Goal: Task Accomplishment & Management: Use online tool/utility

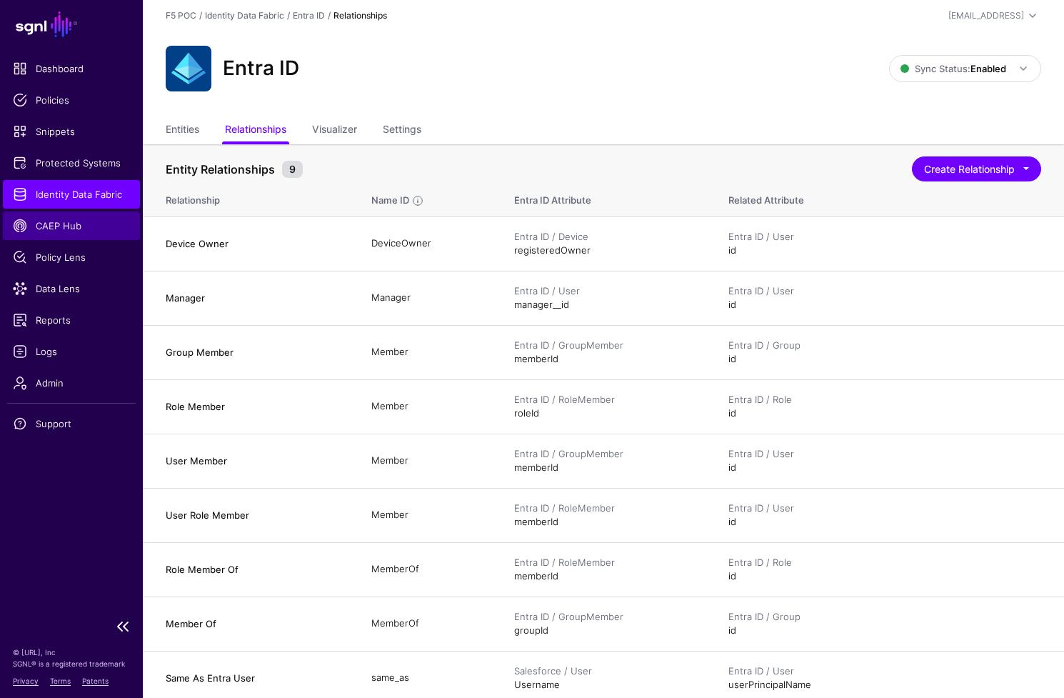
click at [79, 221] on span "CAEP Hub" at bounding box center [71, 226] width 117 height 14
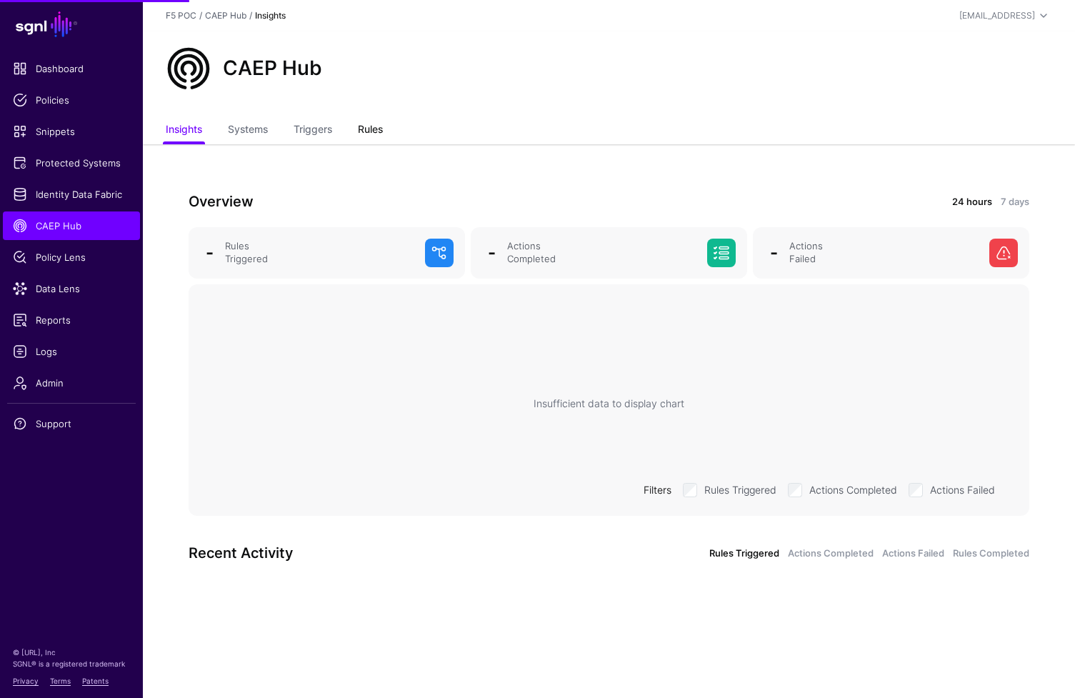
click at [371, 127] on link "Rules" at bounding box center [370, 130] width 25 height 27
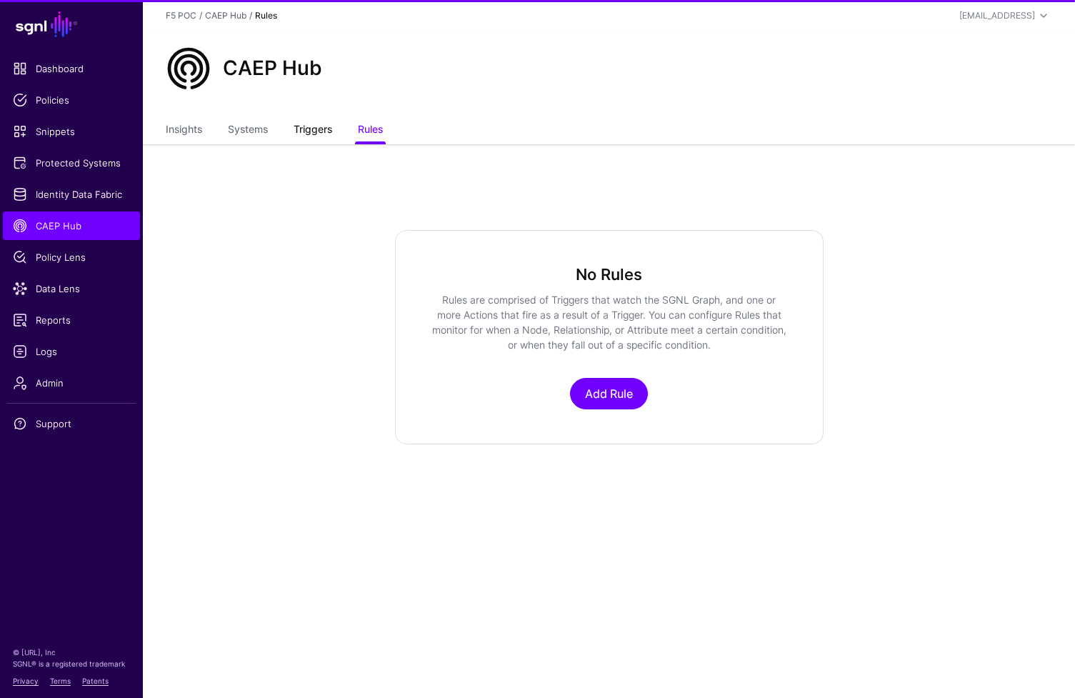
click at [327, 133] on link "Triggers" at bounding box center [313, 130] width 39 height 27
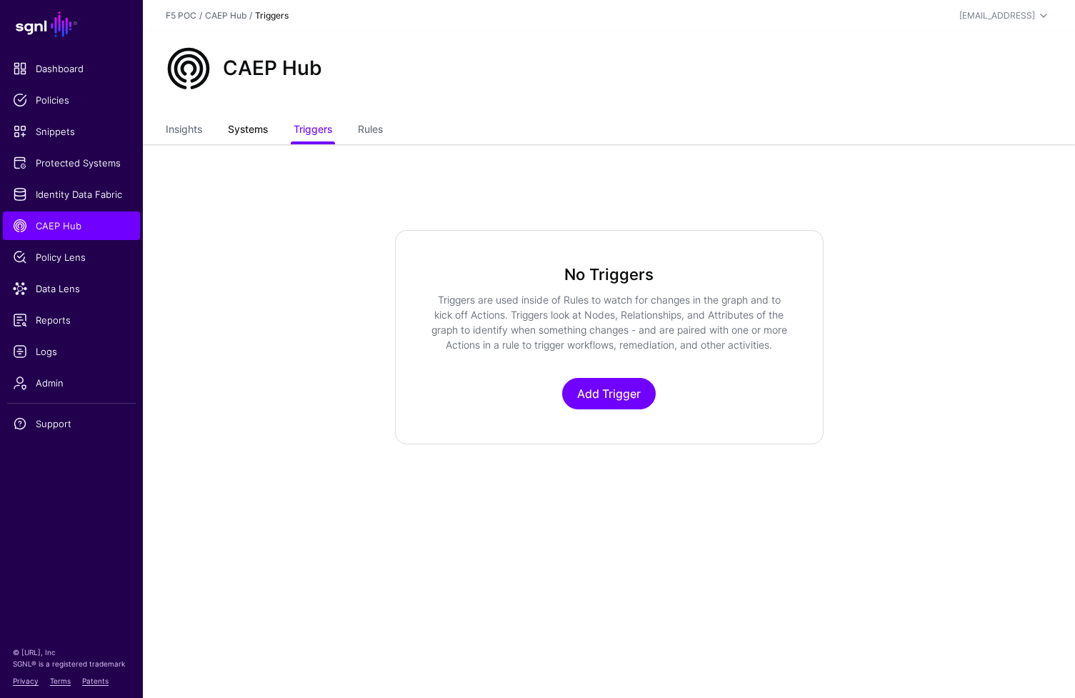
click at [254, 131] on link "Systems" at bounding box center [248, 130] width 40 height 27
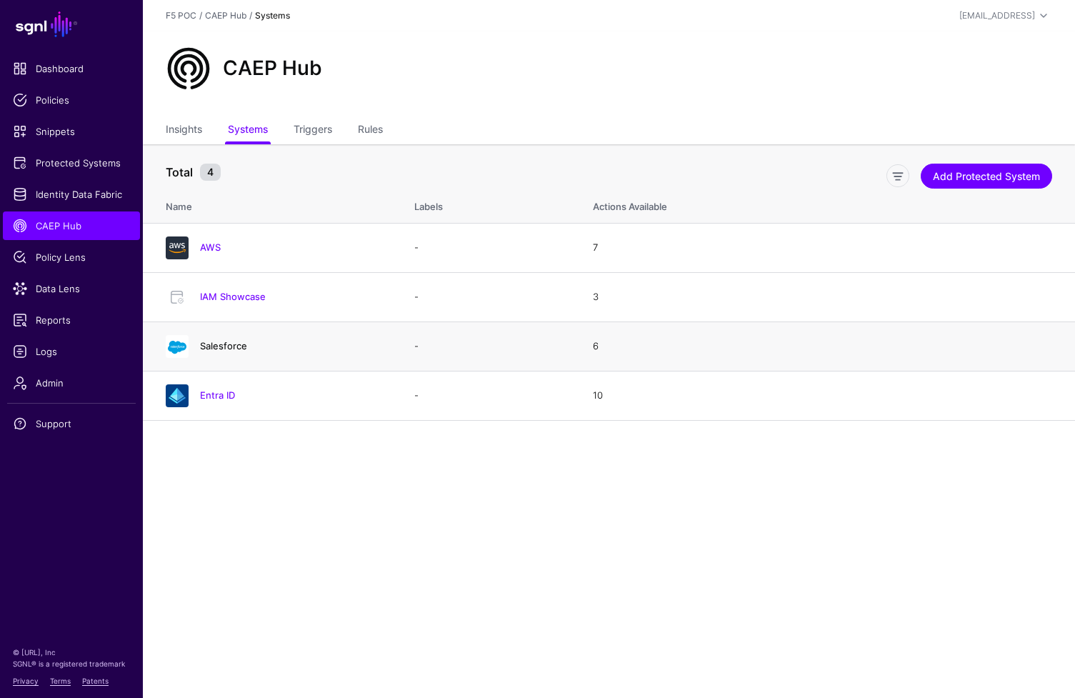
click at [237, 348] on link "Salesforce" at bounding box center [223, 345] width 47 height 11
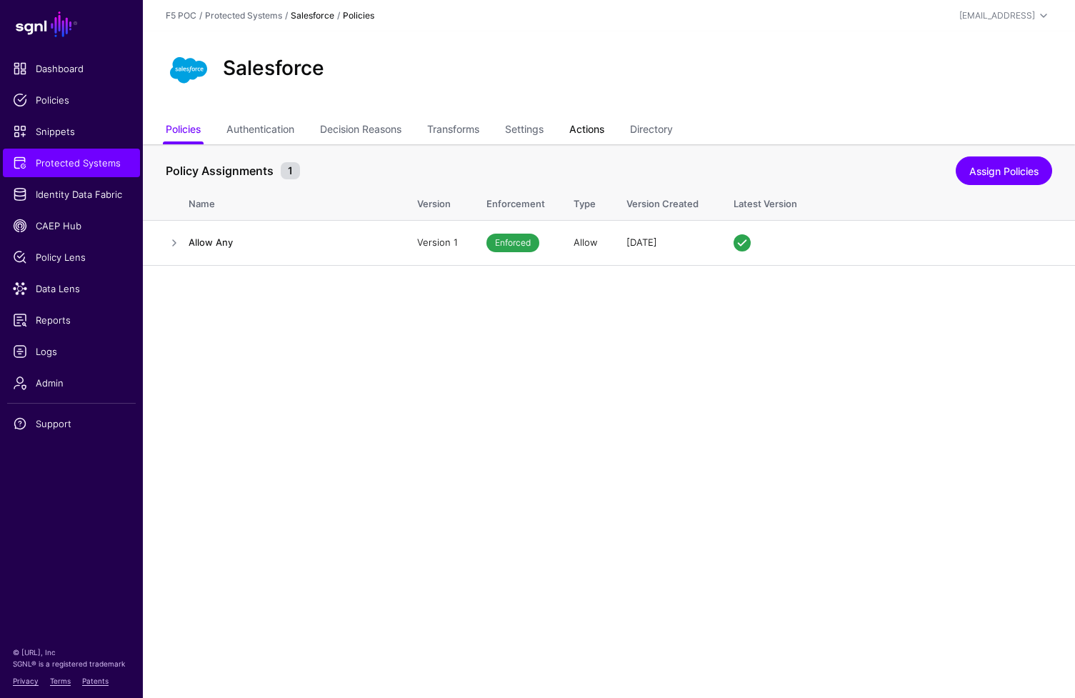
click at [602, 134] on link "Actions" at bounding box center [586, 130] width 35 height 27
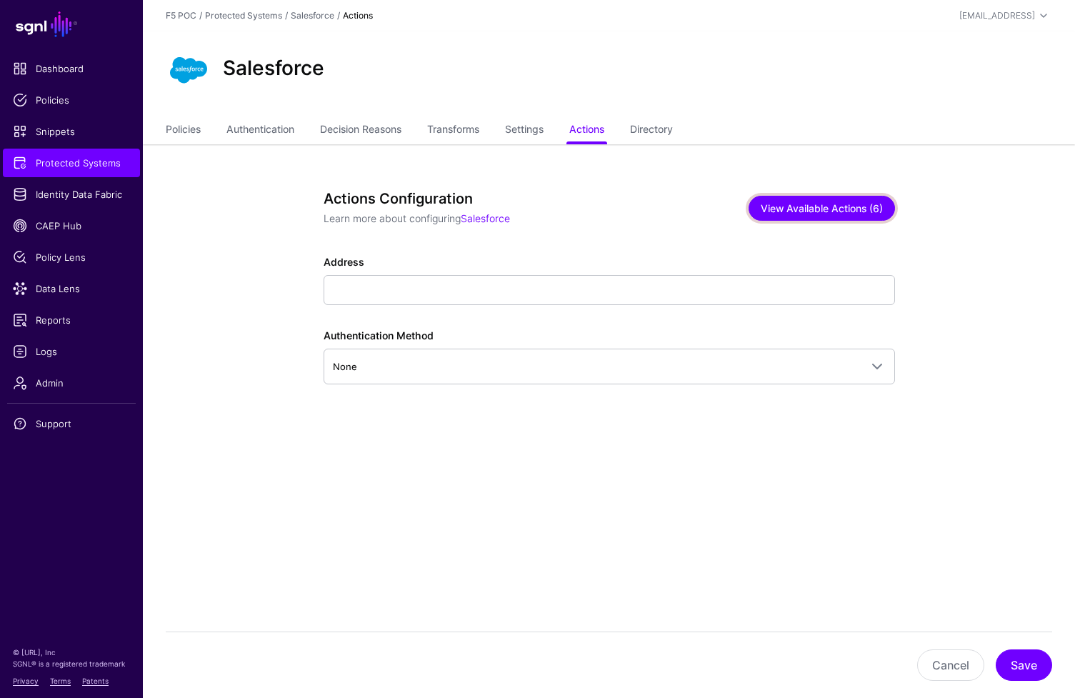
click at [876, 212] on button "View Available Actions (6)" at bounding box center [822, 208] width 146 height 25
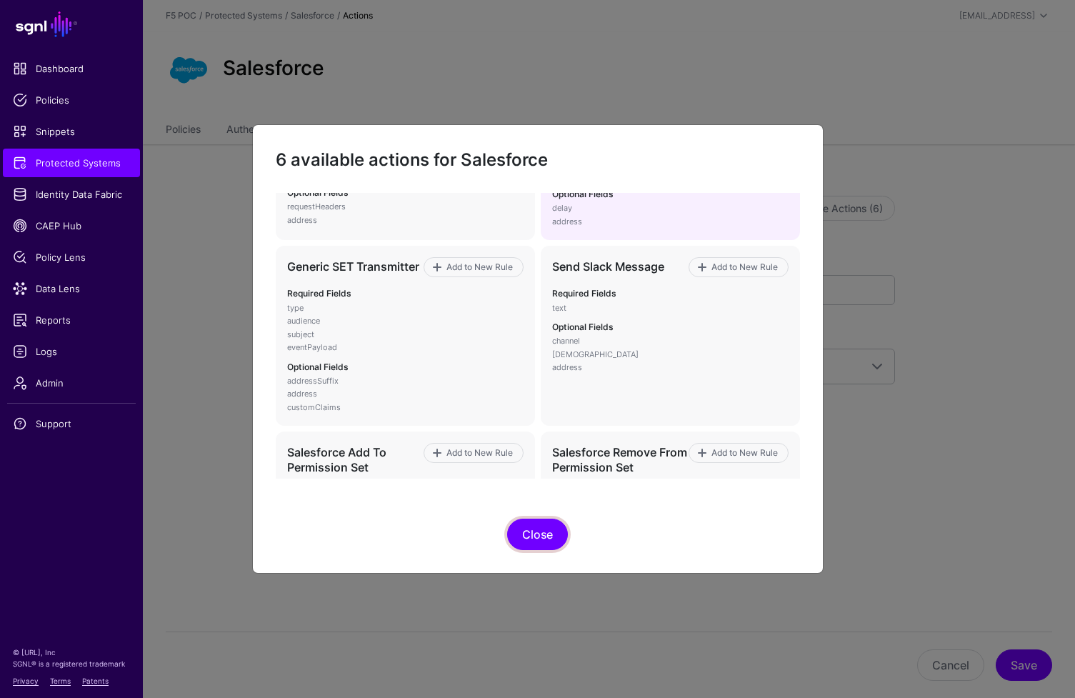
scroll to position [205, 0]
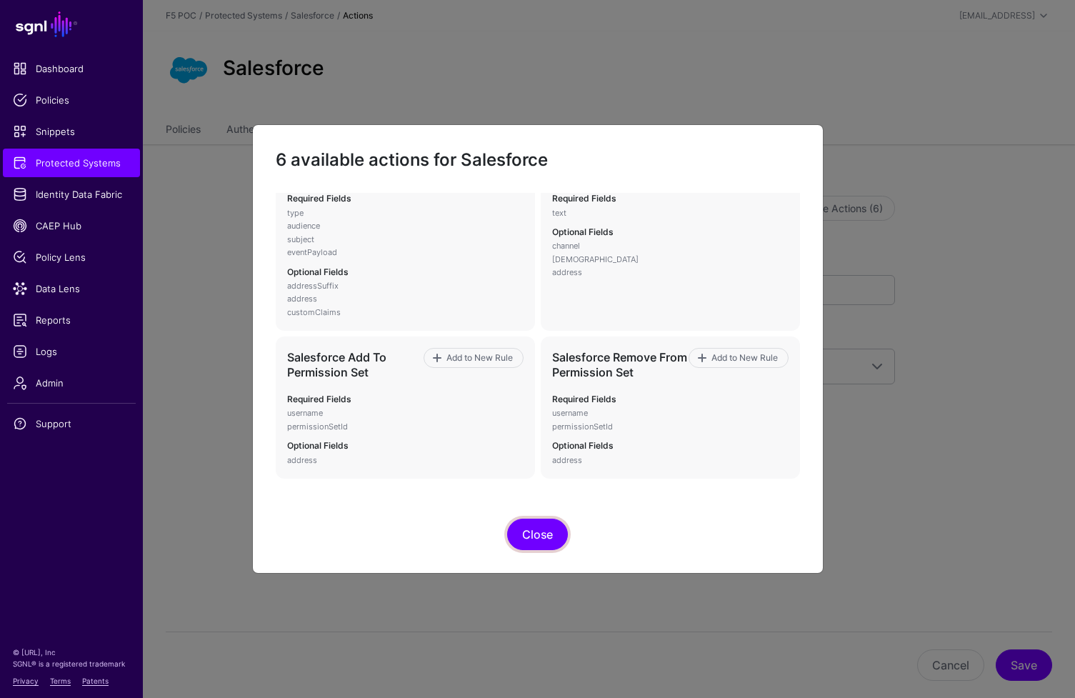
click at [533, 539] on button "Close" at bounding box center [537, 534] width 61 height 31
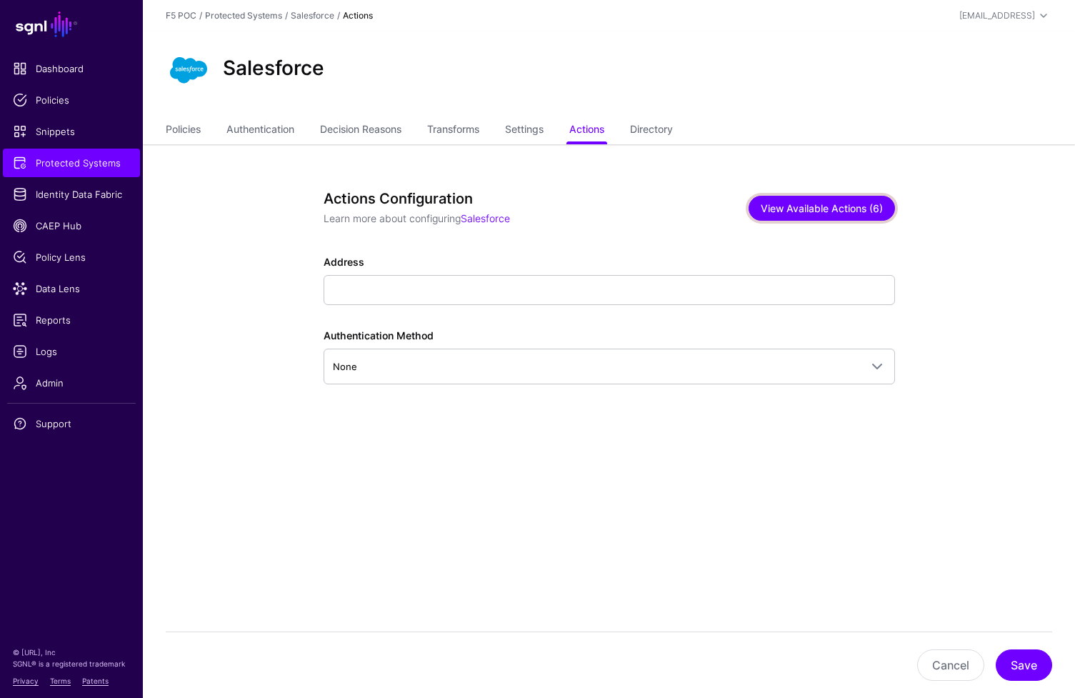
click at [823, 214] on button "View Available Actions (6)" at bounding box center [822, 208] width 146 height 25
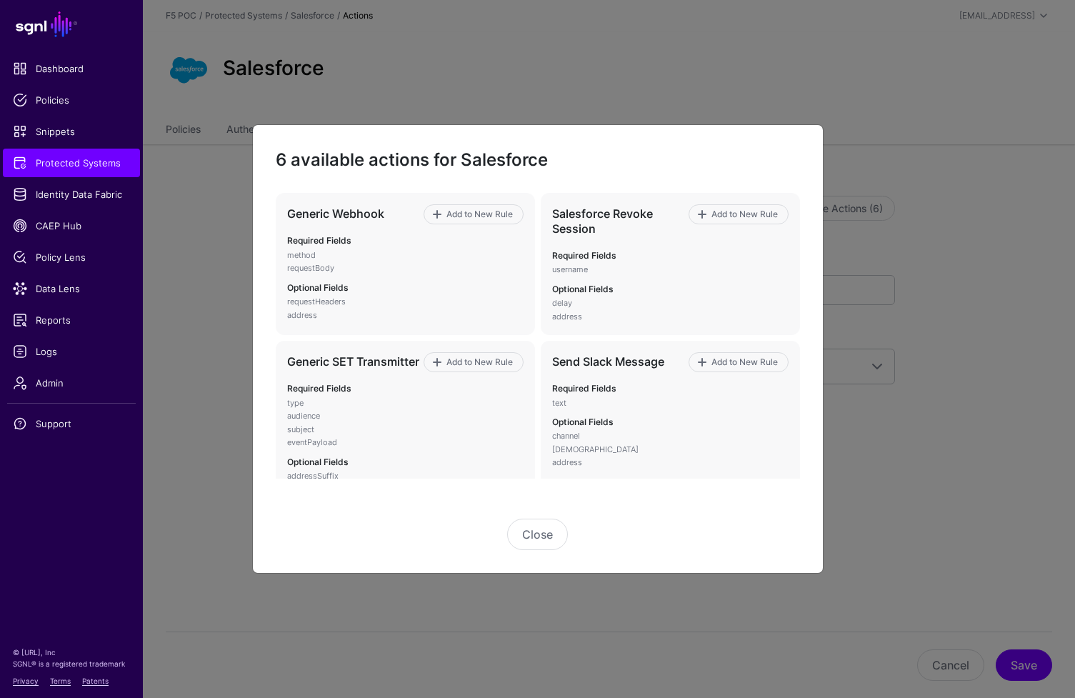
click at [833, 429] on ngb-modal-window "6 available actions for Salesforce Generic Webhook Add to New Rule Required Fie…" at bounding box center [537, 349] width 1075 height 698
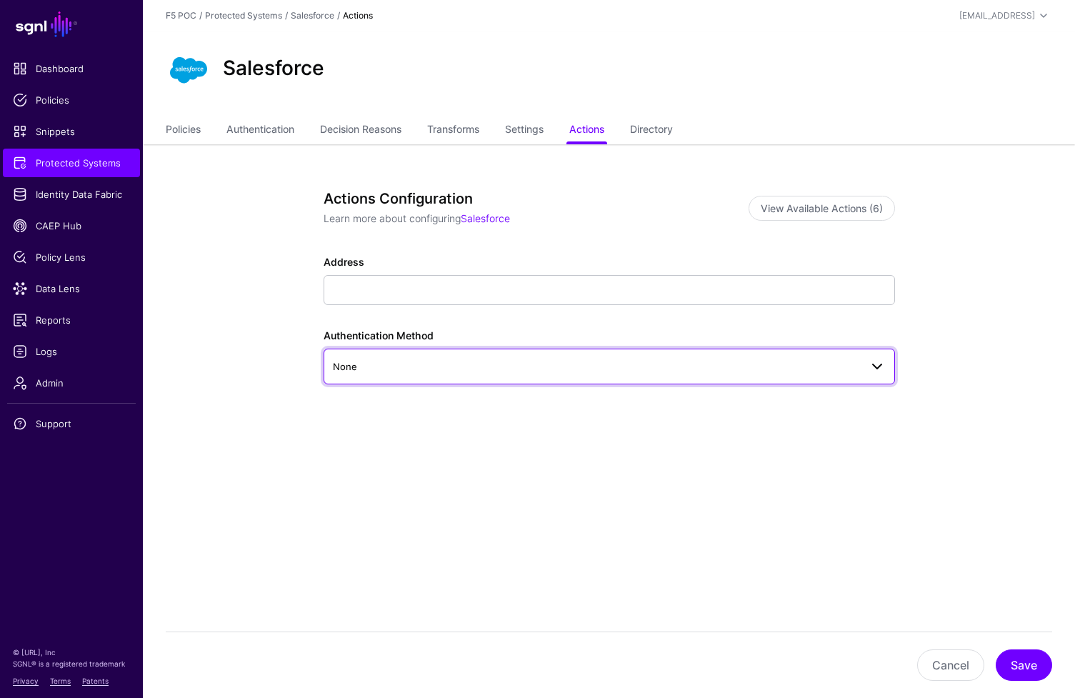
click at [873, 372] on span at bounding box center [877, 366] width 17 height 17
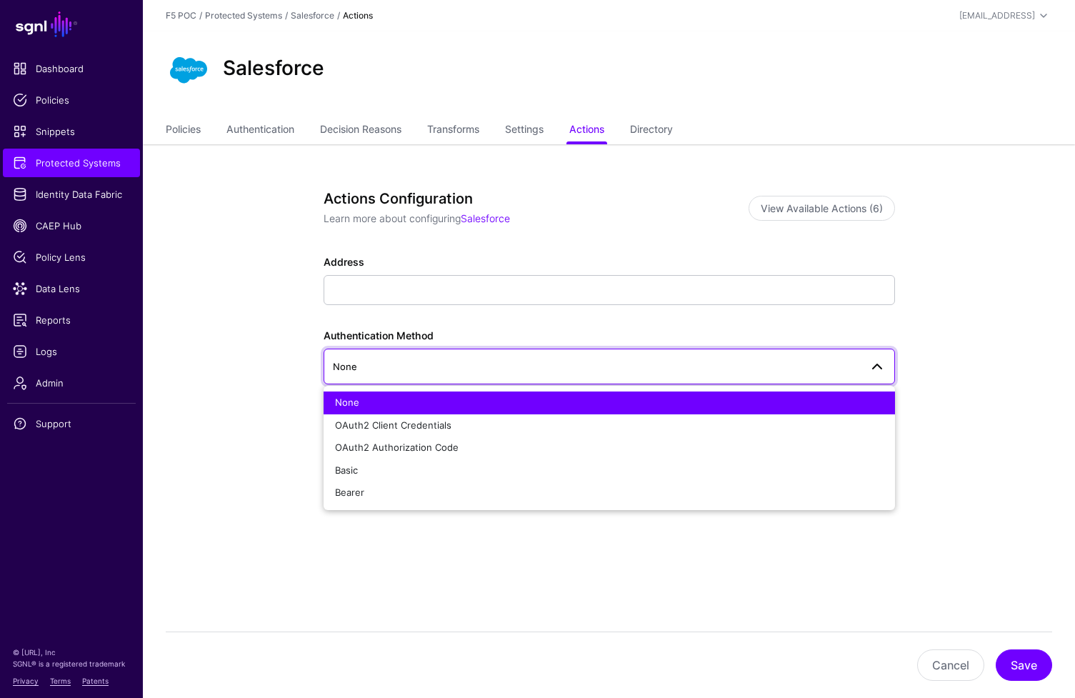
click at [951, 349] on app-integrations-item-actions "Actions Configuration Learn more about configuring Salesforce View Available Ac…" at bounding box center [609, 355] width 932 height 423
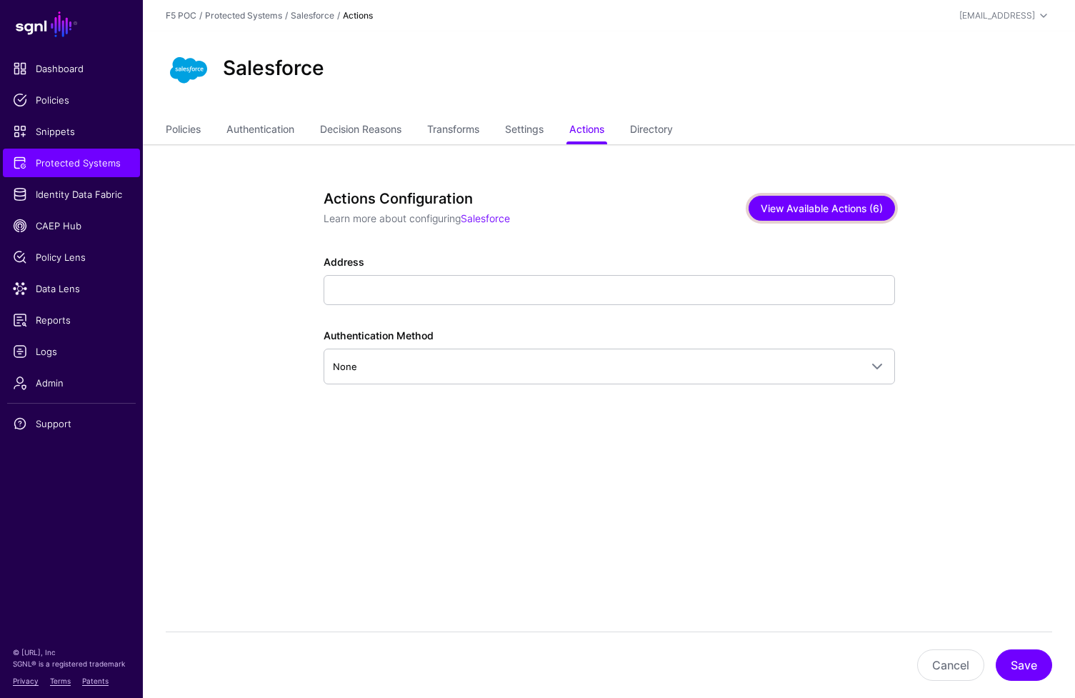
click at [833, 213] on button "View Available Actions (6)" at bounding box center [822, 208] width 146 height 25
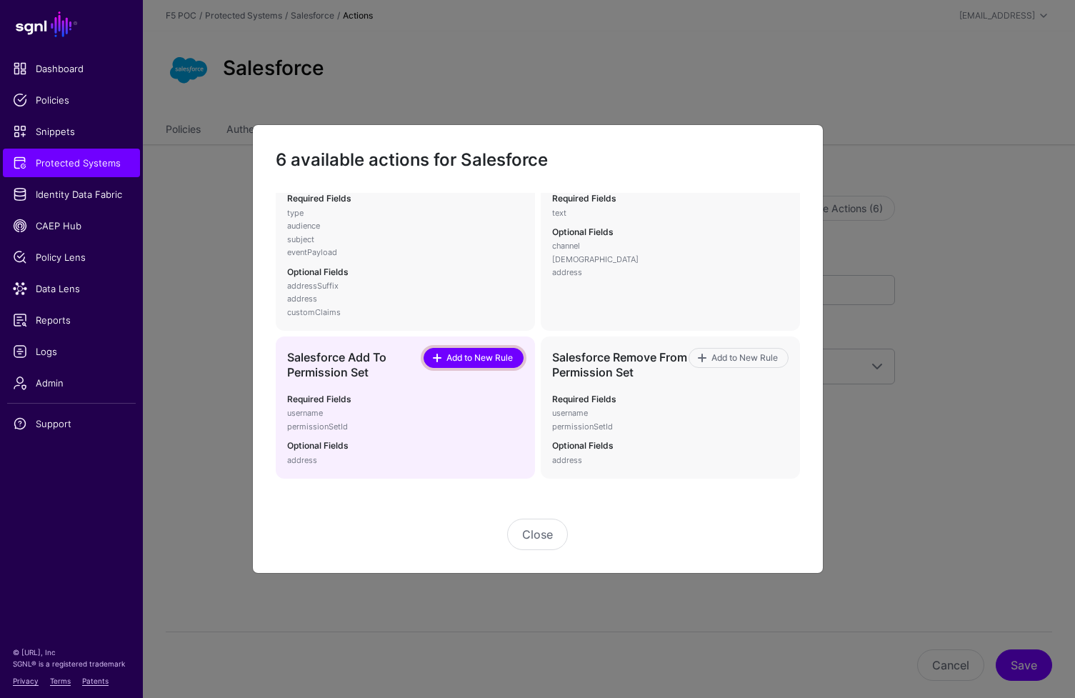
click at [476, 361] on span "Add to New Rule" at bounding box center [479, 357] width 70 height 13
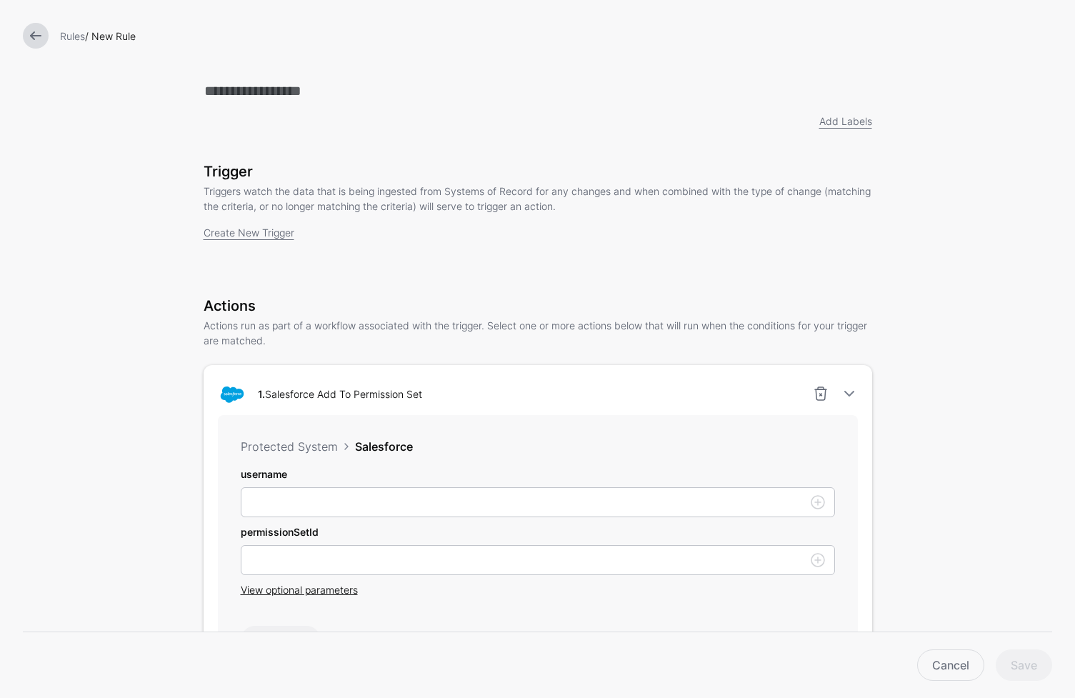
click at [46, 43] on div at bounding box center [35, 36] width 37 height 26
click at [34, 34] on link at bounding box center [36, 36] width 26 height 26
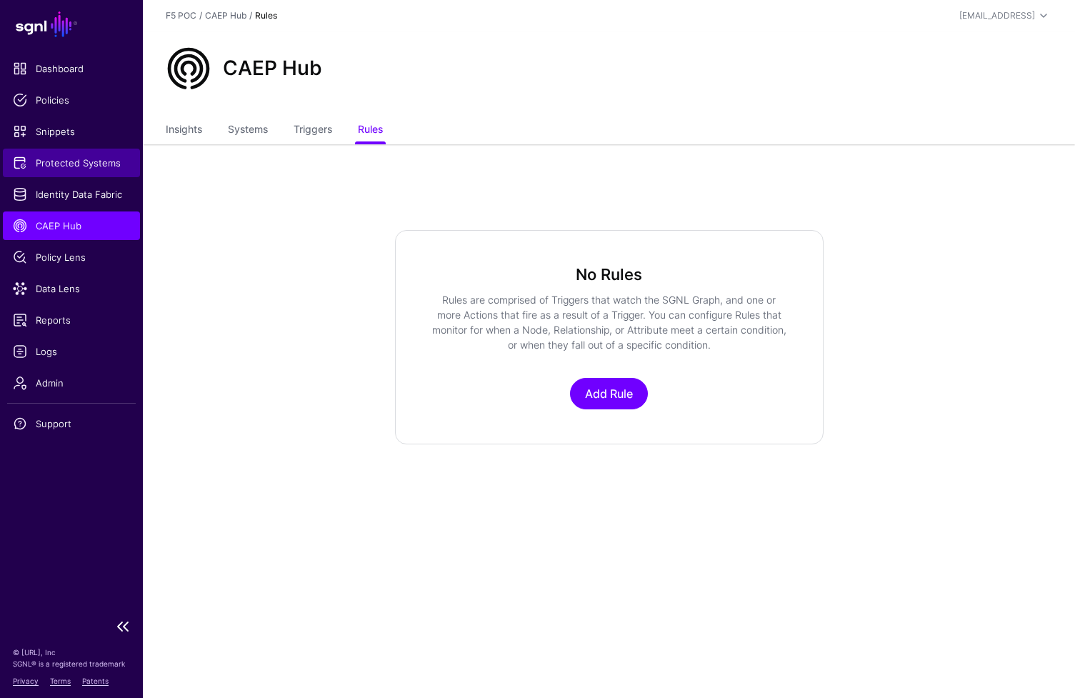
click at [74, 159] on span "Protected Systems" at bounding box center [71, 163] width 117 height 14
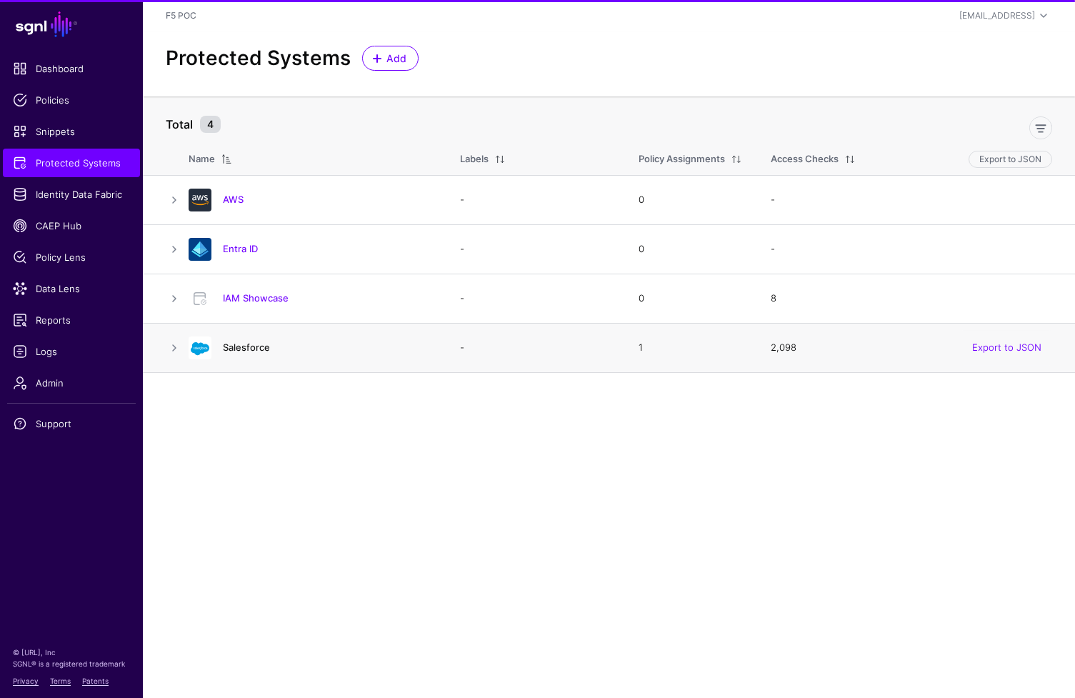
click at [254, 350] on link "Salesforce" at bounding box center [246, 346] width 47 height 11
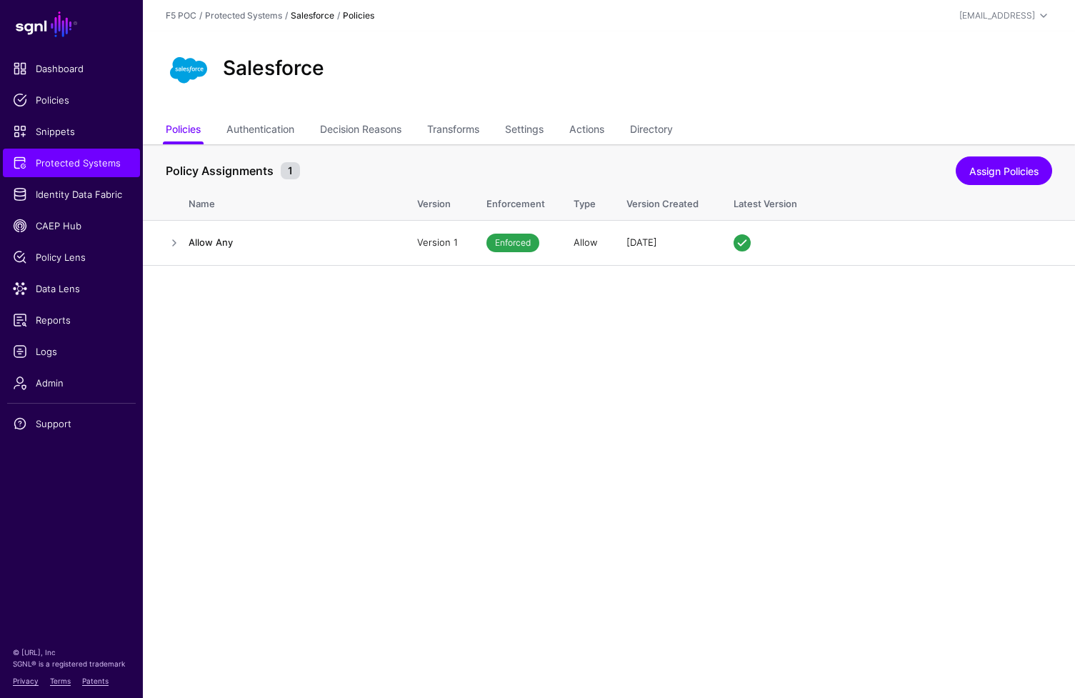
click at [614, 132] on ul "Policies Authentication Decision Reasons Transforms Settings Actions Directory" at bounding box center [609, 130] width 886 height 27
click at [604, 129] on link "Actions" at bounding box center [586, 130] width 35 height 27
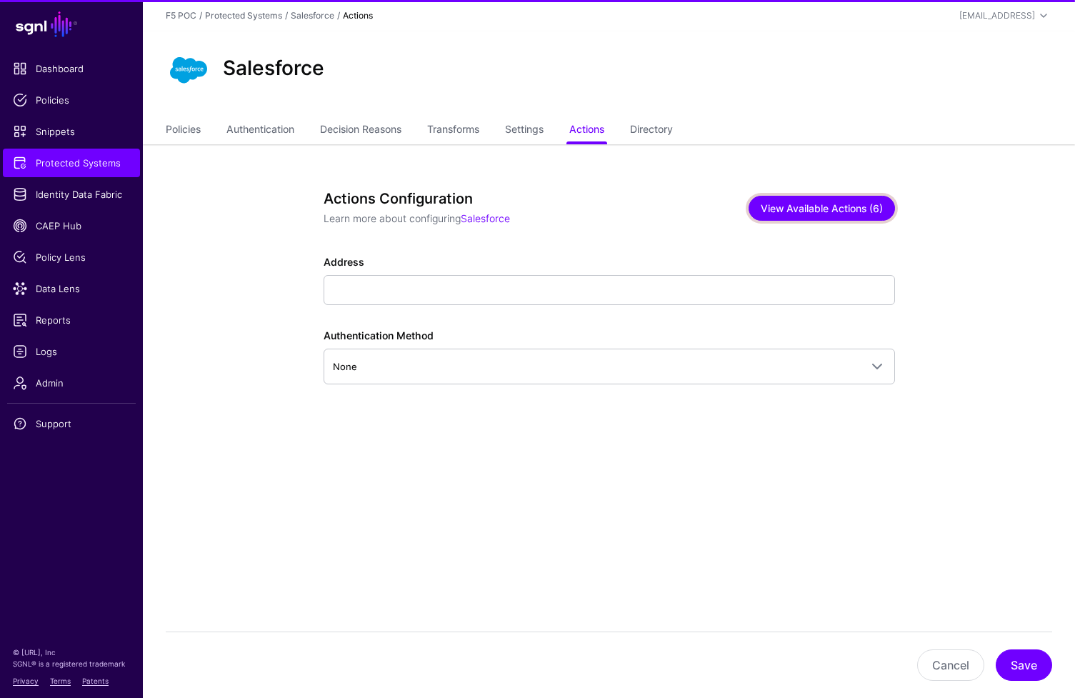
click at [810, 206] on button "View Available Actions (6)" at bounding box center [822, 208] width 146 height 25
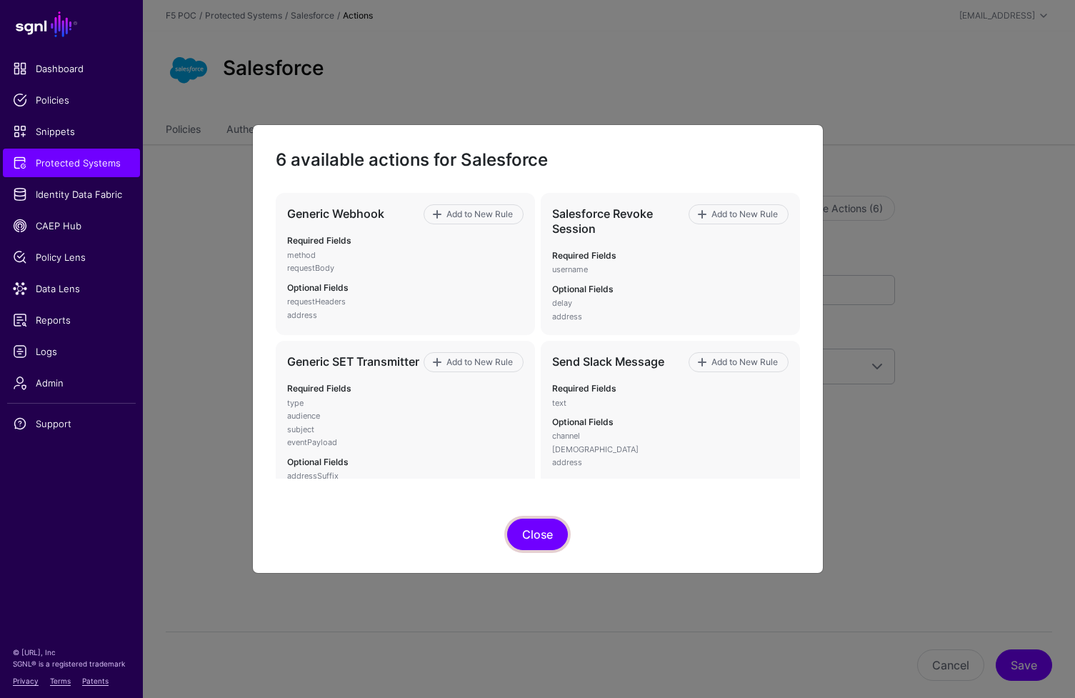
click at [532, 537] on button "Close" at bounding box center [537, 534] width 61 height 31
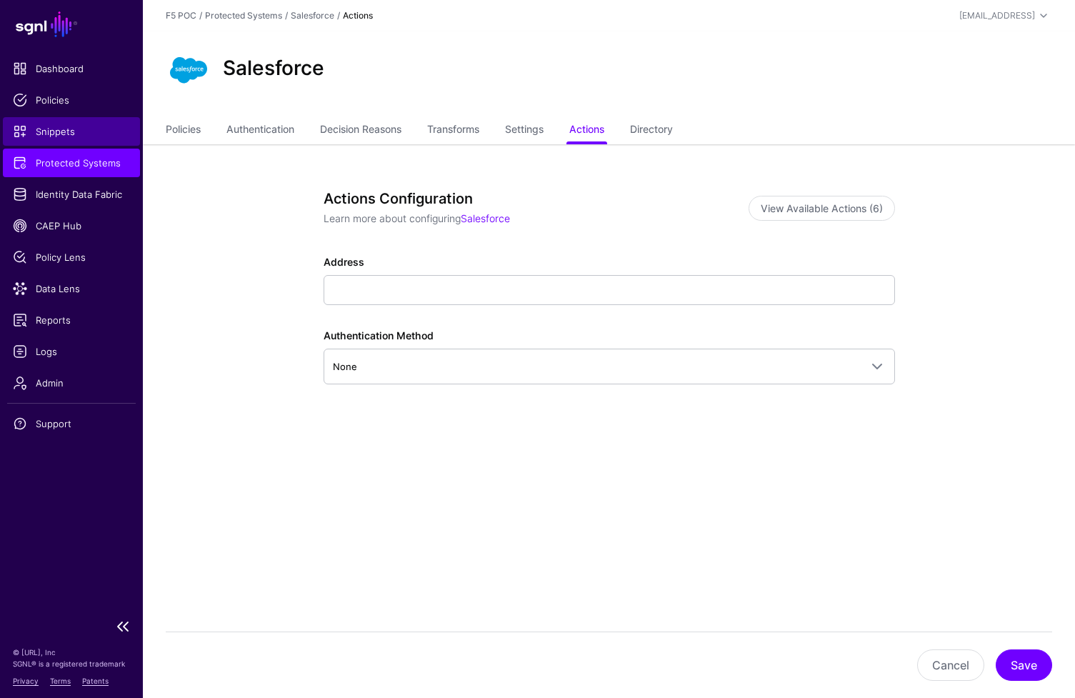
click at [64, 136] on span "Snippets" at bounding box center [71, 131] width 117 height 14
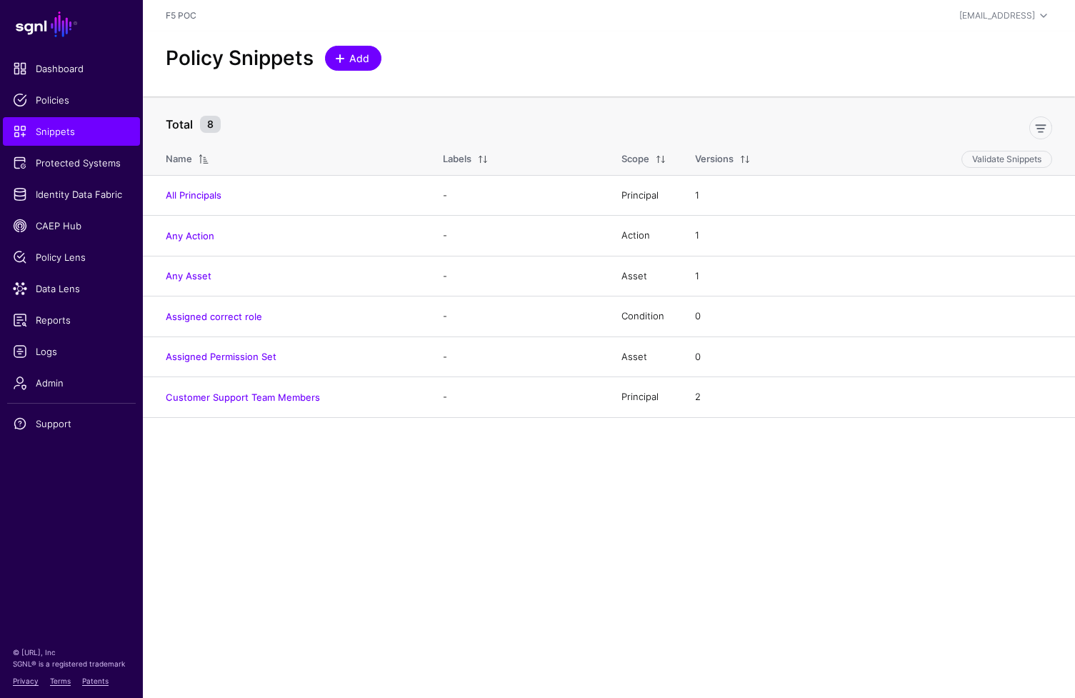
click at [345, 59] on span at bounding box center [339, 58] width 11 height 11
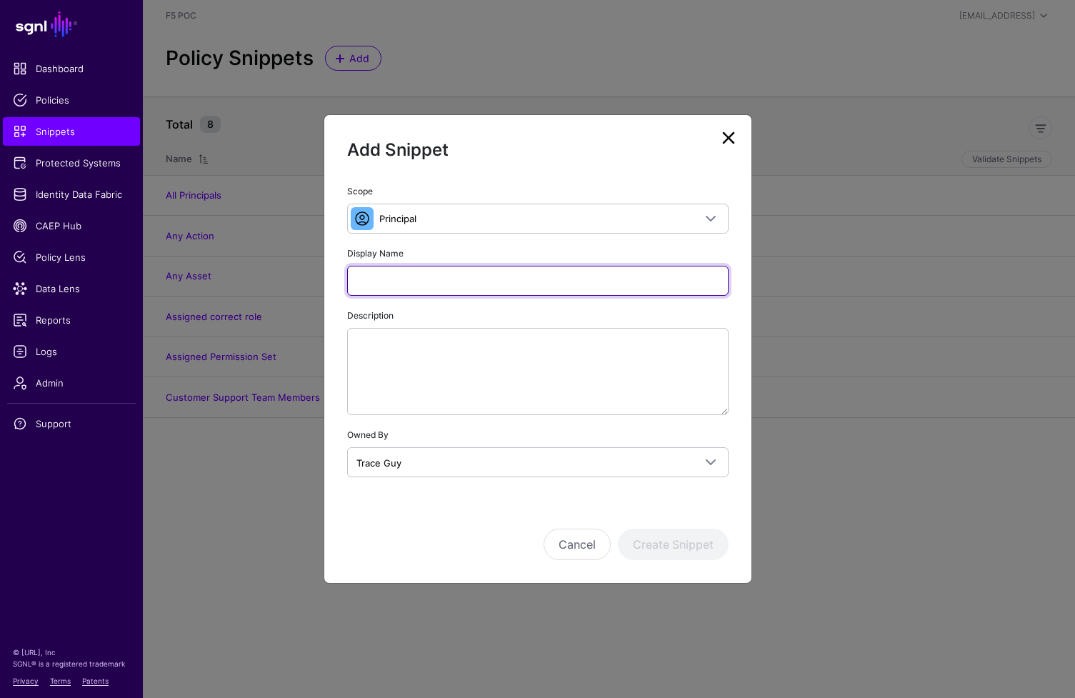
click at [428, 292] on input "Display Name" at bounding box center [537, 281] width 381 height 30
type input "**********"
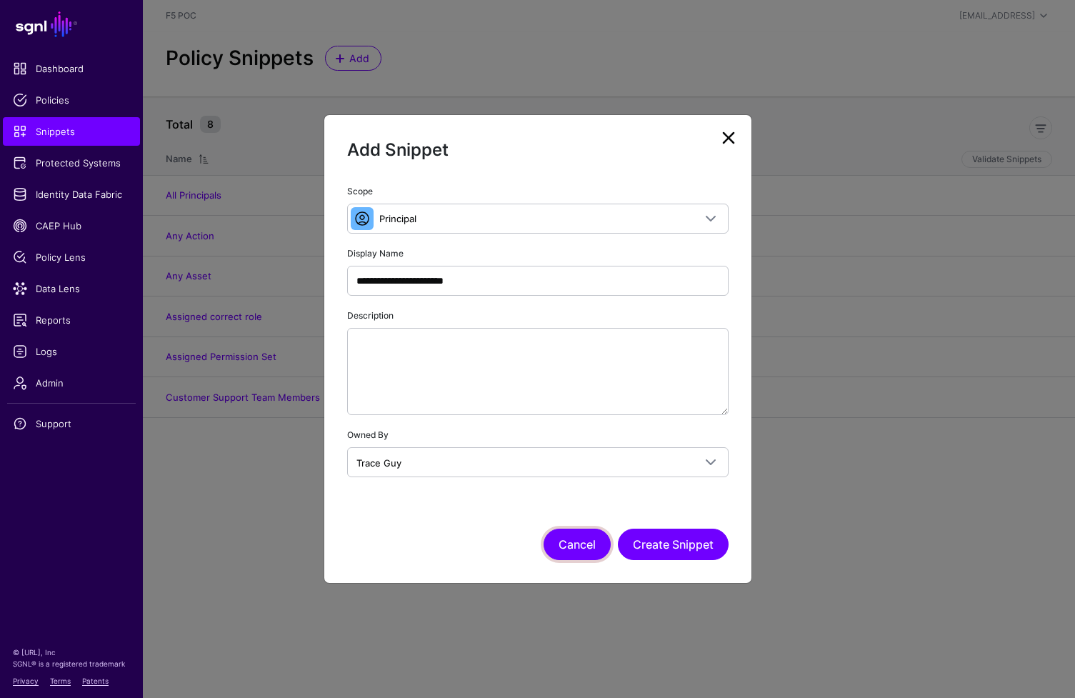
click at [548, 554] on button "Cancel" at bounding box center [577, 544] width 67 height 31
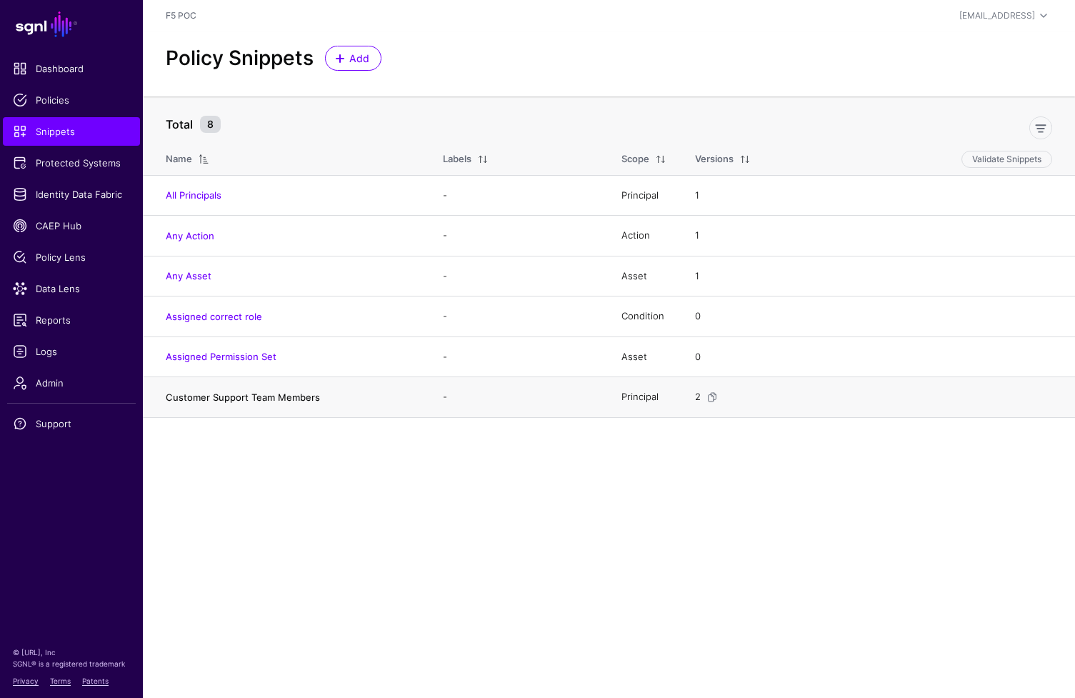
click at [247, 394] on link "Customer Support Team Members" at bounding box center [243, 396] width 154 height 11
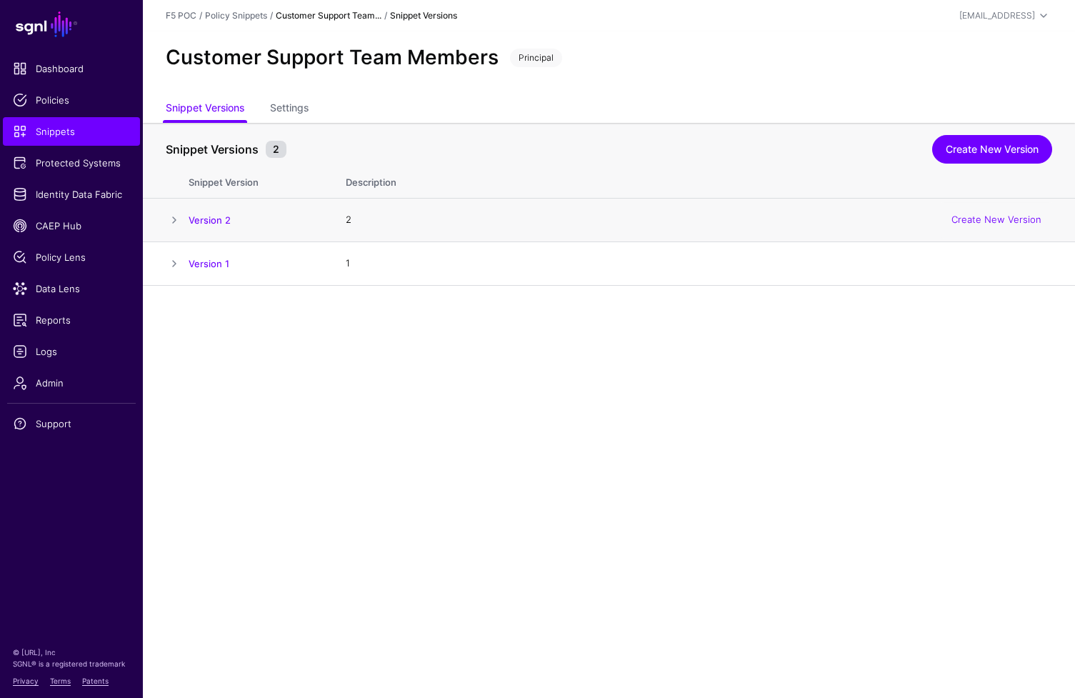
click at [178, 222] on span at bounding box center [174, 219] width 17 height 17
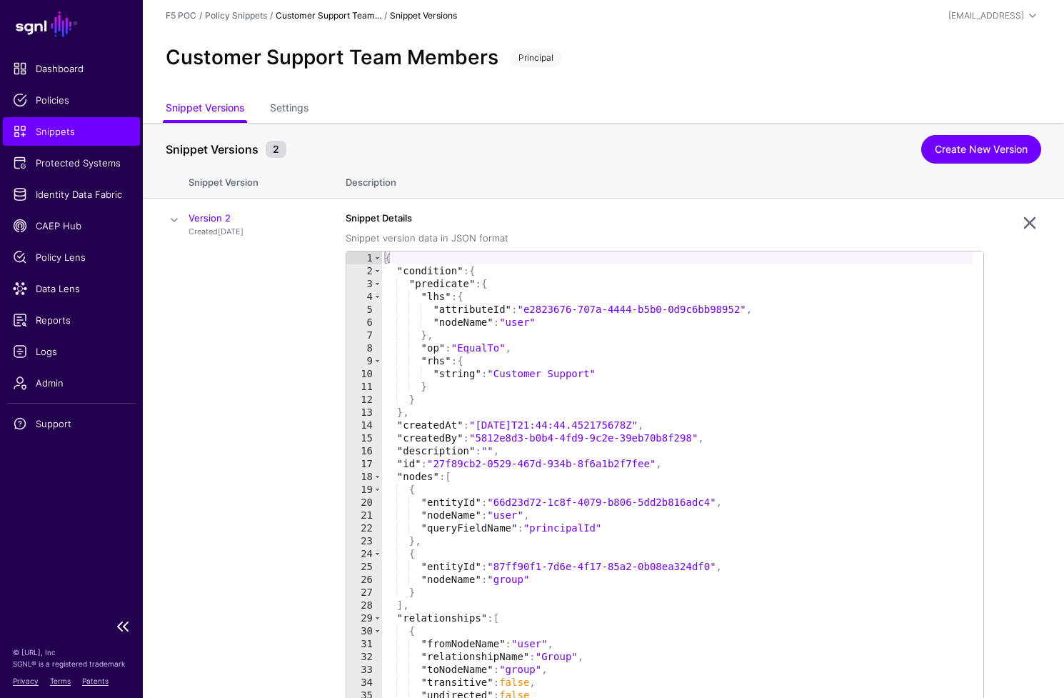
click at [104, 131] on span "Snippets" at bounding box center [71, 131] width 117 height 14
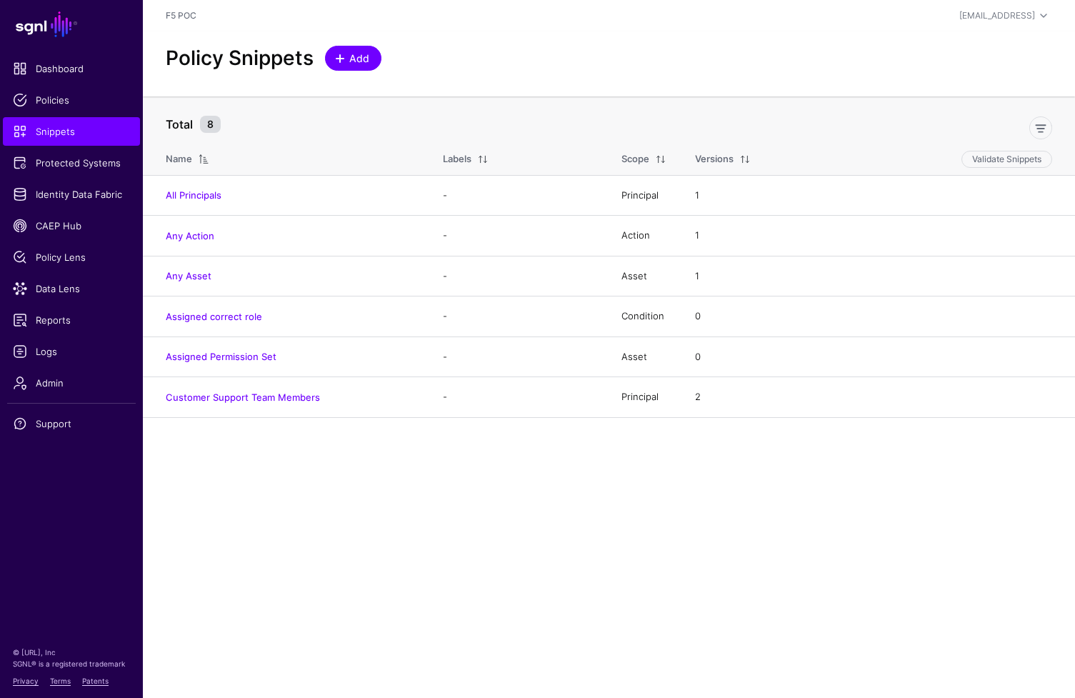
click at [367, 59] on span "Add" at bounding box center [360, 58] width 24 height 15
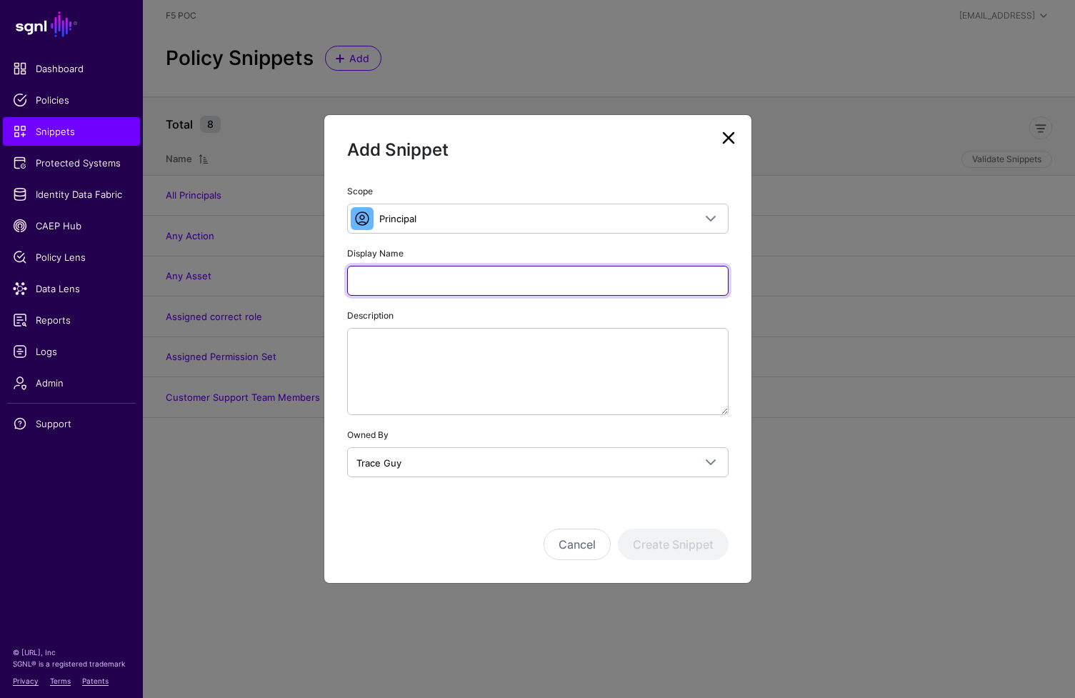
click at [434, 274] on input "Display Name" at bounding box center [537, 281] width 381 height 30
type input "**********"
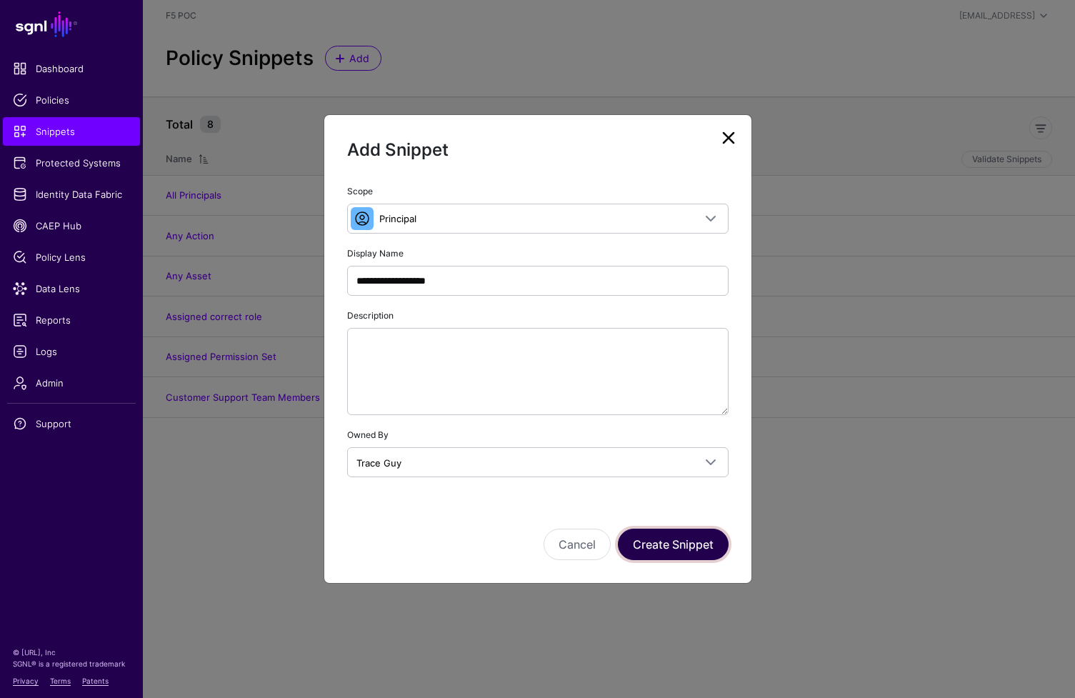
click at [696, 539] on button "Create Snippet" at bounding box center [673, 544] width 111 height 31
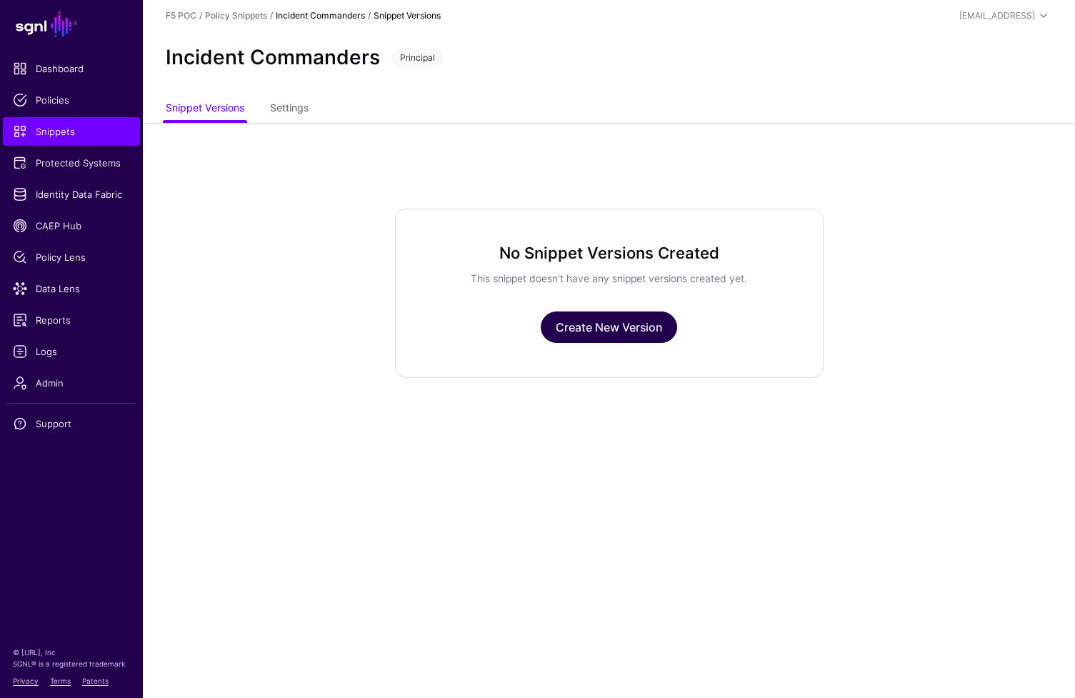
click at [654, 334] on link "Create New Version" at bounding box center [609, 326] width 136 height 31
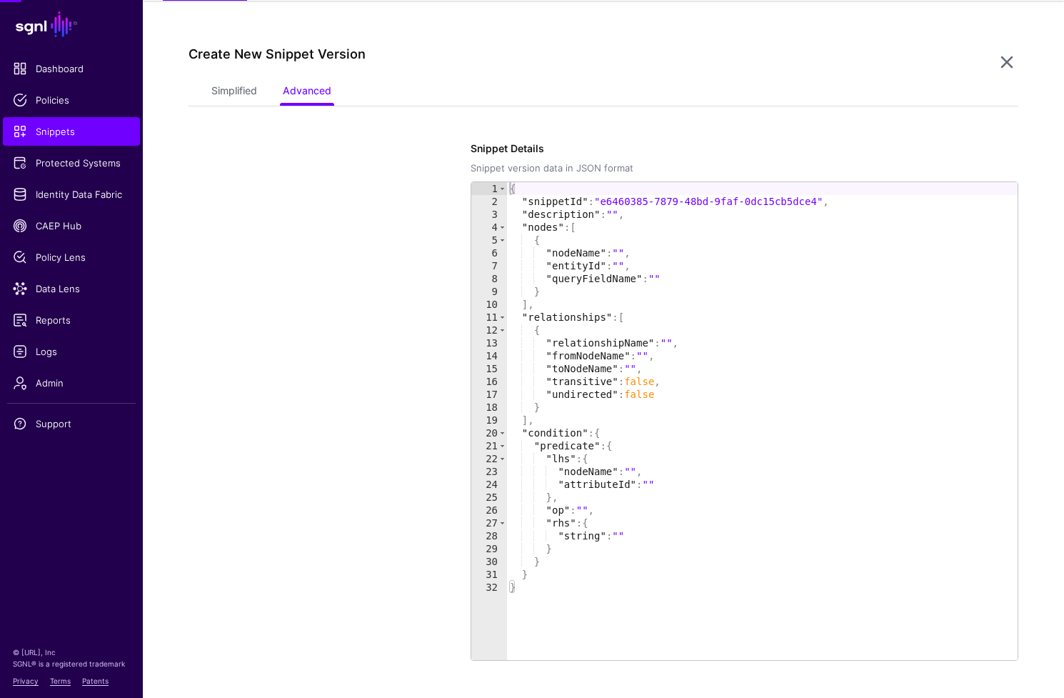
scroll to position [123, 0]
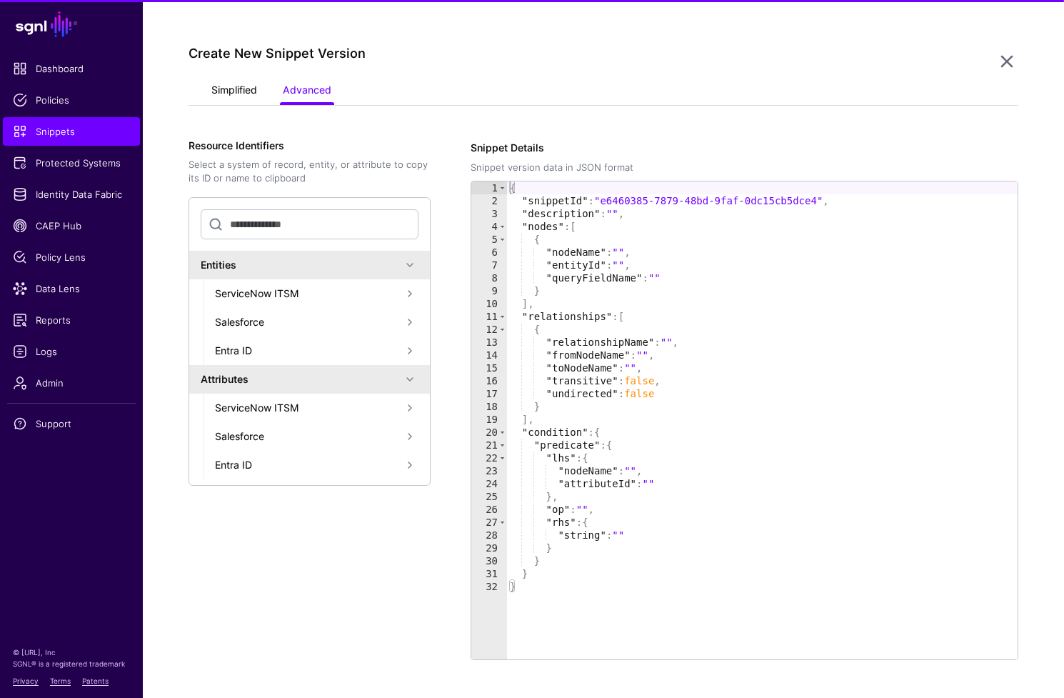
click at [224, 90] on link "Simplified" at bounding box center [234, 91] width 46 height 27
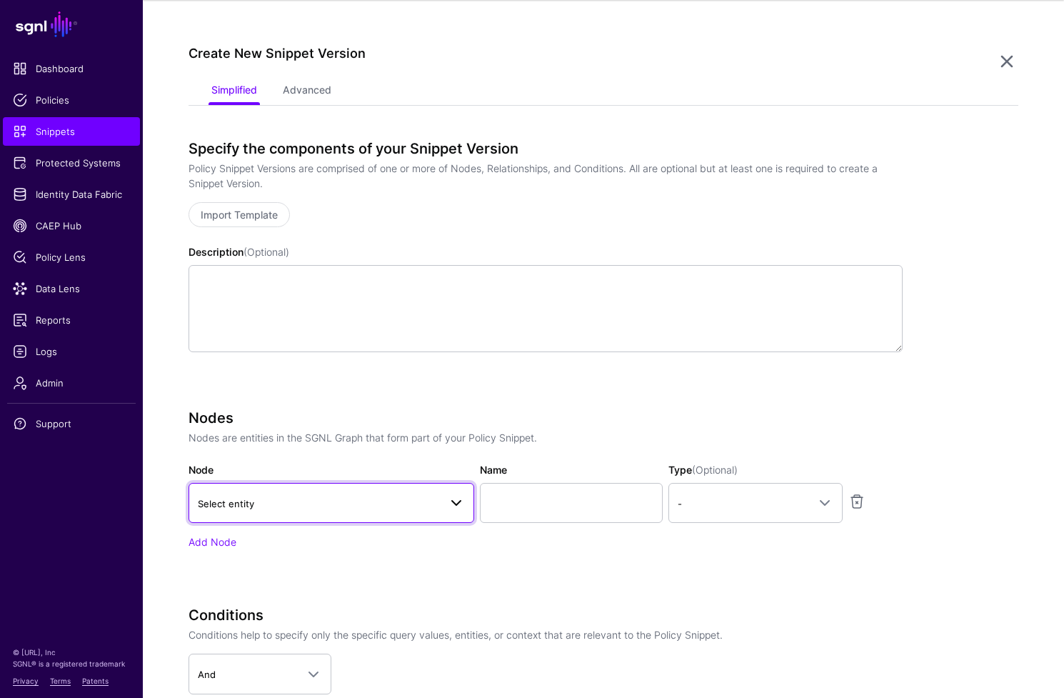
click at [431, 494] on span "Select entity" at bounding box center [331, 502] width 267 height 17
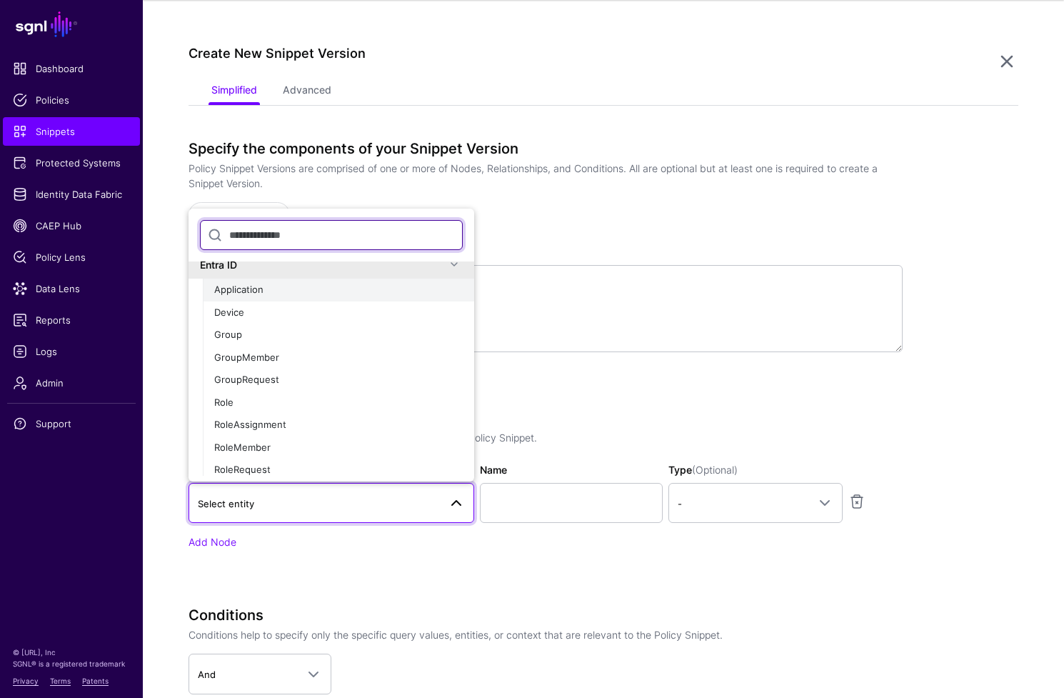
scroll to position [0, 0]
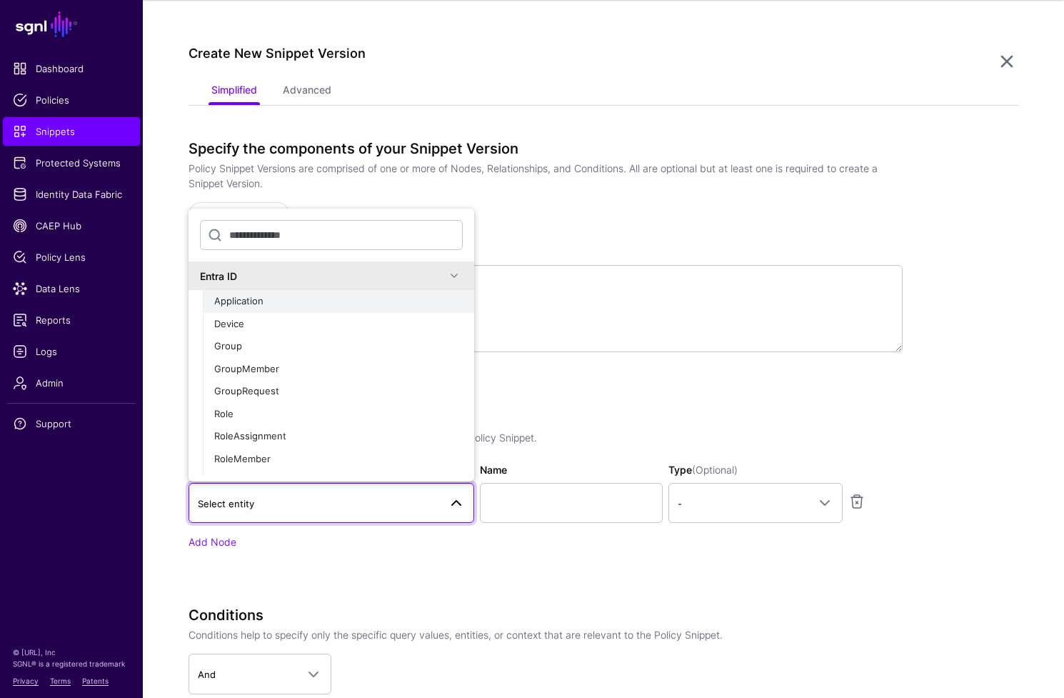
click at [446, 280] on span at bounding box center [454, 275] width 17 height 17
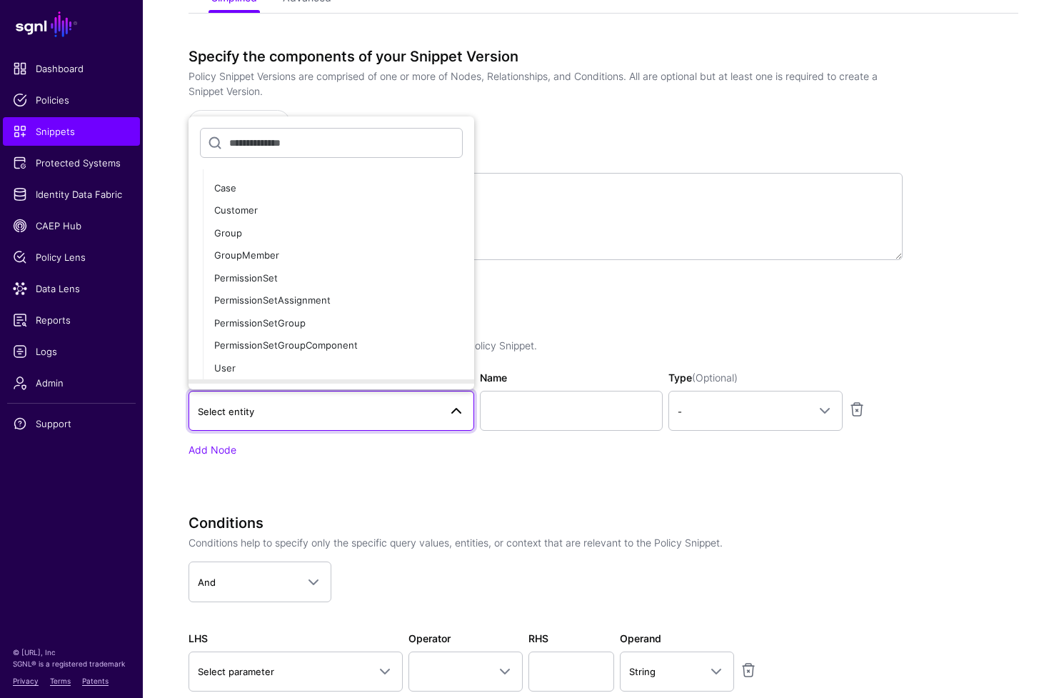
scroll to position [79, 0]
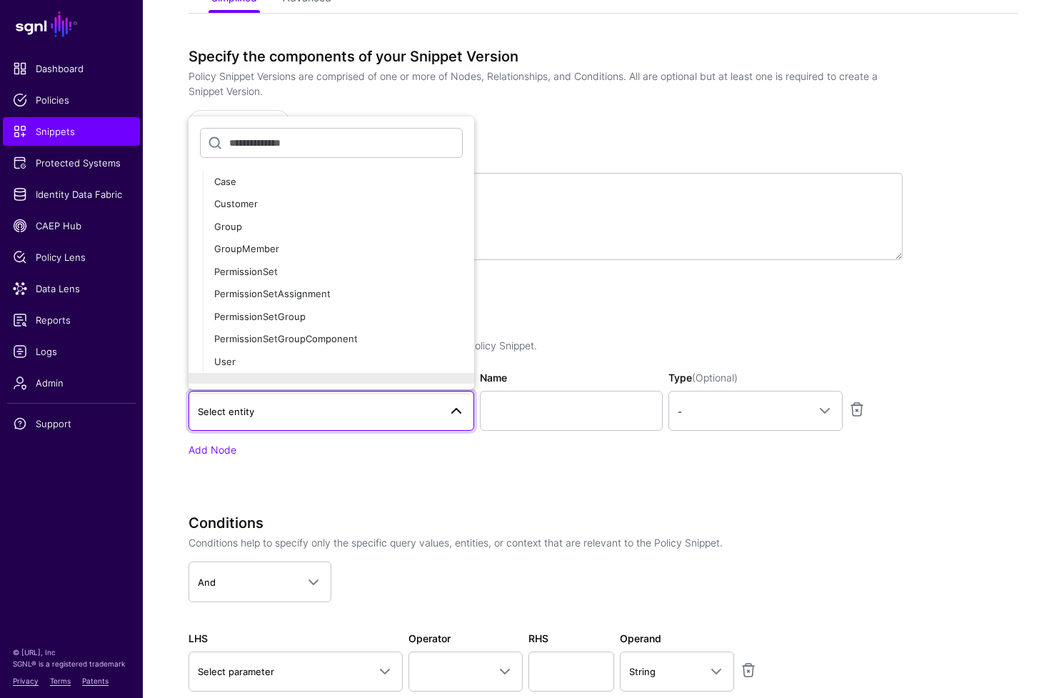
click at [786, 306] on div "Specify the components of your Snippet Version Policy Snippet Versions are comp…" at bounding box center [546, 403] width 714 height 710
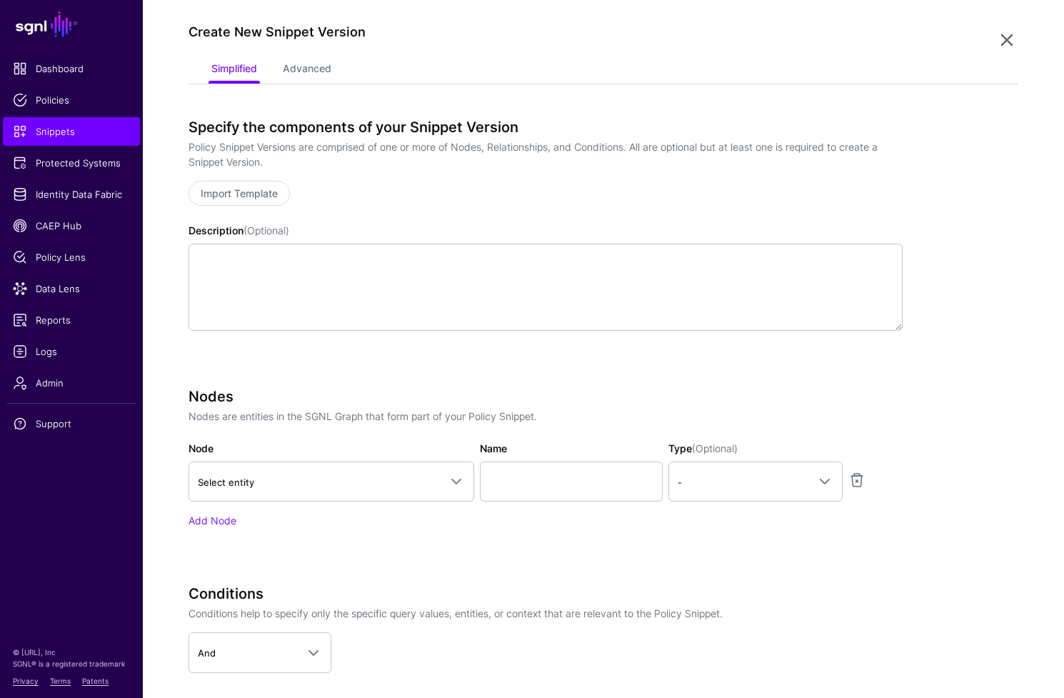
scroll to position [0, 0]
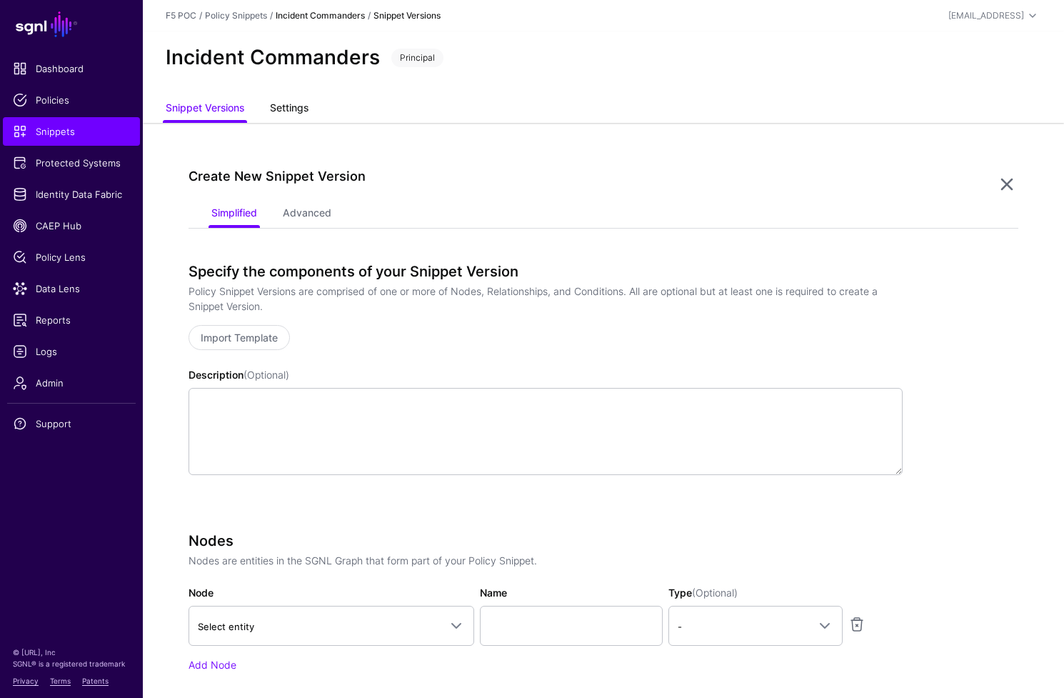
click at [279, 111] on link "Settings" at bounding box center [289, 109] width 39 height 27
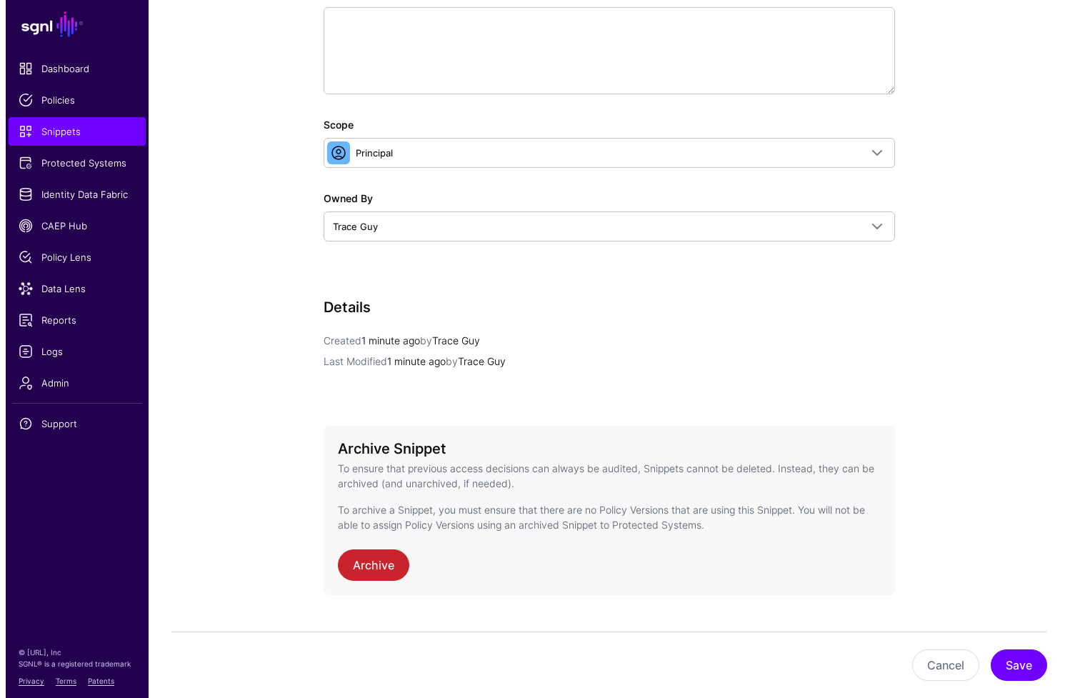
scroll to position [349, 0]
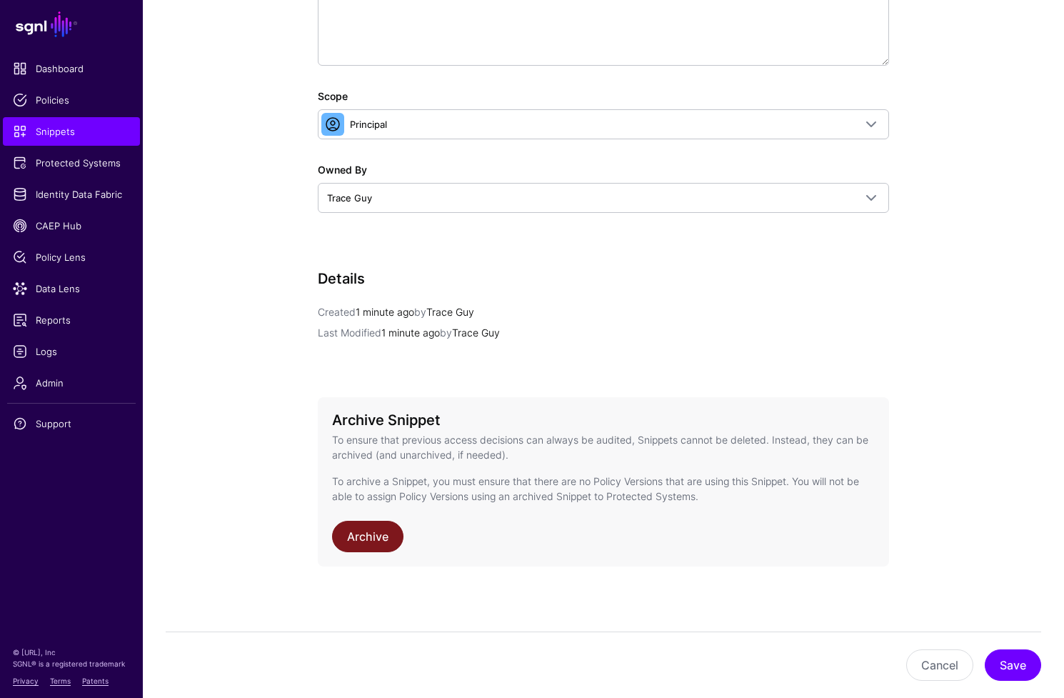
click at [389, 529] on link "Archive" at bounding box center [367, 536] width 71 height 31
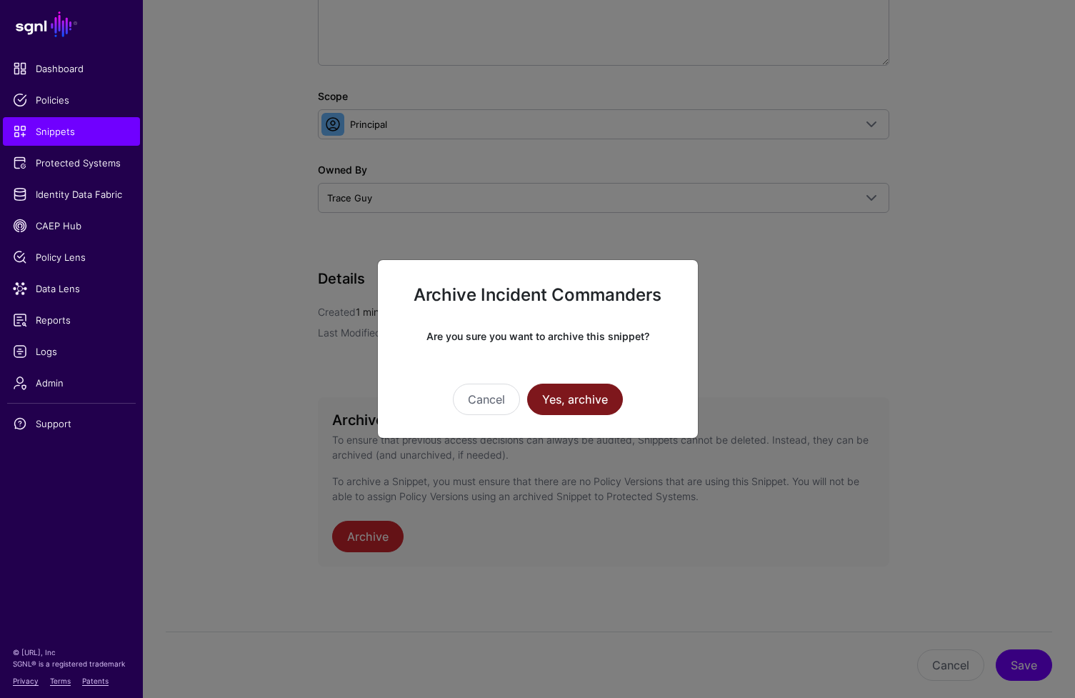
click at [585, 402] on button "Yes, archive" at bounding box center [575, 399] width 96 height 31
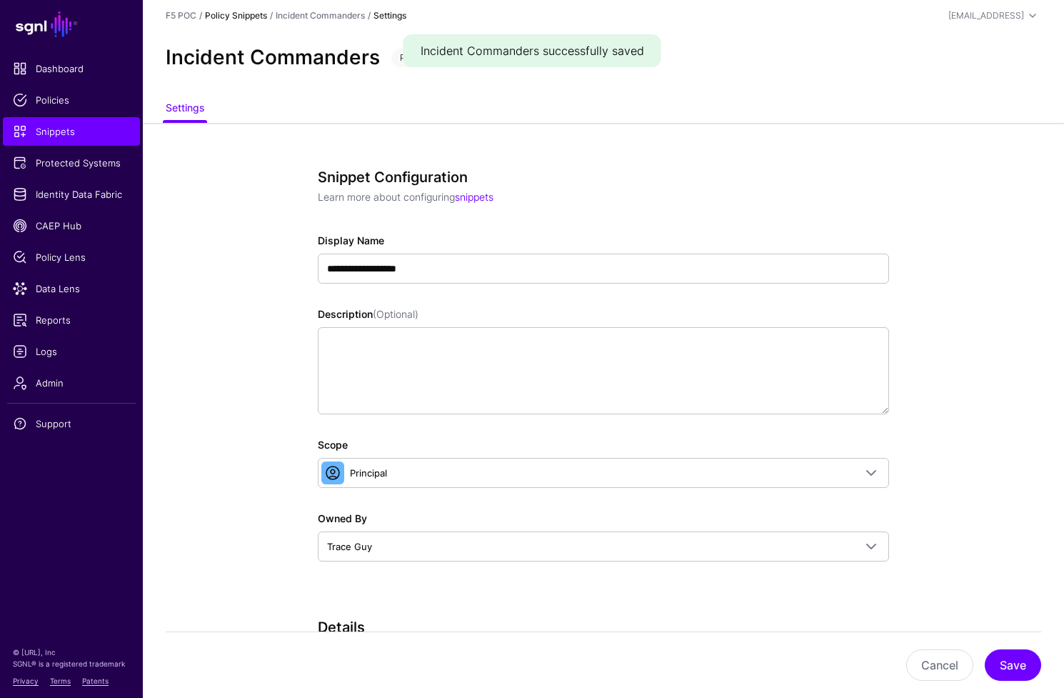
click at [256, 14] on link "Policy Snippets" at bounding box center [236, 15] width 62 height 11
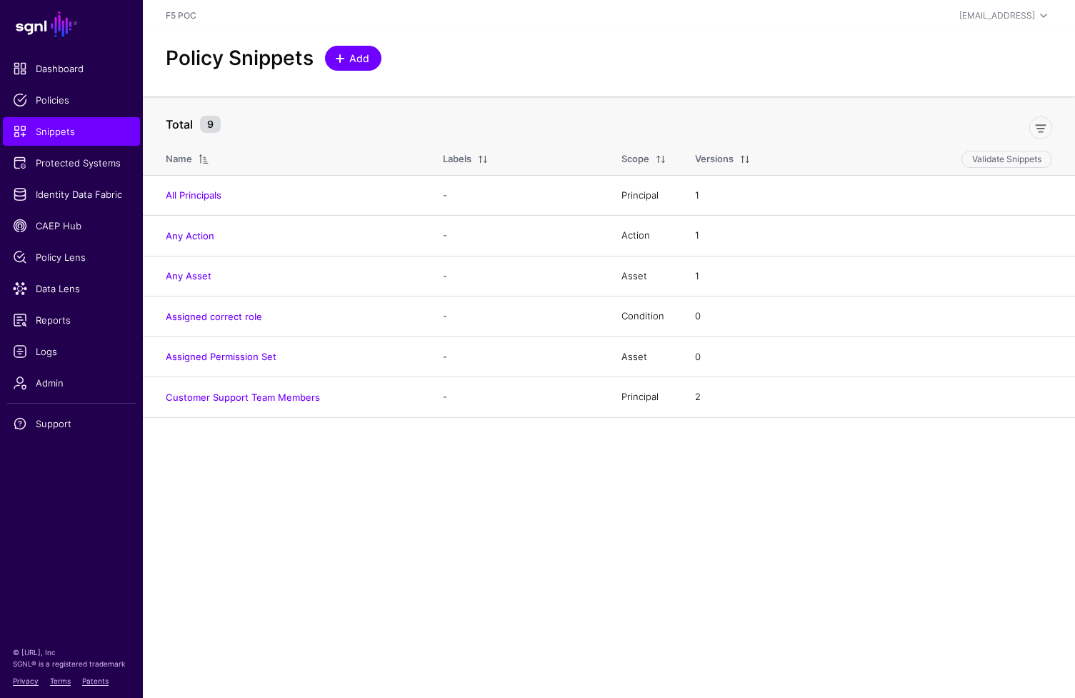
click at [359, 54] on span "Add" at bounding box center [360, 58] width 24 height 15
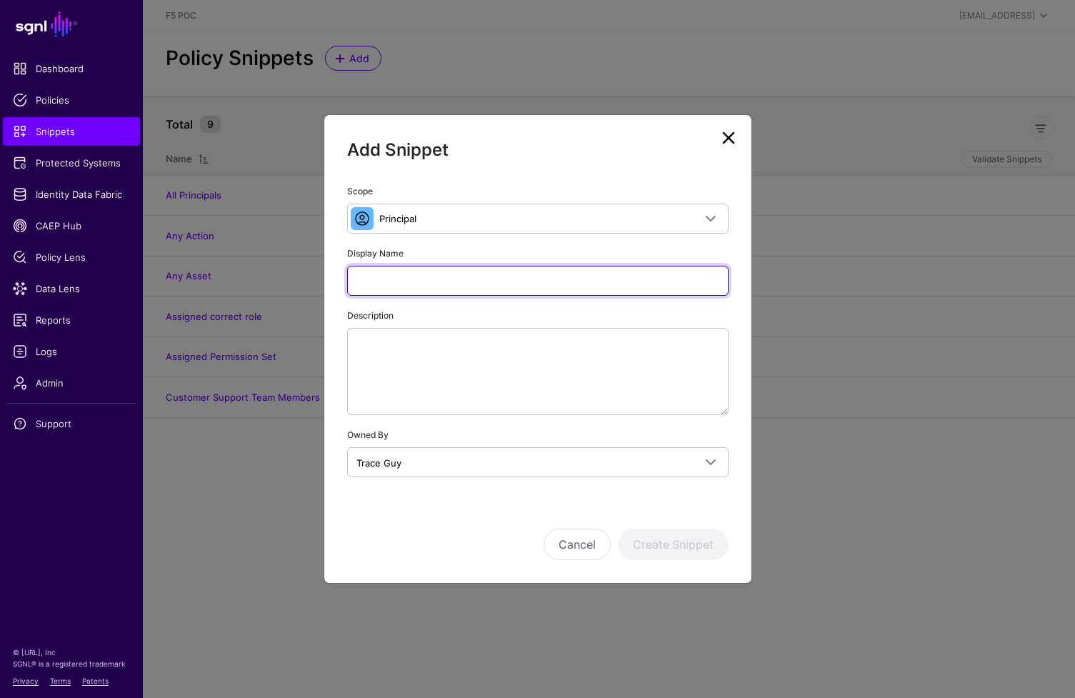
click at [448, 275] on input "Display Name" at bounding box center [537, 281] width 381 height 30
type input "**********"
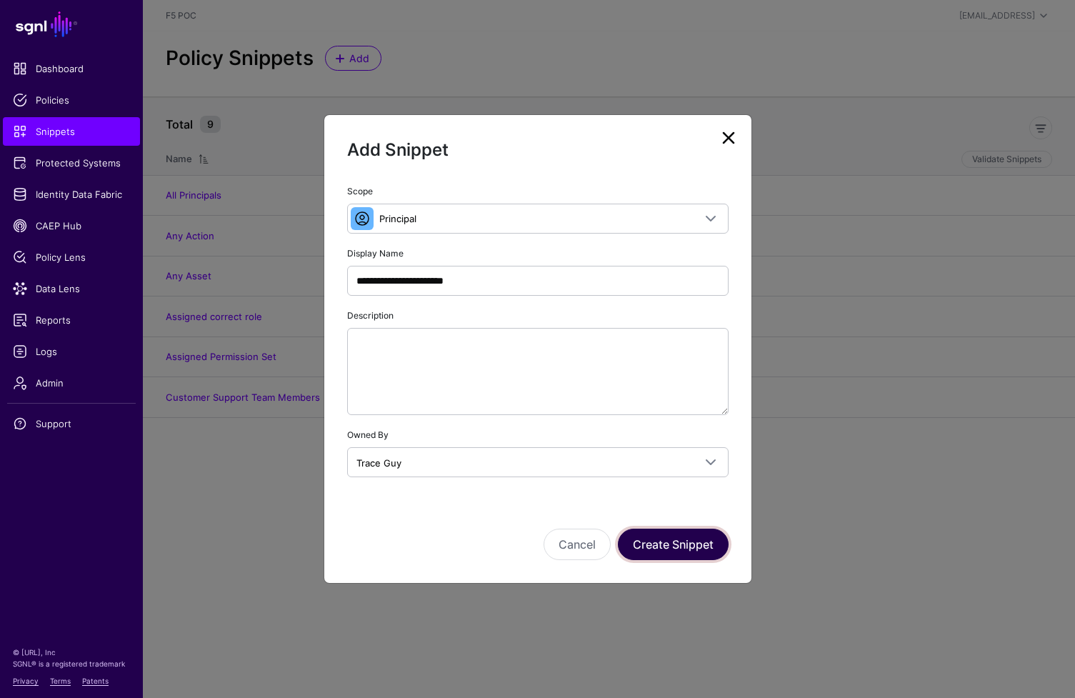
click at [649, 544] on button "Create Snippet" at bounding box center [673, 544] width 111 height 31
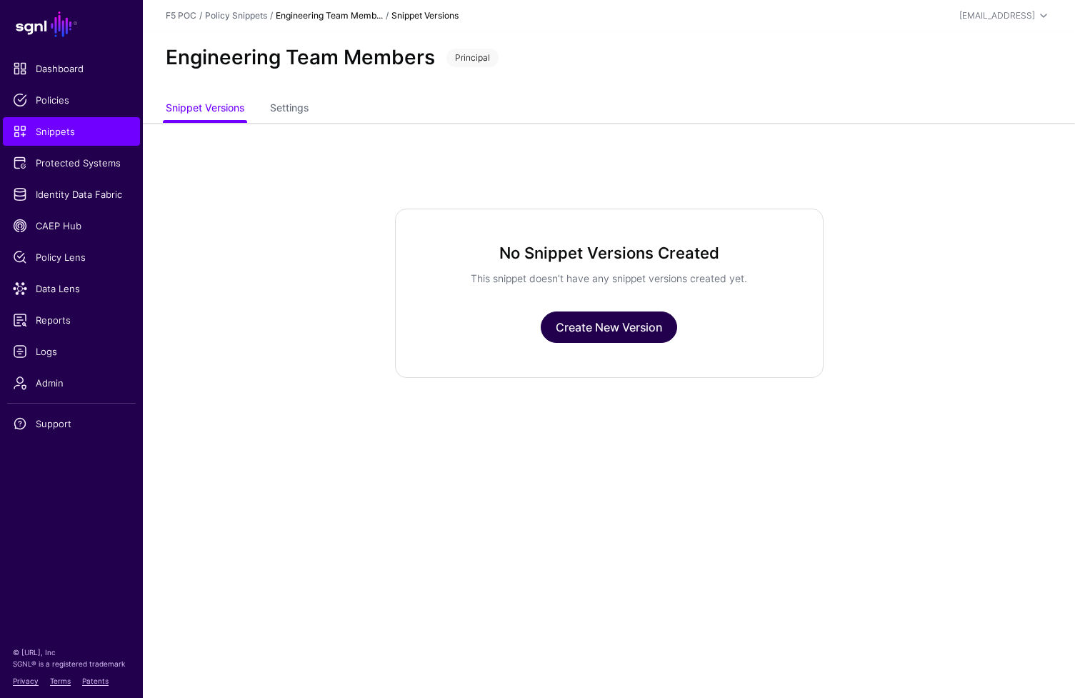
click at [593, 332] on link "Create New Version" at bounding box center [609, 326] width 136 height 31
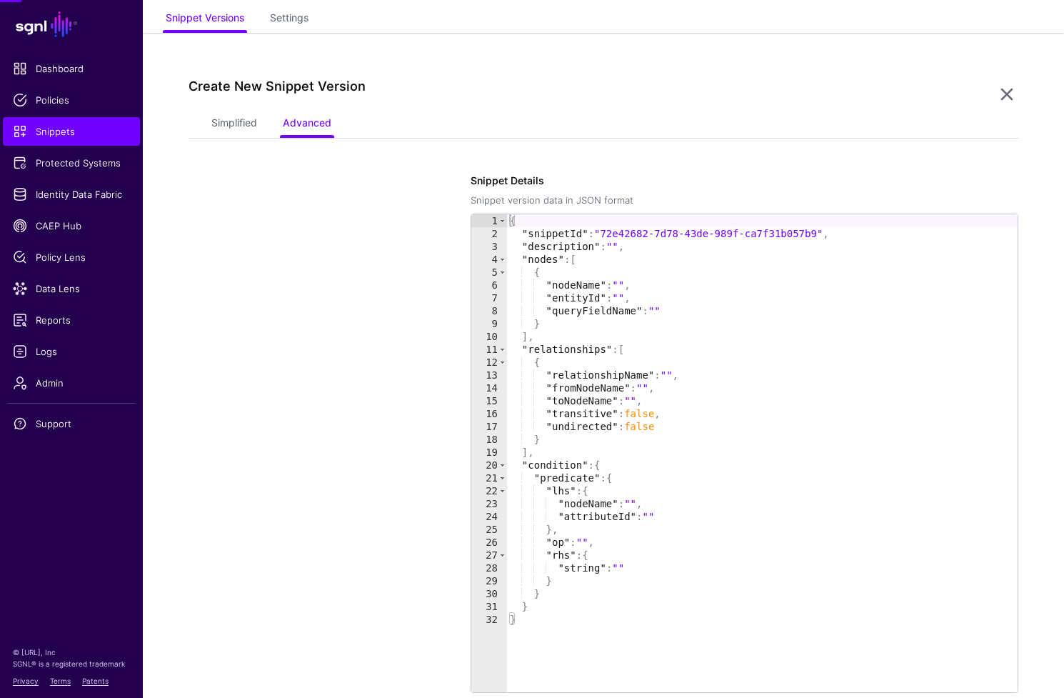
scroll to position [123, 0]
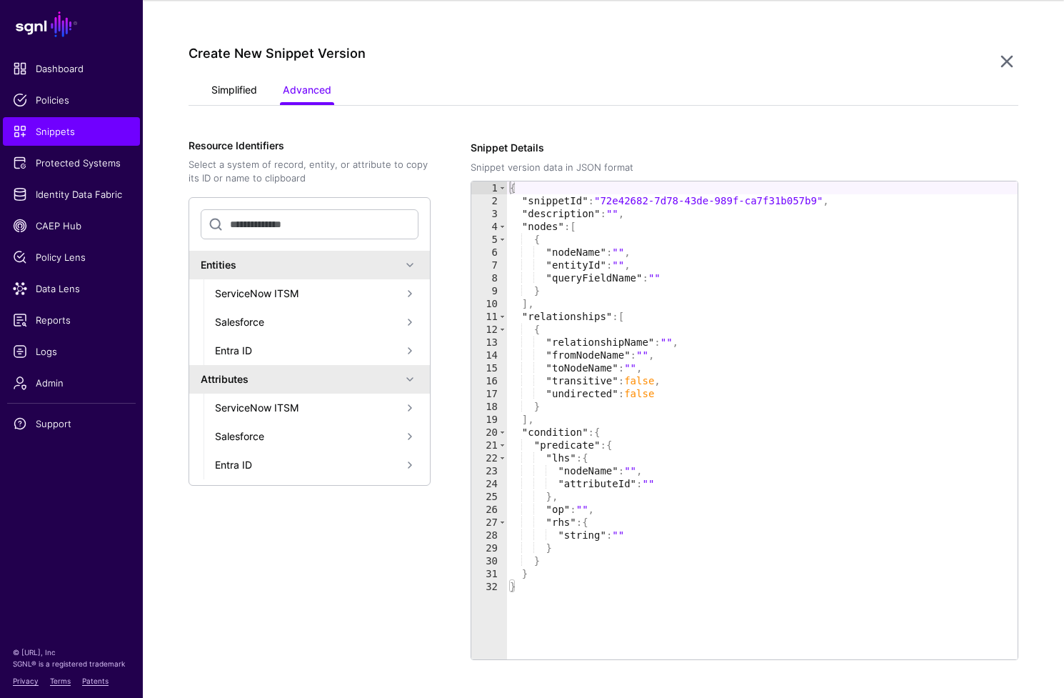
click at [236, 103] on link "Simplified" at bounding box center [234, 91] width 46 height 27
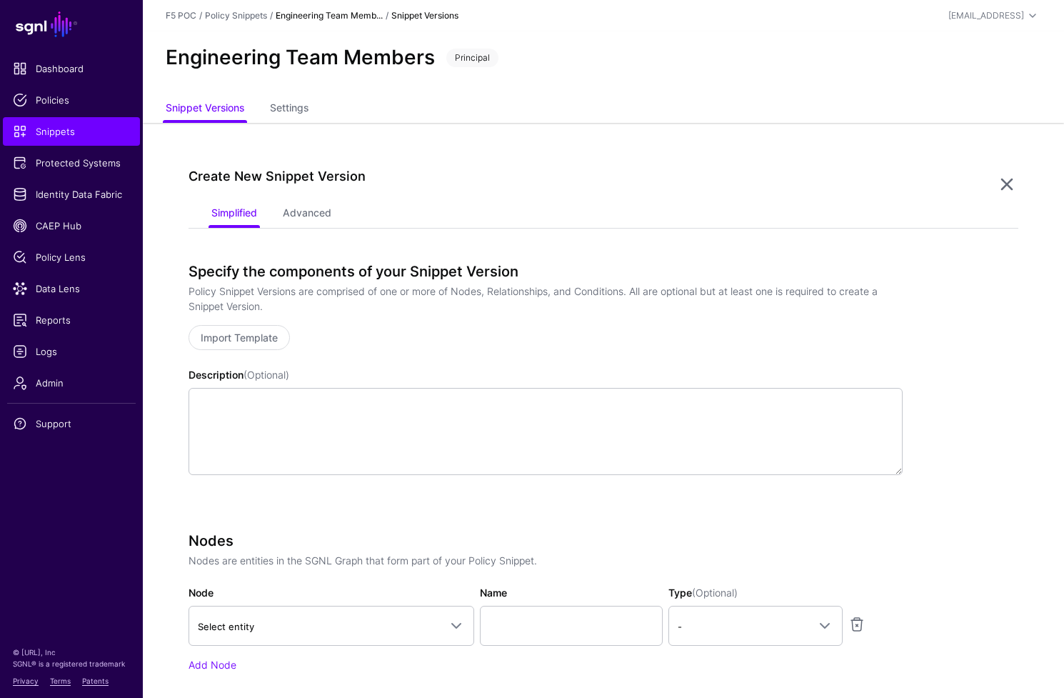
scroll to position [419, 0]
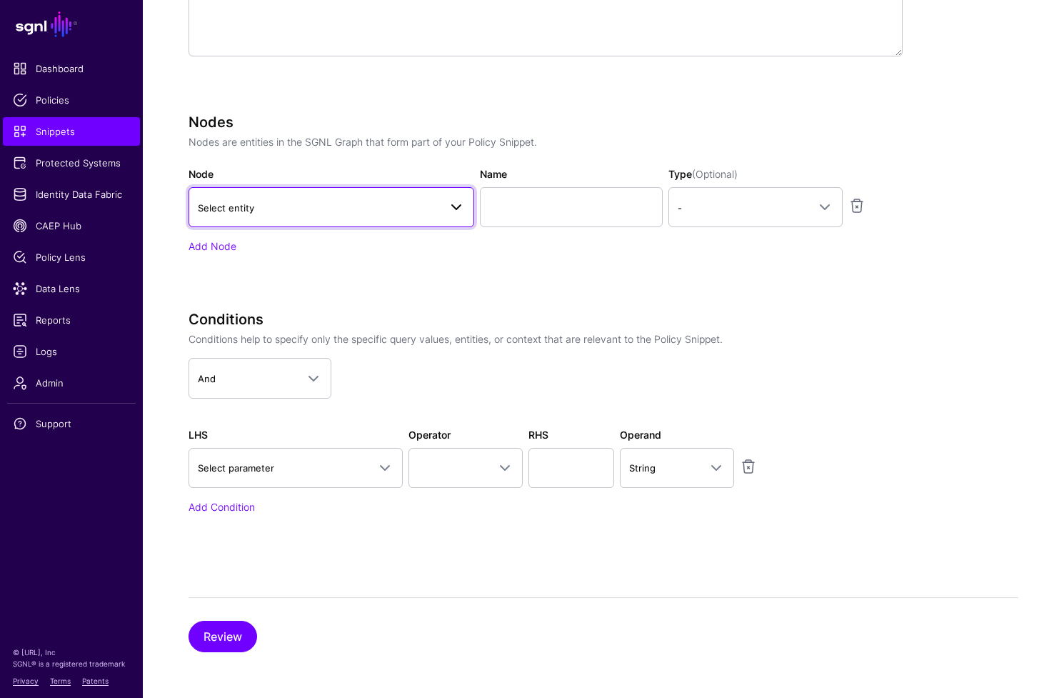
click at [450, 209] on span at bounding box center [456, 207] width 17 height 17
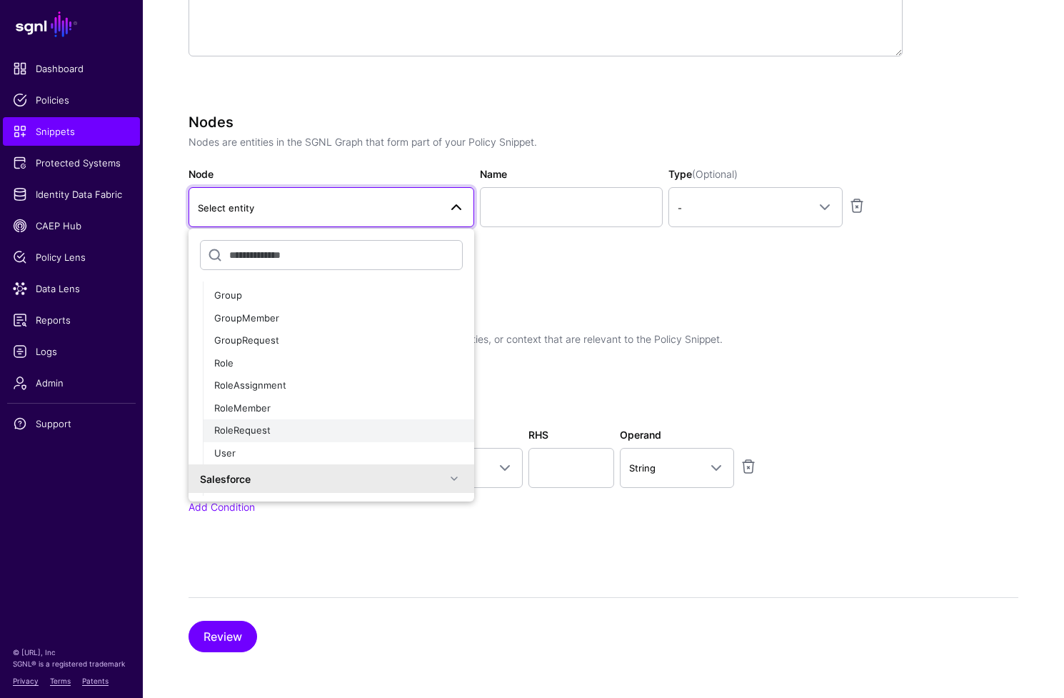
scroll to position [113, 0]
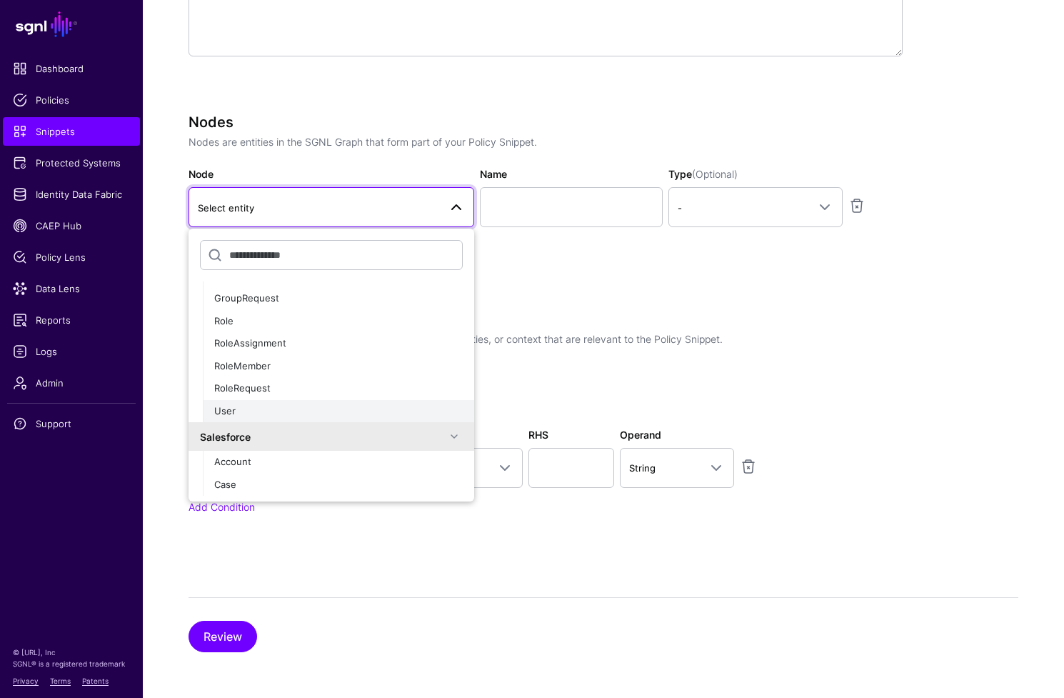
click at [338, 407] on div "User" at bounding box center [338, 411] width 249 height 14
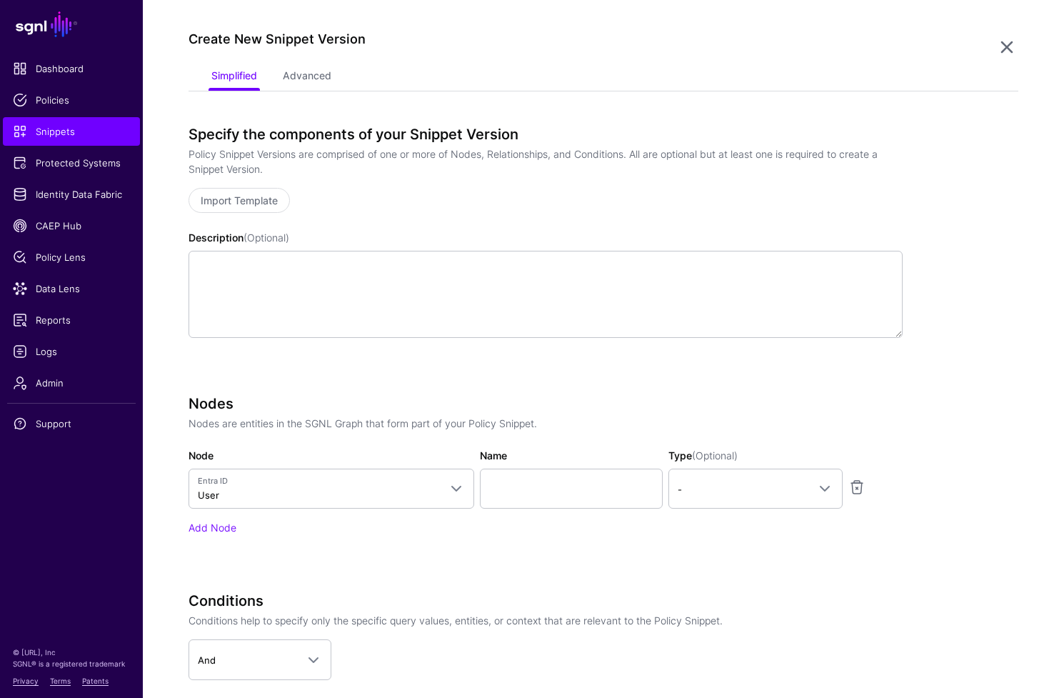
scroll to position [136, 0]
click at [797, 491] on span "-" at bounding box center [743, 490] width 130 height 16
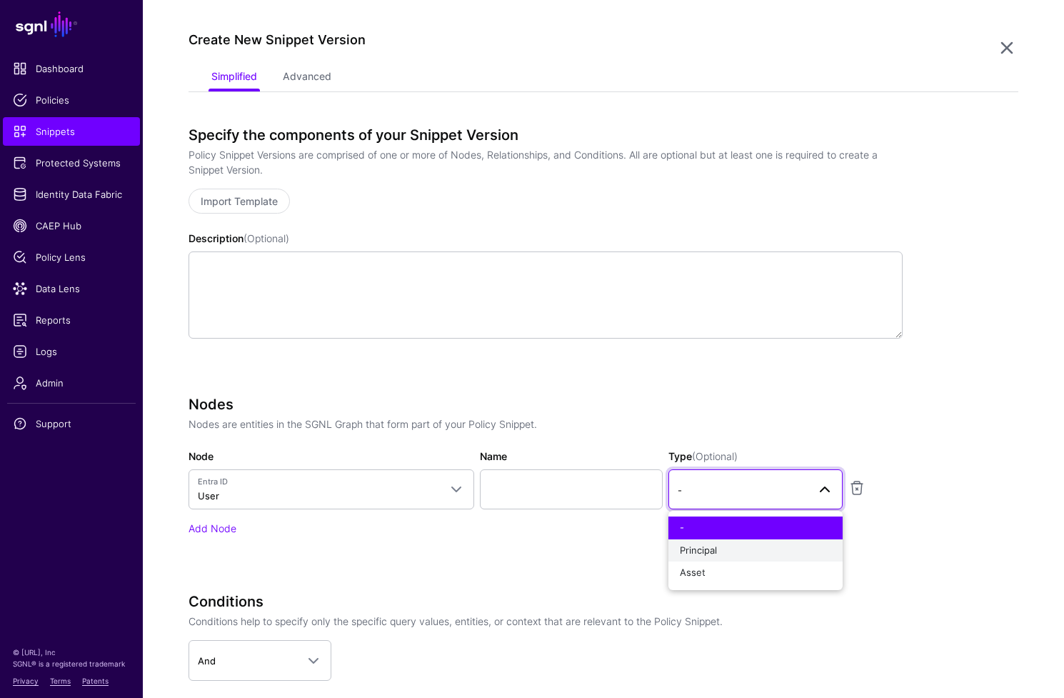
click at [734, 558] on button "Principal" at bounding box center [756, 550] width 174 height 23
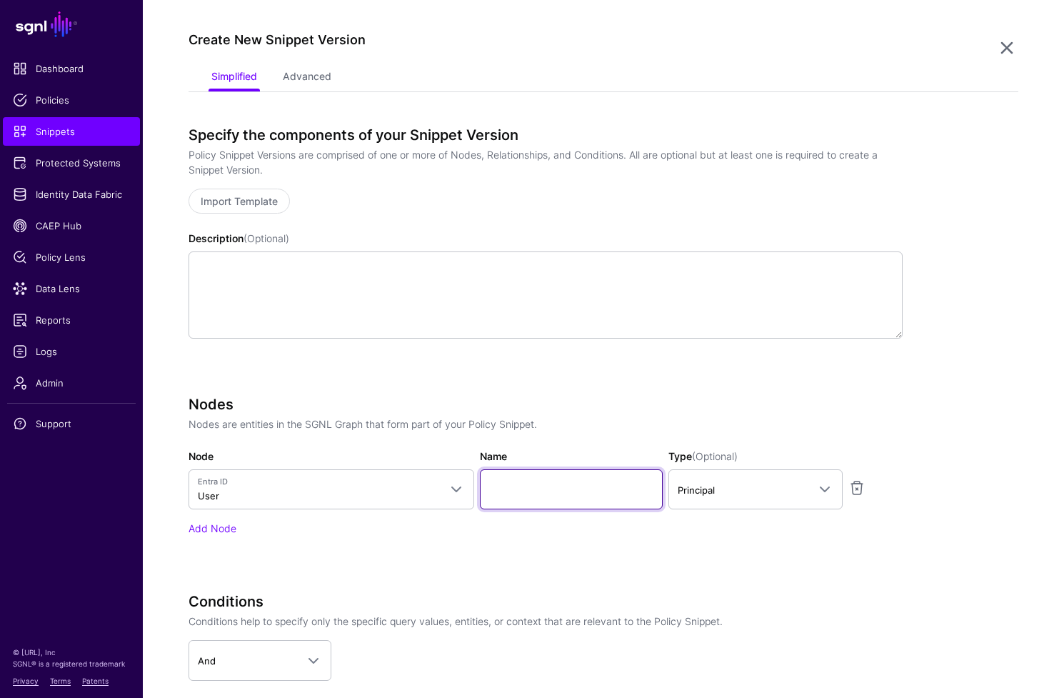
click at [514, 491] on input "Name" at bounding box center [571, 489] width 183 height 40
type input "****"
click at [629, 393] on div "Specify the components of your Snippet Version Policy Snippet Versions are comp…" at bounding box center [546, 481] width 714 height 710
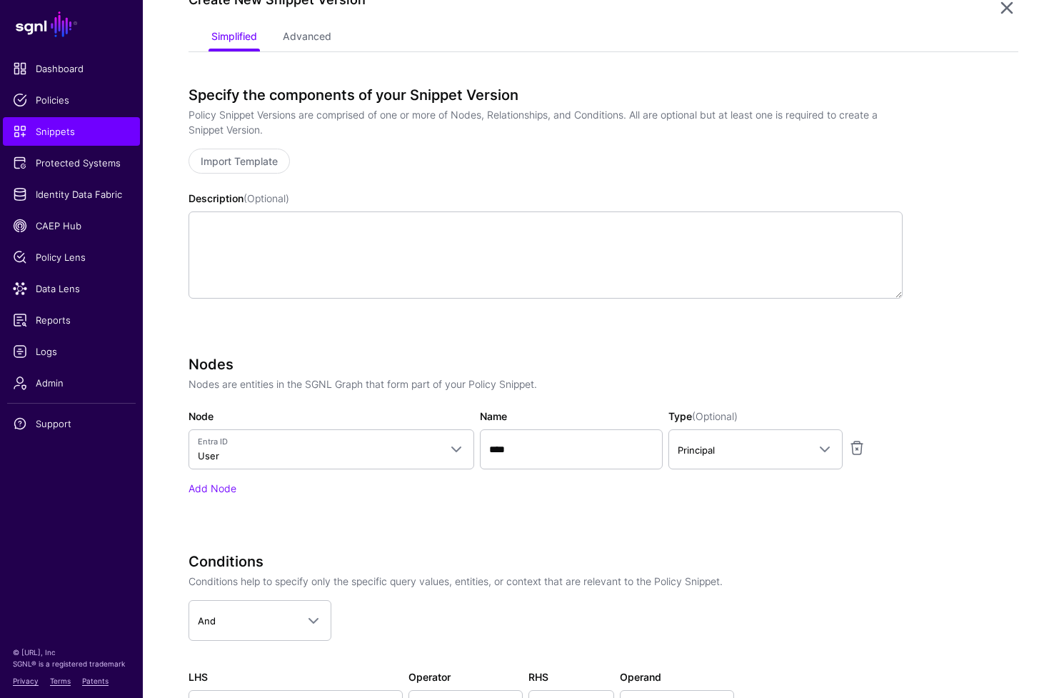
scroll to position [419, 0]
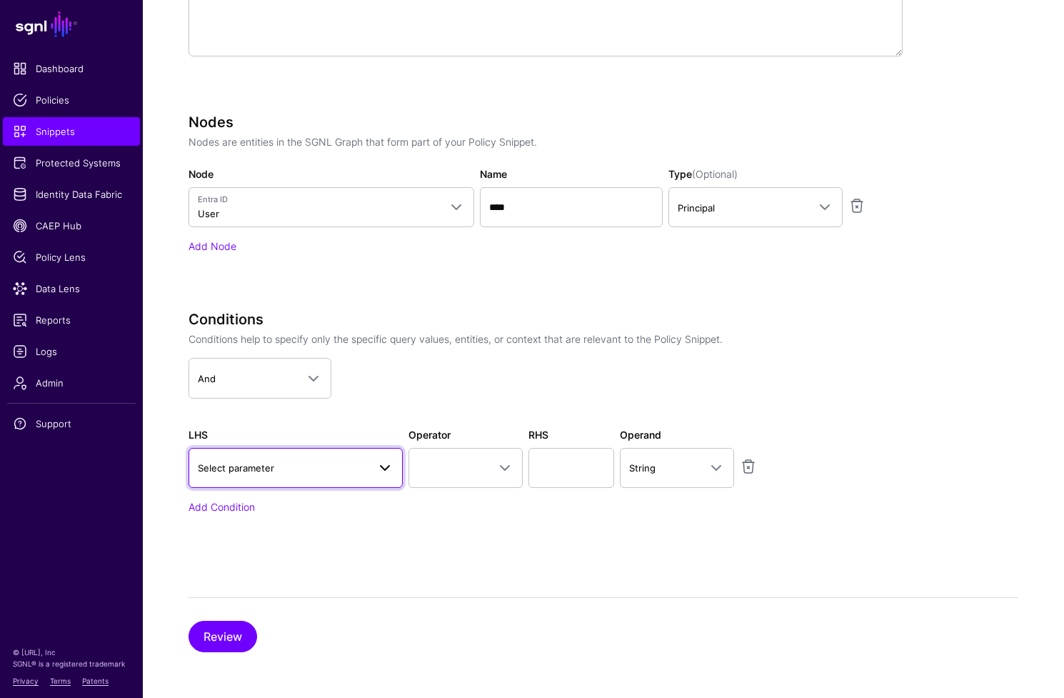
click at [371, 471] on span at bounding box center [381, 467] width 26 height 17
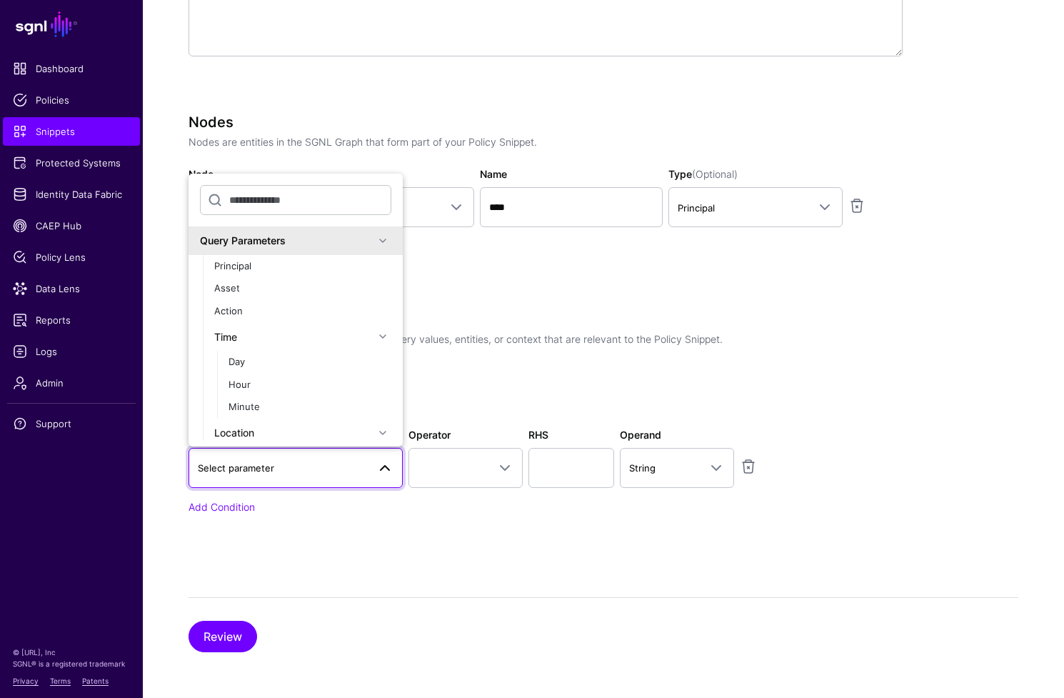
click at [375, 238] on span at bounding box center [382, 240] width 17 height 17
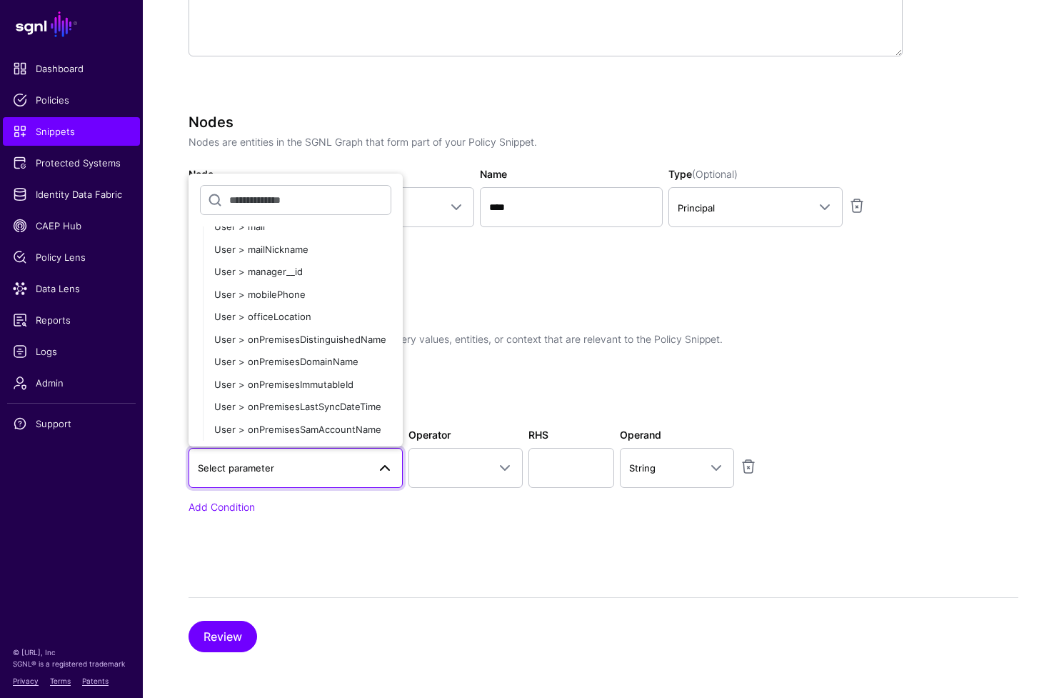
scroll to position [1113, 0]
drag, startPoint x: 453, startPoint y: 291, endPoint x: 434, endPoint y: 286, distance: 19.8
click at [453, 290] on div "Nodes Nodes are entities in the SGNL Graph that form part of your Policy Snippe…" at bounding box center [546, 204] width 714 height 180
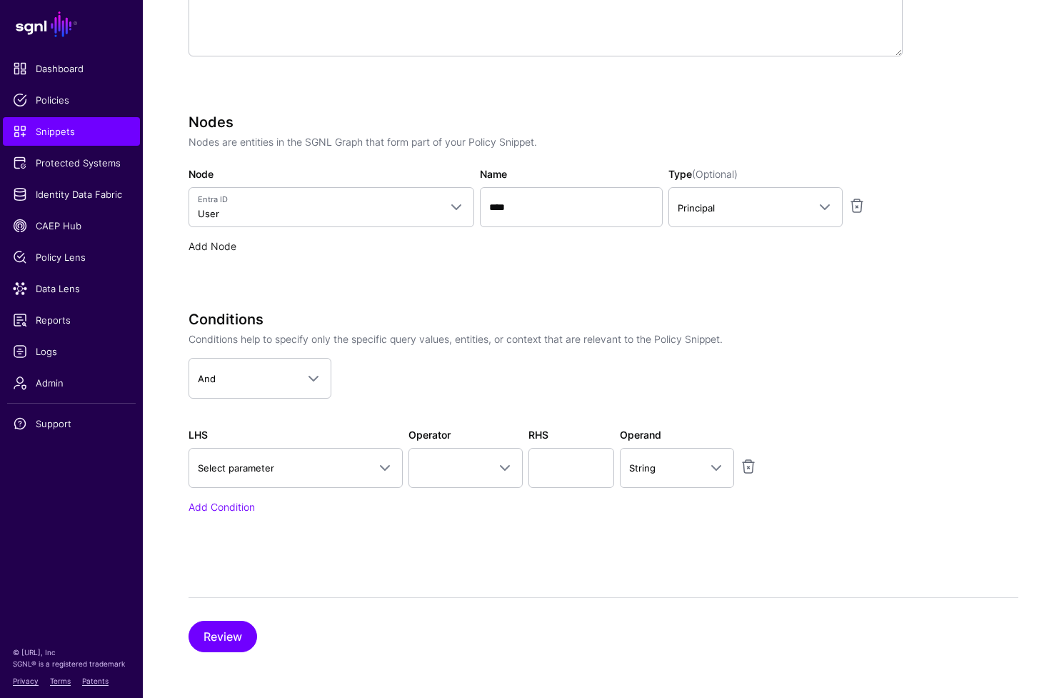
click at [214, 247] on link "Add Node" at bounding box center [213, 246] width 48 height 12
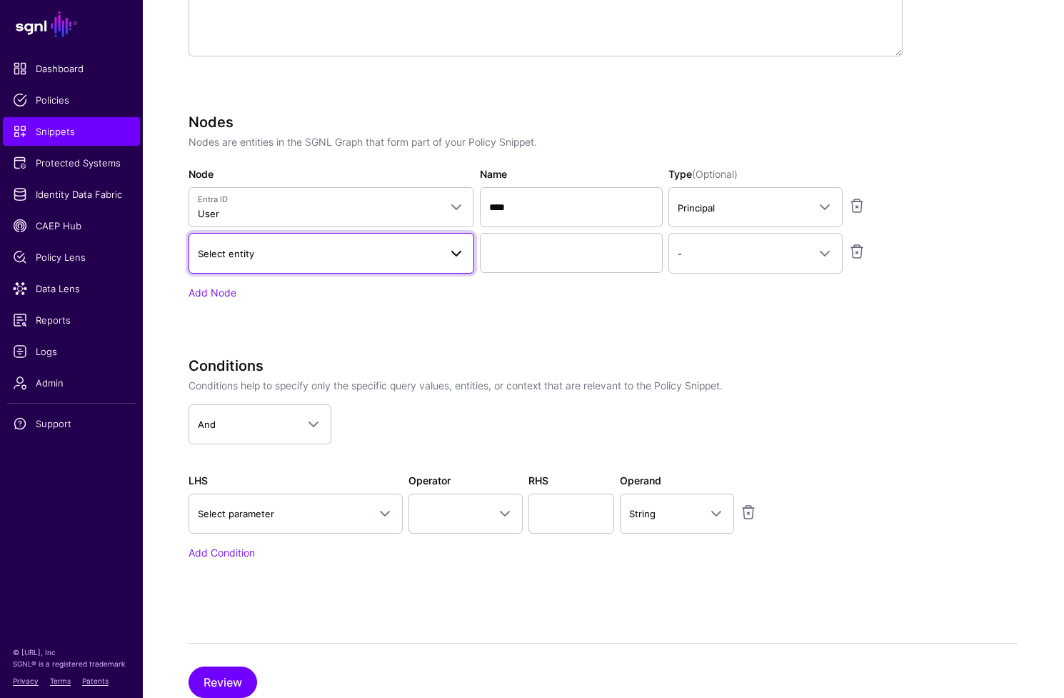
click at [396, 246] on span "Select entity" at bounding box center [318, 254] width 241 height 16
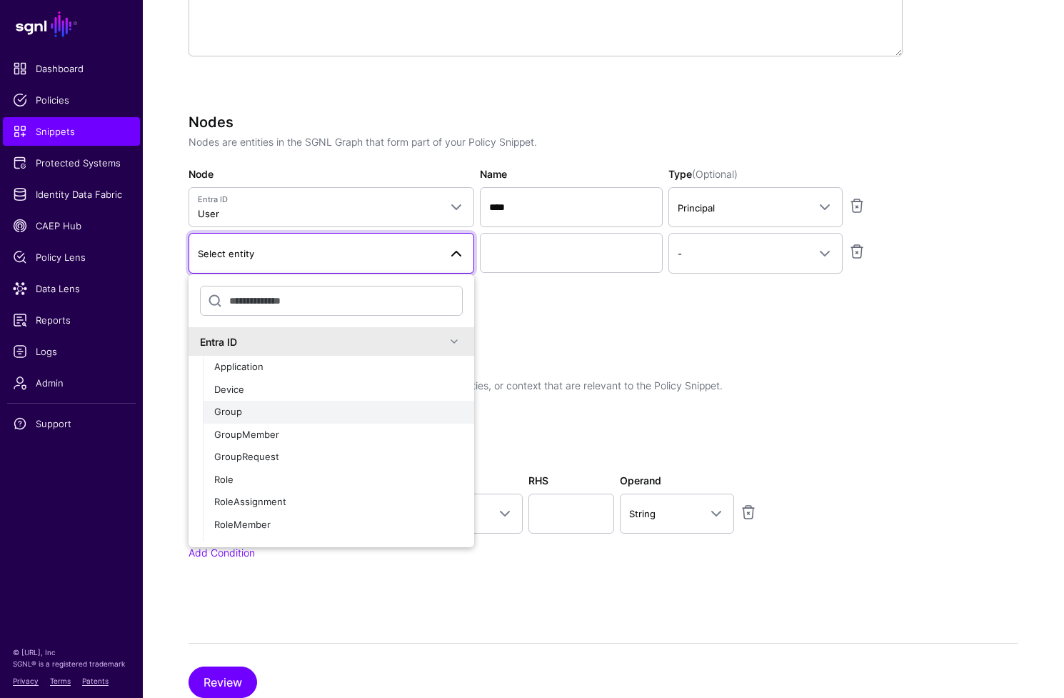
click at [391, 413] on div "Group" at bounding box center [338, 412] width 249 height 14
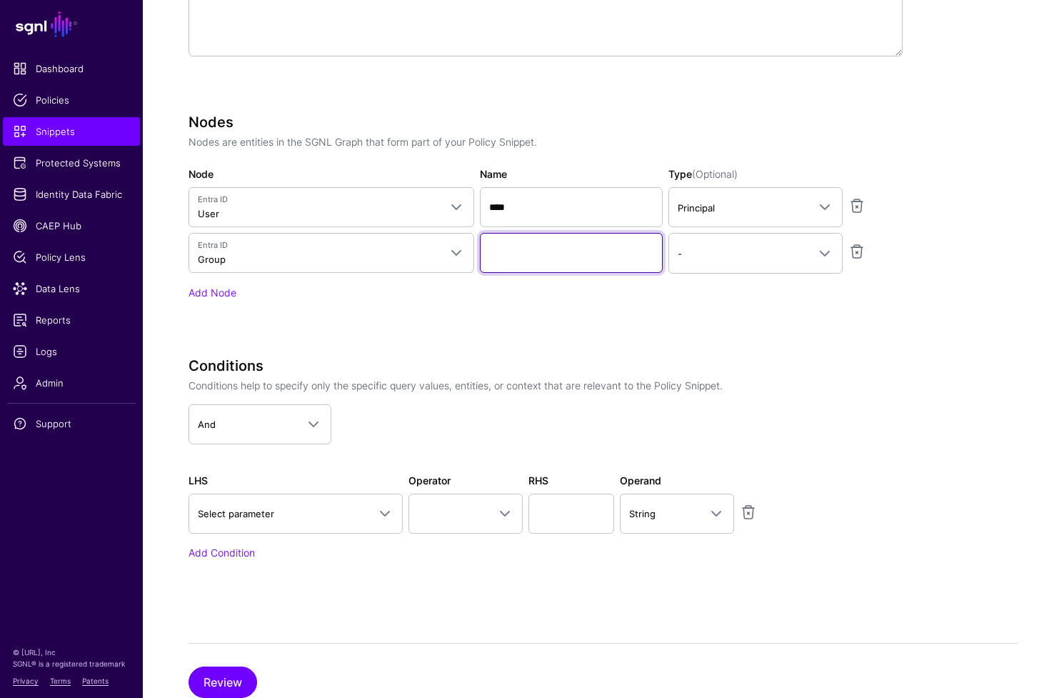
click at [629, 261] on input "Name" at bounding box center [571, 253] width 183 height 40
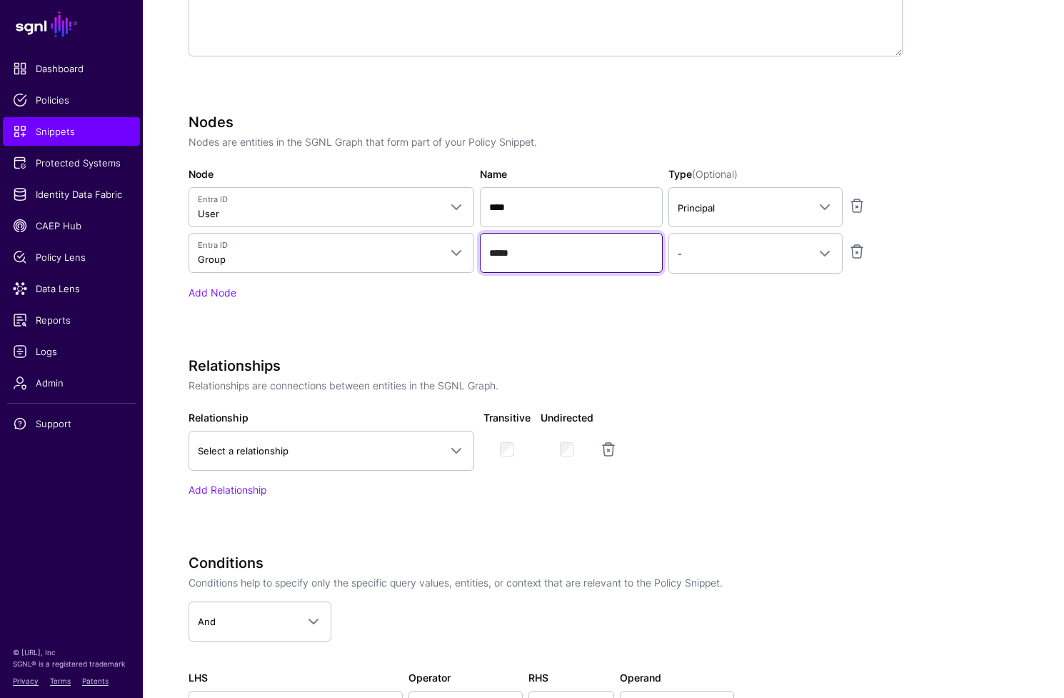
type input "*****"
click at [390, 340] on div "Specify the components of your Snippet Version Policy Snippet Versions are comp…" at bounding box center [546, 320] width 714 height 953
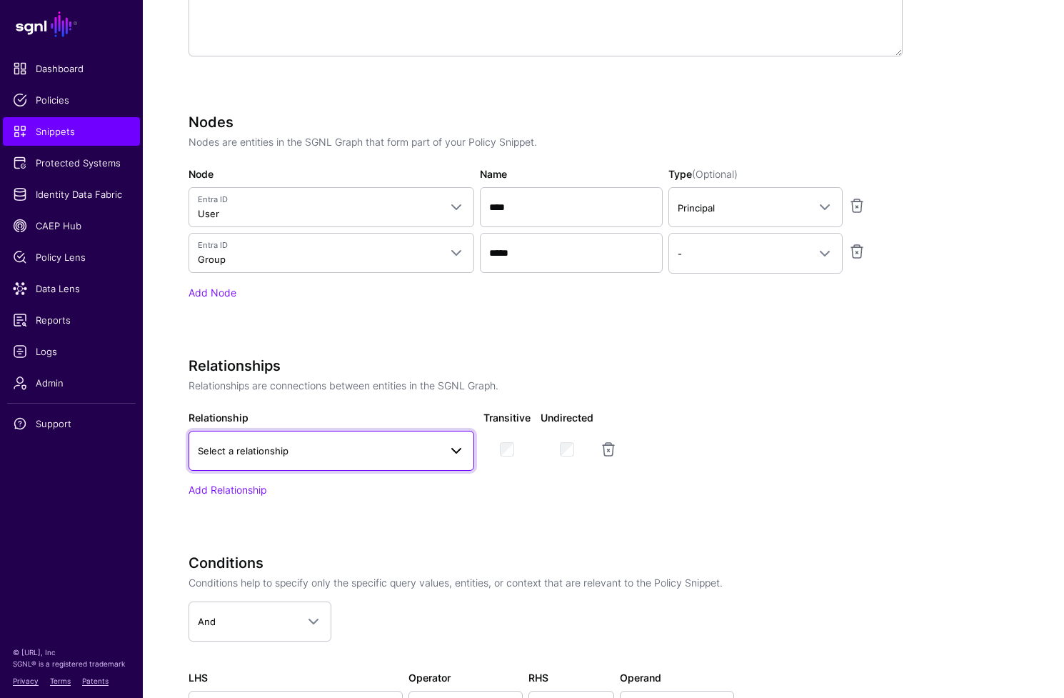
click at [458, 451] on span at bounding box center [456, 450] width 17 height 17
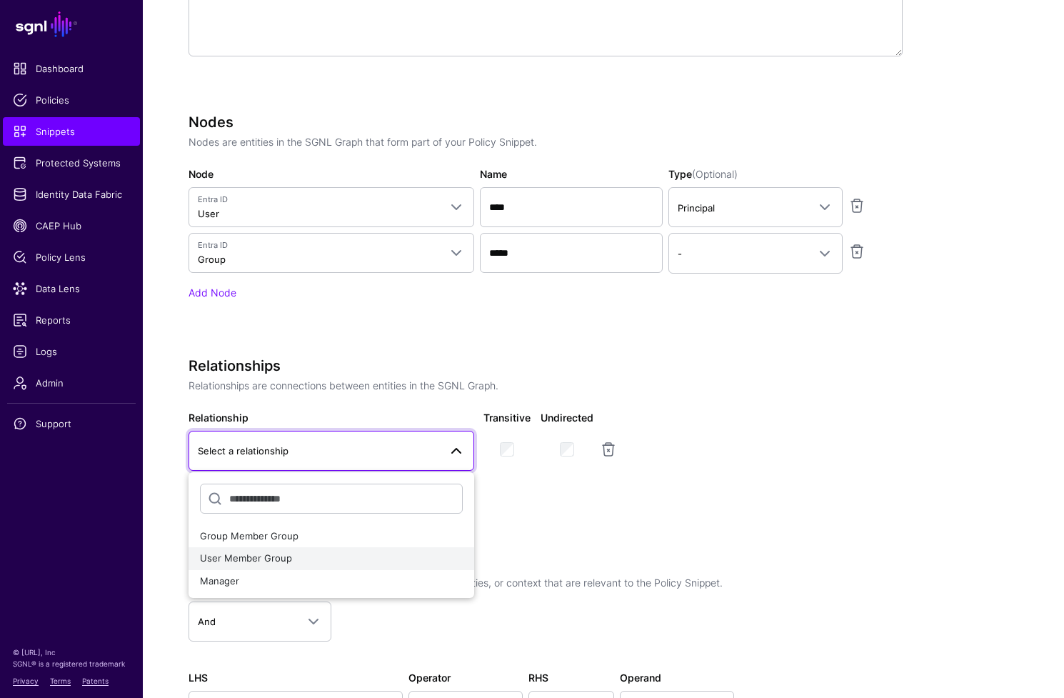
click at [361, 562] on div "User Member Group" at bounding box center [331, 558] width 263 height 14
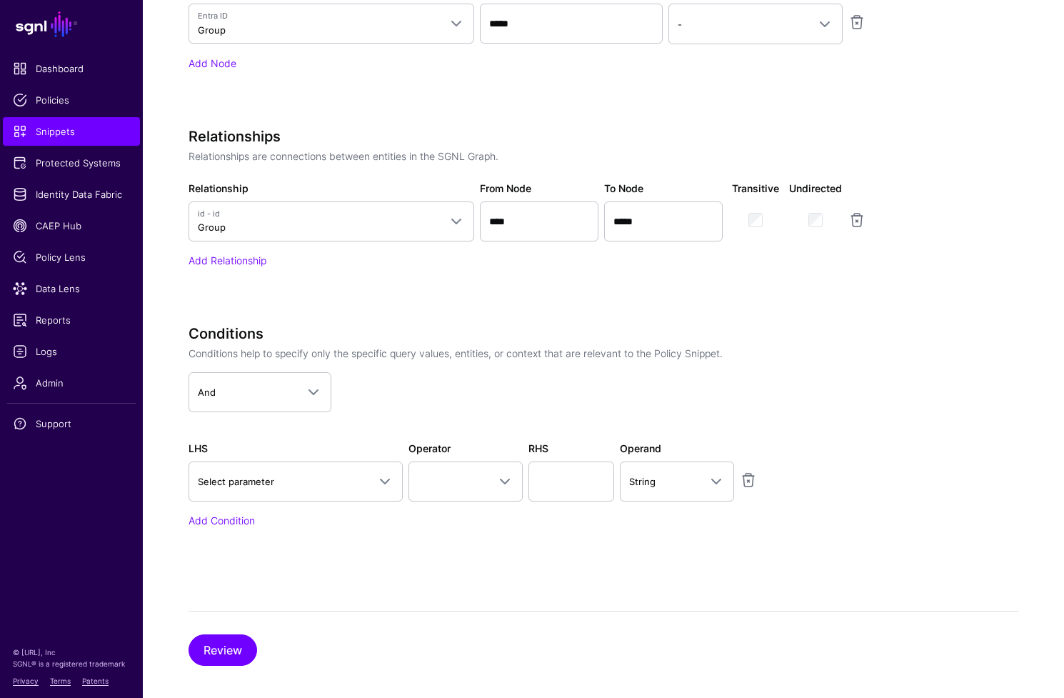
scroll to position [661, 0]
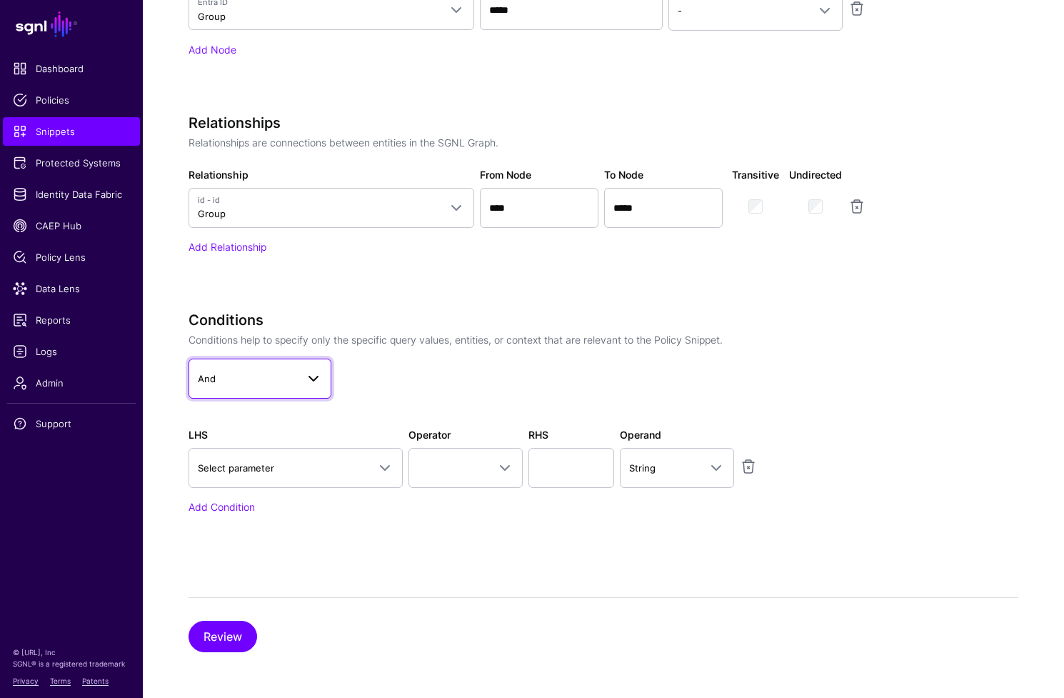
click at [314, 384] on span at bounding box center [313, 378] width 17 height 17
click at [286, 445] on div "Or" at bounding box center [260, 439] width 120 height 14
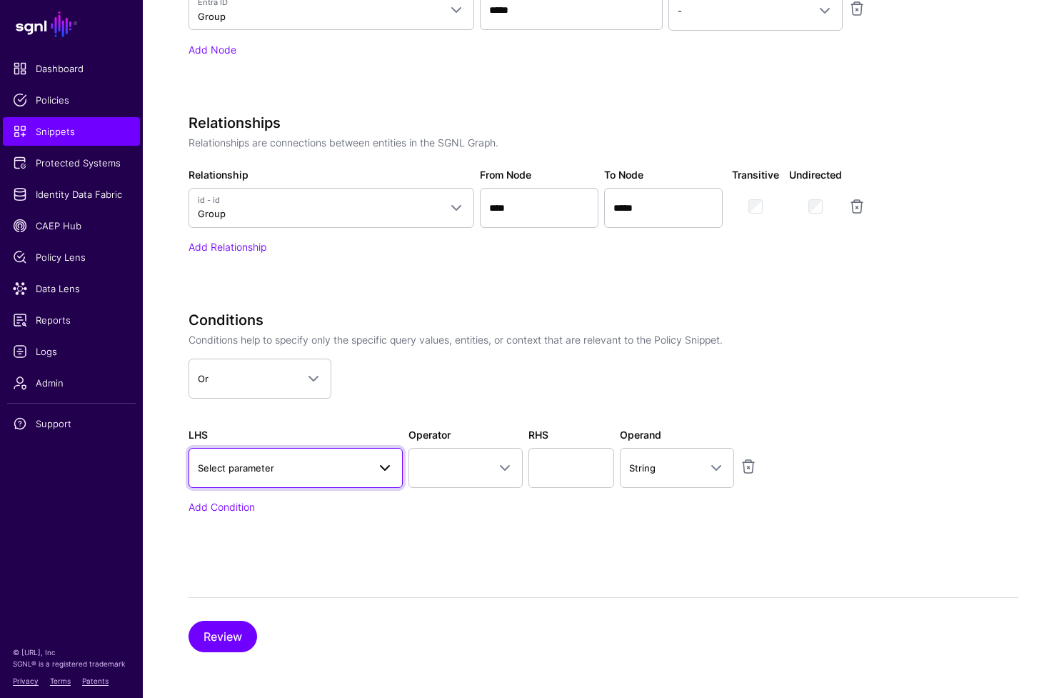
click at [368, 471] on span at bounding box center [381, 467] width 26 height 17
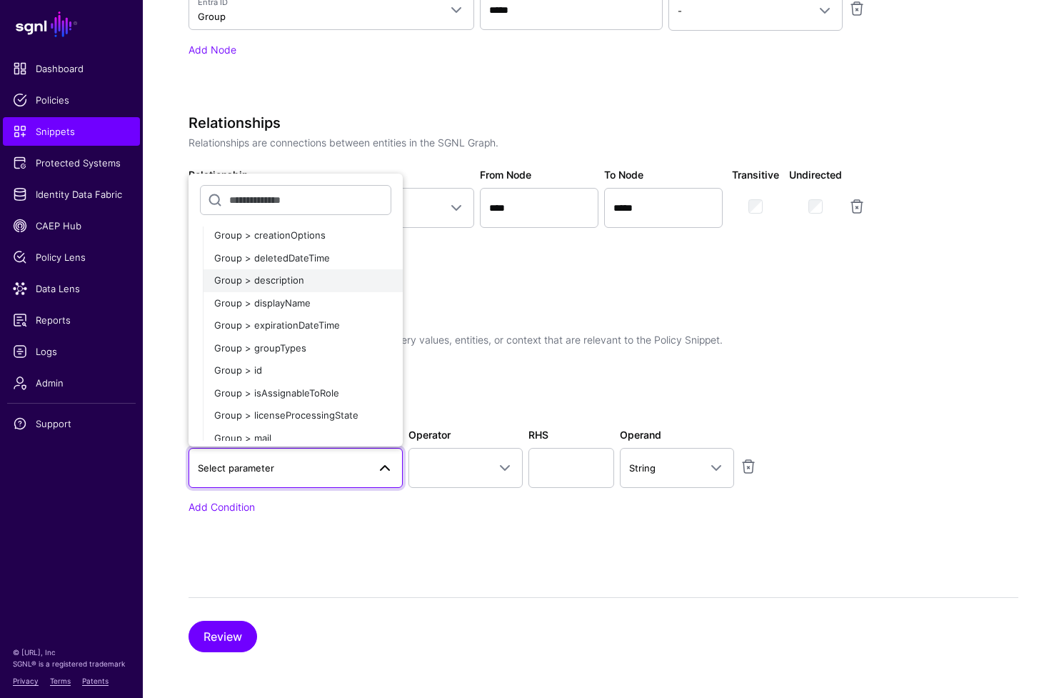
scroll to position [128, 0]
click at [337, 304] on div "Group > displayName" at bounding box center [302, 302] width 177 height 14
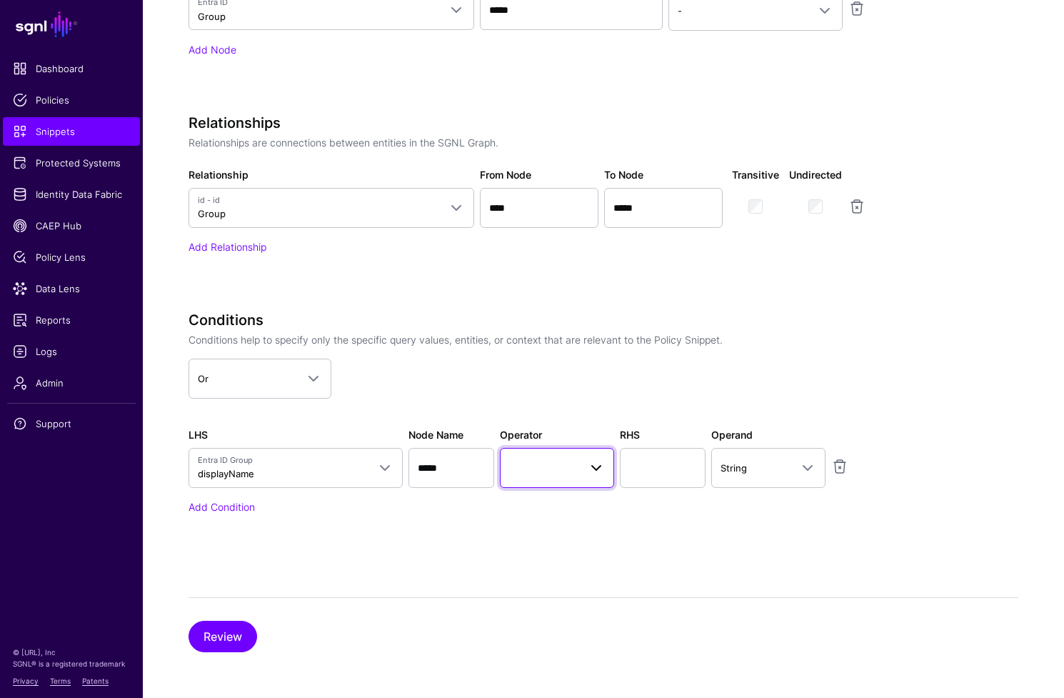
click at [594, 470] on span at bounding box center [596, 467] width 17 height 17
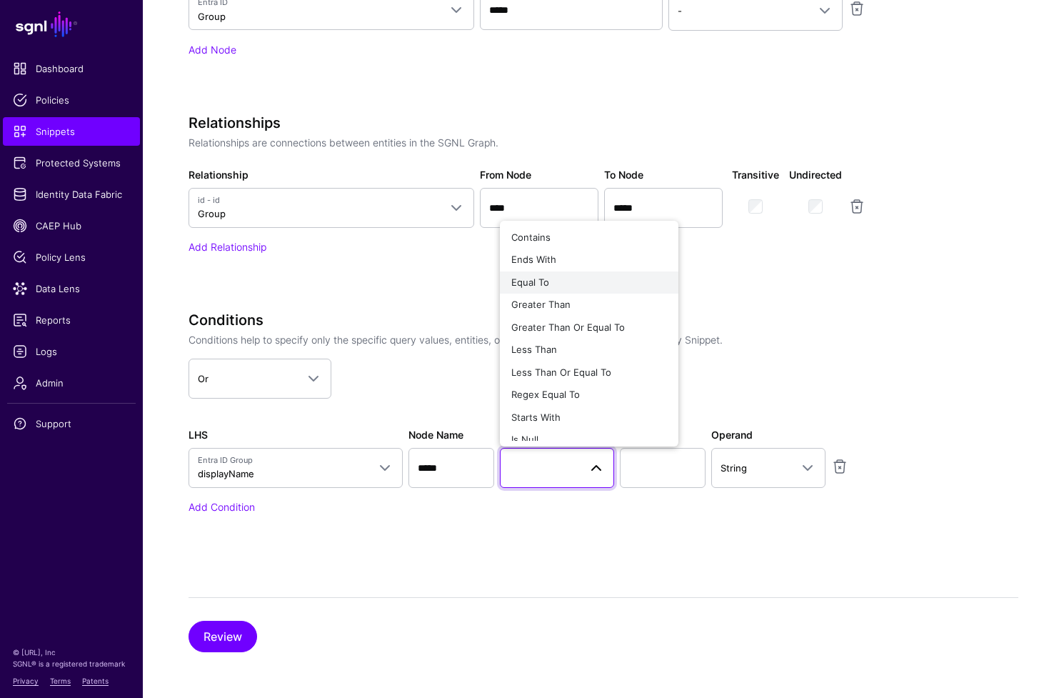
click at [589, 278] on div "Equal To" at bounding box center [589, 283] width 156 height 14
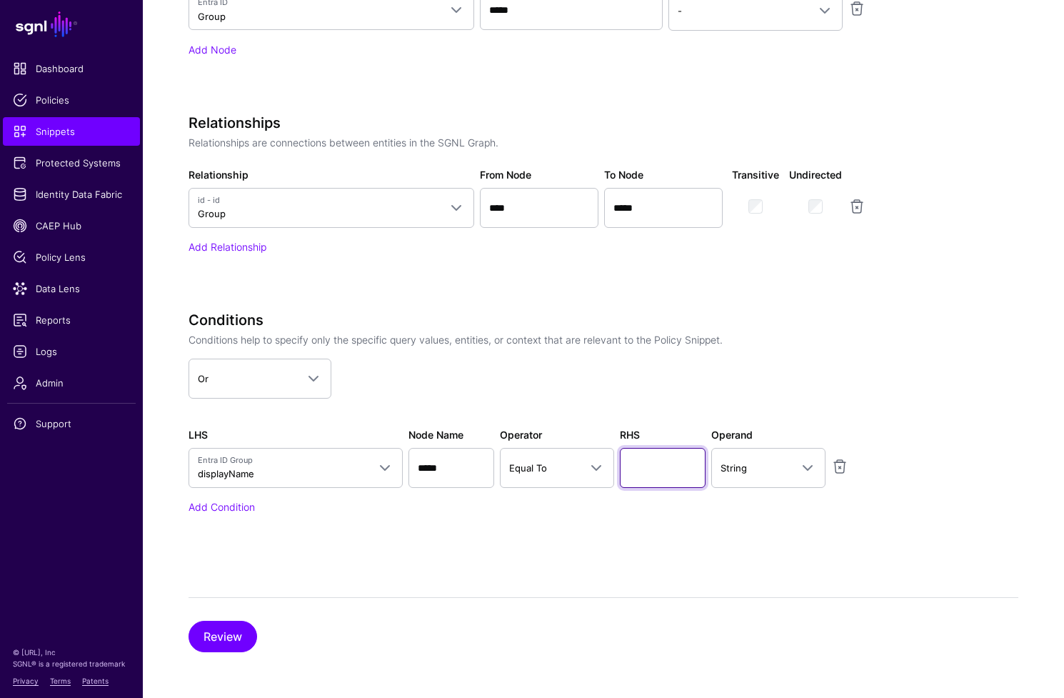
click at [661, 476] on input "text" at bounding box center [663, 468] width 86 height 40
type input "**********"
click at [242, 509] on link "Add Condition" at bounding box center [222, 507] width 66 height 12
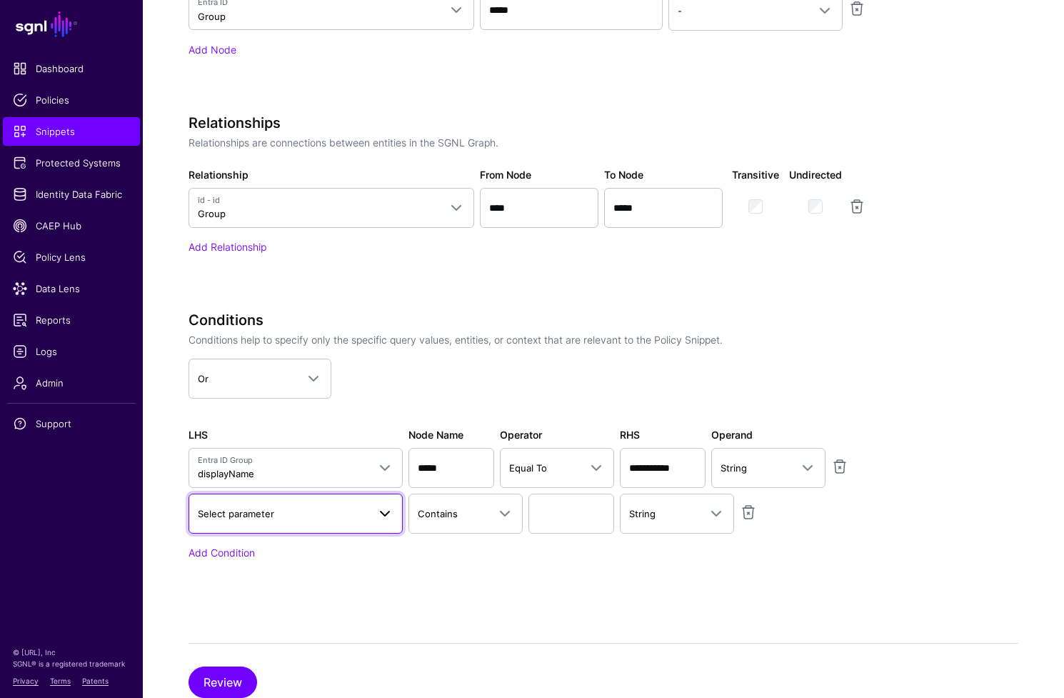
click at [384, 514] on span at bounding box center [384, 513] width 17 height 17
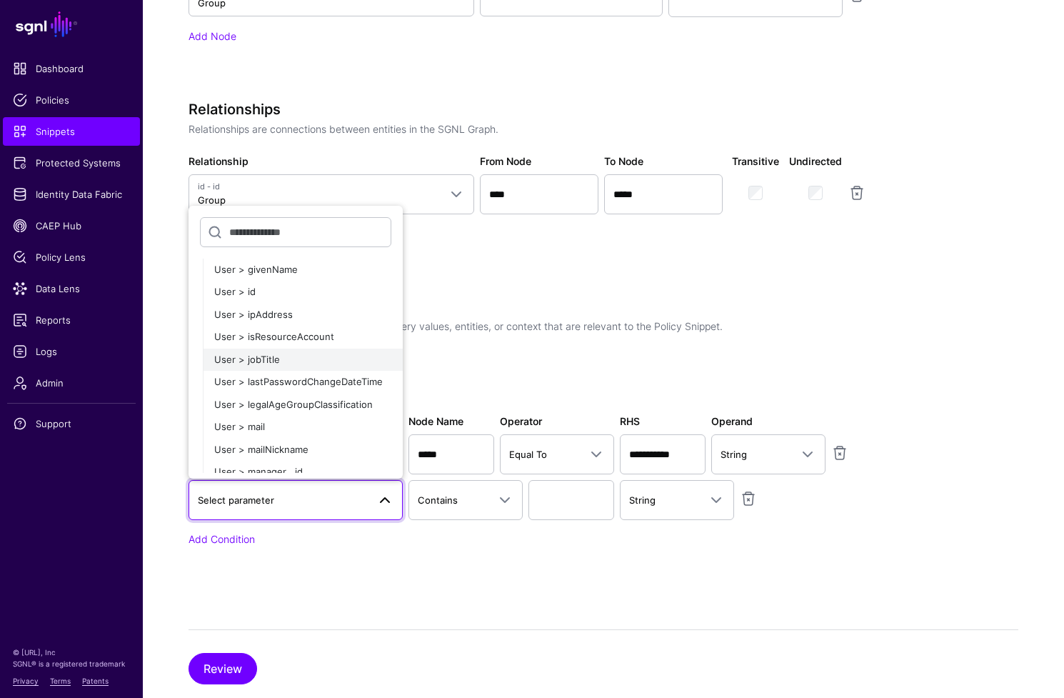
scroll to position [1499, 0]
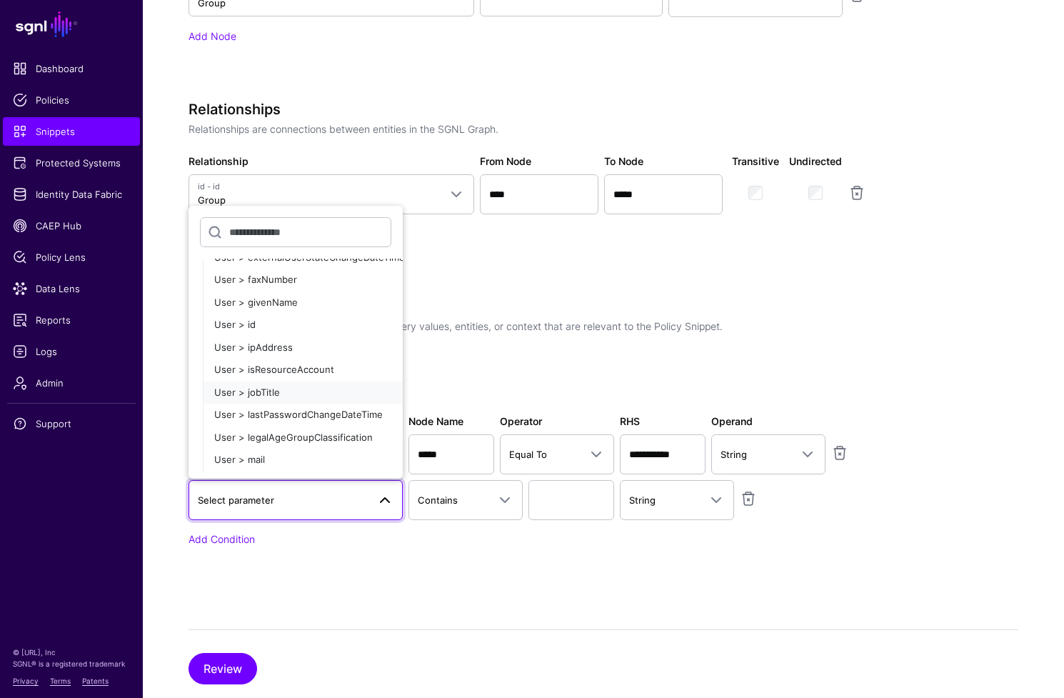
click at [280, 391] on div "User > jobTitle" at bounding box center [302, 393] width 177 height 14
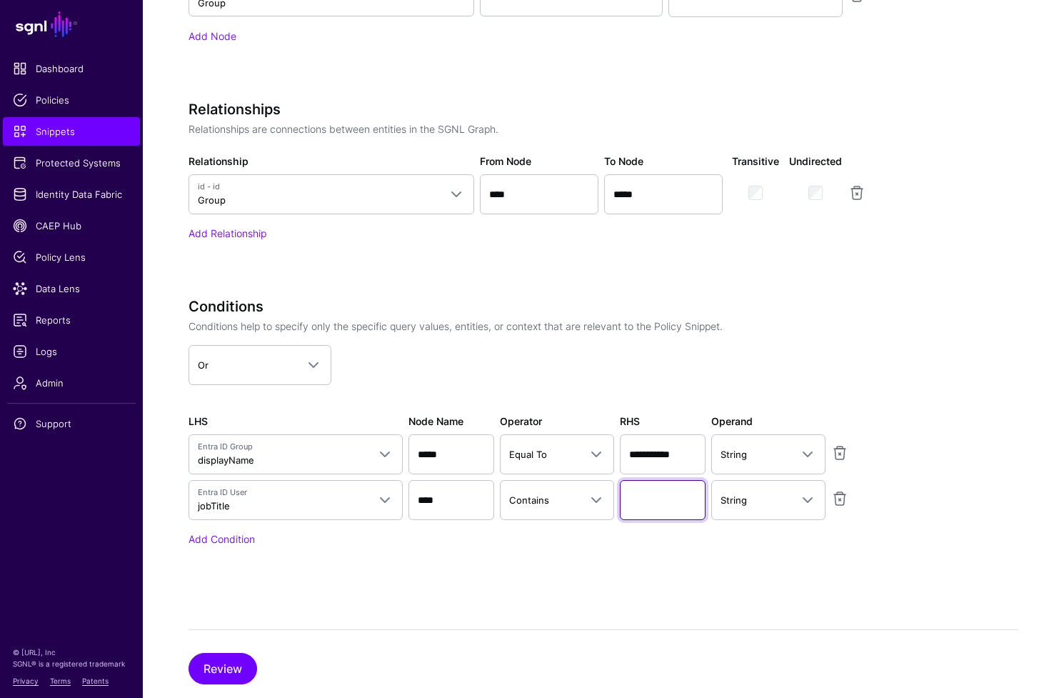
click at [673, 500] on input "text" at bounding box center [663, 500] width 86 height 40
type input "**********"
click at [222, 667] on button "Review" at bounding box center [223, 668] width 69 height 31
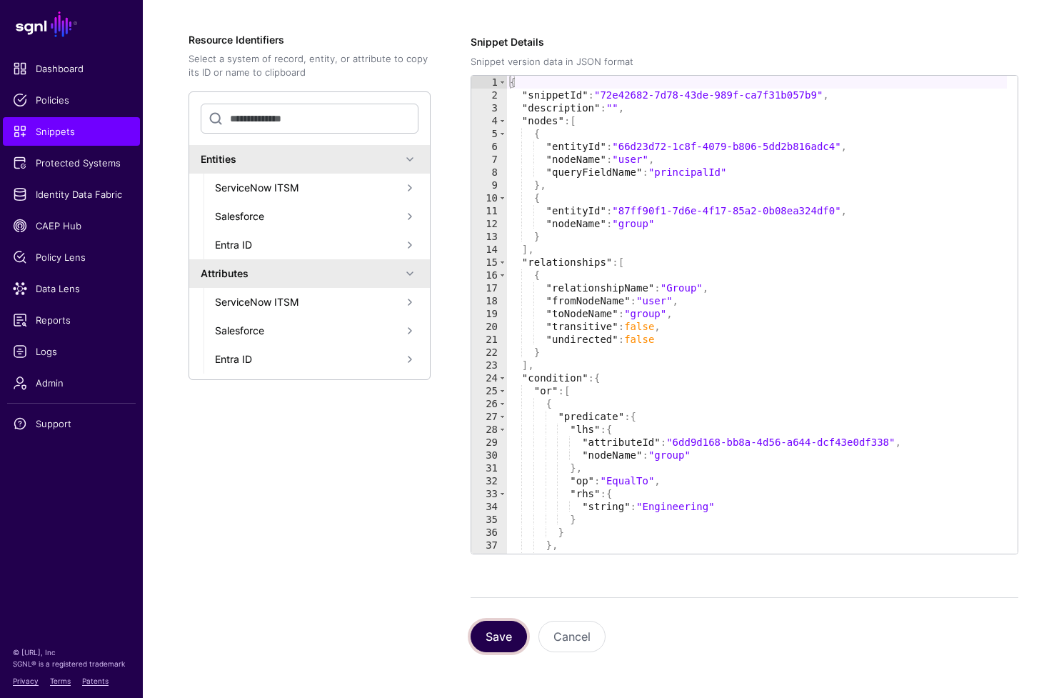
click at [510, 634] on button "Save" at bounding box center [499, 636] width 56 height 31
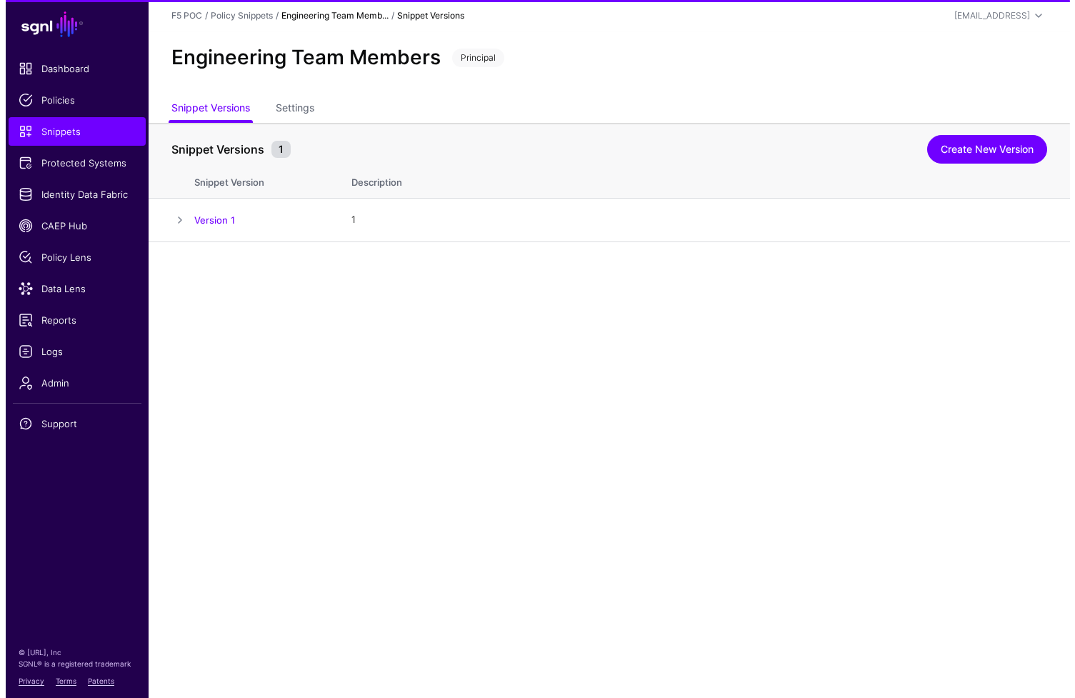
scroll to position [0, 0]
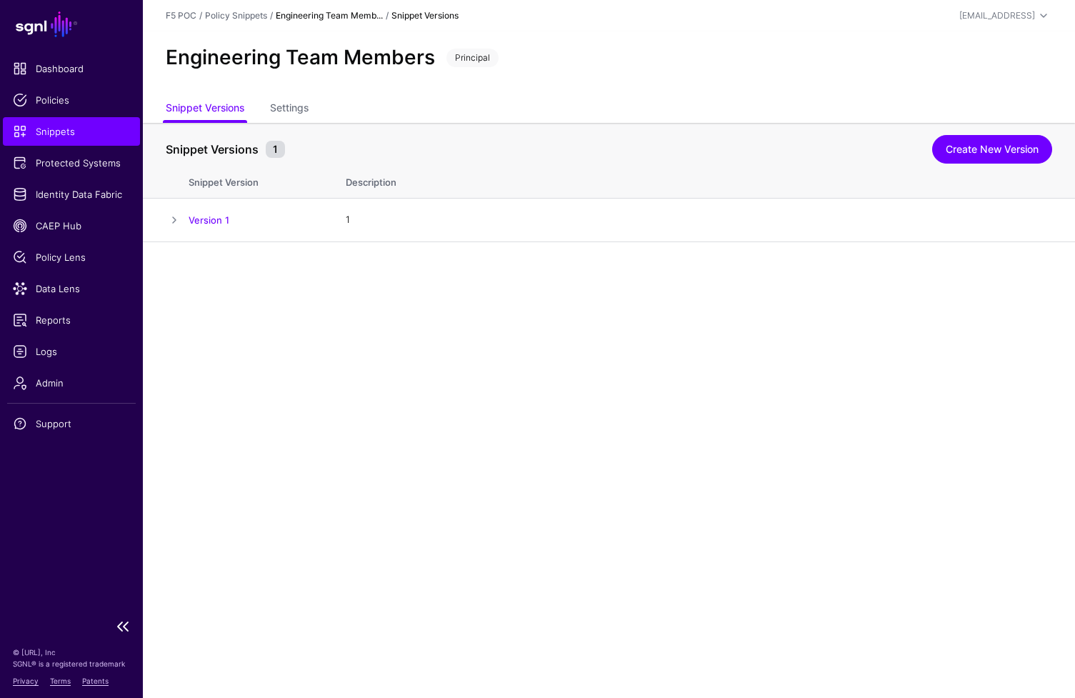
click at [53, 136] on span "Snippets" at bounding box center [71, 131] width 117 height 14
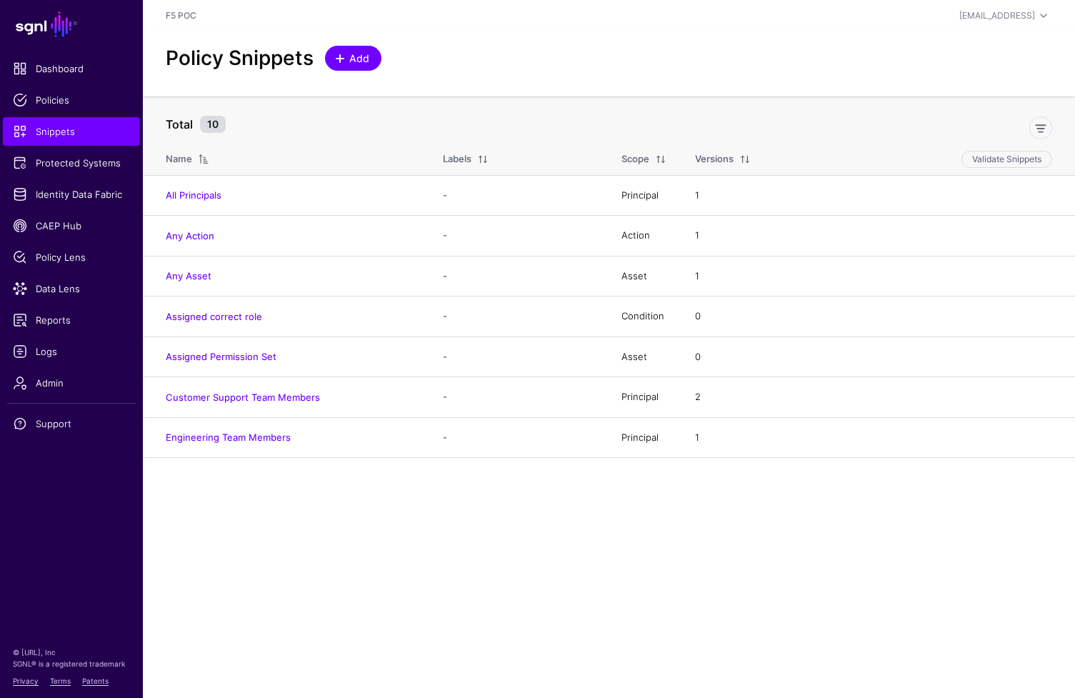
click at [359, 60] on span "Add" at bounding box center [360, 58] width 24 height 15
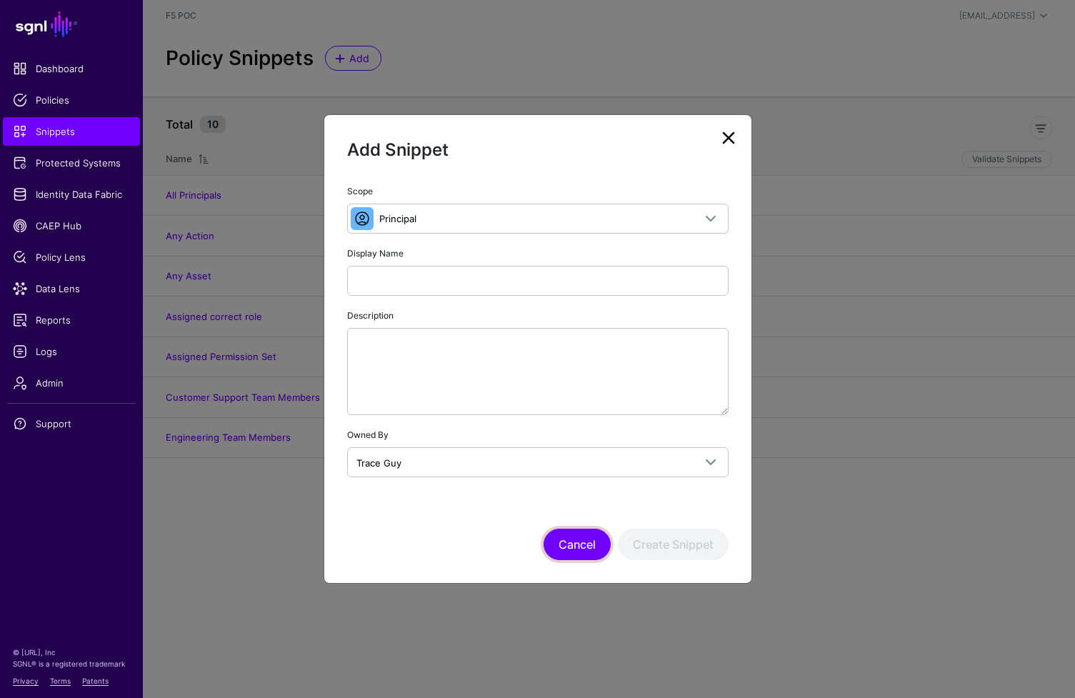
click at [572, 544] on button "Cancel" at bounding box center [577, 544] width 67 height 31
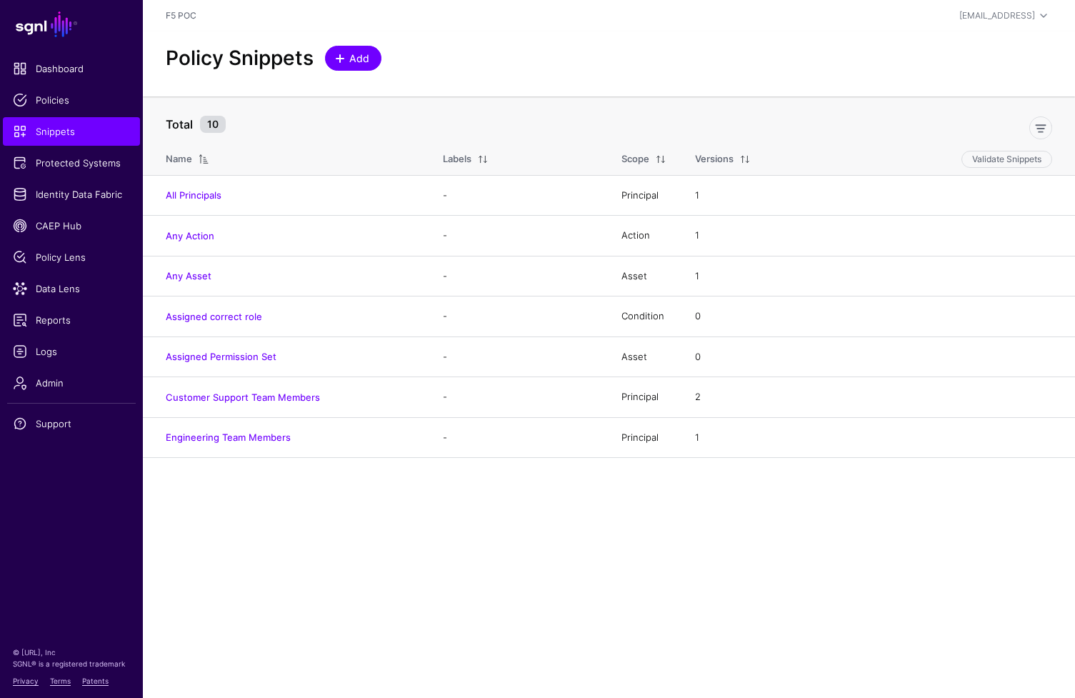
click at [361, 64] on span "Add" at bounding box center [360, 58] width 24 height 15
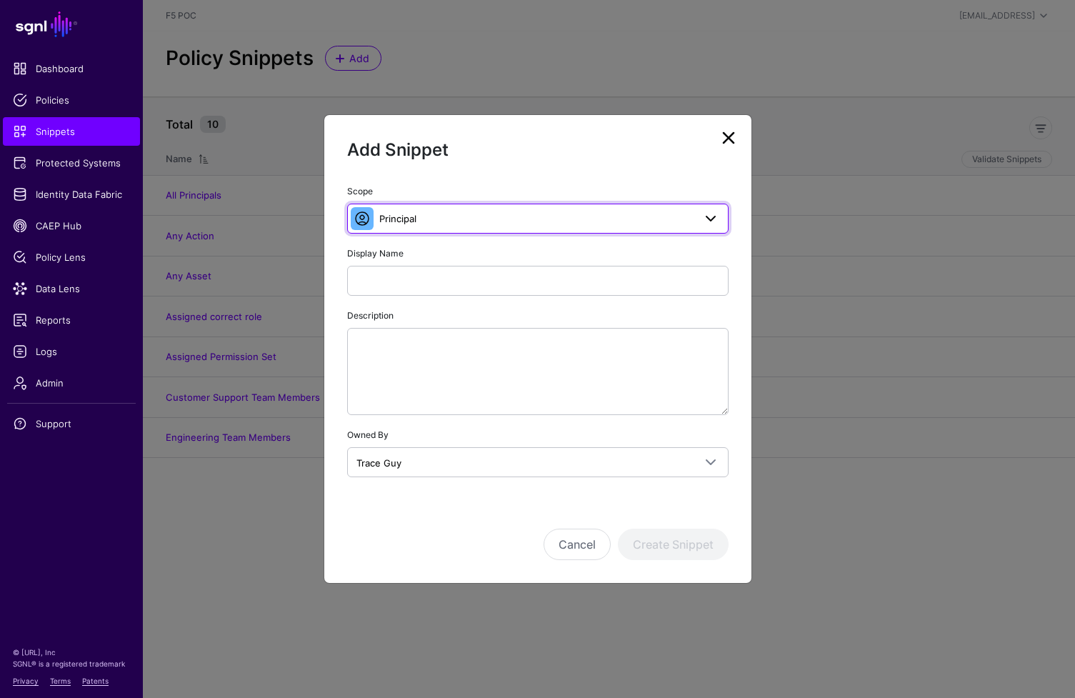
click at [497, 217] on span "Principal" at bounding box center [536, 219] width 314 height 16
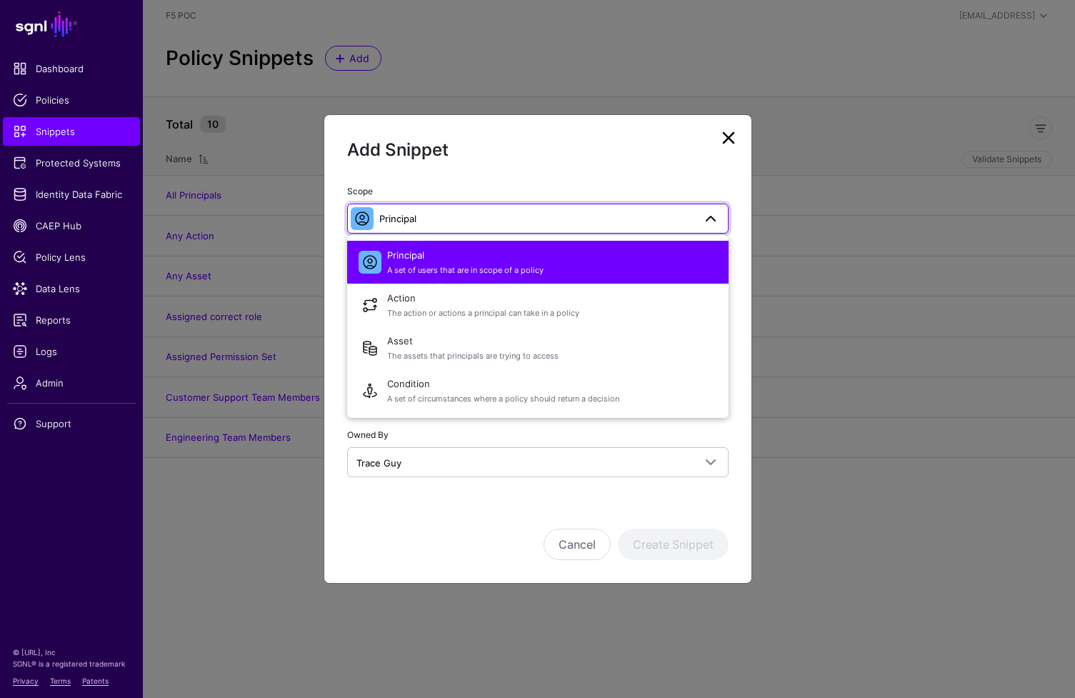
click at [472, 268] on span "A set of users that are in scope of a policy" at bounding box center [552, 270] width 330 height 12
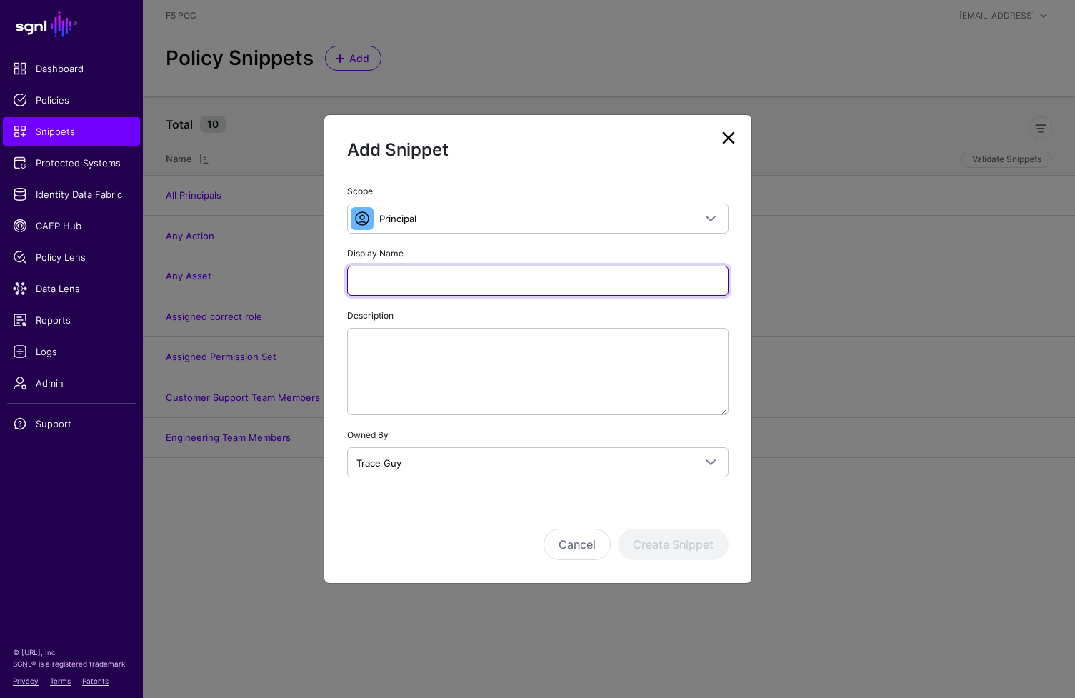
click at [466, 277] on input "Display Name" at bounding box center [537, 281] width 381 height 30
type input "**********"
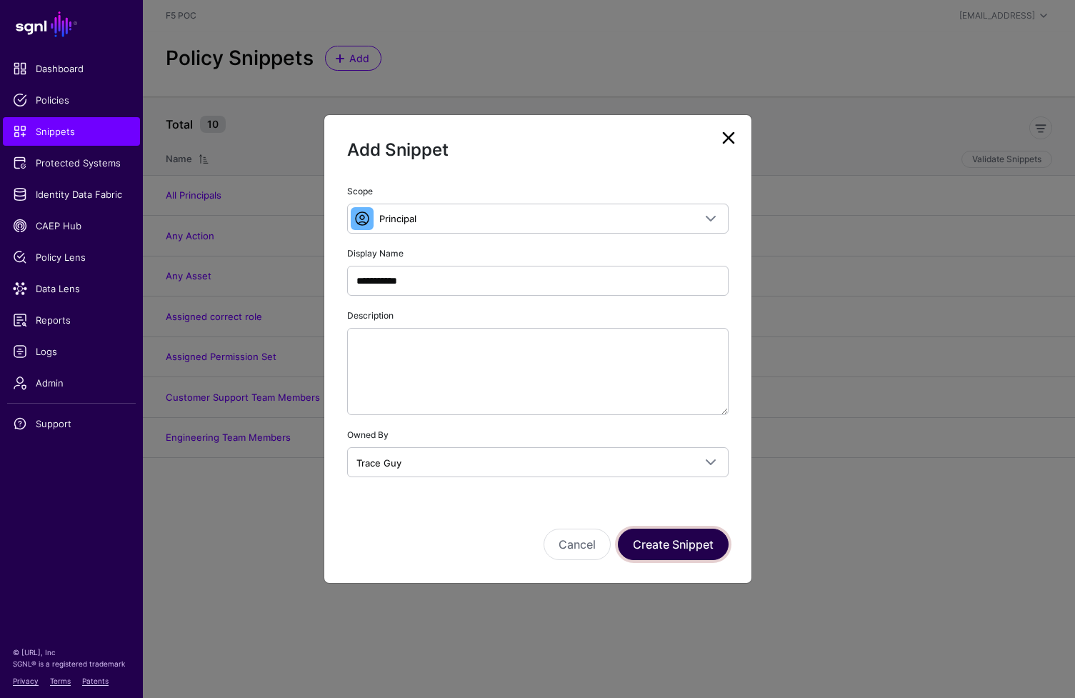
click at [679, 556] on button "Create Snippet" at bounding box center [673, 544] width 111 height 31
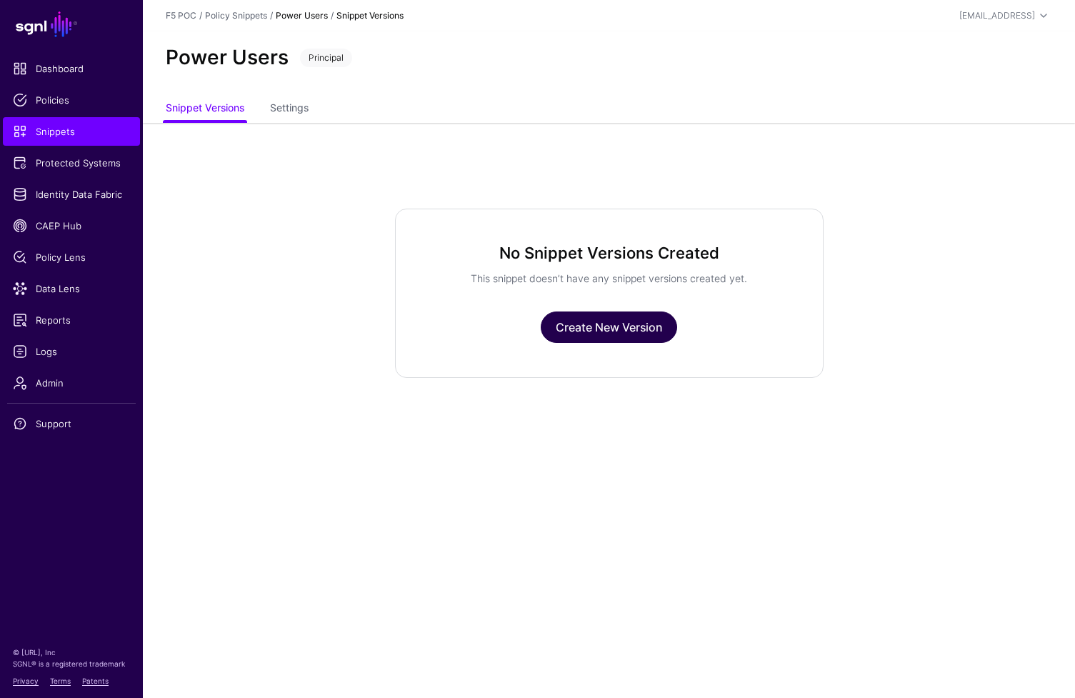
click at [589, 332] on link "Create New Version" at bounding box center [609, 326] width 136 height 31
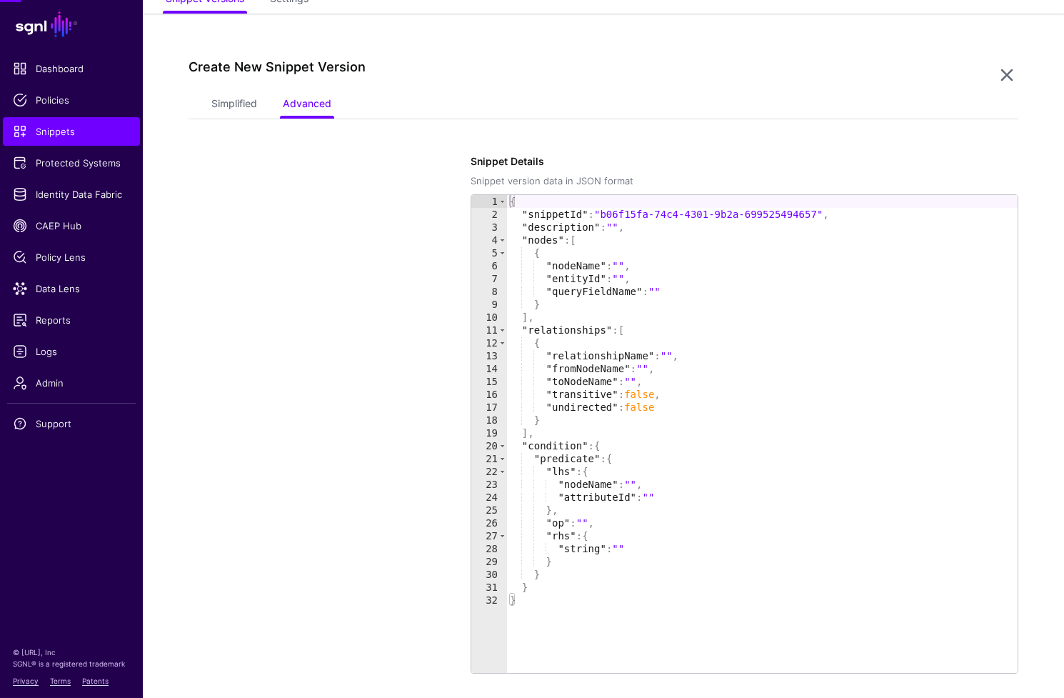
scroll to position [123, 0]
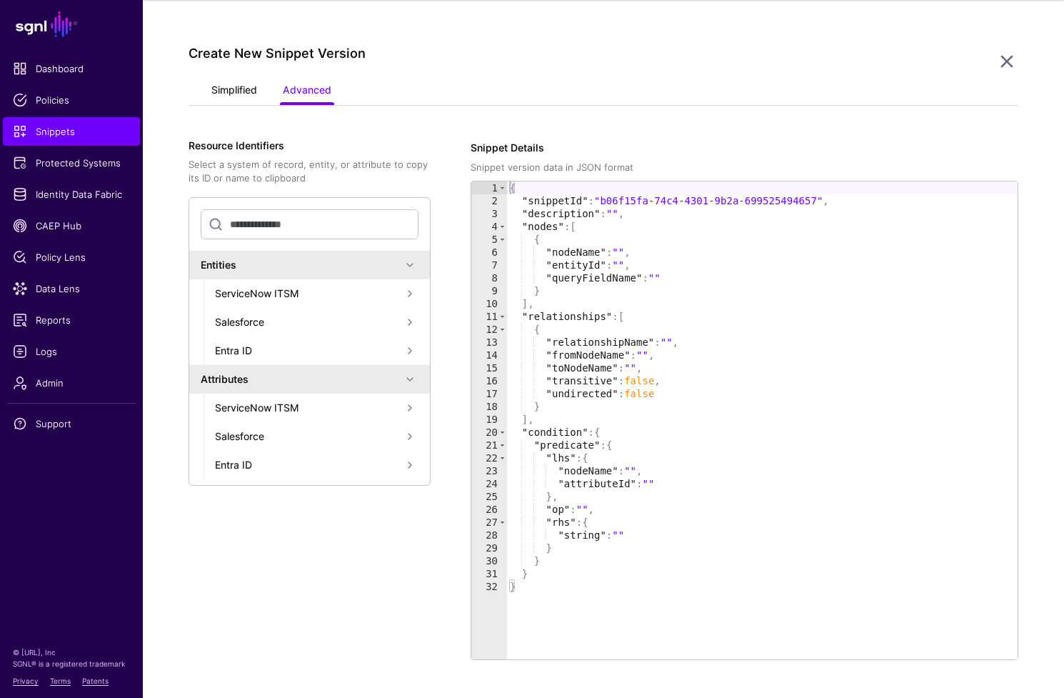
click at [234, 99] on link "Simplified" at bounding box center [234, 91] width 46 height 27
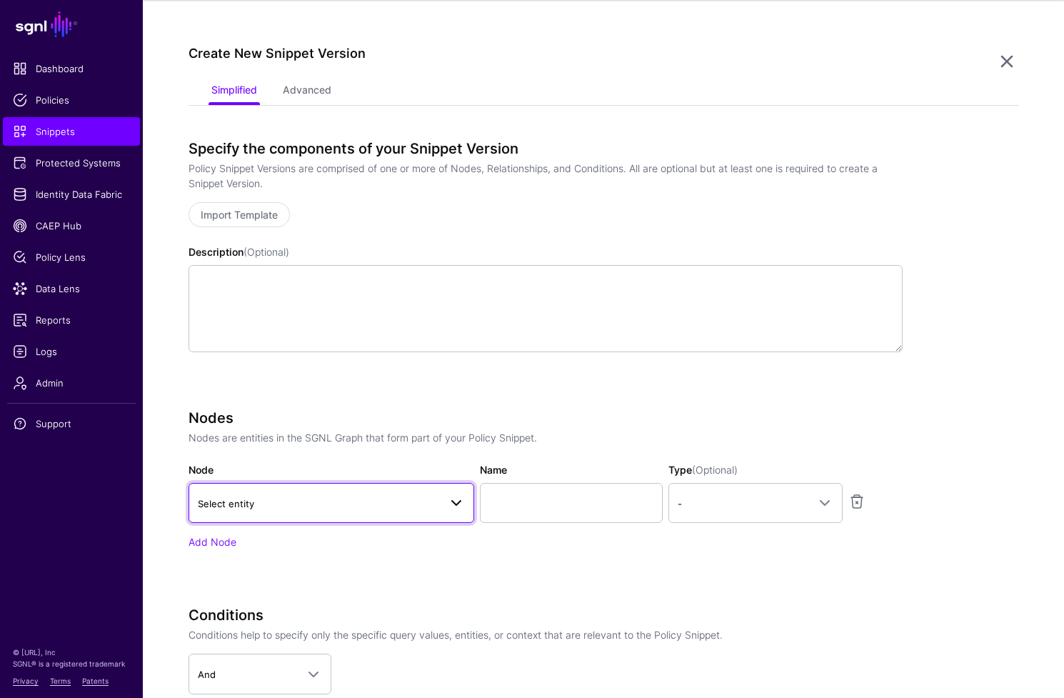
click at [258, 501] on span "Select entity" at bounding box center [318, 504] width 241 height 16
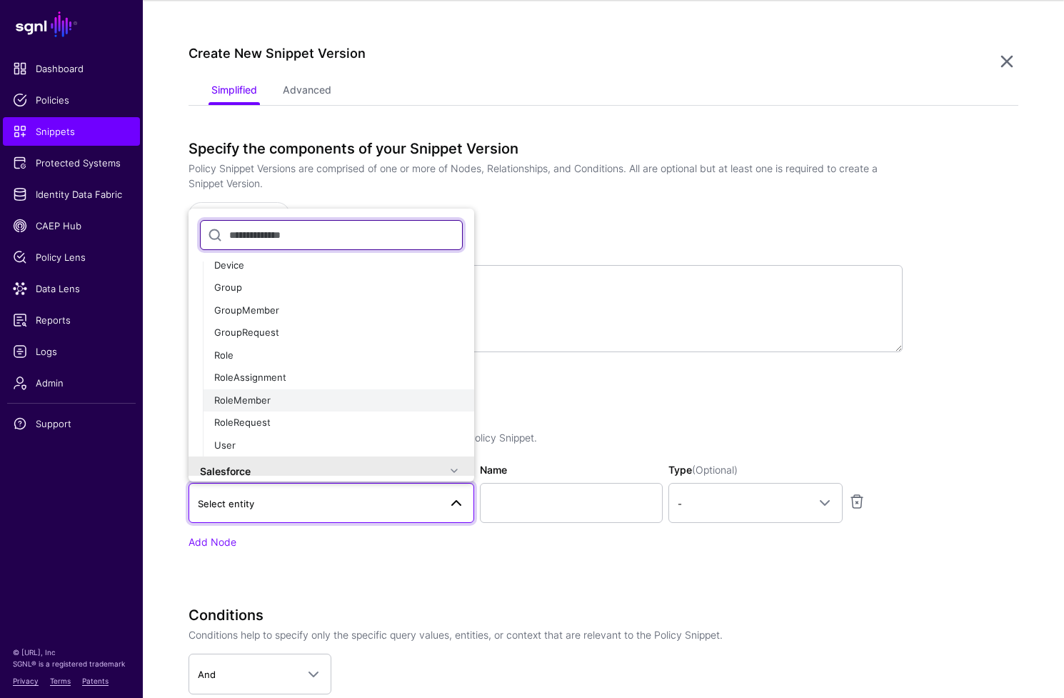
scroll to position [119, 0]
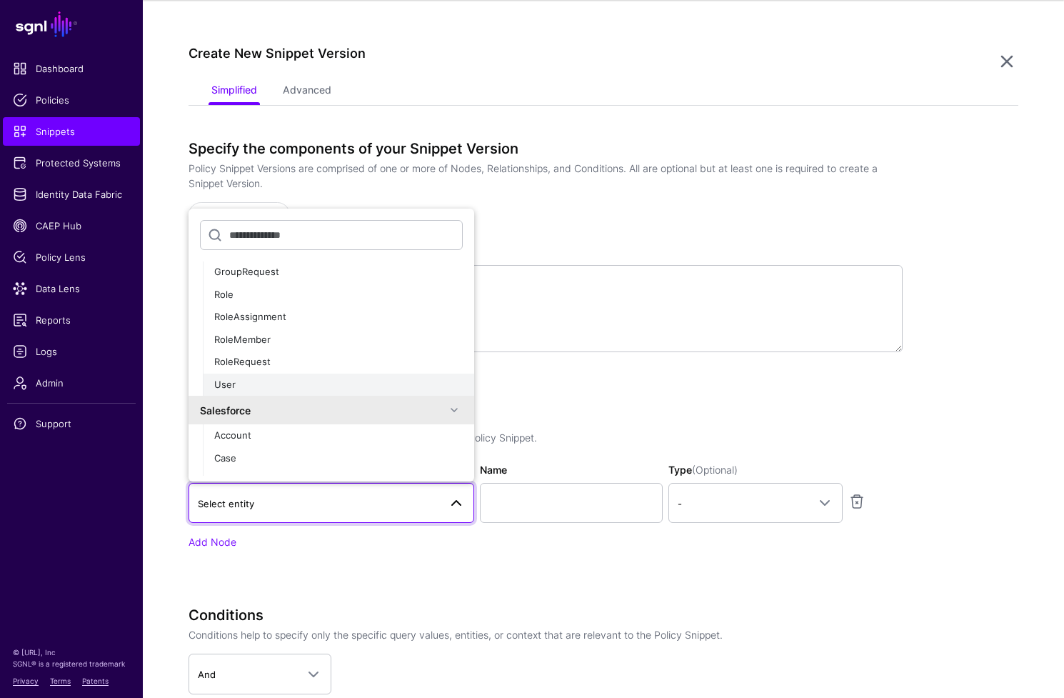
click at [306, 379] on div "User" at bounding box center [338, 385] width 249 height 14
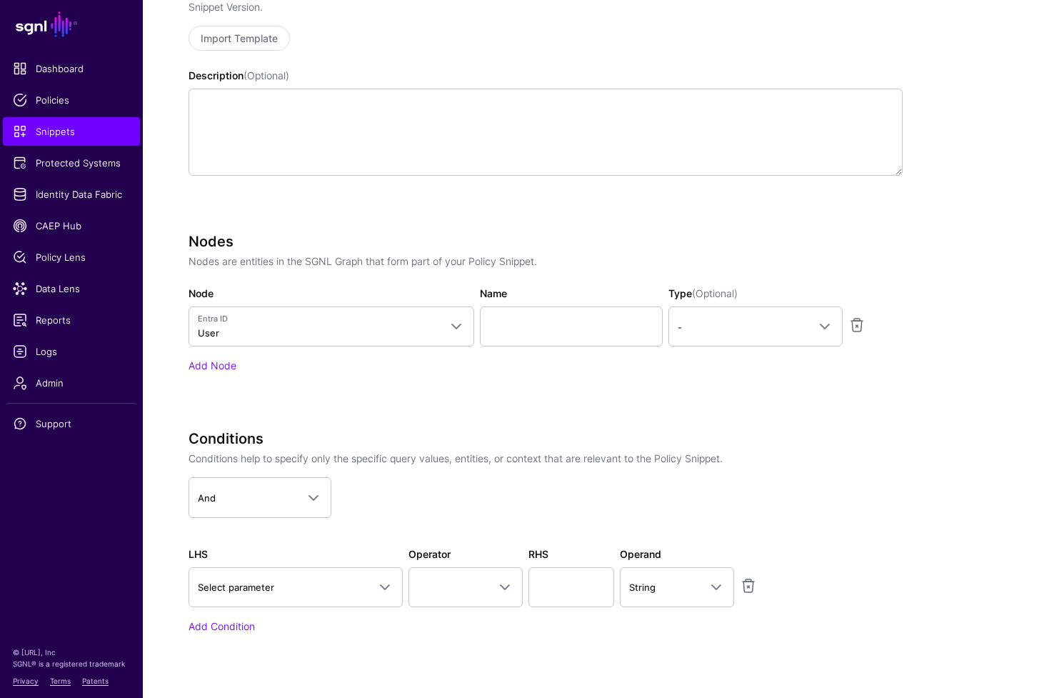
scroll to position [419, 0]
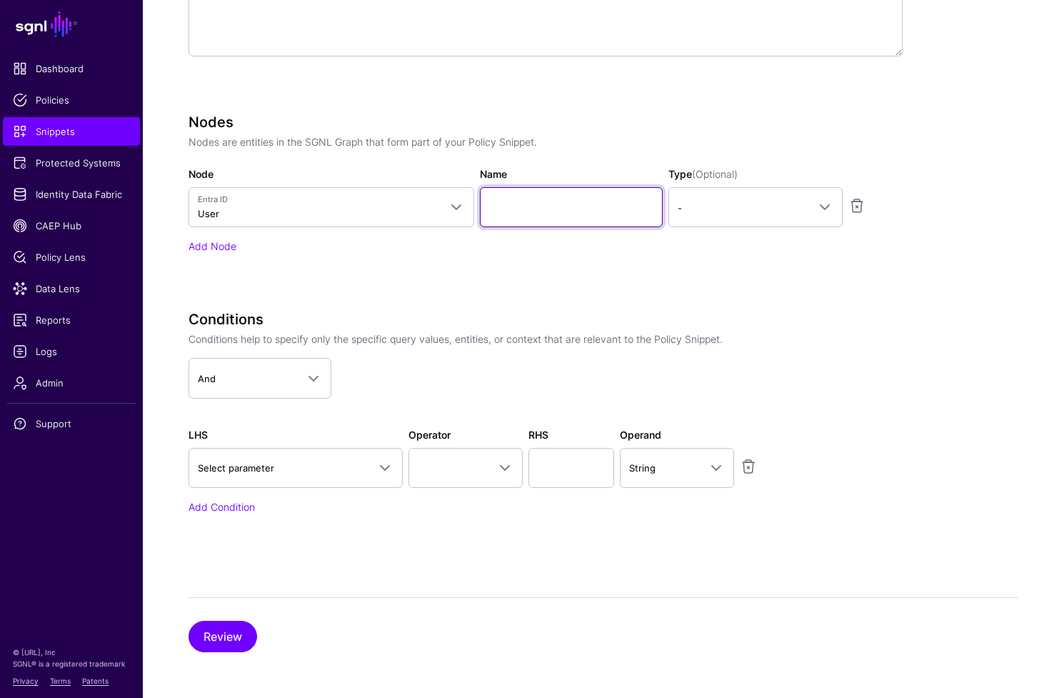
click at [594, 199] on input "Name" at bounding box center [571, 207] width 183 height 40
type input "****"
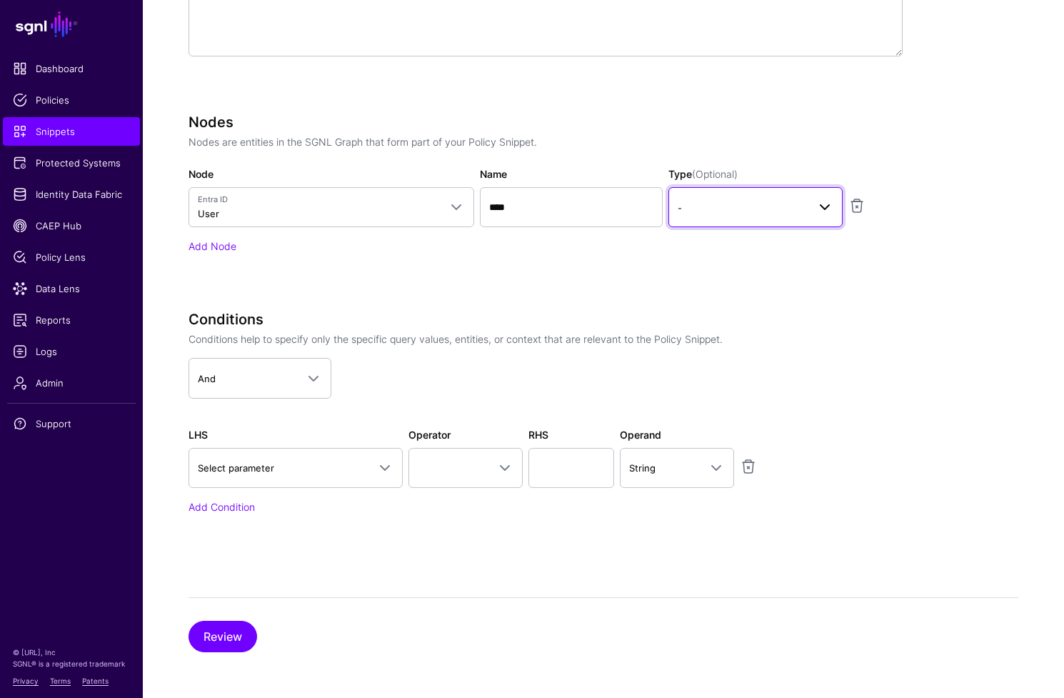
click at [723, 204] on span "-" at bounding box center [743, 208] width 130 height 16
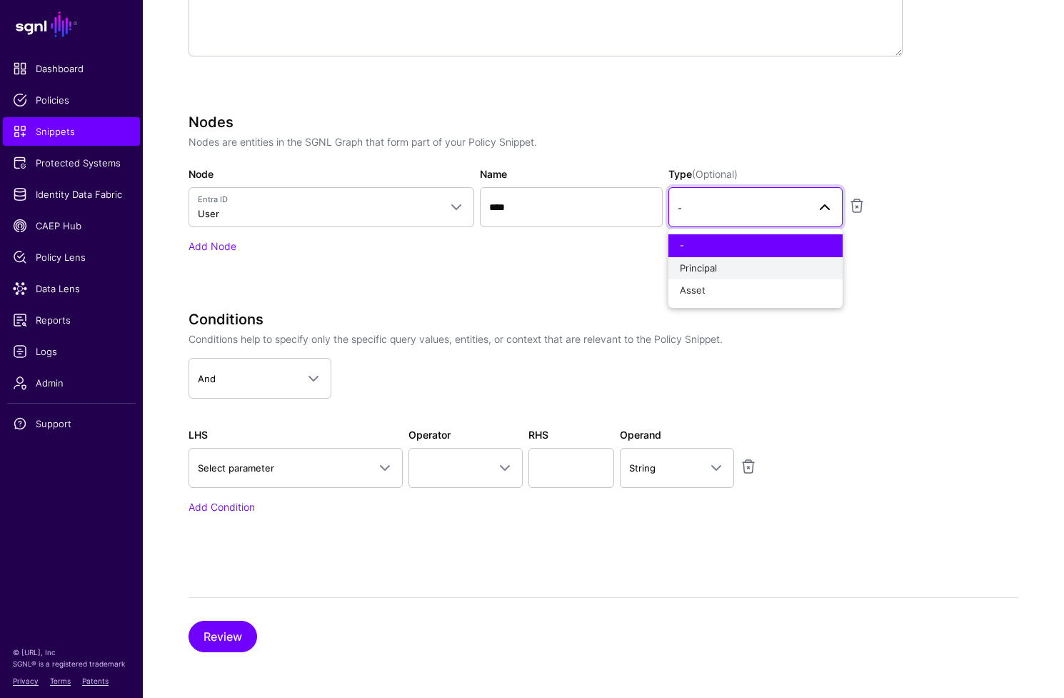
click at [731, 274] on div "Principal" at bounding box center [755, 268] width 151 height 14
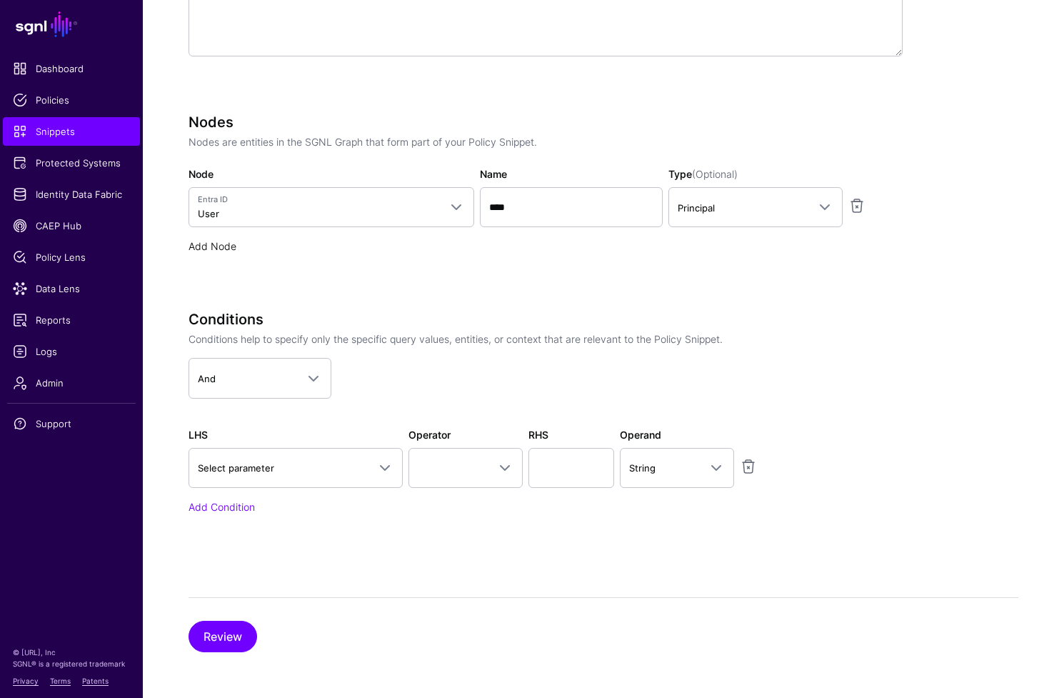
click at [192, 244] on link "Add Node" at bounding box center [213, 246] width 48 height 12
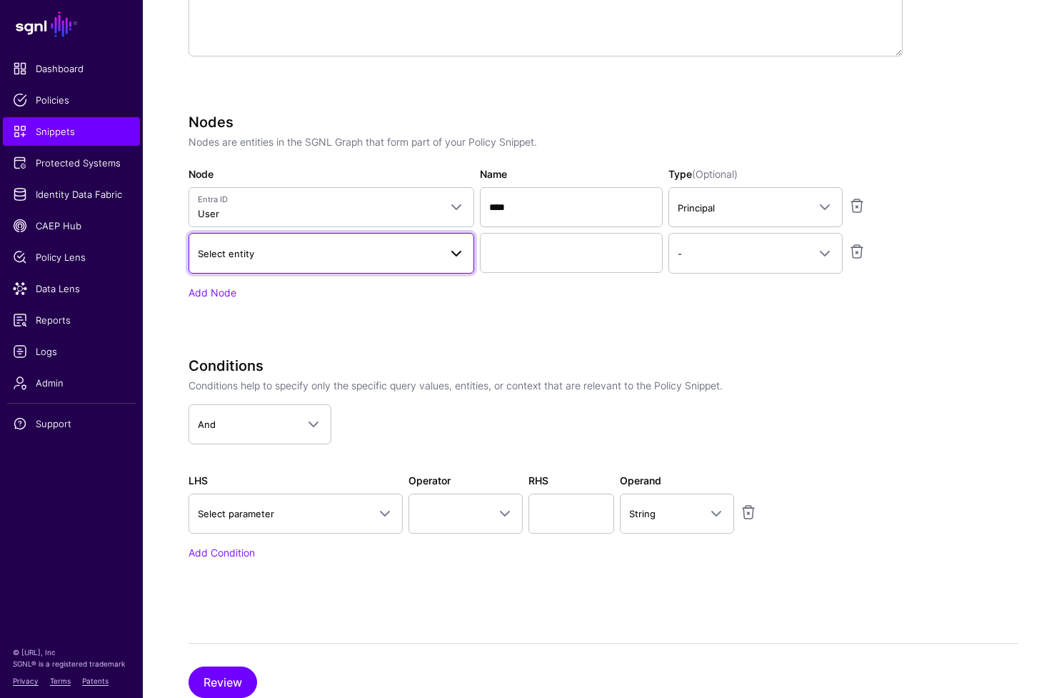
click at [273, 261] on link "Select entity" at bounding box center [332, 253] width 286 height 40
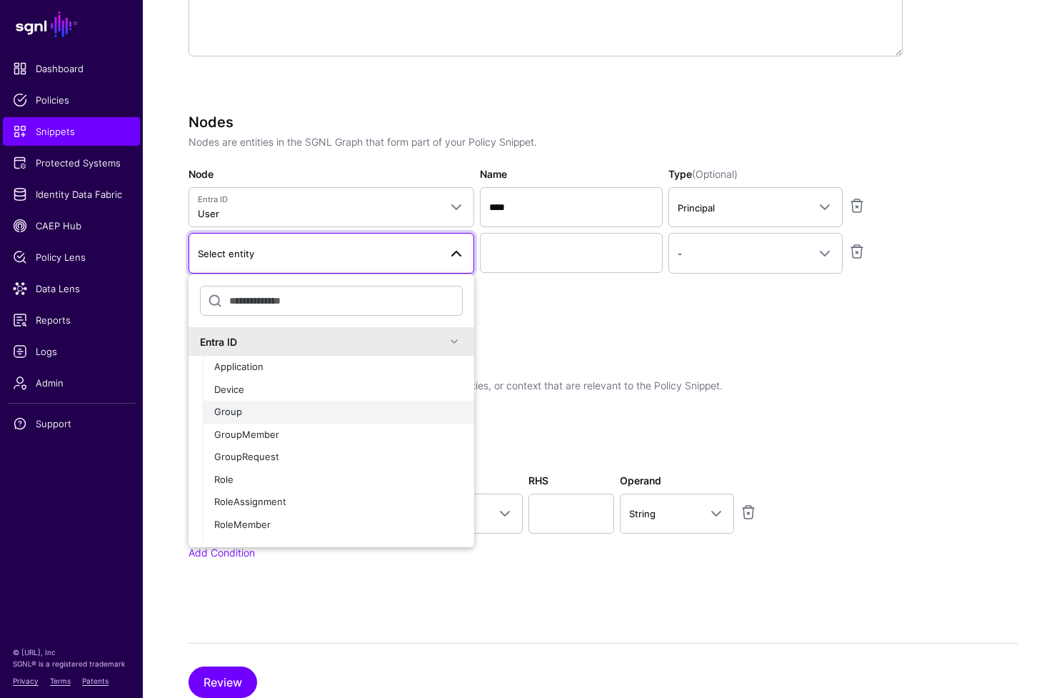
click at [322, 412] on div "Group" at bounding box center [338, 412] width 249 height 14
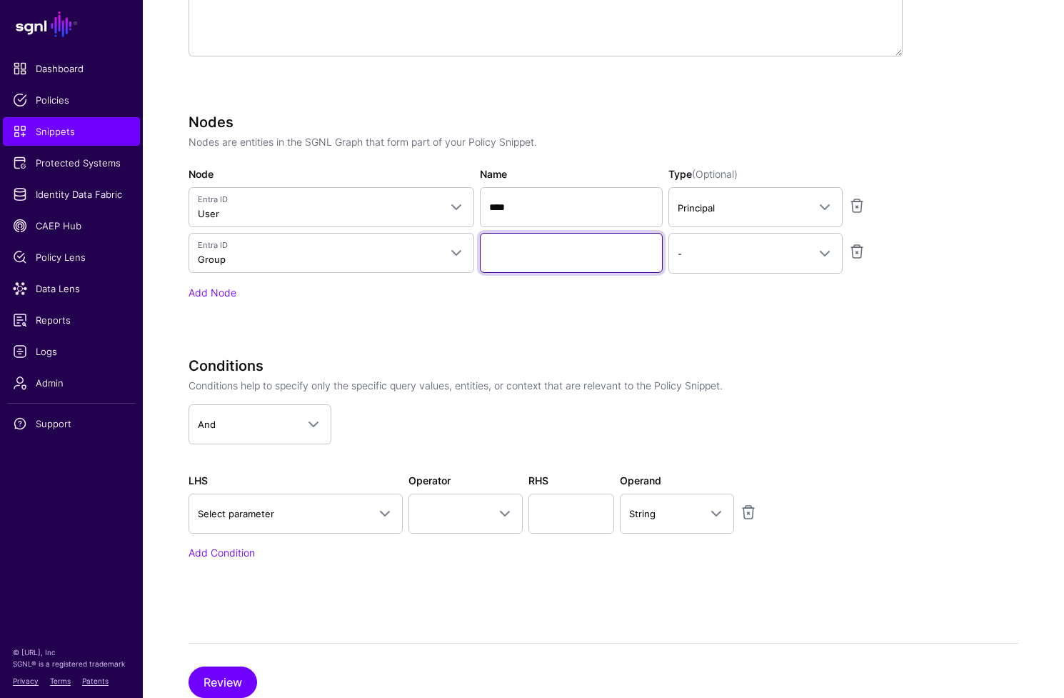
click at [579, 252] on input "Name" at bounding box center [571, 253] width 183 height 40
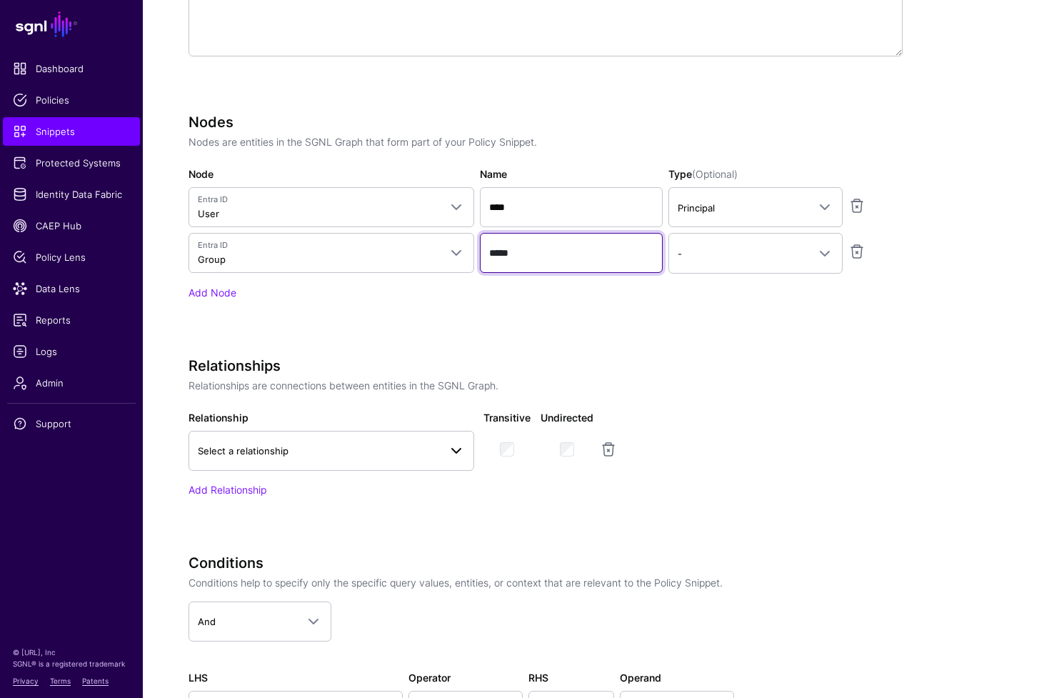
type input "*****"
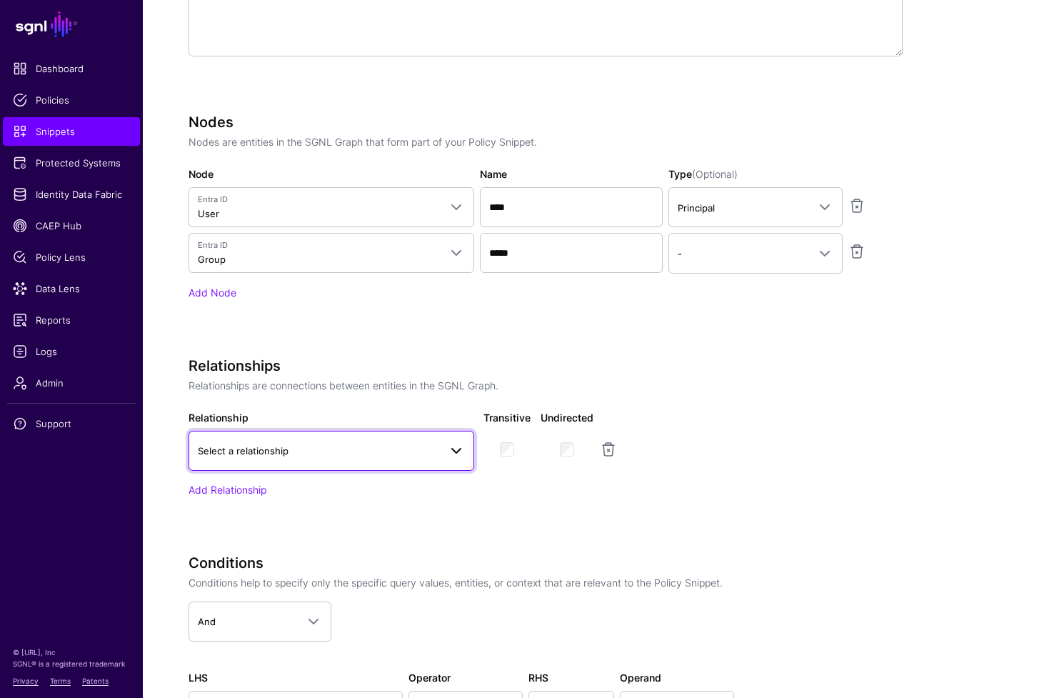
click at [426, 454] on span "Select a relationship" at bounding box center [318, 451] width 241 height 16
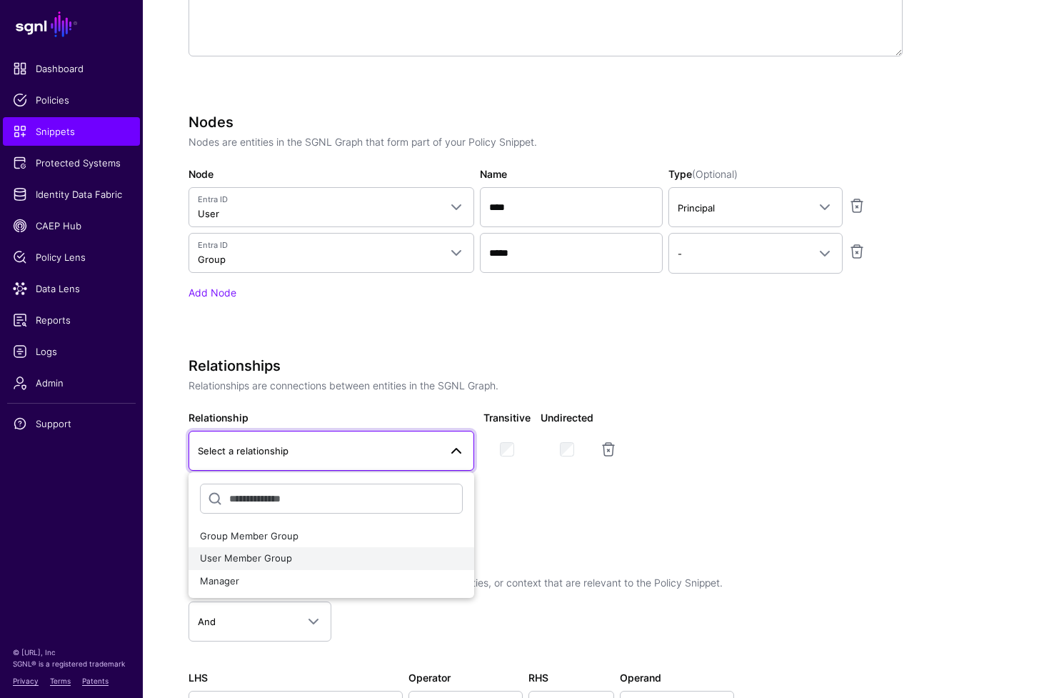
click at [361, 554] on div "User Member Group" at bounding box center [331, 558] width 263 height 14
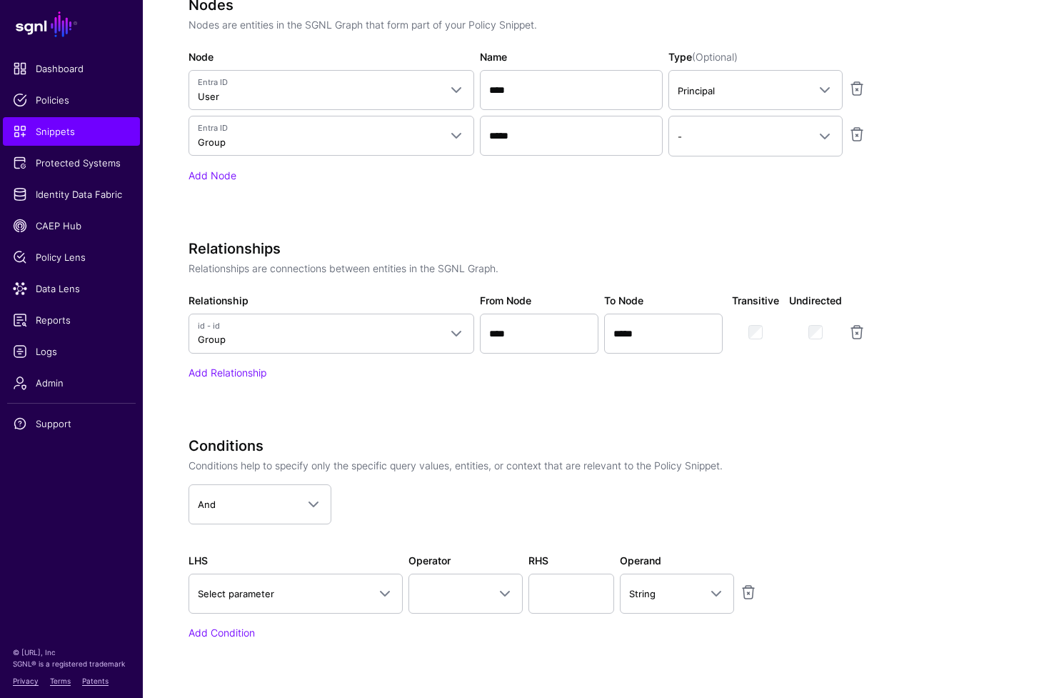
scroll to position [661, 0]
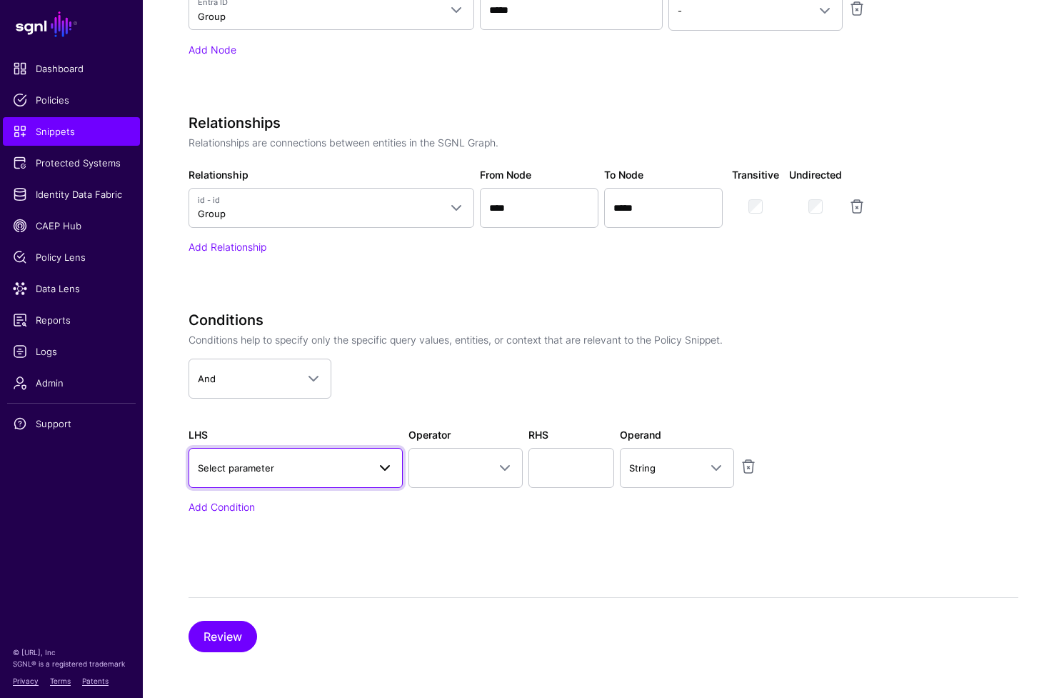
click at [341, 476] on span "Select parameter" at bounding box center [296, 467] width 196 height 17
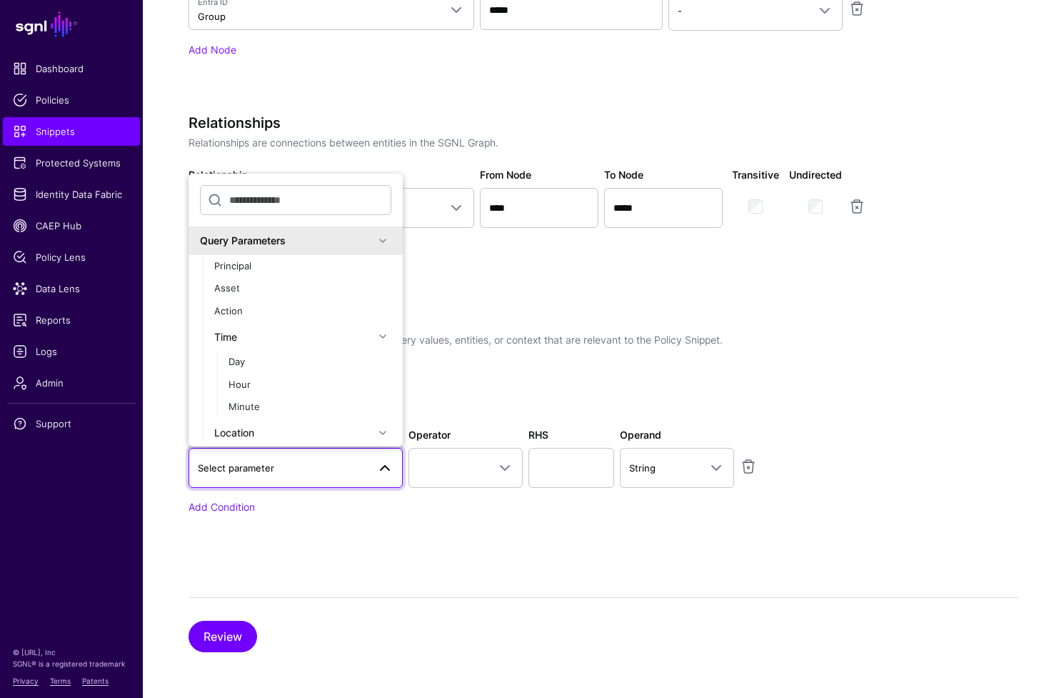
click at [374, 236] on span at bounding box center [382, 240] width 17 height 17
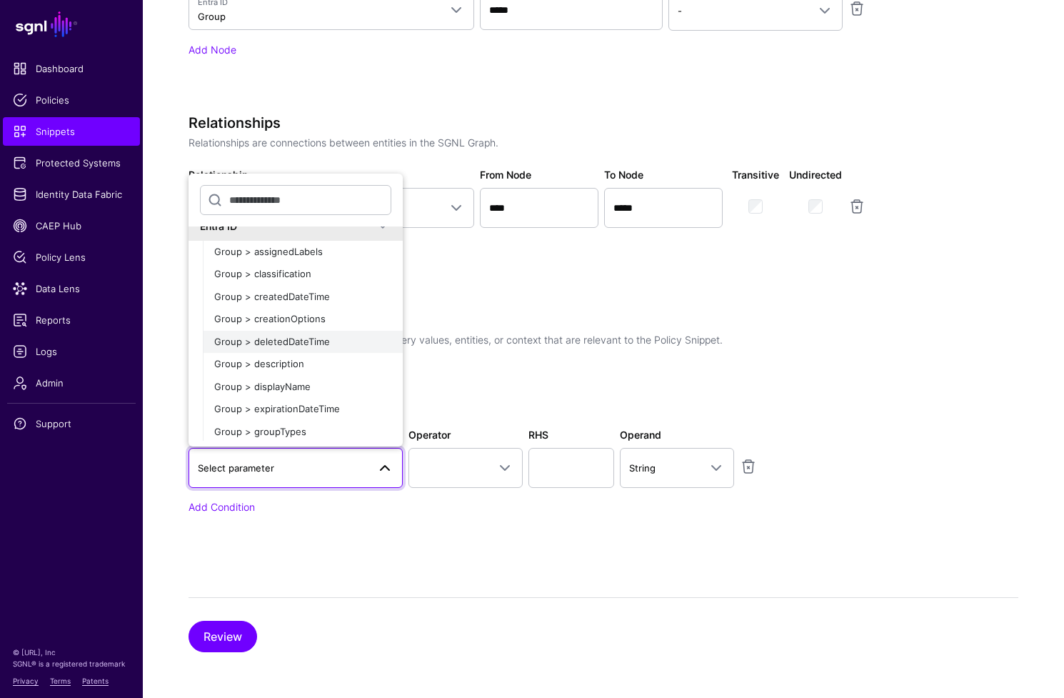
scroll to position [46, 0]
click at [301, 384] on span "Group > displayName" at bounding box center [262, 383] width 96 height 11
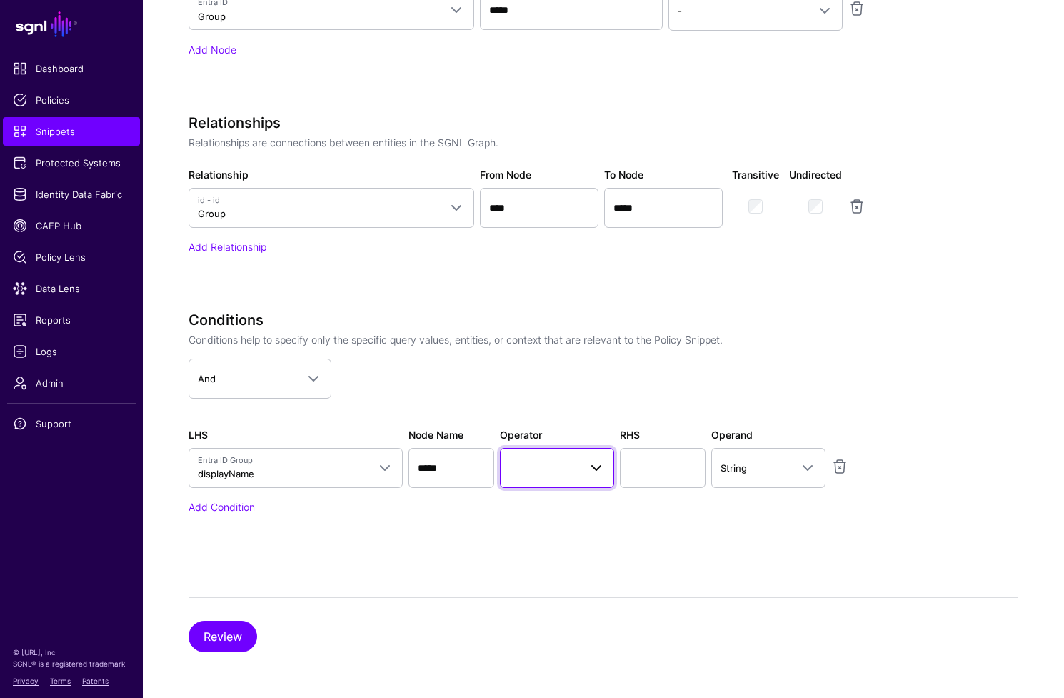
click at [575, 469] on span at bounding box center [557, 467] width 96 height 17
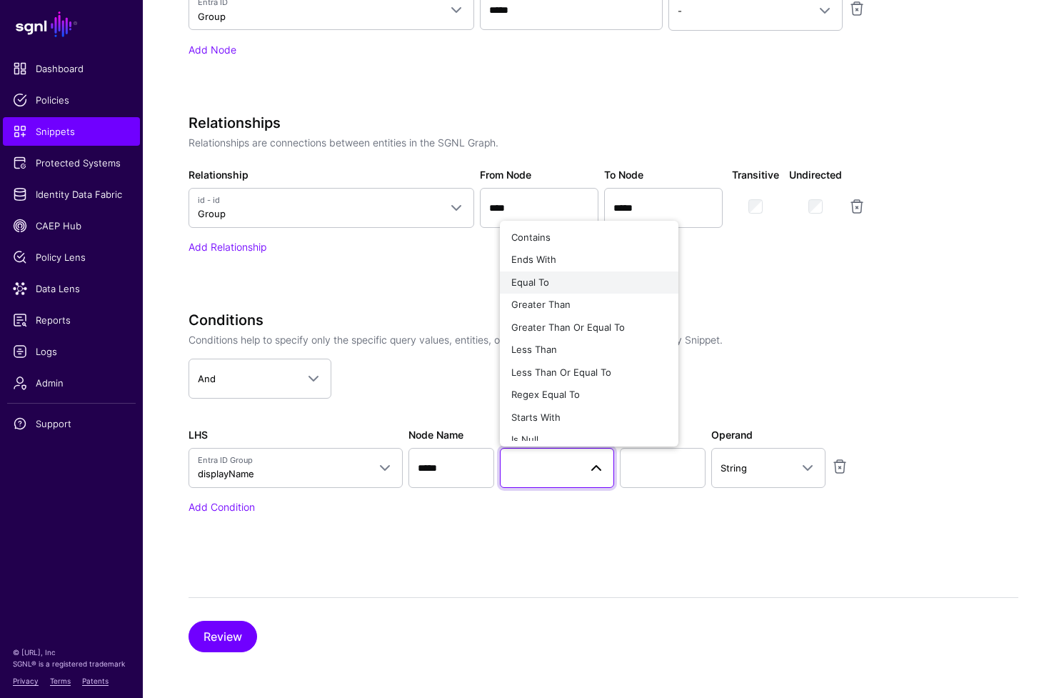
click at [564, 281] on div "Equal To" at bounding box center [589, 283] width 156 height 14
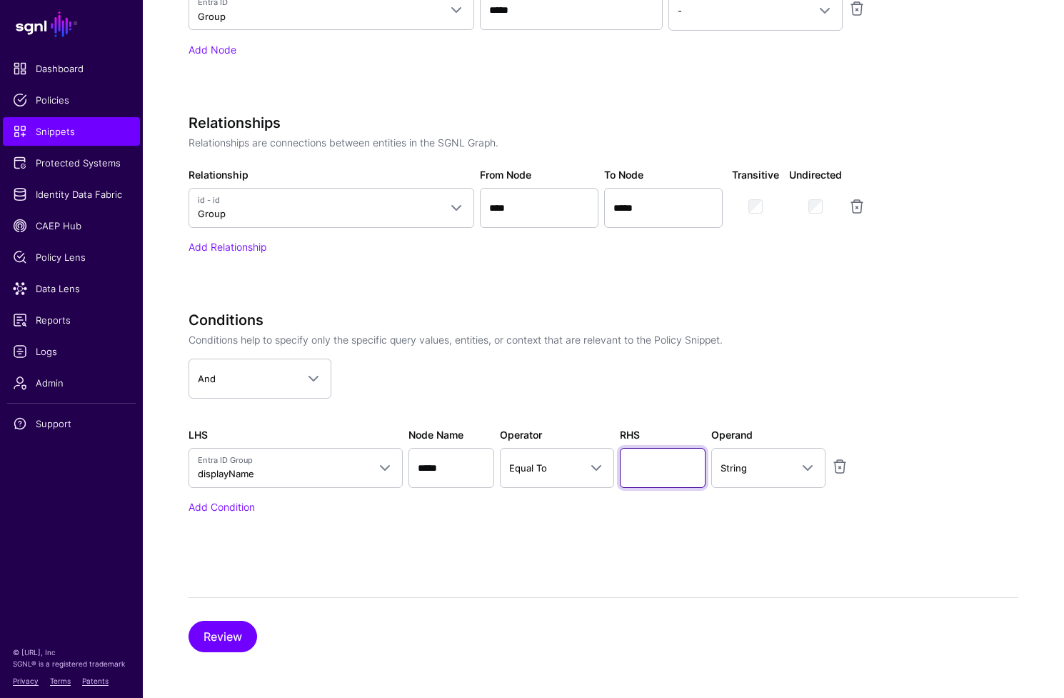
click at [670, 478] on input "text" at bounding box center [663, 468] width 86 height 40
type input "**********"
click at [222, 633] on button "Review" at bounding box center [223, 636] width 69 height 31
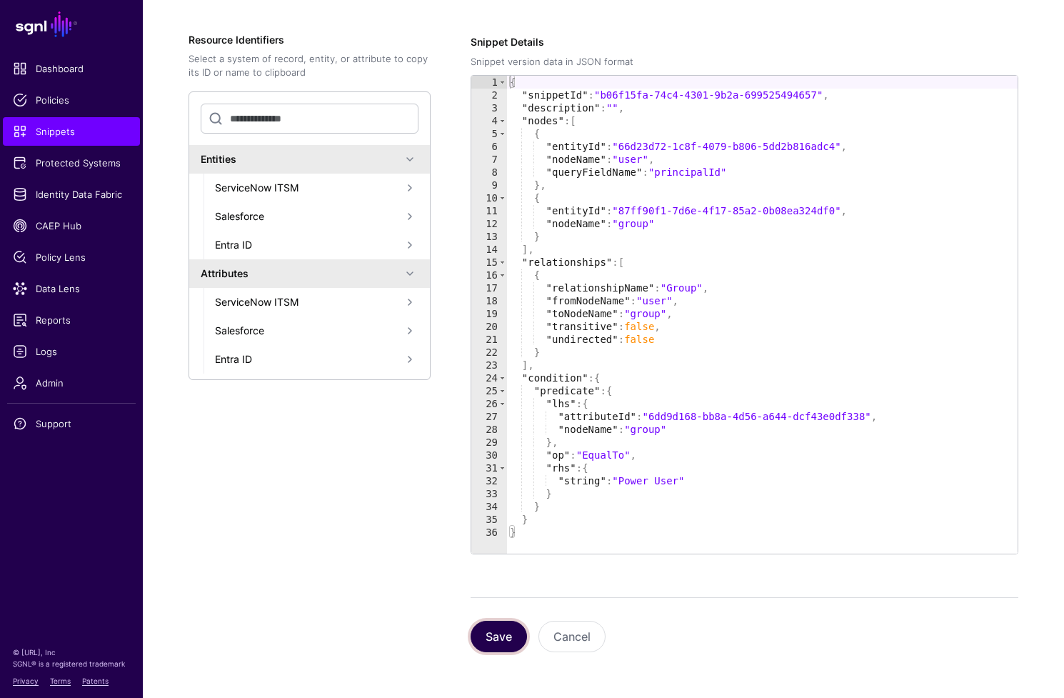
click at [510, 634] on button "Save" at bounding box center [499, 636] width 56 height 31
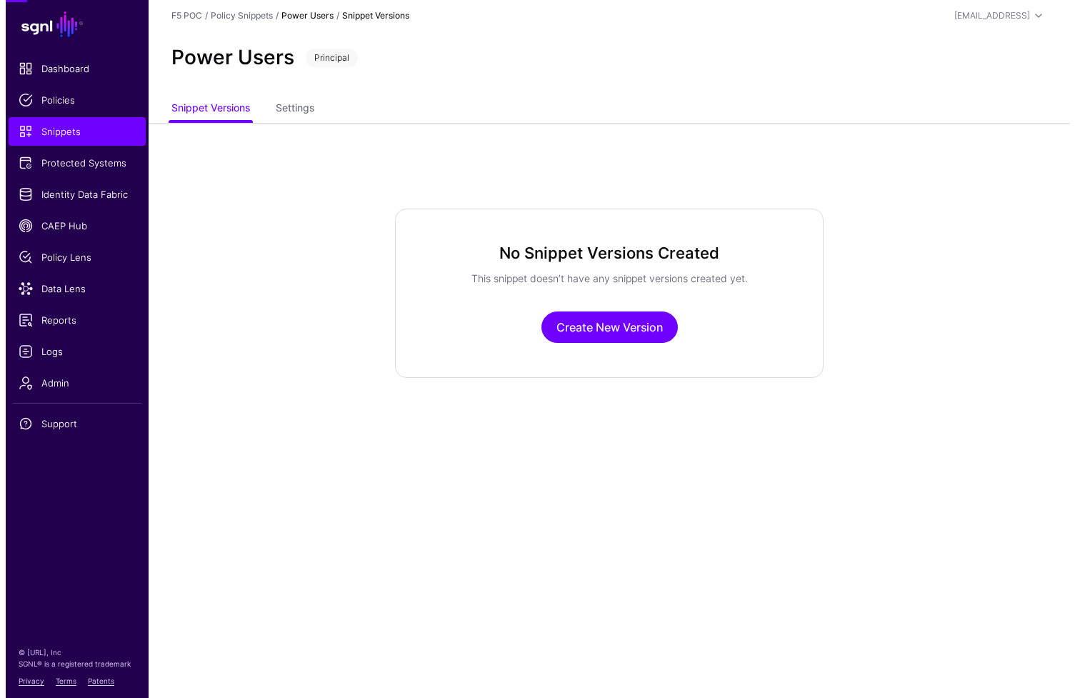
scroll to position [0, 0]
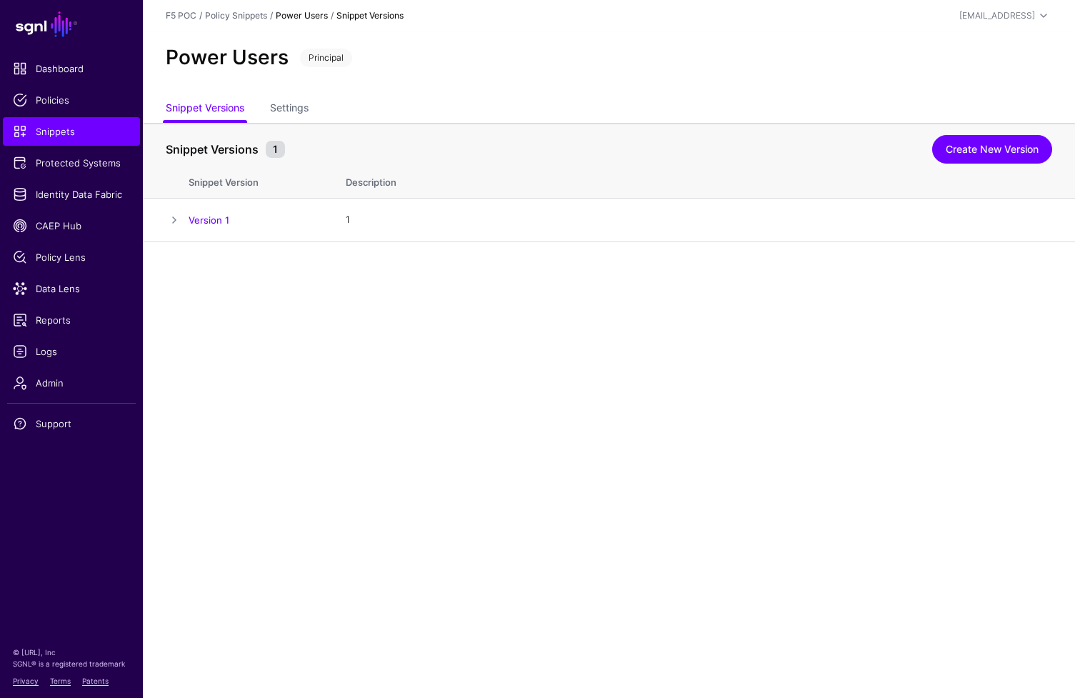
click at [525, 416] on main "SGNL Dashboard Policies Snippets Protected Systems Identity Data Fabric CAEP Hu…" at bounding box center [537, 349] width 1075 height 698
click at [59, 134] on span "Snippets" at bounding box center [71, 131] width 117 height 14
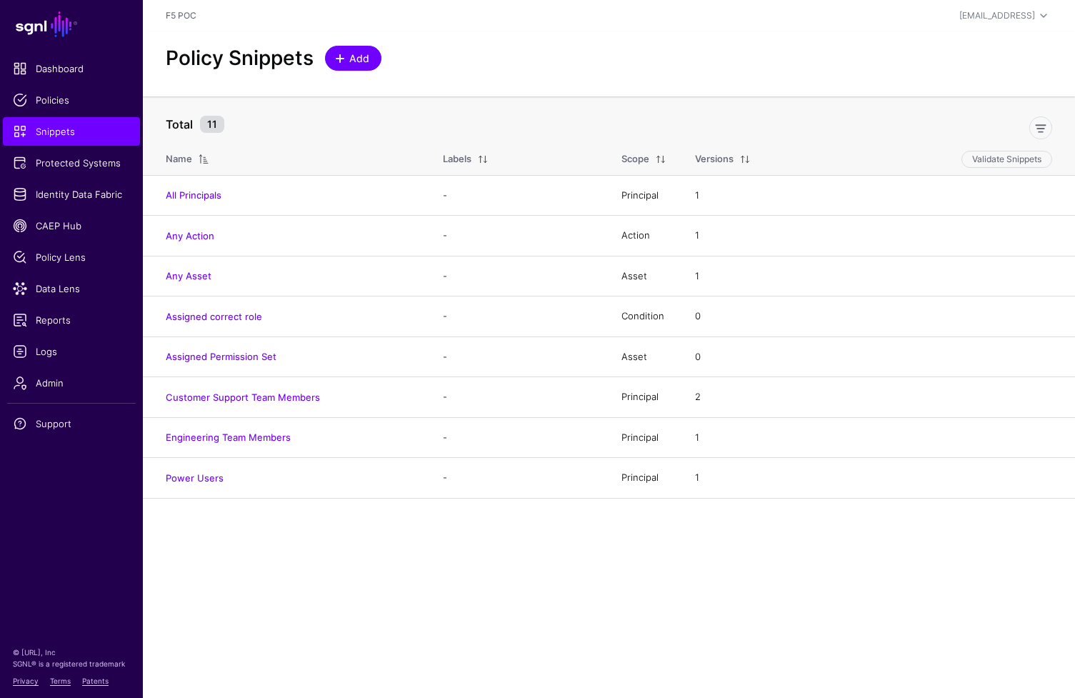
click at [372, 66] on link "Add" at bounding box center [353, 58] width 56 height 25
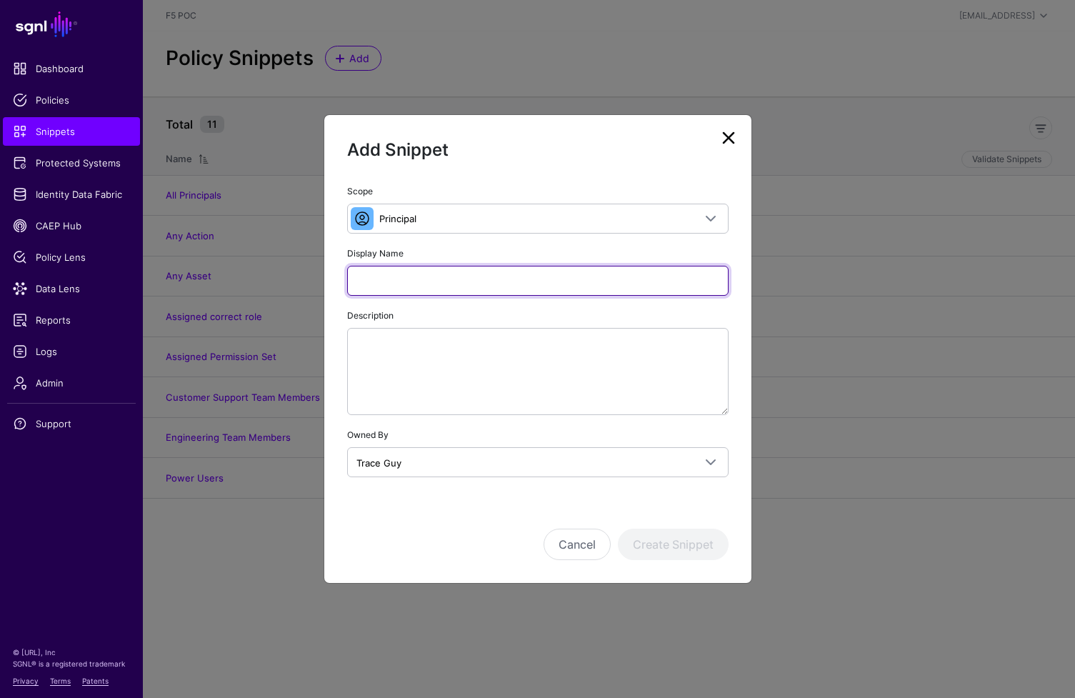
click at [447, 282] on input "Display Name" at bounding box center [537, 281] width 381 height 30
type input "**********"
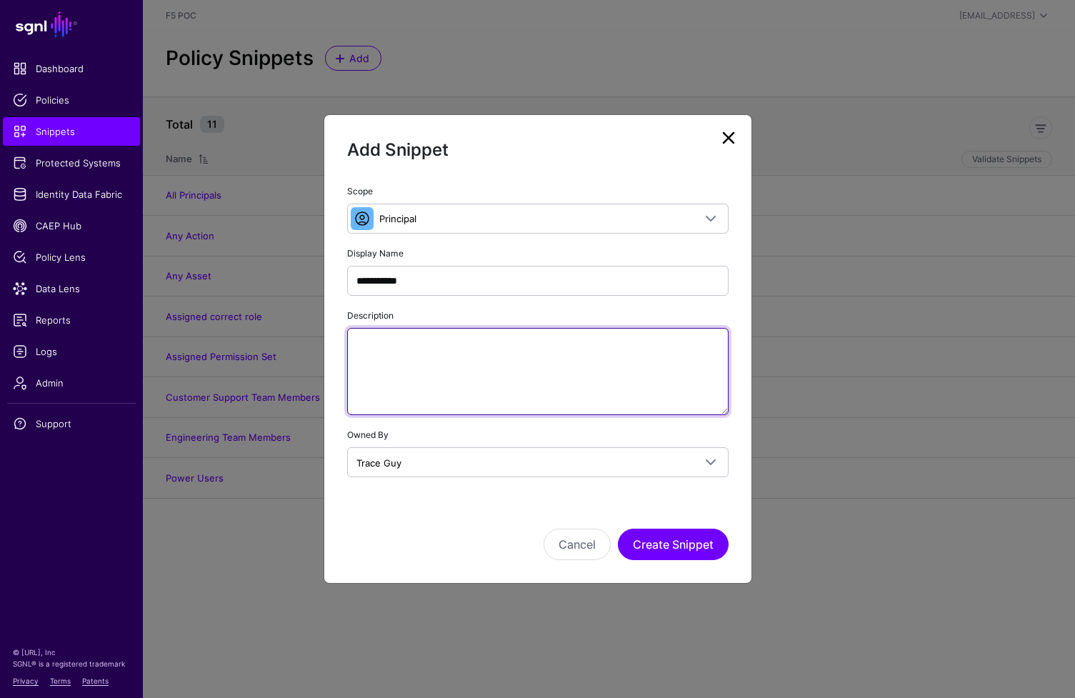
click at [552, 358] on textarea "Description" at bounding box center [537, 371] width 381 height 87
paste textarea "**********"
type textarea "**********"
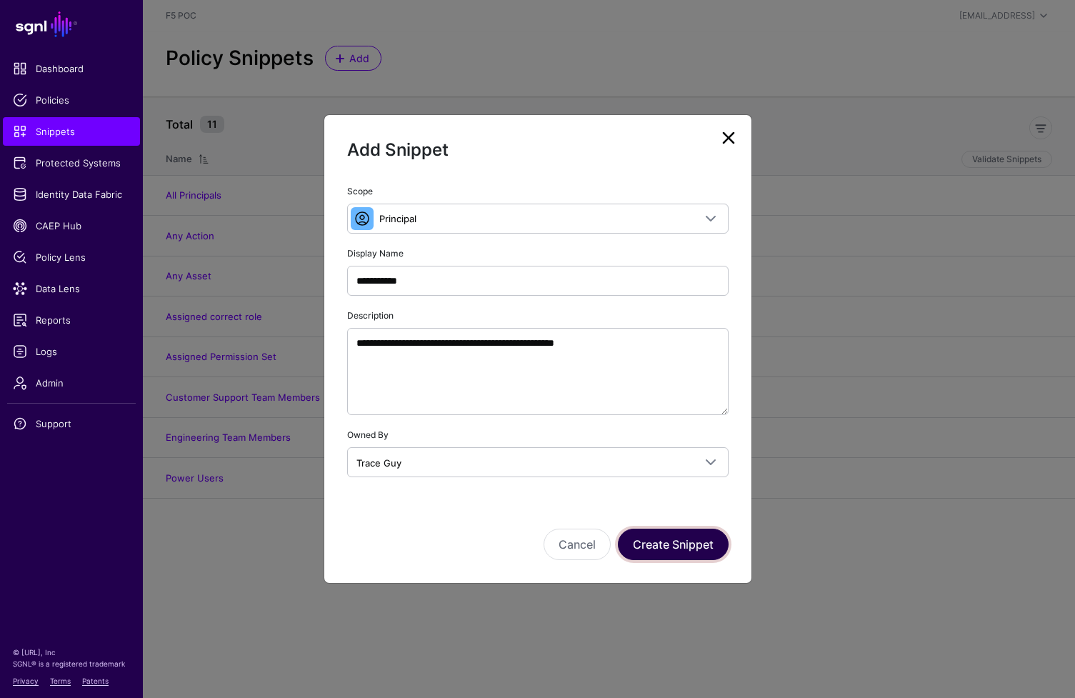
click at [673, 543] on button "Create Snippet" at bounding box center [673, 544] width 111 height 31
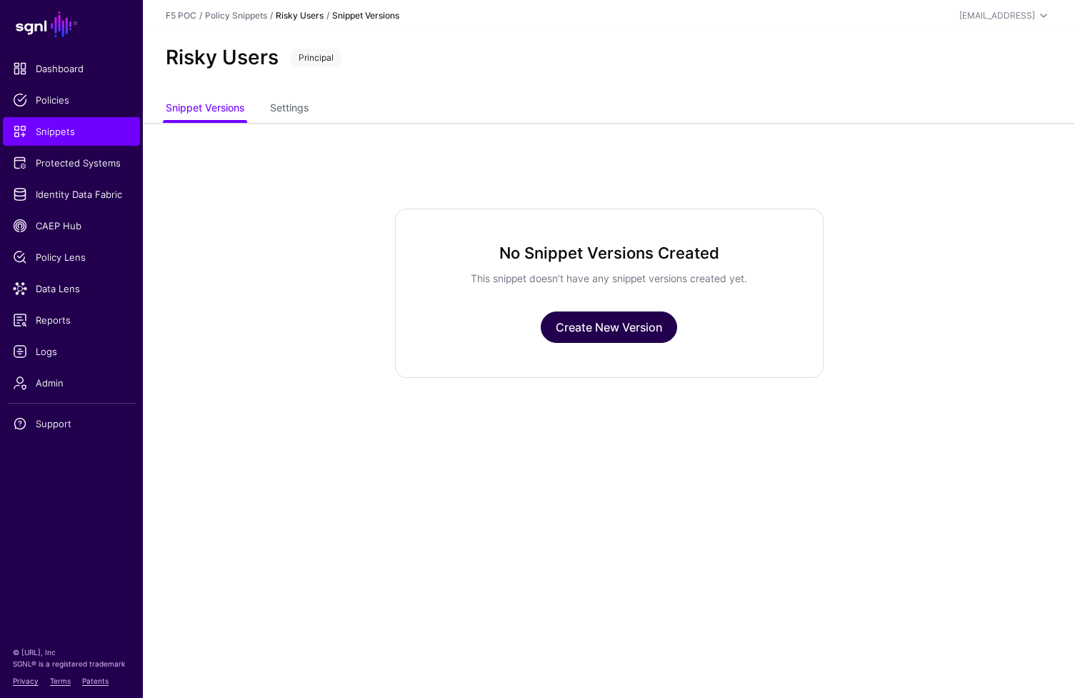
click at [604, 336] on link "Create New Version" at bounding box center [609, 326] width 136 height 31
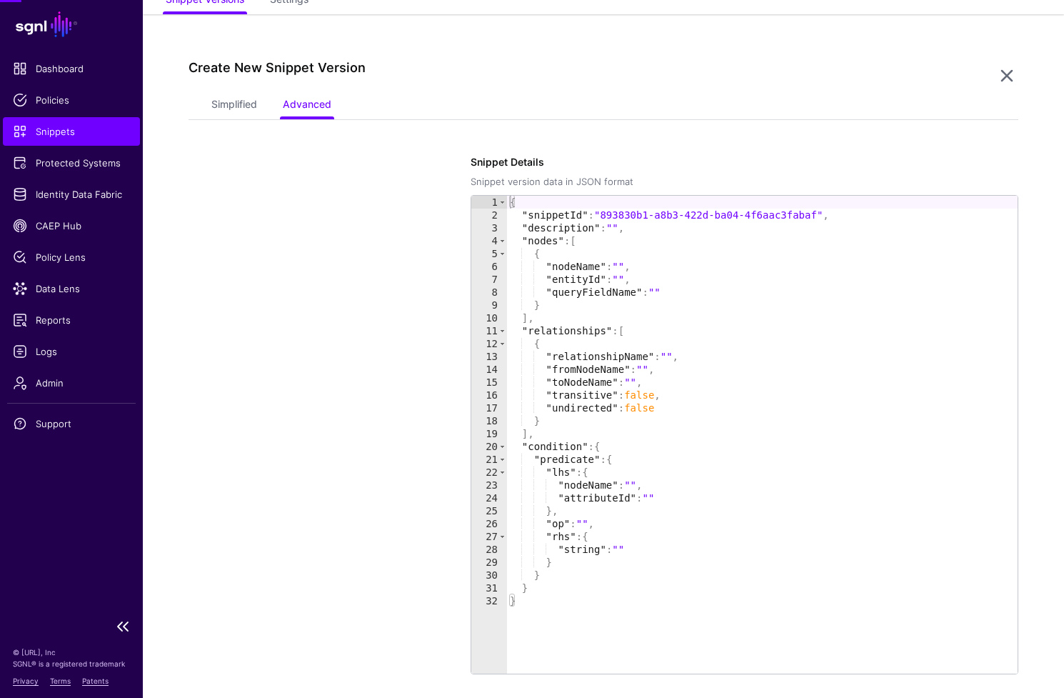
scroll to position [123, 0]
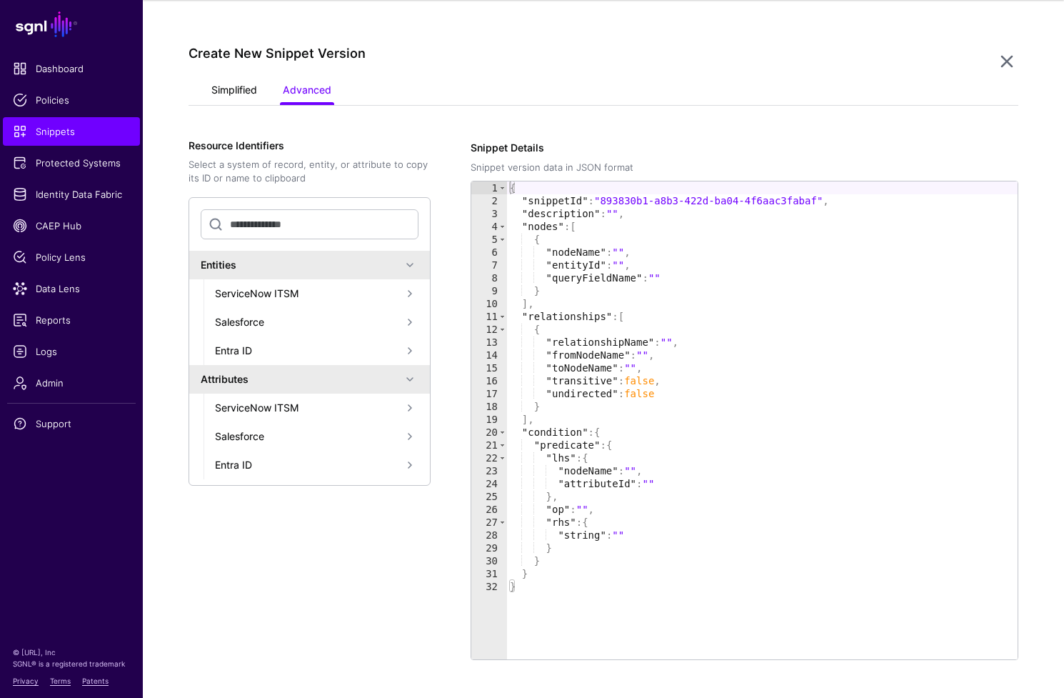
click at [245, 98] on link "Simplified" at bounding box center [234, 91] width 46 height 27
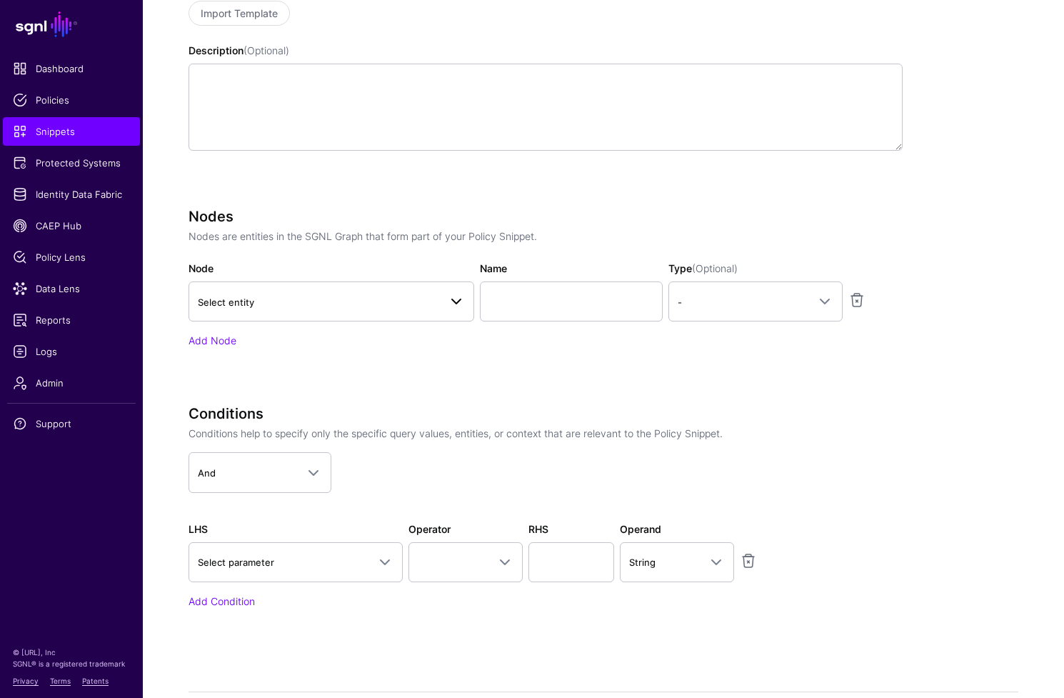
scroll to position [332, 0]
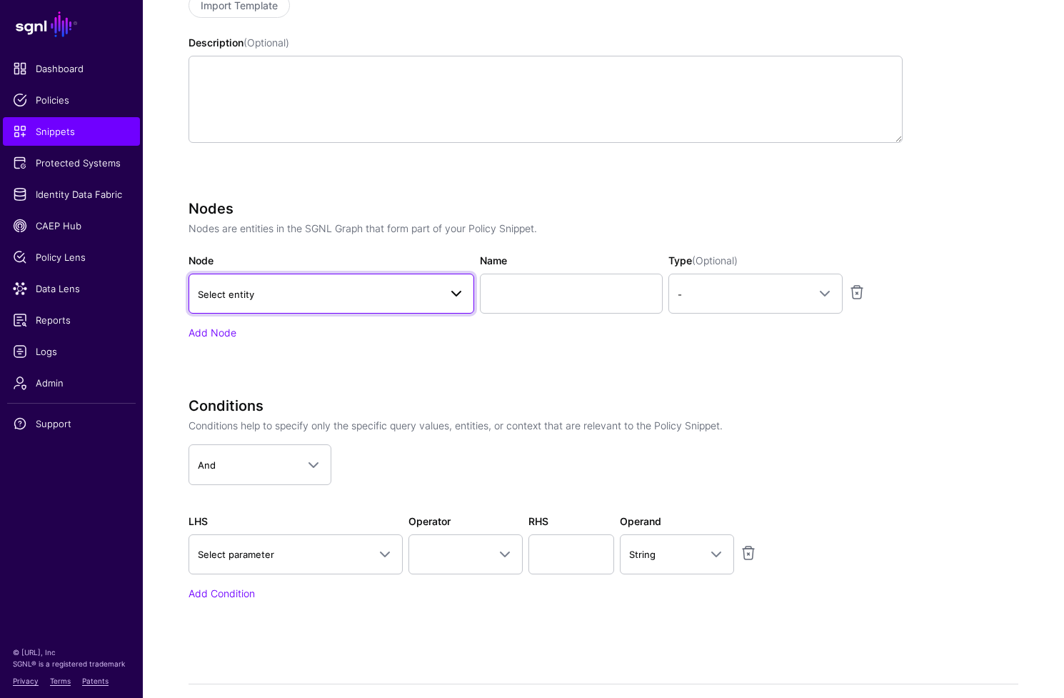
click at [355, 276] on link "Select entity" at bounding box center [332, 294] width 286 height 40
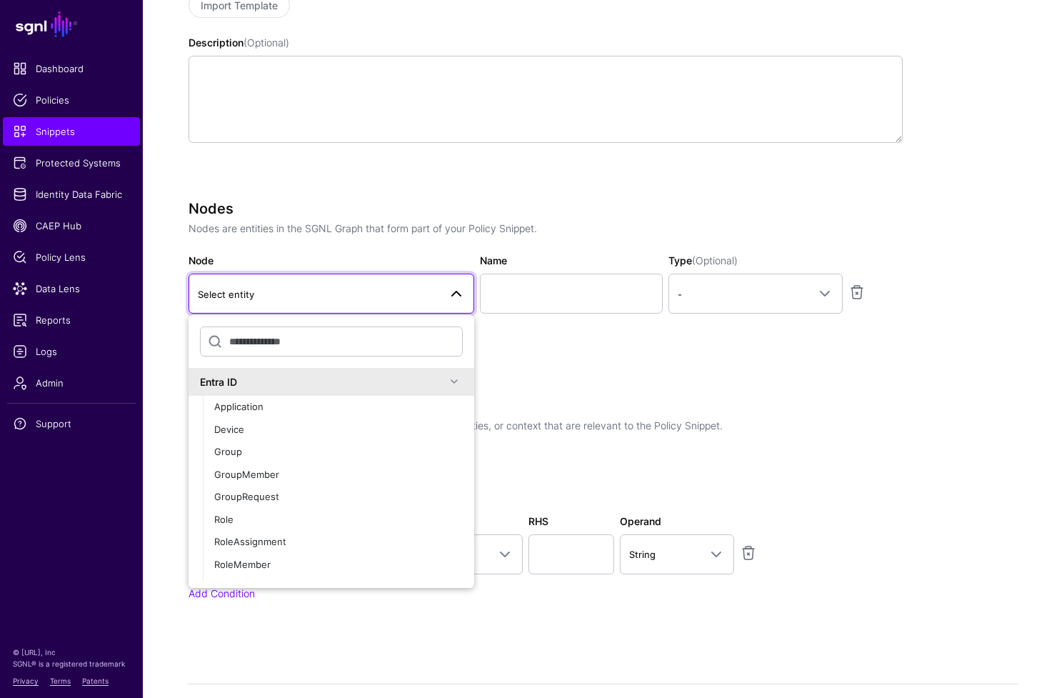
scroll to position [0, 0]
click at [589, 391] on div "Specify the components of your Snippet Version Policy Snippet Versions are comp…" at bounding box center [546, 286] width 714 height 710
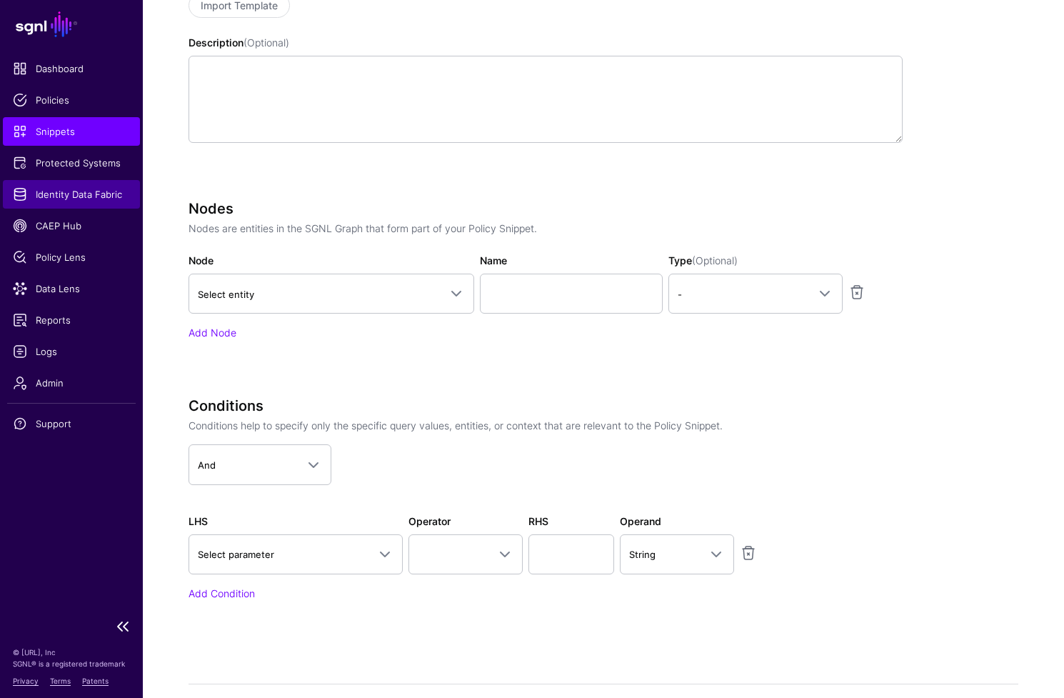
click at [89, 196] on span "Identity Data Fabric" at bounding box center [71, 194] width 117 height 14
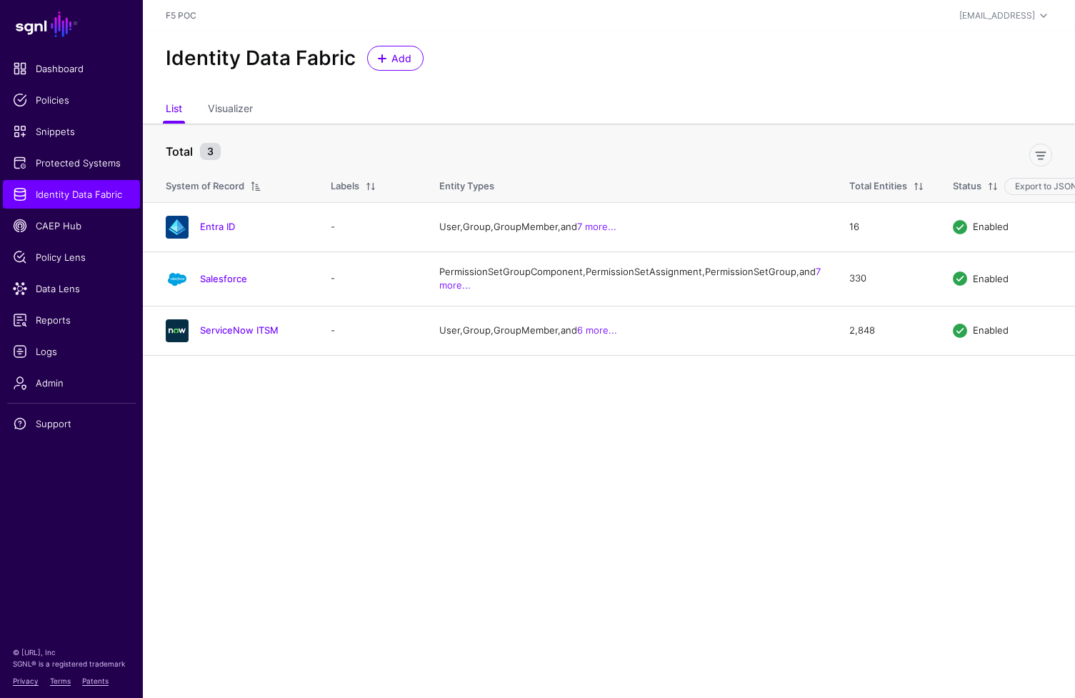
click at [425, 49] on div "Add" at bounding box center [395, 58] width 68 height 25
click at [403, 61] on span "Add" at bounding box center [402, 58] width 24 height 15
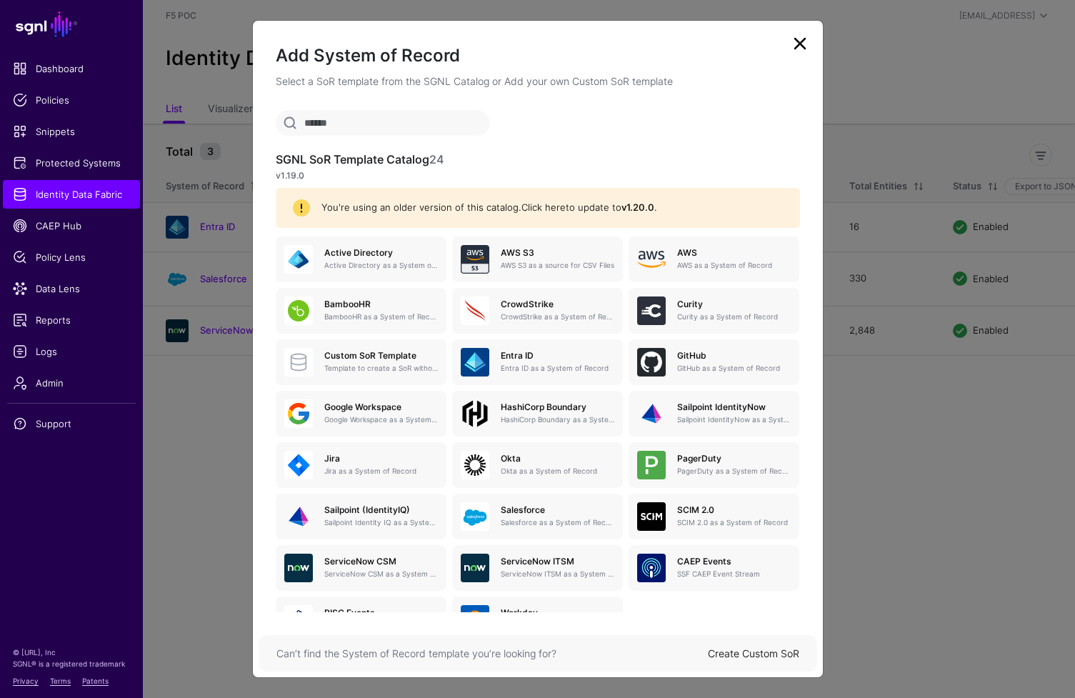
click at [537, 209] on link "Click here" at bounding box center [543, 206] width 44 height 11
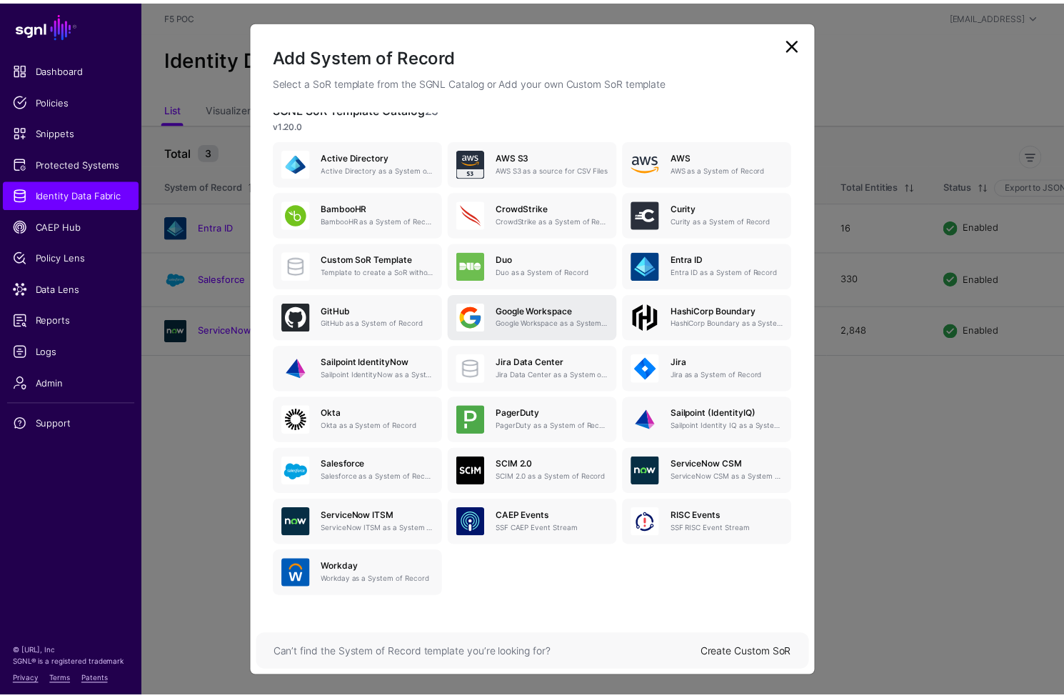
scroll to position [53, 0]
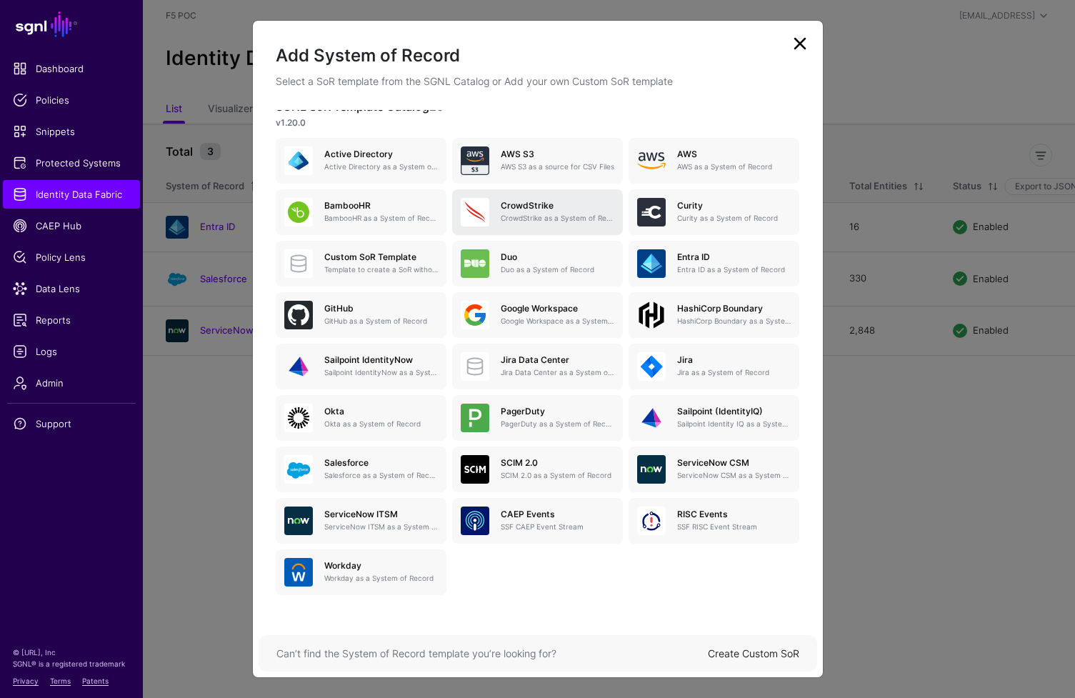
click at [542, 206] on h5 "CrowdStrike" at bounding box center [558, 206] width 114 height 10
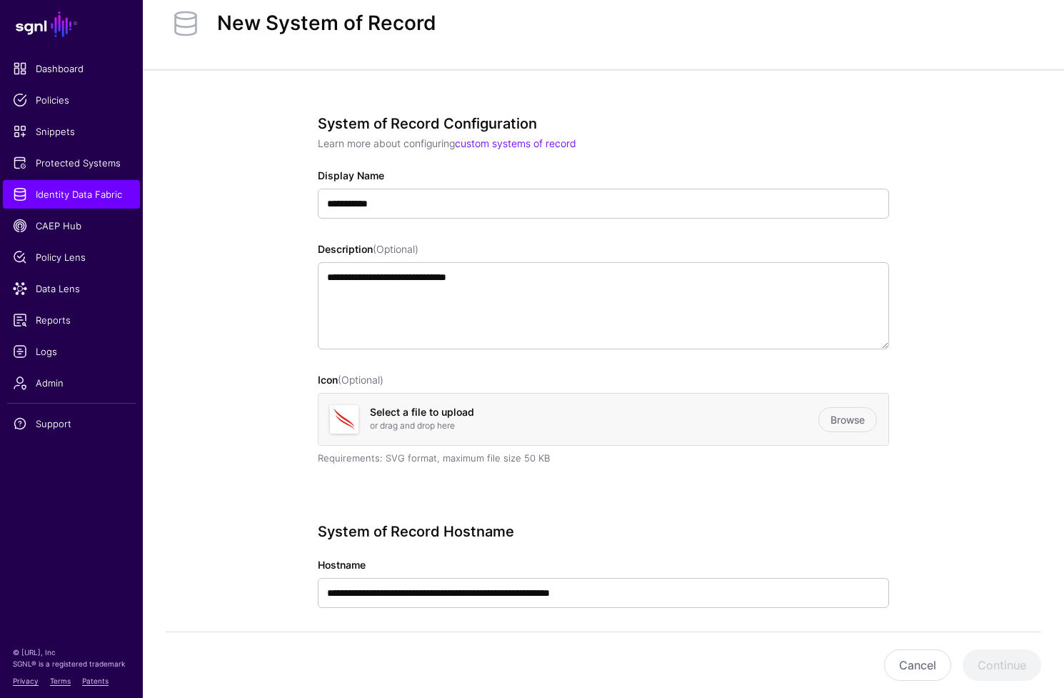
scroll to position [287, 0]
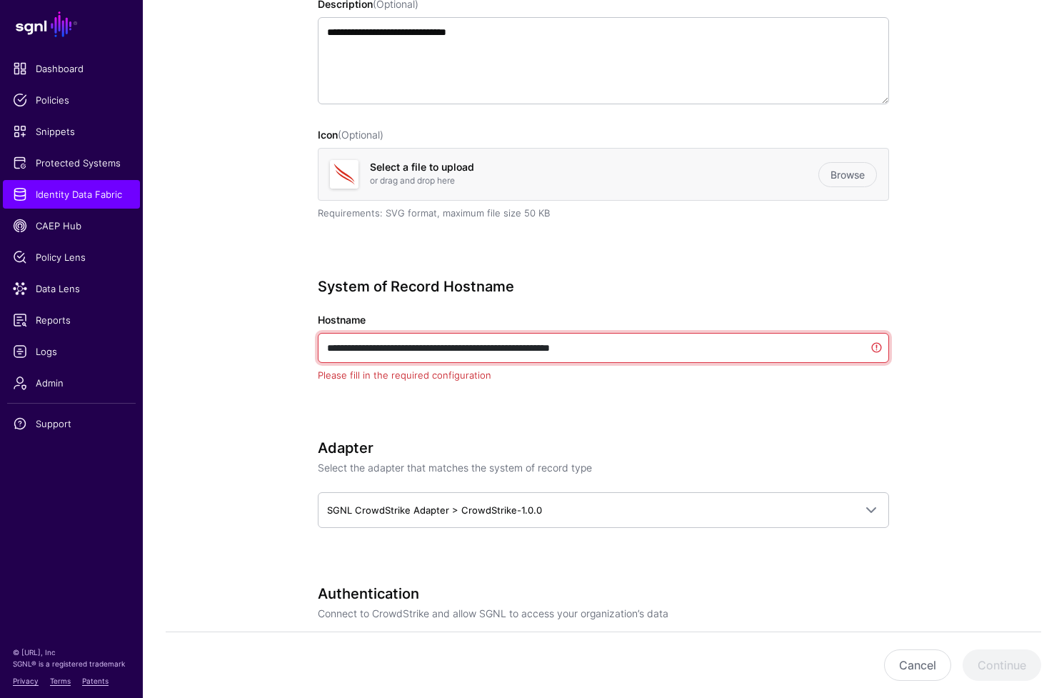
drag, startPoint x: 661, startPoint y: 343, endPoint x: 800, endPoint y: 346, distance: 139.3
click at [801, 347] on input "**********" at bounding box center [603, 348] width 571 height 30
drag, startPoint x: 741, startPoint y: 349, endPoint x: 711, endPoint y: 349, distance: 29.3
click at [711, 349] on input "**********" at bounding box center [603, 348] width 571 height 30
drag, startPoint x: 711, startPoint y: 348, endPoint x: 261, endPoint y: 337, distance: 449.4
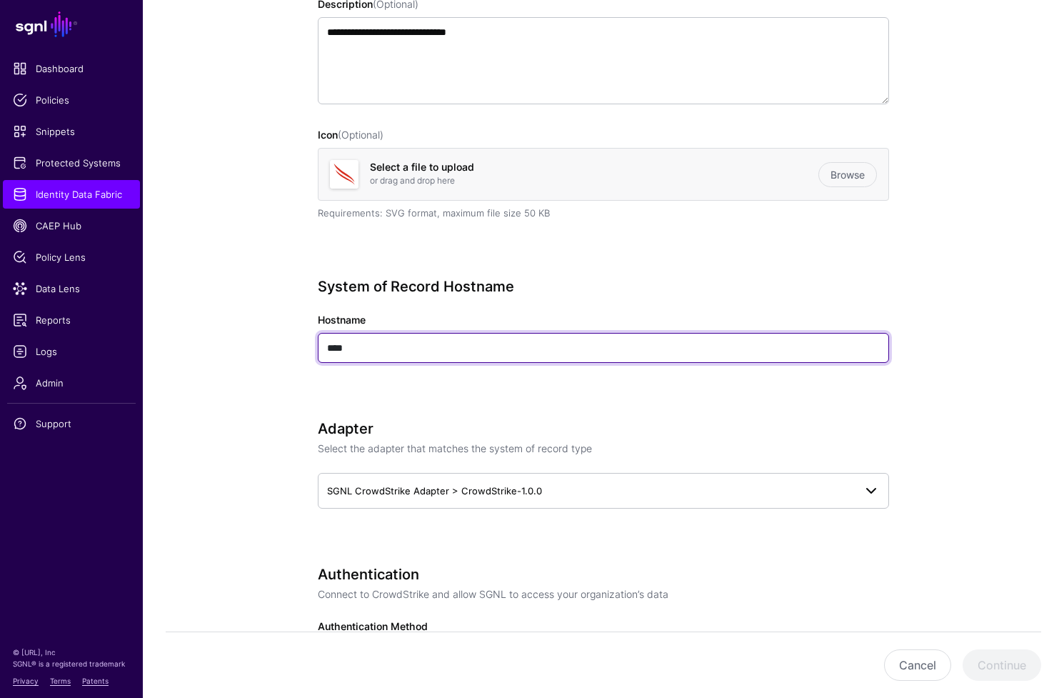
type input "****"
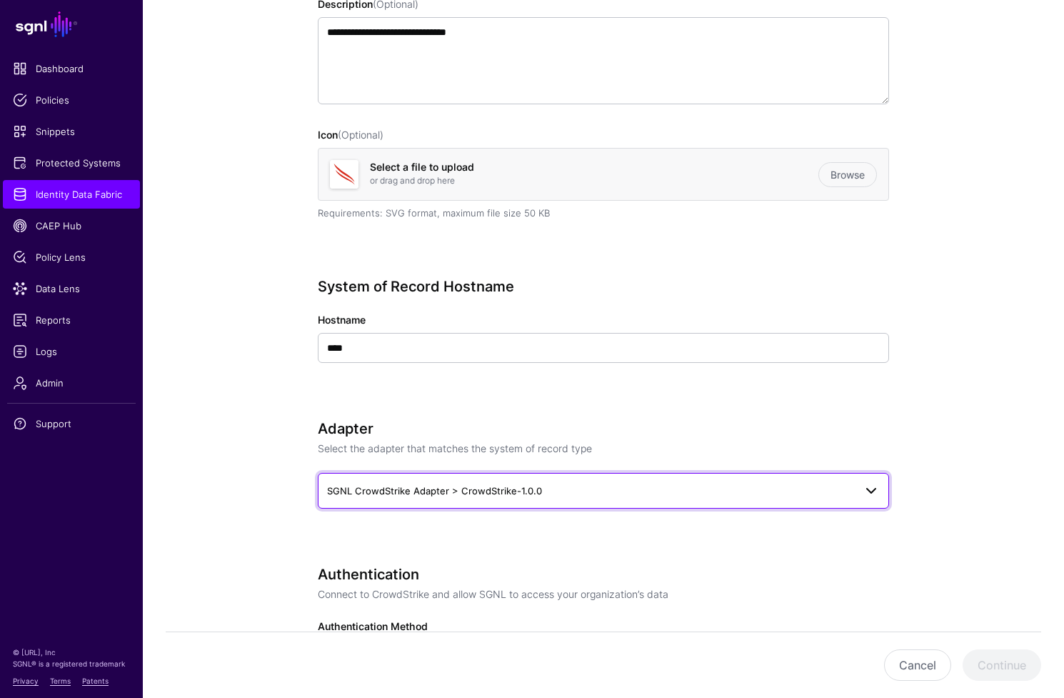
click at [654, 495] on span "SGNL CrowdStrike Adapter > CrowdStrike-1.0.0" at bounding box center [590, 491] width 527 height 16
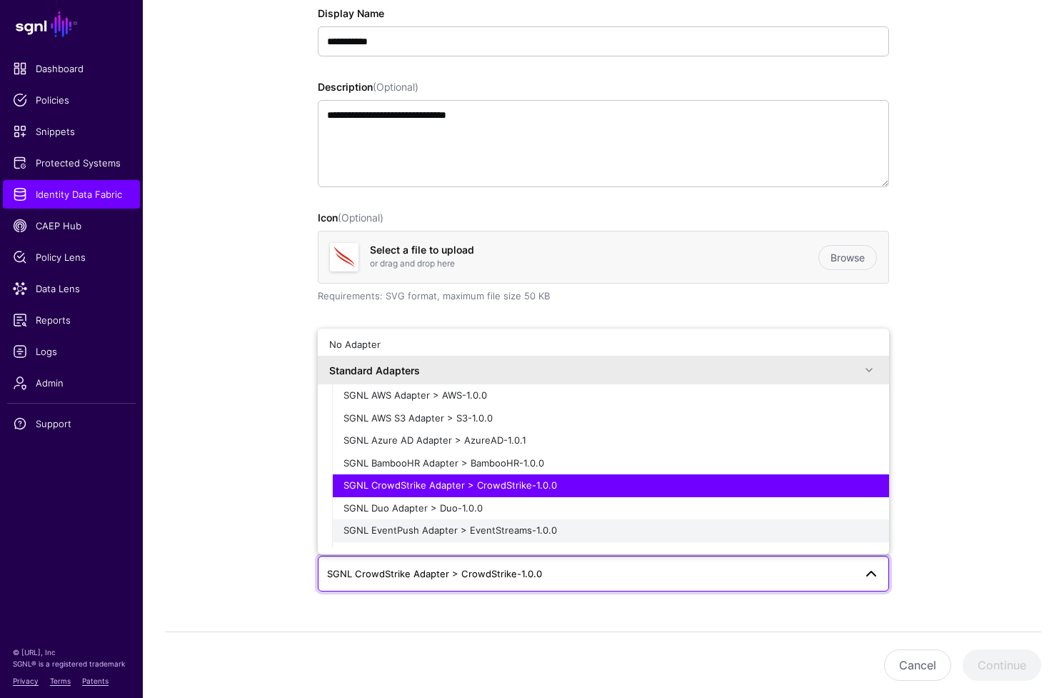
scroll to position [0, 0]
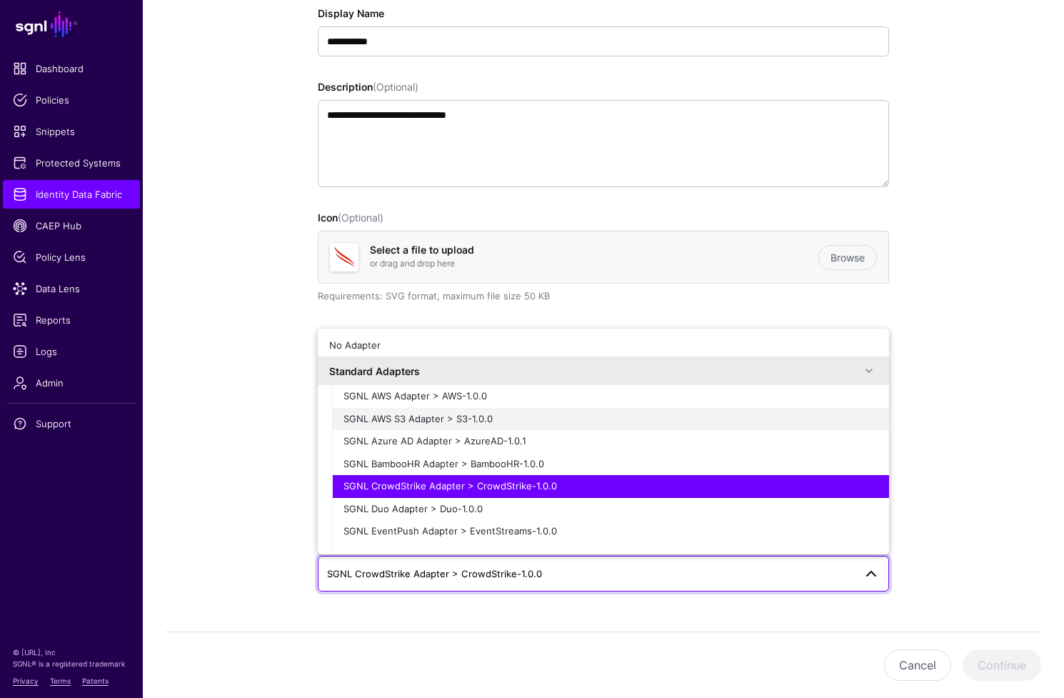
click at [643, 419] on div "SGNL AWS S3 Adapter > S3-1.0.0" at bounding box center [611, 419] width 534 height 14
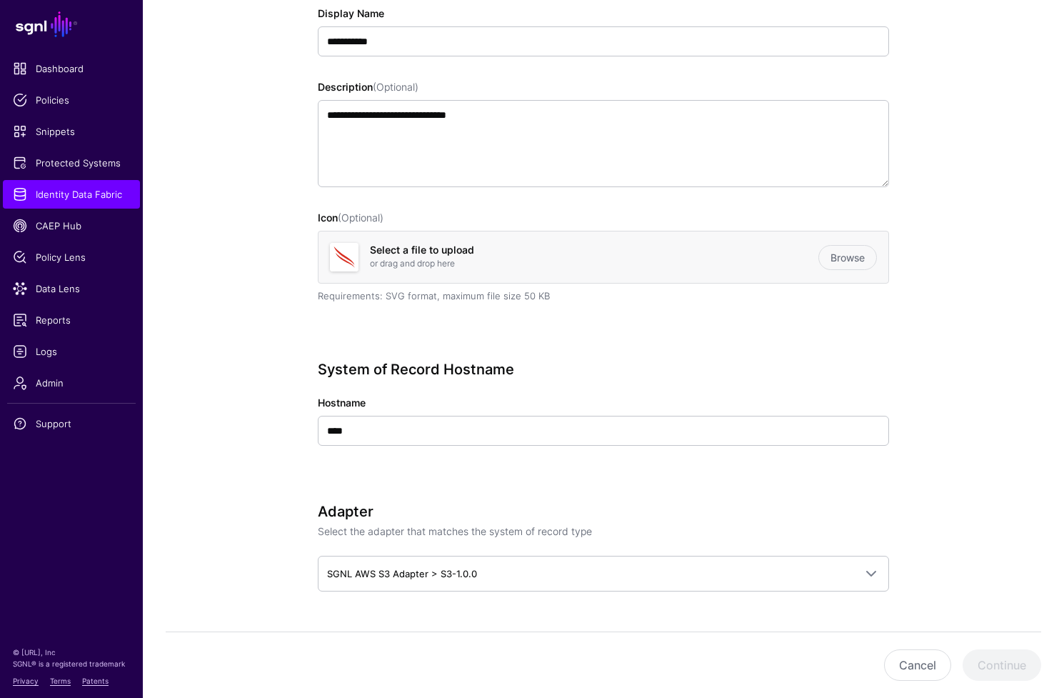
click at [830, 526] on p "Select the adapter that matches the system of record type" at bounding box center [603, 531] width 571 height 15
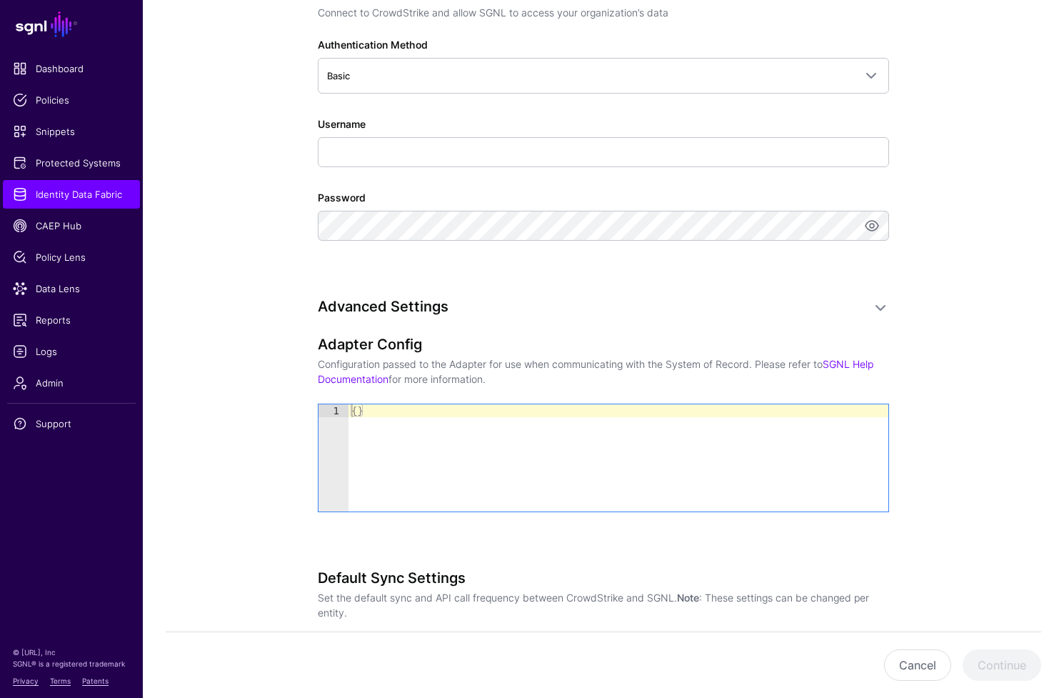
scroll to position [882, 0]
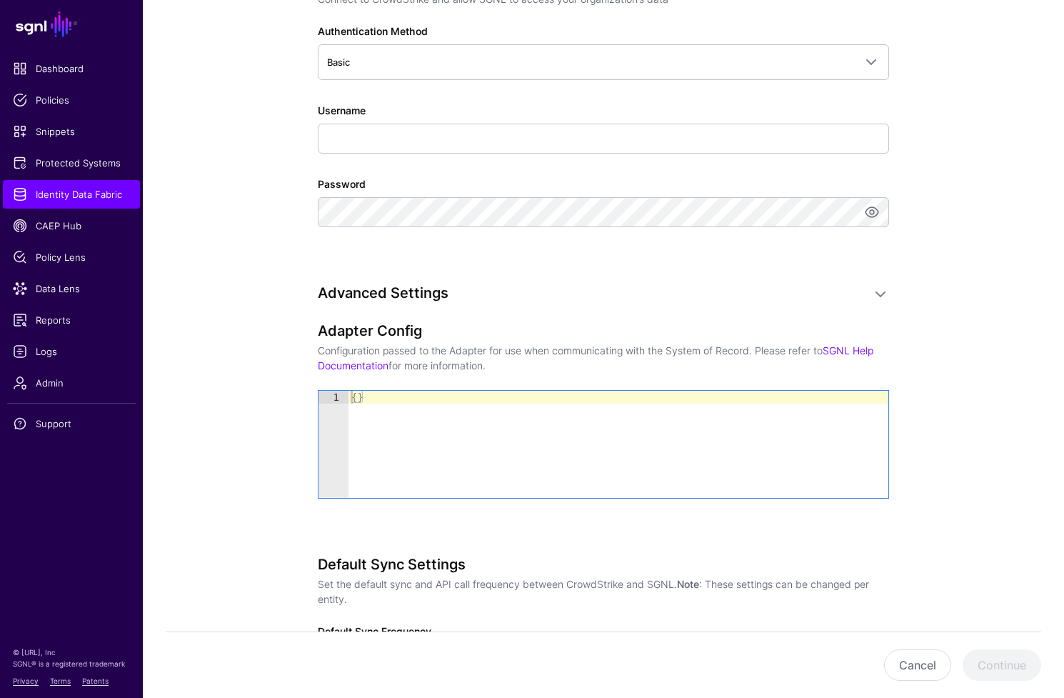
type textarea "**"
click at [424, 426] on div "{ }" at bounding box center [619, 457] width 540 height 133
drag, startPoint x: 424, startPoint y: 419, endPoint x: 311, endPoint y: 410, distance: 113.2
click at [311, 410] on div "**********" at bounding box center [603, 63] width 663 height 1668
drag, startPoint x: 397, startPoint y: 401, endPoint x: 277, endPoint y: 388, distance: 120.7
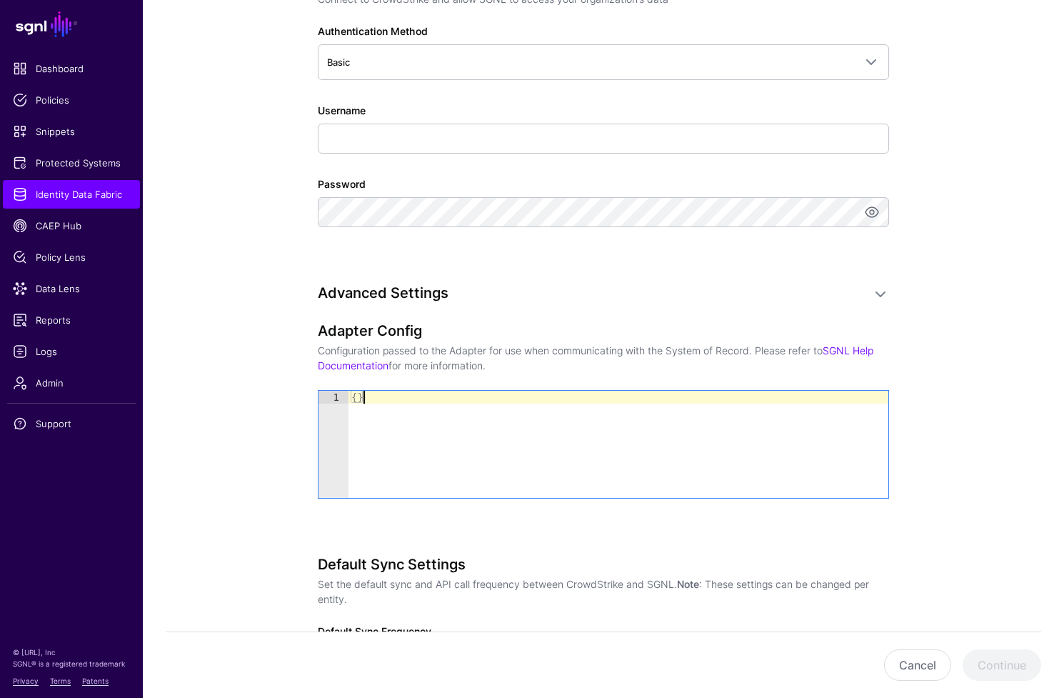
click at [277, 388] on div "**********" at bounding box center [603, 63] width 663 height 1668
paste textarea "Cursor at row 1"
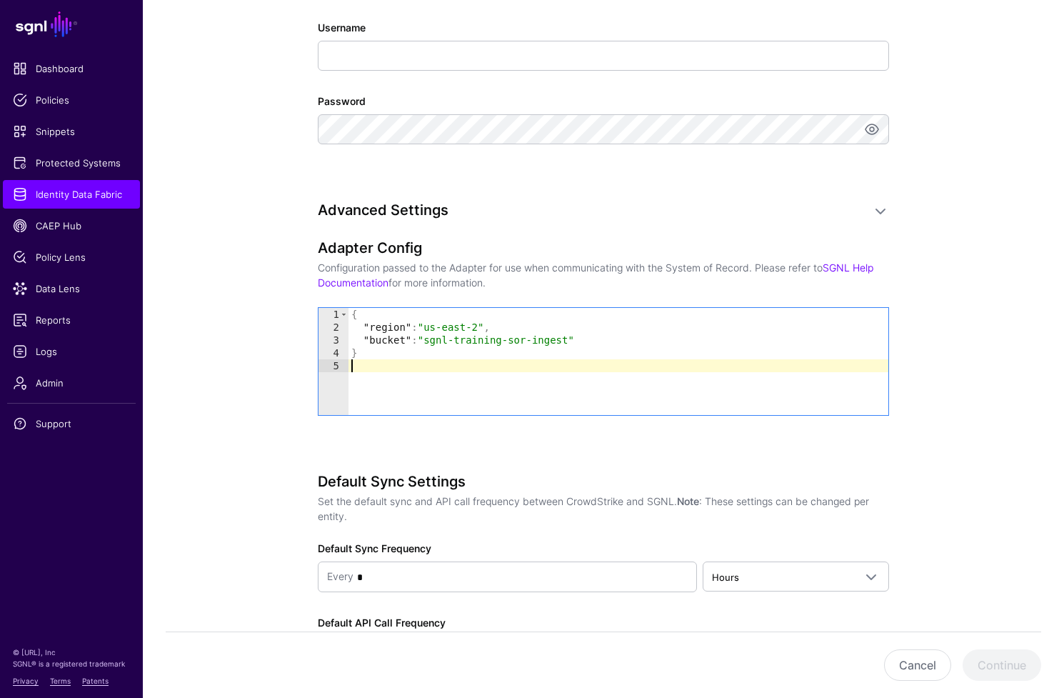
scroll to position [1081, 0]
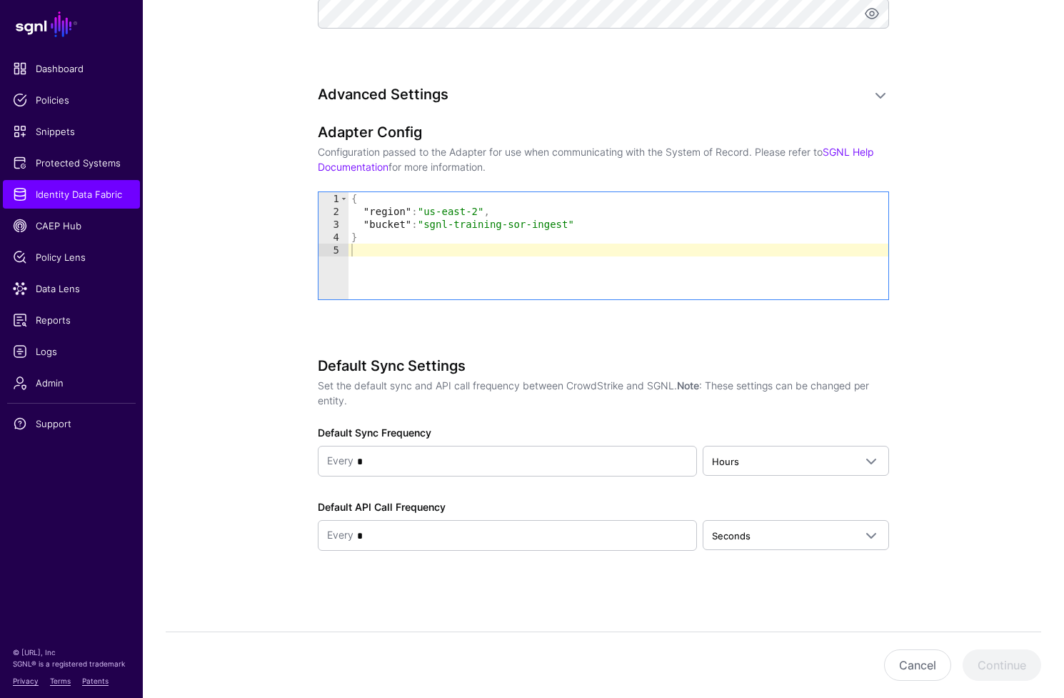
click at [397, 318] on div "Adapter Config Configuration passed to the Adapter for use when communicating w…" at bounding box center [603, 232] width 571 height 216
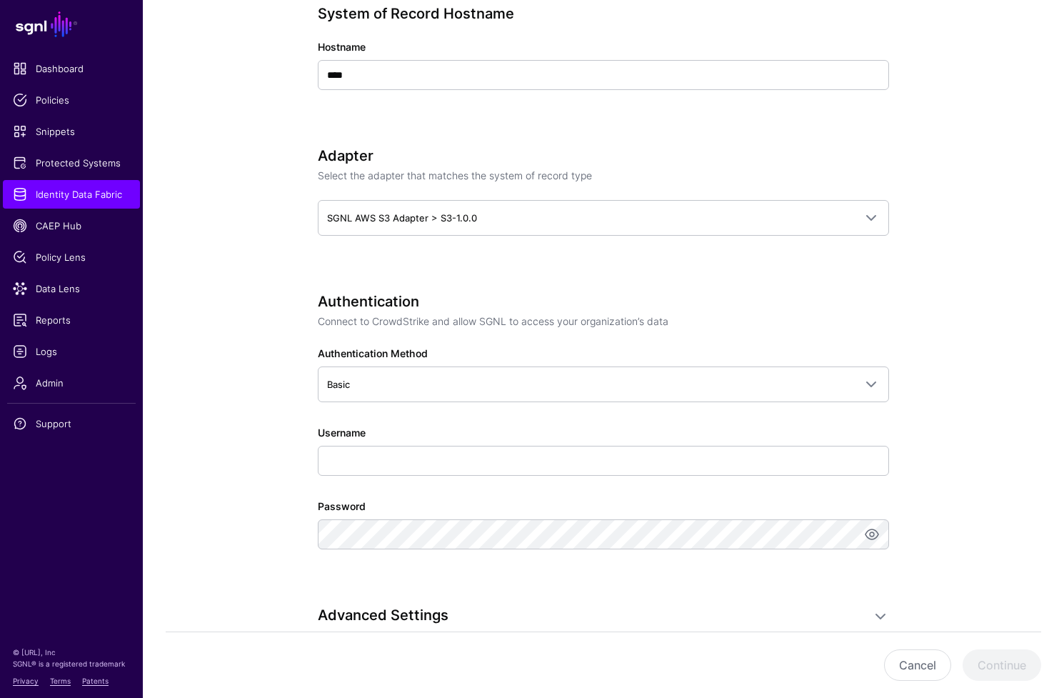
scroll to position [628, 0]
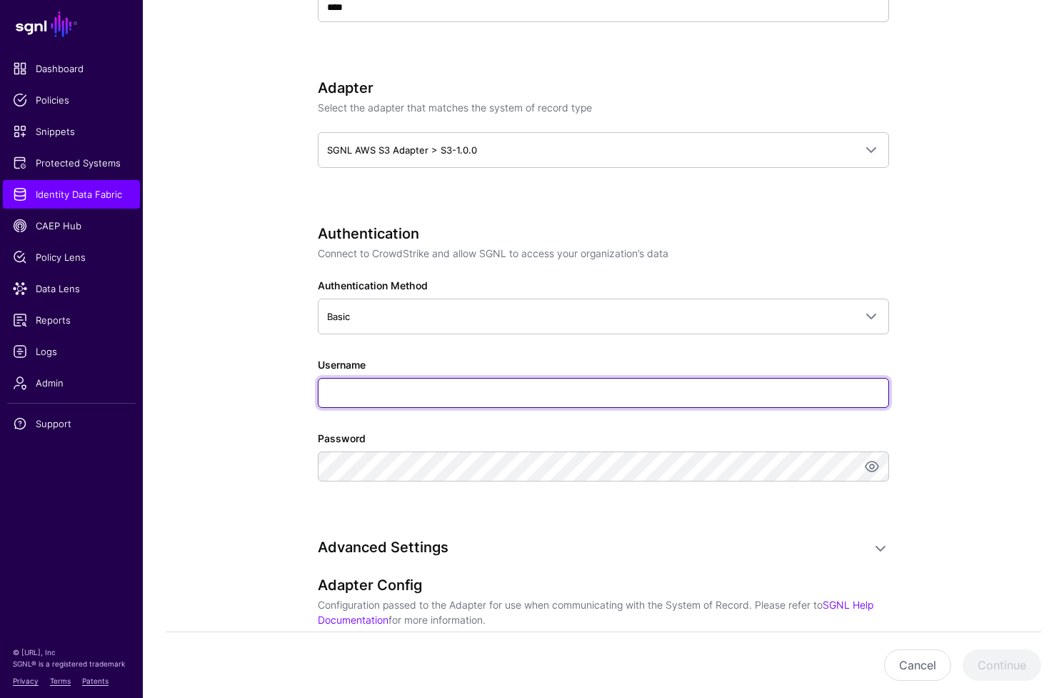
click at [391, 396] on input "Username" at bounding box center [603, 393] width 571 height 30
type input "********"
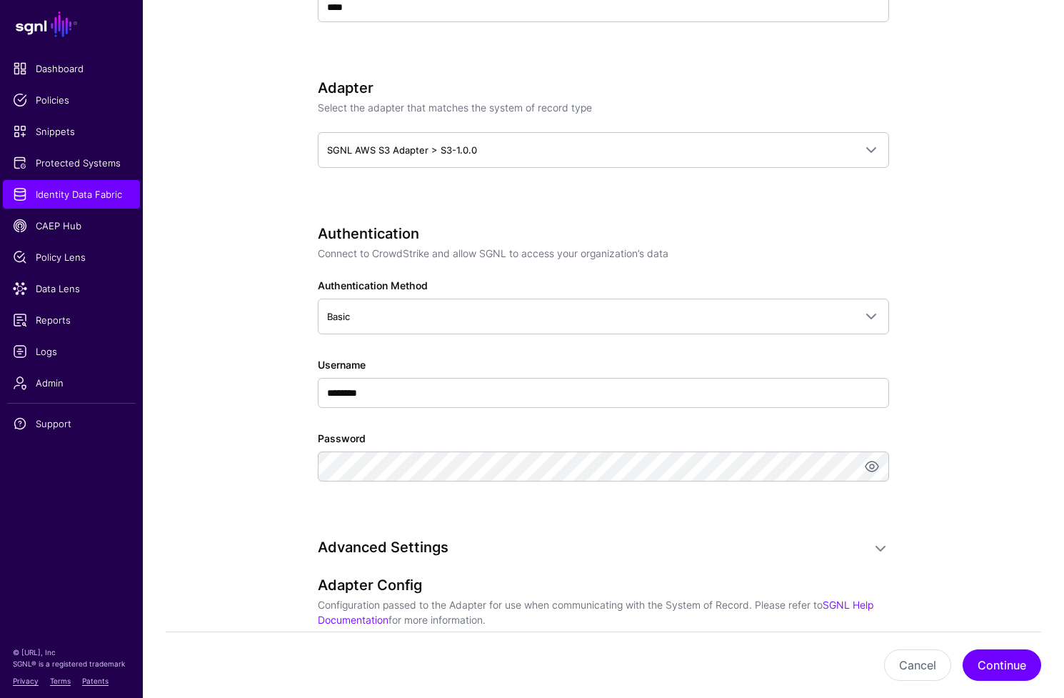
click at [972, 372] on app-datasources-details-form "**********" at bounding box center [603, 318] width 921 height 1668
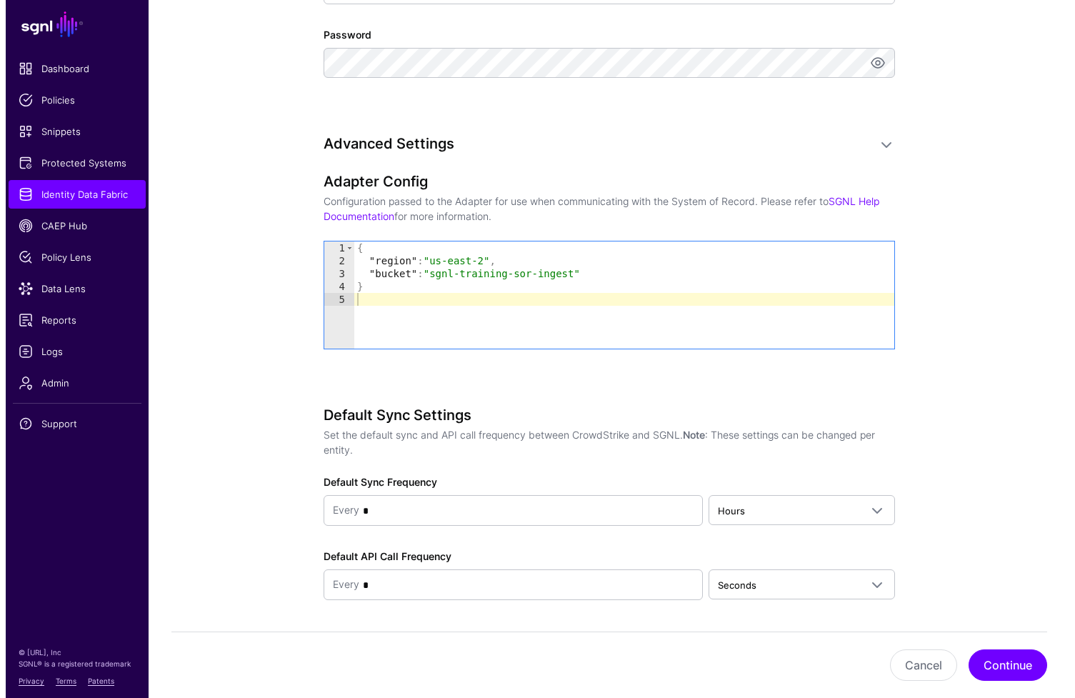
scroll to position [1081, 0]
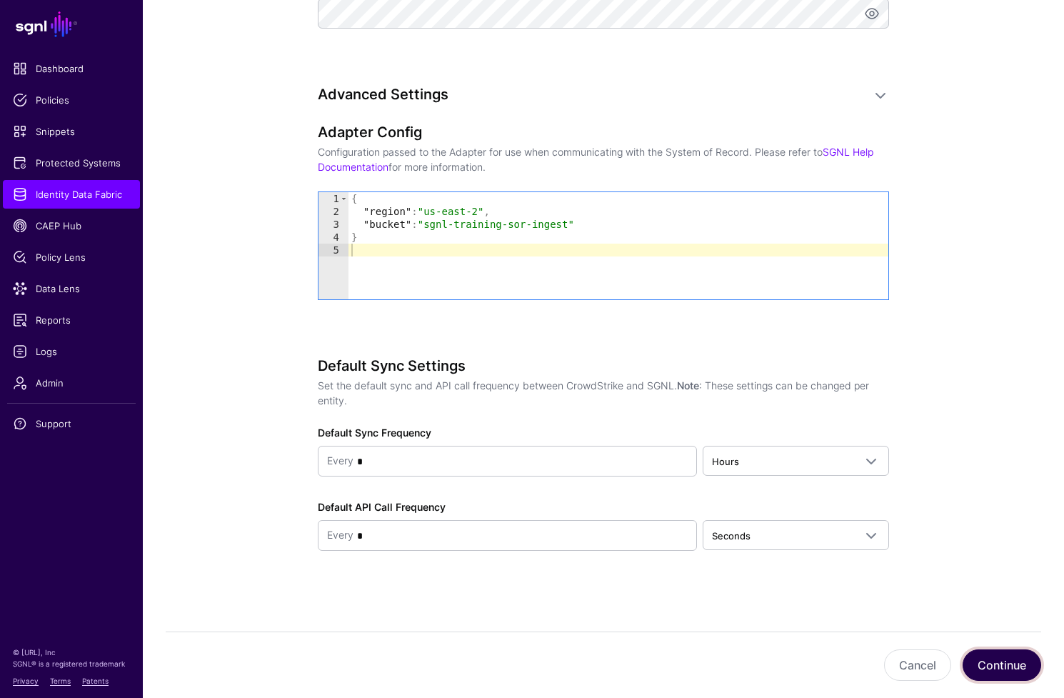
click at [1006, 669] on button "Continue" at bounding box center [1002, 664] width 79 height 31
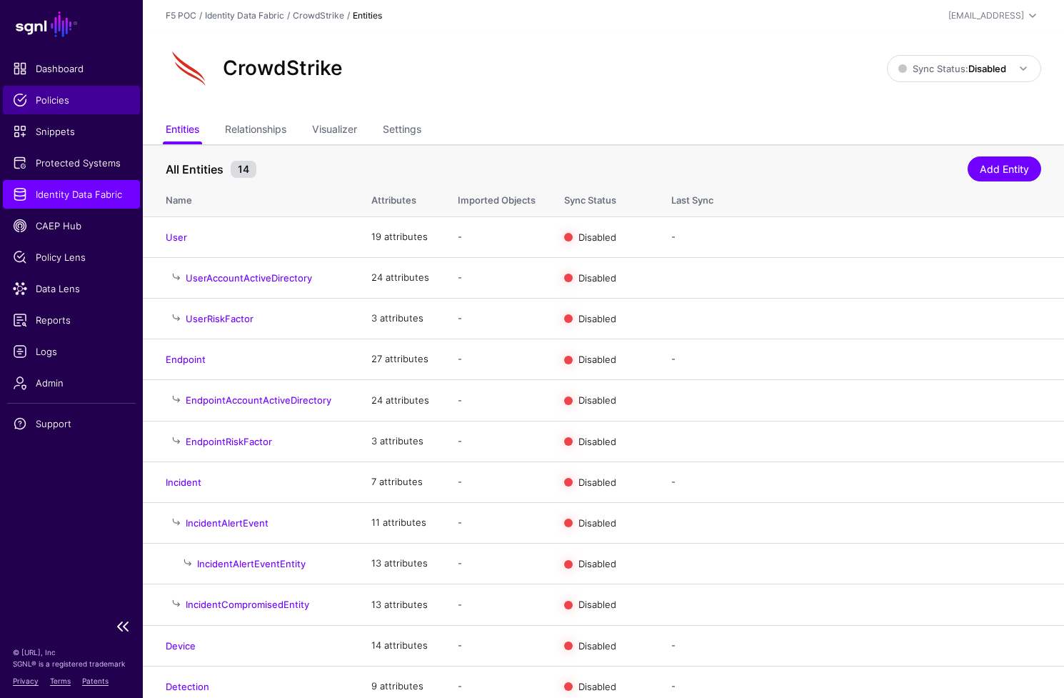
click at [63, 105] on span "Policies" at bounding box center [71, 100] width 117 height 14
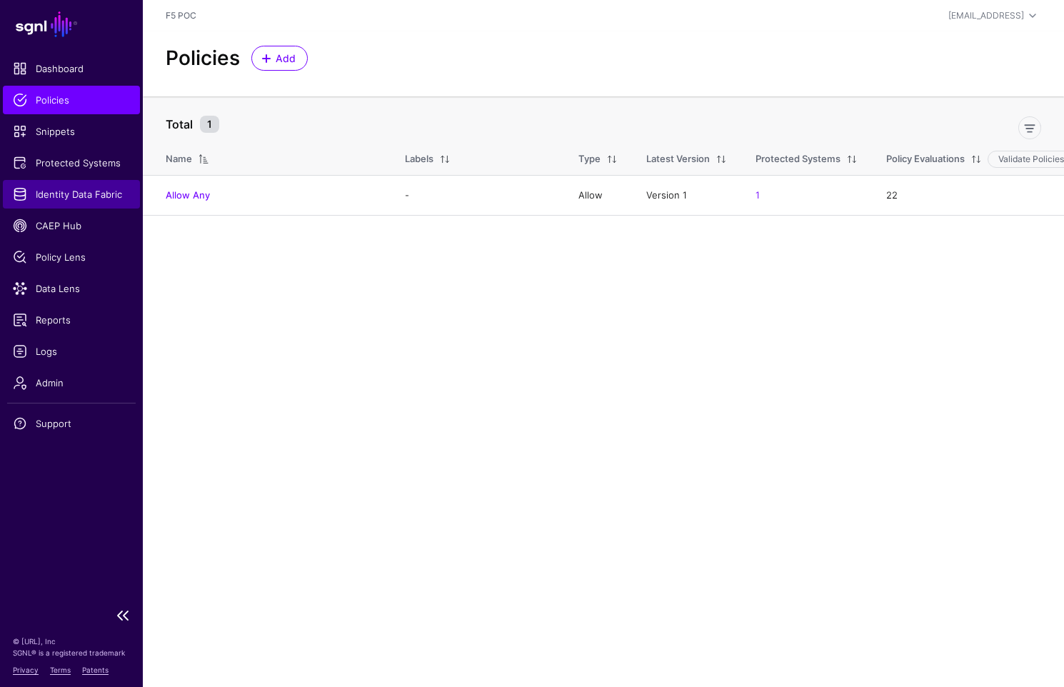
click at [89, 203] on link "Identity Data Fabric" at bounding box center [71, 194] width 137 height 29
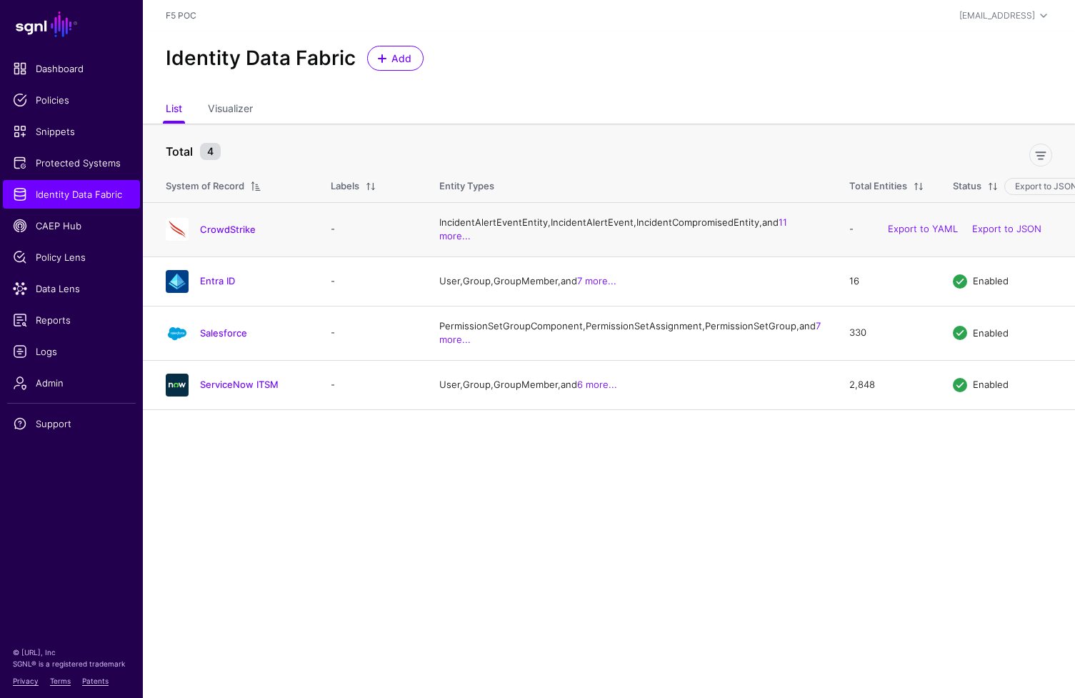
click at [214, 241] on div "CrowdStrike" at bounding box center [234, 229] width 148 height 23
click at [218, 235] on link "CrowdStrike" at bounding box center [228, 229] width 56 height 11
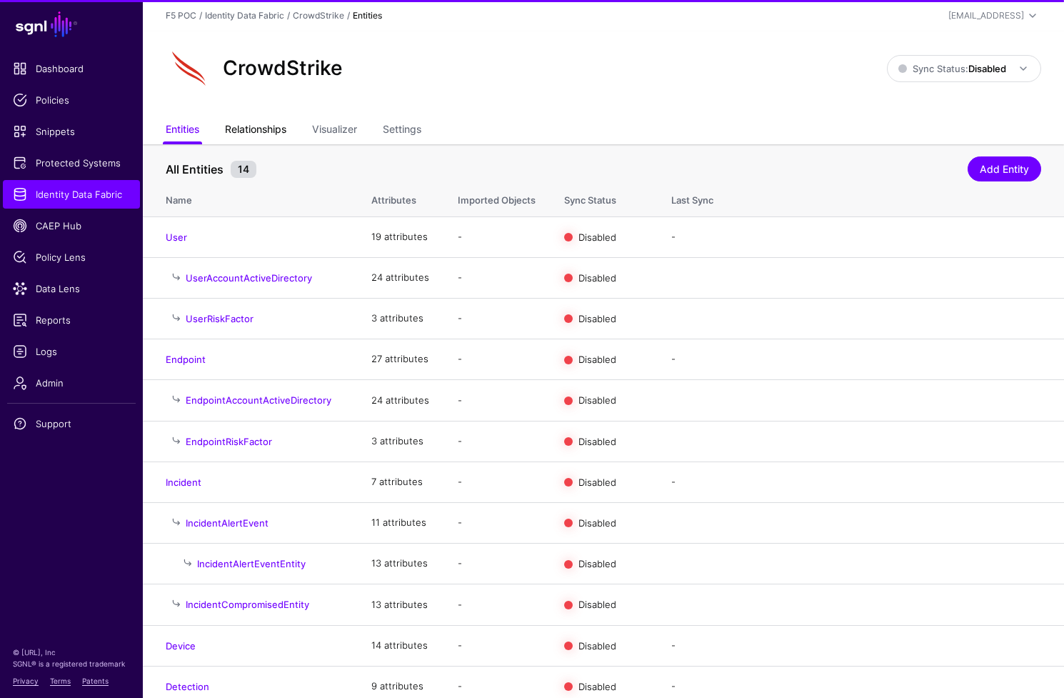
click at [281, 129] on link "Relationships" at bounding box center [255, 130] width 61 height 27
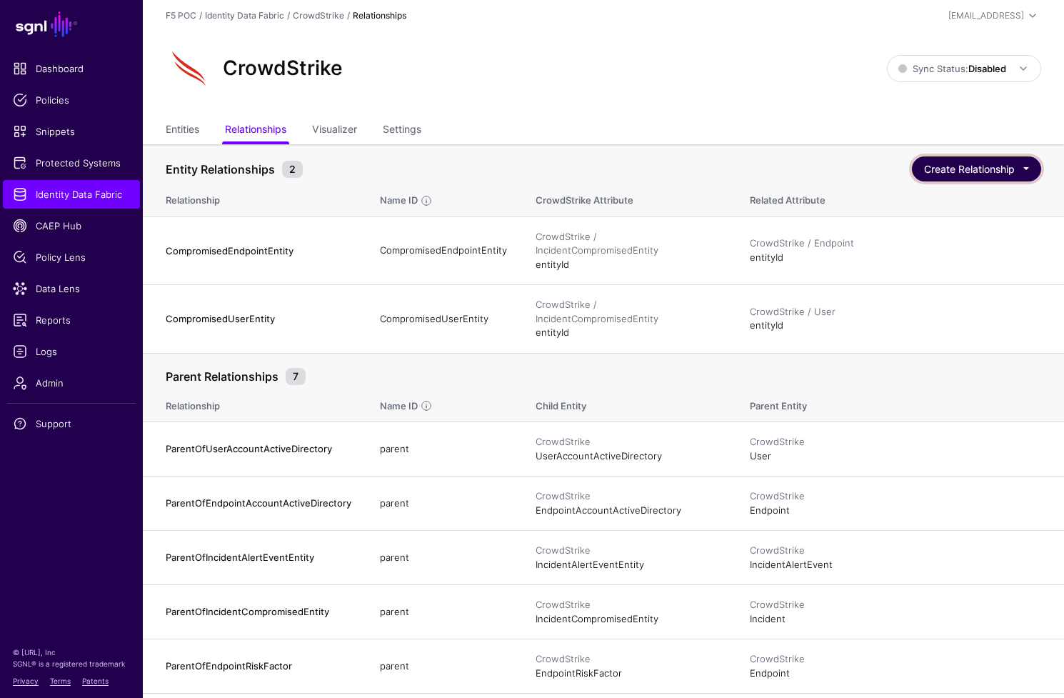
click at [978, 176] on button "Create Relationship" at bounding box center [976, 168] width 129 height 25
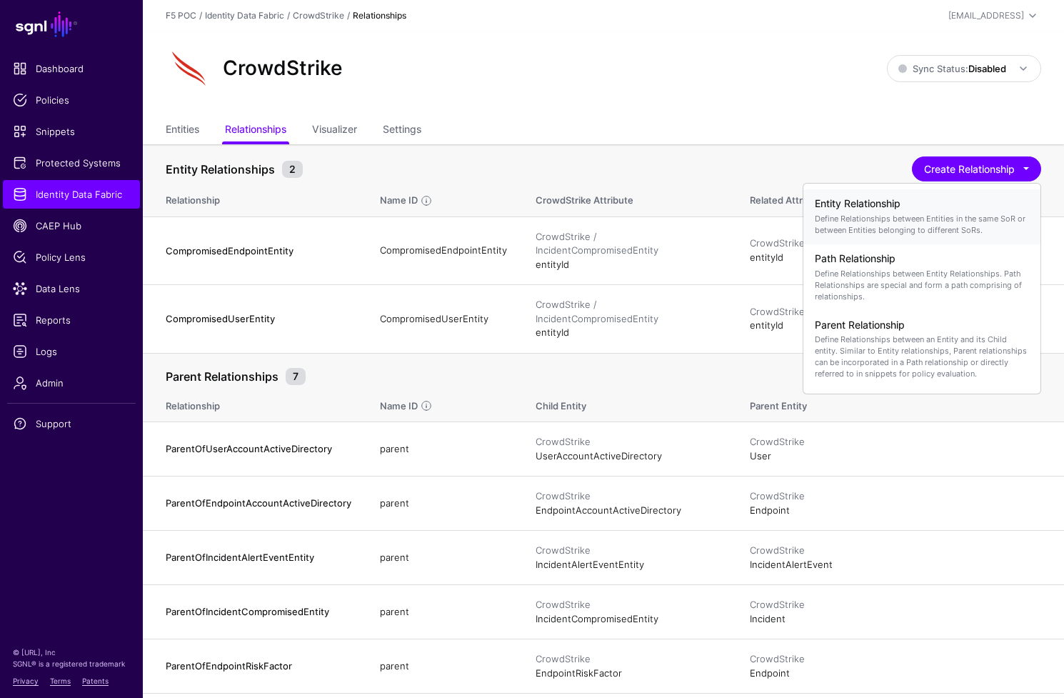
click at [933, 221] on p "Define Relationships between Entities in the same SoR or between Entities belon…" at bounding box center [922, 224] width 214 height 23
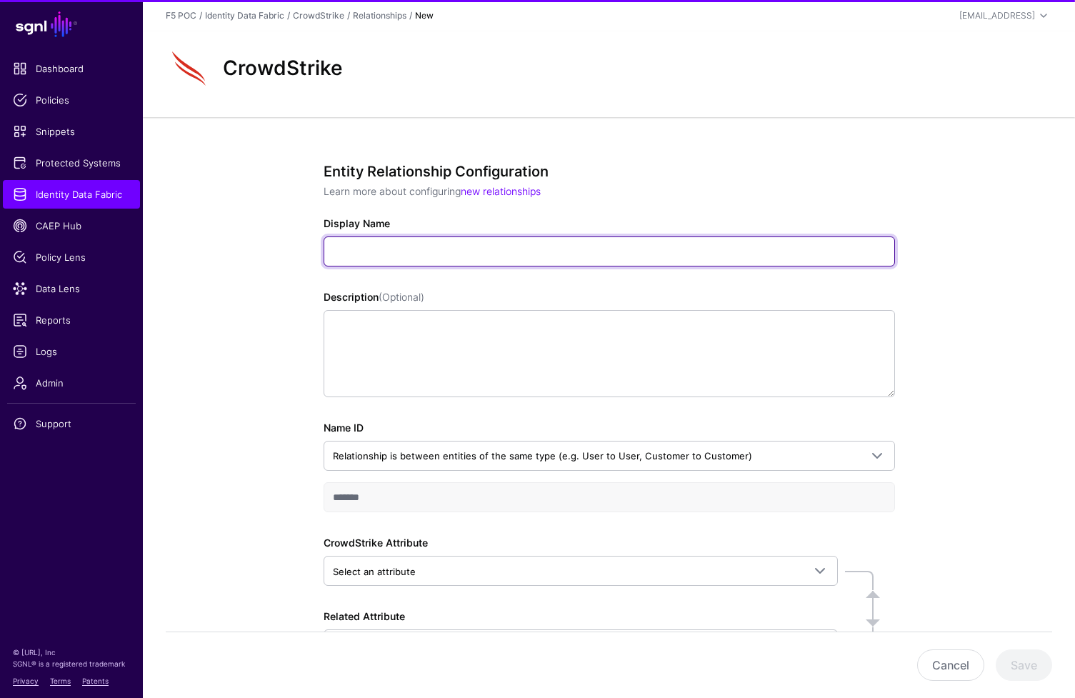
click at [476, 242] on input "Display Name" at bounding box center [609, 251] width 571 height 30
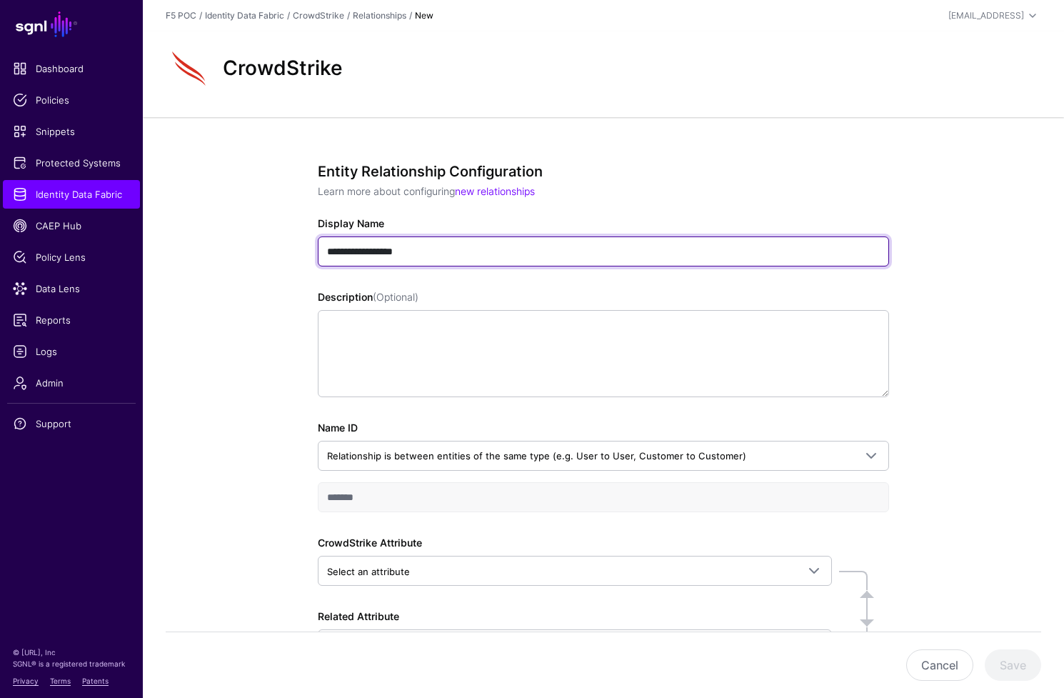
type input "**********"
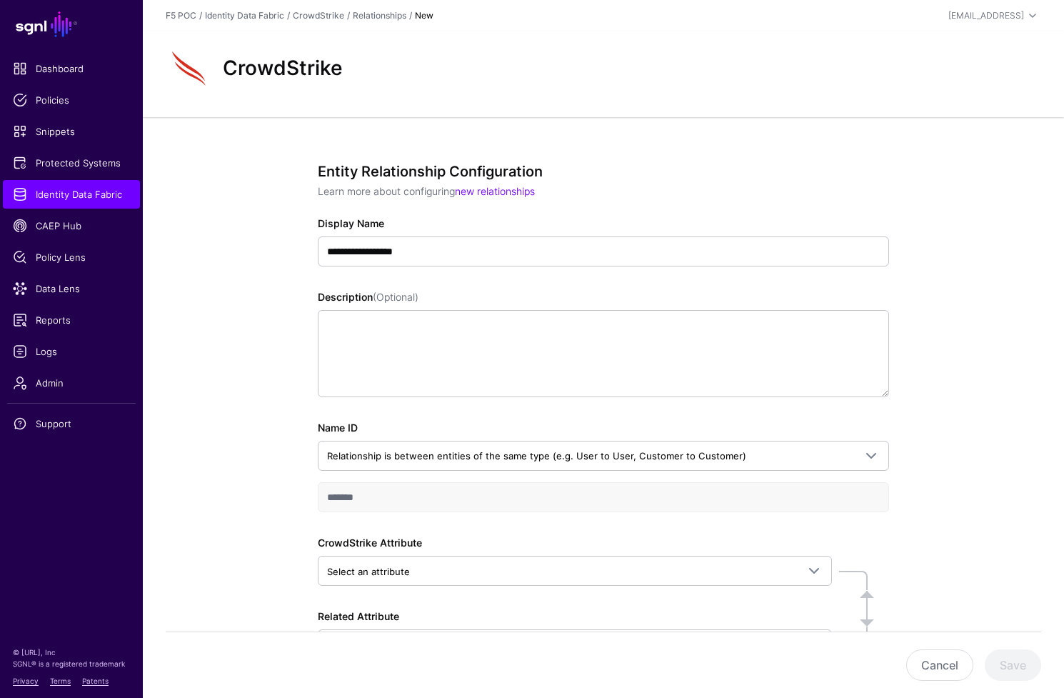
click at [220, 357] on div "**********" at bounding box center [603, 462] width 921 height 691
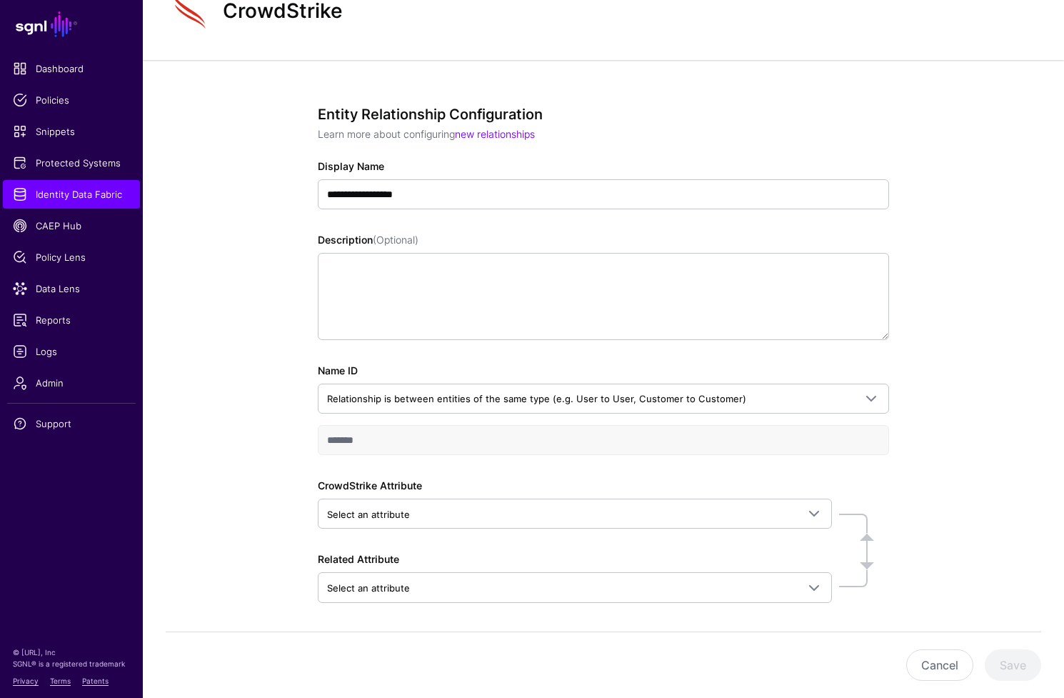
scroll to position [111, 0]
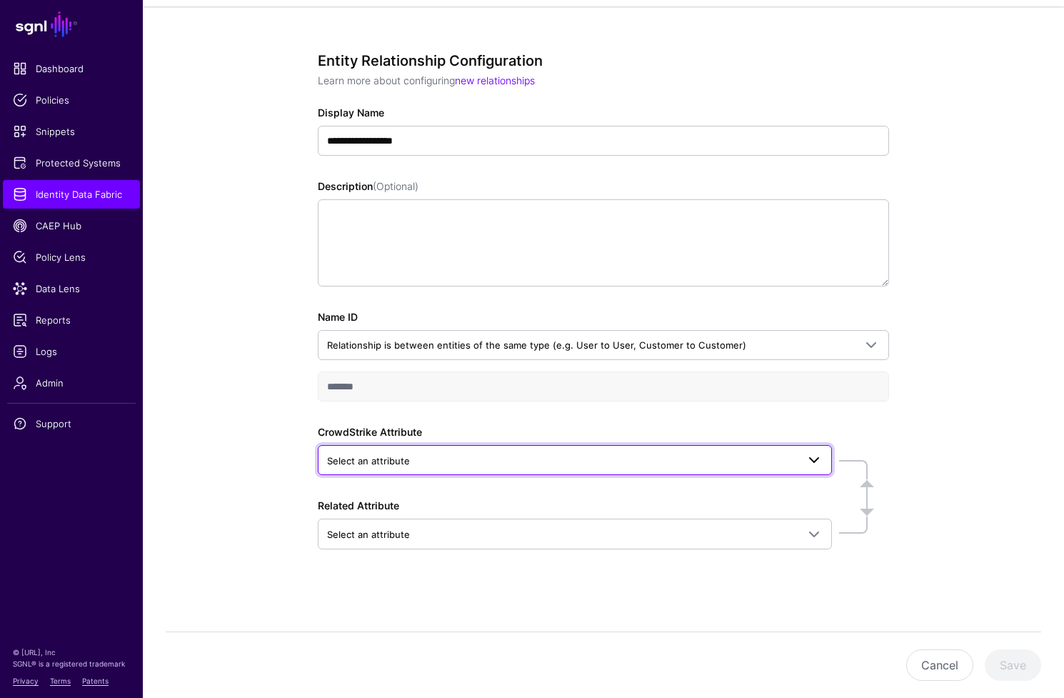
click at [806, 466] on span at bounding box center [814, 459] width 17 height 17
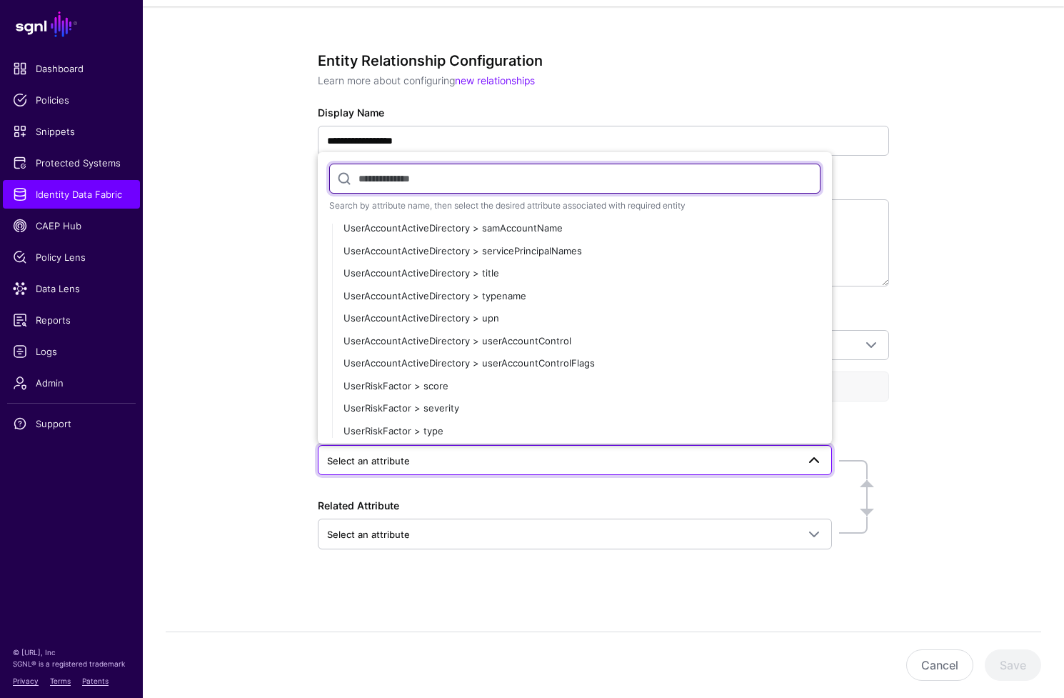
scroll to position [4044, 0]
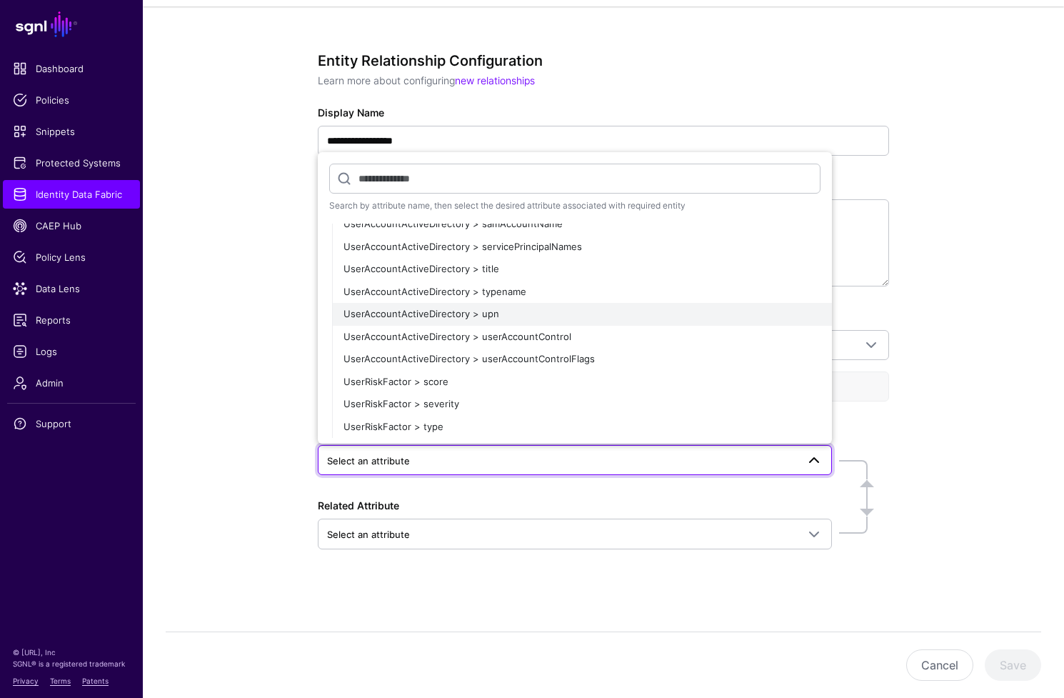
click at [489, 311] on span "UserAccountActiveDirectory > upn" at bounding box center [422, 313] width 156 height 11
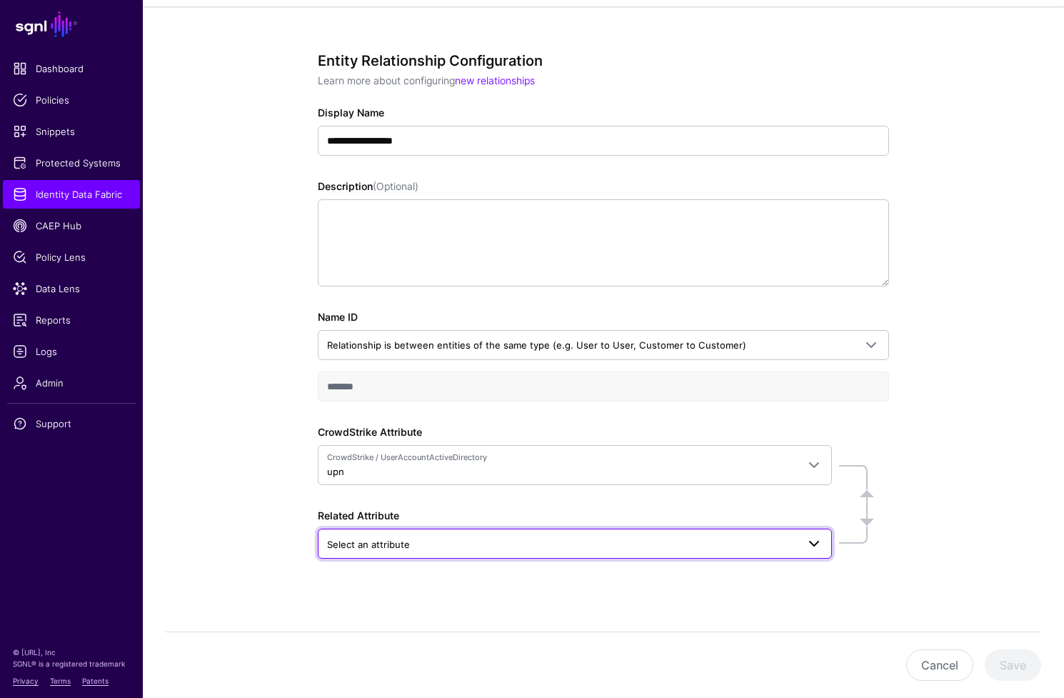
click at [824, 544] on link "Select an attribute" at bounding box center [575, 544] width 514 height 30
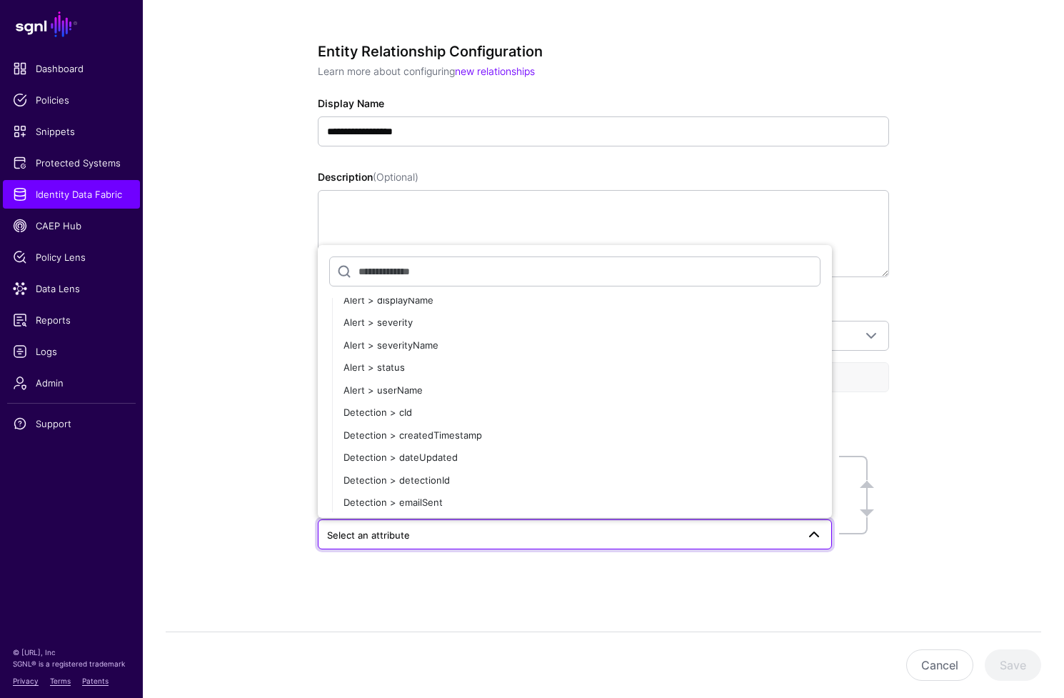
scroll to position [0, 0]
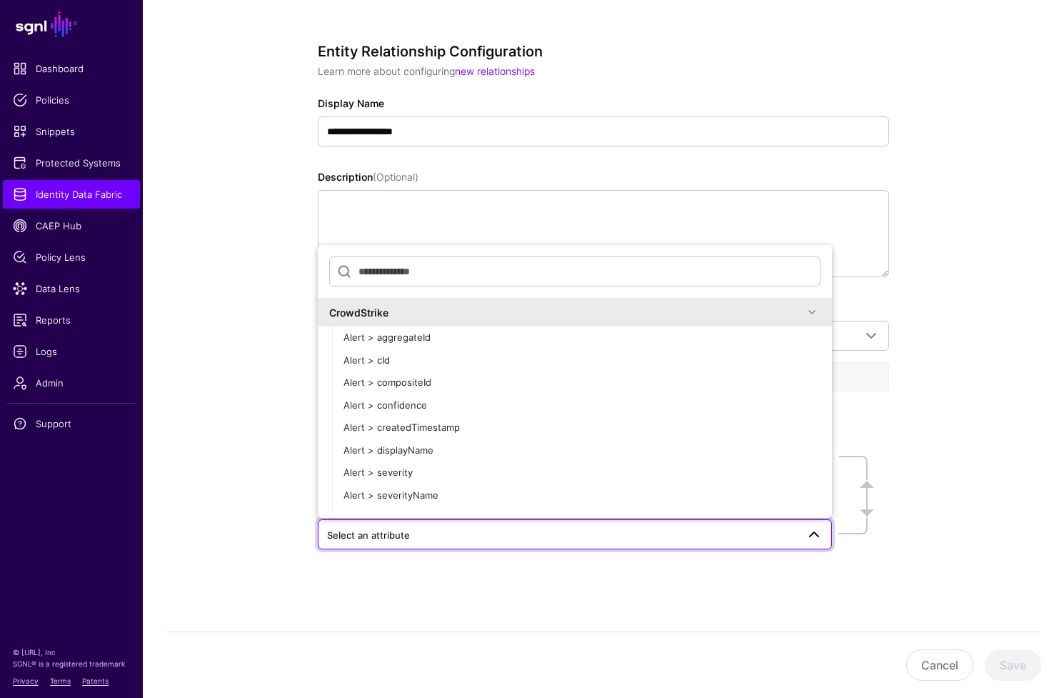
click at [805, 316] on span at bounding box center [812, 312] width 17 height 17
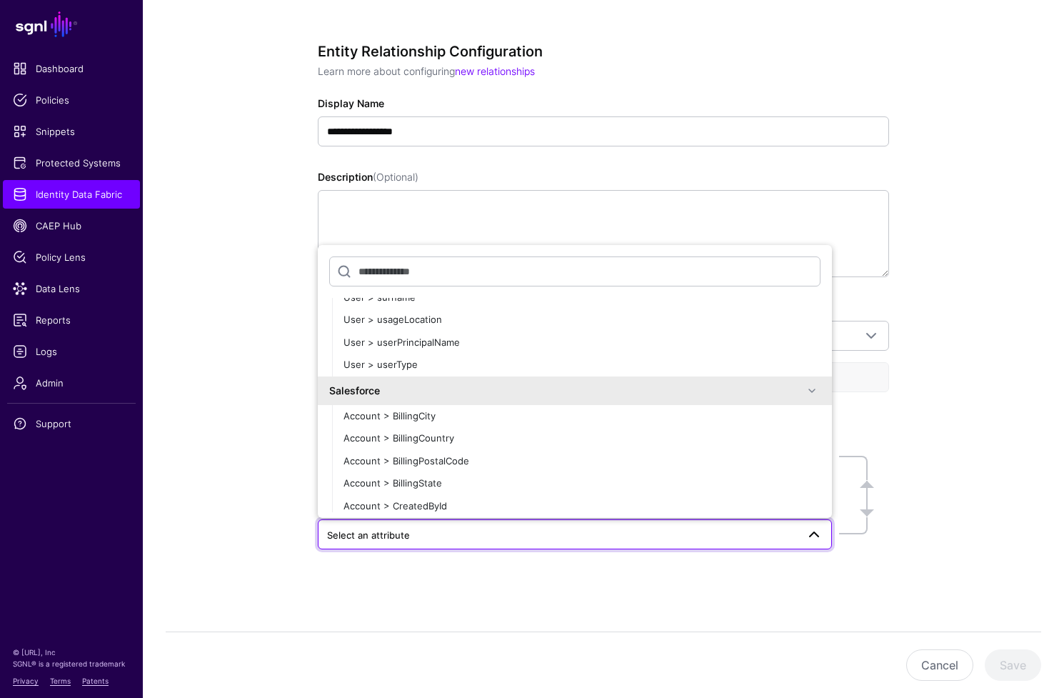
scroll to position [4180, 0]
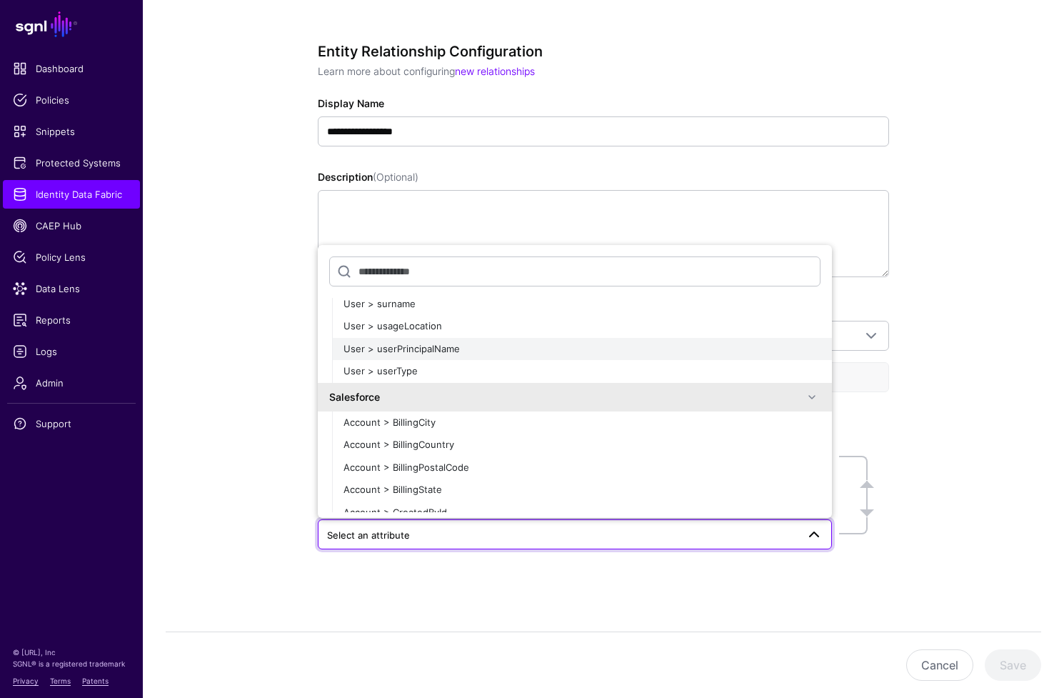
click at [436, 355] on div "User > userPrincipalName" at bounding box center [582, 349] width 477 height 14
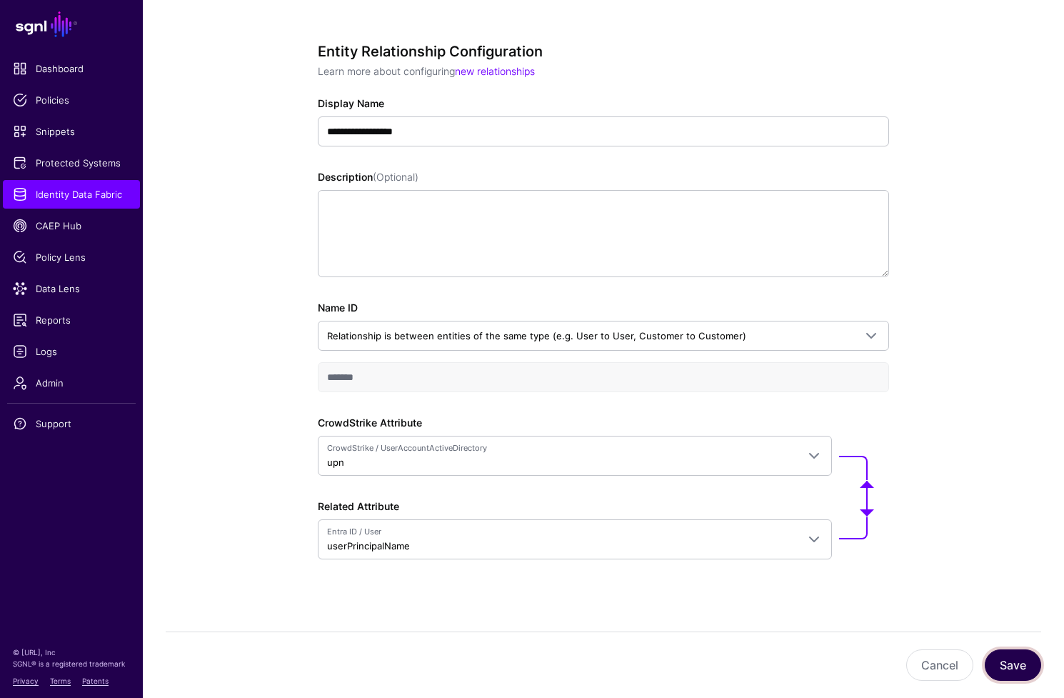
click at [1018, 664] on button "Save" at bounding box center [1013, 664] width 56 height 31
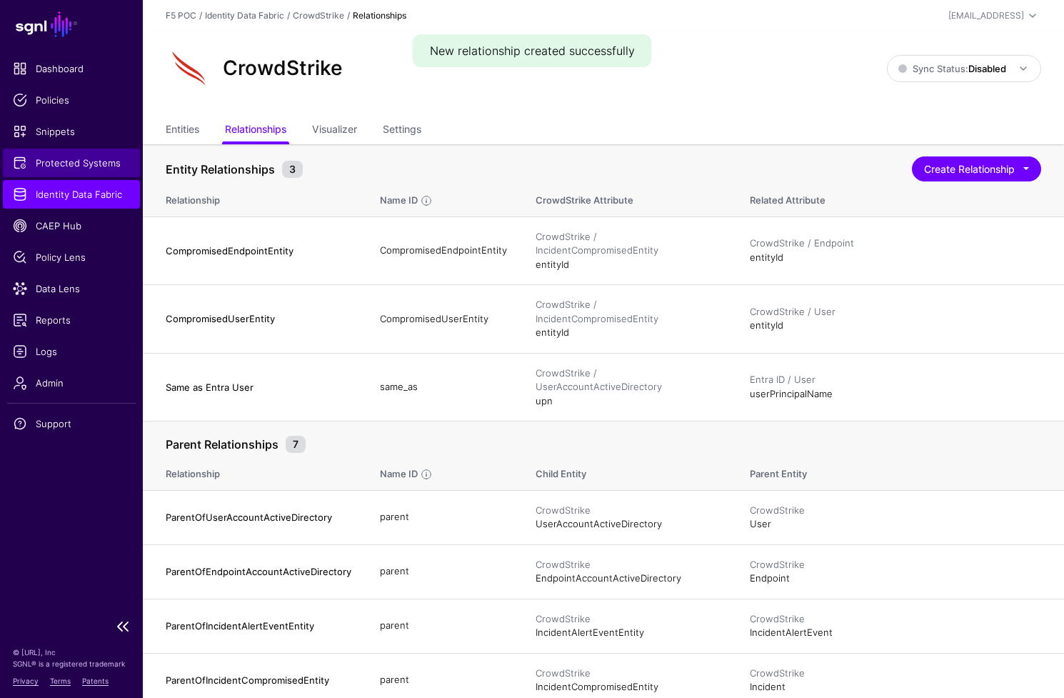
click at [77, 167] on span "Protected Systems" at bounding box center [71, 163] width 117 height 14
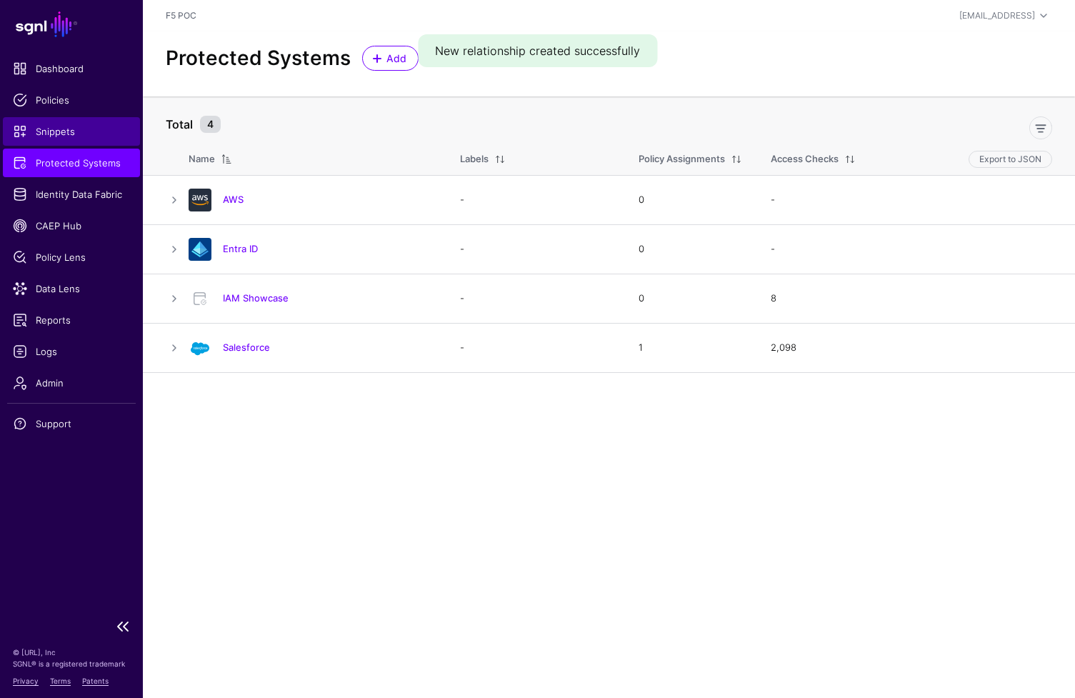
click at [61, 131] on span "Snippets" at bounding box center [71, 131] width 117 height 14
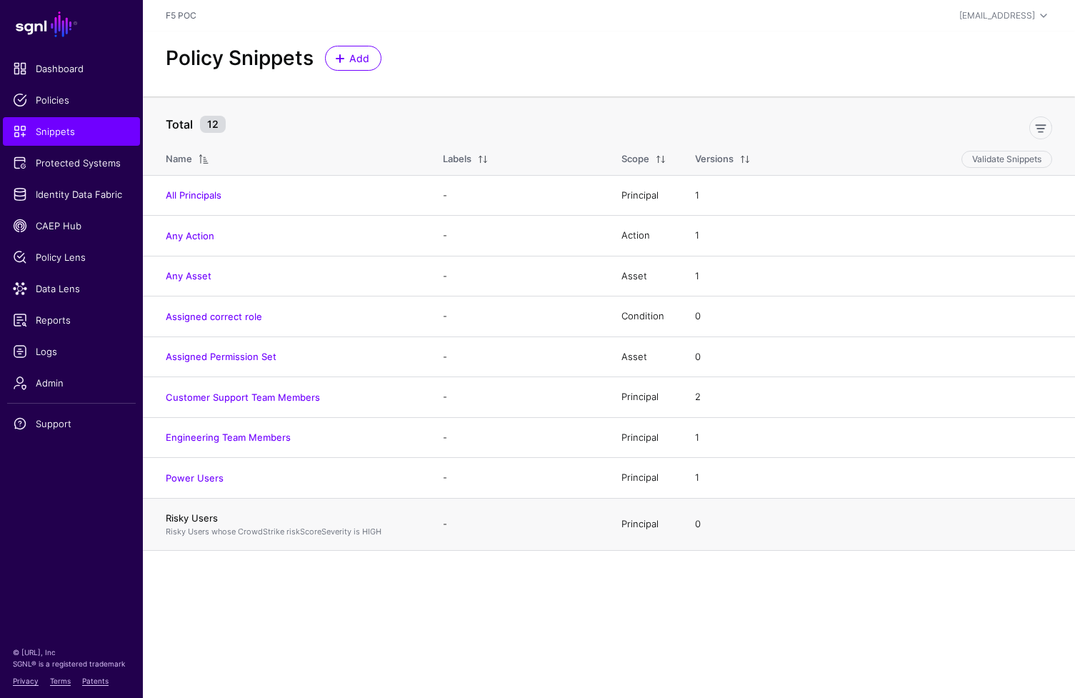
click at [209, 519] on link "Risky Users" at bounding box center [192, 517] width 52 height 11
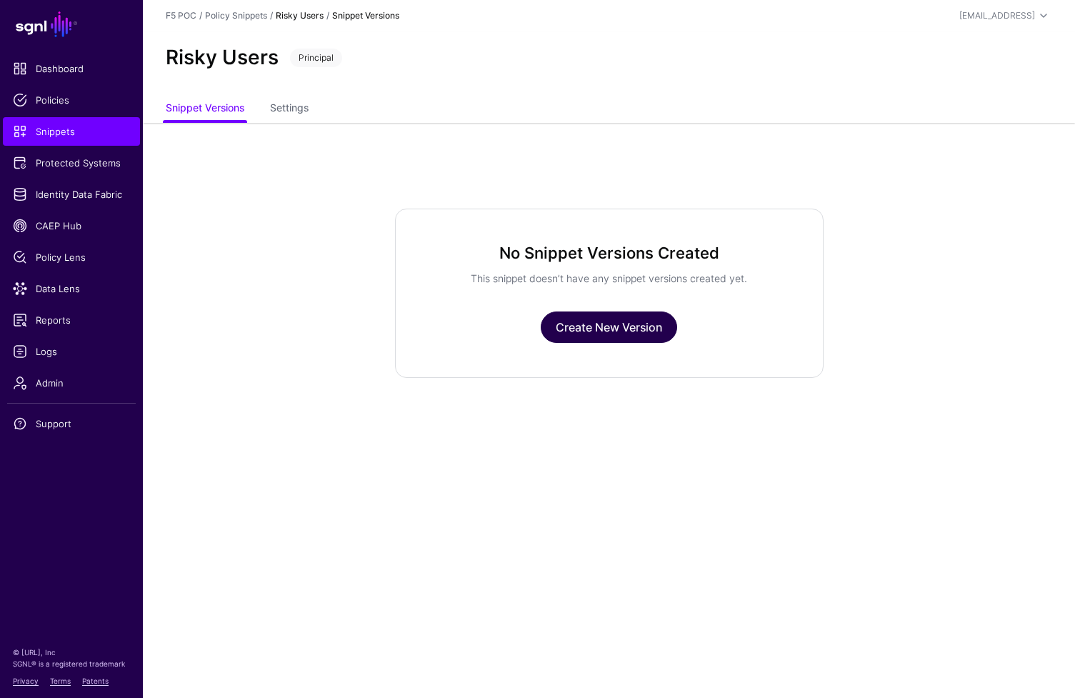
click at [659, 331] on link "Create New Version" at bounding box center [609, 326] width 136 height 31
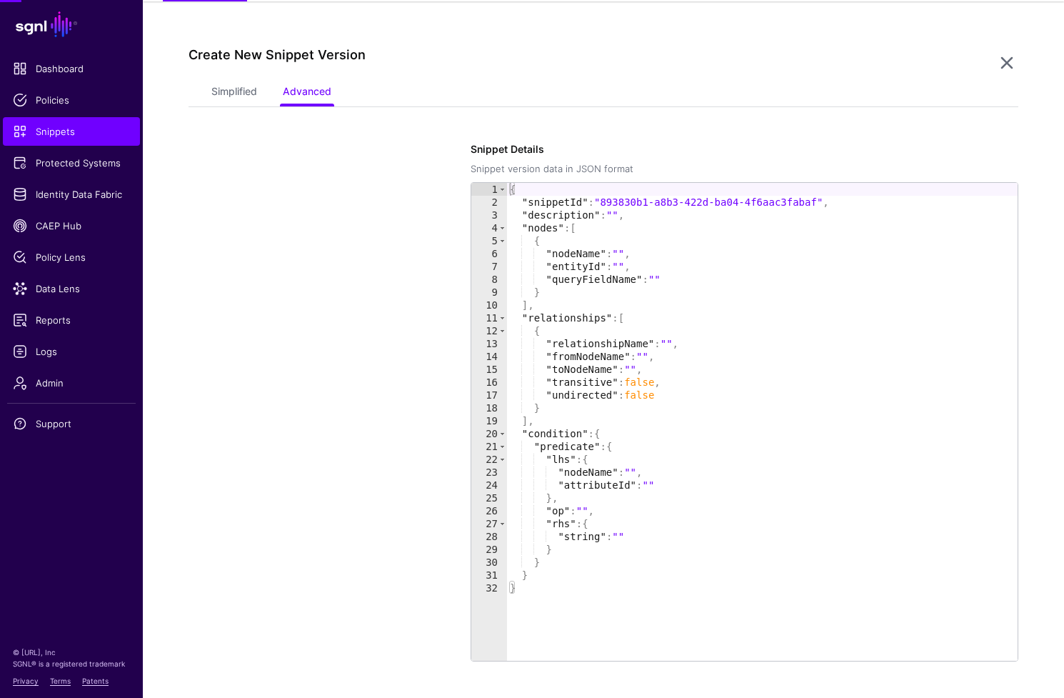
scroll to position [123, 0]
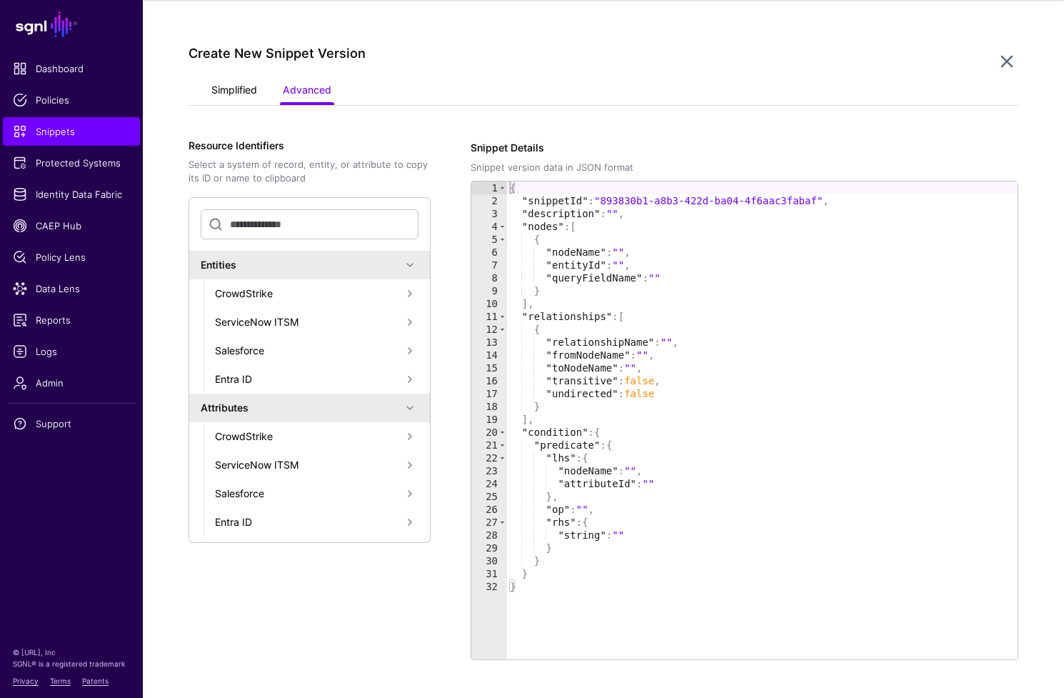
click at [226, 94] on link "Simplified" at bounding box center [234, 91] width 46 height 27
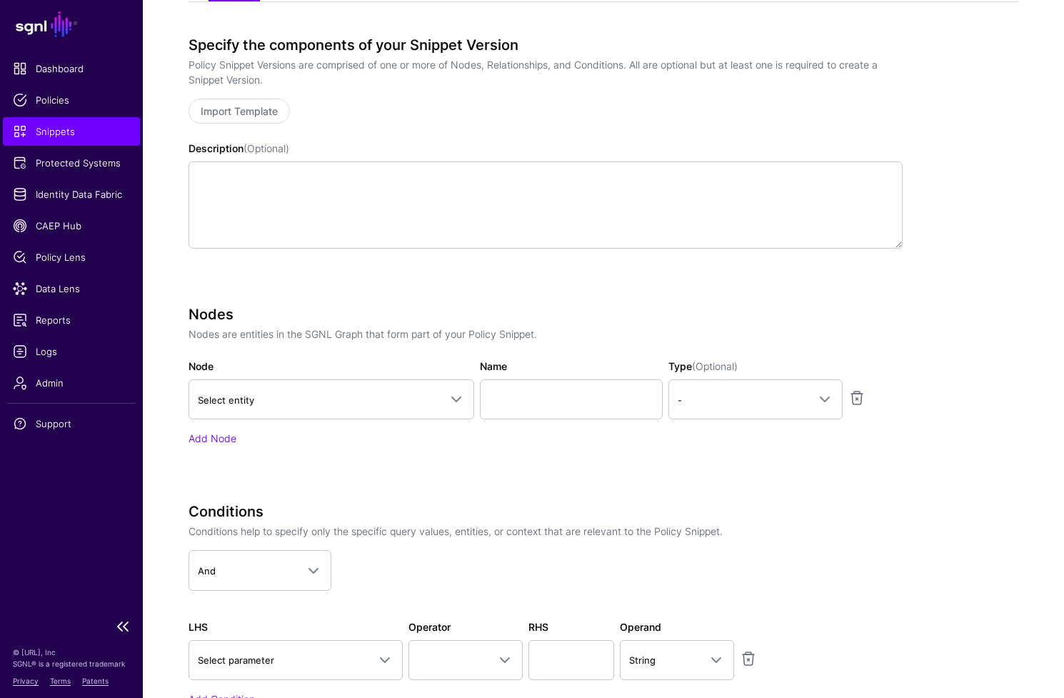
scroll to position [227, 0]
click at [361, 413] on link "Select entity" at bounding box center [332, 399] width 286 height 40
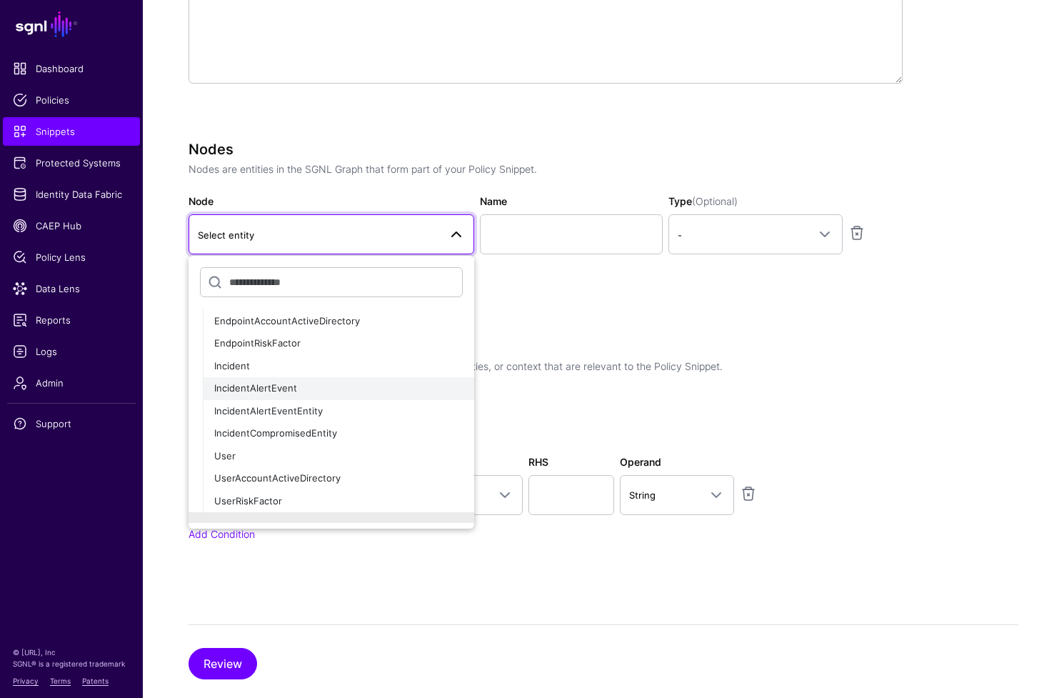
scroll to position [200, 0]
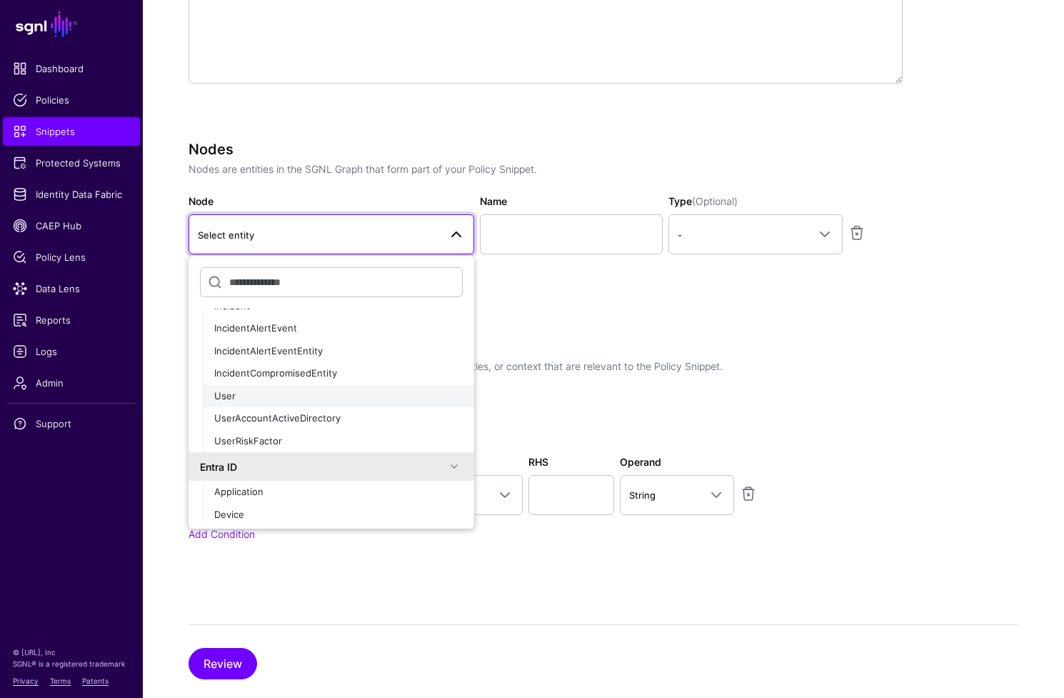
click at [327, 403] on button "User" at bounding box center [338, 396] width 271 height 23
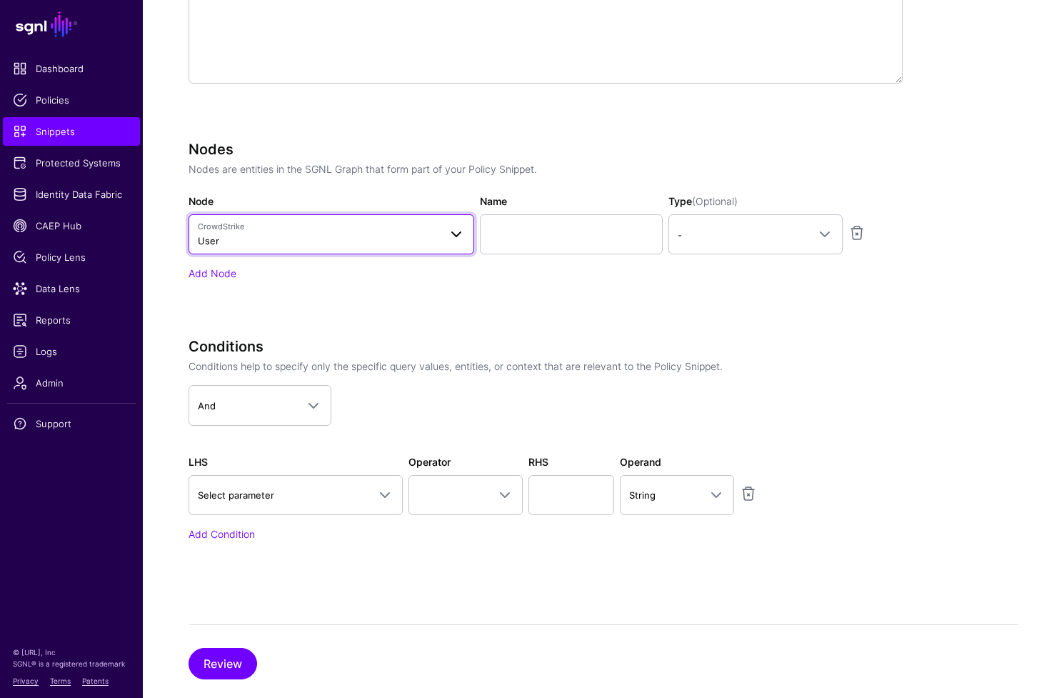
click at [465, 240] on link "CrowdStrike User" at bounding box center [332, 234] width 286 height 40
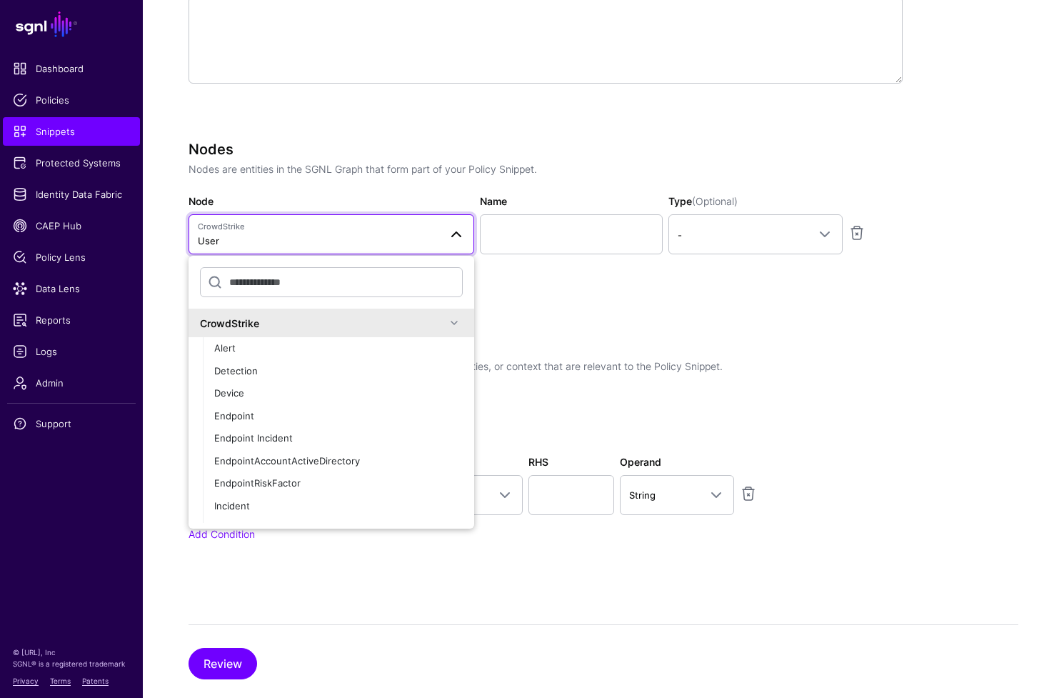
click at [557, 291] on div "Nodes Nodes are entities in the SGNL Graph that form part of your Policy Snippe…" at bounding box center [546, 231] width 714 height 180
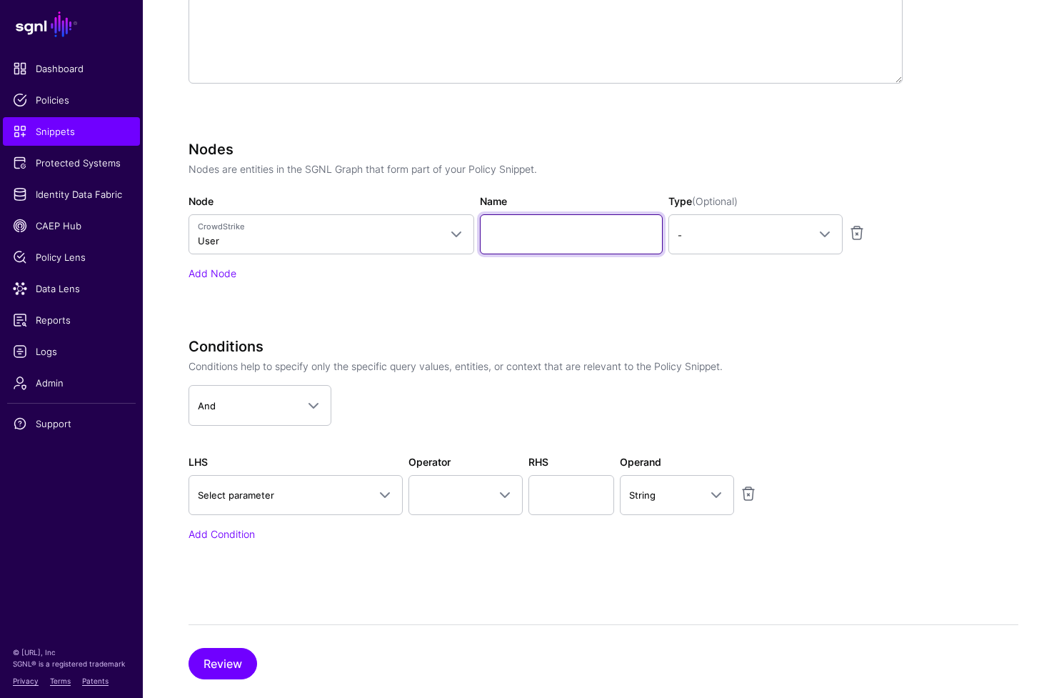
click at [555, 241] on input "Name" at bounding box center [571, 234] width 183 height 40
type input "****"
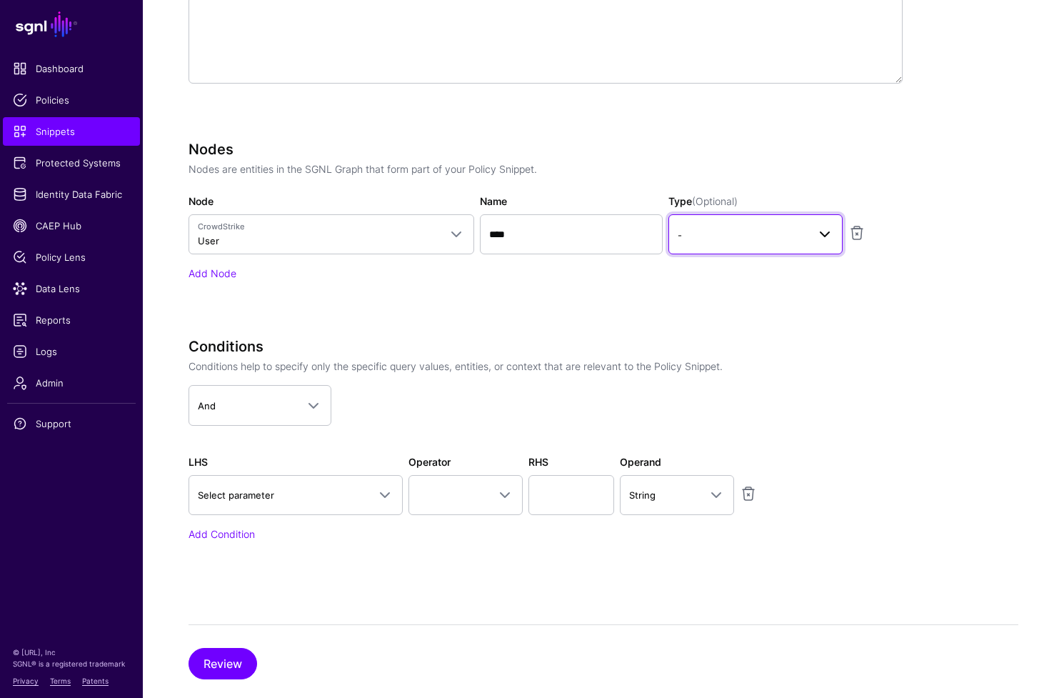
click at [720, 233] on span "-" at bounding box center [743, 235] width 130 height 16
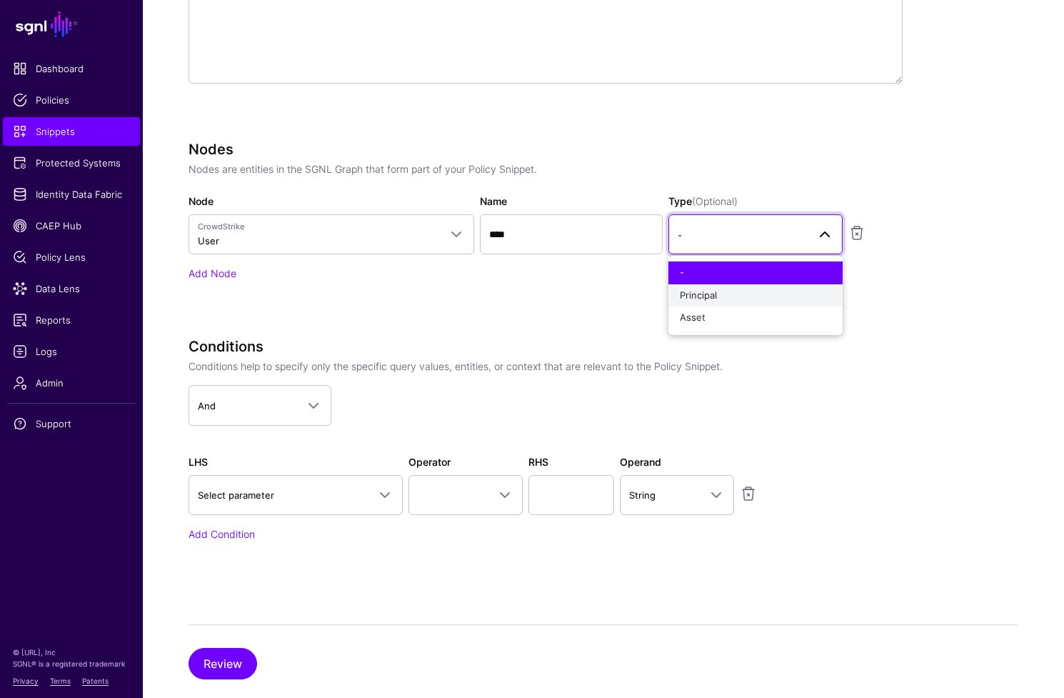
click at [723, 304] on button "Principal" at bounding box center [756, 295] width 174 height 23
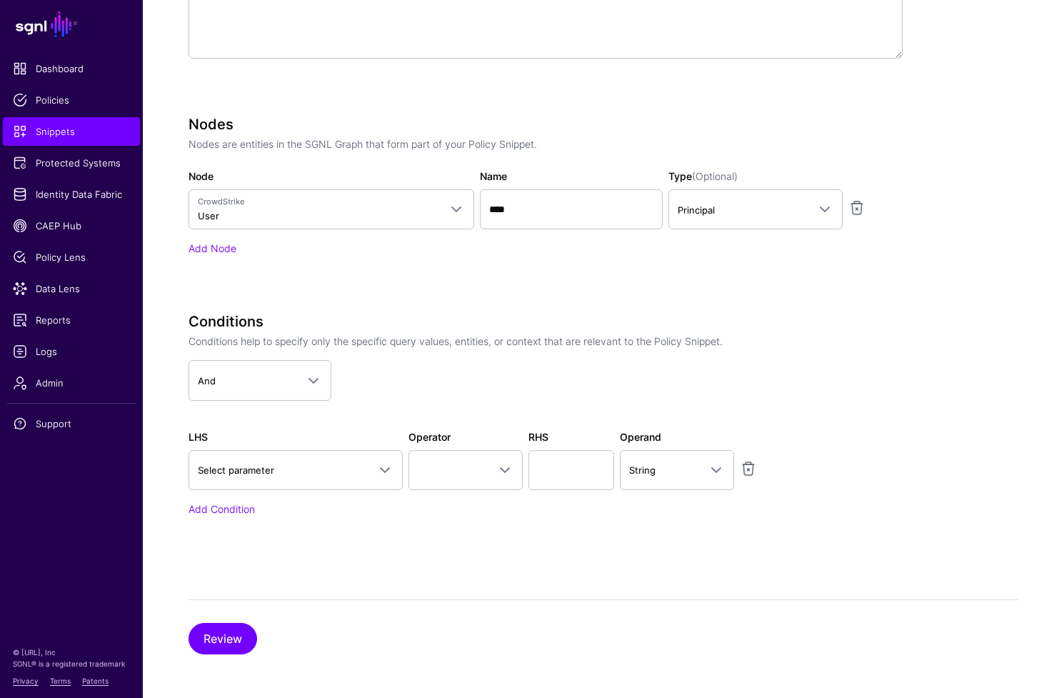
scroll to position [419, 0]
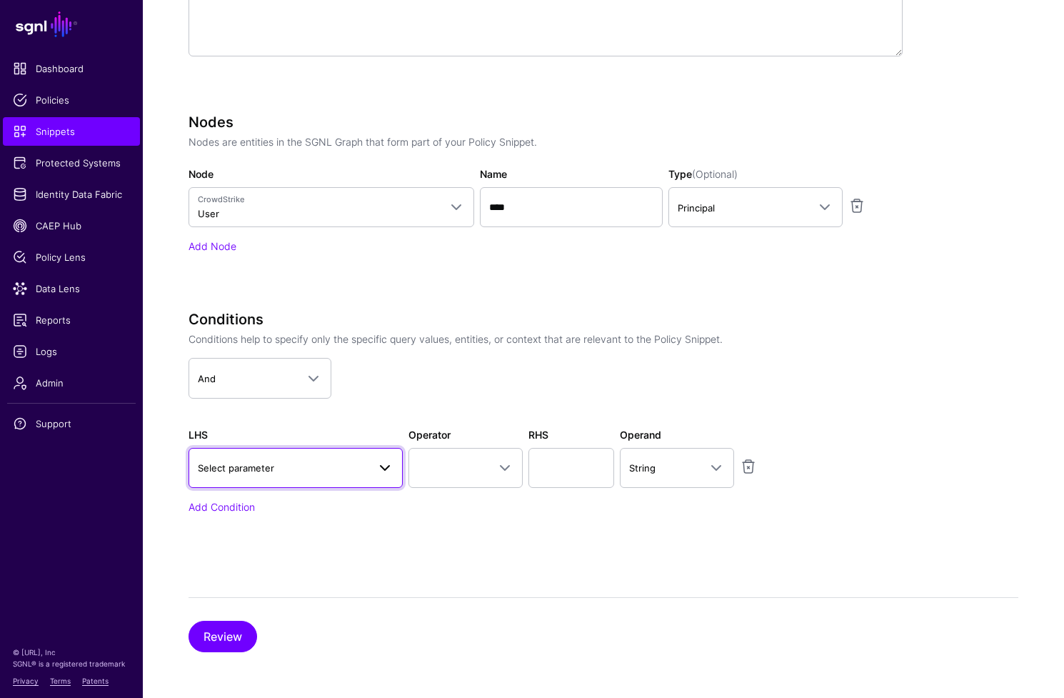
click at [375, 472] on span at bounding box center [381, 467] width 26 height 17
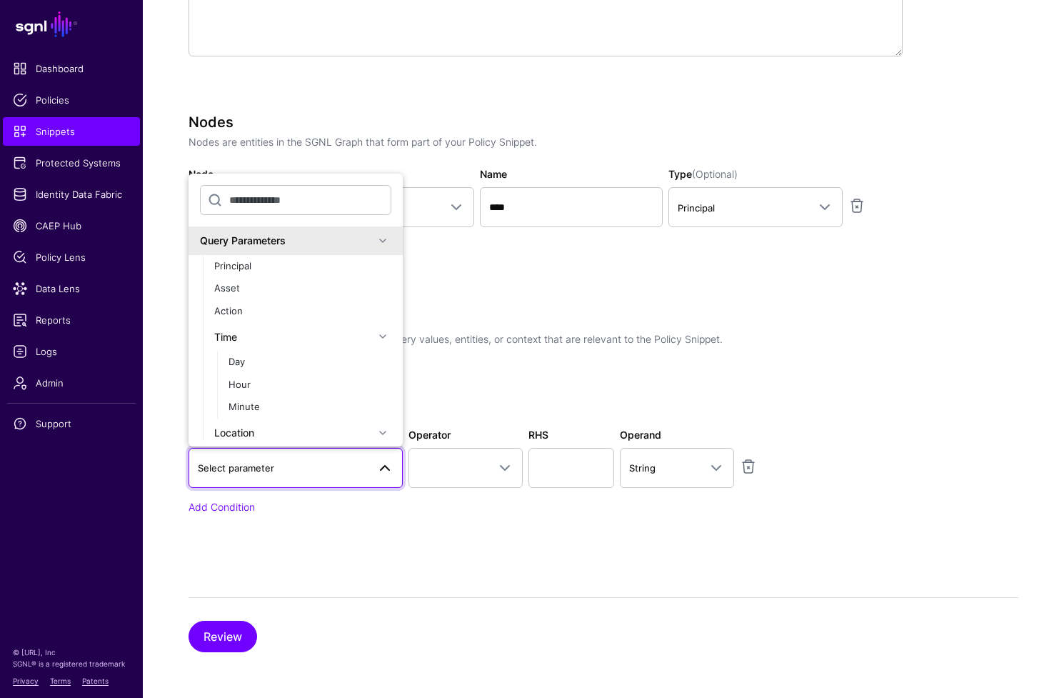
click at [374, 246] on span at bounding box center [382, 240] width 17 height 17
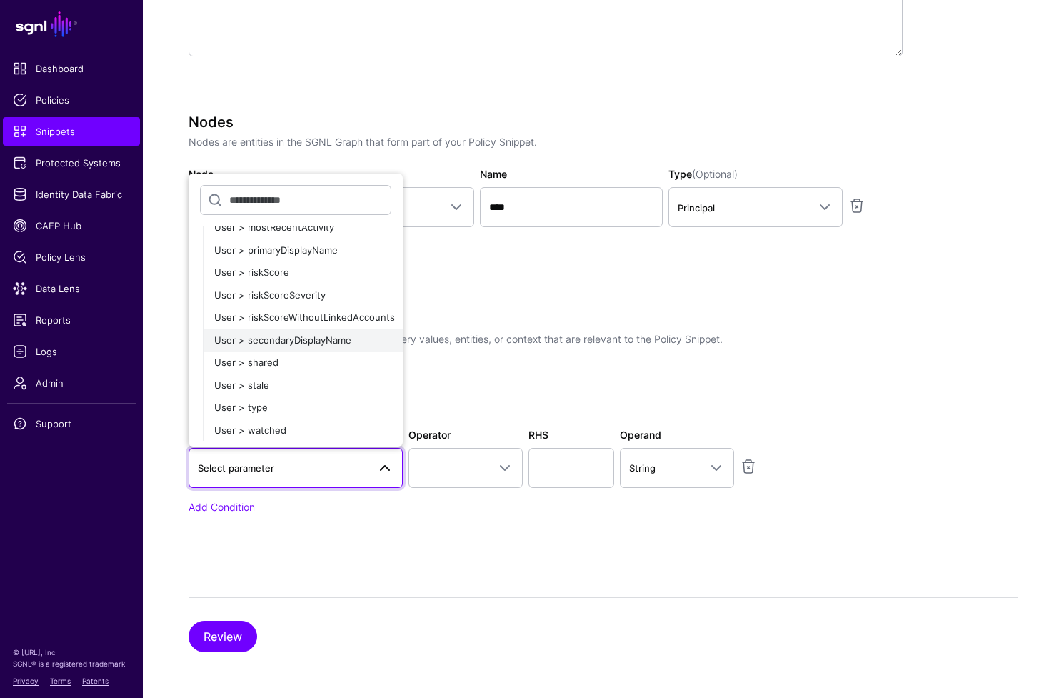
scroll to position [270, 0]
click at [326, 296] on div "User > riskScoreSeverity" at bounding box center [302, 295] width 177 height 14
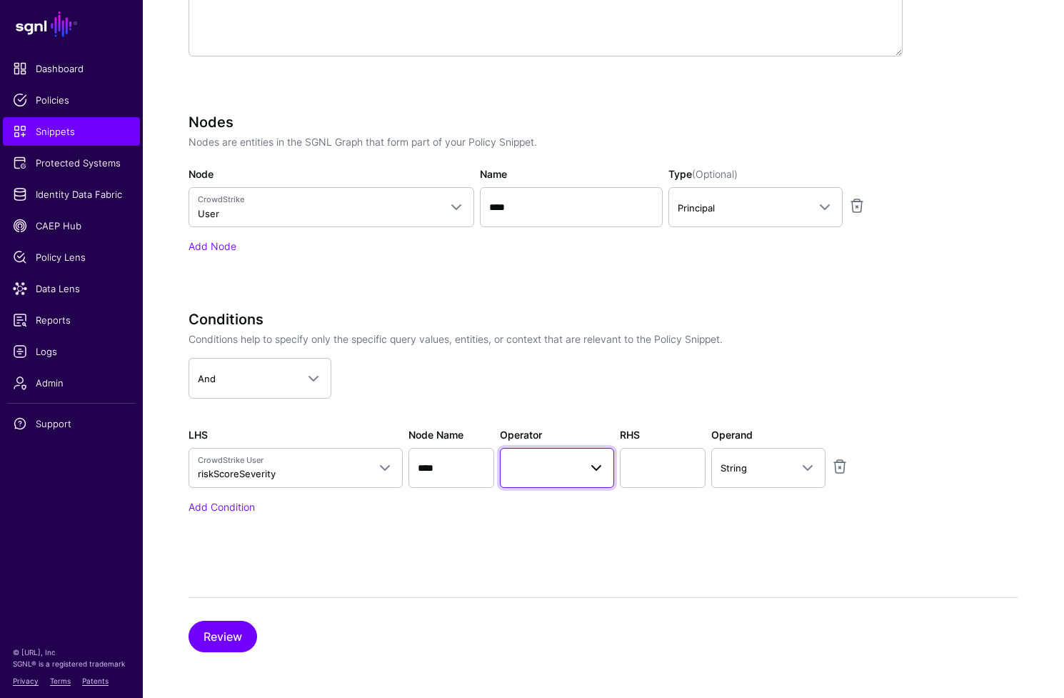
click at [559, 471] on span at bounding box center [557, 467] width 96 height 17
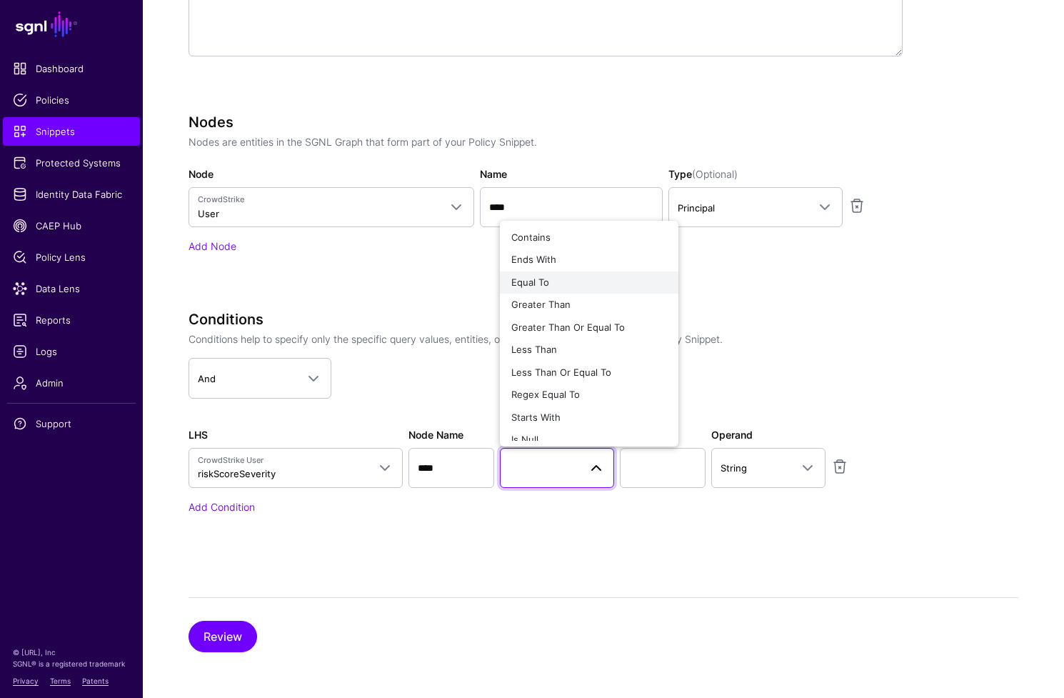
click at [574, 279] on div "Equal To" at bounding box center [589, 283] width 156 height 14
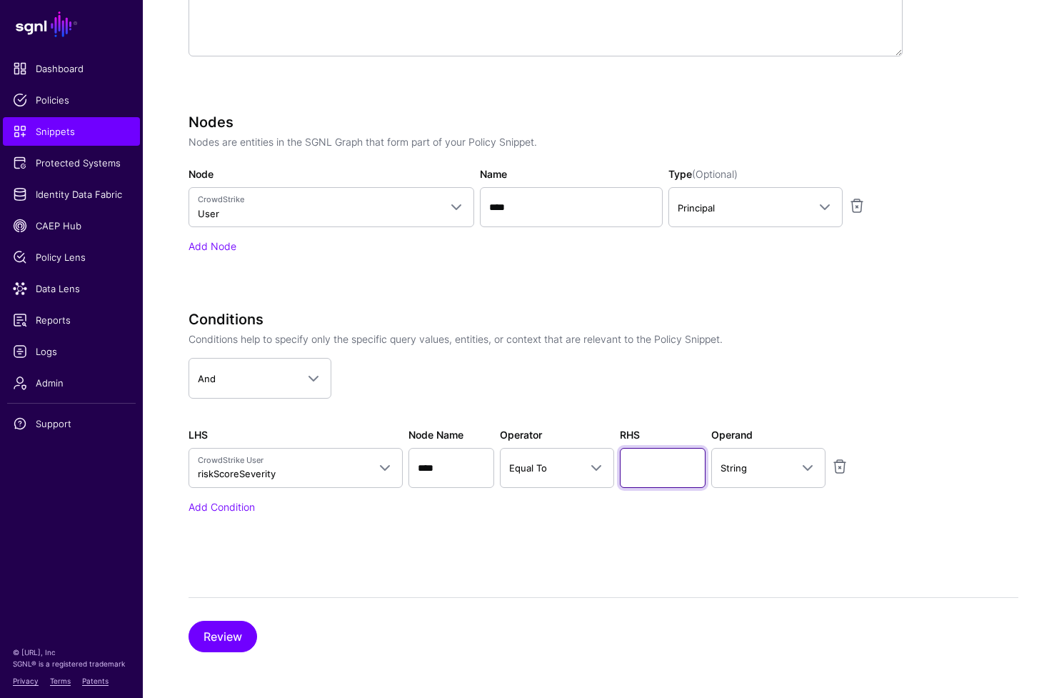
click at [669, 477] on input "text" at bounding box center [663, 468] width 86 height 40
type input "****"
click at [240, 643] on button "Review" at bounding box center [223, 636] width 69 height 31
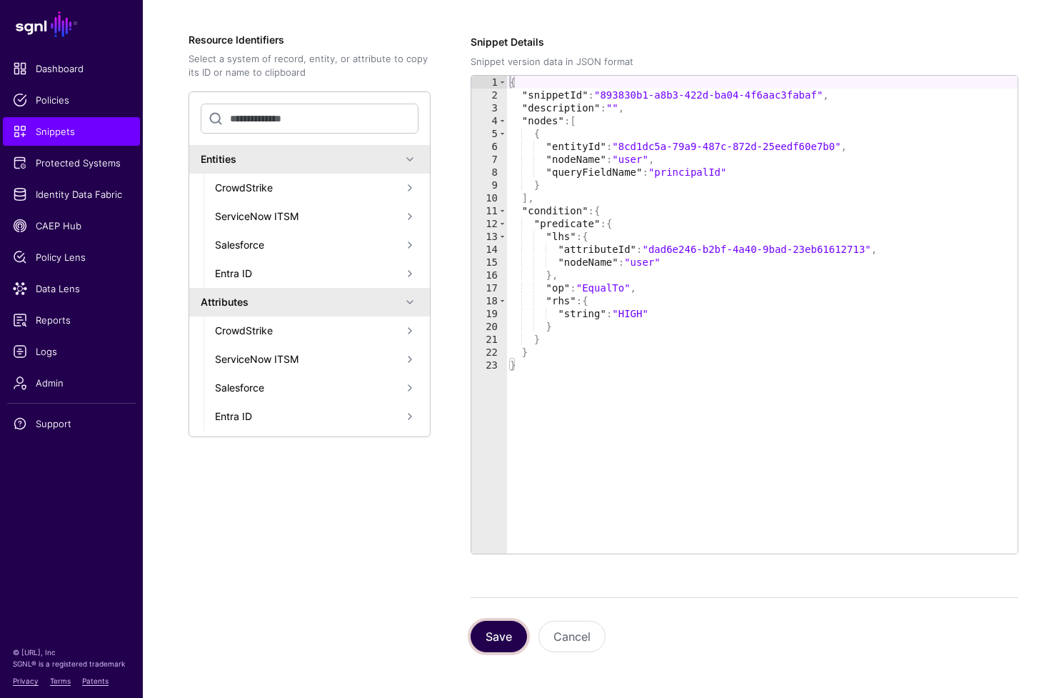
click at [513, 642] on button "Save" at bounding box center [499, 636] width 56 height 31
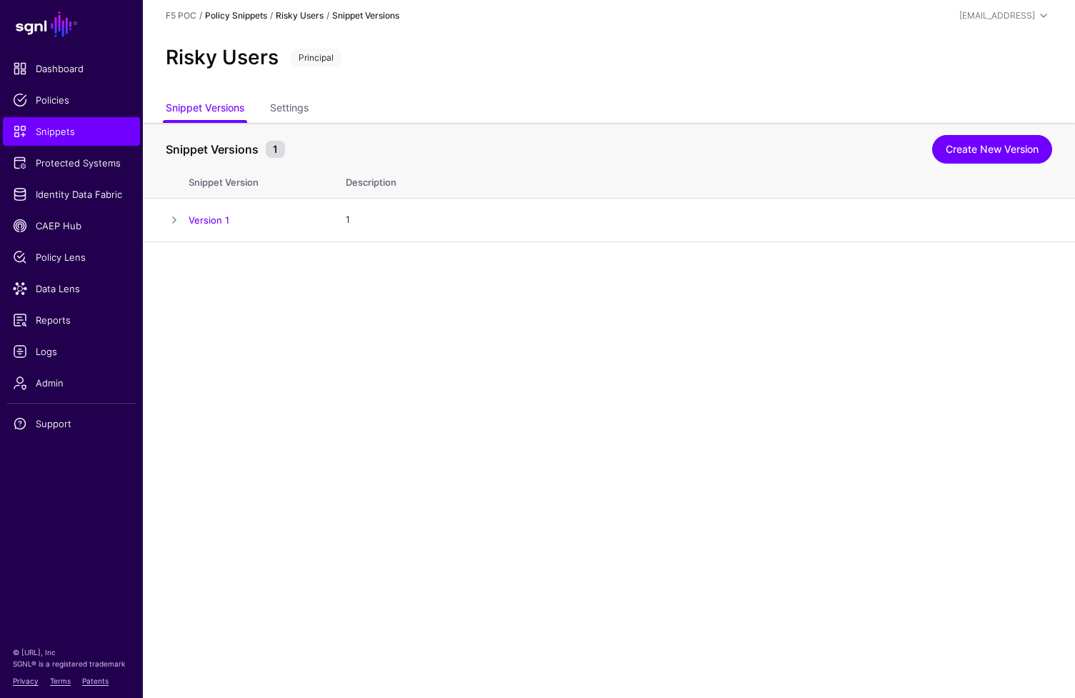
click at [247, 16] on link "Policy Snippets" at bounding box center [236, 15] width 62 height 11
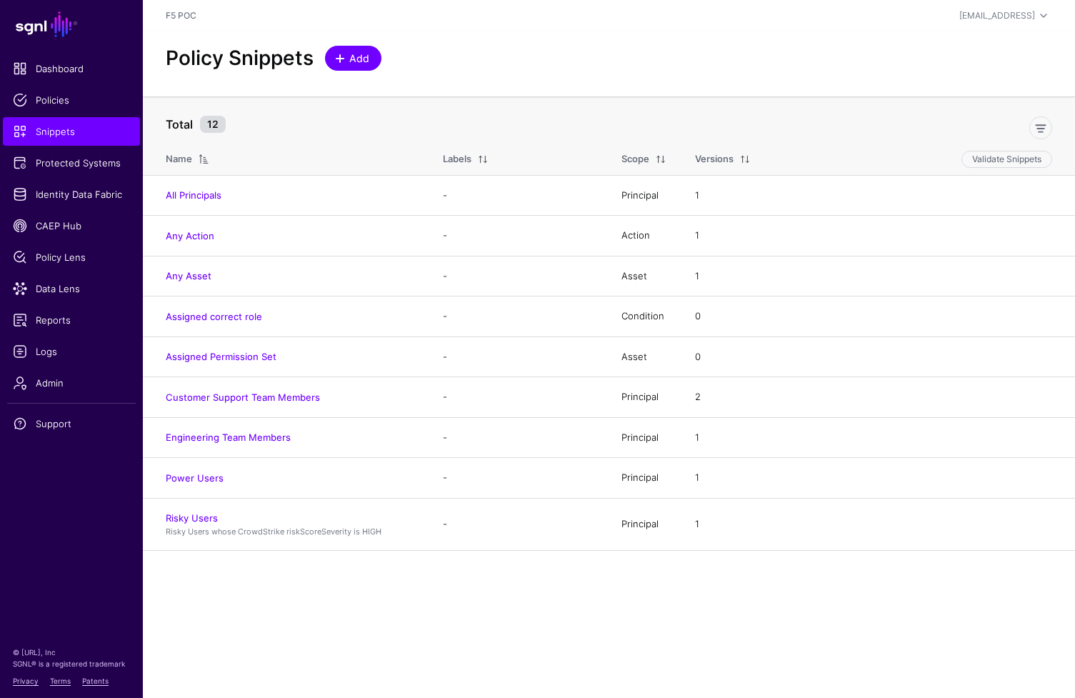
click at [362, 59] on span "Add" at bounding box center [360, 58] width 24 height 15
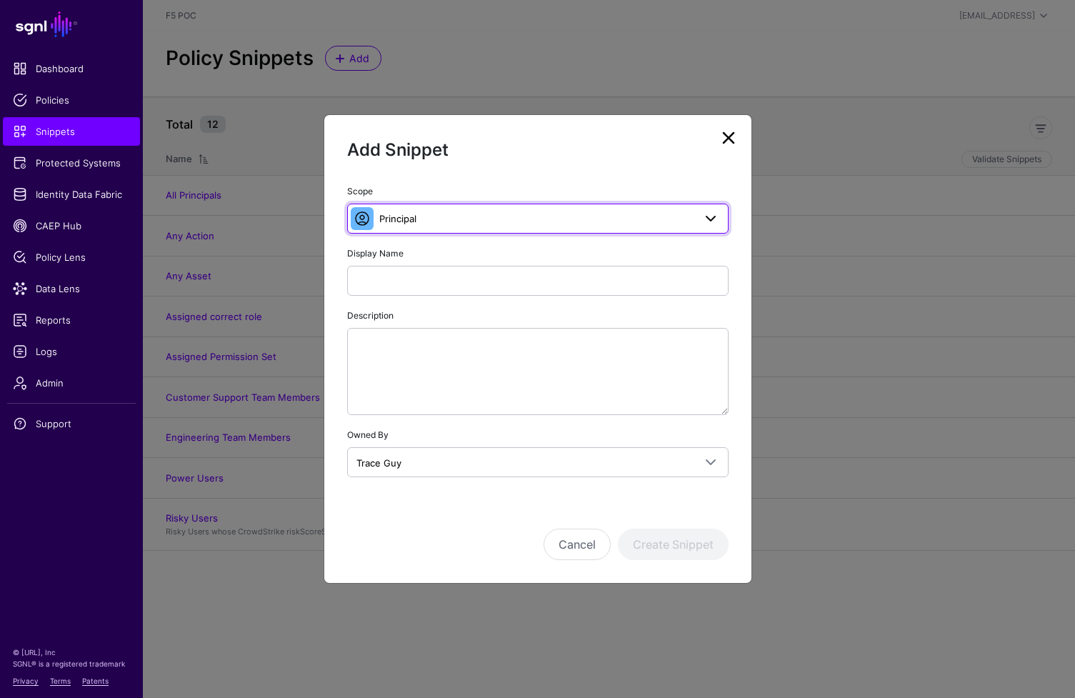
click at [486, 223] on span "Principal" at bounding box center [536, 219] width 314 height 16
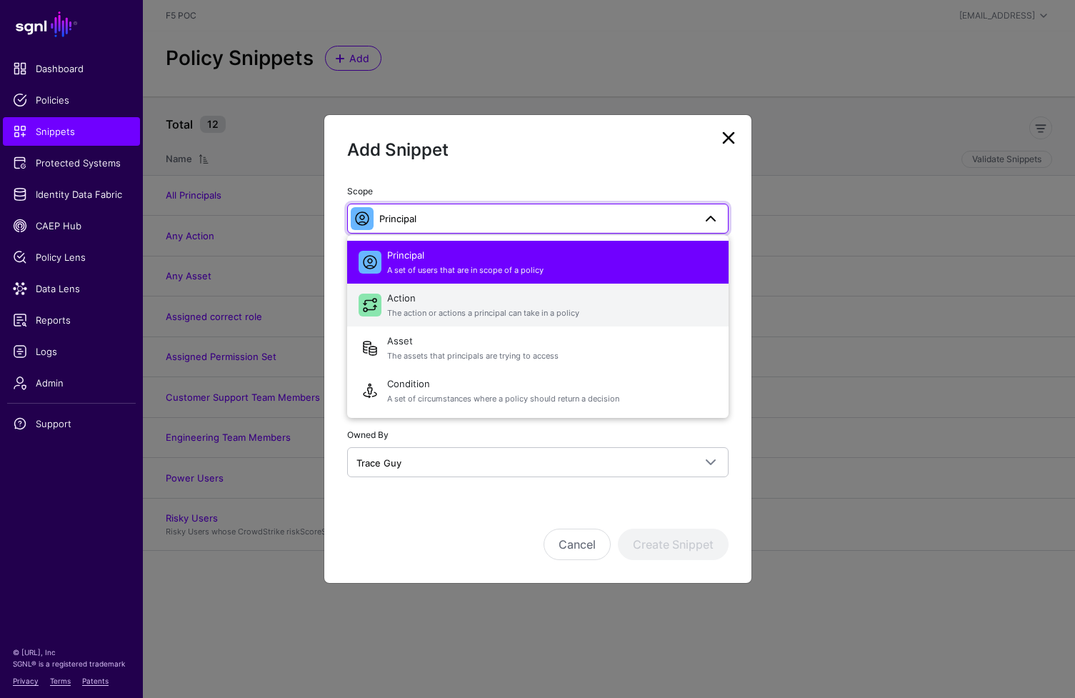
click at [468, 303] on span "Action The action or actions a principal can take in a policy" at bounding box center [552, 305] width 330 height 34
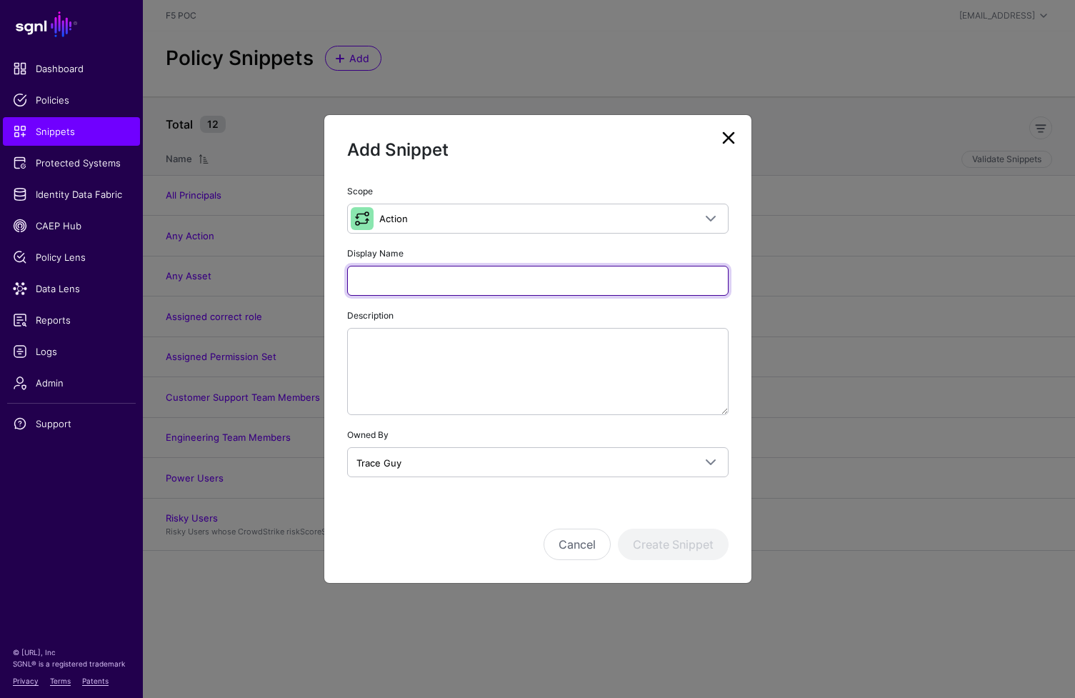
click at [413, 276] on input "Display Name" at bounding box center [537, 281] width 381 height 30
type input "*"
type input "**********"
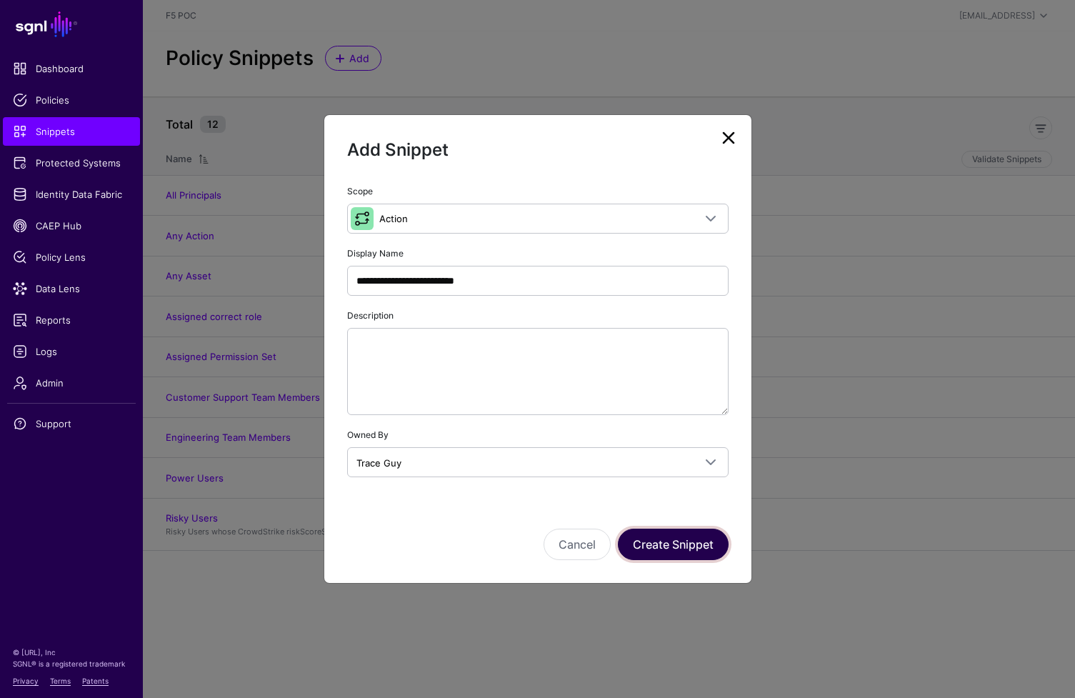
click at [691, 544] on button "Create Snippet" at bounding box center [673, 544] width 111 height 31
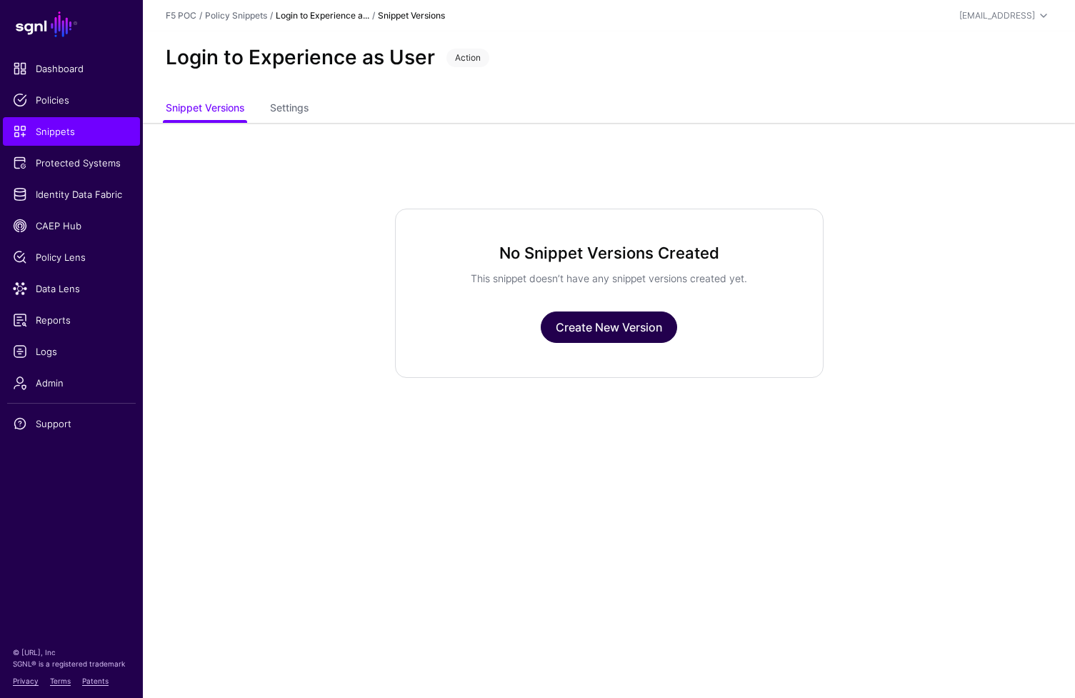
click at [638, 329] on link "Create New Version" at bounding box center [609, 326] width 136 height 31
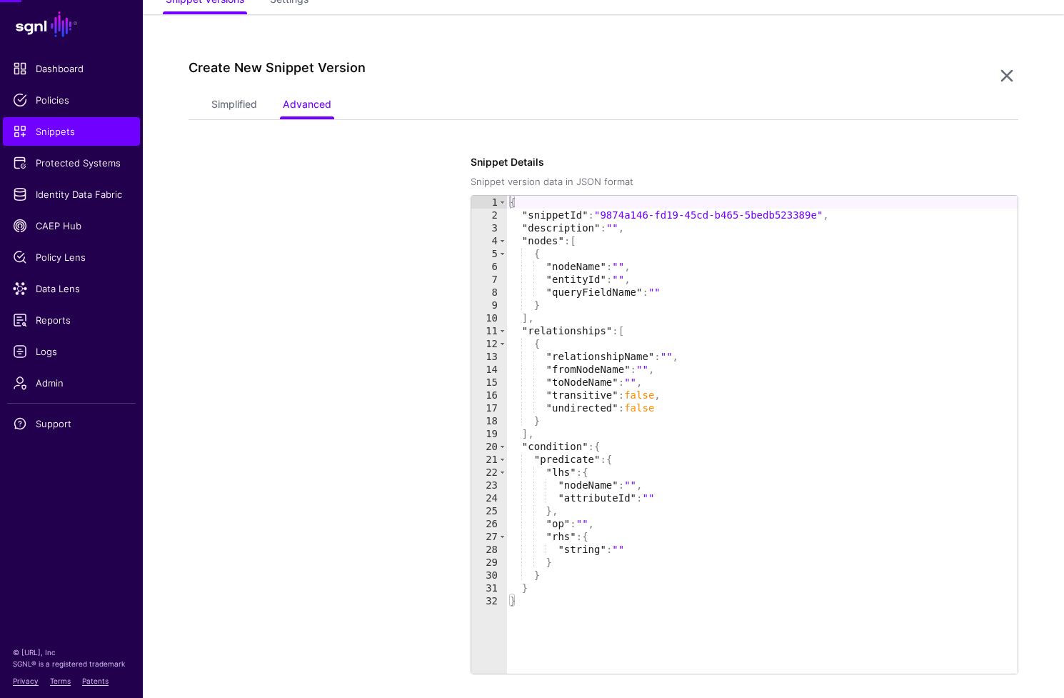
scroll to position [123, 0]
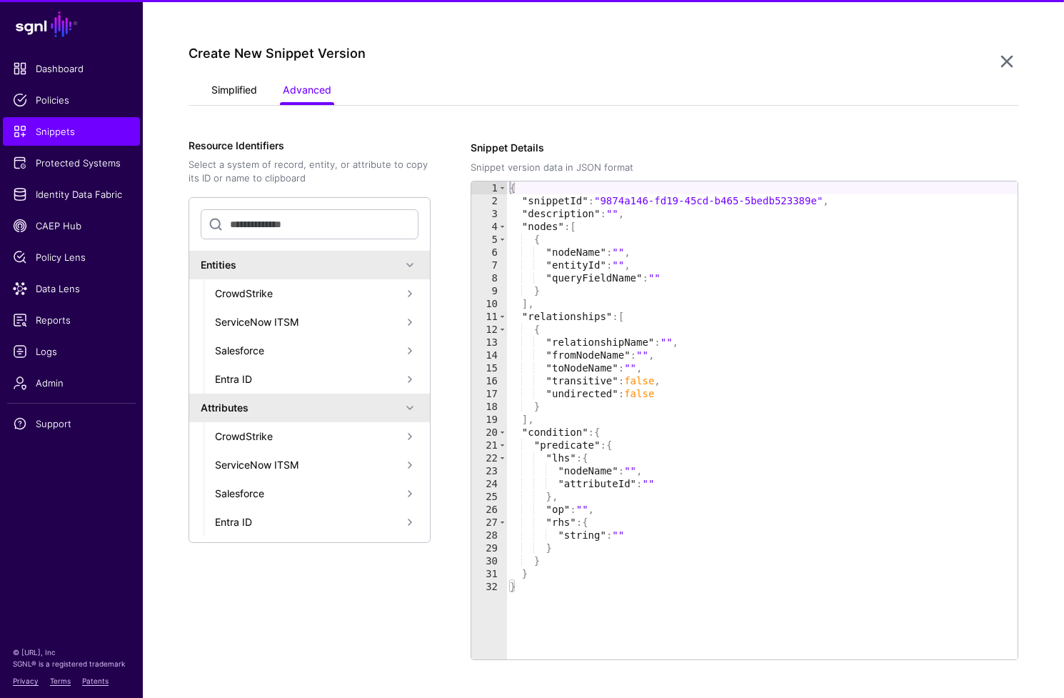
click at [231, 84] on link "Simplified" at bounding box center [234, 91] width 46 height 27
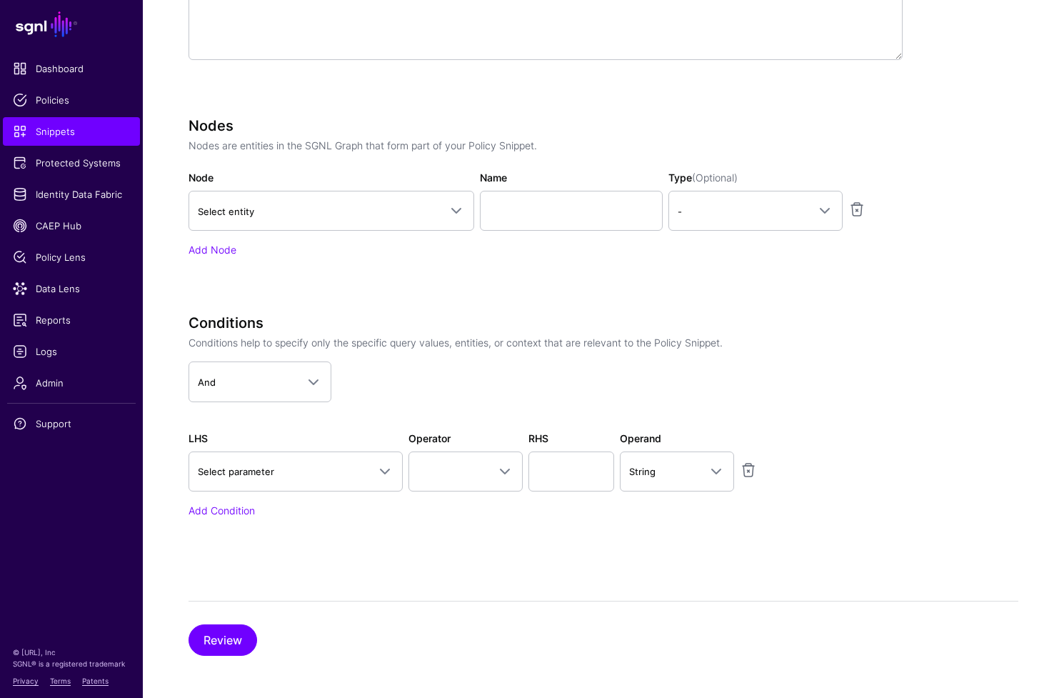
scroll to position [419, 0]
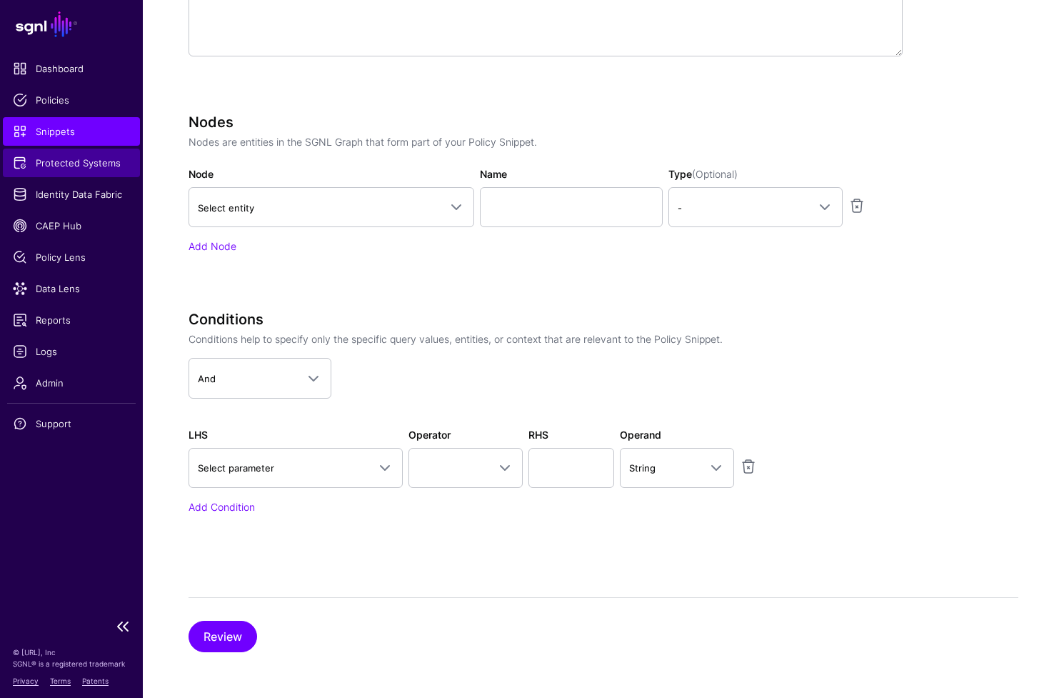
click at [74, 167] on span "Protected Systems" at bounding box center [71, 163] width 117 height 14
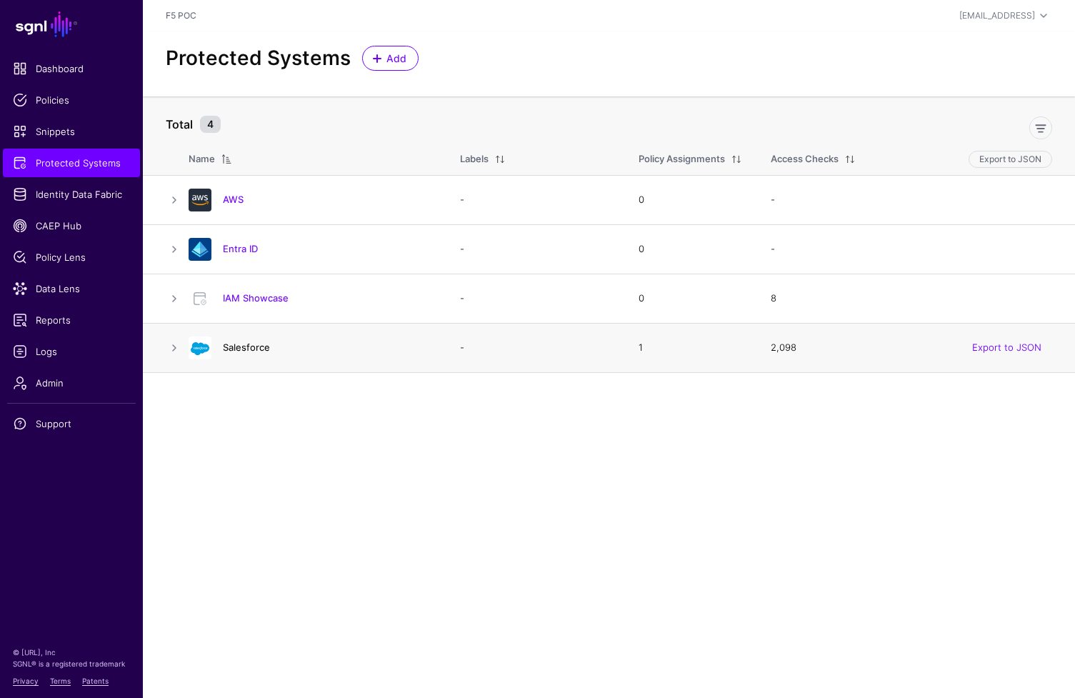
click at [251, 347] on link "Salesforce" at bounding box center [246, 346] width 47 height 11
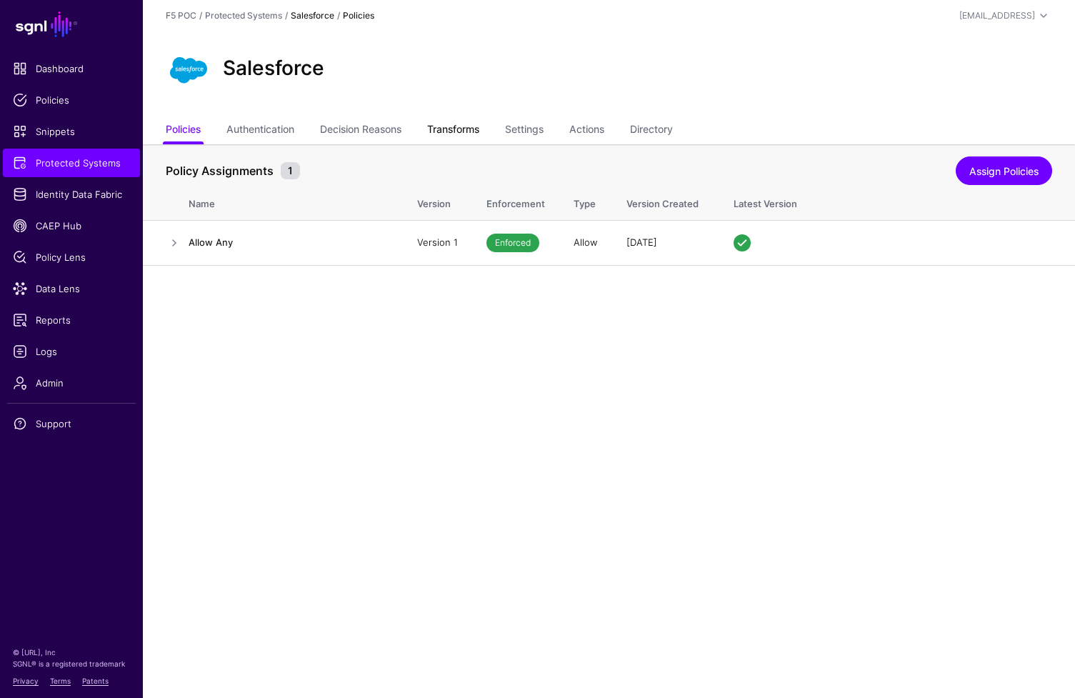
click at [471, 129] on link "Transforms" at bounding box center [453, 130] width 52 height 27
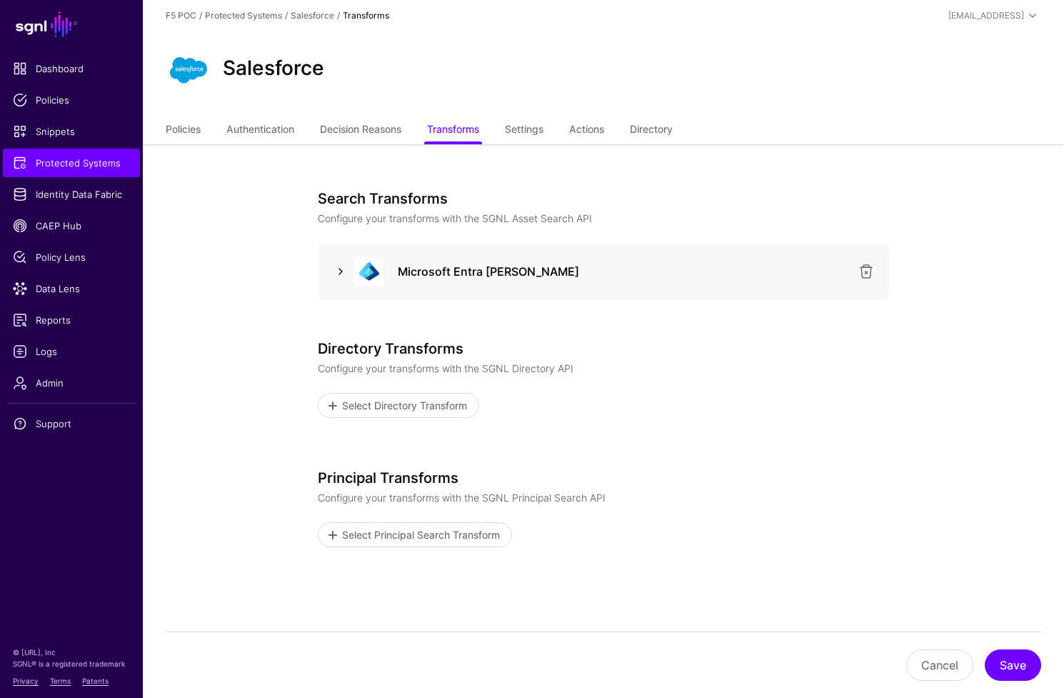
click at [336, 274] on link at bounding box center [340, 271] width 17 height 17
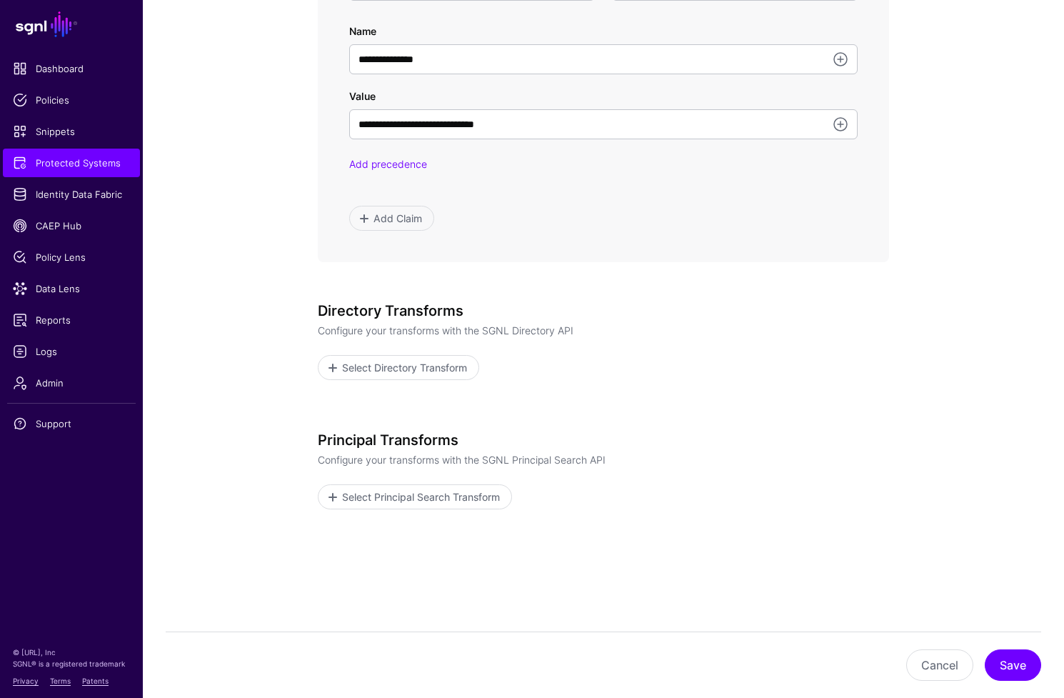
scroll to position [884, 0]
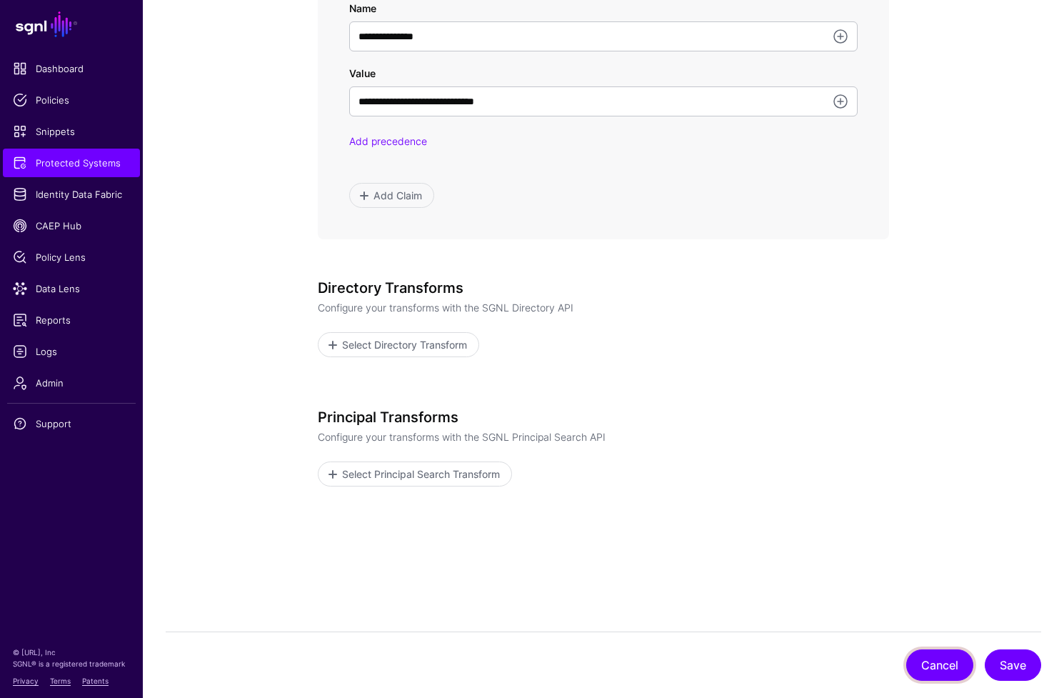
click at [939, 661] on button "Cancel" at bounding box center [939, 664] width 67 height 31
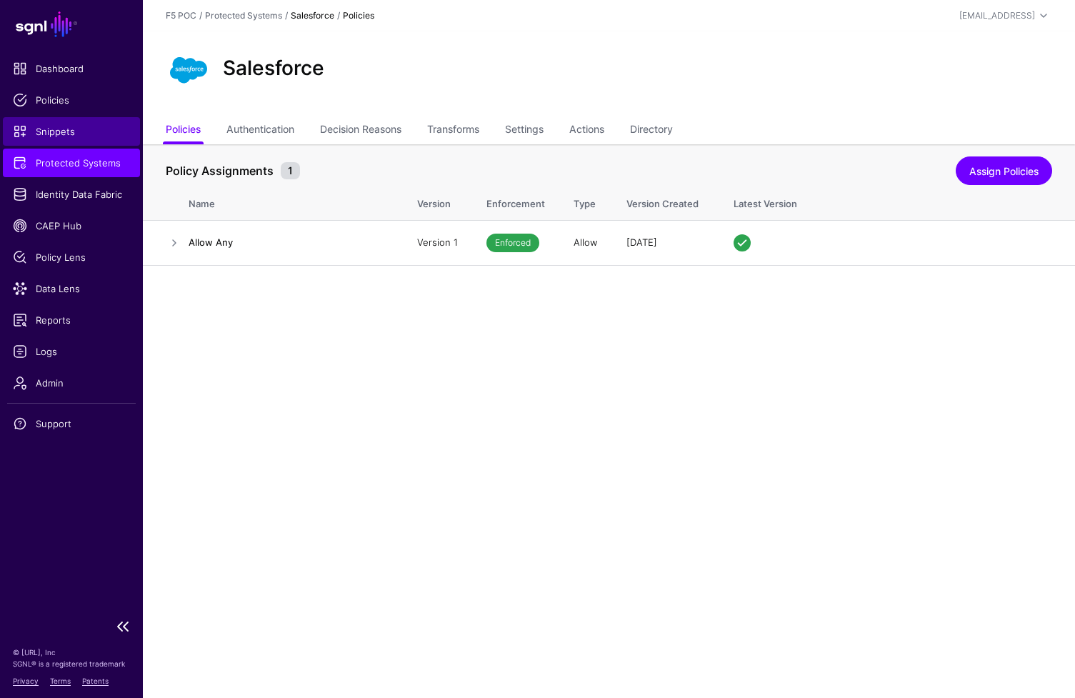
click at [43, 134] on span "Snippets" at bounding box center [71, 131] width 117 height 14
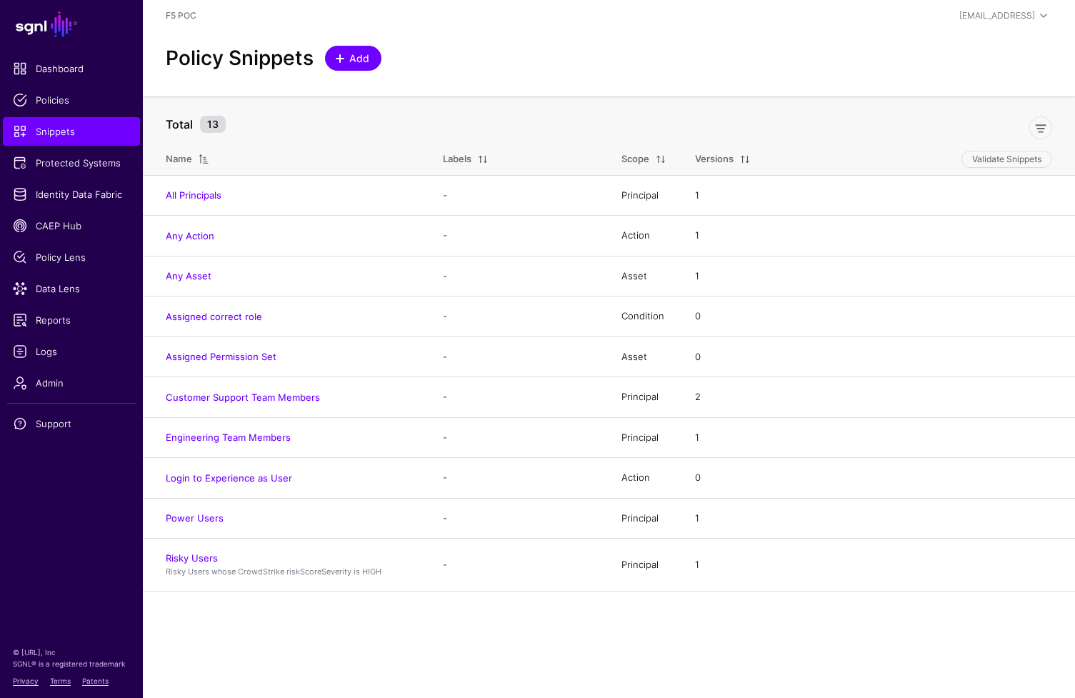
click at [360, 54] on span "Add" at bounding box center [360, 58] width 24 height 15
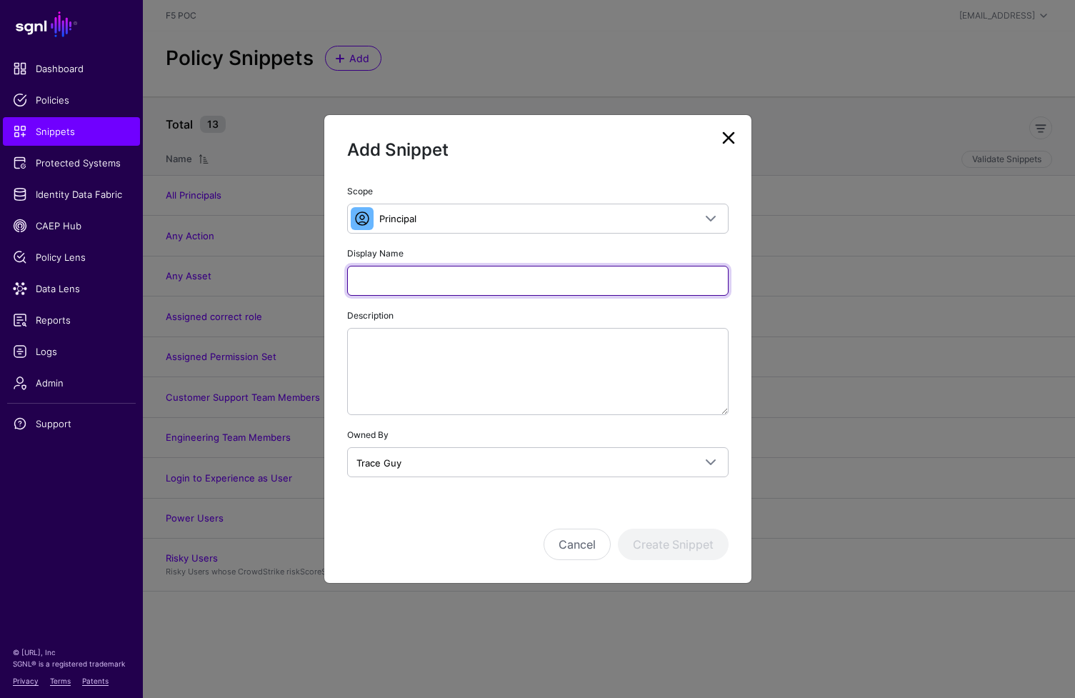
click at [524, 274] on input "Display Name" at bounding box center [537, 281] width 381 height 30
paste input "**********"
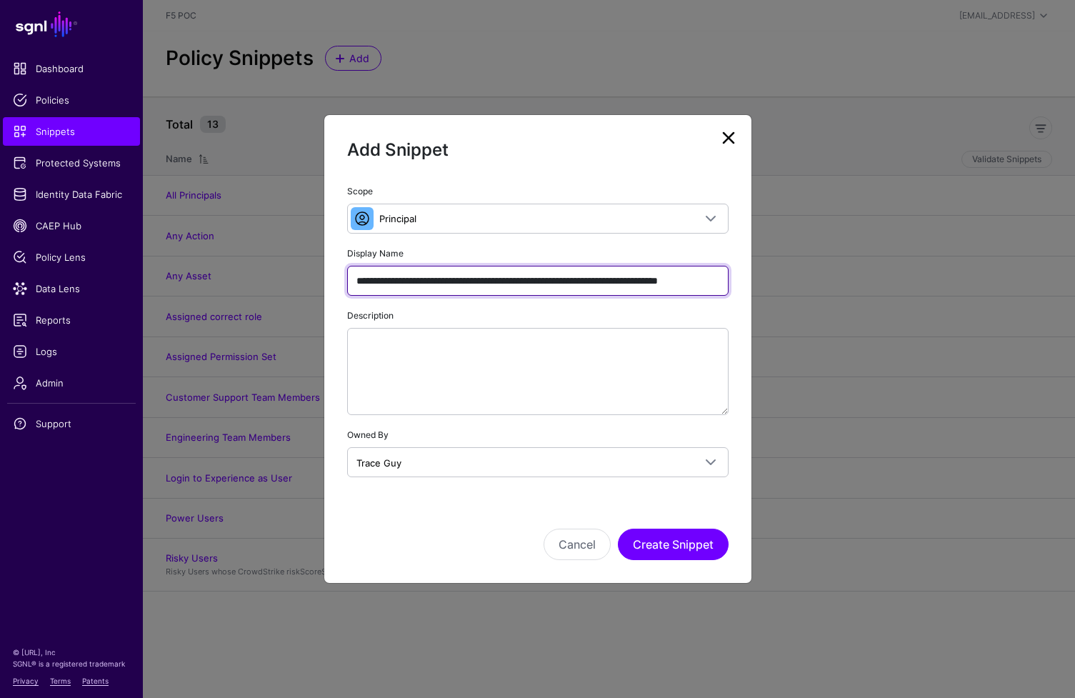
scroll to position [0, 50]
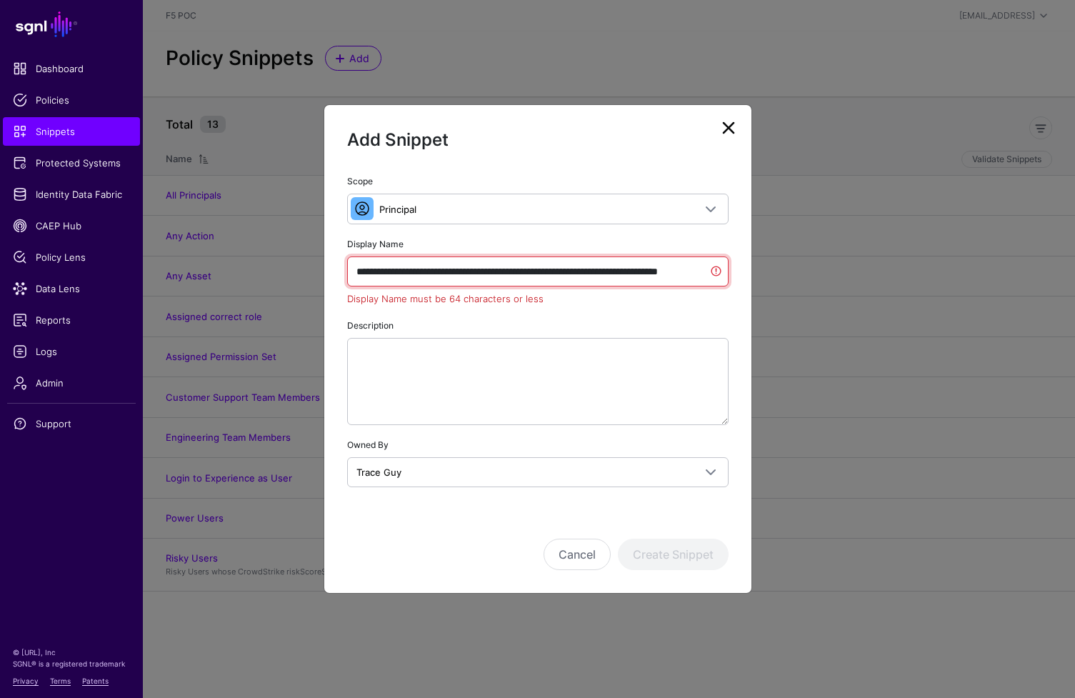
type input "**********"
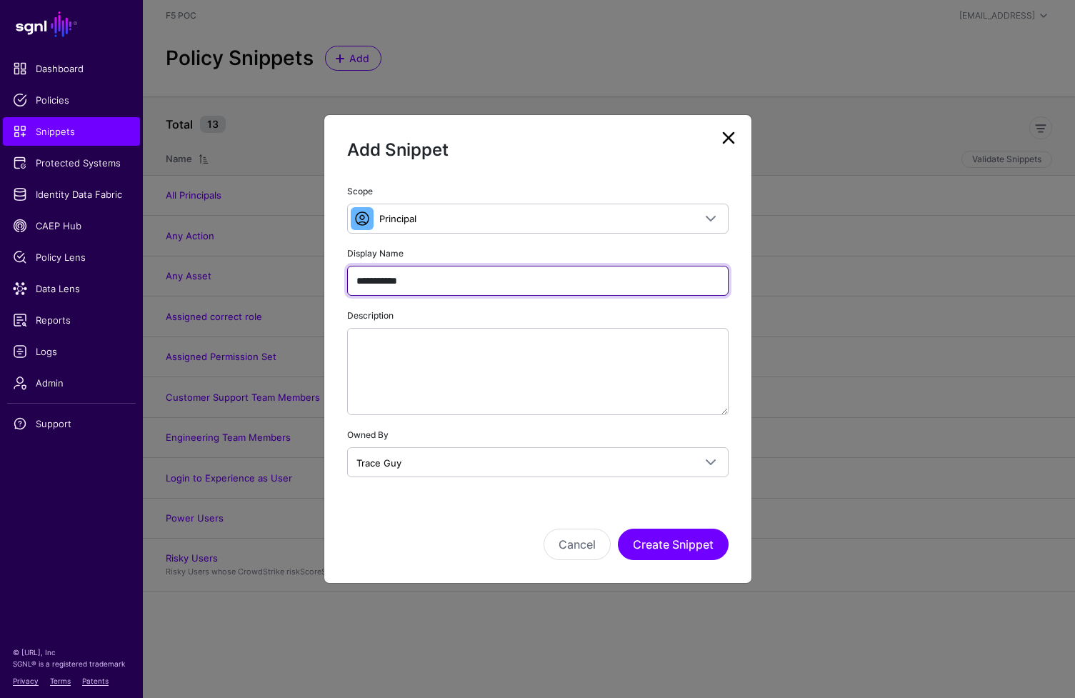
scroll to position [0, 0]
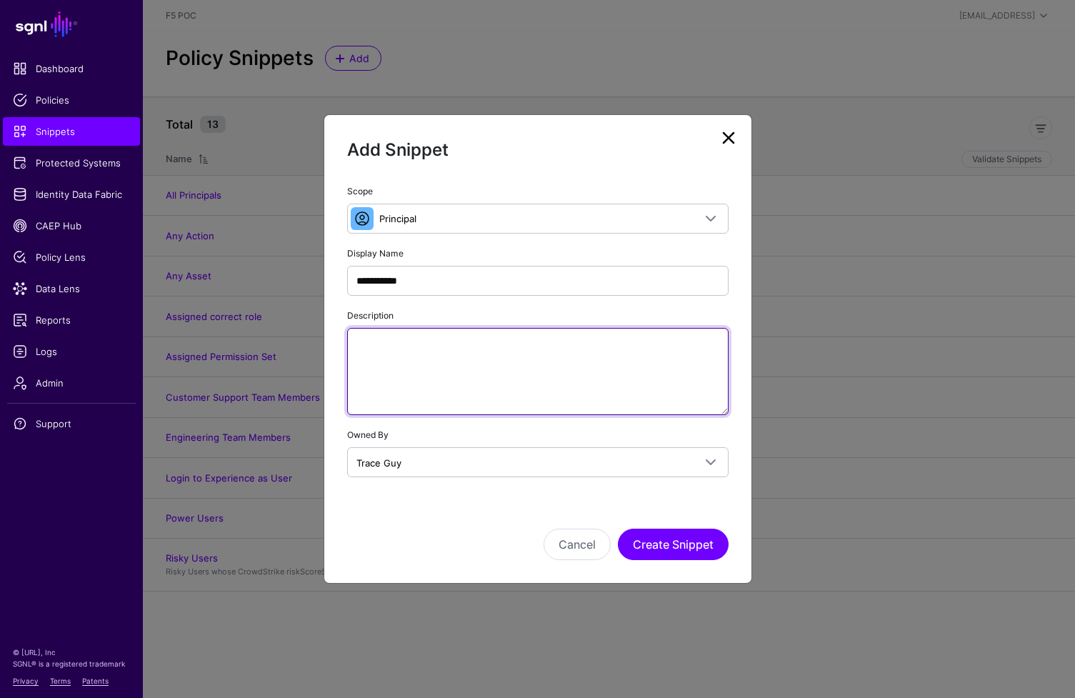
click at [618, 359] on textarea "Description" at bounding box center [537, 371] width 381 height 87
paste textarea "**********"
click at [669, 344] on textarea "**********" at bounding box center [537, 371] width 381 height 87
type textarea "**********"
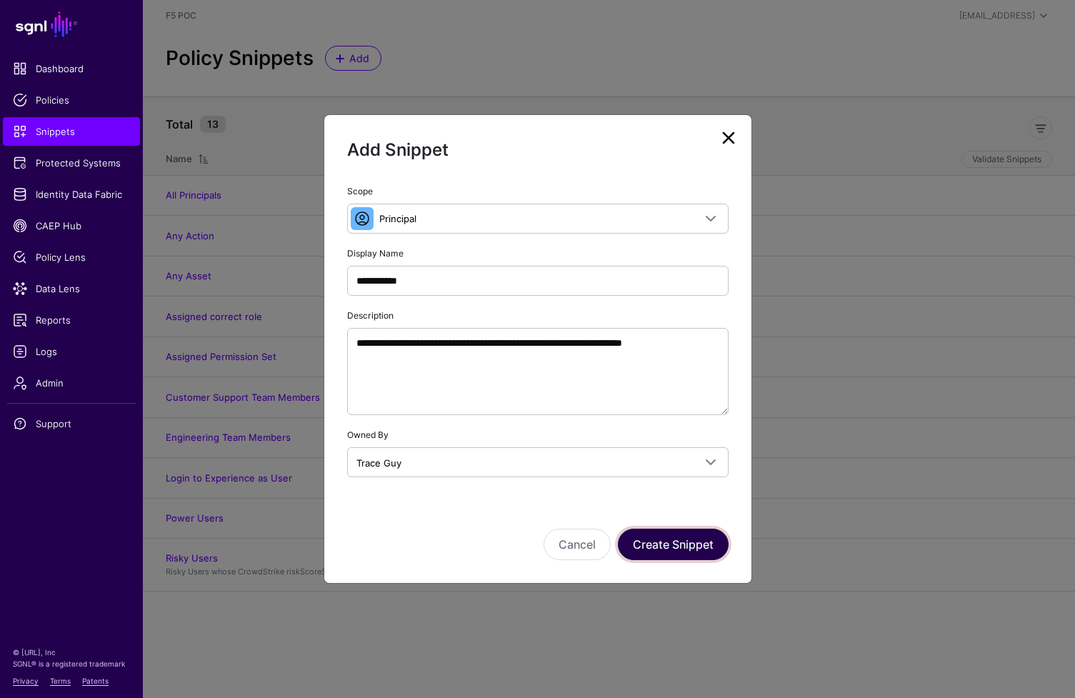
click at [674, 549] on button "Create Snippet" at bounding box center [673, 544] width 111 height 31
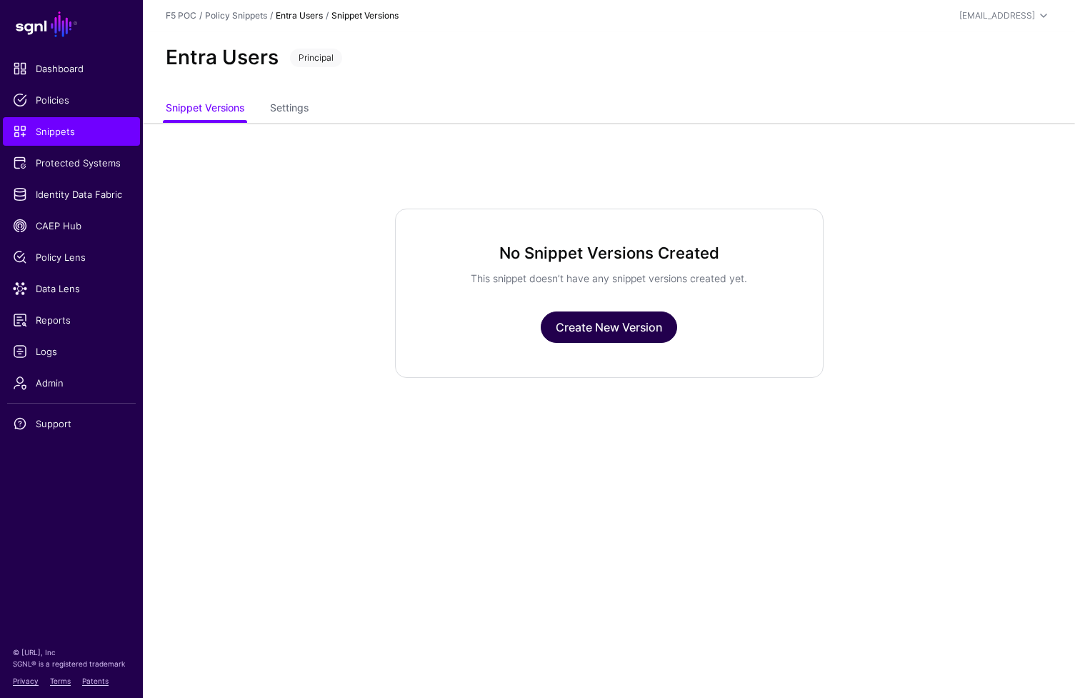
click at [653, 324] on link "Create New Version" at bounding box center [609, 326] width 136 height 31
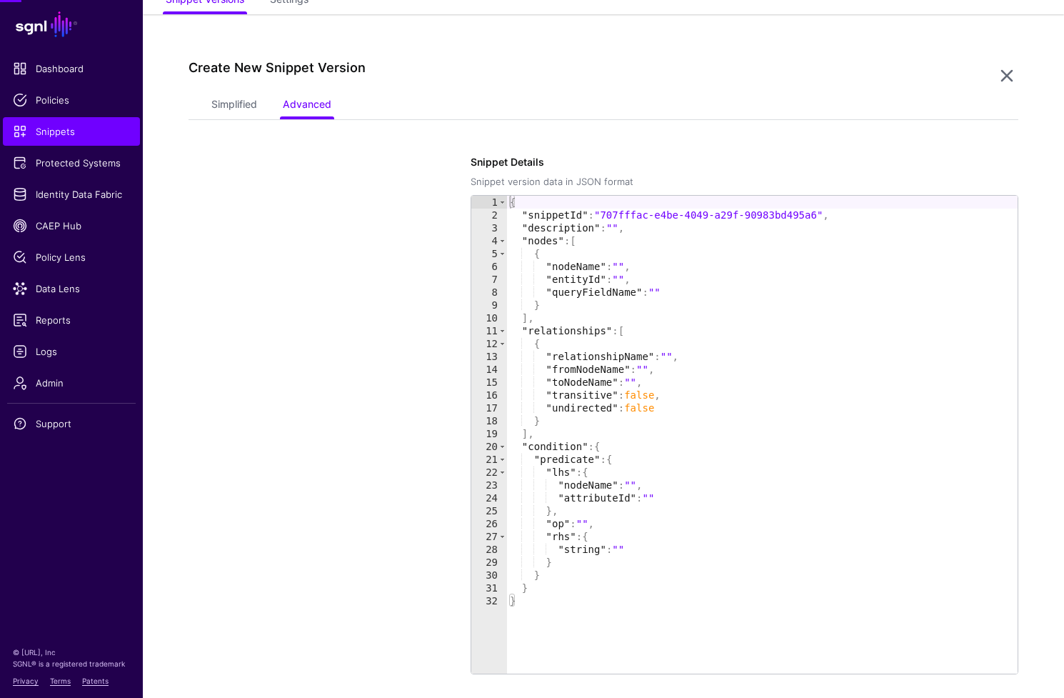
scroll to position [123, 0]
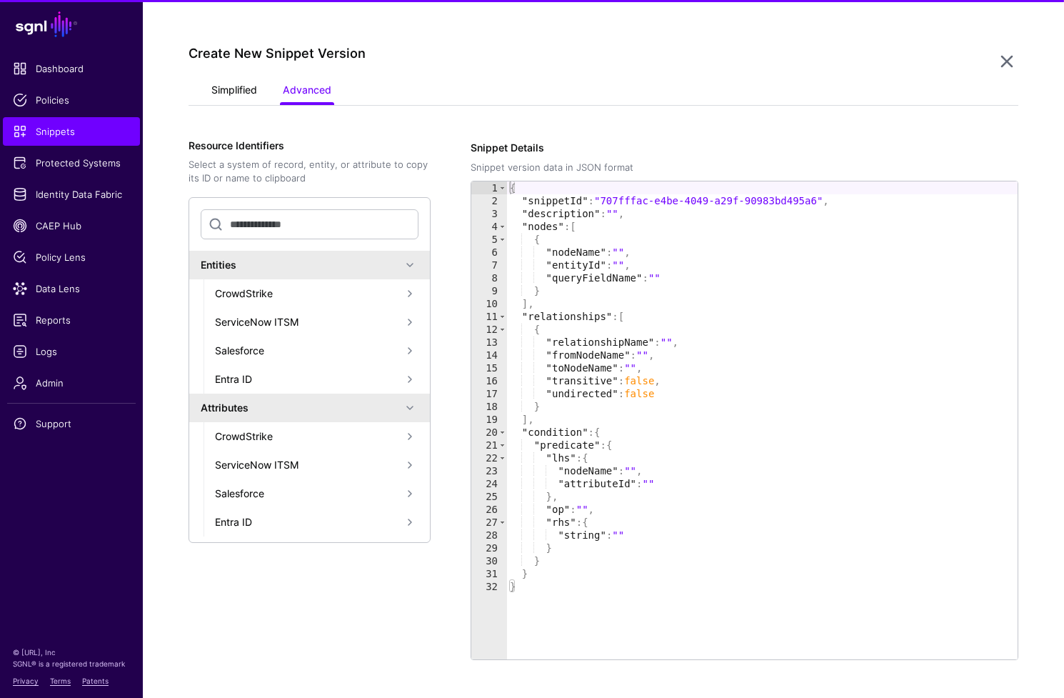
click at [244, 93] on link "Simplified" at bounding box center [234, 91] width 46 height 27
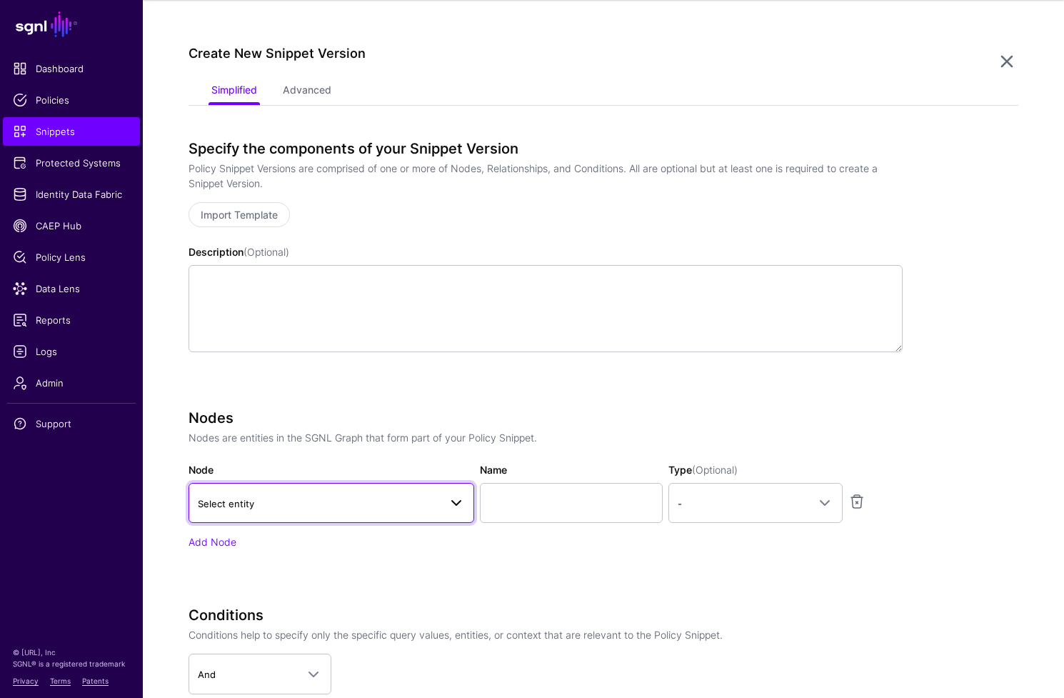
click at [381, 501] on span "Select entity" at bounding box center [318, 504] width 241 height 16
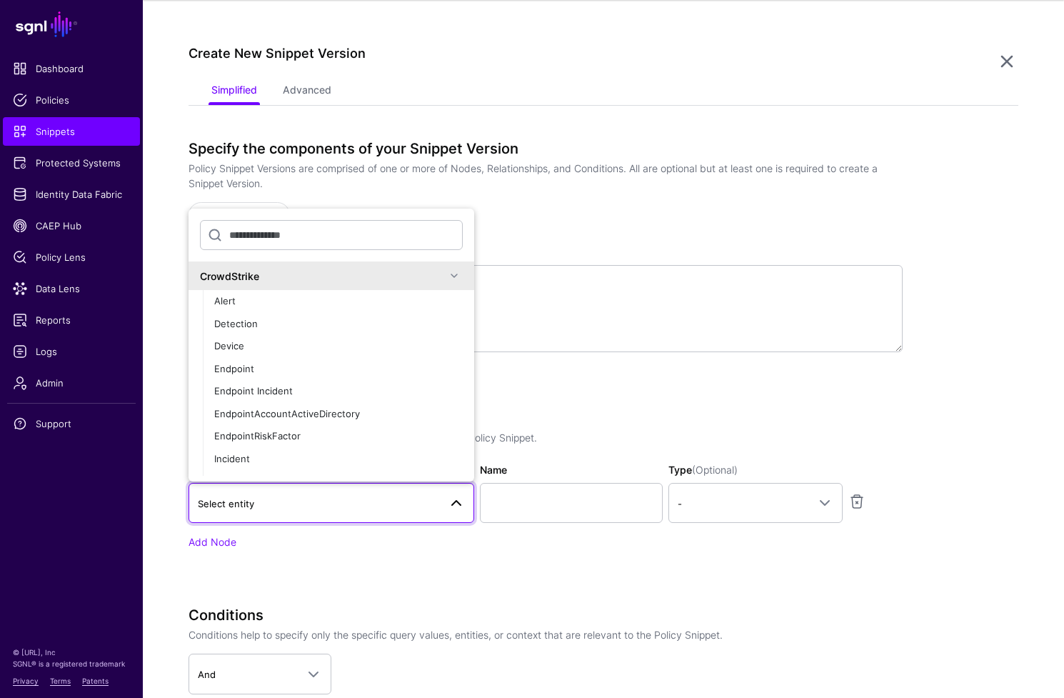
click at [446, 276] on span at bounding box center [454, 275] width 17 height 17
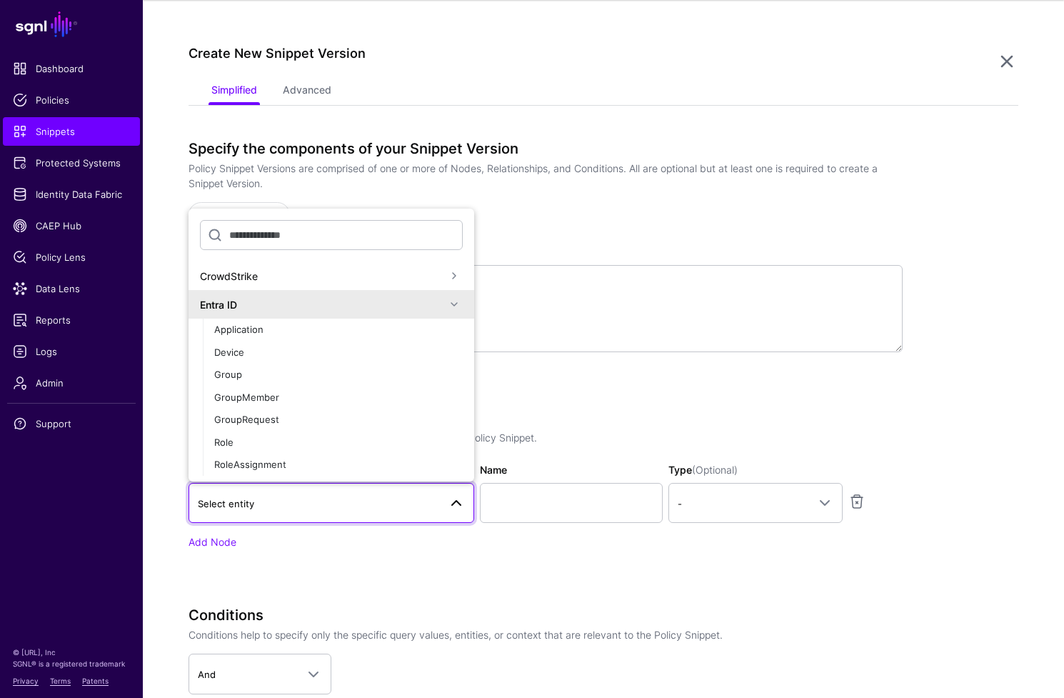
click at [446, 309] on span at bounding box center [454, 304] width 17 height 17
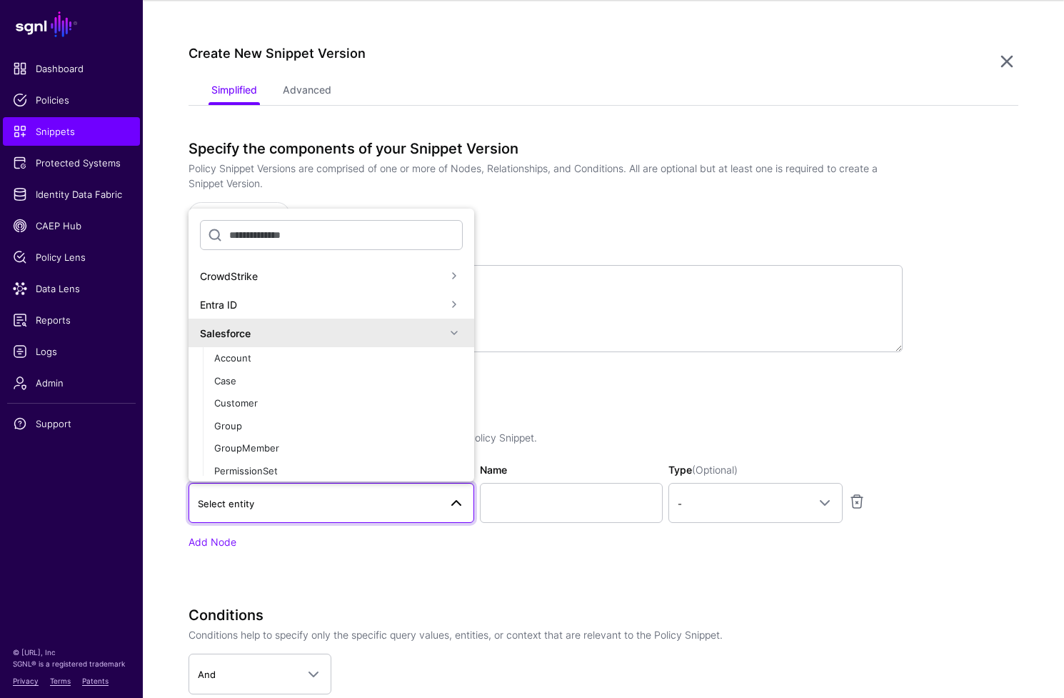
click at [449, 307] on span at bounding box center [454, 304] width 17 height 17
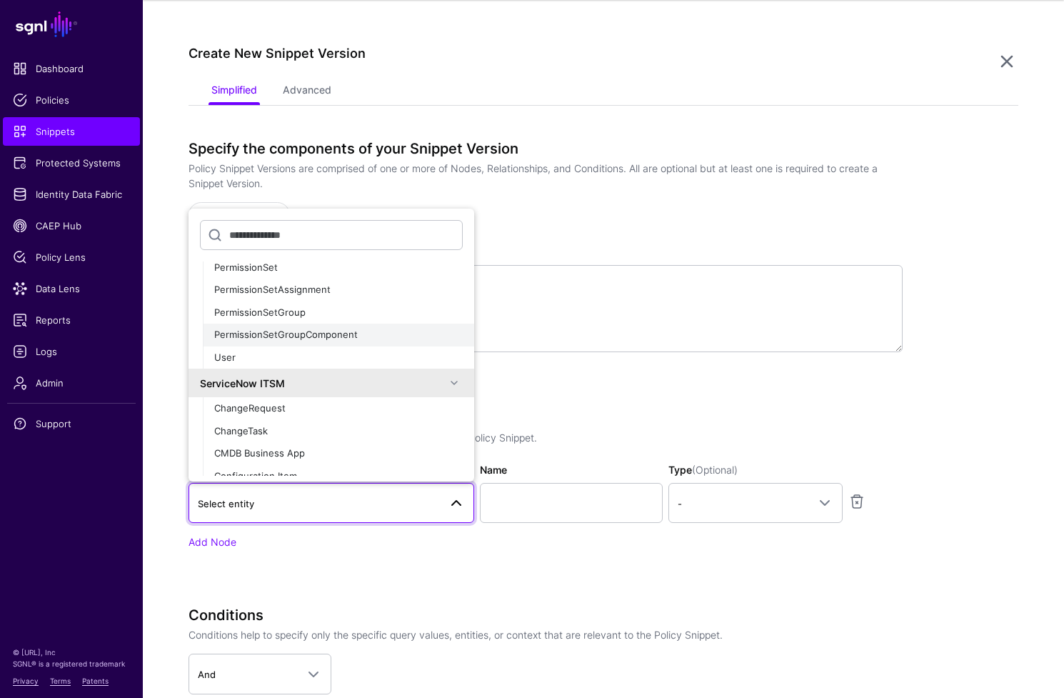
scroll to position [411, 0]
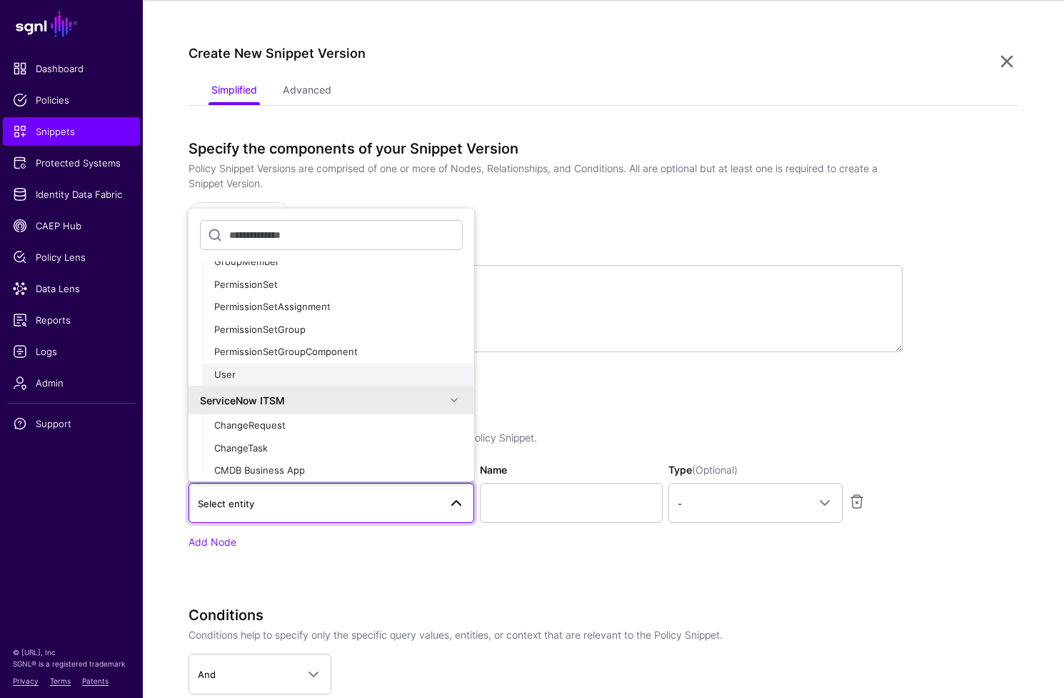
click at [350, 369] on div "User" at bounding box center [338, 375] width 249 height 14
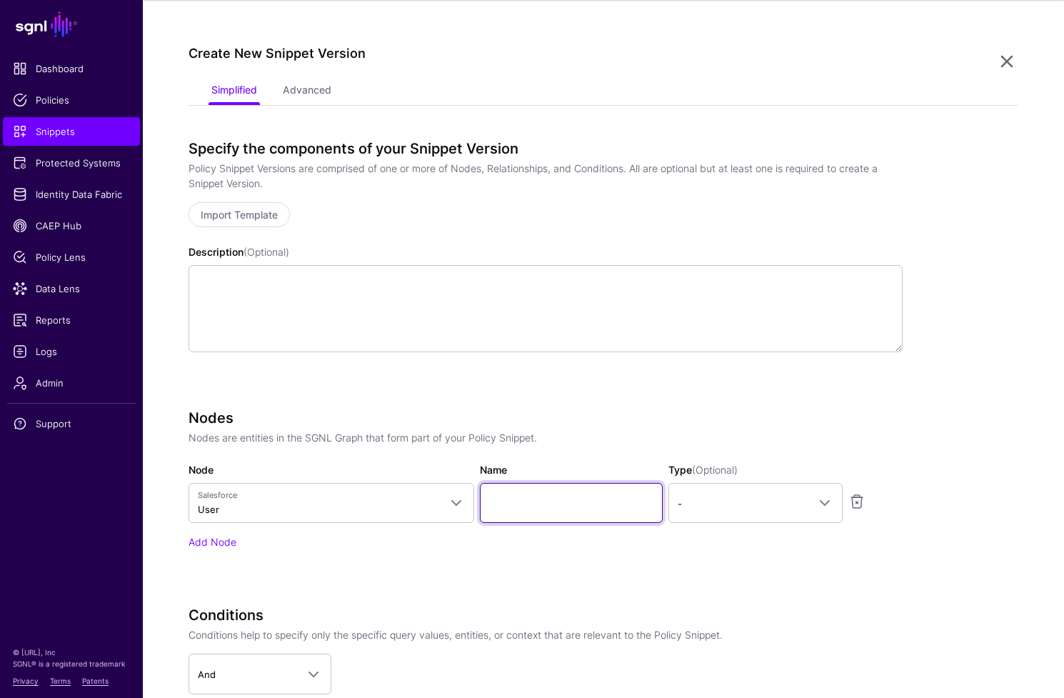
click at [573, 485] on input "Name" at bounding box center [571, 503] width 183 height 40
type input "*********"
click at [775, 489] on link "-" at bounding box center [756, 503] width 174 height 40
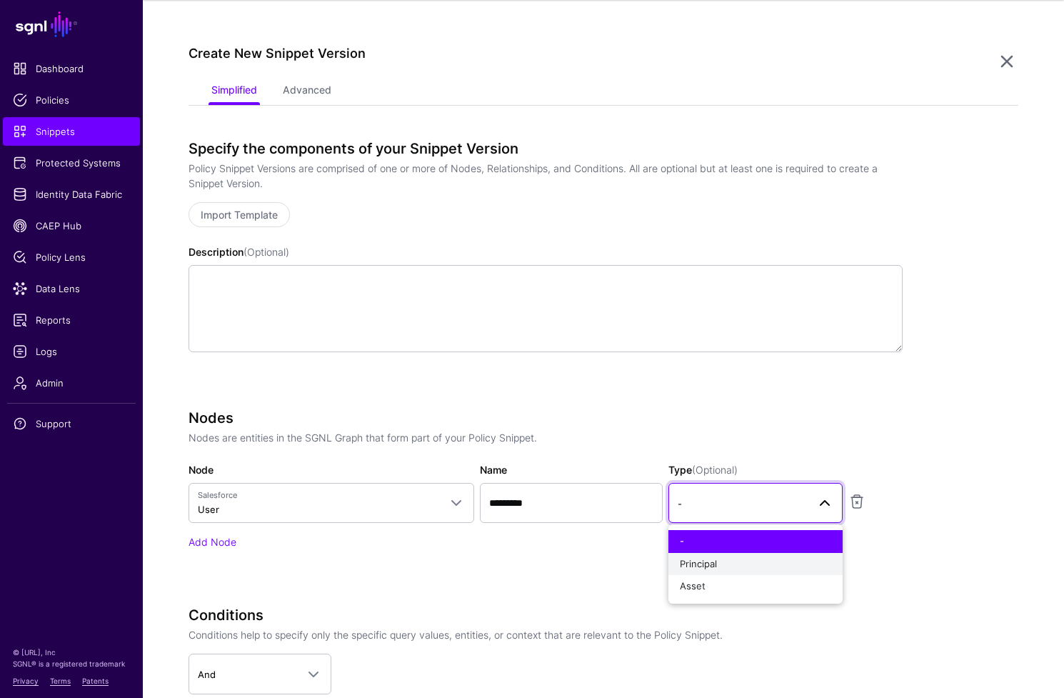
click at [757, 561] on div "Principal" at bounding box center [755, 564] width 151 height 14
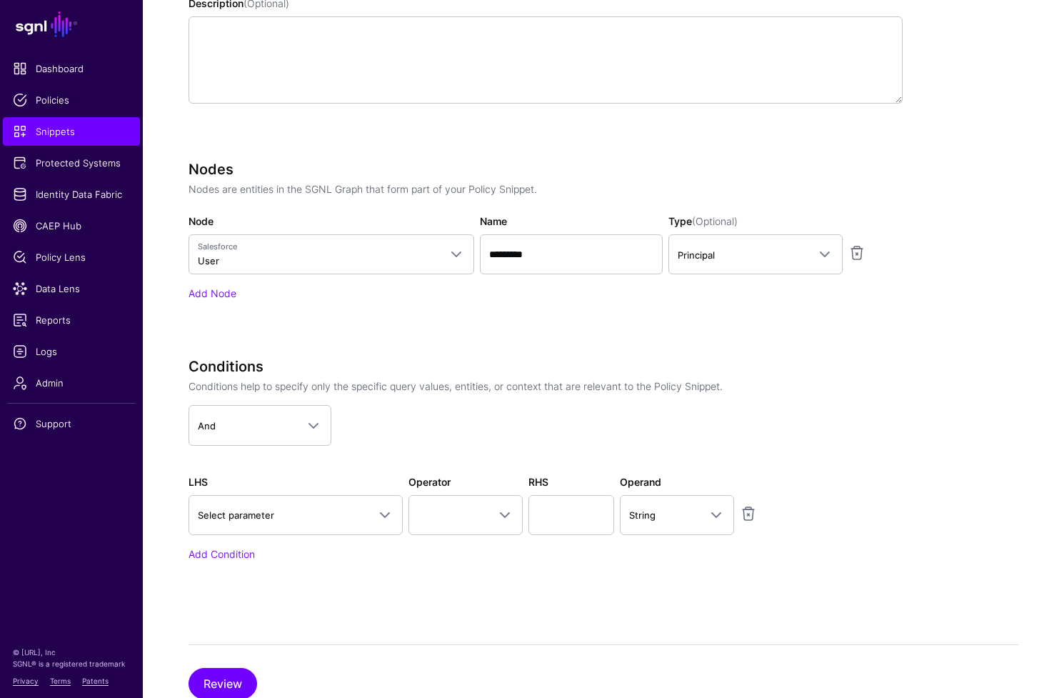
scroll to position [419, 0]
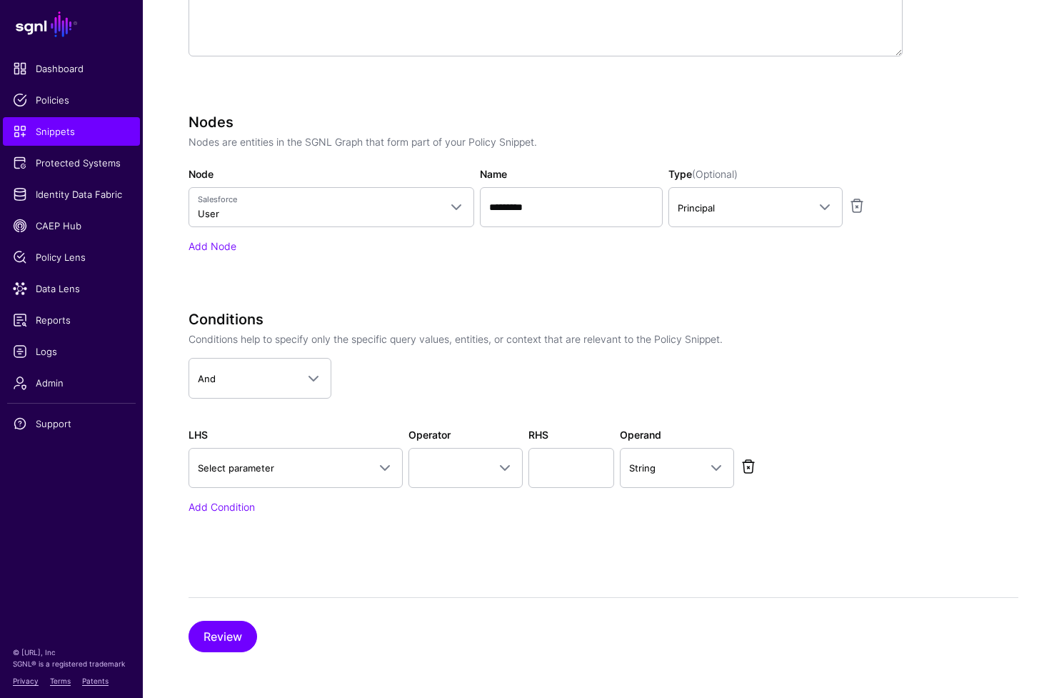
click at [753, 466] on link at bounding box center [748, 466] width 17 height 17
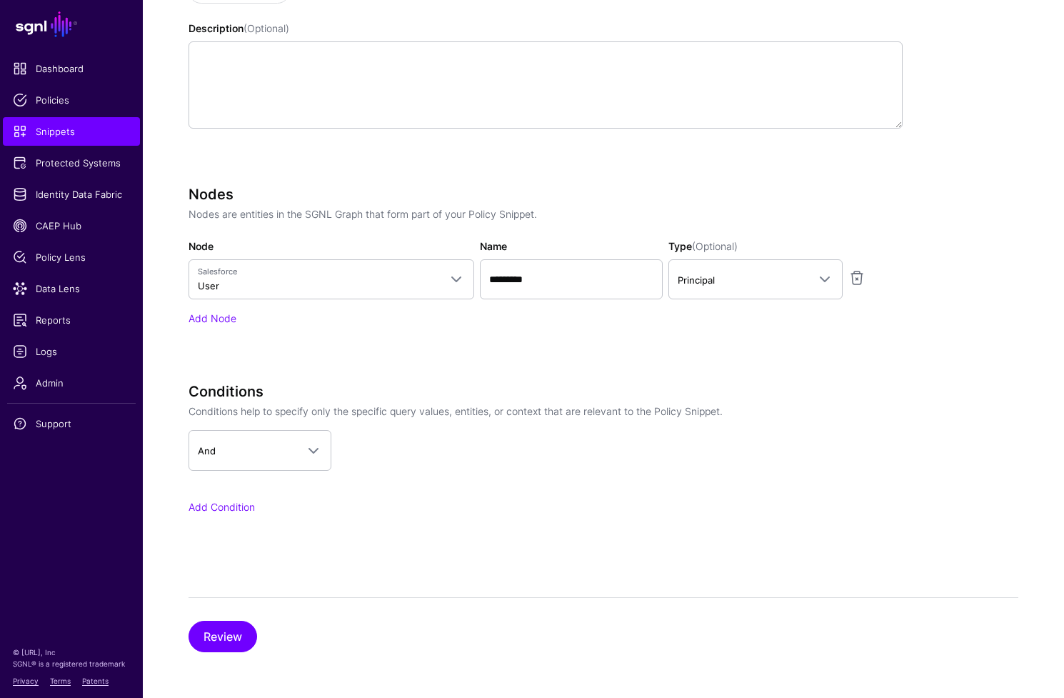
scroll to position [346, 0]
click at [234, 642] on button "Review" at bounding box center [223, 636] width 69 height 31
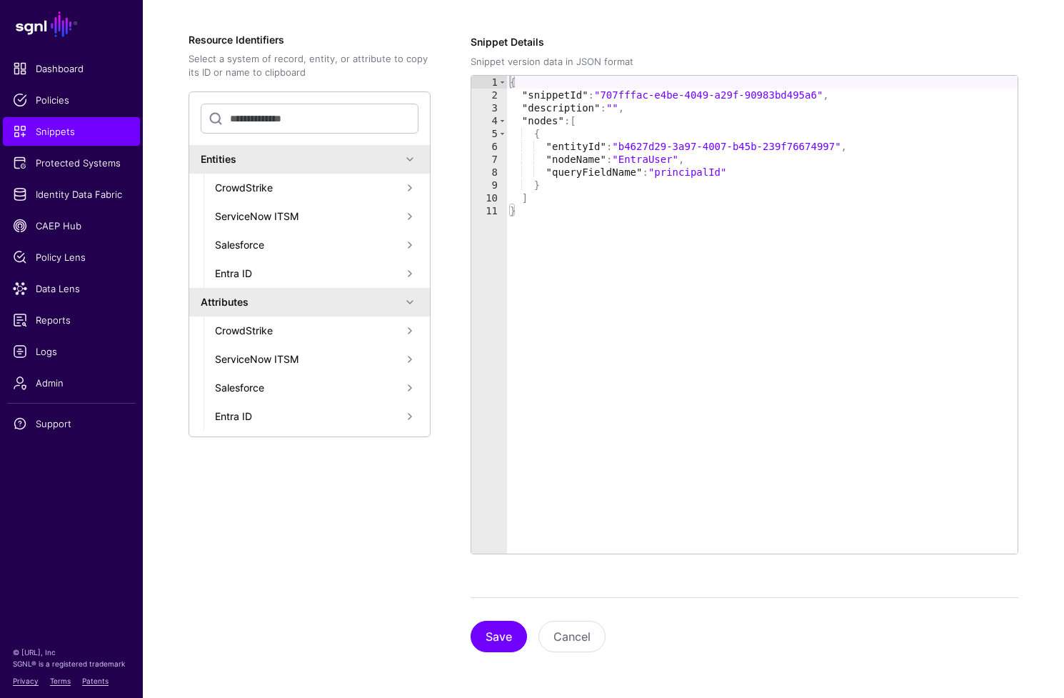
scroll to position [229, 0]
click at [507, 642] on button "Save" at bounding box center [499, 636] width 56 height 31
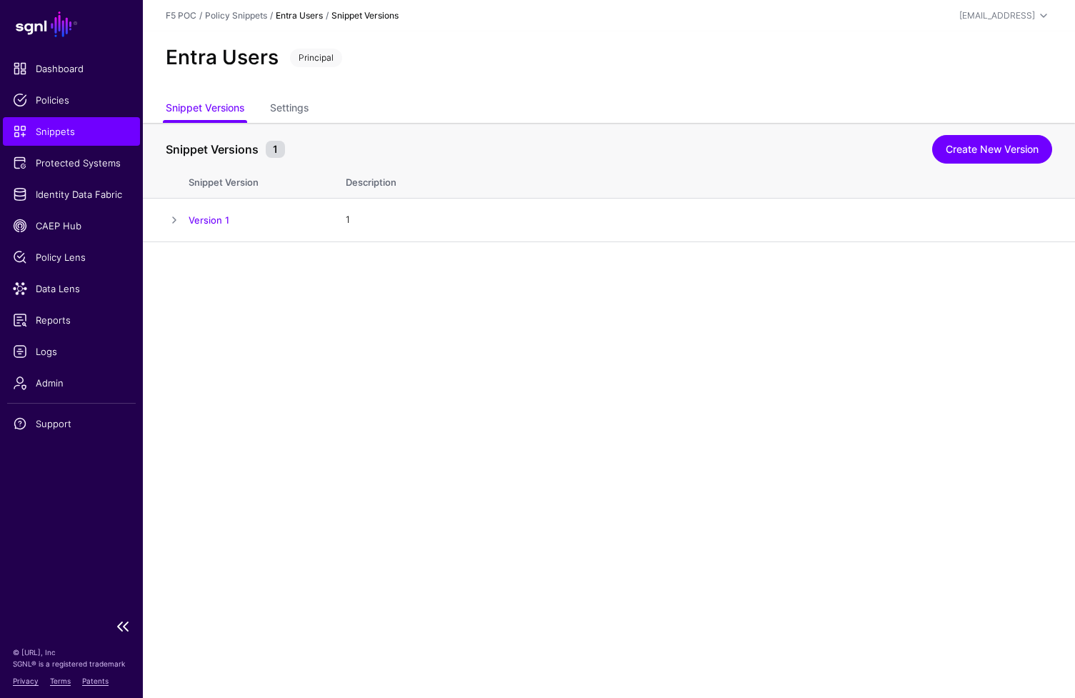
click at [72, 131] on span "Snippets" at bounding box center [71, 131] width 117 height 14
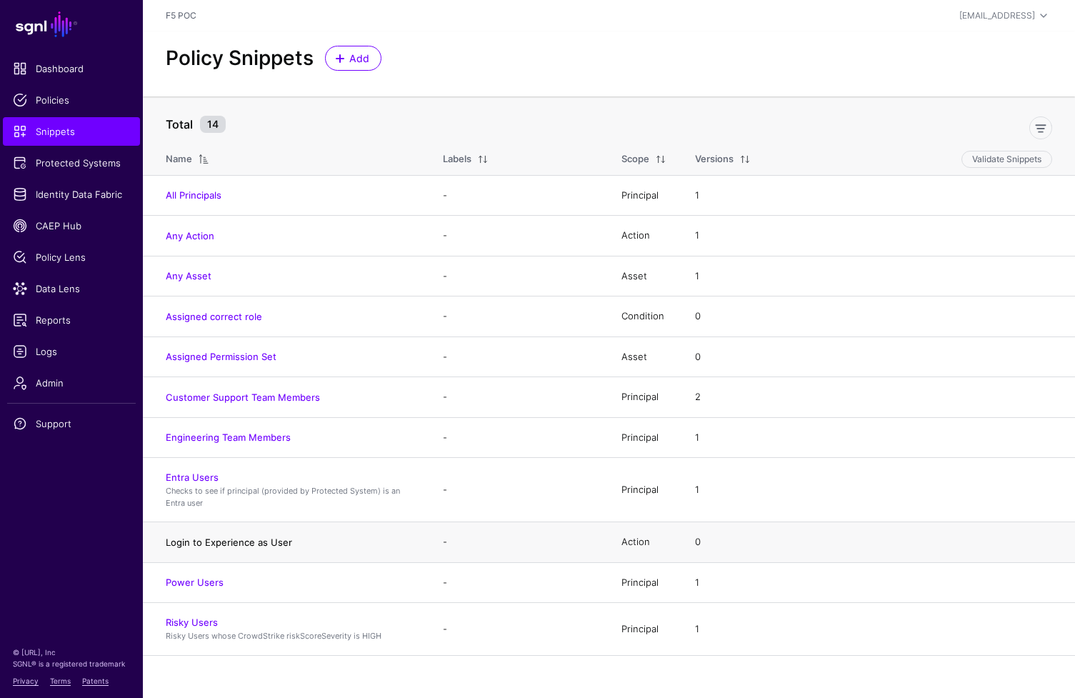
click at [251, 545] on link "Login to Experience as User" at bounding box center [229, 541] width 126 height 11
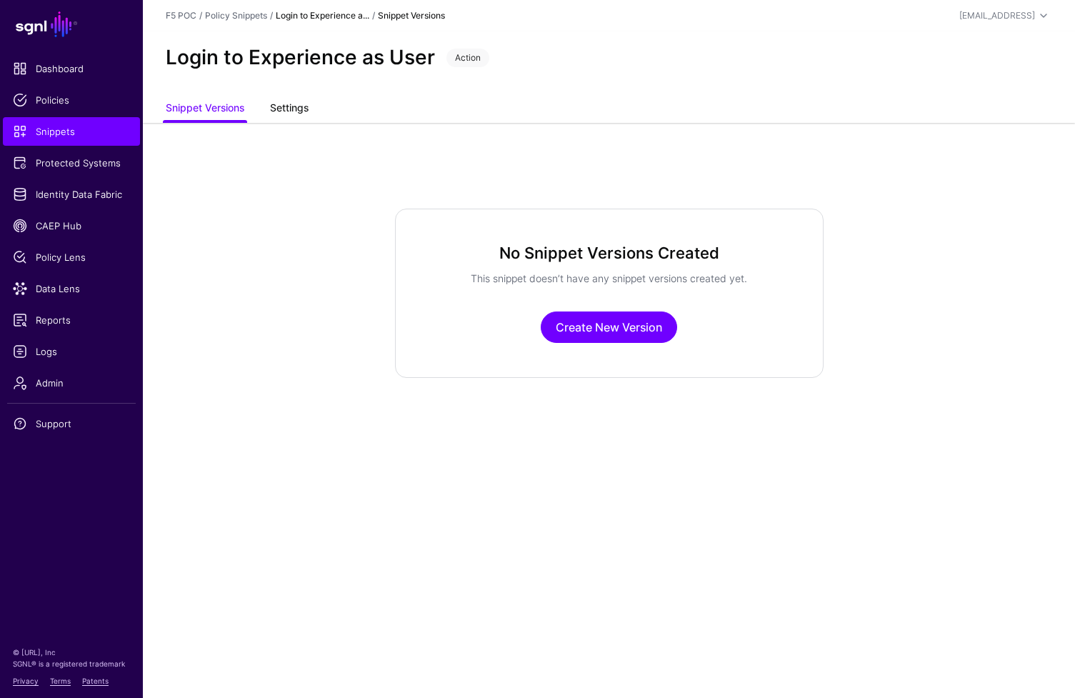
click at [301, 114] on link "Settings" at bounding box center [289, 109] width 39 height 27
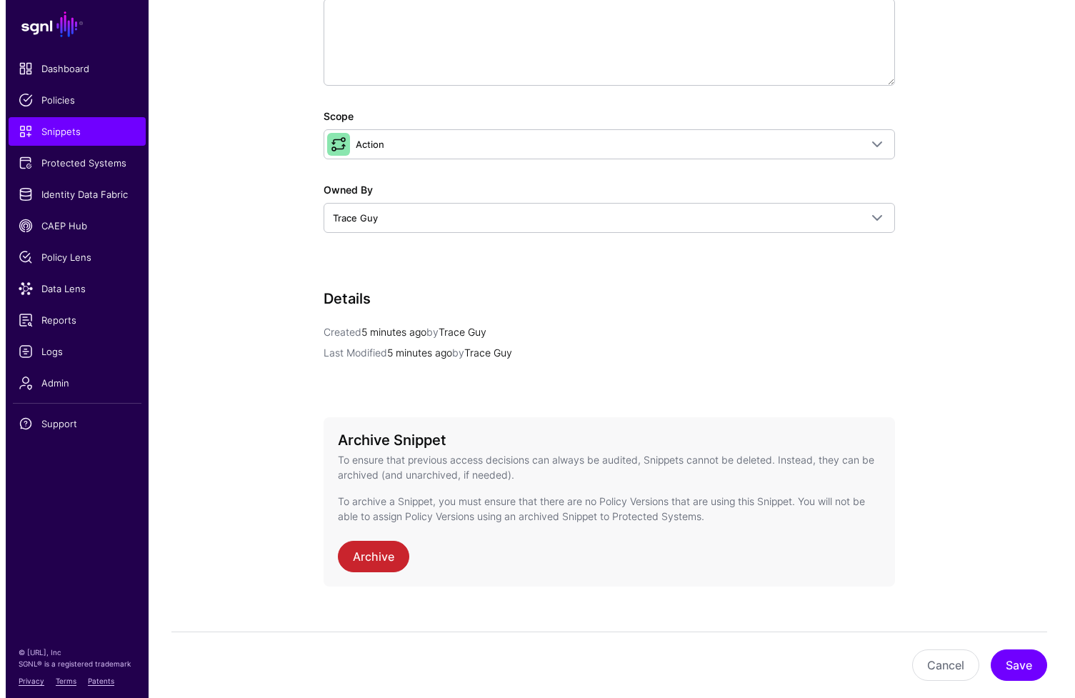
scroll to position [349, 0]
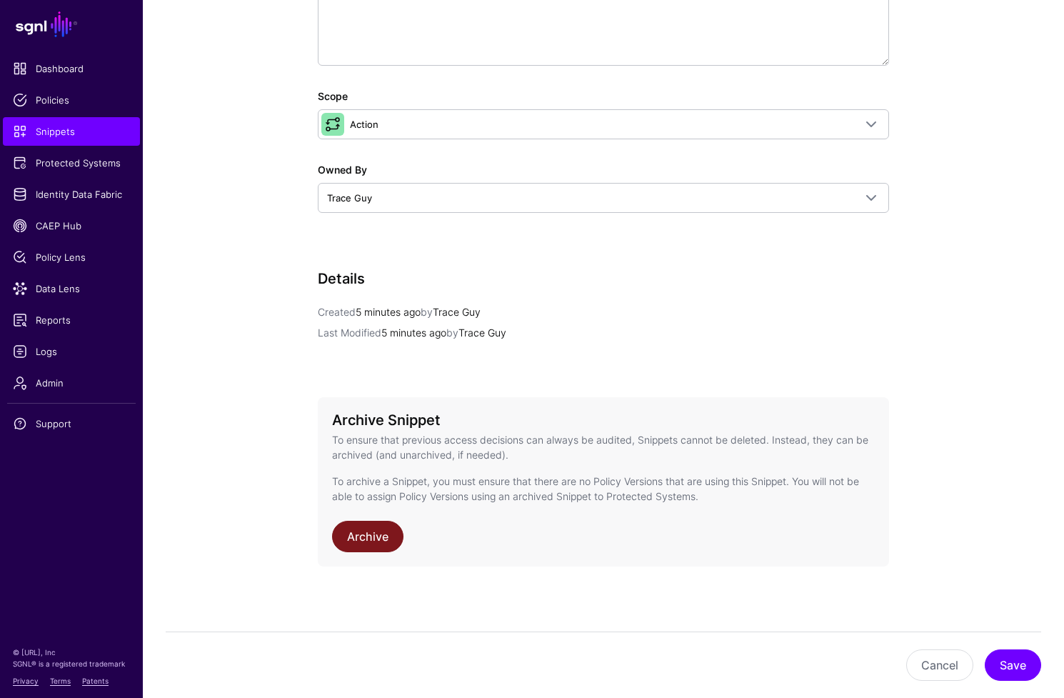
click at [367, 542] on link "Archive" at bounding box center [367, 536] width 71 height 31
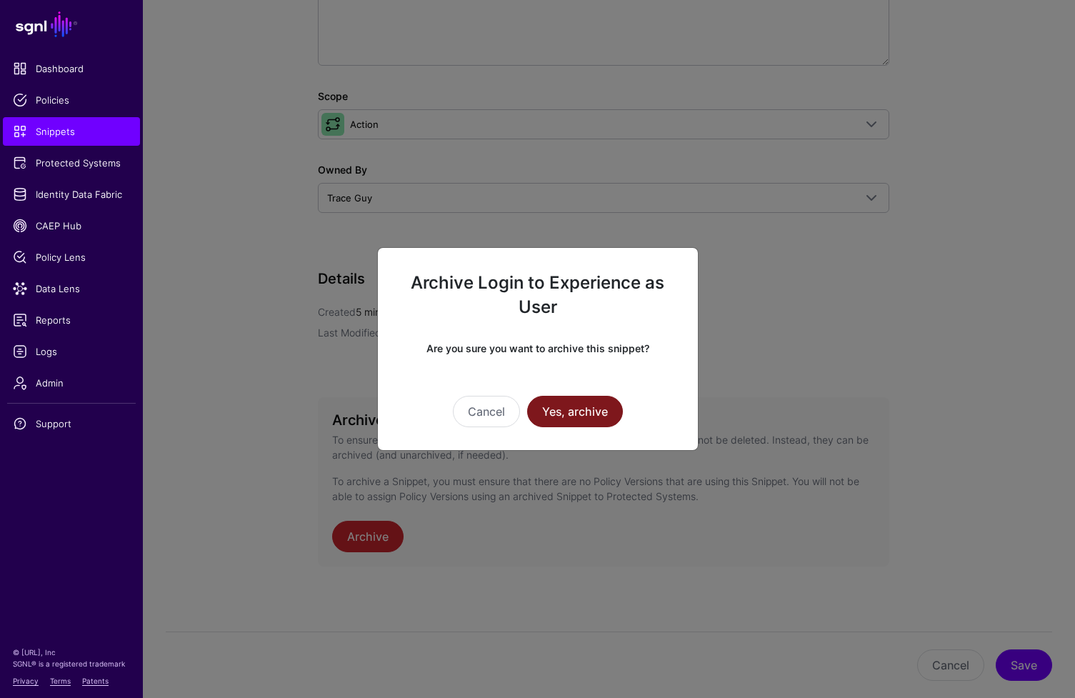
click at [561, 403] on button "Yes, archive" at bounding box center [575, 411] width 96 height 31
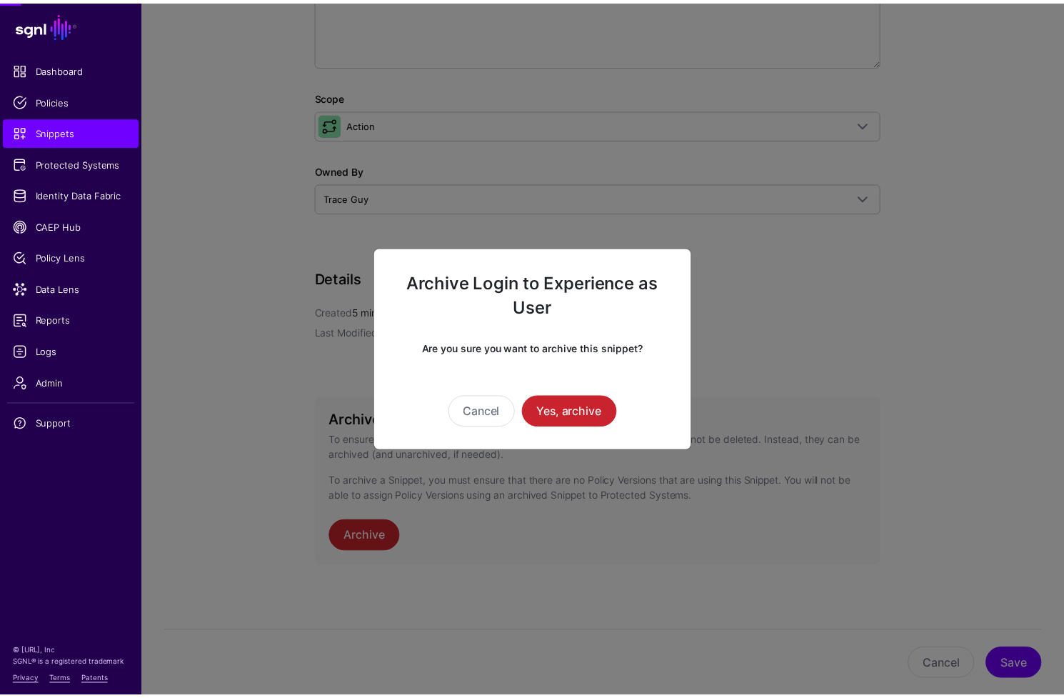
scroll to position [334, 0]
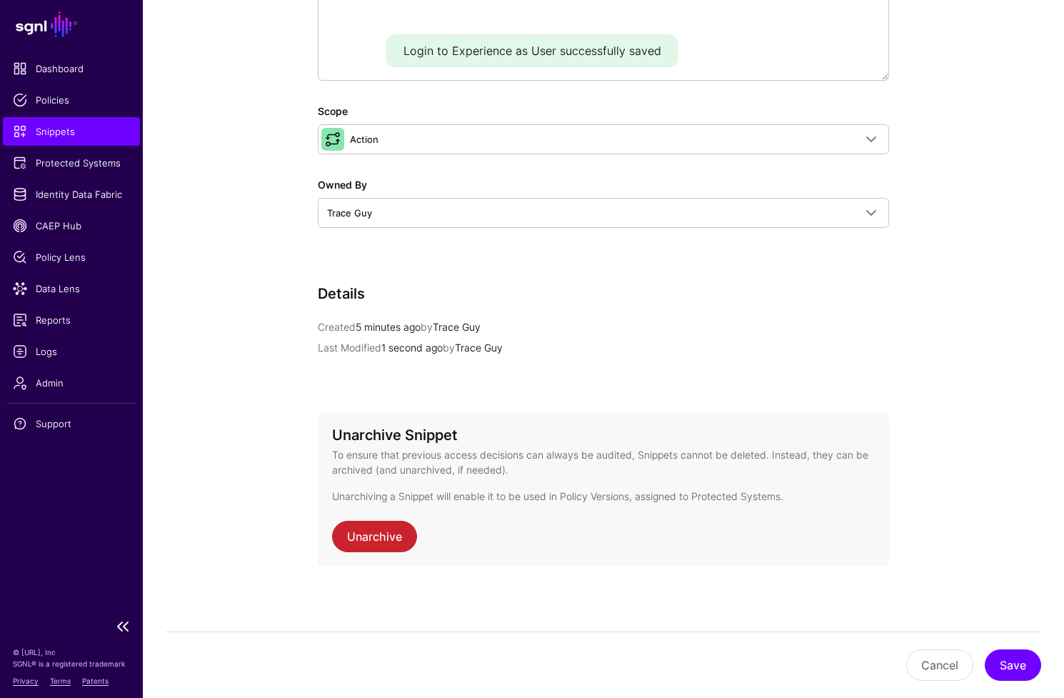
click at [71, 136] on span "Snippets" at bounding box center [71, 131] width 117 height 14
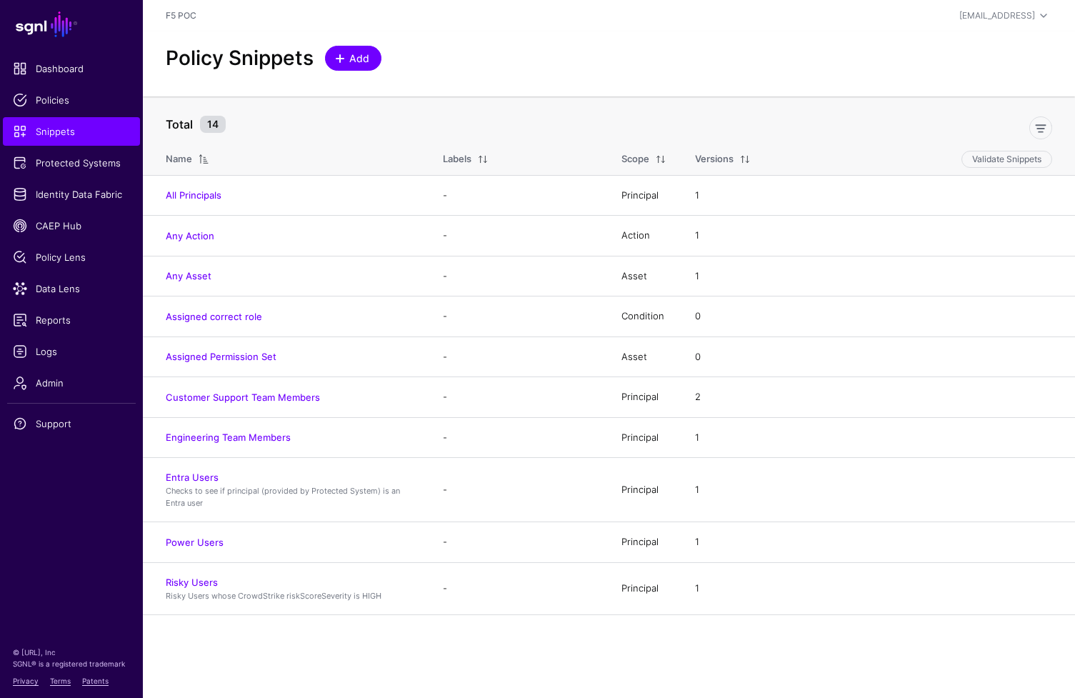
click at [365, 61] on span "Add" at bounding box center [360, 58] width 24 height 15
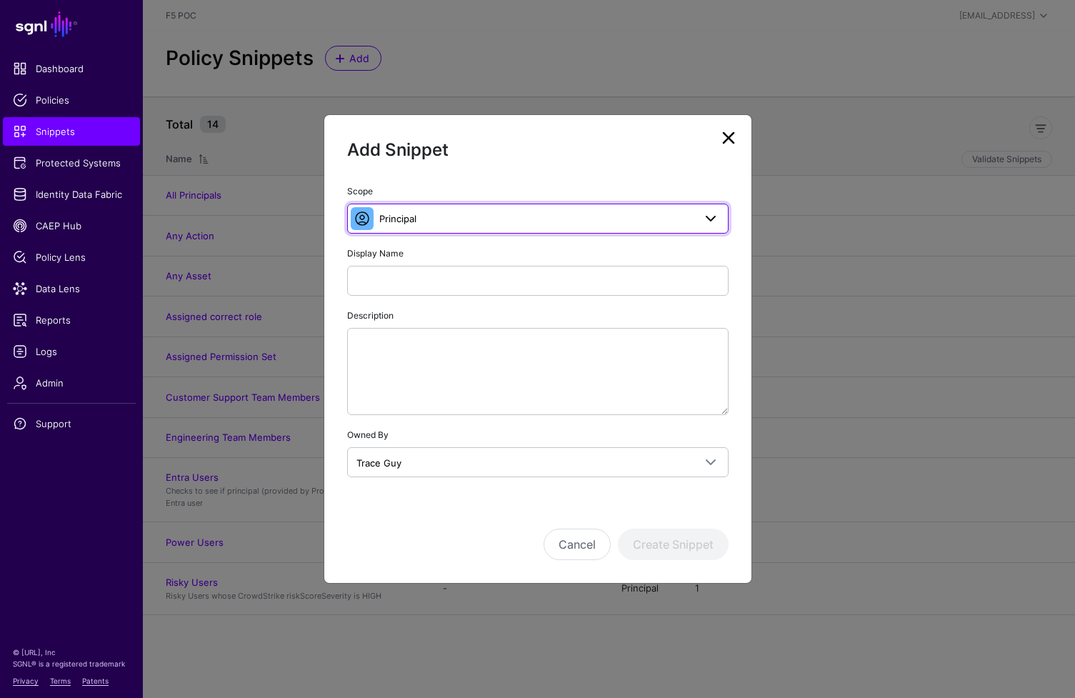
click at [556, 215] on span "Principal" at bounding box center [536, 219] width 314 height 16
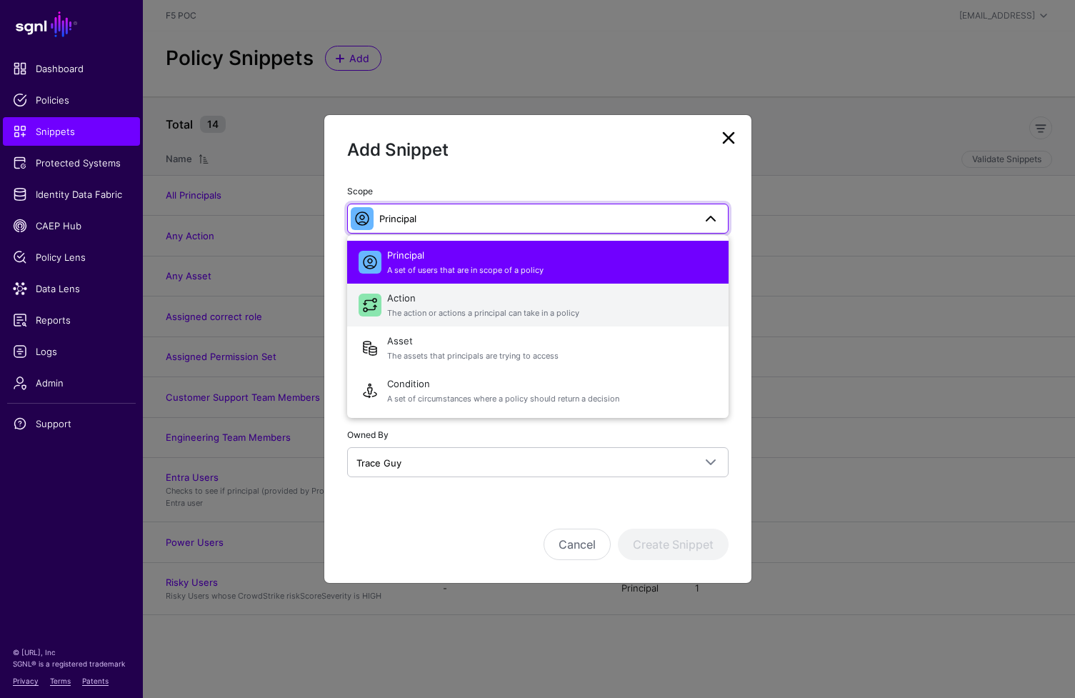
click at [519, 321] on span "Action The action or actions a principal can take in a policy" at bounding box center [552, 305] width 330 height 34
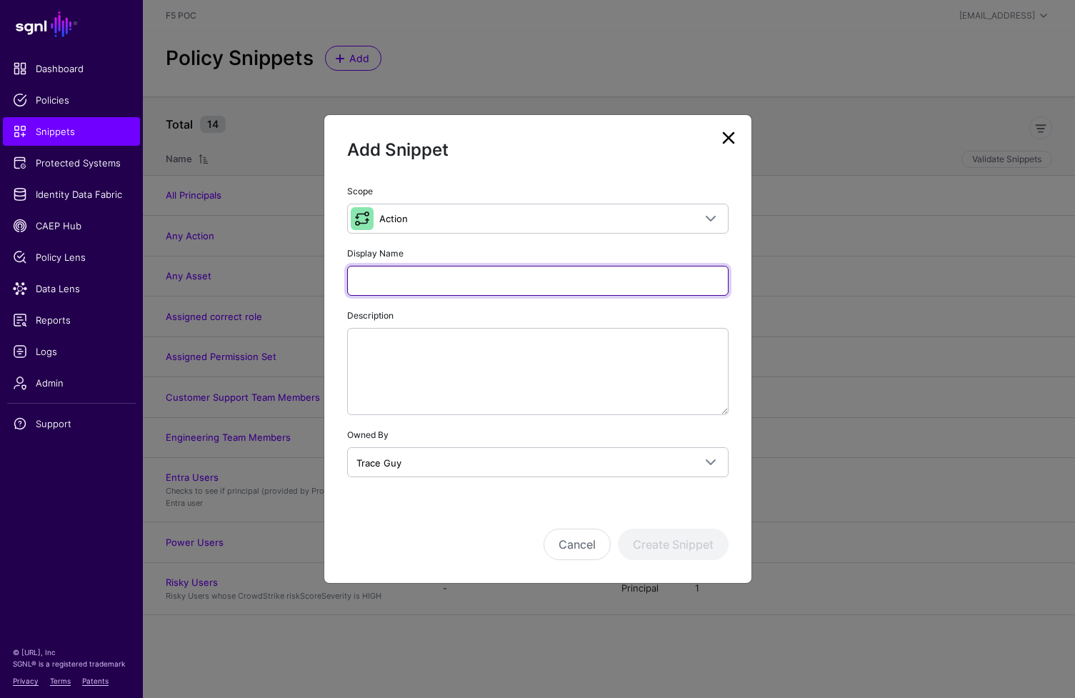
click at [461, 279] on input "Display Name" at bounding box center [537, 281] width 381 height 30
type input "******"
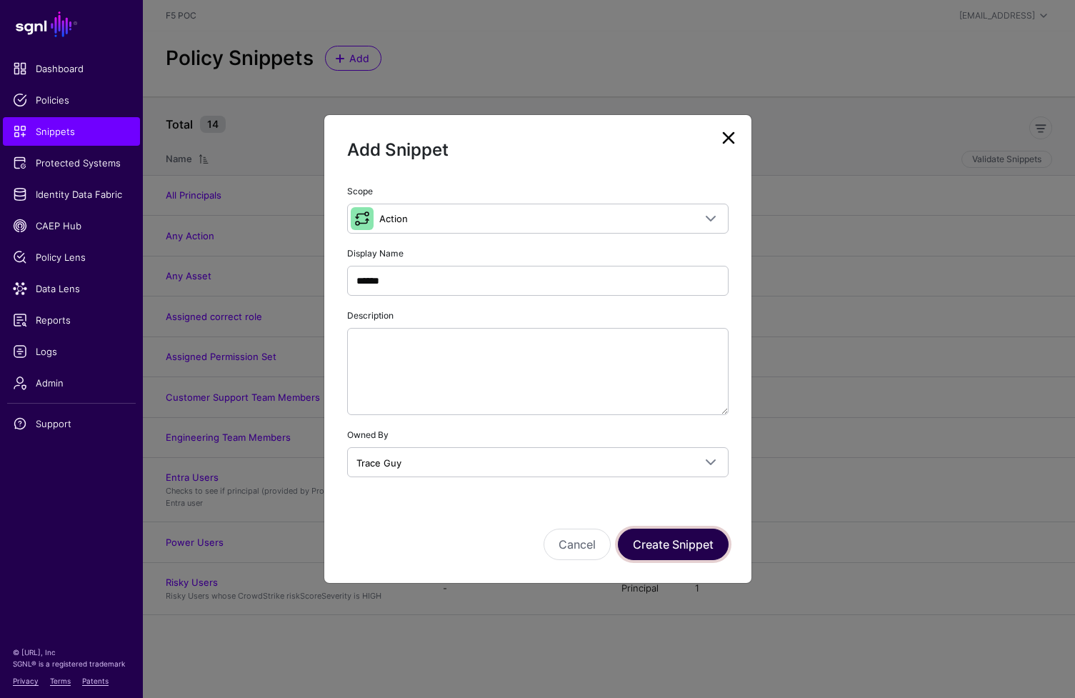
click at [691, 553] on button "Create Snippet" at bounding box center [673, 544] width 111 height 31
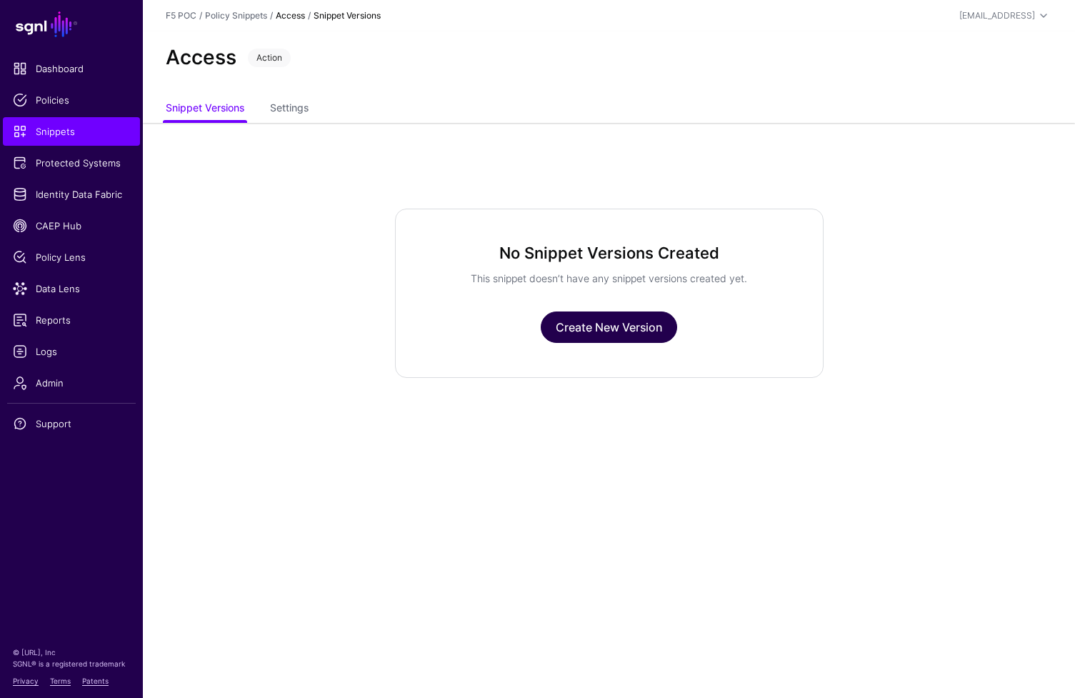
click at [600, 328] on link "Create New Version" at bounding box center [609, 326] width 136 height 31
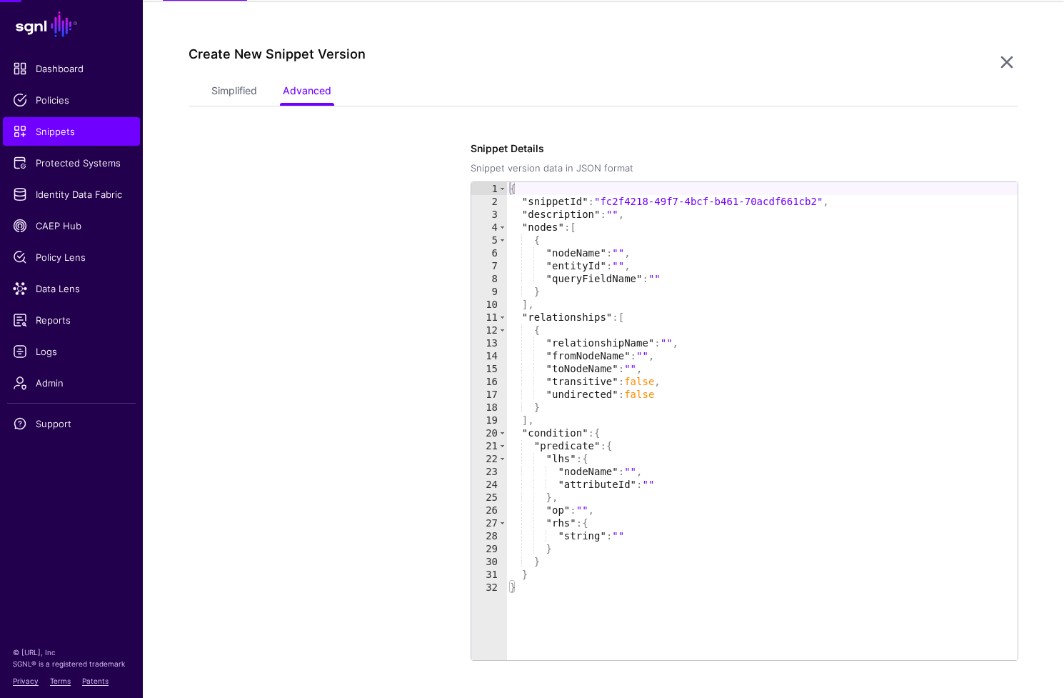
scroll to position [123, 0]
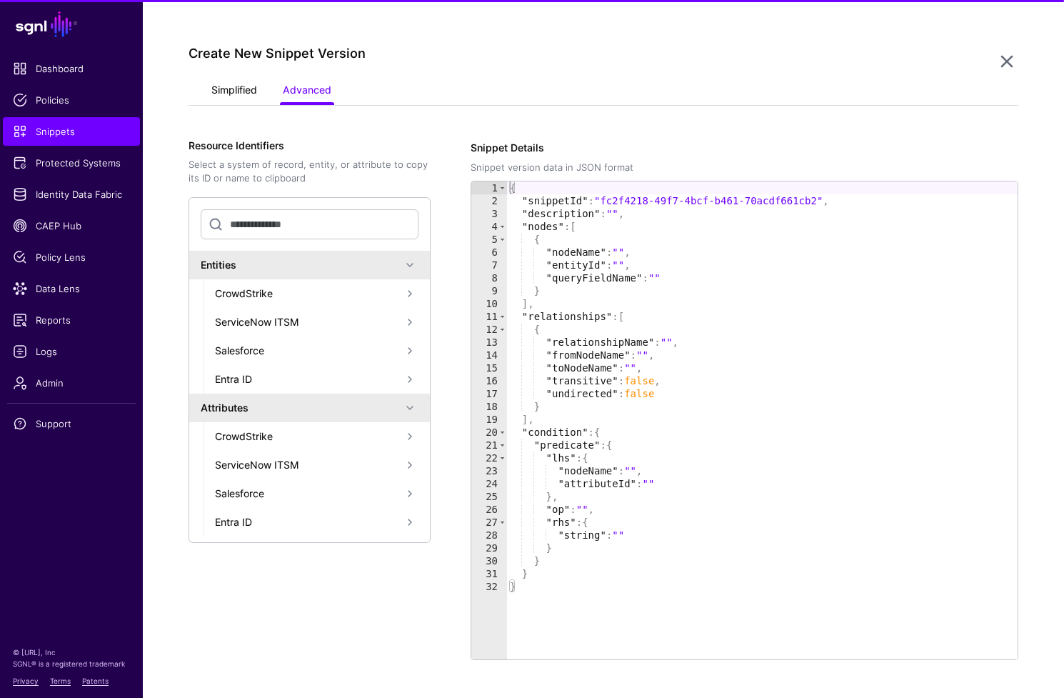
click at [241, 91] on link "Simplified" at bounding box center [234, 91] width 46 height 27
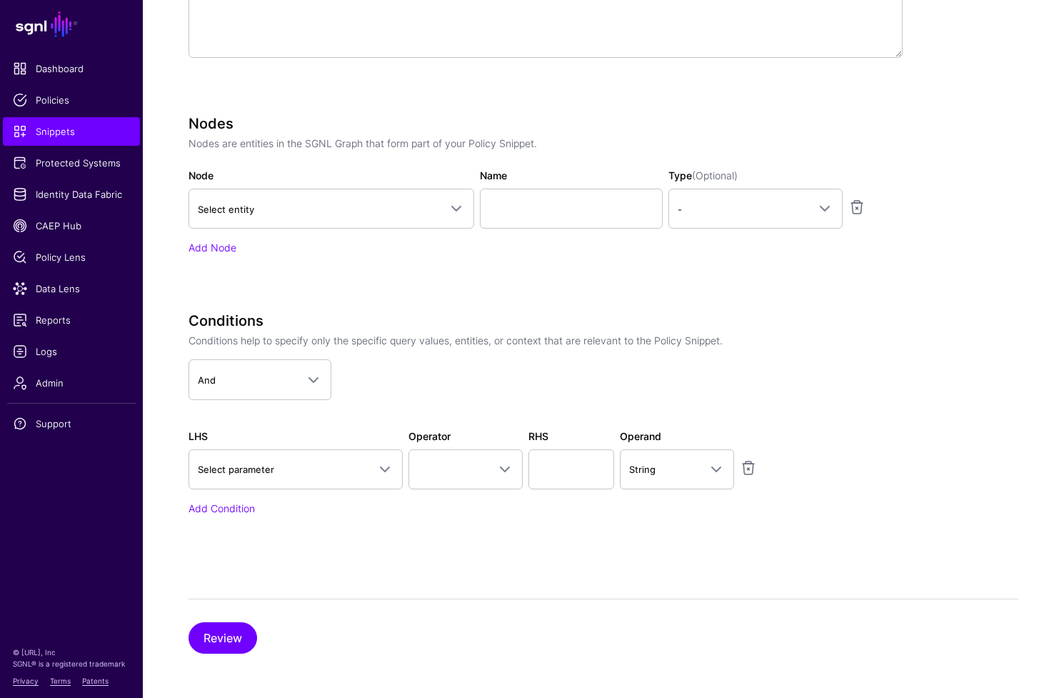
scroll to position [419, 0]
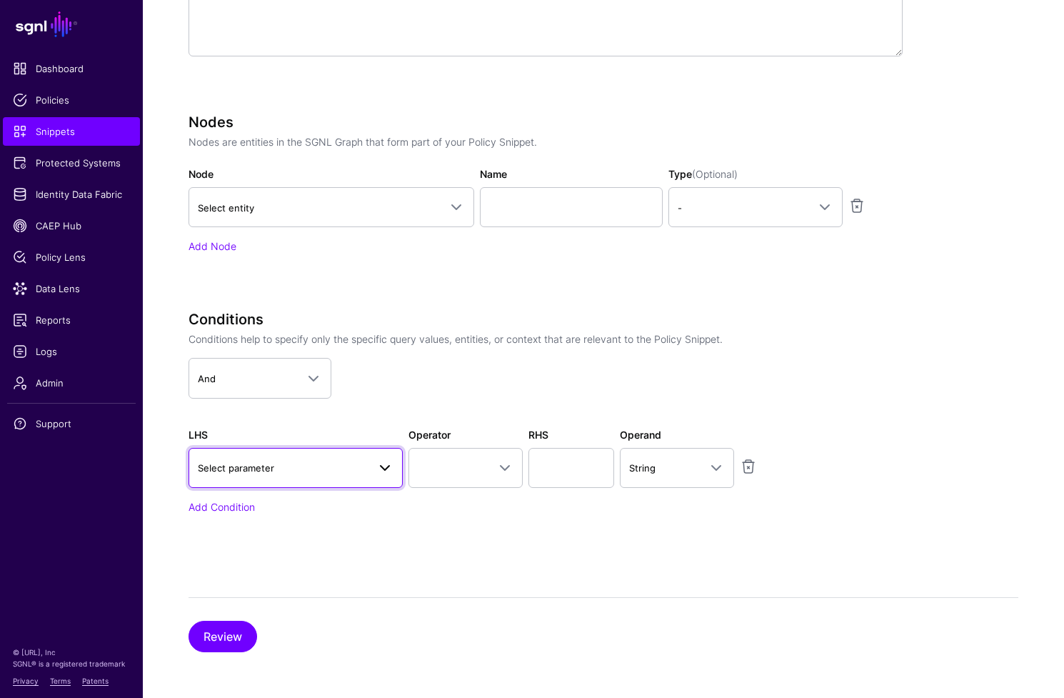
click at [362, 461] on span "Select parameter" at bounding box center [283, 468] width 170 height 16
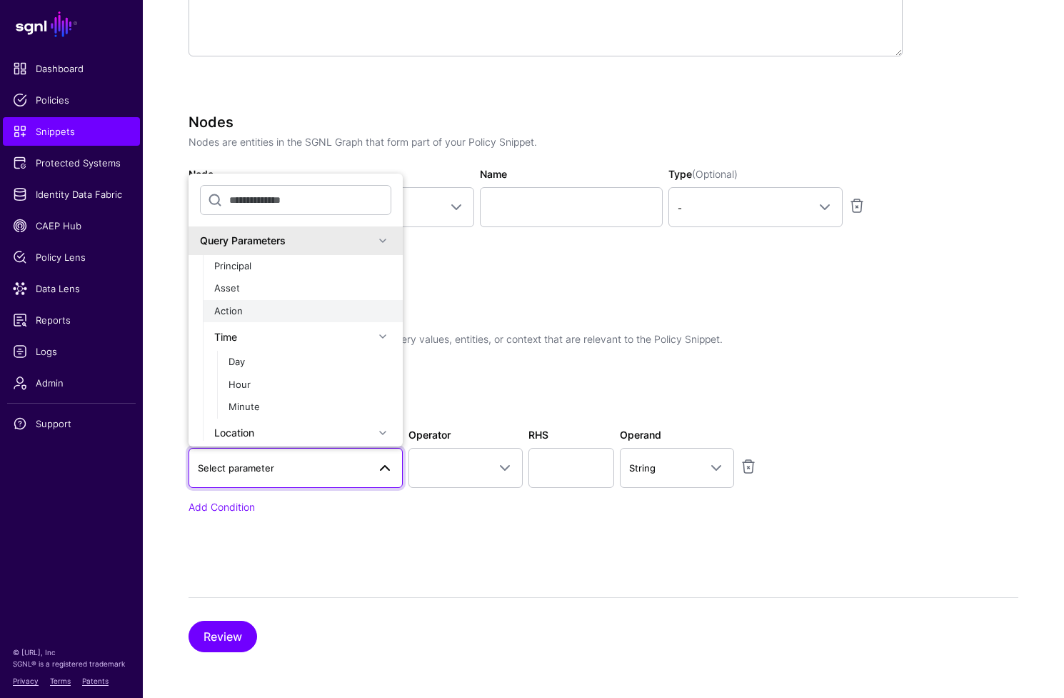
click at [284, 309] on div "Action" at bounding box center [302, 311] width 177 height 14
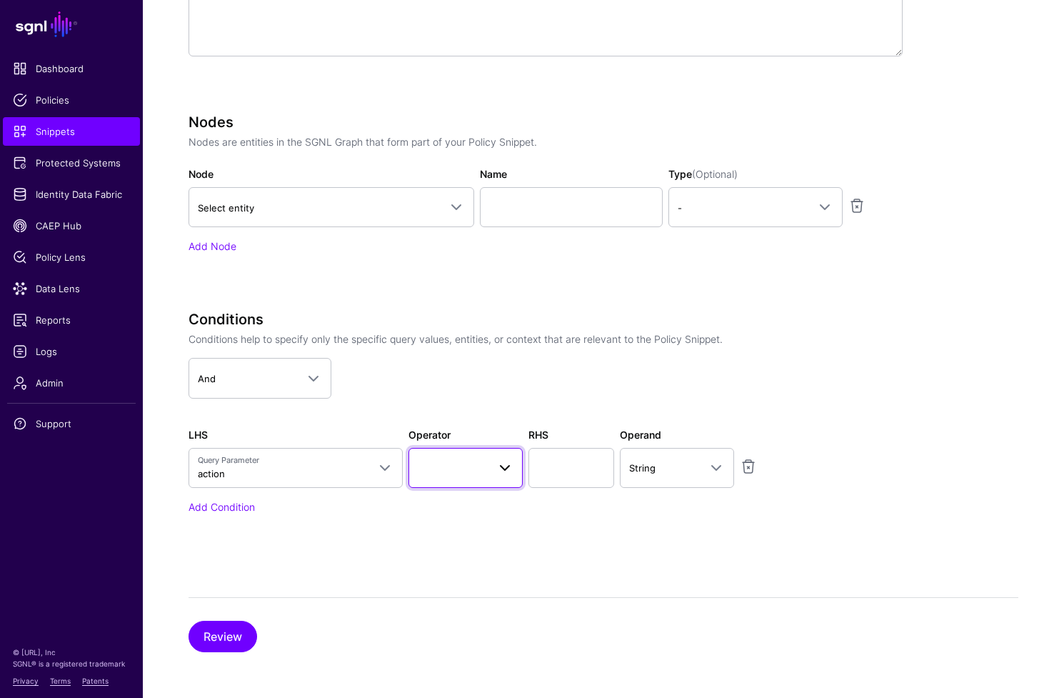
click at [448, 470] on span at bounding box center [466, 467] width 96 height 17
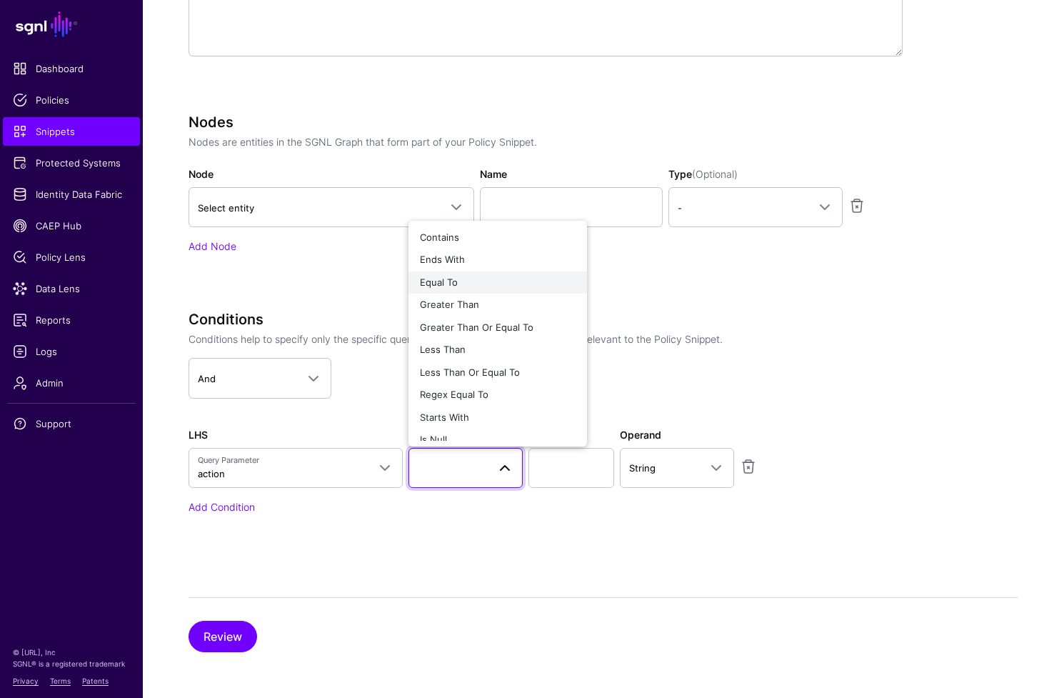
click at [482, 281] on div "Equal To" at bounding box center [498, 283] width 156 height 14
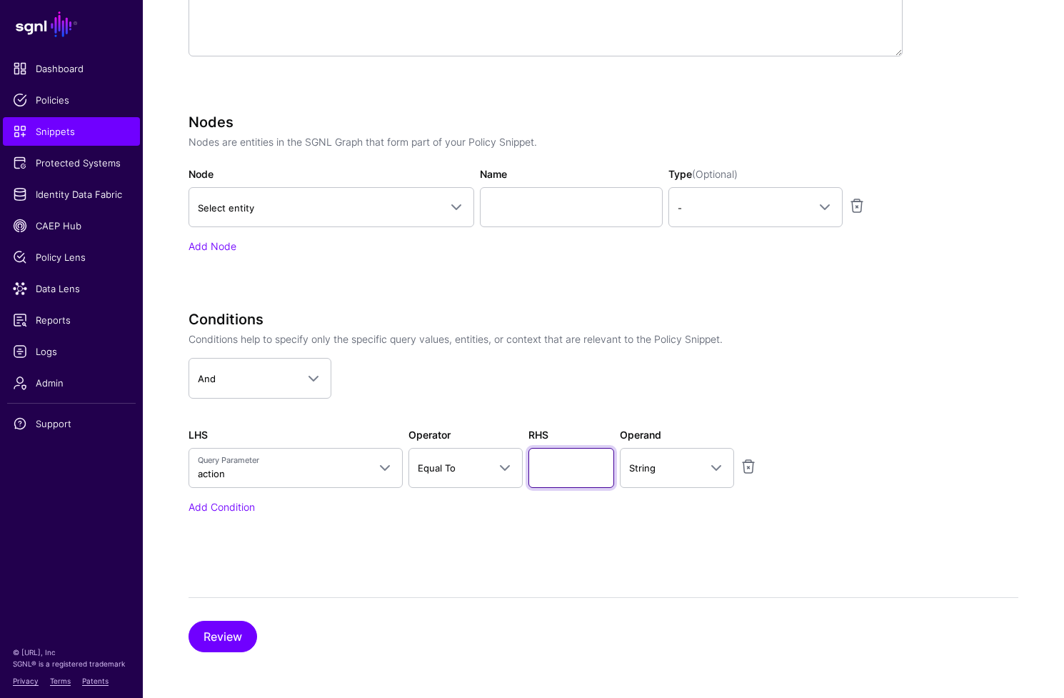
click at [550, 464] on input "text" at bounding box center [572, 468] width 86 height 40
type input "******"
click at [239, 644] on button "Review" at bounding box center [223, 636] width 69 height 31
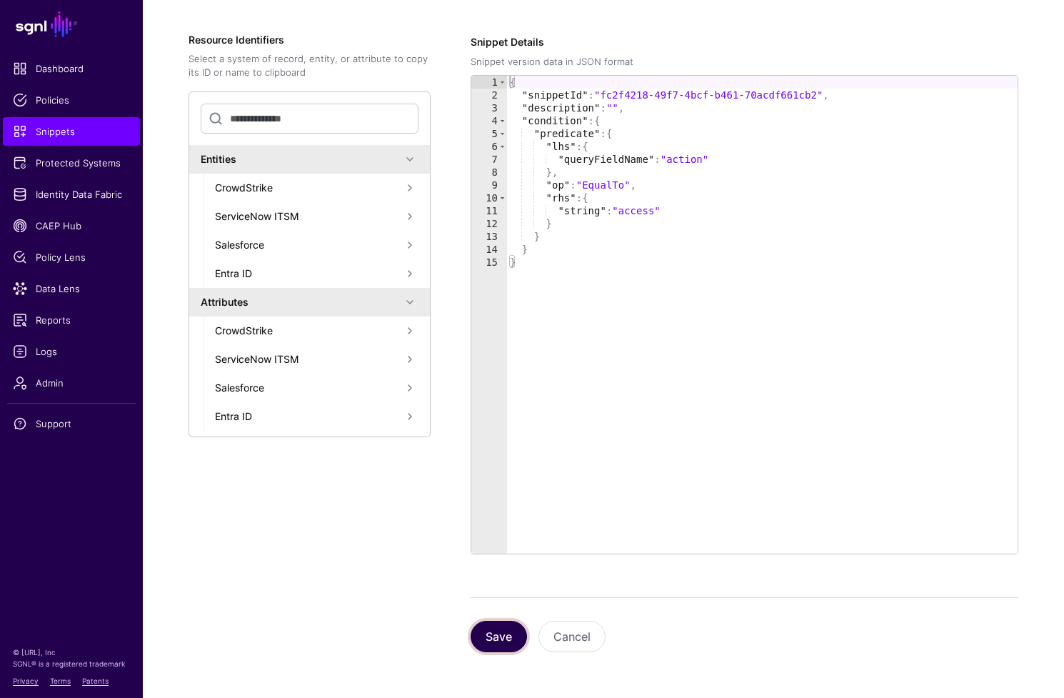
click at [499, 645] on button "Save" at bounding box center [499, 636] width 56 height 31
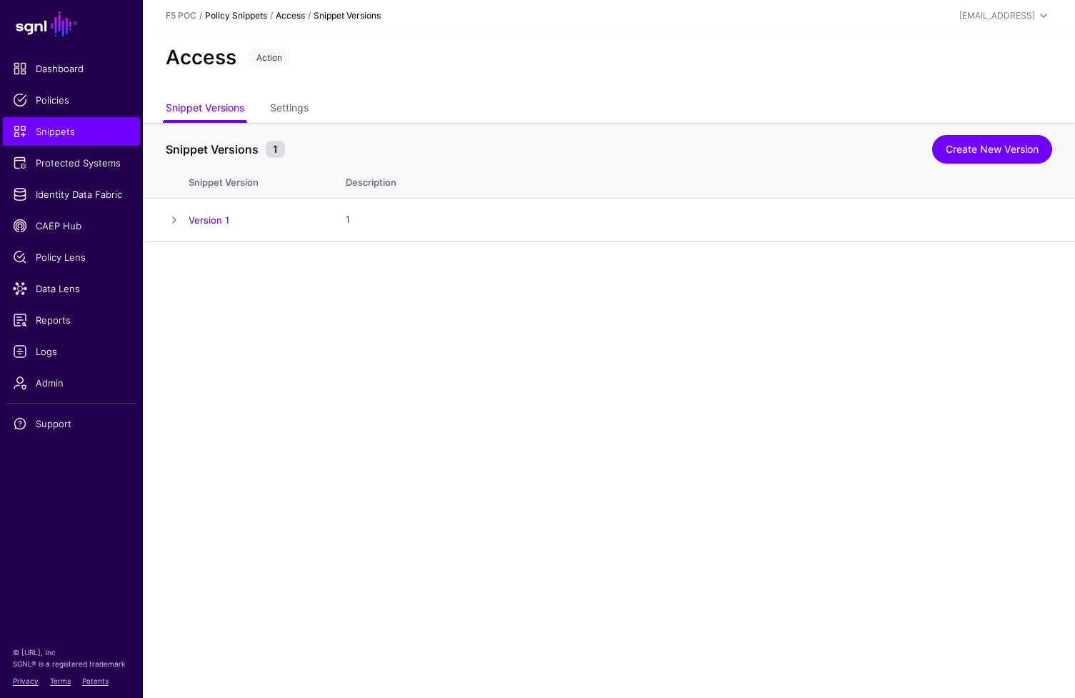
click at [244, 17] on link "Policy Snippets" at bounding box center [236, 15] width 62 height 11
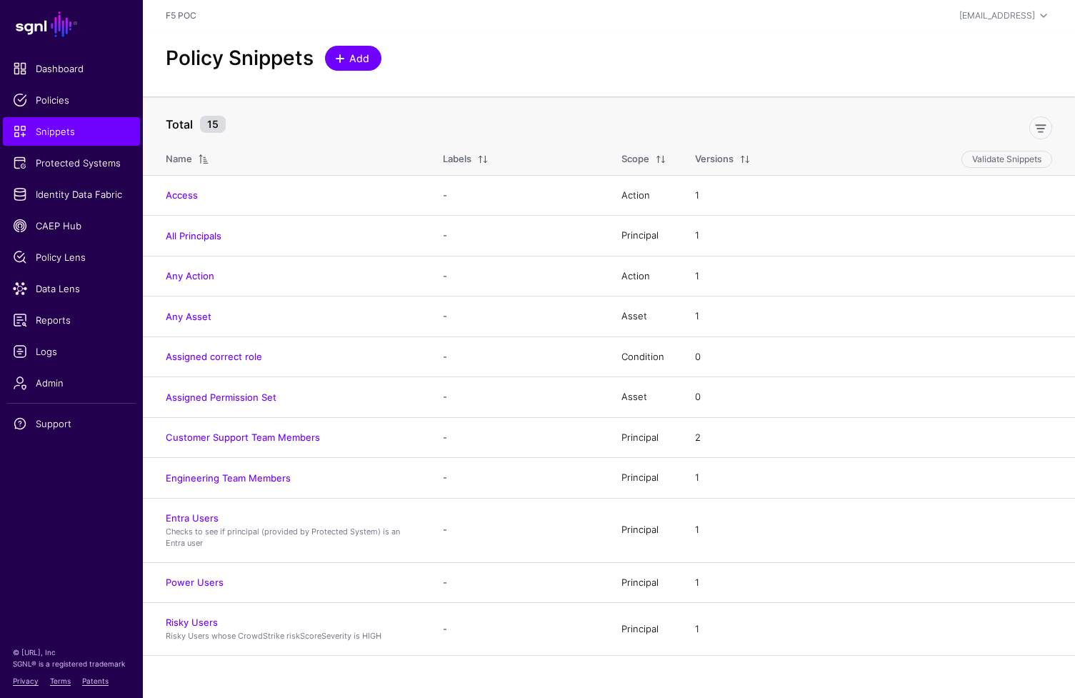
click at [364, 68] on link "Add" at bounding box center [353, 58] width 56 height 25
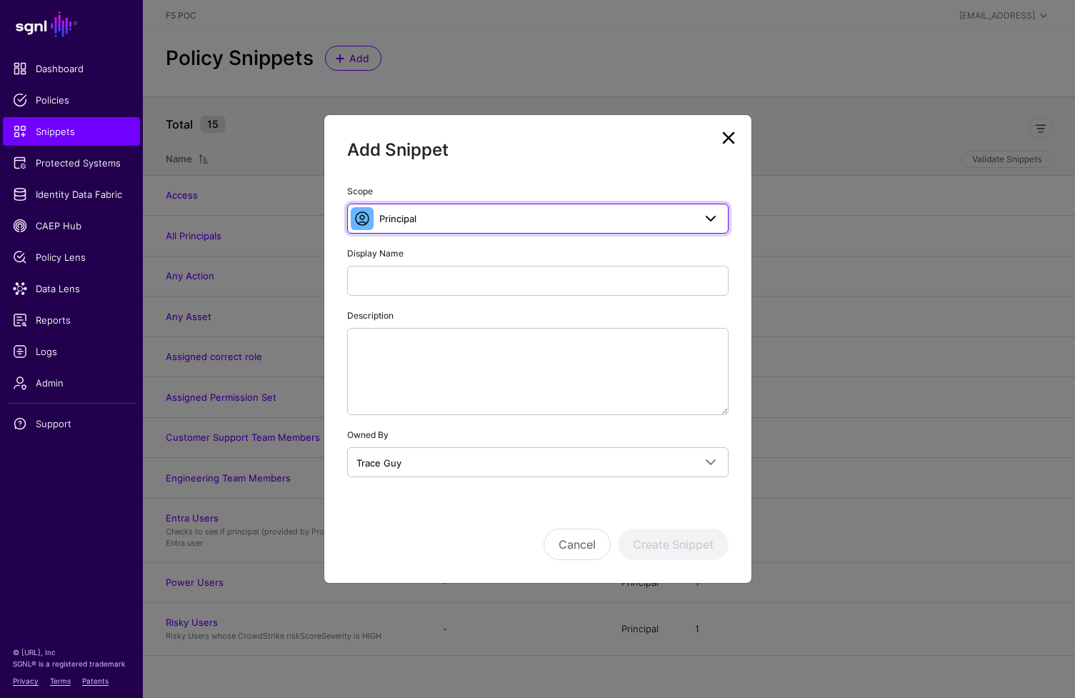
click at [550, 231] on link "Principal" at bounding box center [537, 219] width 381 height 30
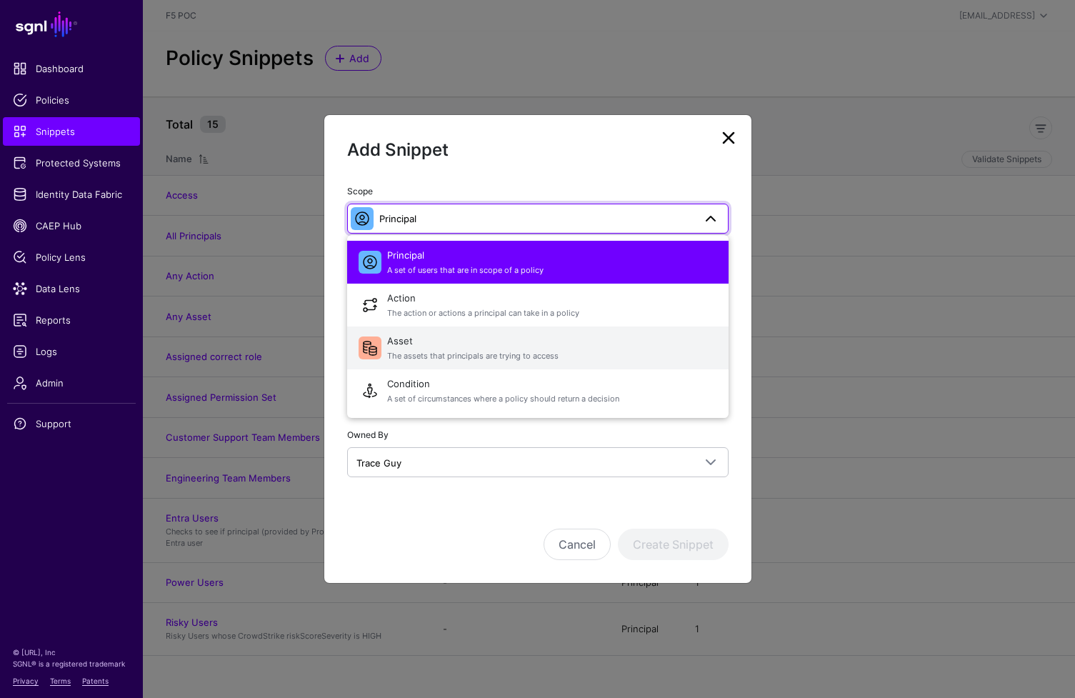
click at [534, 342] on span "Asset The assets that principals are trying to access" at bounding box center [552, 348] width 330 height 34
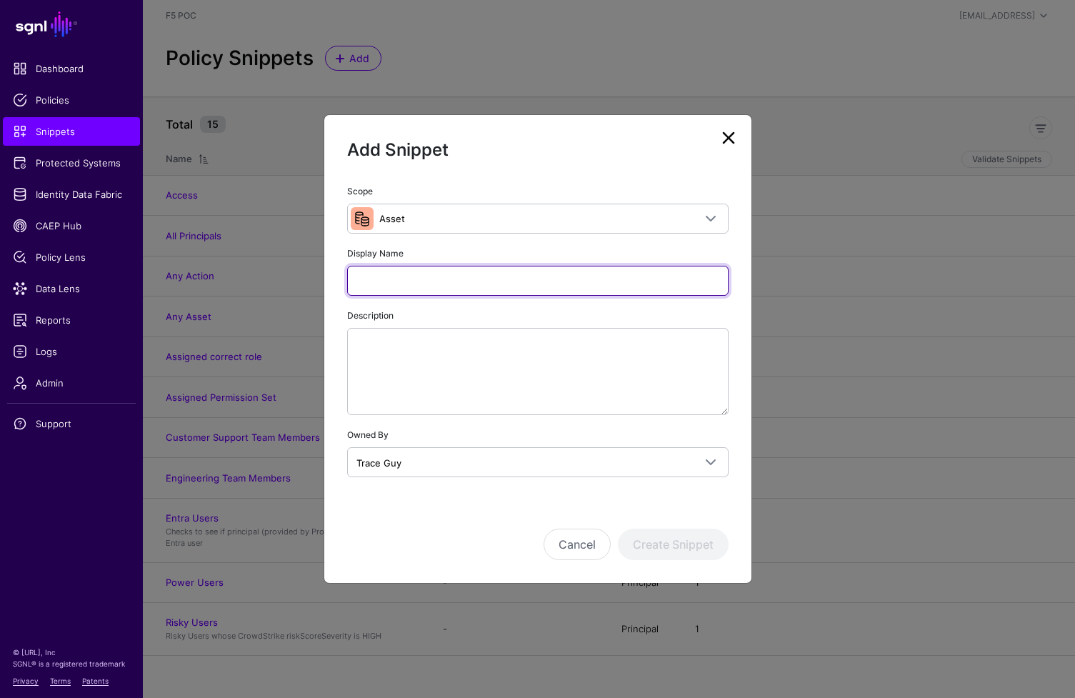
click at [504, 276] on input "Display Name" at bounding box center [537, 281] width 381 height 30
click at [354, 279] on input "**********" at bounding box center [537, 281] width 381 height 30
type input "**********"
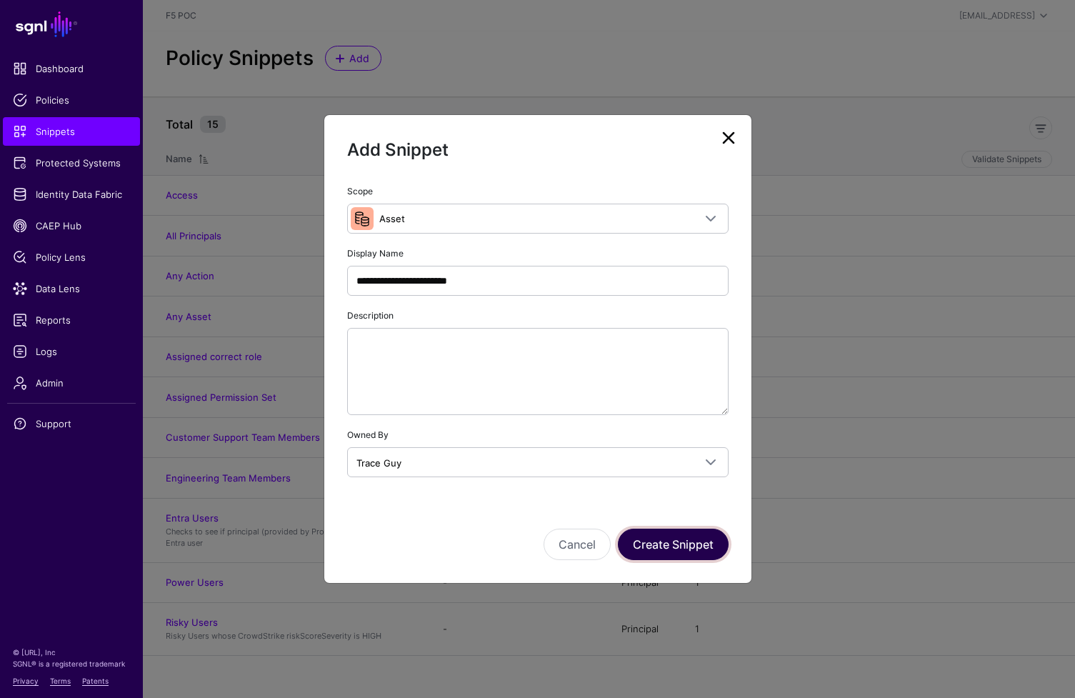
click at [677, 552] on button "Create Snippet" at bounding box center [673, 544] width 111 height 31
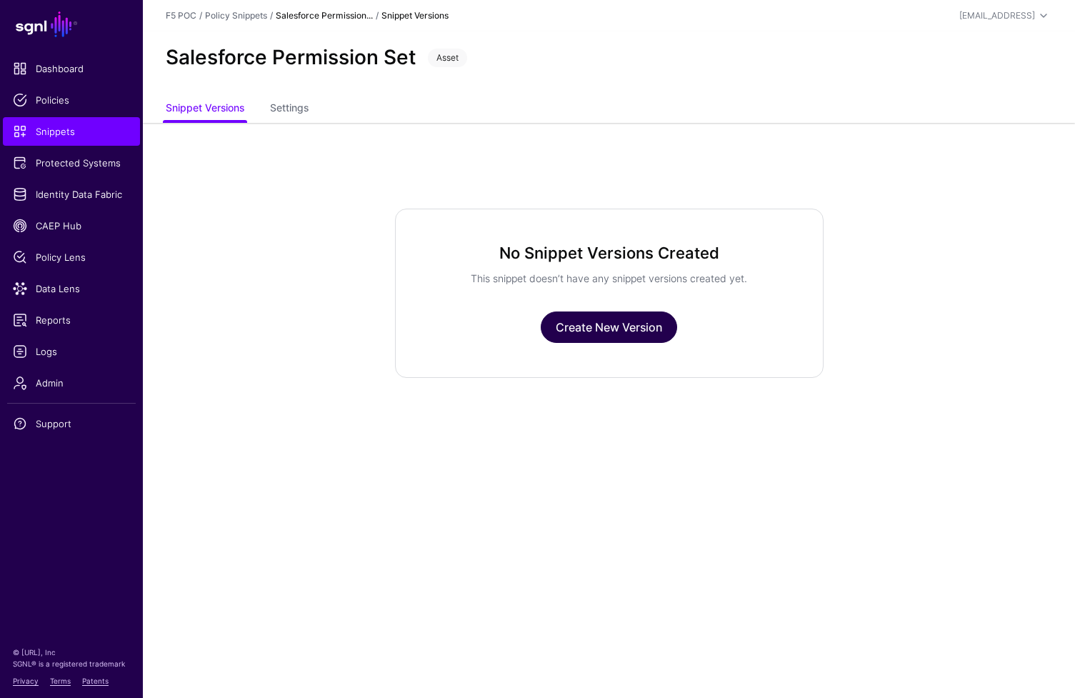
click at [629, 336] on link "Create New Version" at bounding box center [609, 326] width 136 height 31
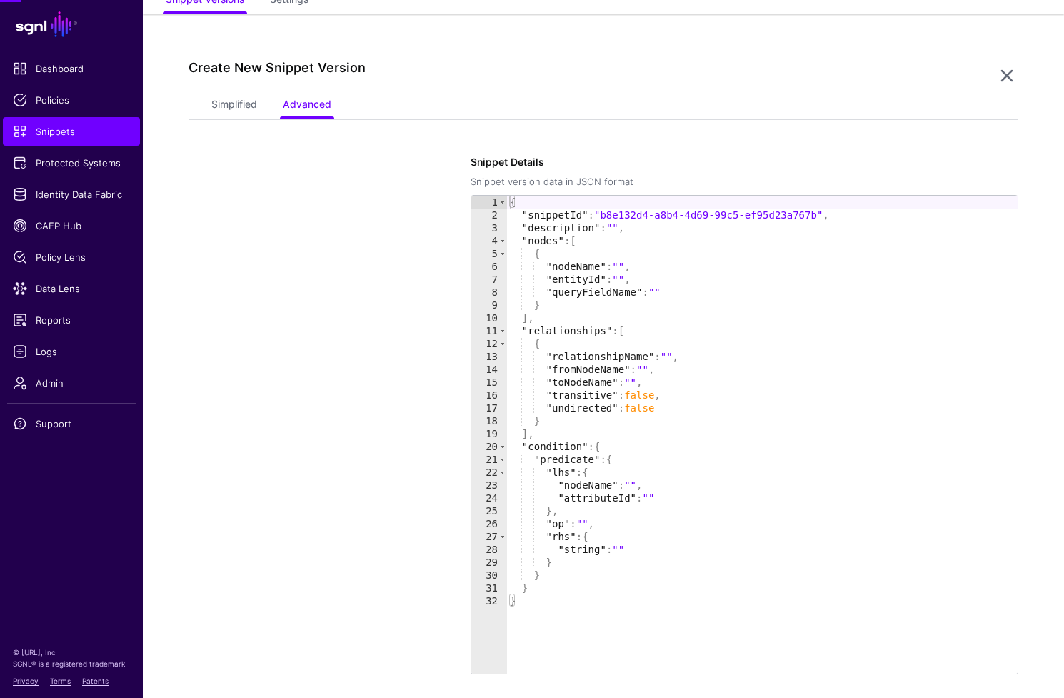
scroll to position [123, 0]
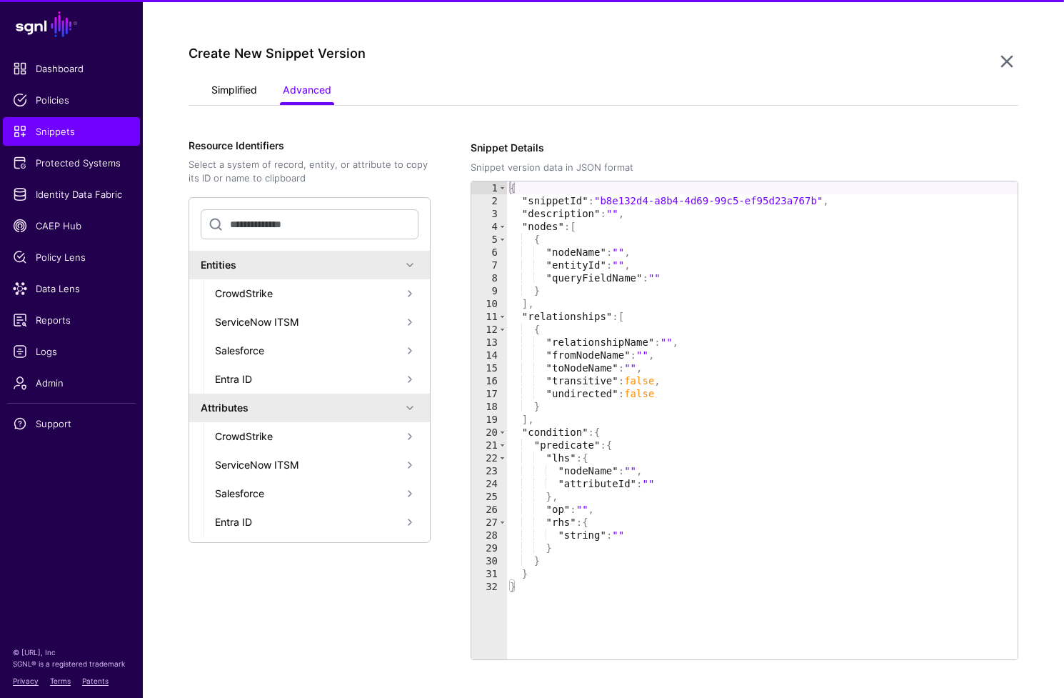
click at [224, 83] on link "Simplified" at bounding box center [234, 91] width 46 height 27
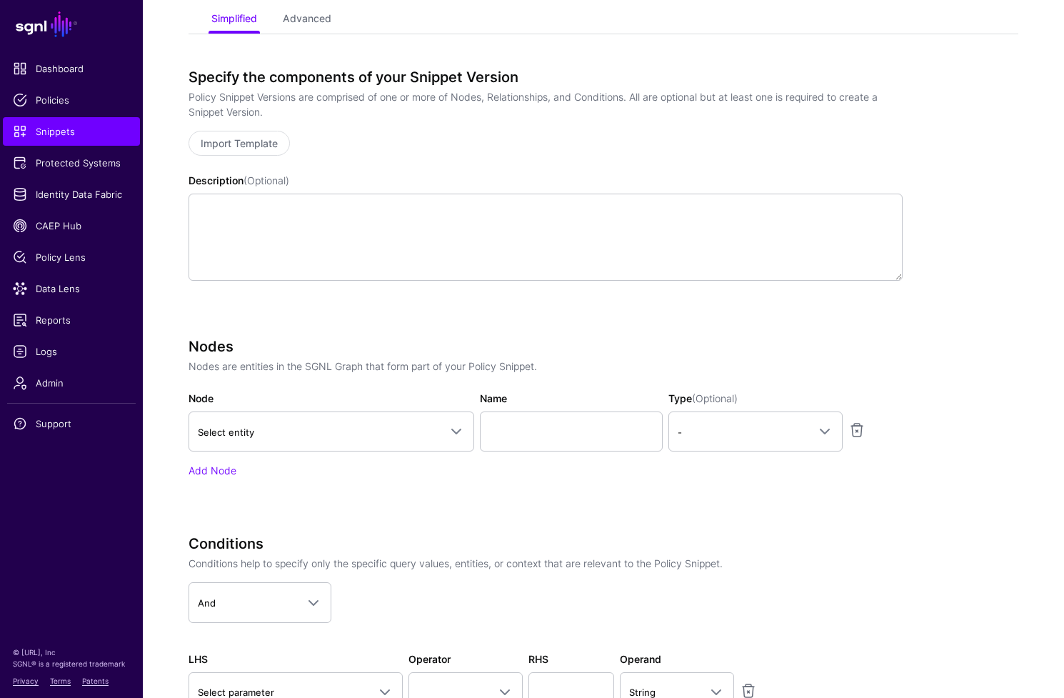
scroll to position [195, 0]
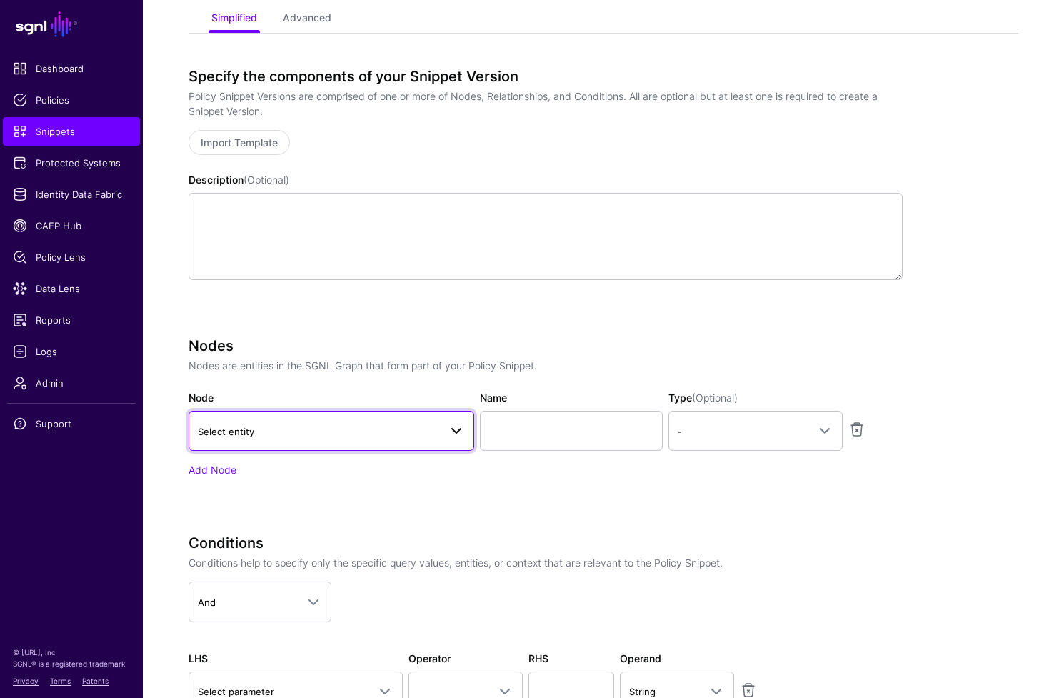
click at [350, 439] on link "Select entity" at bounding box center [332, 431] width 286 height 40
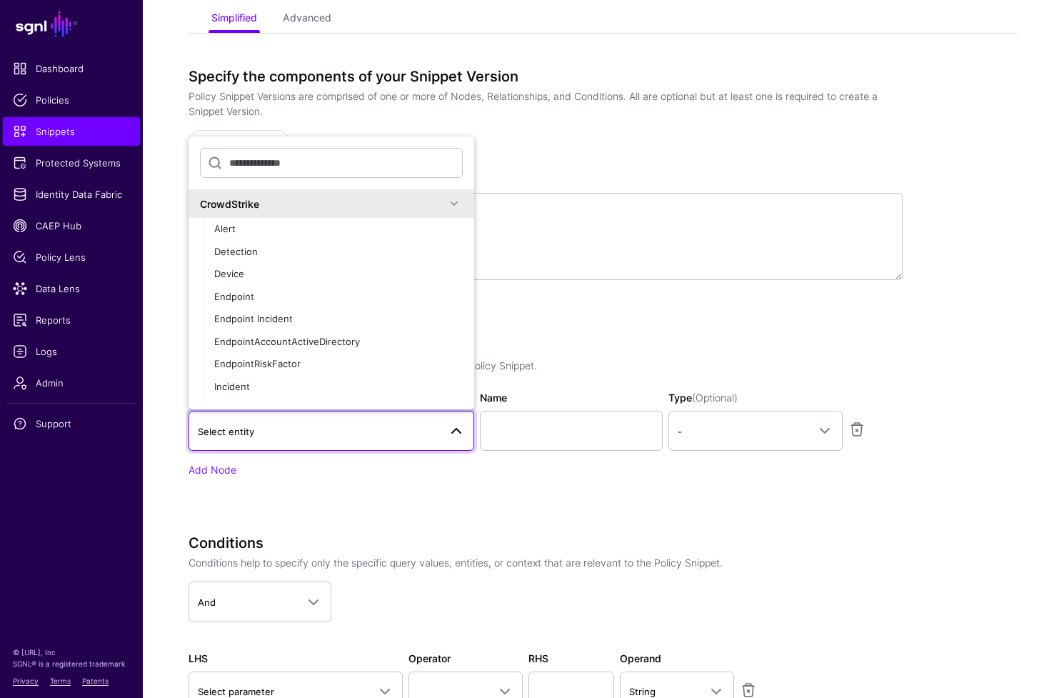
click at [449, 205] on span at bounding box center [454, 203] width 17 height 17
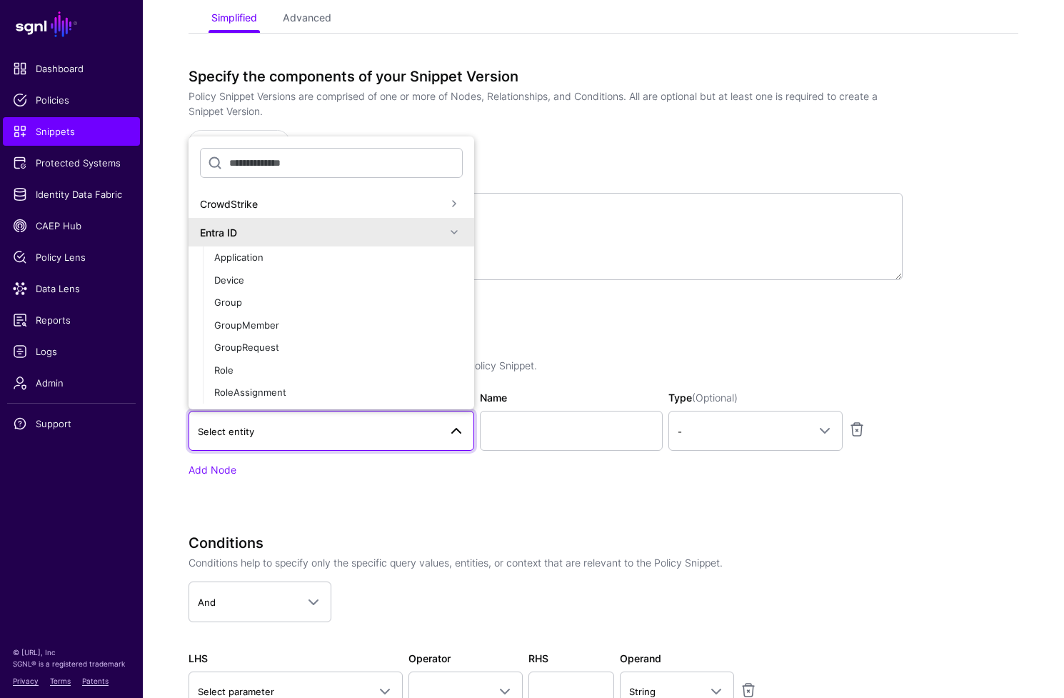
click at [448, 233] on span at bounding box center [454, 232] width 17 height 17
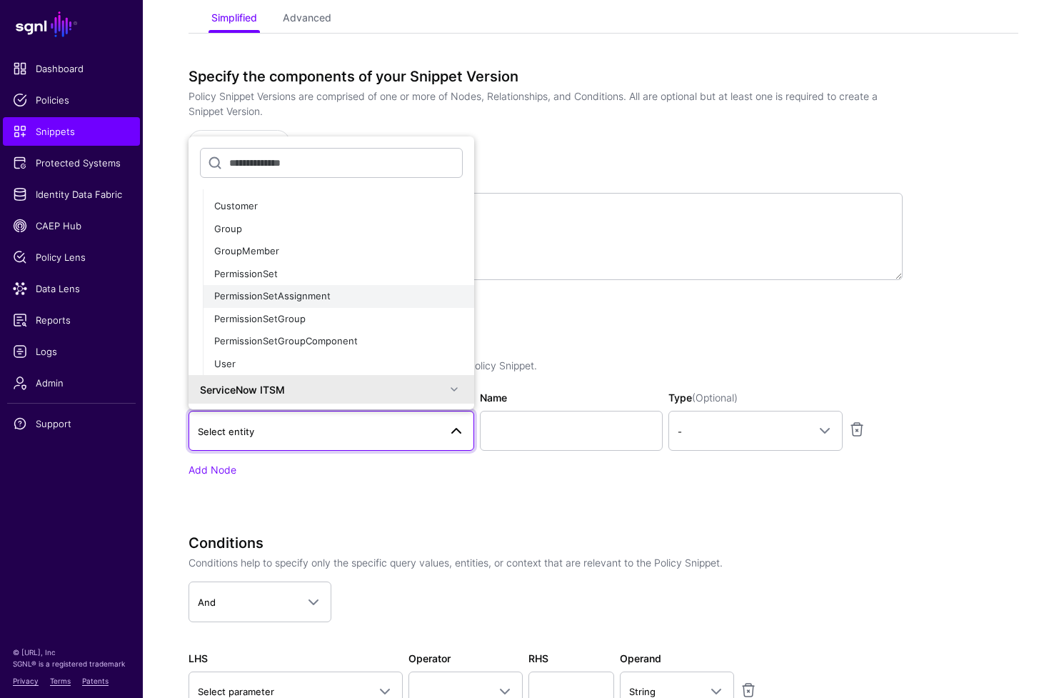
scroll to position [126, 0]
click at [401, 279] on div "PermissionSet" at bounding box center [338, 273] width 249 height 14
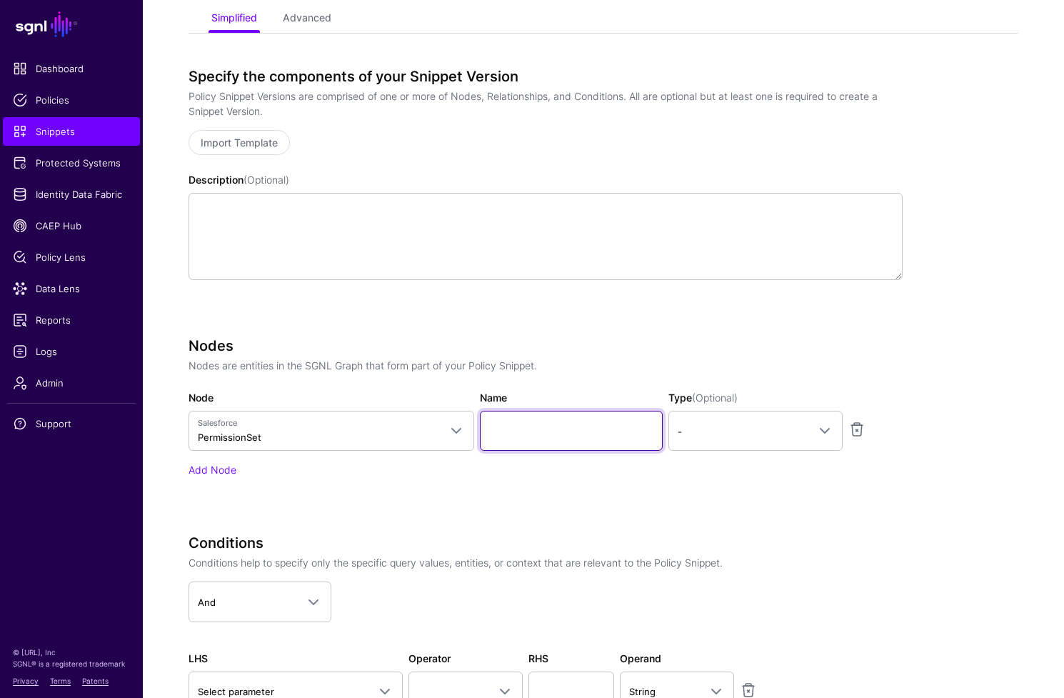
click at [611, 439] on input "Name" at bounding box center [571, 431] width 183 height 40
type input "**"
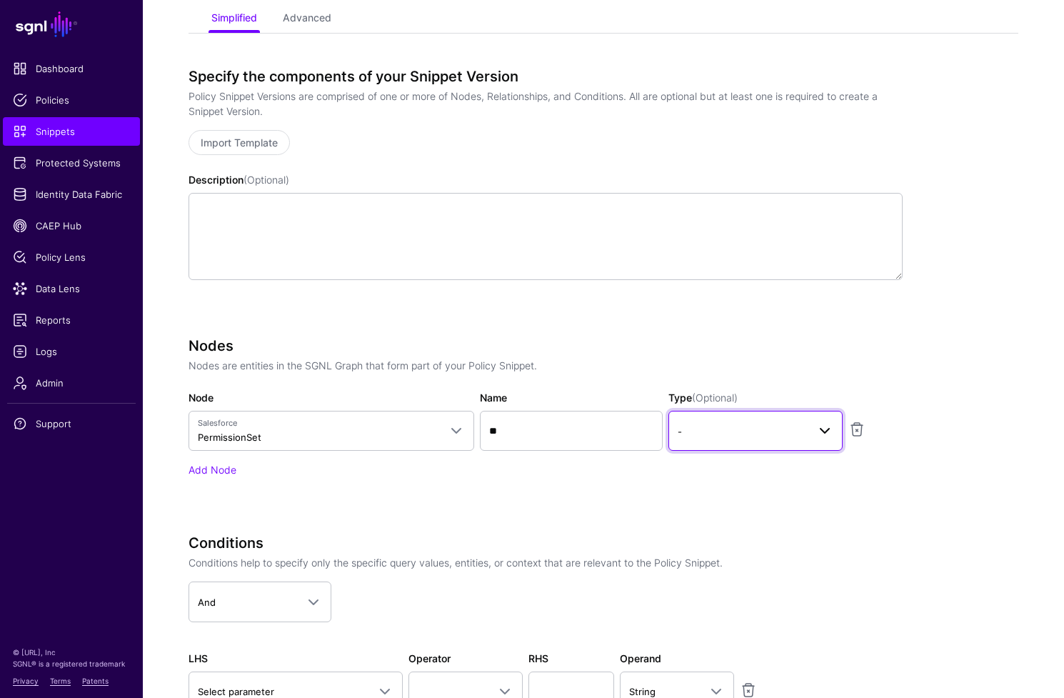
click at [798, 414] on link "-" at bounding box center [756, 431] width 174 height 40
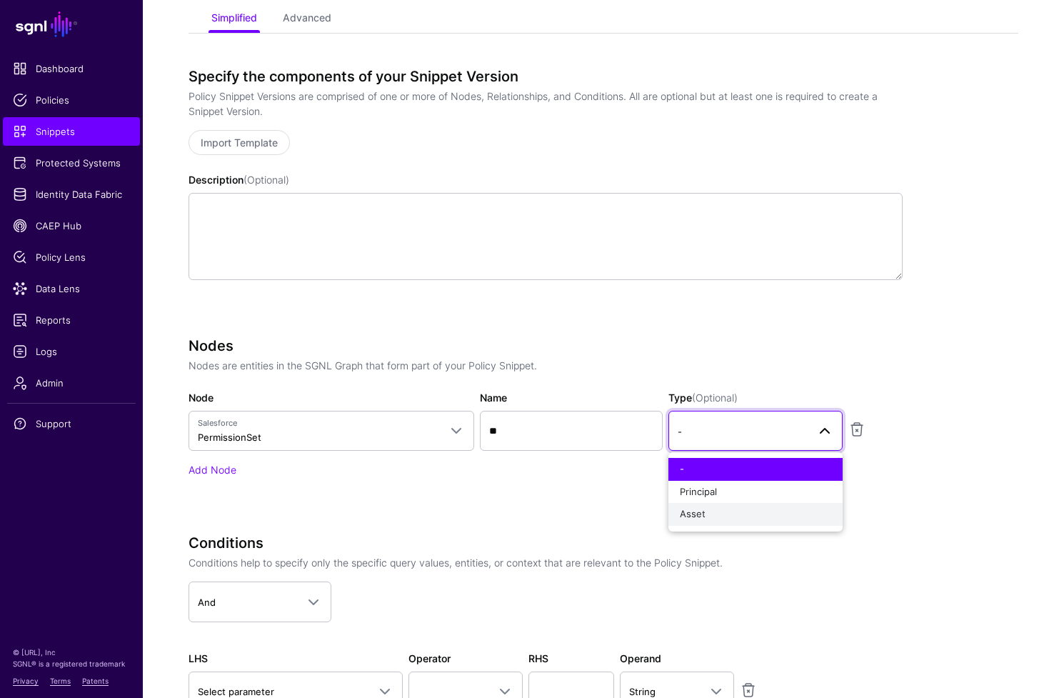
click at [767, 515] on div "Asset" at bounding box center [755, 514] width 151 height 14
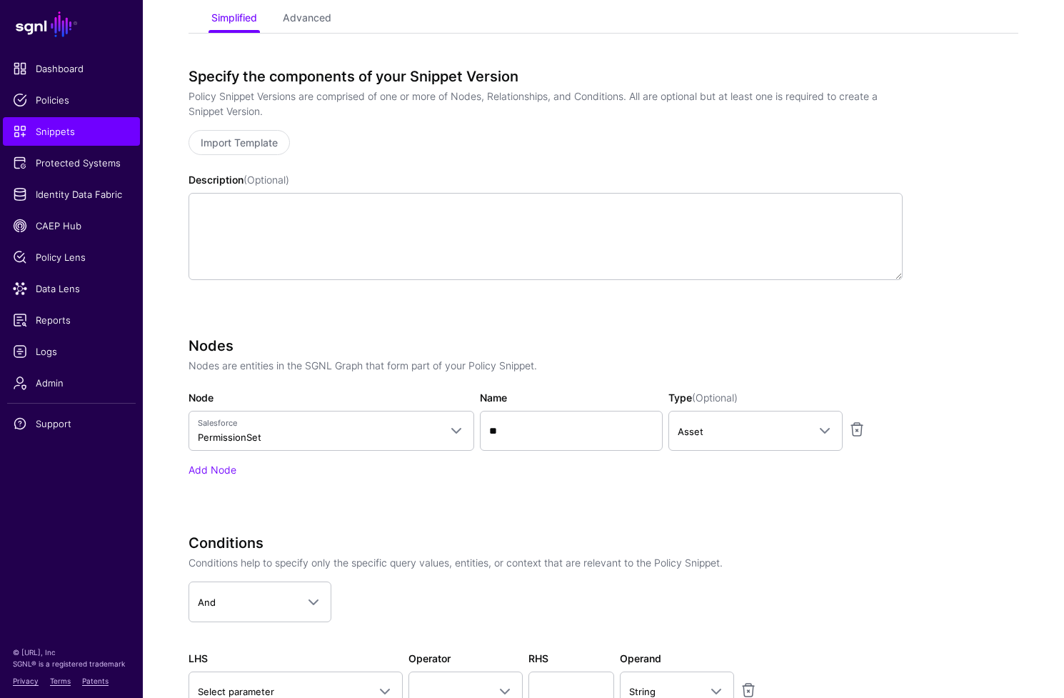
click at [658, 501] on div "Nodes Nodes are entities in the SGNL Graph that form part of your Policy Snippe…" at bounding box center [546, 427] width 714 height 180
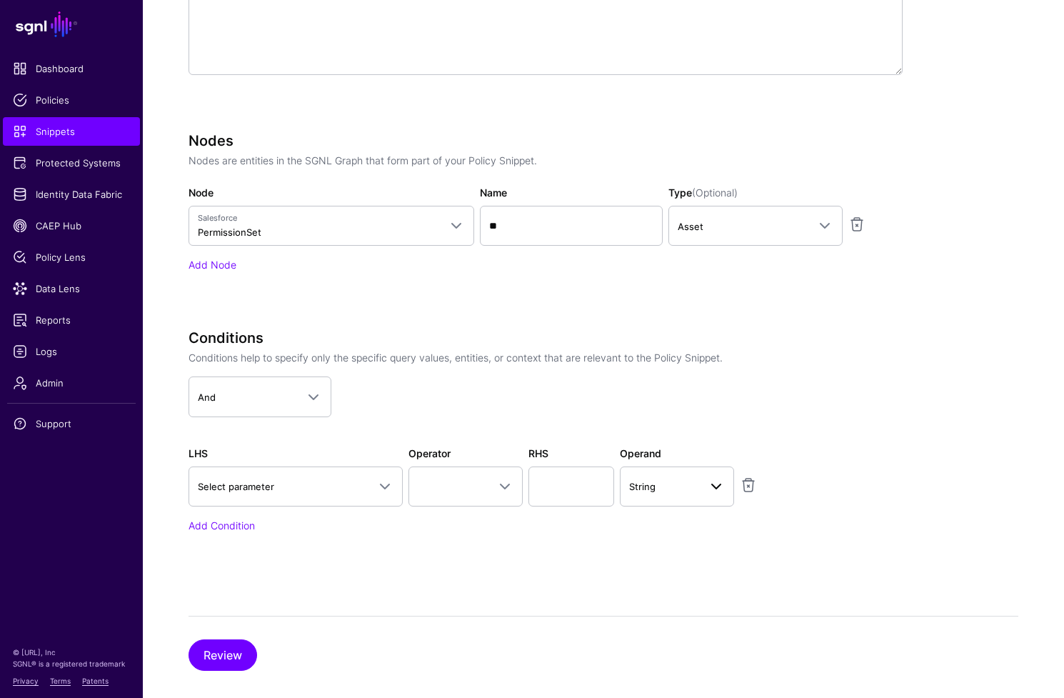
scroll to position [419, 0]
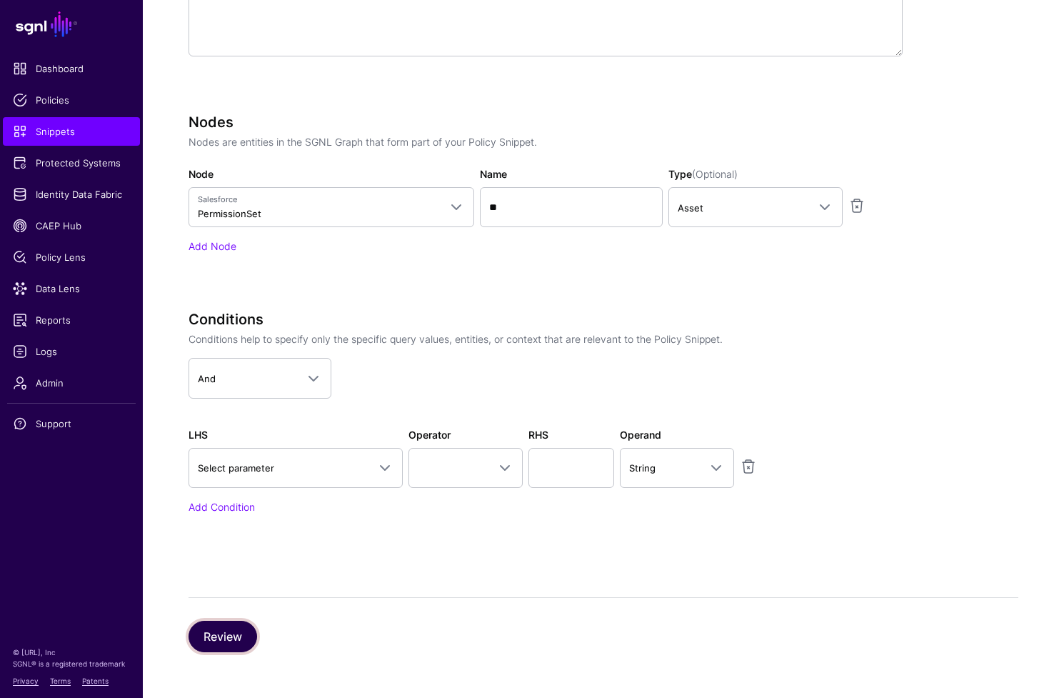
click at [217, 635] on button "Review" at bounding box center [223, 636] width 69 height 31
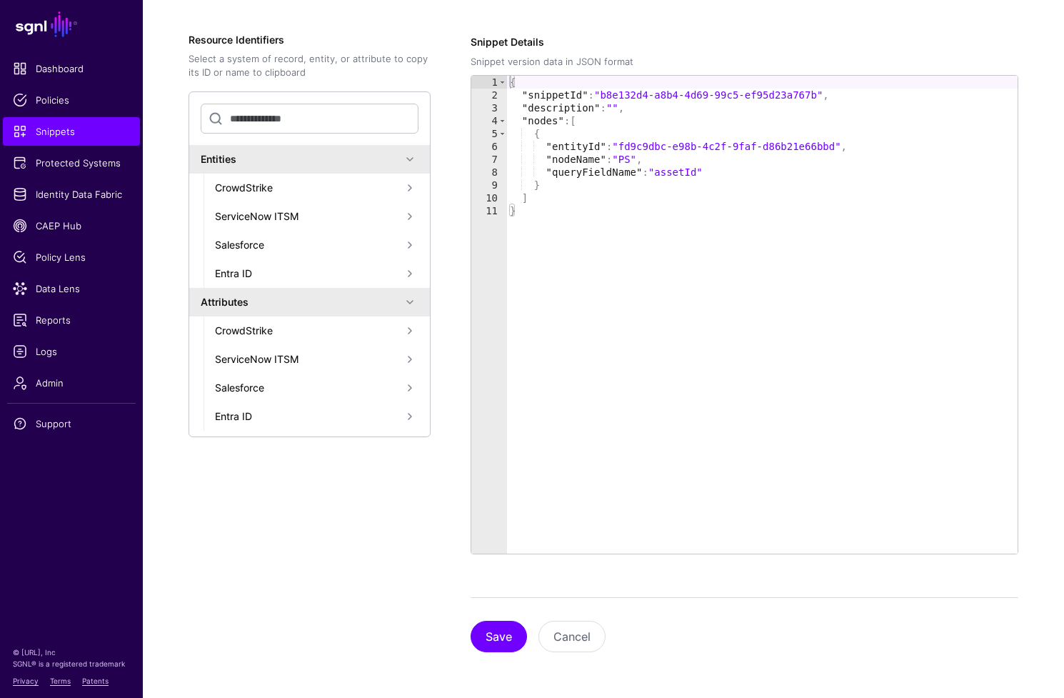
scroll to position [229, 0]
click at [493, 638] on button "Save" at bounding box center [499, 636] width 56 height 31
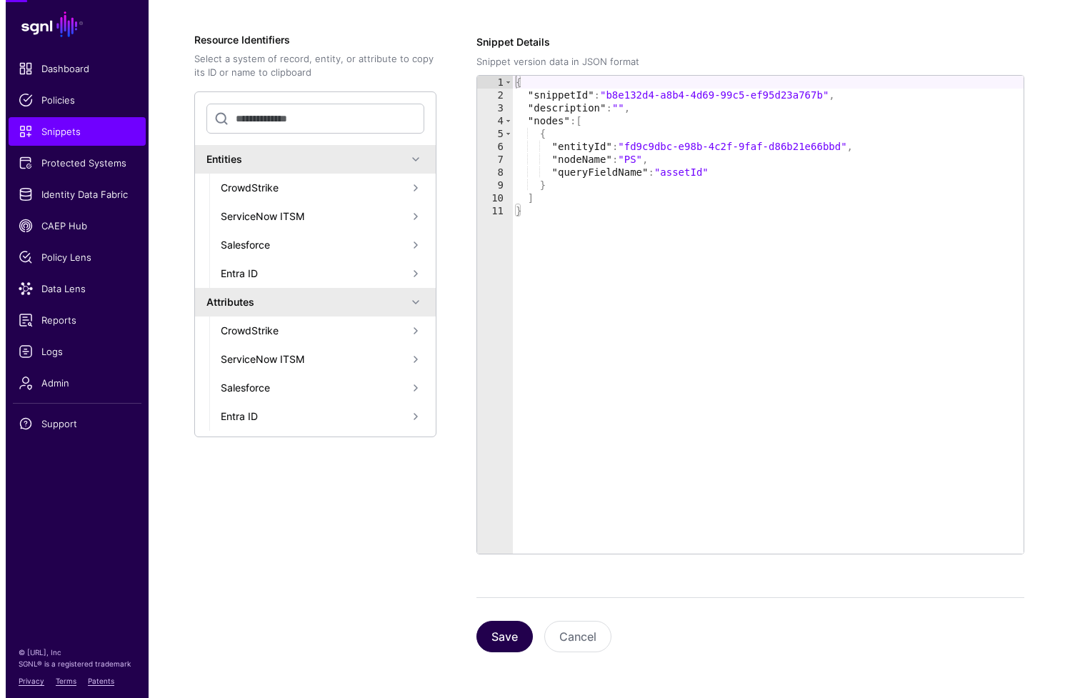
scroll to position [0, 0]
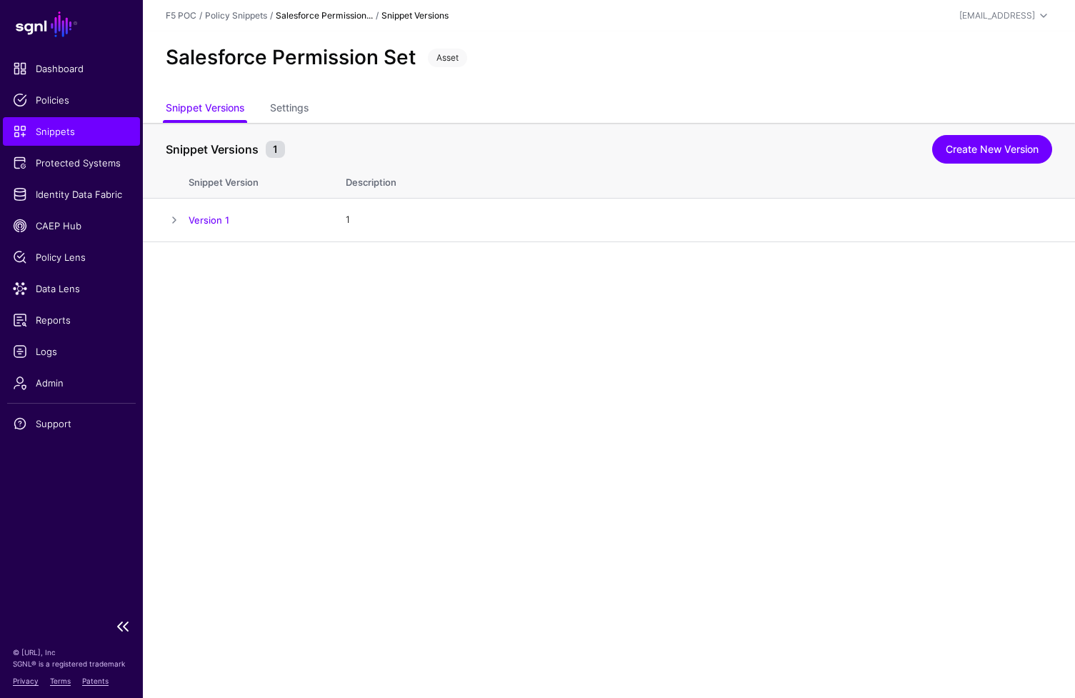
click at [61, 131] on span "Snippets" at bounding box center [71, 131] width 117 height 14
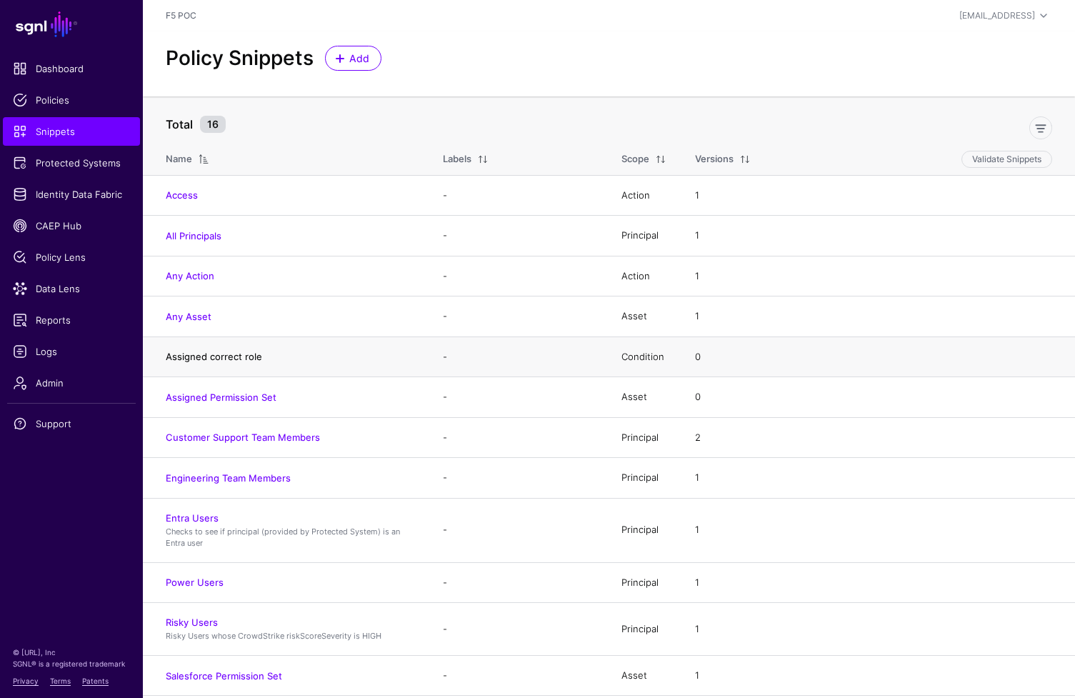
click at [252, 358] on link "Assigned correct role" at bounding box center [214, 356] width 96 height 11
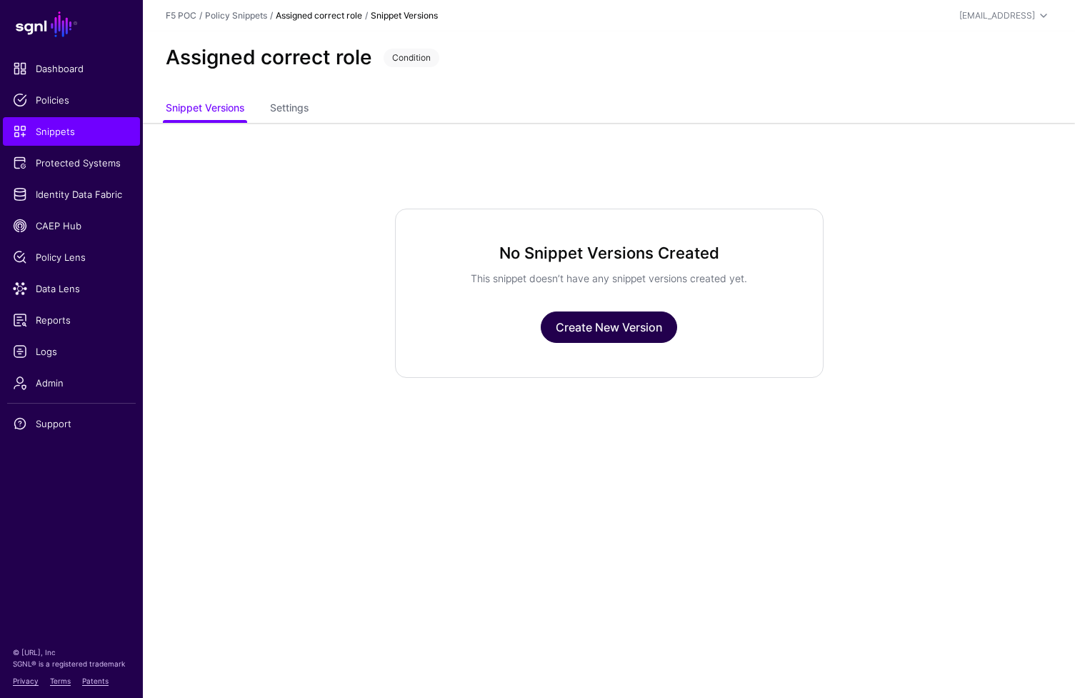
click at [618, 333] on link "Create New Version" at bounding box center [609, 326] width 136 height 31
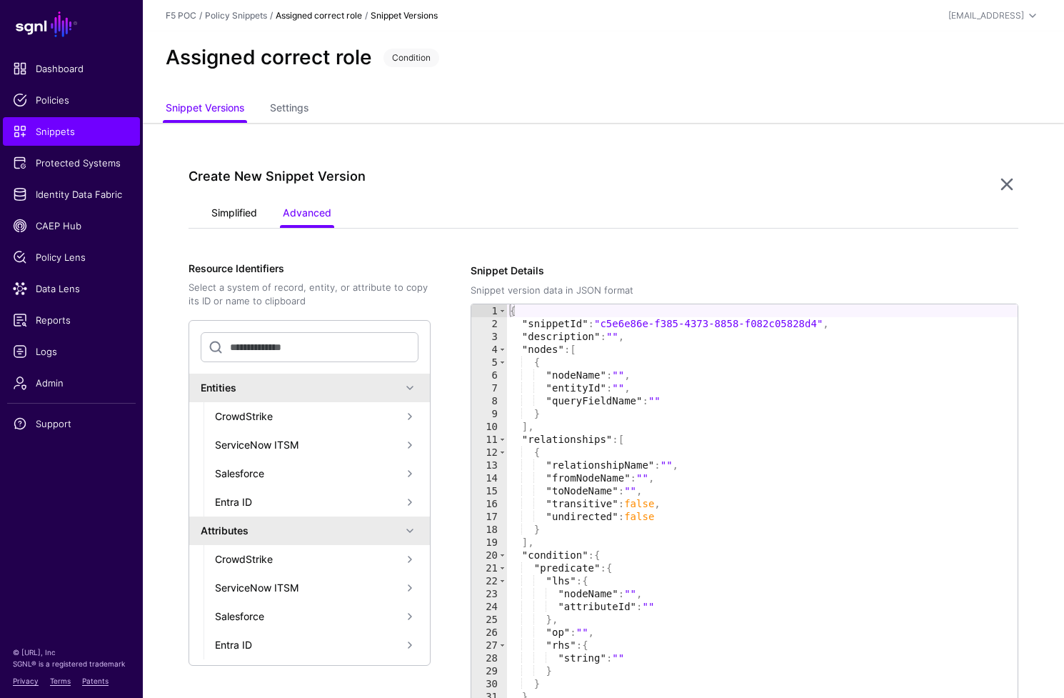
click at [243, 217] on link "Simplified" at bounding box center [234, 214] width 46 height 27
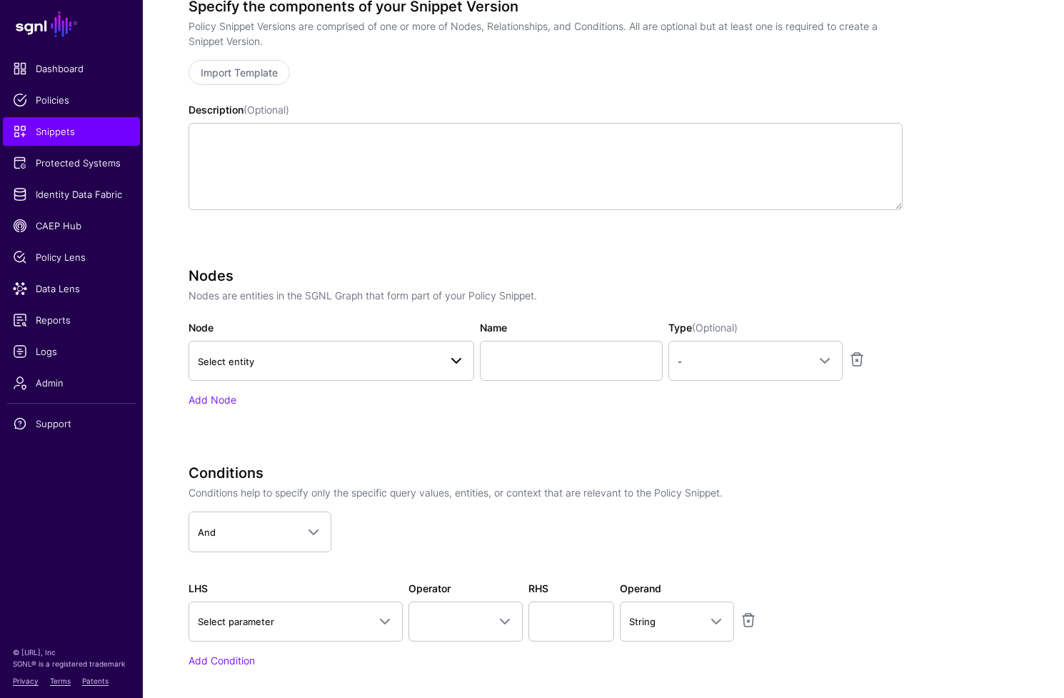
scroll to position [267, 0]
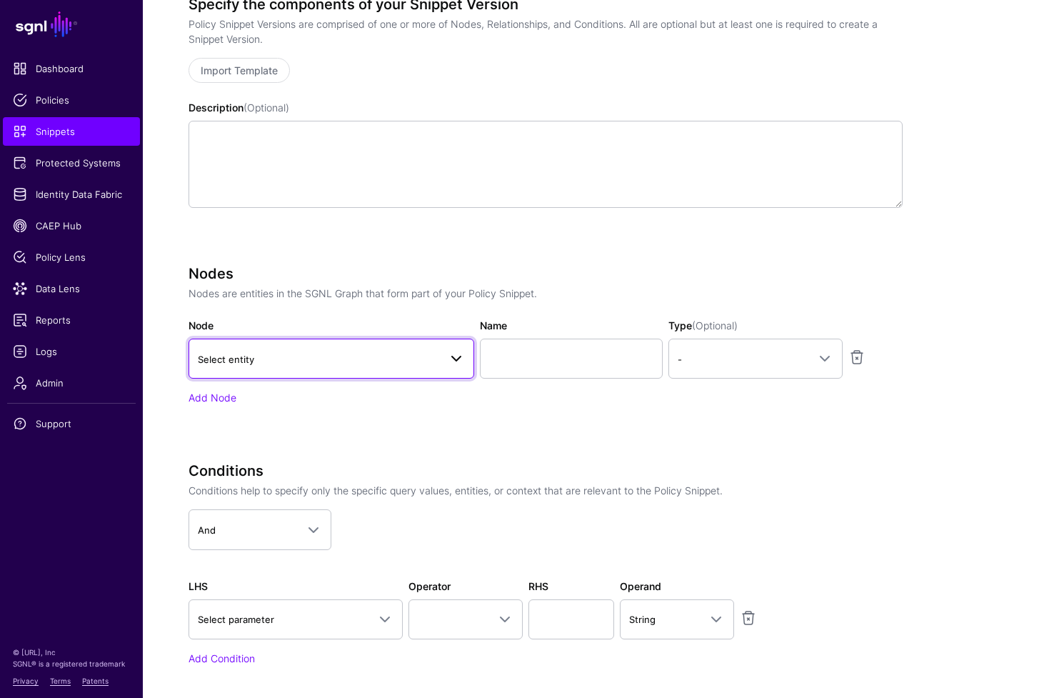
click at [459, 356] on span at bounding box center [456, 358] width 17 height 17
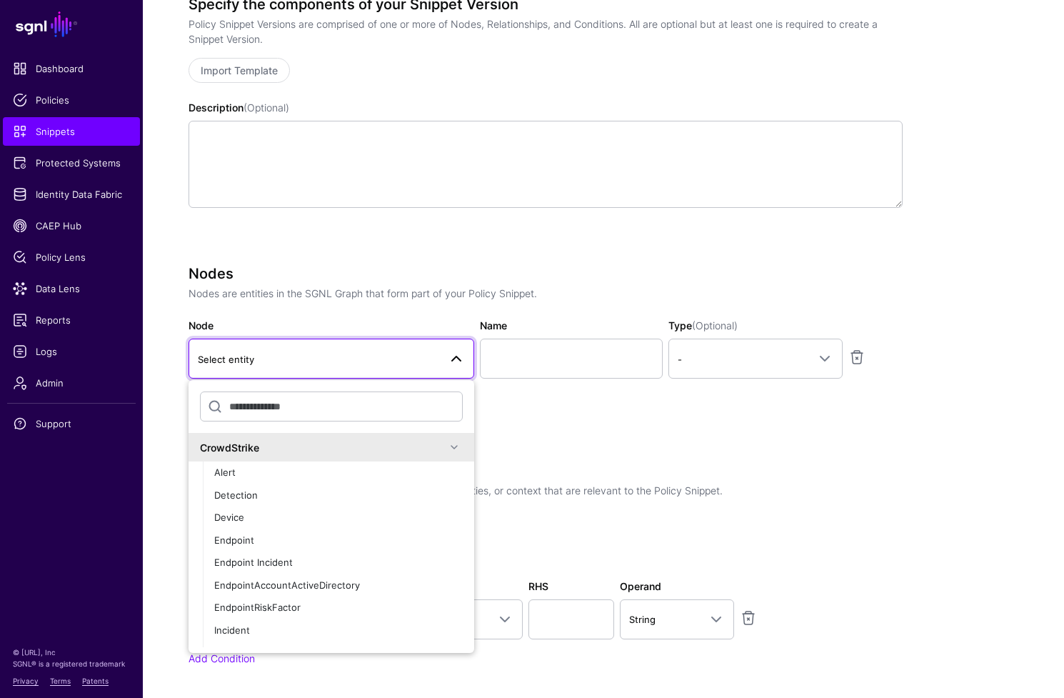
click at [449, 449] on span at bounding box center [454, 447] width 17 height 17
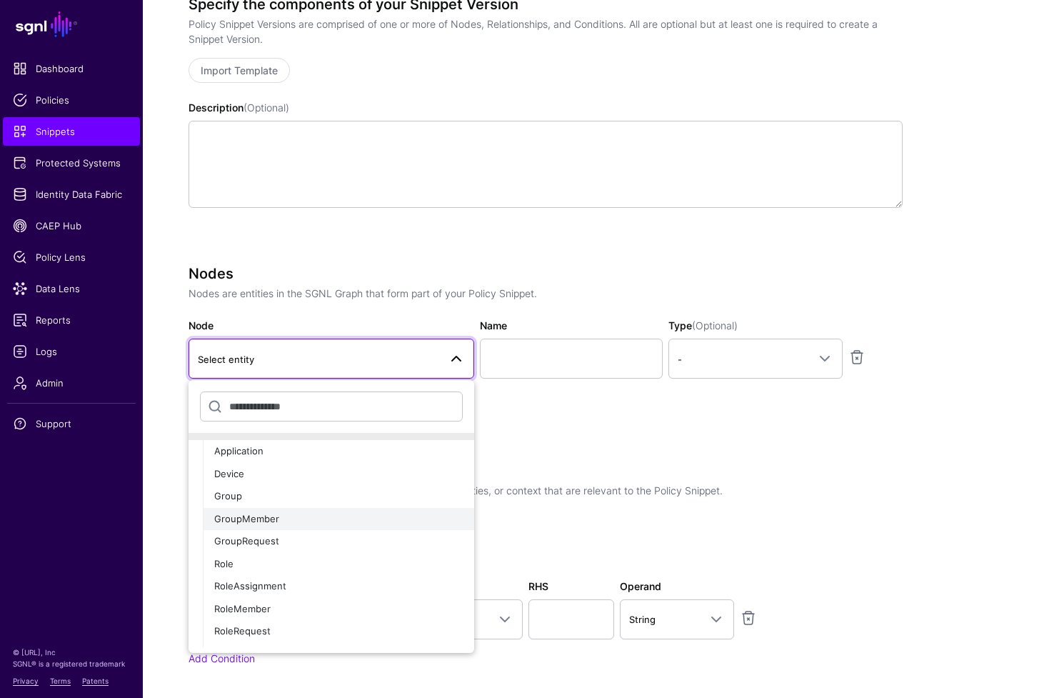
scroll to position [65, 0]
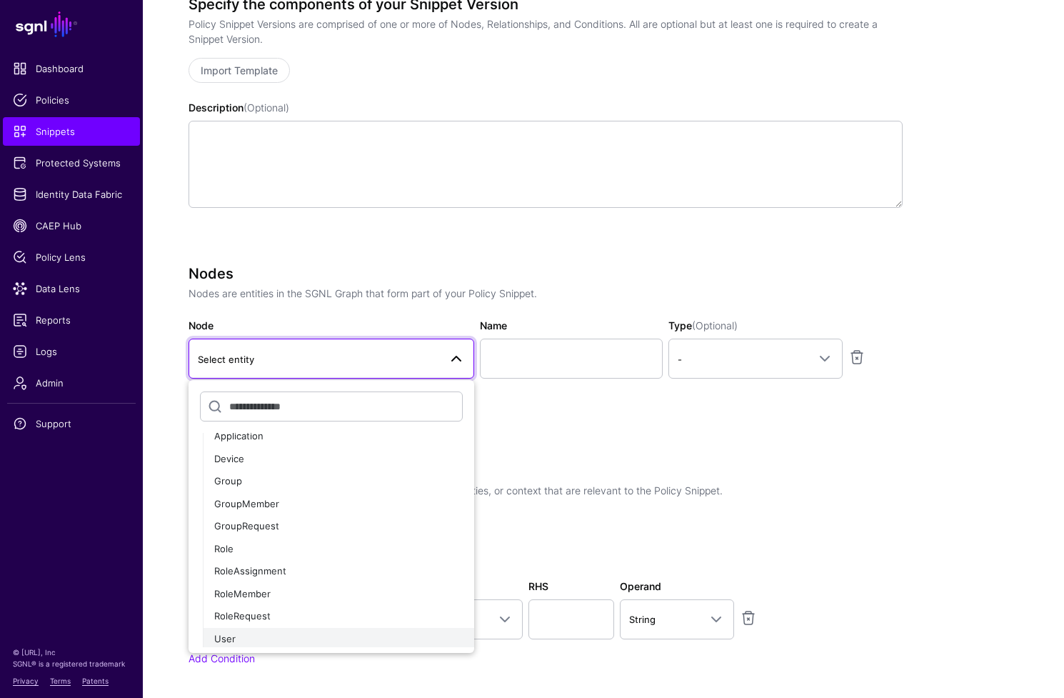
click at [344, 635] on div "User" at bounding box center [338, 639] width 249 height 14
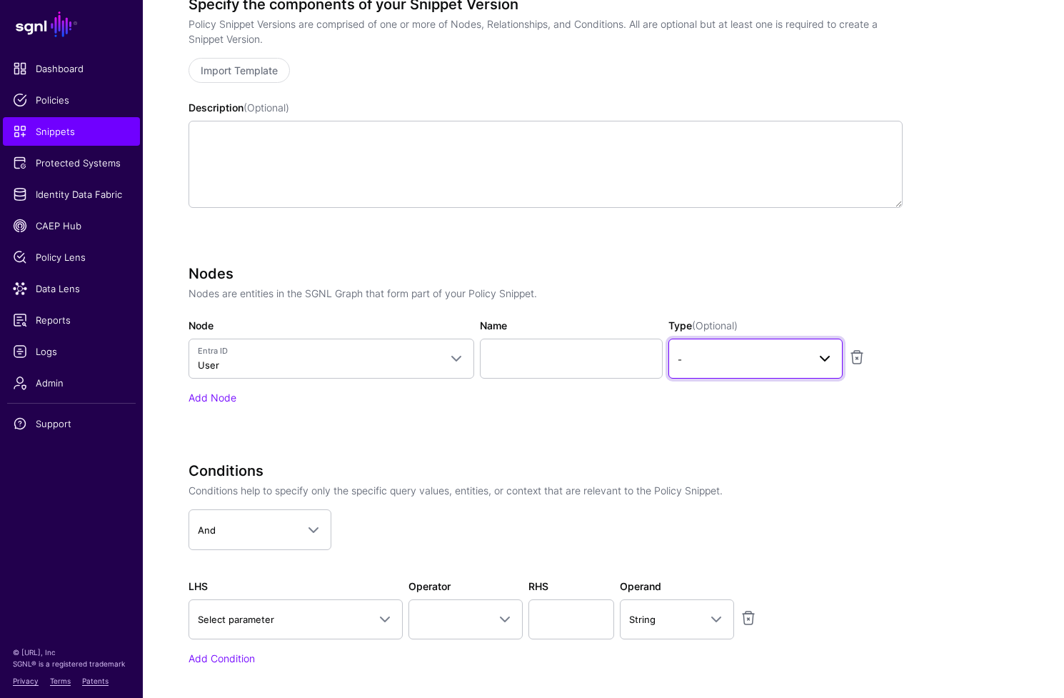
click at [726, 356] on span "-" at bounding box center [743, 359] width 130 height 16
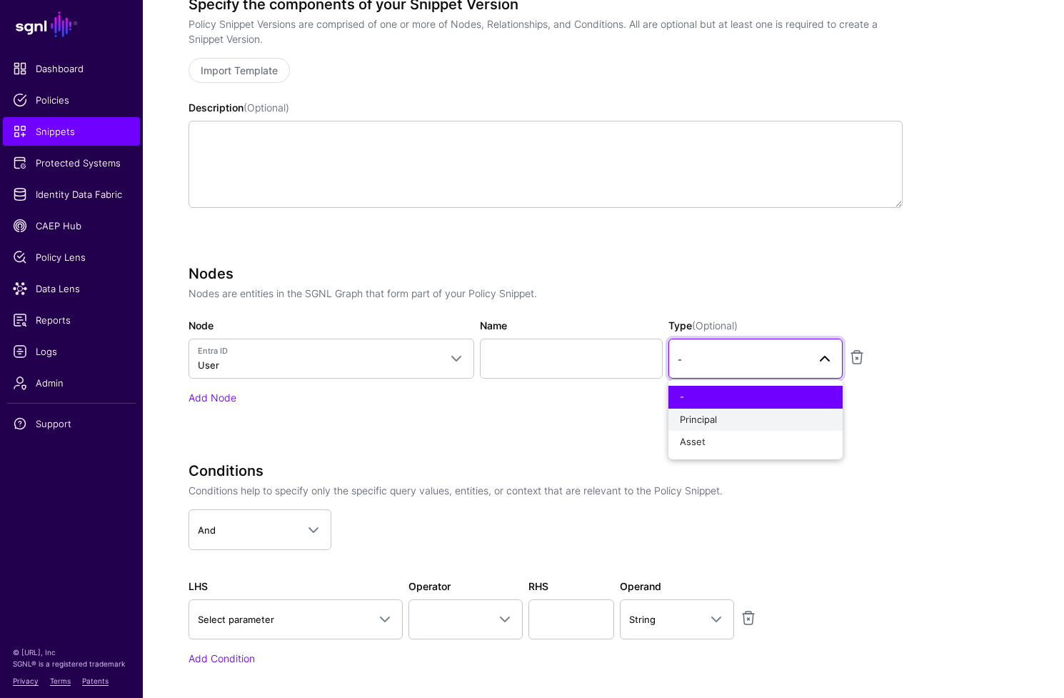
click at [736, 426] on button "Principal" at bounding box center [756, 420] width 174 height 23
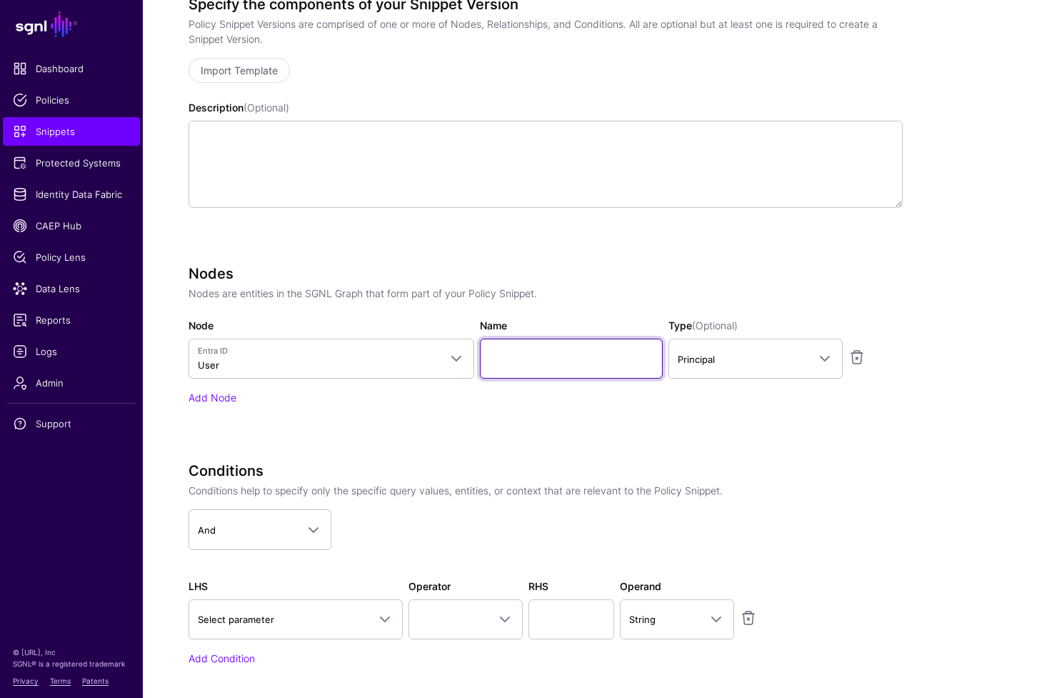
click at [501, 348] on input "Name" at bounding box center [571, 359] width 183 height 40
type input "*"
type input "*********"
click at [199, 422] on div "Nodes Nodes are entities in the SGNL Graph that form part of your Policy Snippe…" at bounding box center [546, 355] width 714 height 180
click at [204, 404] on link "Add Node" at bounding box center [213, 397] width 48 height 12
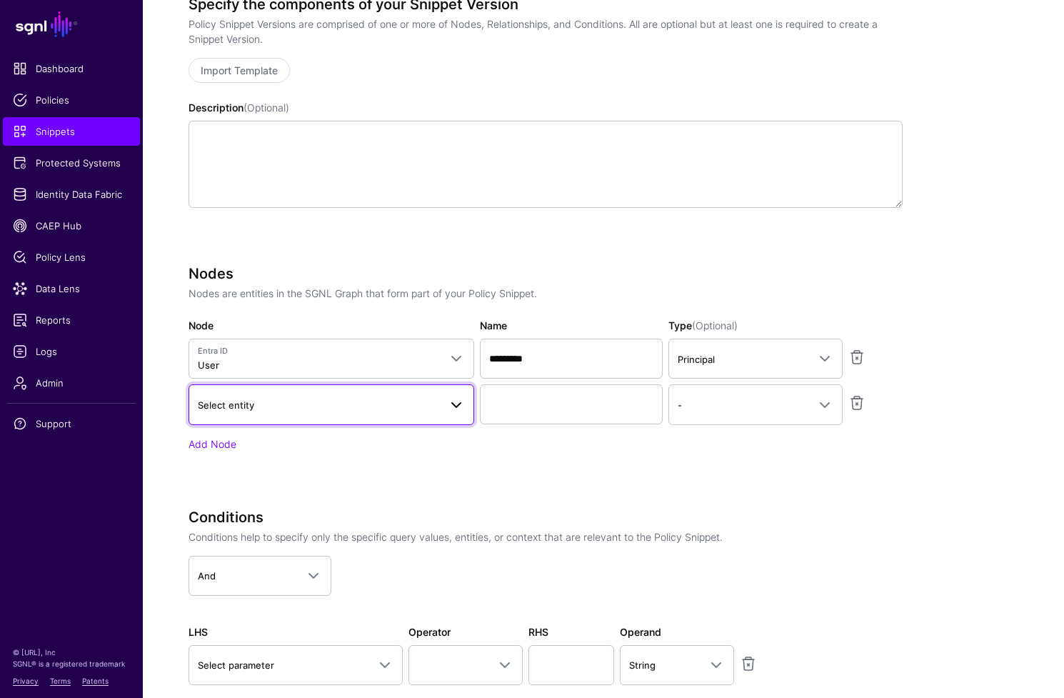
click at [420, 407] on span "Select entity" at bounding box center [318, 405] width 241 height 16
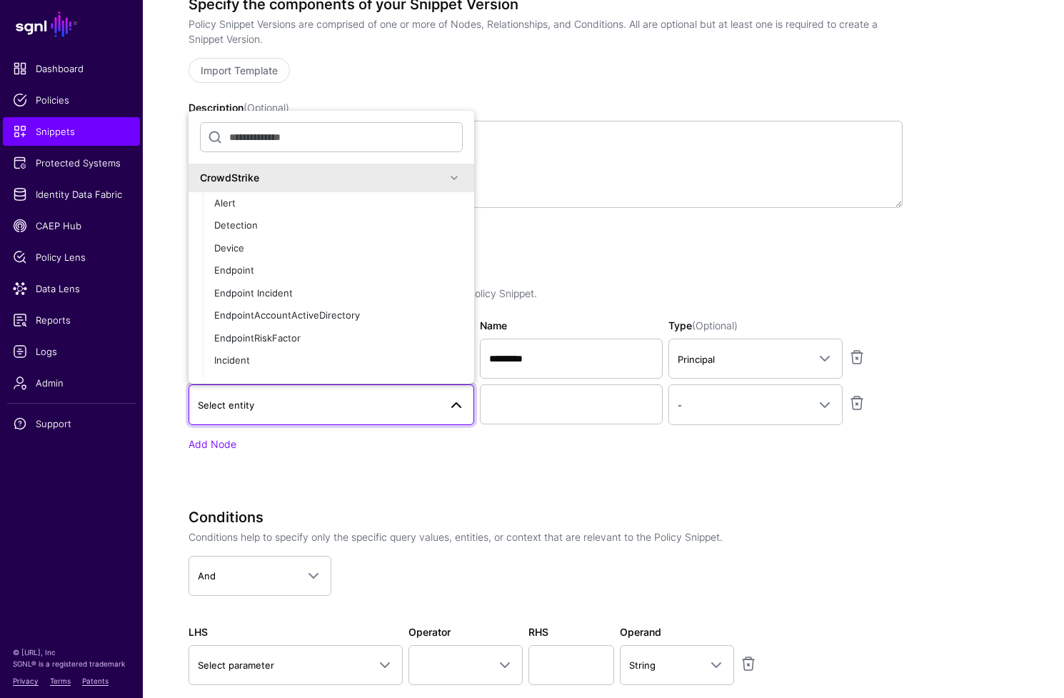
click at [446, 176] on span at bounding box center [454, 177] width 17 height 17
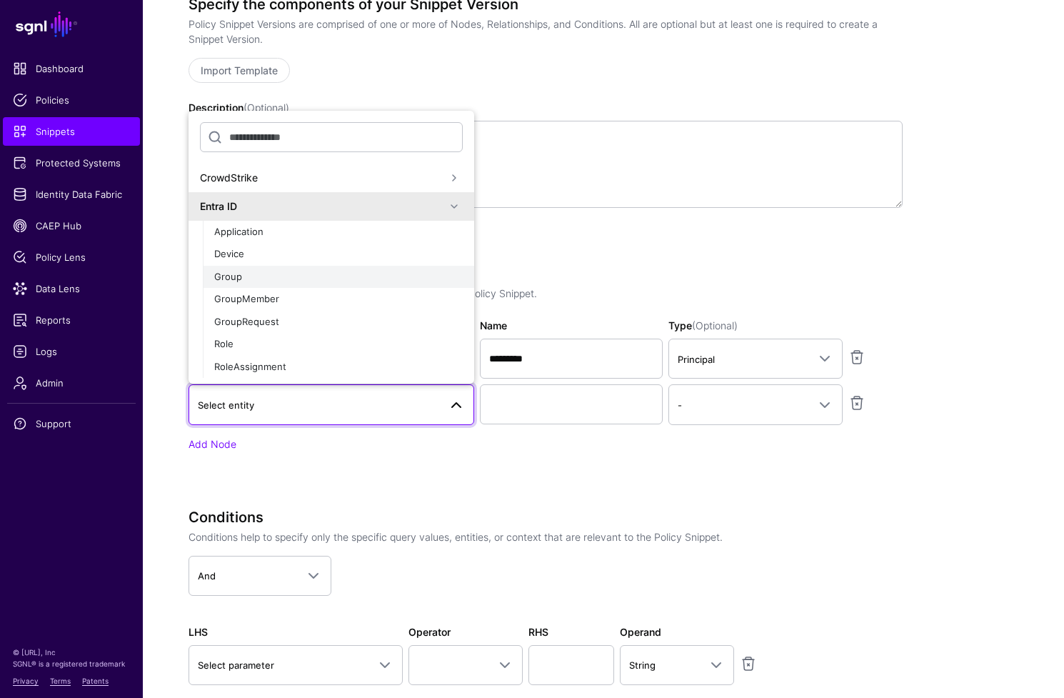
click at [371, 282] on div "Group" at bounding box center [338, 277] width 249 height 14
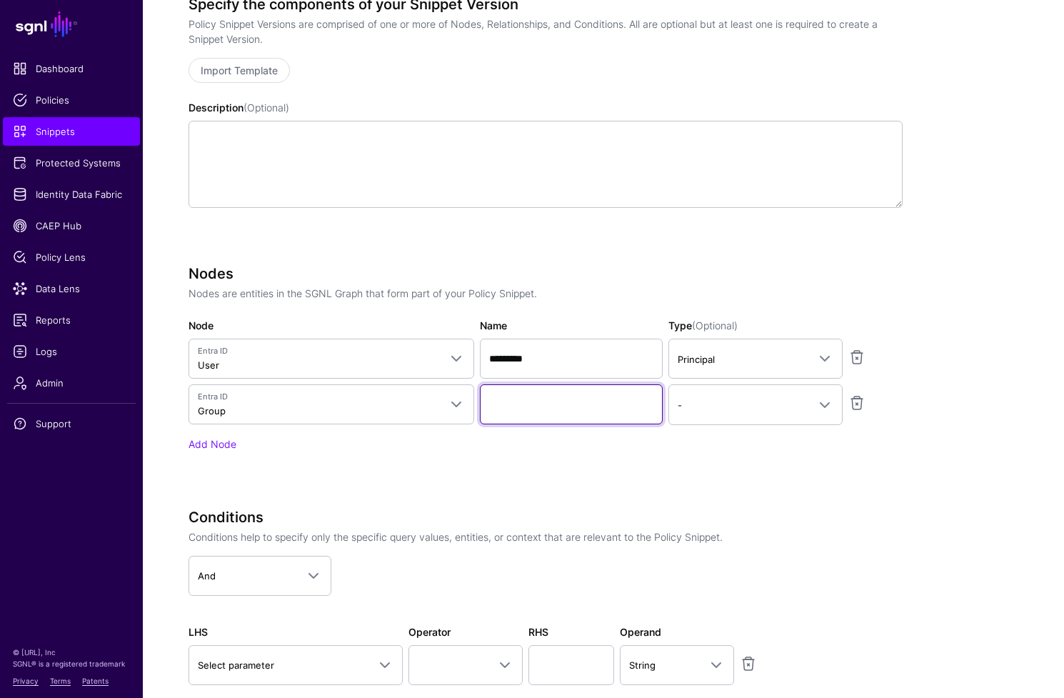
click at [564, 414] on input "Name" at bounding box center [571, 404] width 183 height 40
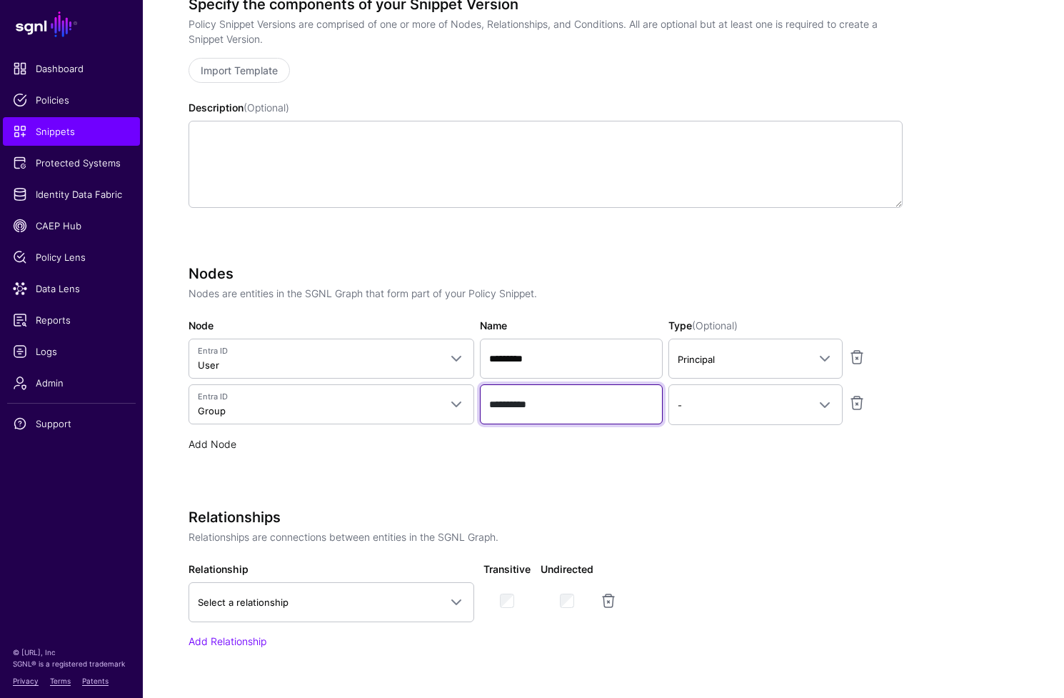
type input "**********"
click at [204, 442] on link "Add Node" at bounding box center [213, 444] width 48 height 12
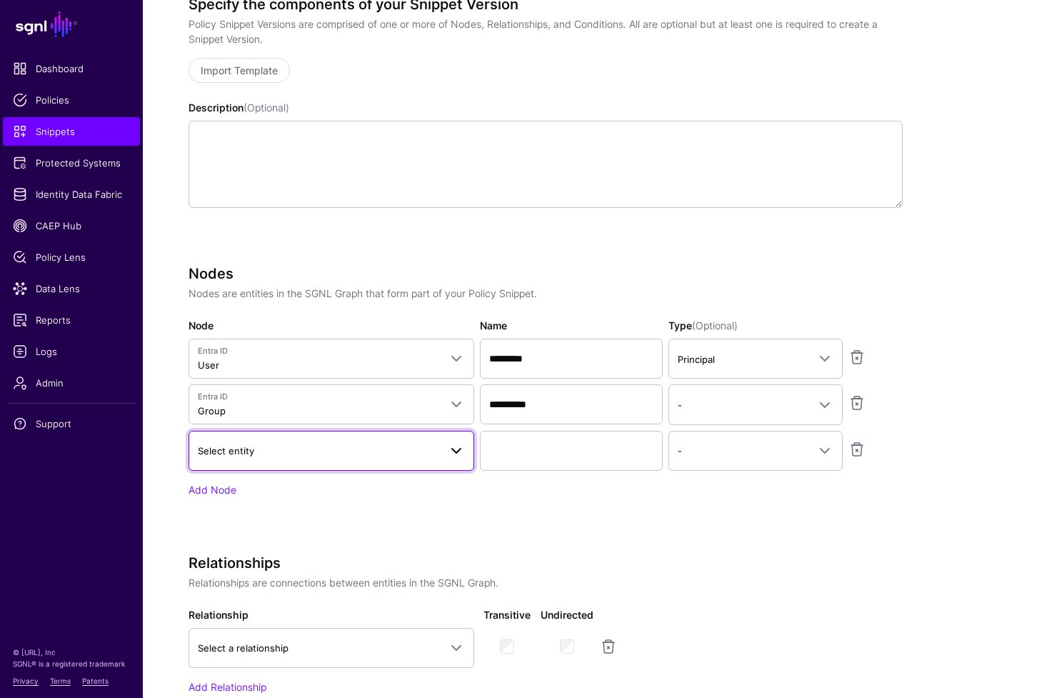
click at [414, 460] on link "Select entity" at bounding box center [332, 451] width 286 height 40
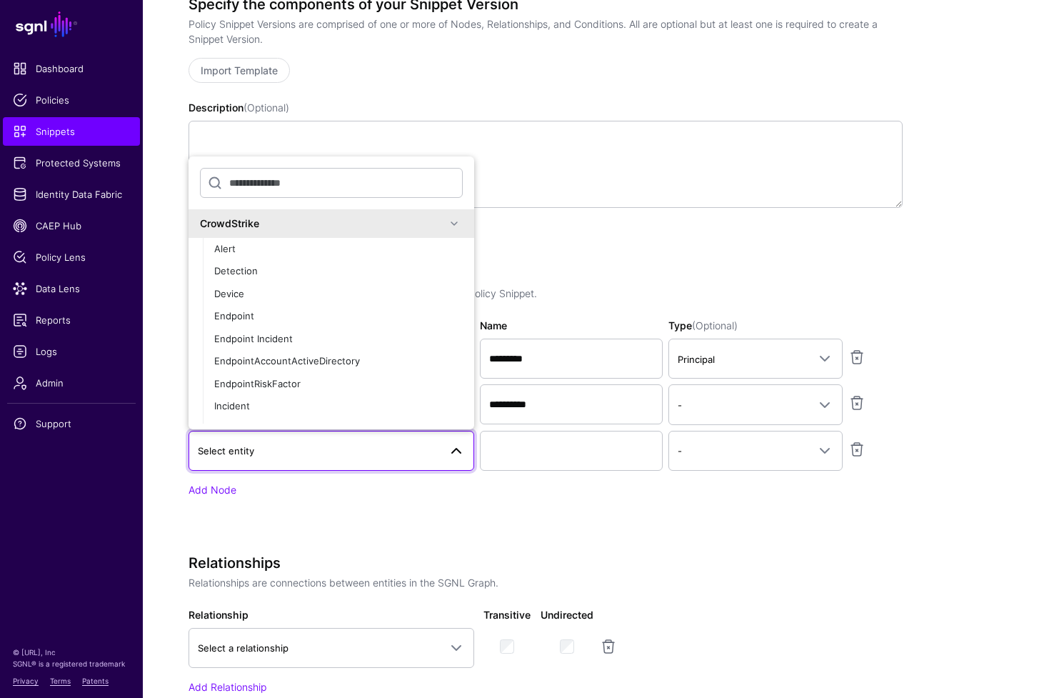
click at [446, 224] on span at bounding box center [454, 223] width 17 height 17
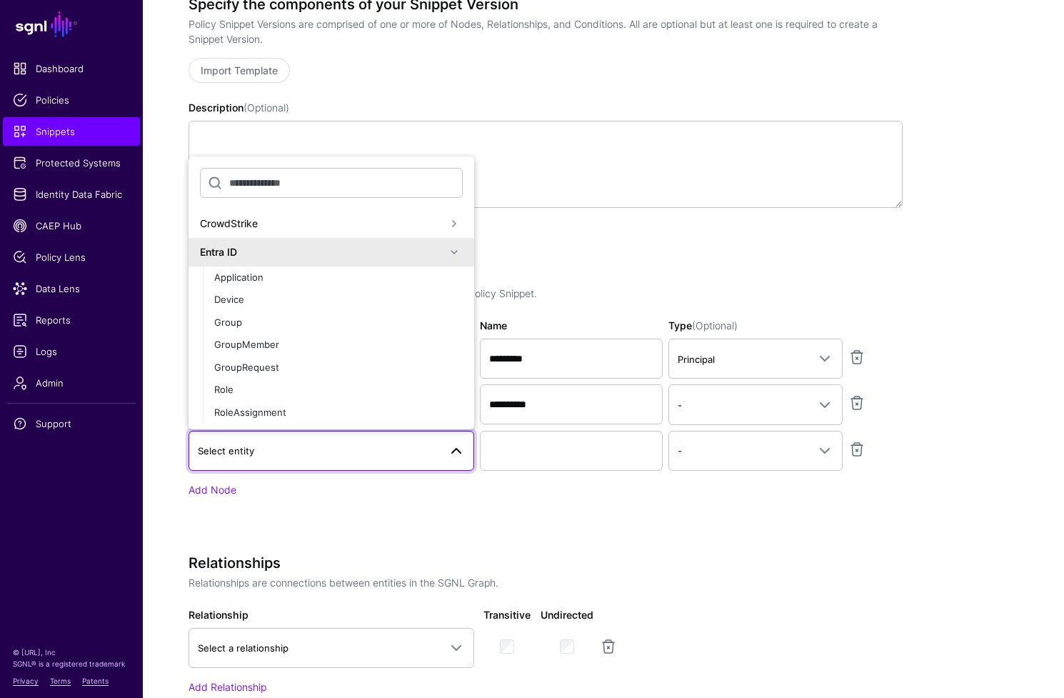
click at [446, 249] on span at bounding box center [454, 252] width 17 height 17
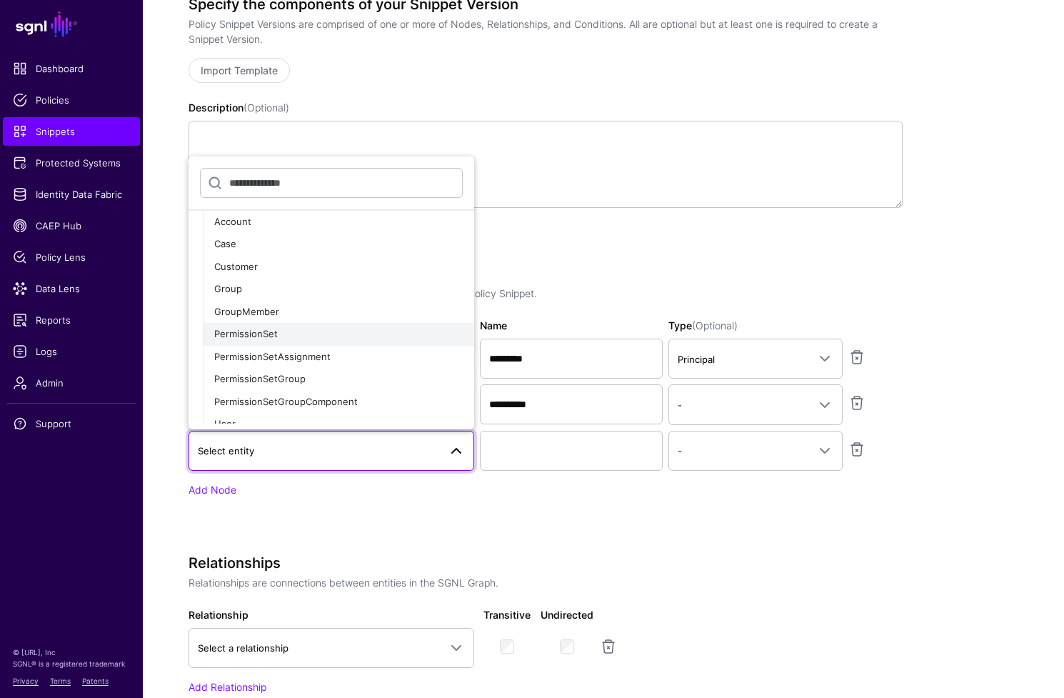
click at [364, 334] on div "PermissionSet" at bounding box center [338, 334] width 249 height 14
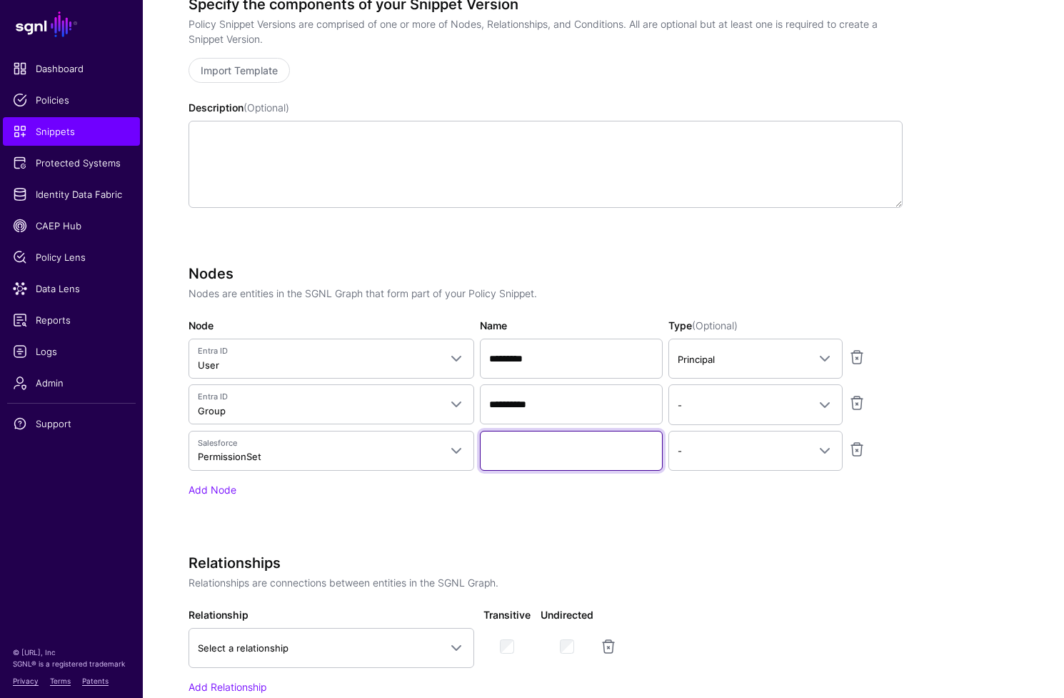
click at [559, 458] on input "Name" at bounding box center [571, 451] width 183 height 40
type input "**********"
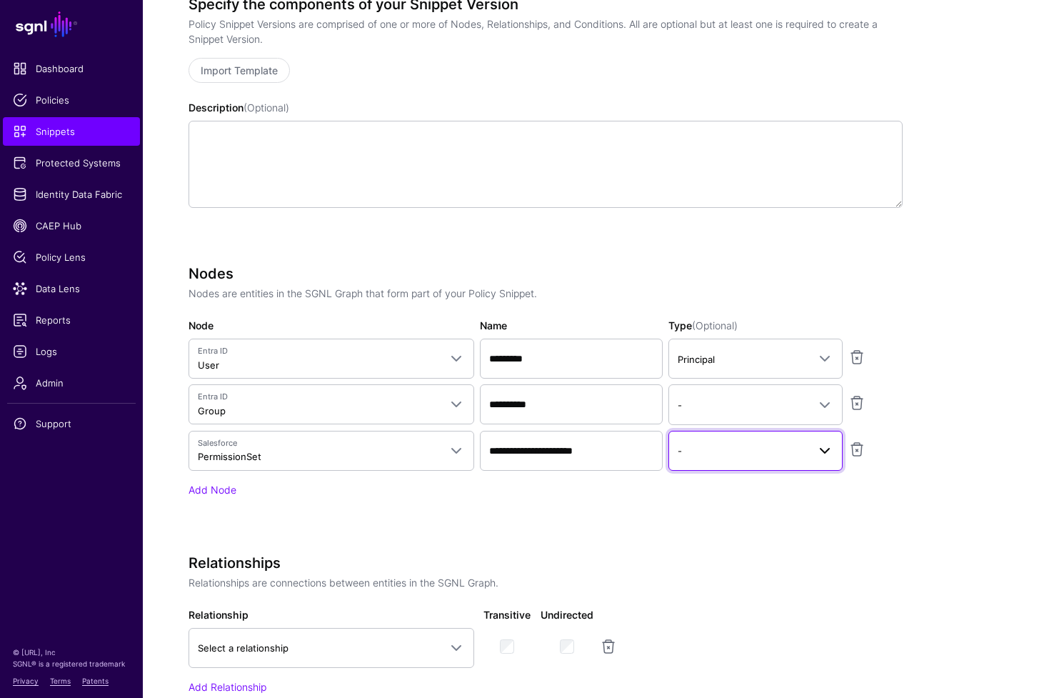
click at [764, 457] on span "-" at bounding box center [743, 451] width 130 height 16
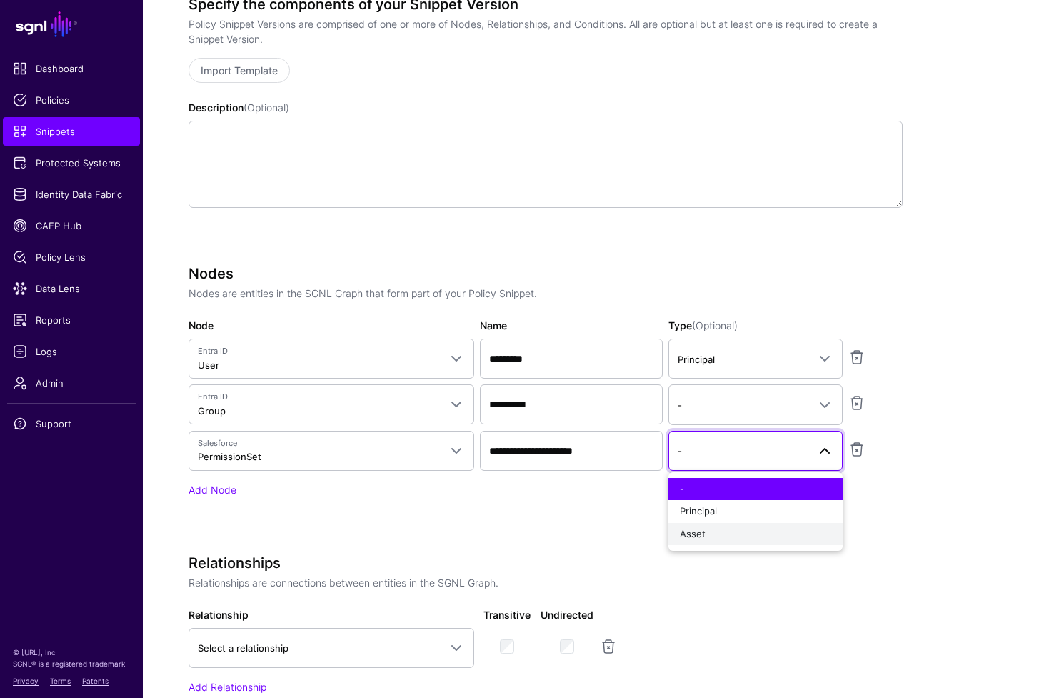
click at [754, 539] on div "Asset" at bounding box center [755, 534] width 151 height 14
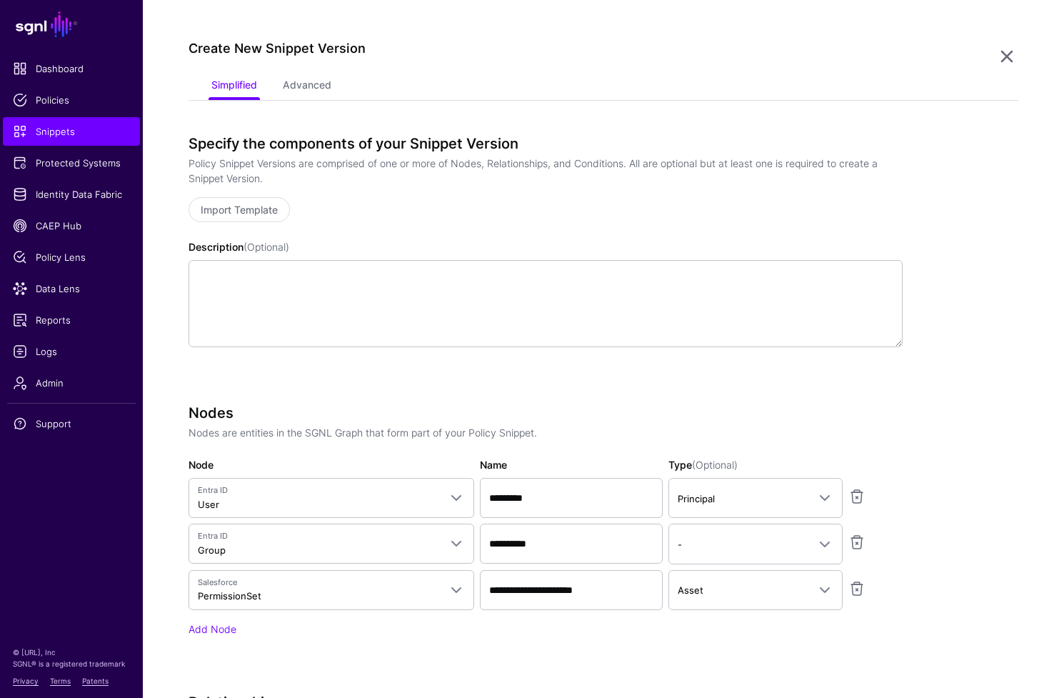
scroll to position [433, 0]
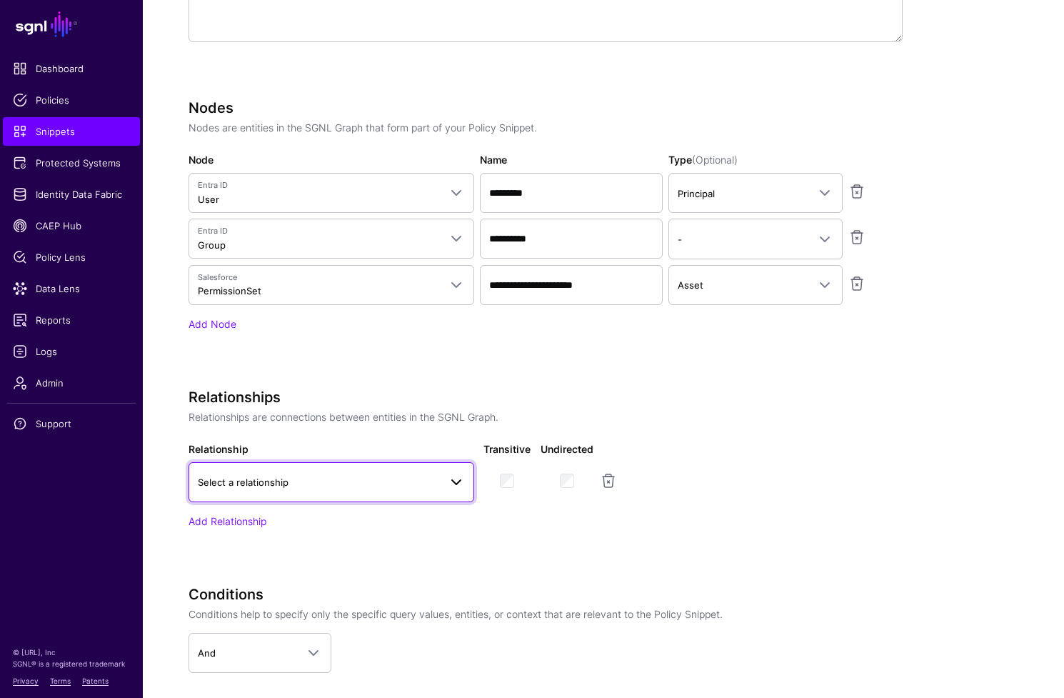
click at [464, 474] on span at bounding box center [456, 482] width 17 height 17
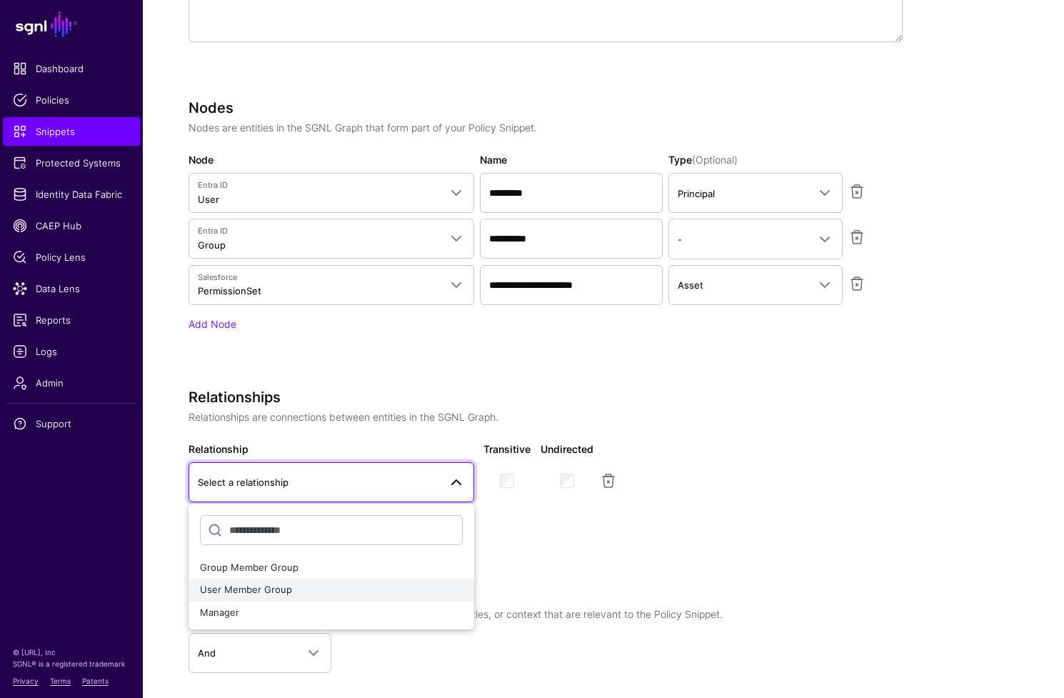
click at [306, 587] on div "User Member Group" at bounding box center [331, 590] width 263 height 14
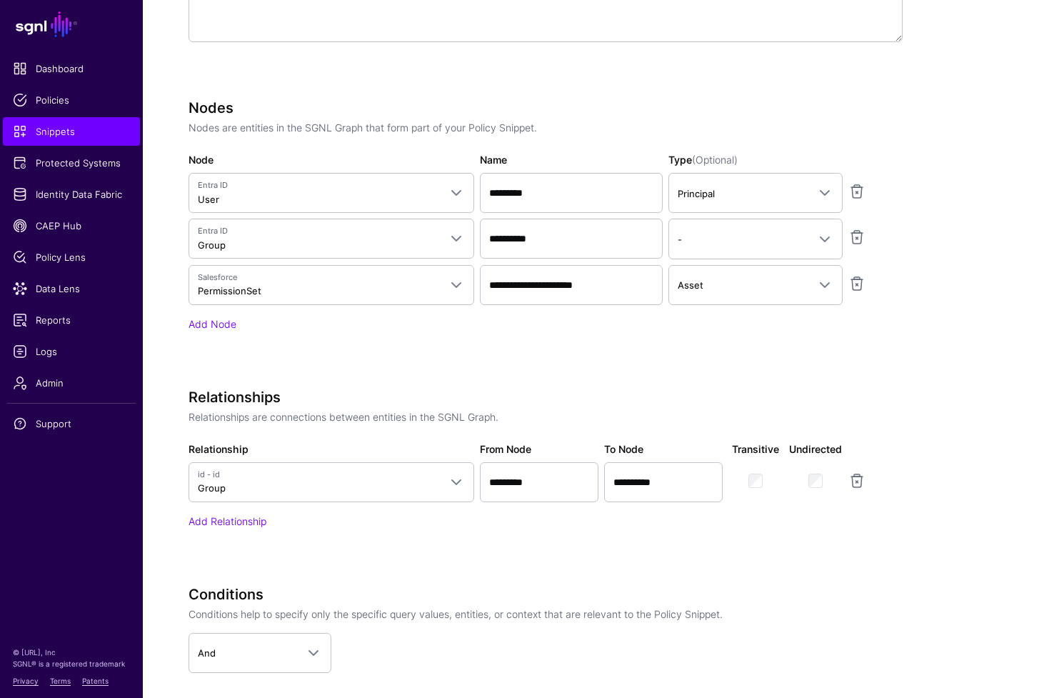
click at [763, 484] on div at bounding box center [756, 475] width 54 height 26
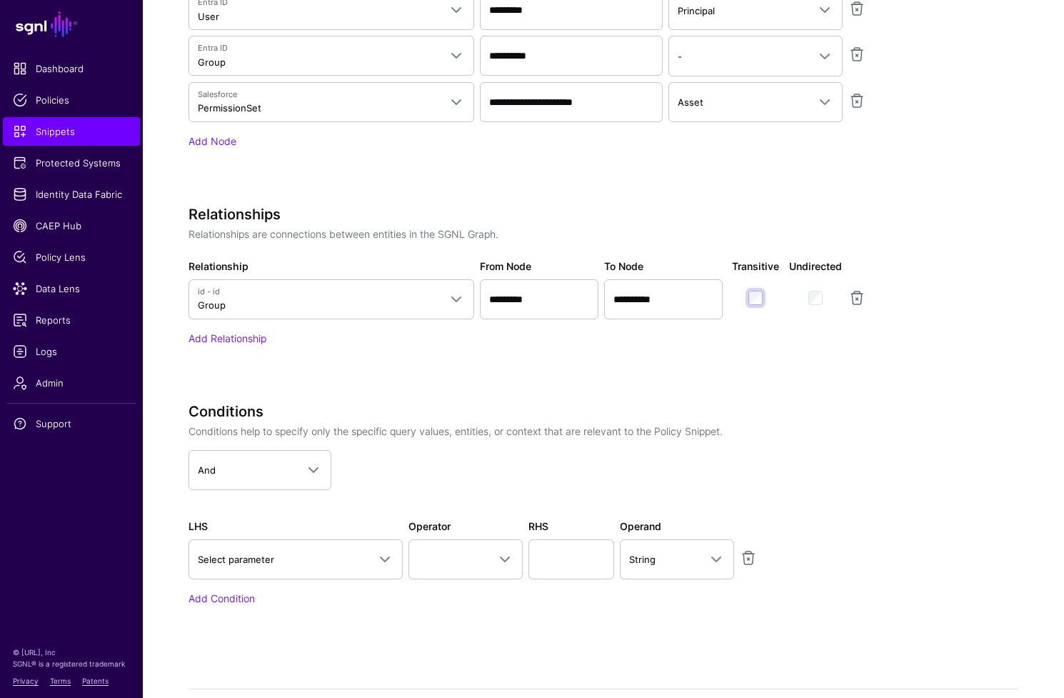
scroll to position [707, 0]
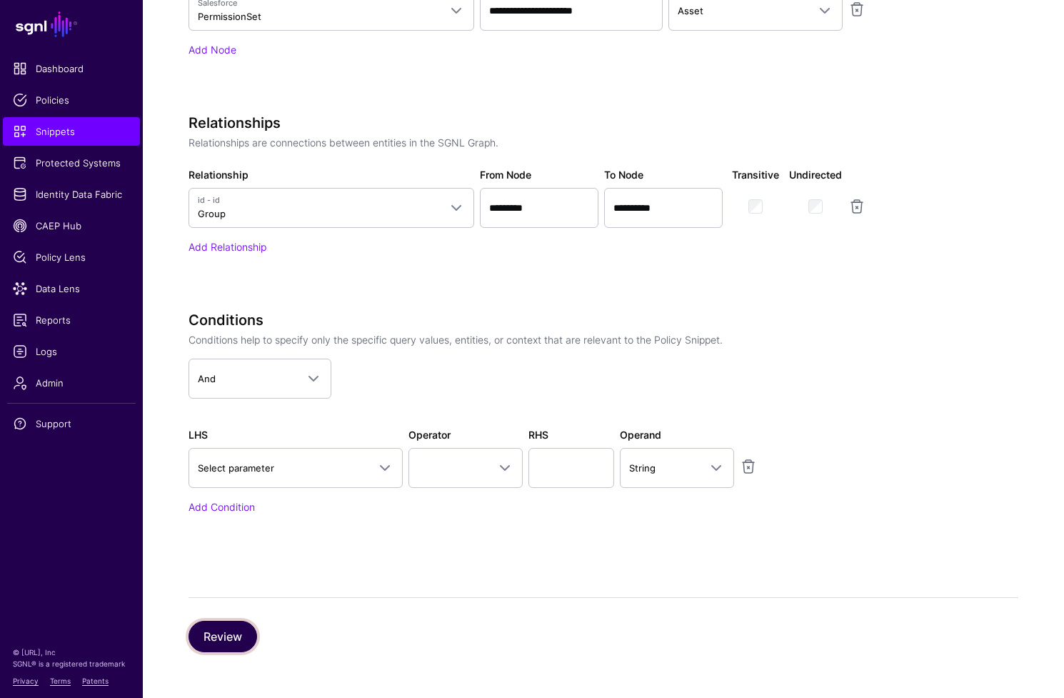
click at [234, 639] on button "Review" at bounding box center [223, 636] width 69 height 31
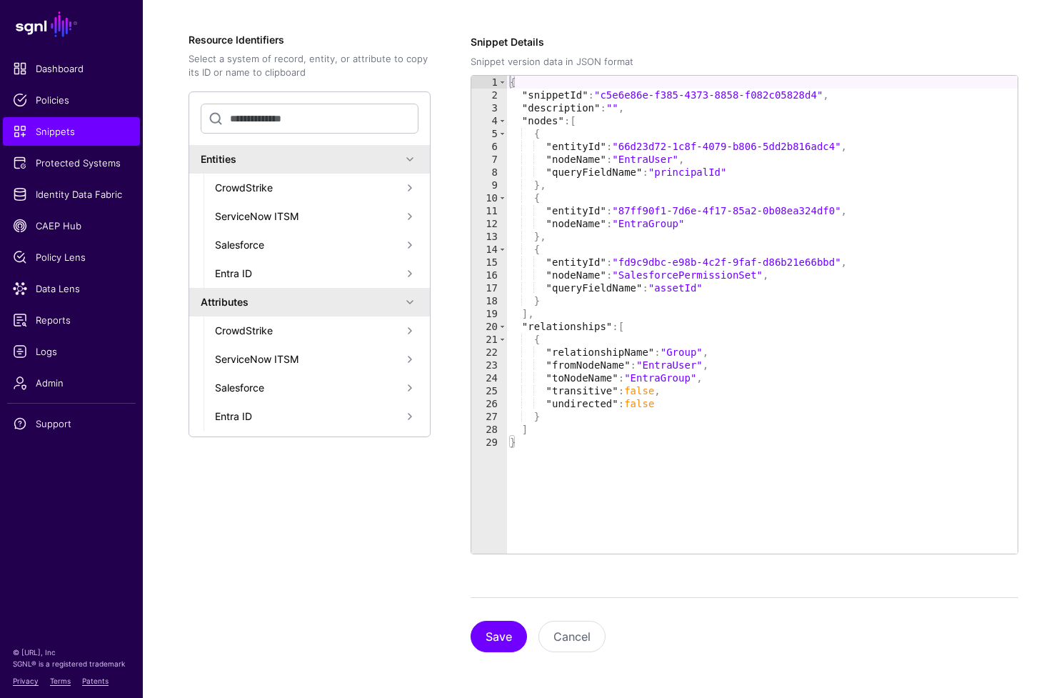
scroll to position [229, 0]
click at [499, 641] on button "Save" at bounding box center [499, 636] width 56 height 31
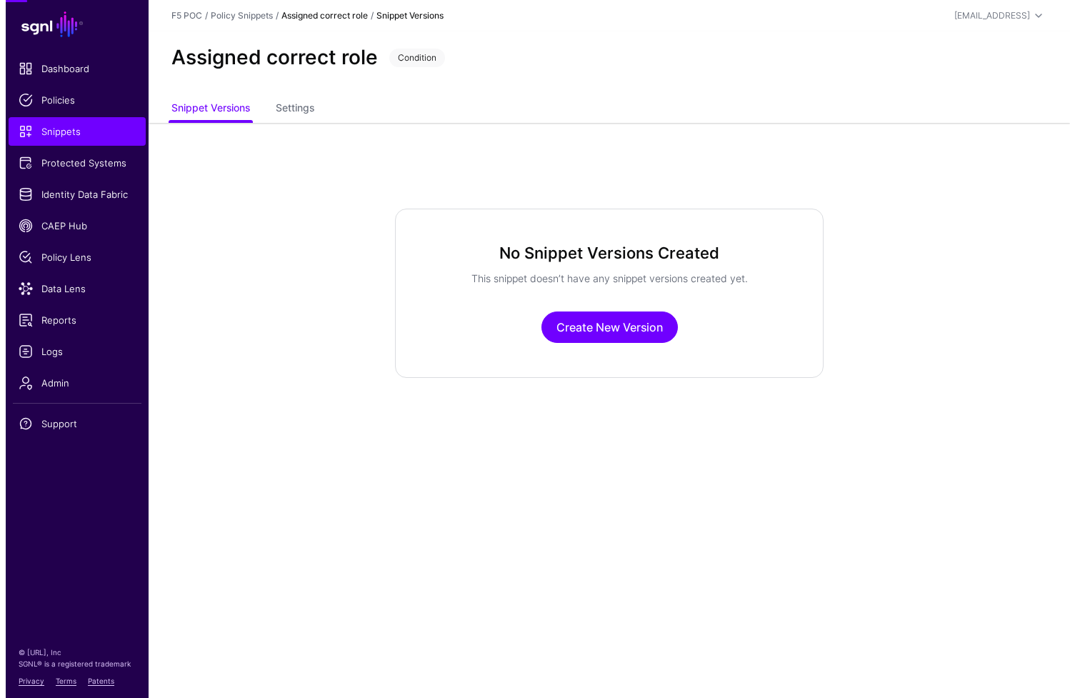
scroll to position [0, 0]
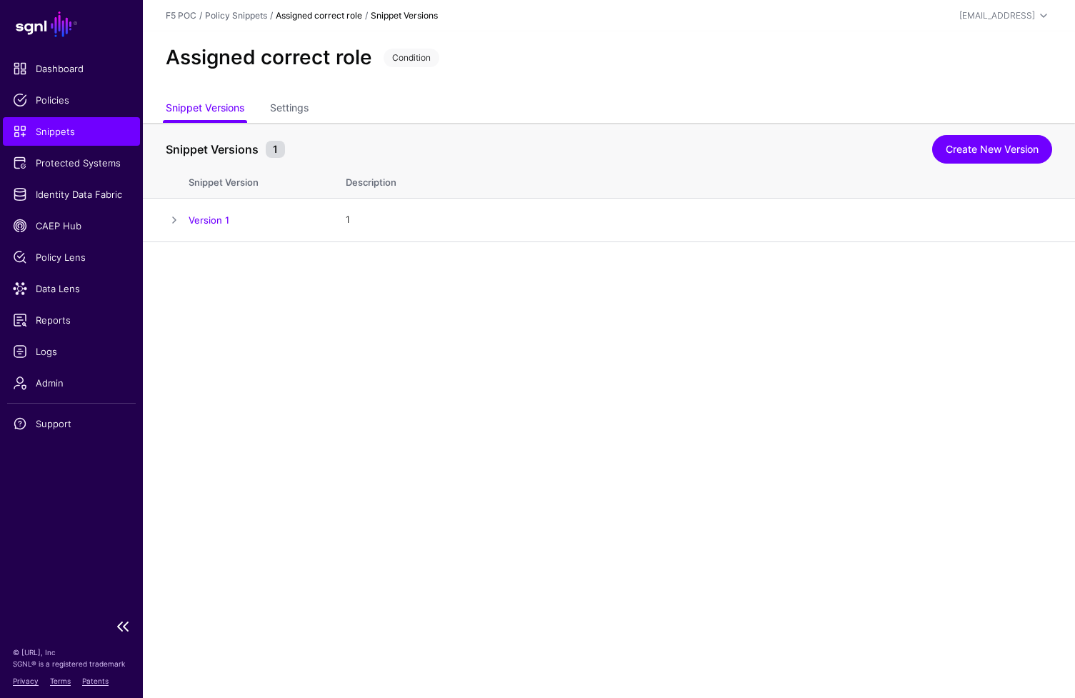
click at [85, 130] on span "Snippets" at bounding box center [71, 131] width 117 height 14
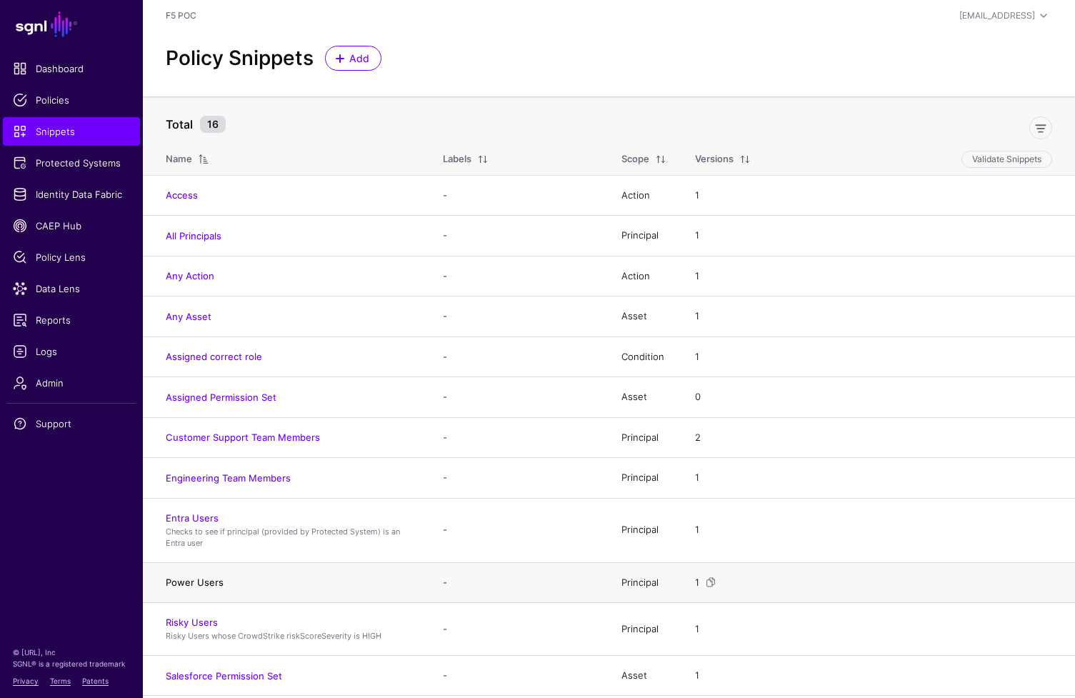
click at [214, 586] on link "Power Users" at bounding box center [195, 581] width 58 height 11
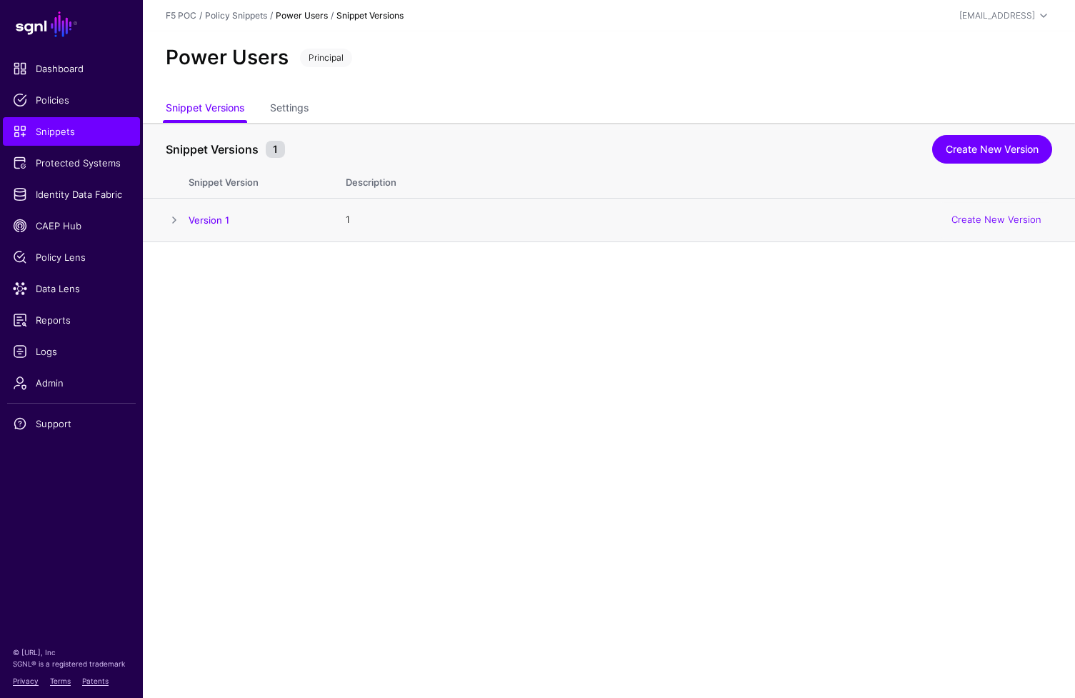
click at [206, 227] on td "Version 1" at bounding box center [260, 221] width 143 height 44
click at [177, 219] on span at bounding box center [174, 219] width 17 height 17
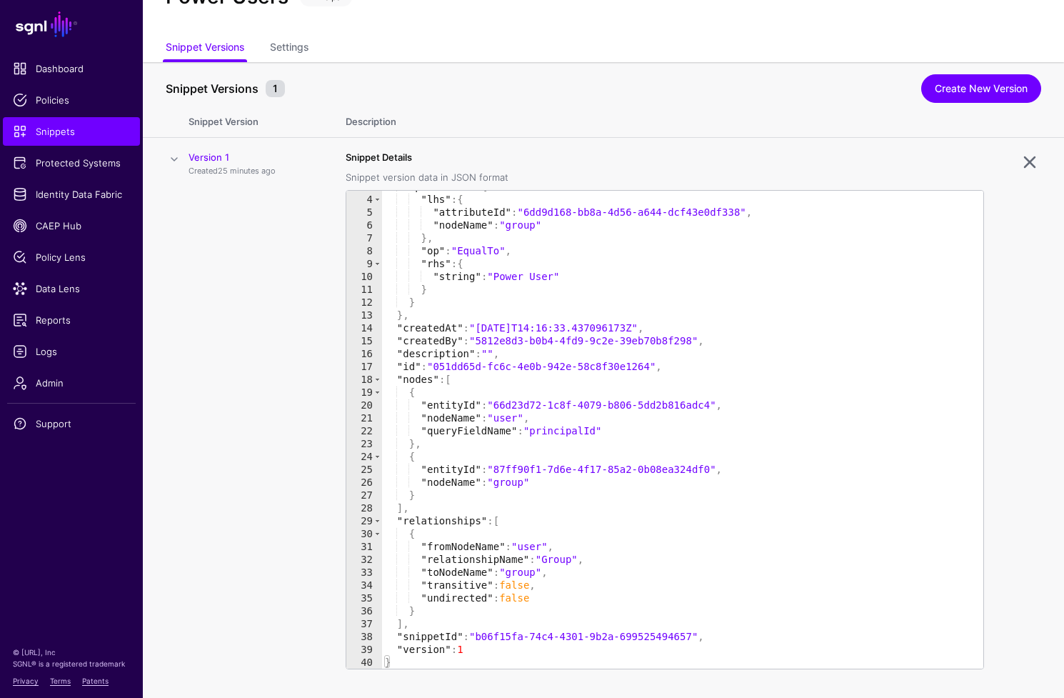
scroll to position [89, 0]
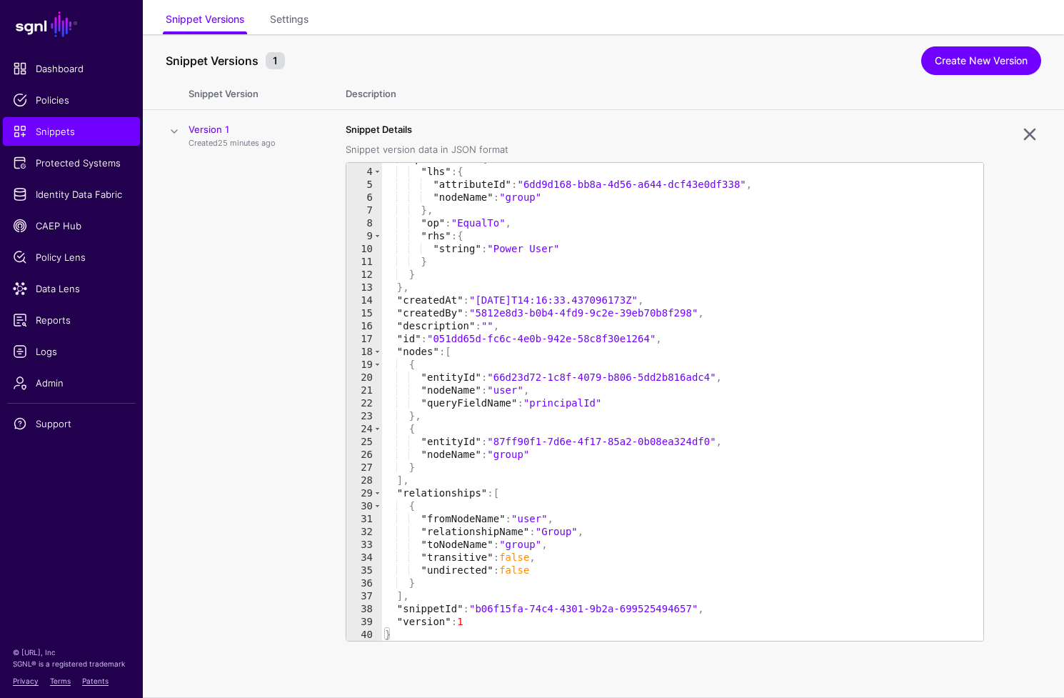
click at [276, 389] on td "Version 1 Created 25 minutes ago" at bounding box center [260, 404] width 143 height 588
click at [96, 196] on span "Identity Data Fabric" at bounding box center [71, 194] width 117 height 14
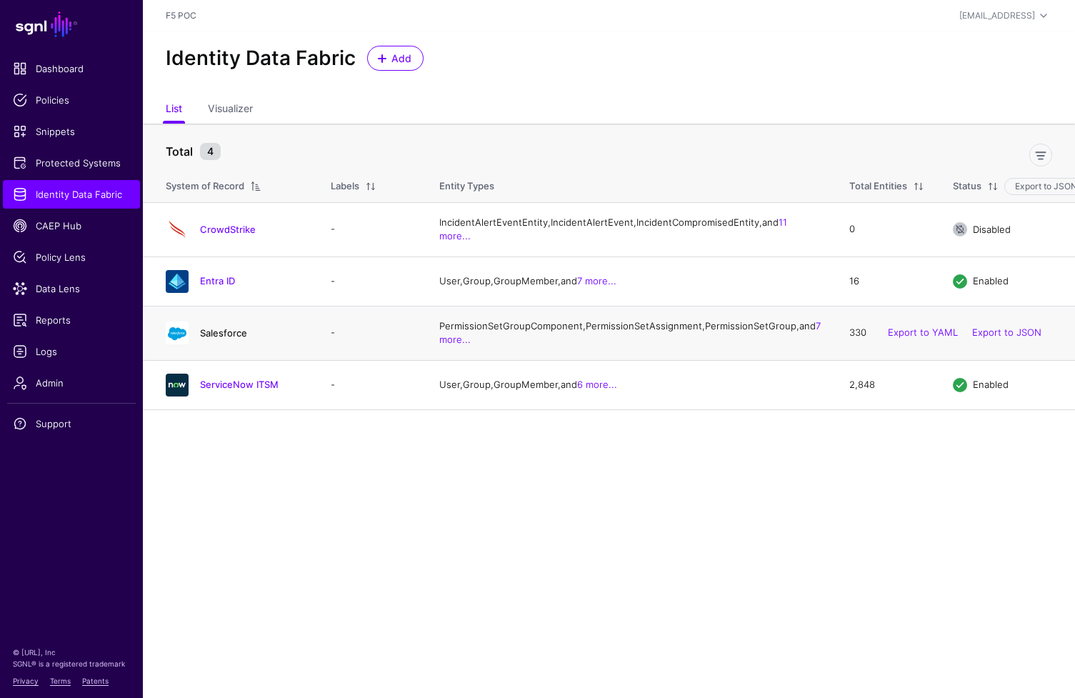
click at [234, 339] on link "Salesforce" at bounding box center [223, 332] width 47 height 11
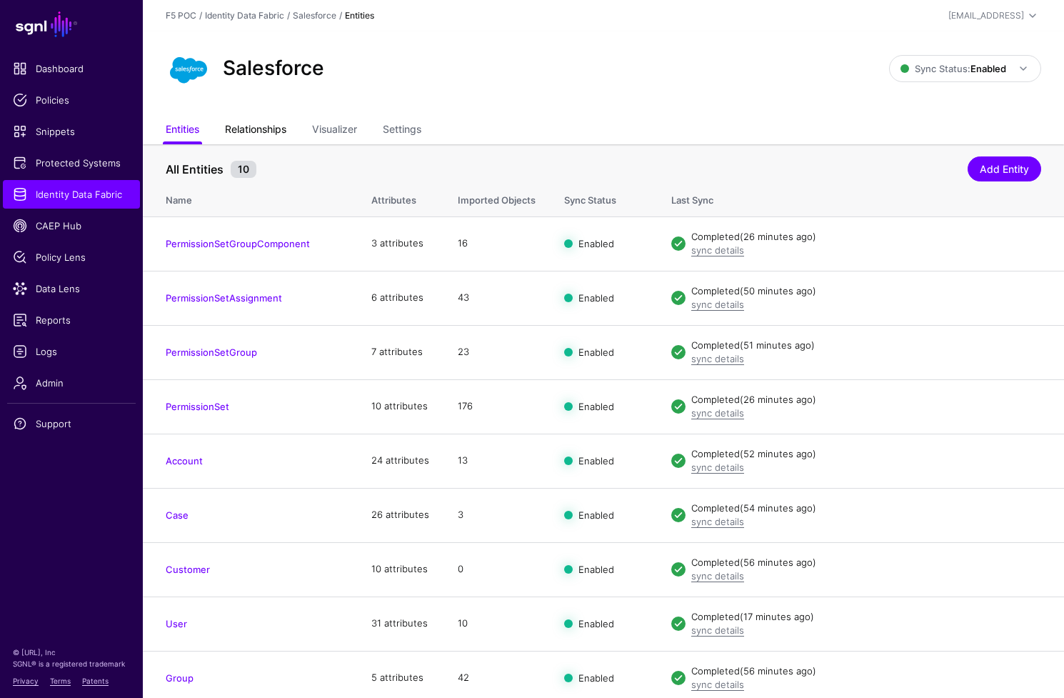
click at [277, 129] on link "Relationships" at bounding box center [255, 130] width 61 height 27
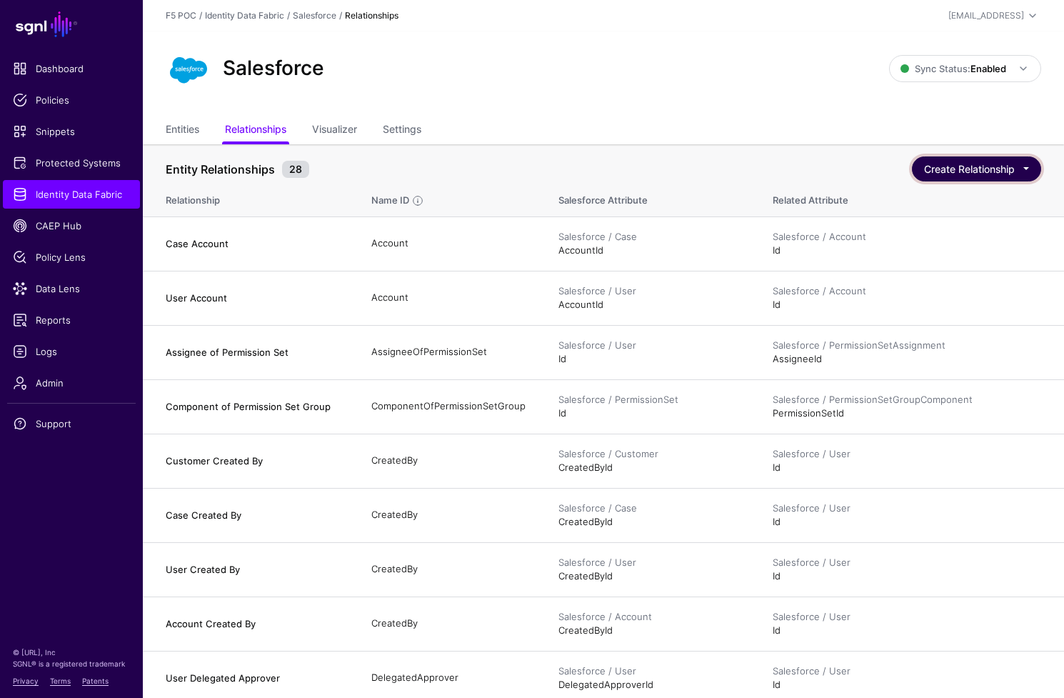
click at [996, 181] on button "Create Relationship" at bounding box center [976, 168] width 129 height 25
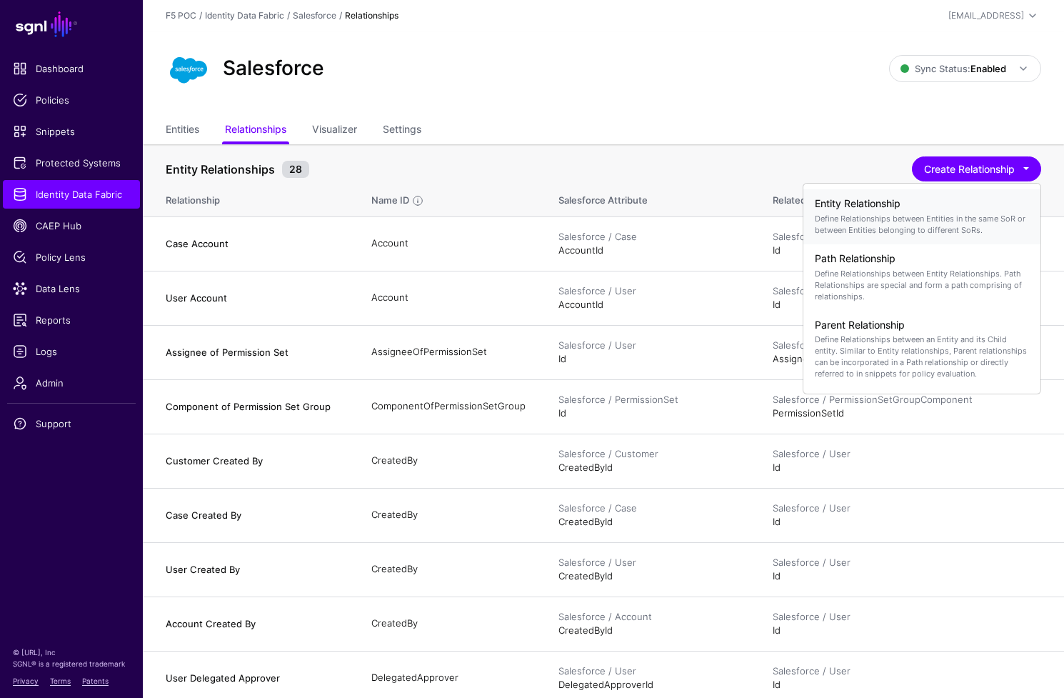
click at [959, 209] on h4 "Entity Relationship" at bounding box center [922, 204] width 214 height 12
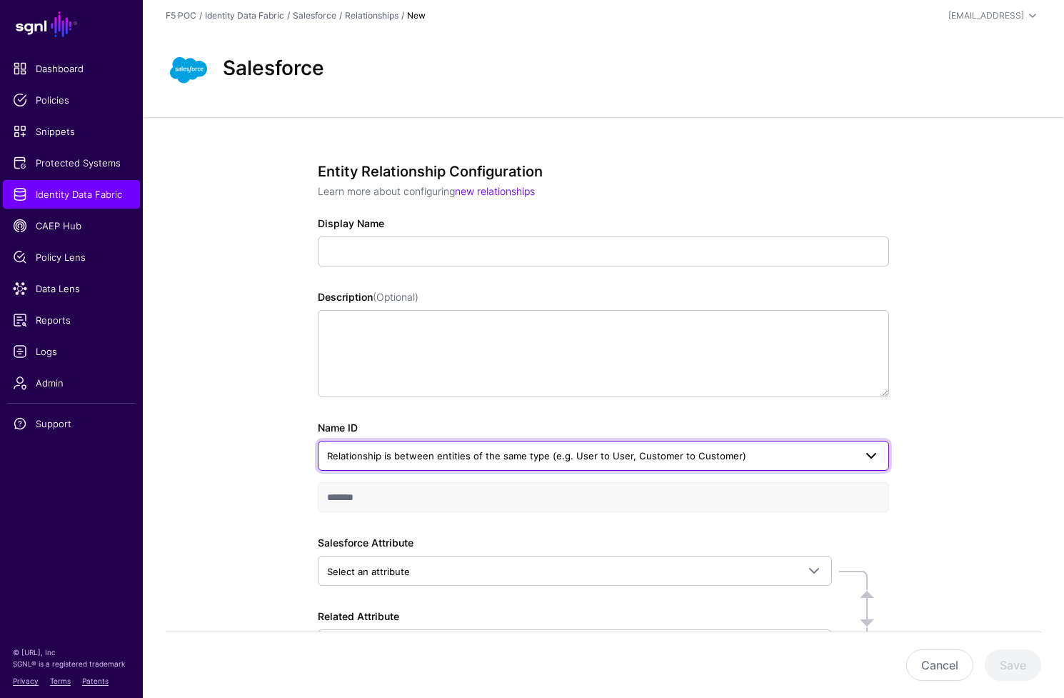
click at [728, 464] on link "Relationship is between entities of the same type (e.g. User to User, Customer …" at bounding box center [603, 456] width 571 height 30
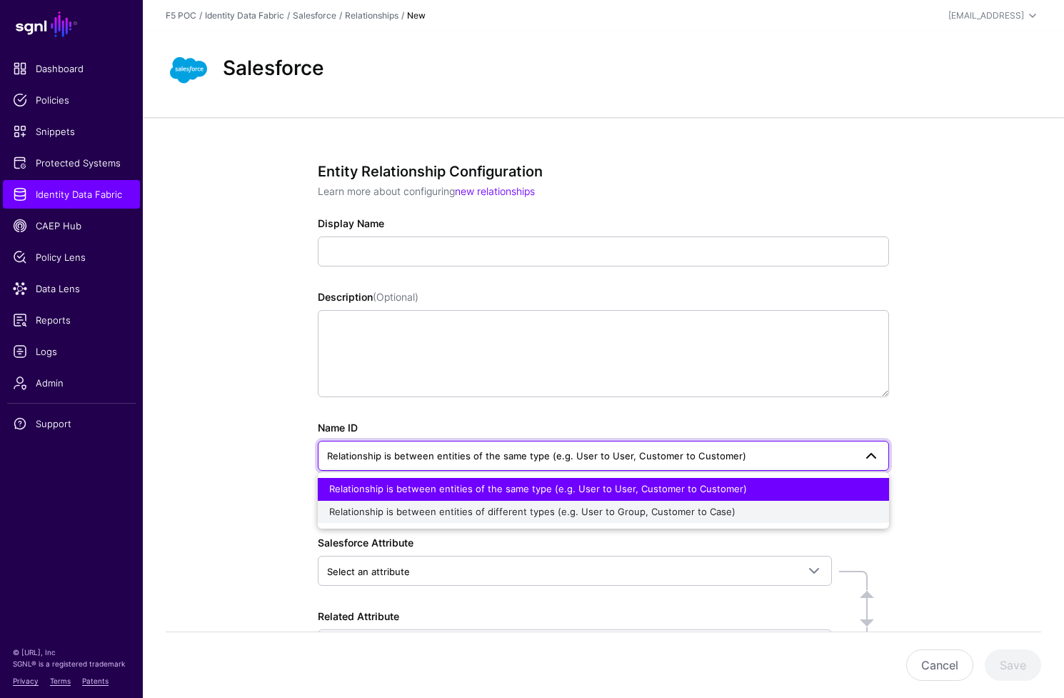
click at [738, 513] on div "Relationship is between entities of different types (e.g. User to Group, Custom…" at bounding box center [603, 512] width 549 height 14
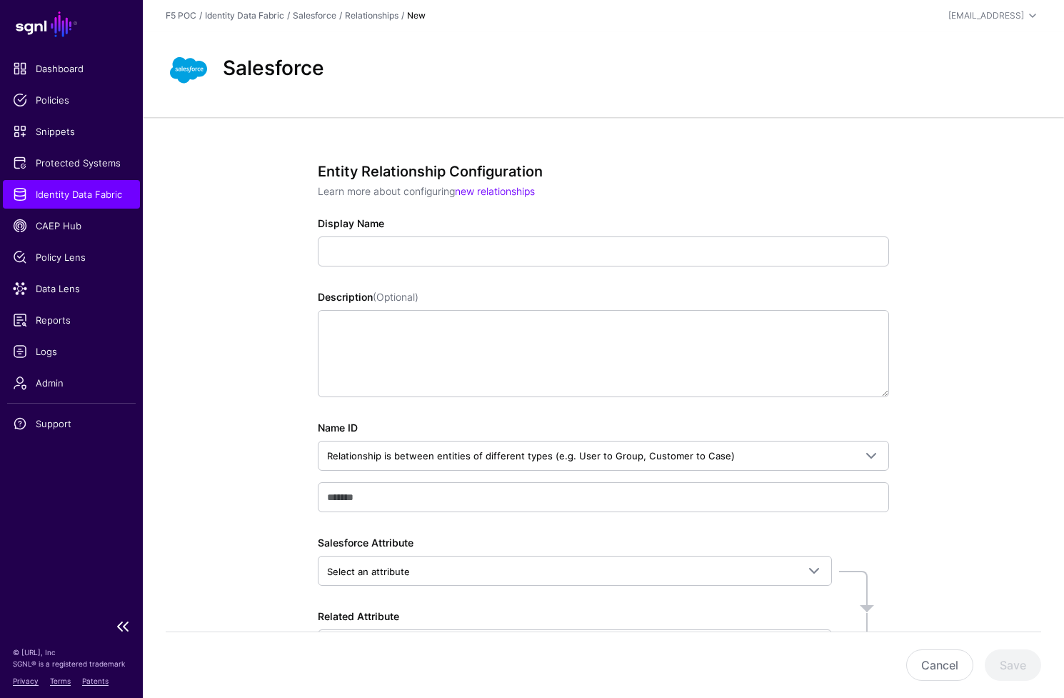
click at [94, 199] on span "Identity Data Fabric" at bounding box center [71, 194] width 117 height 14
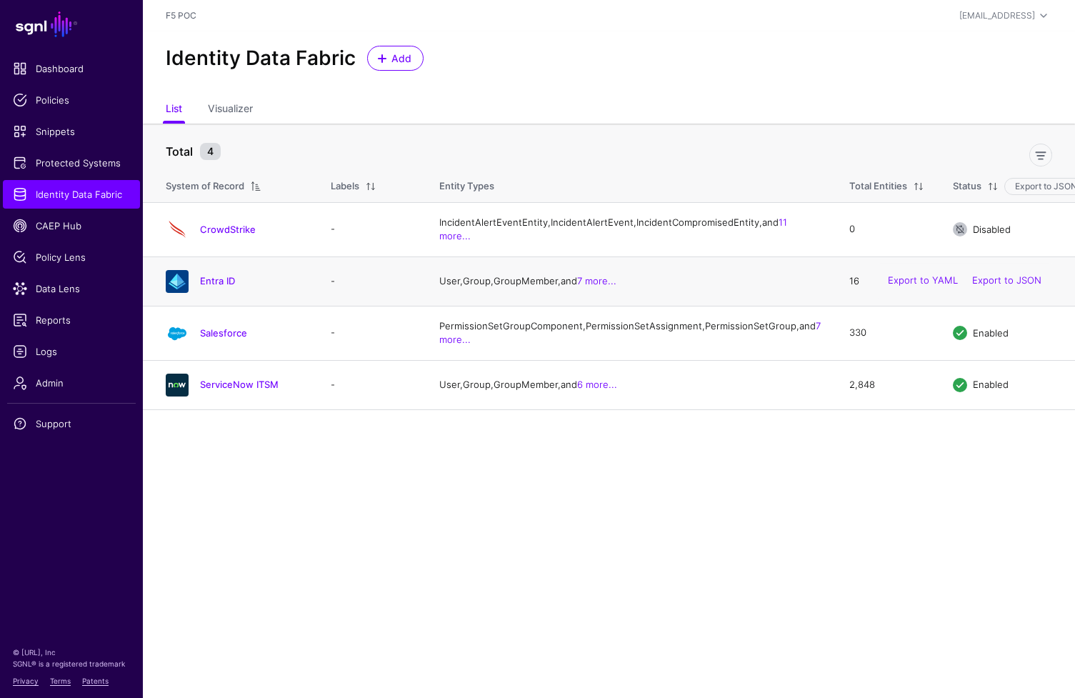
click at [235, 287] on h4 "Entra ID" at bounding box center [251, 280] width 102 height 13
click at [221, 286] on link "Entra ID" at bounding box center [217, 280] width 35 height 11
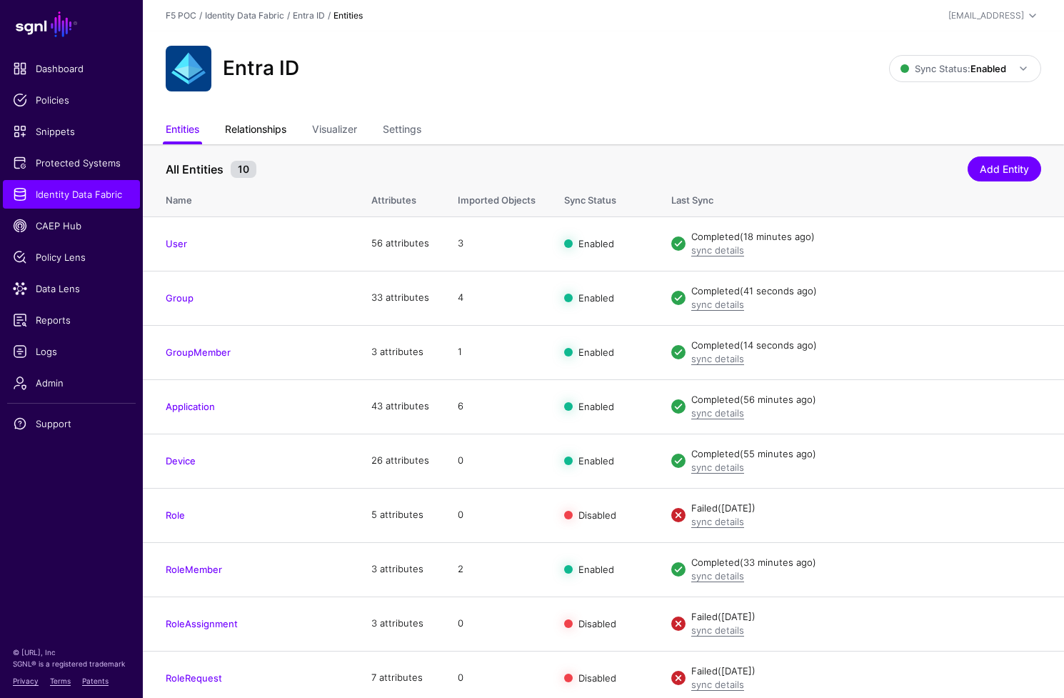
click at [276, 134] on link "Relationships" at bounding box center [255, 130] width 61 height 27
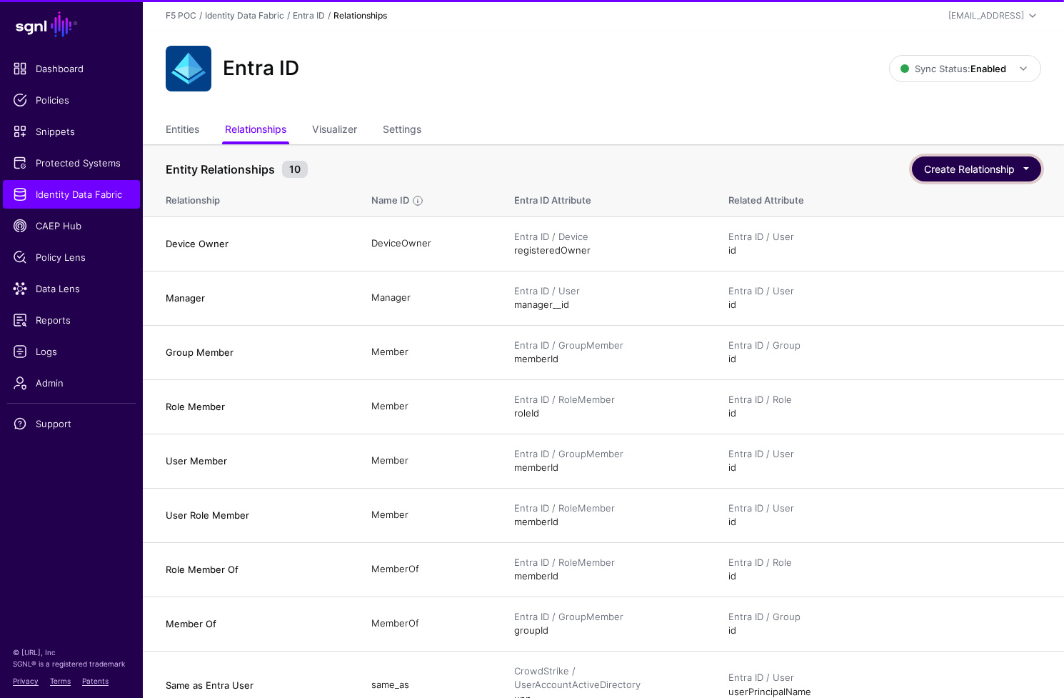
click at [1004, 174] on button "Create Relationship" at bounding box center [976, 168] width 129 height 25
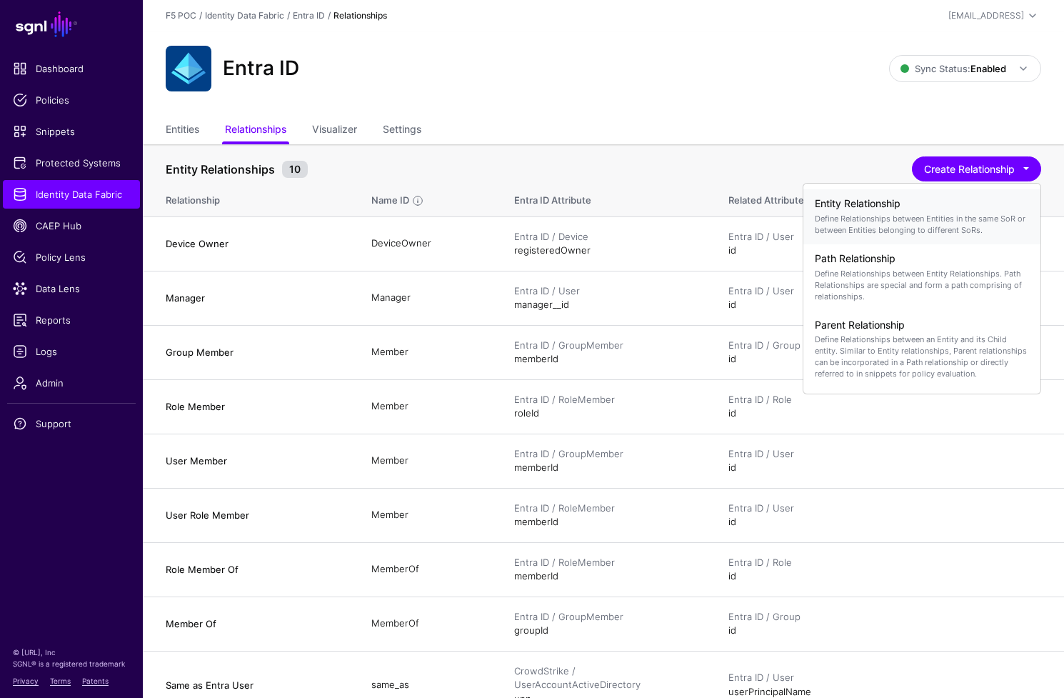
click at [939, 209] on h4 "Entity Relationship" at bounding box center [922, 204] width 214 height 12
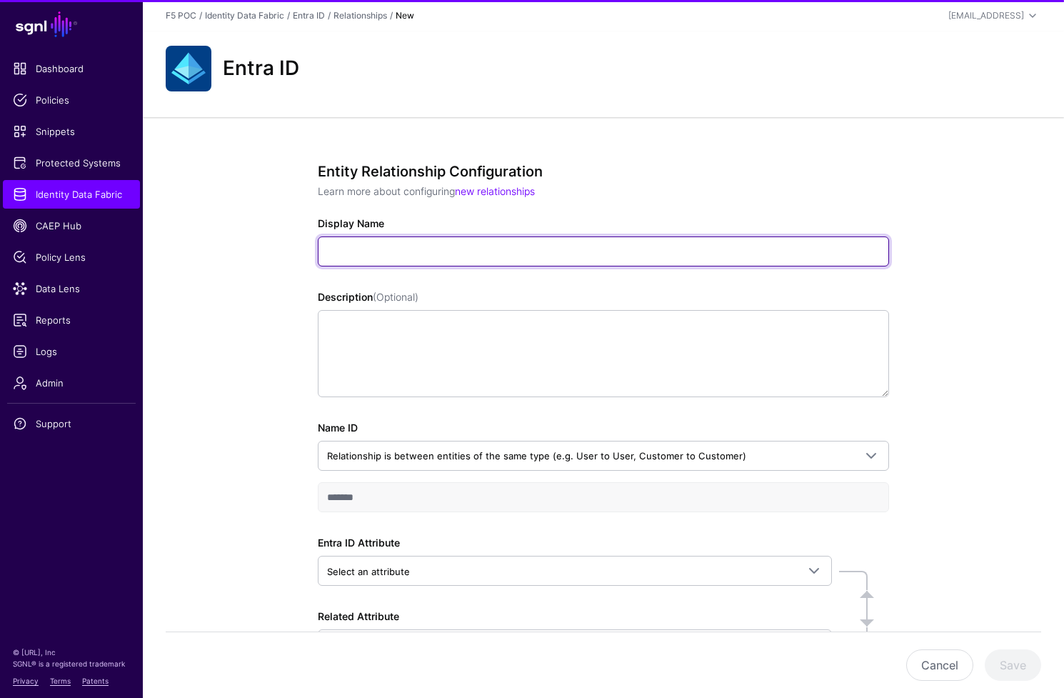
click at [466, 250] on input "Display Name" at bounding box center [603, 251] width 571 height 30
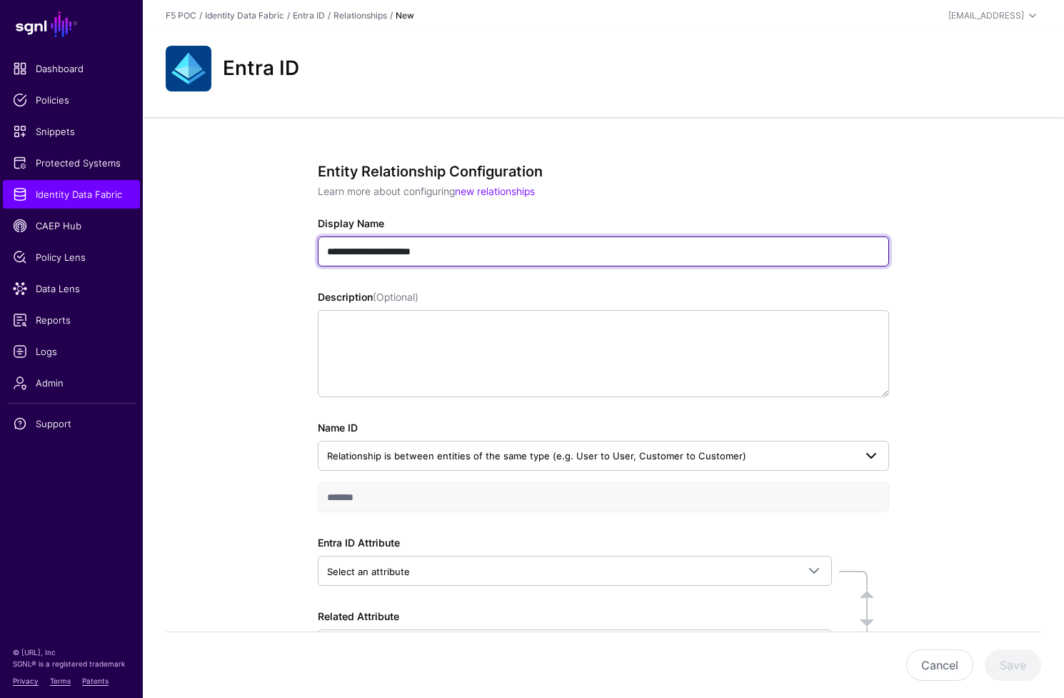
type input "**********"
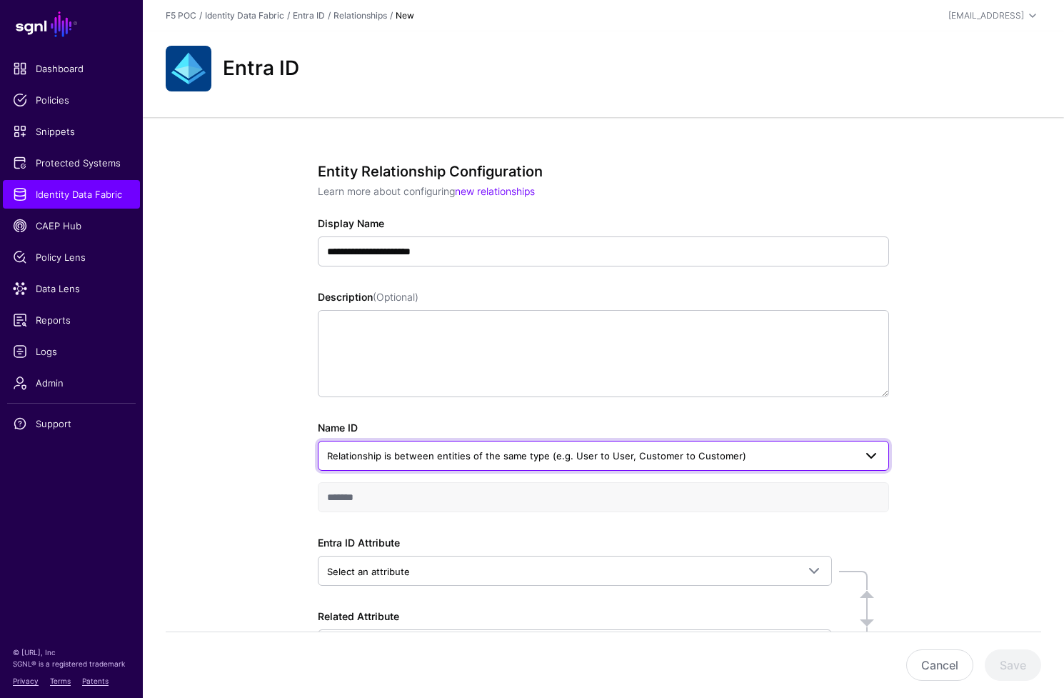
click at [791, 462] on span "Relationship is between entities of the same type (e.g. User to User, Customer …" at bounding box center [590, 456] width 527 height 16
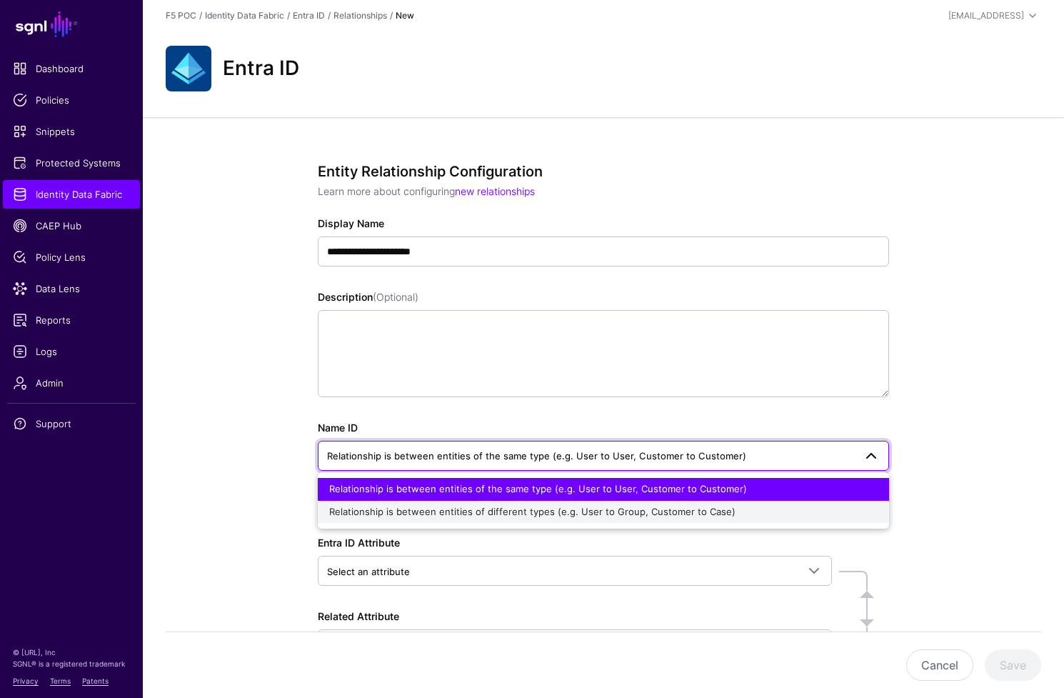
click at [765, 511] on div "Relationship is between entities of different types (e.g. User to Group, Custom…" at bounding box center [603, 512] width 549 height 14
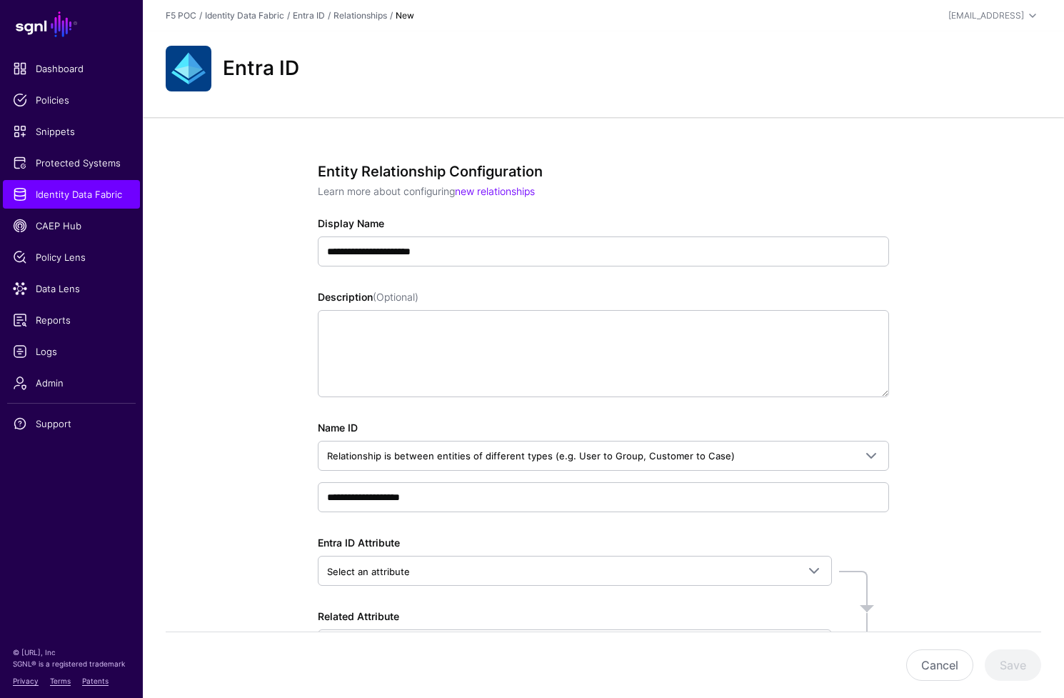
click at [946, 399] on div "**********" at bounding box center [603, 462] width 921 height 691
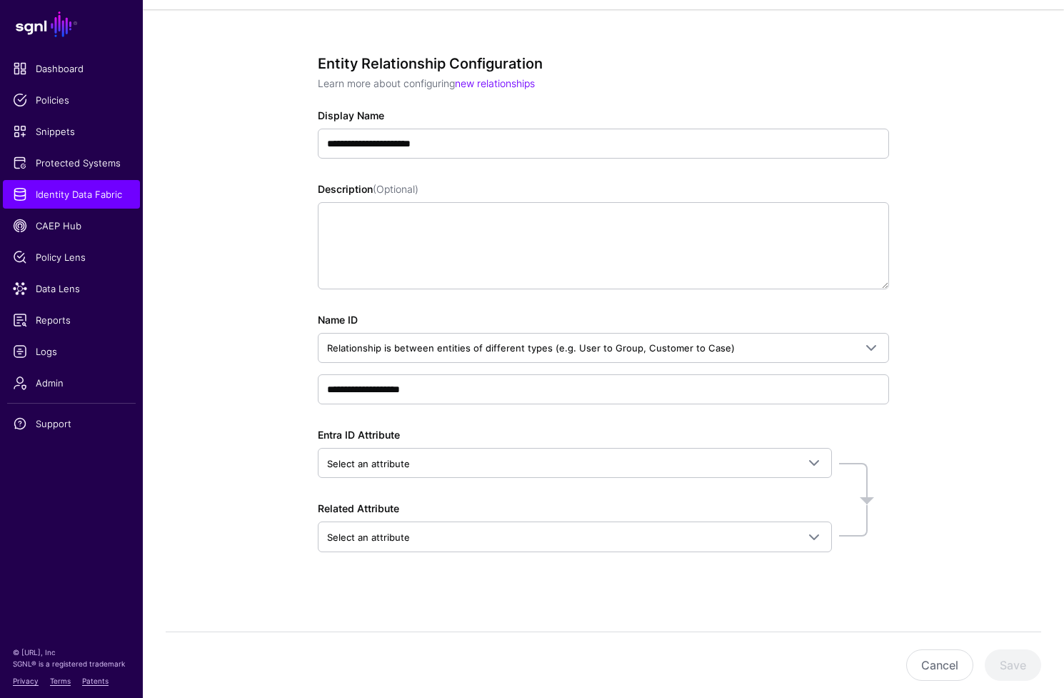
scroll to position [111, 0]
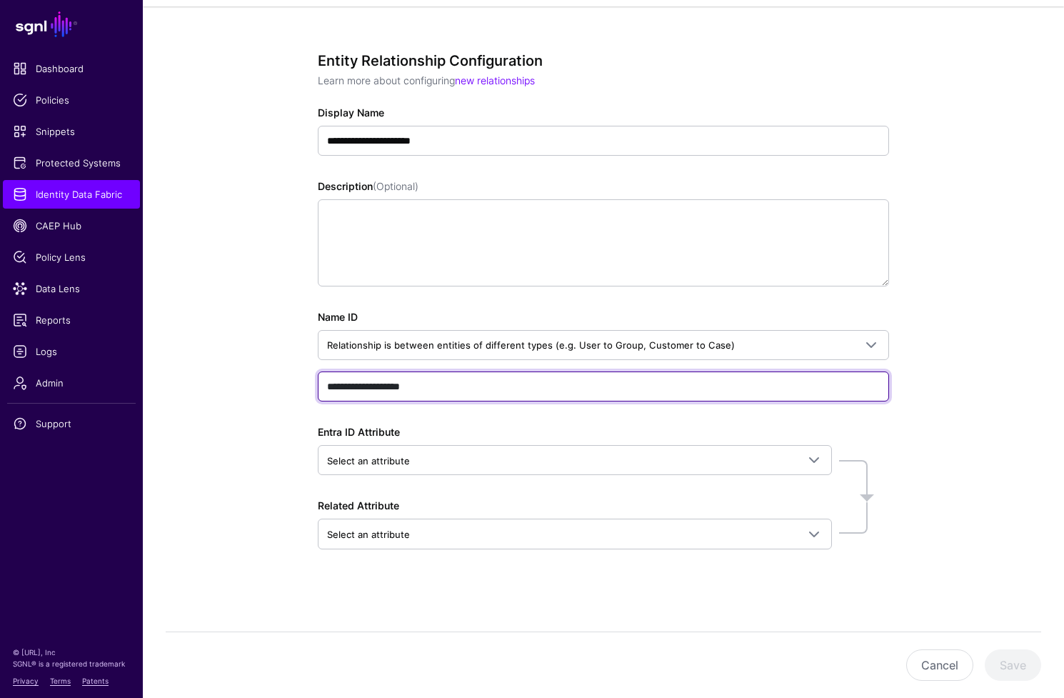
click at [476, 396] on input "**********" at bounding box center [603, 386] width 571 height 30
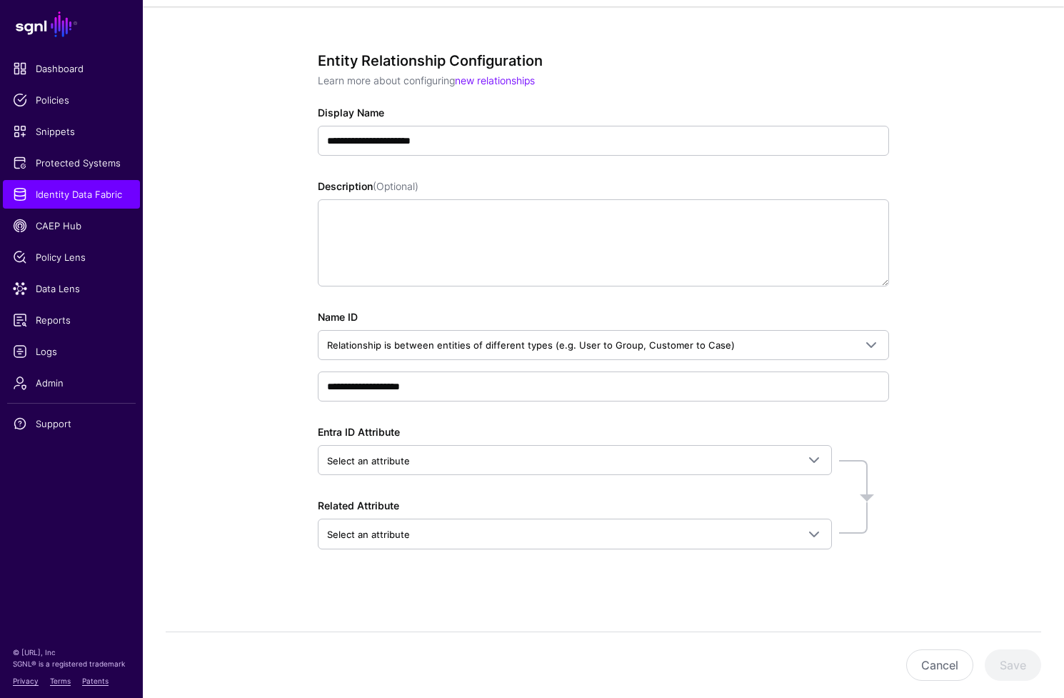
click at [684, 424] on div "Entra ID Attribute Select an attribute Search by attribute name, then select th…" at bounding box center [575, 449] width 514 height 51
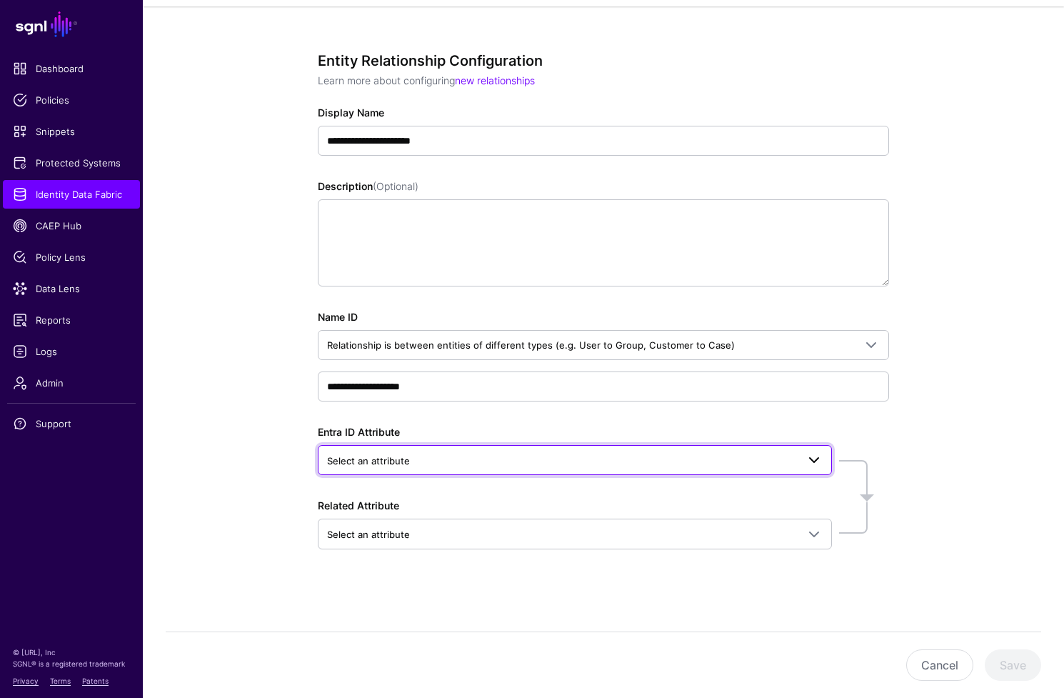
click at [806, 456] on span at bounding box center [814, 459] width 17 height 17
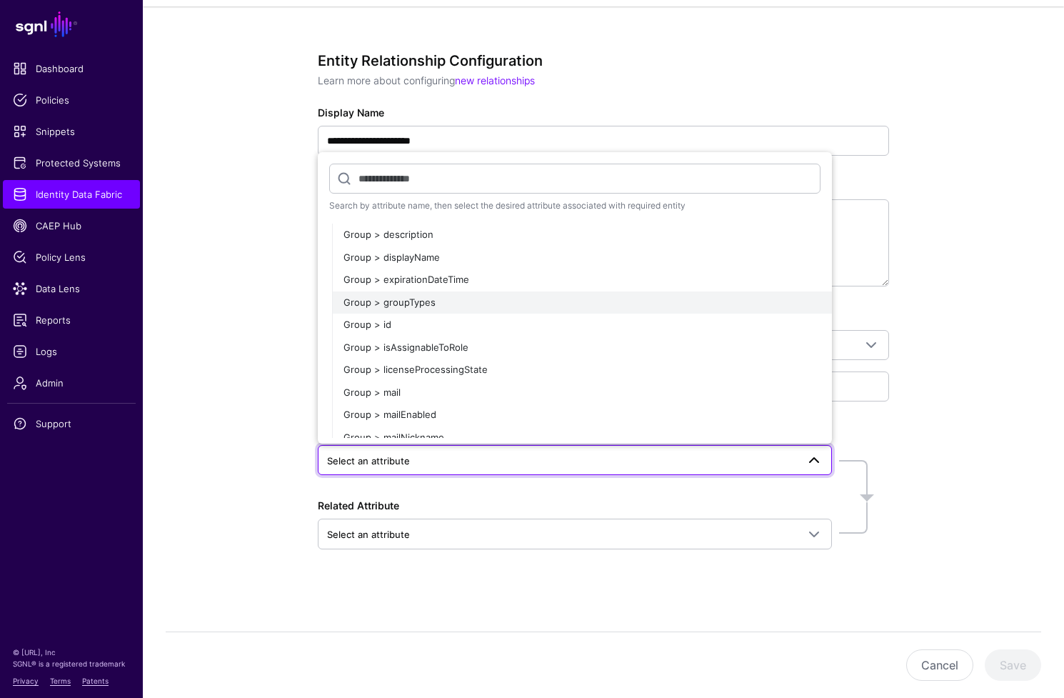
scroll to position [1680, 0]
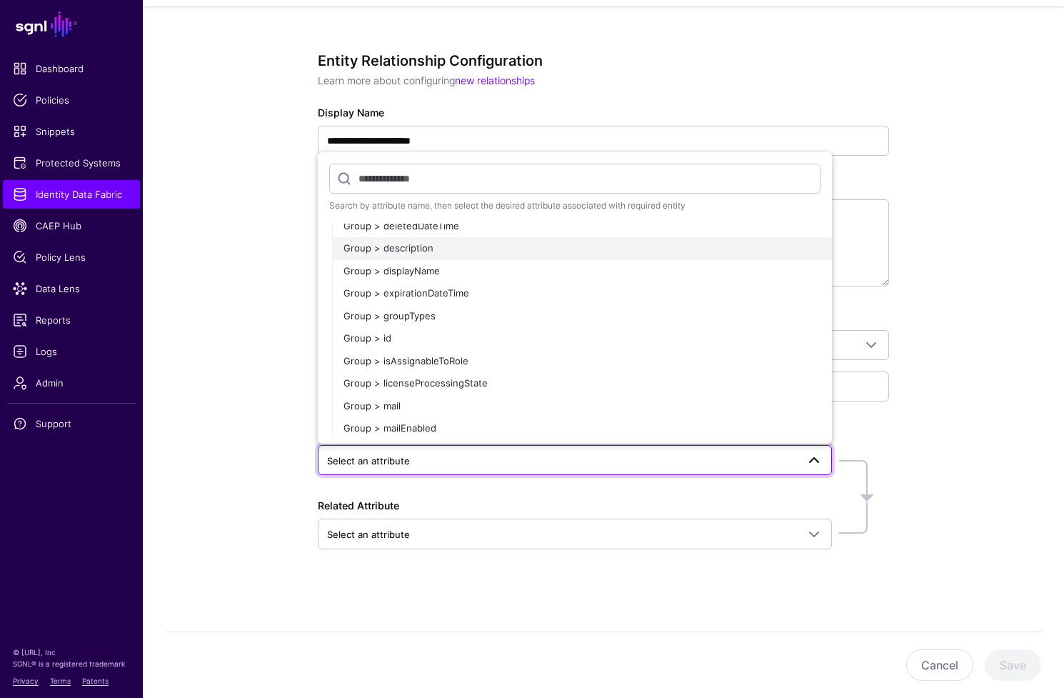
click at [428, 247] on span "Group > description" at bounding box center [389, 247] width 90 height 11
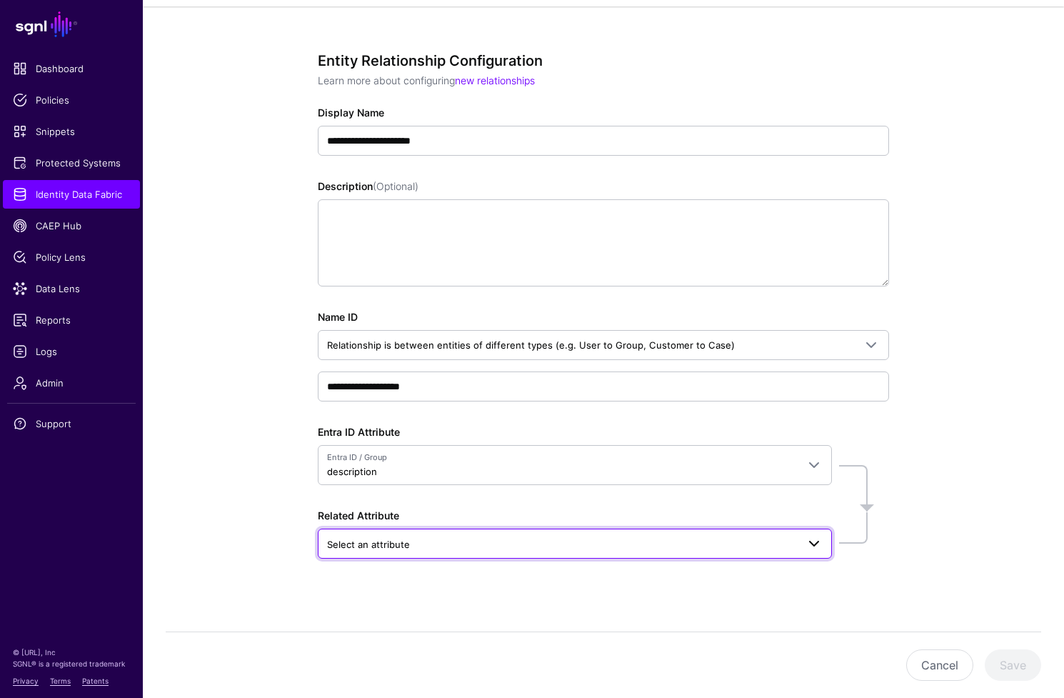
click at [820, 547] on span at bounding box center [814, 543] width 17 height 17
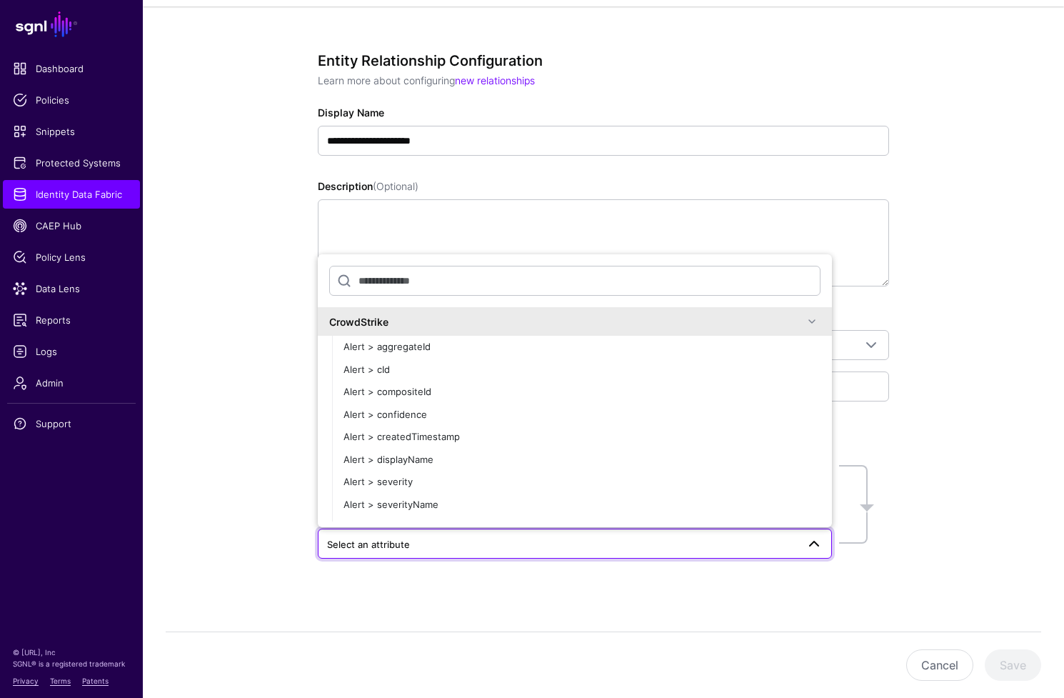
click at [808, 321] on span at bounding box center [812, 321] width 17 height 17
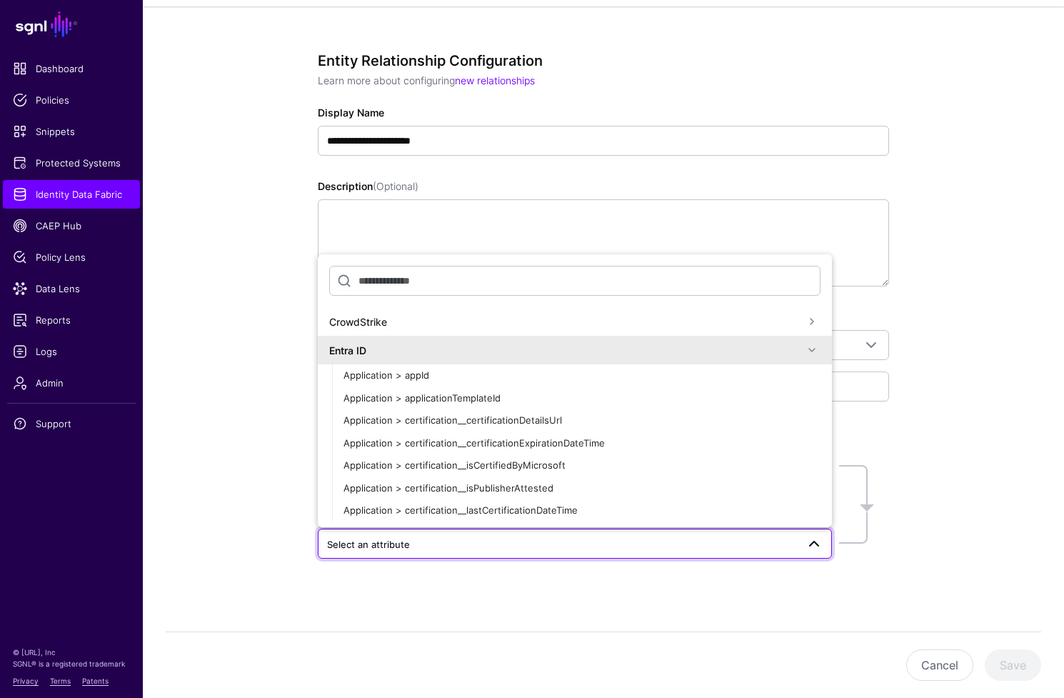
click at [806, 350] on span at bounding box center [812, 349] width 17 height 17
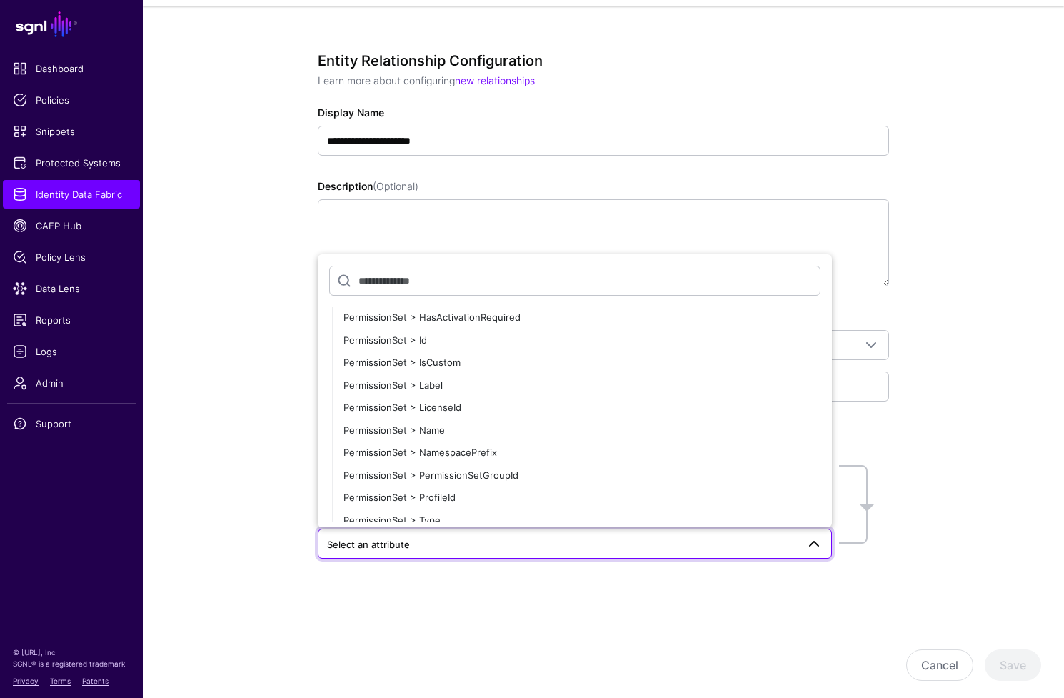
scroll to position [1599, 0]
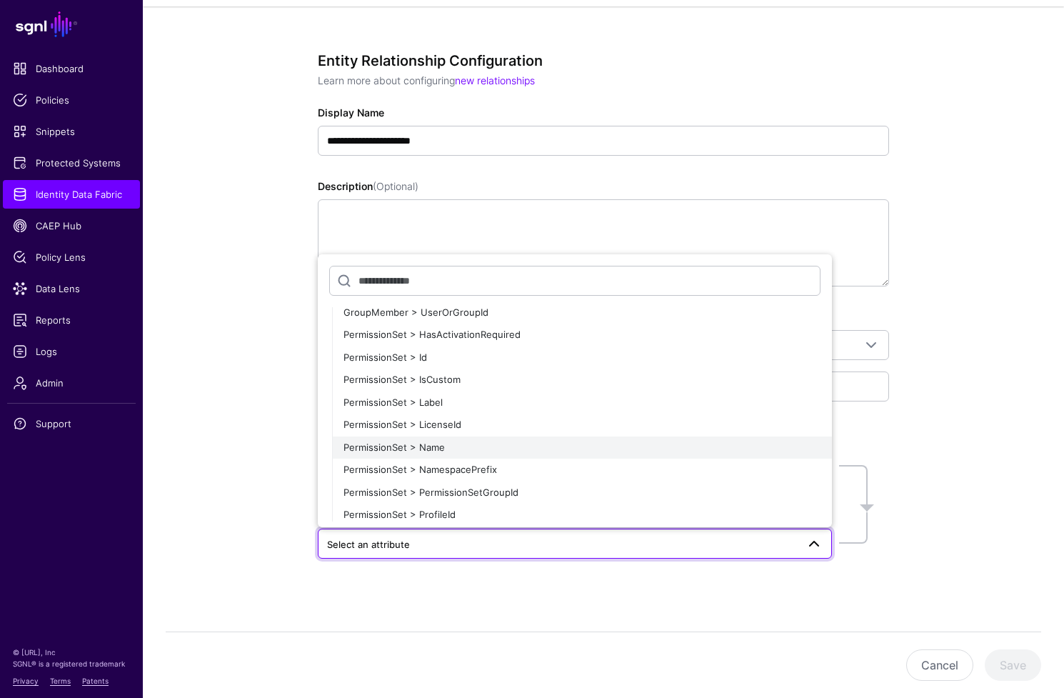
click at [436, 451] on span "PermissionSet > Name" at bounding box center [394, 446] width 101 height 11
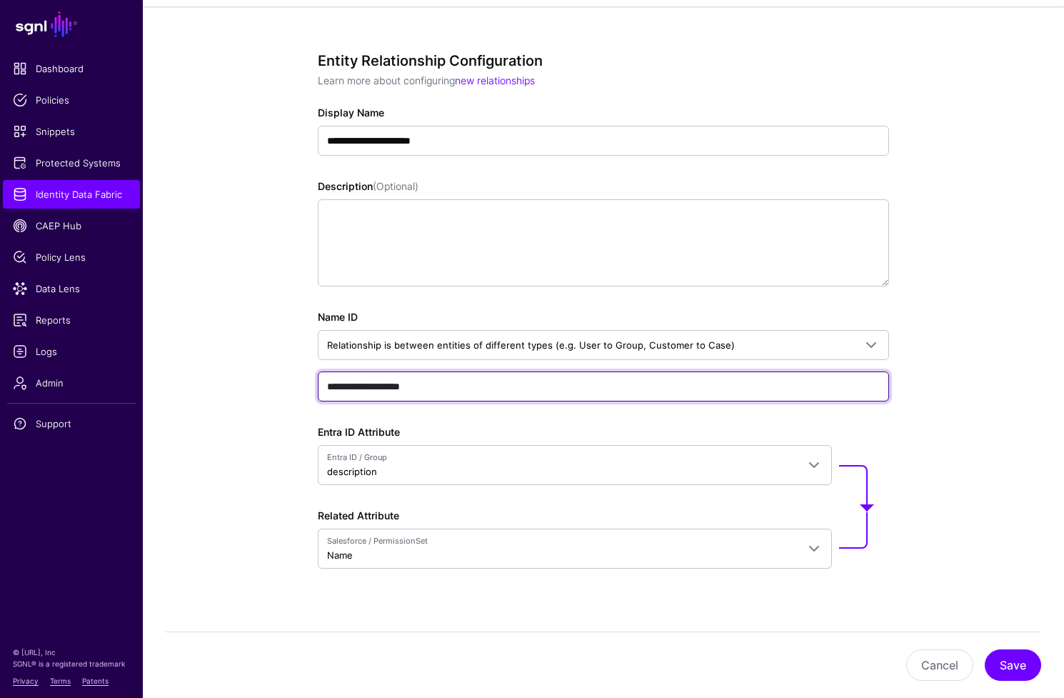
drag, startPoint x: 449, startPoint y: 386, endPoint x: 288, endPoint y: 388, distance: 161.4
click at [288, 388] on div "**********" at bounding box center [603, 361] width 663 height 711
type input "*******"
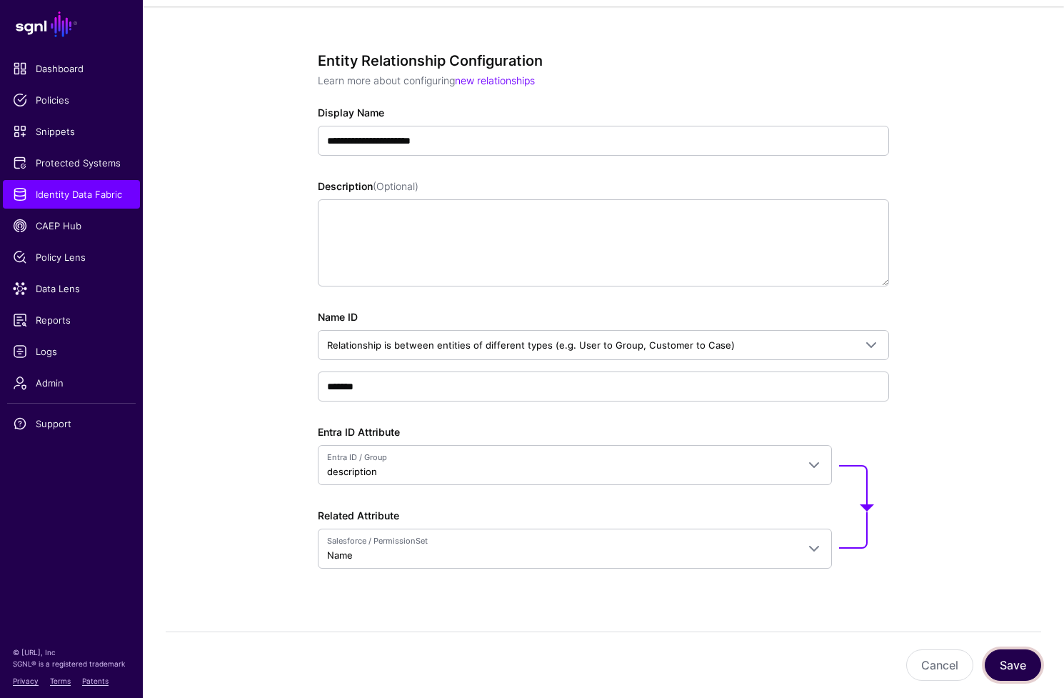
click at [1004, 662] on button "Save" at bounding box center [1013, 664] width 56 height 31
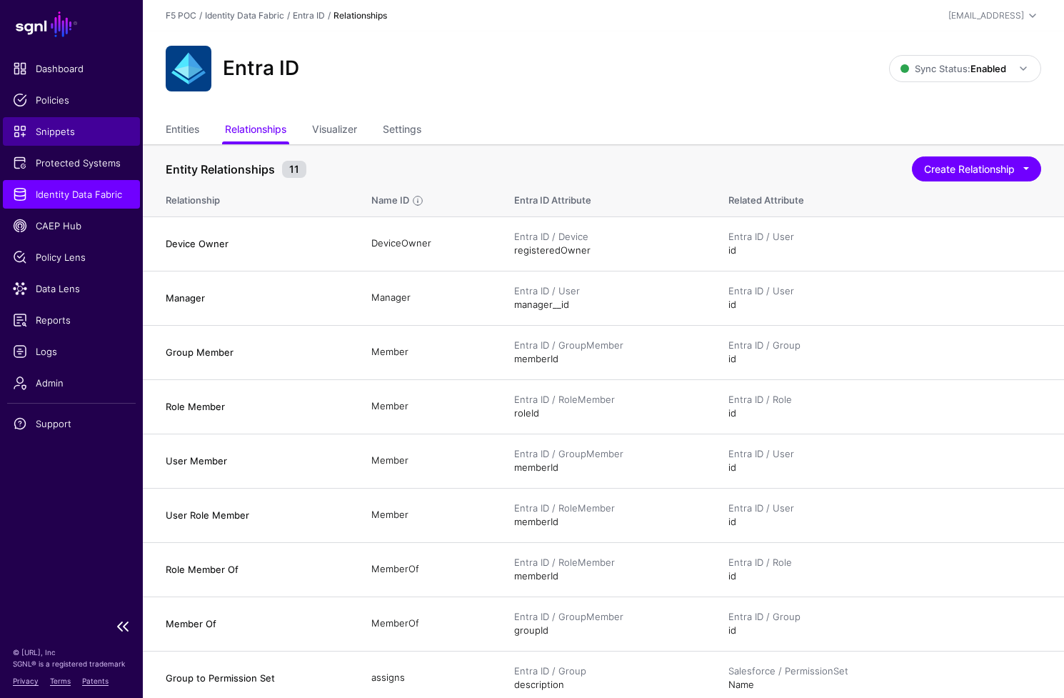
click at [51, 134] on span "Snippets" at bounding box center [71, 131] width 117 height 14
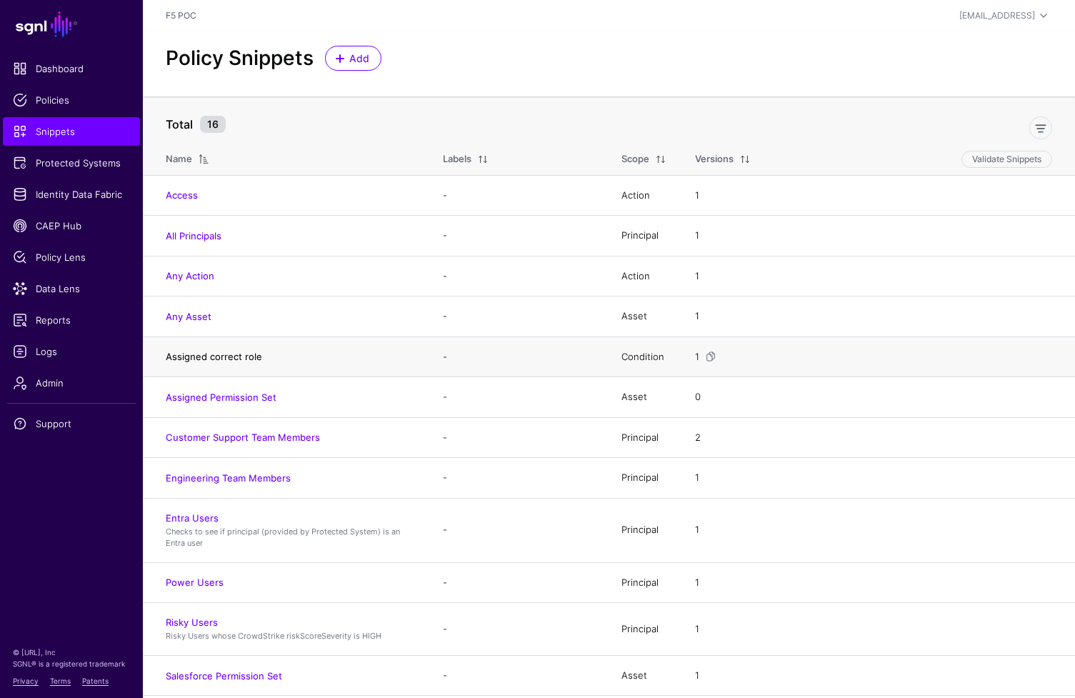
click at [250, 360] on link "Assigned correct role" at bounding box center [214, 356] width 96 height 11
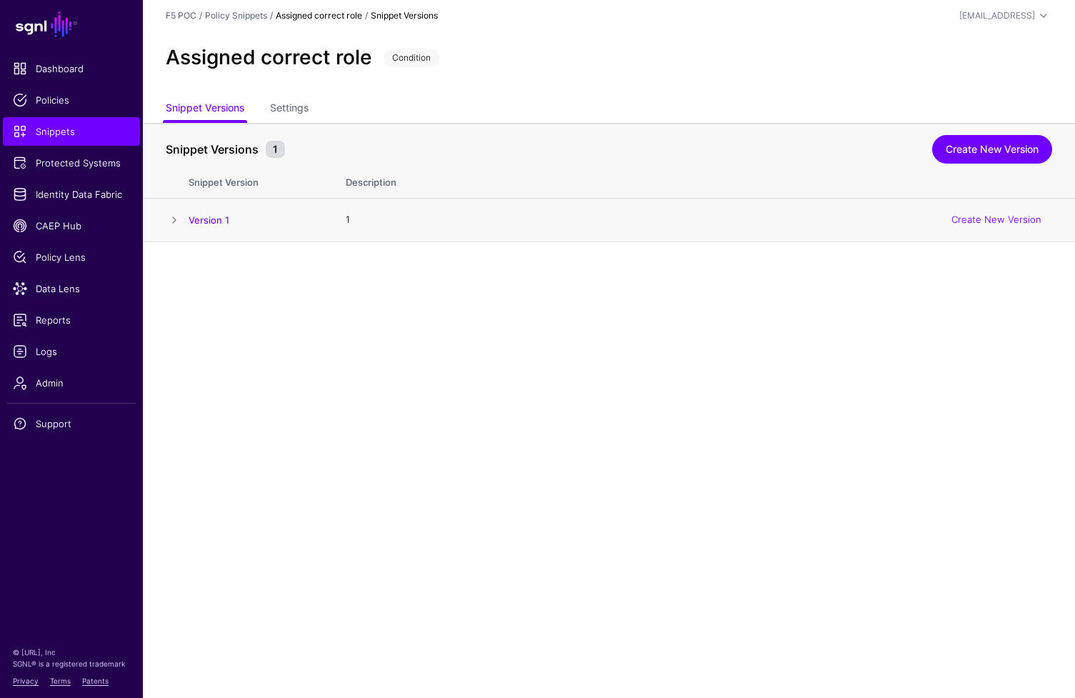
click at [178, 221] on span at bounding box center [174, 219] width 17 height 17
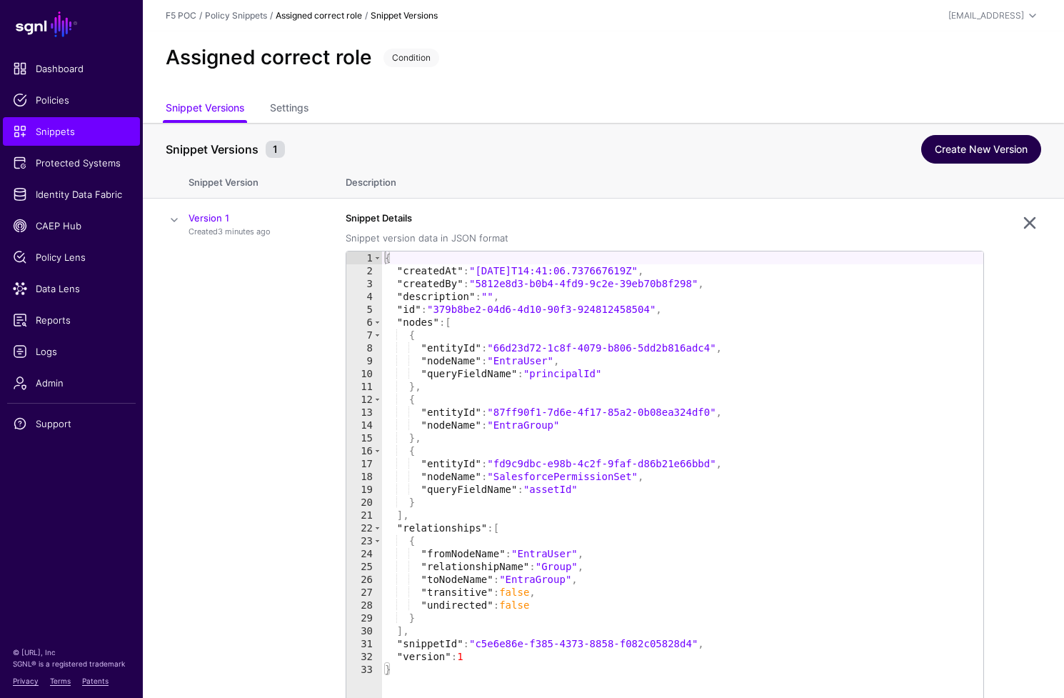
click at [1004, 146] on link "Create New Version" at bounding box center [981, 149] width 120 height 29
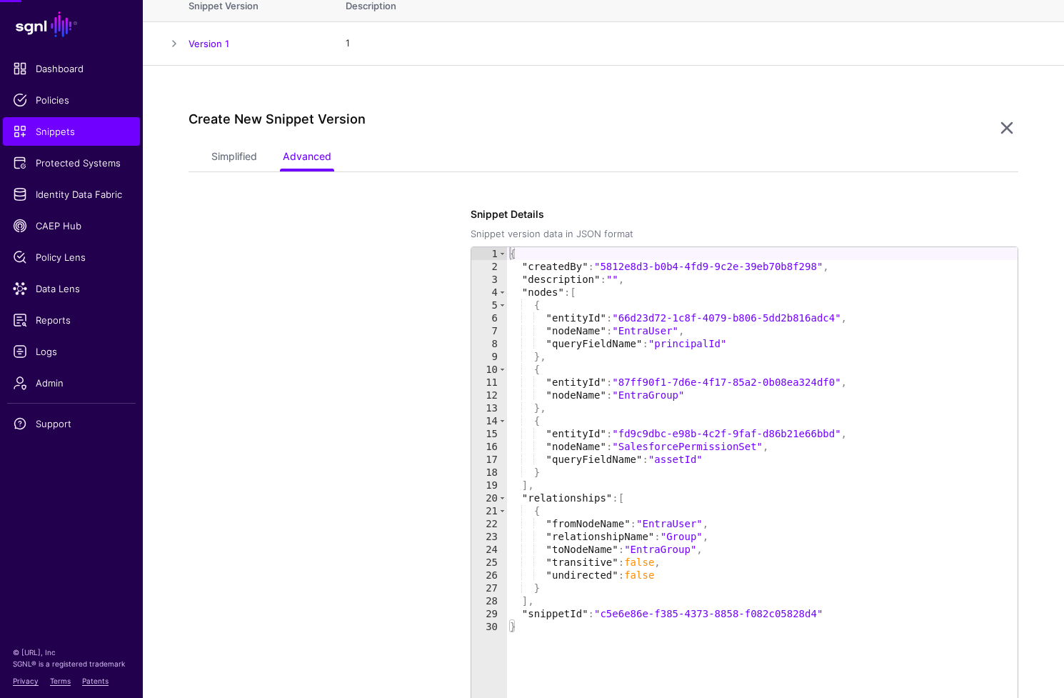
scroll to position [242, 0]
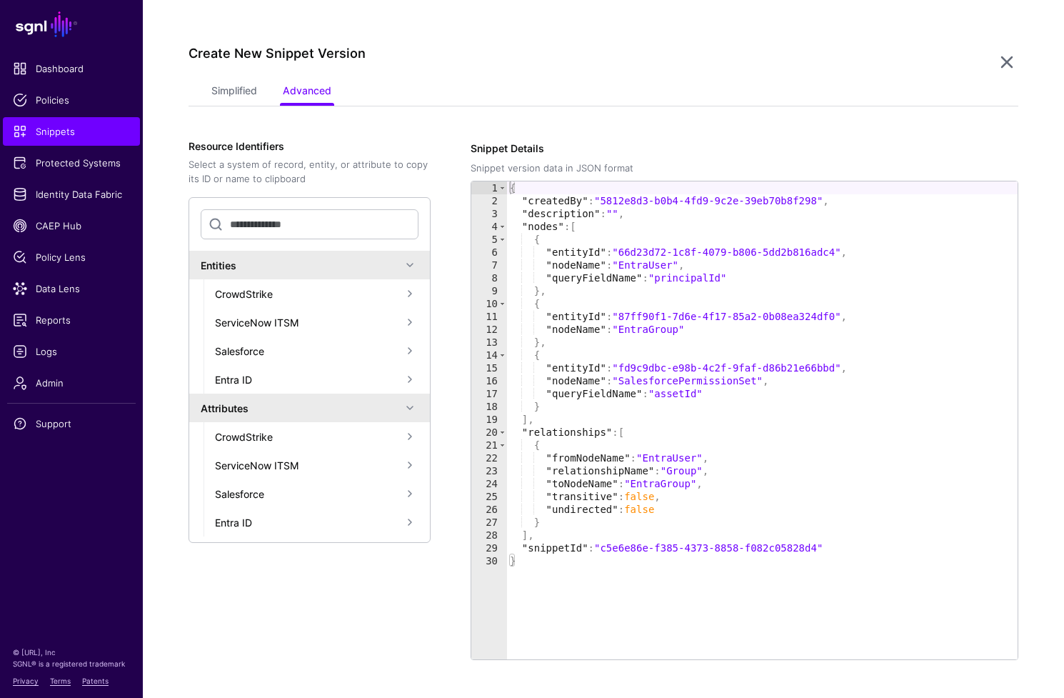
click at [231, 109] on app-snippets-item-versions-form "Simplified Advanced Specify the components of your Snippet Version Policy Snipp…" at bounding box center [604, 419] width 830 height 680
click at [236, 95] on link "Simplified" at bounding box center [234, 92] width 46 height 27
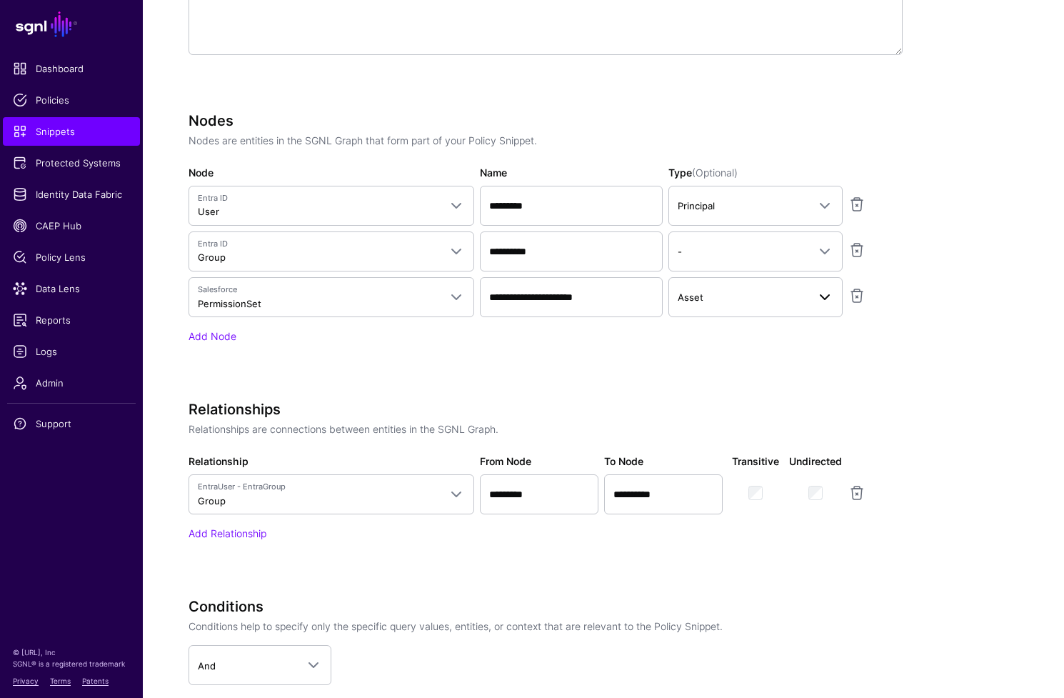
scroll to position [620, 0]
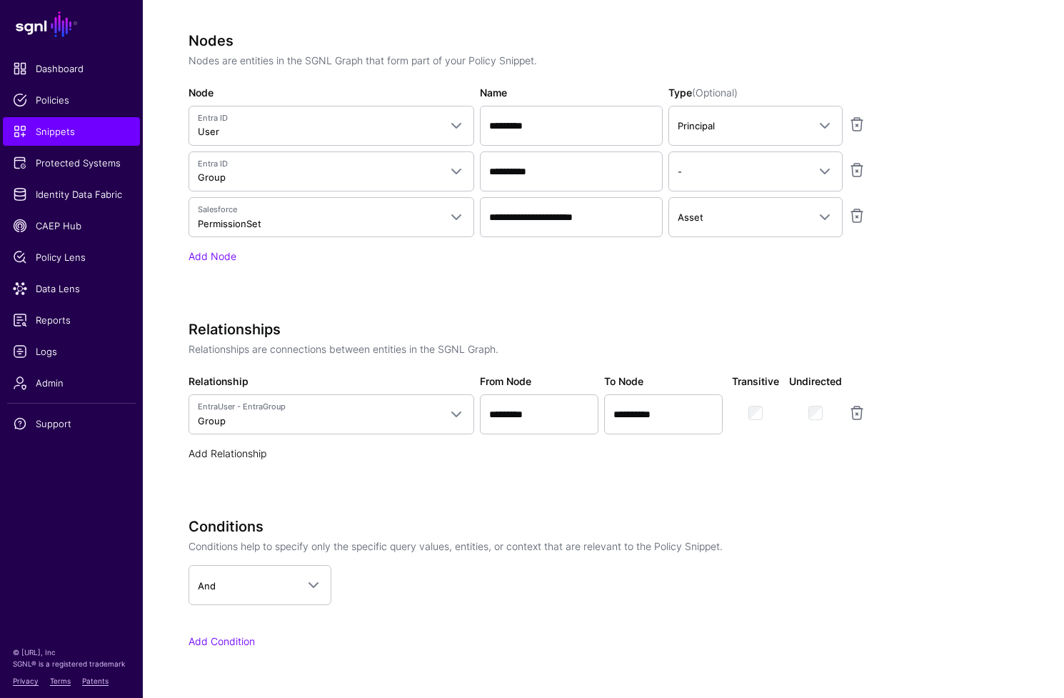
click at [257, 453] on link "Add Relationship" at bounding box center [228, 453] width 78 height 12
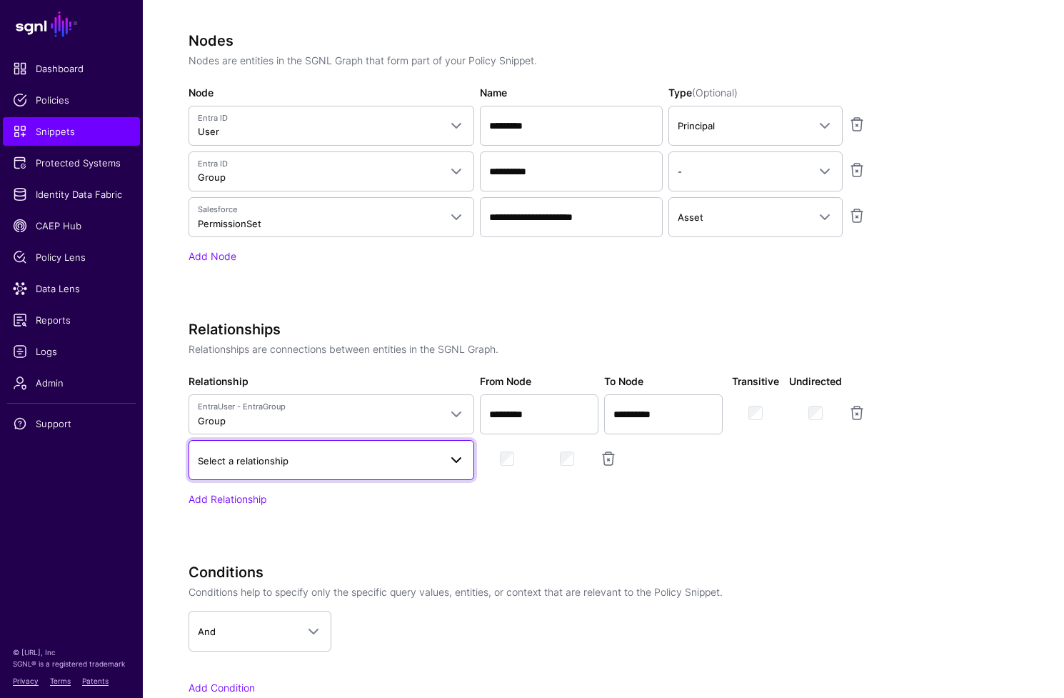
click at [436, 471] on link "Select a relationship" at bounding box center [332, 460] width 286 height 40
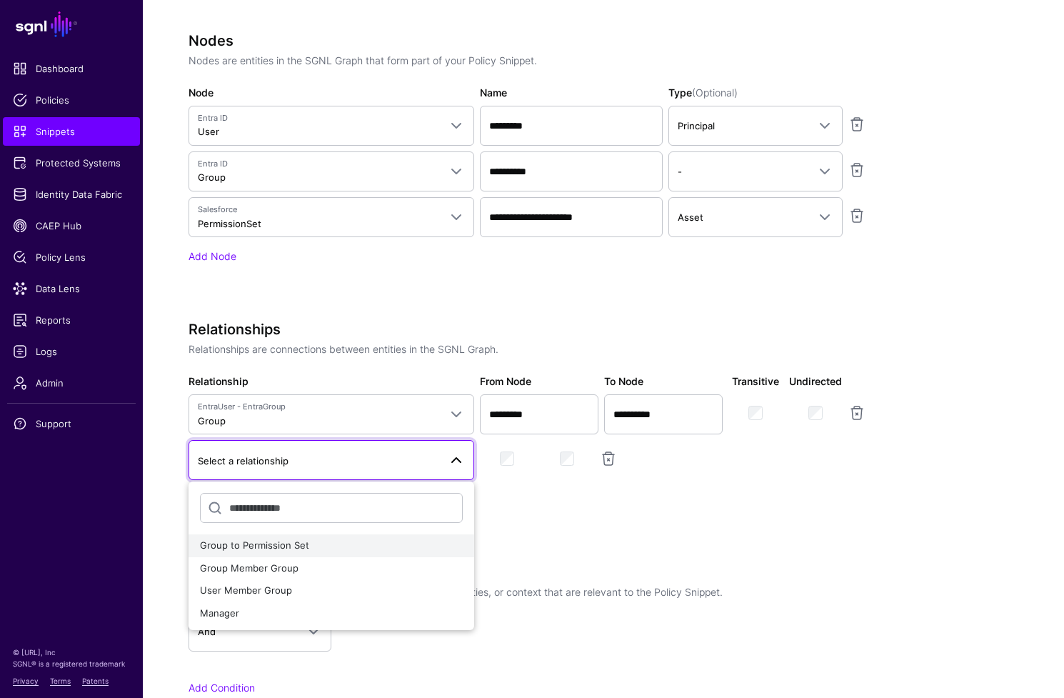
click at [356, 554] on button "Group to Permission Set" at bounding box center [332, 545] width 286 height 23
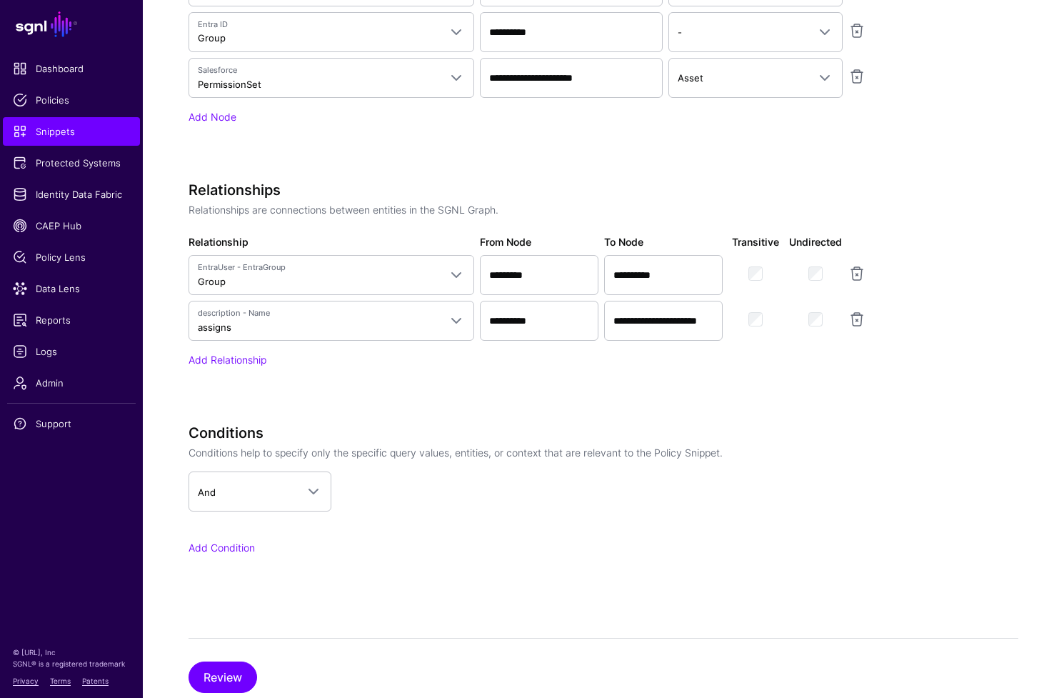
scroll to position [800, 0]
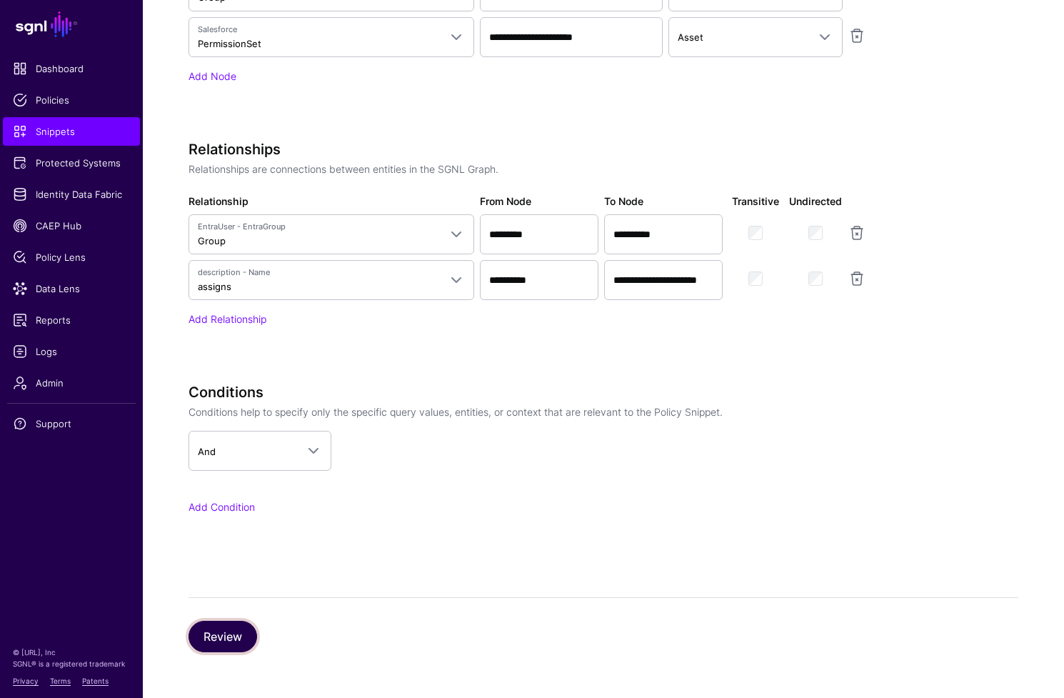
click at [229, 639] on button "Review" at bounding box center [223, 636] width 69 height 31
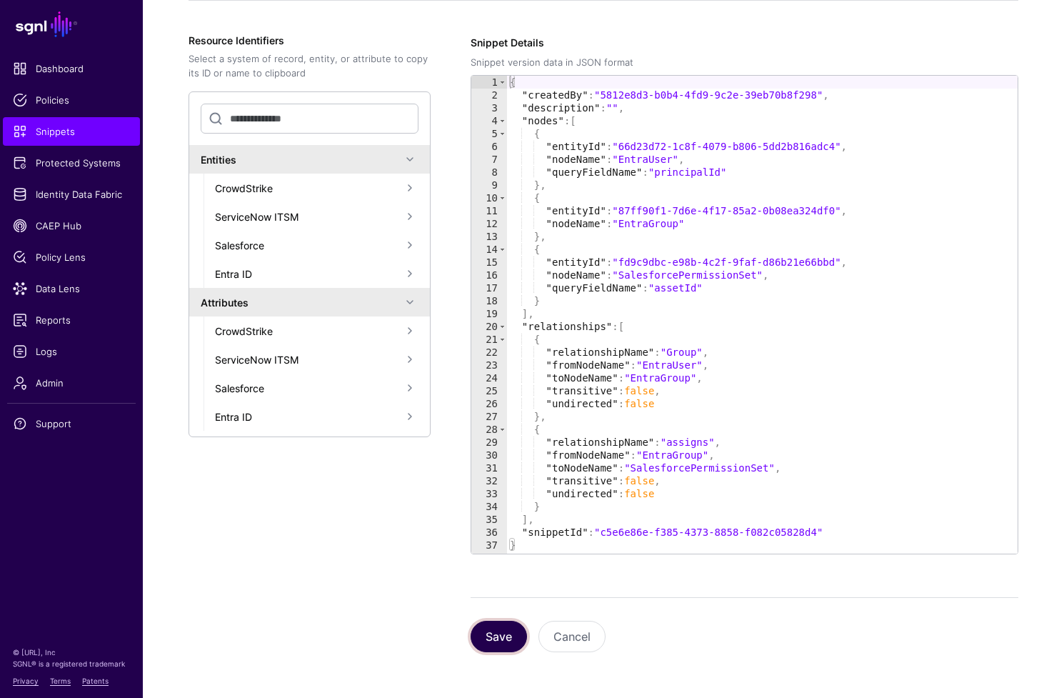
click at [496, 643] on button "Save" at bounding box center [499, 636] width 56 height 31
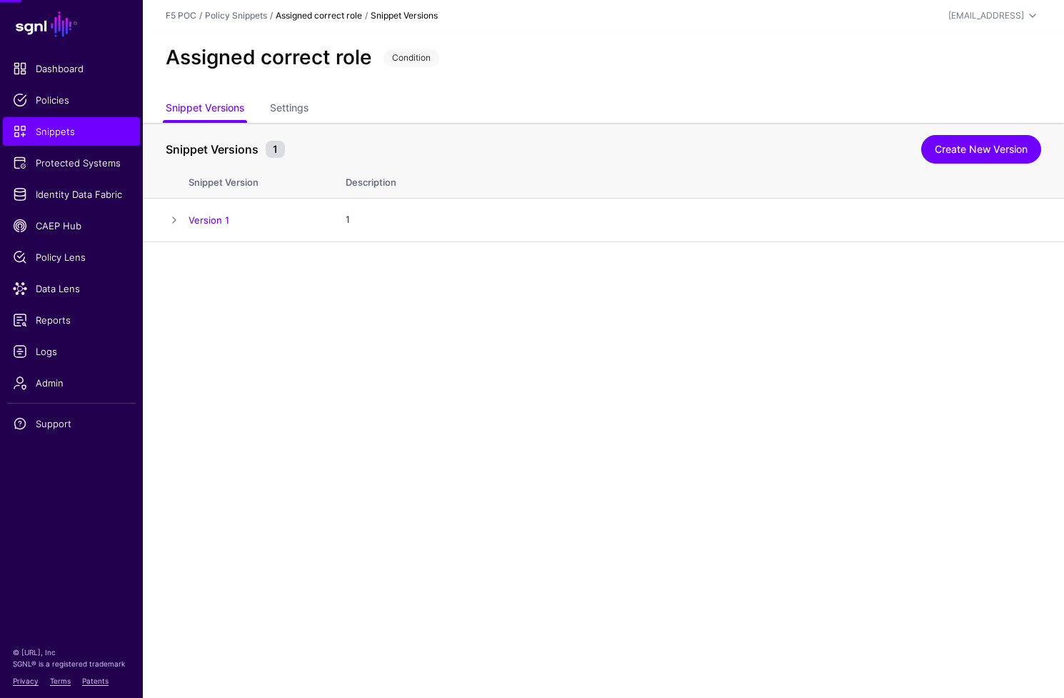
scroll to position [0, 0]
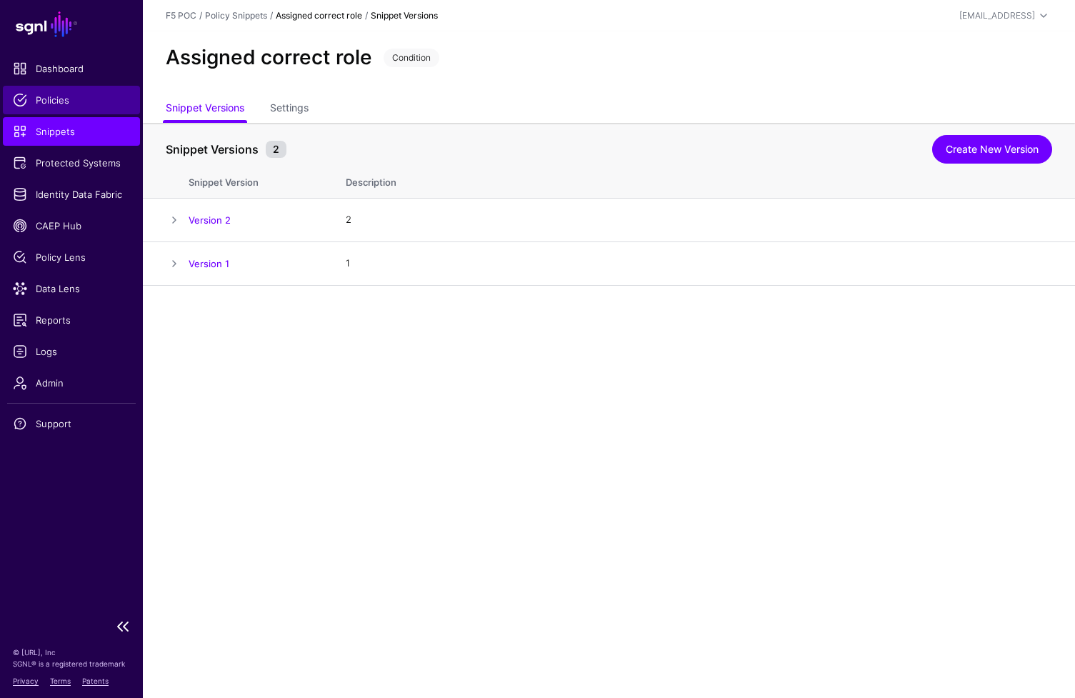
click at [61, 98] on span "Policies" at bounding box center [71, 100] width 117 height 14
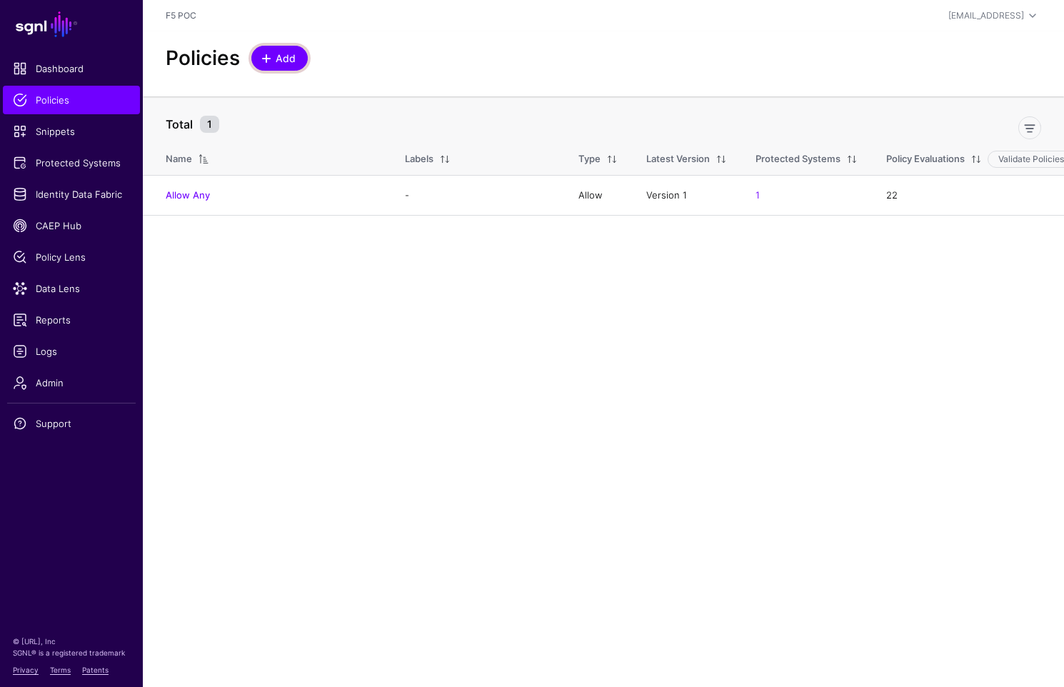
click at [278, 64] on span "Add" at bounding box center [286, 58] width 24 height 15
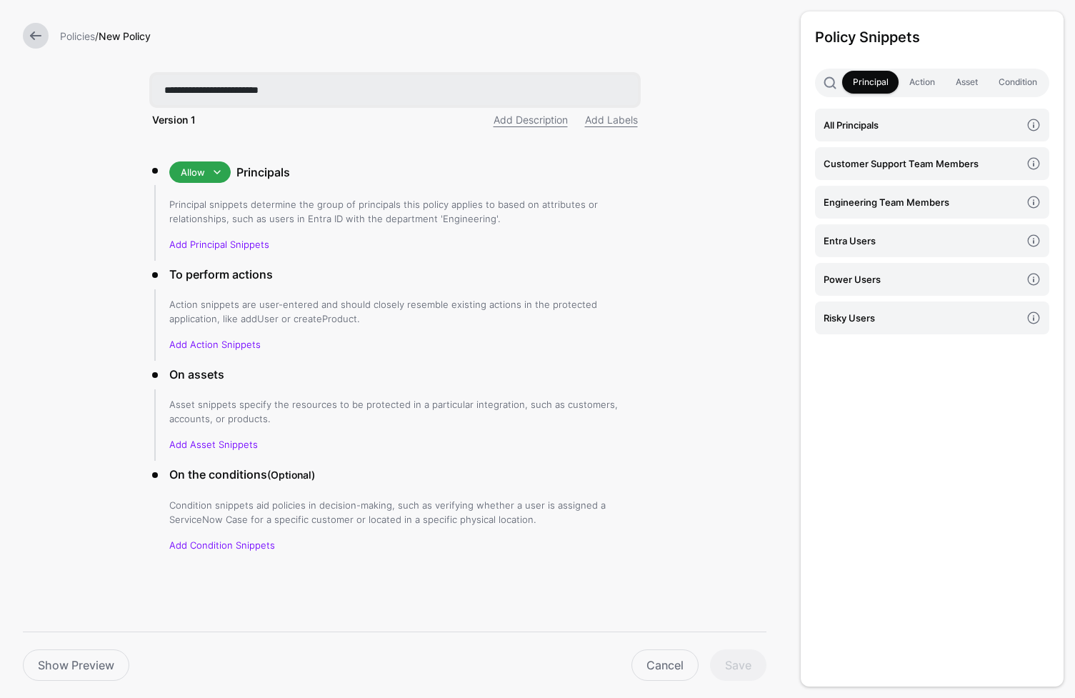
type input "**********"
click at [926, 87] on link "Action" at bounding box center [922, 82] width 46 height 23
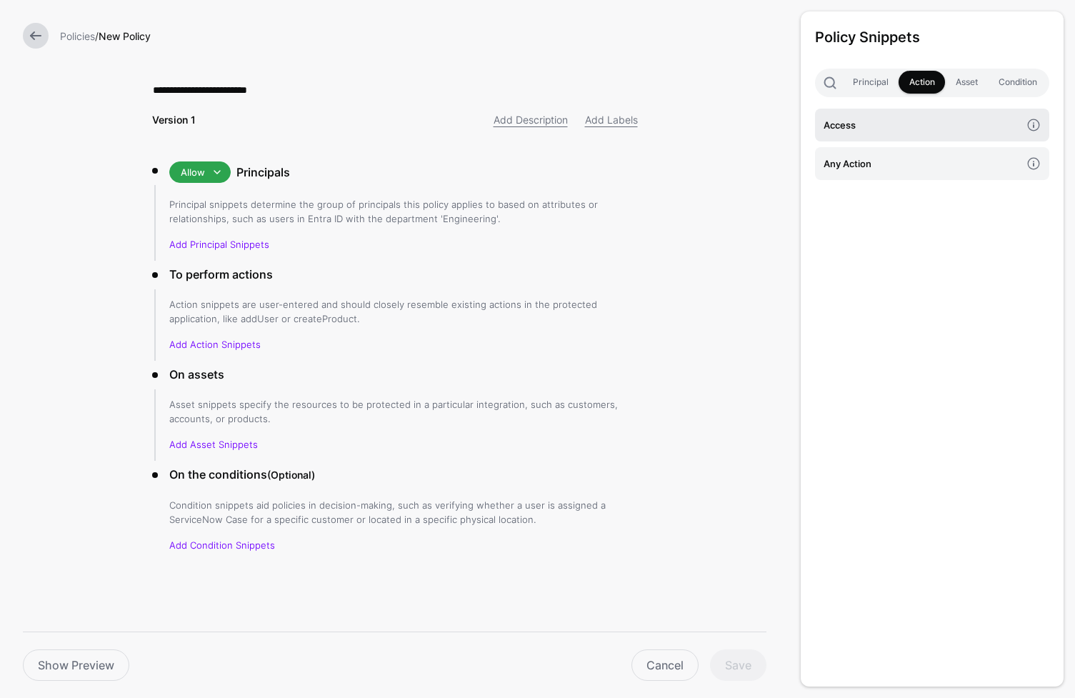
click at [931, 127] on h4 "Access" at bounding box center [922, 125] width 197 height 16
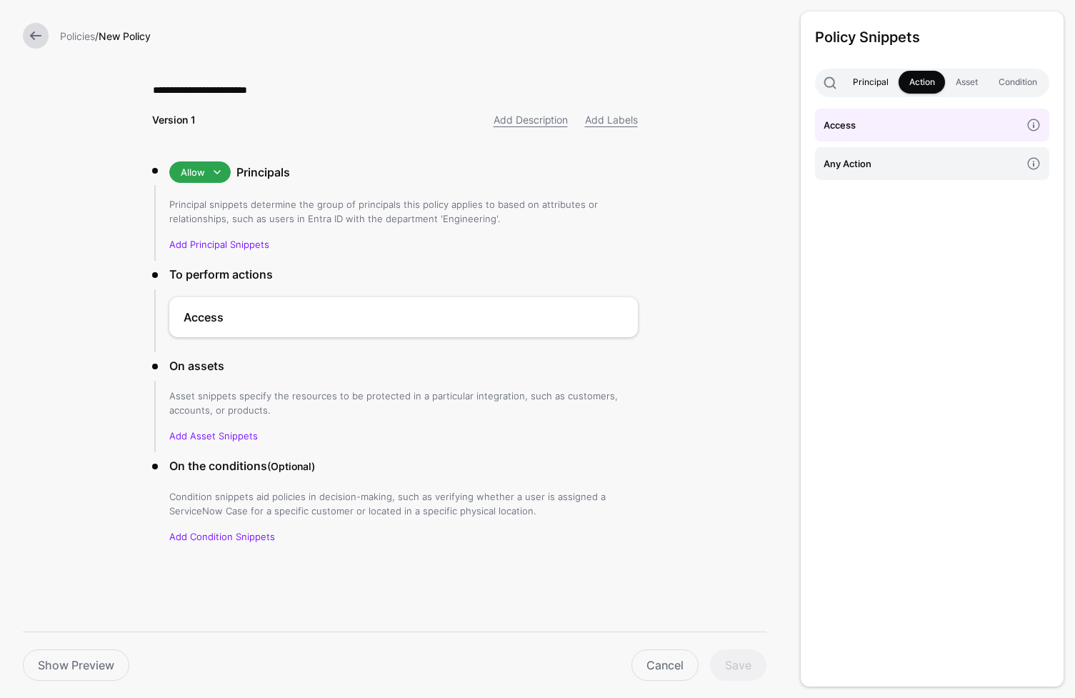
click at [859, 81] on link "Principal" at bounding box center [870, 82] width 56 height 23
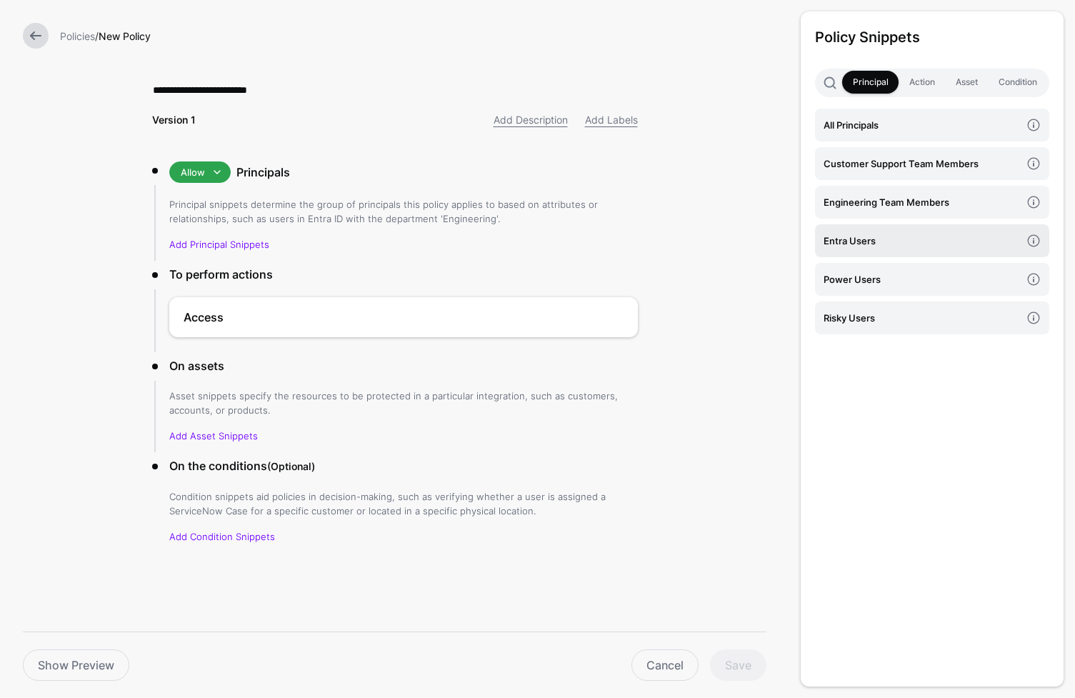
click at [875, 245] on h4 "Entra Users" at bounding box center [922, 241] width 197 height 16
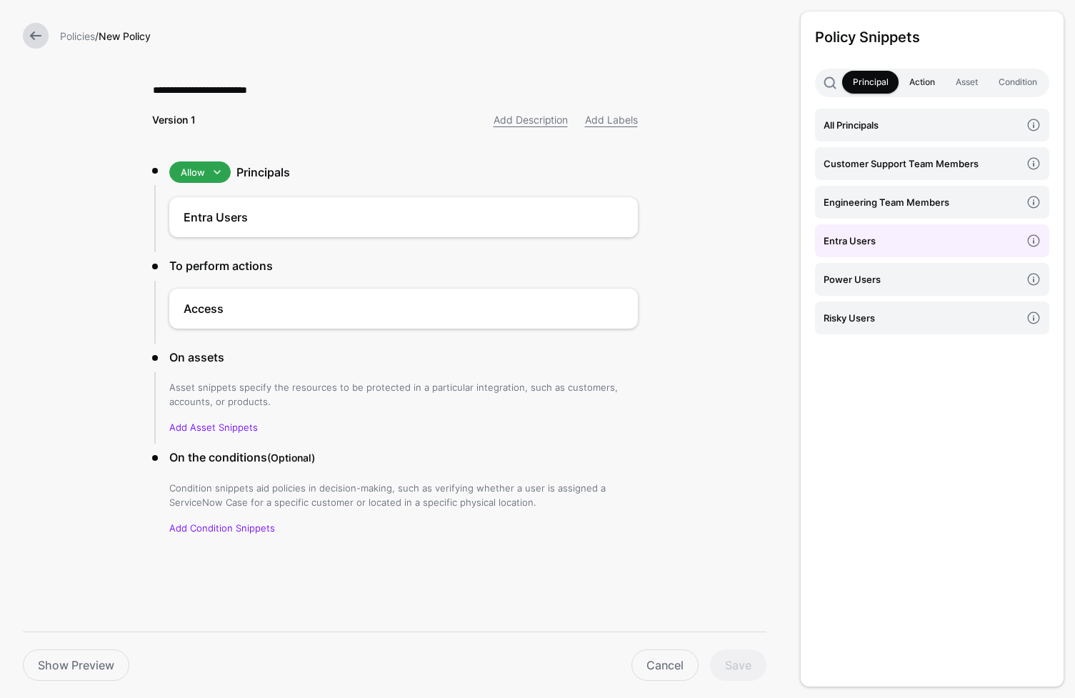
click at [927, 79] on link "Action" at bounding box center [922, 82] width 46 height 23
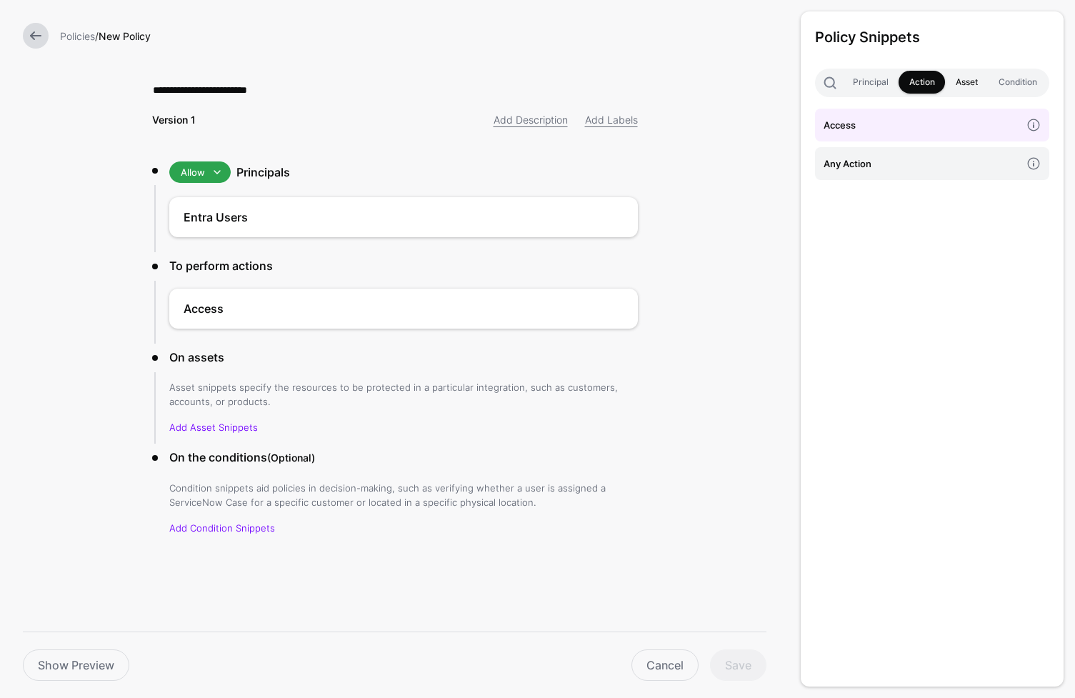
click at [969, 81] on link "Asset" at bounding box center [966, 82] width 43 height 23
click at [933, 169] on h4 "Salesforce Permission Set" at bounding box center [922, 164] width 197 height 16
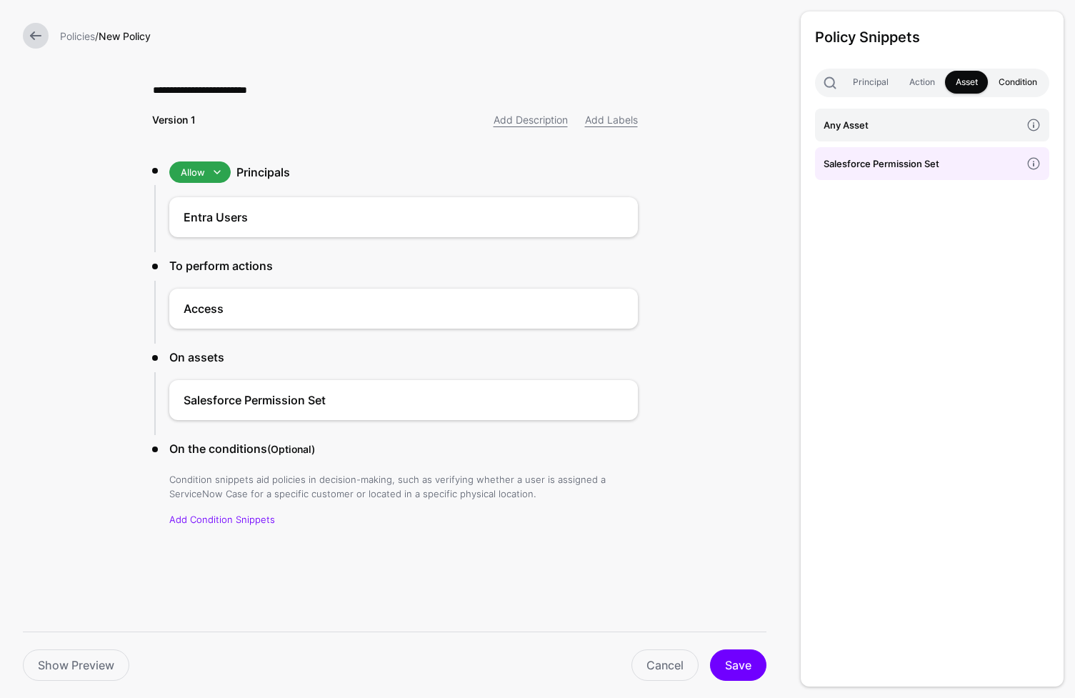
click at [1012, 79] on link "Condition" at bounding box center [1017, 82] width 59 height 23
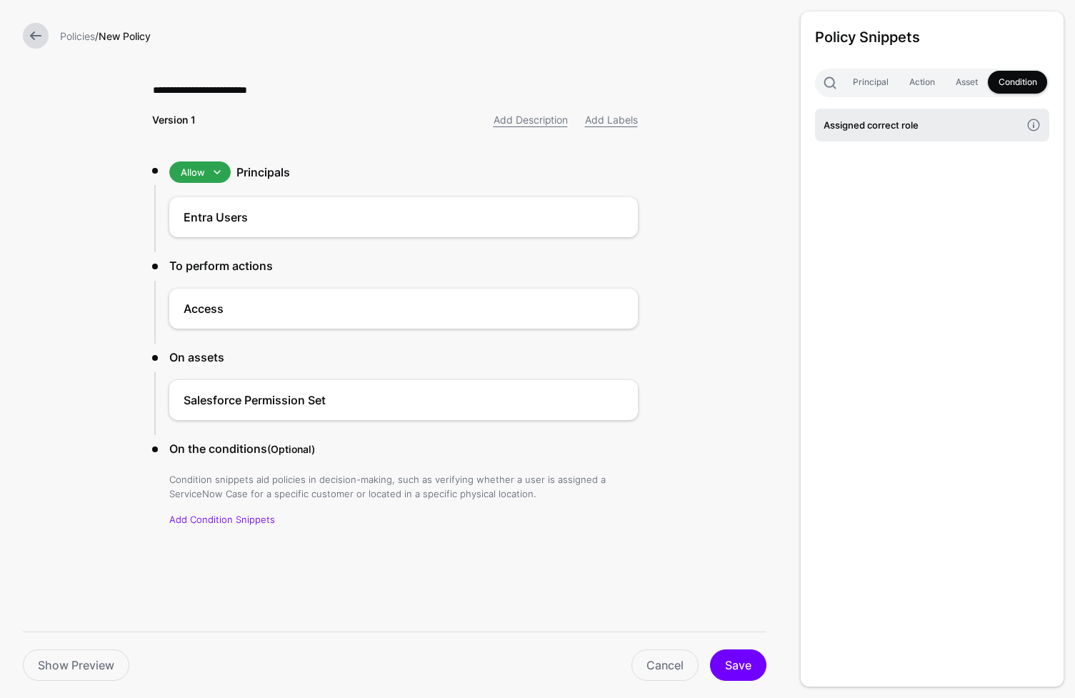
click at [916, 128] on h4 "Assigned correct role" at bounding box center [922, 125] width 197 height 16
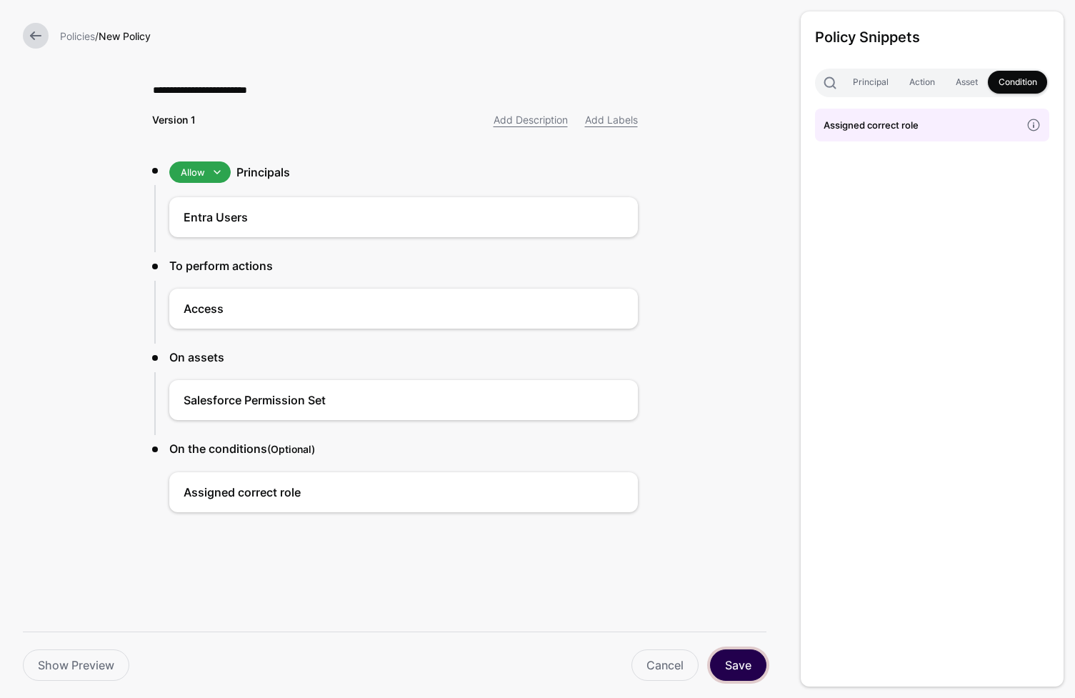
click at [739, 667] on button "Save" at bounding box center [738, 664] width 56 height 31
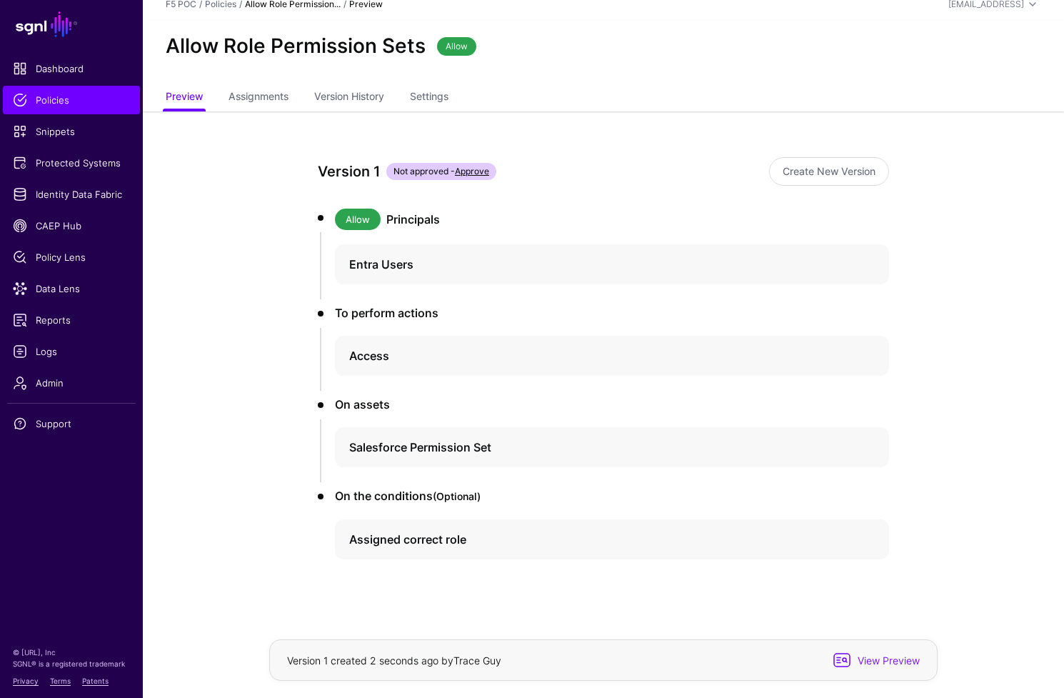
scroll to position [19, 0]
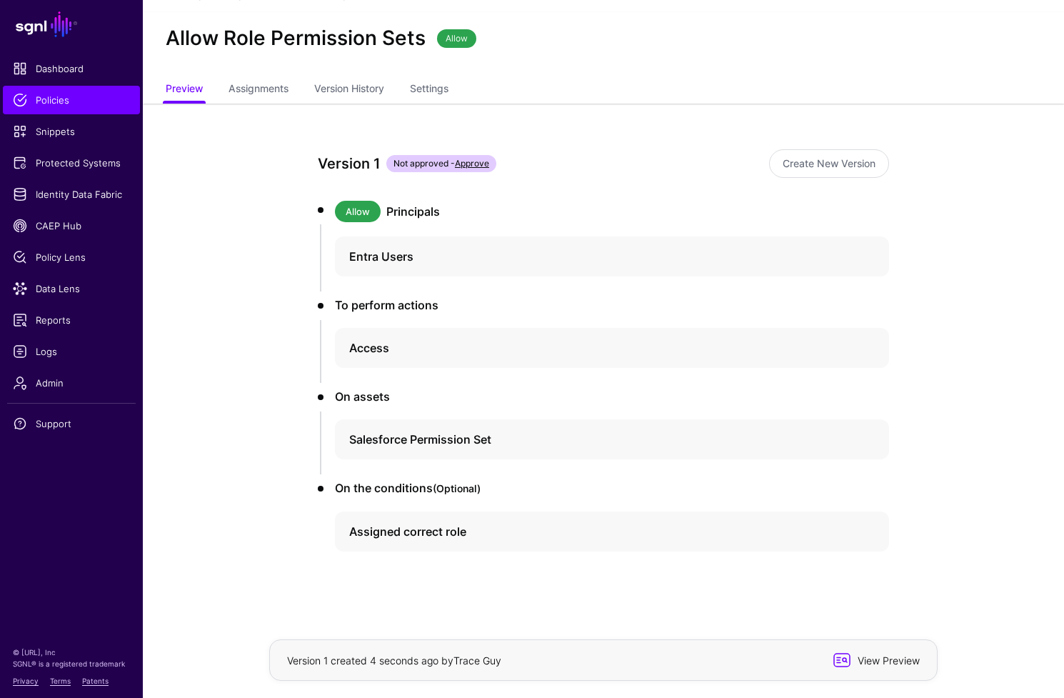
click at [881, 664] on span "View Preview" at bounding box center [887, 660] width 70 height 15
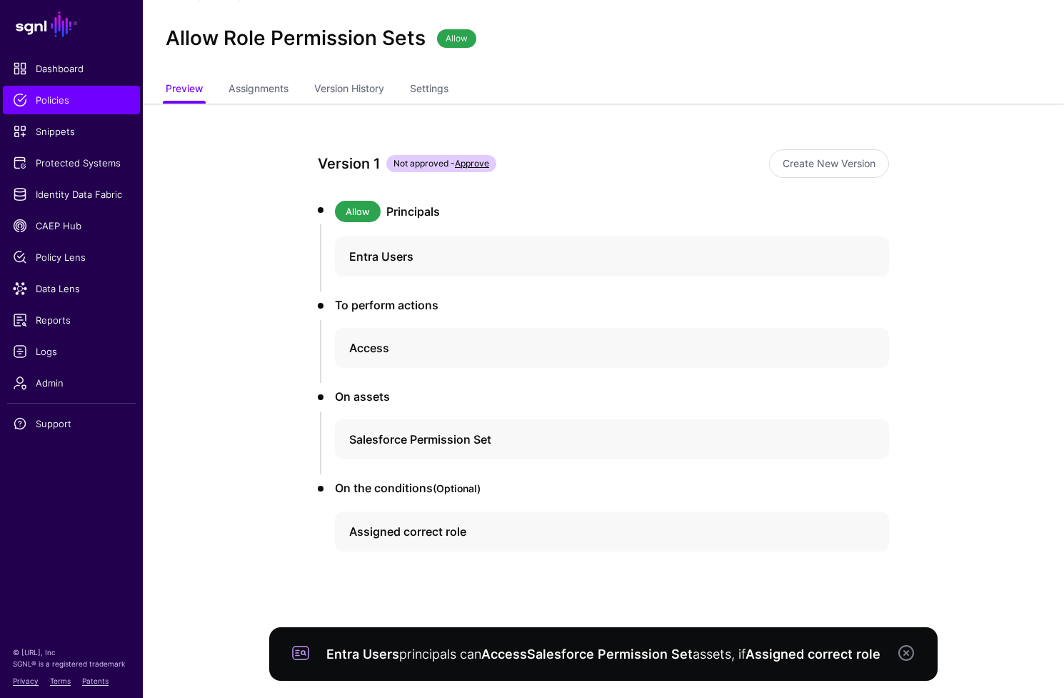
click at [907, 654] on link at bounding box center [906, 652] width 17 height 17
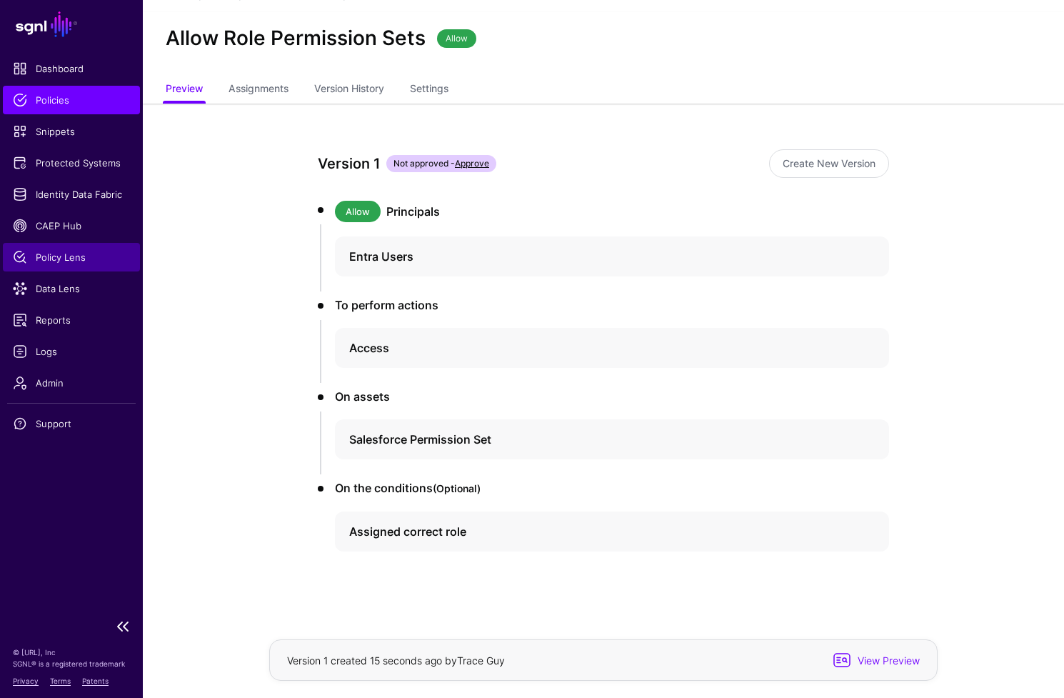
click at [79, 262] on span "Policy Lens" at bounding box center [71, 257] width 117 height 14
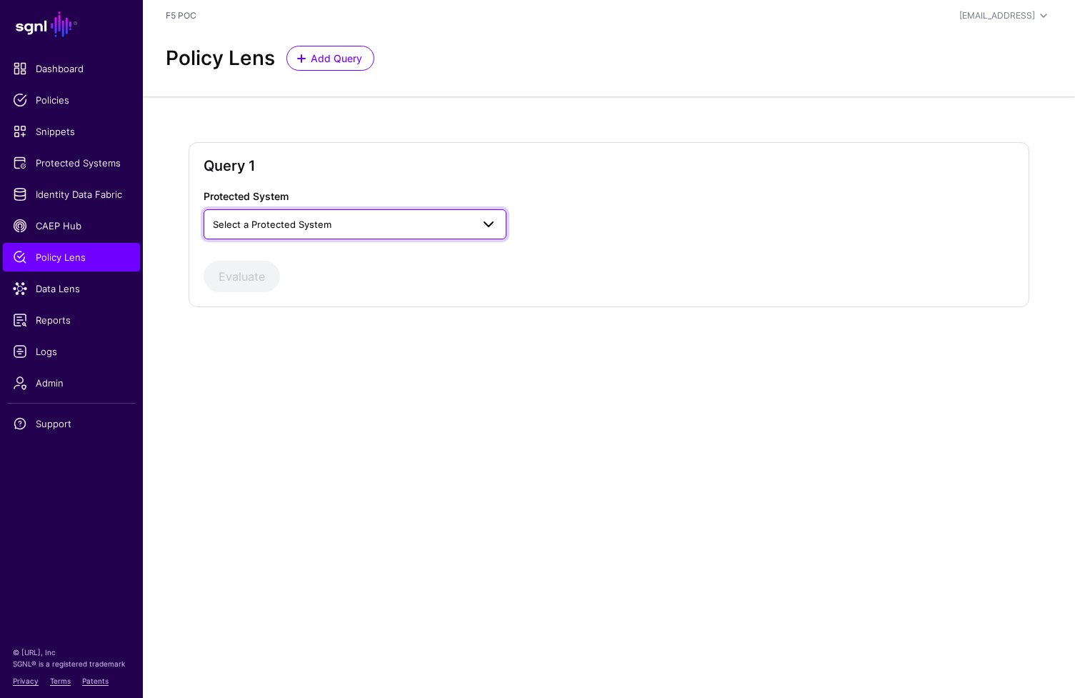
click at [373, 216] on span "Select a Protected System" at bounding box center [342, 224] width 259 height 16
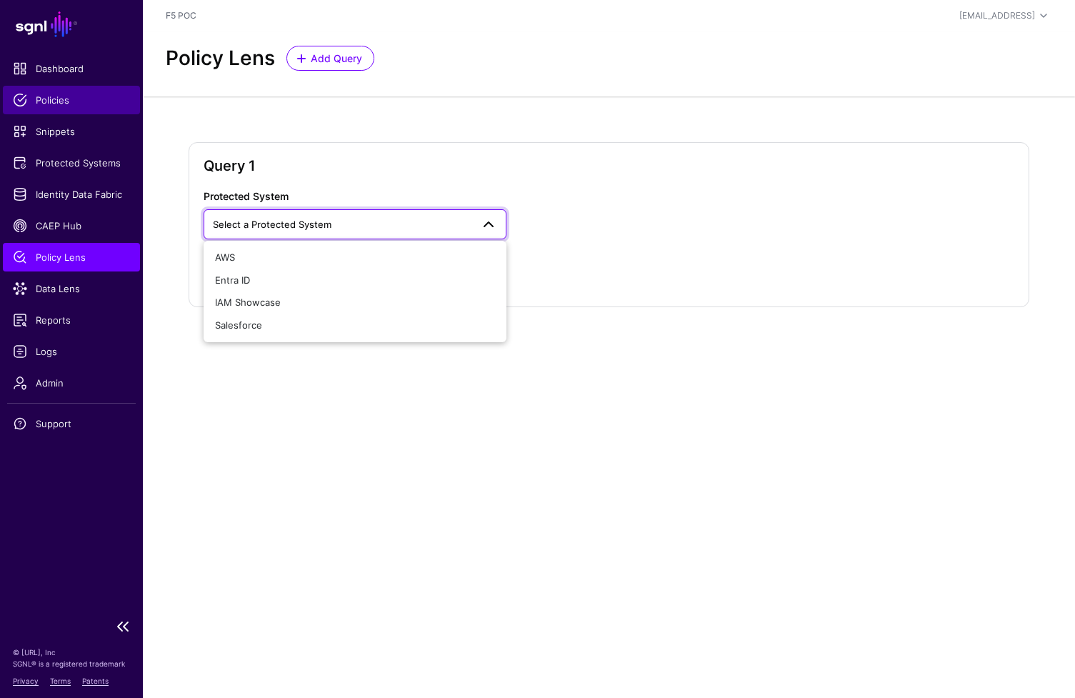
click at [80, 107] on link "Policies" at bounding box center [71, 100] width 137 height 29
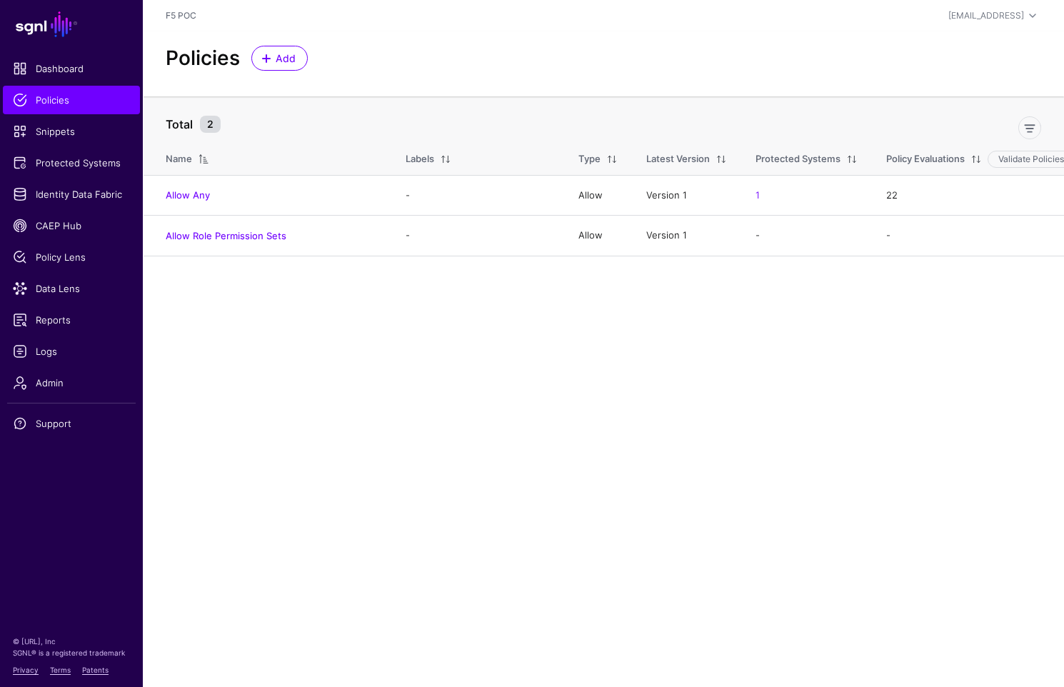
click at [336, 301] on main "SGNL Dashboard Policies Snippets Protected Systems Identity Data Fabric CAEP Hu…" at bounding box center [532, 343] width 1064 height 687
click at [284, 56] on span "Add" at bounding box center [286, 58] width 24 height 15
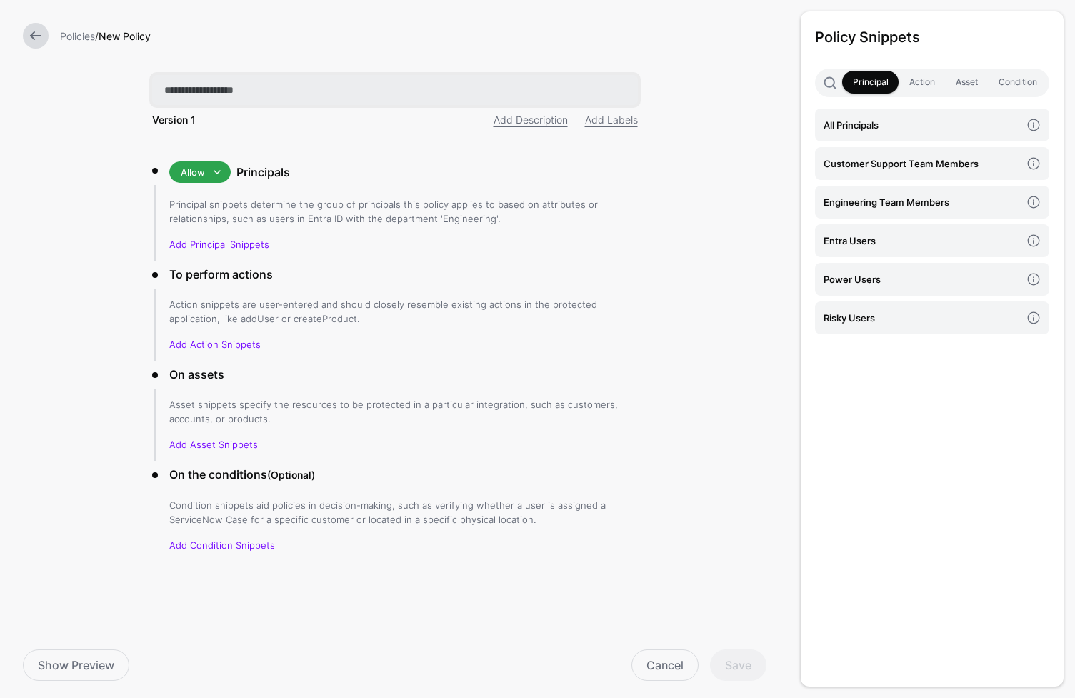
click at [256, 94] on input "text" at bounding box center [395, 90] width 486 height 30
type input "**********"
click at [930, 164] on h4 "Customer Support Team Members" at bounding box center [922, 164] width 197 height 16
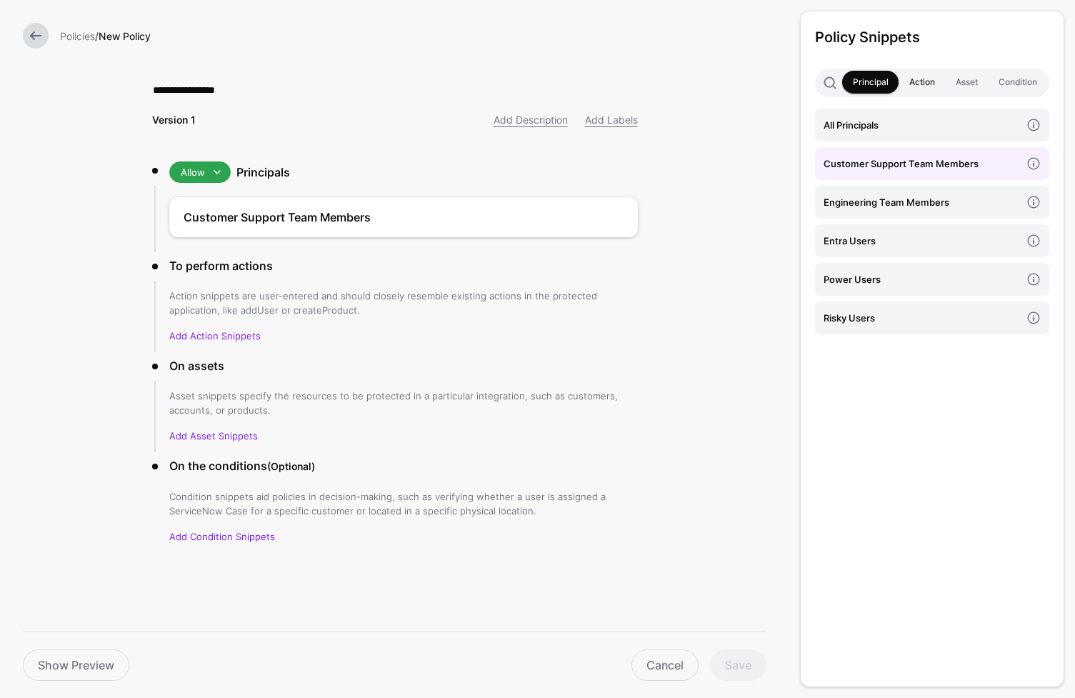
click at [931, 85] on link "Action" at bounding box center [922, 82] width 46 height 23
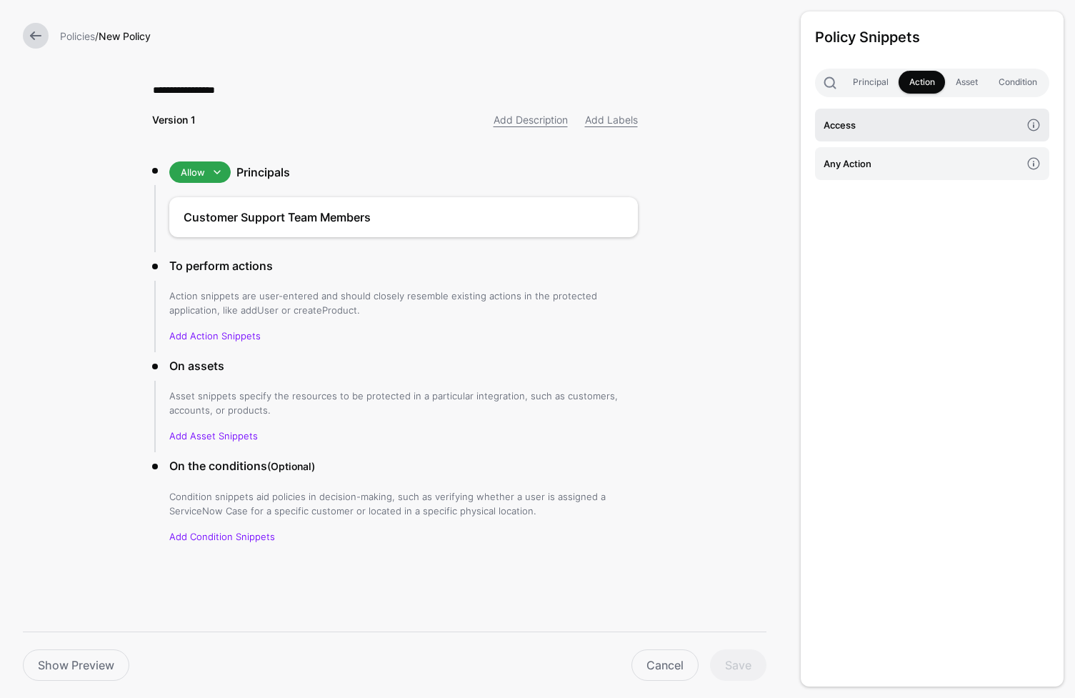
click at [929, 134] on link "Access" at bounding box center [932, 125] width 234 height 33
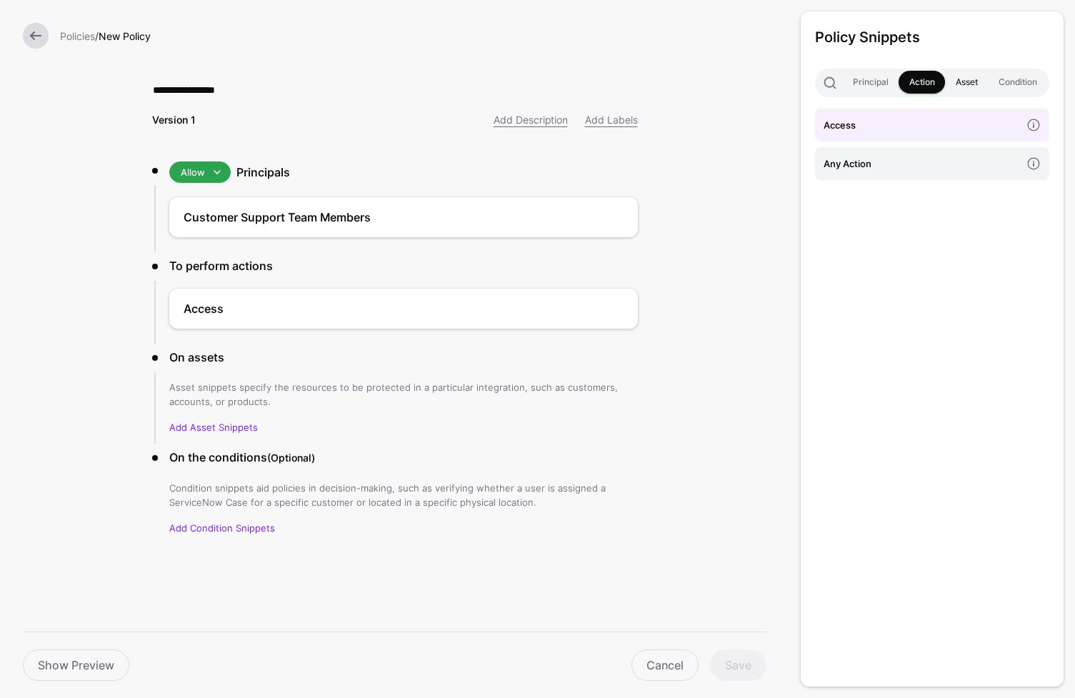
click at [961, 79] on link "Asset" at bounding box center [966, 82] width 43 height 23
click at [218, 426] on link "Add Asset Snippets" at bounding box center [213, 426] width 89 height 11
click at [204, 430] on link "Add Asset Snippets" at bounding box center [213, 426] width 89 height 11
click at [467, 410] on div "Asset snippets specify the resources to be protected in a particular integratio…" at bounding box center [403, 407] width 469 height 54
click at [236, 428] on link "Add Asset Snippets" at bounding box center [213, 426] width 89 height 11
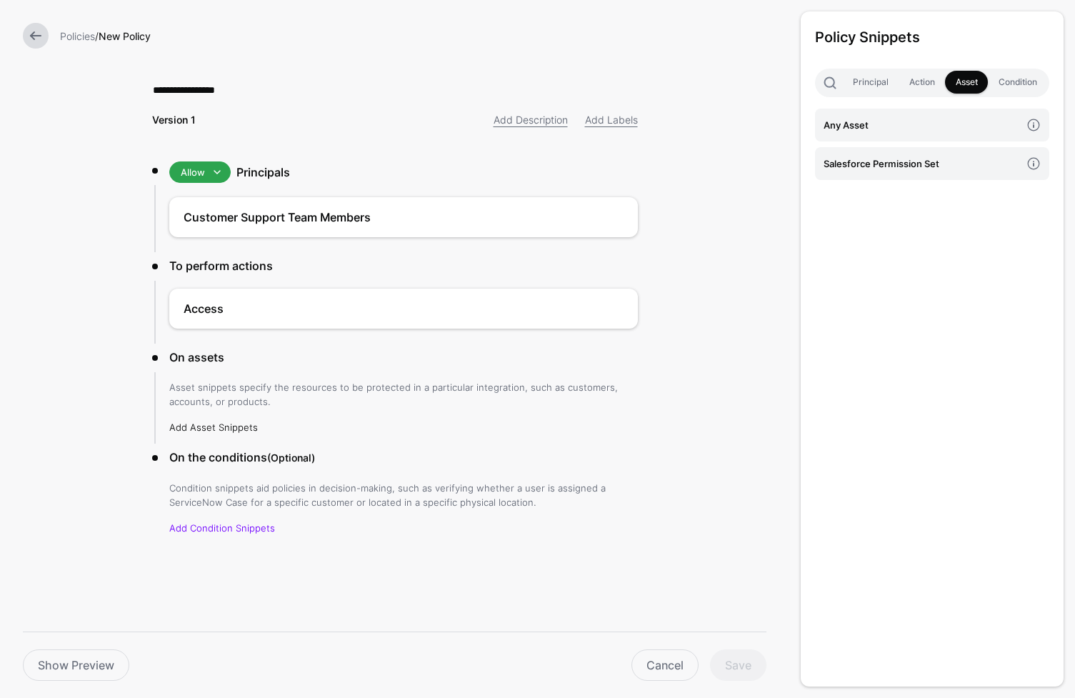
click at [225, 427] on link "Add Asset Snippets" at bounding box center [213, 426] width 89 height 11
click at [362, 431] on p "Add Asset Snippets" at bounding box center [403, 427] width 469 height 14
click at [186, 526] on link "Add Condition Snippets" at bounding box center [222, 527] width 106 height 11
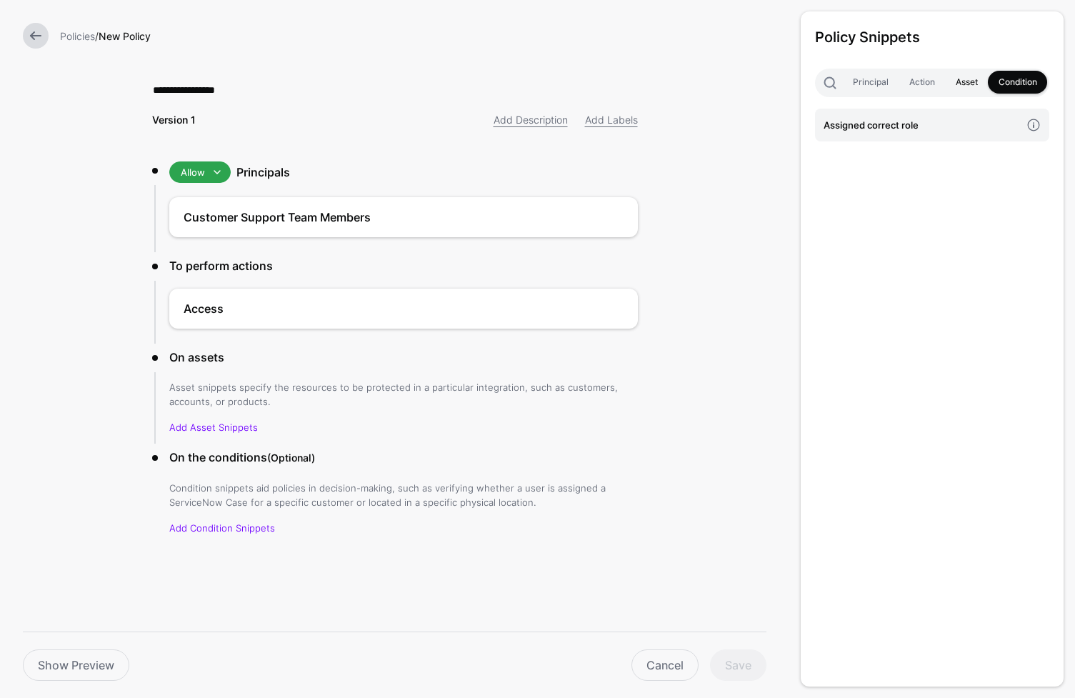
click at [962, 81] on link "Asset" at bounding box center [966, 82] width 43 height 23
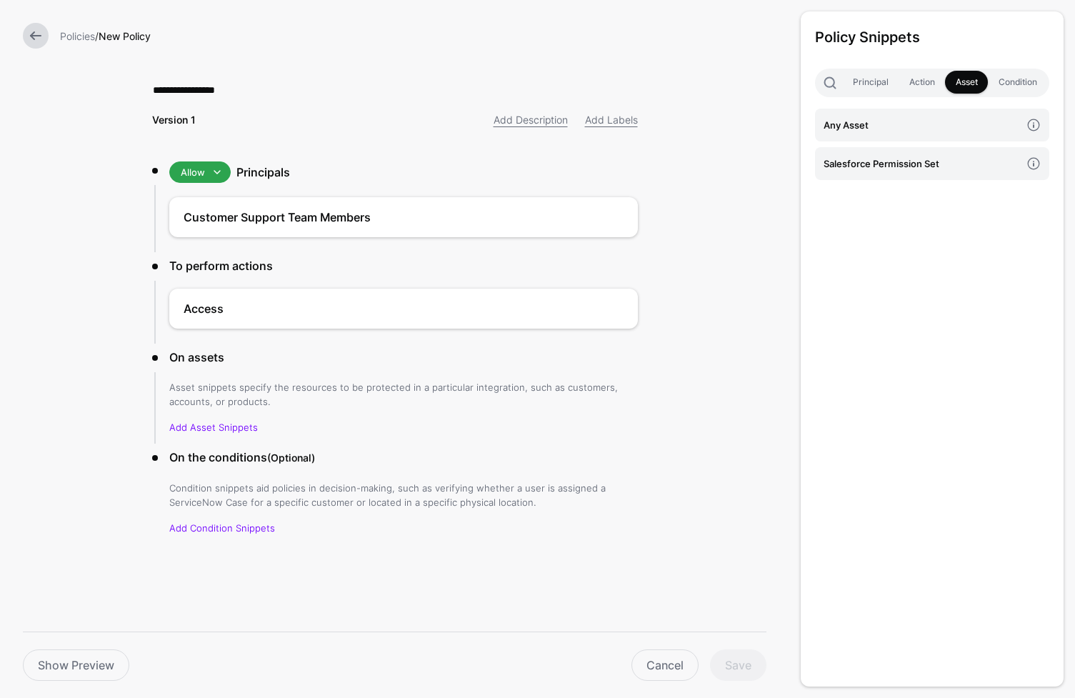
click at [901, 334] on div "Policy Snippets Principal Action Asset Condition Any Asset Salesforce Permissio…" at bounding box center [932, 348] width 263 height 675
click at [657, 669] on link "Cancel" at bounding box center [664, 664] width 67 height 31
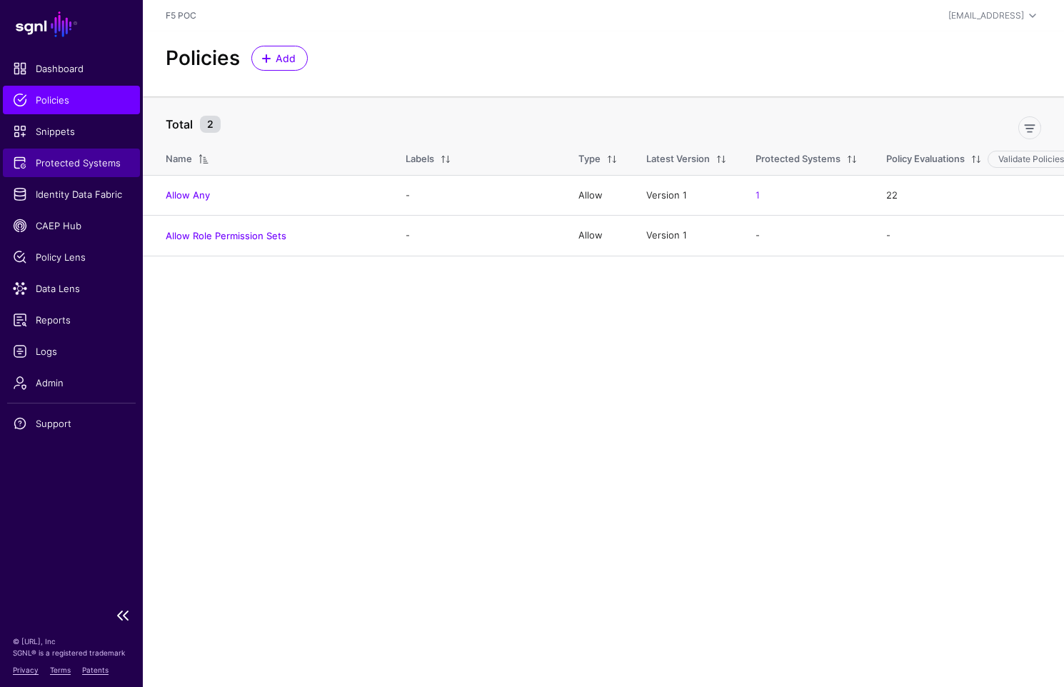
click at [81, 168] on span "Protected Systems" at bounding box center [71, 163] width 117 height 14
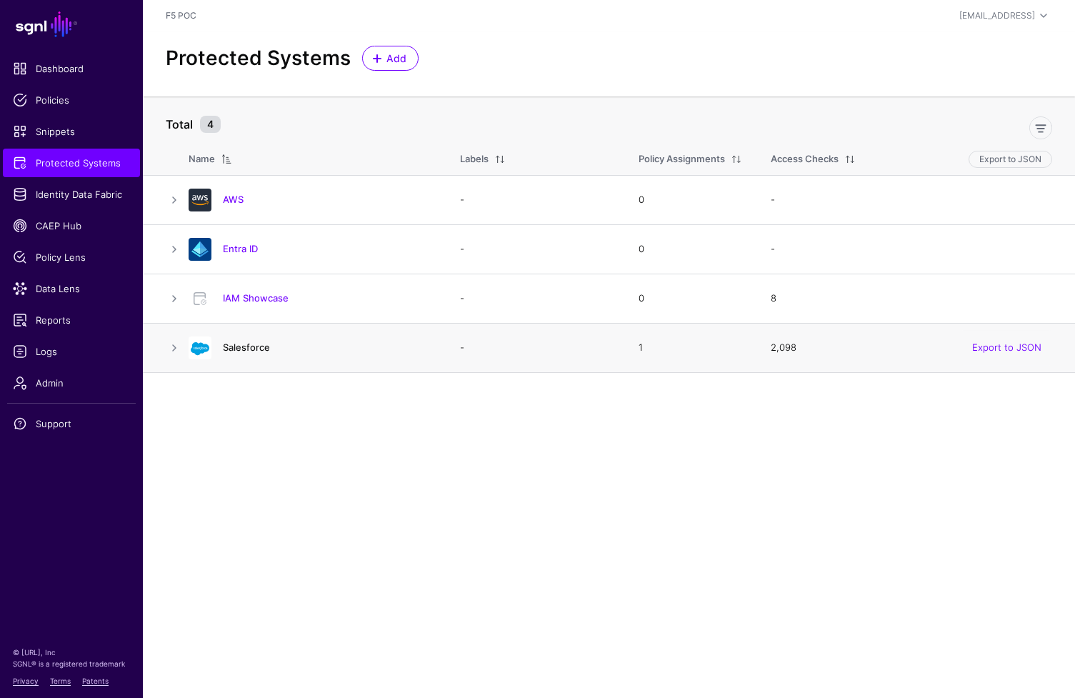
click at [266, 347] on link "Salesforce" at bounding box center [246, 346] width 47 height 11
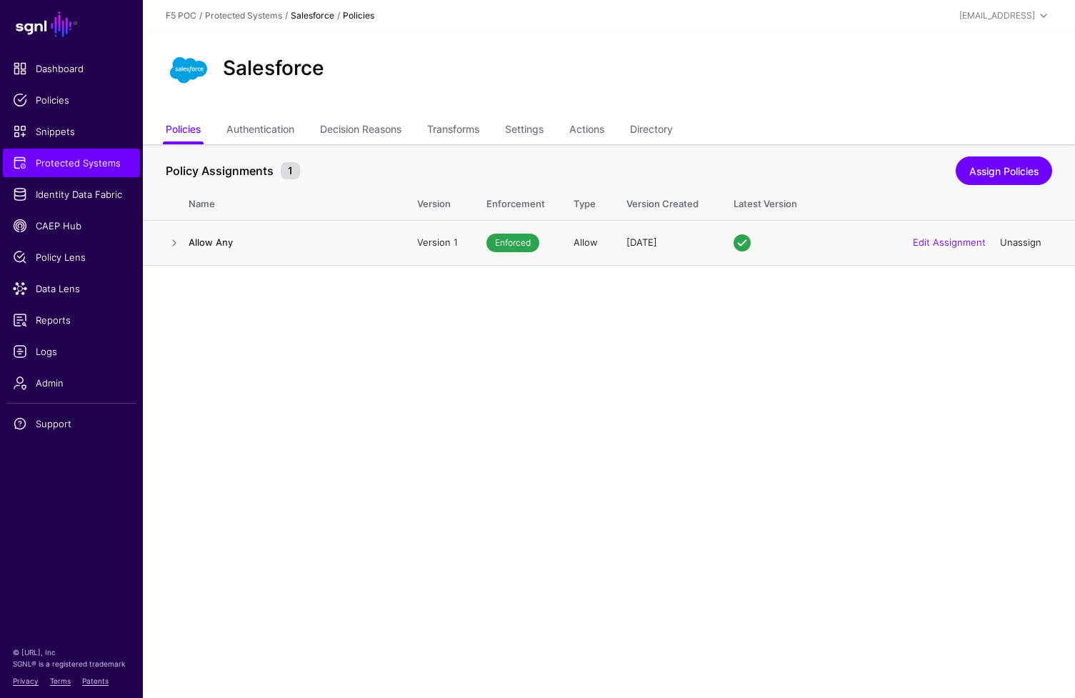
click at [1007, 243] on link "Unassign" at bounding box center [1020, 241] width 41 height 11
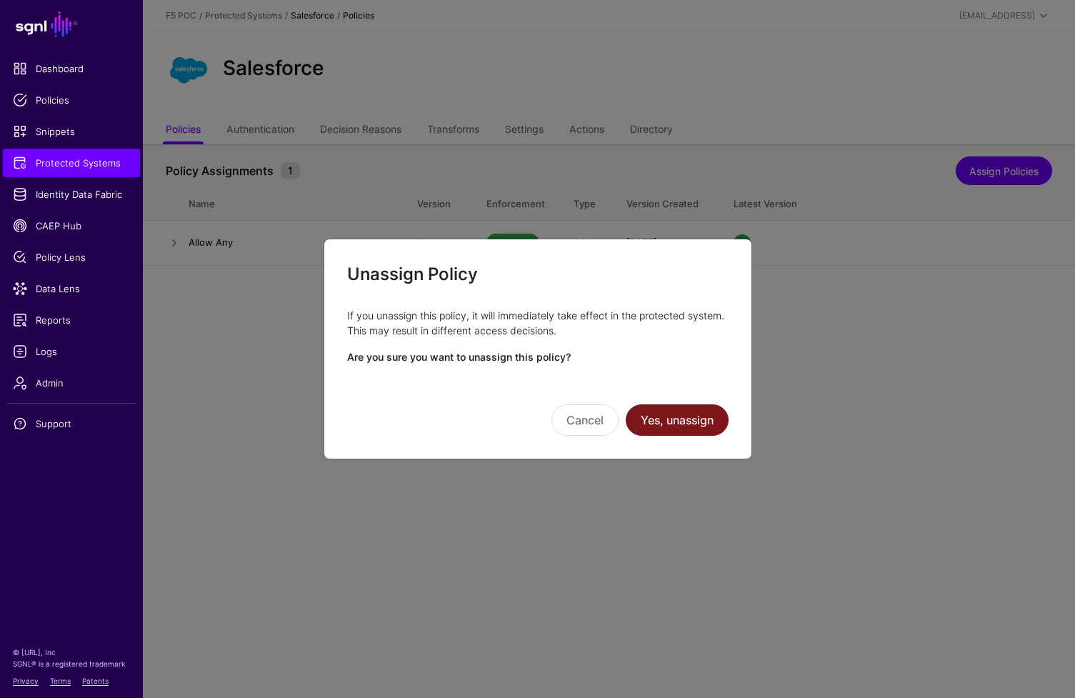
click at [660, 430] on button "Yes, unassign" at bounding box center [677, 419] width 103 height 31
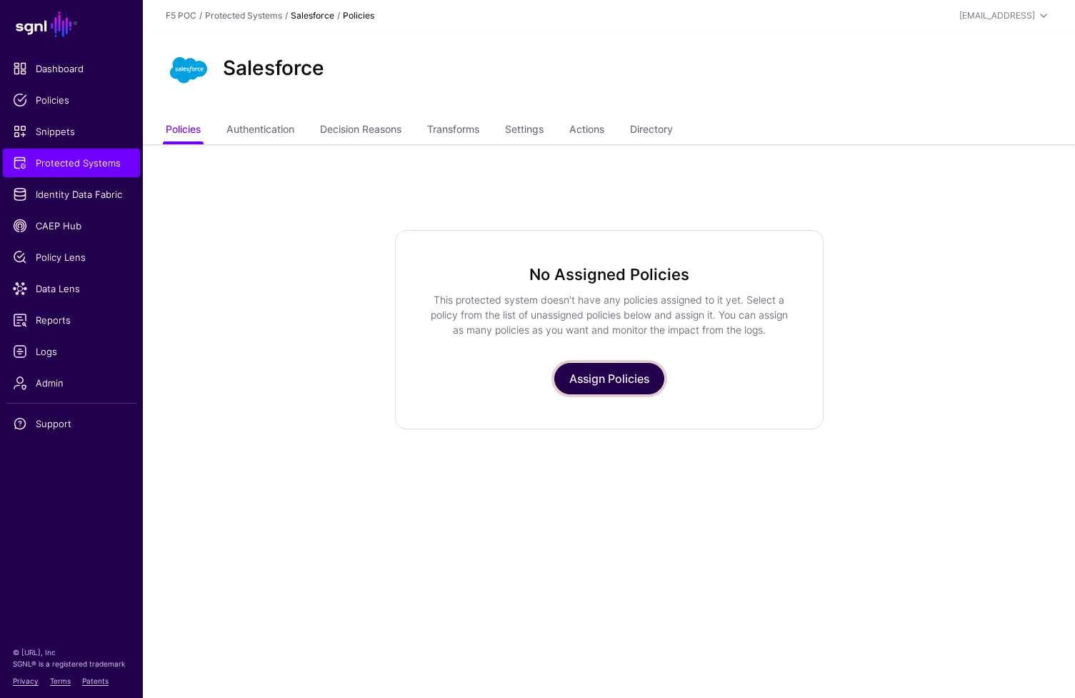
click at [636, 391] on link "Assign Policies" at bounding box center [609, 378] width 110 height 31
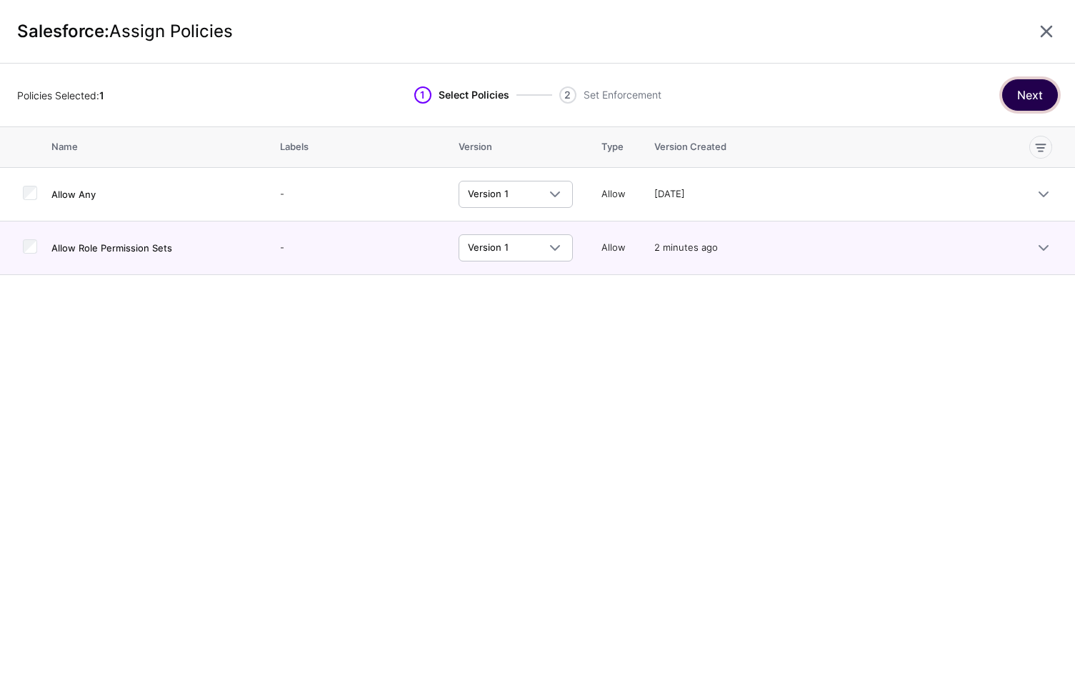
click at [1027, 98] on button "Next" at bounding box center [1030, 94] width 56 height 31
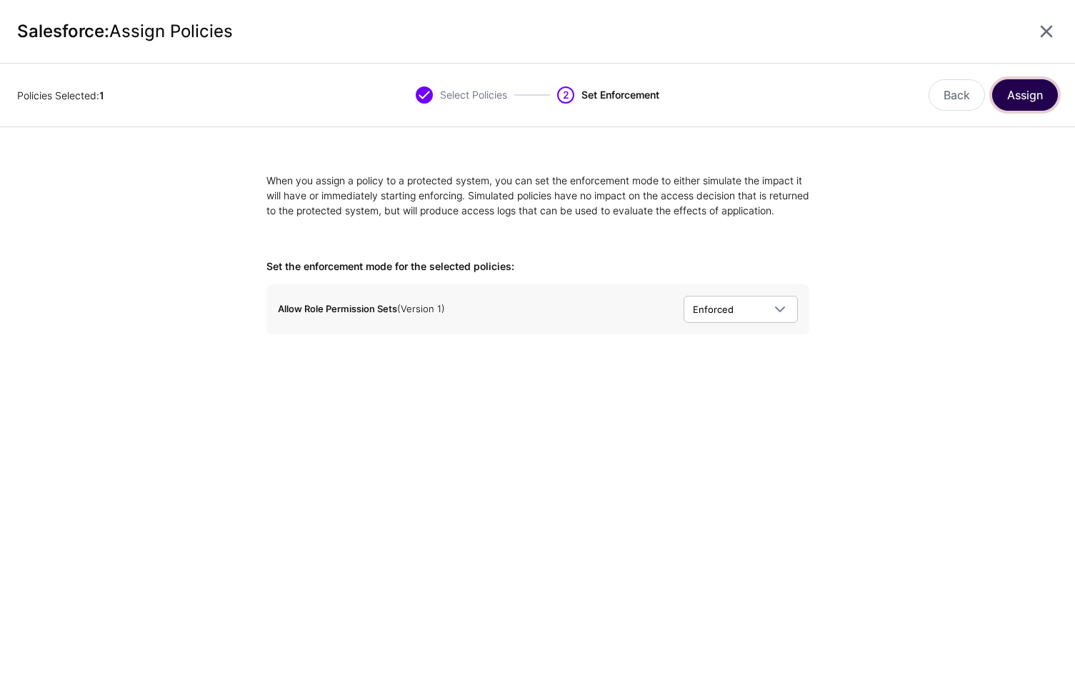
click at [1019, 97] on button "Assign" at bounding box center [1025, 94] width 66 height 31
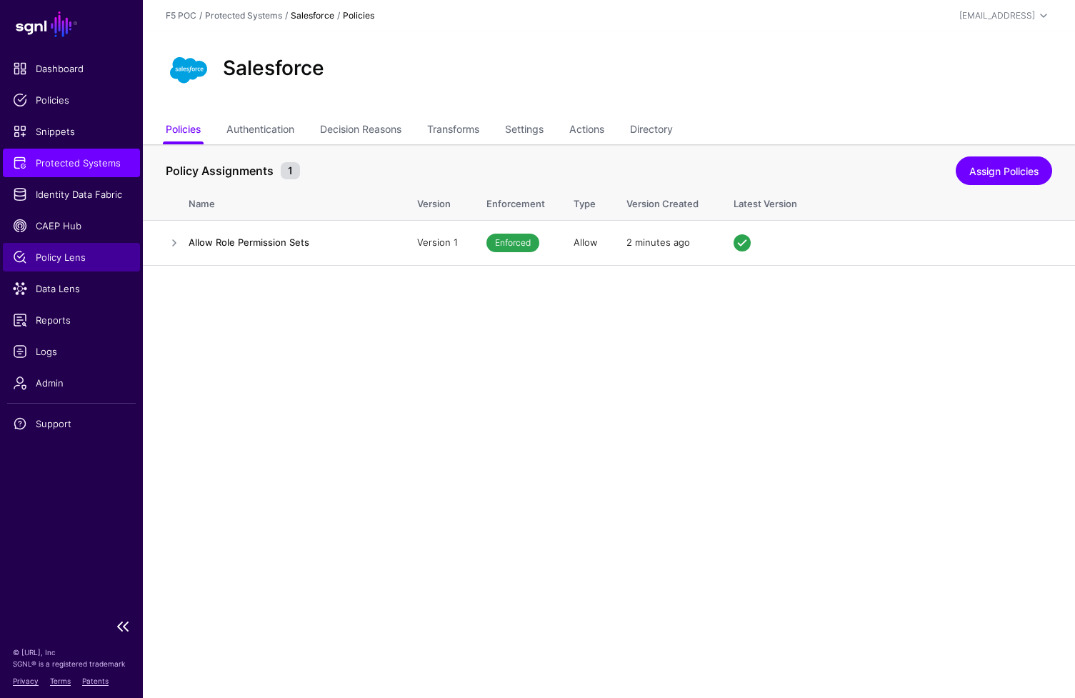
click at [54, 253] on span "Policy Lens" at bounding box center [71, 257] width 117 height 14
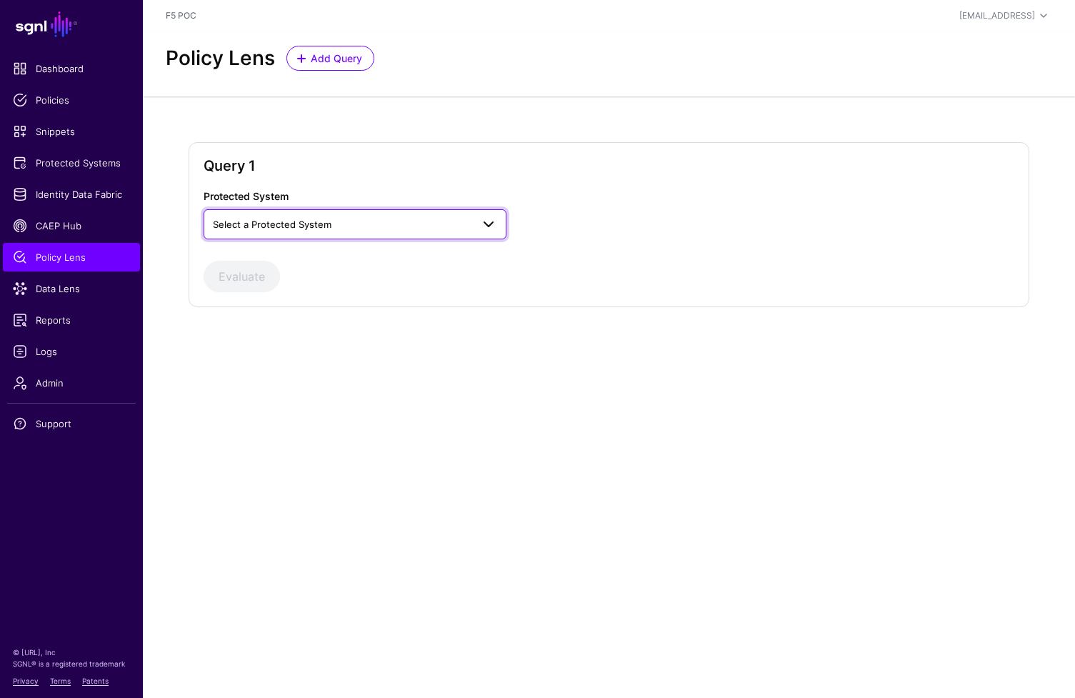
click at [385, 229] on span "Select a Protected System" at bounding box center [342, 224] width 259 height 16
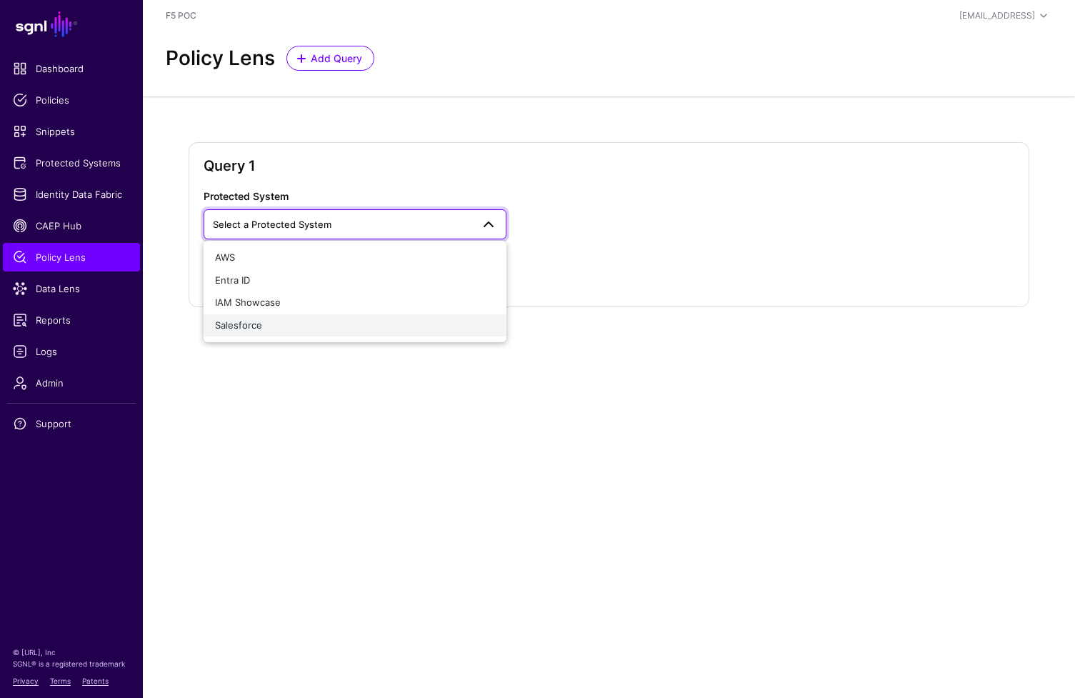
click at [352, 324] on div "Salesforce" at bounding box center [355, 326] width 280 height 14
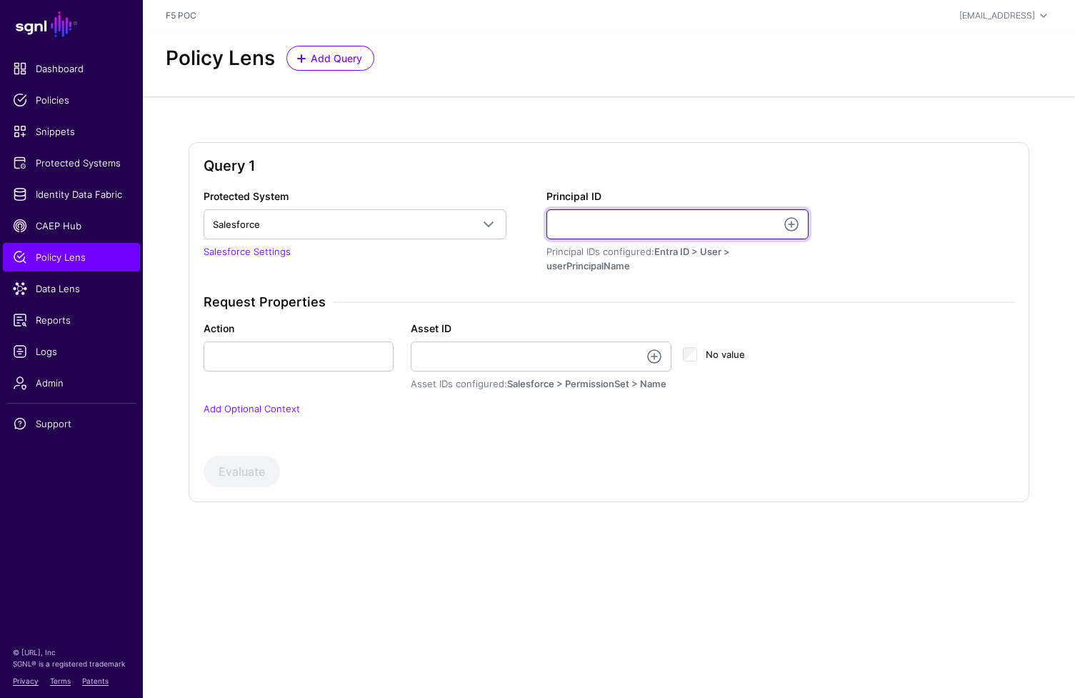
click at [682, 221] on input "Principal ID" at bounding box center [677, 224] width 263 height 30
paste input "**********"
type input "**********"
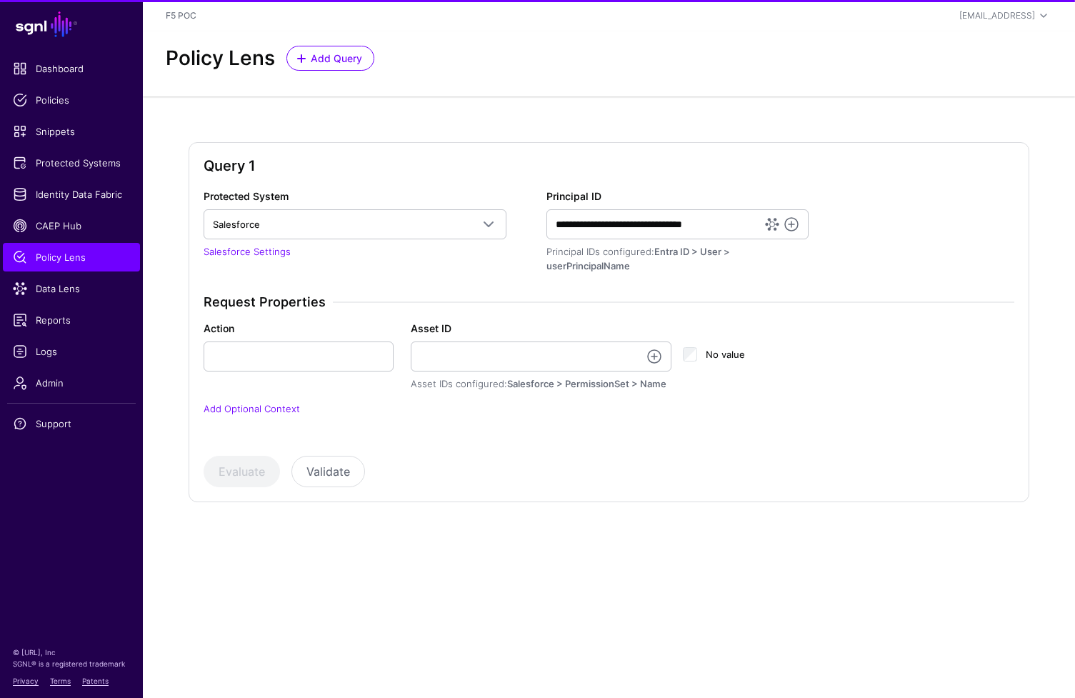
click at [760, 298] on h3 "Request Properties" at bounding box center [609, 302] width 811 height 16
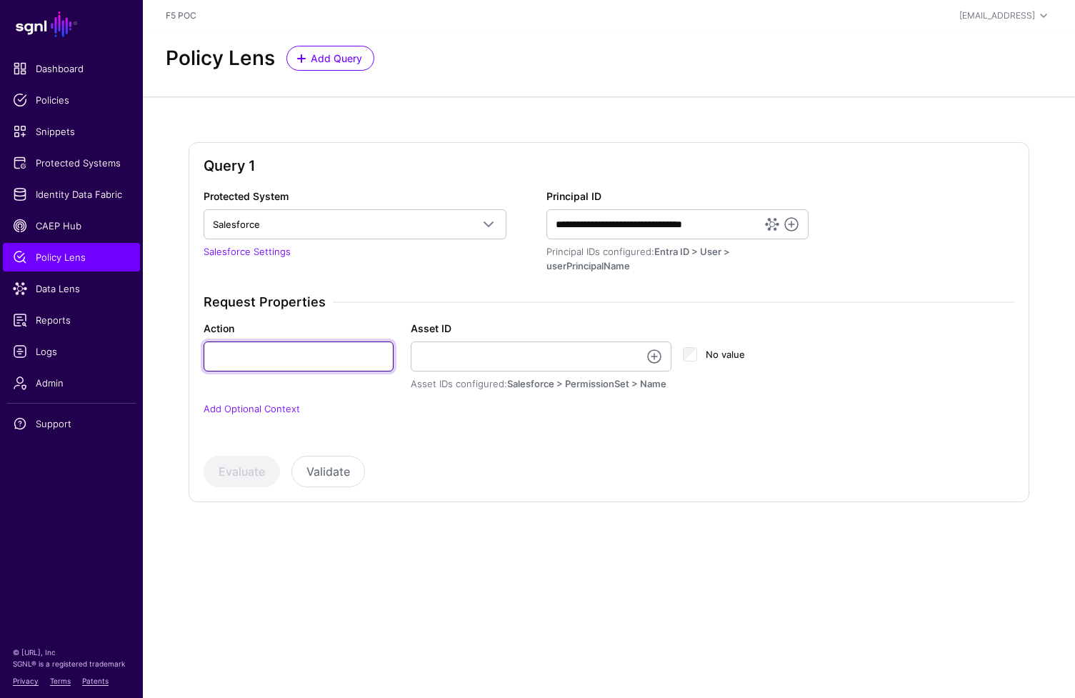
click at [370, 355] on input "Action" at bounding box center [299, 356] width 190 height 30
type input "******"
click at [266, 475] on button "Evaluate" at bounding box center [242, 471] width 76 height 31
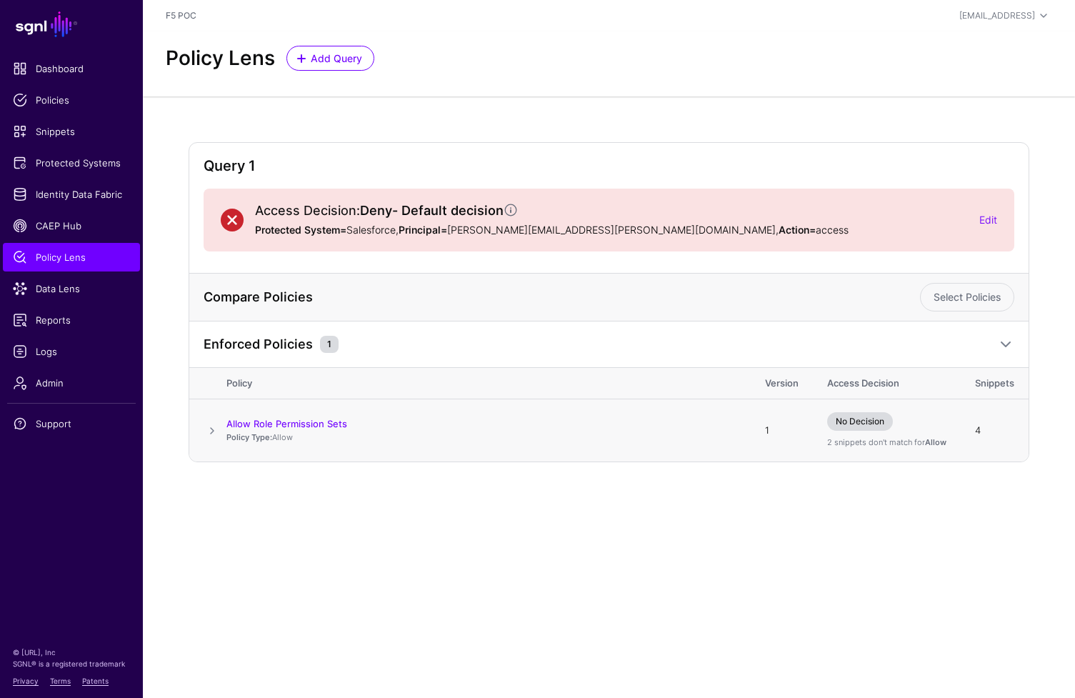
click at [210, 429] on span at bounding box center [212, 430] width 17 height 17
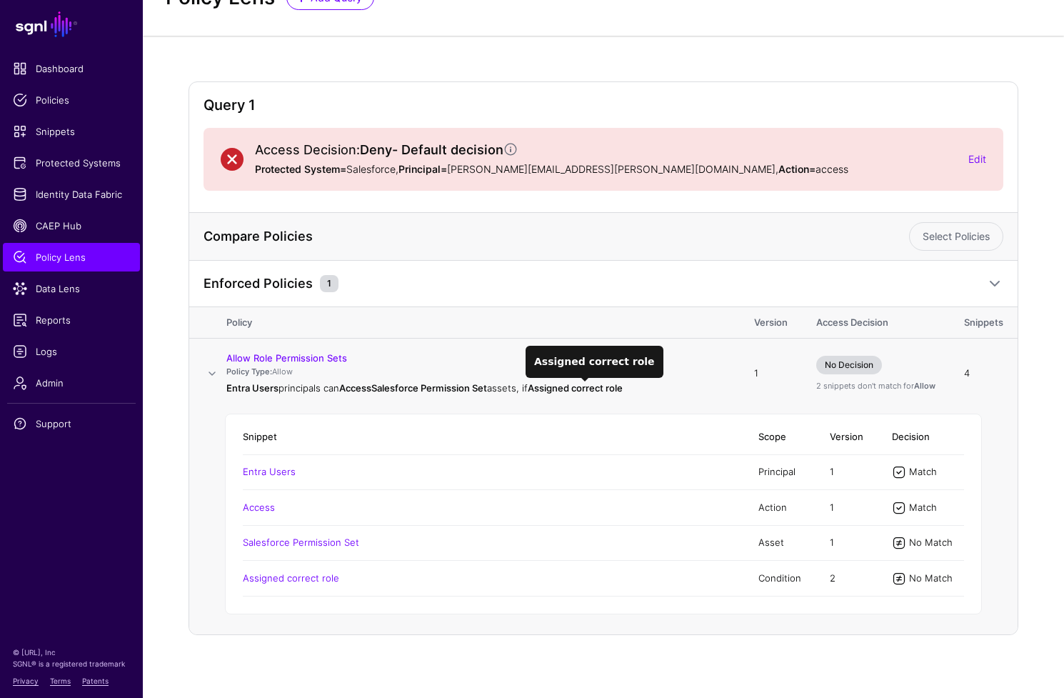
scroll to position [66, 0]
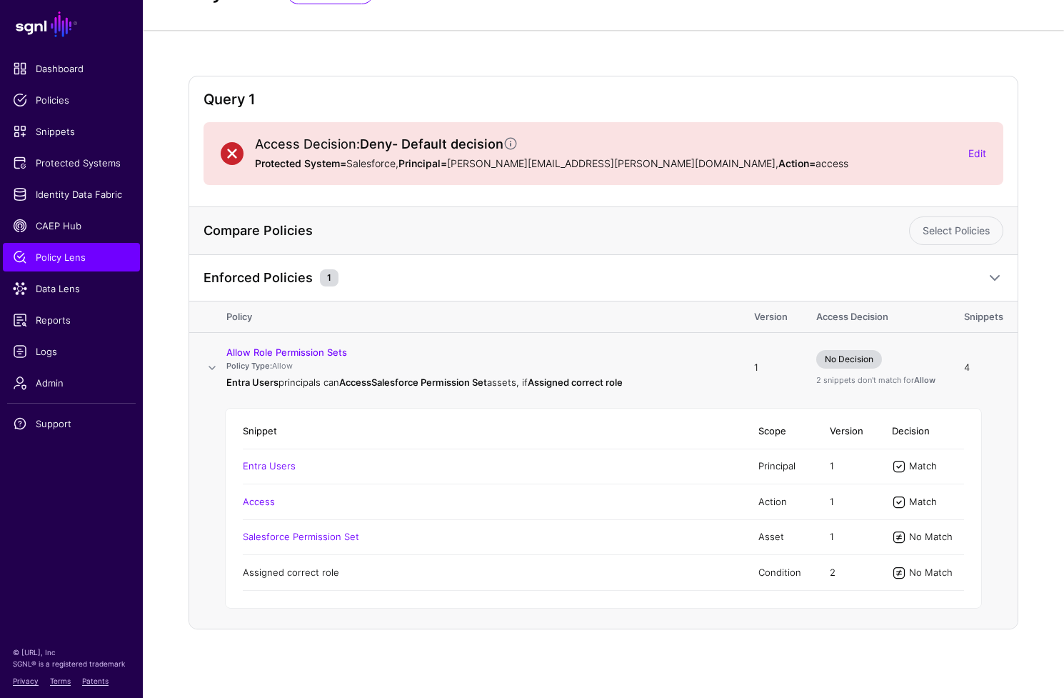
click at [315, 570] on link "Assigned correct role" at bounding box center [291, 571] width 96 height 11
click at [269, 535] on link "Salesforce Permission Set" at bounding box center [301, 536] width 116 height 11
click at [974, 159] on div "Edit" at bounding box center [978, 153] width 18 height 15
click at [976, 151] on link "Edit" at bounding box center [978, 153] width 18 height 12
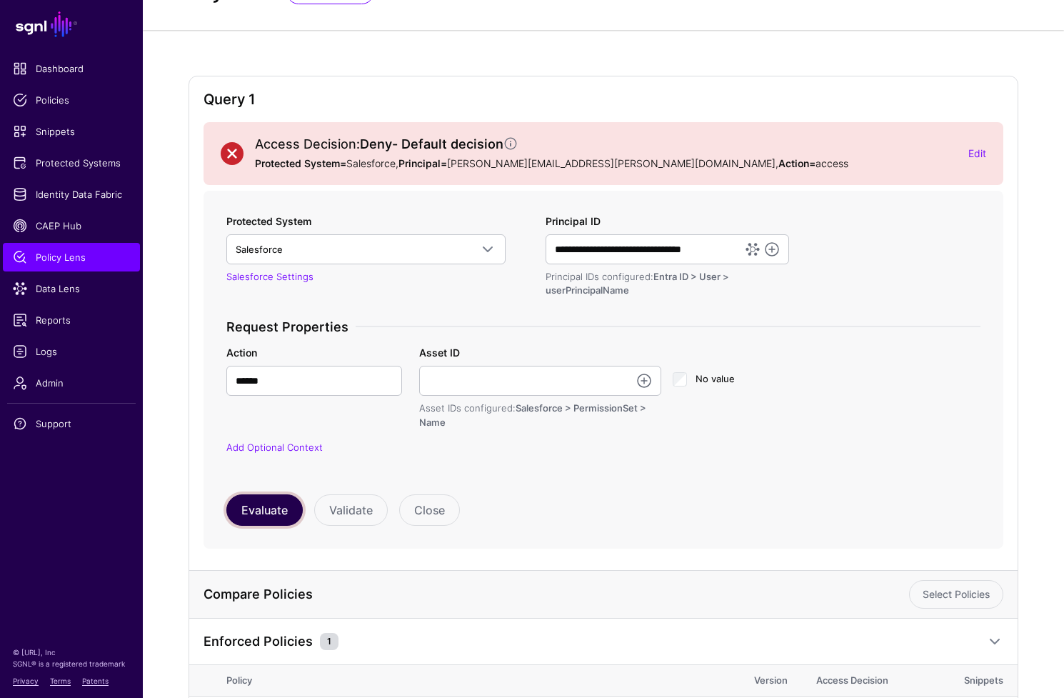
click at [271, 512] on button "Evaluate" at bounding box center [264, 509] width 76 height 31
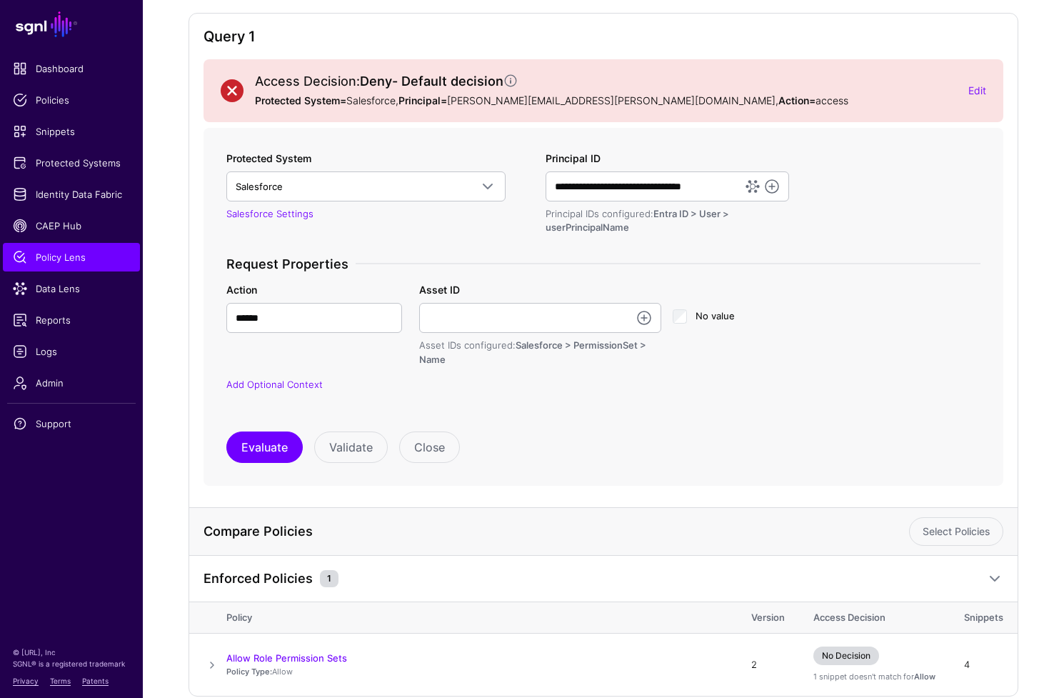
scroll to position [196, 0]
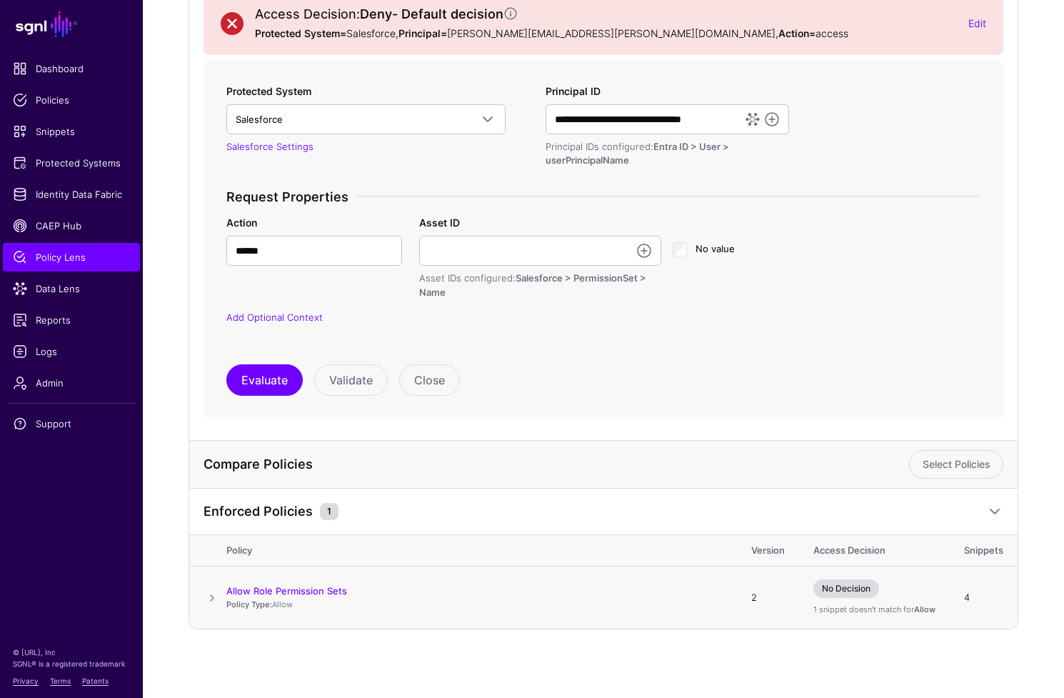
click at [210, 603] on span at bounding box center [212, 597] width 17 height 17
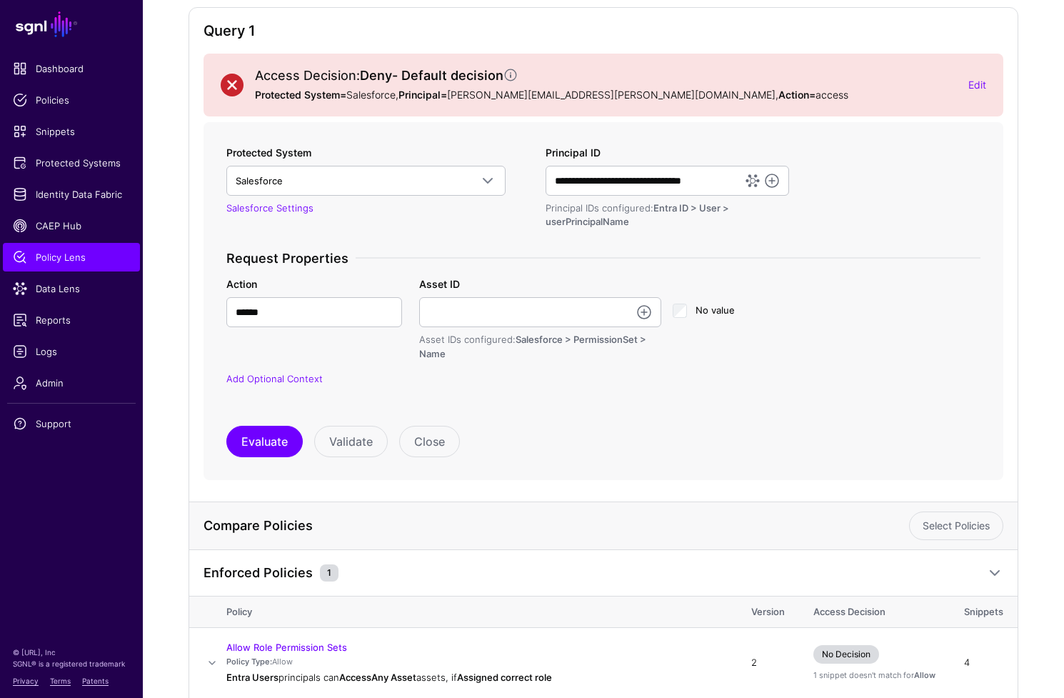
scroll to position [0, 0]
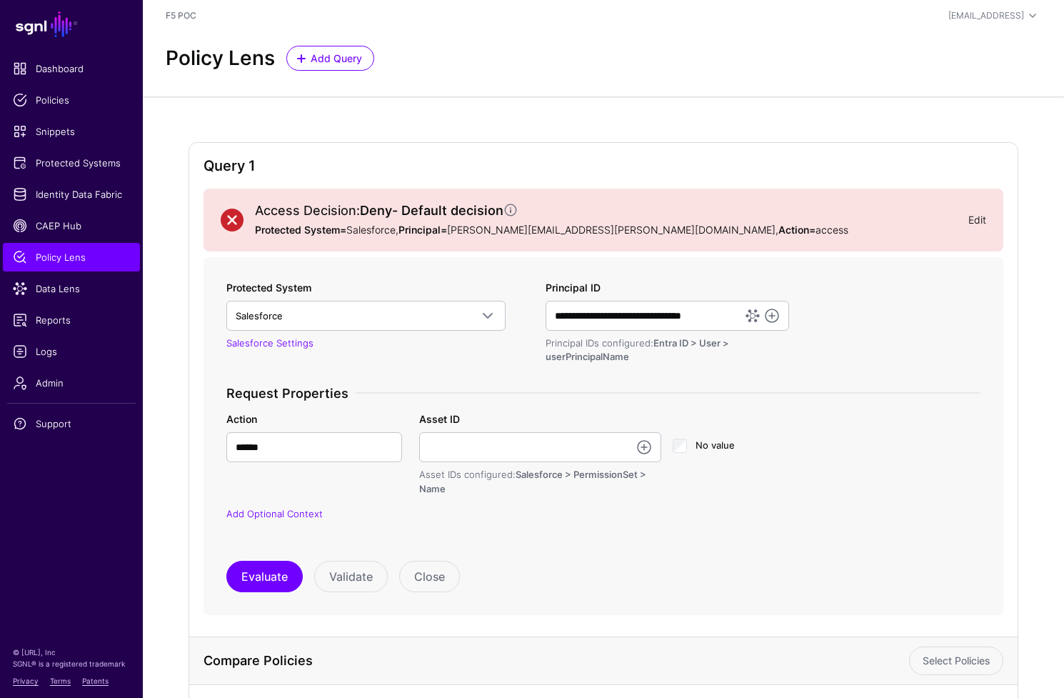
click at [974, 216] on link "Edit" at bounding box center [978, 220] width 18 height 12
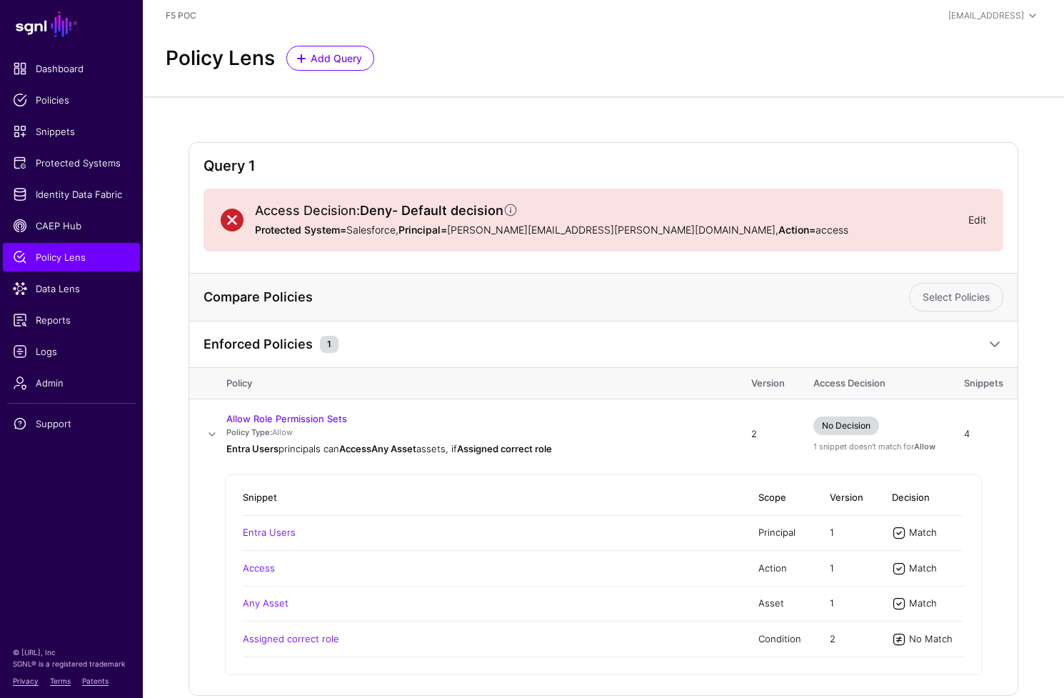
click at [981, 217] on link "Edit" at bounding box center [978, 220] width 18 height 12
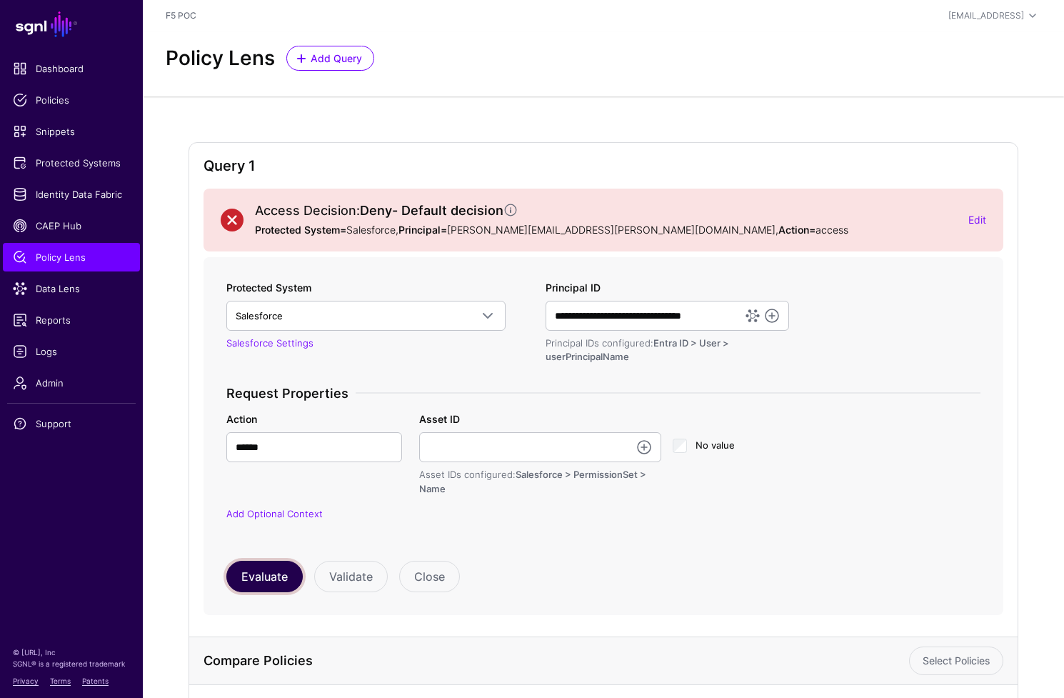
click at [264, 581] on button "Evaluate" at bounding box center [264, 576] width 76 height 31
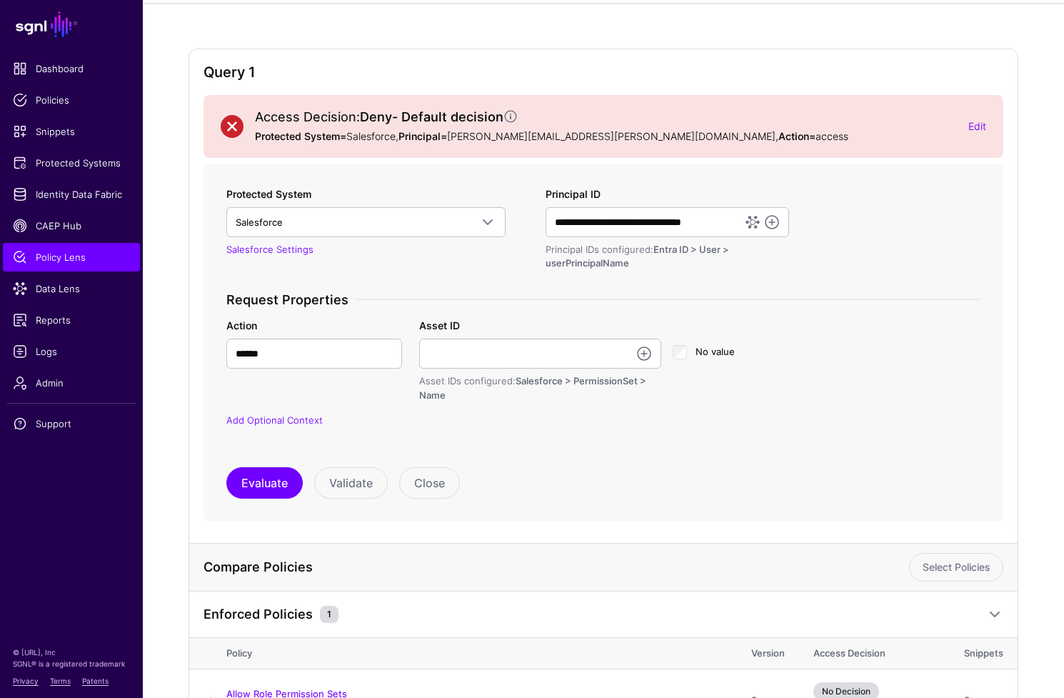
scroll to position [196, 0]
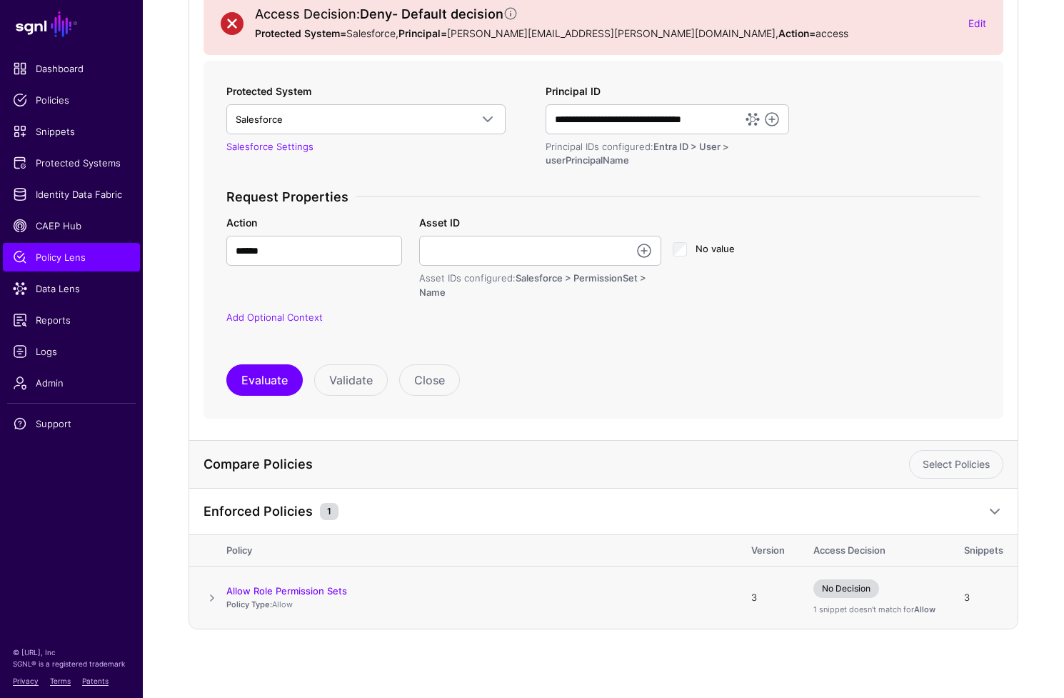
click at [210, 599] on span at bounding box center [212, 597] width 17 height 17
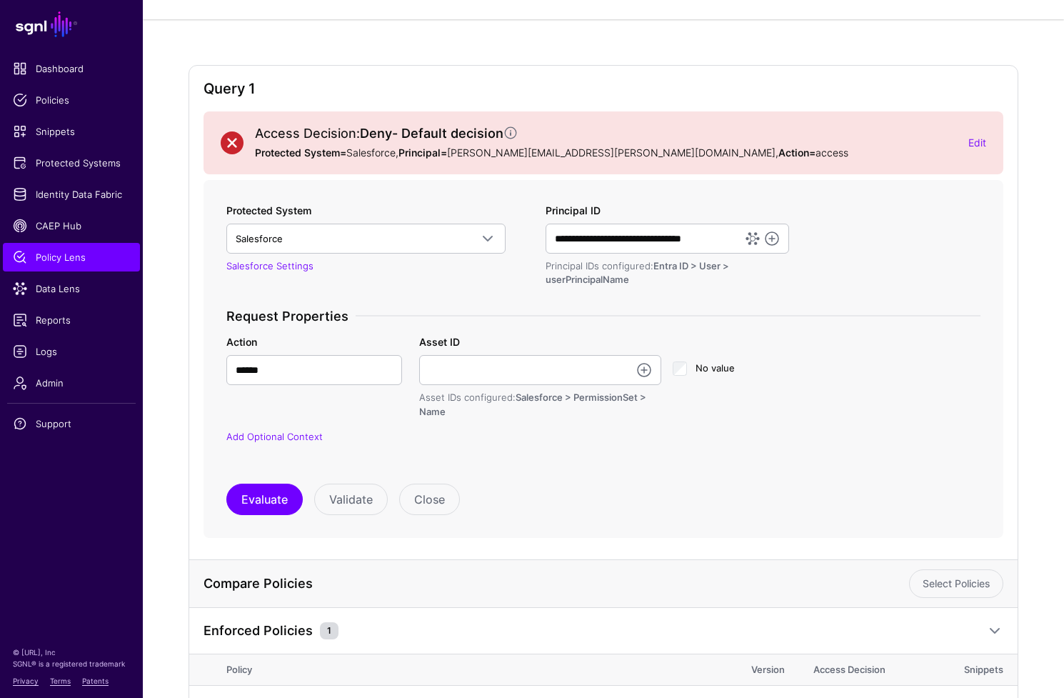
scroll to position [0, 0]
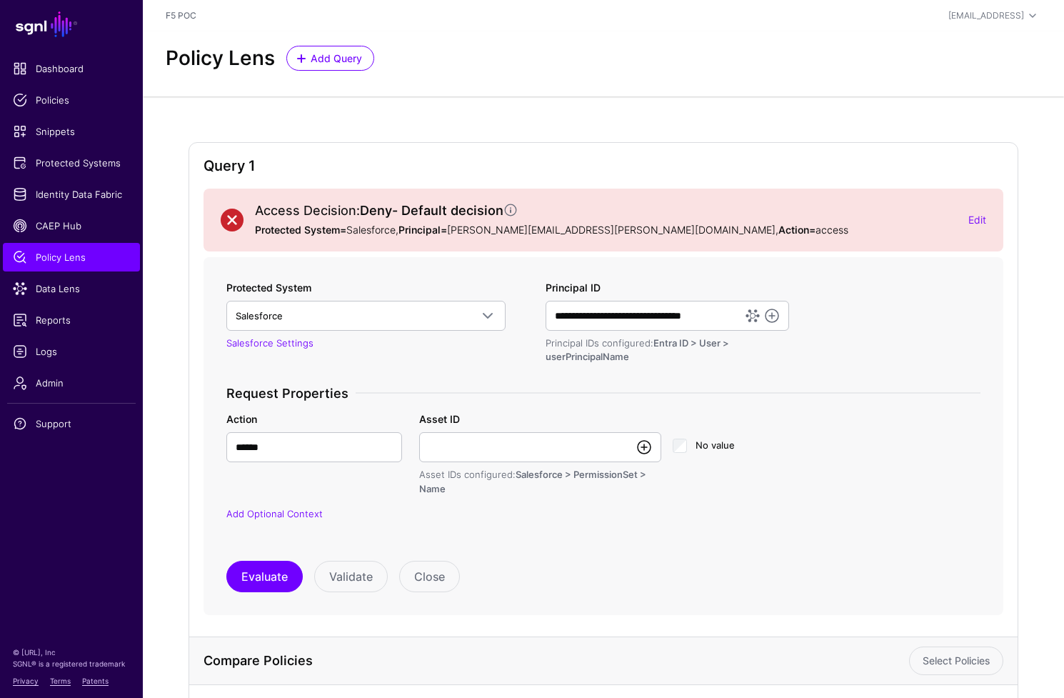
click at [642, 446] on link at bounding box center [644, 447] width 17 height 17
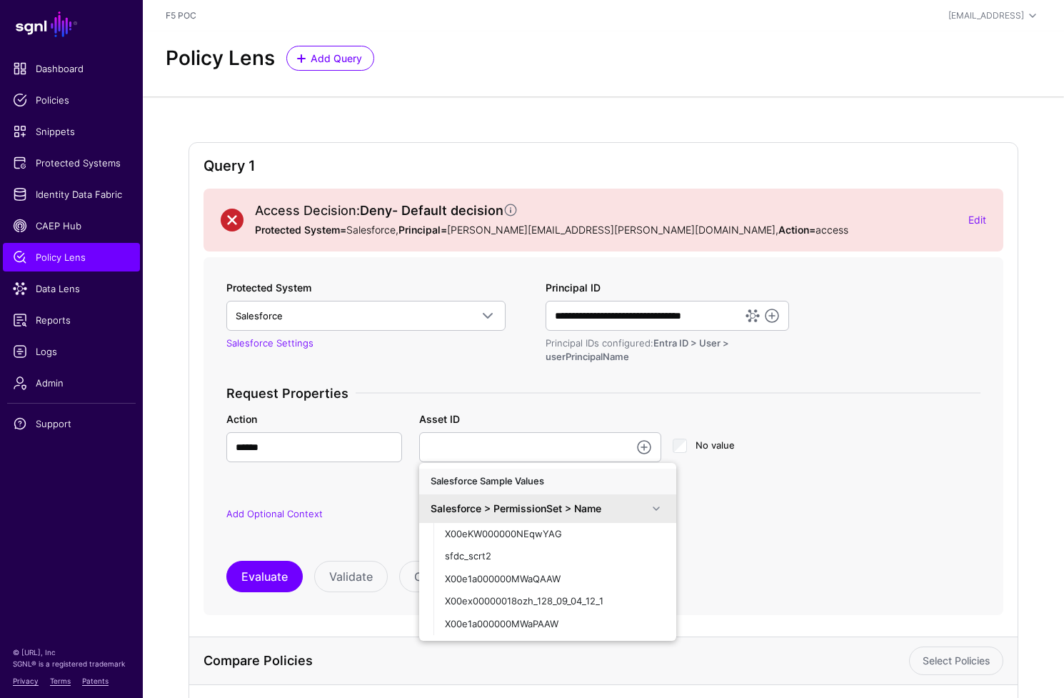
click at [811, 558] on div "**********" at bounding box center [603, 436] width 754 height 312
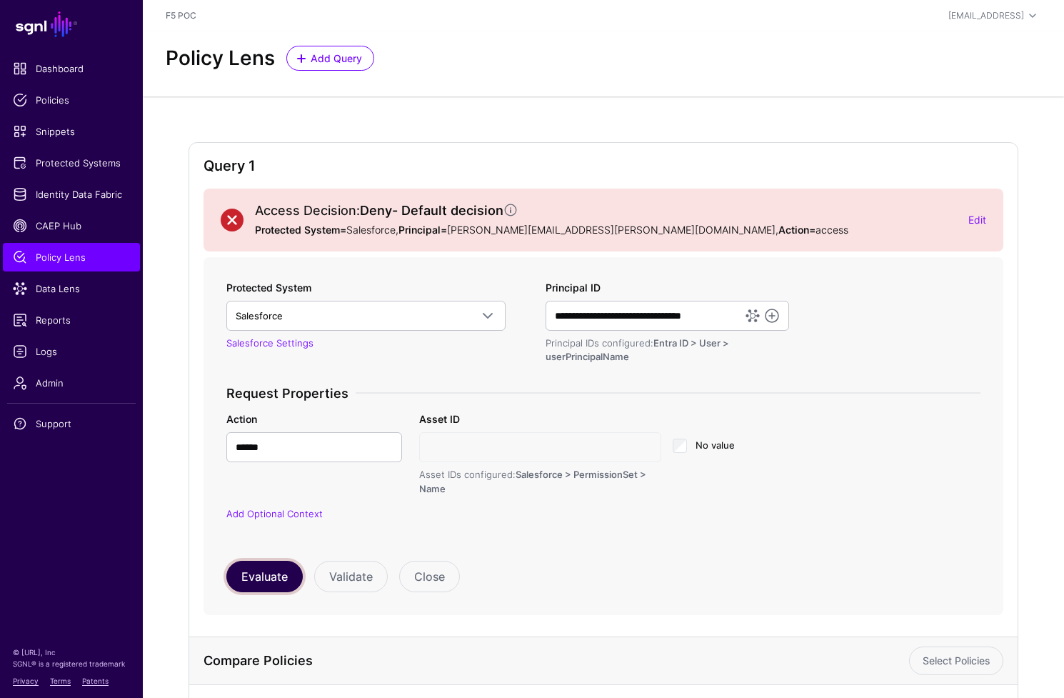
click at [254, 569] on button "Evaluate" at bounding box center [264, 576] width 76 height 31
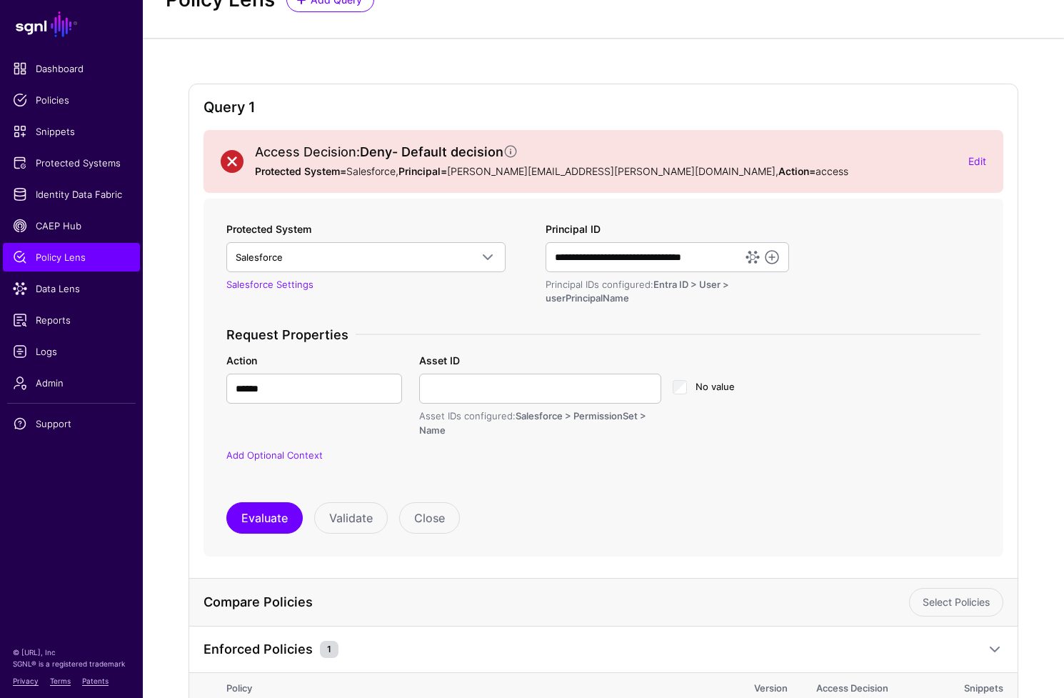
scroll to position [196, 0]
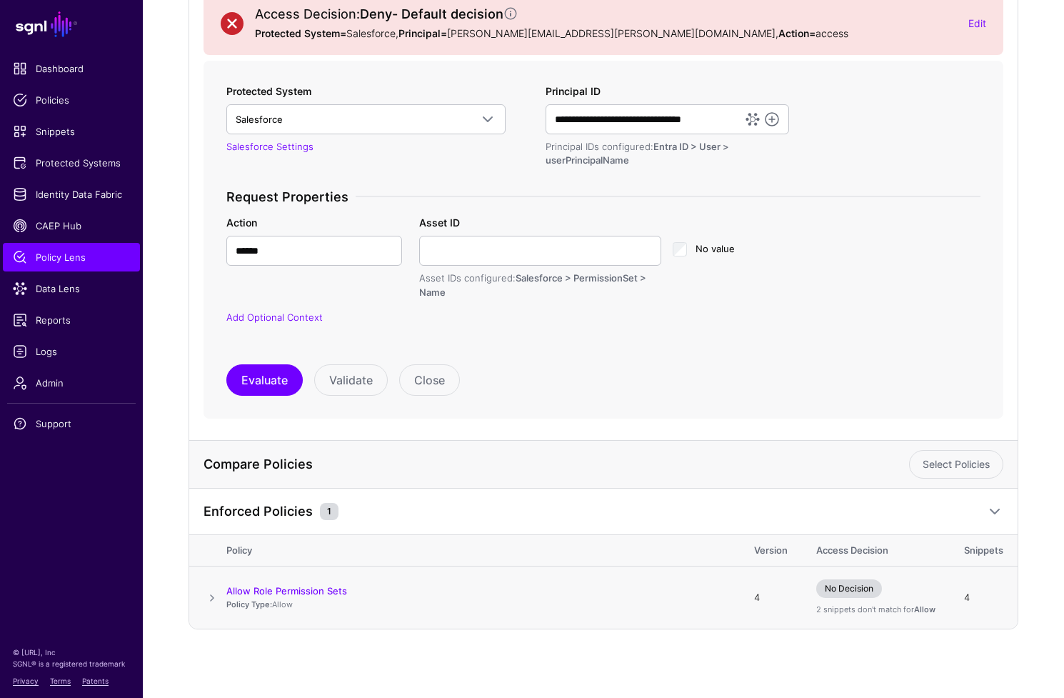
click at [213, 597] on span at bounding box center [212, 597] width 17 height 17
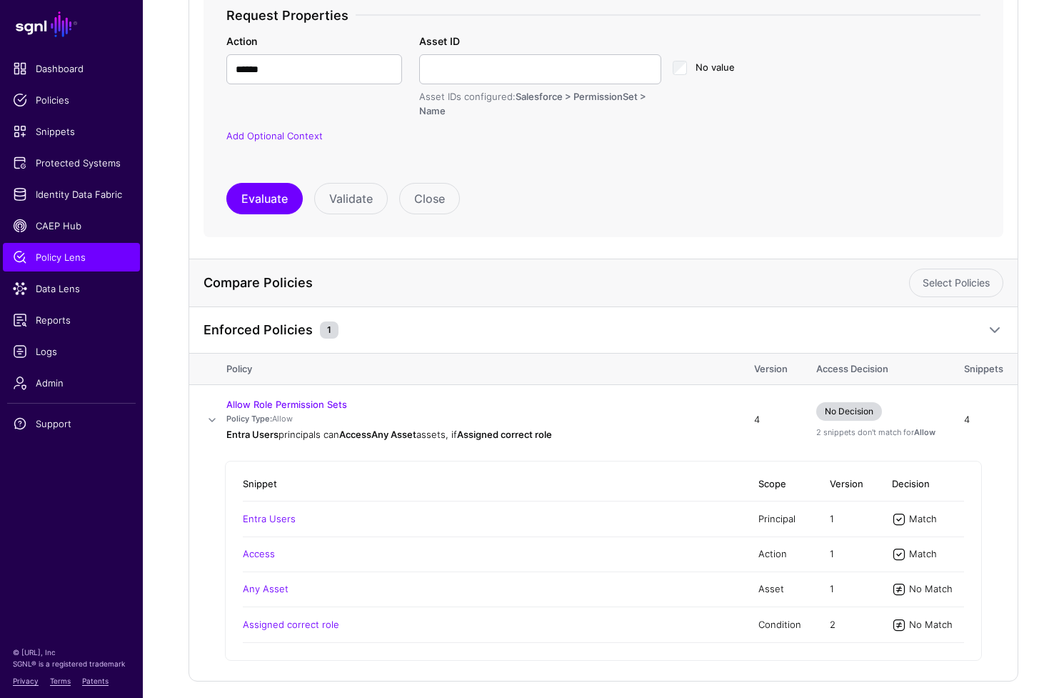
scroll to position [351, 0]
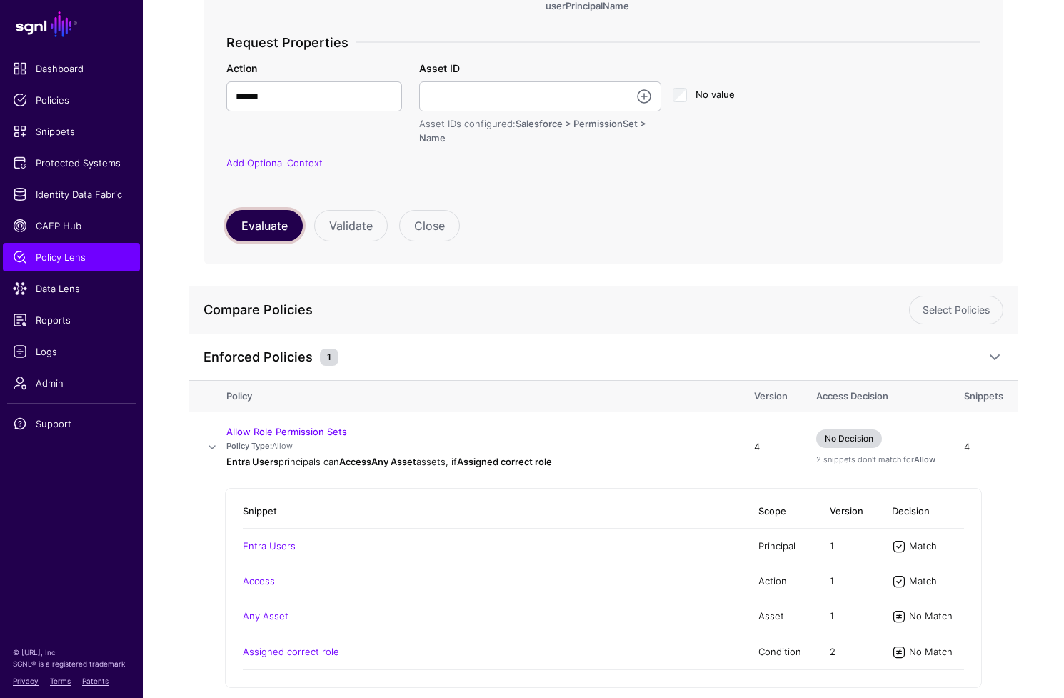
click at [256, 236] on button "Evaluate" at bounding box center [264, 225] width 76 height 31
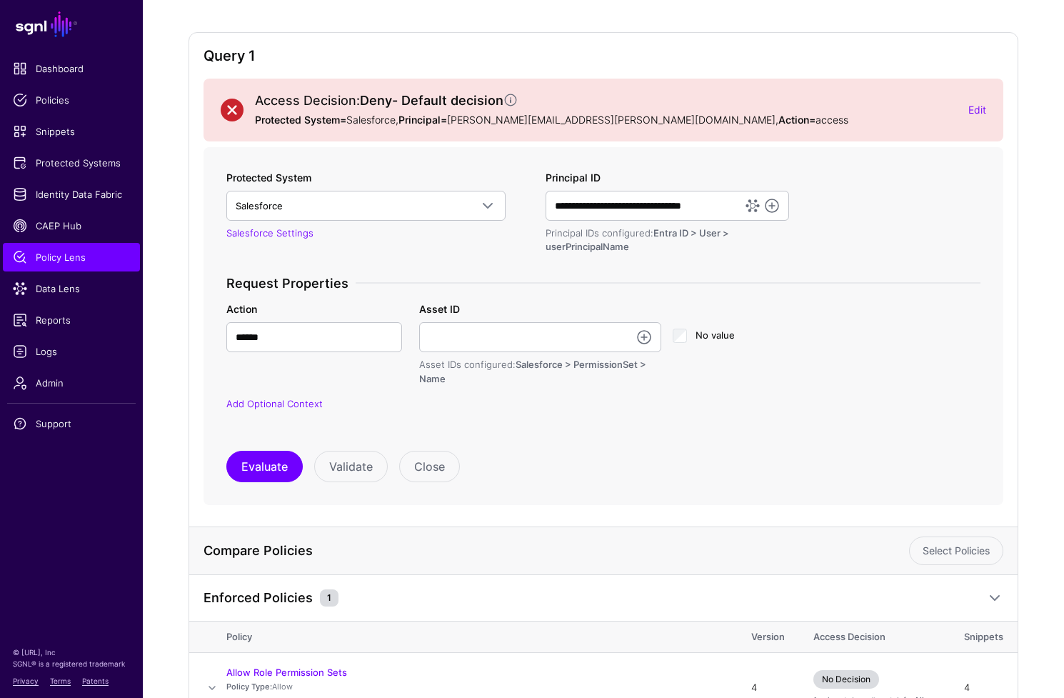
scroll to position [0, 0]
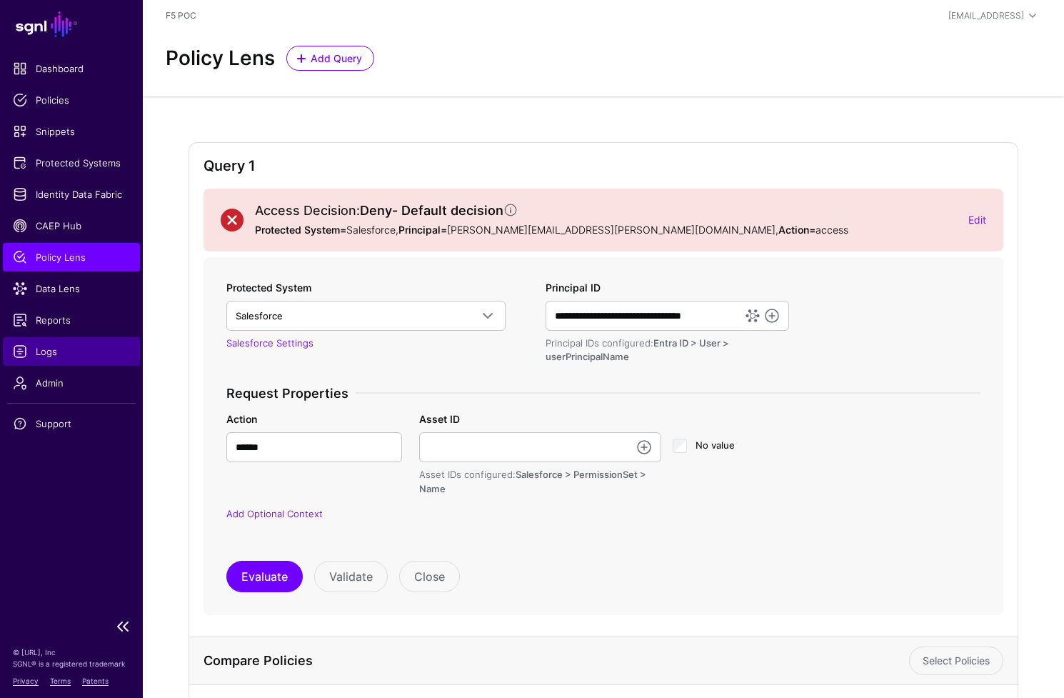
click at [56, 358] on span "Logs" at bounding box center [71, 351] width 117 height 14
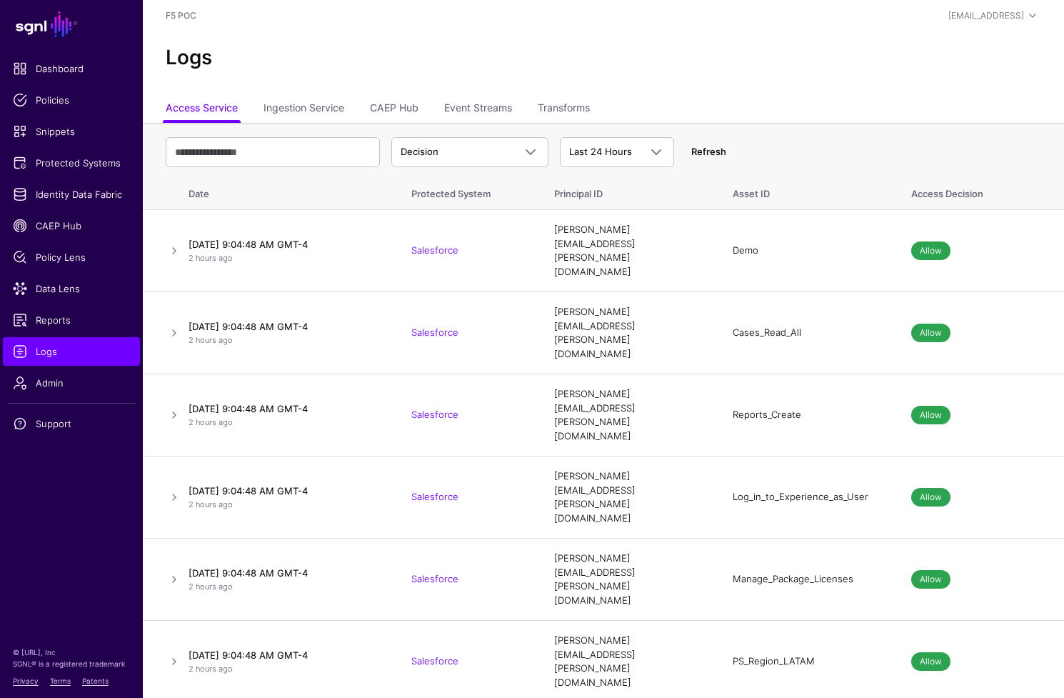
click at [714, 151] on link "Refresh" at bounding box center [708, 151] width 35 height 11
click at [715, 150] on link "Refresh" at bounding box center [708, 151] width 35 height 11
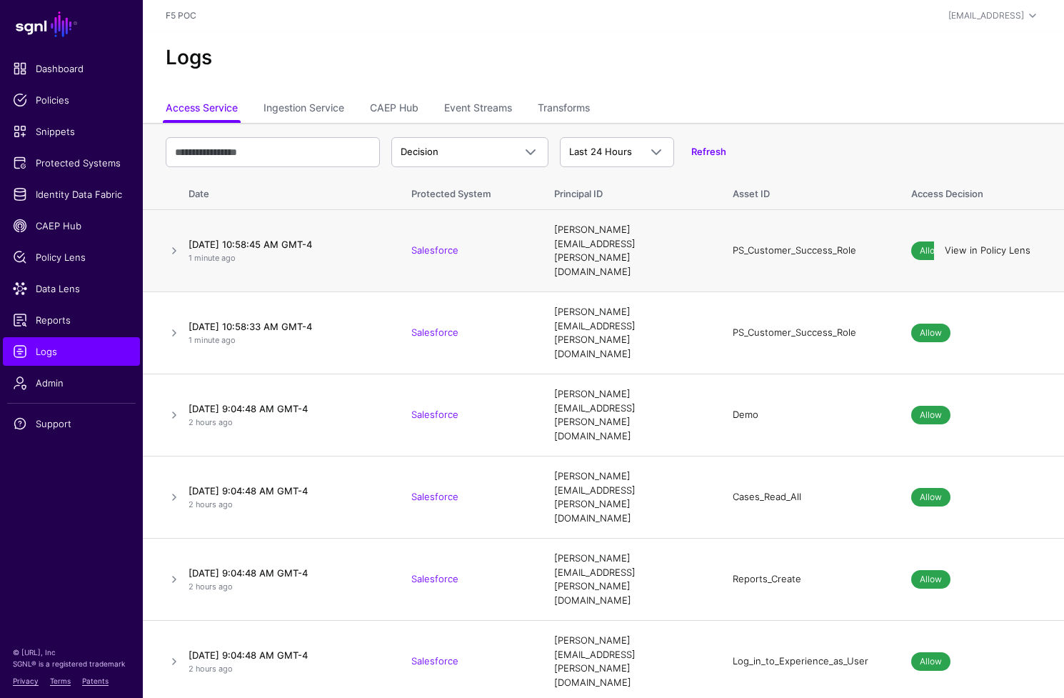
click at [961, 244] on link "View in Policy Lens" at bounding box center [988, 249] width 86 height 11
click at [590, 113] on link "Transforms" at bounding box center [564, 109] width 52 height 27
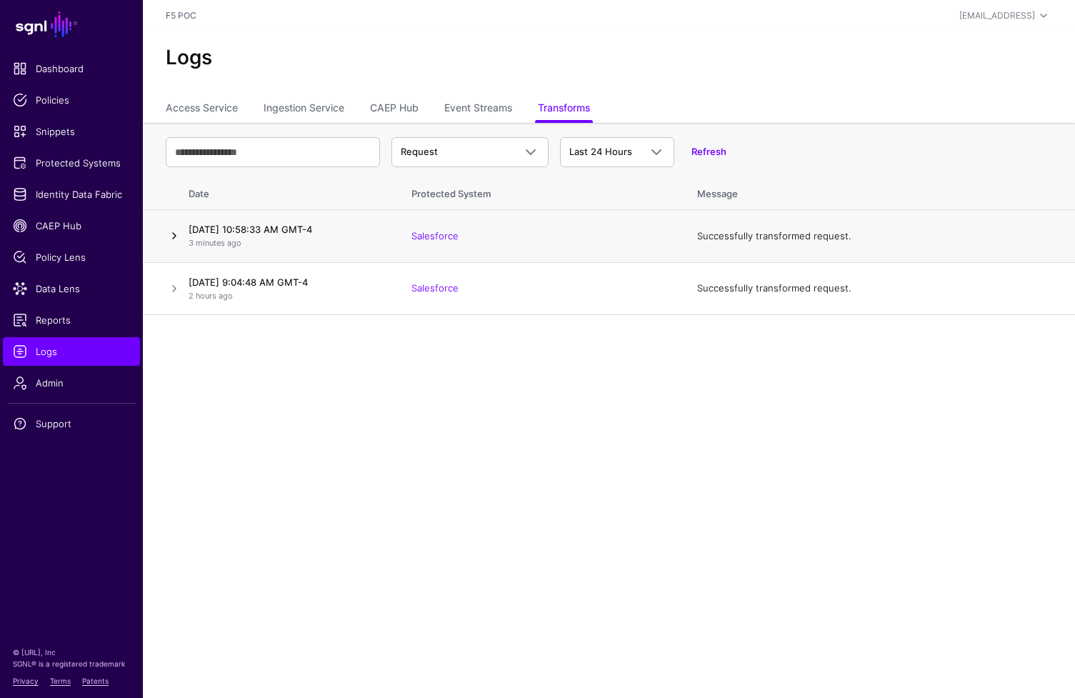
click at [174, 233] on link at bounding box center [174, 235] width 17 height 17
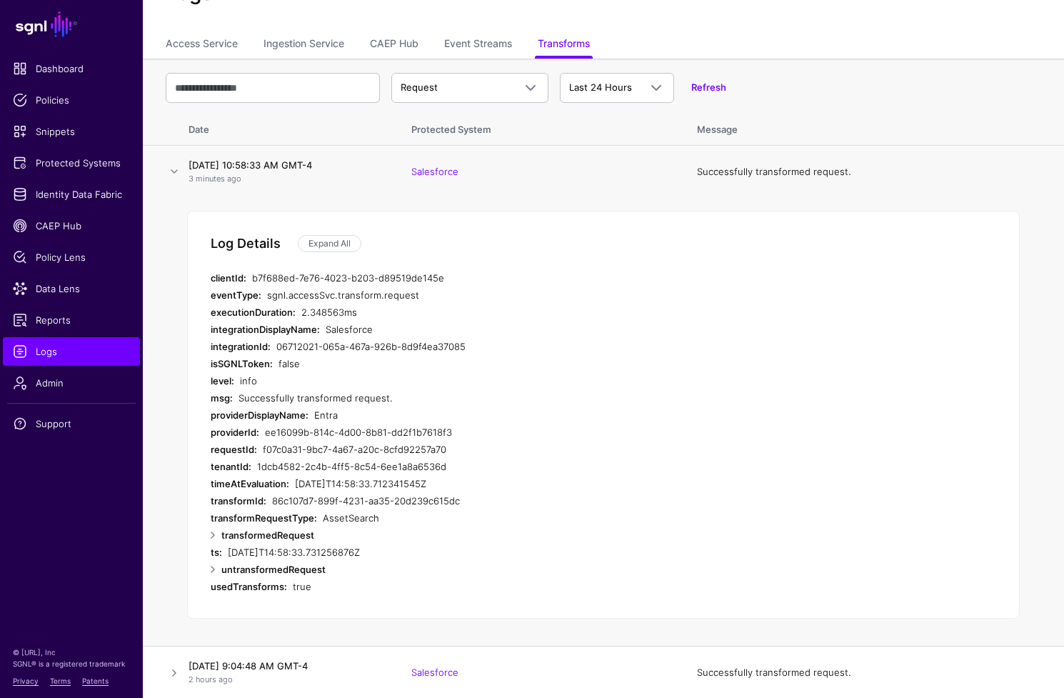
scroll to position [66, 0]
click at [214, 538] on link at bounding box center [212, 533] width 17 height 17
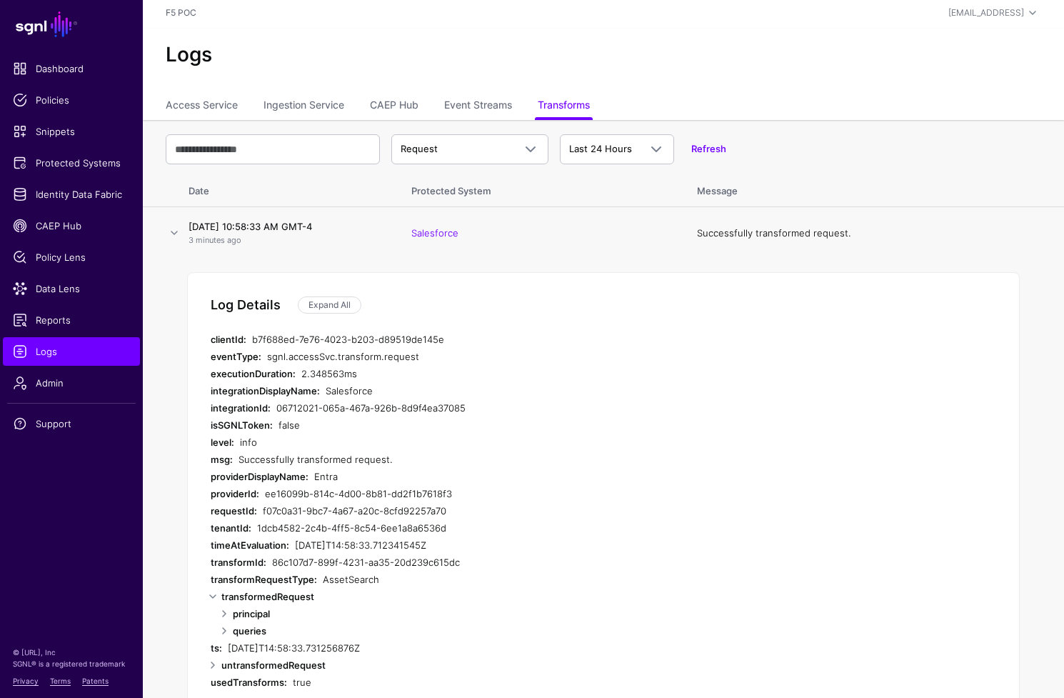
scroll to position [0, 0]
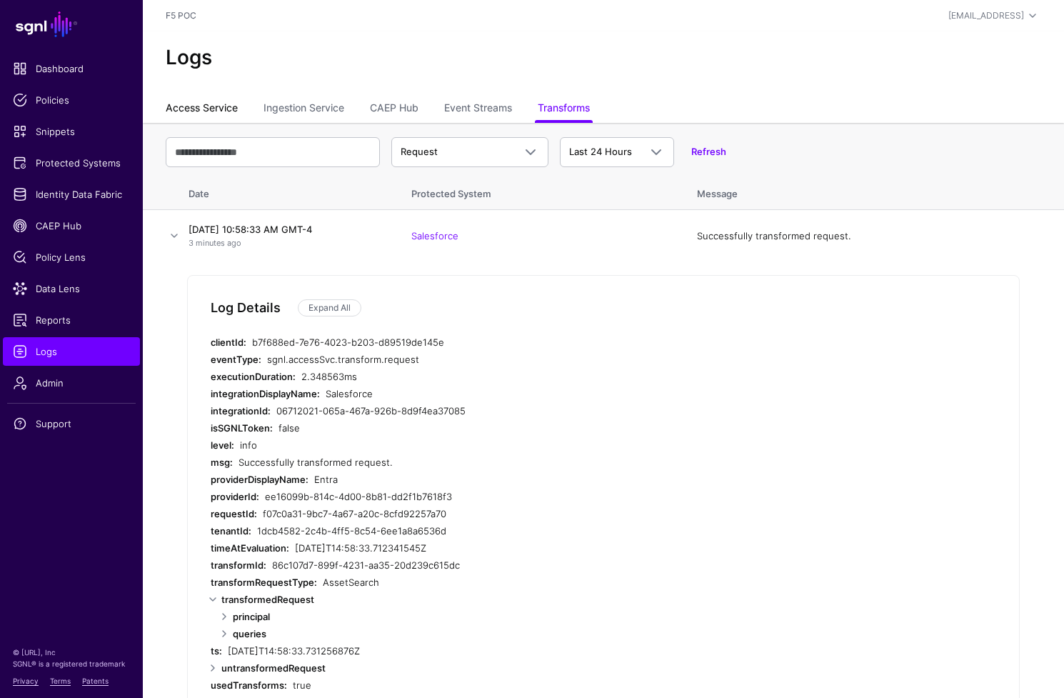
click at [209, 112] on link "Access Service" at bounding box center [202, 109] width 72 height 27
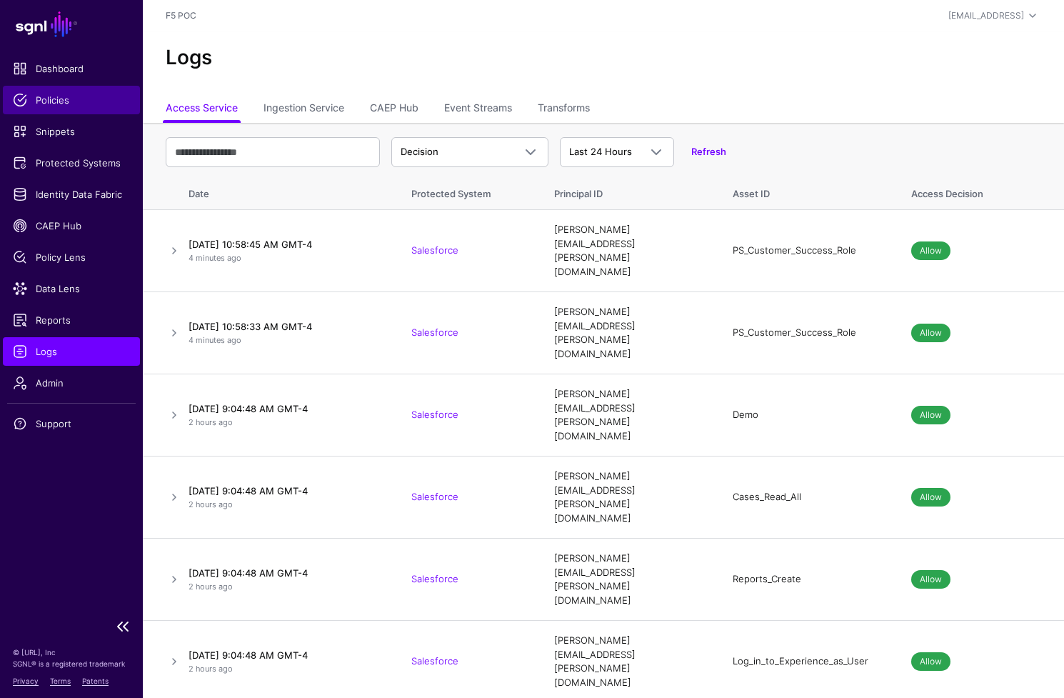
click at [66, 104] on span "Policies" at bounding box center [71, 100] width 117 height 14
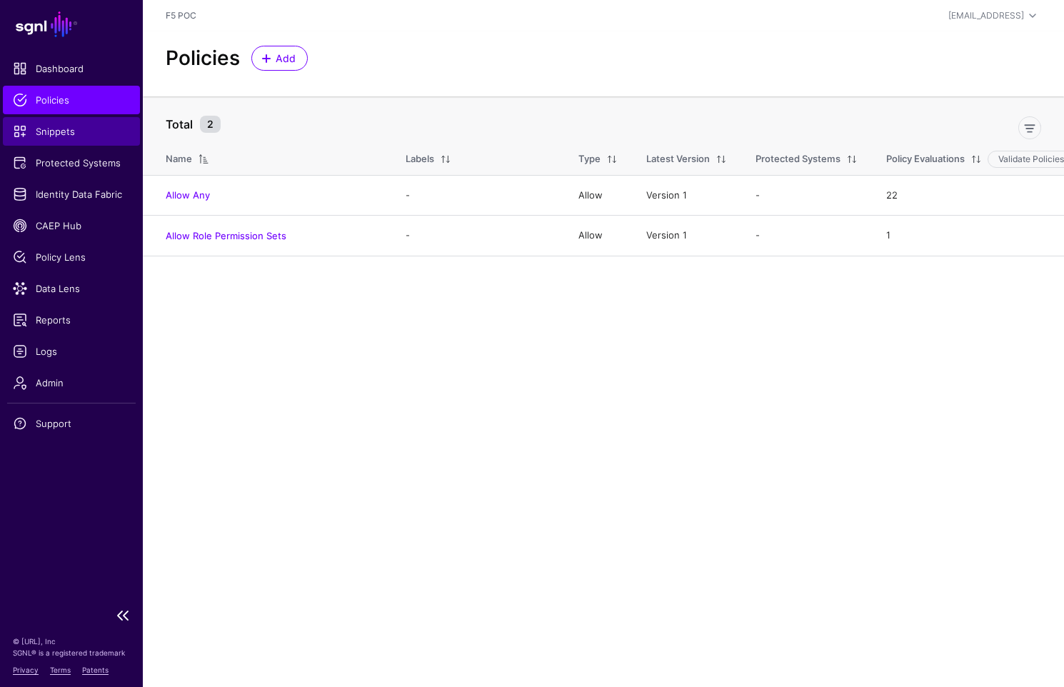
click at [73, 133] on span "Snippets" at bounding box center [71, 131] width 117 height 14
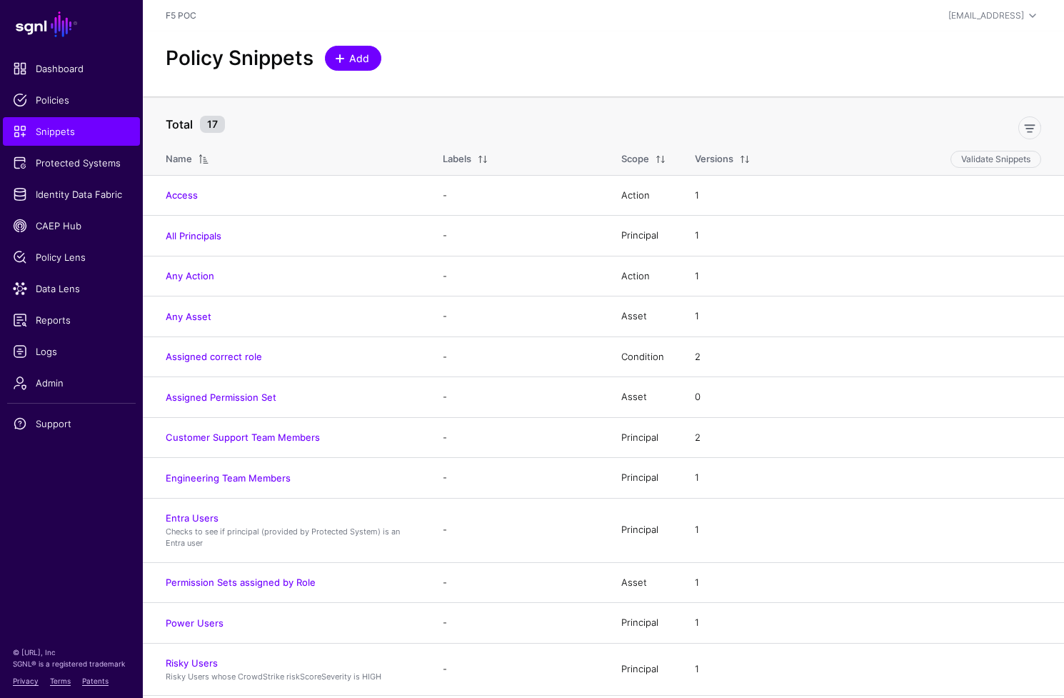
click at [358, 59] on span "Add" at bounding box center [360, 58] width 24 height 15
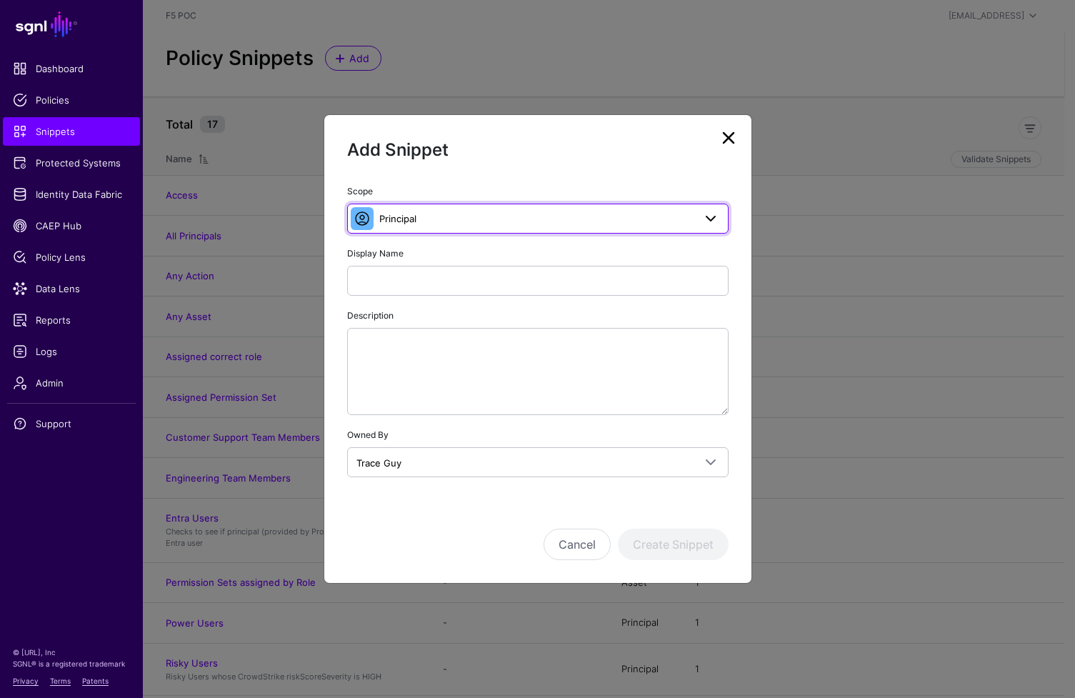
click at [687, 224] on span "Principal" at bounding box center [536, 219] width 314 height 16
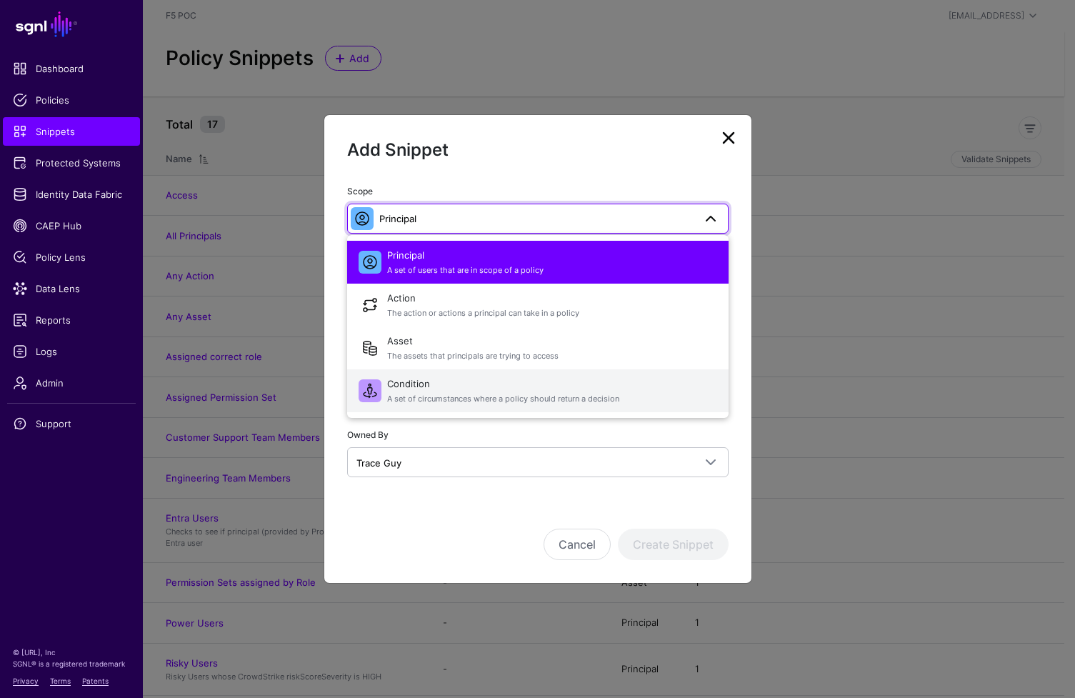
click at [504, 390] on span "Condition A set of circumstances where a policy should return a decision" at bounding box center [552, 391] width 330 height 34
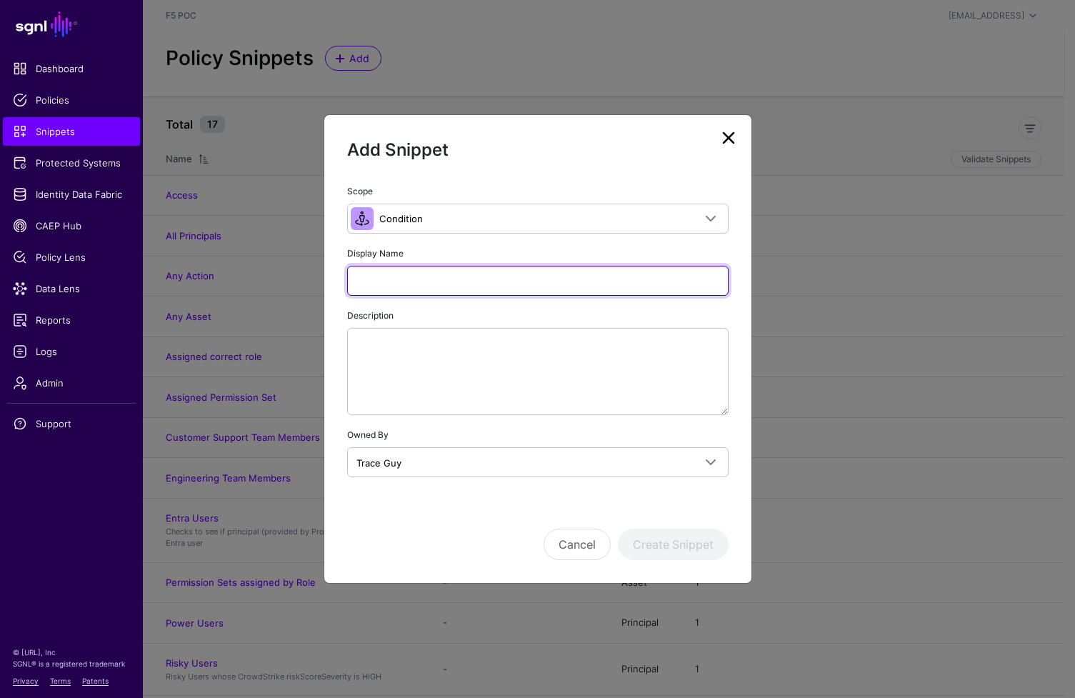
click at [451, 280] on input "Display Name" at bounding box center [537, 281] width 381 height 30
click at [461, 281] on input "**********" at bounding box center [537, 281] width 381 height 30
type input "**********"
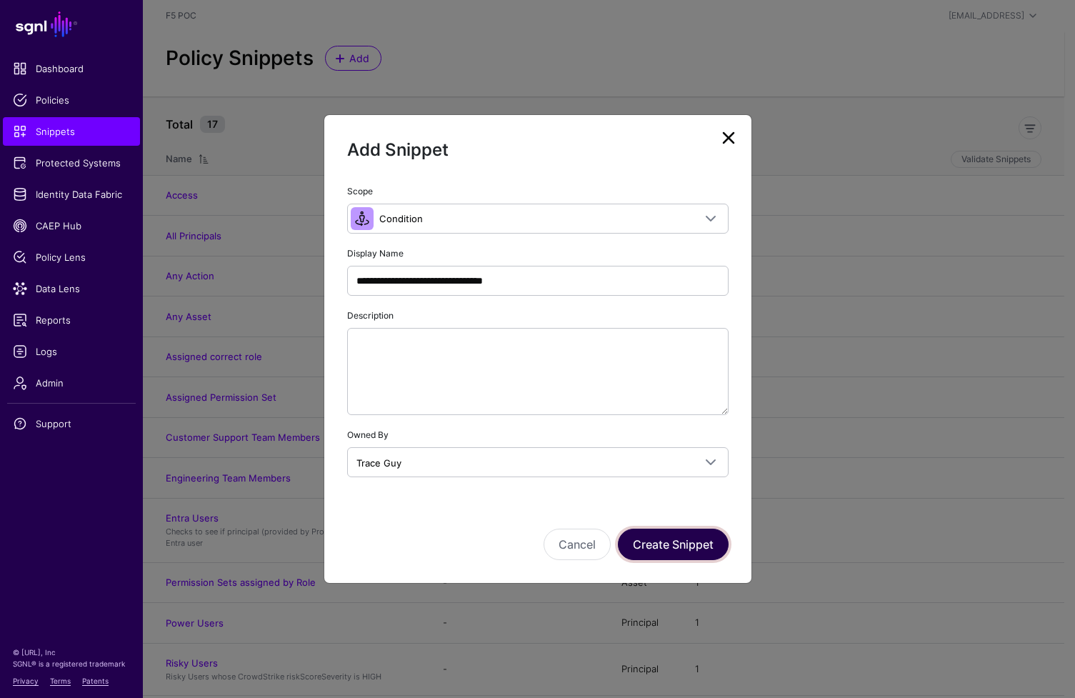
click at [669, 549] on button "Create Snippet" at bounding box center [673, 544] width 111 height 31
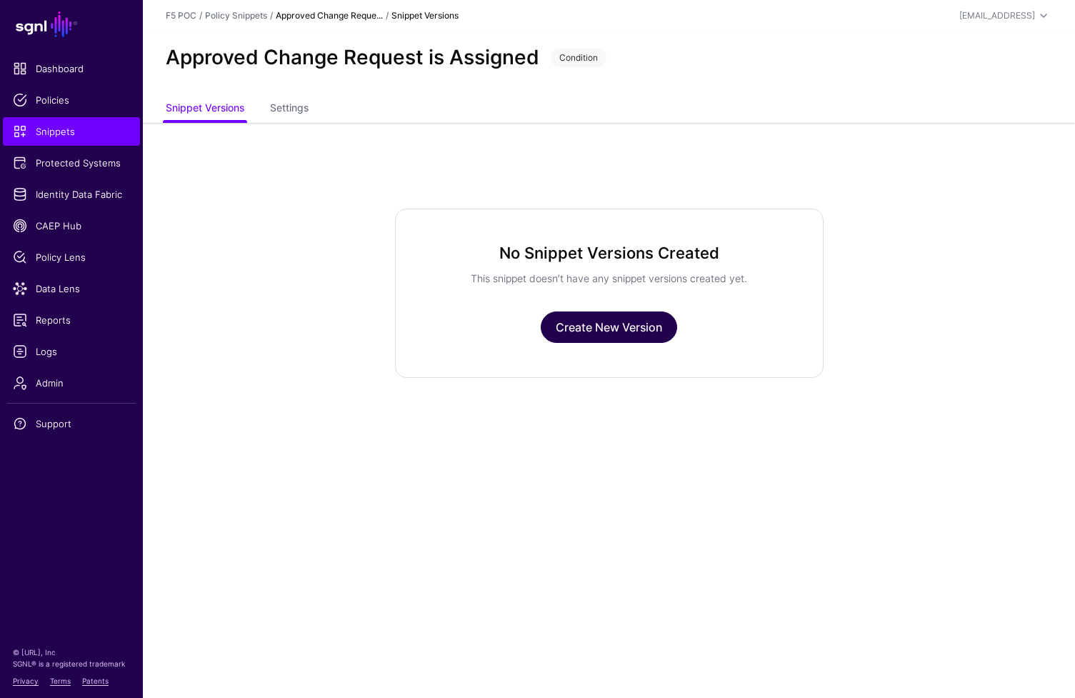
click at [639, 331] on link "Create New Version" at bounding box center [609, 326] width 136 height 31
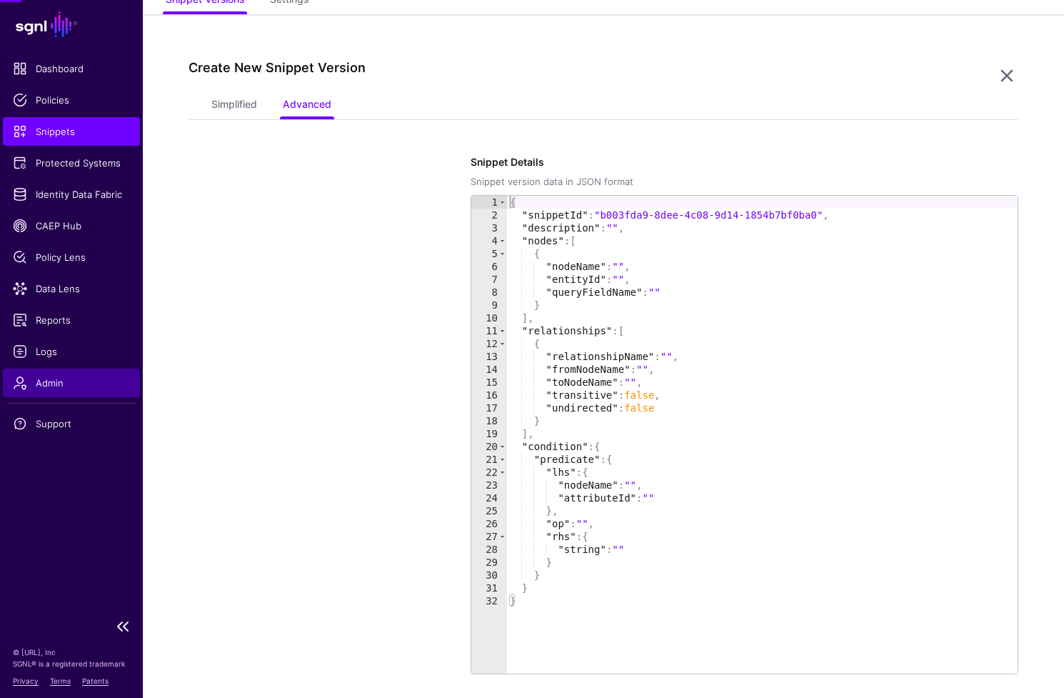
scroll to position [123, 0]
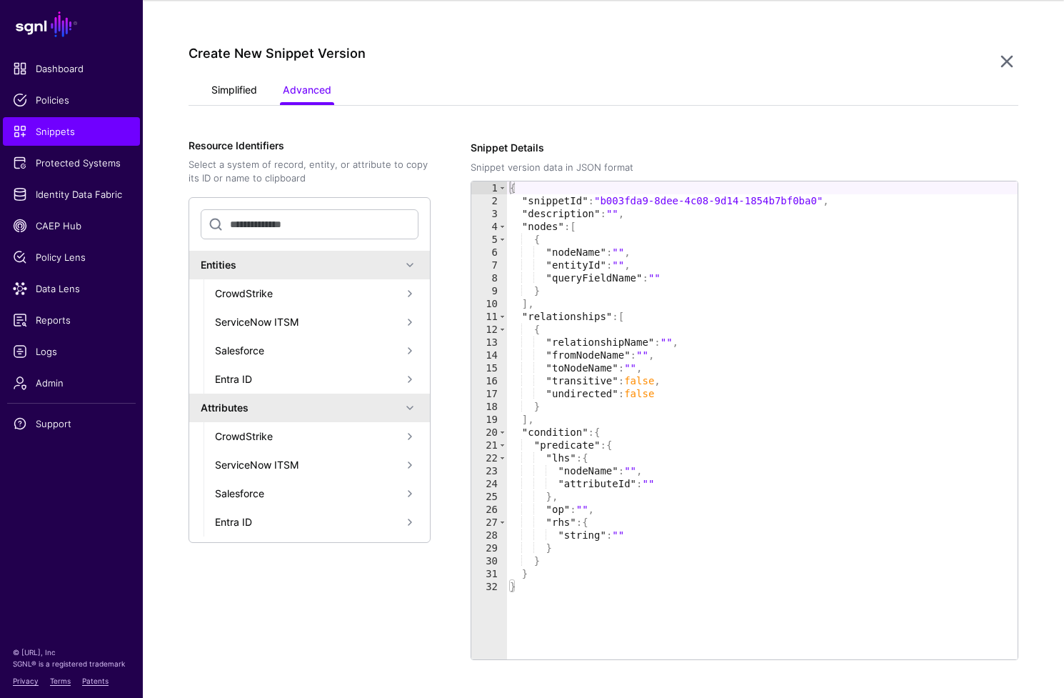
click at [241, 90] on link "Simplified" at bounding box center [234, 91] width 46 height 27
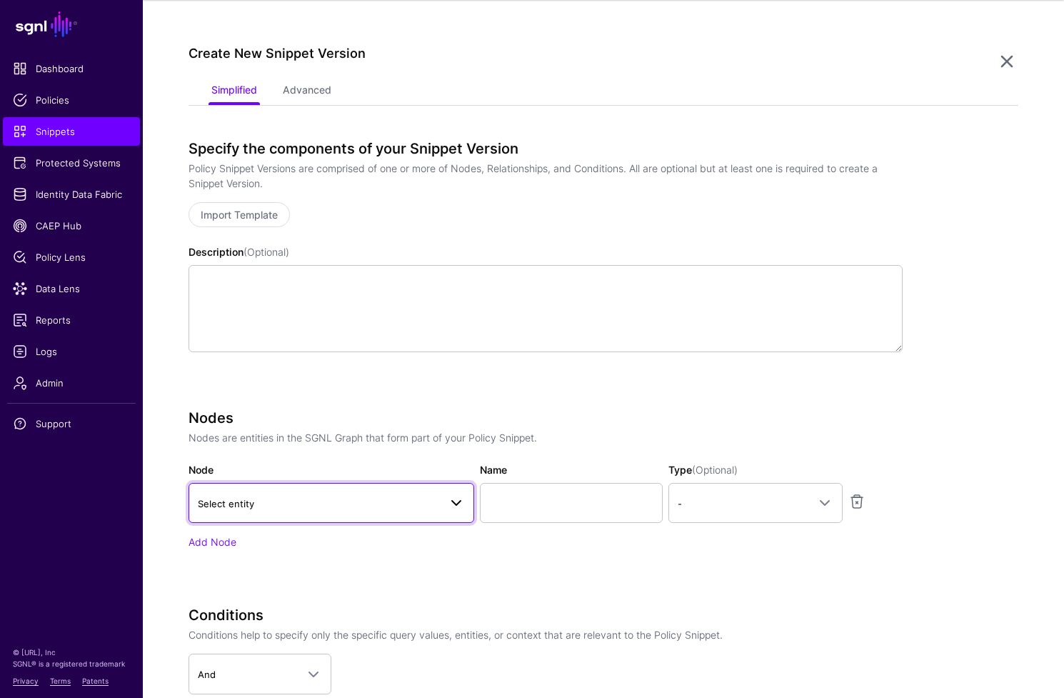
click at [373, 511] on link "Select entity" at bounding box center [332, 503] width 286 height 40
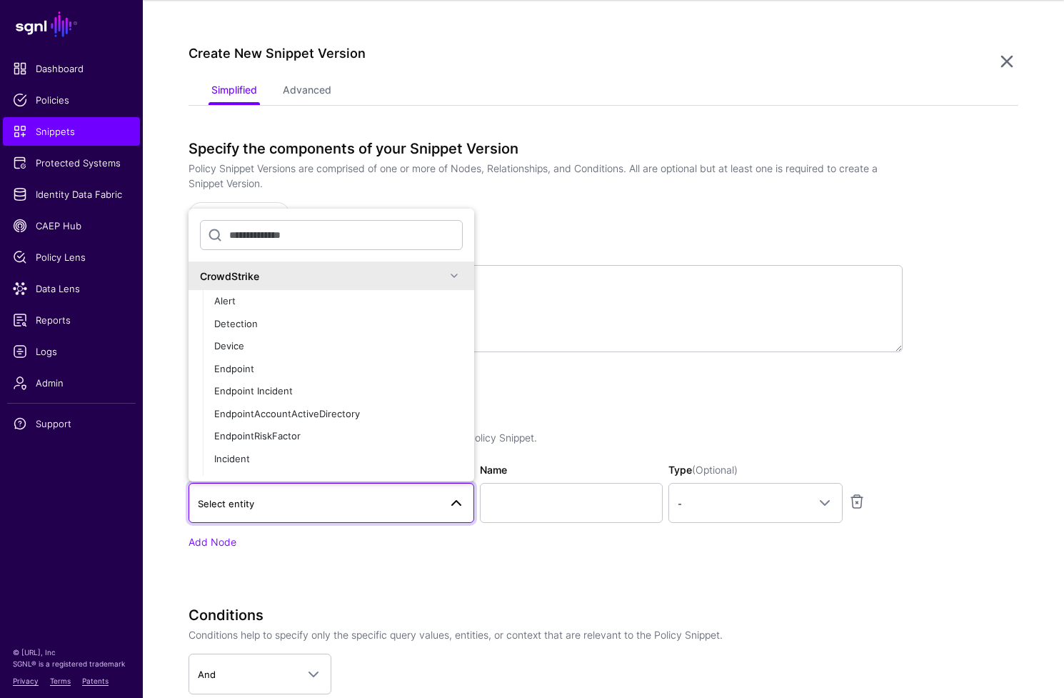
click at [446, 281] on span at bounding box center [454, 275] width 17 height 17
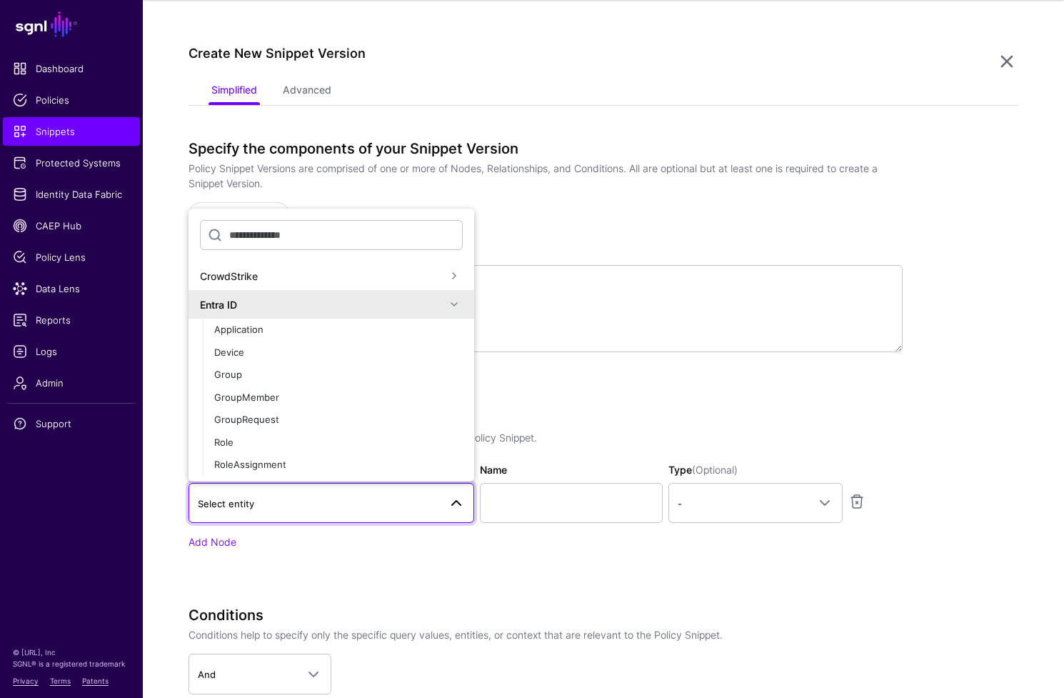
click at [452, 304] on div "Entra ID" at bounding box center [332, 304] width 286 height 29
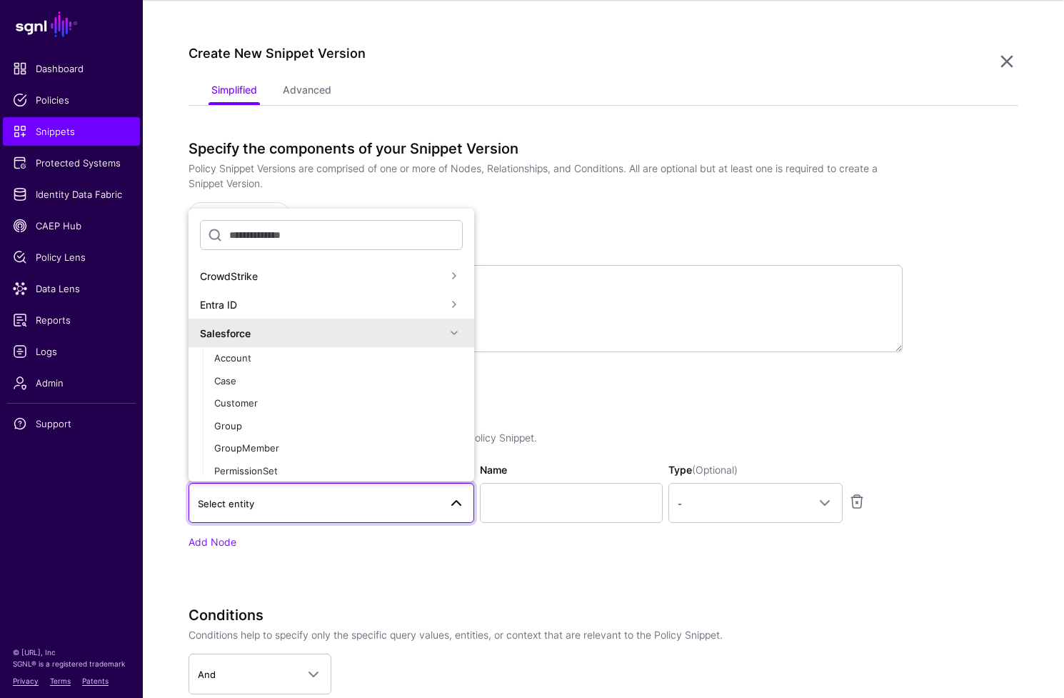
click at [447, 334] on span at bounding box center [454, 332] width 17 height 17
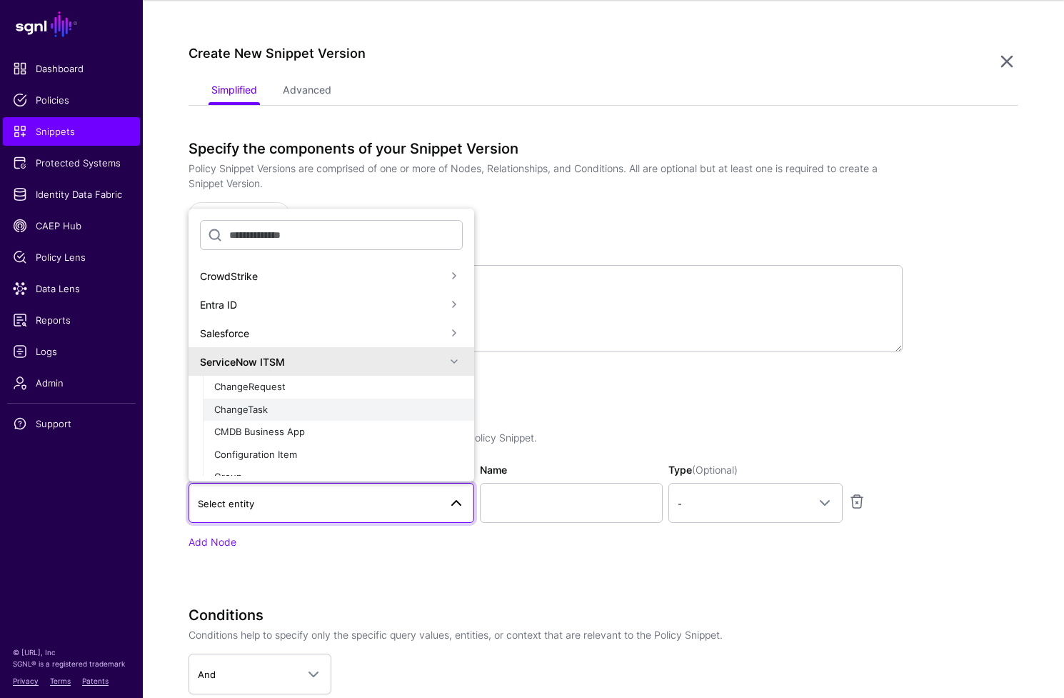
scroll to position [103, 0]
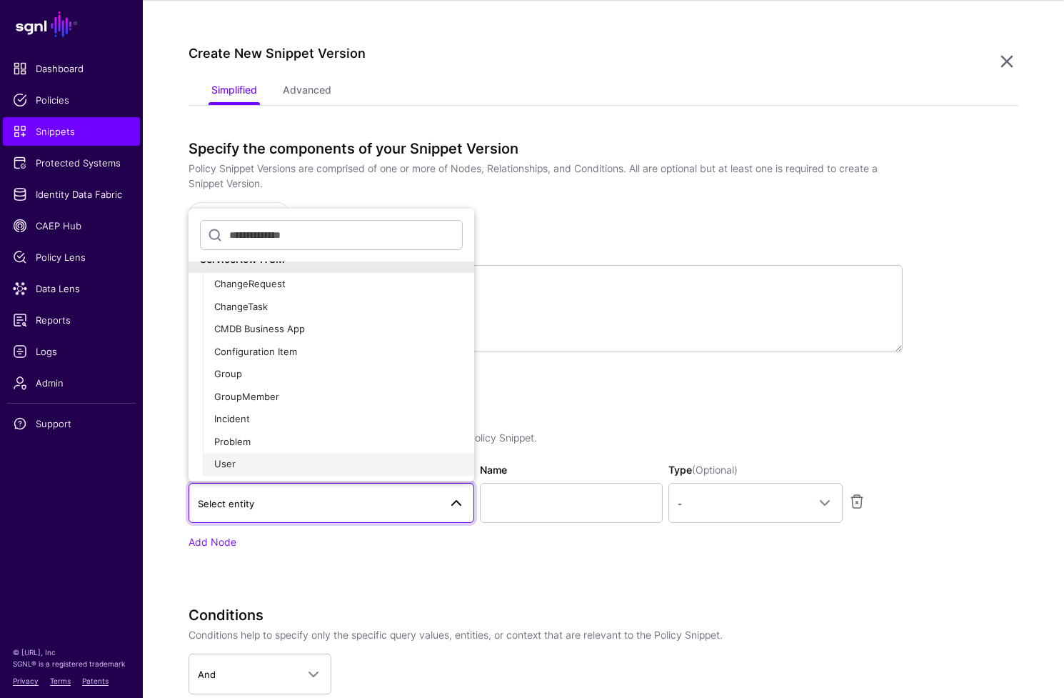
click at [394, 460] on div "User" at bounding box center [338, 464] width 249 height 14
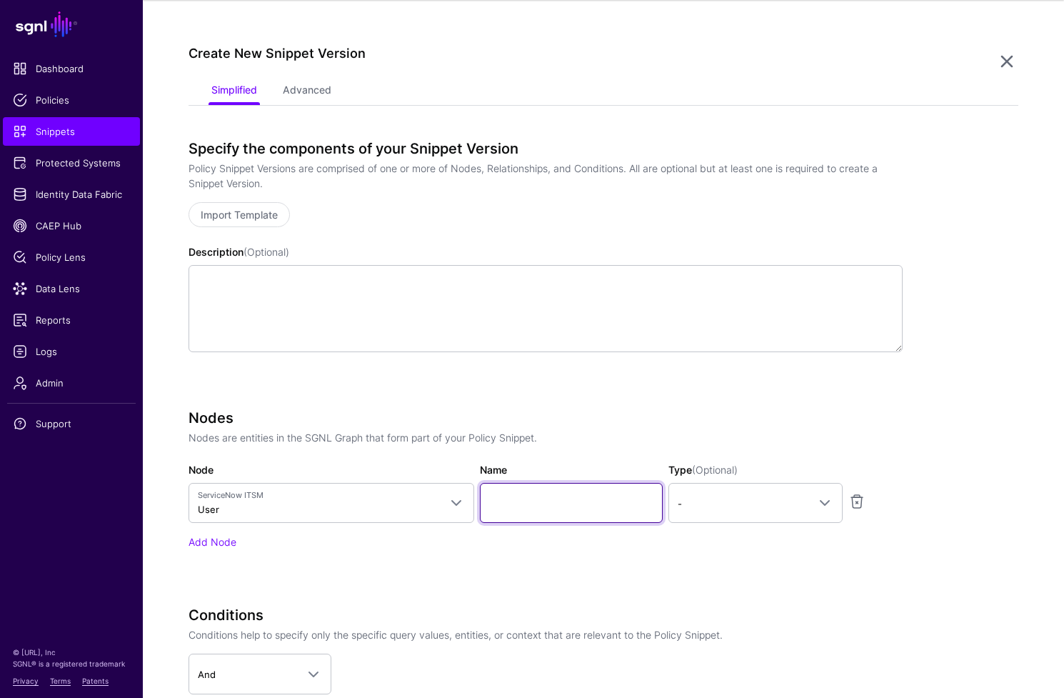
click at [556, 506] on input "Name" at bounding box center [571, 503] width 183 height 40
type input "********"
click at [751, 493] on link "-" at bounding box center [756, 503] width 174 height 40
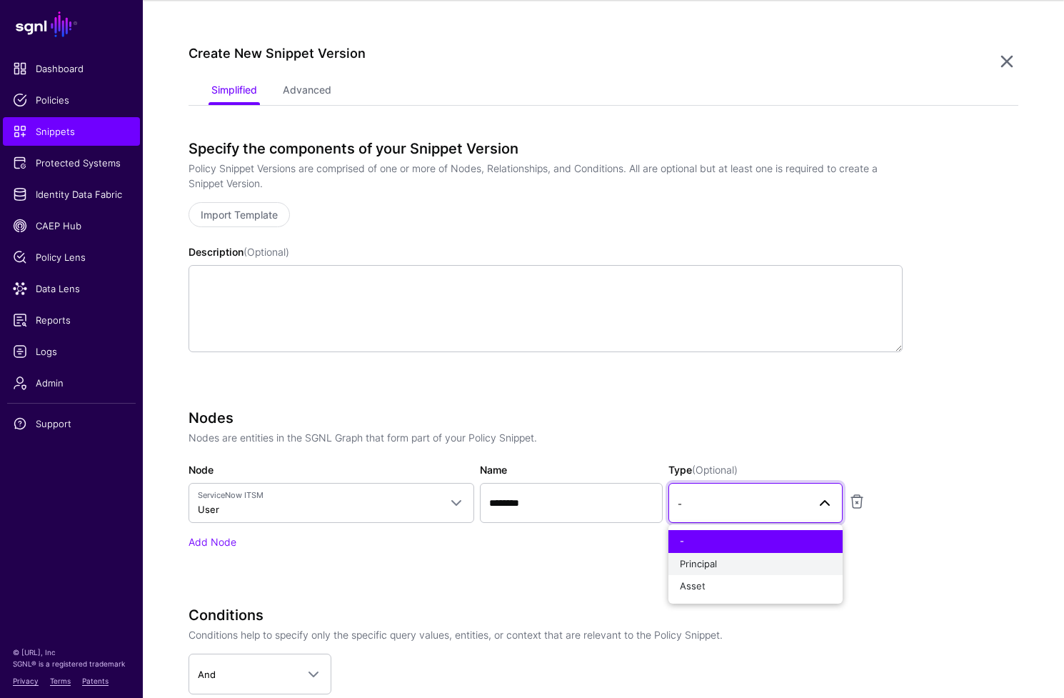
click at [749, 571] on button "Principal" at bounding box center [756, 564] width 174 height 23
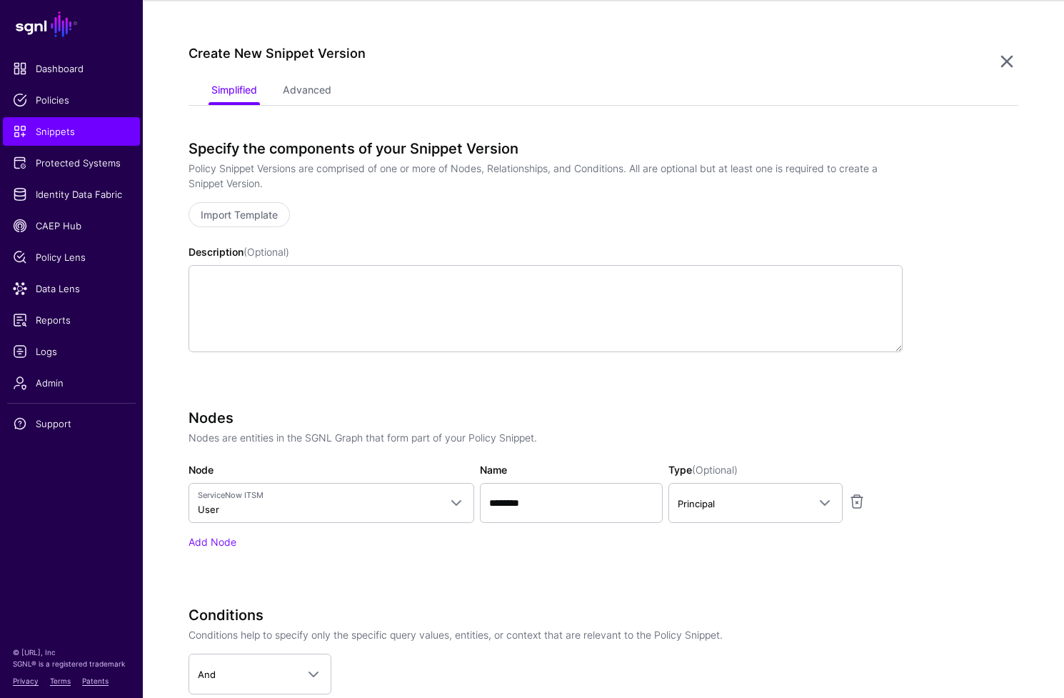
click at [561, 368] on div "Specify the components of your Snippet Version Policy Snippet Versions are comp…" at bounding box center [546, 266] width 714 height 252
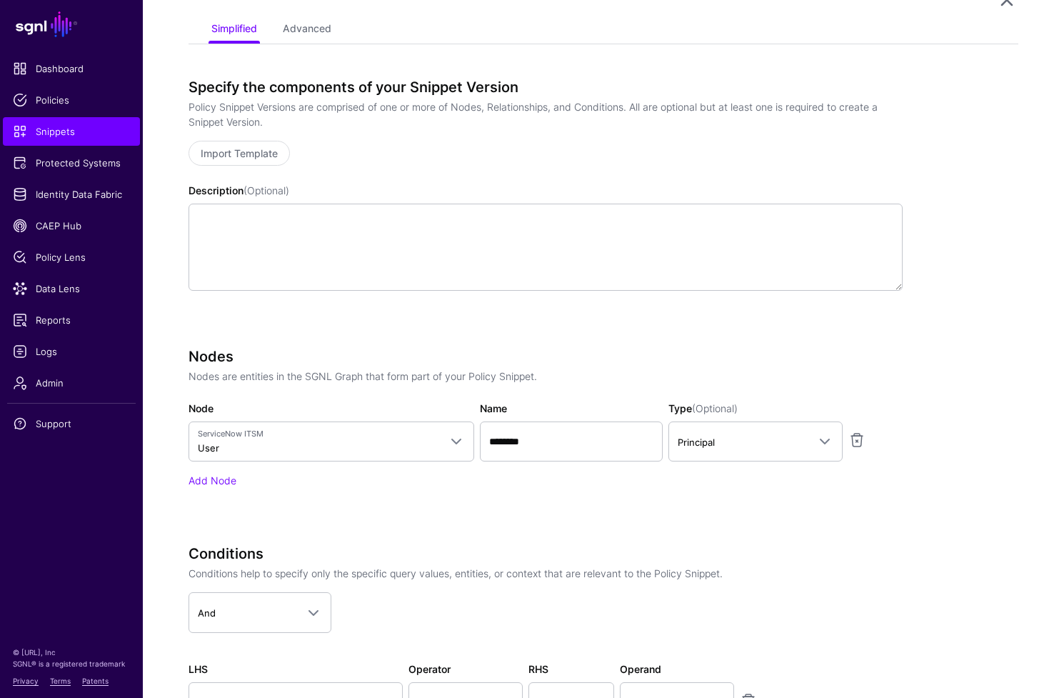
scroll to position [251, 0]
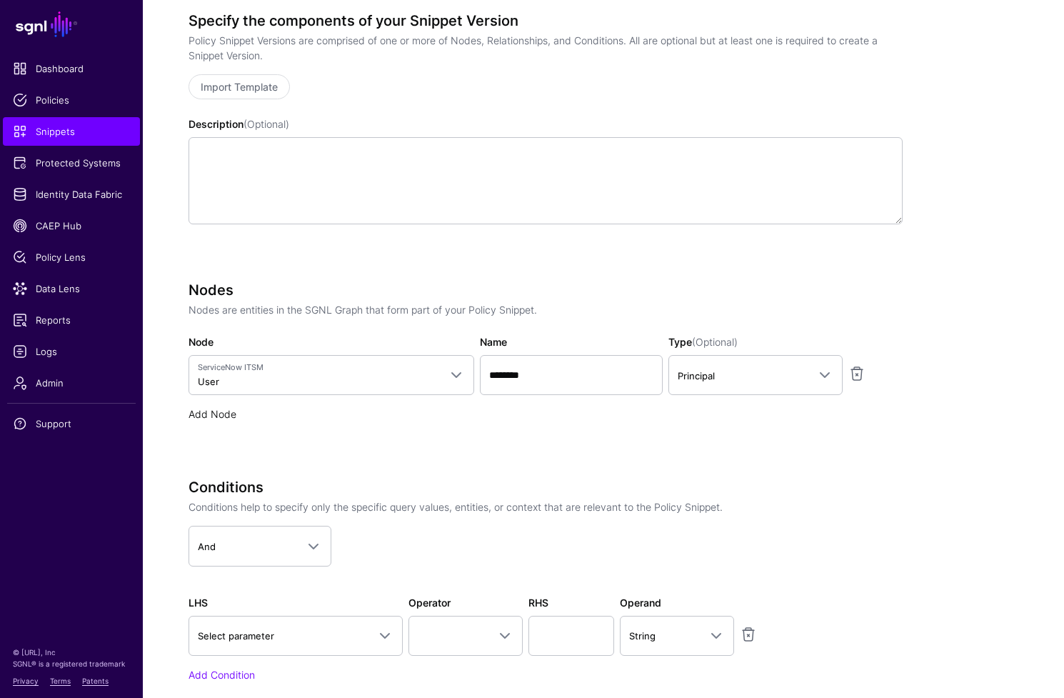
click at [222, 416] on link "Add Node" at bounding box center [213, 414] width 48 height 12
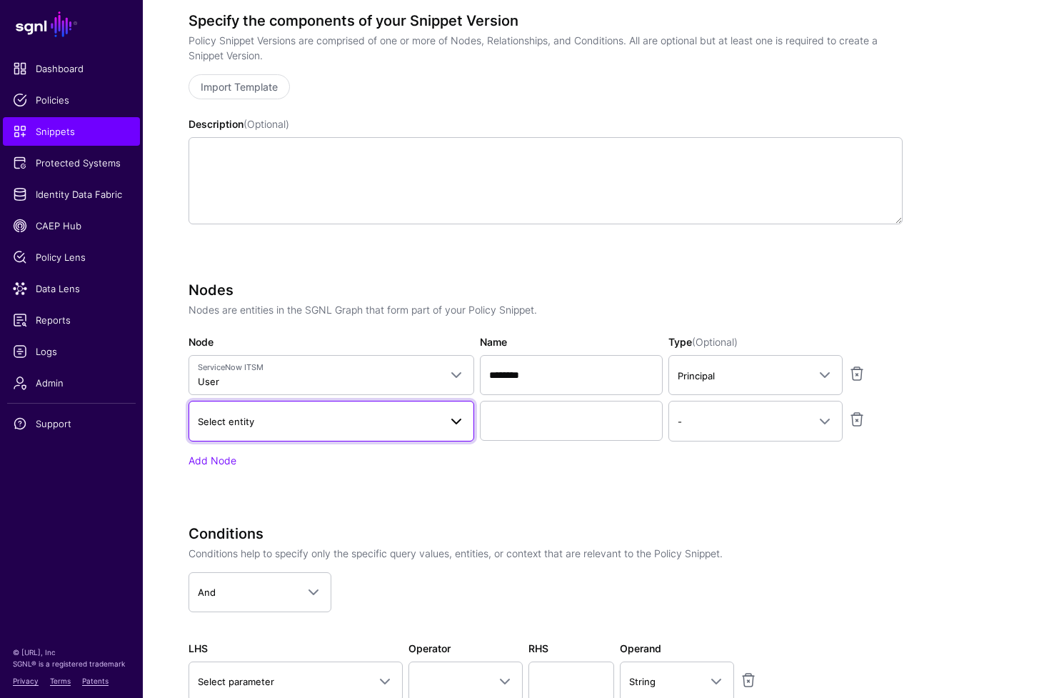
click at [450, 422] on span at bounding box center [456, 421] width 17 height 17
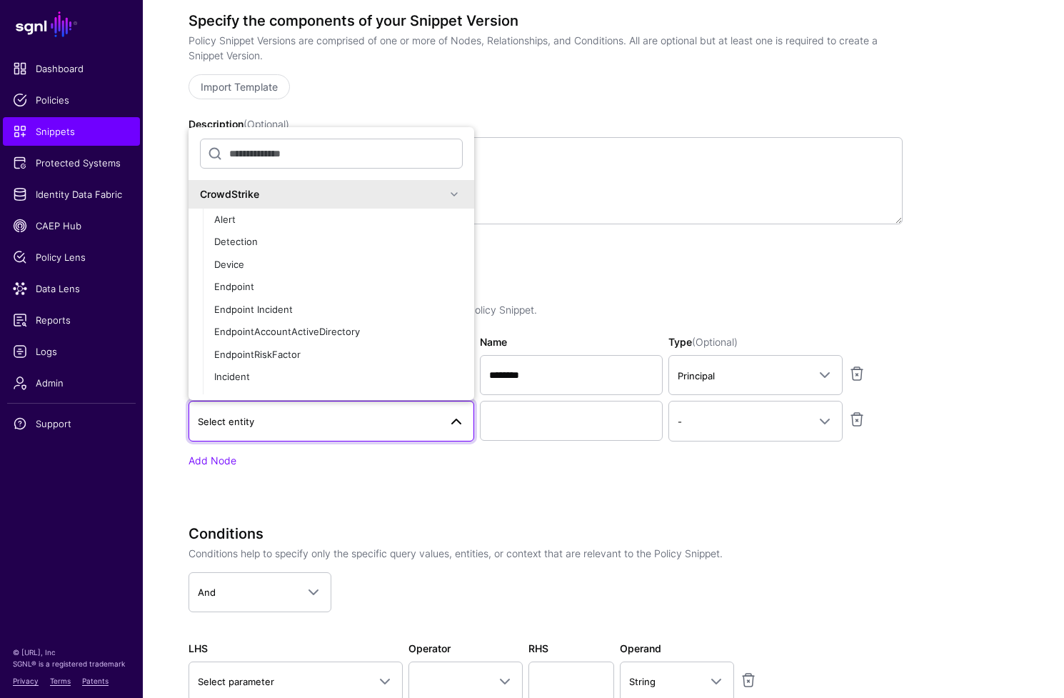
click at [446, 193] on span at bounding box center [454, 194] width 17 height 17
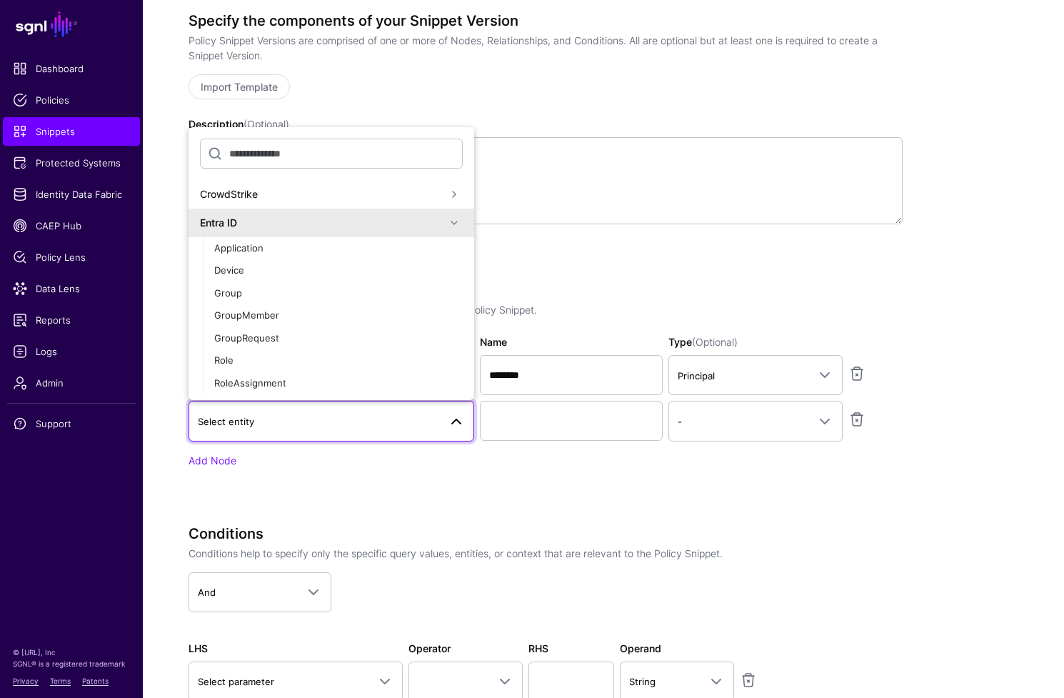
click at [446, 227] on span at bounding box center [454, 222] width 17 height 17
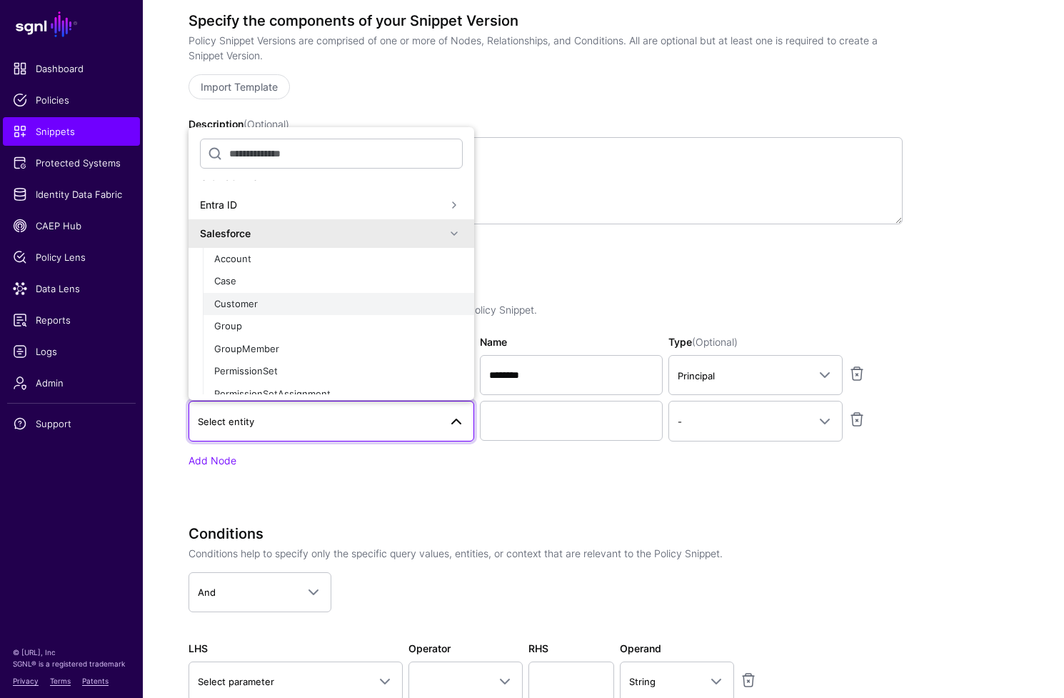
scroll to position [21, 0]
click at [446, 234] on span at bounding box center [454, 230] width 17 height 17
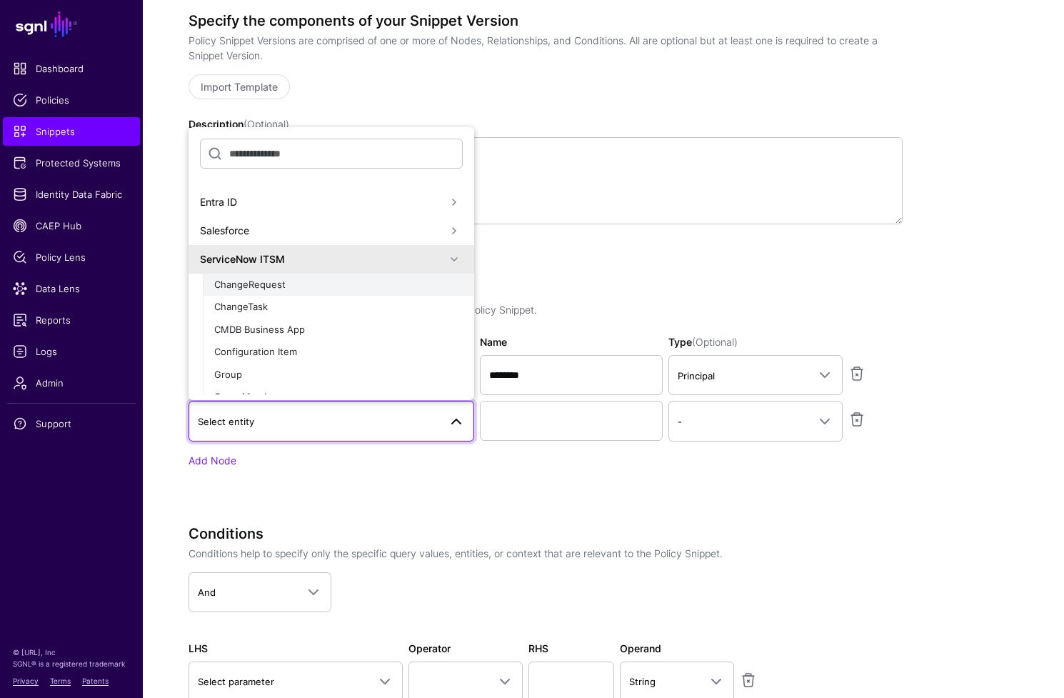
click at [428, 283] on div "ChangeRequest" at bounding box center [338, 285] width 249 height 14
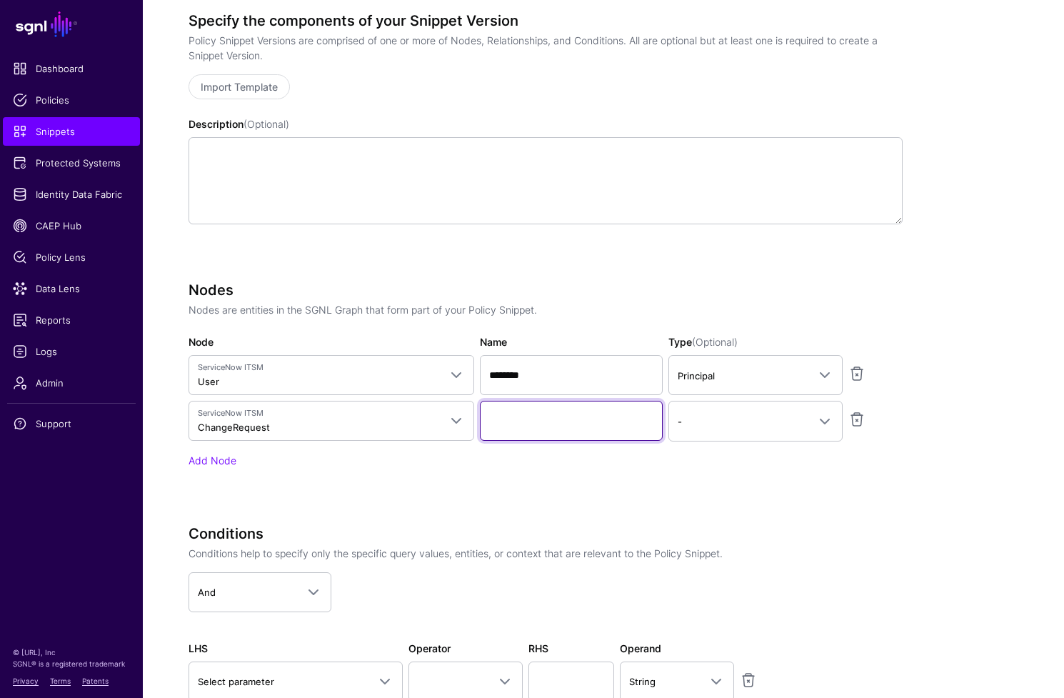
click at [576, 434] on input "Name" at bounding box center [571, 421] width 183 height 40
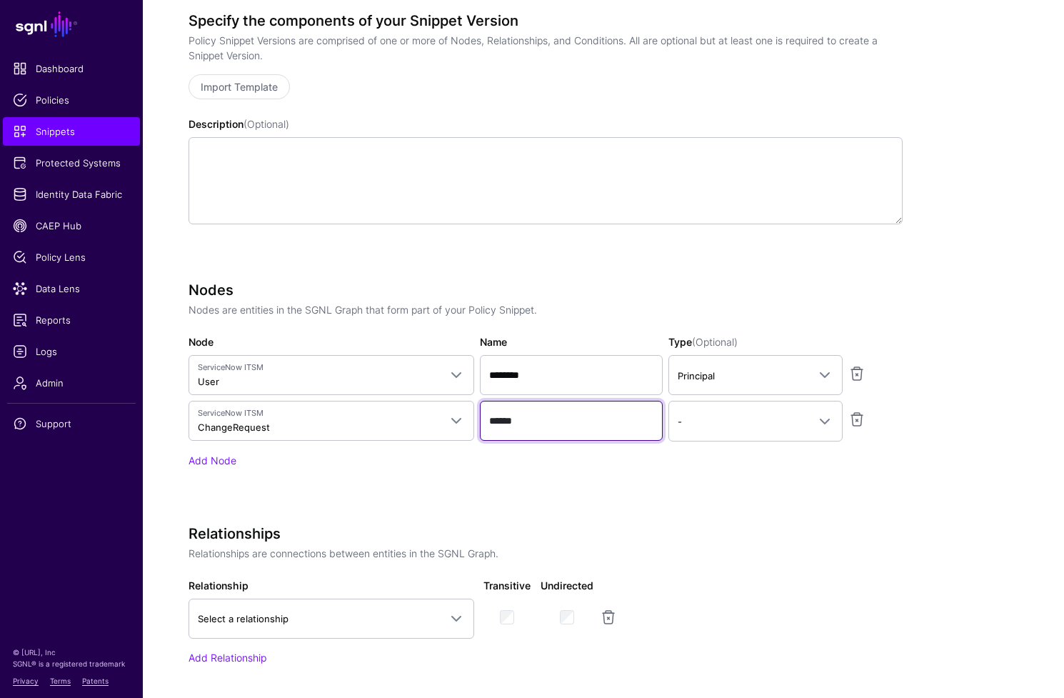
type input "******"
click at [741, 489] on div "Nodes Nodes are entities in the SGNL Graph that form part of your Policy Snippe…" at bounding box center [546, 394] width 714 height 226
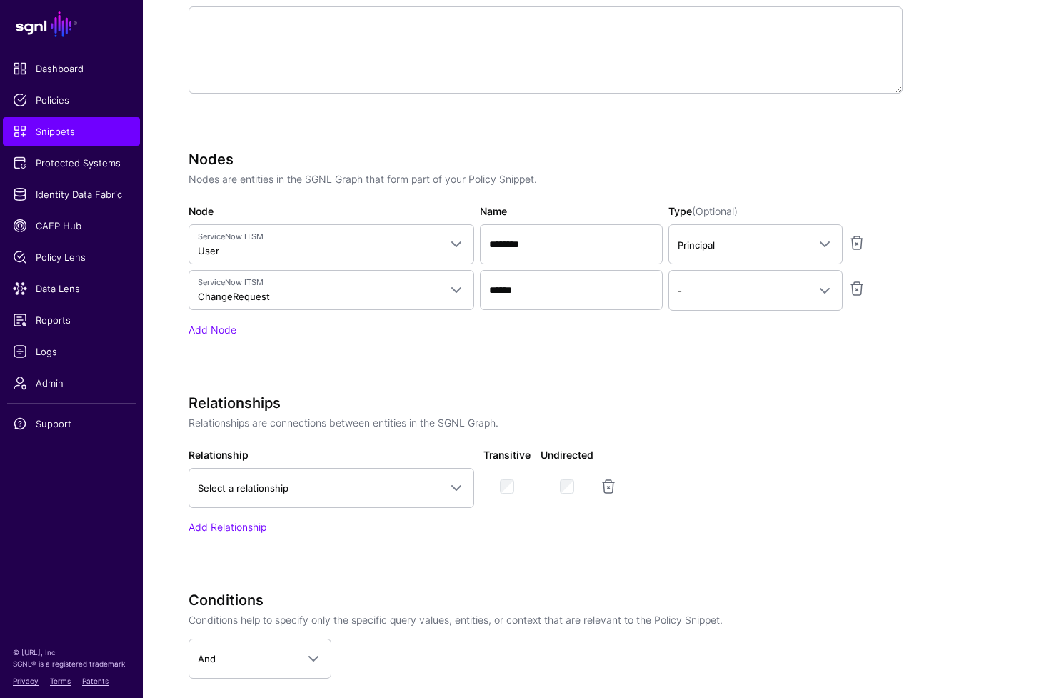
scroll to position [559, 0]
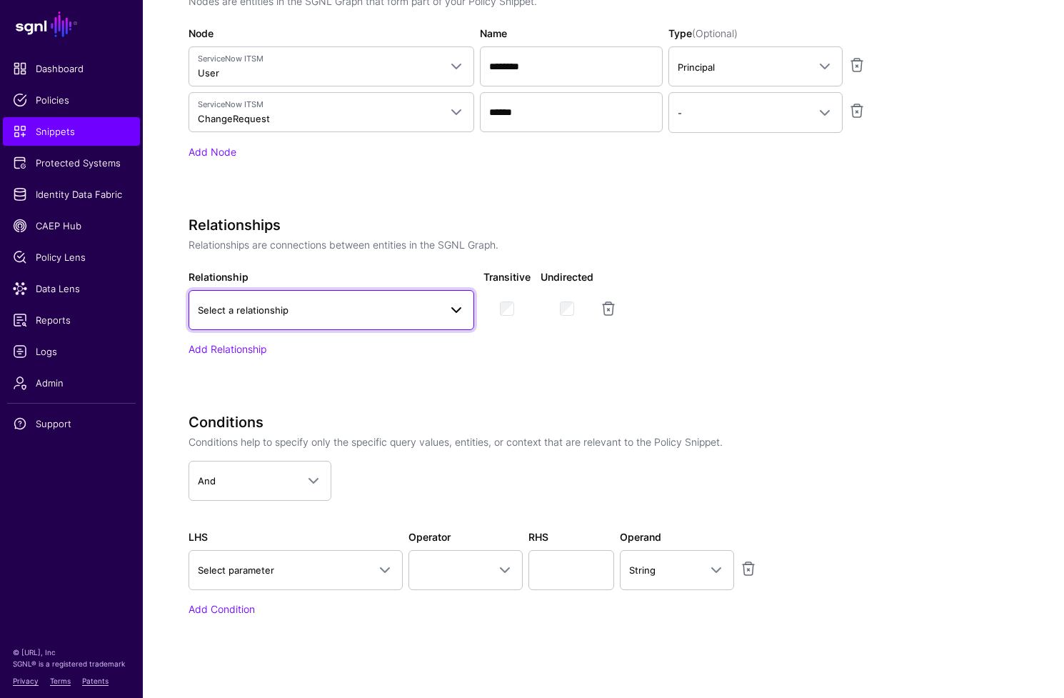
click at [392, 311] on span "Select a relationship" at bounding box center [318, 310] width 241 height 16
click at [321, 442] on span "Change Request Assigned To" at bounding box center [266, 439] width 132 height 11
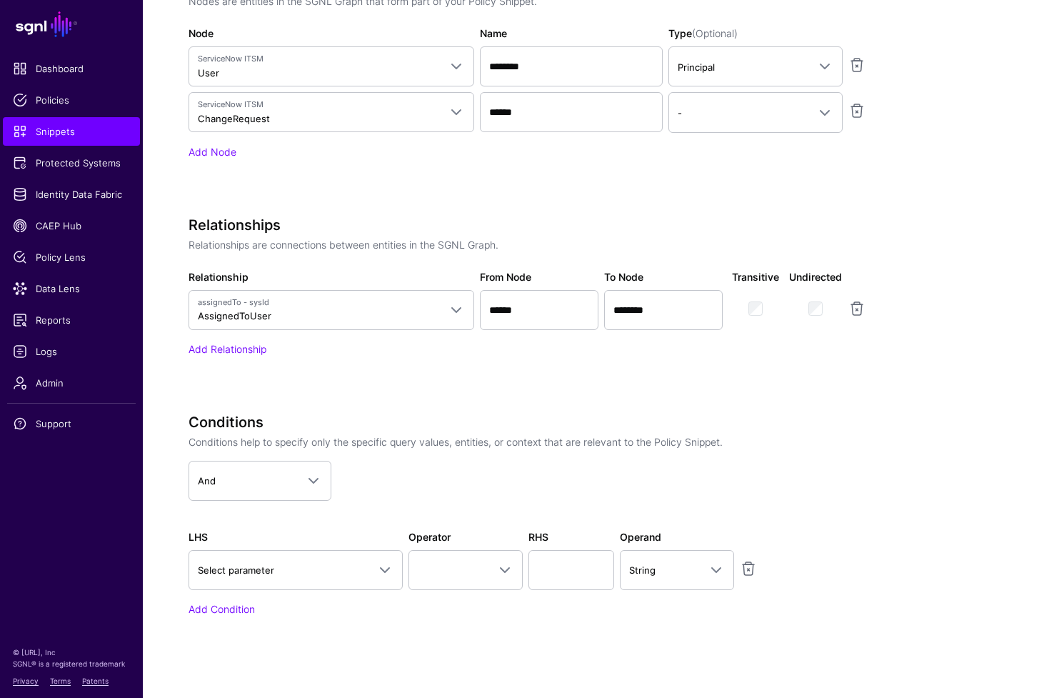
click at [590, 388] on div "Relationships Relationships are connections between entities in the SGNL Graph.…" at bounding box center [546, 306] width 714 height 180
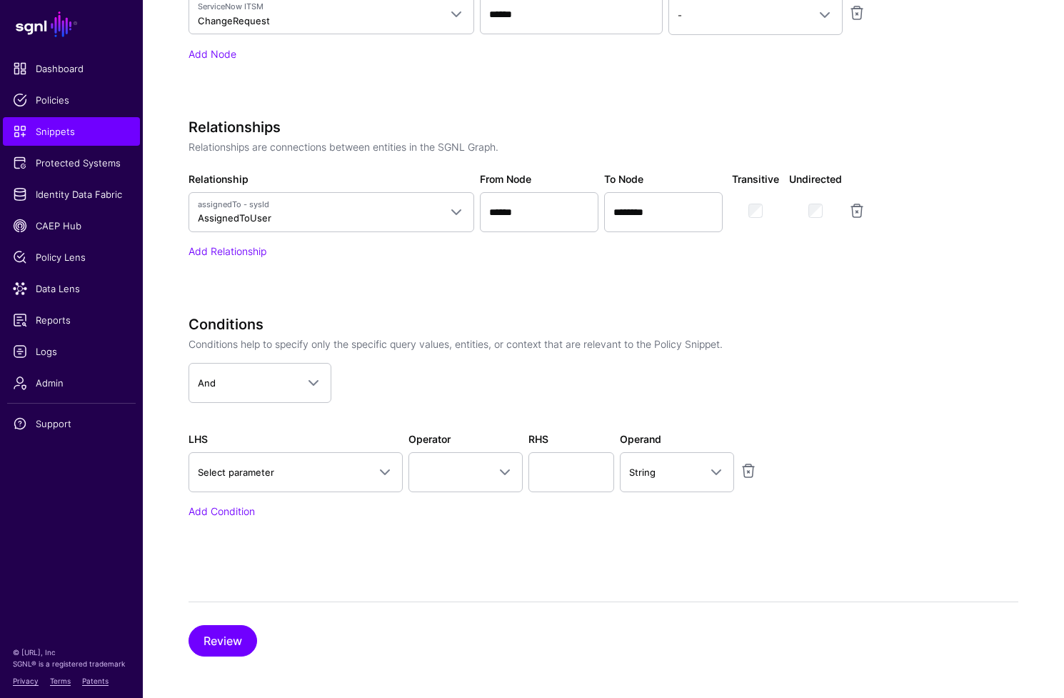
scroll to position [661, 0]
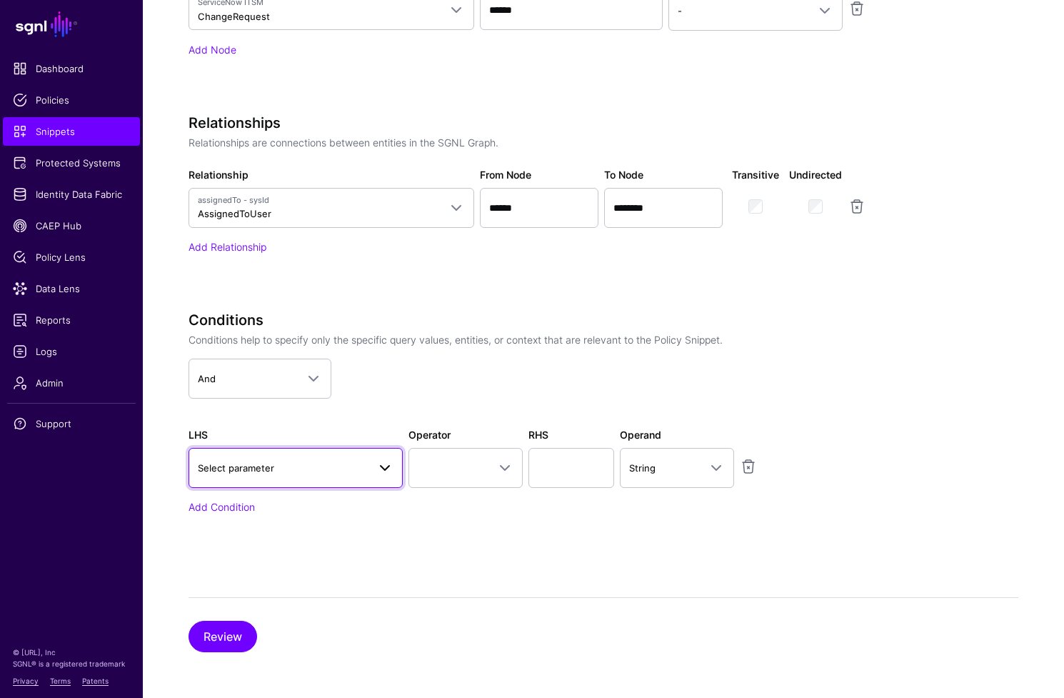
click at [344, 473] on span "Select parameter" at bounding box center [283, 468] width 170 height 16
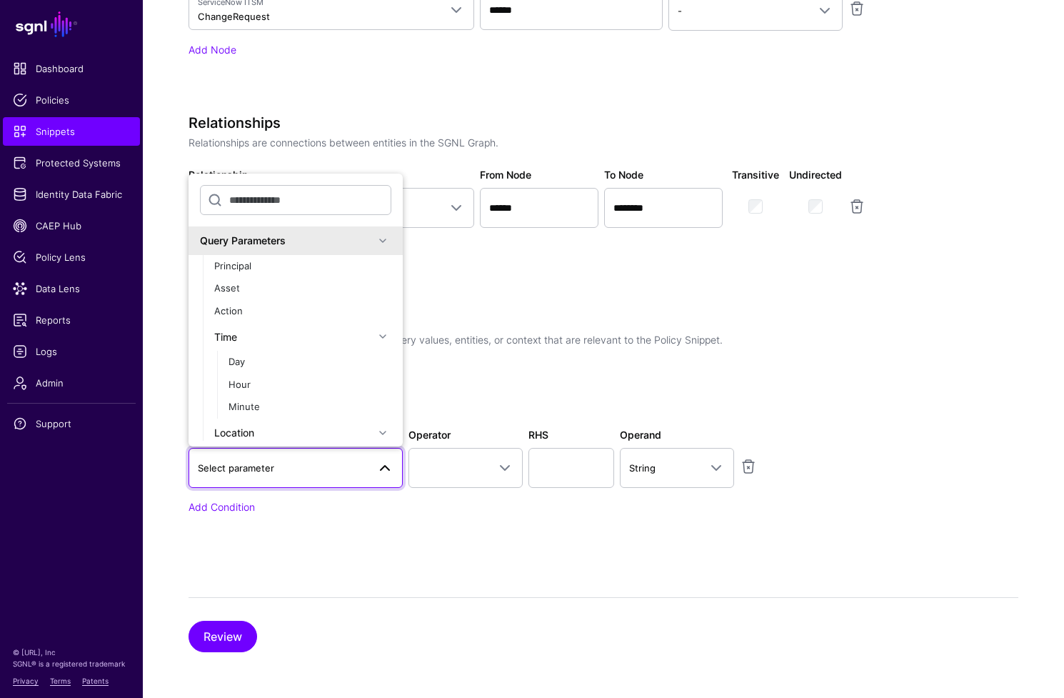
click at [374, 244] on span at bounding box center [382, 240] width 17 height 17
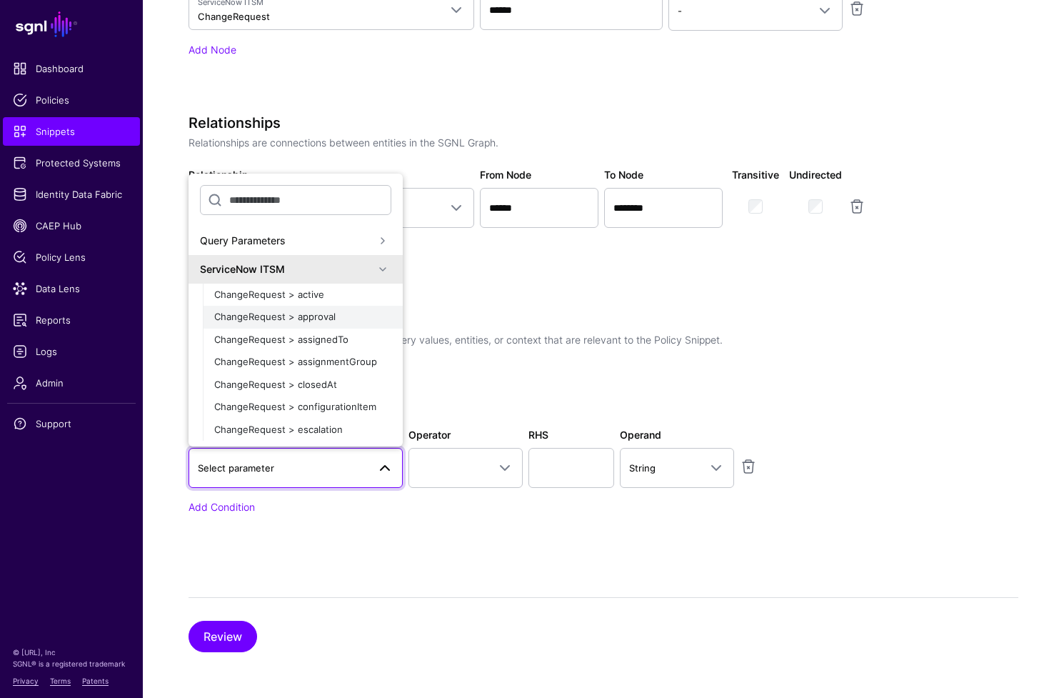
click at [361, 319] on div "ChangeRequest > approval" at bounding box center [302, 317] width 177 height 14
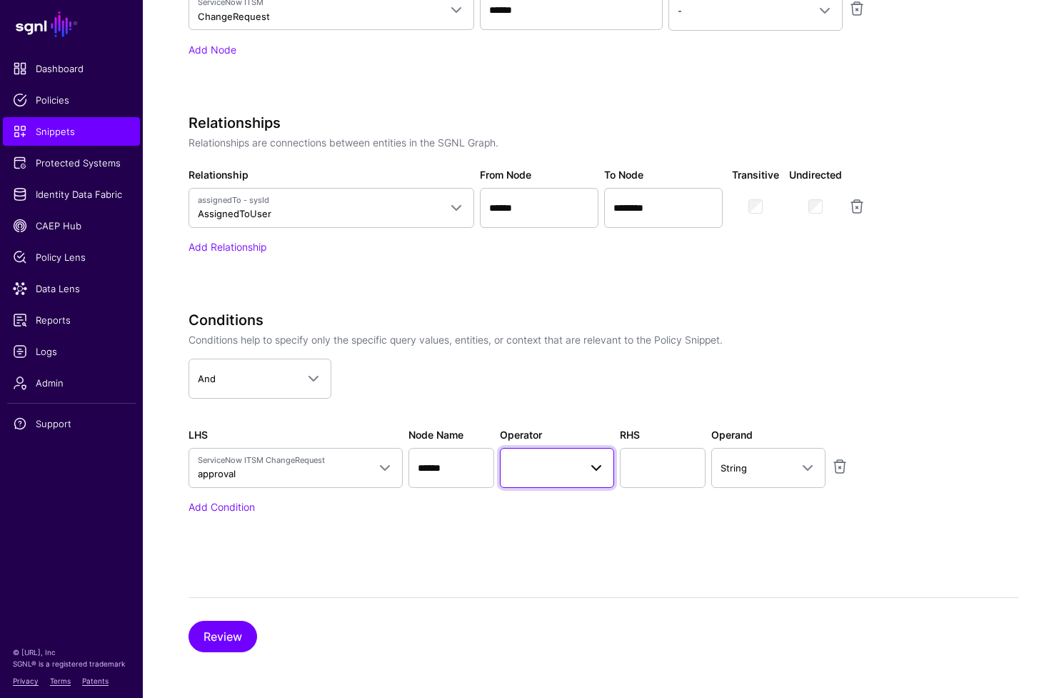
click at [573, 476] on span at bounding box center [557, 467] width 96 height 17
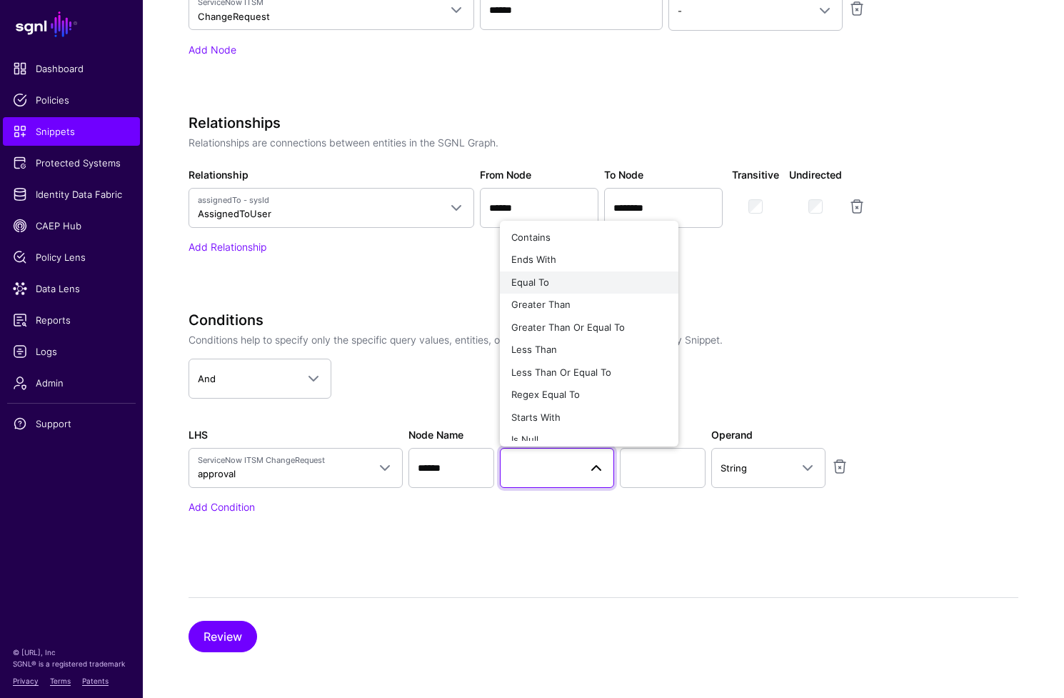
click at [576, 281] on div "Equal To" at bounding box center [589, 283] width 156 height 14
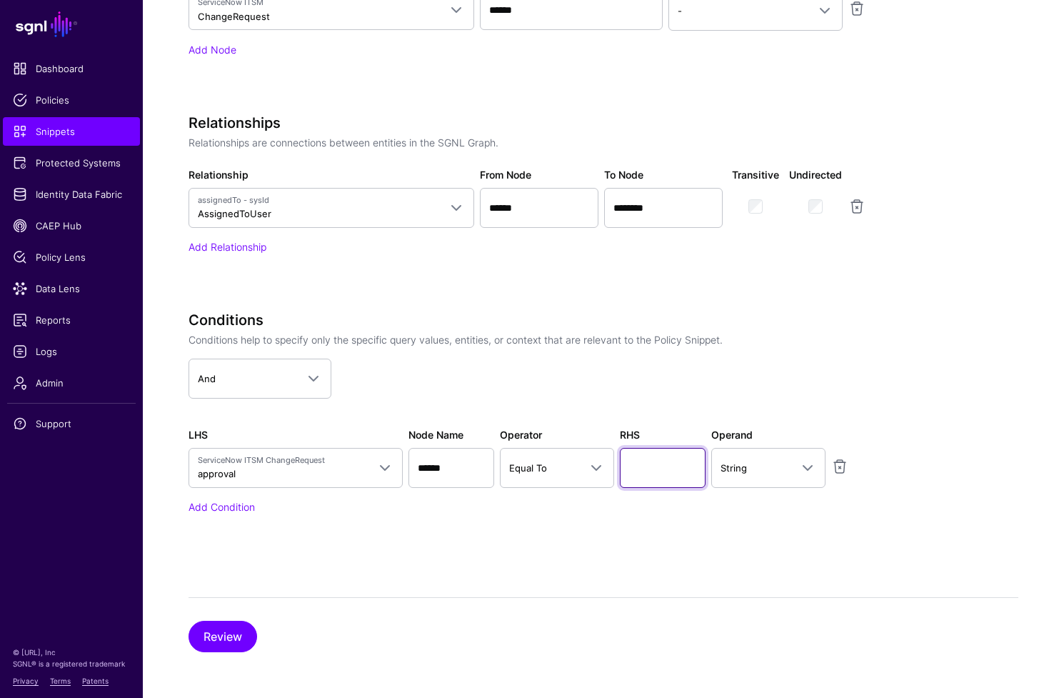
click at [661, 480] on input "text" at bounding box center [663, 468] width 86 height 40
type input "********"
click at [415, 379] on app-dropdown "And And Or Not" at bounding box center [546, 379] width 714 height 40
click at [219, 644] on button "Review" at bounding box center [223, 636] width 69 height 31
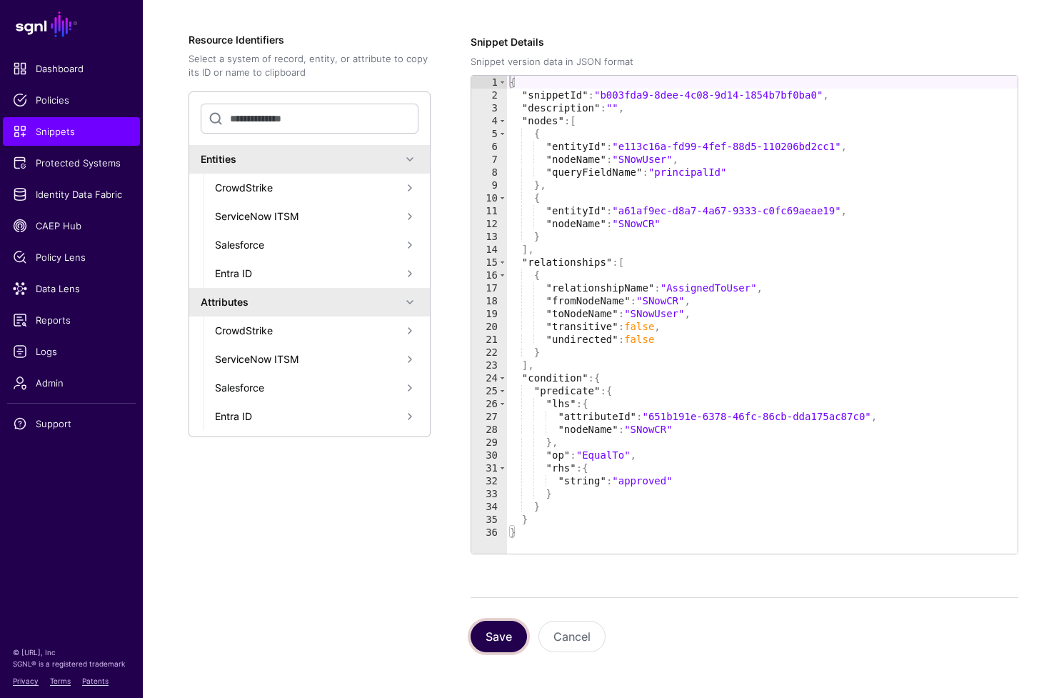
click at [501, 636] on button "Save" at bounding box center [499, 636] width 56 height 31
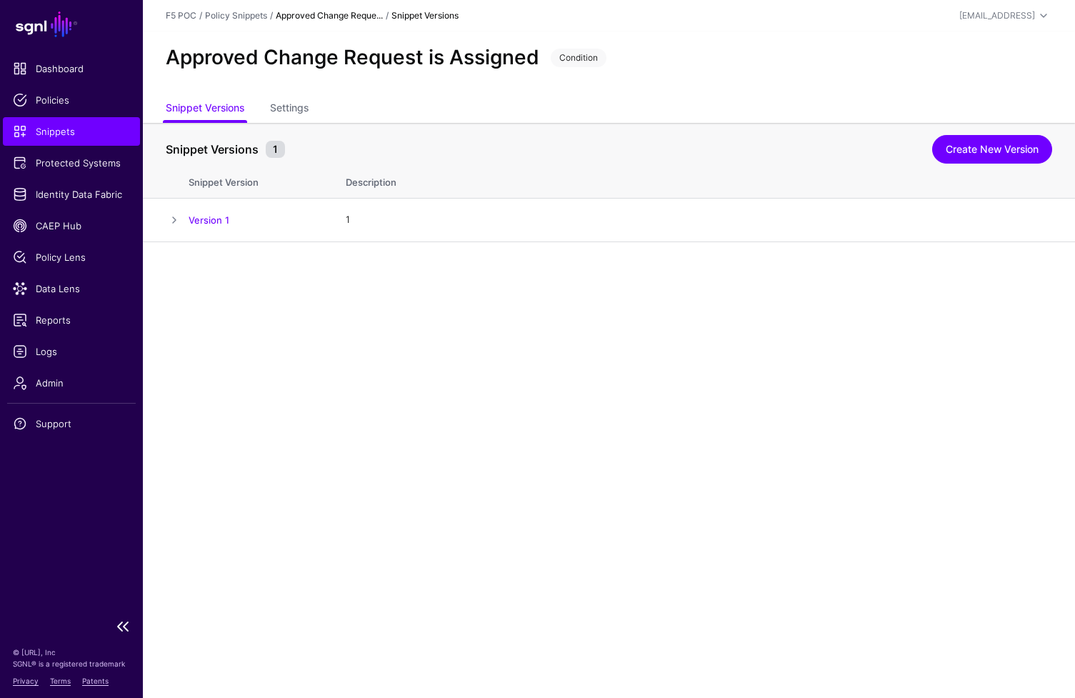
click at [80, 134] on span "Snippets" at bounding box center [71, 131] width 117 height 14
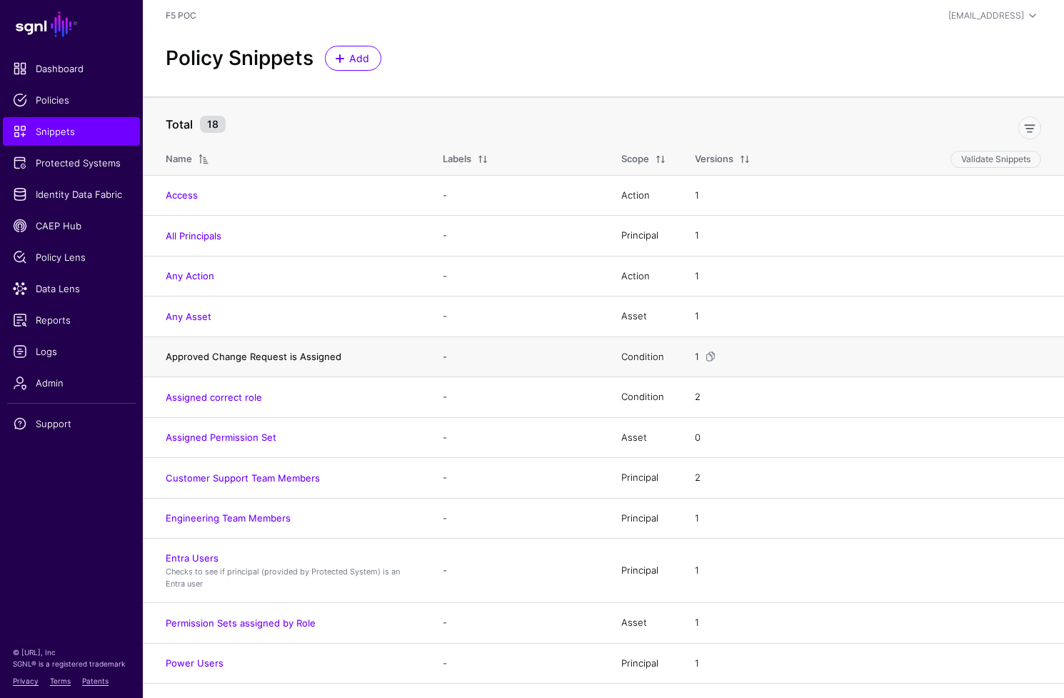
click at [233, 355] on link "Approved Change Request is Assigned" at bounding box center [254, 356] width 176 height 11
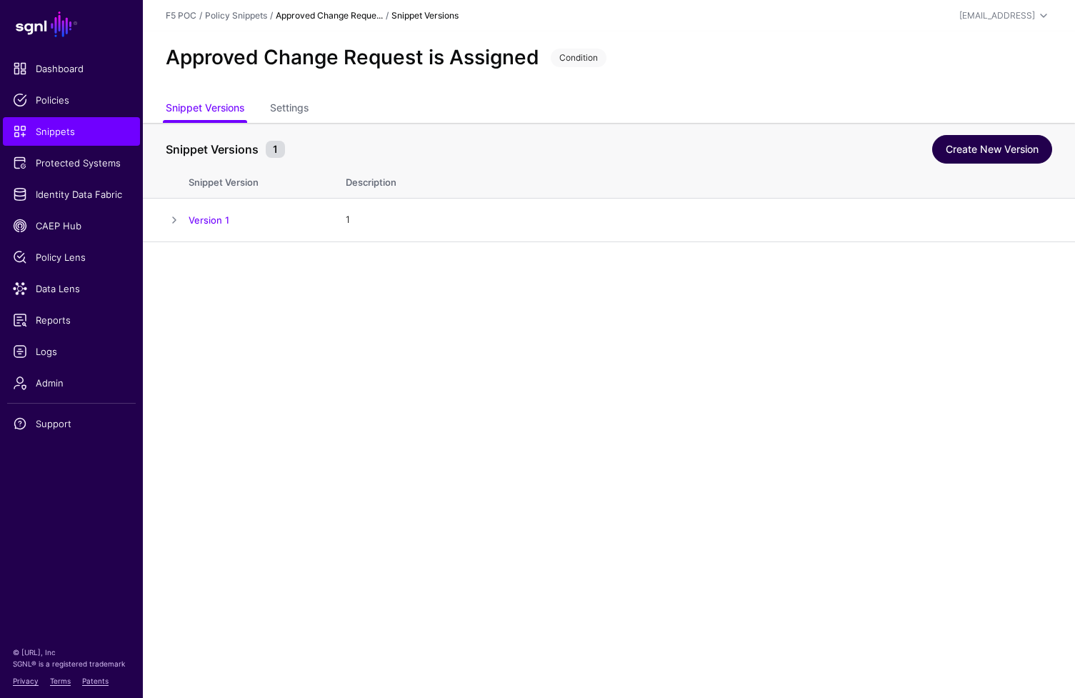
click at [994, 149] on link "Create New Version" at bounding box center [992, 149] width 120 height 29
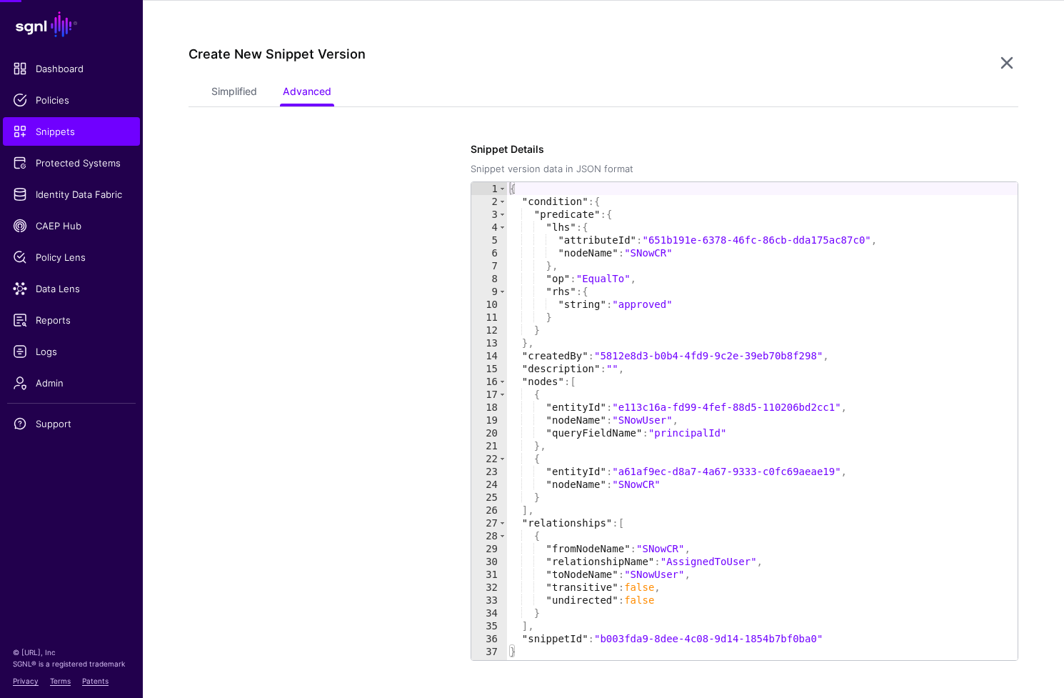
scroll to position [242, 0]
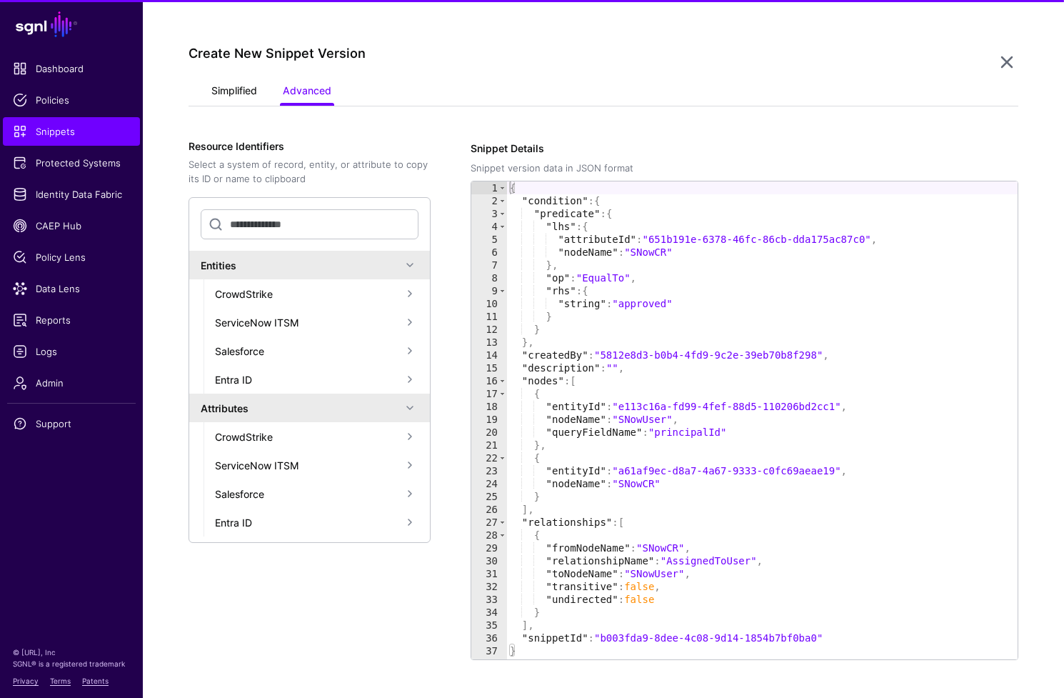
click at [232, 90] on link "Simplified" at bounding box center [234, 92] width 46 height 27
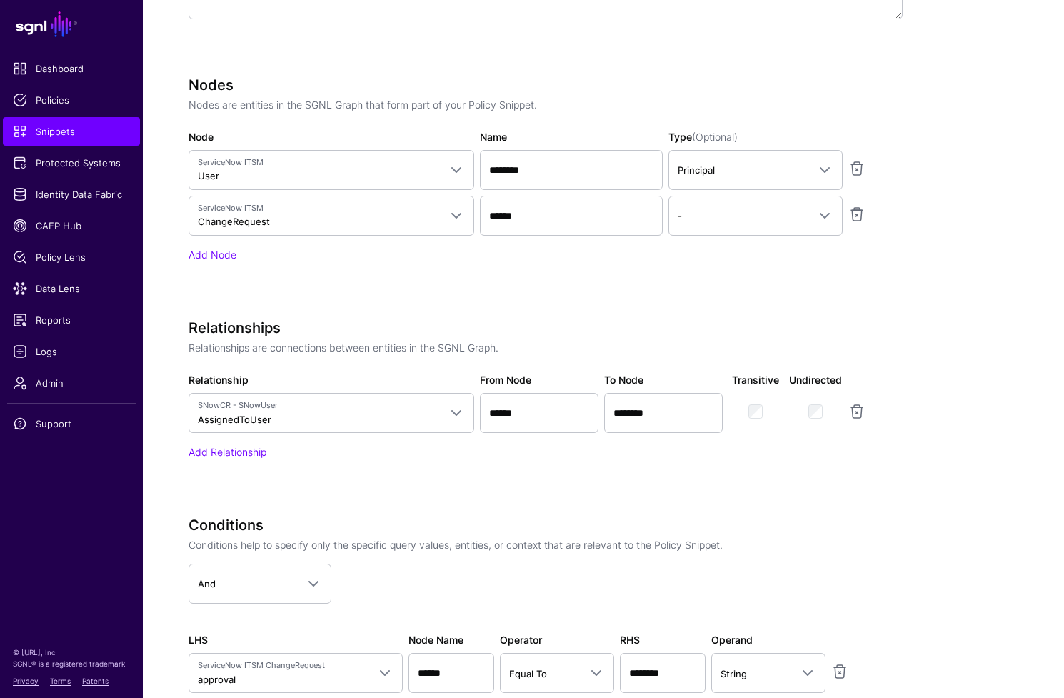
scroll to position [581, 0]
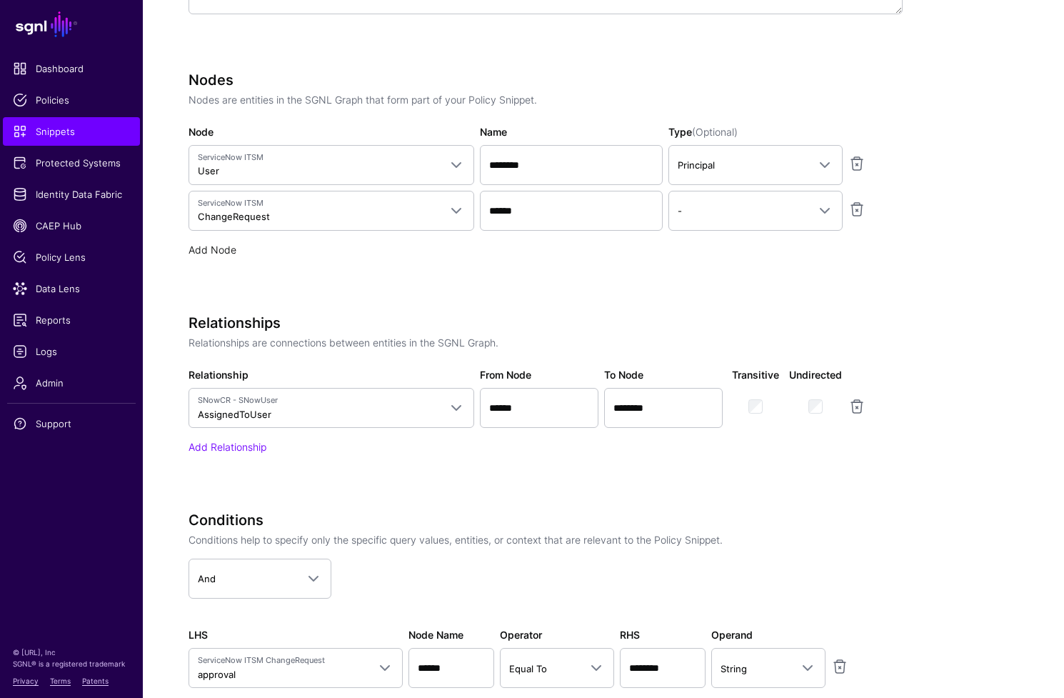
click at [214, 254] on link "Add Node" at bounding box center [213, 250] width 48 height 12
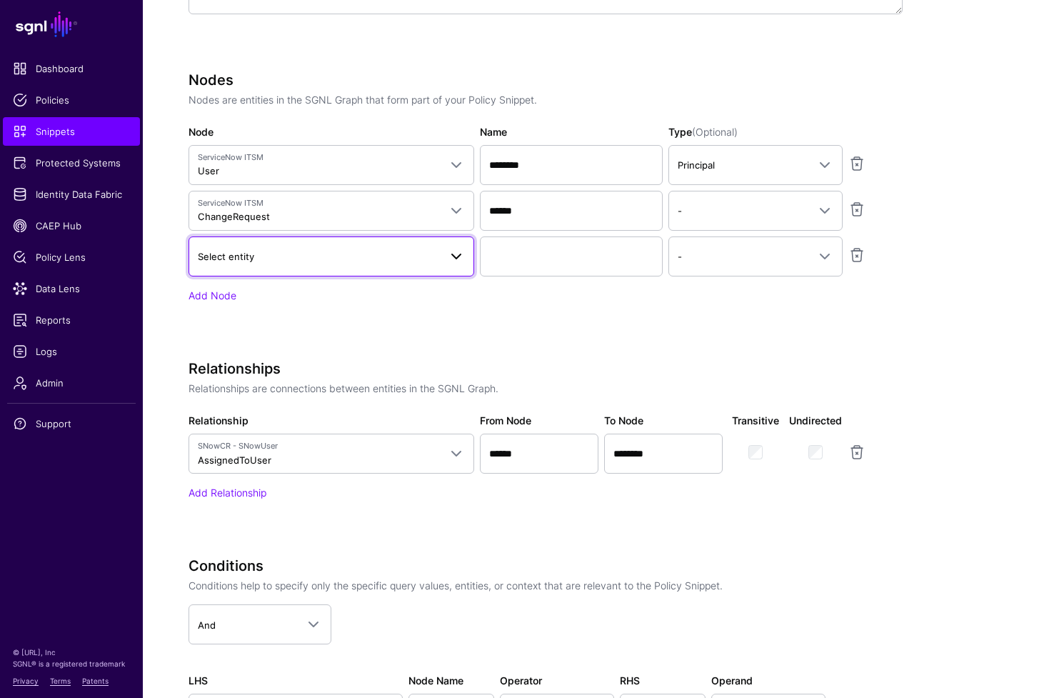
click at [330, 267] on link "Select entity" at bounding box center [332, 256] width 286 height 40
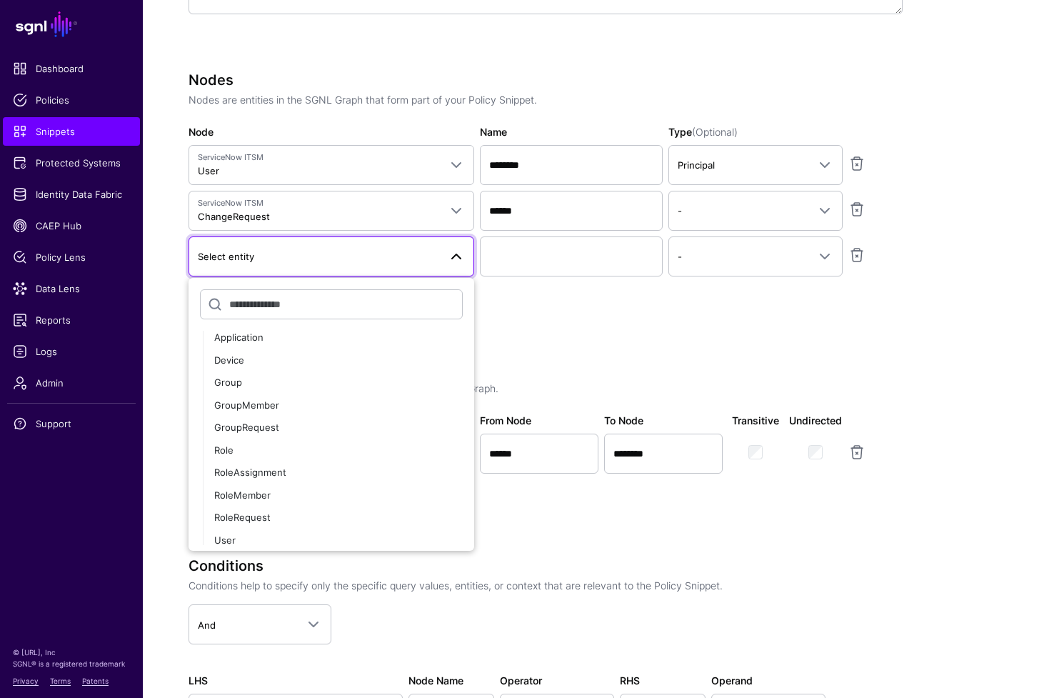
scroll to position [868, 0]
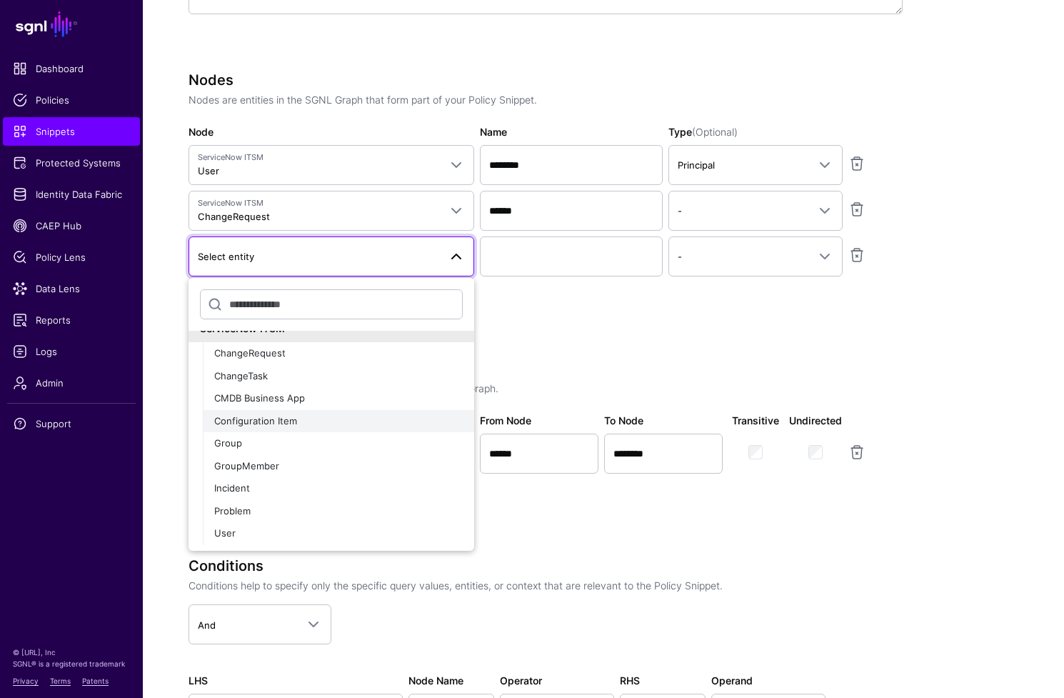
click at [374, 414] on div "Configuration Item" at bounding box center [338, 421] width 249 height 14
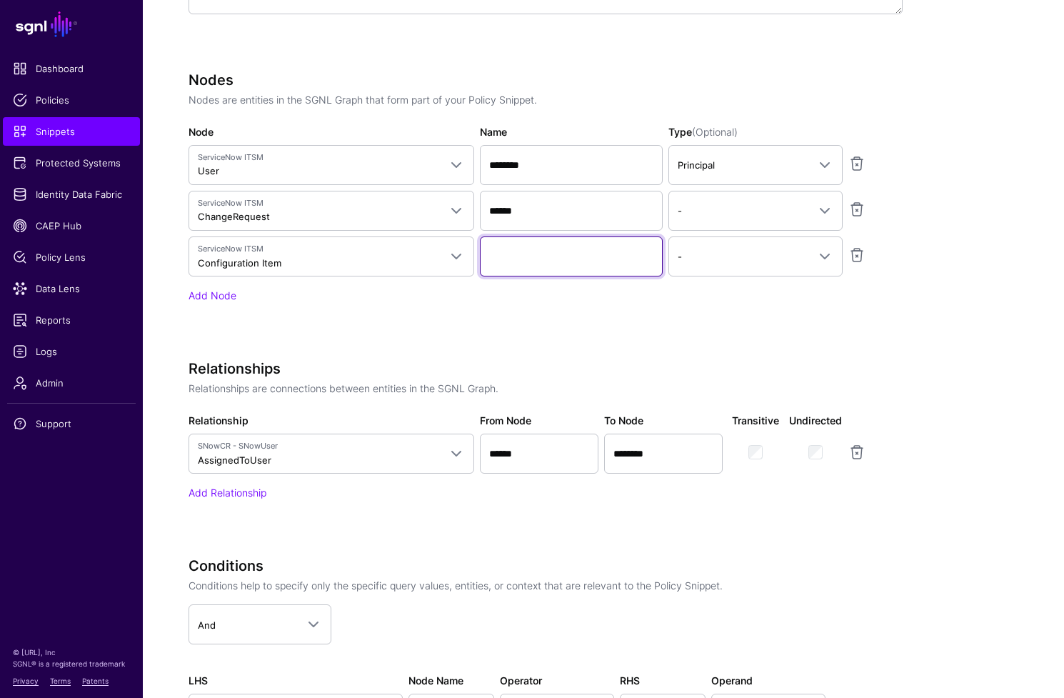
click at [521, 258] on input "Name" at bounding box center [571, 256] width 183 height 40
type input "******"
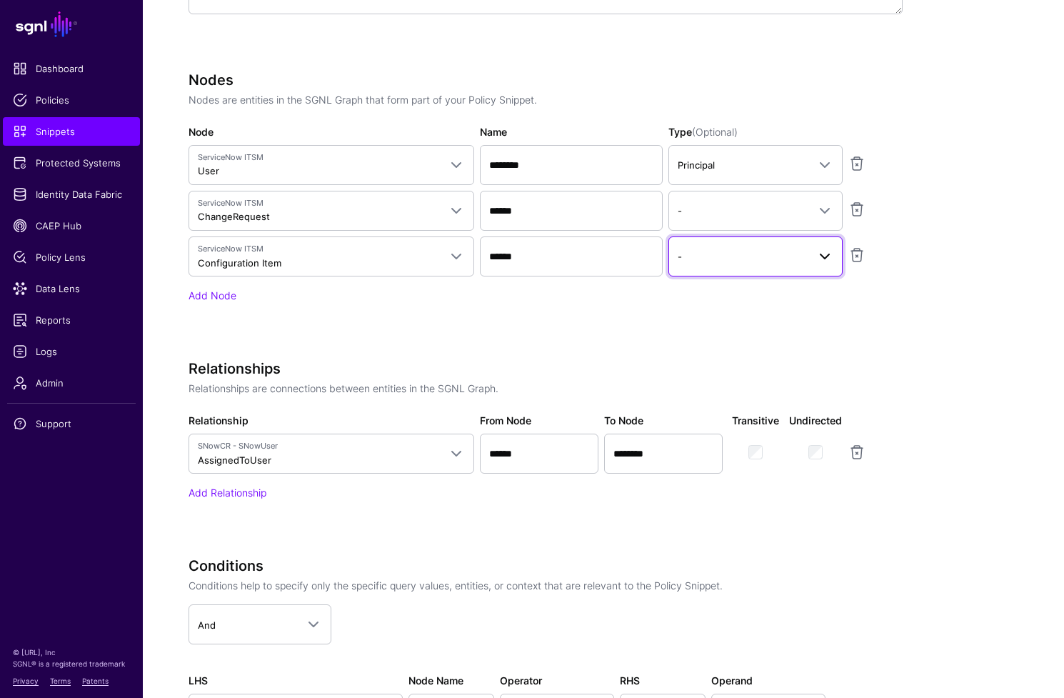
click at [743, 251] on span "-" at bounding box center [743, 257] width 130 height 16
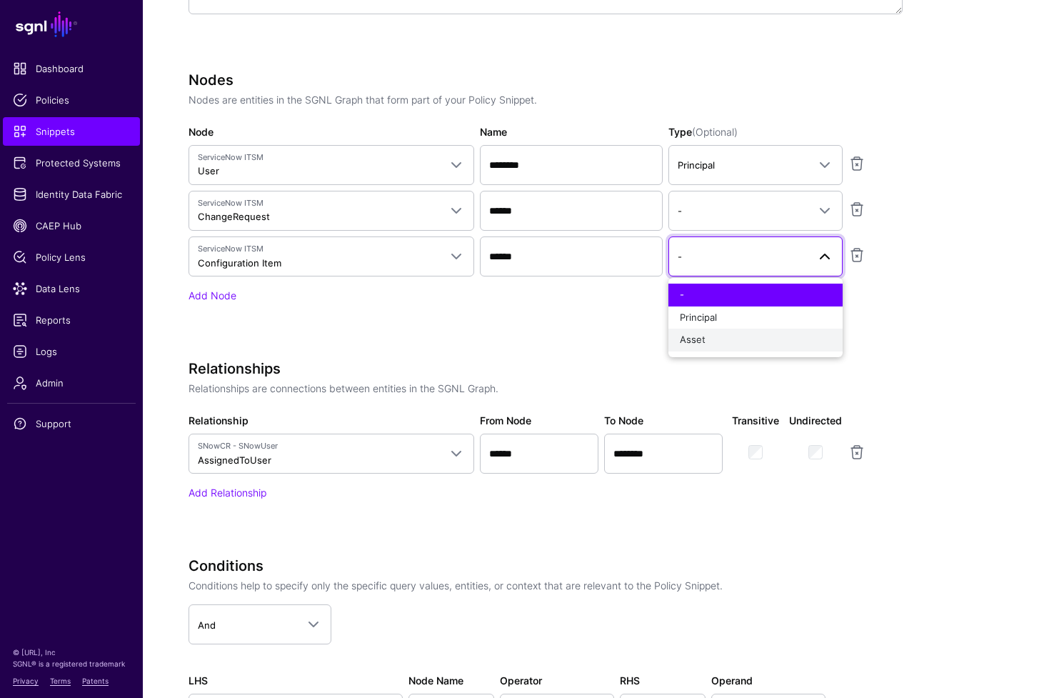
click at [740, 334] on div "Asset" at bounding box center [755, 340] width 151 height 14
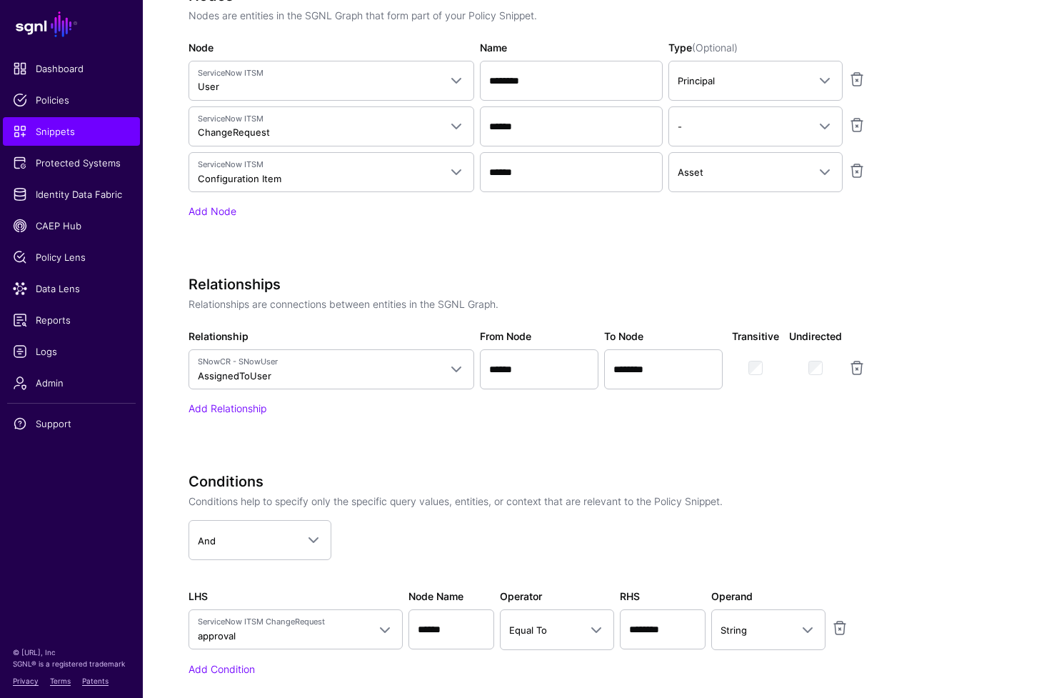
scroll to position [617, 0]
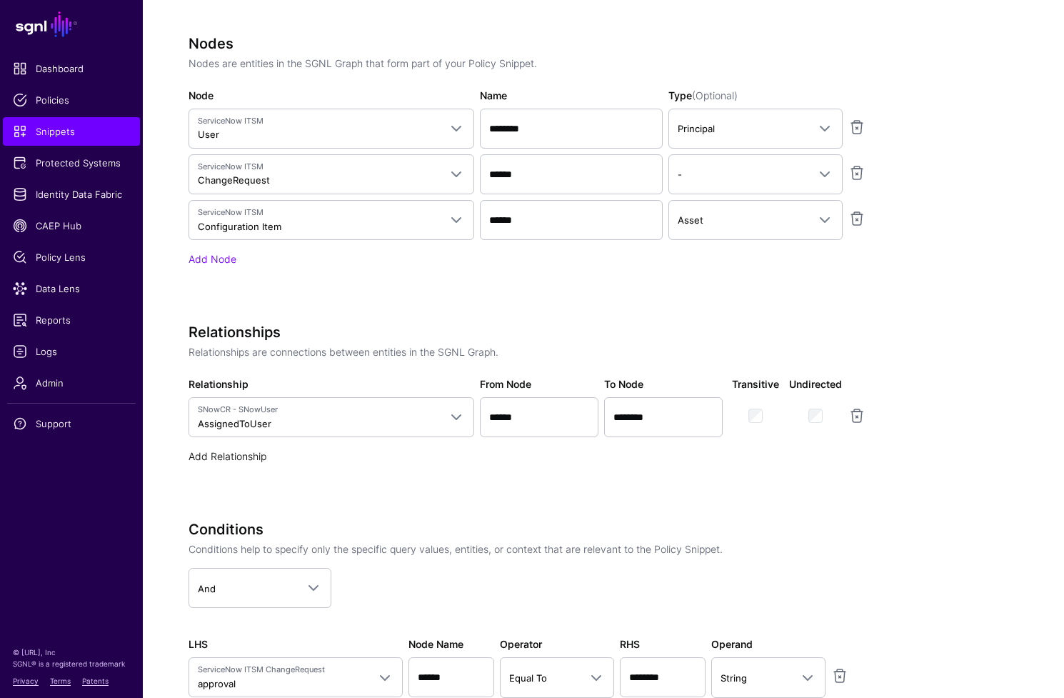
click at [253, 458] on link "Add Relationship" at bounding box center [228, 456] width 78 height 12
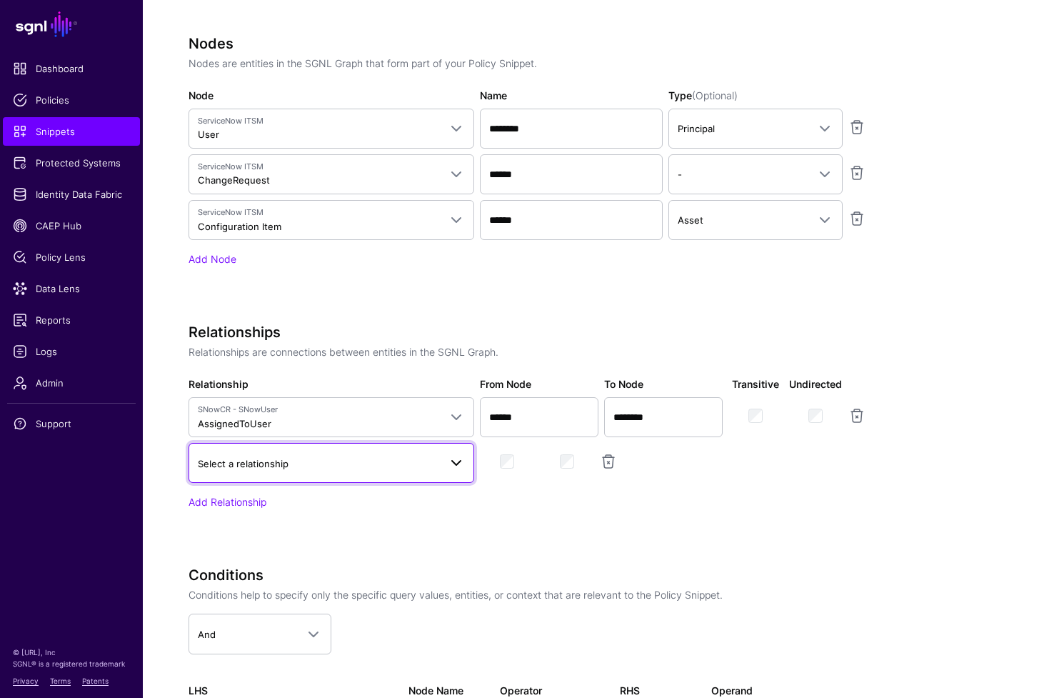
click at [211, 456] on span "Select a relationship" at bounding box center [318, 464] width 241 height 16
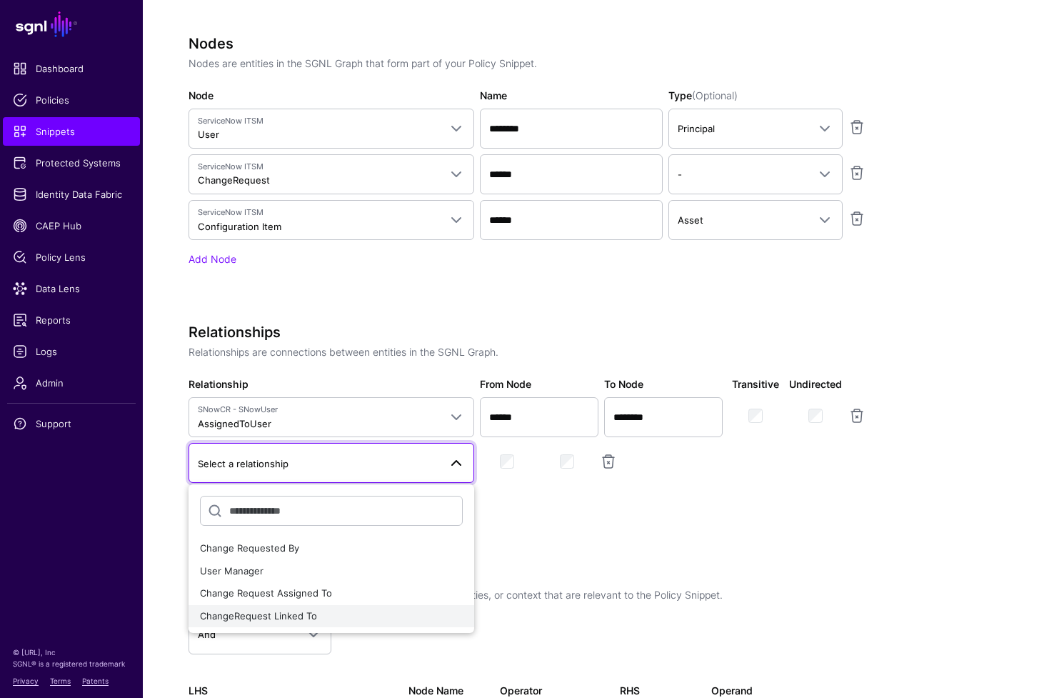
click at [377, 611] on div "ChangeRequest Linked To" at bounding box center [331, 616] width 263 height 14
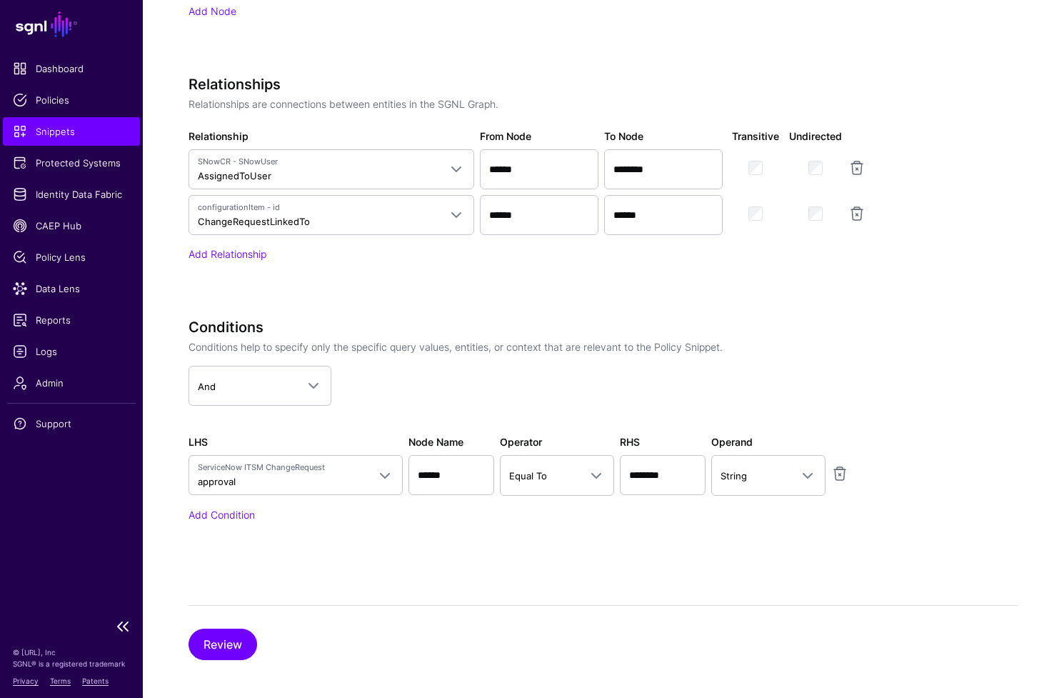
scroll to position [873, 0]
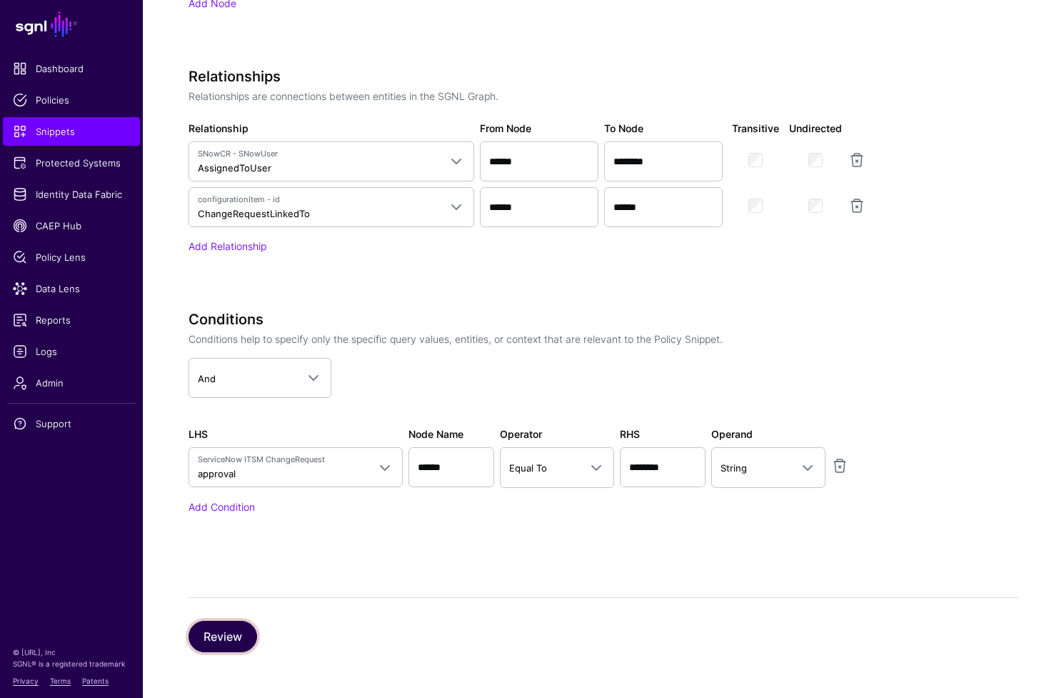
click at [223, 641] on button "Review" at bounding box center [223, 636] width 69 height 31
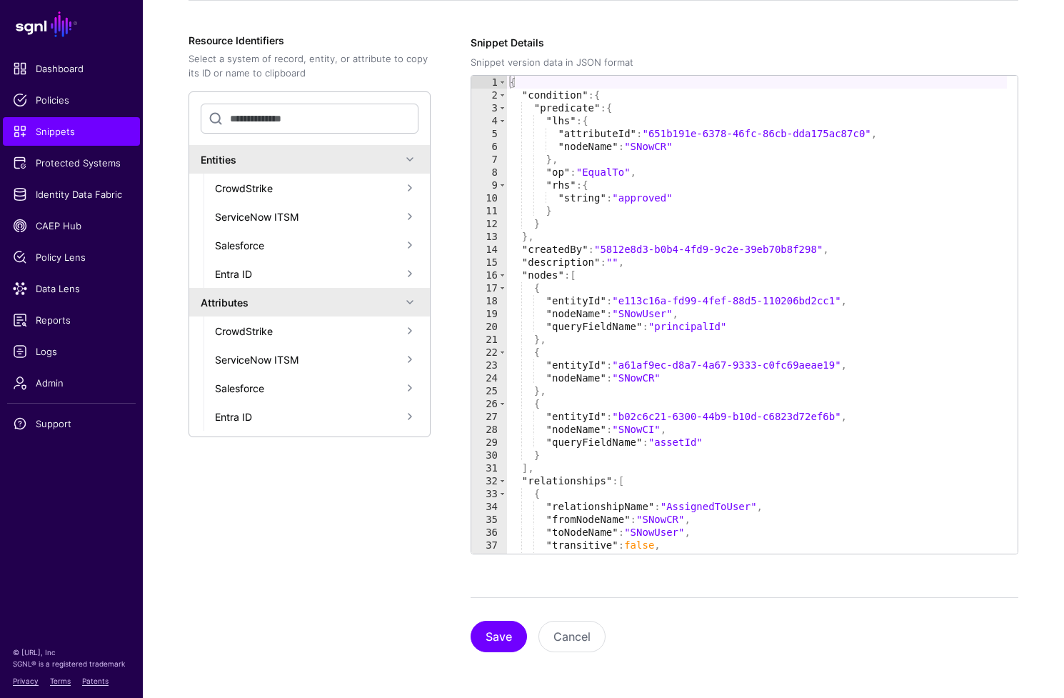
scroll to position [348, 0]
click at [499, 637] on button "Save" at bounding box center [499, 636] width 56 height 31
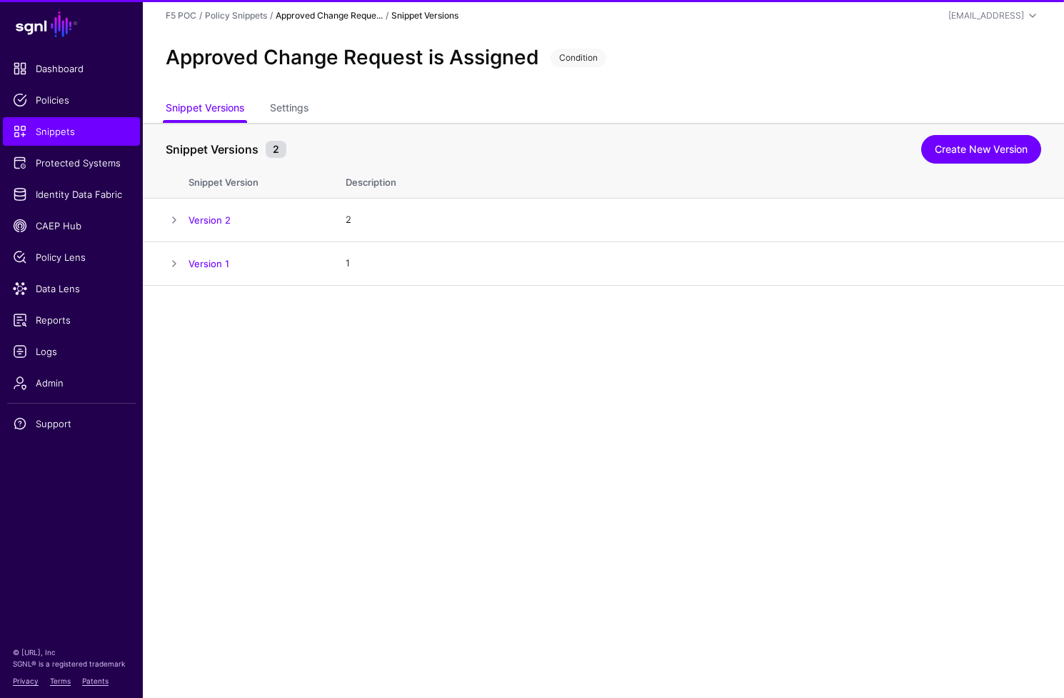
scroll to position [0, 0]
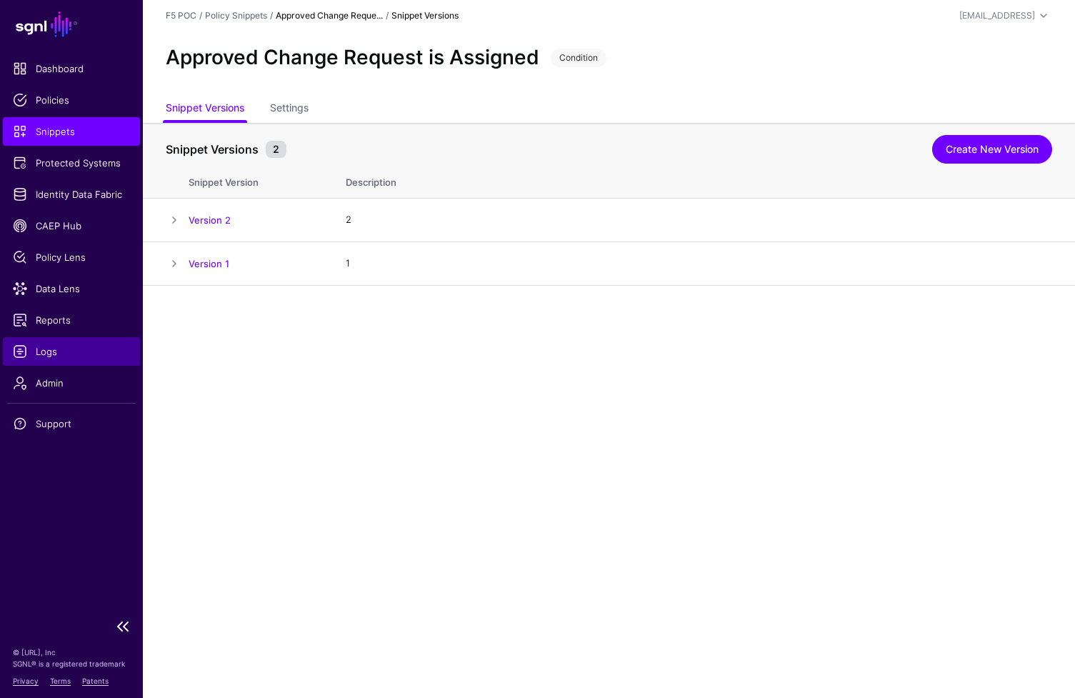
click at [54, 356] on span "Logs" at bounding box center [71, 351] width 117 height 14
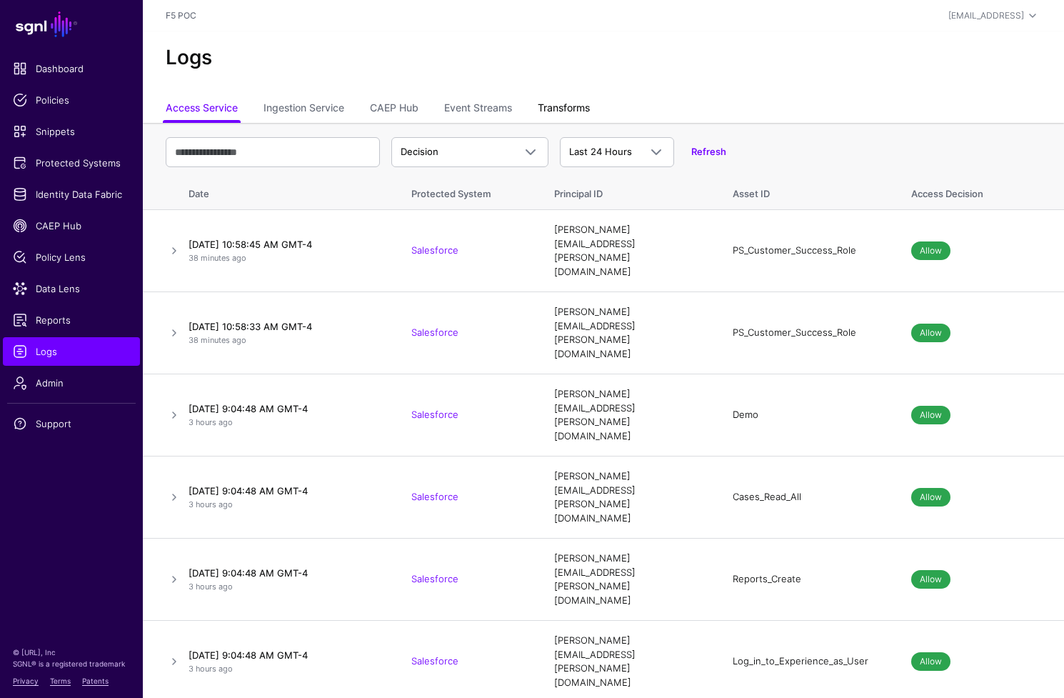
click at [555, 106] on link "Transforms" at bounding box center [564, 109] width 52 height 27
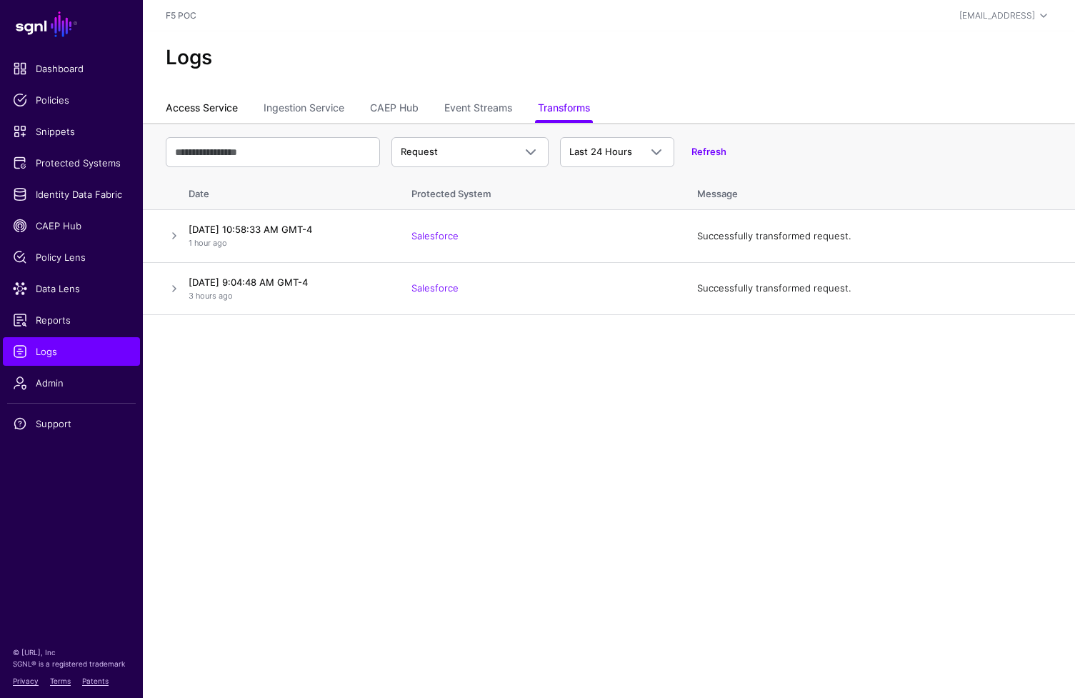
click at [215, 114] on link "Access Service" at bounding box center [202, 109] width 72 height 27
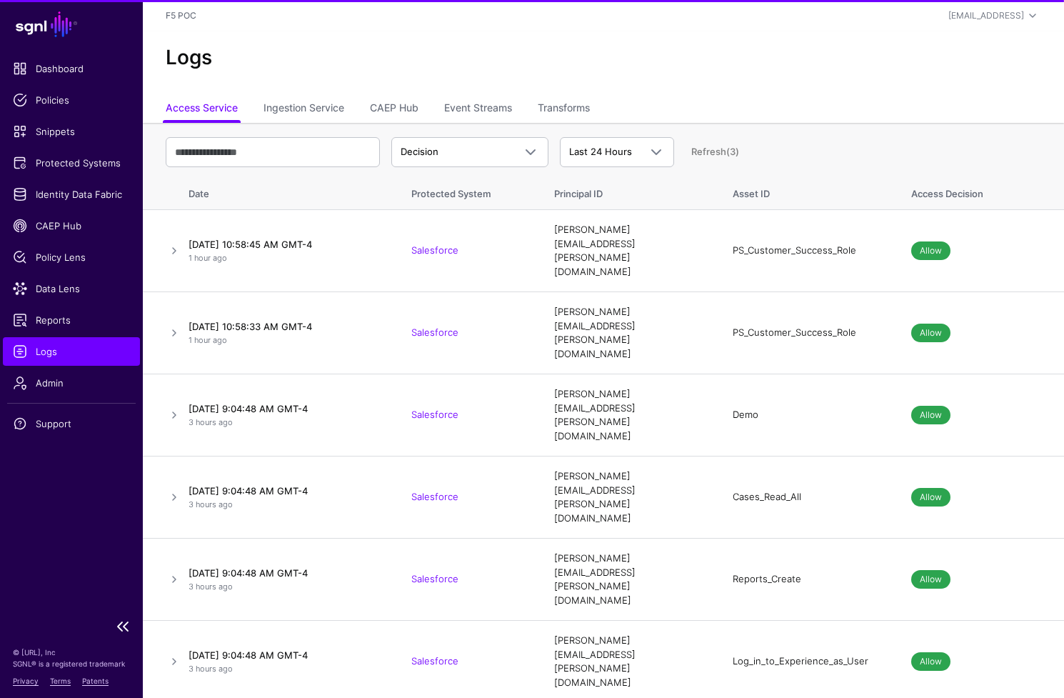
click at [81, 357] on span "Logs" at bounding box center [71, 351] width 117 height 14
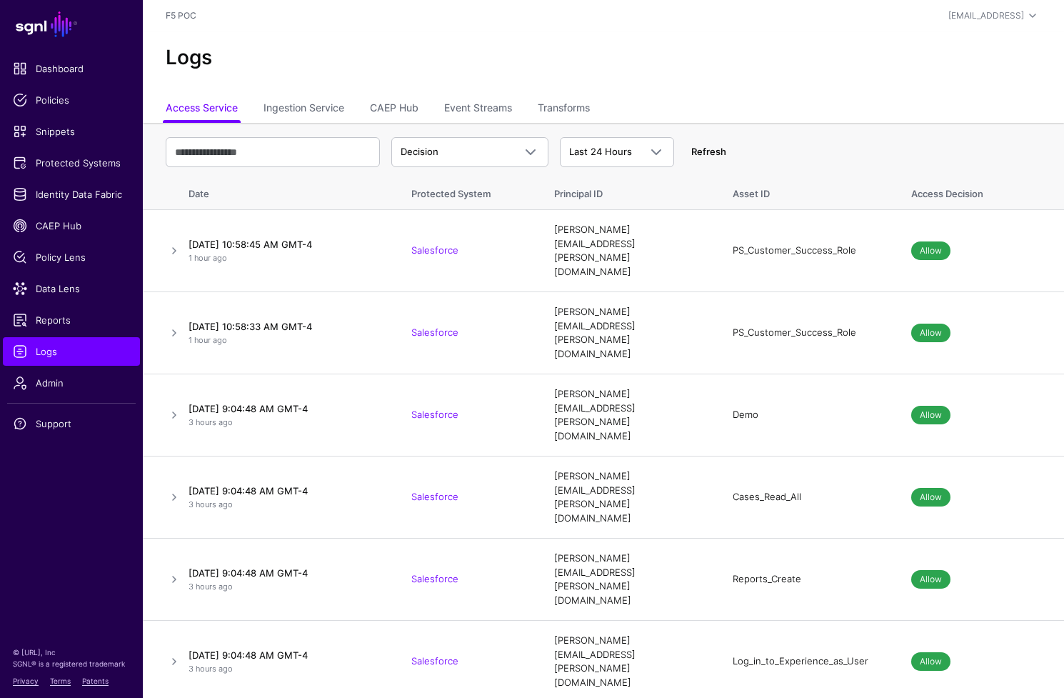
click at [701, 154] on link "Refresh" at bounding box center [708, 151] width 35 height 11
click at [961, 244] on link "View in Policy Lens" at bounding box center [988, 249] width 86 height 11
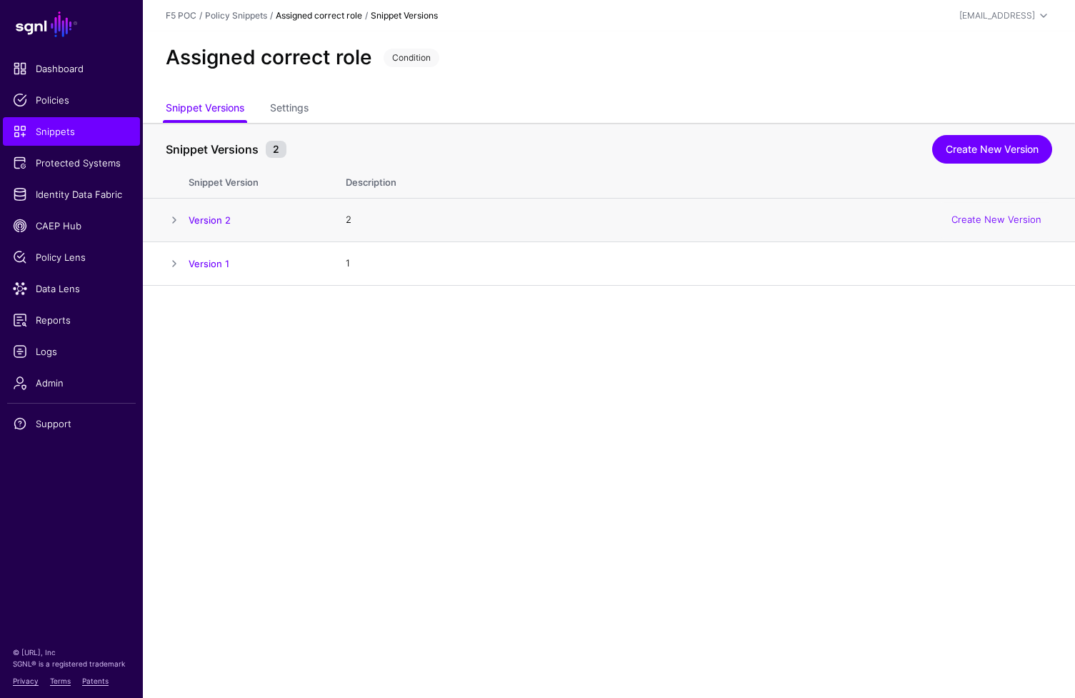
click at [174, 214] on span at bounding box center [174, 219] width 17 height 17
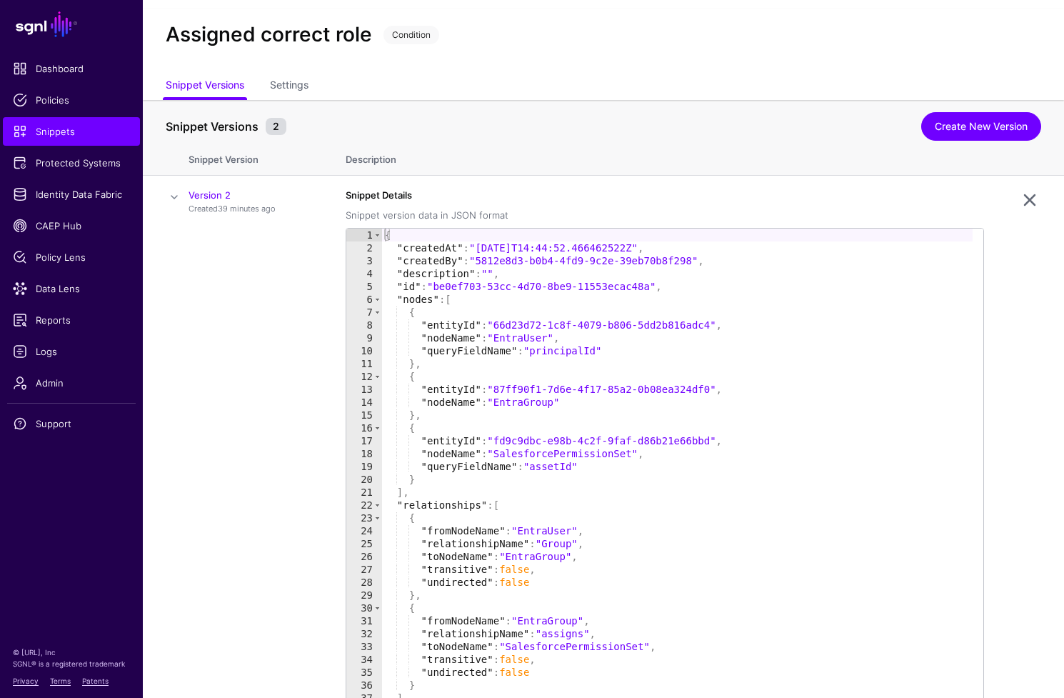
scroll to position [25, 0]
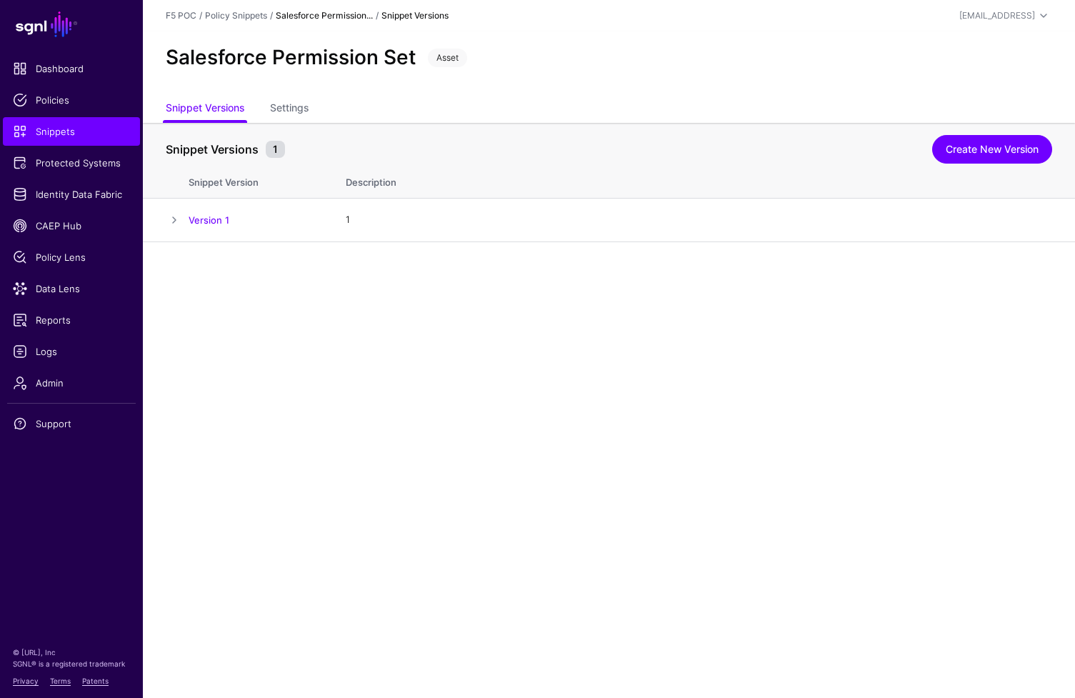
click at [305, 16] on strong "Salesforce Permission..." at bounding box center [324, 15] width 97 height 11
click at [251, 18] on link "Policy Snippets" at bounding box center [236, 15] width 62 height 11
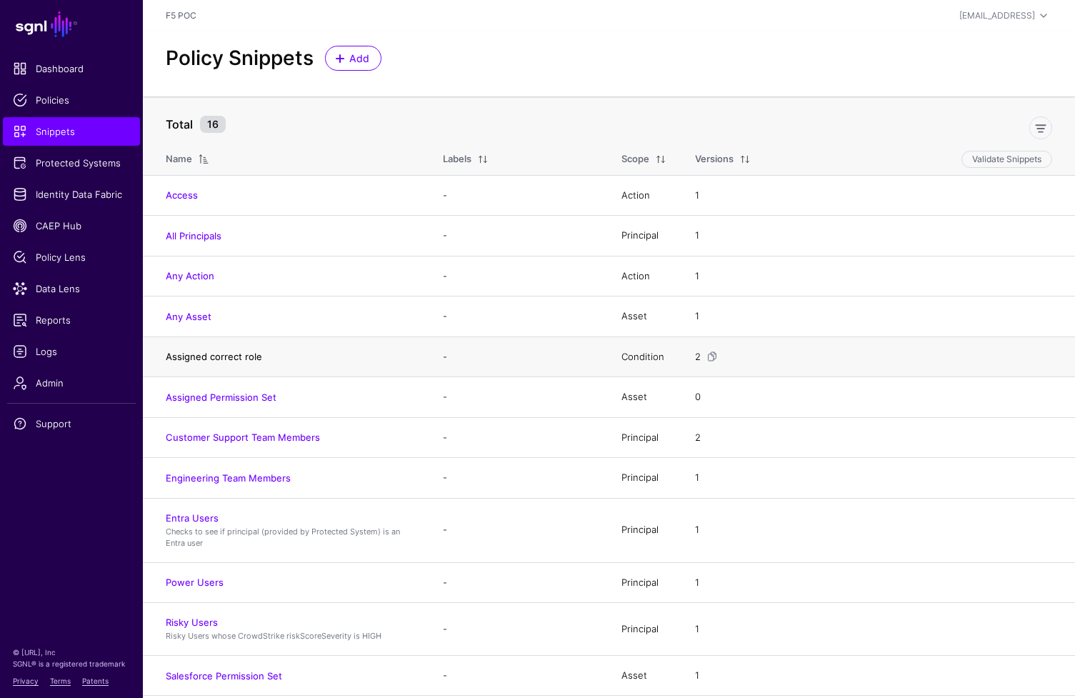
click at [231, 352] on link "Assigned correct role" at bounding box center [214, 356] width 96 height 11
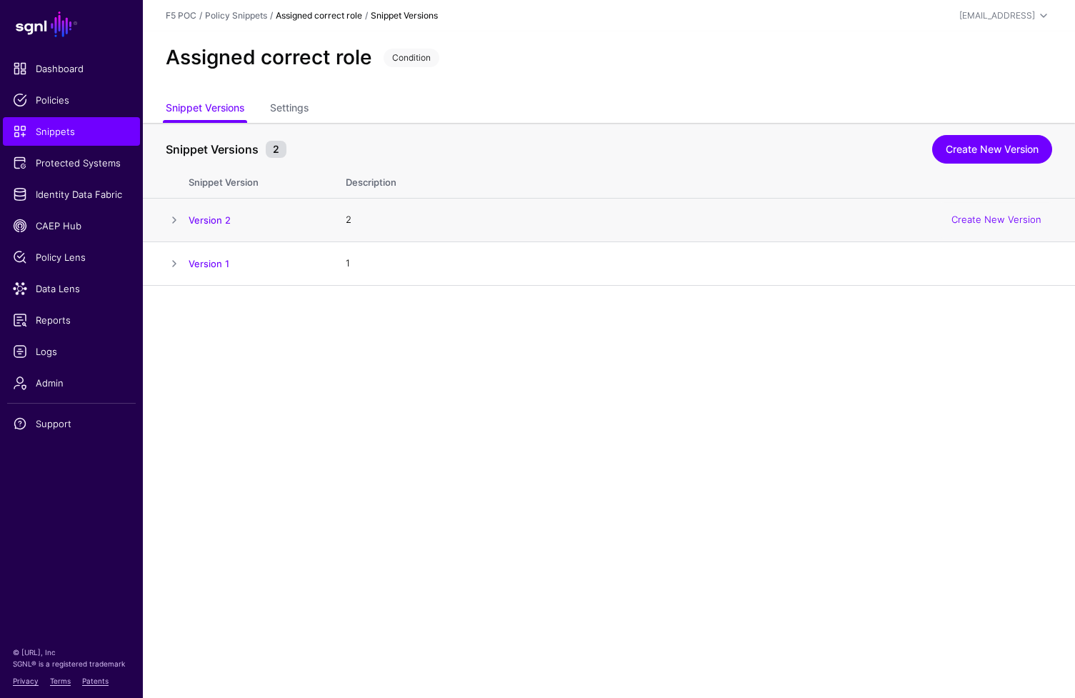
click at [172, 220] on span at bounding box center [174, 219] width 17 height 17
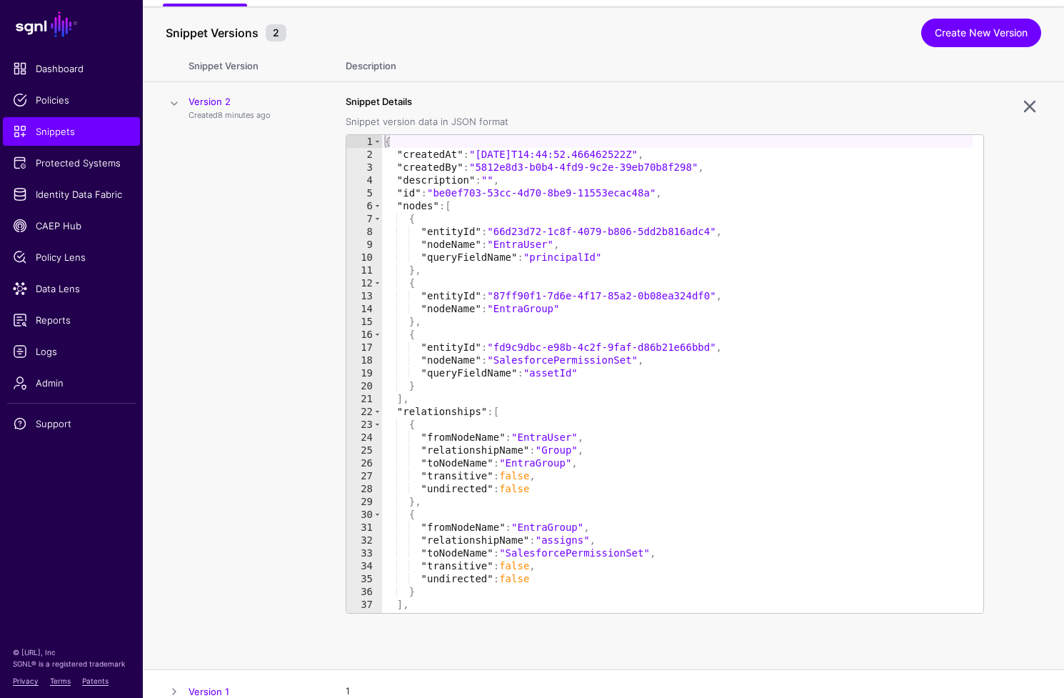
scroll to position [114, 0]
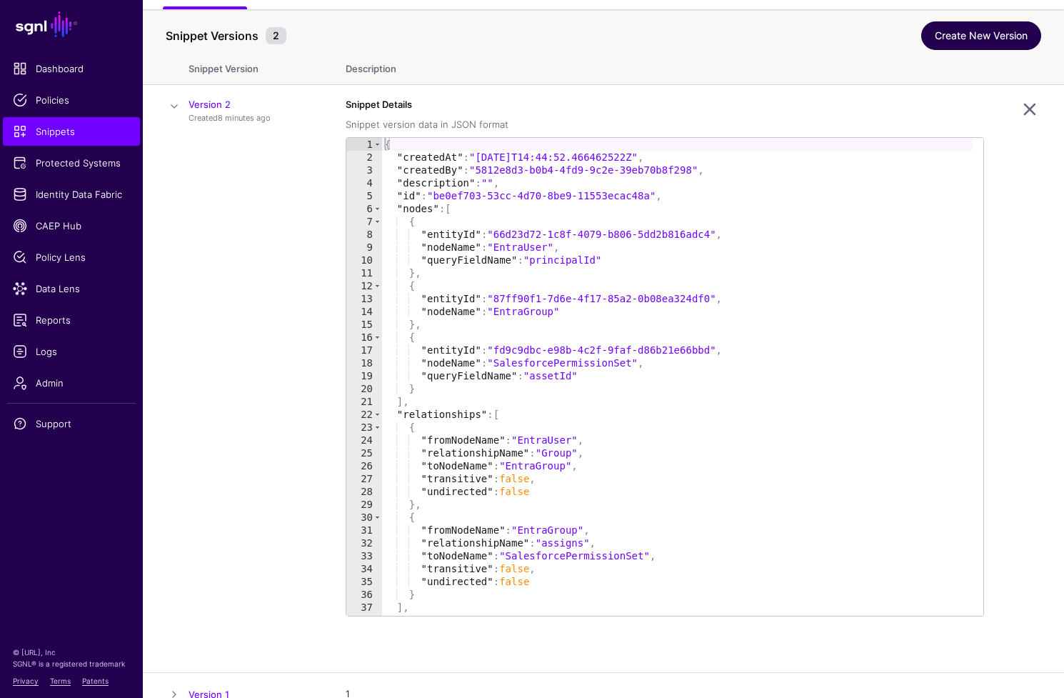
click at [966, 35] on link "Create New Version" at bounding box center [981, 35] width 120 height 29
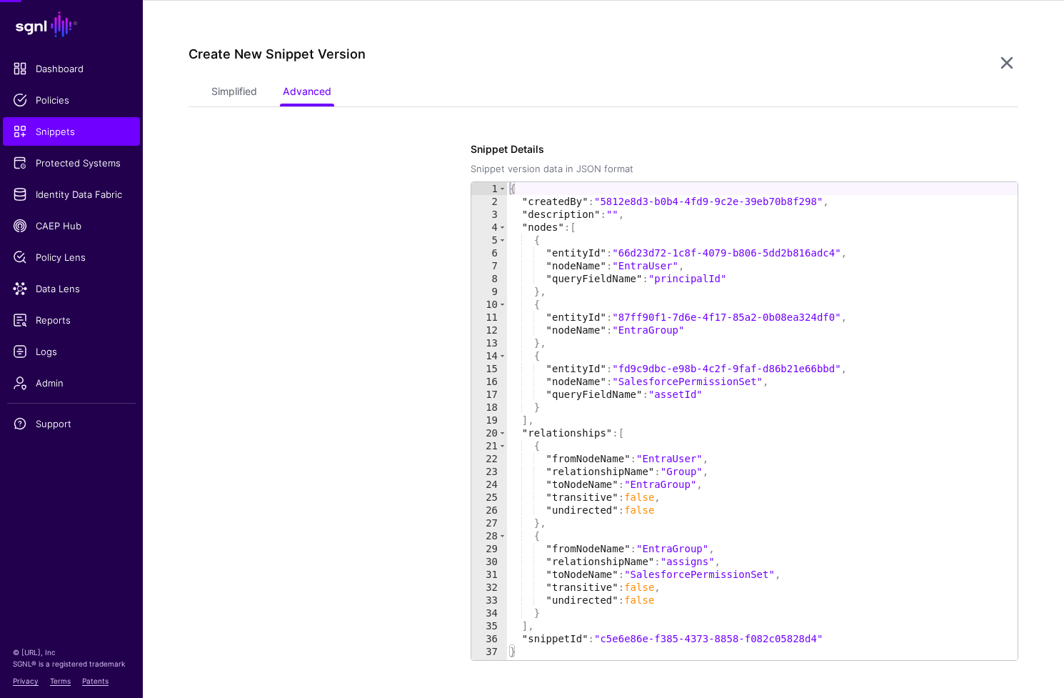
scroll to position [286, 0]
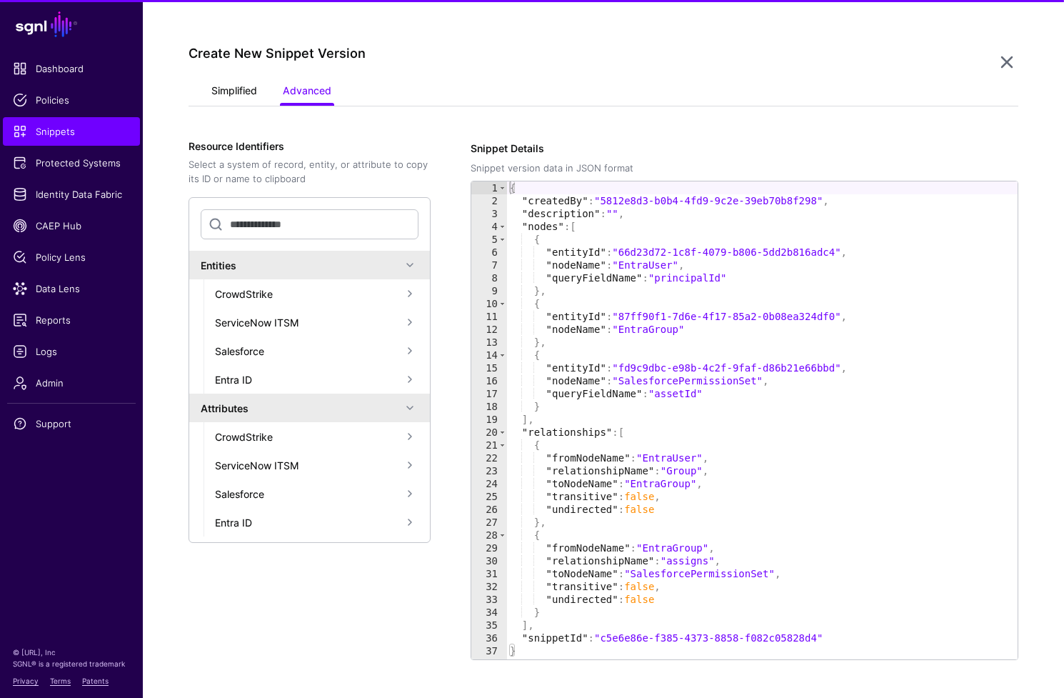
click at [219, 94] on link "Simplified" at bounding box center [234, 92] width 46 height 27
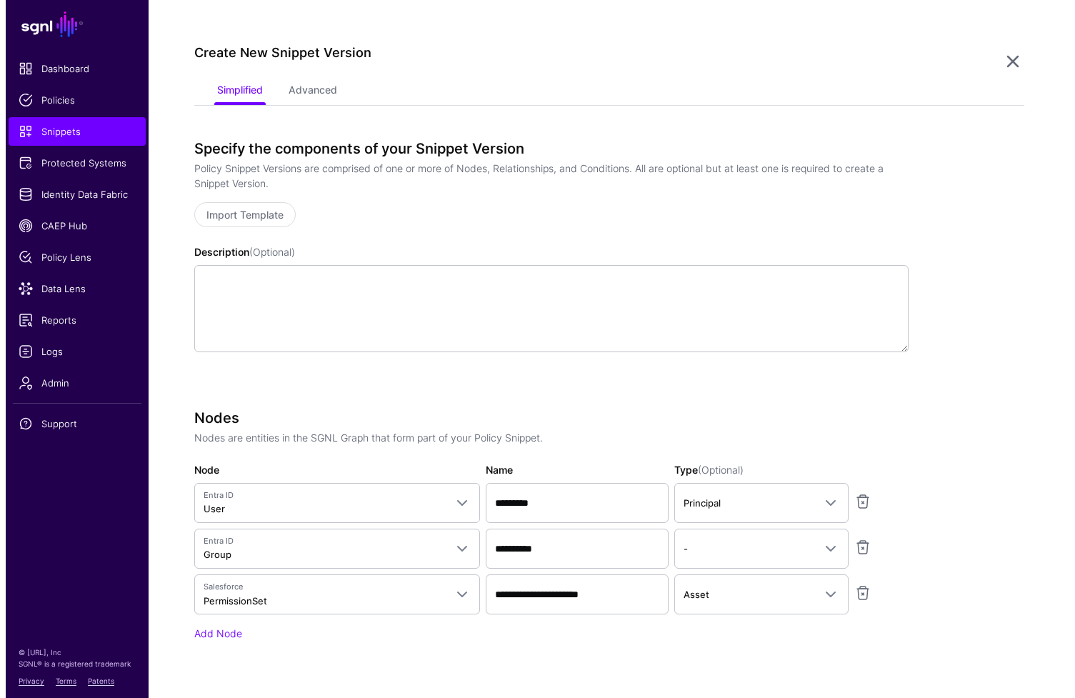
scroll to position [0, 0]
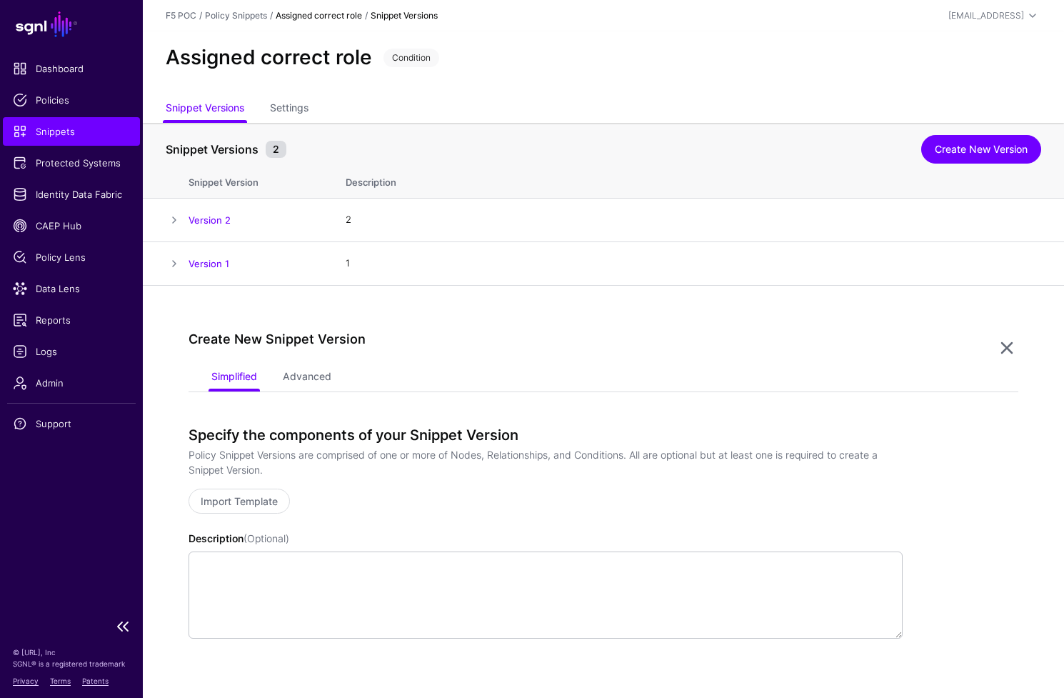
click at [60, 134] on span "Snippets" at bounding box center [71, 131] width 117 height 14
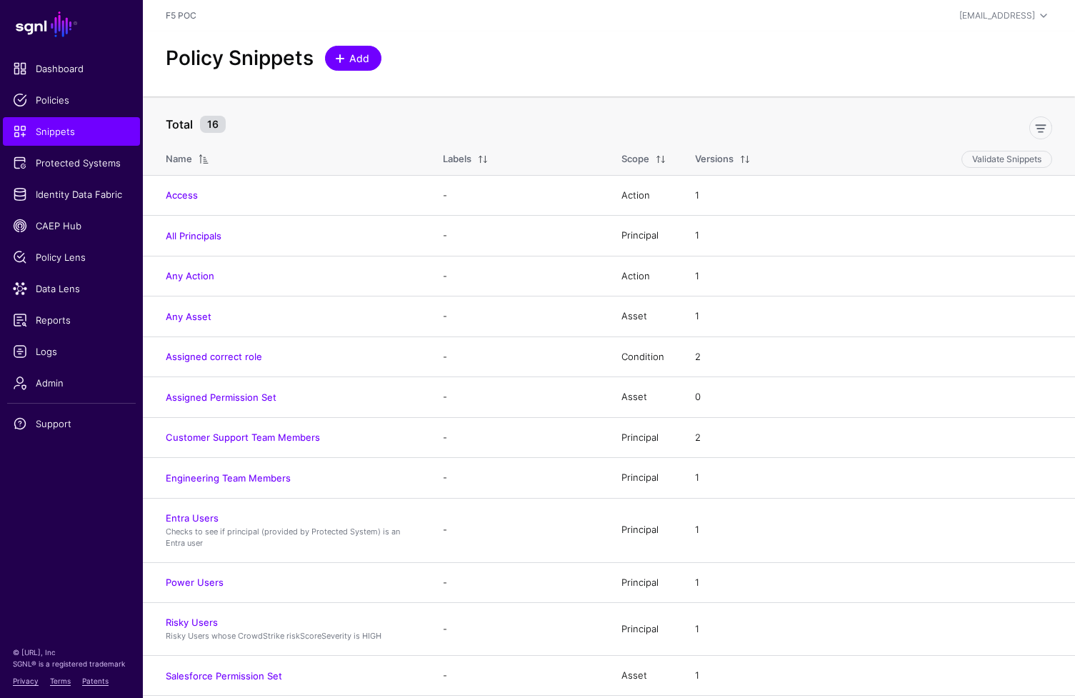
click at [354, 62] on span "Add" at bounding box center [360, 58] width 24 height 15
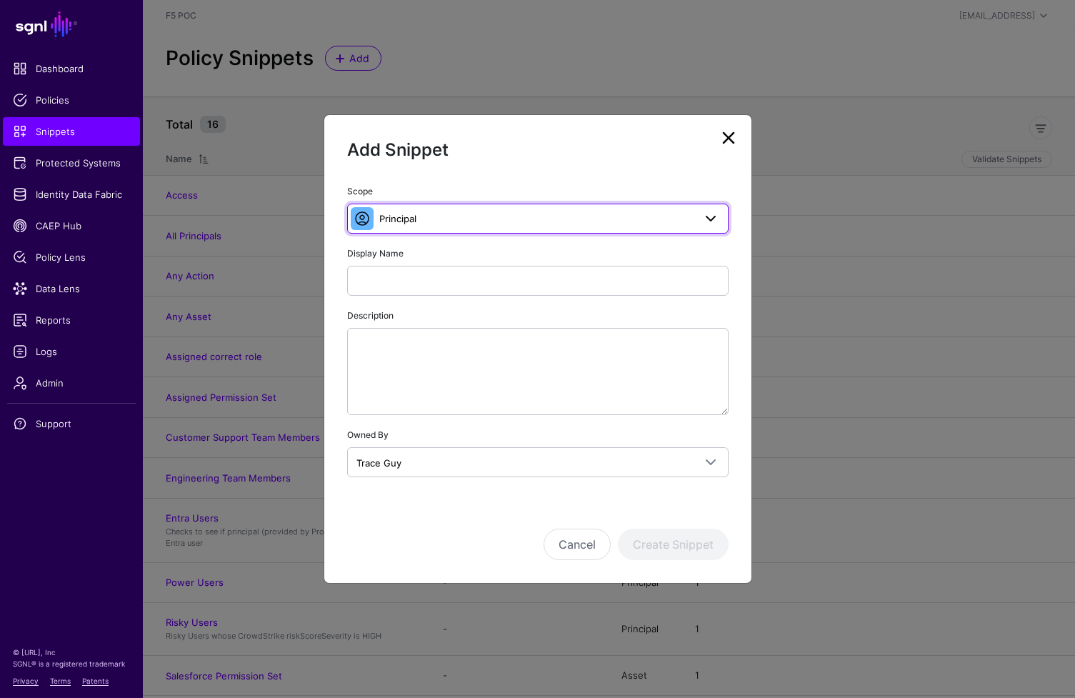
click at [486, 217] on span "Principal" at bounding box center [536, 219] width 314 height 16
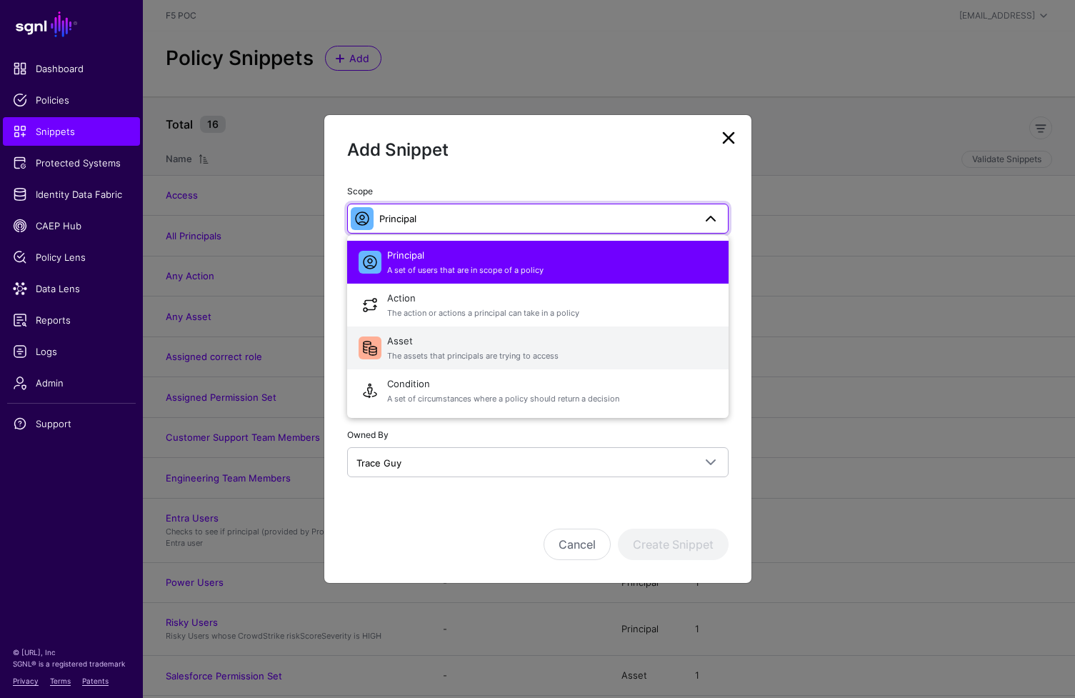
click at [606, 354] on span "The assets that principals are trying to access" at bounding box center [552, 356] width 330 height 12
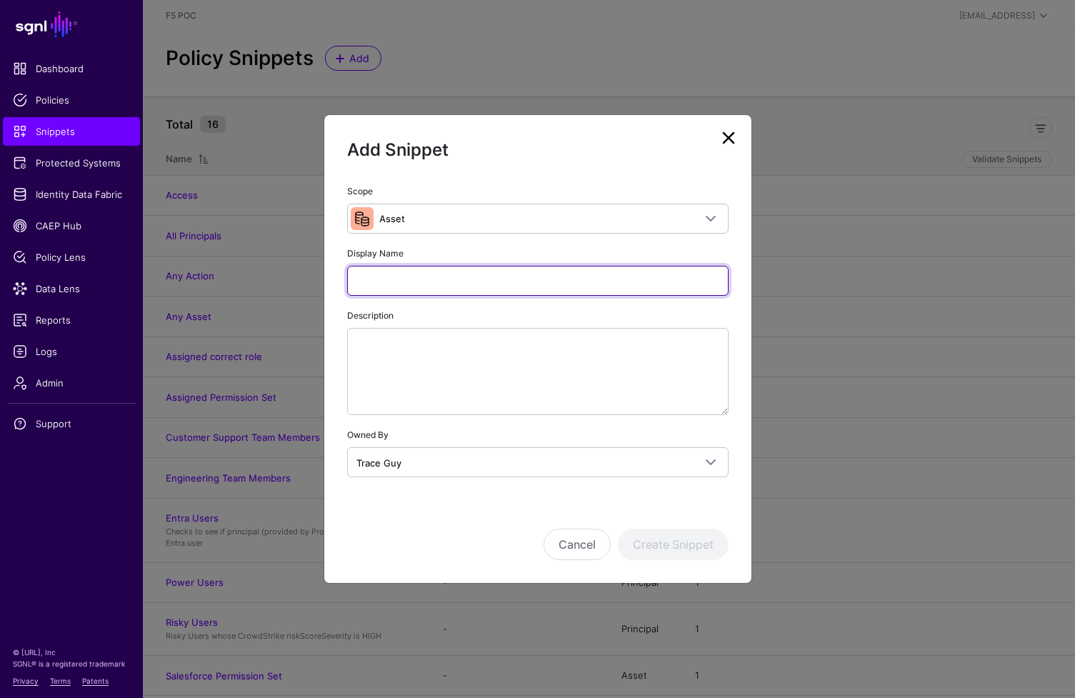
click at [495, 284] on input "Display Name" at bounding box center [537, 281] width 381 height 30
type input "**********"
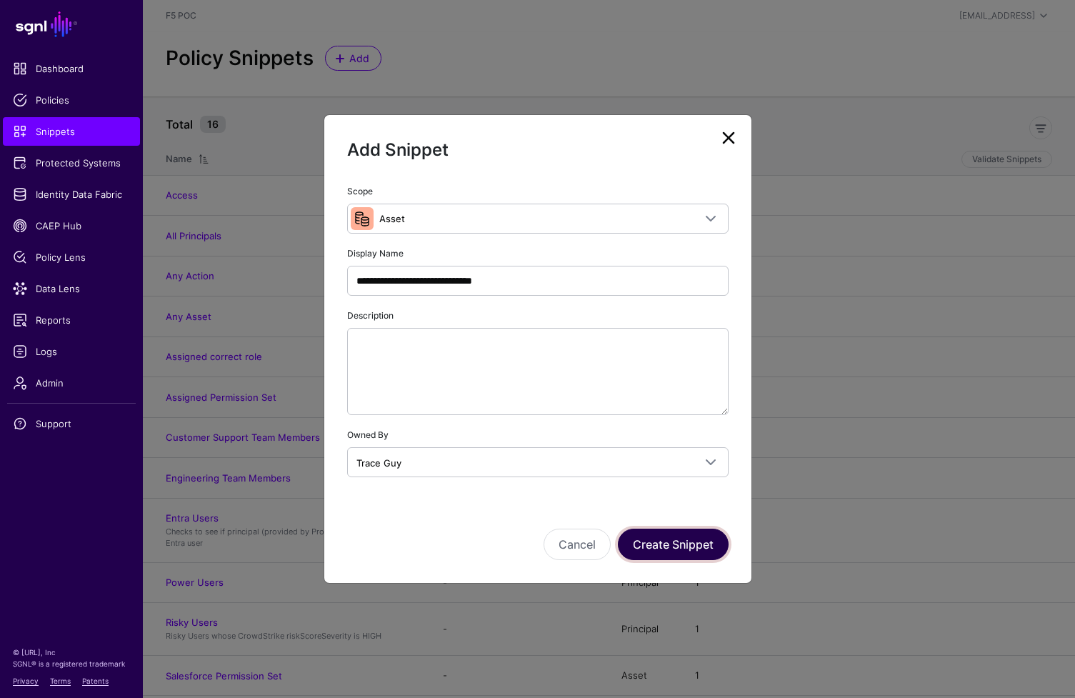
click at [705, 545] on button "Create Snippet" at bounding box center [673, 544] width 111 height 31
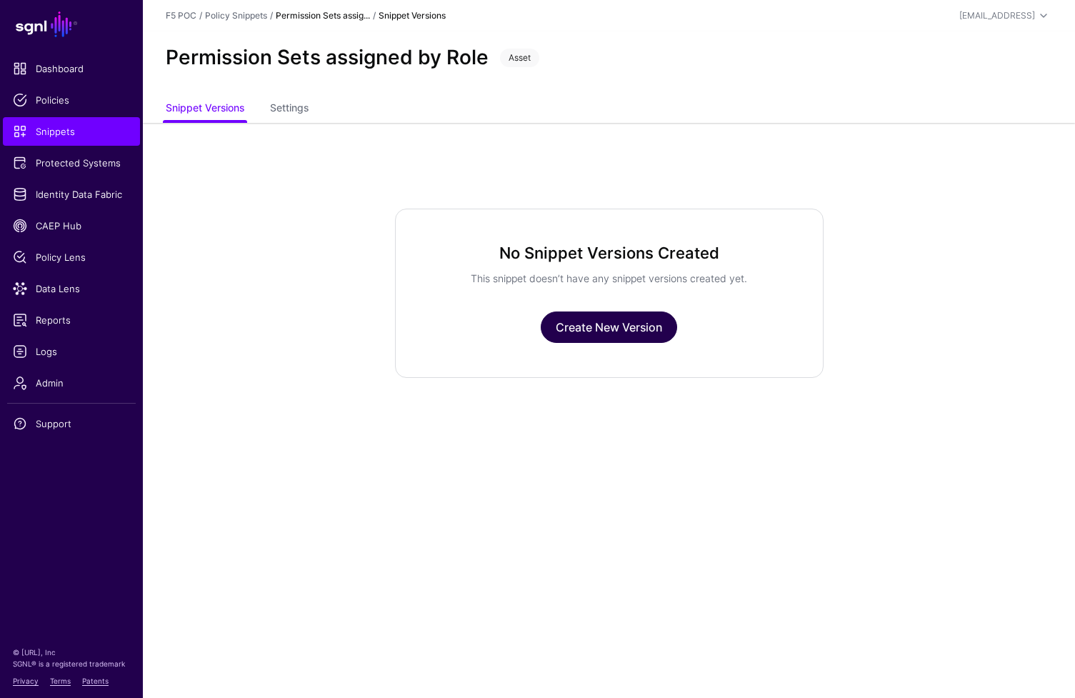
click at [646, 331] on link "Create New Version" at bounding box center [609, 326] width 136 height 31
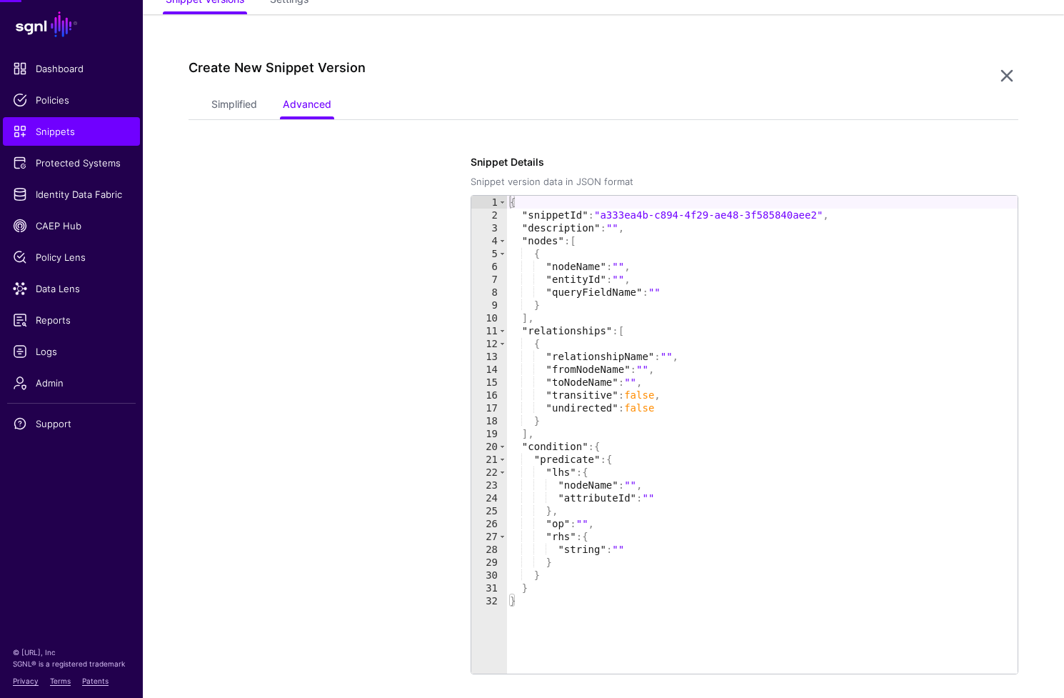
scroll to position [123, 0]
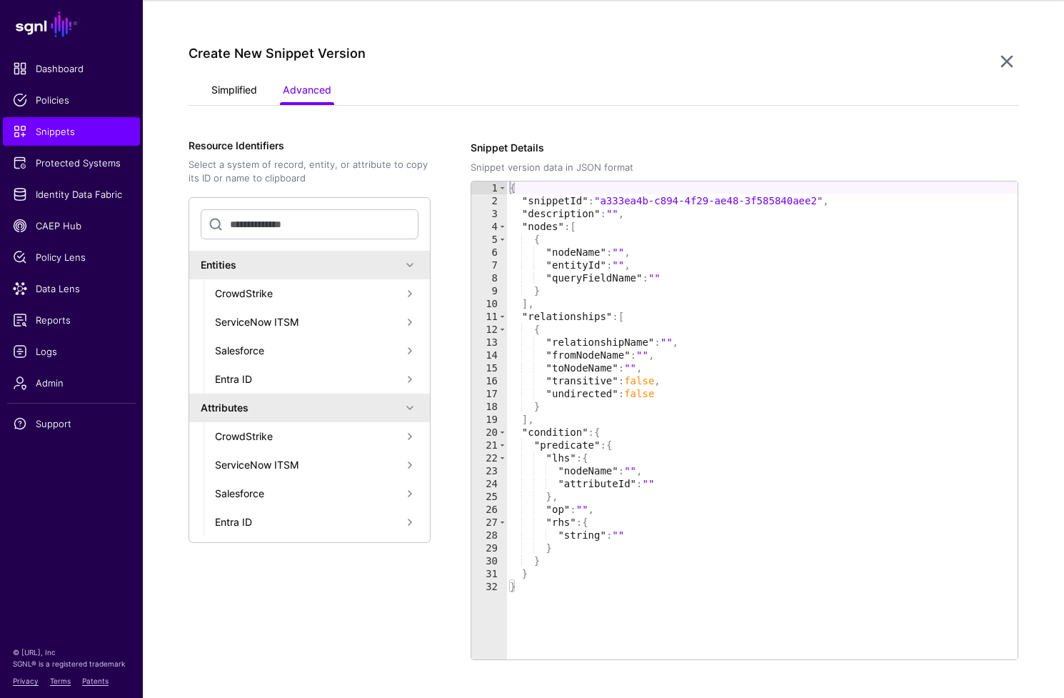
click at [226, 101] on link "Simplified" at bounding box center [234, 91] width 46 height 27
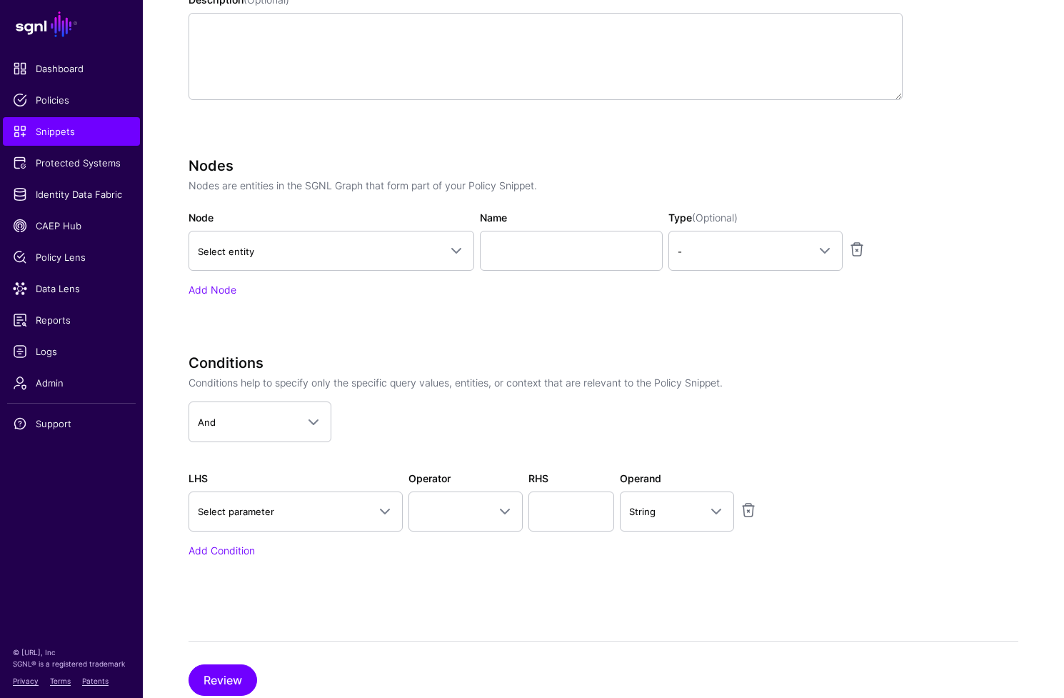
scroll to position [145, 0]
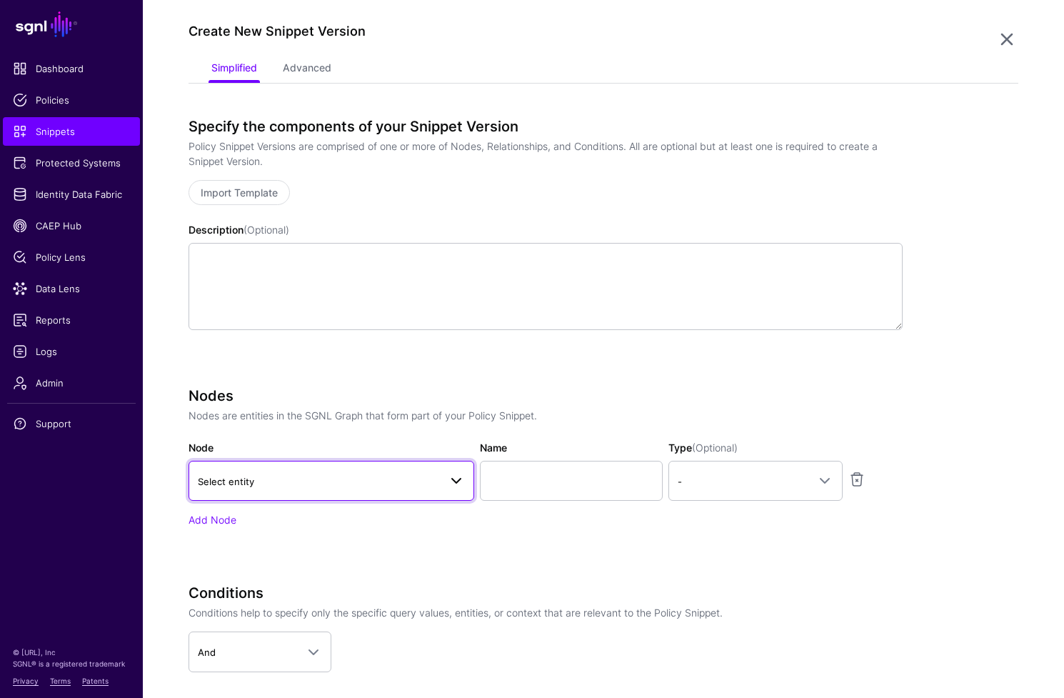
click at [401, 487] on span "Select entity" at bounding box center [318, 482] width 241 height 16
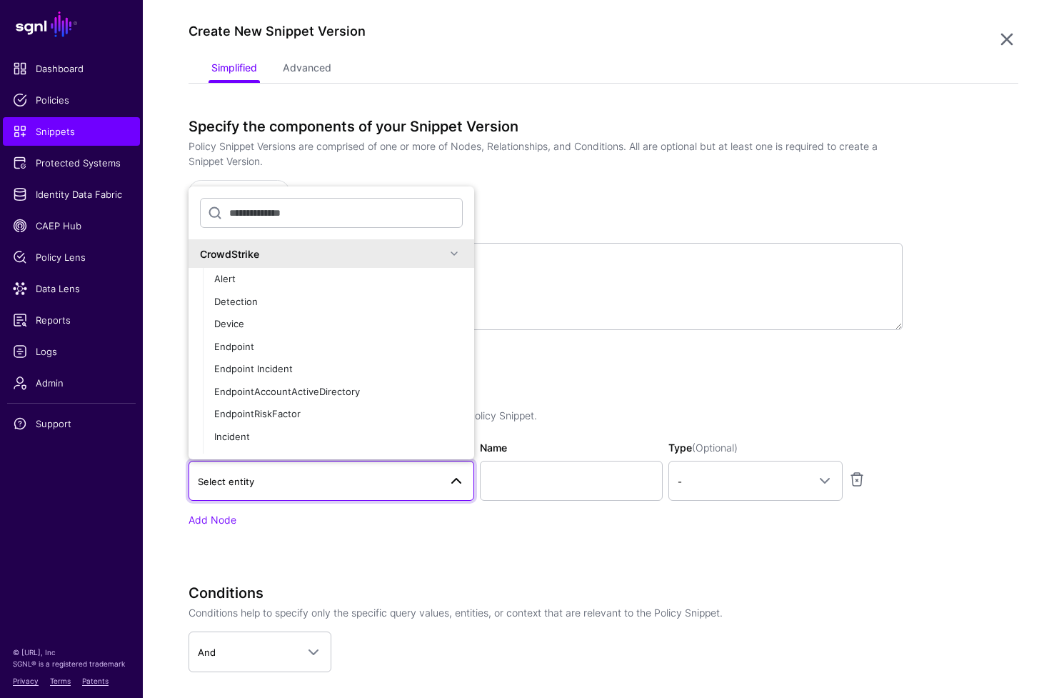
scroll to position [3, 0]
click at [449, 252] on span at bounding box center [454, 250] width 17 height 17
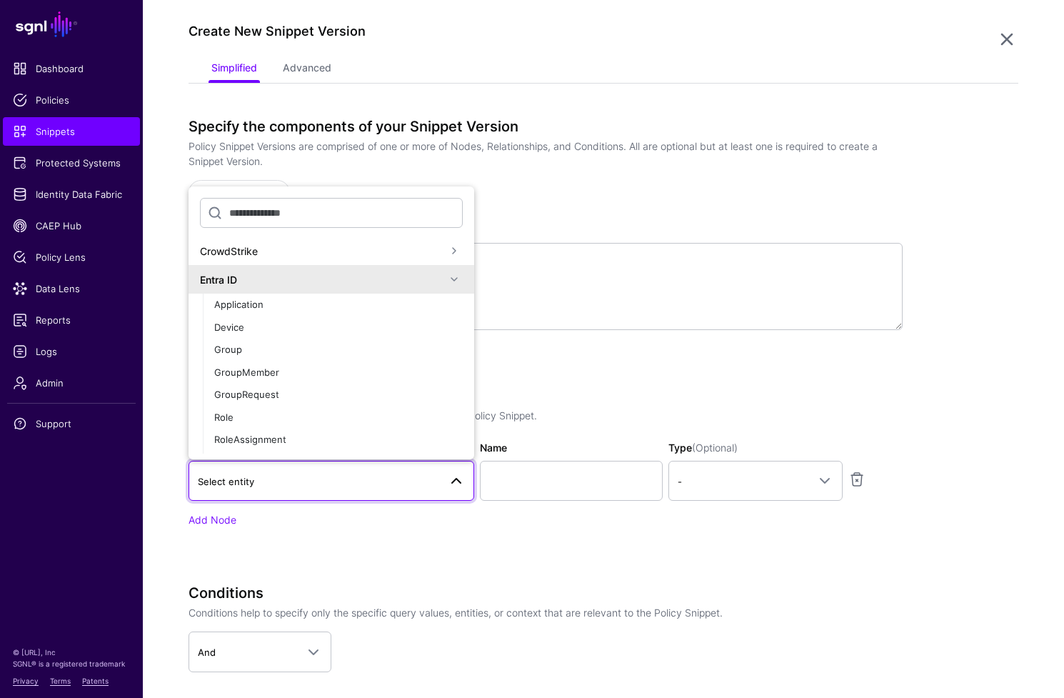
click at [446, 286] on span at bounding box center [454, 279] width 17 height 17
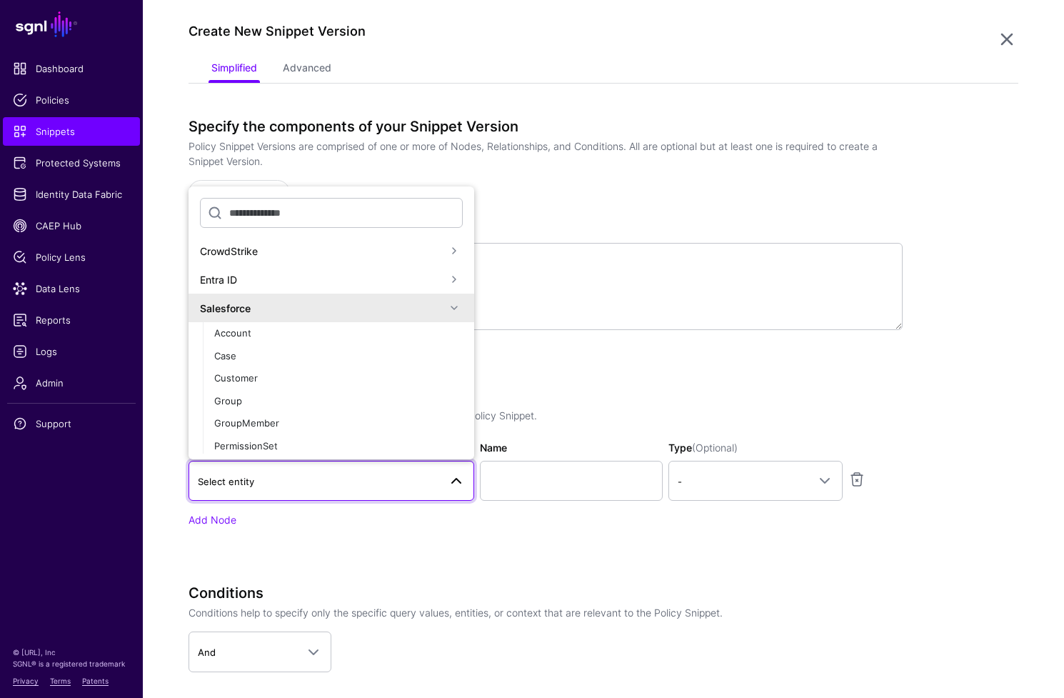
click at [446, 306] on span at bounding box center [454, 307] width 17 height 17
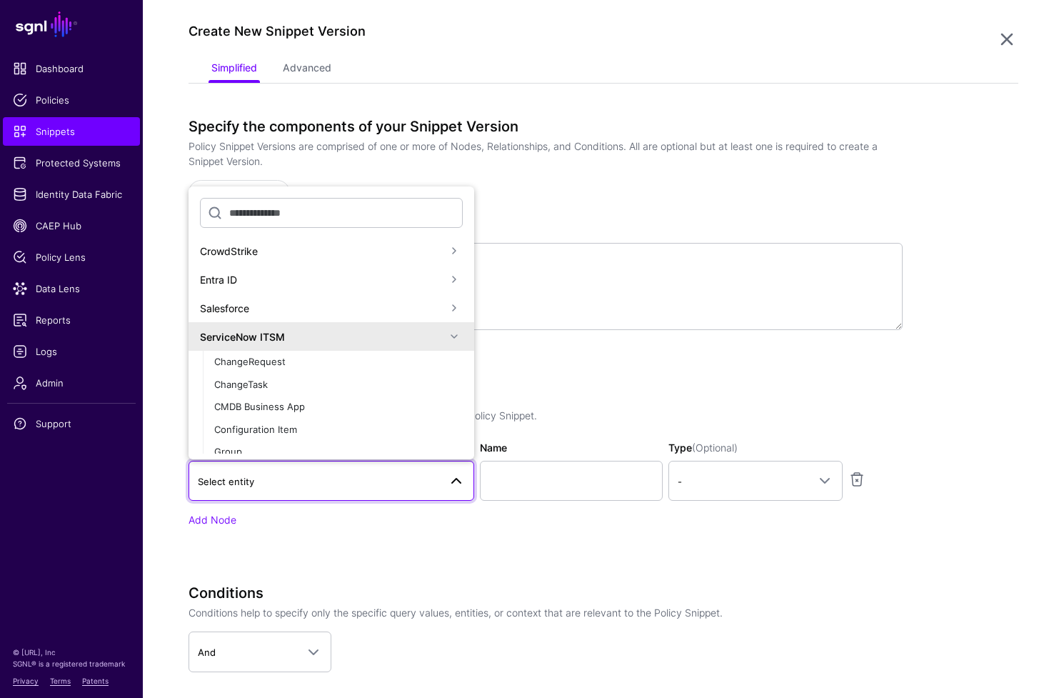
click at [446, 284] on span at bounding box center [454, 279] width 17 height 17
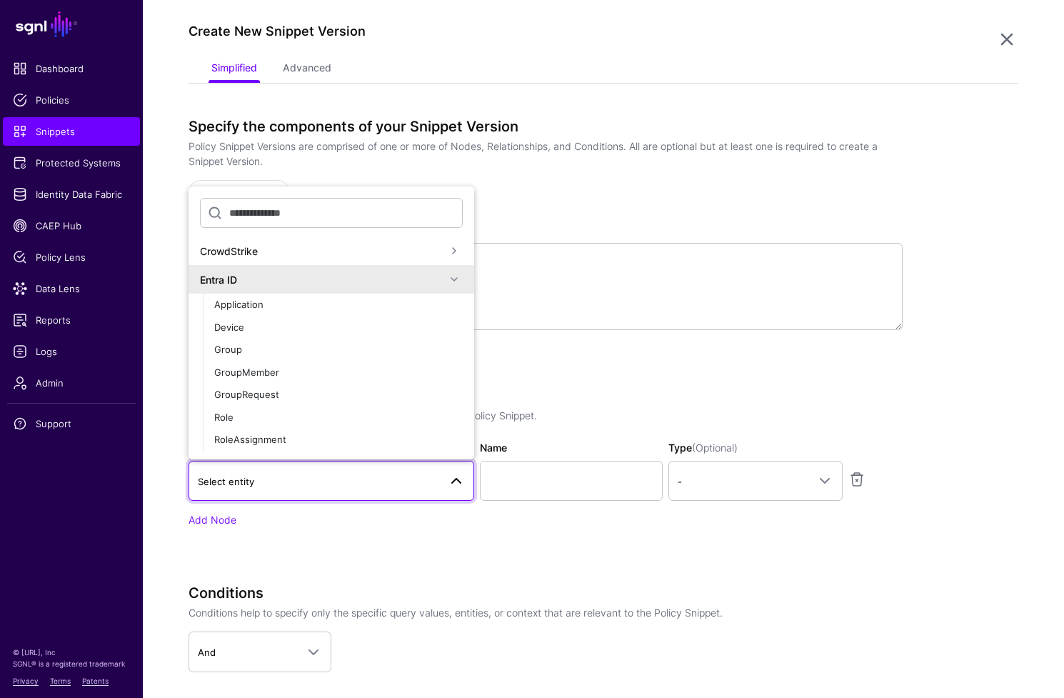
scroll to position [150, 0]
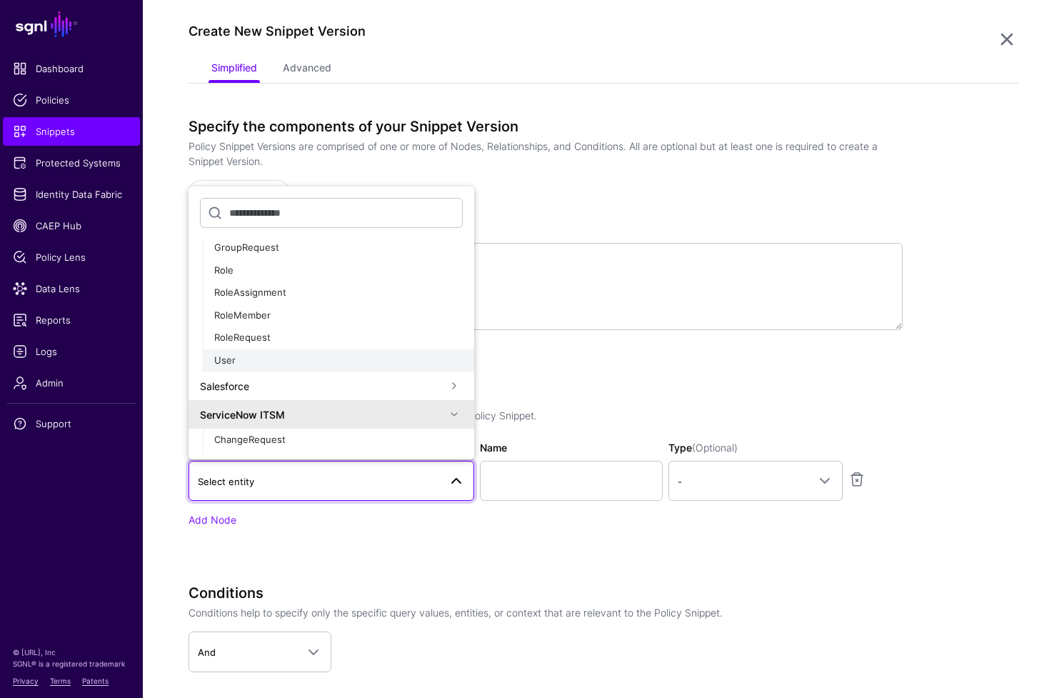
click at [336, 361] on div "User" at bounding box center [338, 361] width 249 height 14
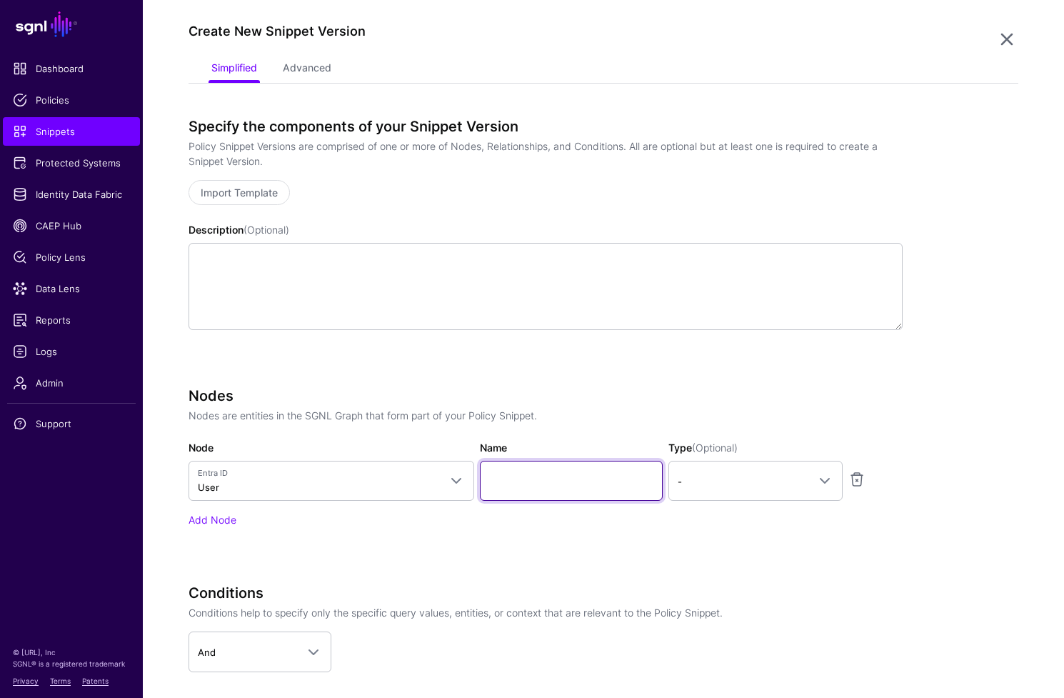
click at [576, 479] on input "Name" at bounding box center [571, 481] width 183 height 40
type input "*********"
click at [674, 381] on div "Specify the components of your Snippet Version Policy Snippet Versions are comp…" at bounding box center [546, 473] width 714 height 710
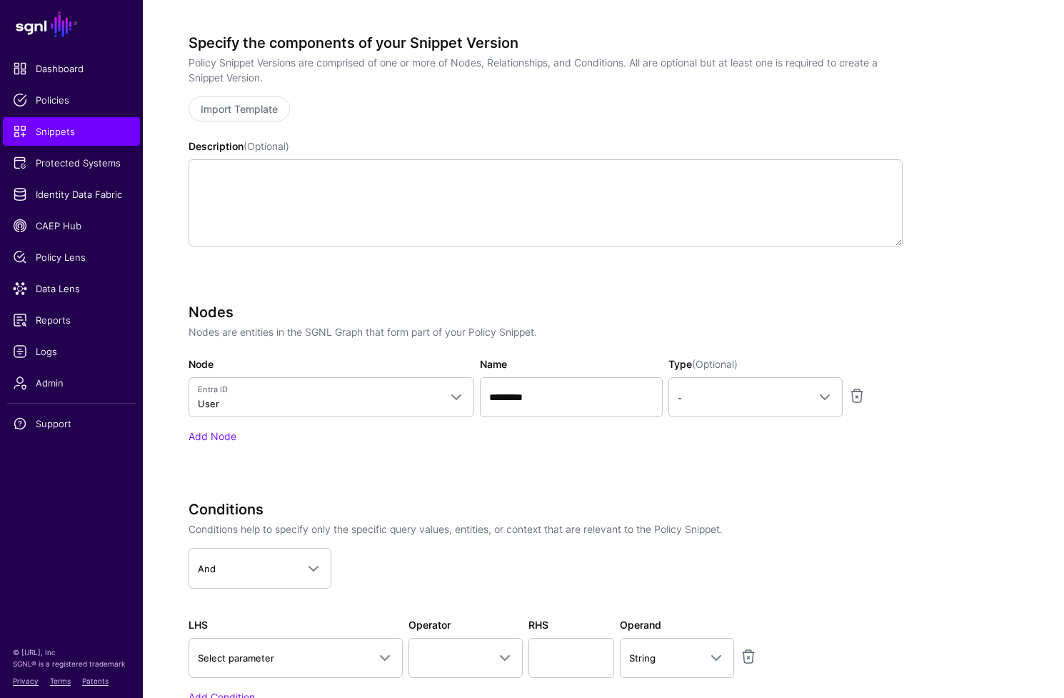
scroll to position [238, 0]
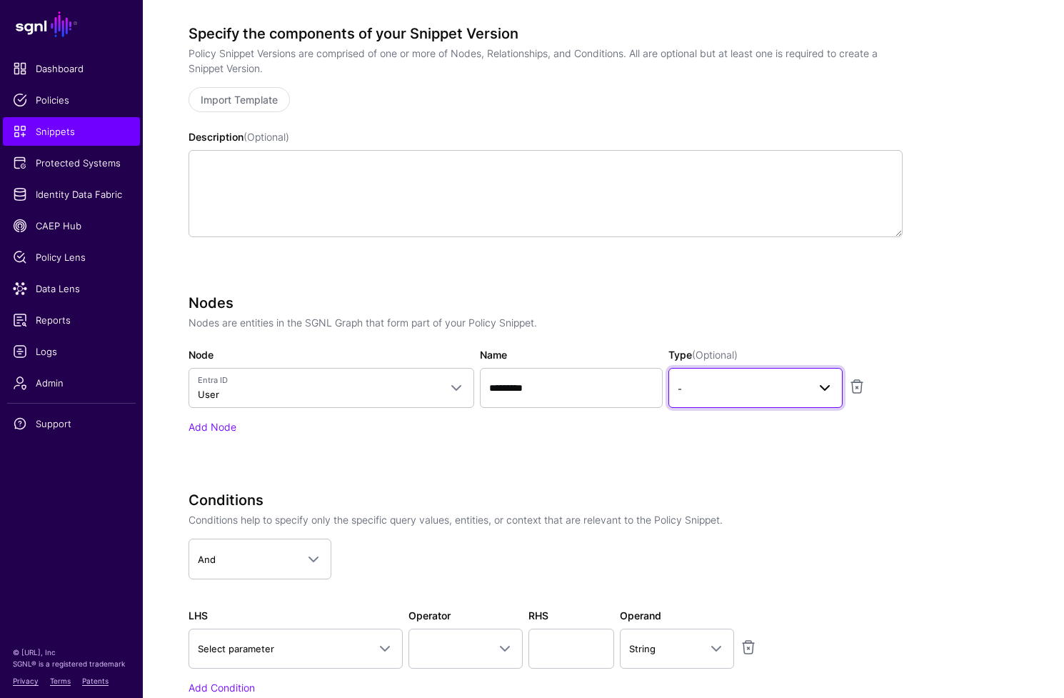
click at [789, 390] on span "-" at bounding box center [743, 389] width 130 height 16
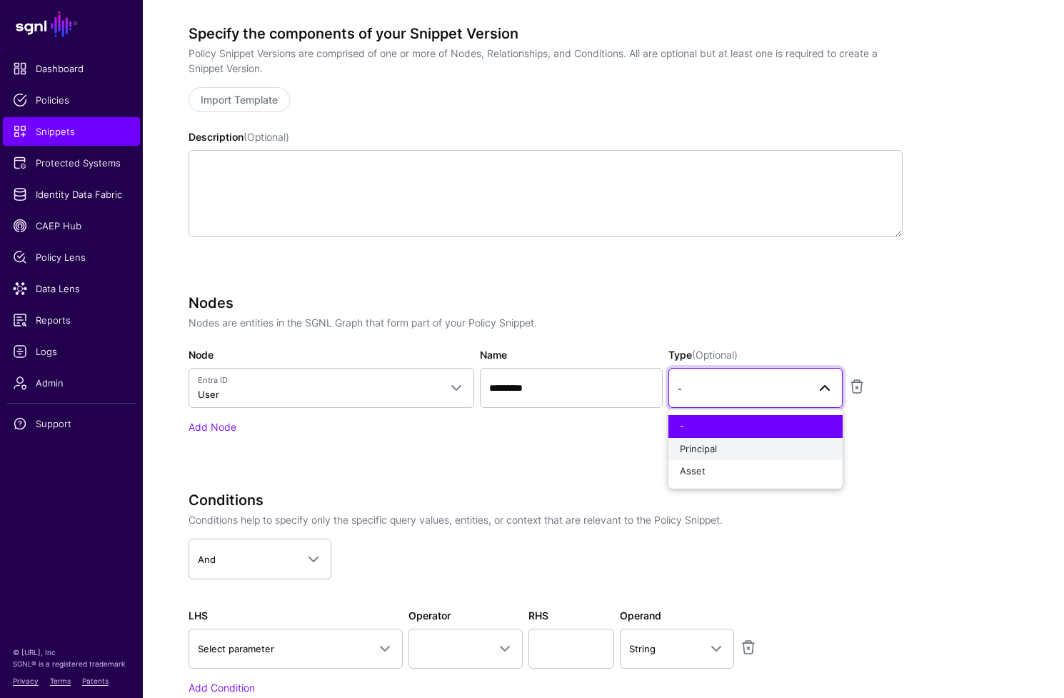
click at [748, 457] on button "Principal" at bounding box center [756, 449] width 174 height 23
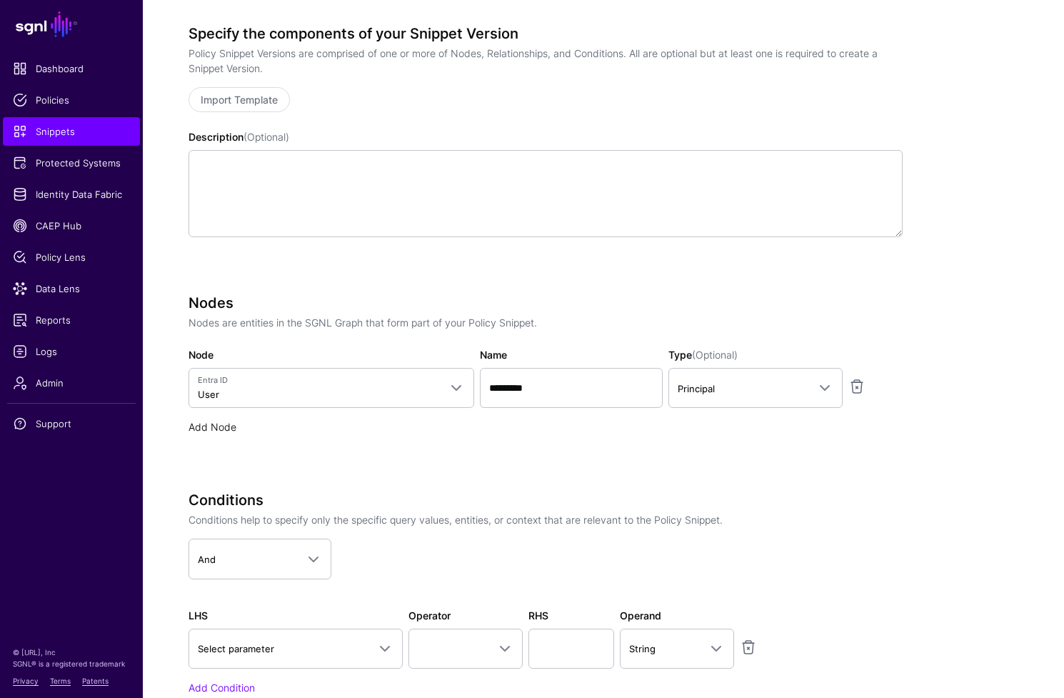
click at [232, 430] on link "Add Node" at bounding box center [213, 427] width 48 height 12
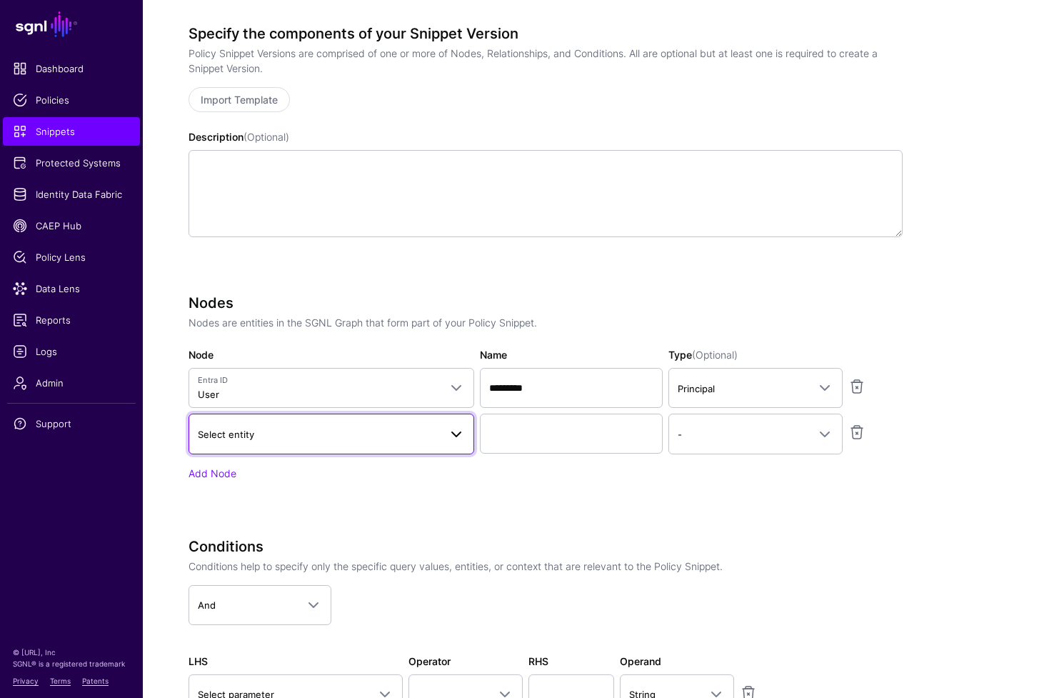
click at [401, 442] on span "Select entity" at bounding box center [331, 433] width 267 height 17
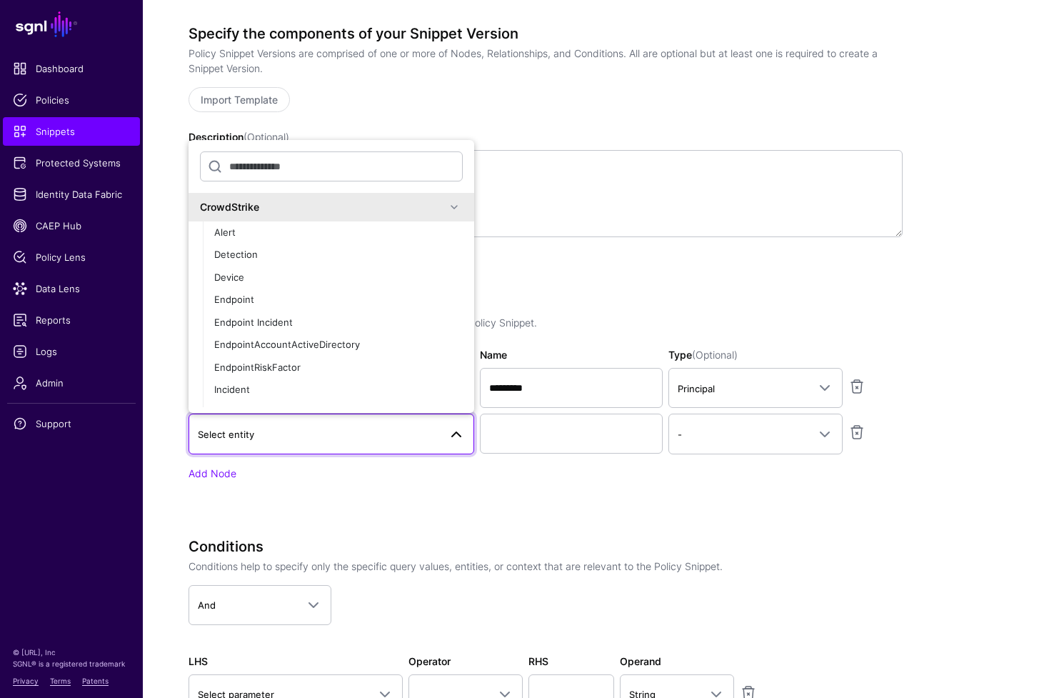
click at [433, 214] on div "CrowdStrike" at bounding box center [323, 206] width 246 height 15
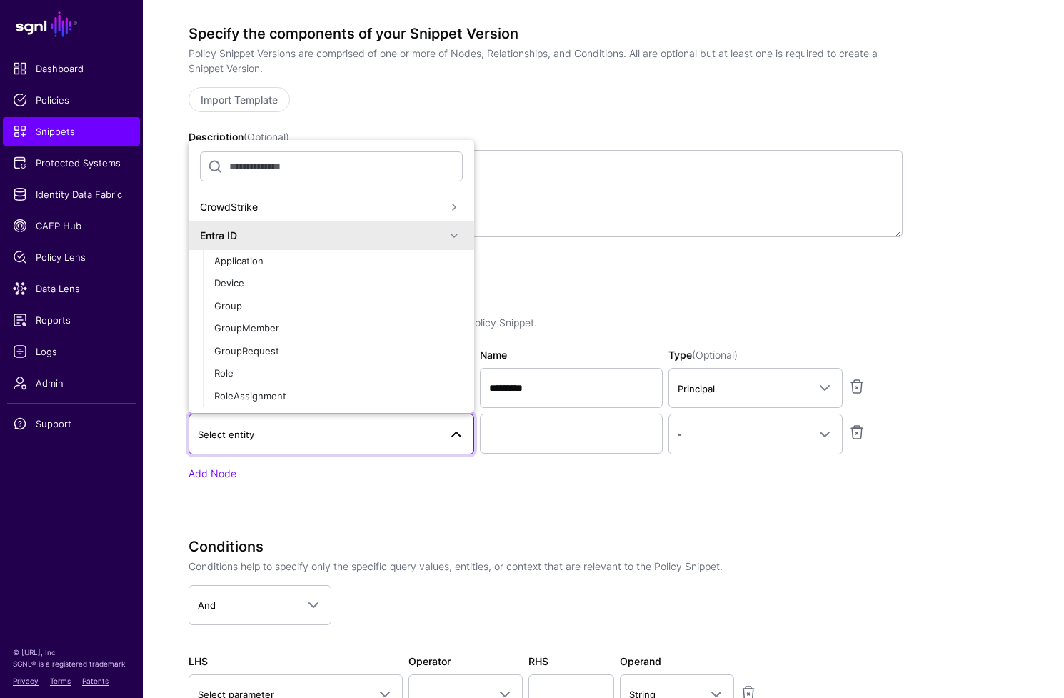
click at [446, 240] on span at bounding box center [454, 235] width 17 height 17
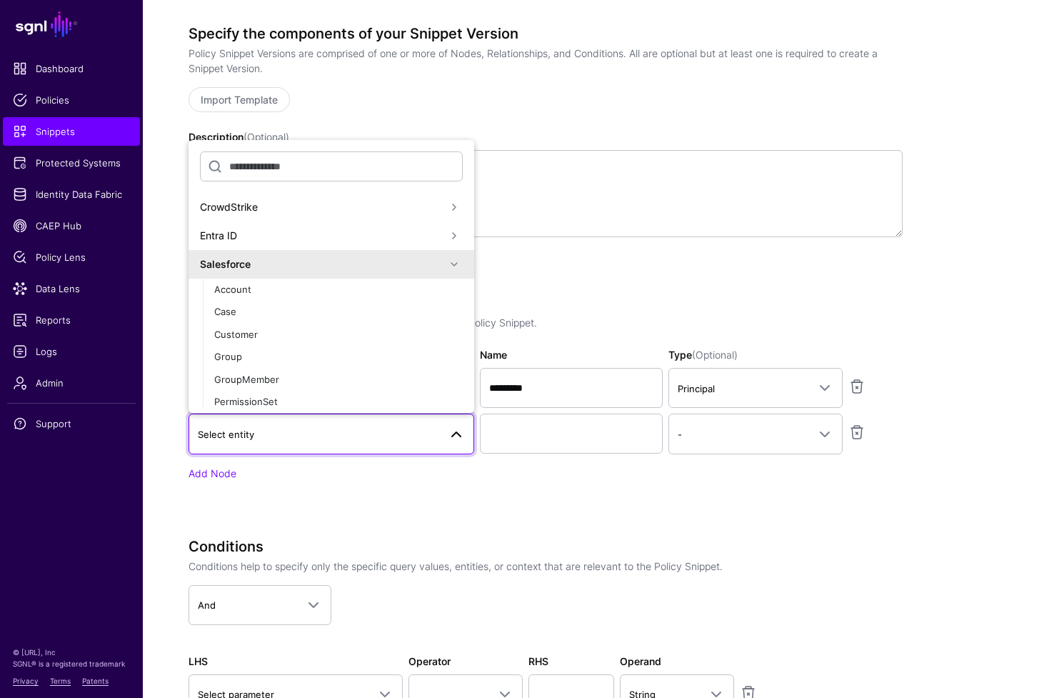
click at [446, 264] on span at bounding box center [454, 264] width 17 height 17
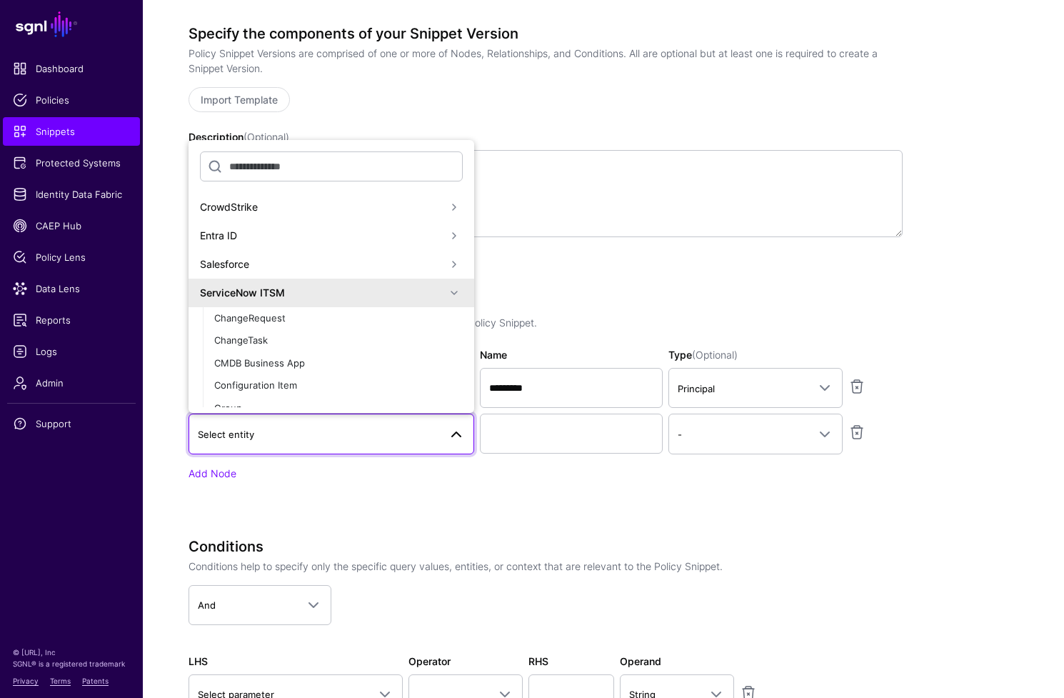
click at [451, 296] on span at bounding box center [454, 292] width 17 height 17
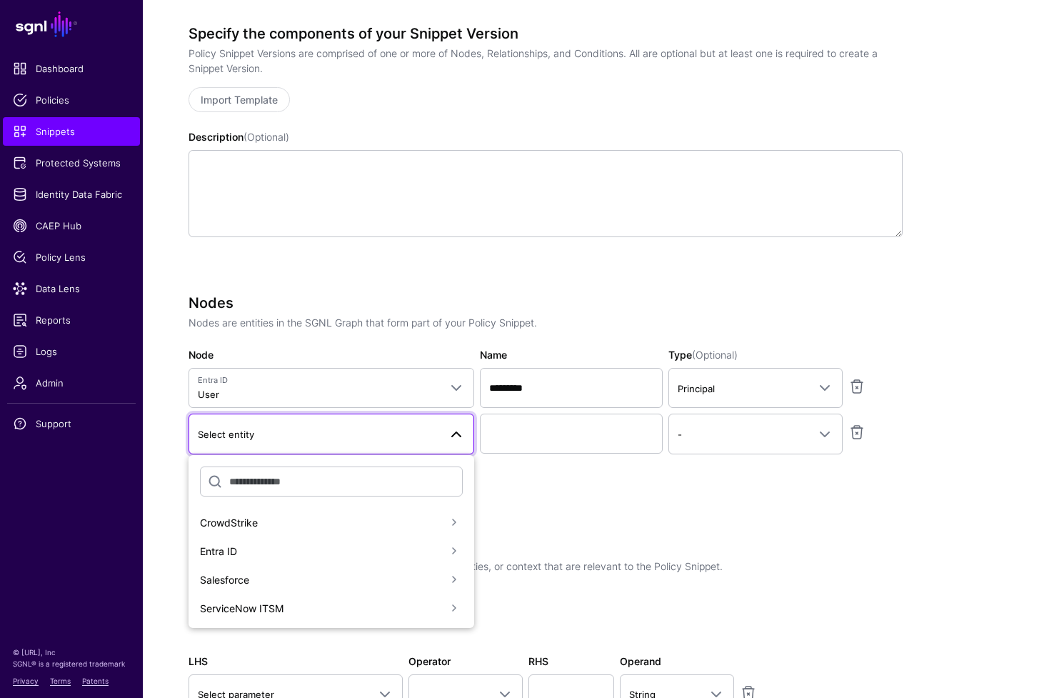
click at [451, 553] on span at bounding box center [454, 550] width 17 height 17
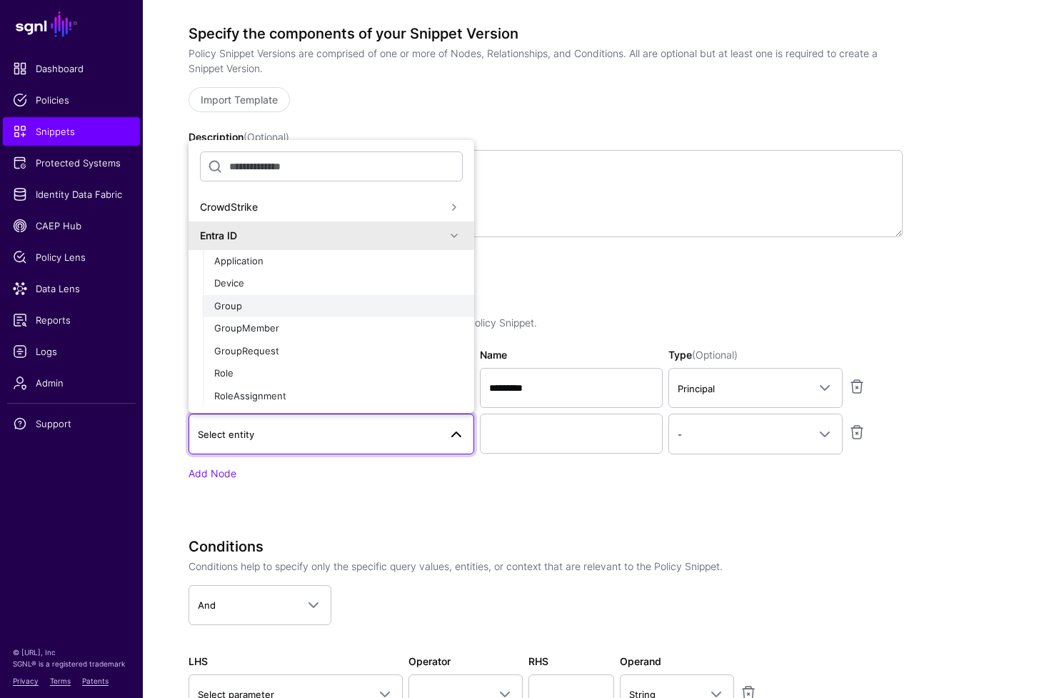
click at [321, 311] on div "Group" at bounding box center [338, 306] width 249 height 14
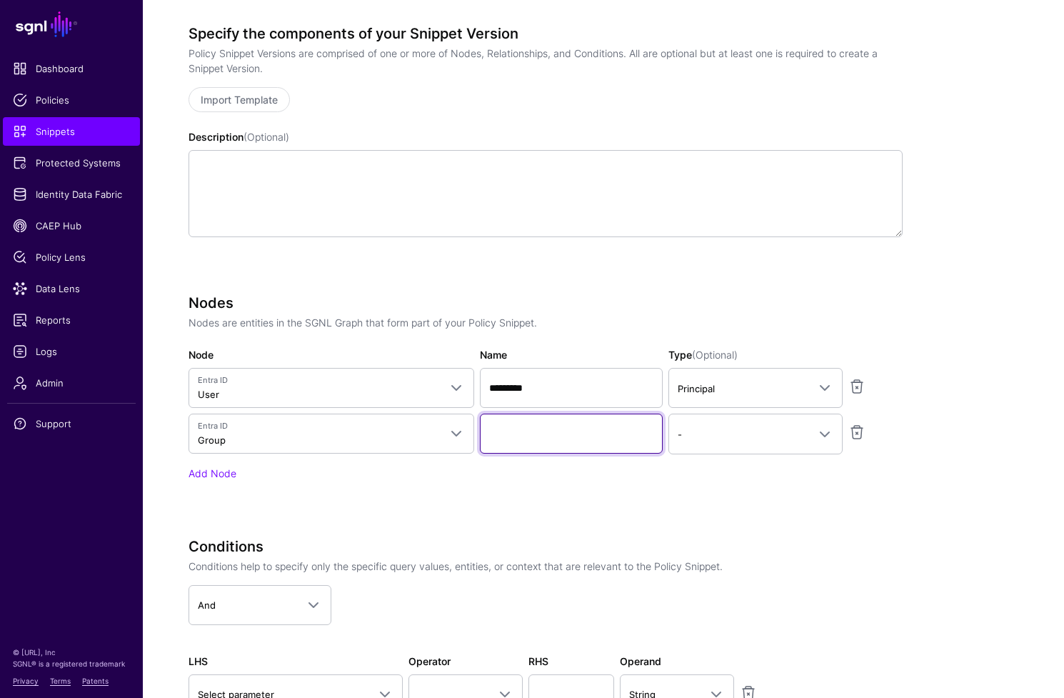
click at [619, 439] on input "Name" at bounding box center [571, 434] width 183 height 40
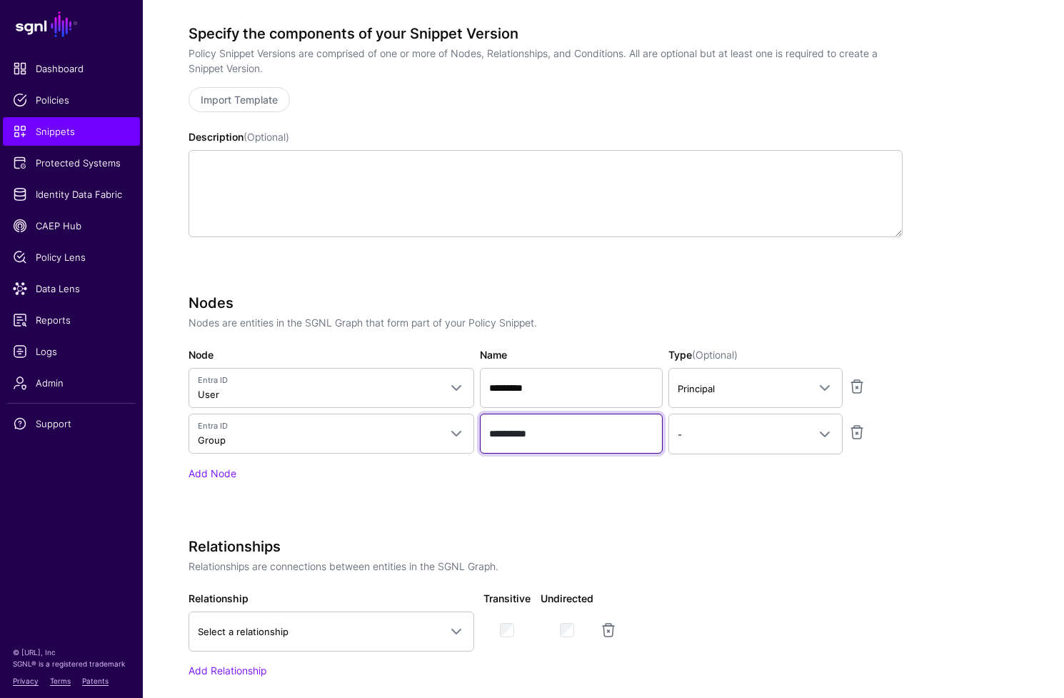
type input "**********"
click at [547, 480] on div "Add Node" at bounding box center [546, 473] width 714 height 15
click at [228, 477] on link "Add Node" at bounding box center [213, 473] width 48 height 12
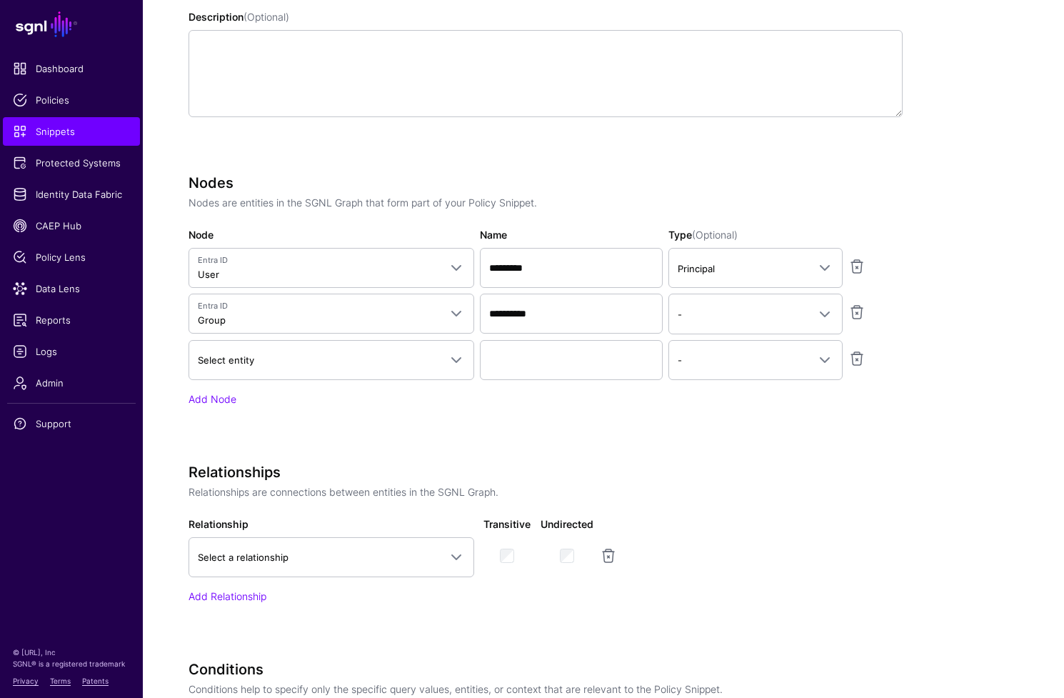
scroll to position [494, 0]
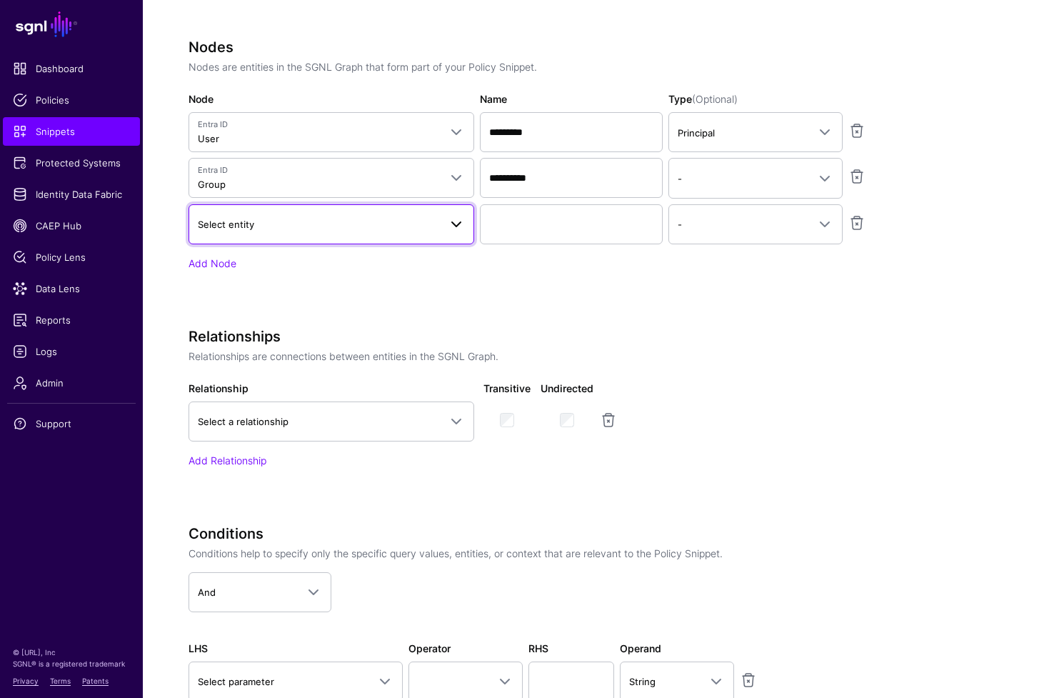
click at [453, 223] on span at bounding box center [456, 224] width 17 height 17
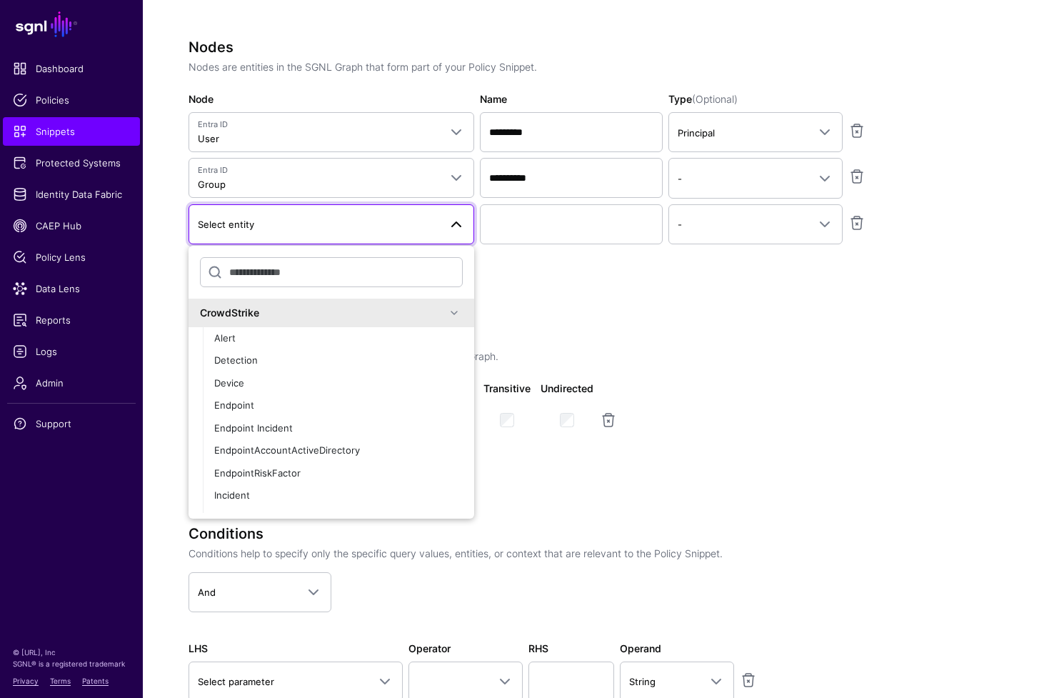
click at [446, 319] on span at bounding box center [454, 312] width 17 height 17
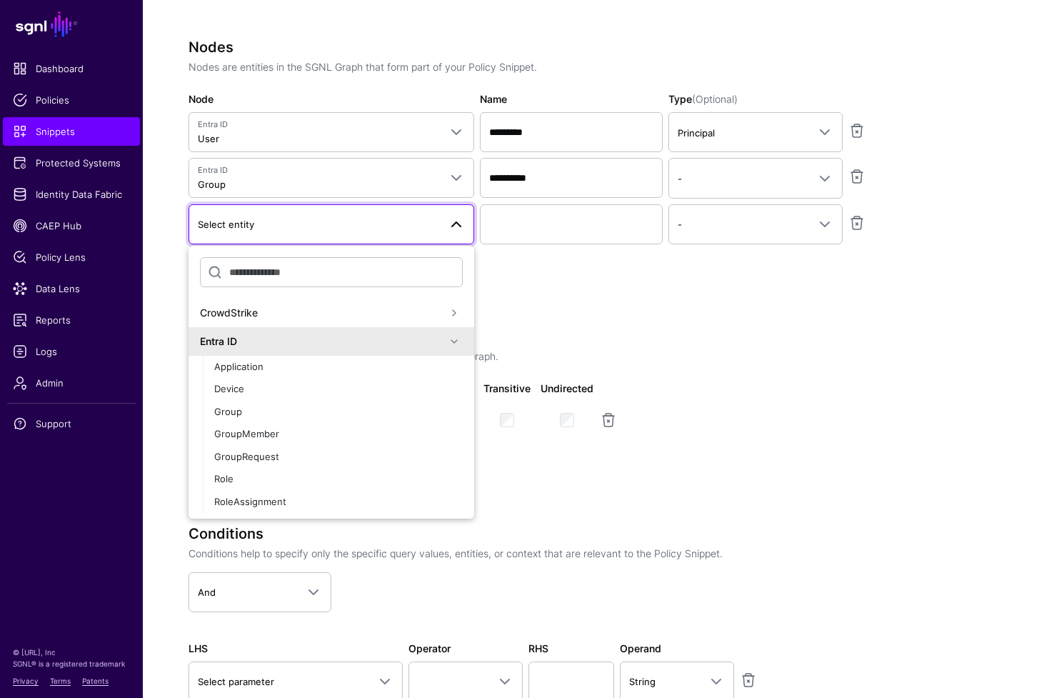
click at [446, 340] on span at bounding box center [454, 341] width 17 height 17
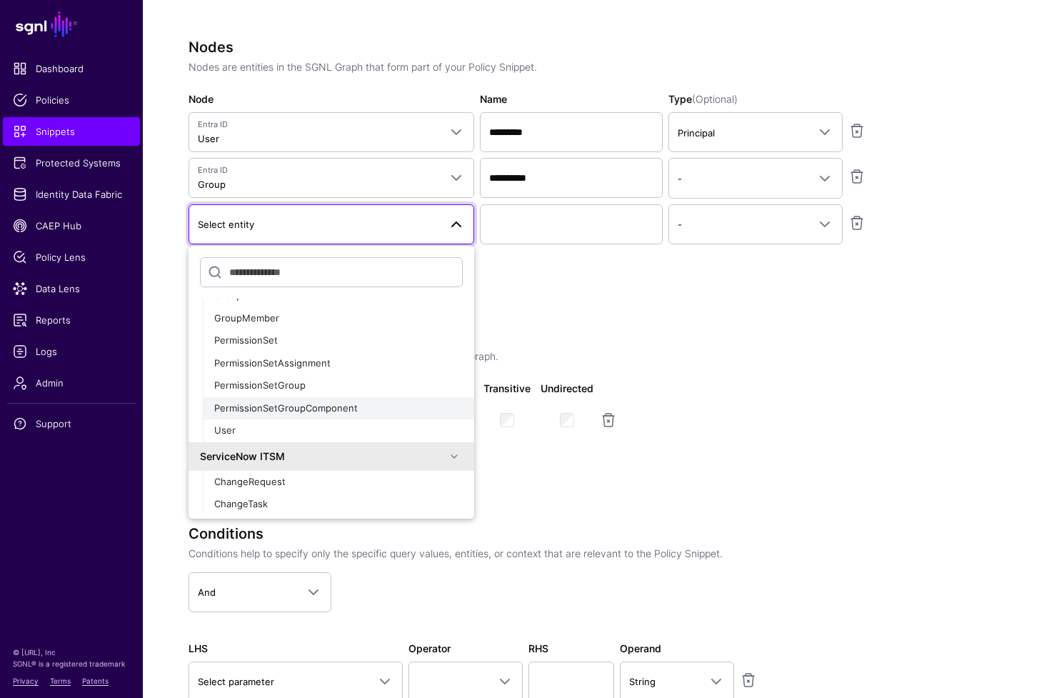
scroll to position [154, 0]
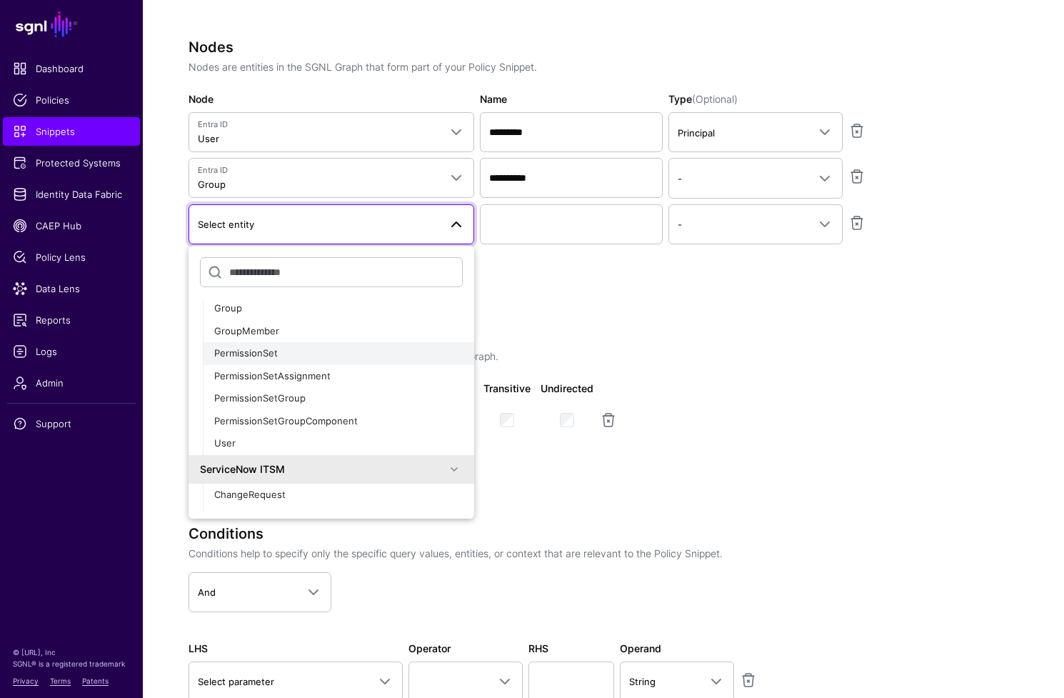
click at [299, 351] on div "PermissionSet" at bounding box center [338, 353] width 249 height 14
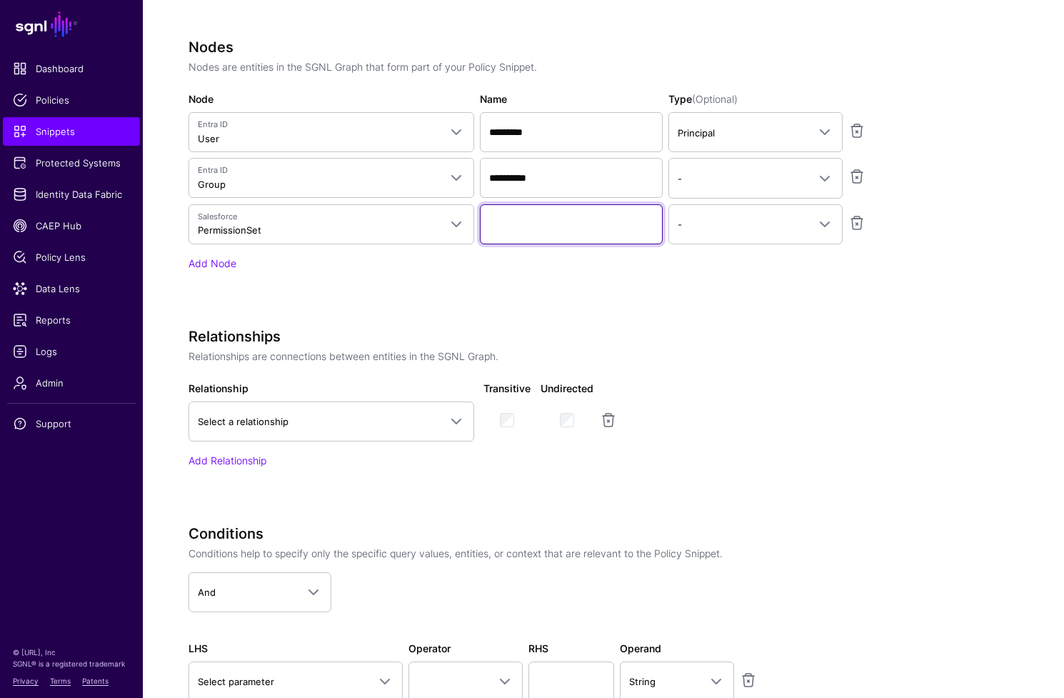
click at [606, 226] on input "Name" at bounding box center [571, 224] width 183 height 40
type input "****"
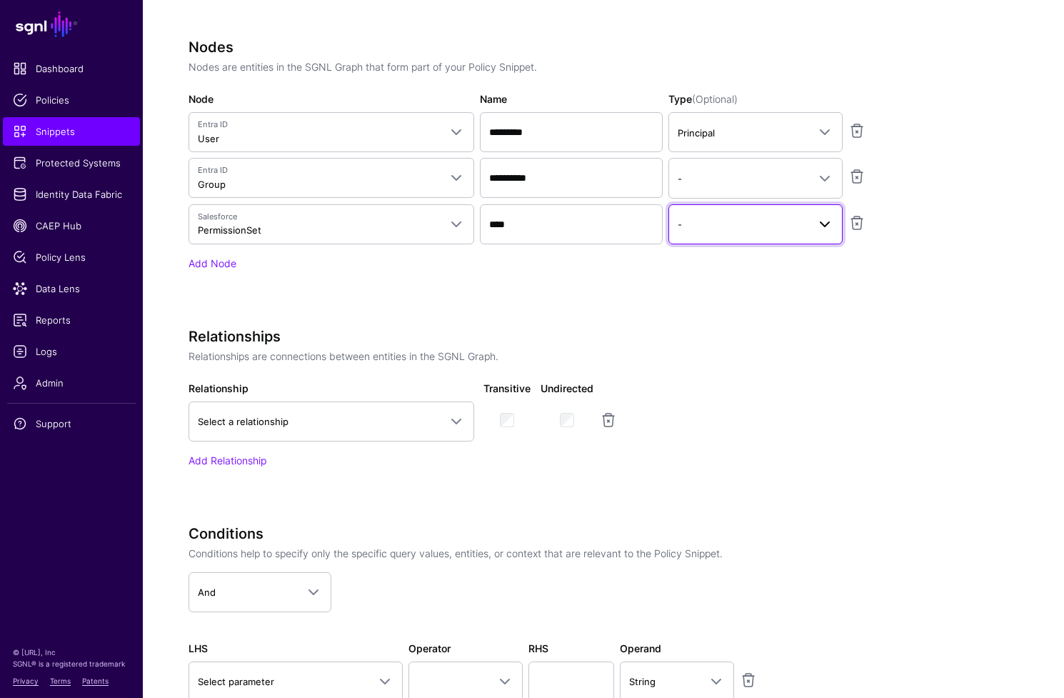
click at [724, 227] on span "-" at bounding box center [743, 224] width 130 height 16
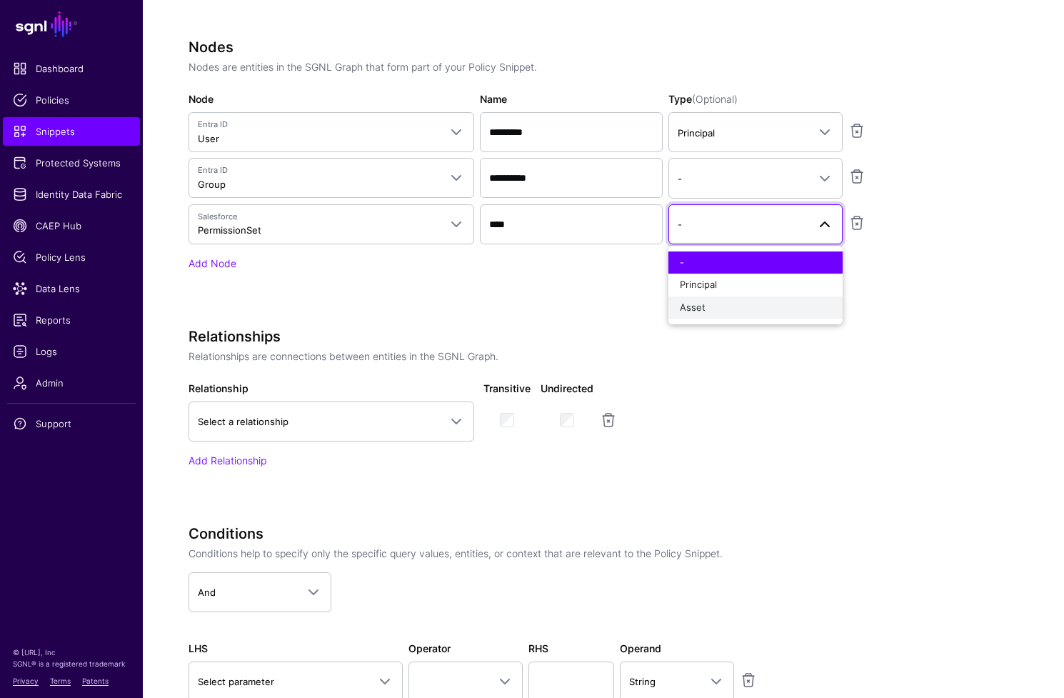
click at [736, 311] on div "Asset" at bounding box center [755, 308] width 151 height 14
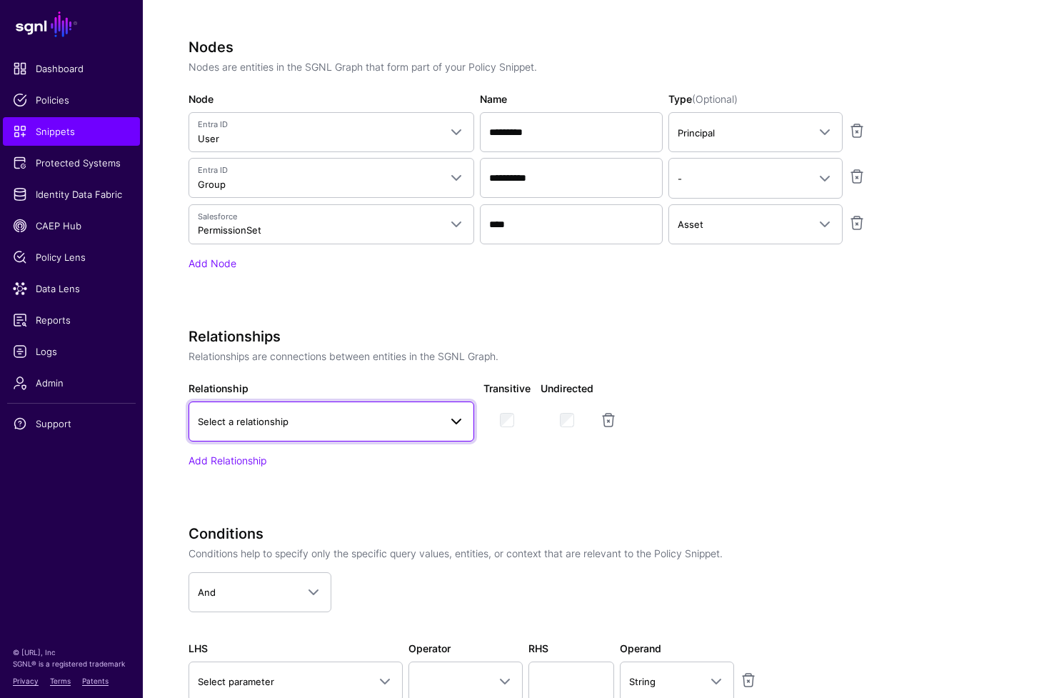
click at [379, 427] on span "Select a relationship" at bounding box center [318, 422] width 241 height 16
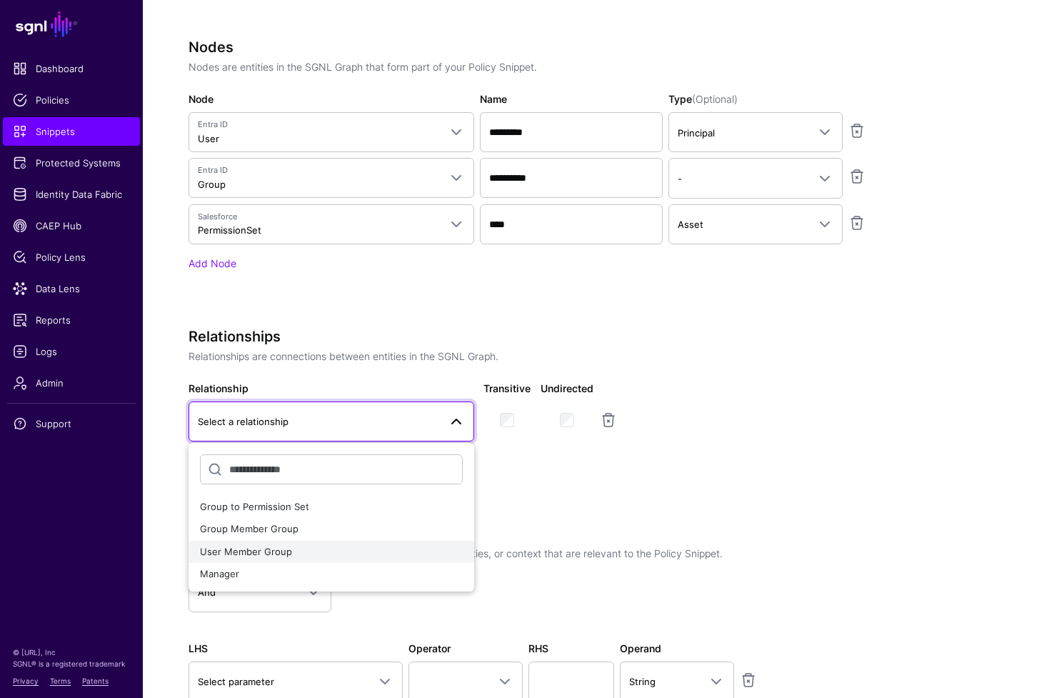
click at [311, 552] on div "User Member Group" at bounding box center [331, 552] width 263 height 14
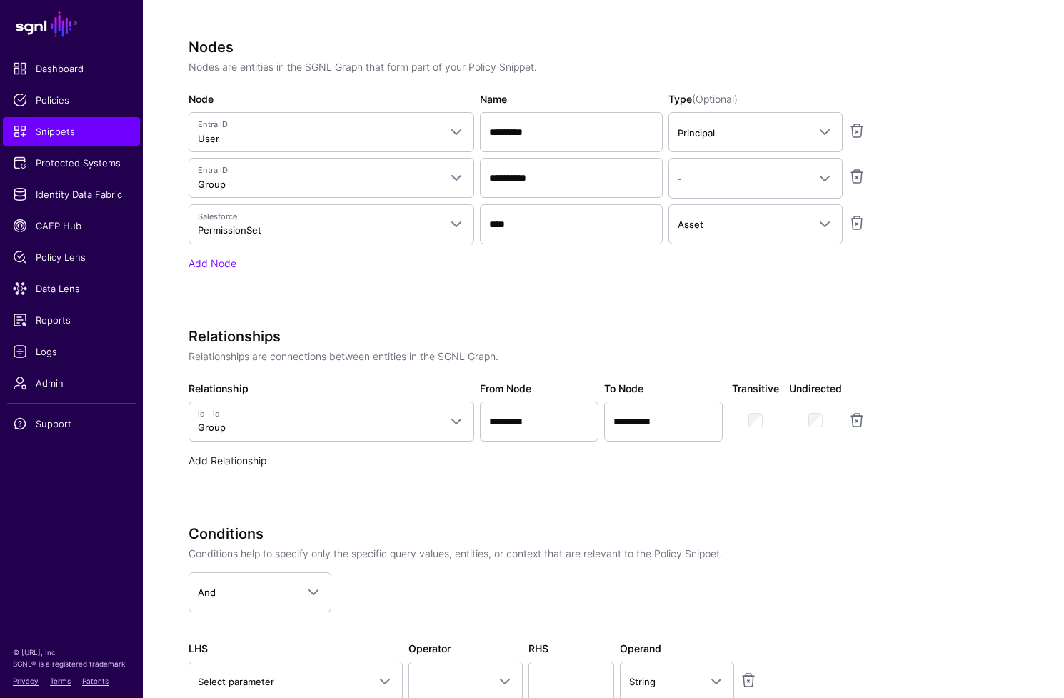
click at [208, 462] on link "Add Relationship" at bounding box center [228, 460] width 78 height 12
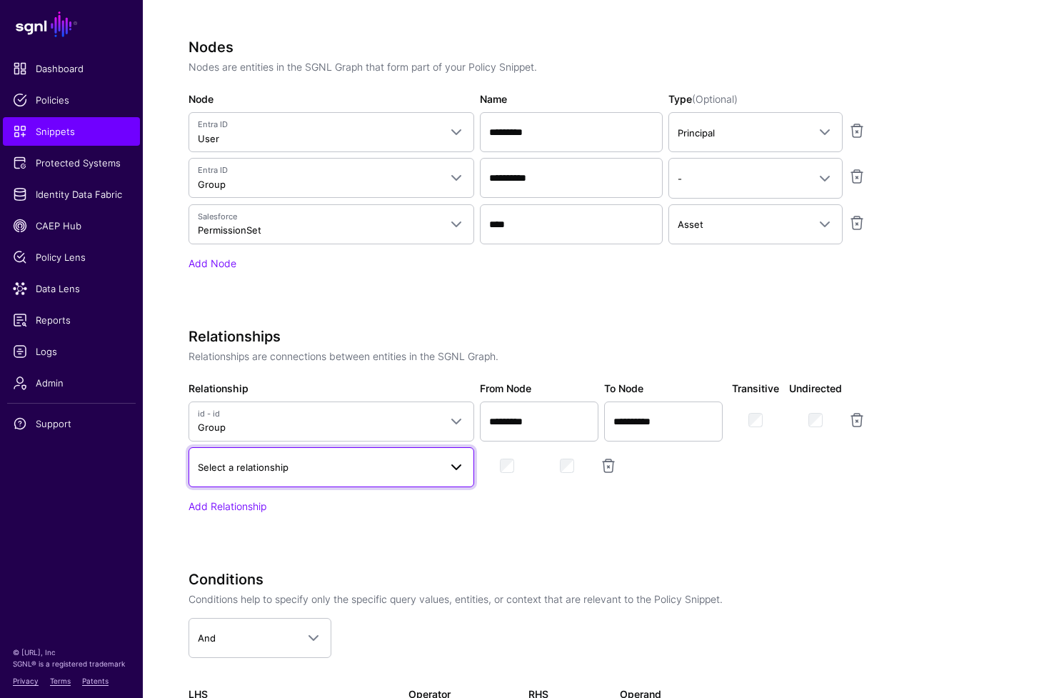
click at [409, 473] on span "Select a relationship" at bounding box center [318, 467] width 241 height 16
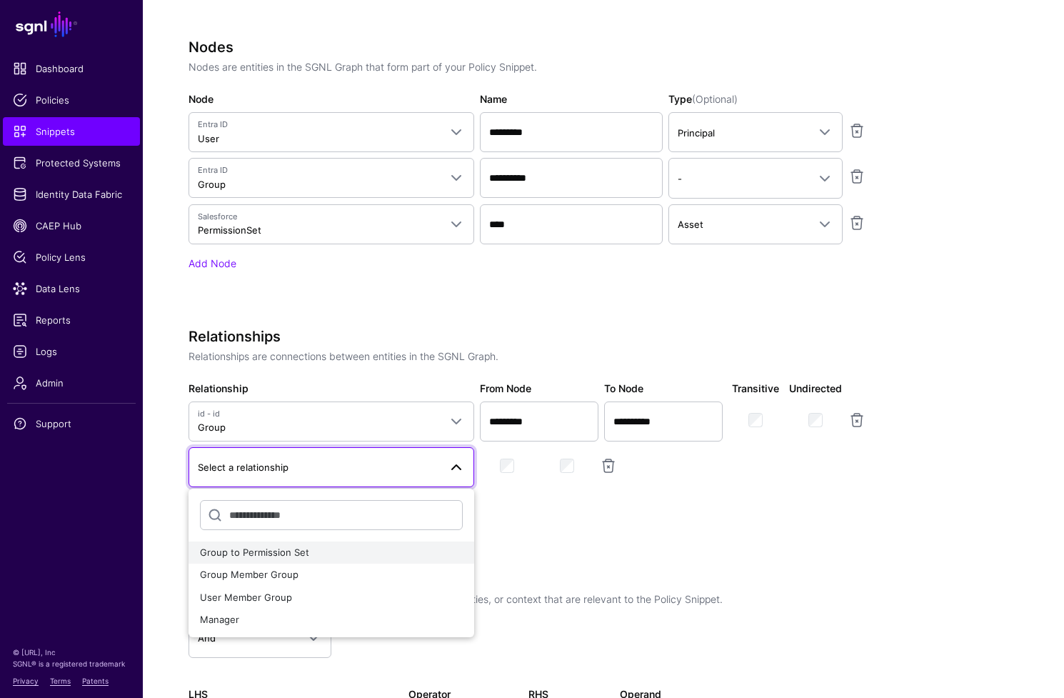
click at [388, 554] on div "Group to Permission Set" at bounding box center [331, 553] width 263 height 14
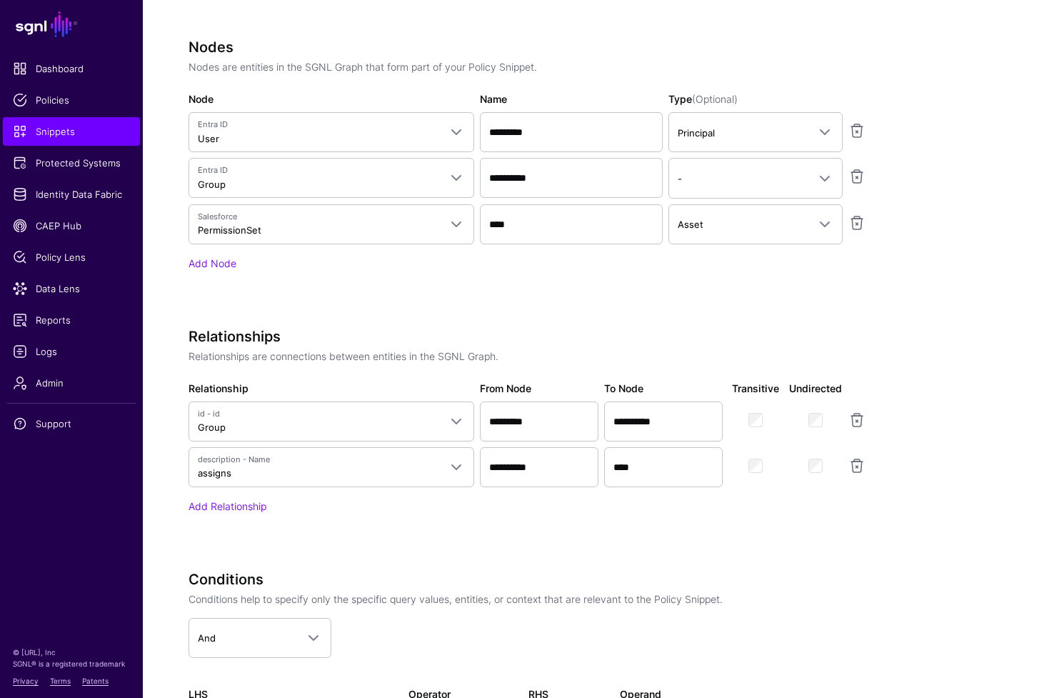
click at [598, 546] on div "**********" at bounding box center [546, 441] width 714 height 226
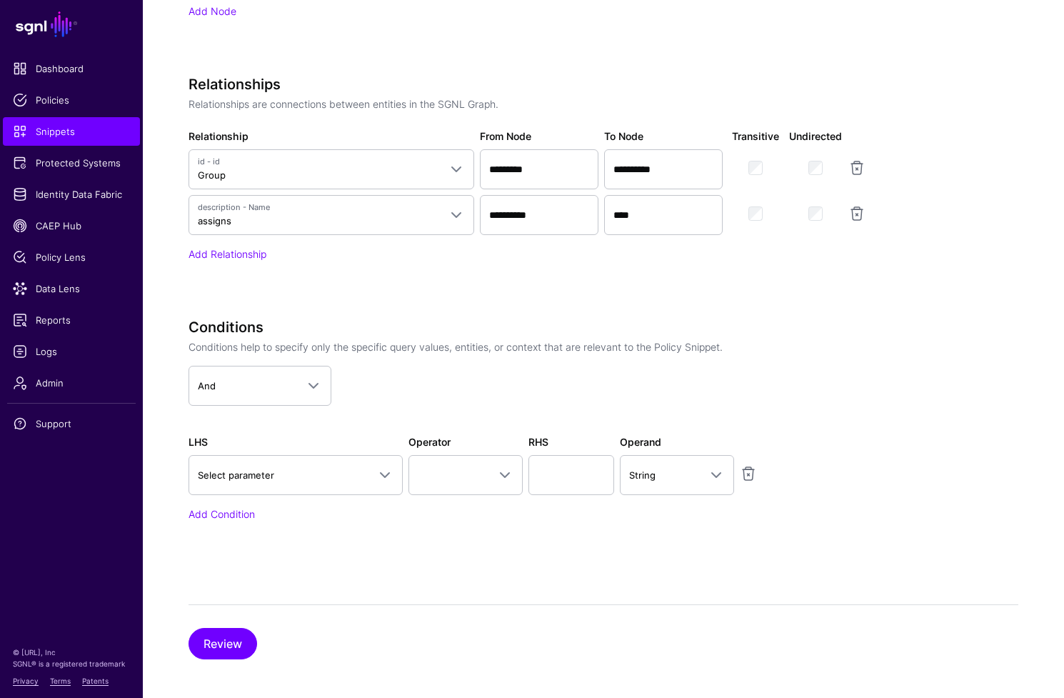
scroll to position [753, 0]
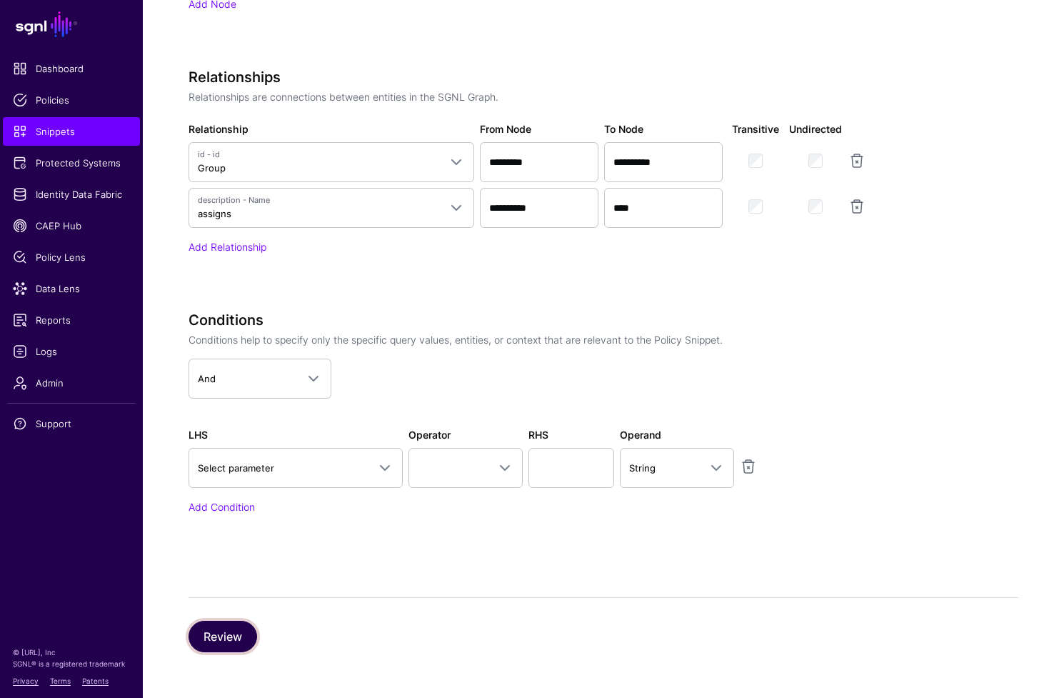
click at [219, 636] on button "Review" at bounding box center [223, 636] width 69 height 31
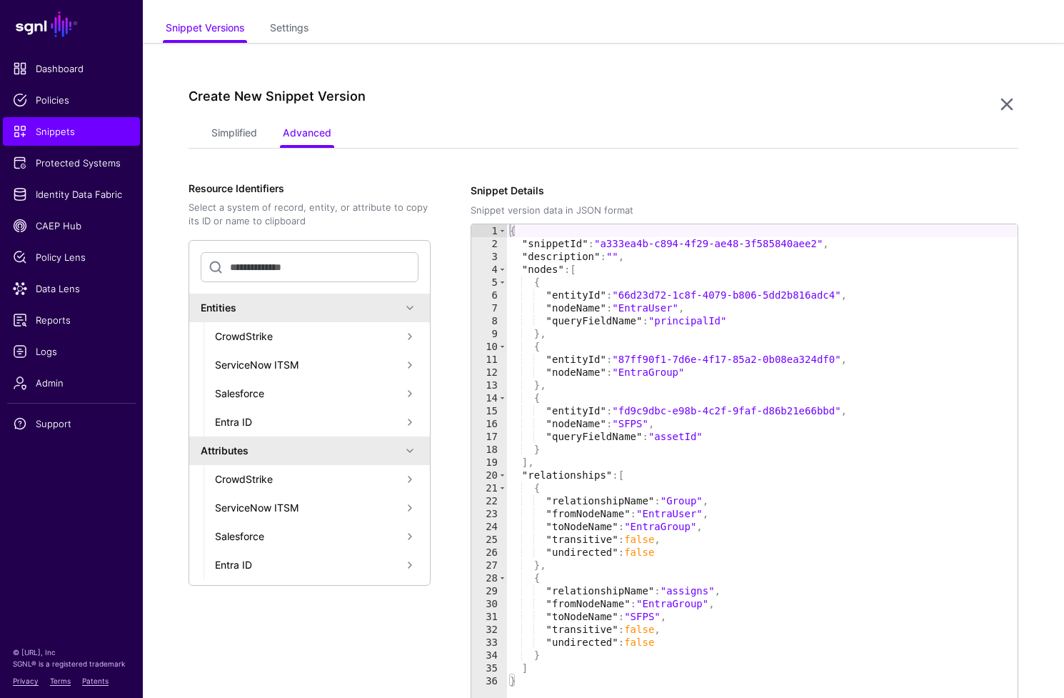
scroll to position [229, 0]
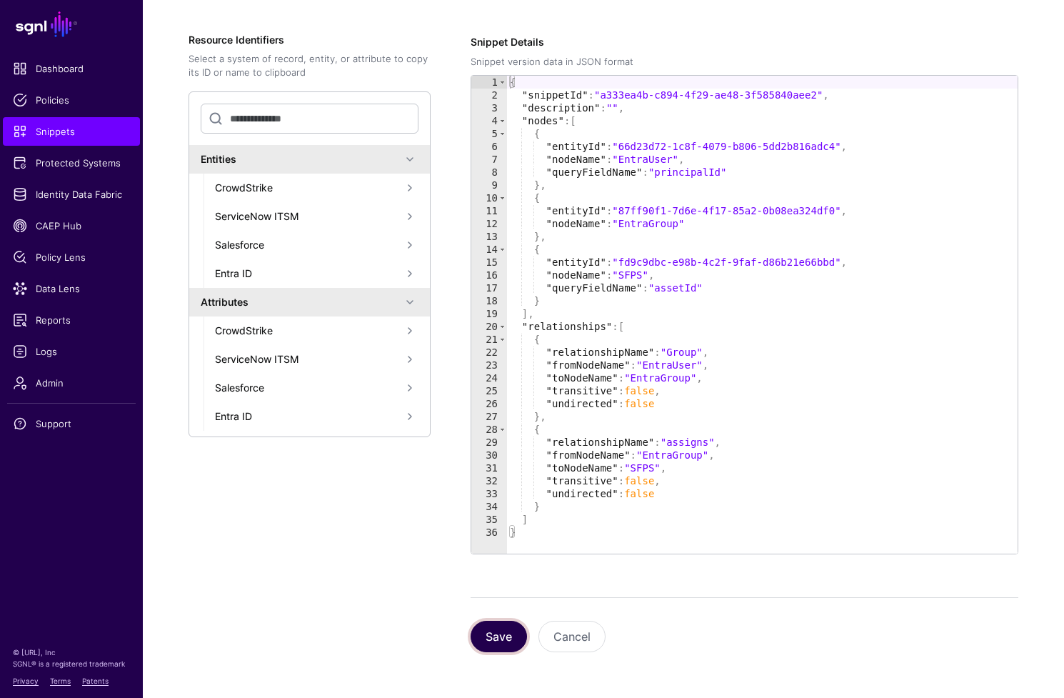
click at [498, 638] on button "Save" at bounding box center [499, 636] width 56 height 31
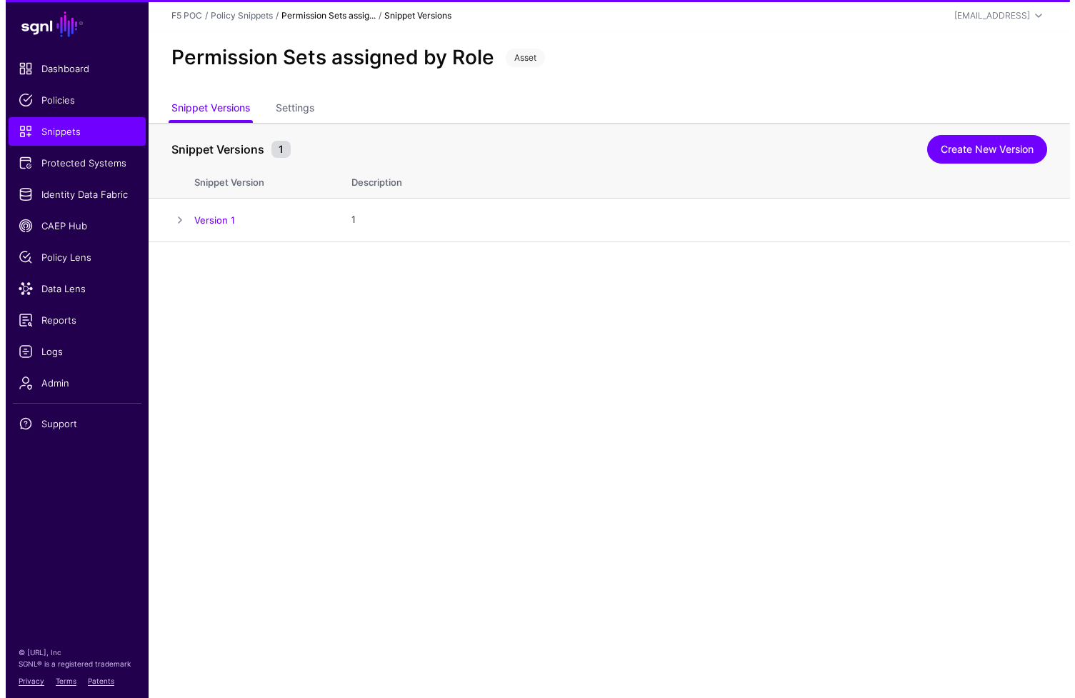
scroll to position [0, 0]
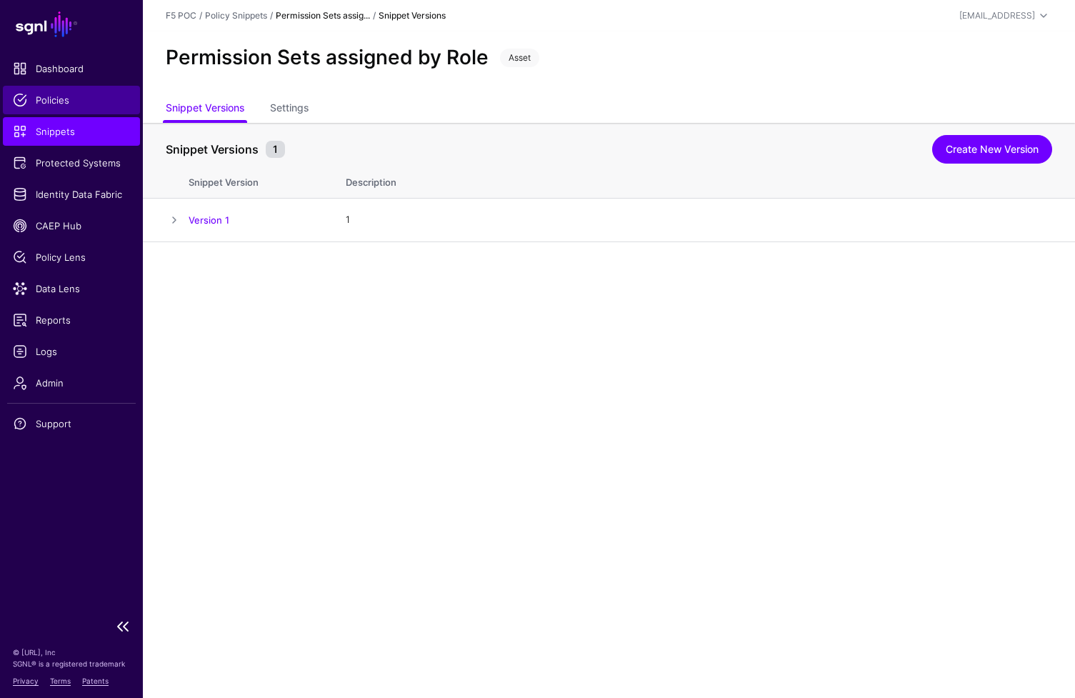
click at [64, 99] on span "Policies" at bounding box center [71, 100] width 117 height 14
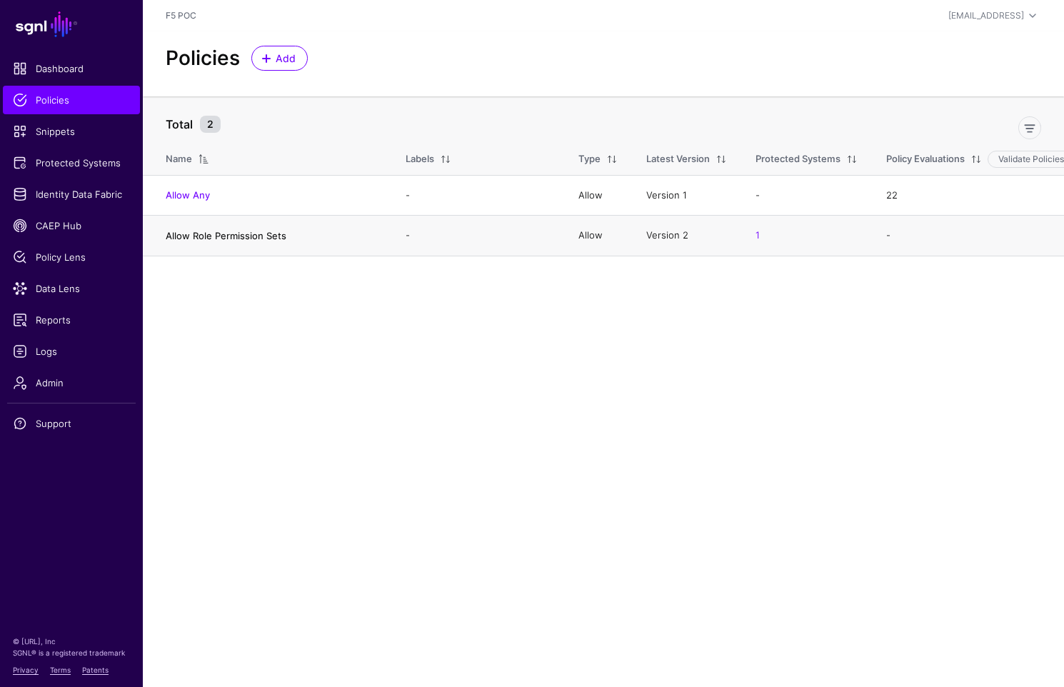
click at [236, 239] on link "Allow Role Permission Sets" at bounding box center [226, 235] width 121 height 11
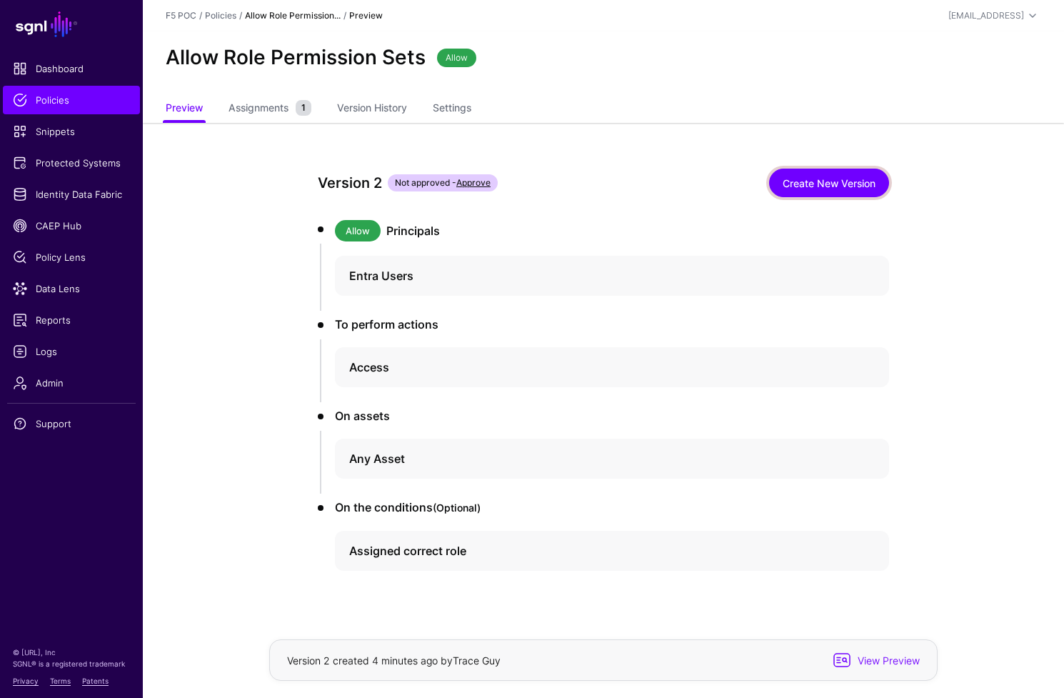
click at [861, 185] on link "Create New Version" at bounding box center [829, 183] width 120 height 29
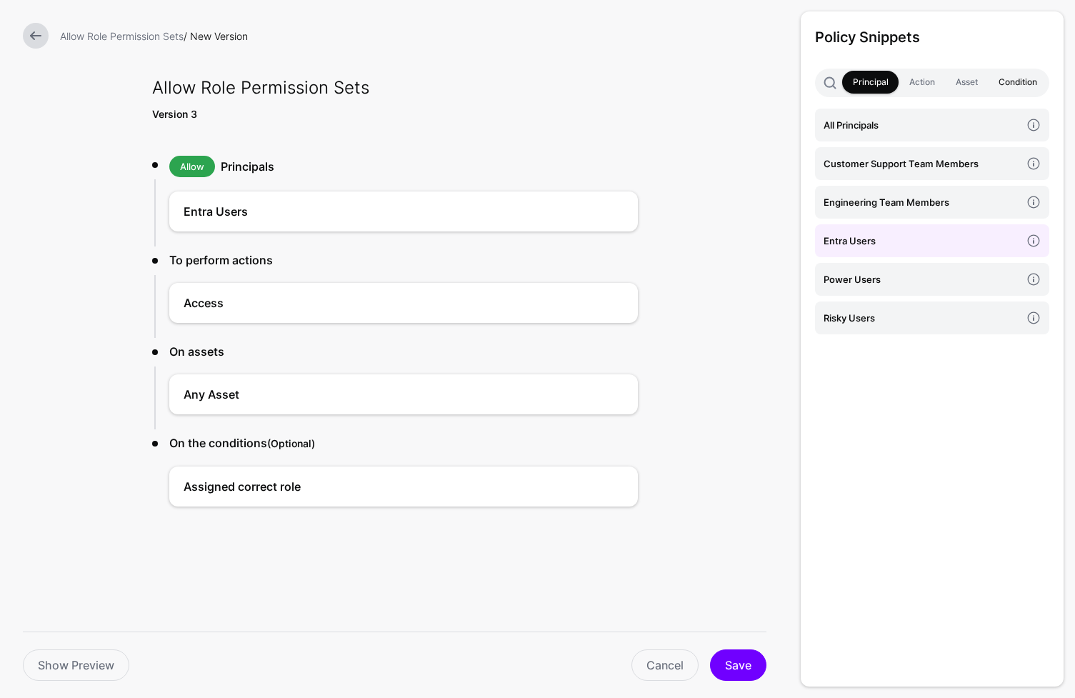
click at [1014, 79] on link "Condition" at bounding box center [1017, 82] width 59 height 23
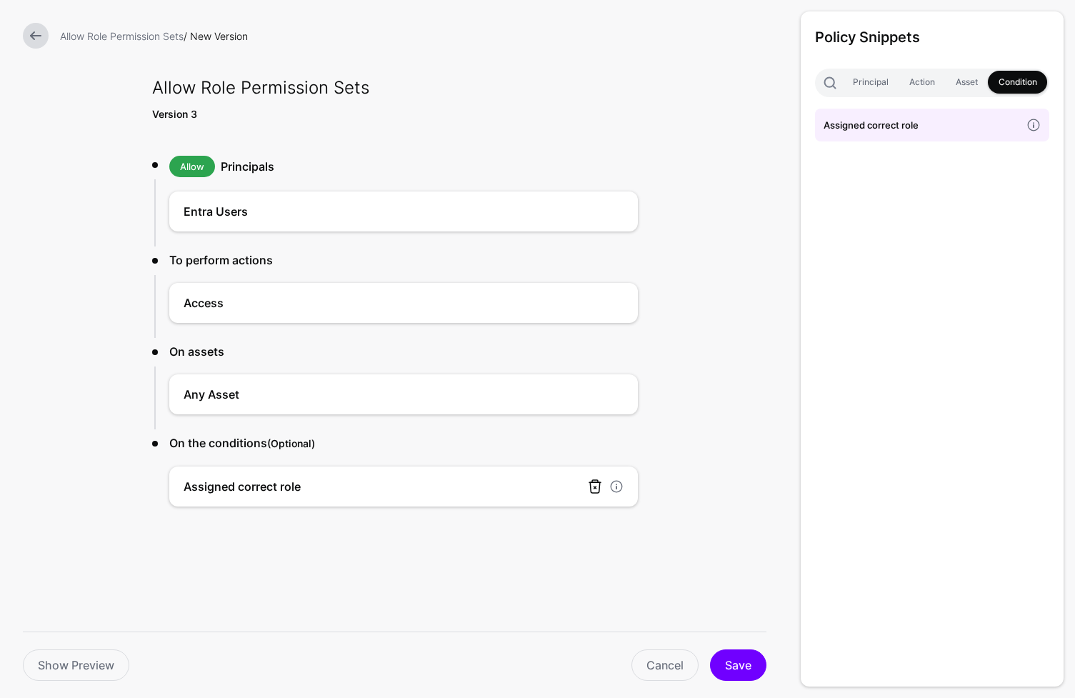
click at [591, 486] on link at bounding box center [594, 486] width 17 height 17
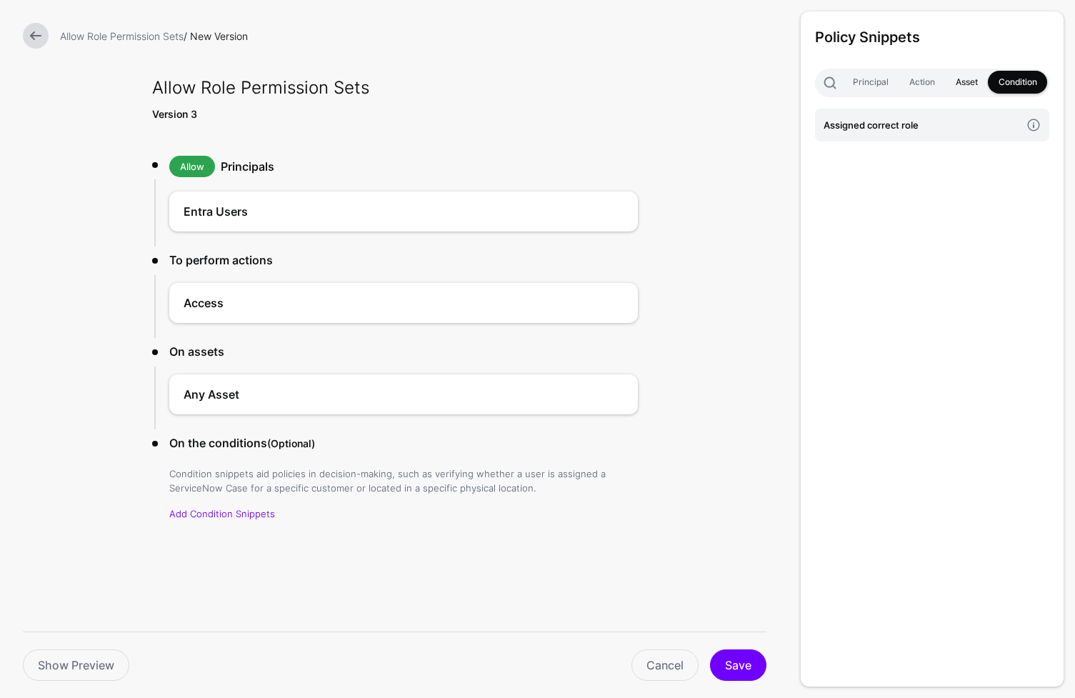
click at [969, 81] on link "Asset" at bounding box center [966, 82] width 43 height 23
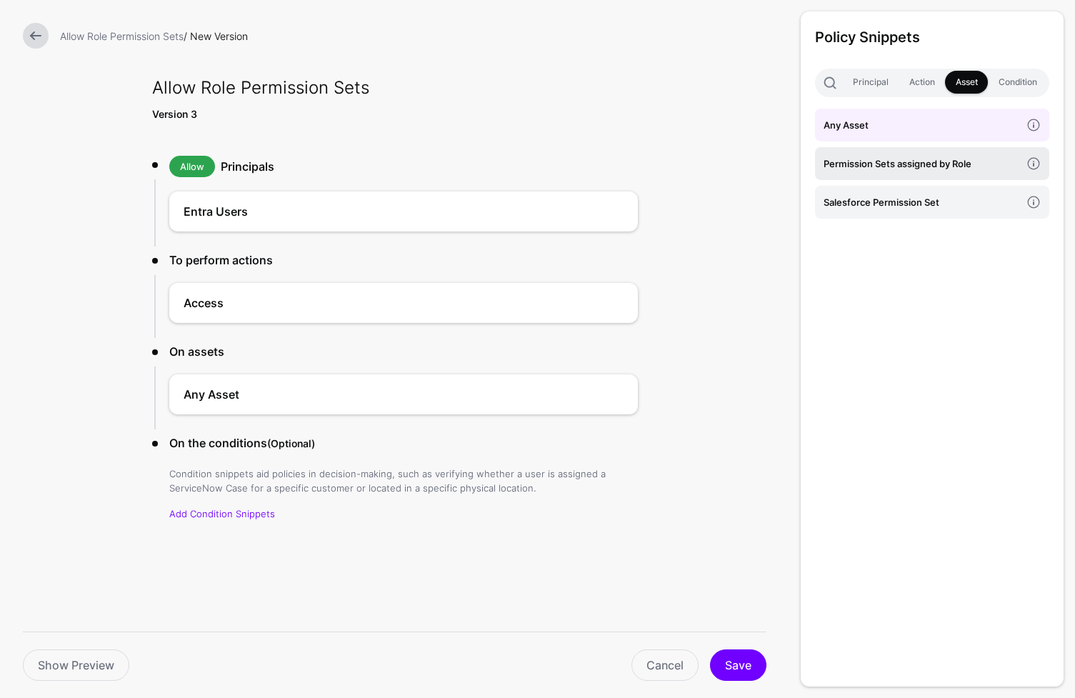
click at [946, 170] on h4 "Permission Sets assigned by Role" at bounding box center [922, 164] width 197 height 16
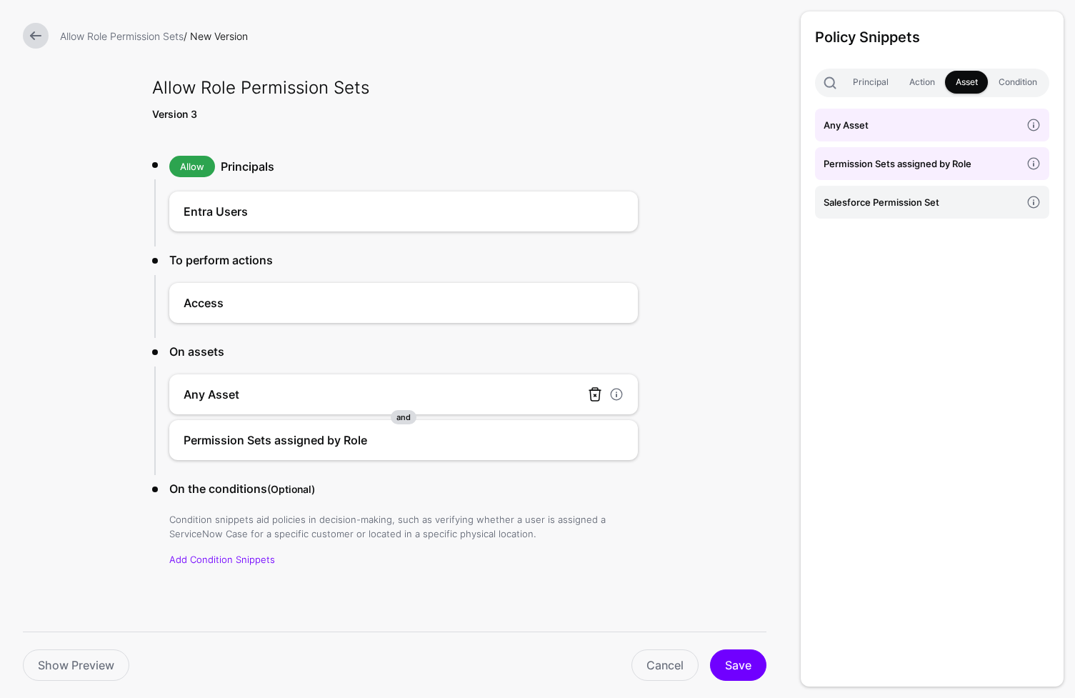
click at [591, 396] on link at bounding box center [594, 394] width 17 height 17
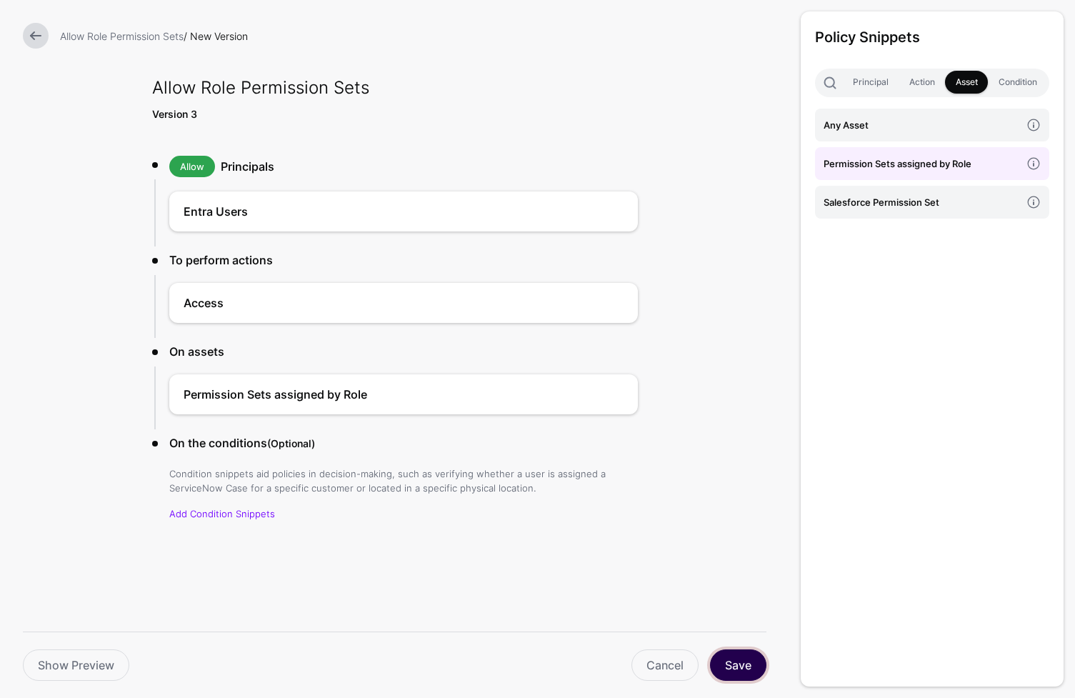
click at [749, 666] on button "Save" at bounding box center [738, 664] width 56 height 31
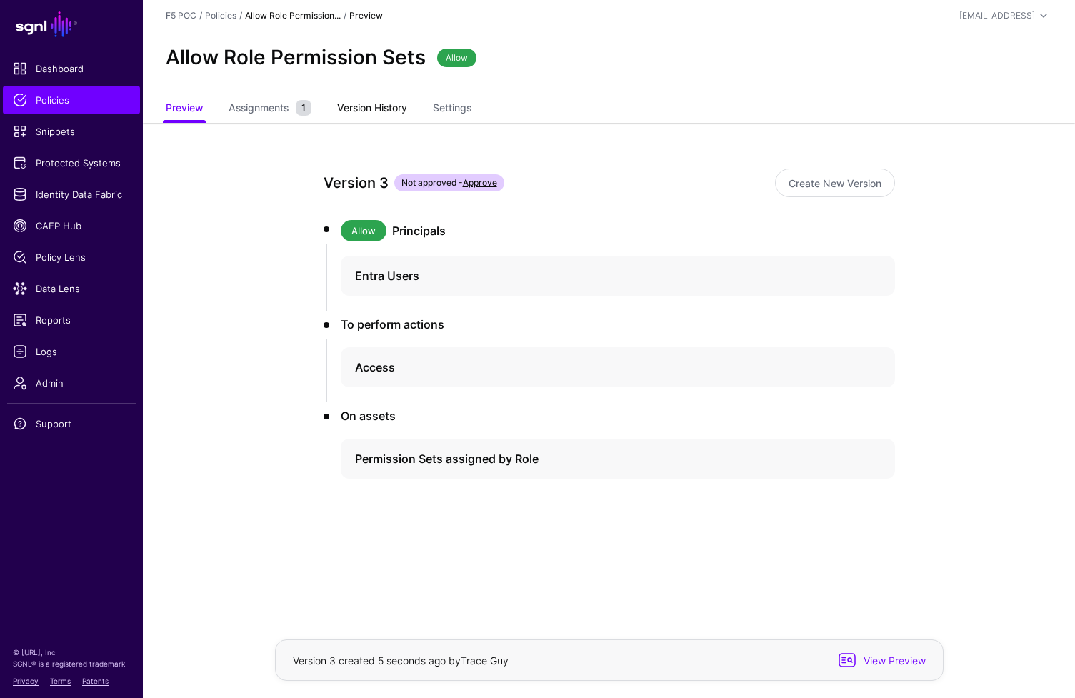
click at [376, 108] on link "Version History" at bounding box center [372, 109] width 70 height 27
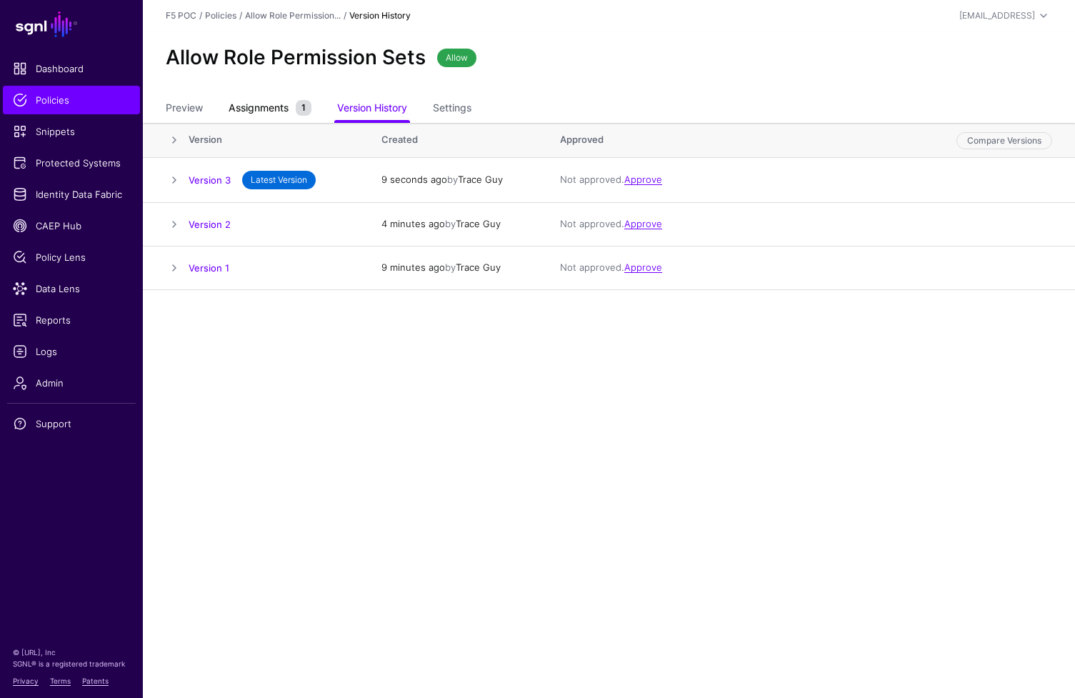
click at [249, 111] on span "Assignments" at bounding box center [258, 107] width 67 height 15
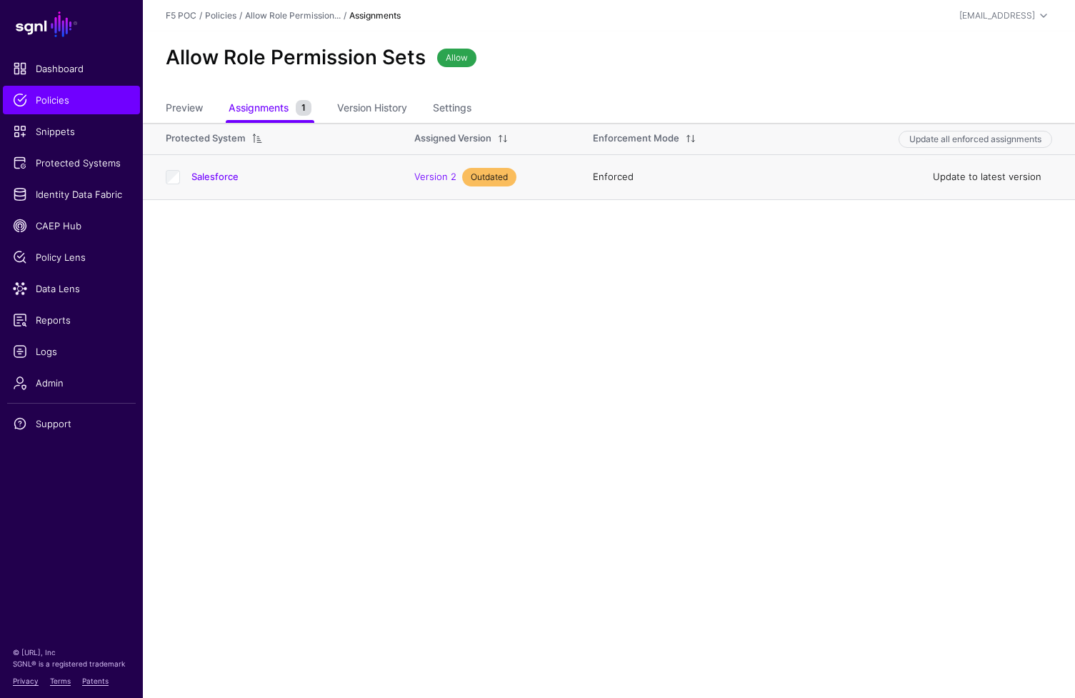
click at [964, 180] on link "Update to latest version" at bounding box center [987, 176] width 109 height 11
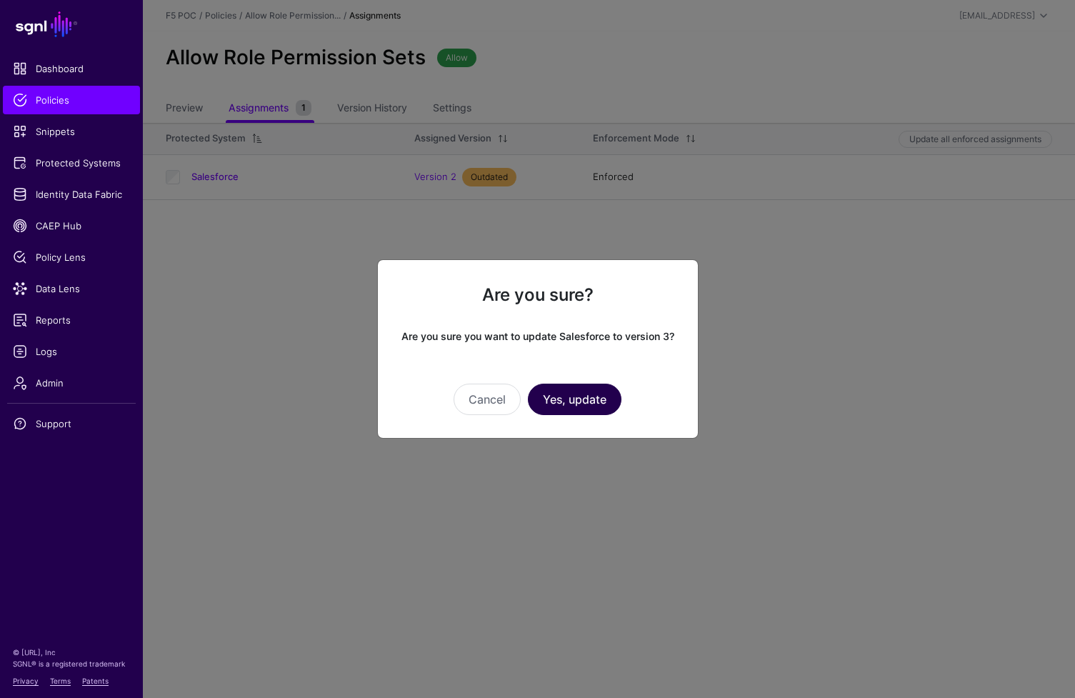
click at [584, 407] on button "Yes, update" at bounding box center [575, 399] width 94 height 31
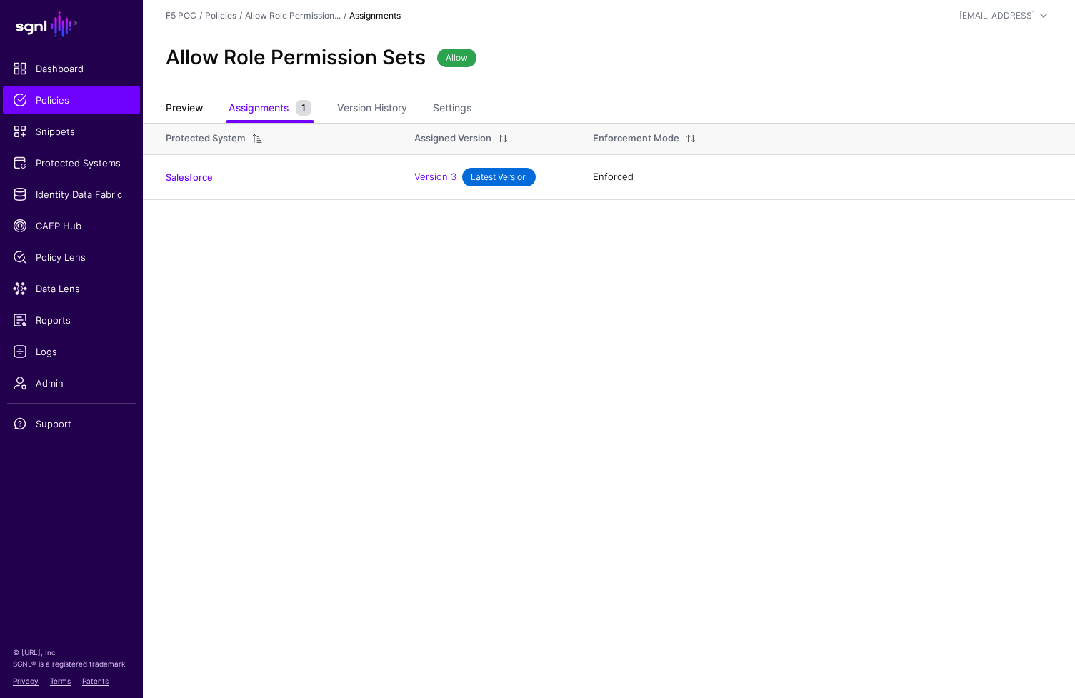
click at [191, 114] on link "Preview" at bounding box center [184, 109] width 37 height 27
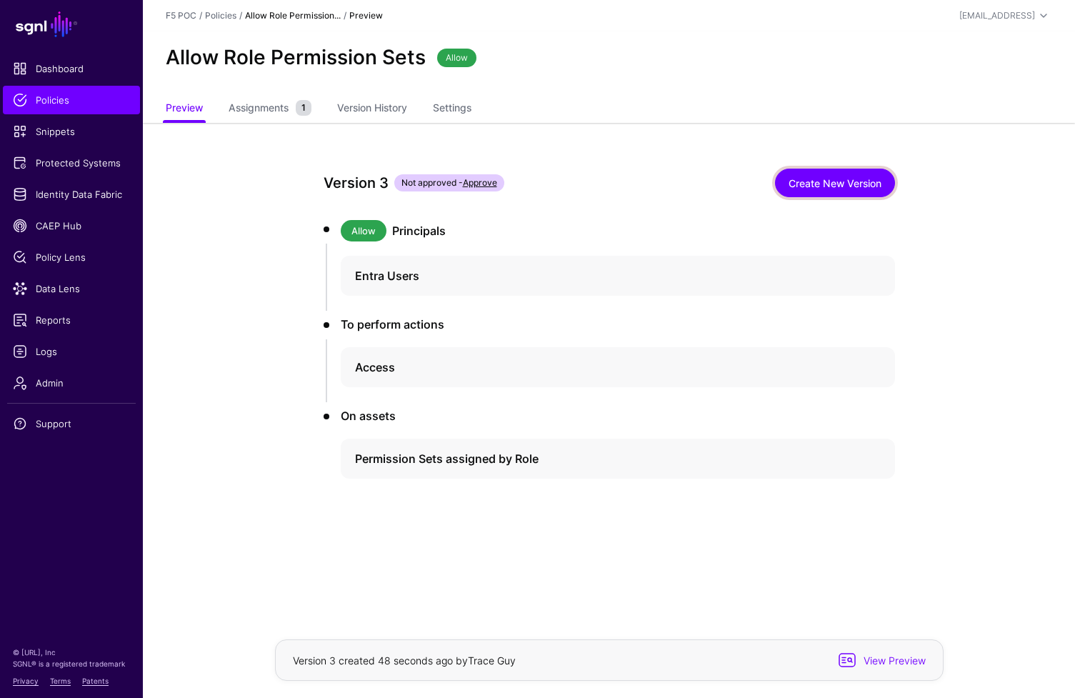
click at [886, 172] on link "Create New Version" at bounding box center [835, 183] width 120 height 29
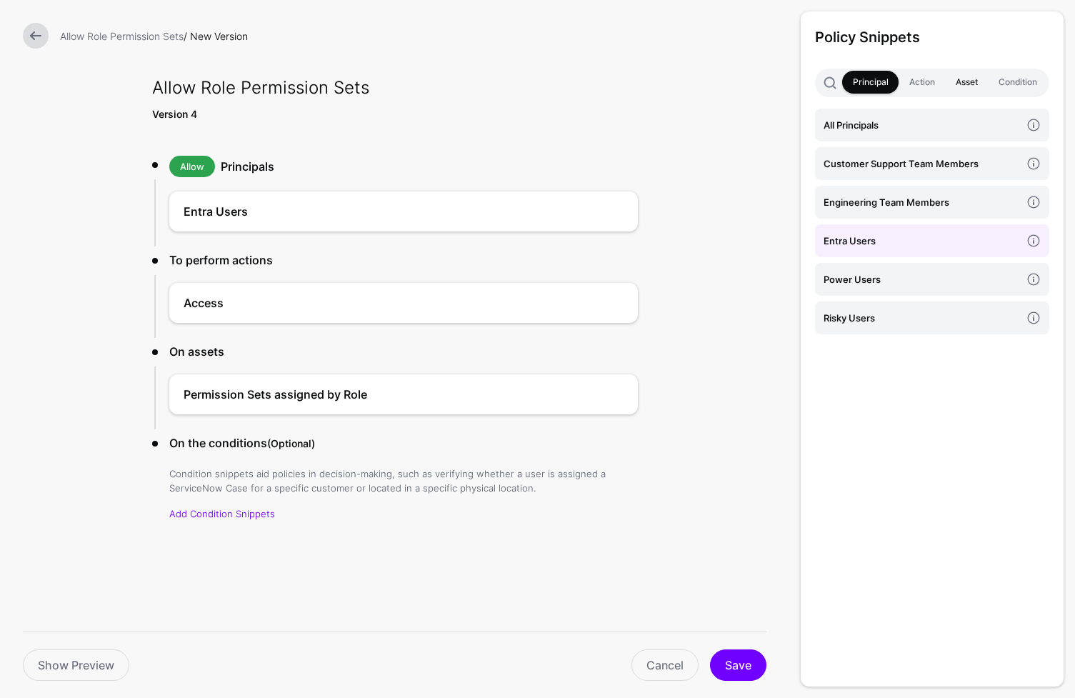
click at [964, 79] on link "Asset" at bounding box center [966, 82] width 43 height 23
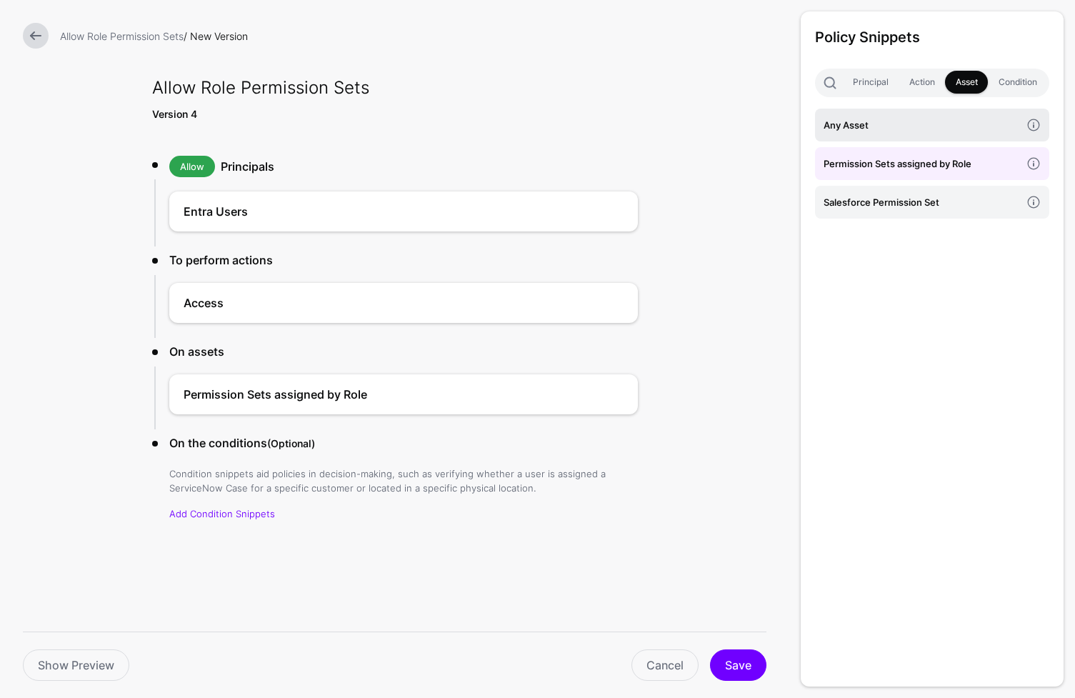
click at [991, 126] on h4 "Any Asset" at bounding box center [922, 125] width 197 height 16
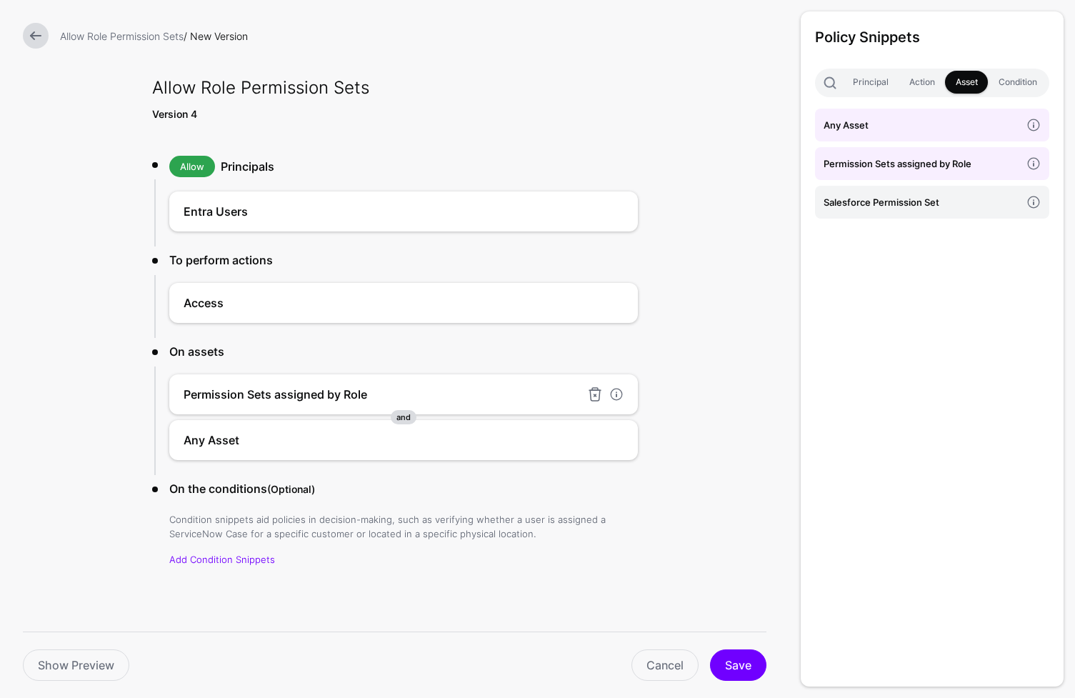
click at [486, 391] on h4 "Permission Sets assigned by Role" at bounding box center [382, 394] width 397 height 17
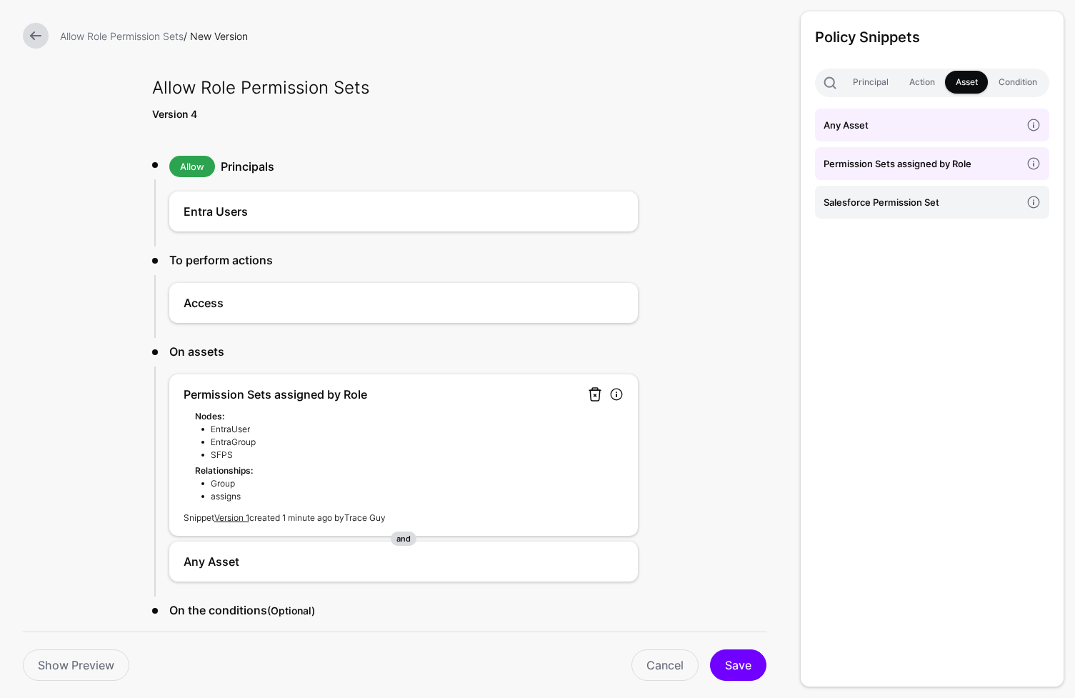
click at [589, 397] on link at bounding box center [594, 394] width 17 height 17
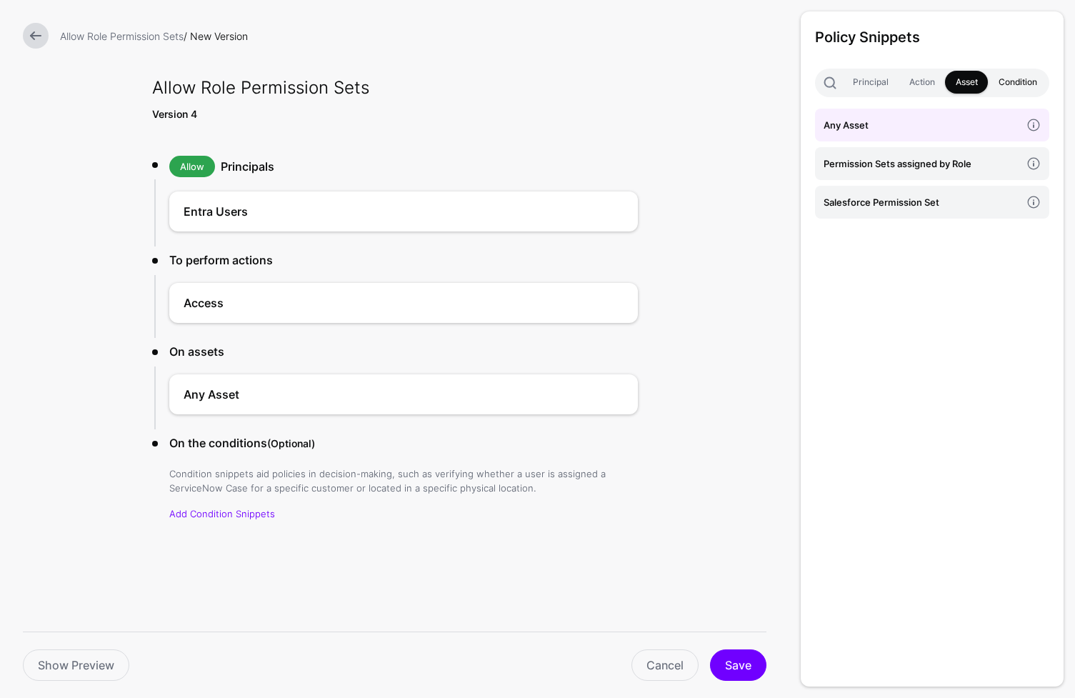
click at [1006, 77] on link "Condition" at bounding box center [1017, 82] width 59 height 23
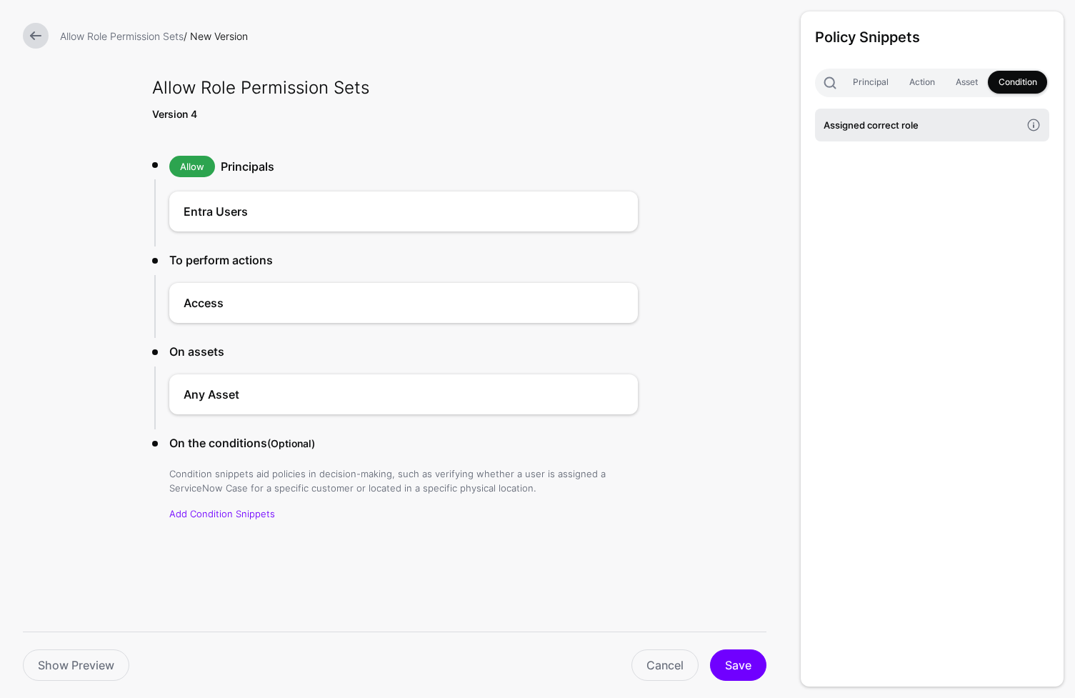
click at [911, 133] on link "Assigned correct role" at bounding box center [932, 125] width 234 height 33
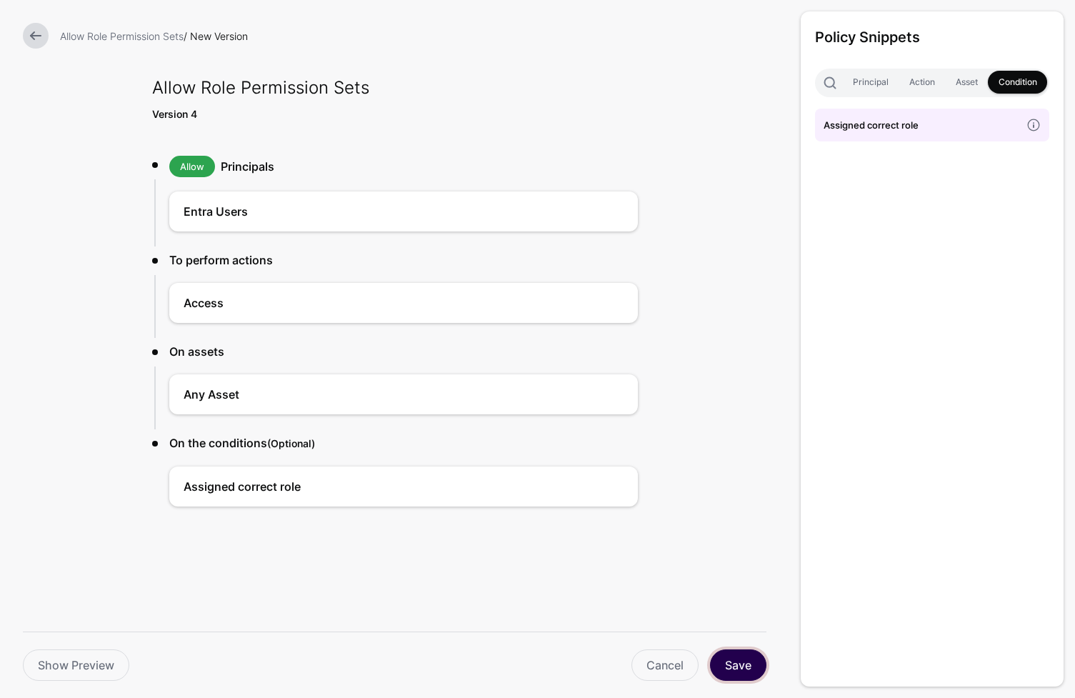
click at [738, 665] on button "Save" at bounding box center [738, 664] width 56 height 31
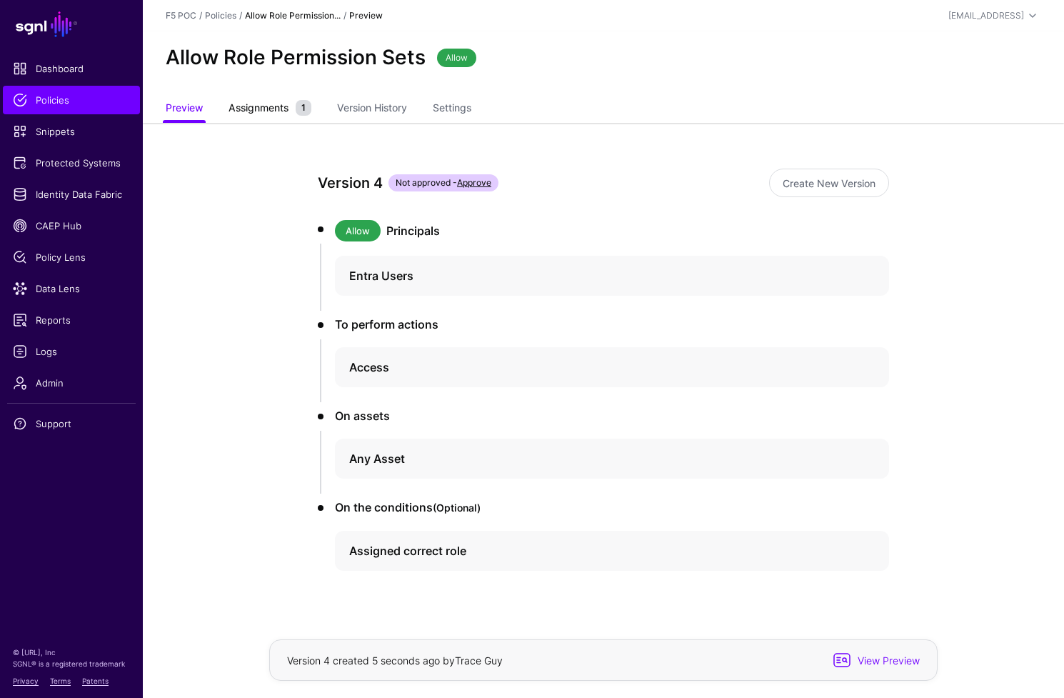
click at [241, 112] on span "Assignments" at bounding box center [258, 107] width 67 height 15
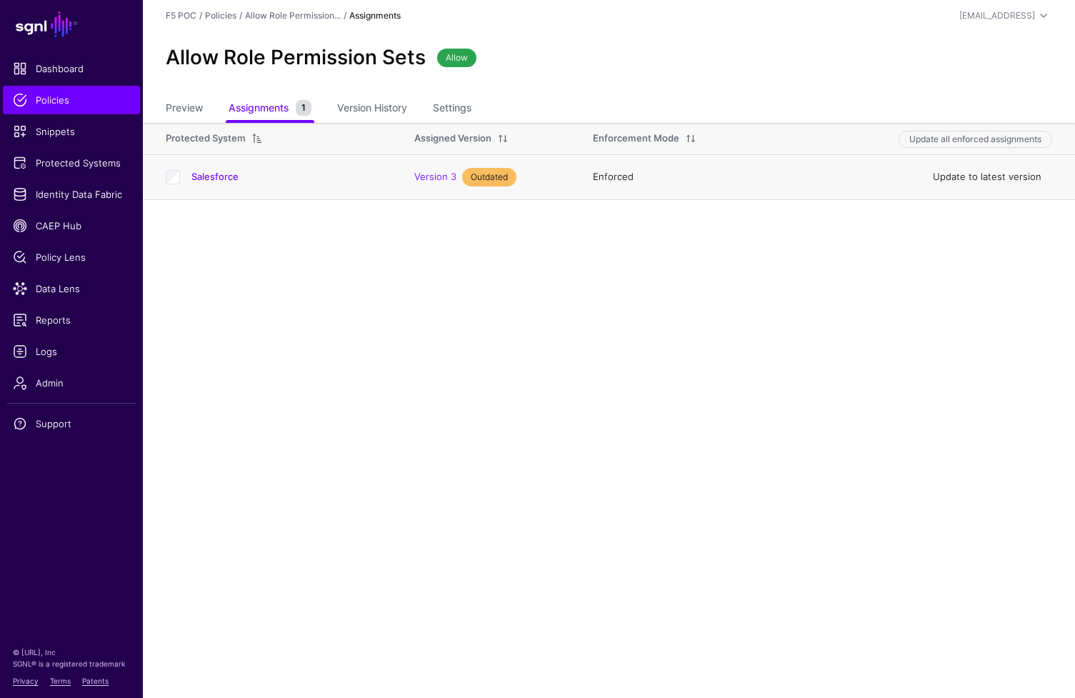
click at [983, 173] on link "Update to latest version" at bounding box center [987, 176] width 109 height 11
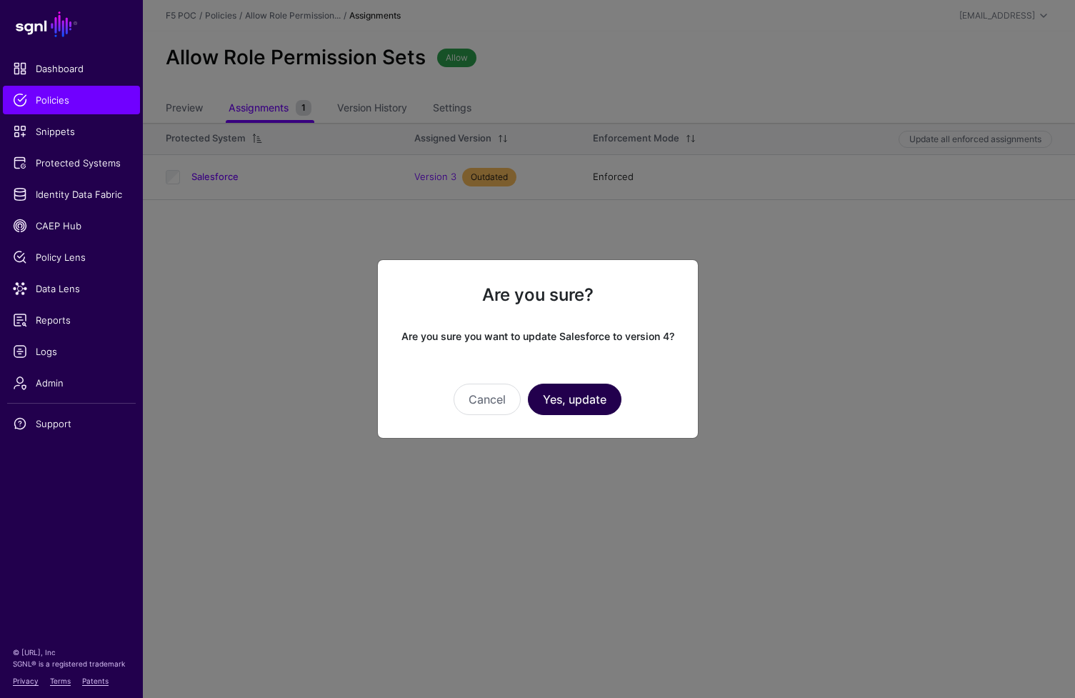
click at [580, 407] on button "Yes, update" at bounding box center [575, 399] width 94 height 31
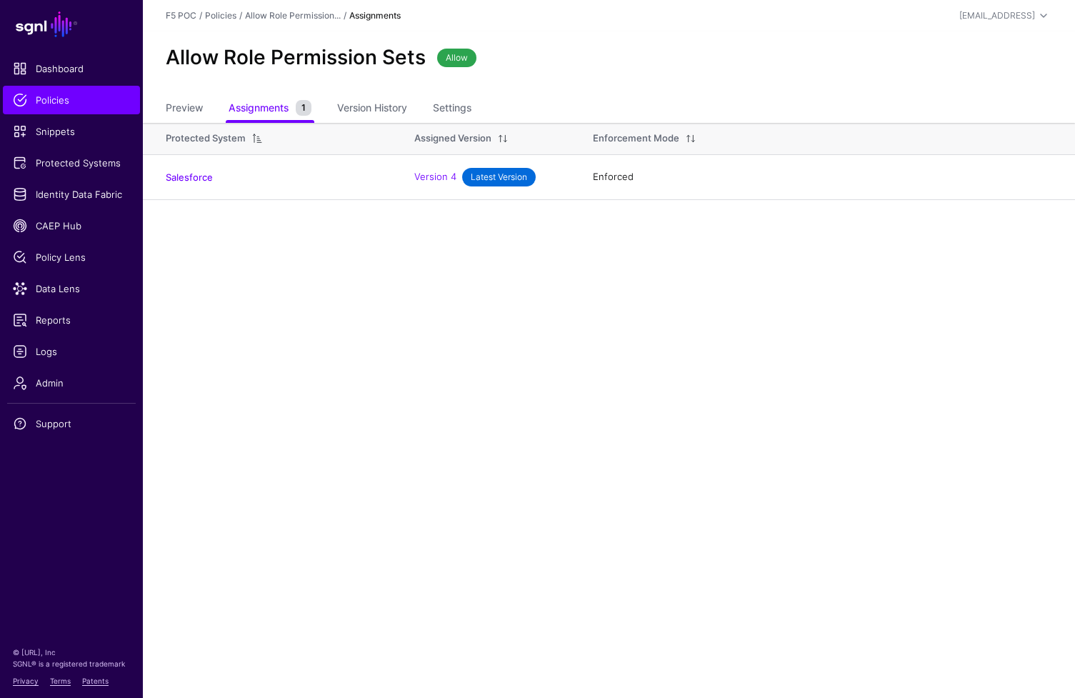
click at [546, 379] on main "SGNL Dashboard Policies Snippets Protected Systems Identity Data Fabric CAEP Hu…" at bounding box center [537, 349] width 1075 height 698
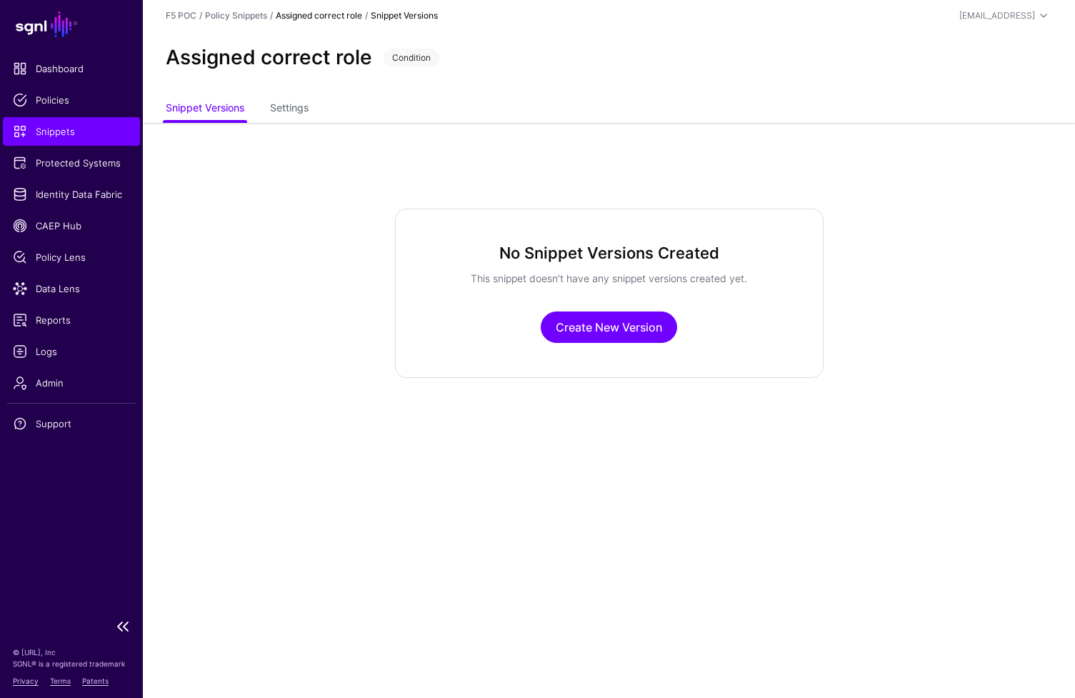
click at [88, 134] on span "Snippets" at bounding box center [71, 131] width 117 height 14
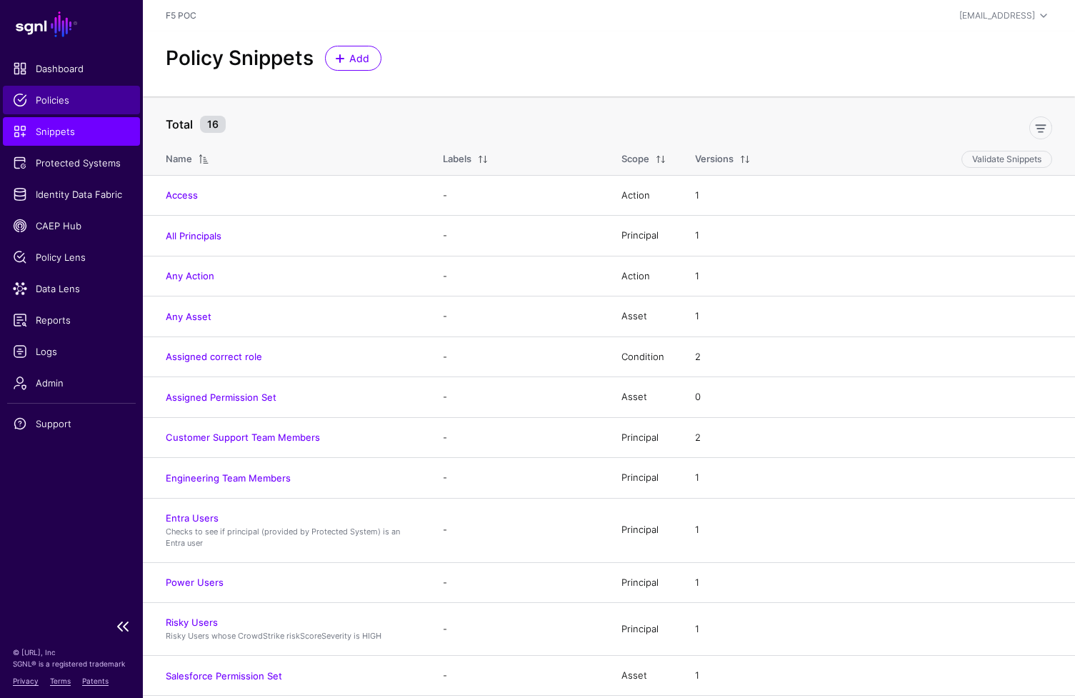
click at [64, 110] on link "Policies" at bounding box center [71, 100] width 137 height 29
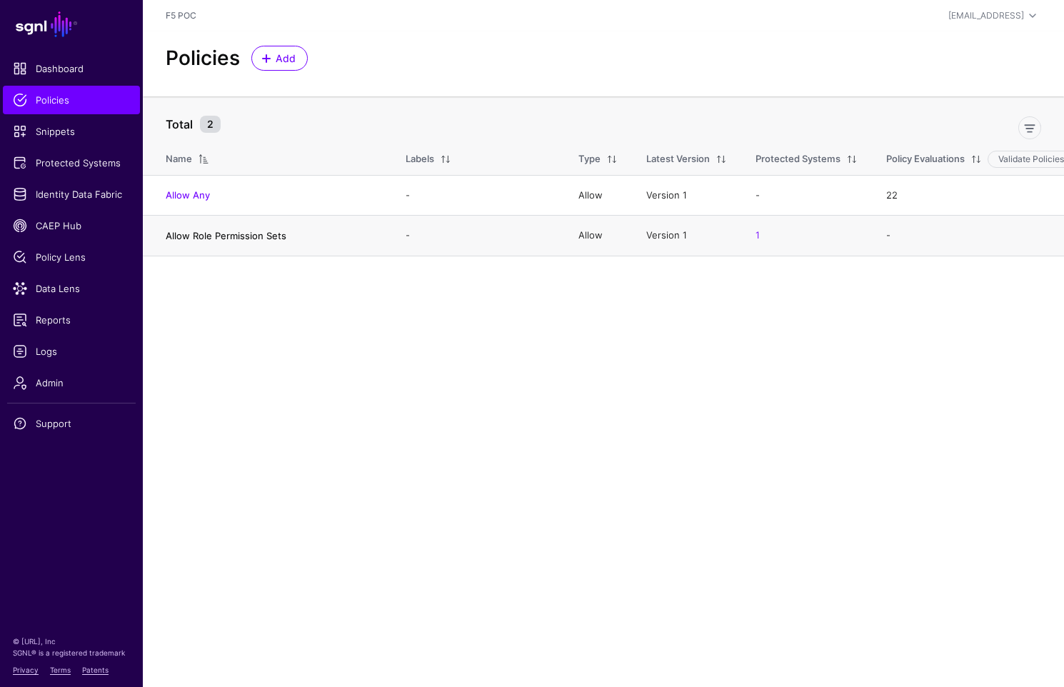
click at [279, 236] on link "Allow Role Permission Sets" at bounding box center [226, 235] width 121 height 11
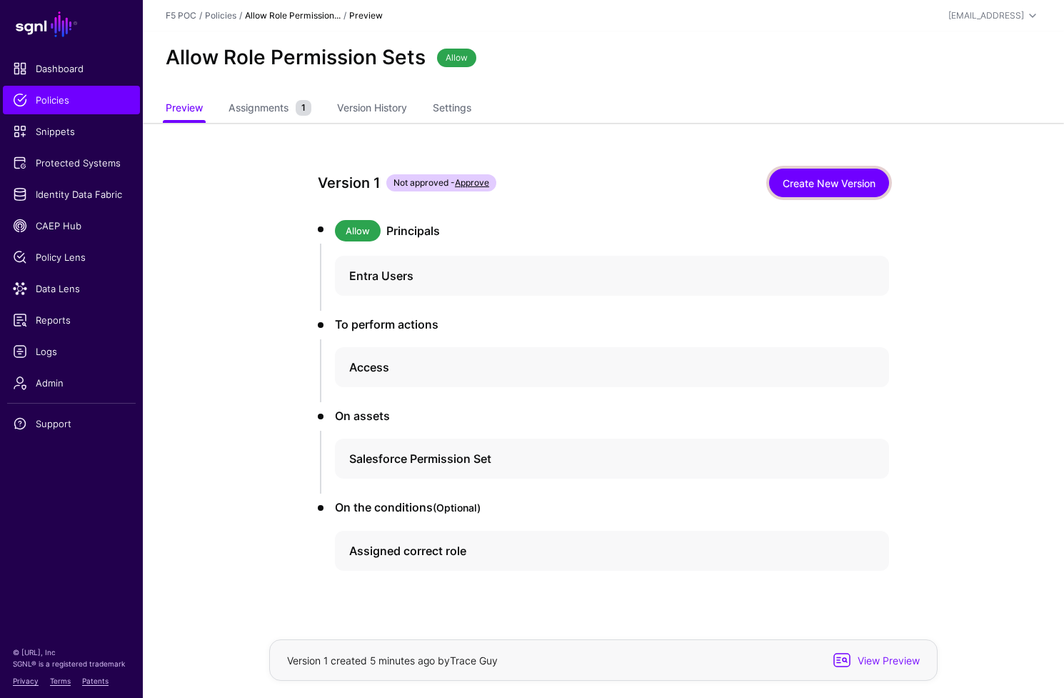
click at [874, 188] on link "Create New Version" at bounding box center [829, 183] width 120 height 29
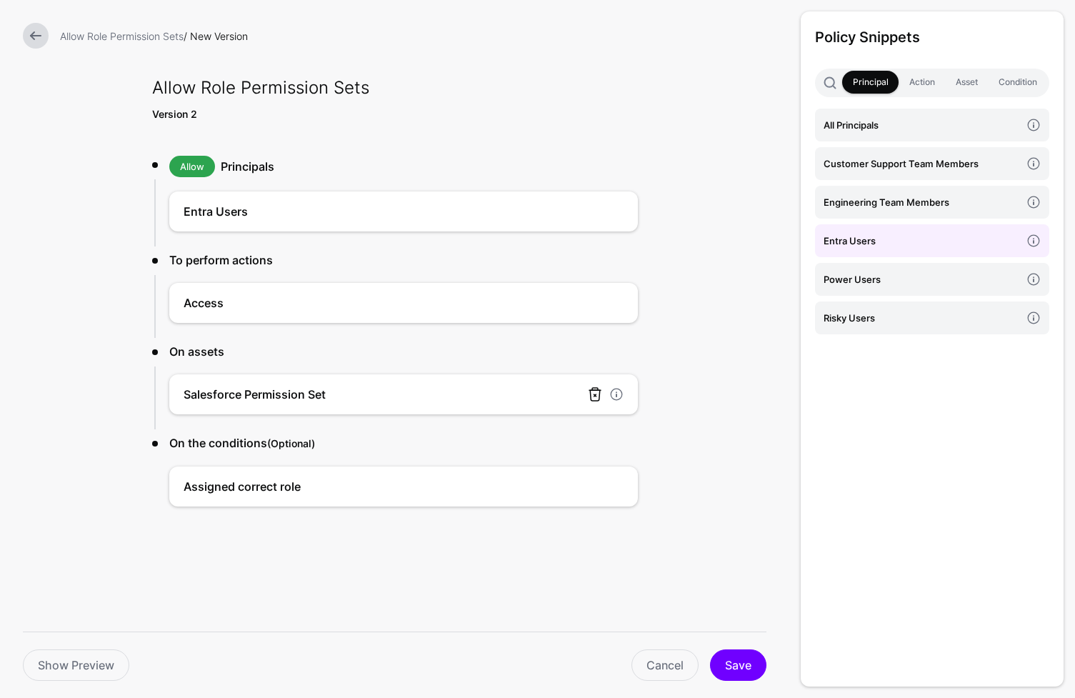
click at [599, 397] on link at bounding box center [594, 394] width 17 height 17
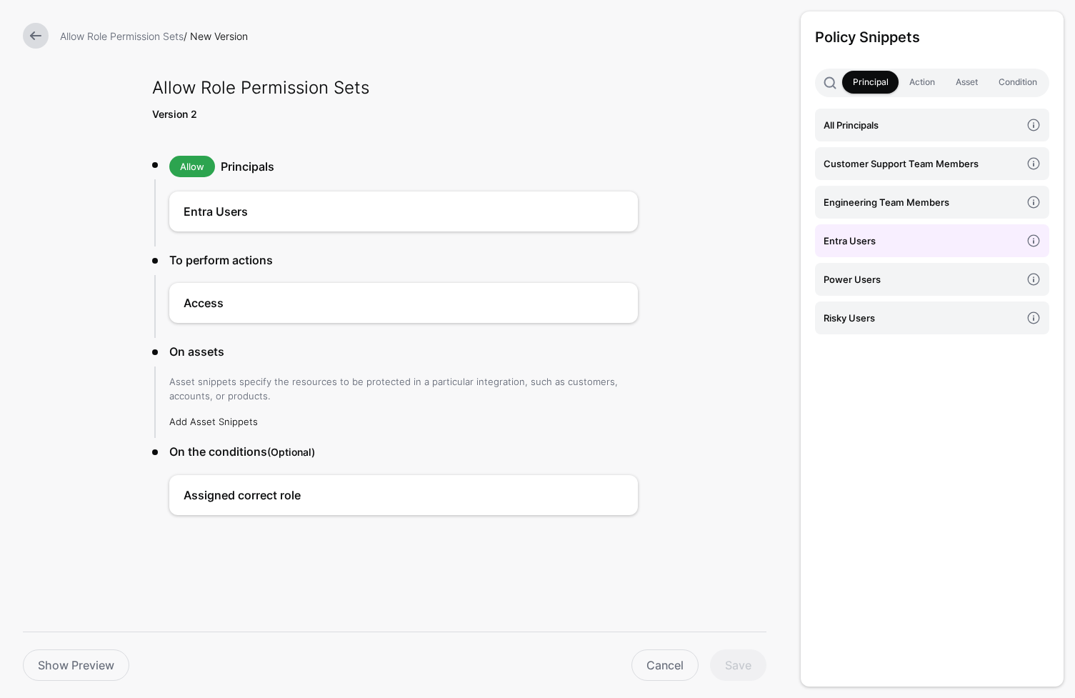
click at [201, 424] on link "Add Asset Snippets" at bounding box center [213, 421] width 89 height 11
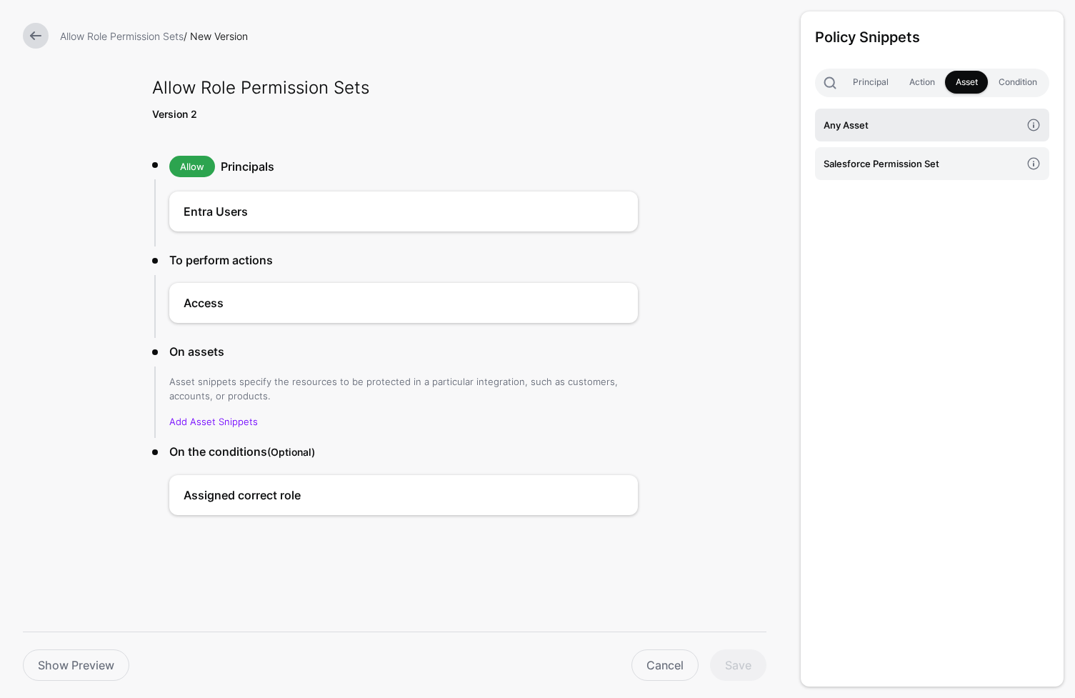
click at [972, 132] on h4 "Any Asset" at bounding box center [922, 125] width 197 height 16
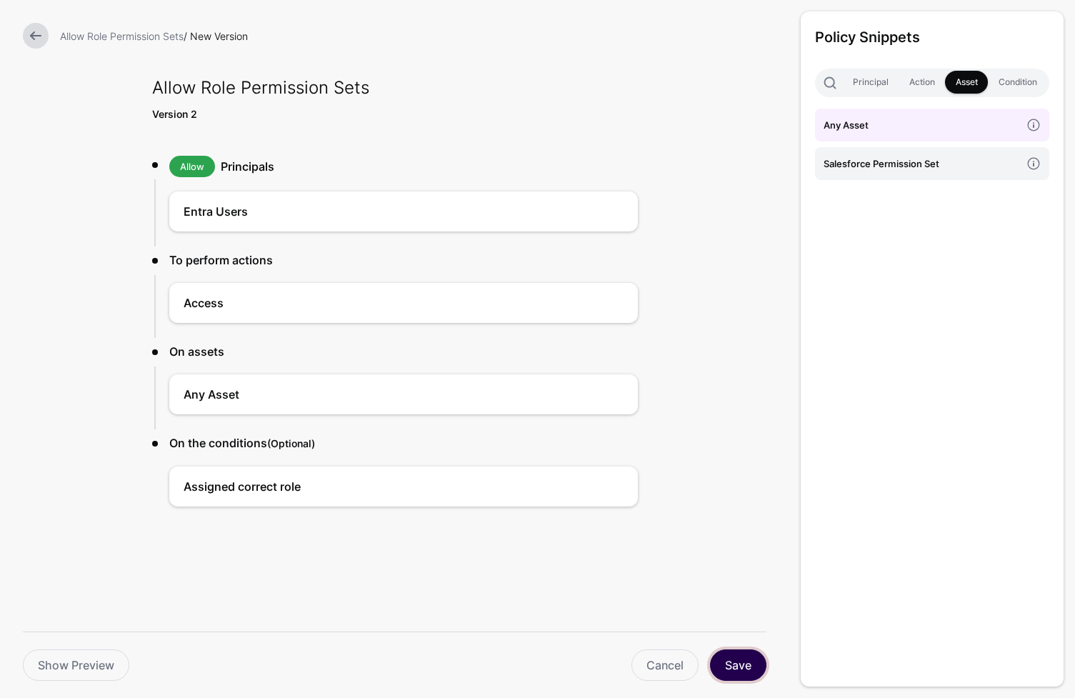
click at [737, 667] on button "Save" at bounding box center [738, 664] width 56 height 31
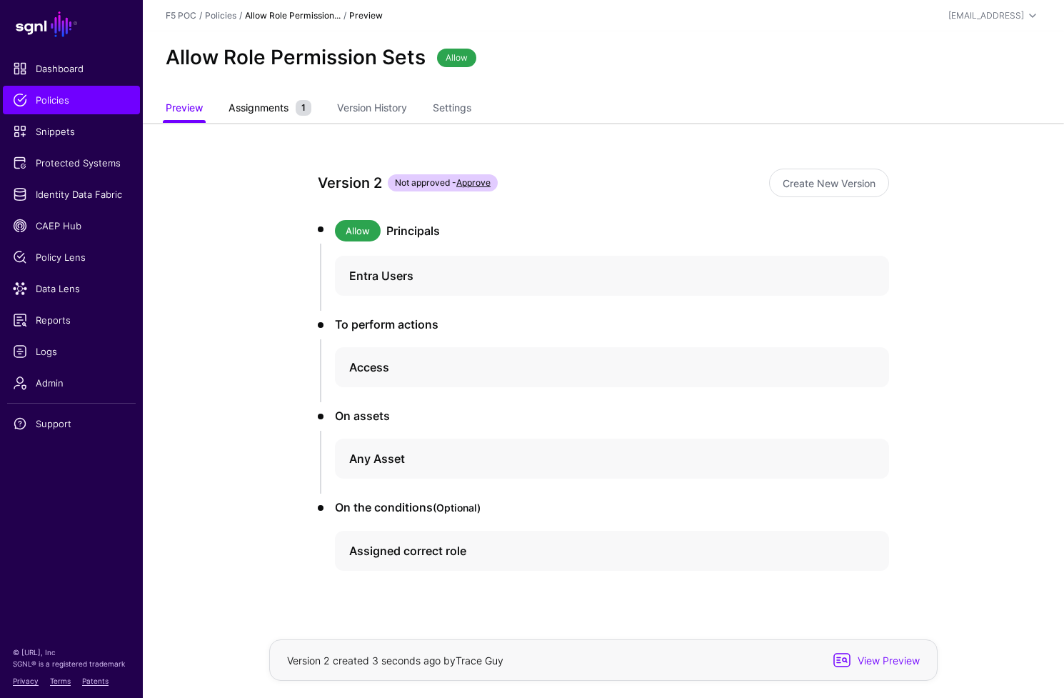
click at [277, 114] on span "Assignments" at bounding box center [258, 107] width 67 height 15
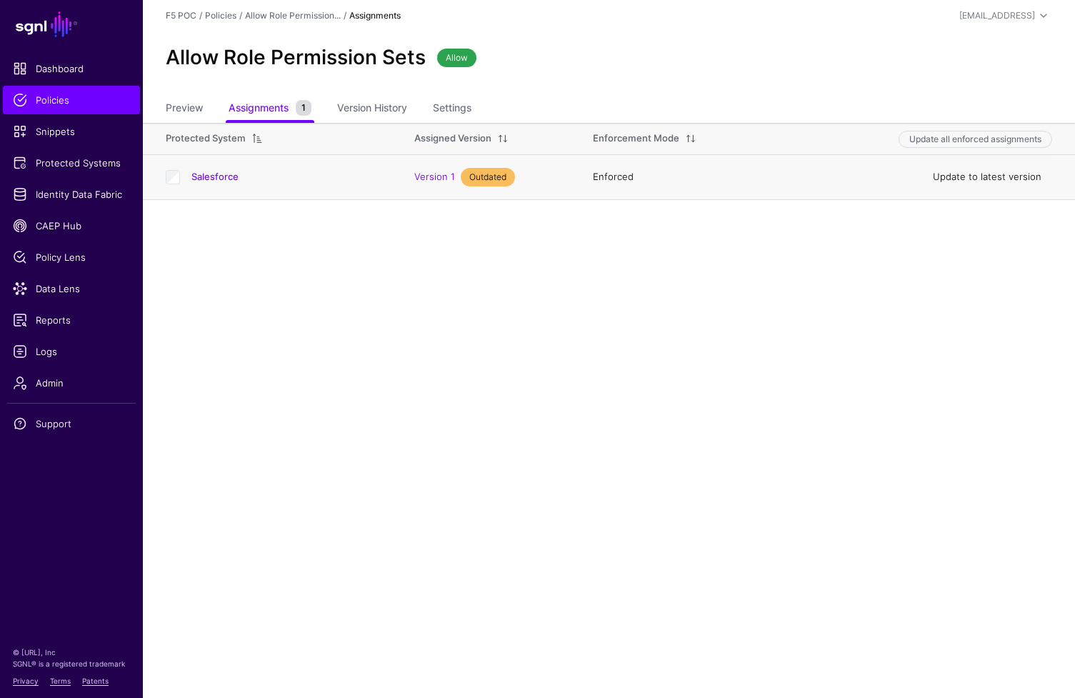
click at [969, 175] on link "Update to latest version" at bounding box center [987, 176] width 109 height 11
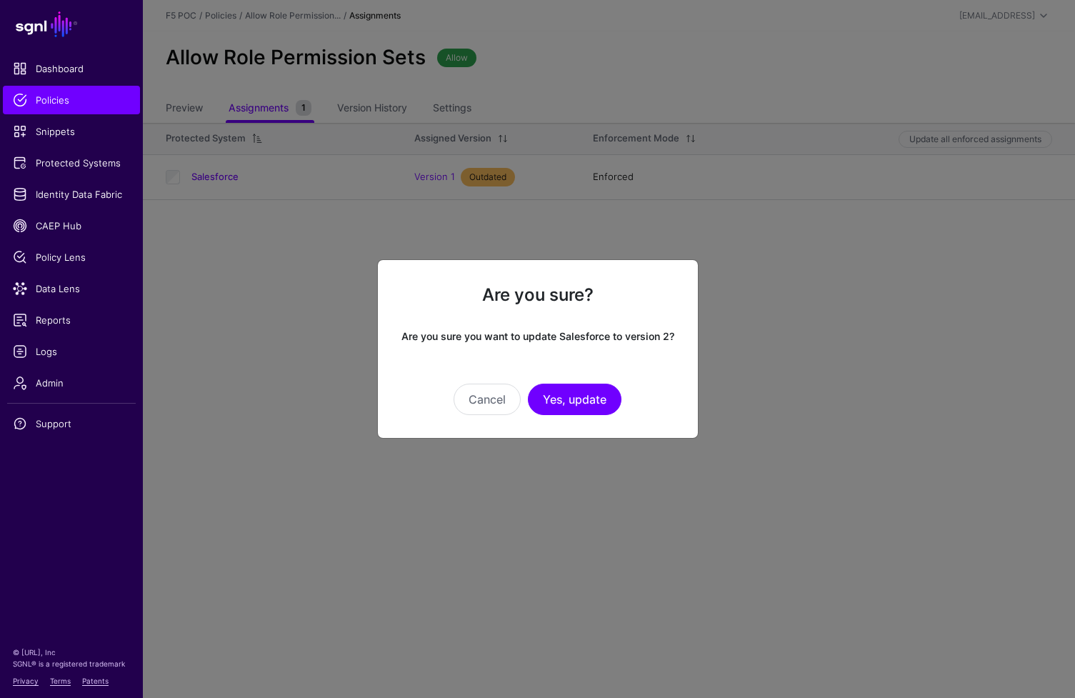
click at [596, 416] on div "Are you sure? Are you sure you want to update Salesforce to version 2? Cancel Y…" at bounding box center [537, 348] width 321 height 179
click at [598, 411] on button "Yes, update" at bounding box center [575, 399] width 94 height 31
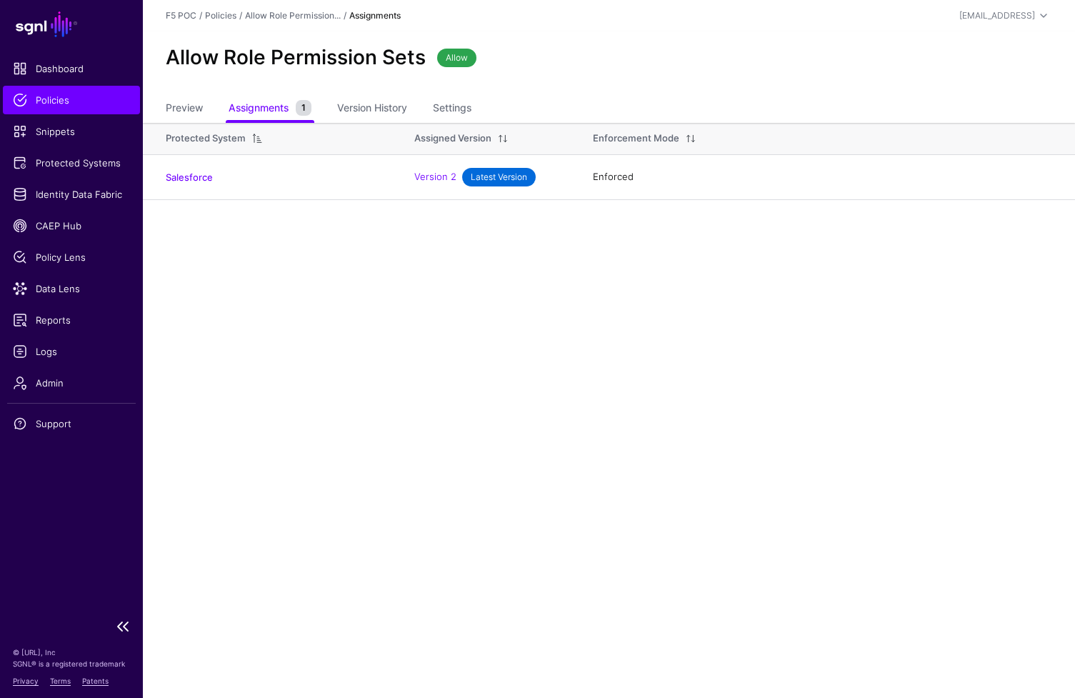
click at [22, 96] on span "Policies" at bounding box center [71, 100] width 117 height 14
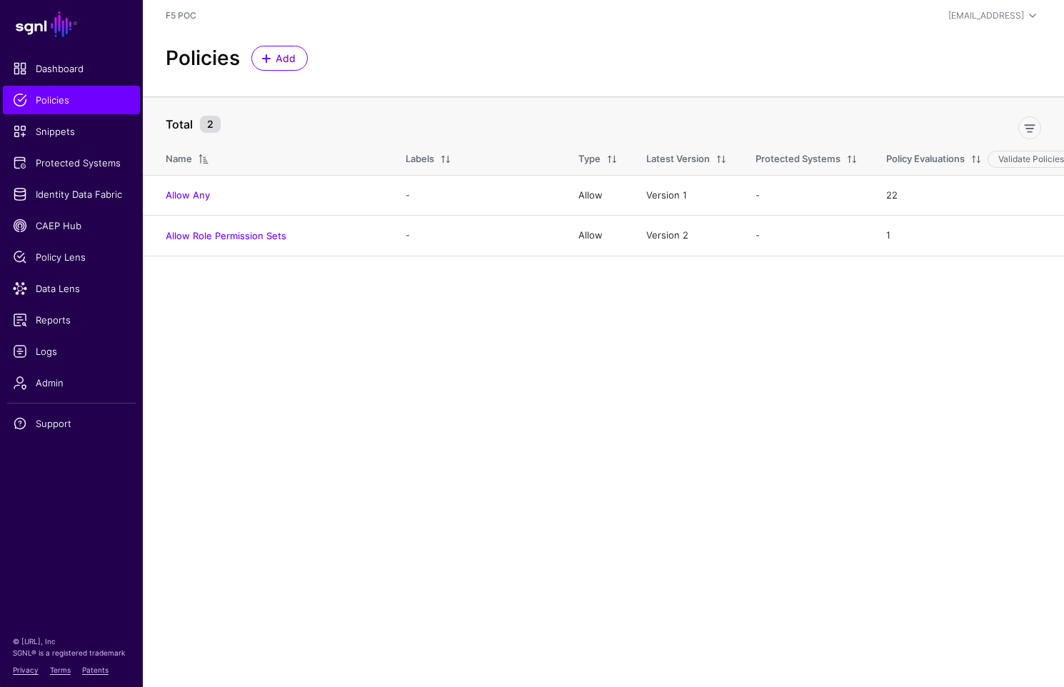
click at [319, 399] on main "SGNL Dashboard Policies Snippets Protected Systems Identity Data Fabric CAEP Hu…" at bounding box center [532, 343] width 1064 height 687
click at [275, 60] on span "Add" at bounding box center [286, 58] width 24 height 15
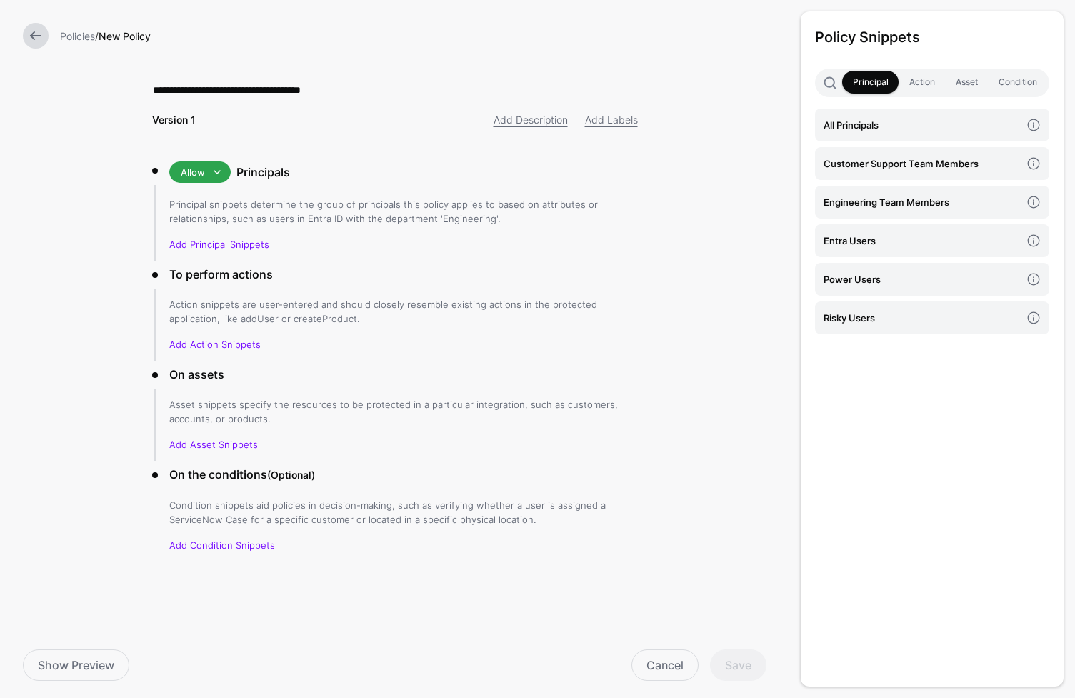
type input "**********"
click at [911, 205] on h4 "Engineering Team Members" at bounding box center [922, 202] width 197 height 16
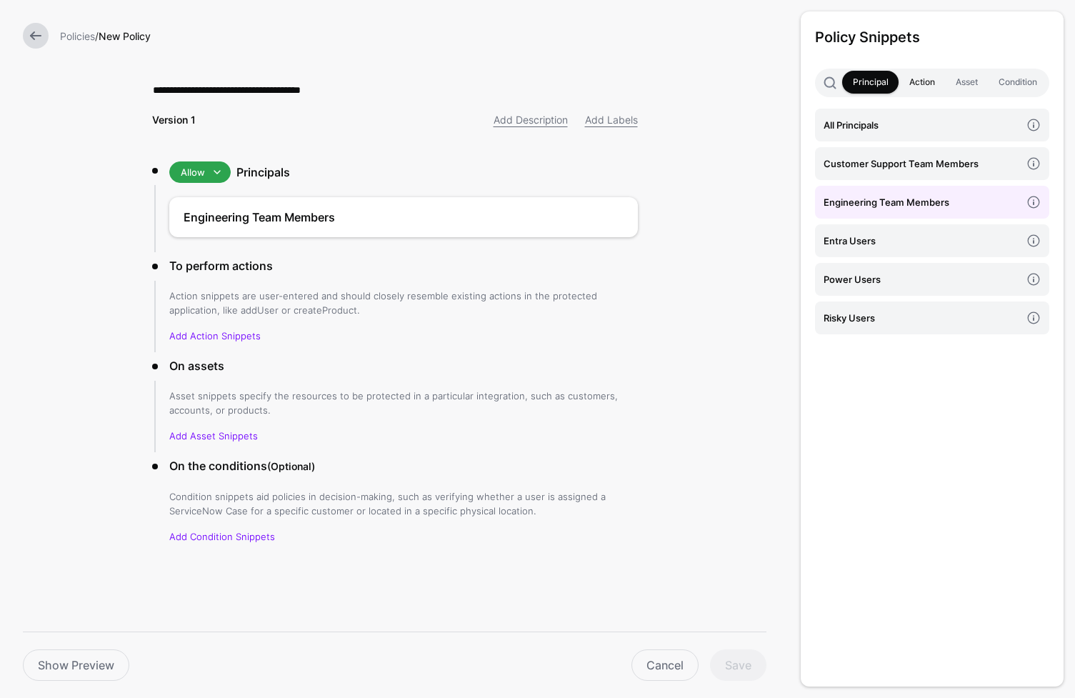
click at [929, 88] on link "Action" at bounding box center [922, 82] width 46 height 23
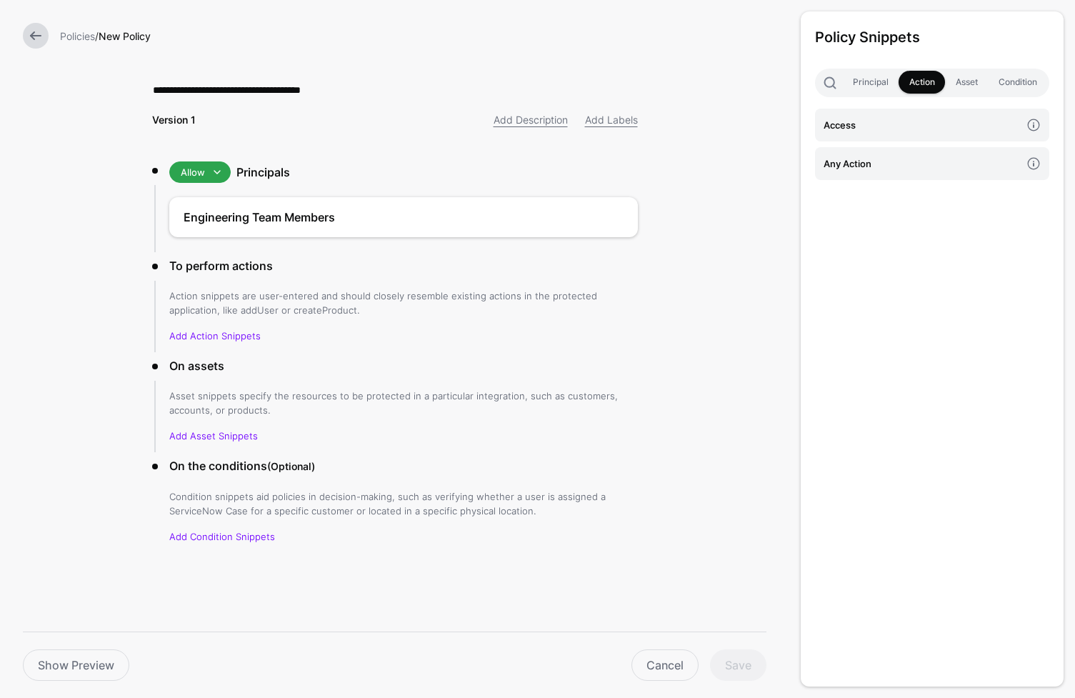
click at [38, 40] on link at bounding box center [36, 36] width 26 height 26
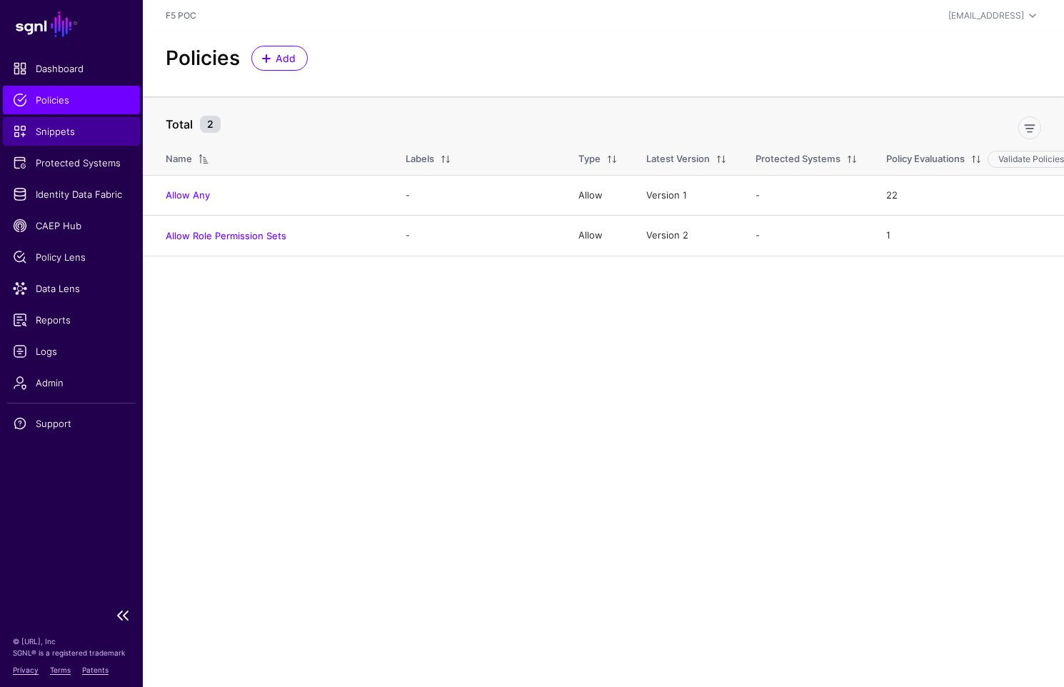
click at [59, 135] on span "Snippets" at bounding box center [71, 131] width 117 height 14
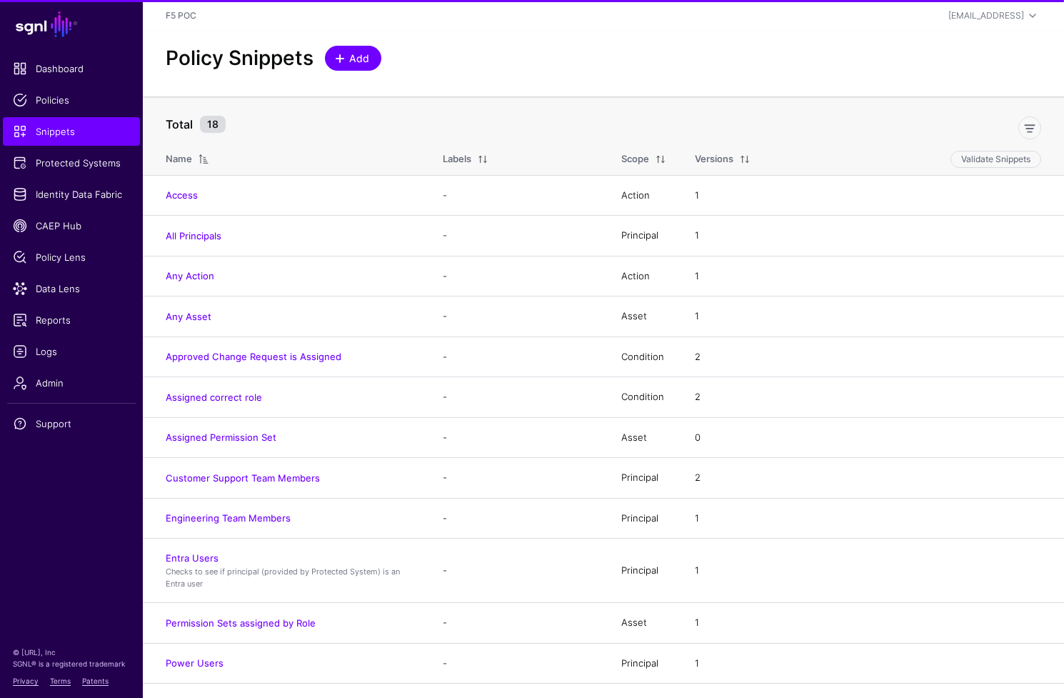
click at [370, 60] on link "Add" at bounding box center [353, 58] width 56 height 25
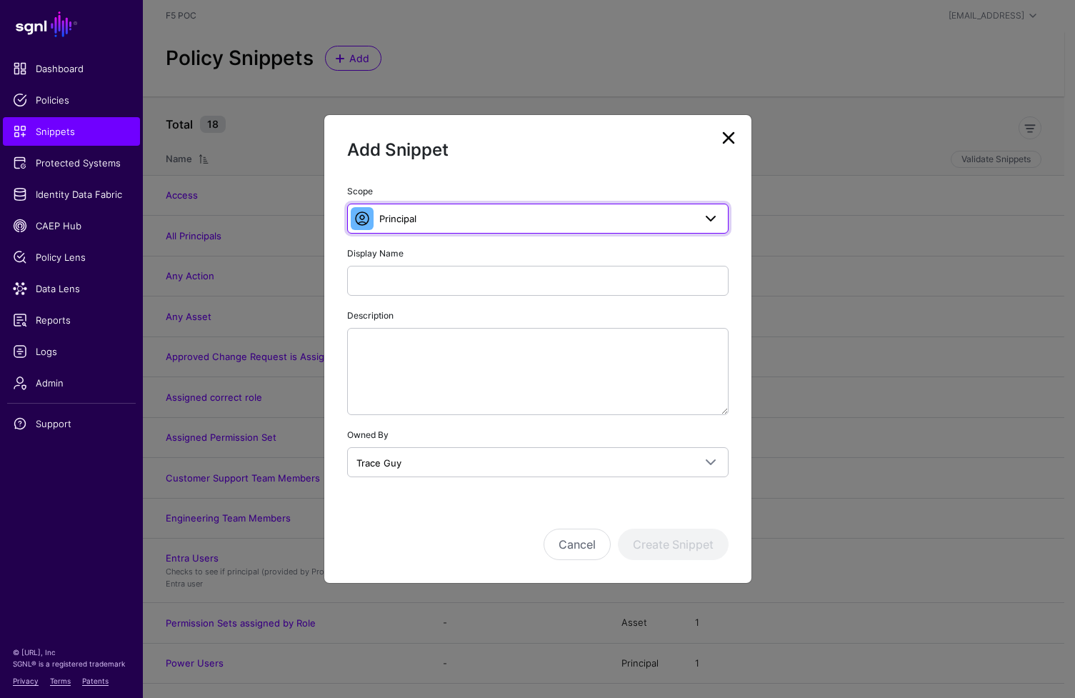
click at [456, 222] on span "Principal" at bounding box center [536, 219] width 314 height 16
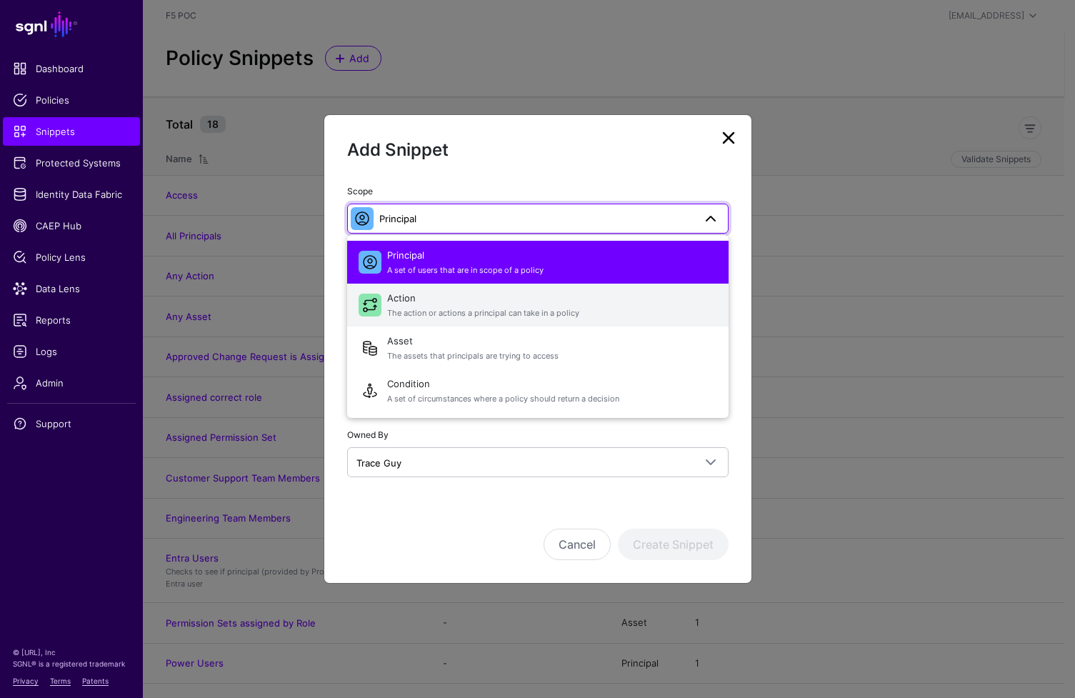
click at [441, 298] on span "Action The action or actions a principal can take in a policy" at bounding box center [552, 305] width 330 height 34
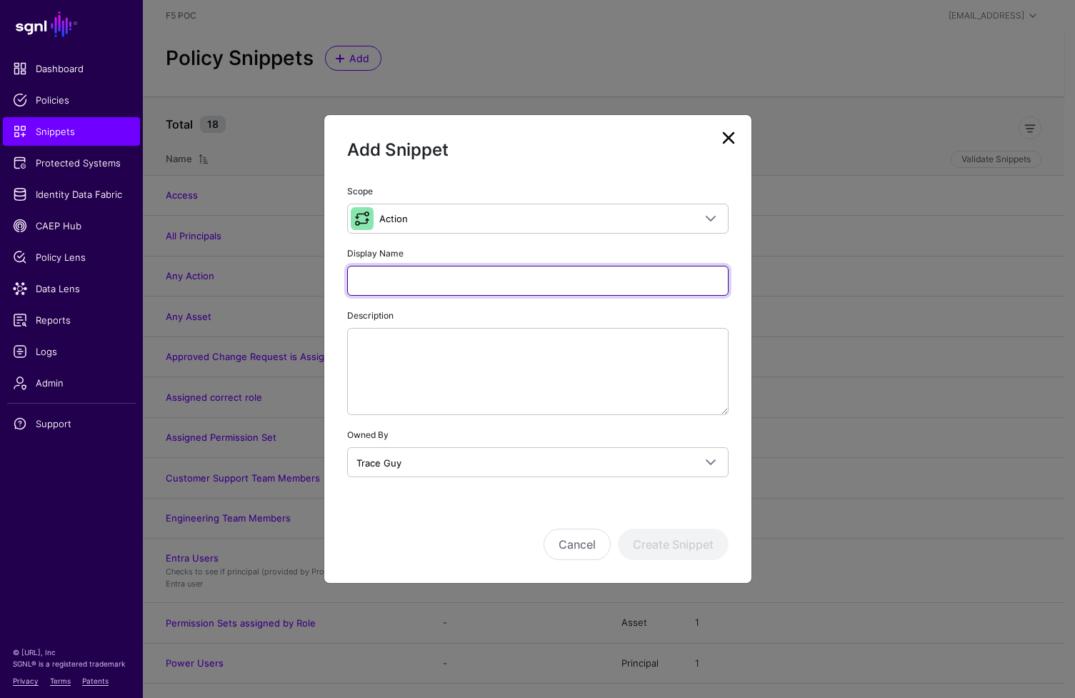
click at [412, 286] on input "Display Name" at bounding box center [537, 281] width 381 height 30
type input "**********"
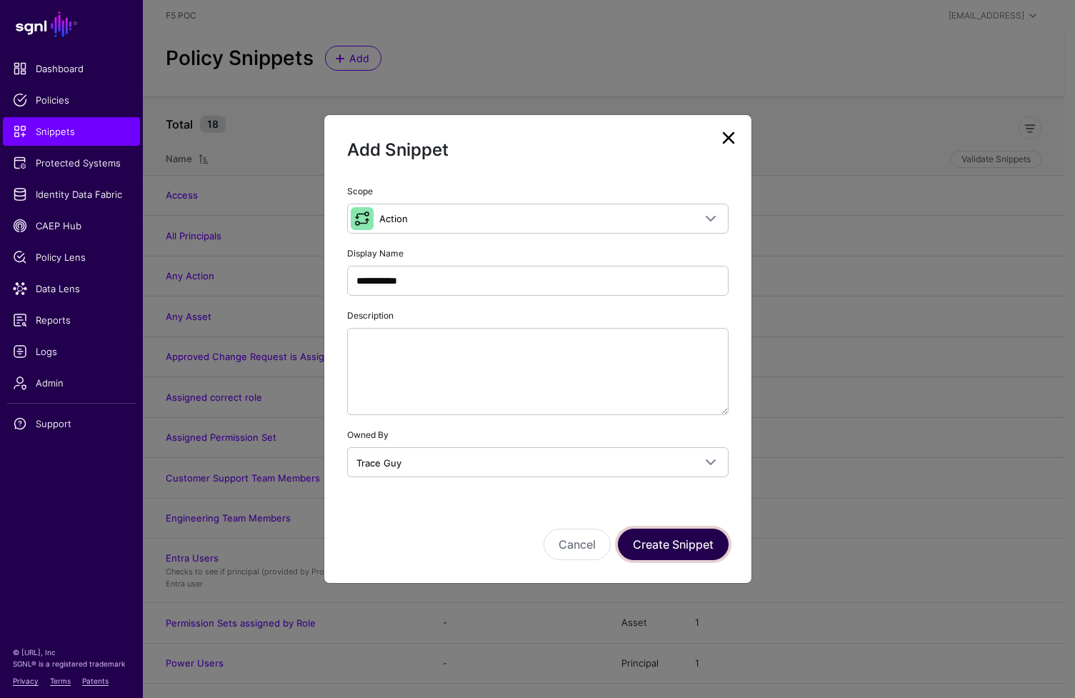
click at [714, 547] on button "Create Snippet" at bounding box center [673, 544] width 111 height 31
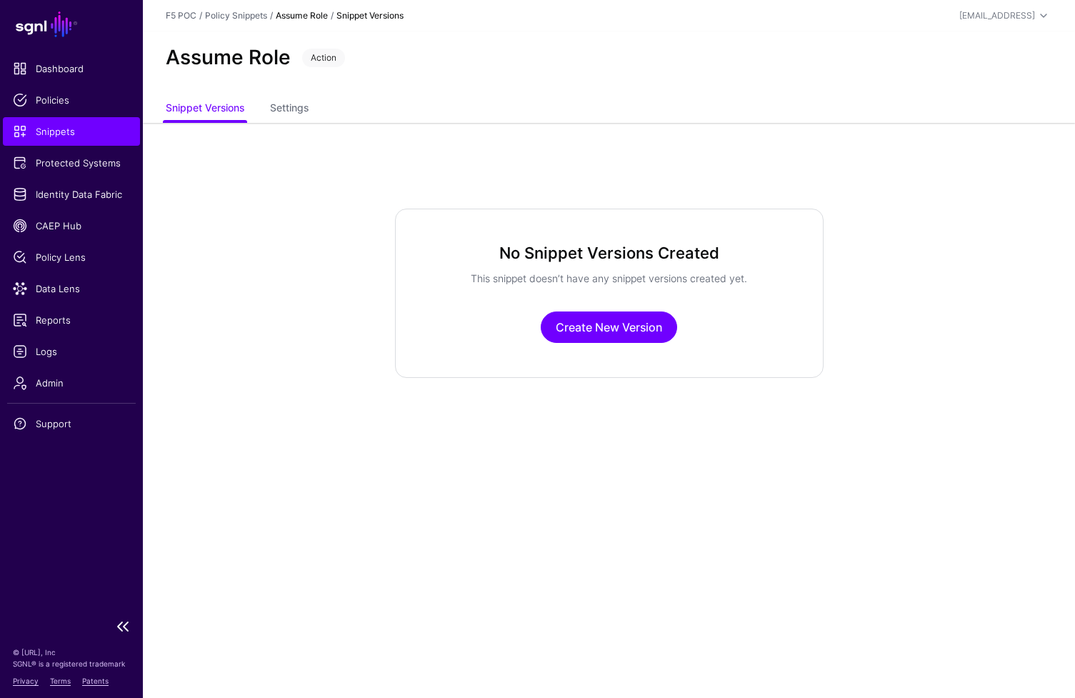
click at [127, 139] on link "Snippets" at bounding box center [71, 131] width 137 height 29
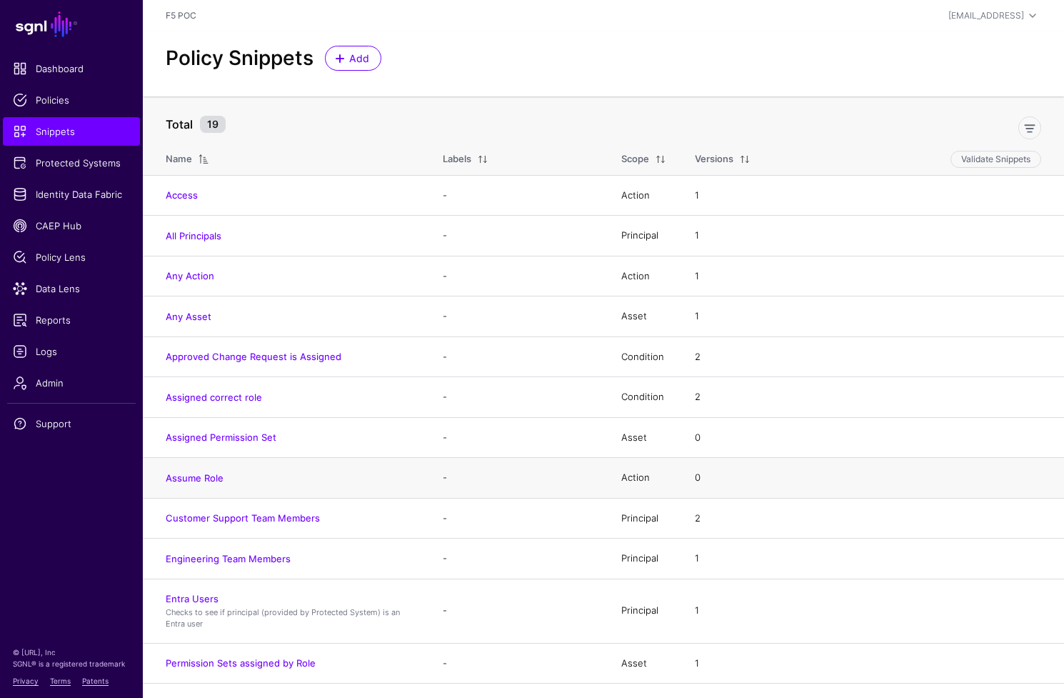
click at [208, 484] on h4 "Assume Role" at bounding box center [290, 477] width 249 height 13
click at [214, 476] on link "Assume Role" at bounding box center [195, 477] width 58 height 11
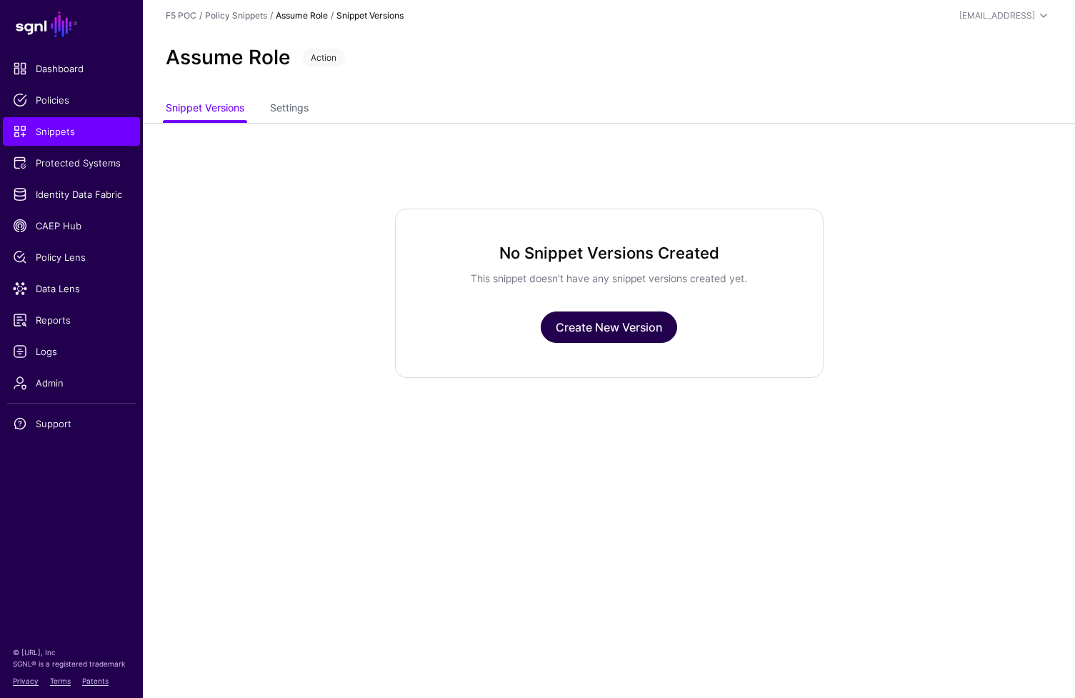
click at [589, 321] on link "Create New Version" at bounding box center [609, 326] width 136 height 31
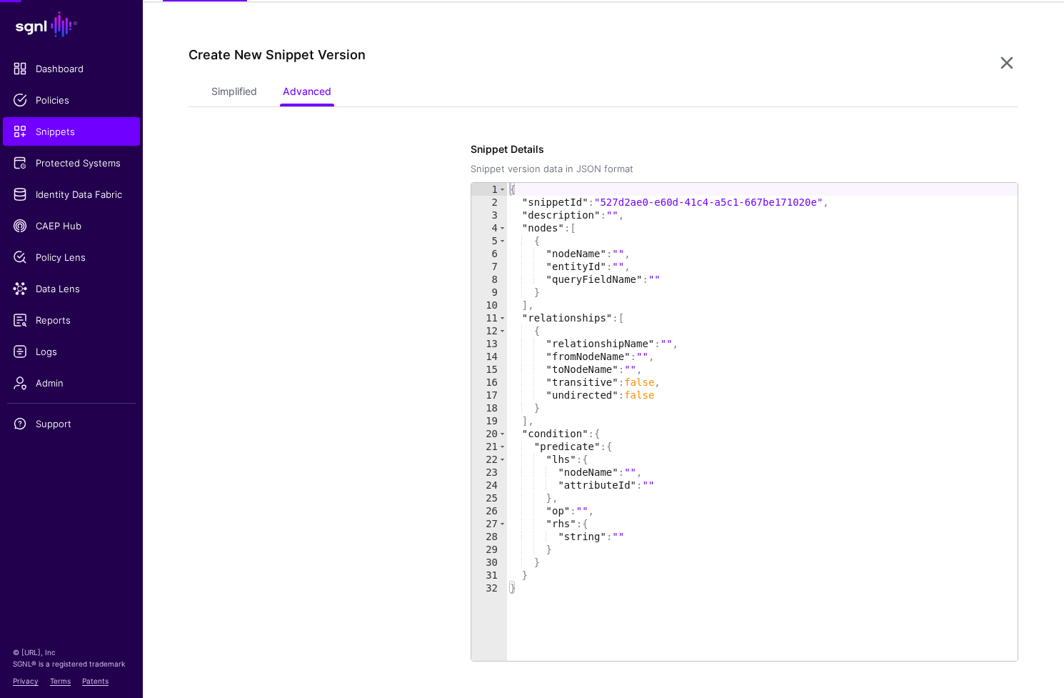
scroll to position [123, 0]
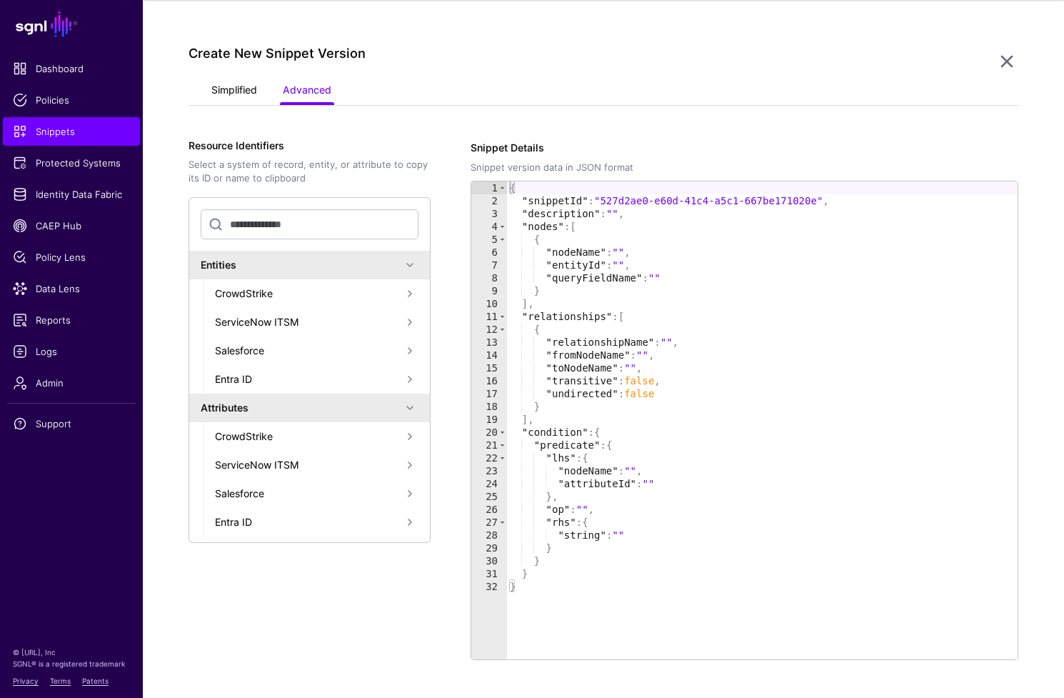
click at [254, 99] on link "Simplified" at bounding box center [234, 91] width 46 height 27
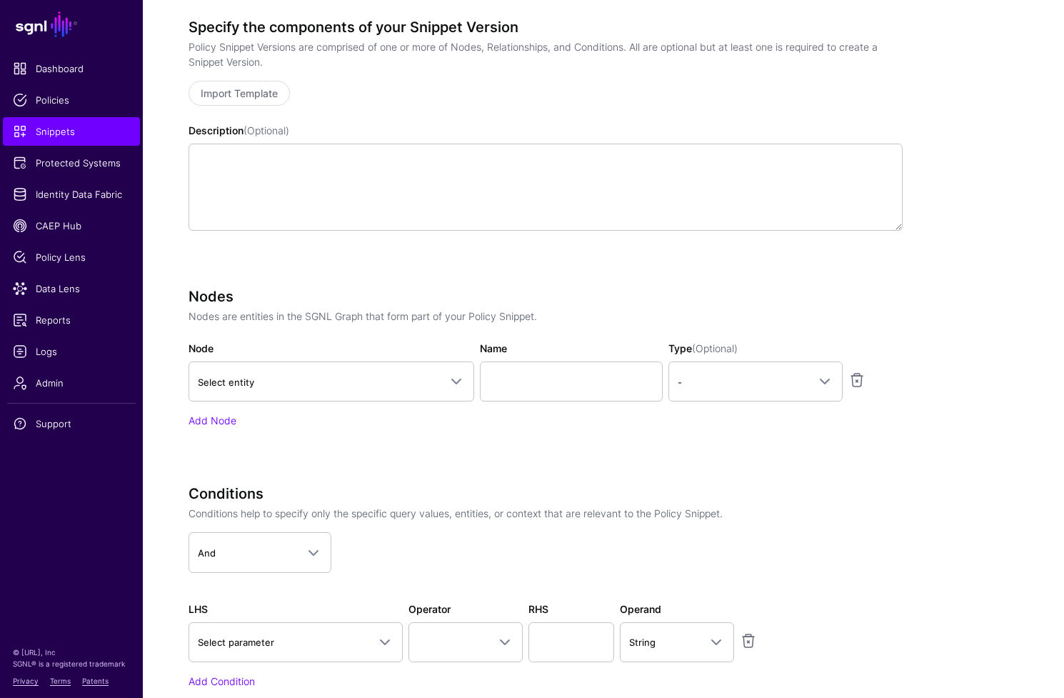
scroll to position [419, 0]
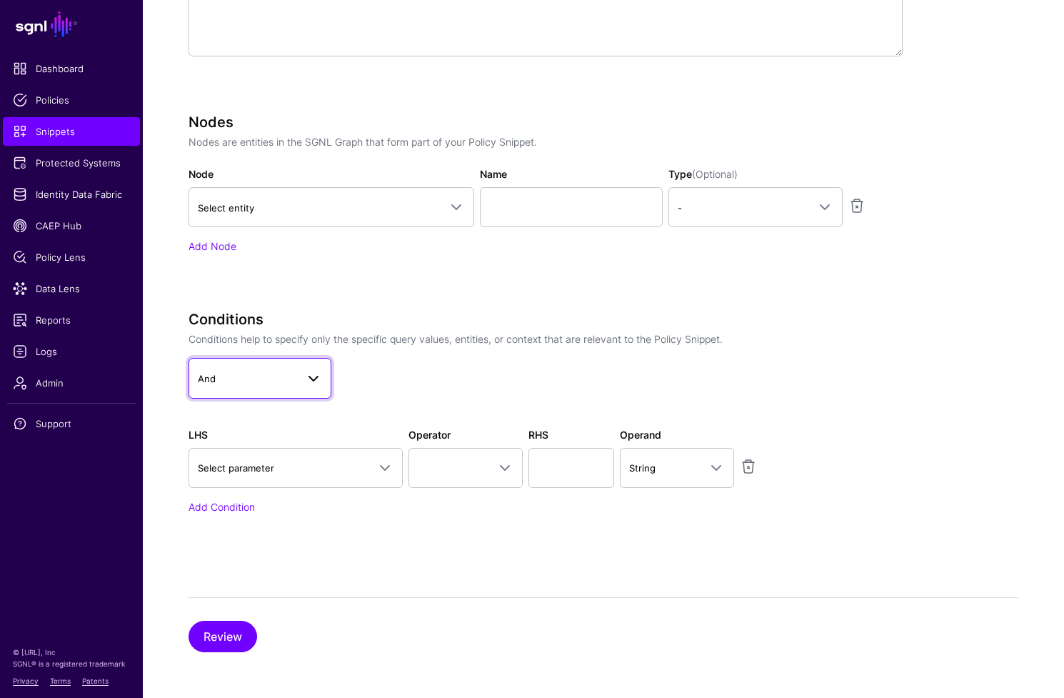
click at [249, 380] on span "And" at bounding box center [247, 379] width 99 height 16
click at [364, 232] on div "Nodes Nodes are entities in the SGNL Graph that form part of your Policy Snippe…" at bounding box center [546, 184] width 714 height 140
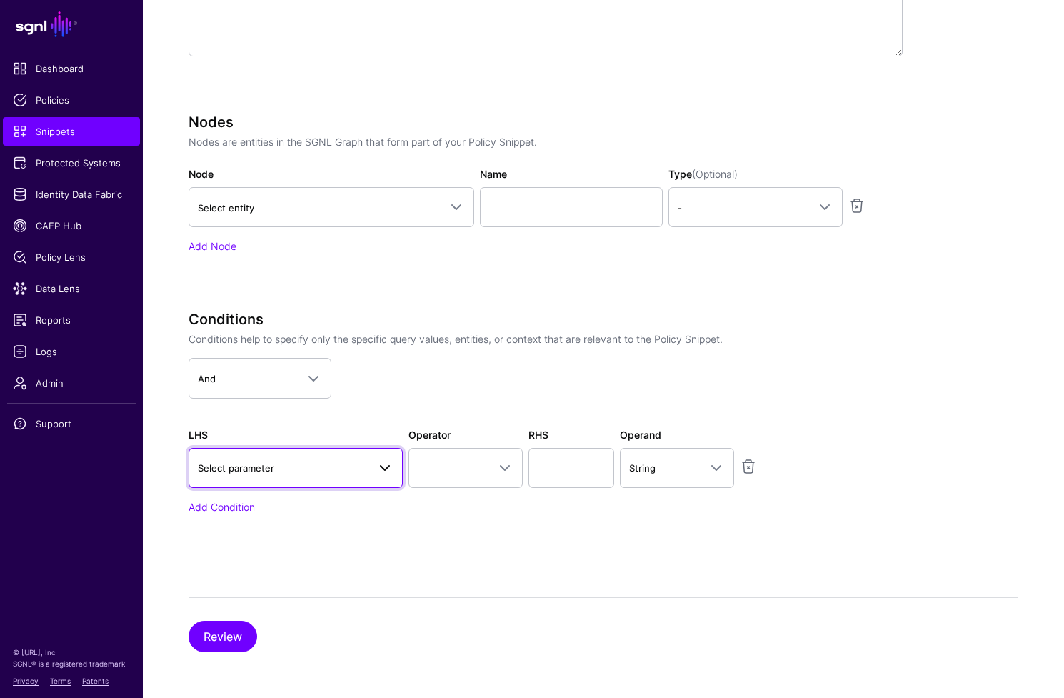
click at [294, 476] on link "Select parameter" at bounding box center [296, 468] width 214 height 40
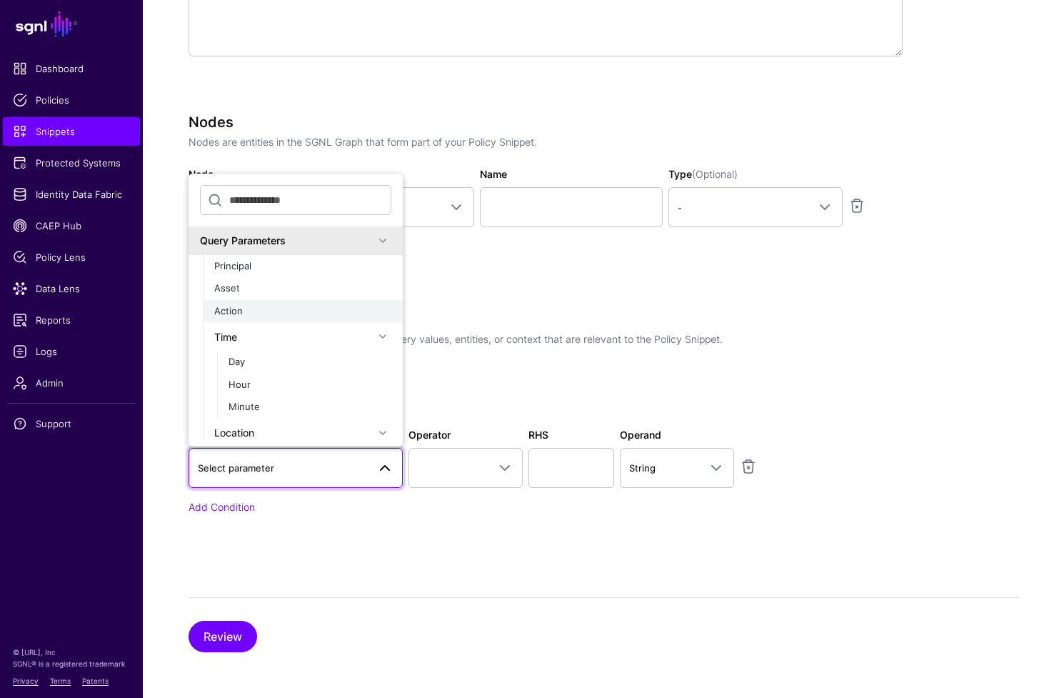
click at [298, 309] on div "Action" at bounding box center [302, 311] width 177 height 14
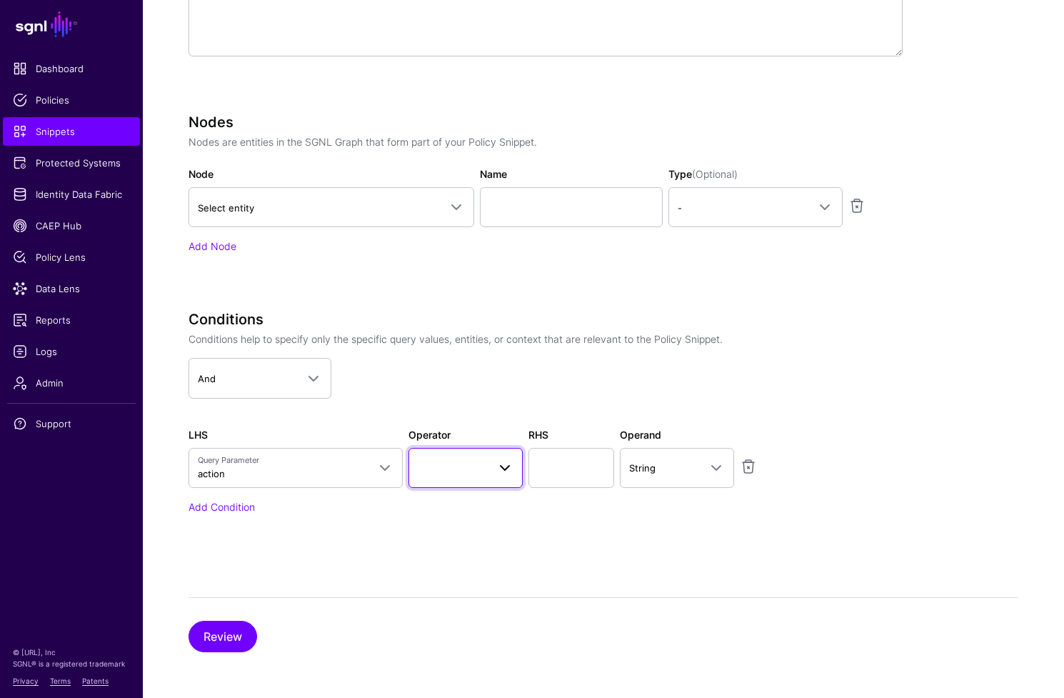
click at [480, 475] on span at bounding box center [466, 467] width 96 height 17
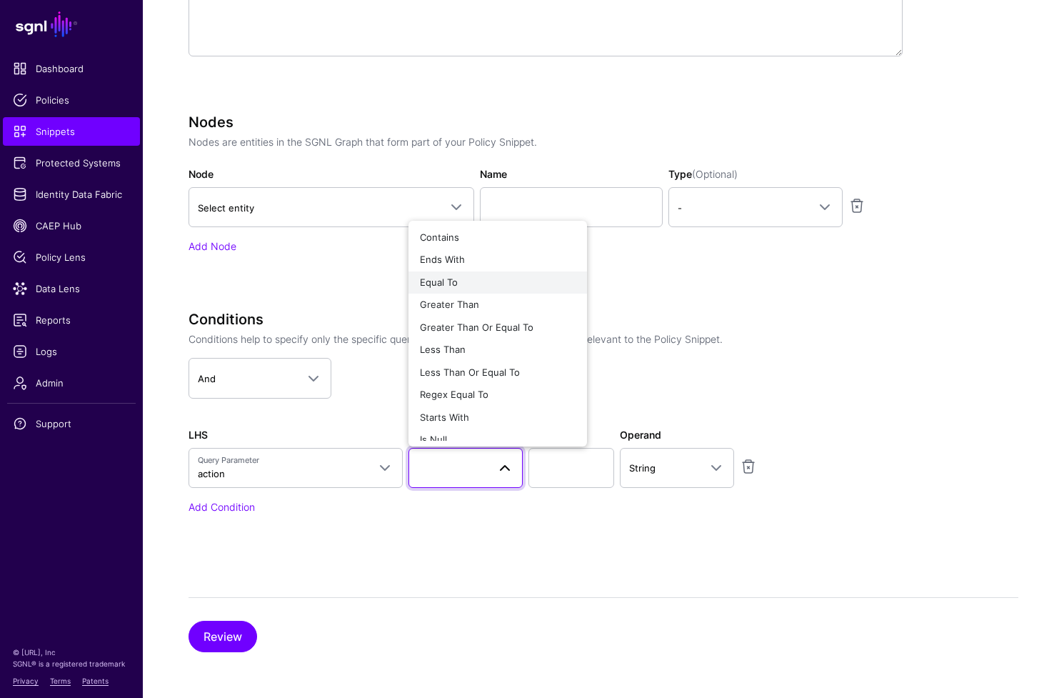
click at [471, 273] on button "Equal To" at bounding box center [498, 282] width 179 height 23
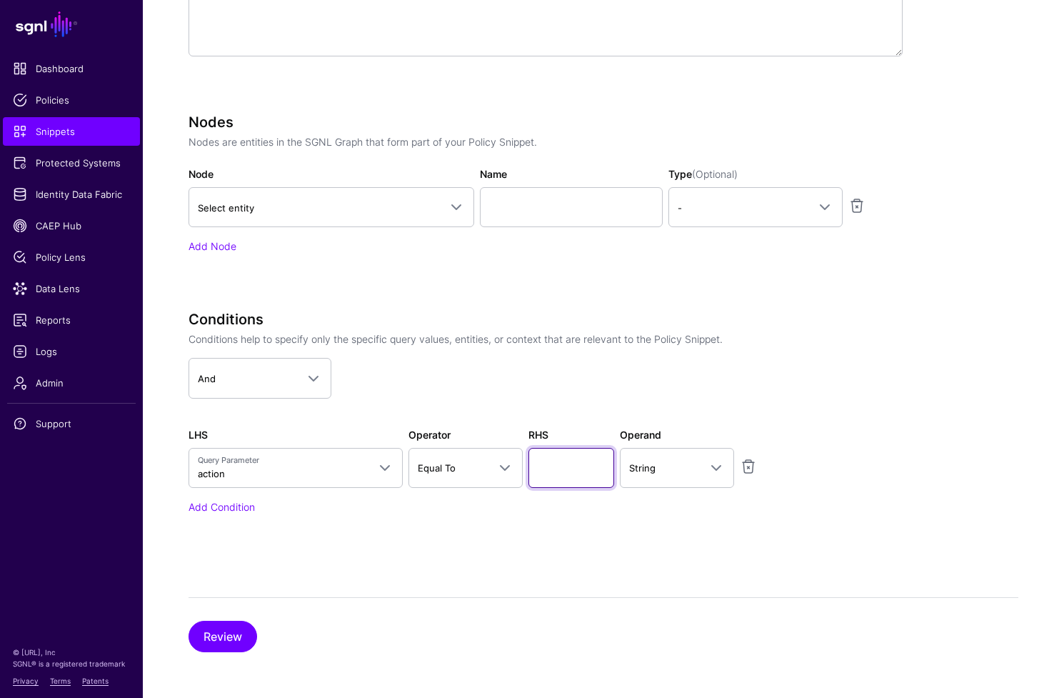
click at [571, 474] on input "text" at bounding box center [572, 468] width 86 height 40
type input "**********"
click at [231, 630] on button "Review" at bounding box center [223, 636] width 69 height 31
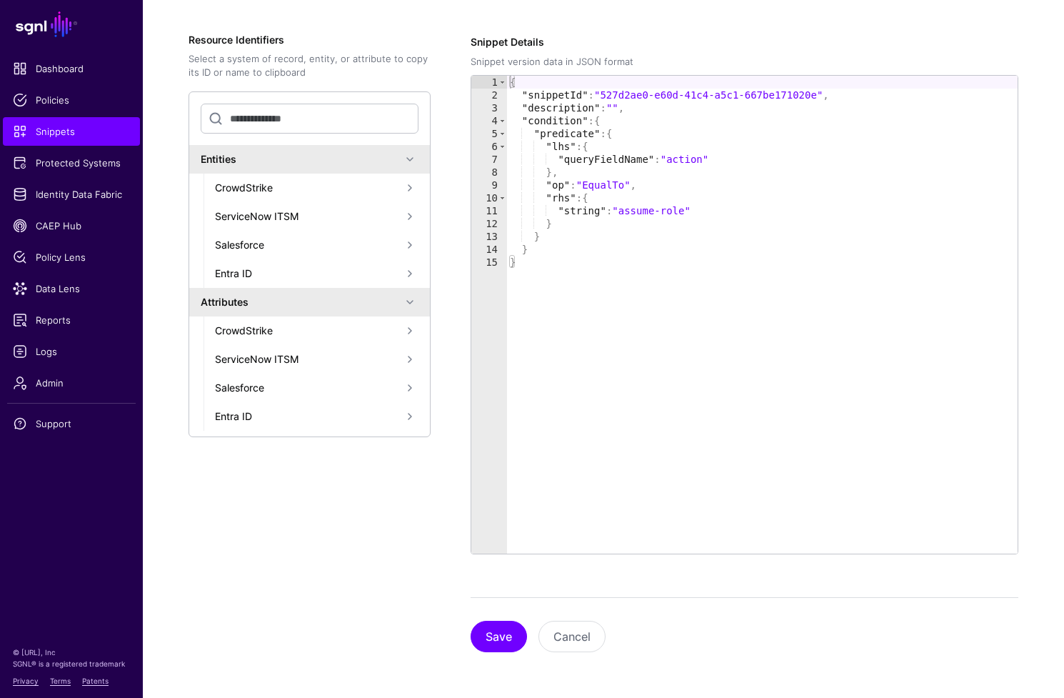
scroll to position [229, 0]
click at [499, 636] on button "Save" at bounding box center [499, 636] width 56 height 31
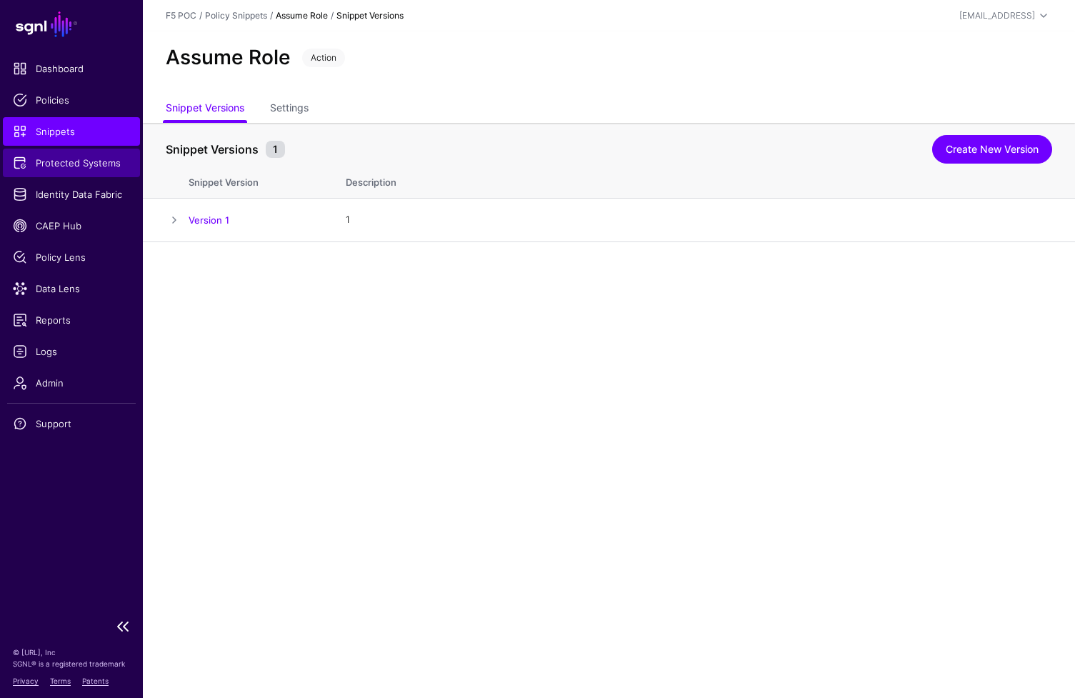
click at [72, 166] on span "Protected Systems" at bounding box center [71, 163] width 117 height 14
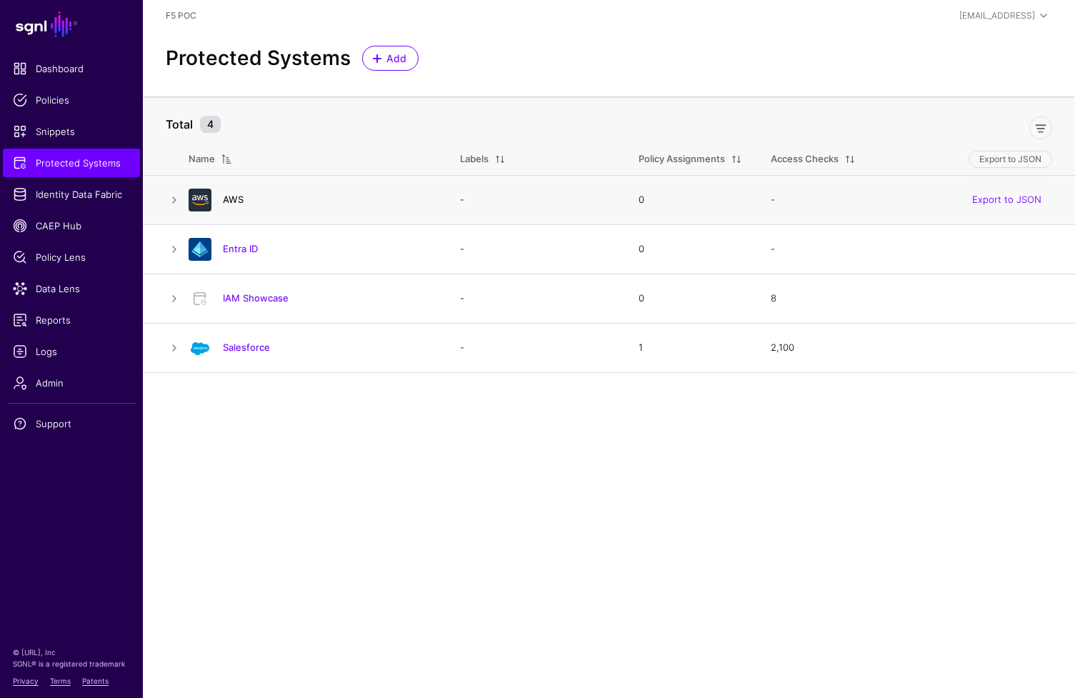
click at [241, 194] on link "AWS" at bounding box center [233, 199] width 21 height 11
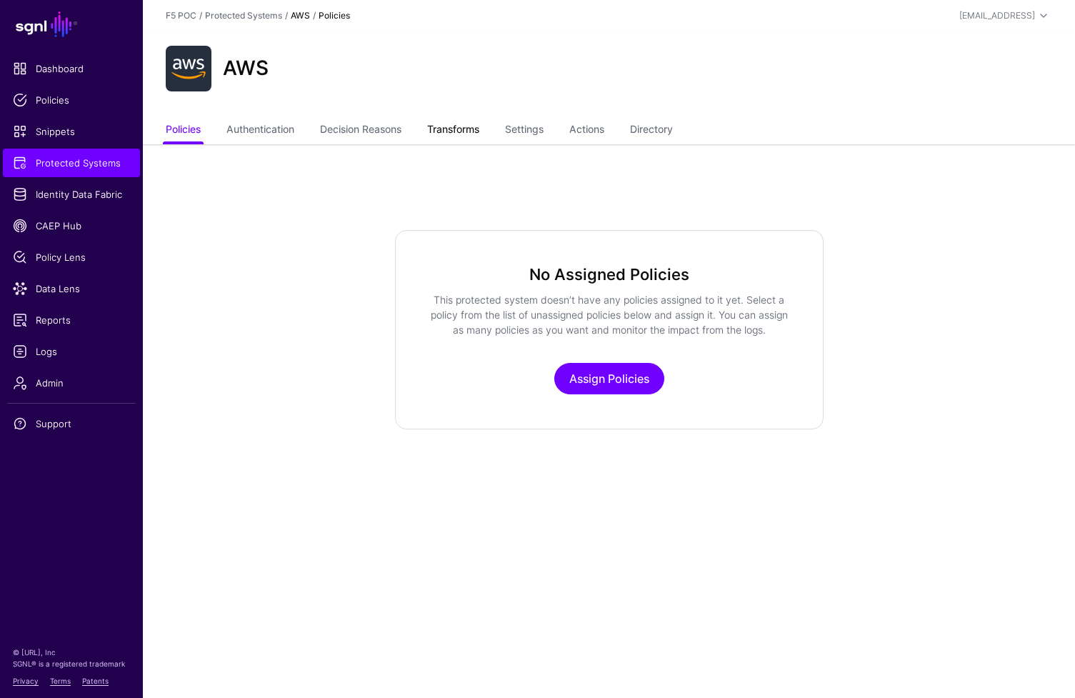
click at [458, 131] on link "Transforms" at bounding box center [453, 130] width 52 height 27
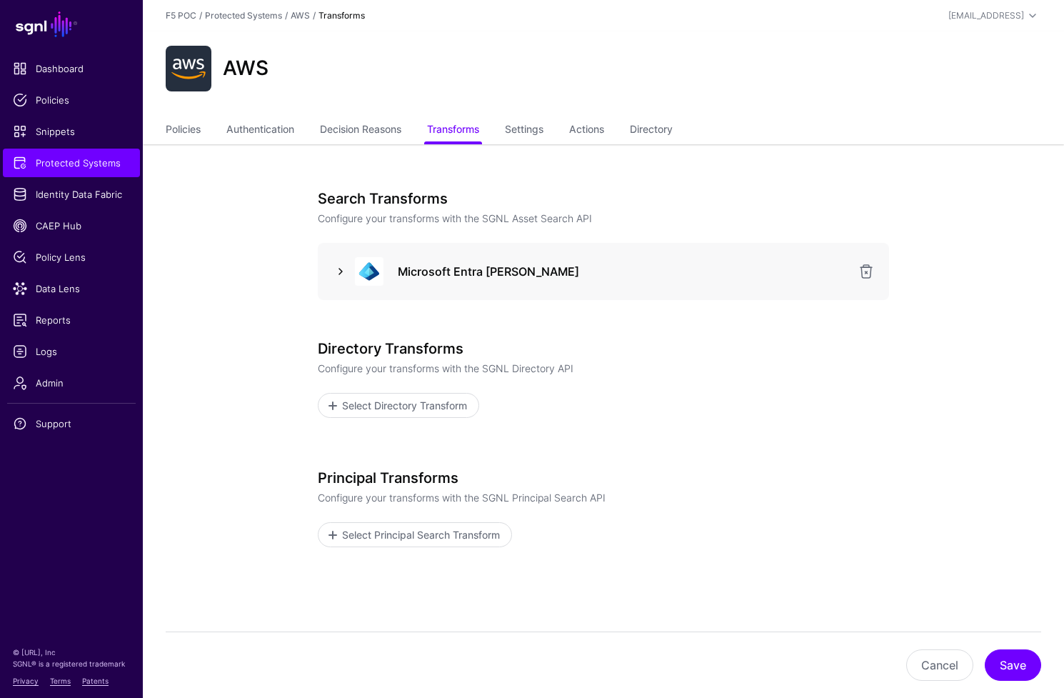
click at [334, 269] on link at bounding box center [340, 271] width 17 height 17
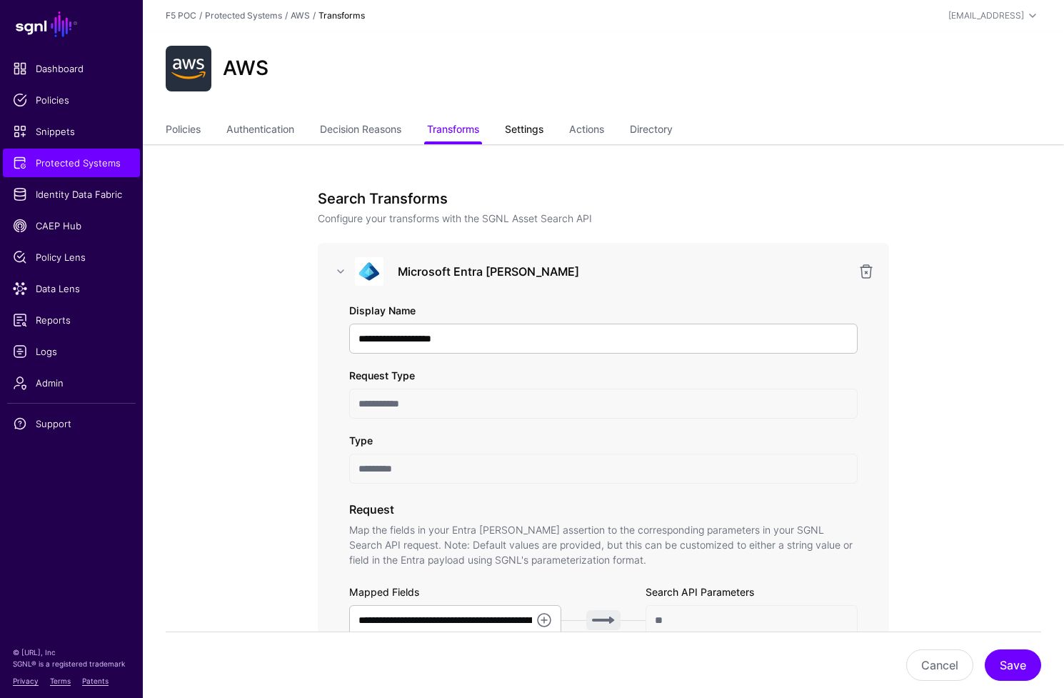
click at [534, 129] on link "Settings" at bounding box center [524, 130] width 39 height 27
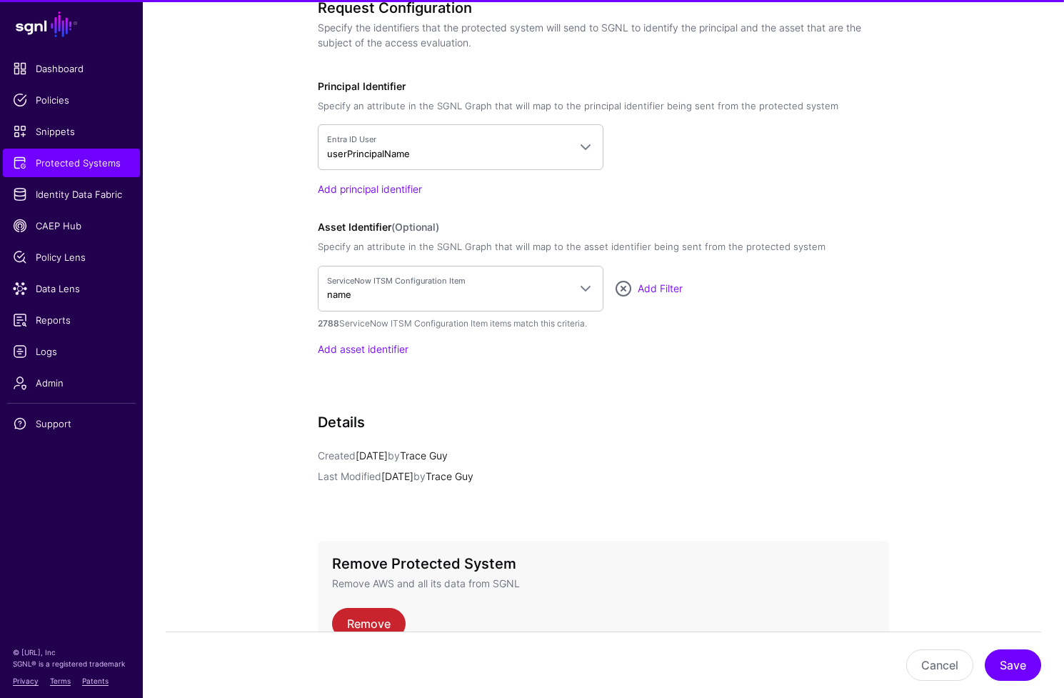
scroll to position [1098, 0]
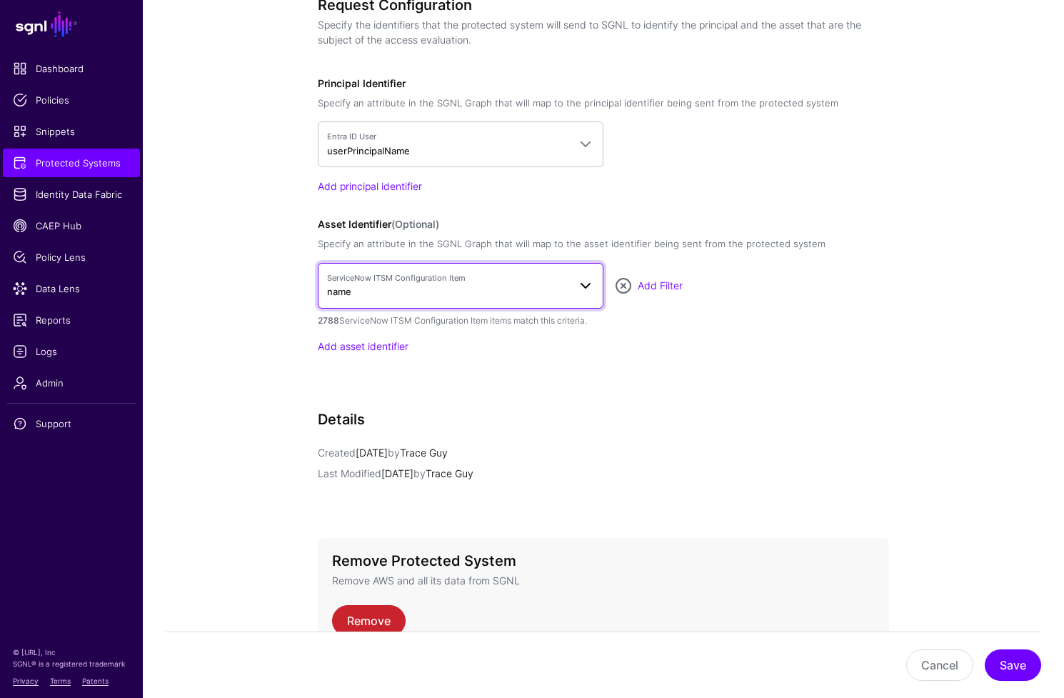
click at [585, 289] on span at bounding box center [585, 285] width 17 height 17
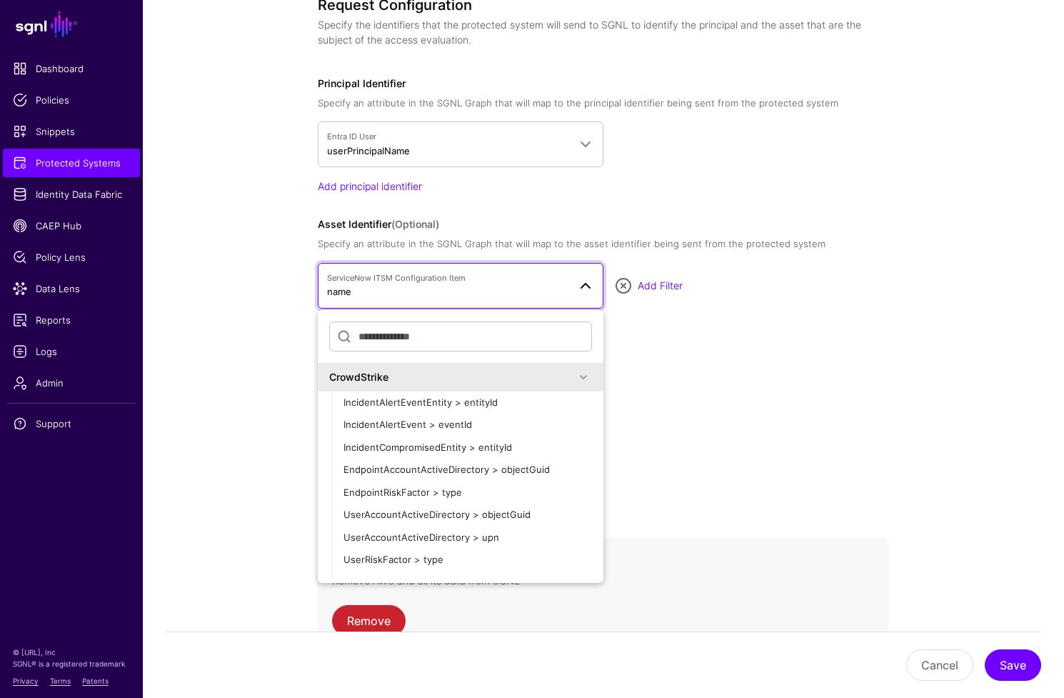
click at [585, 289] on span at bounding box center [585, 285] width 17 height 17
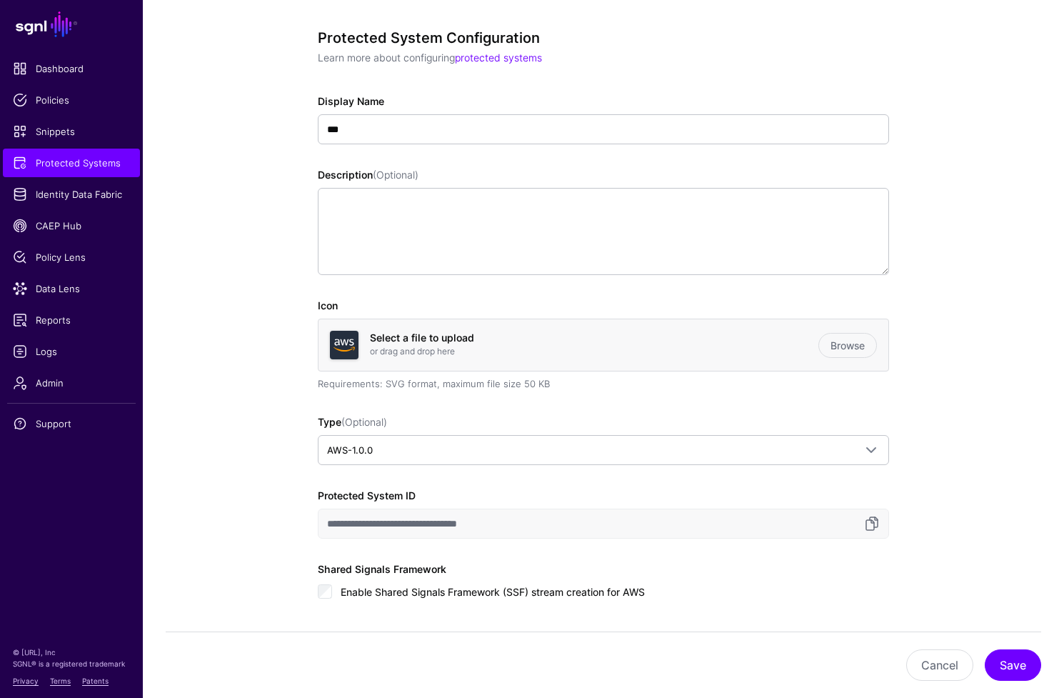
scroll to position [0, 0]
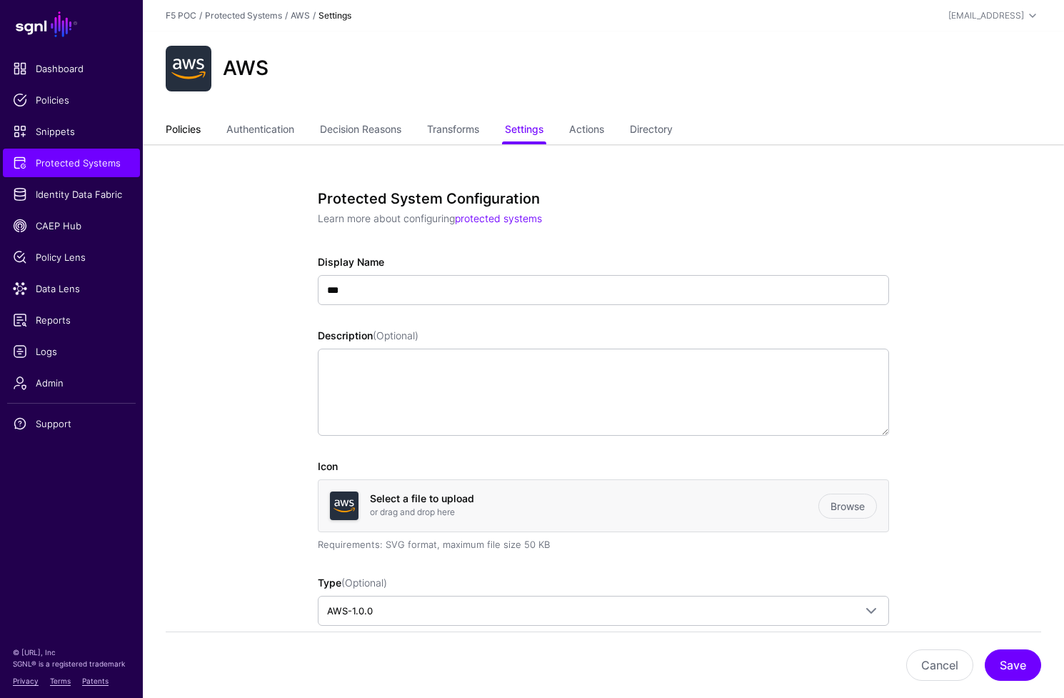
click at [166, 136] on link "Policies" at bounding box center [183, 130] width 35 height 27
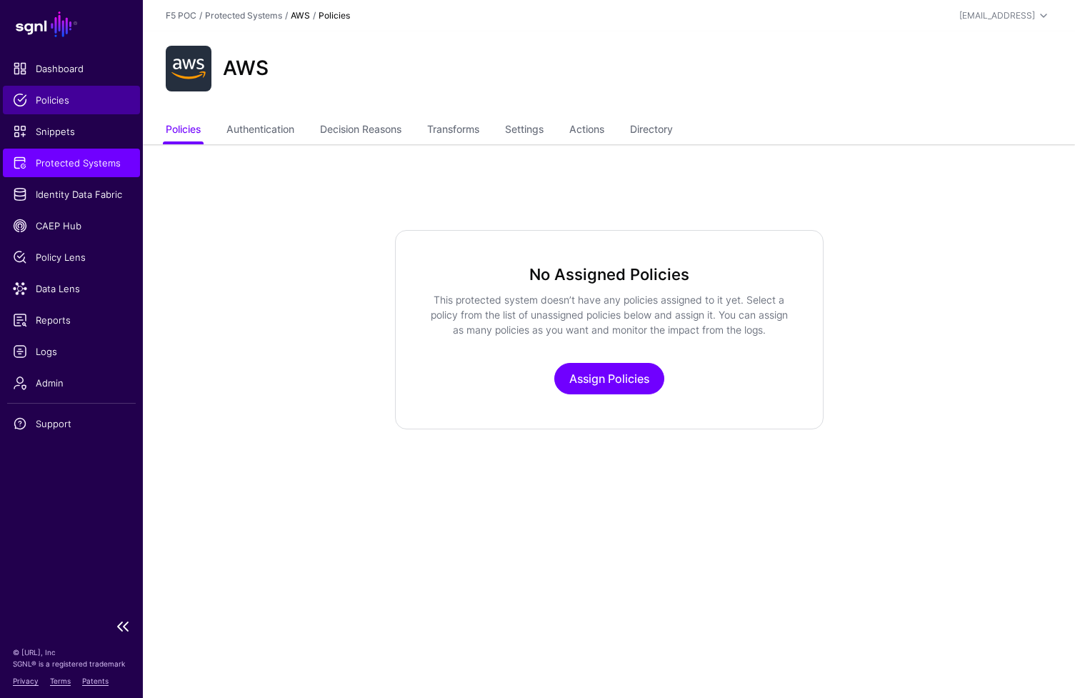
click at [54, 105] on span "Policies" at bounding box center [71, 100] width 117 height 14
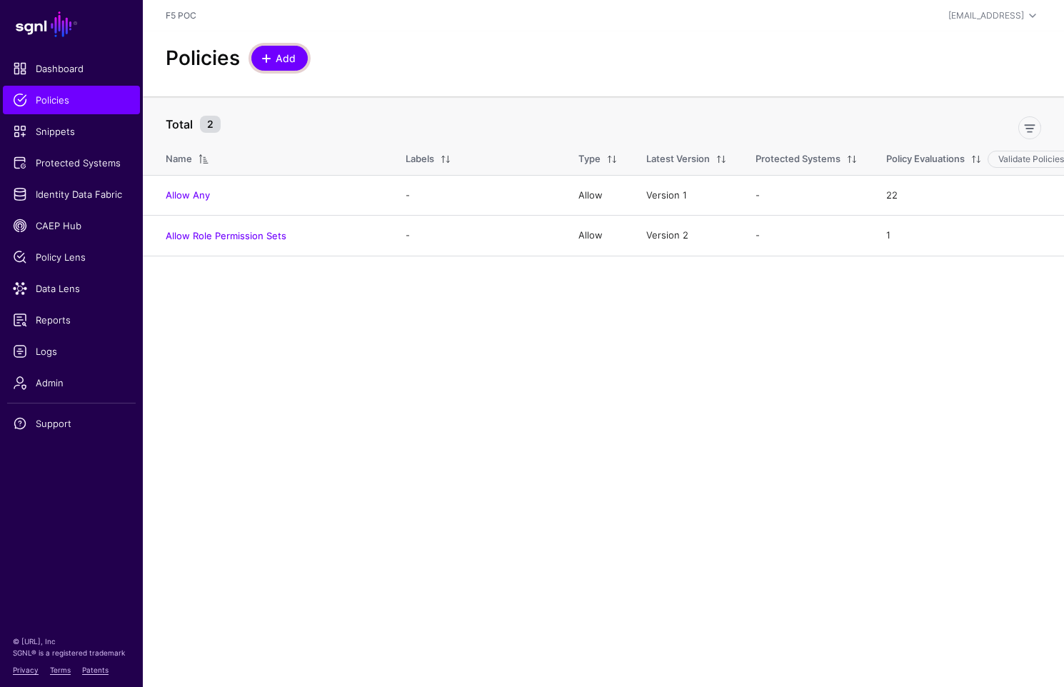
click at [294, 68] on link "Add" at bounding box center [279, 58] width 56 height 25
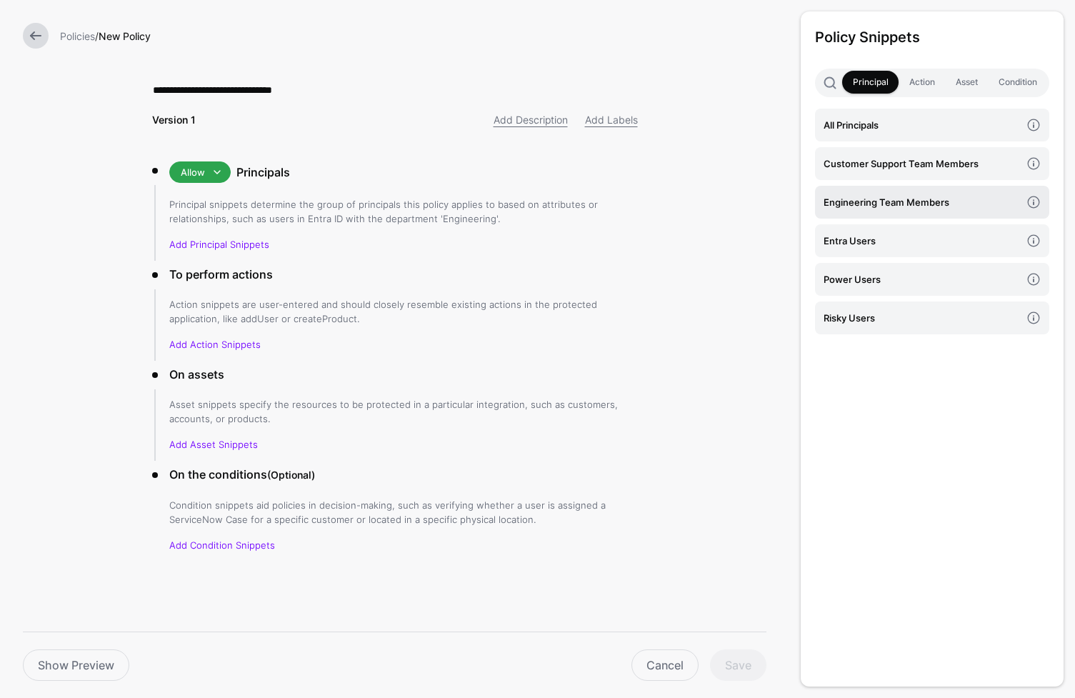
type input "**********"
click at [953, 199] on h4 "Engineering Team Members" at bounding box center [922, 202] width 197 height 16
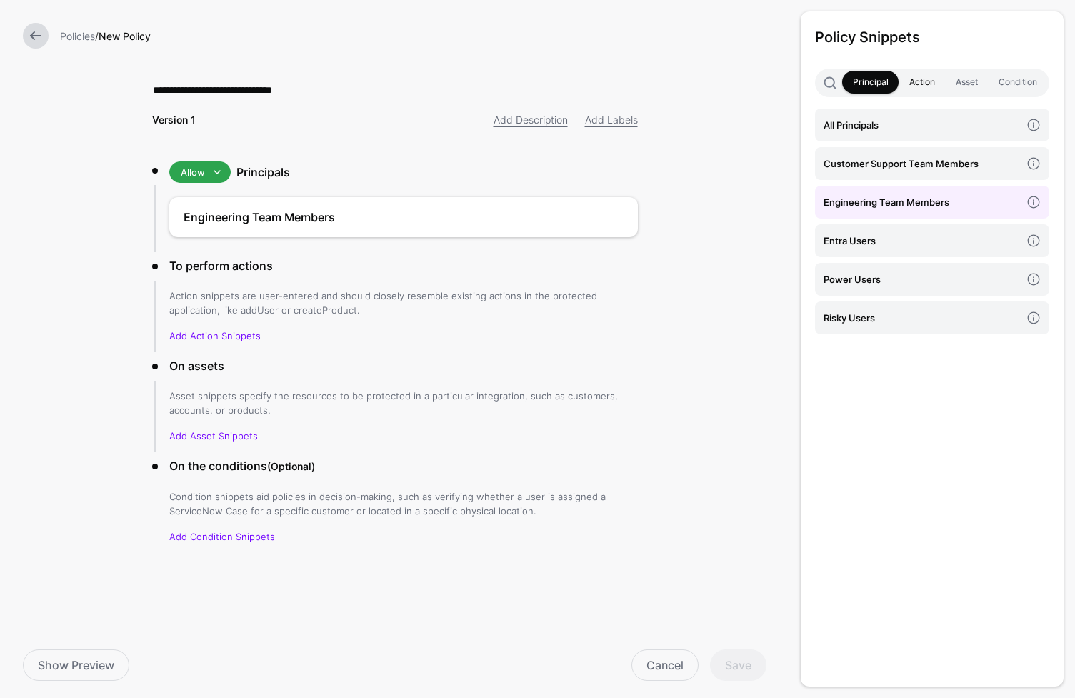
click at [917, 88] on link "Action" at bounding box center [922, 82] width 46 height 23
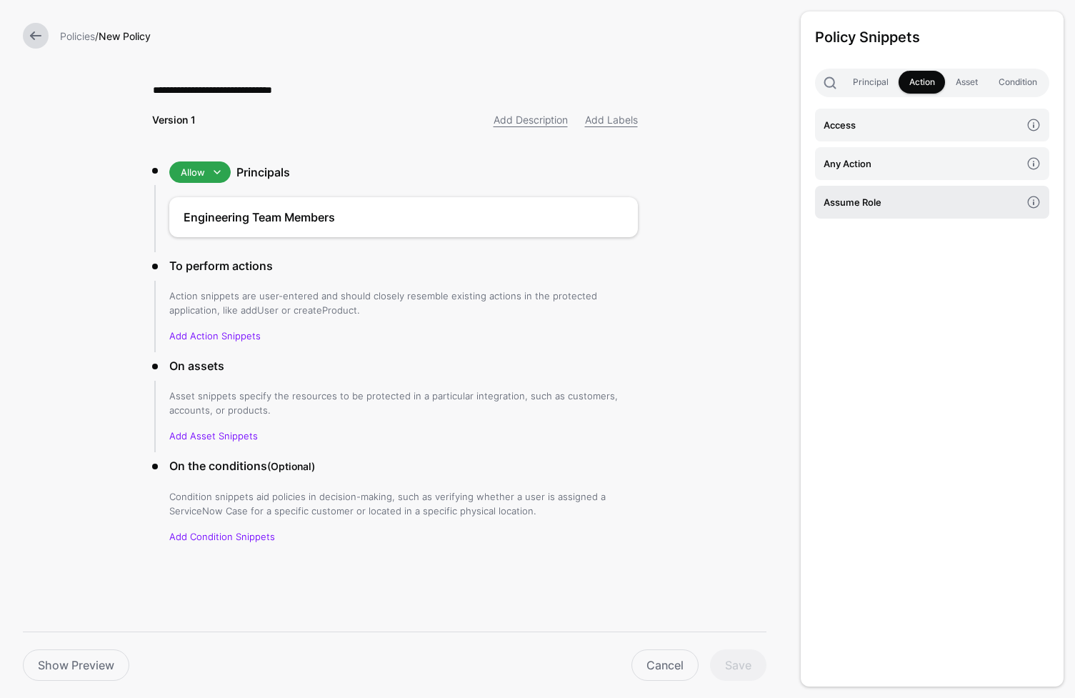
click at [915, 203] on h4 "Assume Role" at bounding box center [922, 202] width 197 height 16
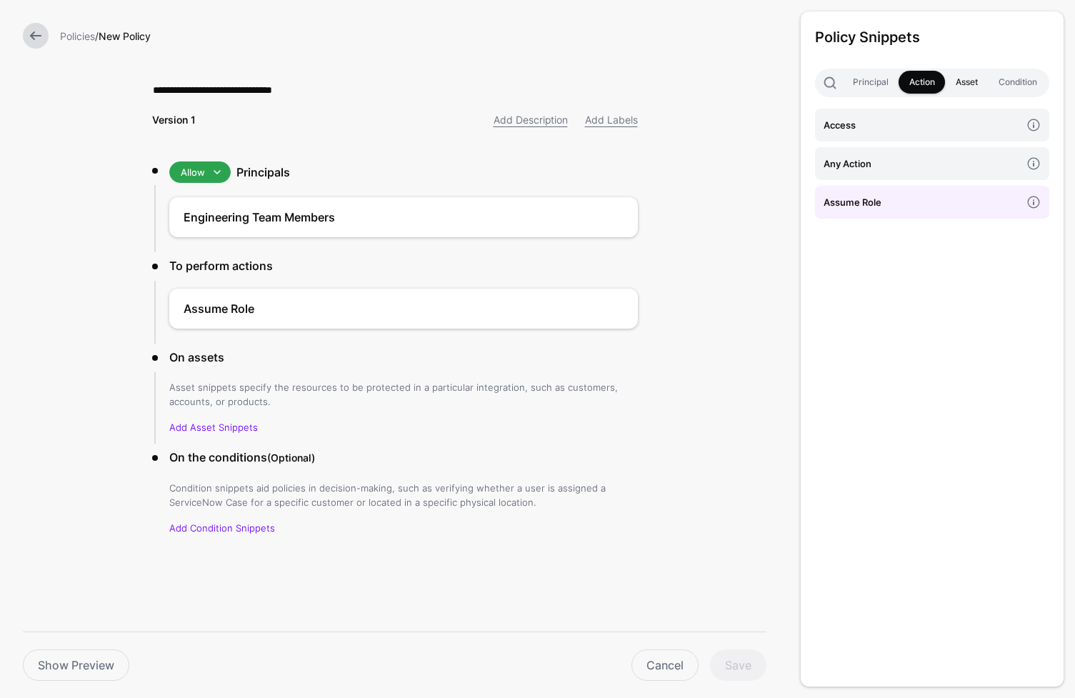
click at [961, 83] on link "Asset" at bounding box center [966, 82] width 43 height 23
click at [390, 431] on p "Add Asset Snippets" at bounding box center [403, 427] width 469 height 14
click at [861, 121] on h4 "Any Asset" at bounding box center [922, 125] width 197 height 16
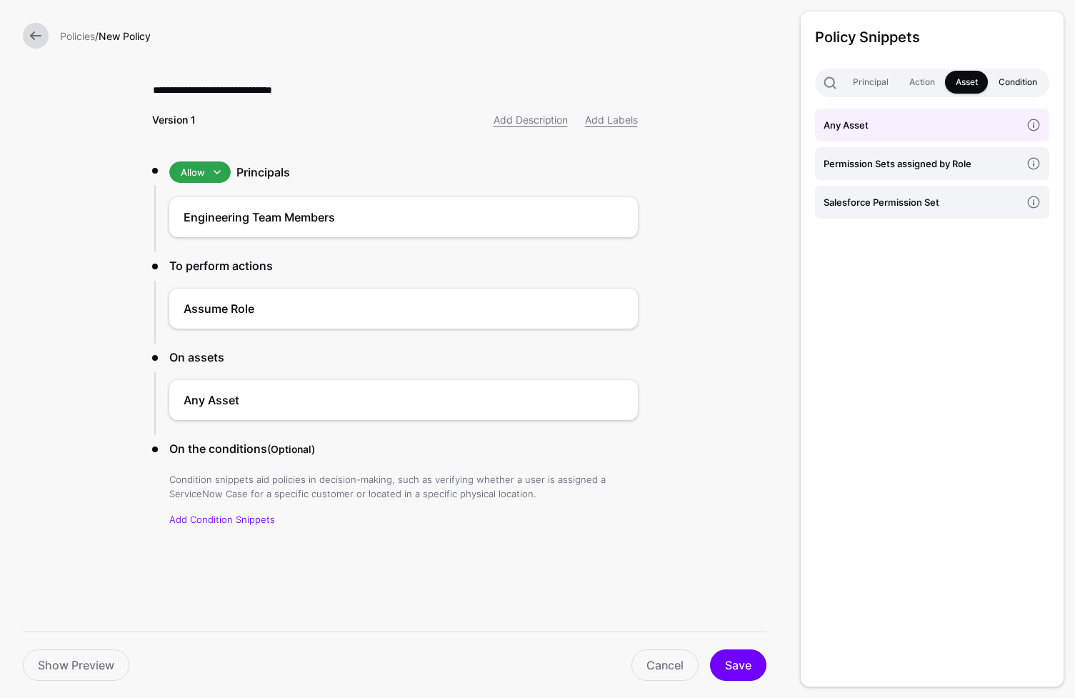
click at [1035, 79] on link "Condition" at bounding box center [1017, 82] width 59 height 23
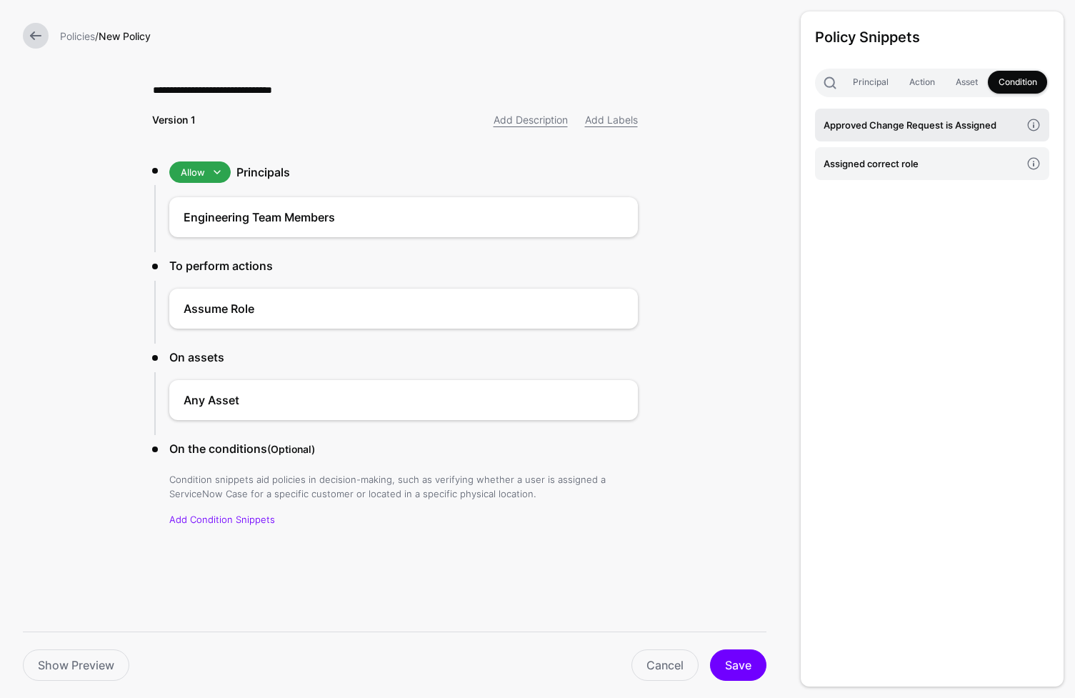
click at [951, 133] on link "Approved Change Request is Assigned" at bounding box center [932, 125] width 234 height 33
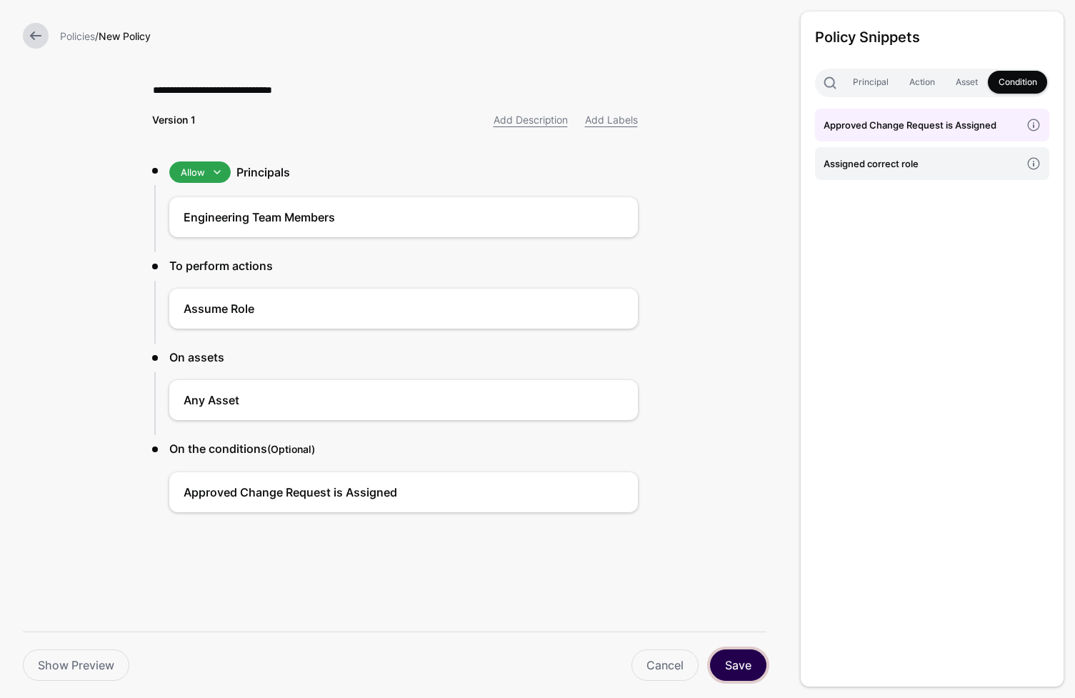
click at [726, 662] on button "Save" at bounding box center [738, 664] width 56 height 31
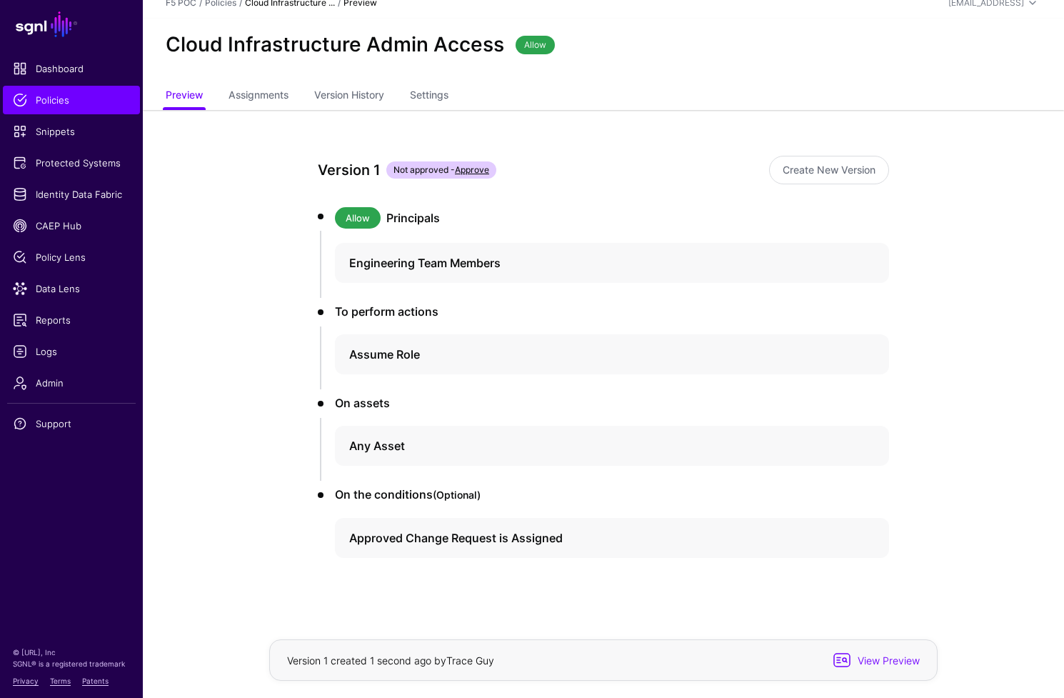
scroll to position [19, 0]
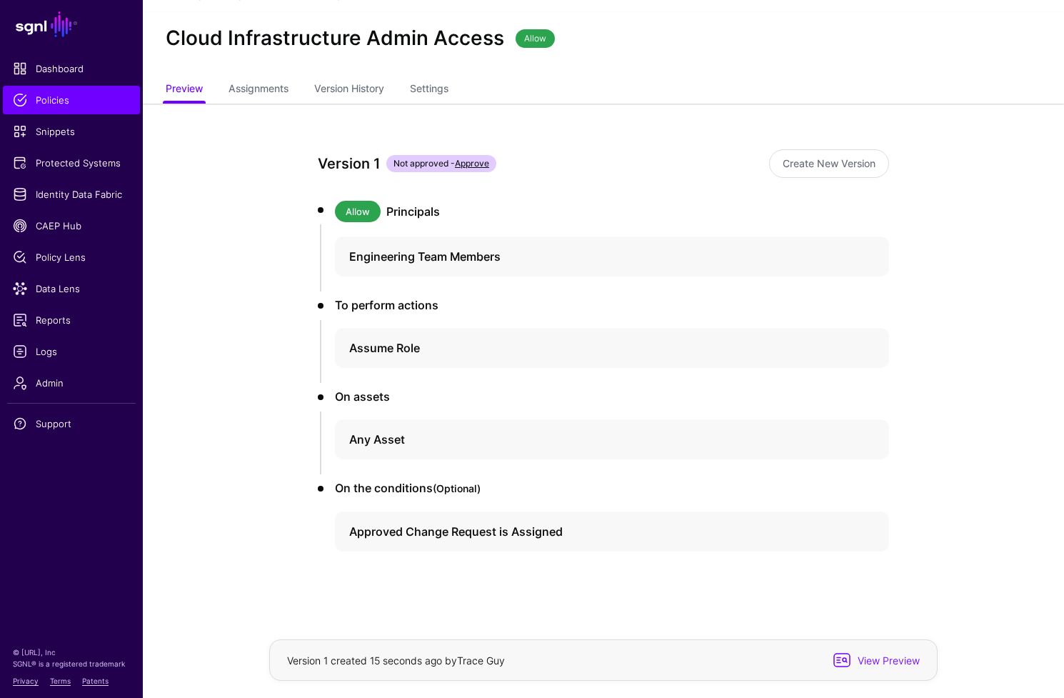
click at [190, 158] on app-policies-v2-item-preview "Version 1 Not approved - Approve Create New Version Allow Principals Engineerin…" at bounding box center [603, 401] width 921 height 594
click at [273, 91] on span "Assignments" at bounding box center [258, 88] width 67 height 15
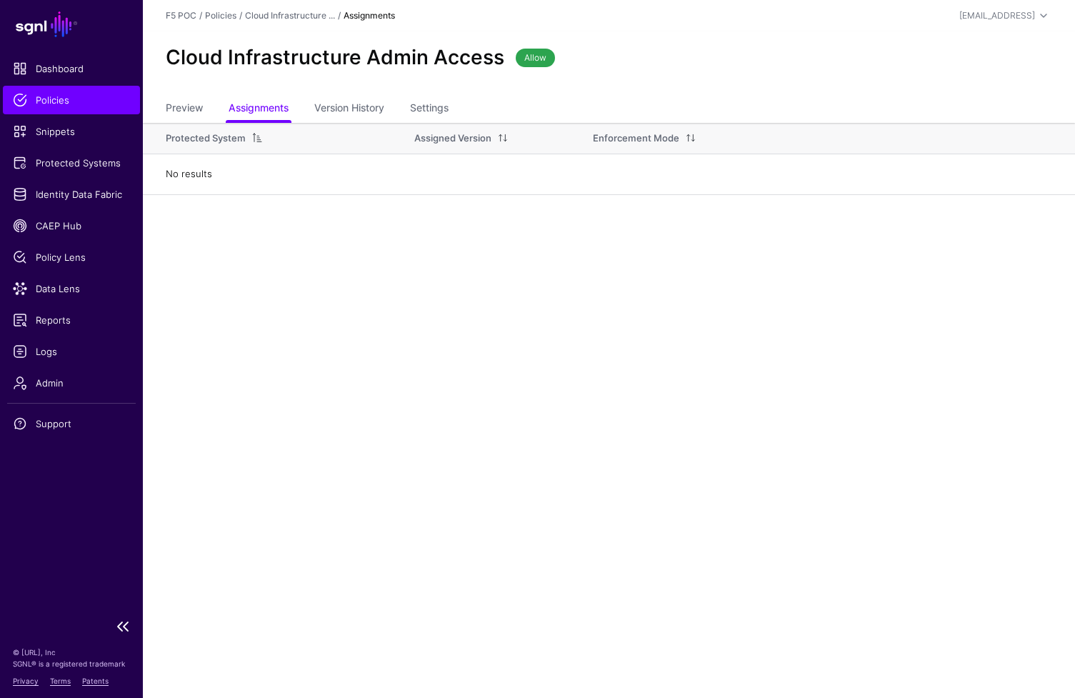
click at [89, 104] on span "Policies" at bounding box center [71, 100] width 117 height 14
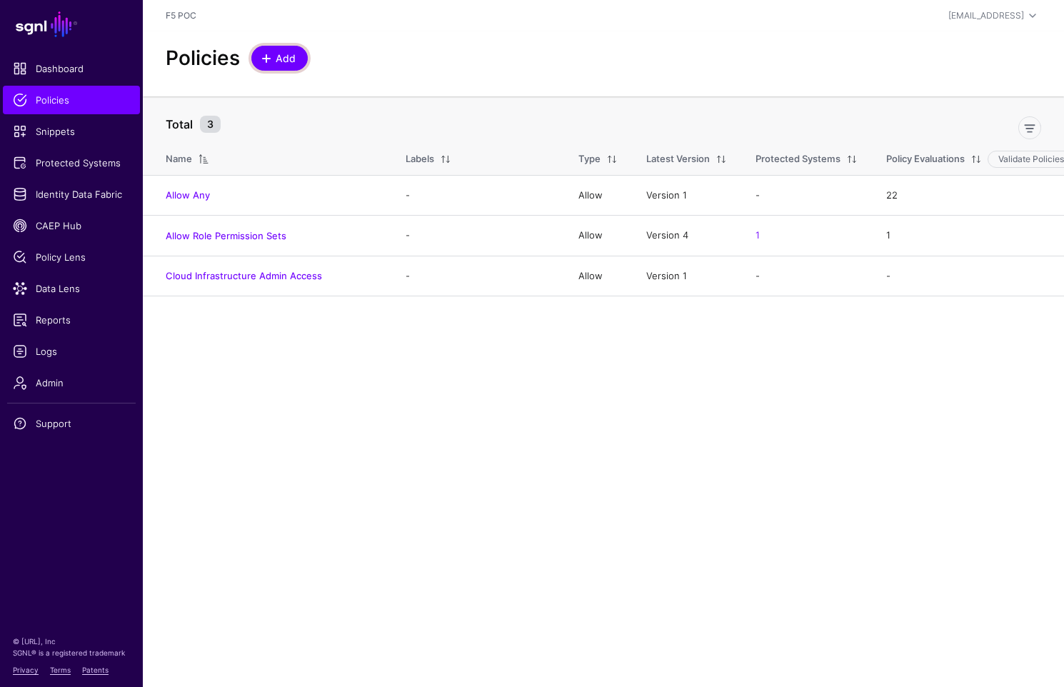
click at [286, 58] on span "Add" at bounding box center [286, 58] width 24 height 15
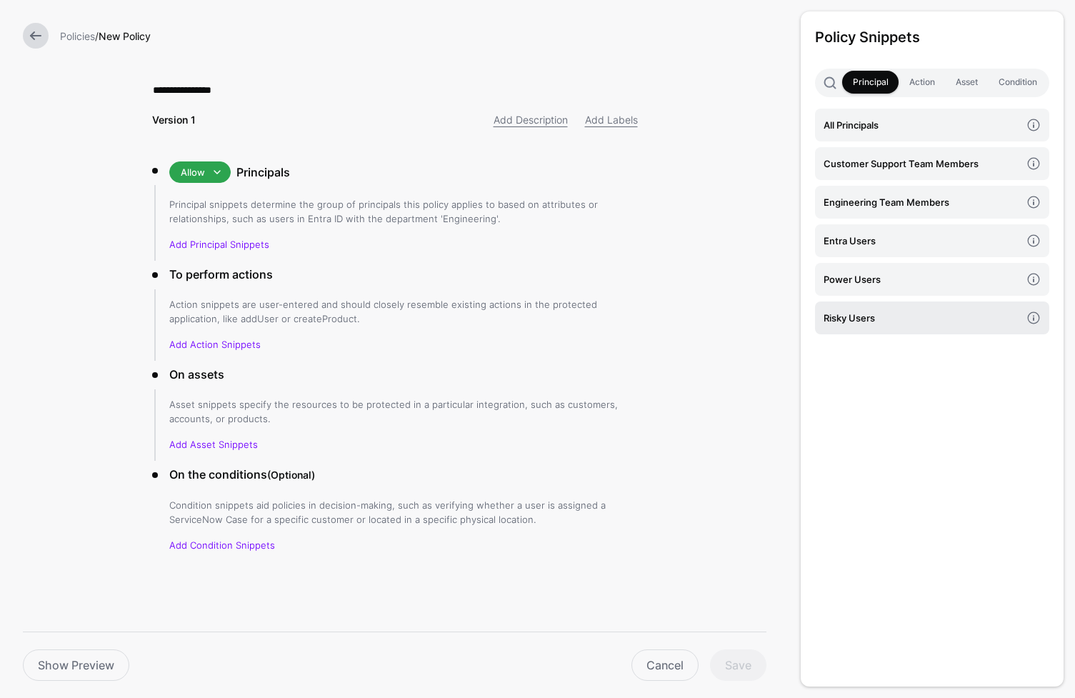
type input "**********"
click at [912, 315] on h4 "Risky Users" at bounding box center [922, 318] width 197 height 16
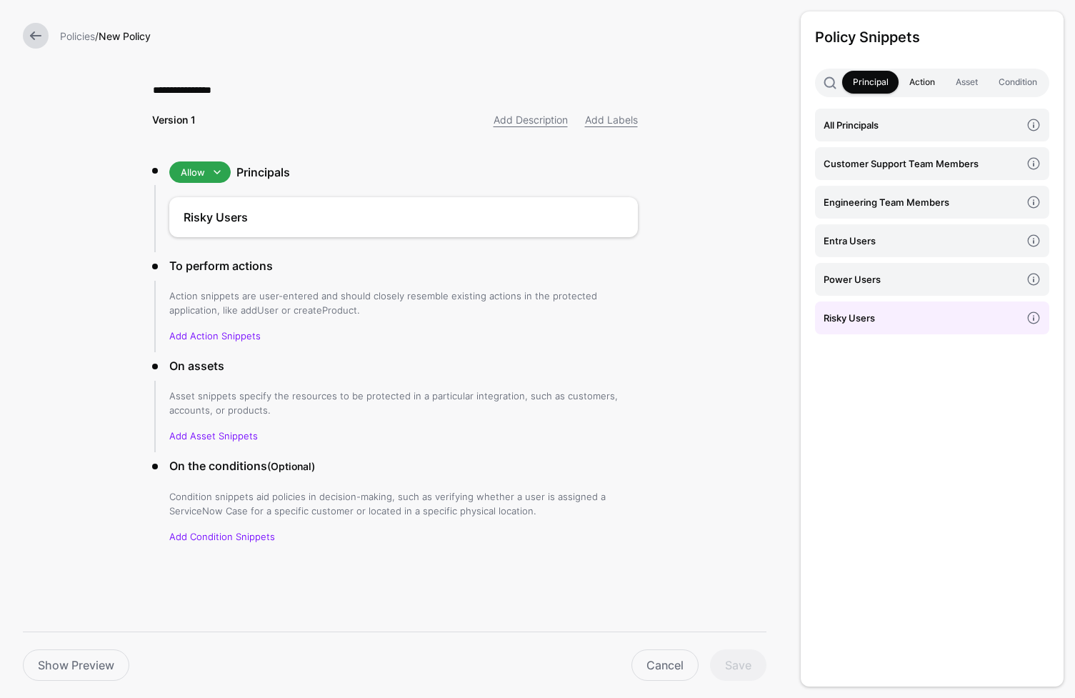
click at [920, 81] on link "Action" at bounding box center [922, 82] width 46 height 23
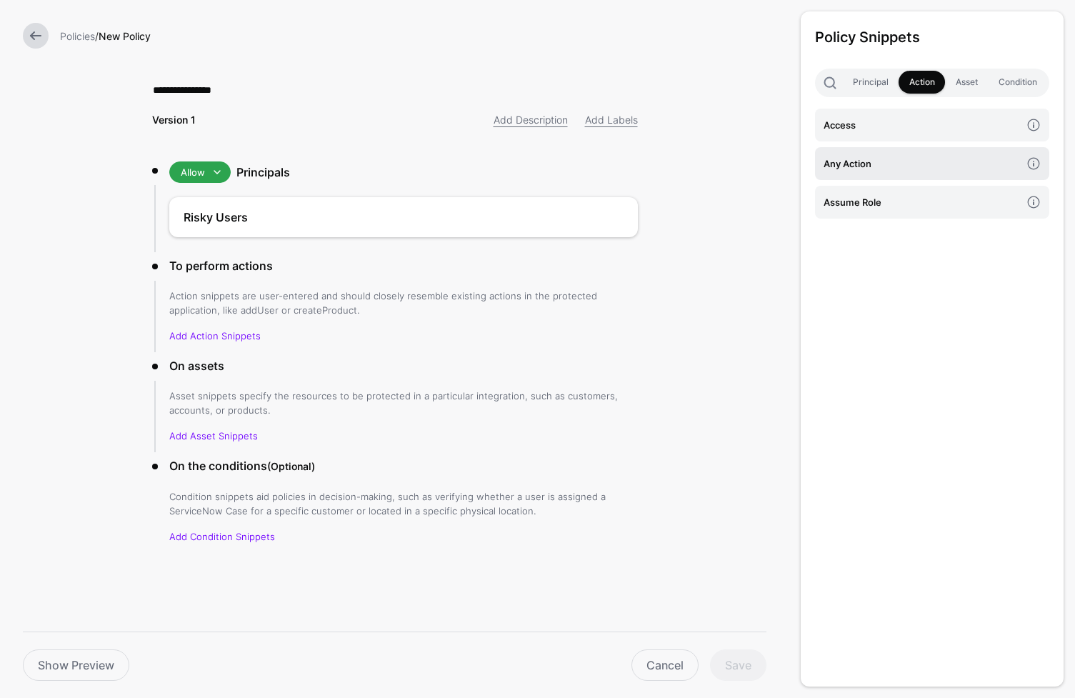
click at [914, 168] on h4 "Any Action" at bounding box center [922, 164] width 197 height 16
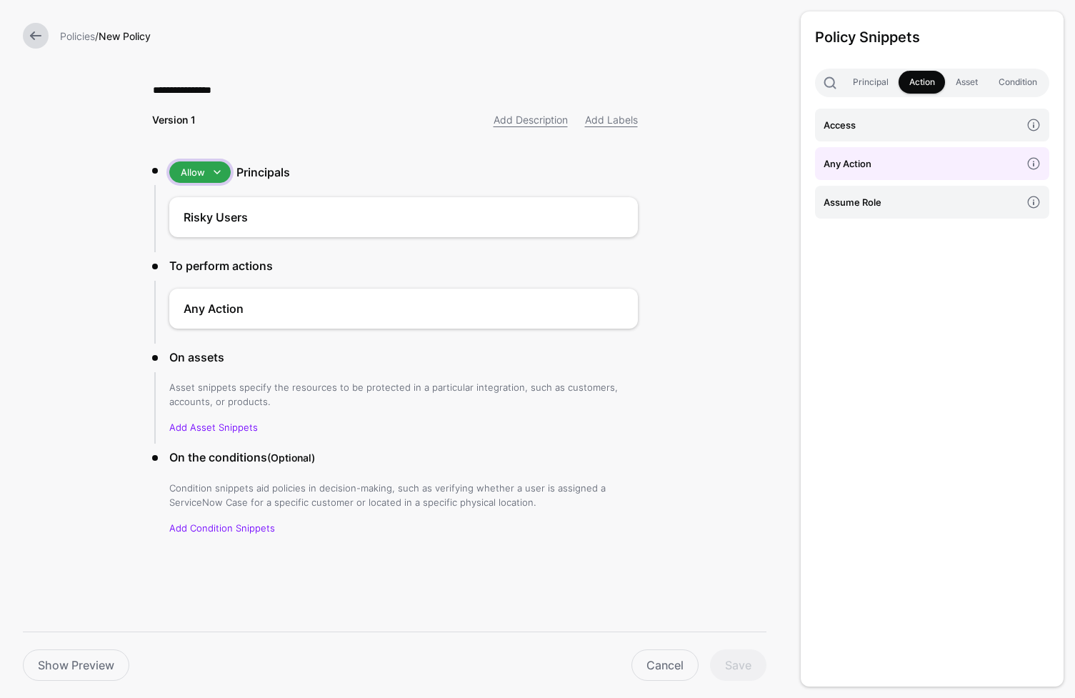
click at [201, 177] on span "Allow" at bounding box center [193, 171] width 24 height 11
click at [208, 221] on div "Deny" at bounding box center [226, 224] width 91 height 14
click at [967, 79] on link "Asset" at bounding box center [966, 82] width 43 height 23
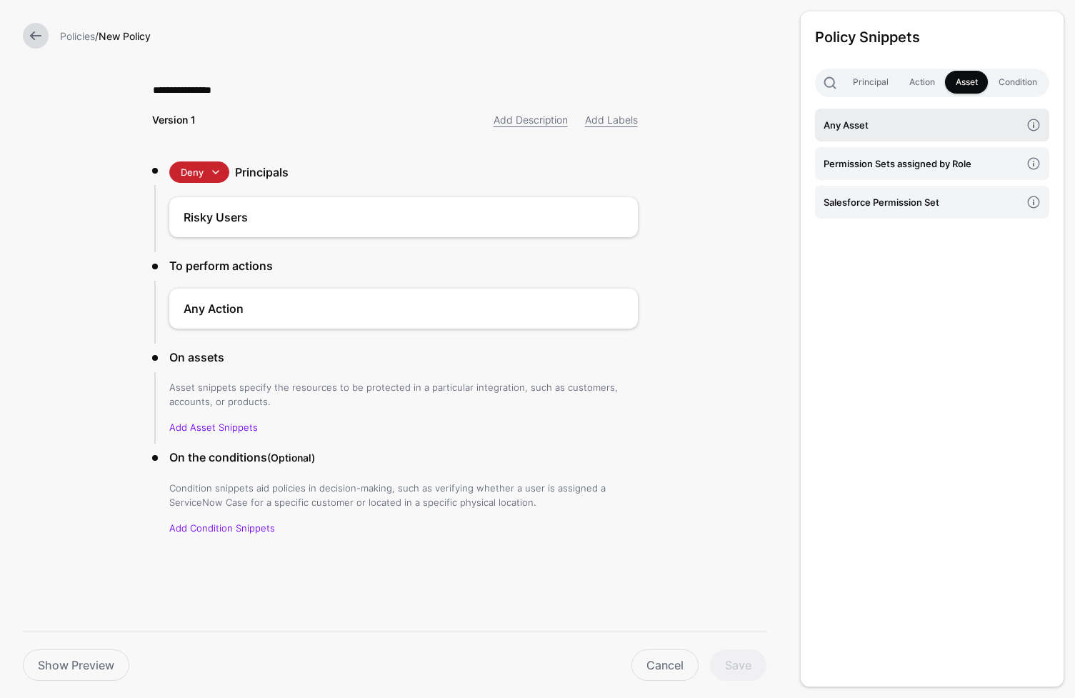
click at [926, 128] on h4 "Any Asset" at bounding box center [922, 125] width 197 height 16
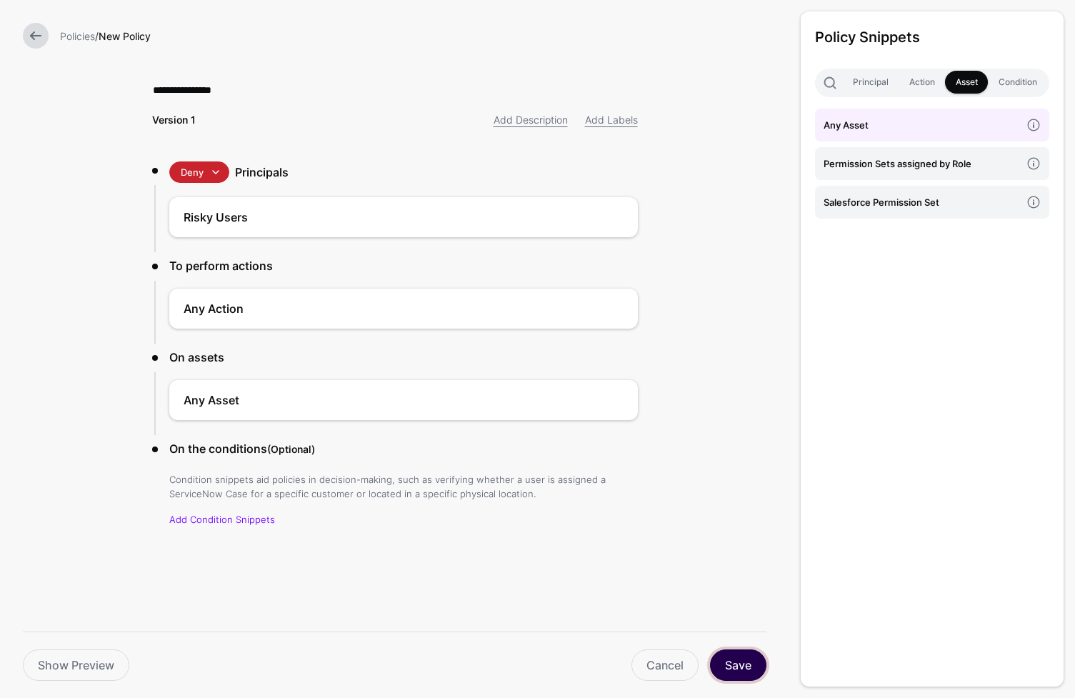
click at [749, 670] on button "Save" at bounding box center [738, 664] width 56 height 31
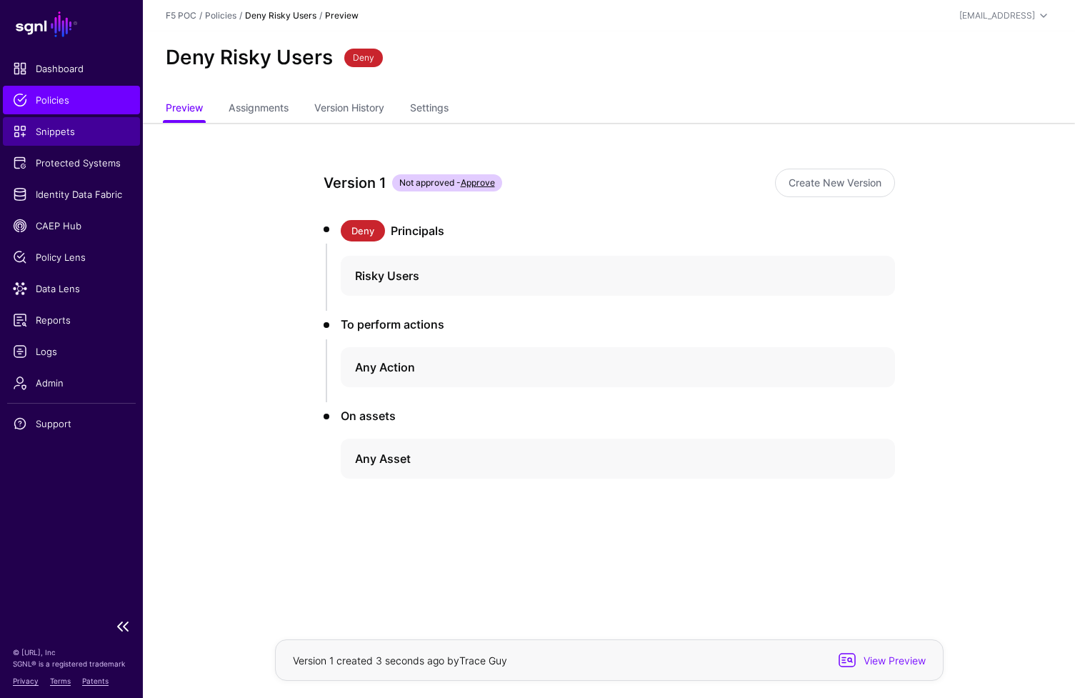
click at [75, 136] on span "Snippets" at bounding box center [71, 131] width 117 height 14
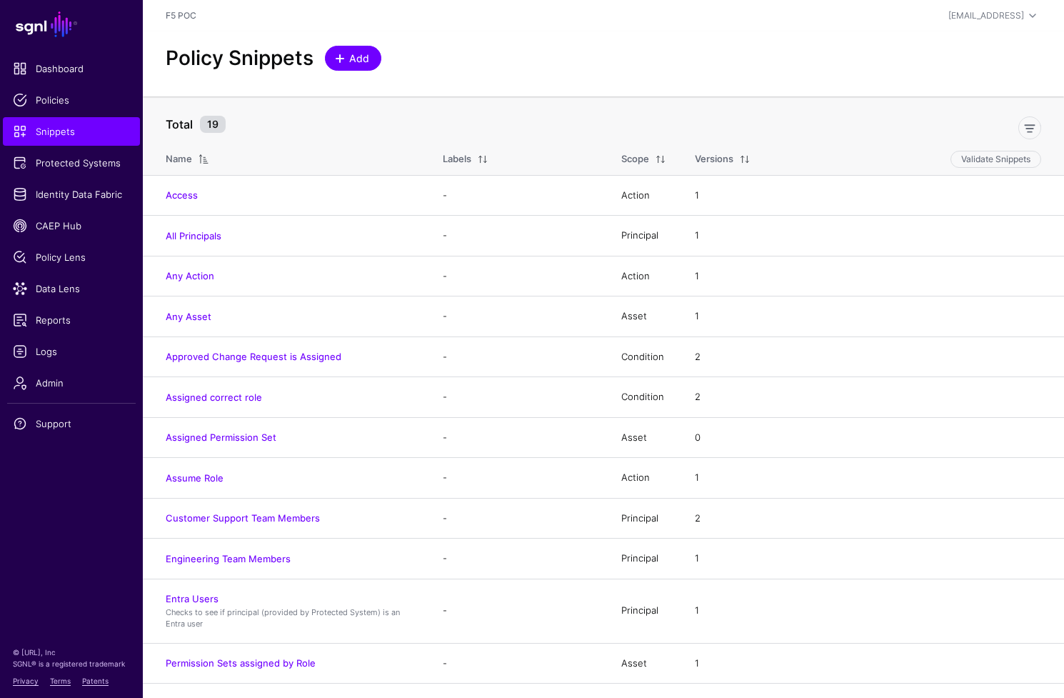
click at [361, 64] on span "Add" at bounding box center [360, 58] width 24 height 15
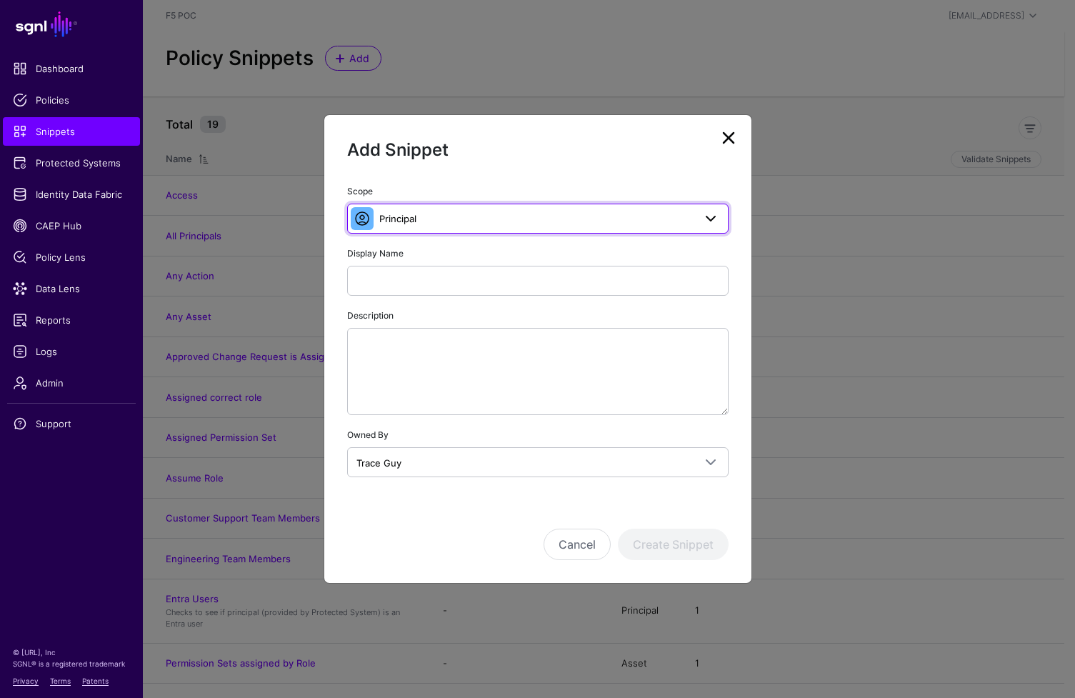
click at [651, 226] on span "Principal" at bounding box center [536, 219] width 314 height 16
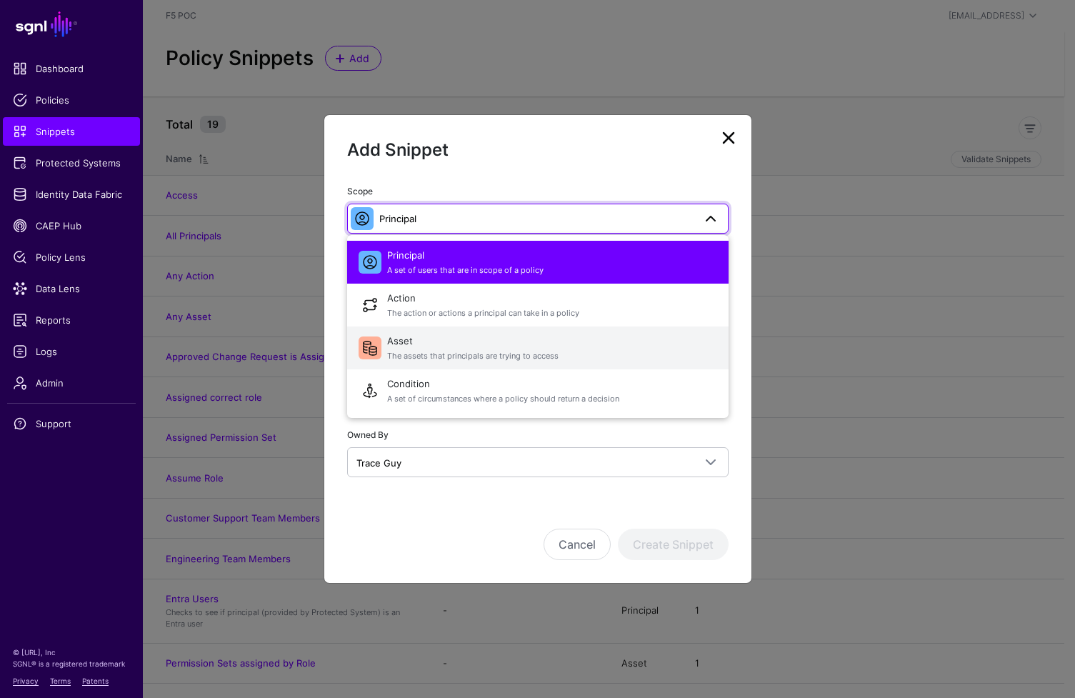
click at [579, 349] on span "Asset The assets that principals are trying to access" at bounding box center [552, 348] width 330 height 34
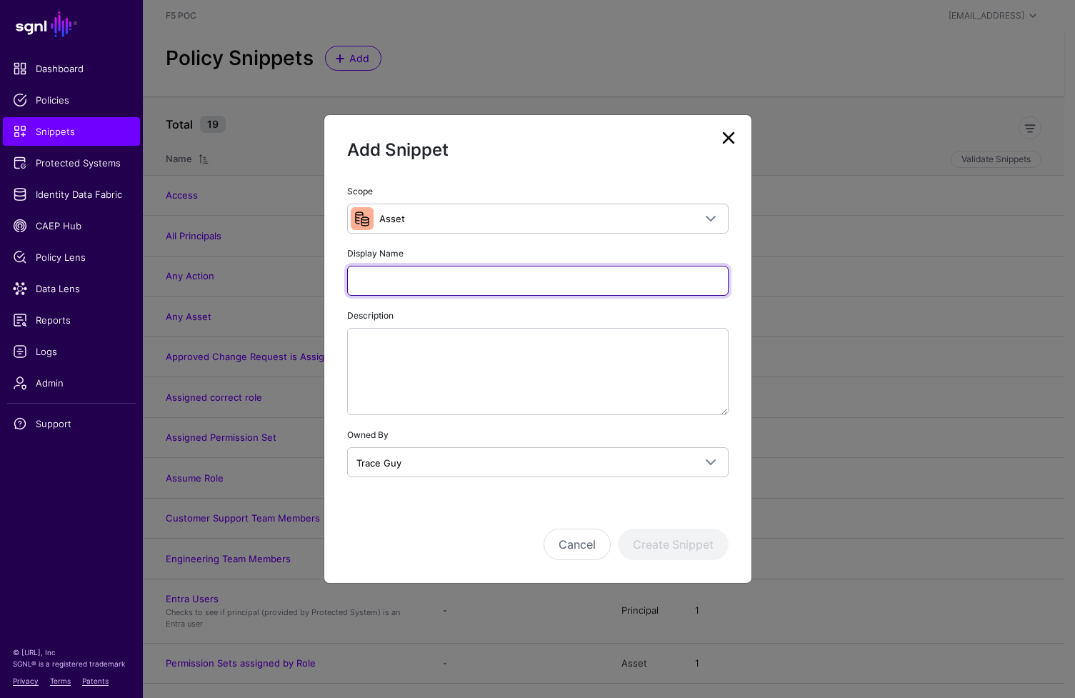
click at [501, 286] on input "Display Name" at bounding box center [537, 281] width 381 height 30
type input "********"
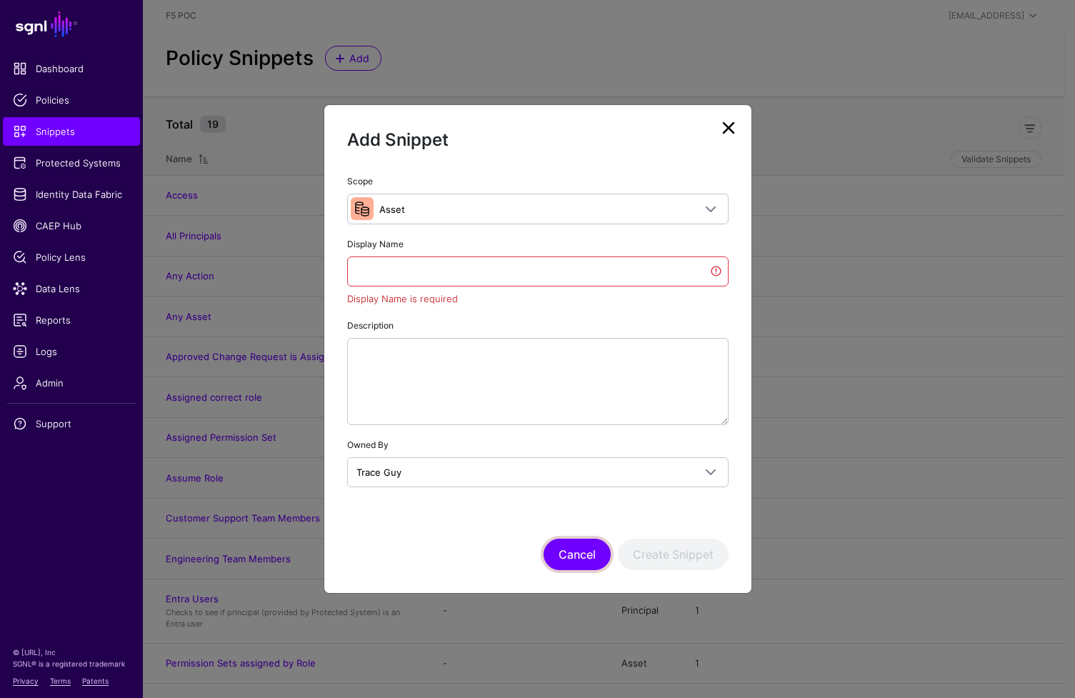
click at [572, 561] on button "Cancel" at bounding box center [577, 554] width 67 height 31
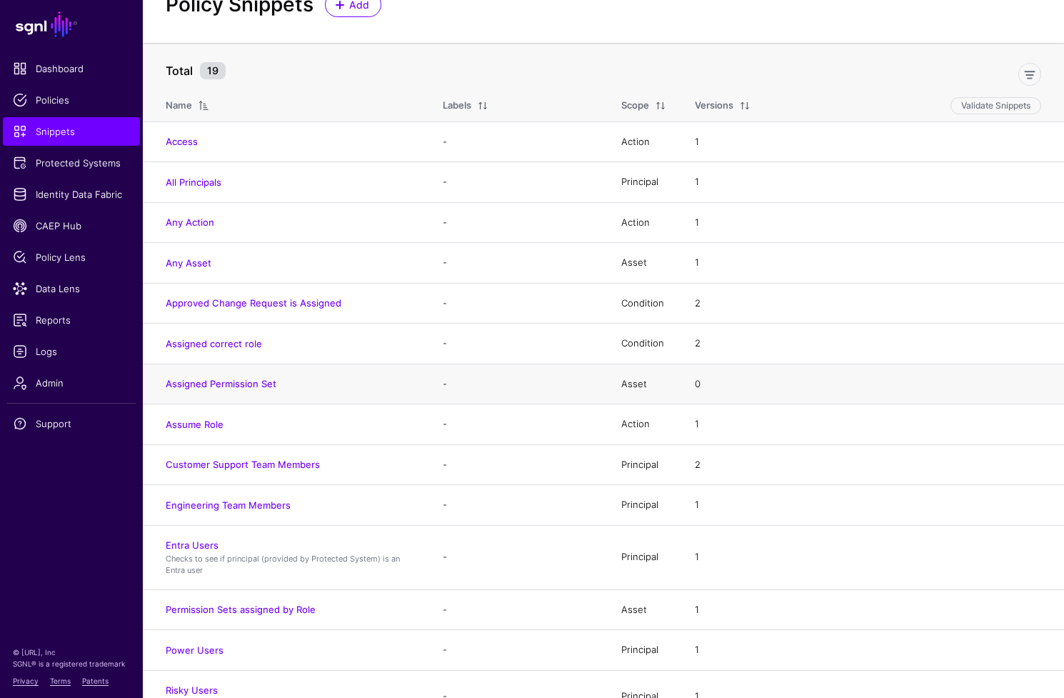
scroll to position [119, 0]
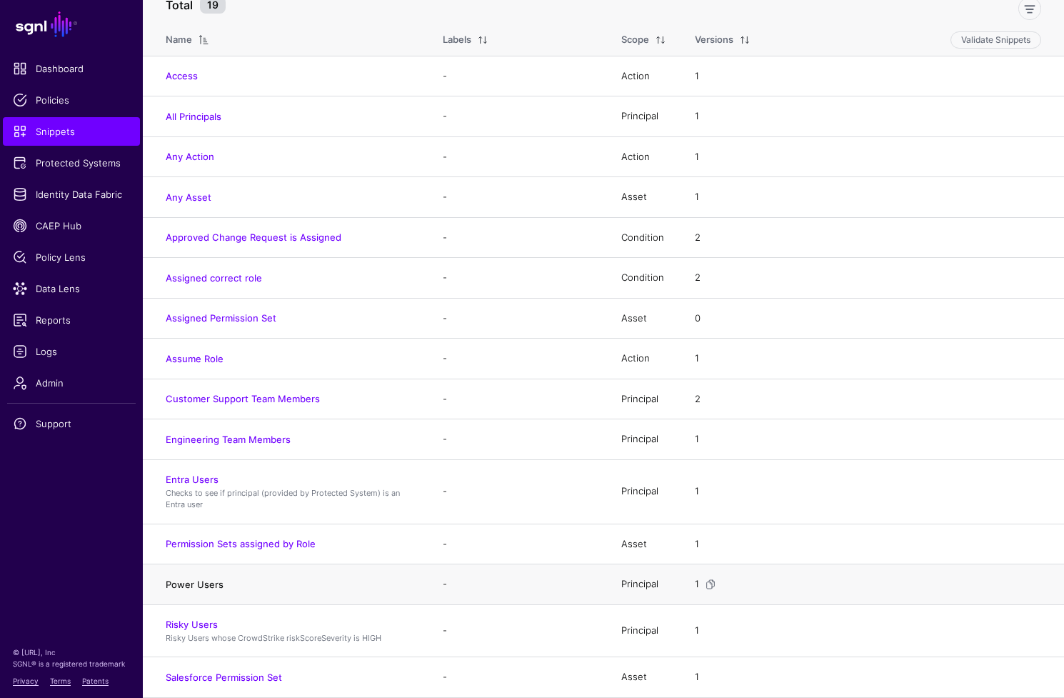
click at [214, 585] on link "Power Users" at bounding box center [195, 584] width 58 height 11
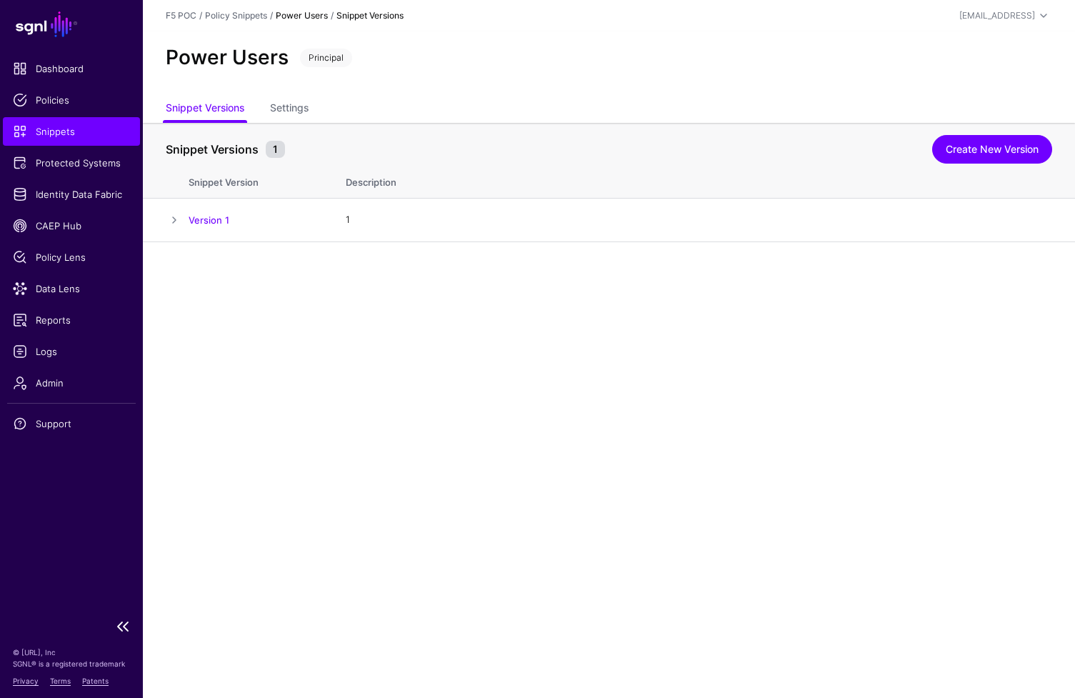
click at [93, 131] on span "Snippets" at bounding box center [71, 131] width 117 height 14
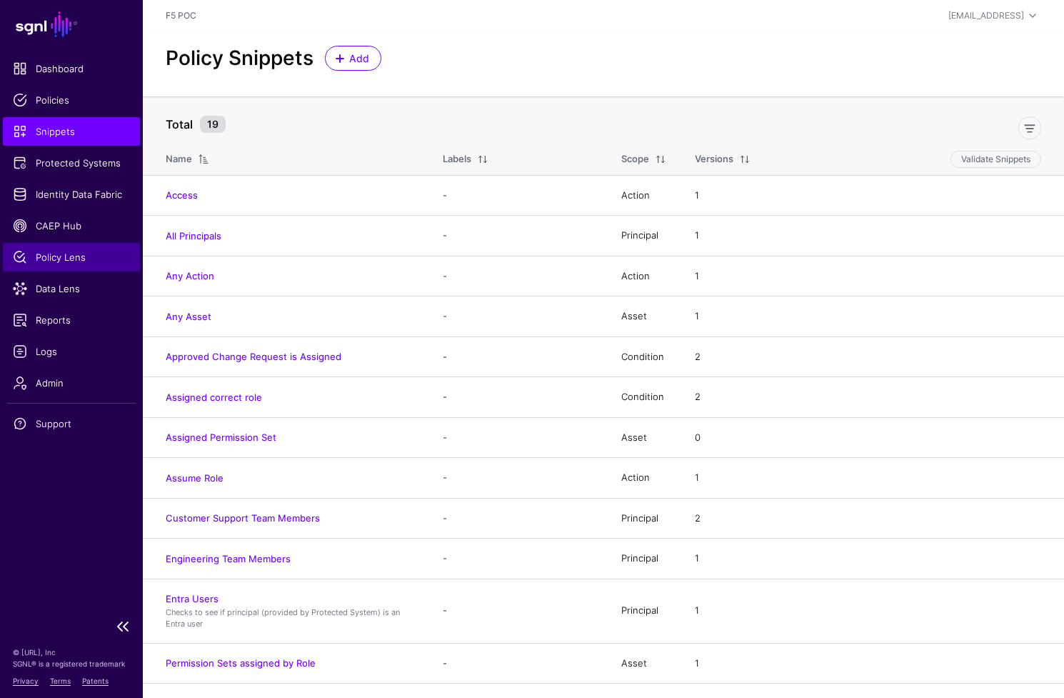
click at [79, 259] on span "Policy Lens" at bounding box center [71, 257] width 117 height 14
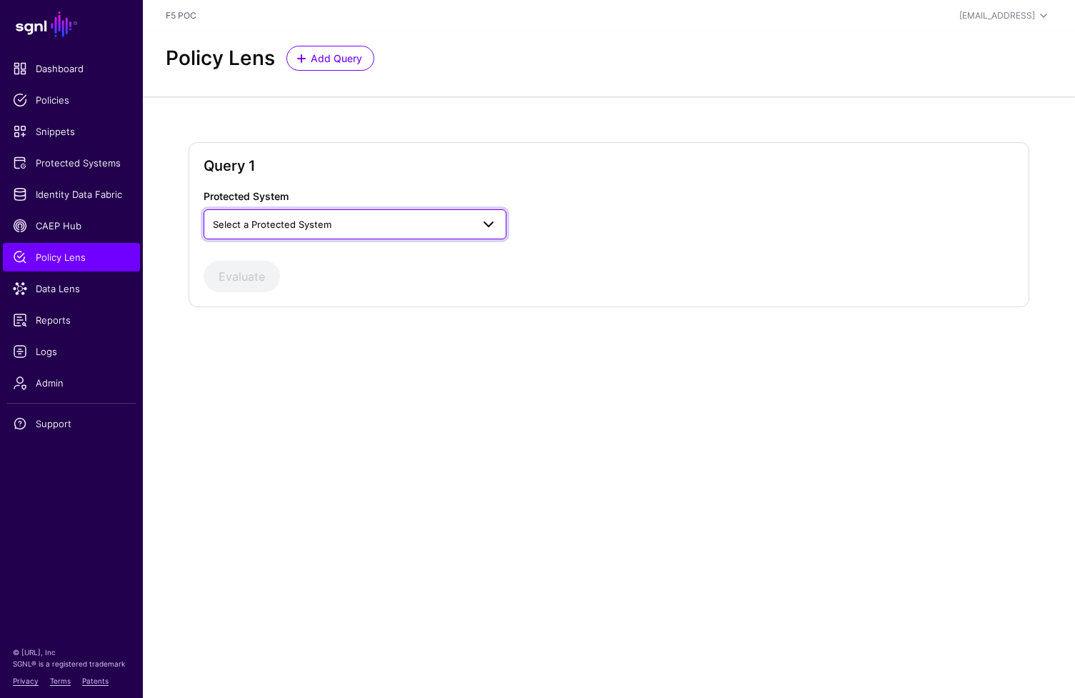
click at [340, 234] on link "Select a Protected System" at bounding box center [355, 224] width 303 height 30
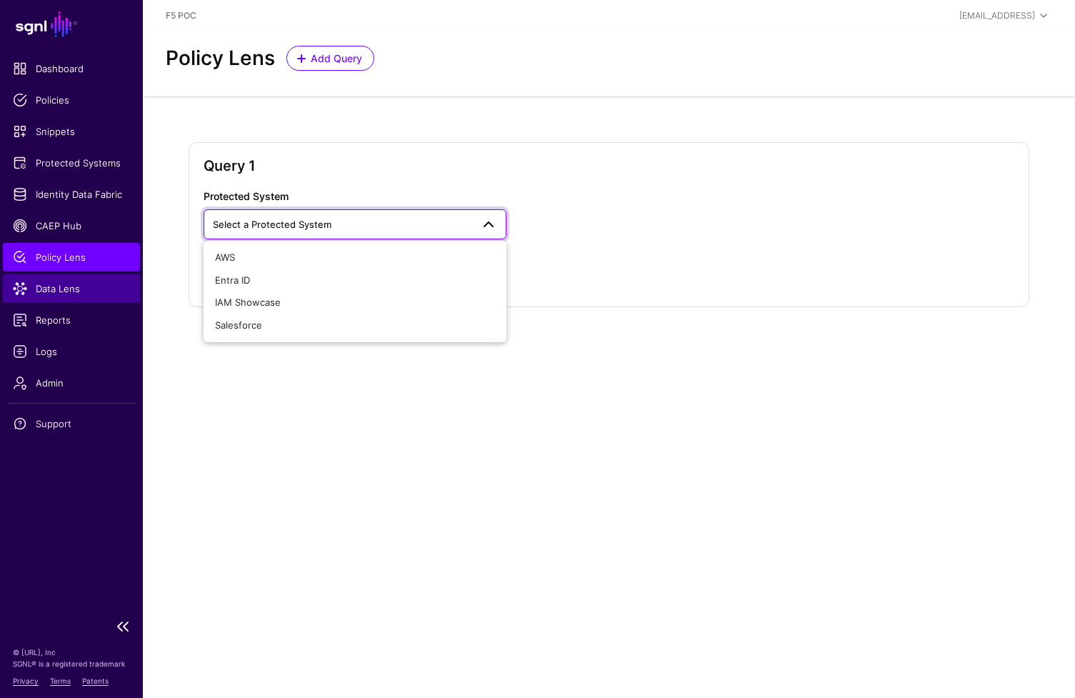
click at [76, 288] on span "Data Lens" at bounding box center [71, 288] width 117 height 14
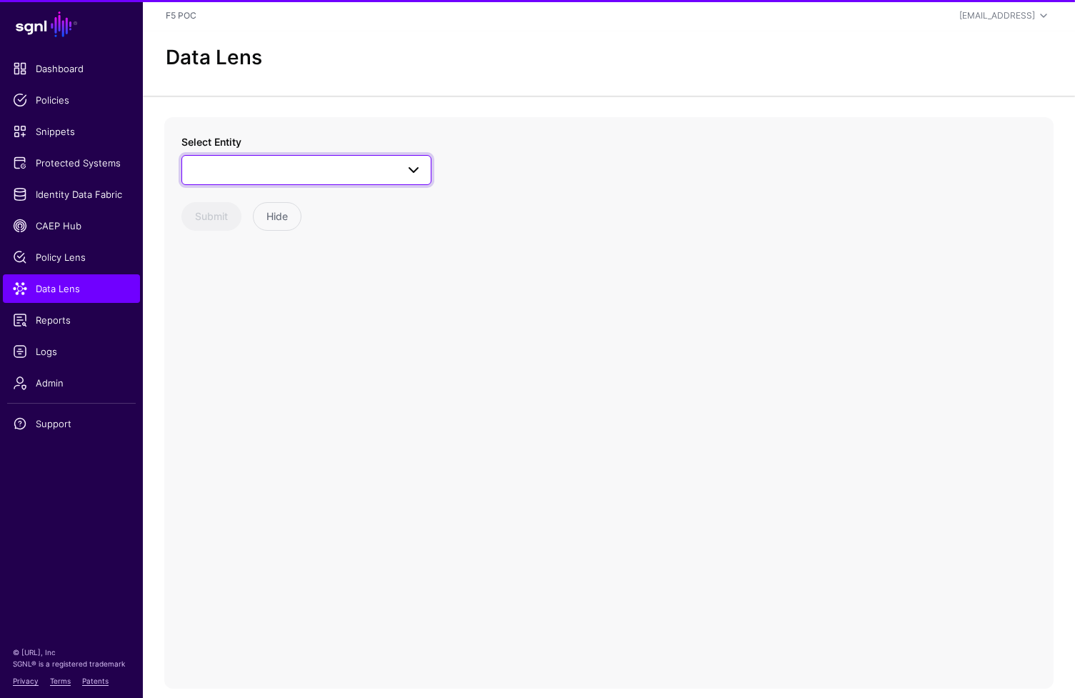
click at [344, 176] on span at bounding box center [306, 169] width 231 height 17
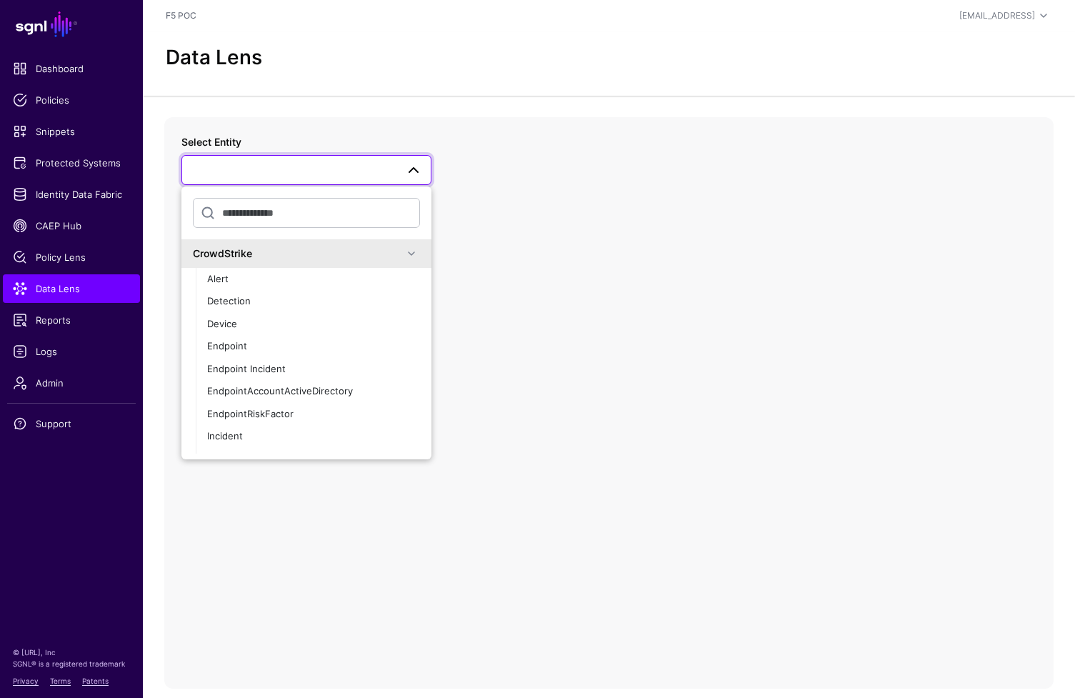
click at [403, 254] on span at bounding box center [411, 253] width 17 height 17
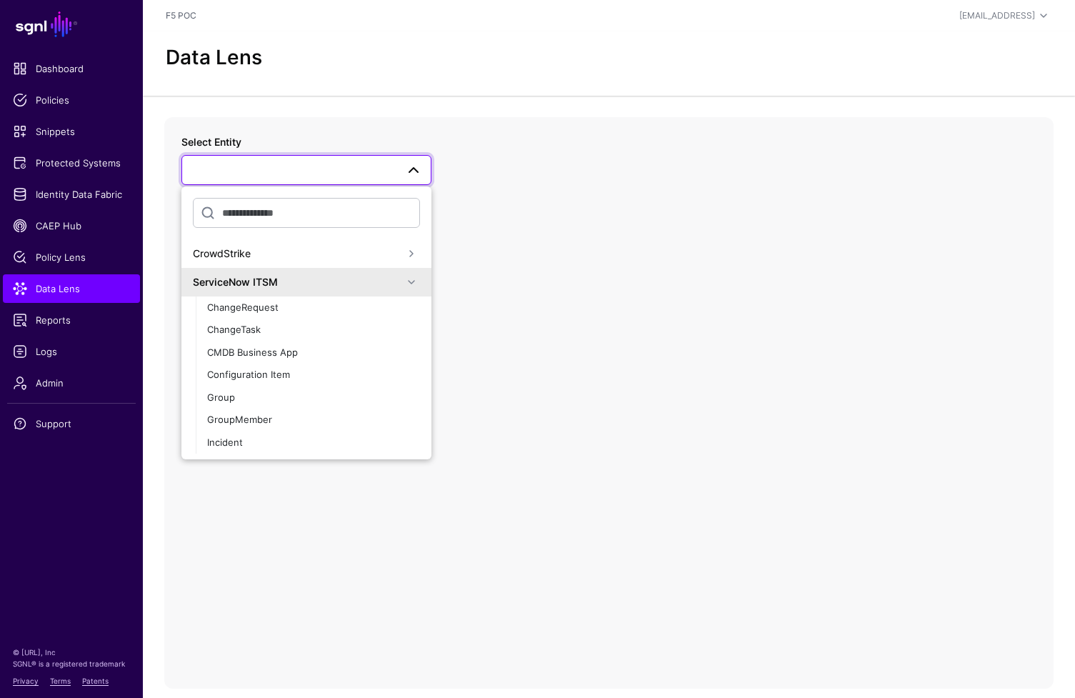
click at [403, 279] on span at bounding box center [411, 282] width 17 height 17
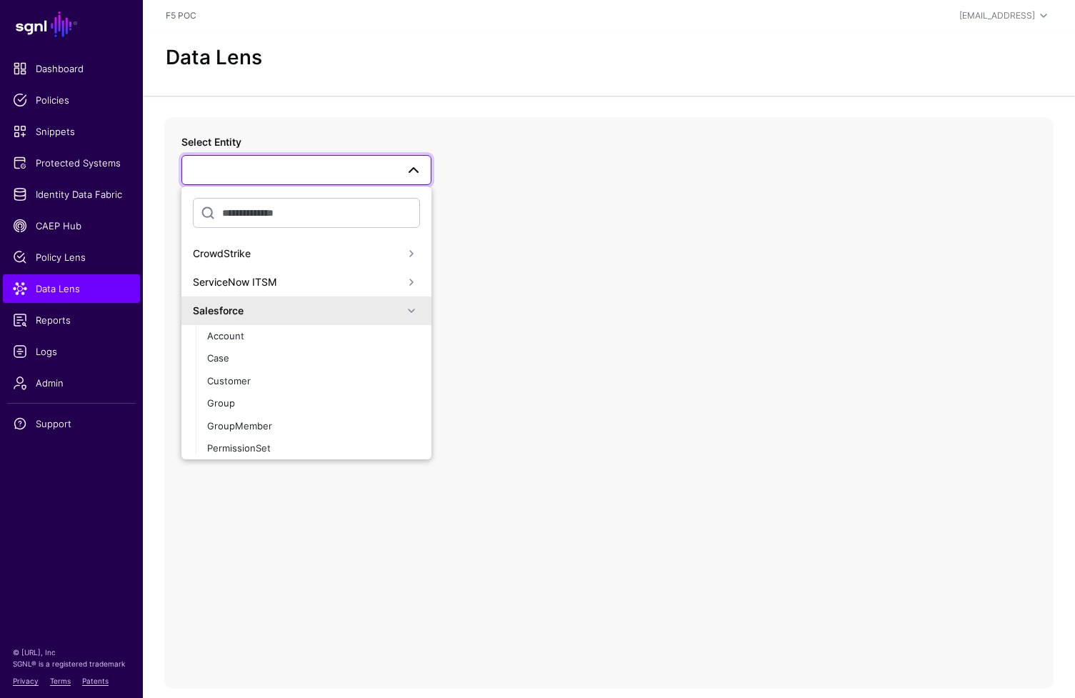
click at [403, 310] on span at bounding box center [411, 310] width 17 height 17
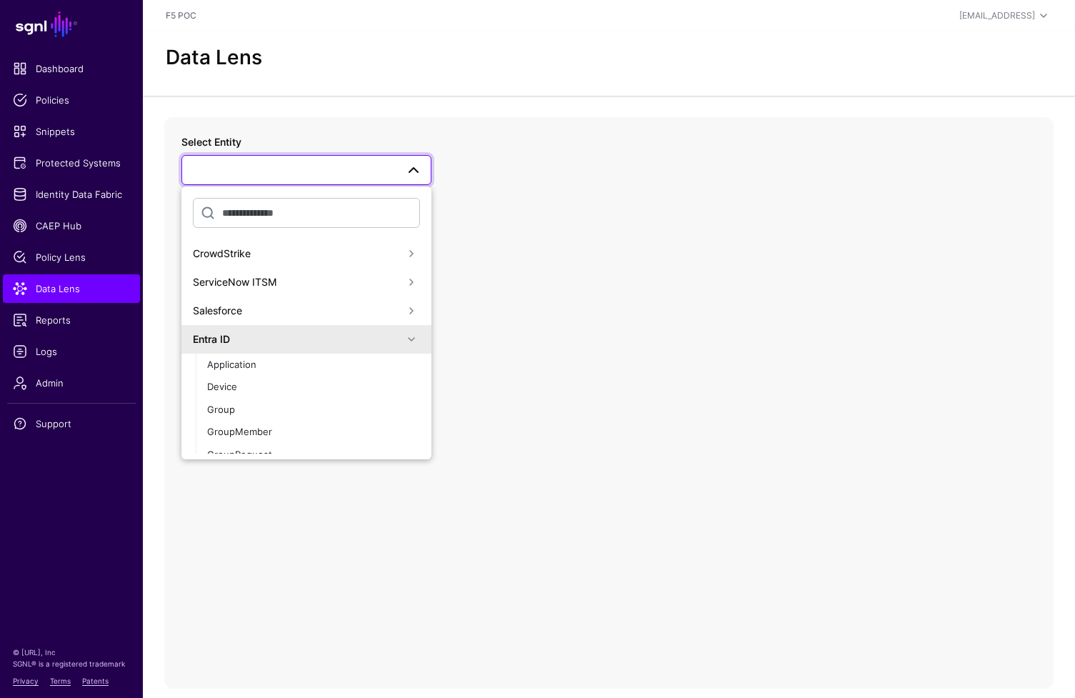
click at [403, 339] on span at bounding box center [411, 339] width 17 height 17
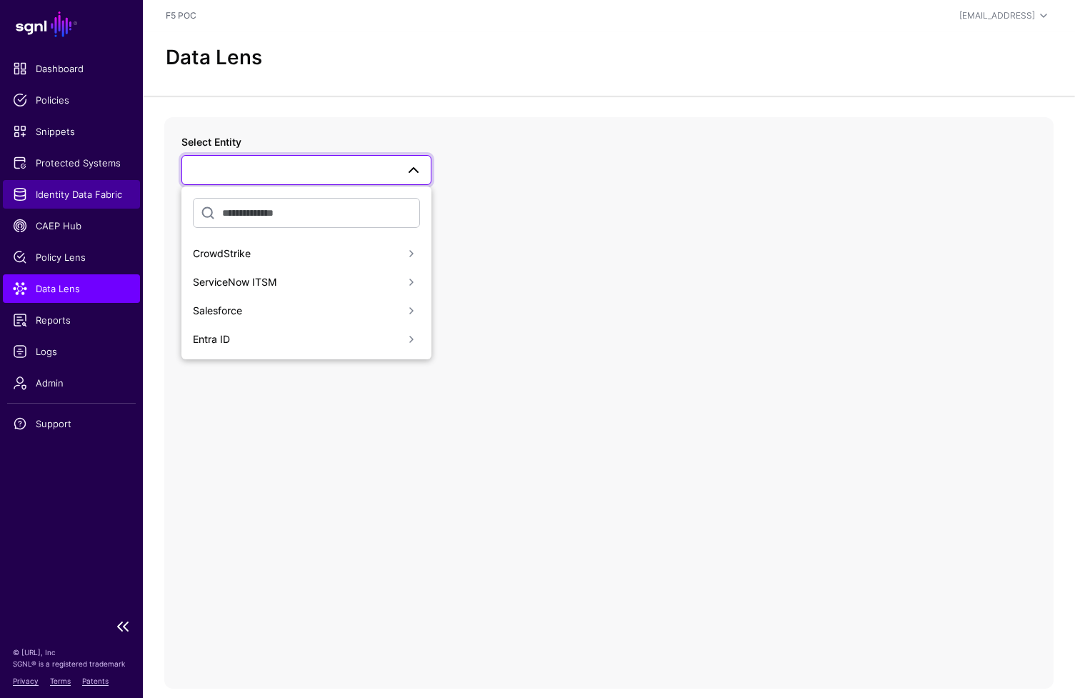
click at [104, 196] on span "Identity Data Fabric" at bounding box center [71, 194] width 117 height 14
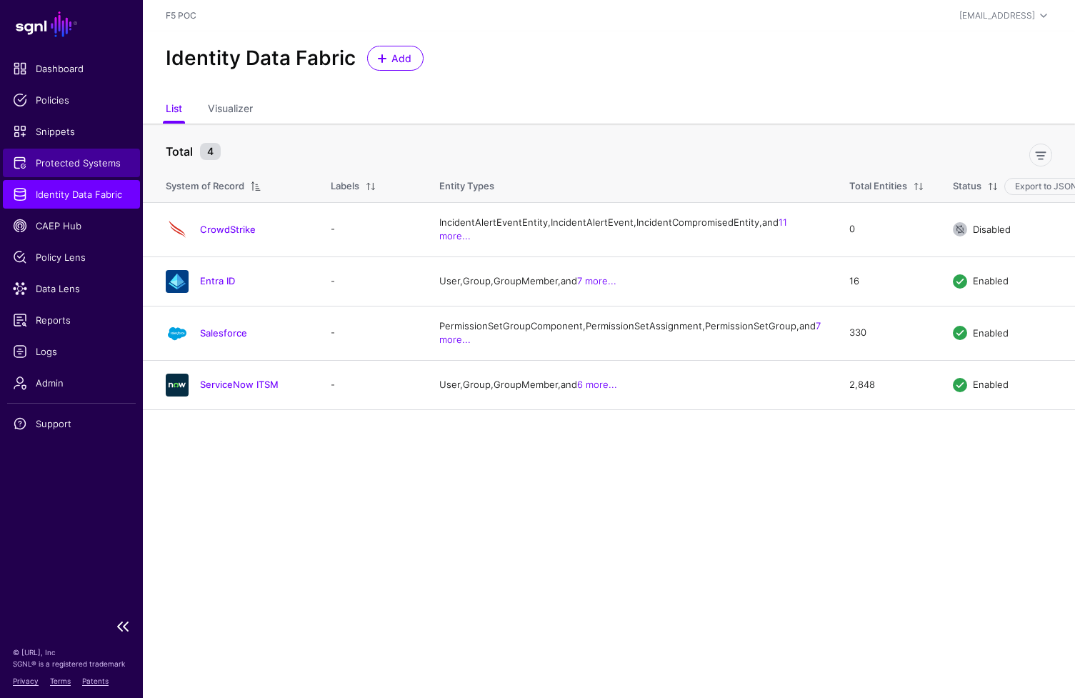
click at [92, 159] on span "Protected Systems" at bounding box center [71, 163] width 117 height 14
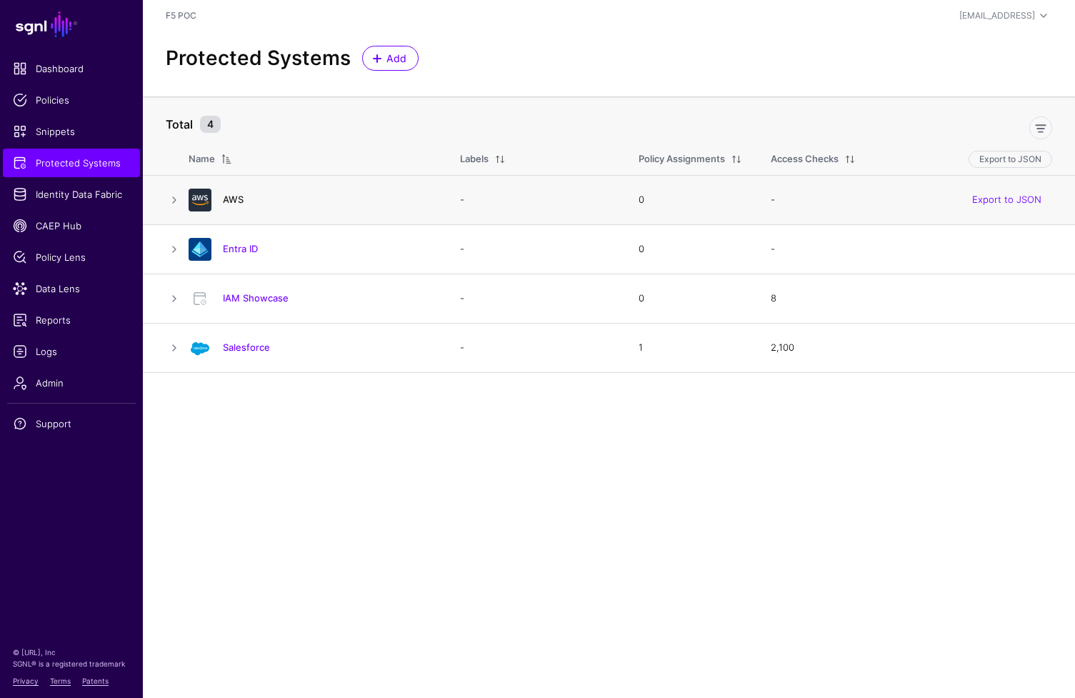
click at [243, 196] on link "AWS" at bounding box center [233, 199] width 21 height 11
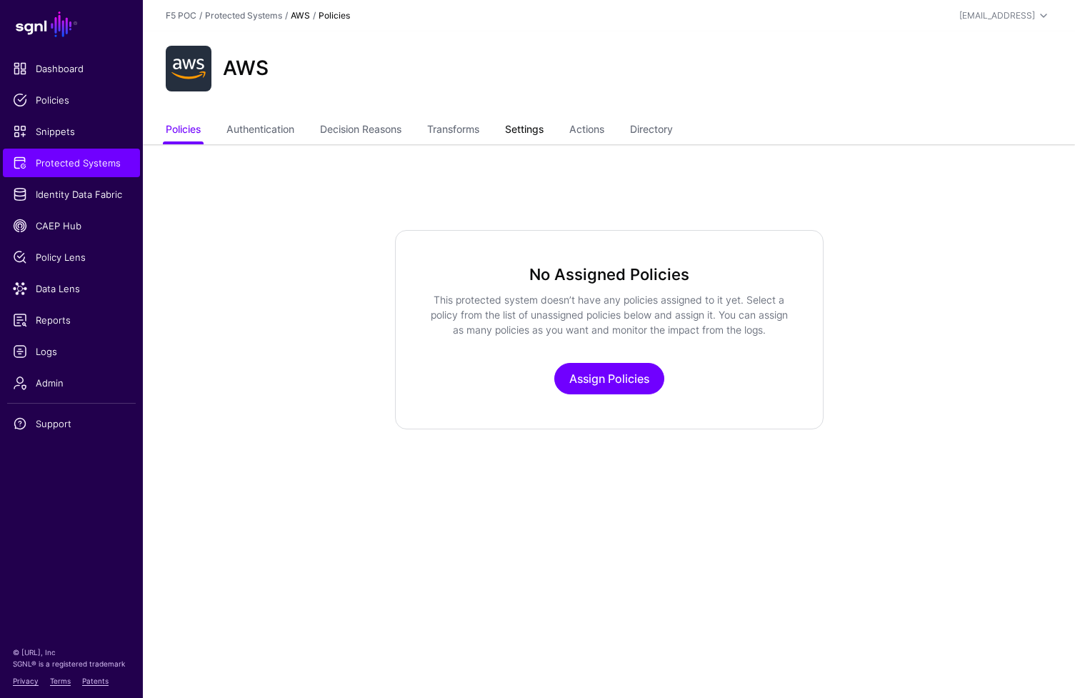
click at [521, 134] on link "Settings" at bounding box center [524, 130] width 39 height 27
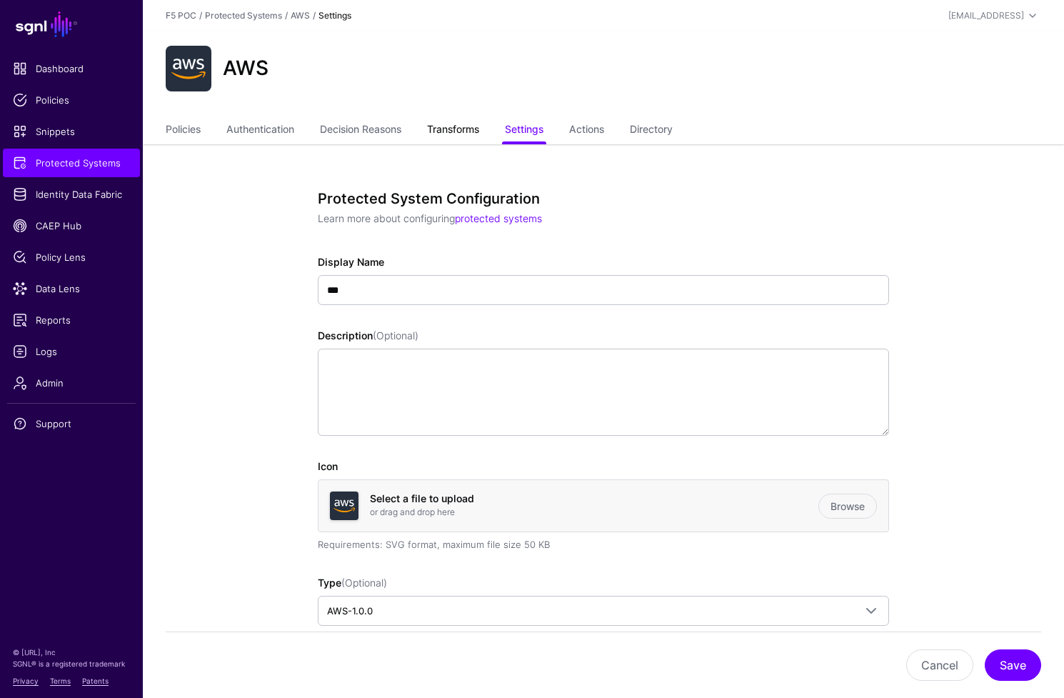
click at [479, 136] on link "Transforms" at bounding box center [453, 130] width 52 height 27
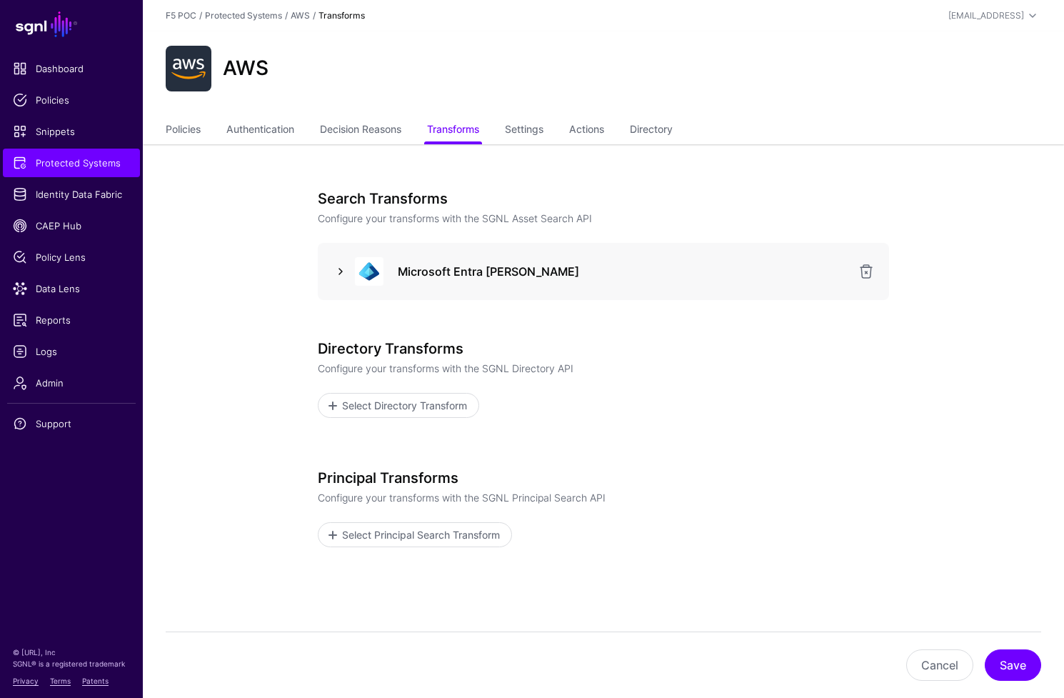
click at [344, 271] on link at bounding box center [340, 271] width 17 height 17
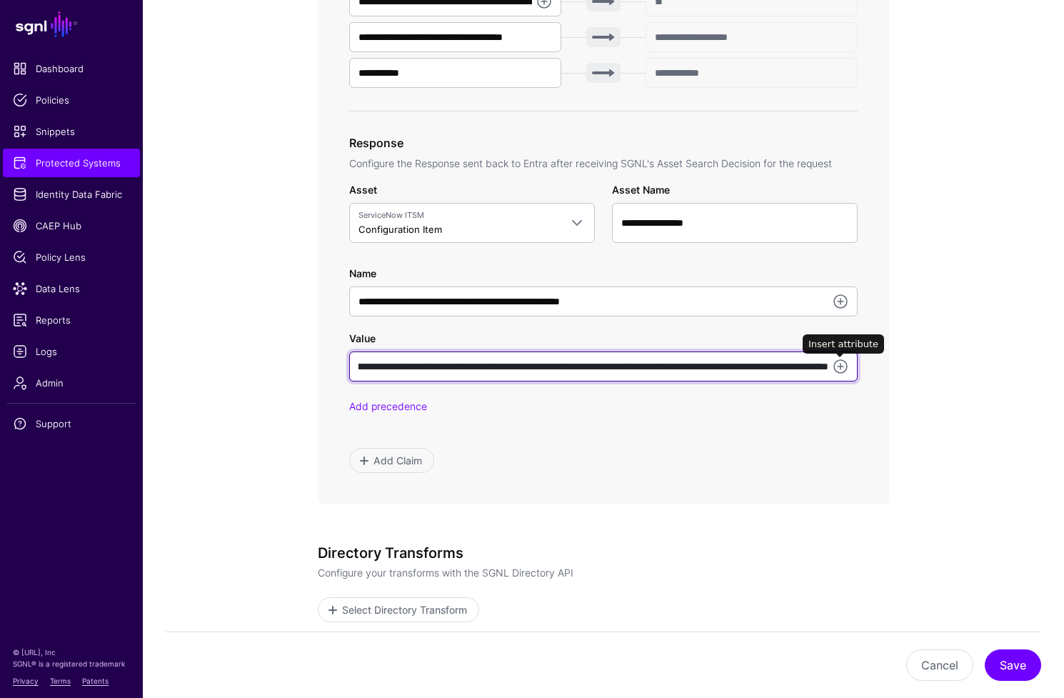
scroll to position [0, 312]
drag, startPoint x: 790, startPoint y: 367, endPoint x: 861, endPoint y: 366, distance: 71.4
click at [861, 366] on div "**********" at bounding box center [603, 64] width 571 height 880
click at [664, 366] on input "**********" at bounding box center [603, 366] width 509 height 30
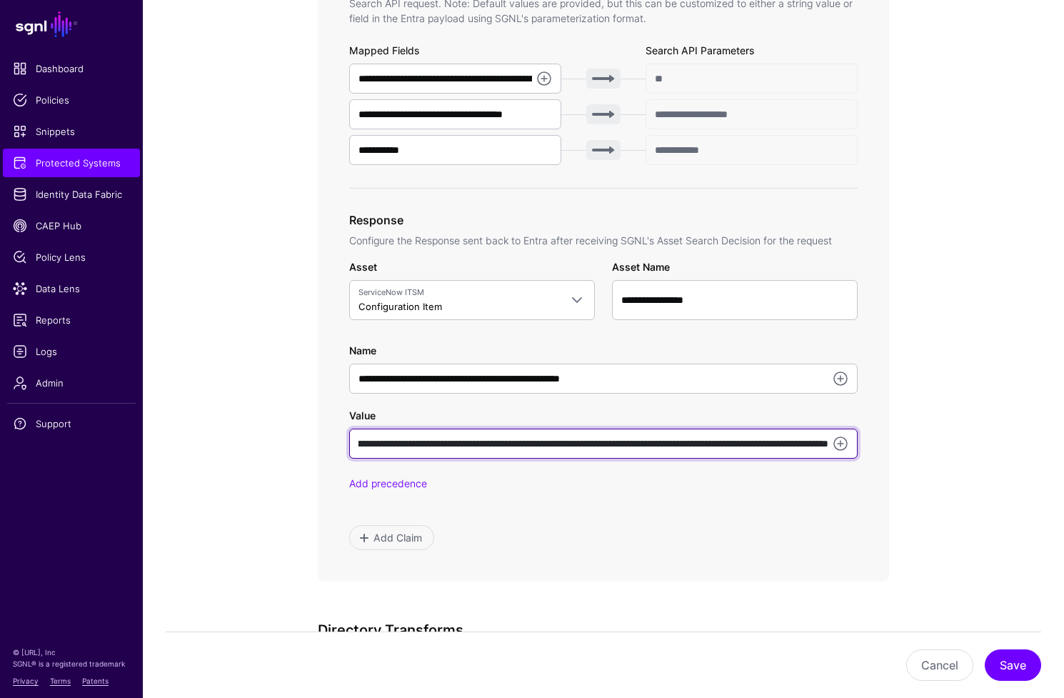
scroll to position [0, 0]
drag, startPoint x: 664, startPoint y: 442, endPoint x: 339, endPoint y: 440, distance: 324.3
click at [339, 440] on div "**********" at bounding box center [603, 141] width 571 height 880
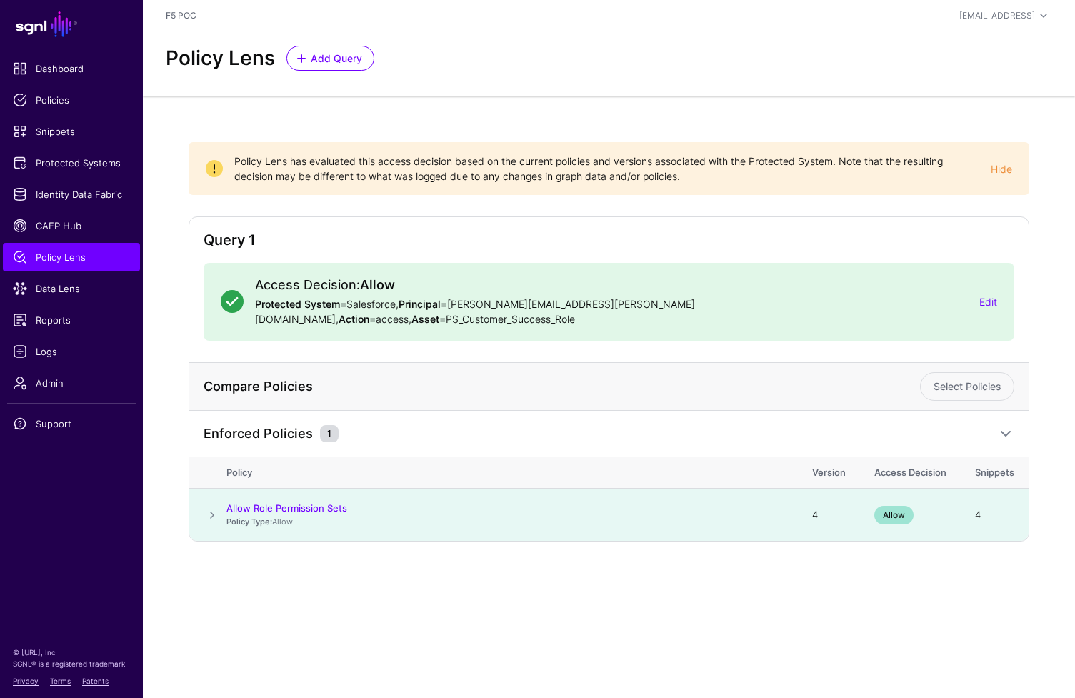
click at [211, 506] on span at bounding box center [212, 514] width 17 height 17
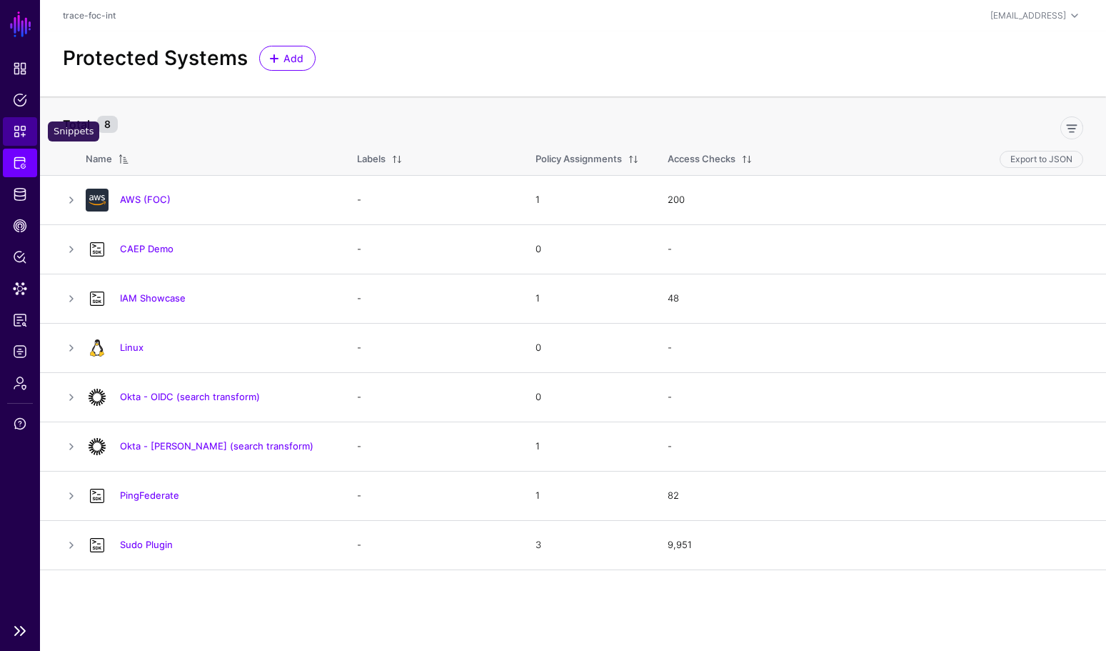
click at [27, 132] on link "Snippets" at bounding box center [20, 131] width 34 height 29
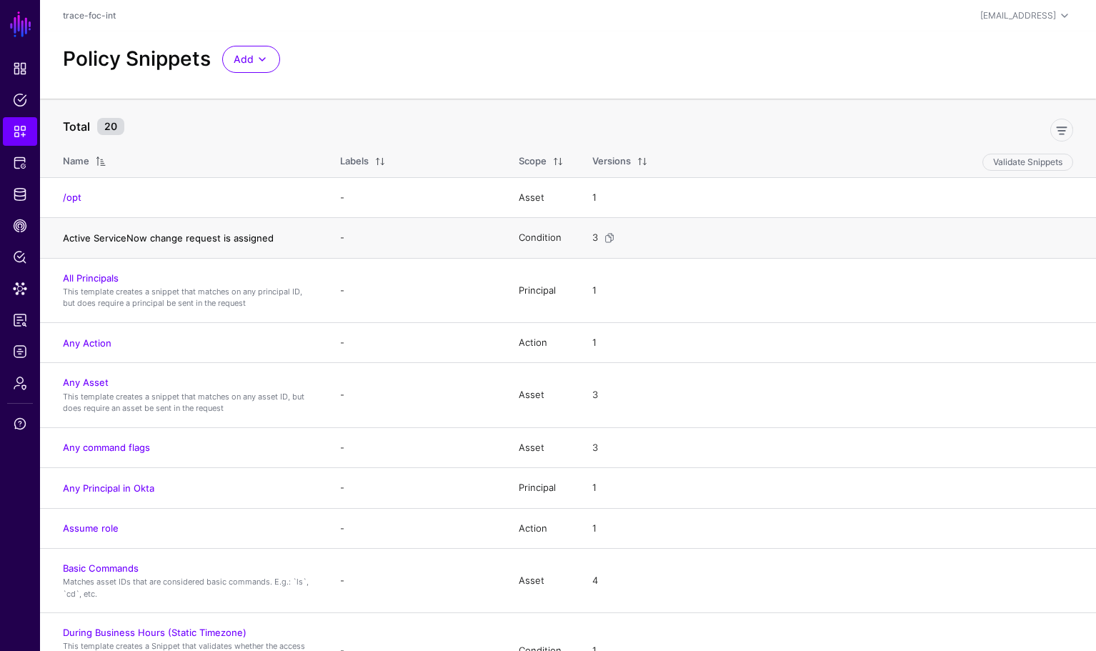
click at [221, 237] on link "Active ServiceNow change request is assigned" at bounding box center [168, 237] width 211 height 11
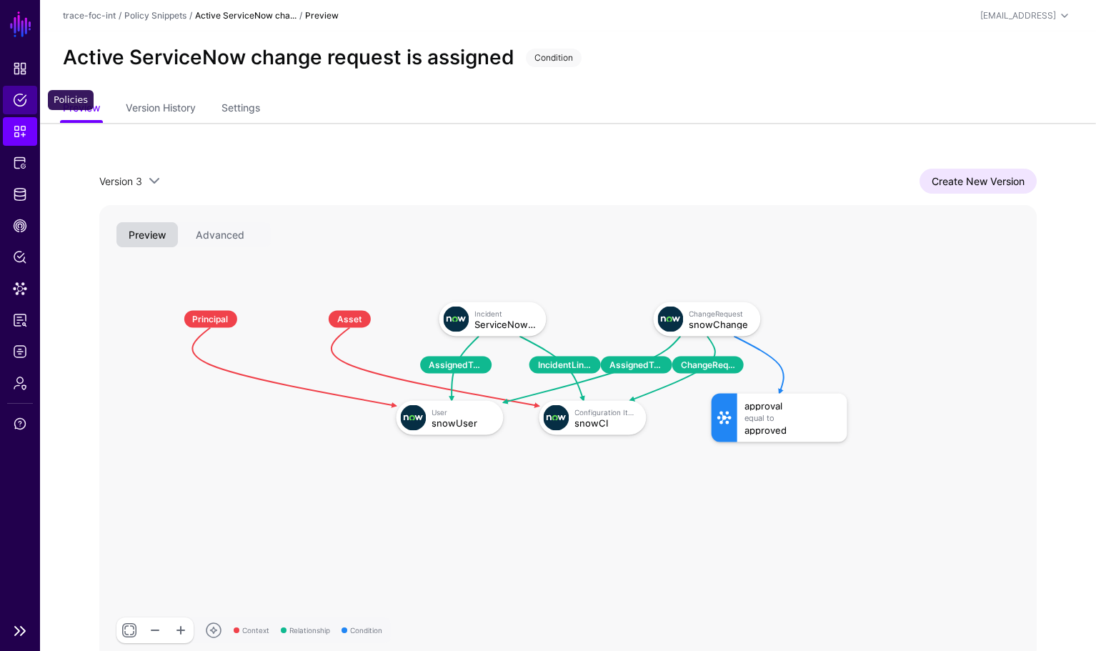
click at [20, 100] on span "Policies" at bounding box center [20, 100] width 14 height 14
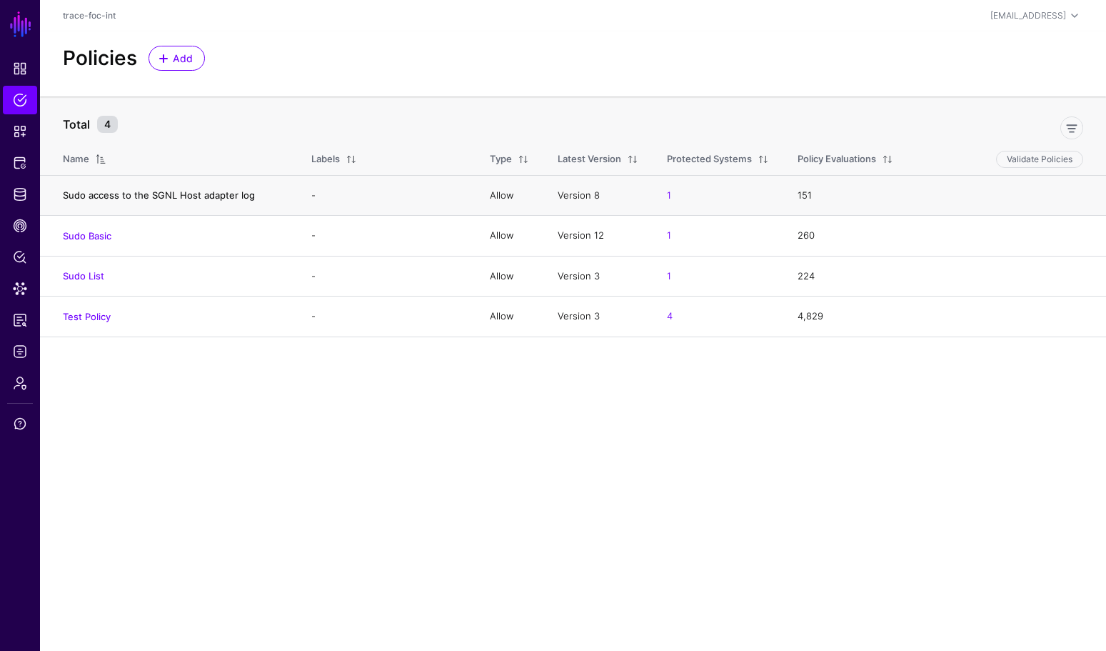
click at [171, 199] on link "Sudo access to the SGNL Host adapter log" at bounding box center [159, 194] width 192 height 11
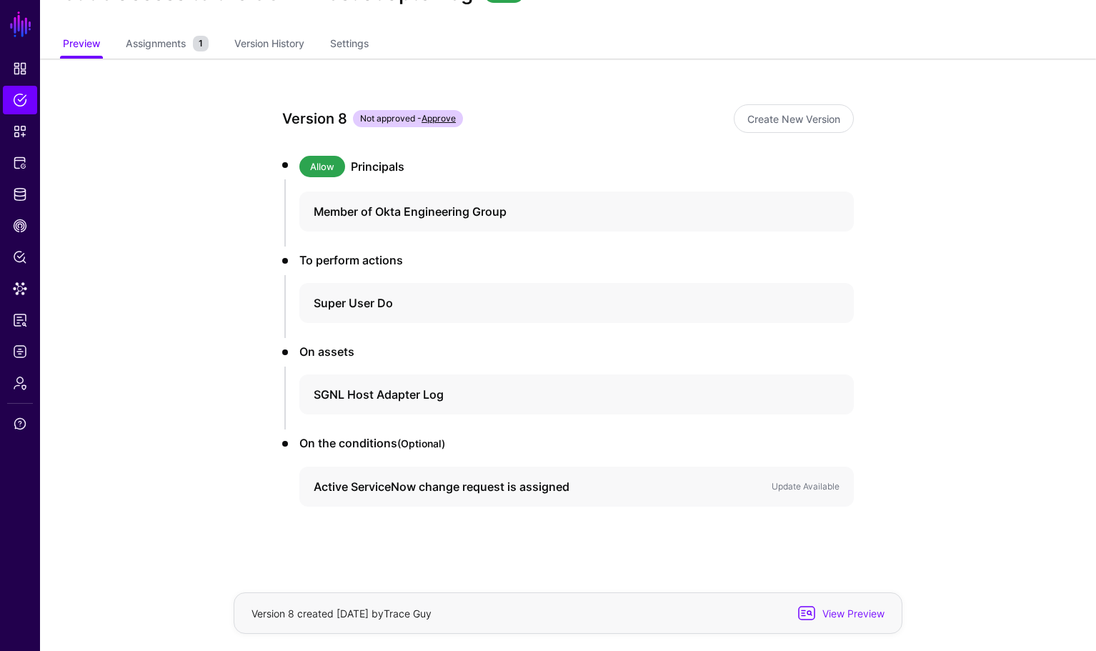
scroll to position [66, 0]
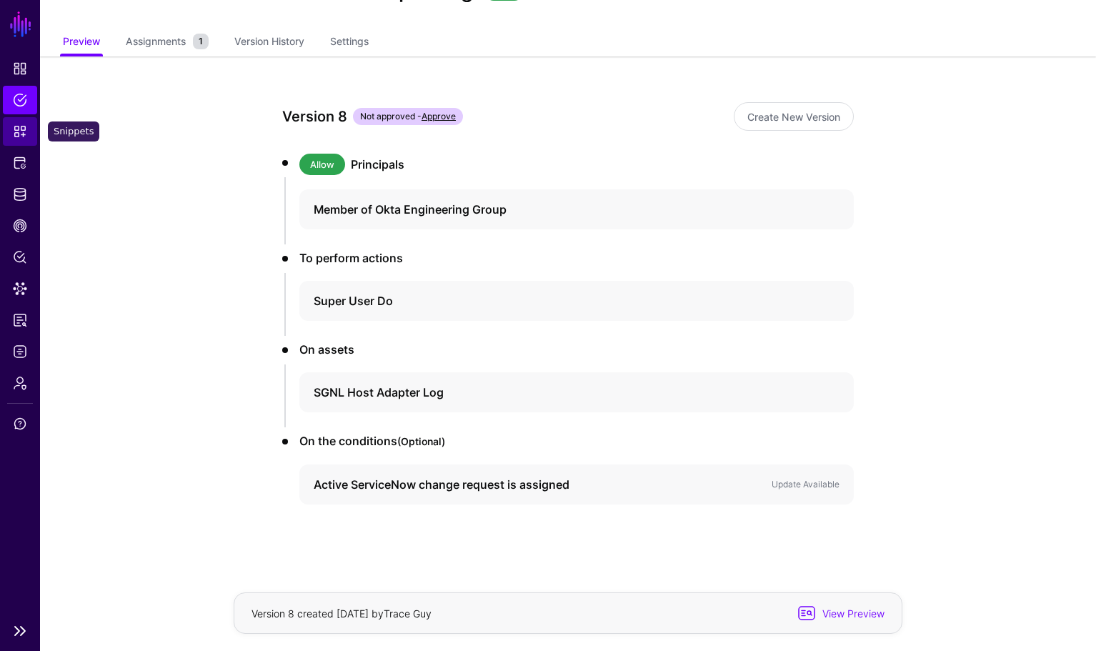
click at [18, 125] on span "Snippets" at bounding box center [20, 131] width 14 height 14
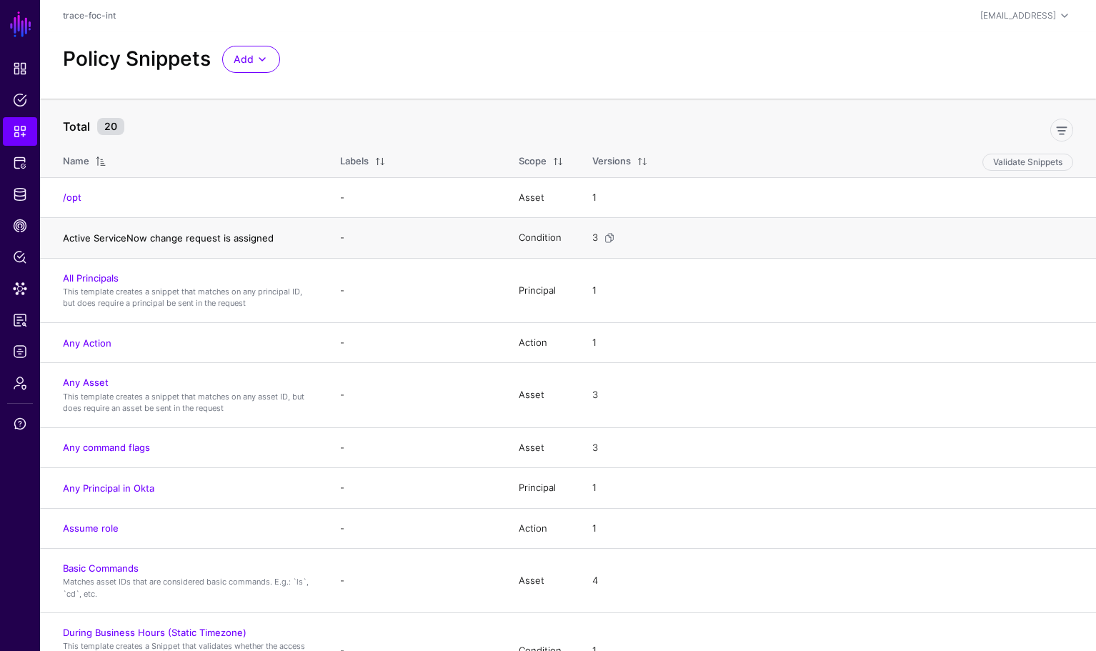
click at [152, 241] on link "Active ServiceNow change request is assigned" at bounding box center [168, 237] width 211 height 11
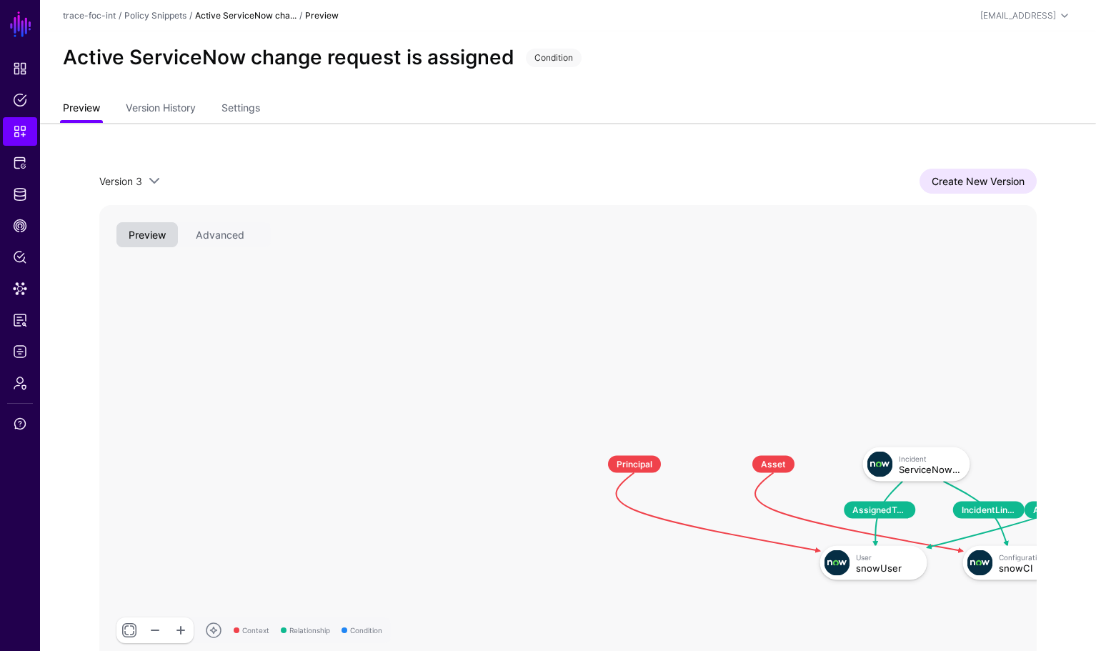
drag, startPoint x: 78, startPoint y: 248, endPoint x: 69, endPoint y: 119, distance: 128.8
click at [69, 119] on app-snippets-item "Active ServiceNow change request is assigned Condition Preview Version History …" at bounding box center [568, 368] width 1056 height 674
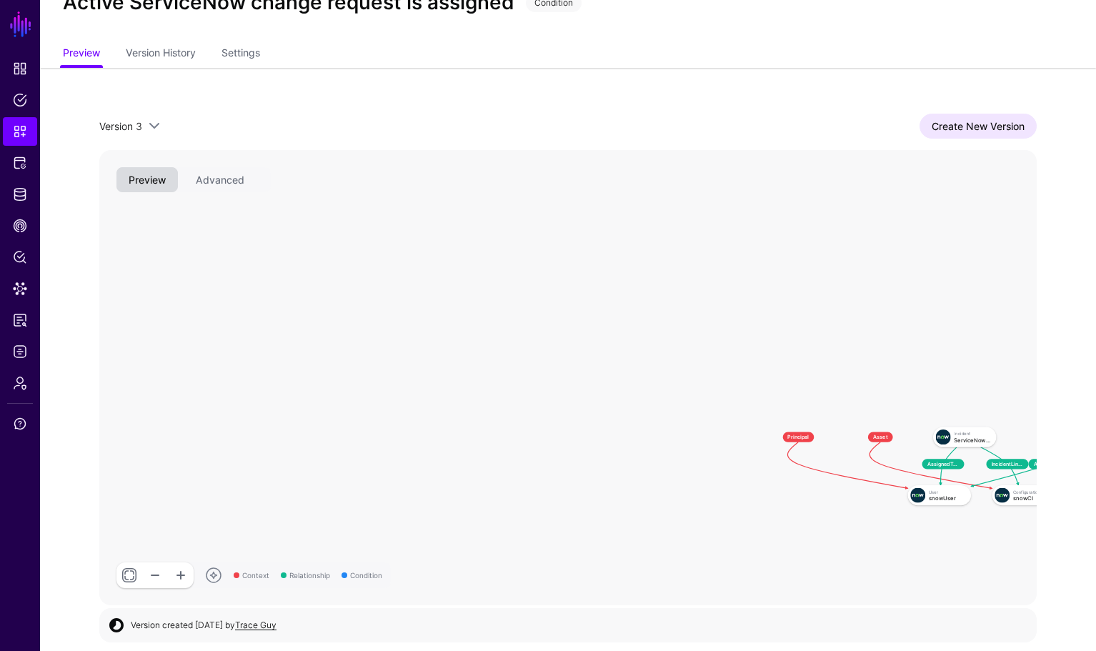
scroll to position [52, 0]
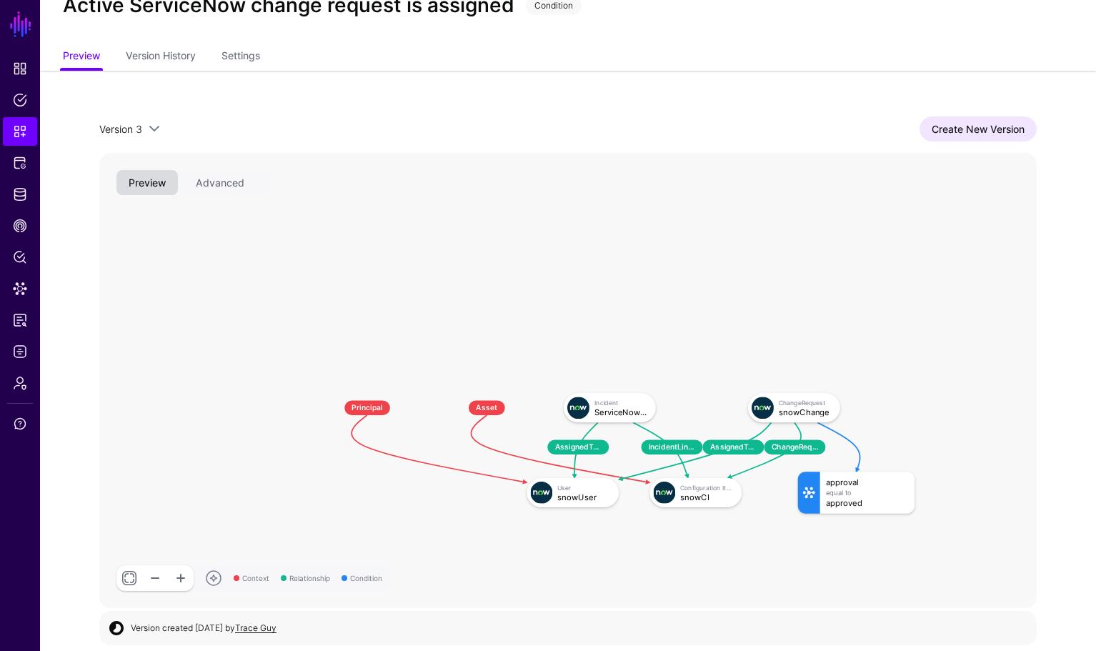
drag, startPoint x: 745, startPoint y: 437, endPoint x: 446, endPoint y: 429, distance: 298.7
click at [446, 430] on rect at bounding box center [310, 379] width 80589 height 39127
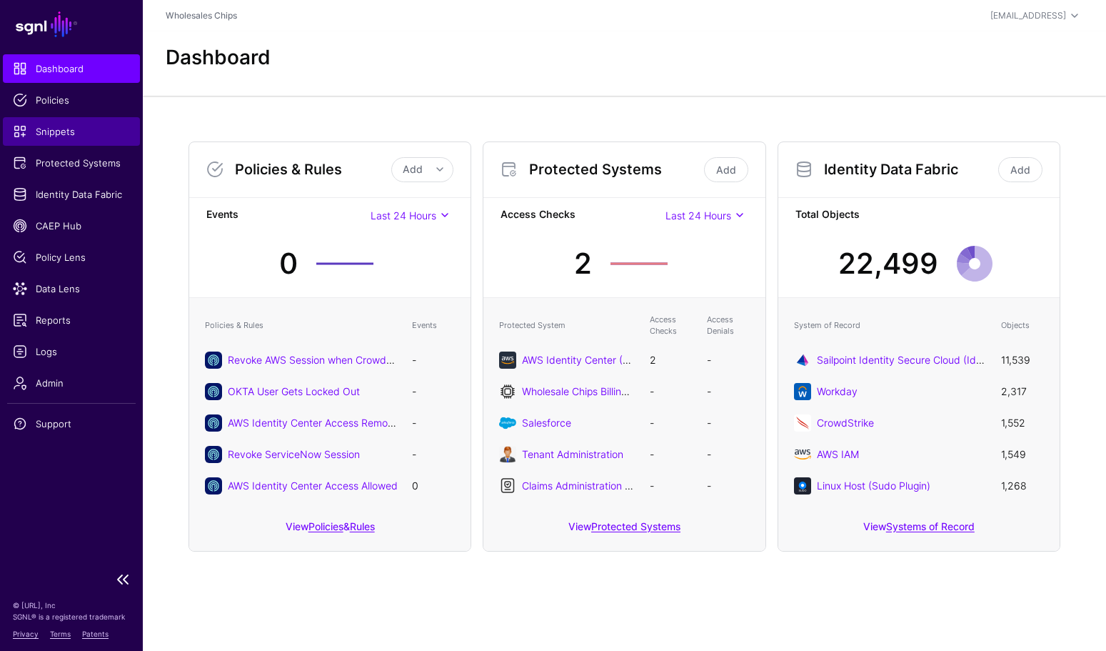
click at [66, 132] on span "Snippets" at bounding box center [71, 131] width 117 height 14
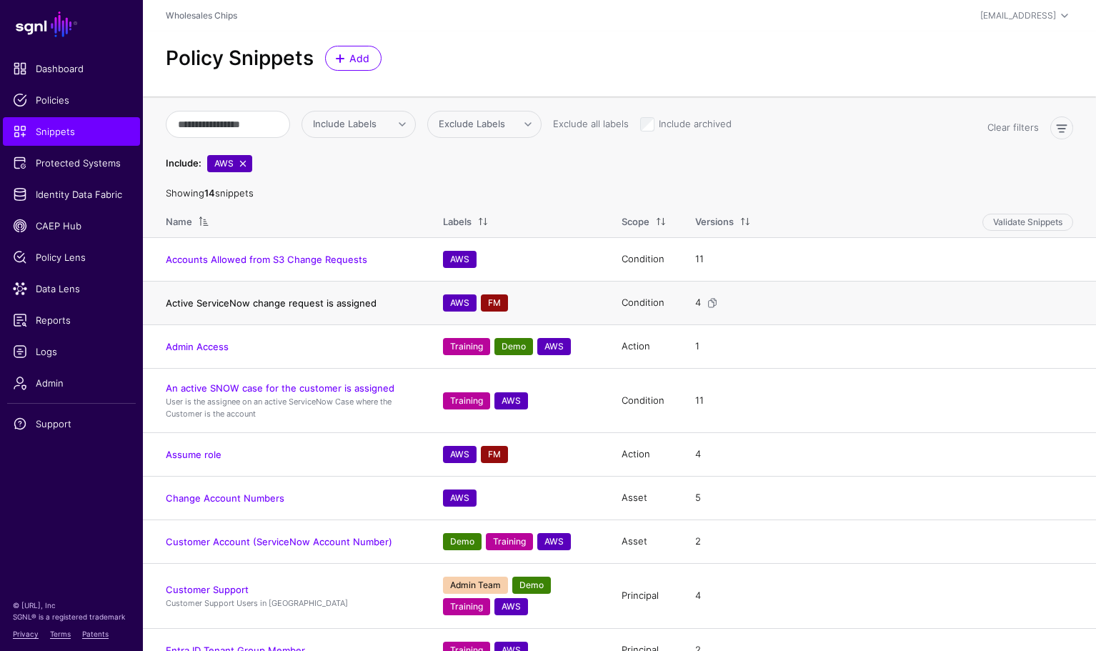
click at [346, 306] on link "Active ServiceNow change request is assigned" at bounding box center [271, 302] width 211 height 11
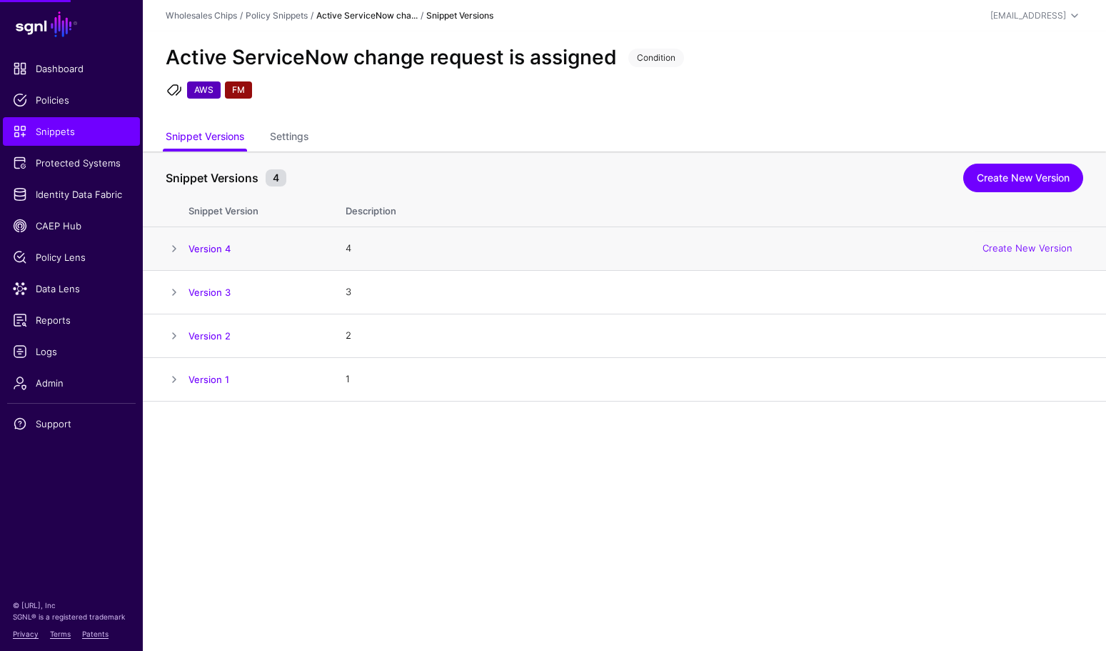
click at [172, 249] on span at bounding box center [174, 248] width 17 height 17
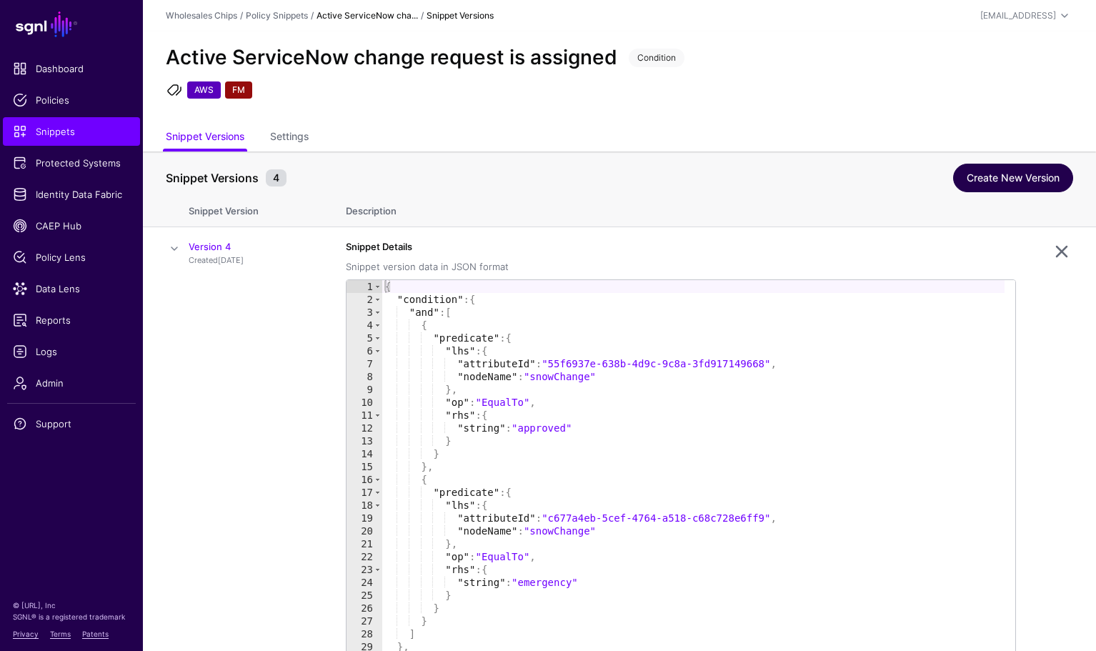
click at [996, 181] on link "Create New Version" at bounding box center [1013, 178] width 120 height 29
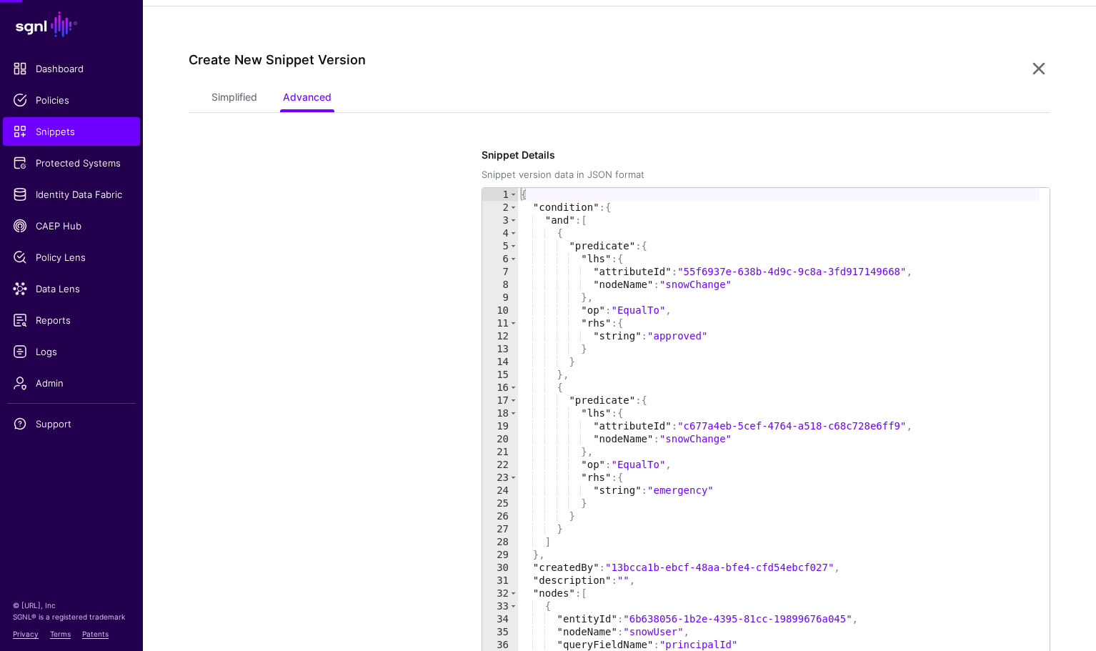
scroll to position [401, 0]
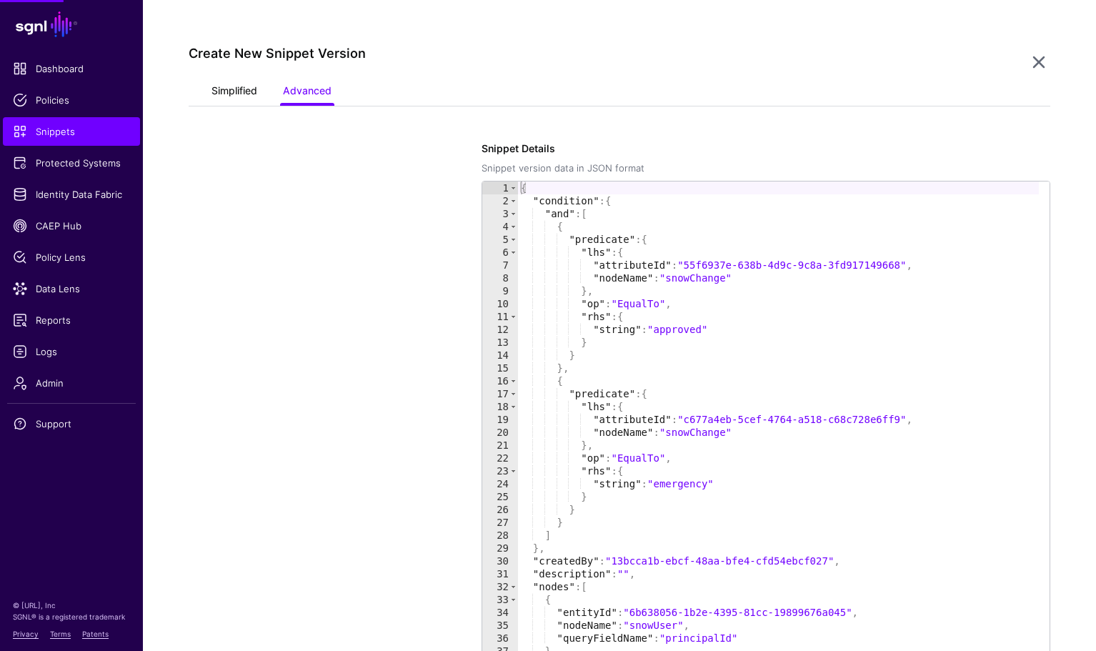
click at [256, 96] on link "Simplified" at bounding box center [234, 92] width 46 height 27
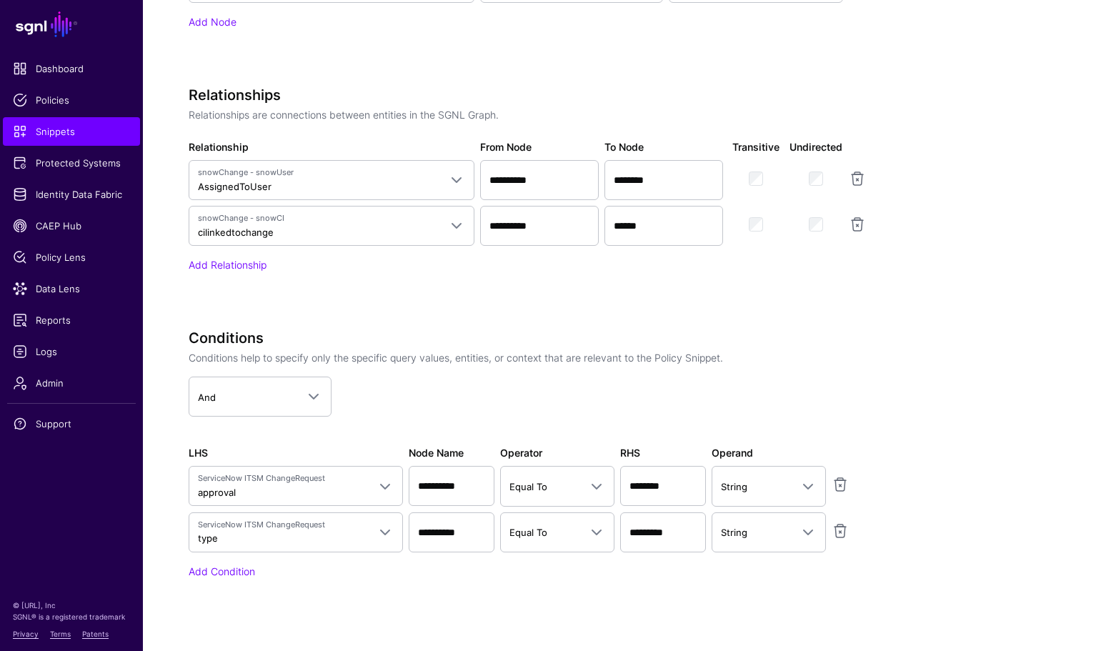
scroll to position [1125, 0]
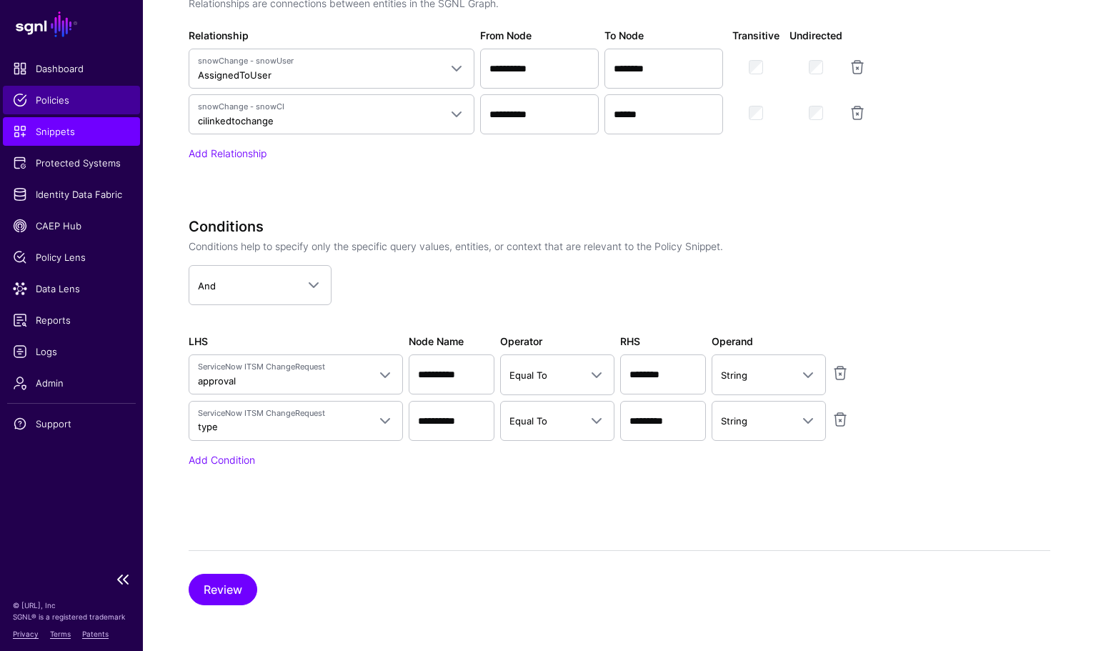
click at [57, 101] on span "Policies" at bounding box center [71, 100] width 117 height 14
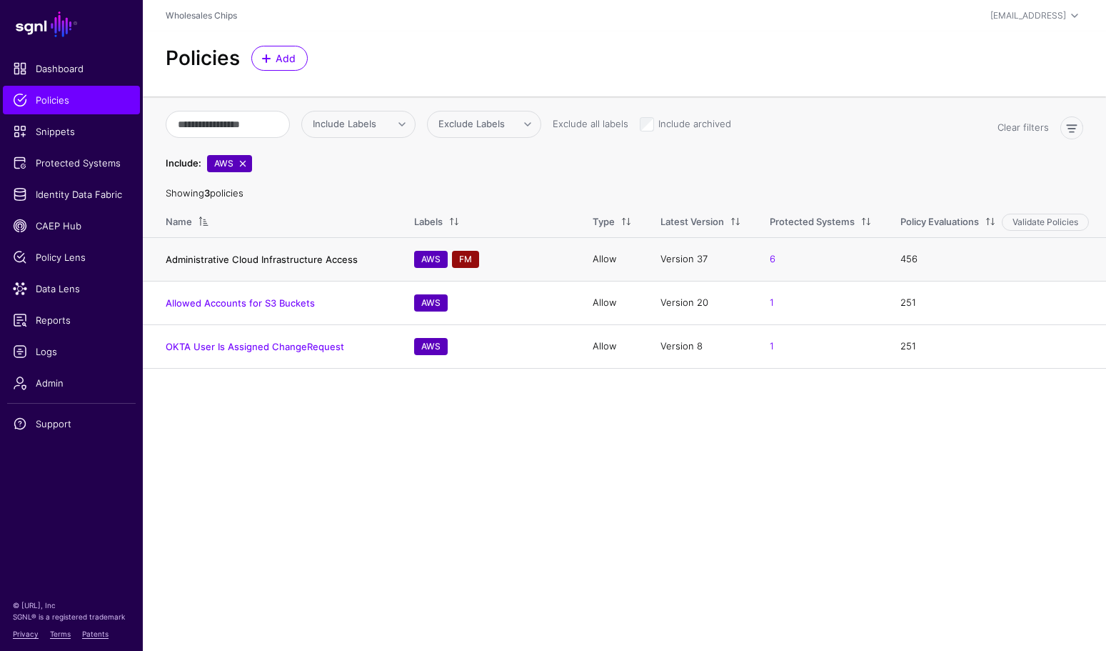
click at [318, 259] on link "Administrative Cloud Infrastructure Access" at bounding box center [262, 259] width 192 height 11
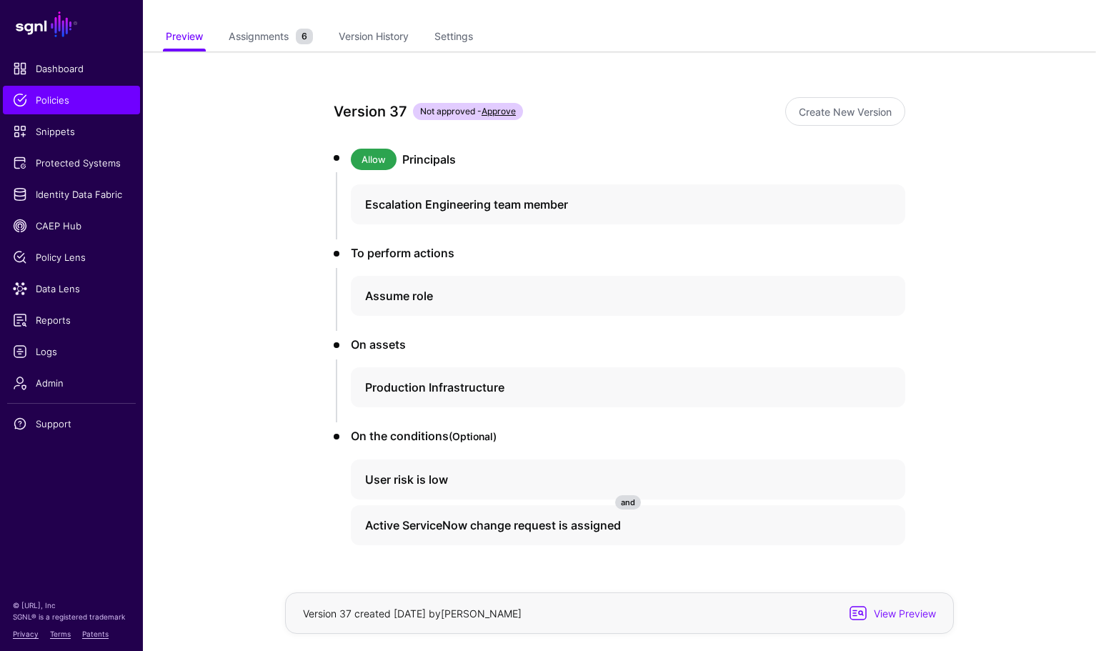
scroll to position [141, 0]
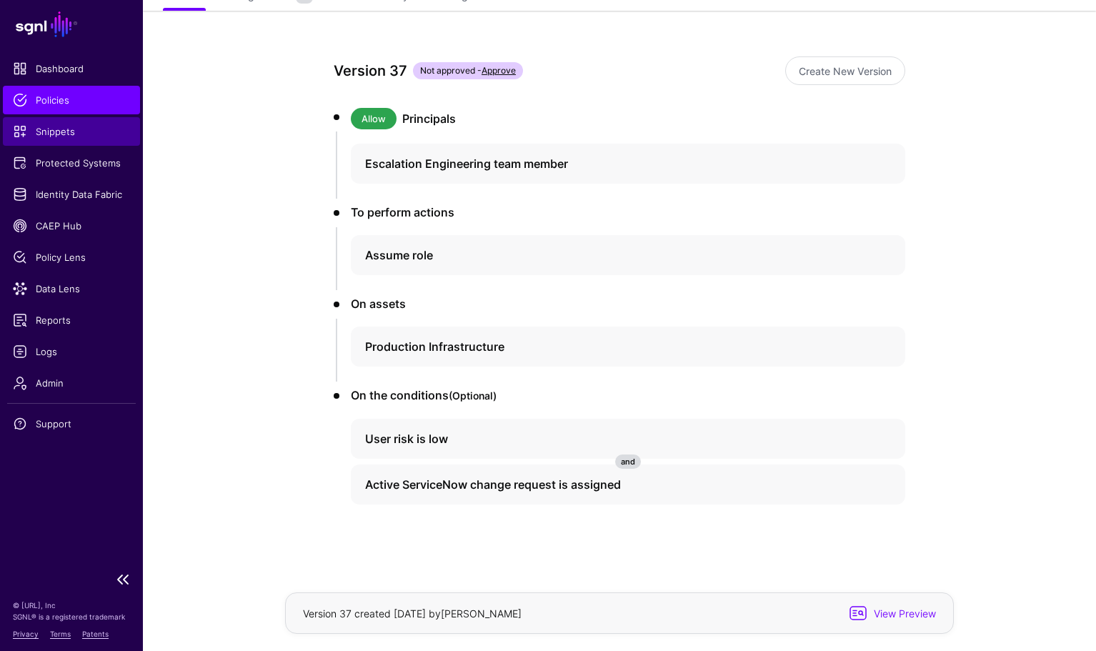
click at [49, 129] on span "Snippets" at bounding box center [71, 131] width 117 height 14
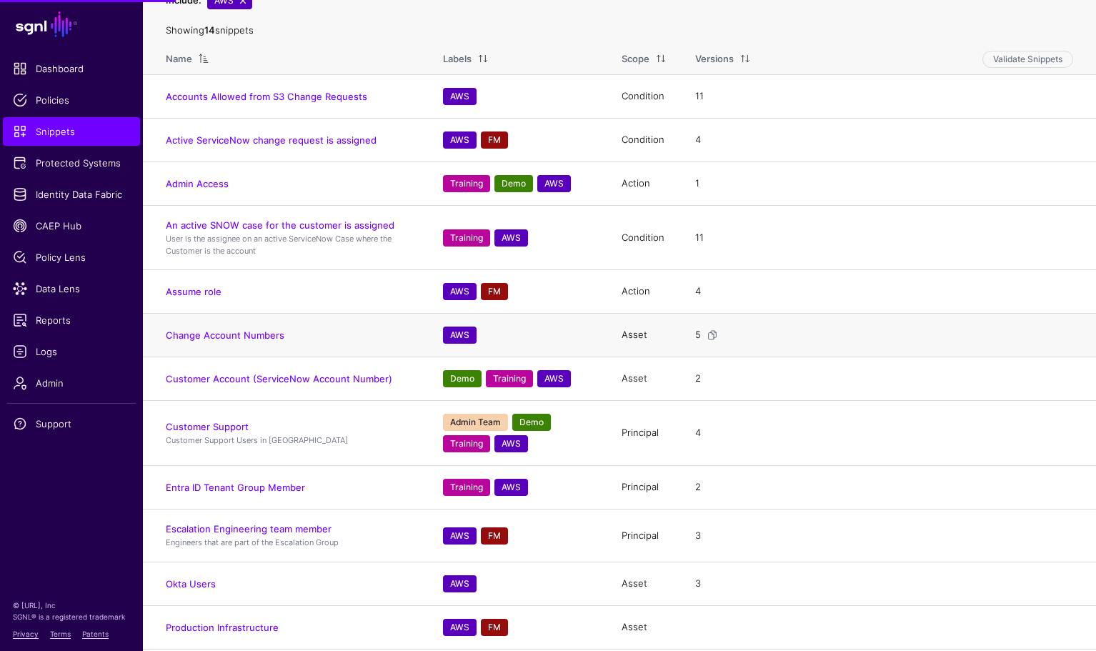
scroll to position [249, 0]
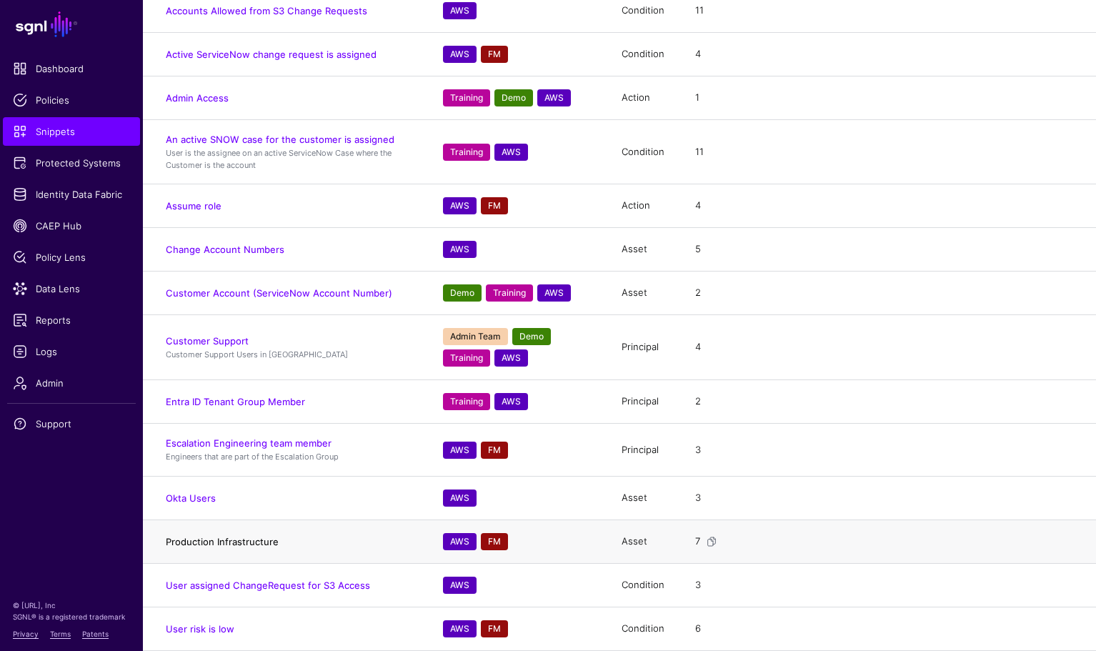
click at [239, 543] on link "Production Infrastructure" at bounding box center [222, 541] width 113 height 11
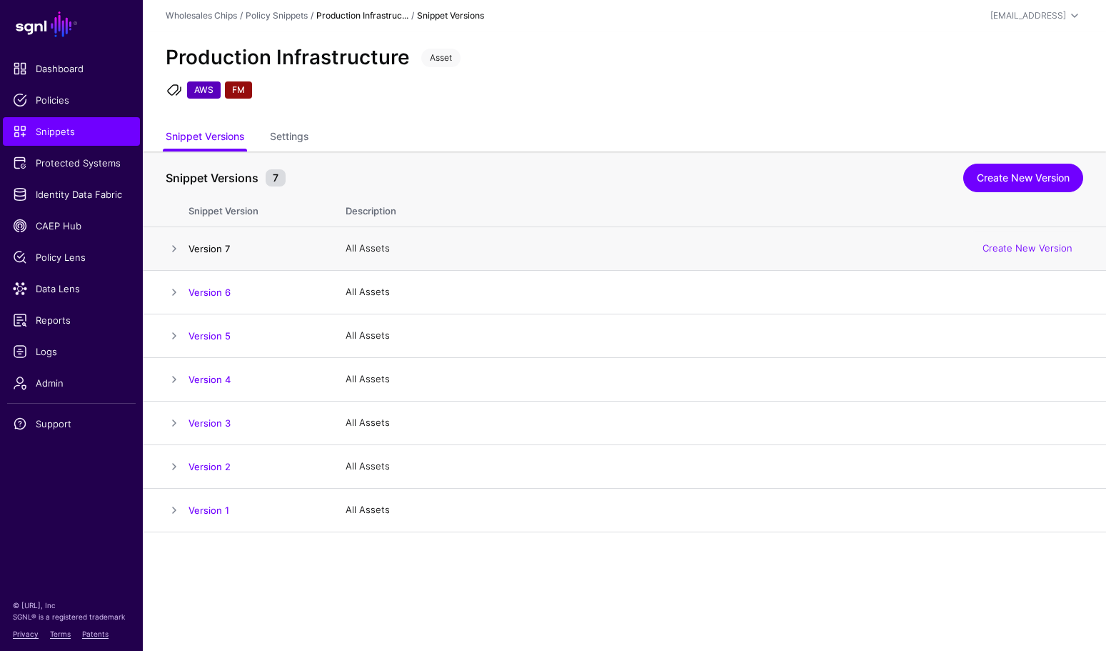
click at [215, 244] on link "Version 7" at bounding box center [209, 248] width 41 height 11
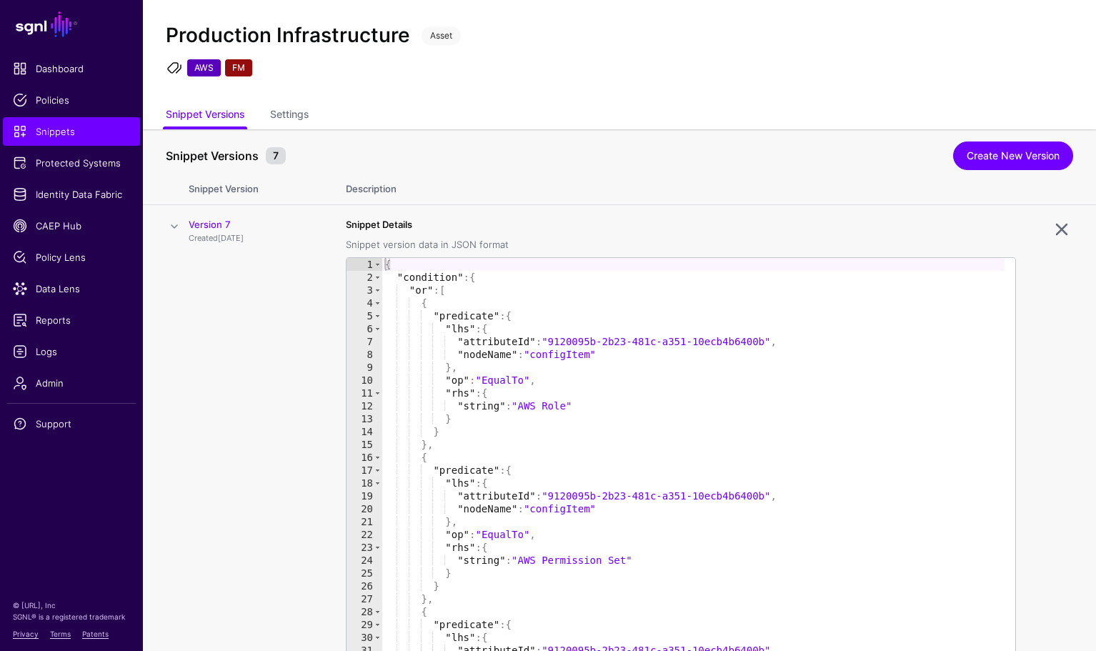
scroll to position [19, 0]
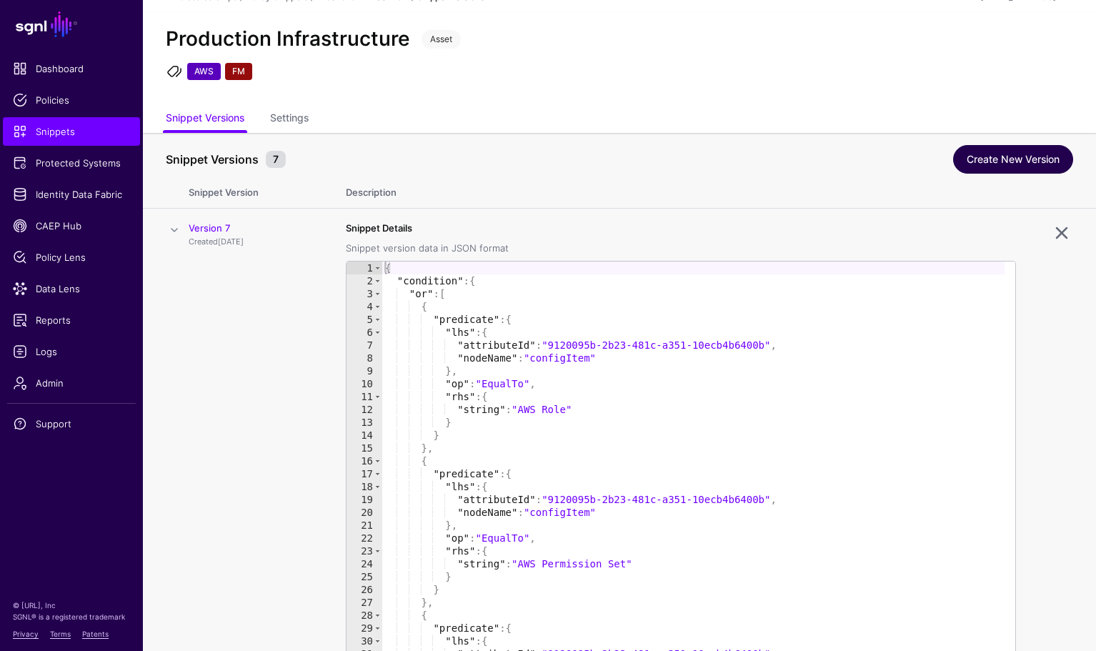
click at [1038, 154] on link "Create New Version" at bounding box center [1013, 159] width 120 height 29
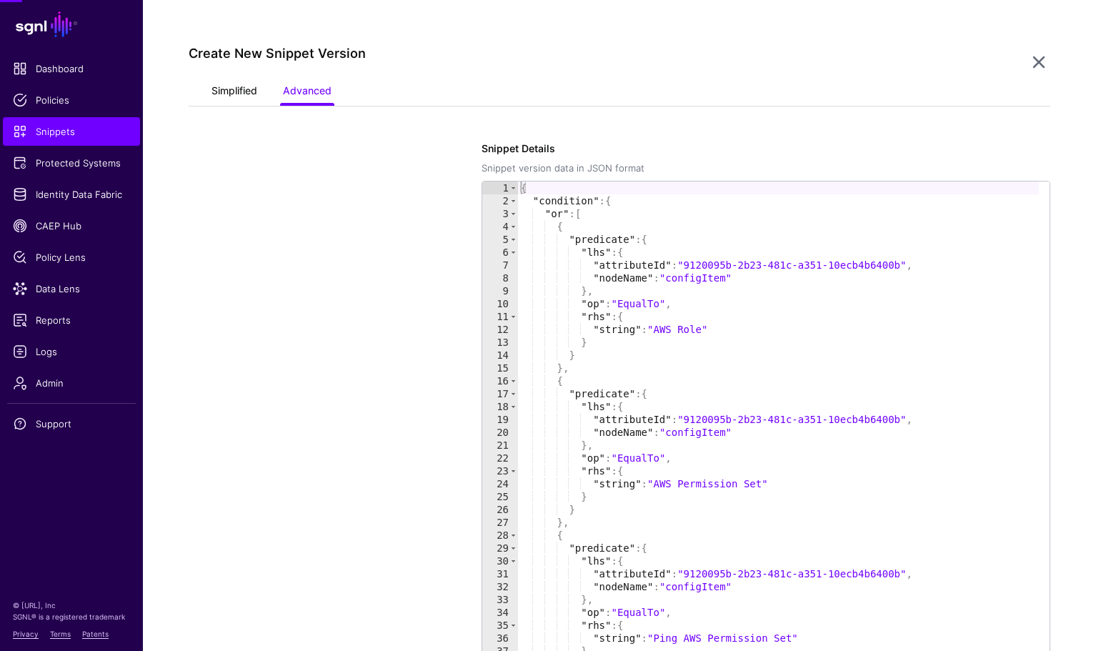
click at [232, 92] on link "Simplified" at bounding box center [234, 92] width 46 height 27
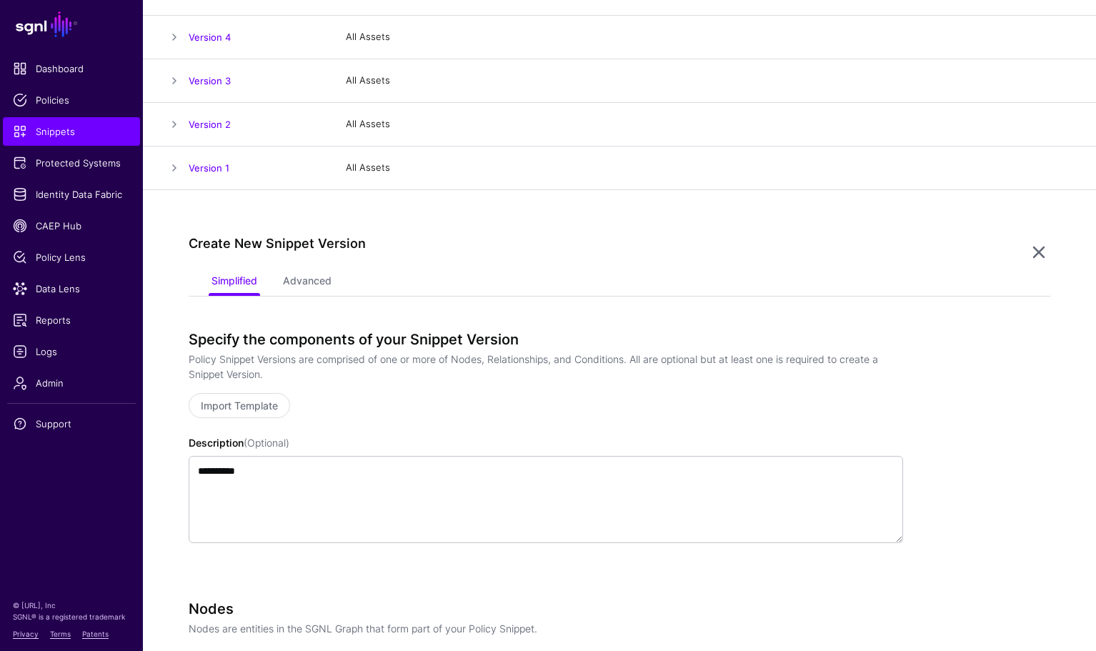
scroll to position [606, 0]
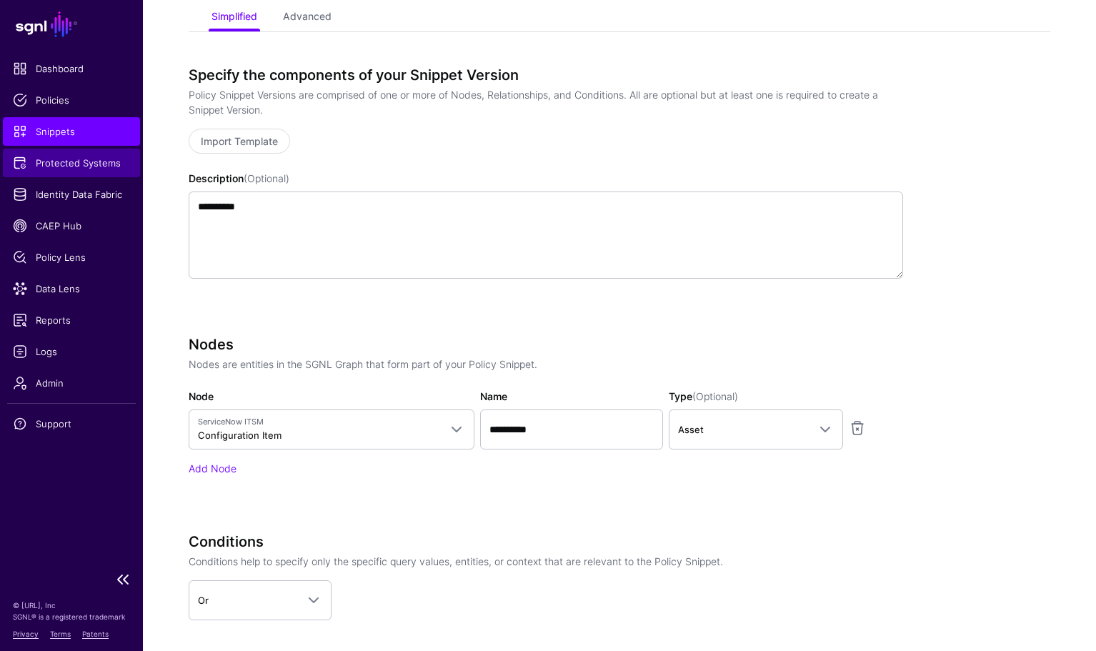
click at [111, 169] on span "Protected Systems" at bounding box center [71, 163] width 117 height 14
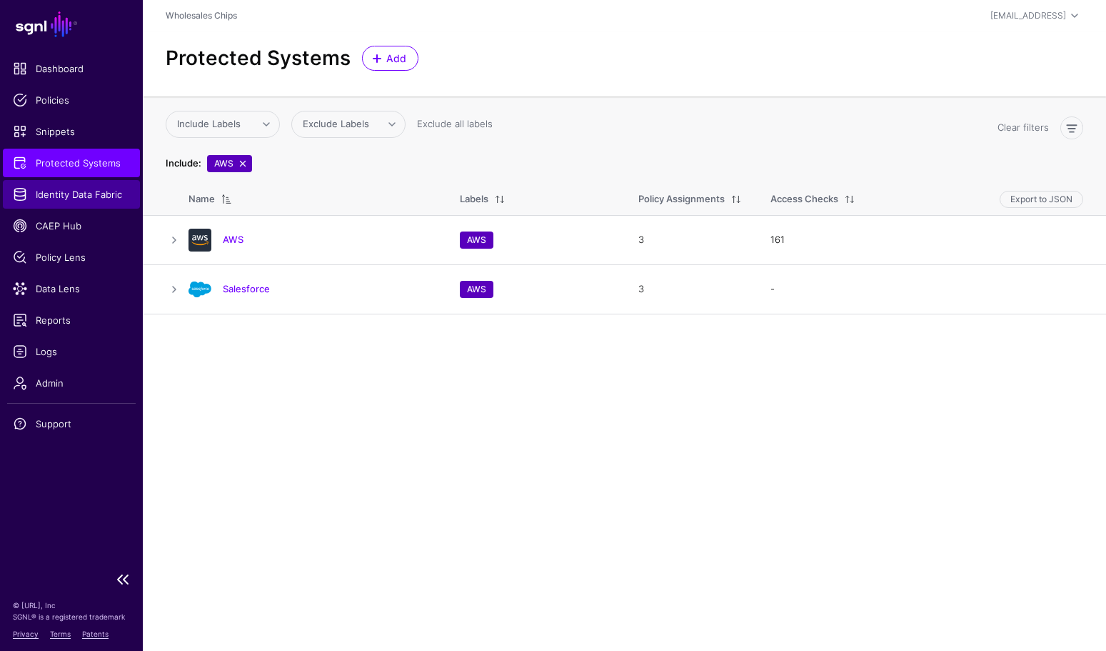
click at [97, 196] on span "Identity Data Fabric" at bounding box center [71, 194] width 117 height 14
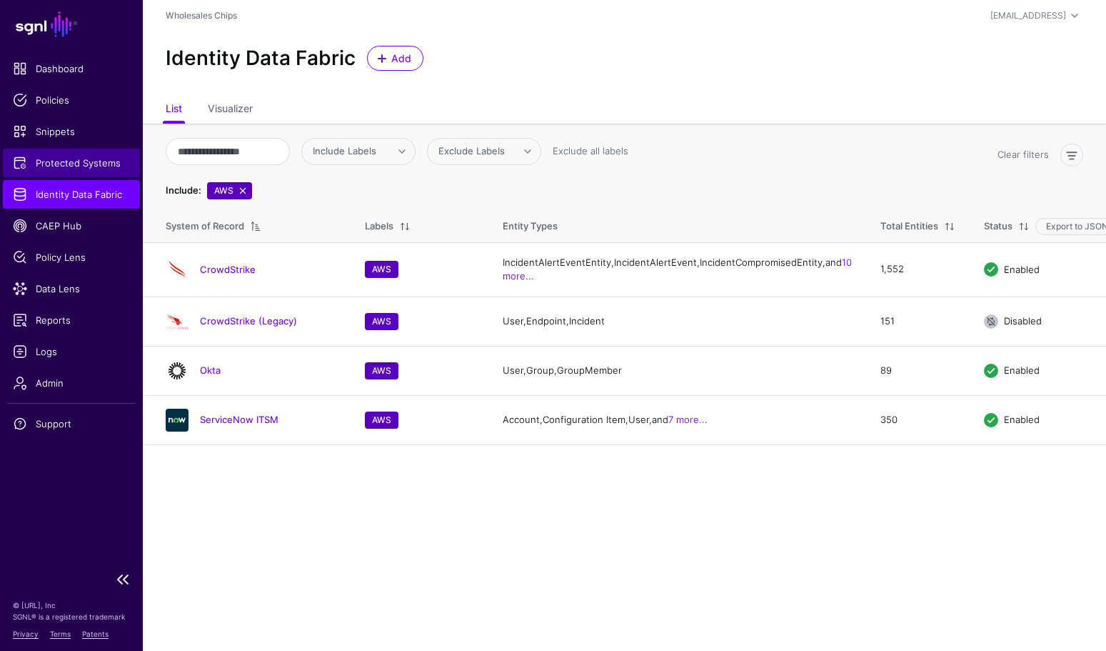
click at [64, 170] on link "Protected Systems" at bounding box center [71, 163] width 137 height 29
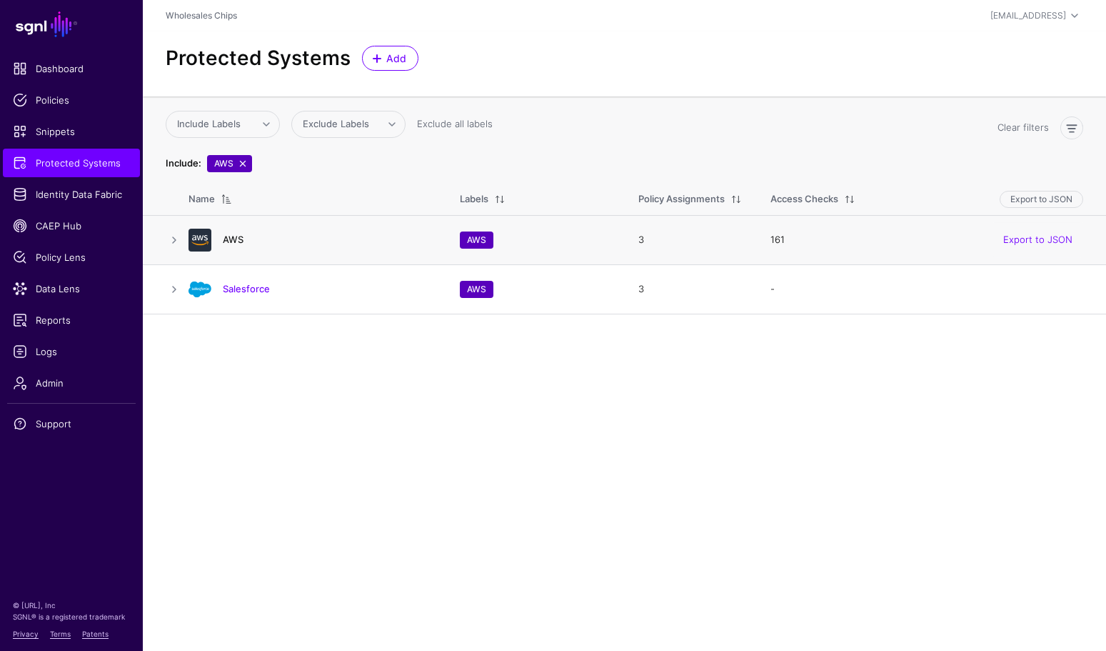
click at [235, 237] on link "AWS" at bounding box center [233, 239] width 21 height 11
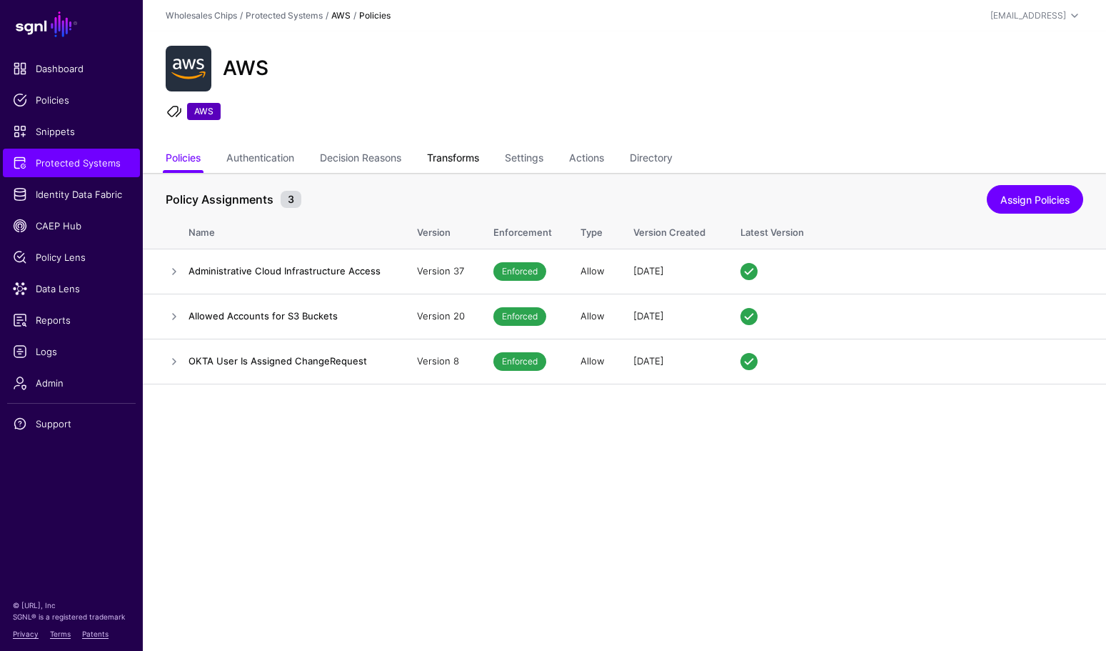
click at [456, 160] on link "Transforms" at bounding box center [453, 159] width 52 height 27
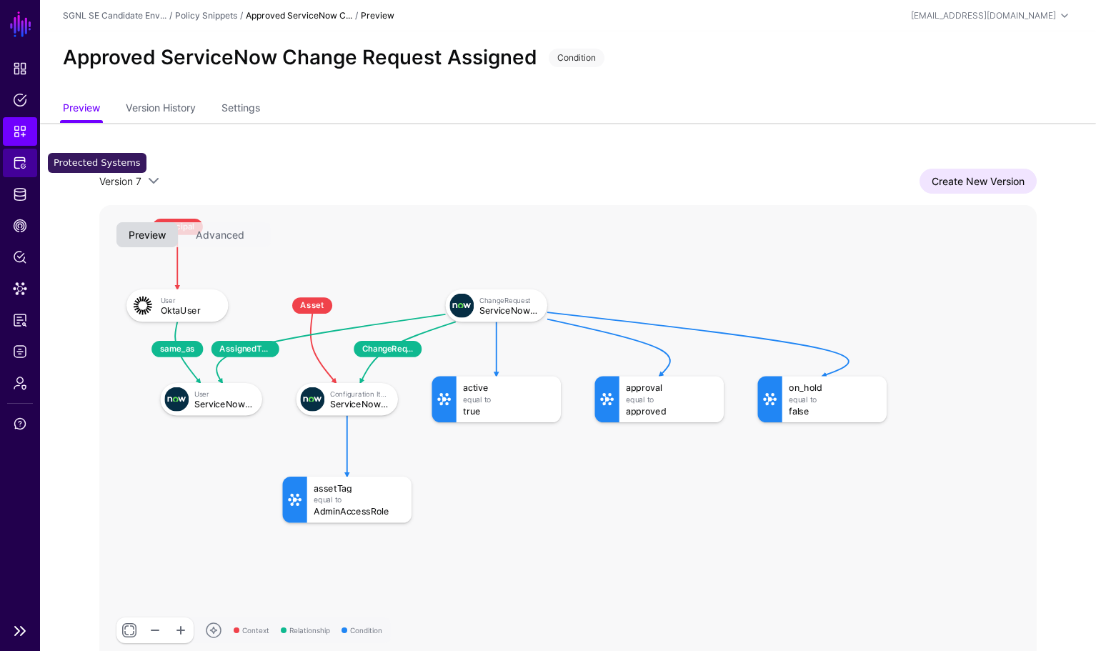
click at [19, 160] on span "Protected Systems" at bounding box center [20, 163] width 14 height 14
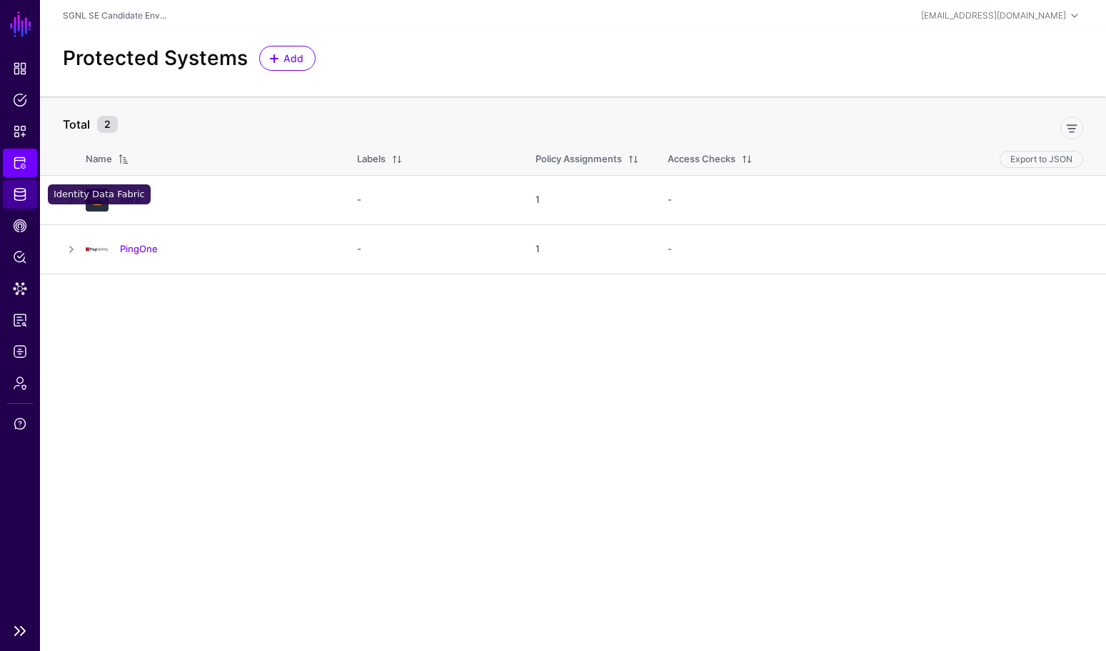
click at [19, 191] on span "Identity Data Fabric" at bounding box center [20, 194] width 14 height 14
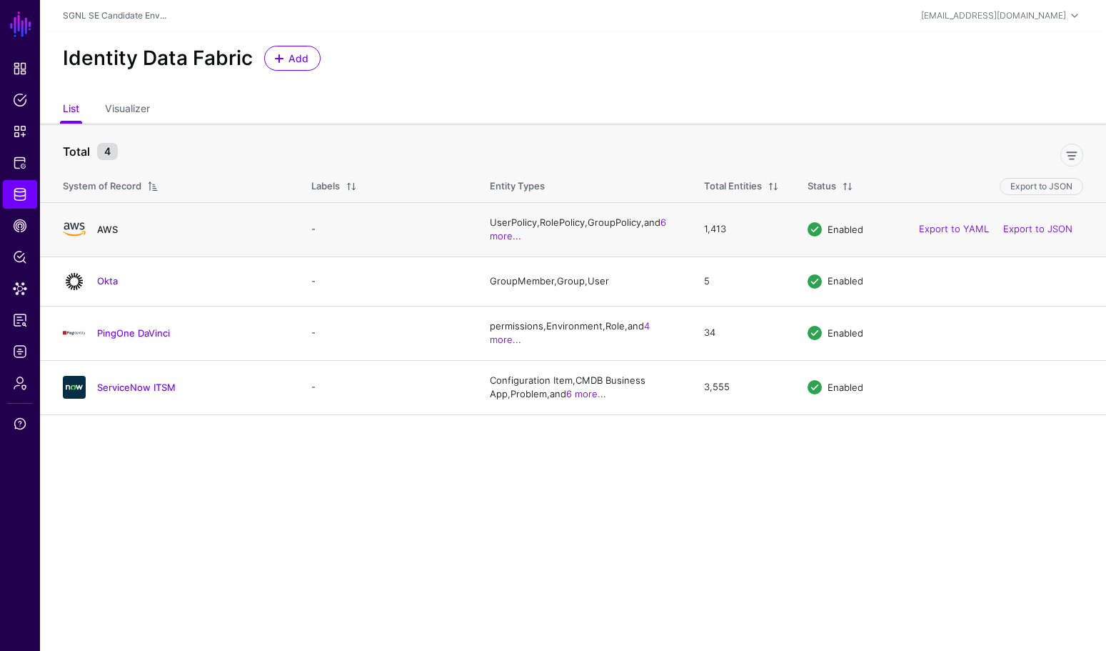
click at [109, 231] on link "AWS" at bounding box center [107, 229] width 21 height 11
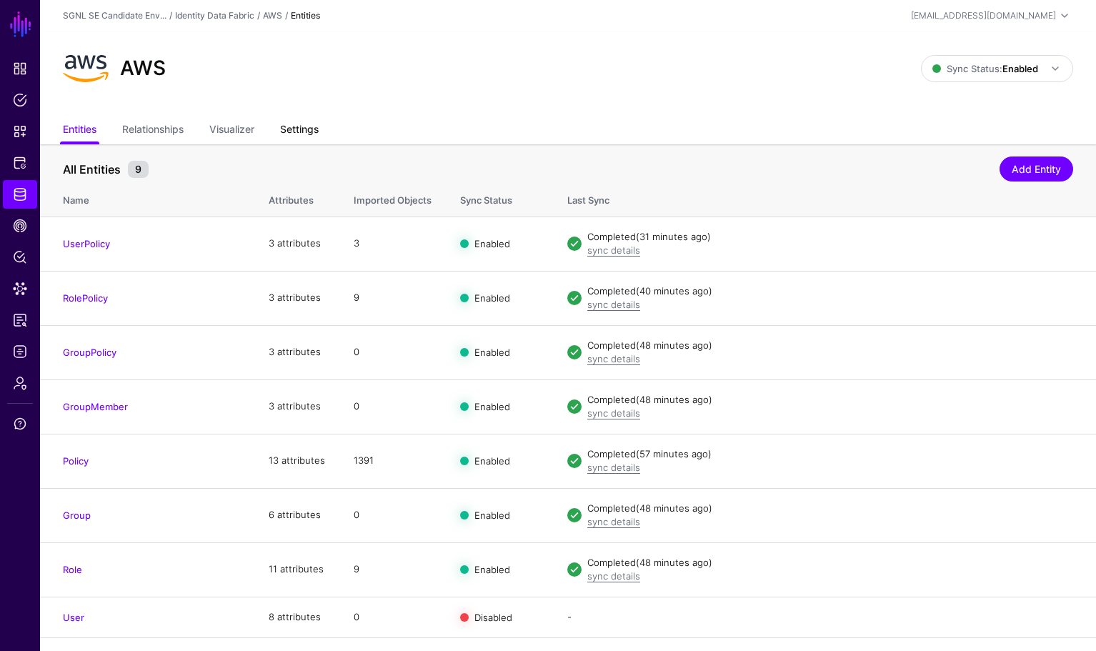
click at [305, 130] on link "Settings" at bounding box center [299, 130] width 39 height 27
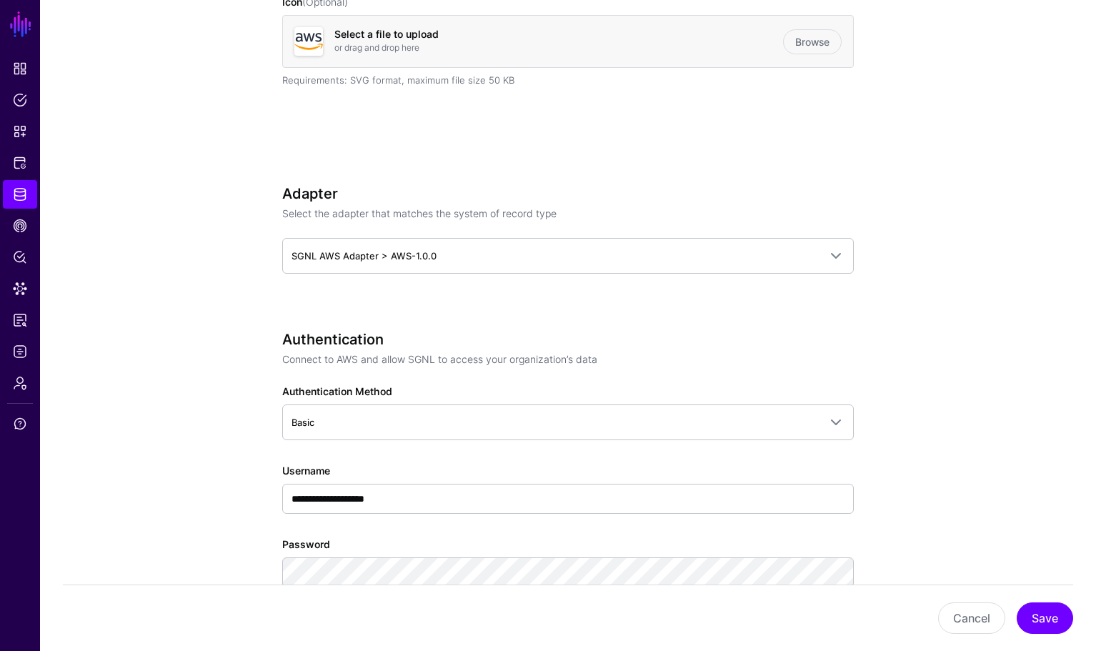
scroll to position [511, 0]
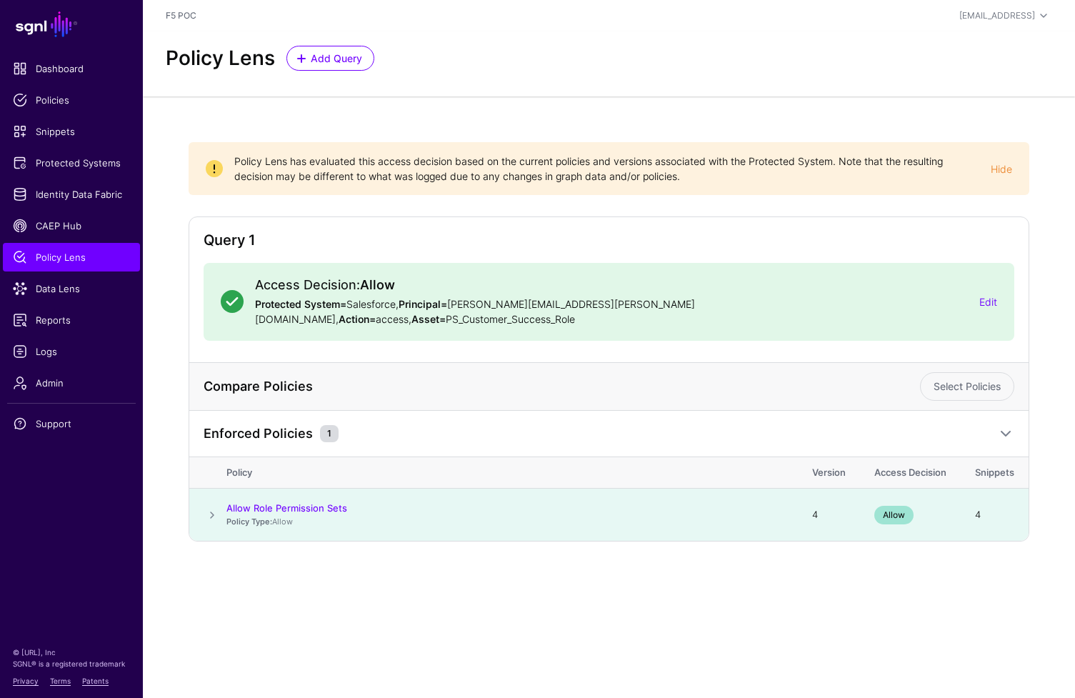
click at [214, 506] on span at bounding box center [212, 514] width 17 height 17
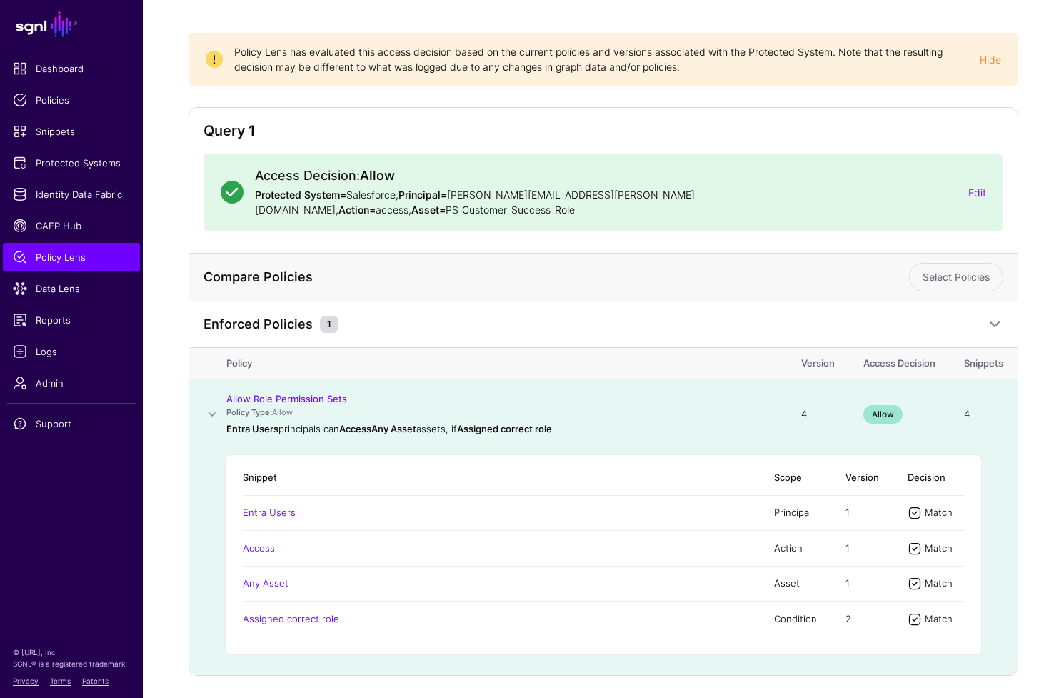
scroll to position [141, 0]
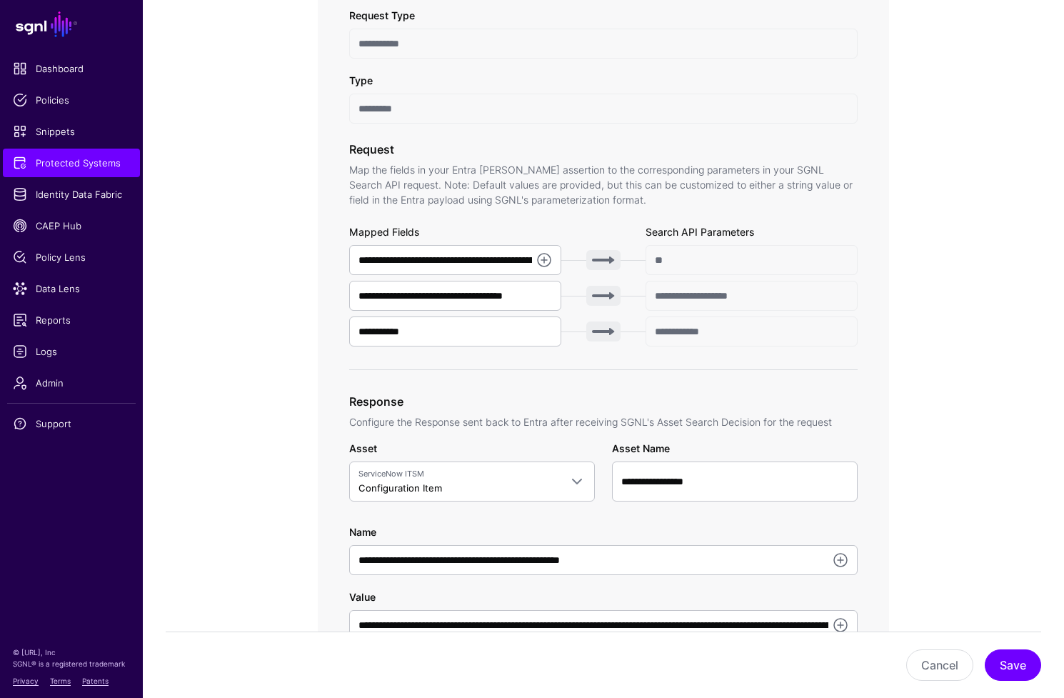
scroll to position [514, 0]
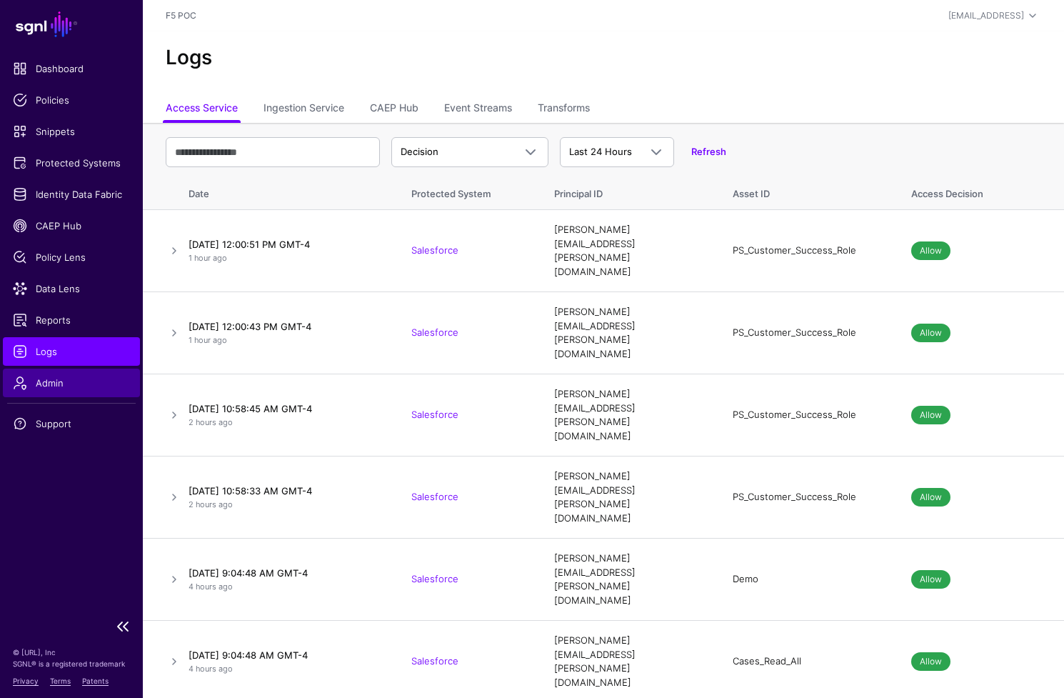
click at [66, 380] on span "Admin" at bounding box center [71, 383] width 117 height 14
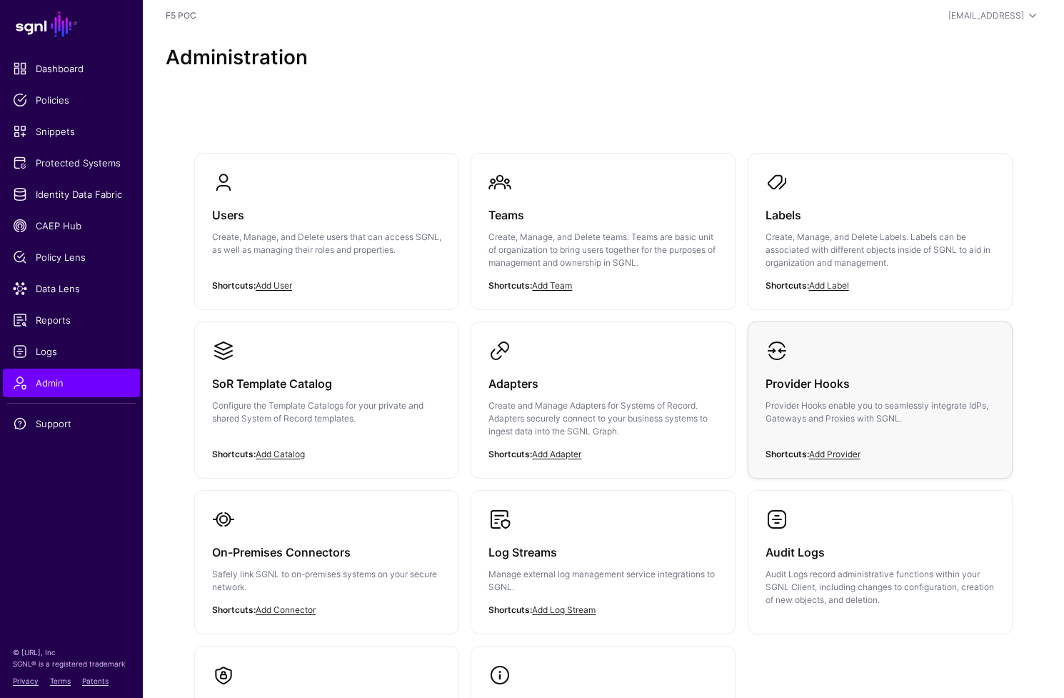
click at [825, 359] on link "Provider Hooks Provider Hooks enable you to seamlessly integrate IdPs, Gateways…" at bounding box center [881, 393] width 264 height 143
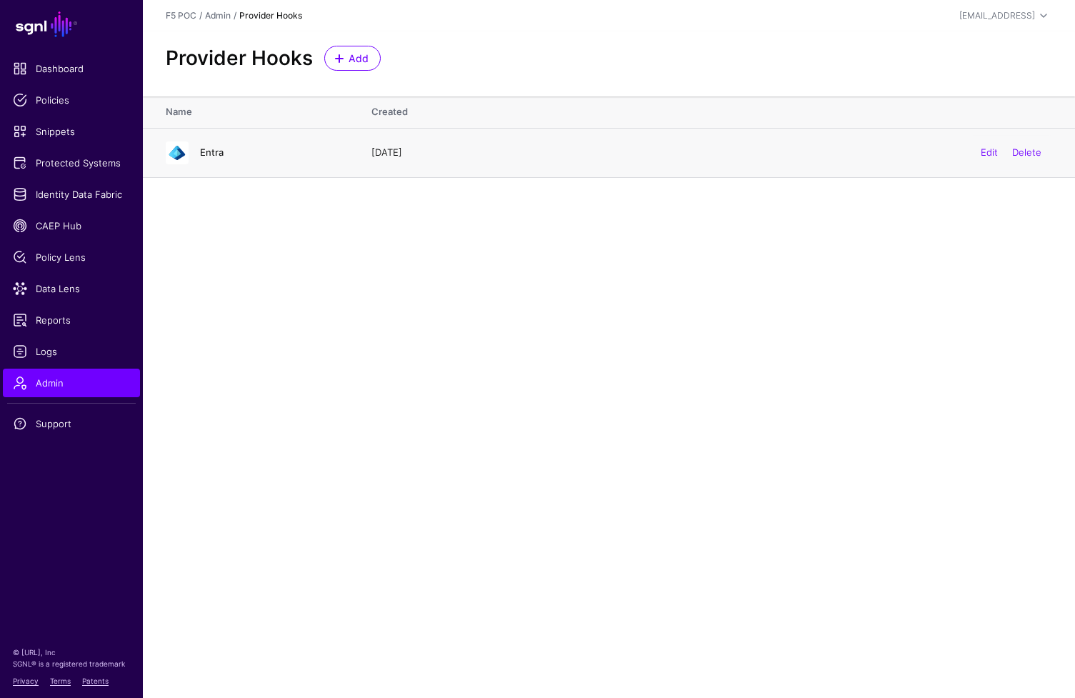
click at [218, 152] on link "Entra" at bounding box center [212, 151] width 24 height 11
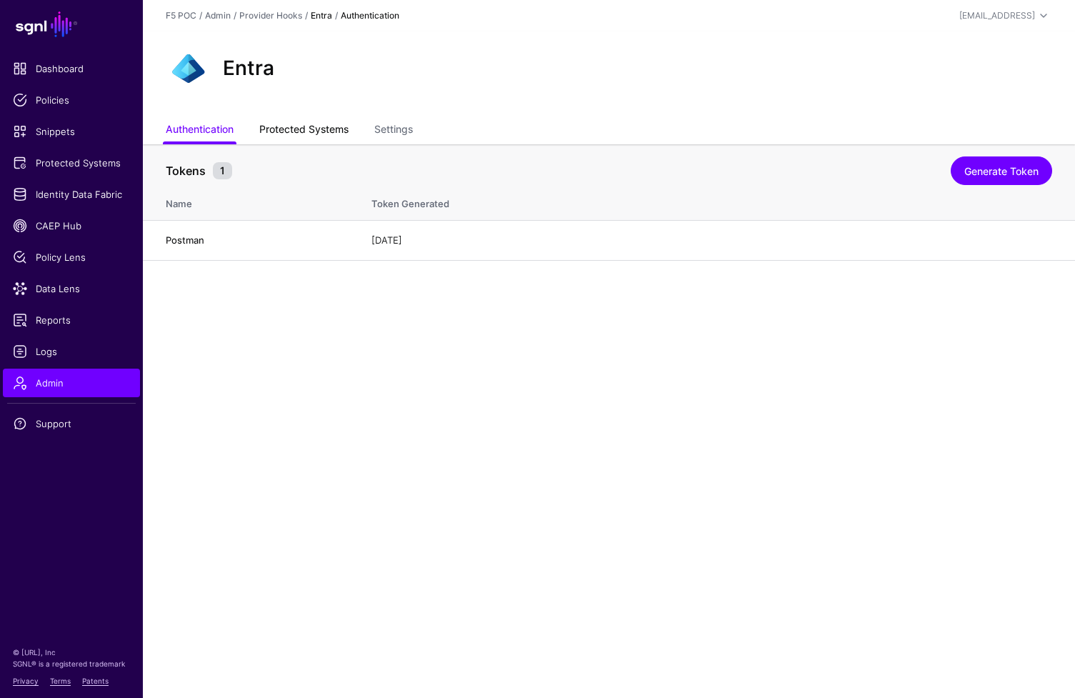
click at [336, 134] on link "Protected Systems" at bounding box center [303, 130] width 89 height 27
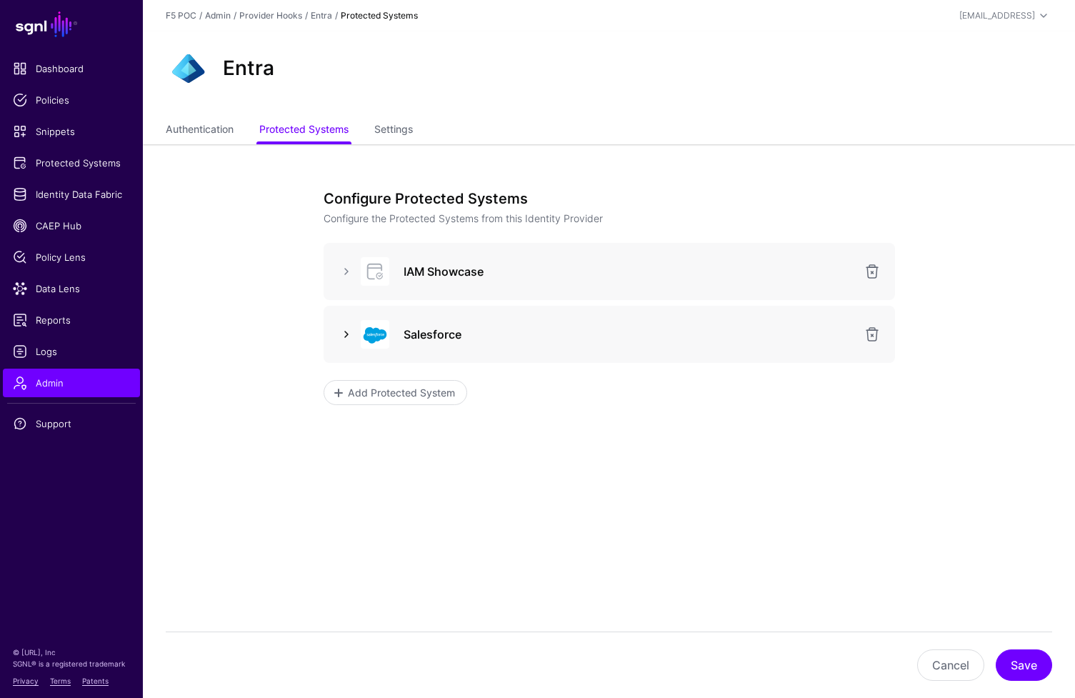
click at [346, 331] on link at bounding box center [346, 334] width 17 height 17
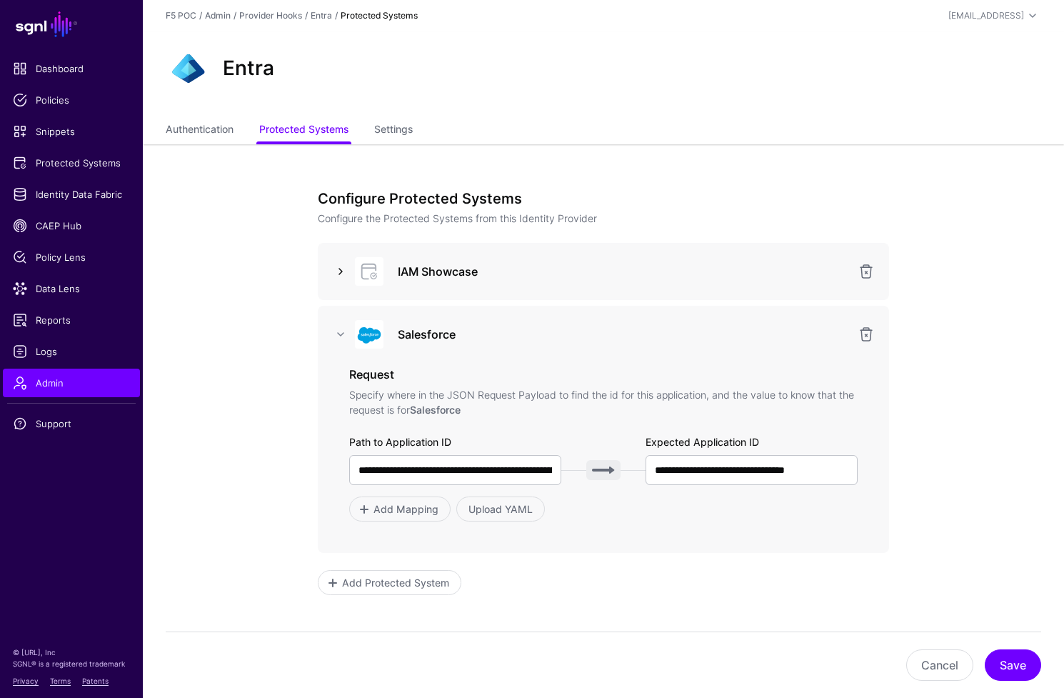
click at [342, 271] on link at bounding box center [340, 271] width 17 height 17
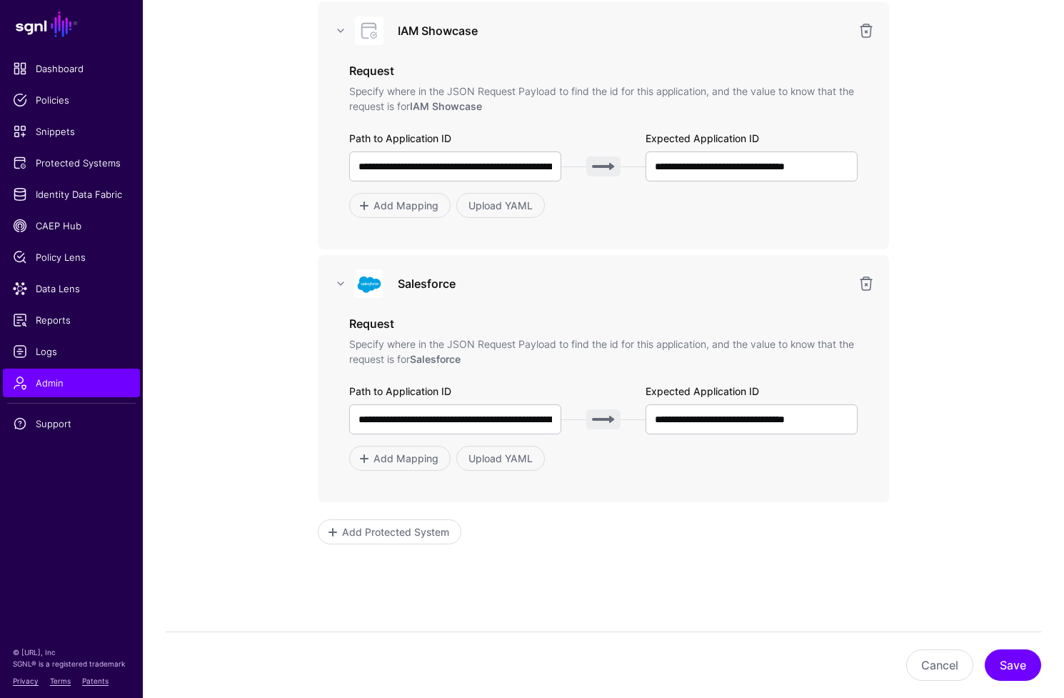
scroll to position [239, 0]
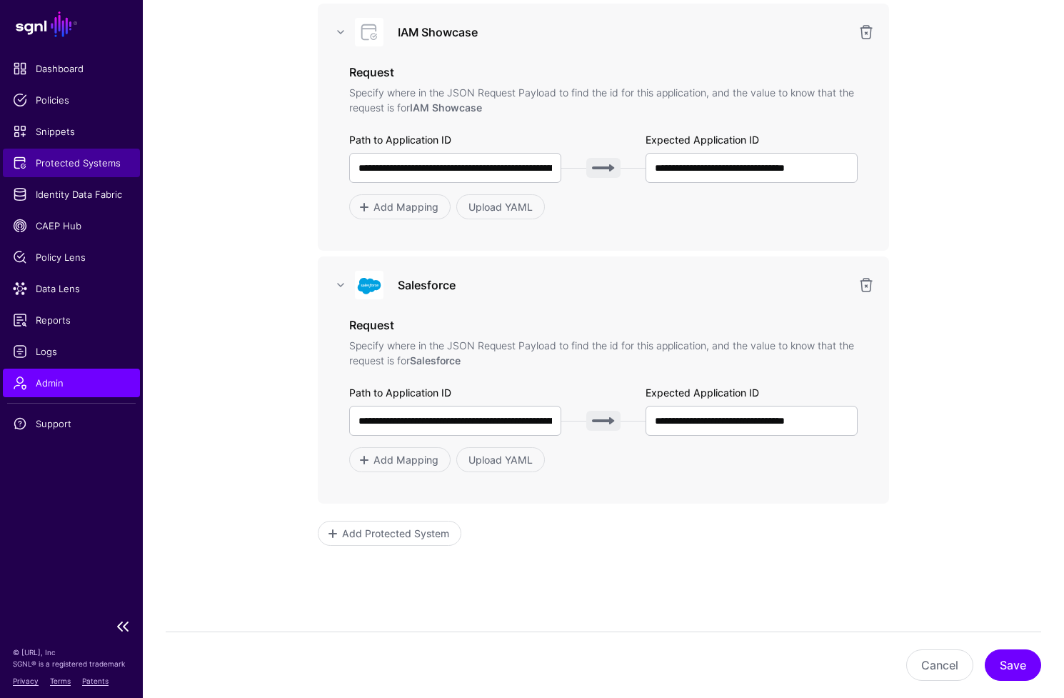
click at [93, 164] on span "Protected Systems" at bounding box center [71, 163] width 117 height 14
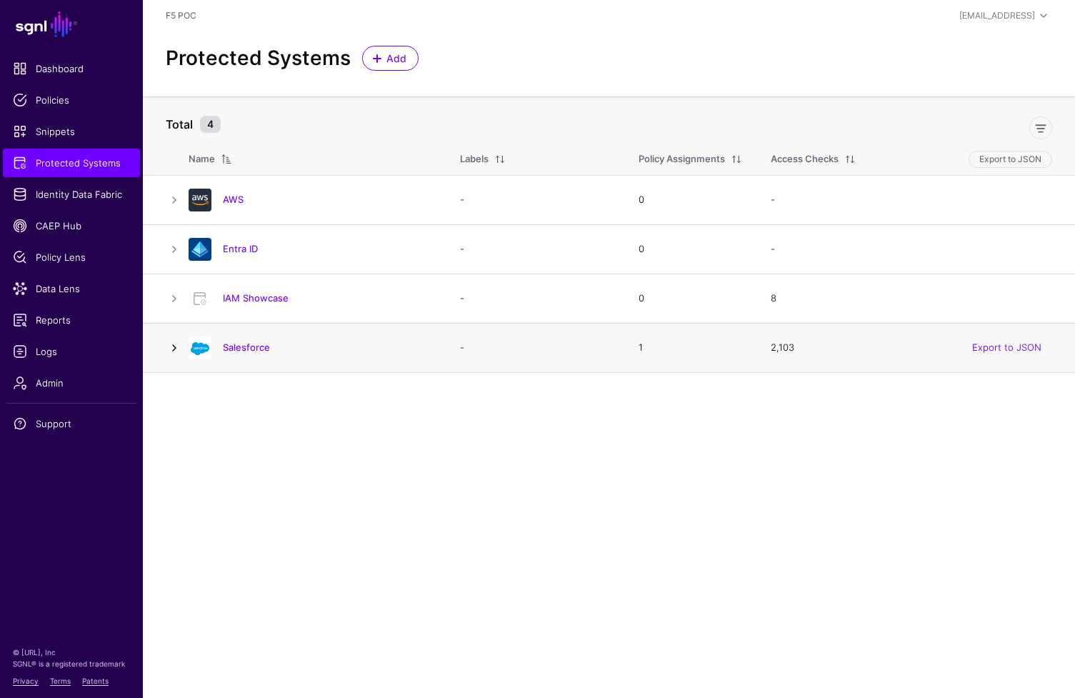
click at [177, 350] on link at bounding box center [174, 347] width 17 height 17
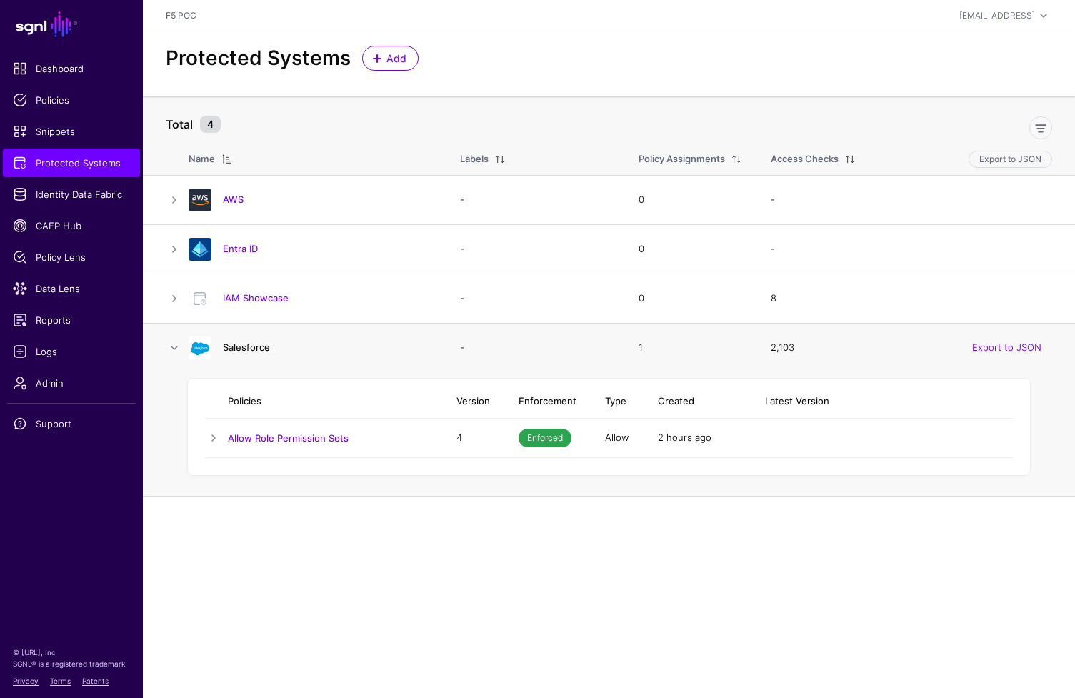
click at [256, 345] on link "Salesforce" at bounding box center [246, 346] width 47 height 11
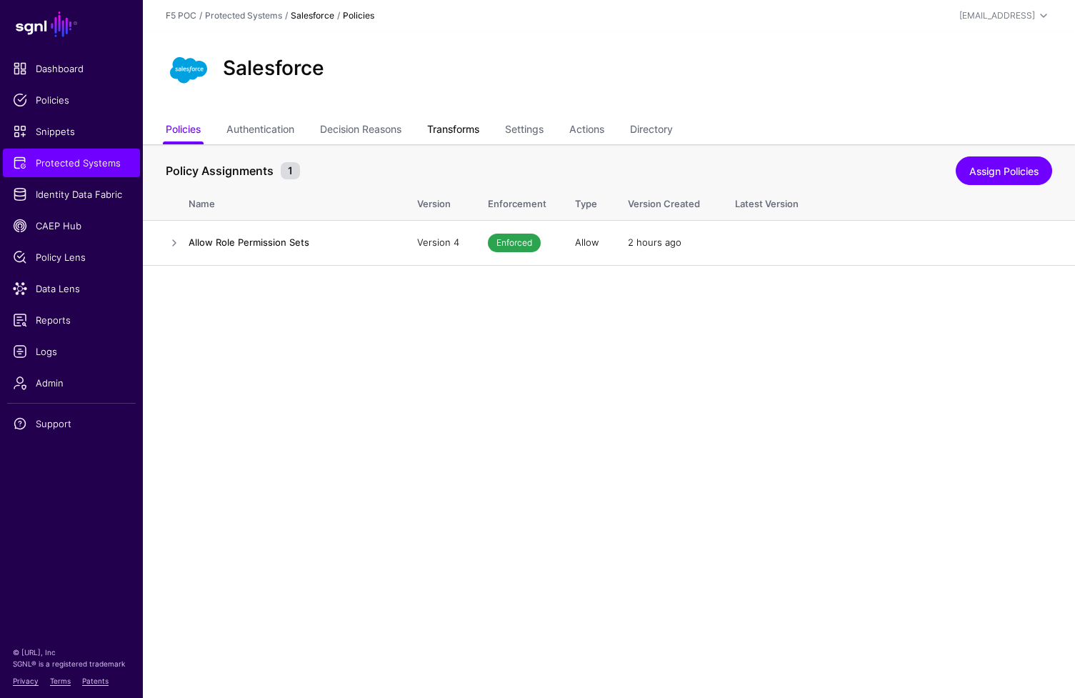
click at [452, 126] on link "Transforms" at bounding box center [453, 130] width 52 height 27
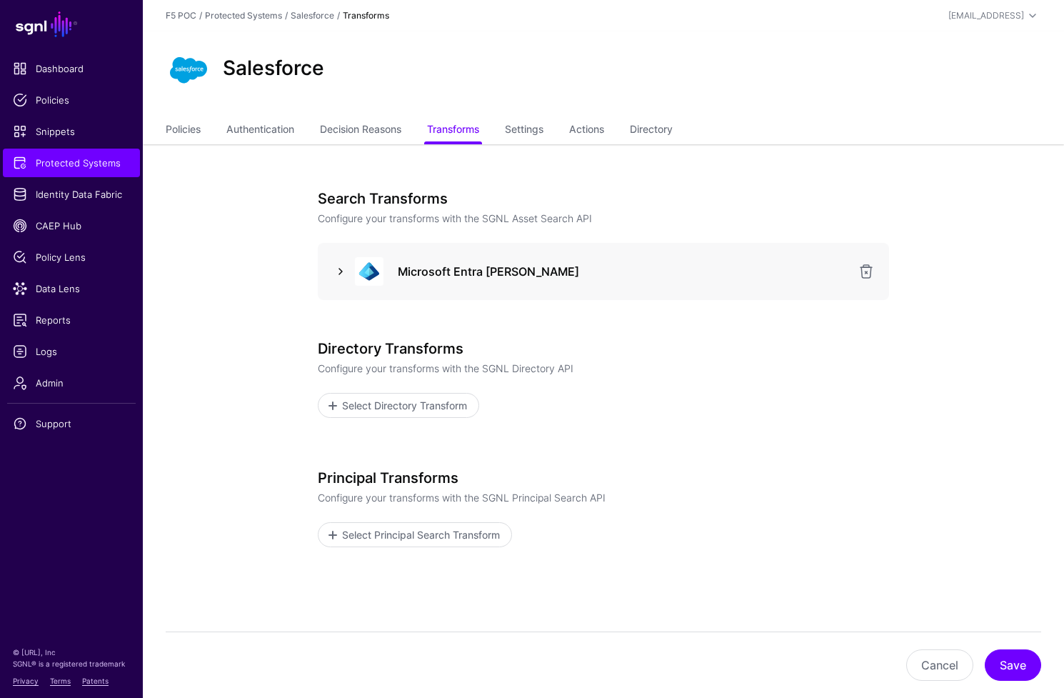
click at [339, 272] on link at bounding box center [340, 271] width 17 height 17
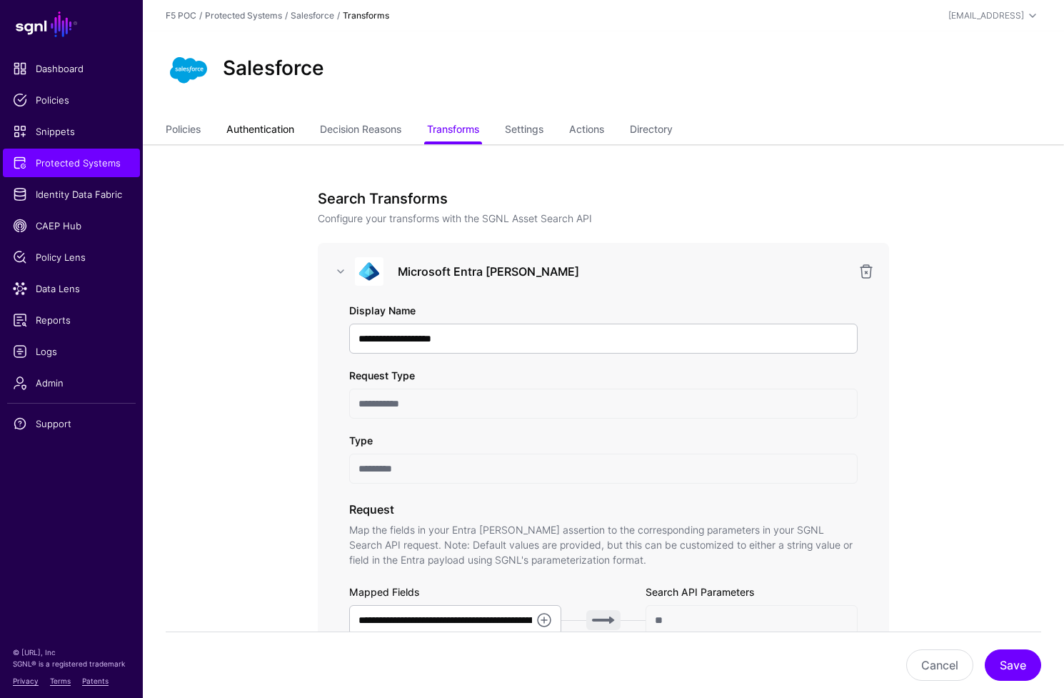
click at [279, 134] on link "Authentication" at bounding box center [260, 130] width 68 height 27
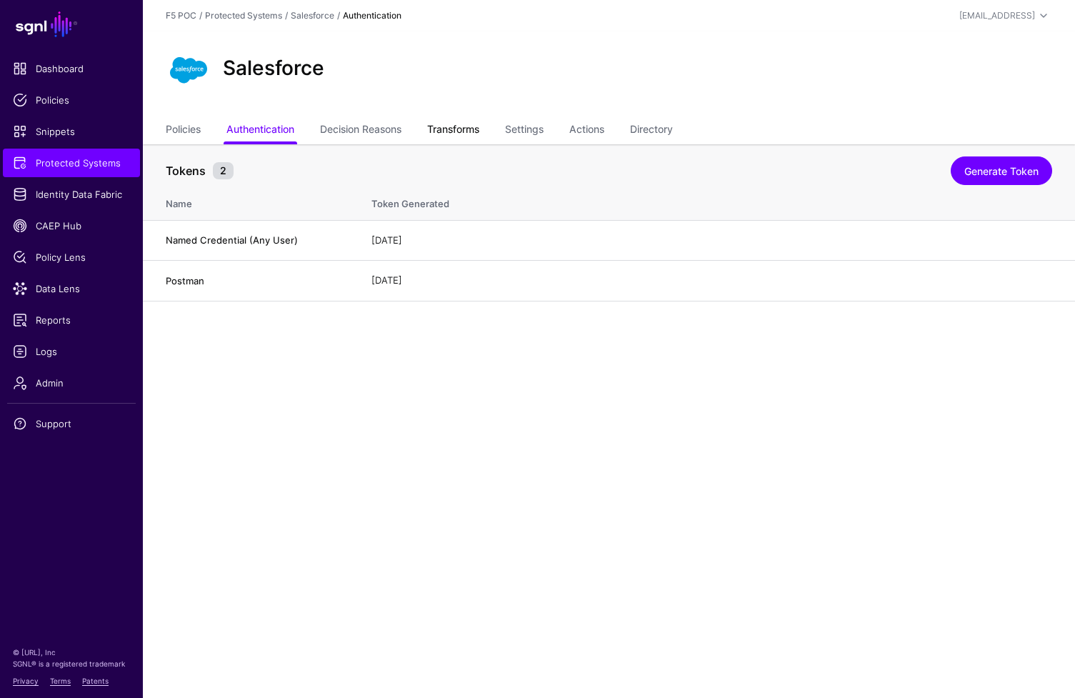
click at [461, 134] on link "Transforms" at bounding box center [453, 130] width 52 height 27
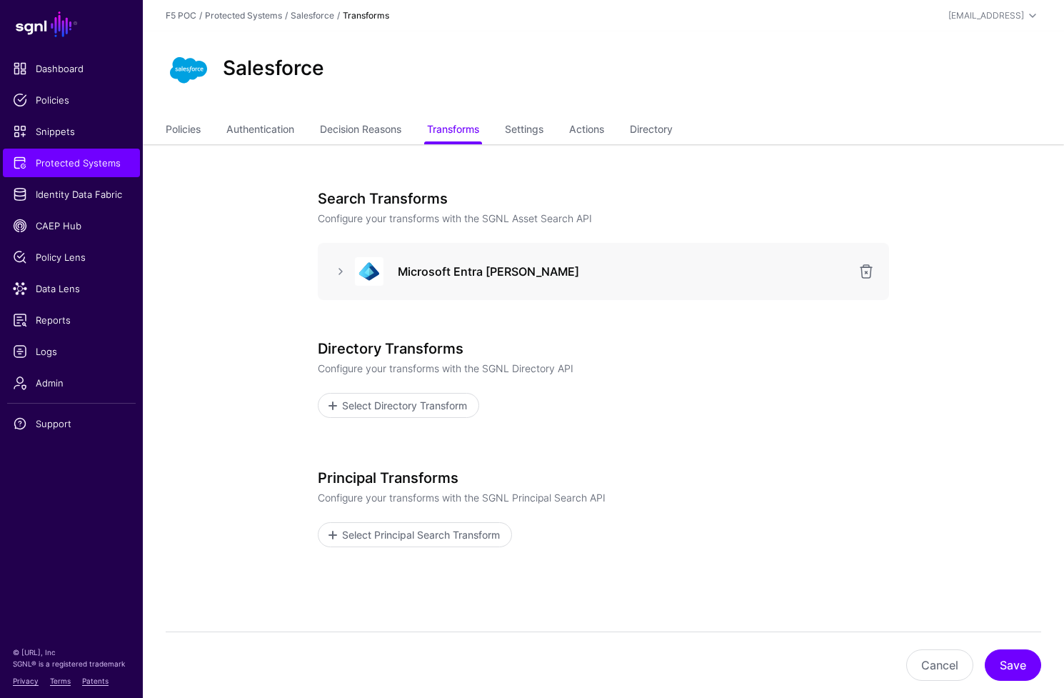
click at [356, 271] on img at bounding box center [369, 271] width 29 height 29
click at [344, 273] on link at bounding box center [340, 271] width 17 height 17
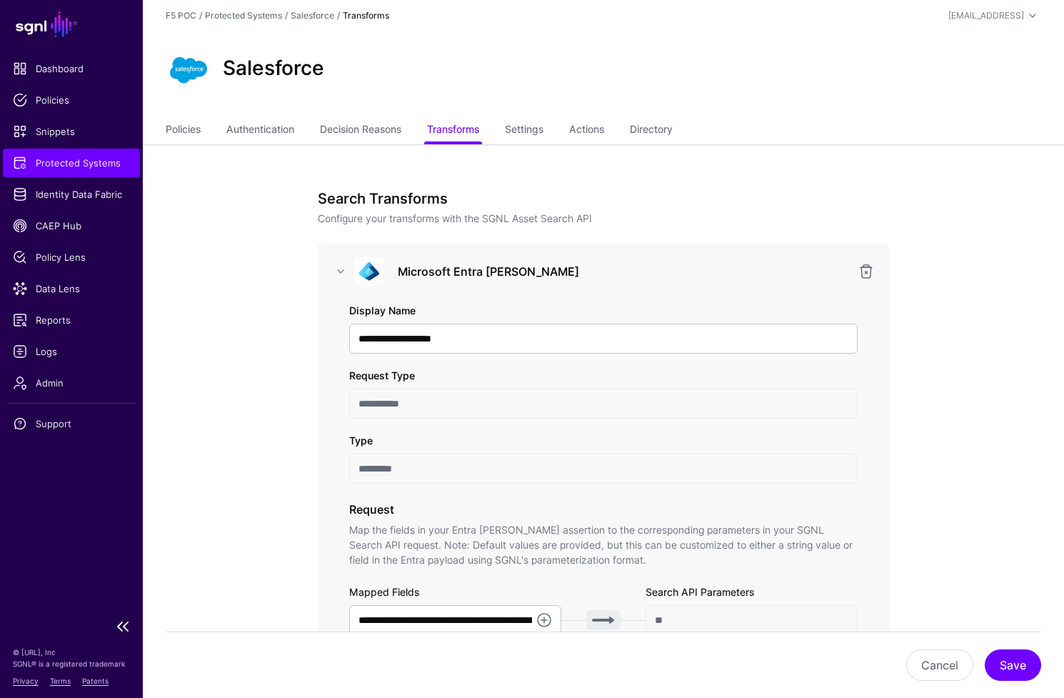
click at [96, 164] on span "Protected Systems" at bounding box center [71, 163] width 117 height 14
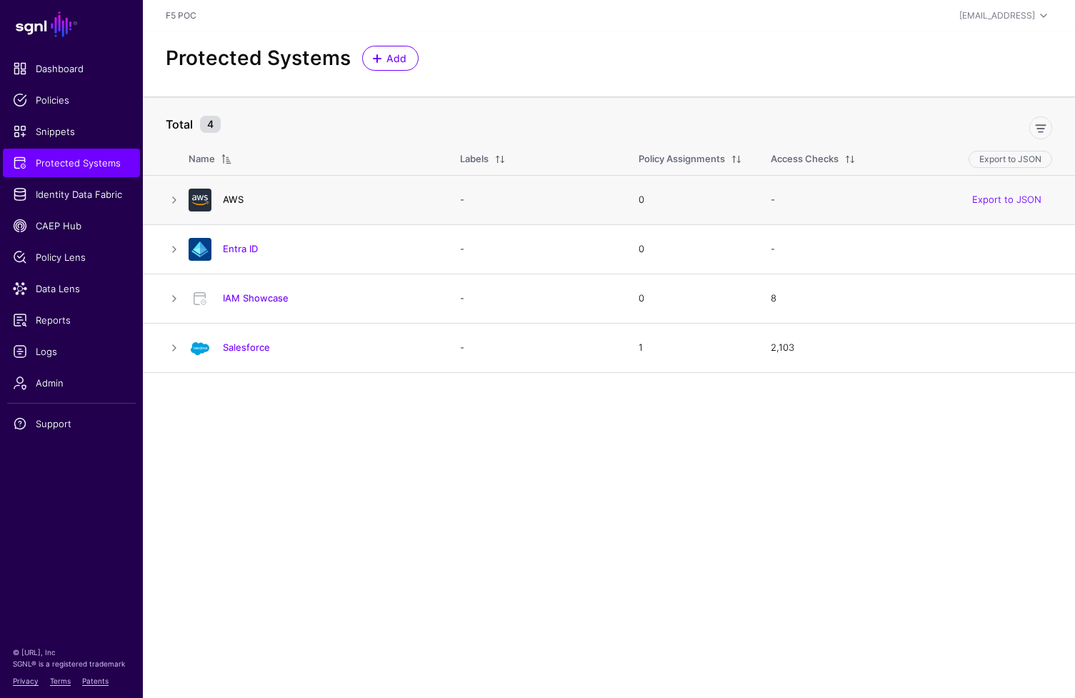
click at [234, 195] on link "AWS" at bounding box center [233, 199] width 21 height 11
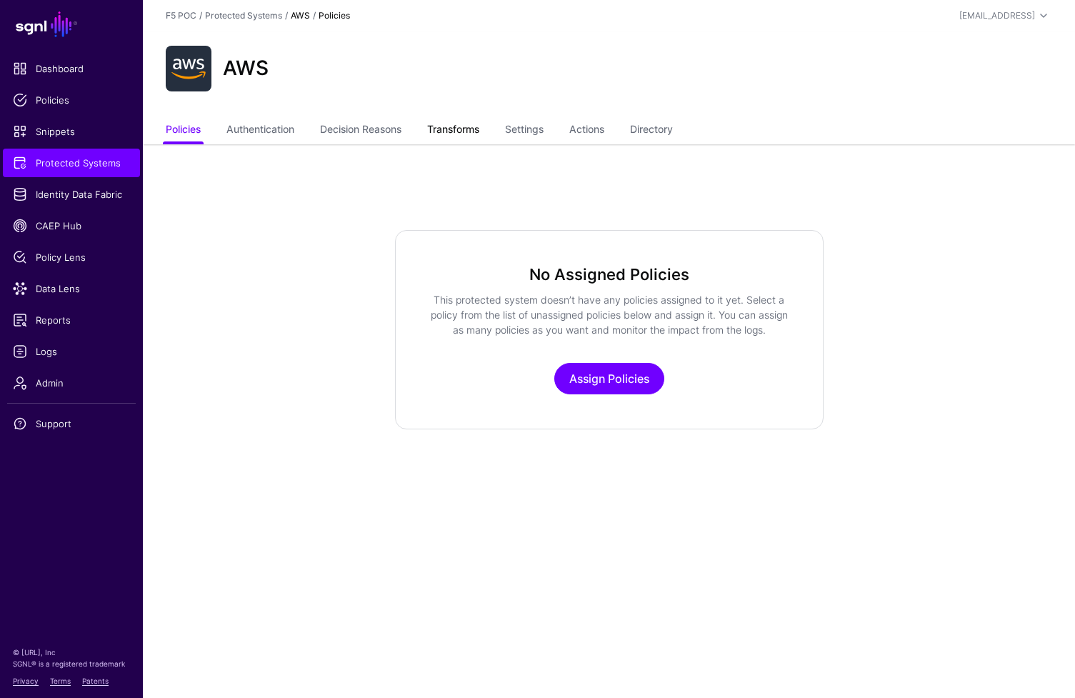
click at [471, 134] on link "Transforms" at bounding box center [453, 130] width 52 height 27
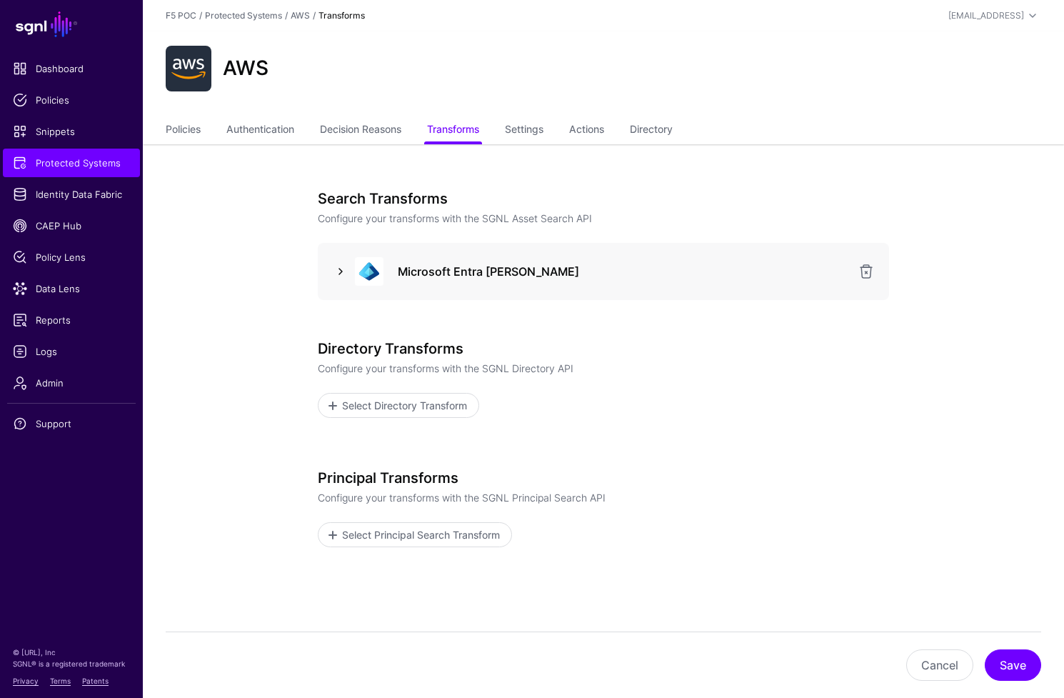
click at [345, 271] on link at bounding box center [340, 271] width 17 height 17
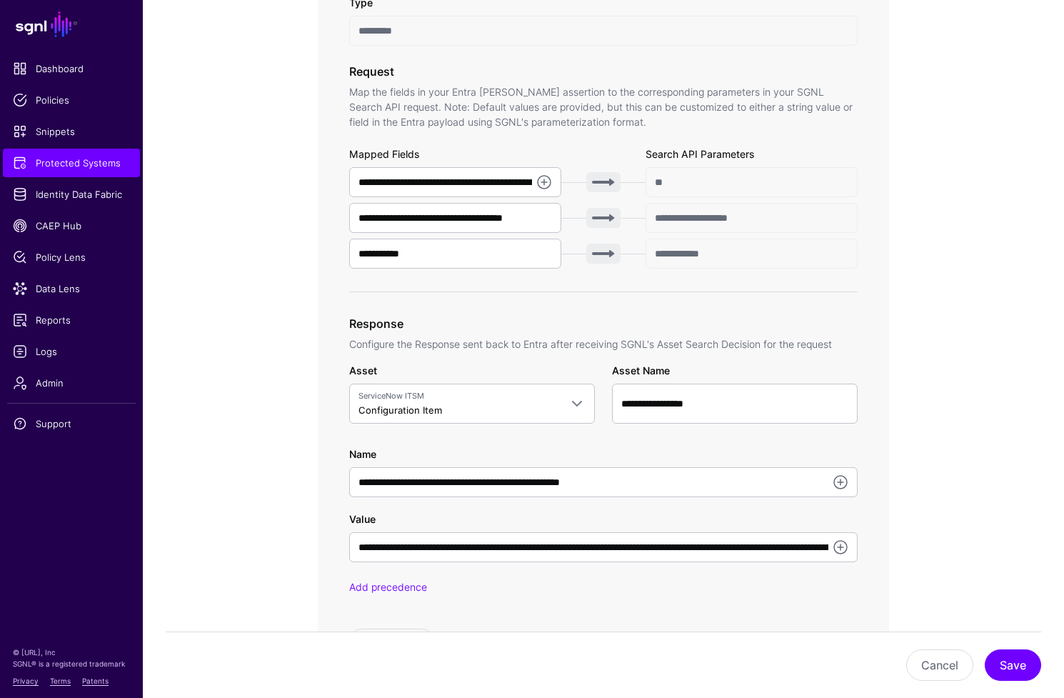
scroll to position [451, 0]
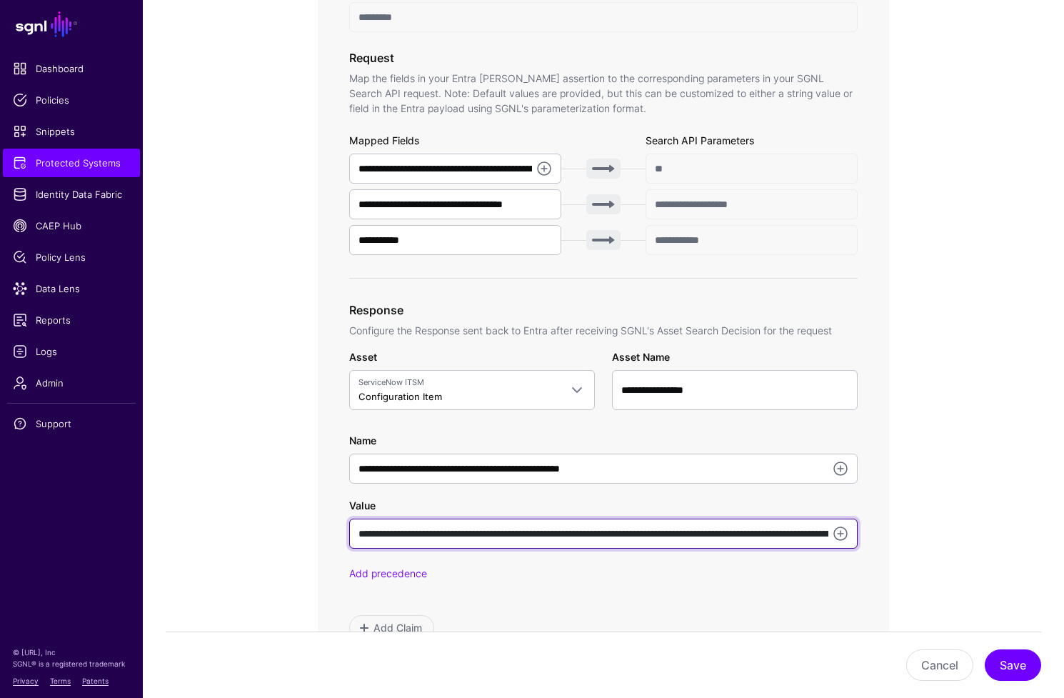
drag, startPoint x: 421, startPoint y: 534, endPoint x: 475, endPoint y: 535, distance: 53.6
click at [475, 535] on input "**********" at bounding box center [603, 534] width 509 height 30
drag, startPoint x: 421, startPoint y: 534, endPoint x: 582, endPoint y: 534, distance: 161.4
click at [582, 534] on input "**********" at bounding box center [603, 534] width 509 height 30
paste input "text"
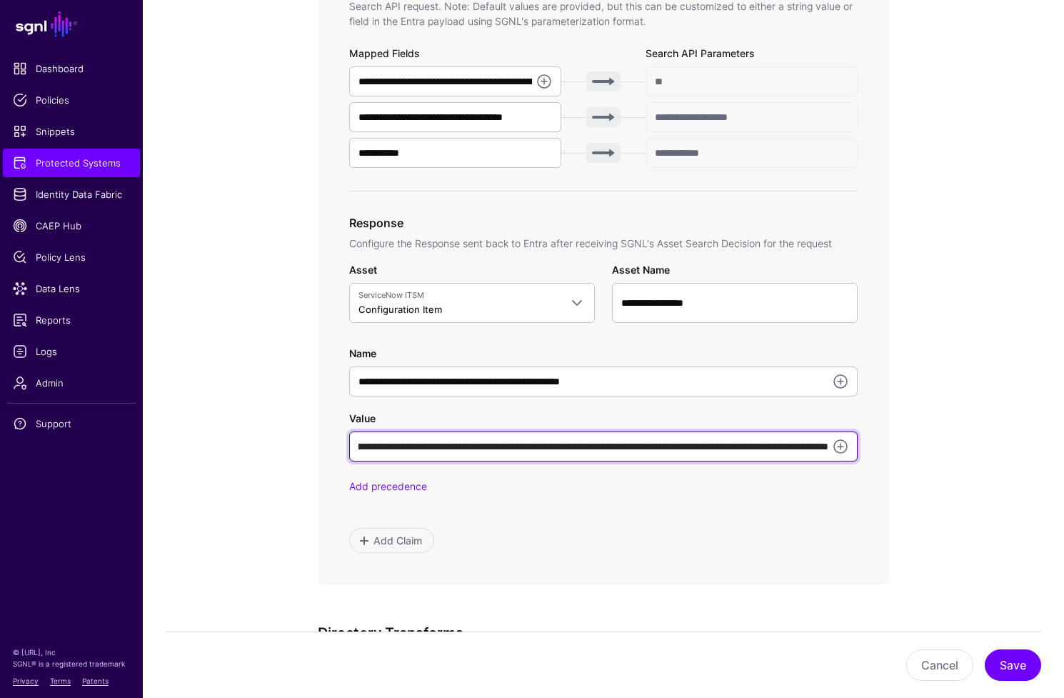
scroll to position [0, 134]
drag, startPoint x: 716, startPoint y: 449, endPoint x: 823, endPoint y: 436, distance: 107.8
click at [823, 436] on input "**********" at bounding box center [603, 446] width 509 height 30
click at [677, 449] on input "**********" at bounding box center [603, 446] width 509 height 30
drag, startPoint x: 588, startPoint y: 449, endPoint x: 751, endPoint y: 444, distance: 162.9
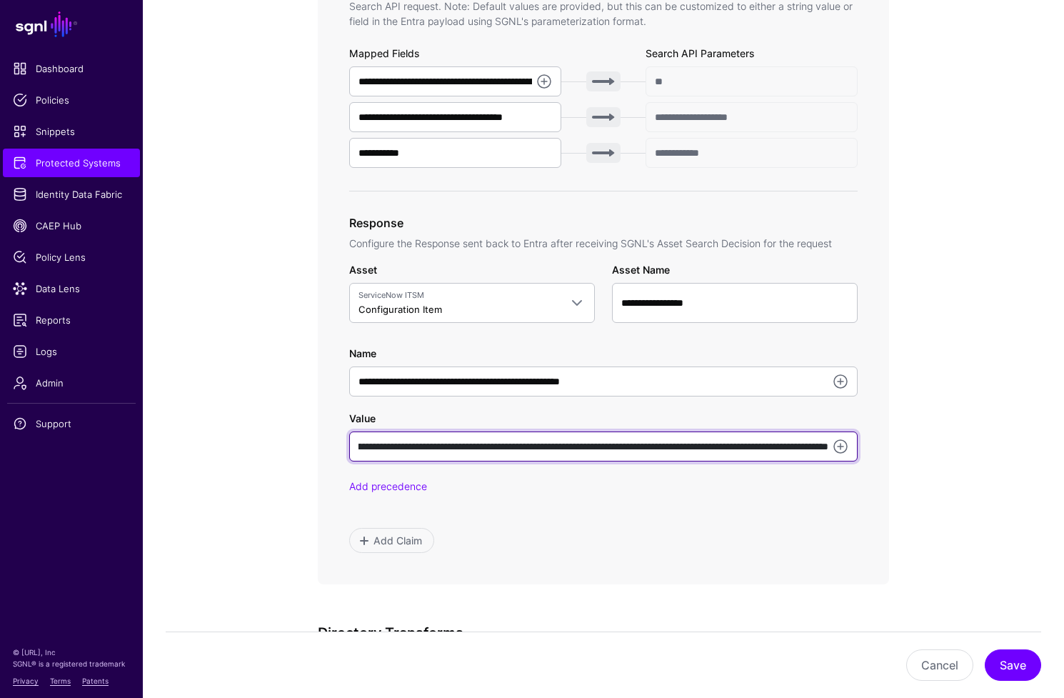
click at [751, 444] on input "**********" at bounding box center [603, 446] width 509 height 30
paste input "text"
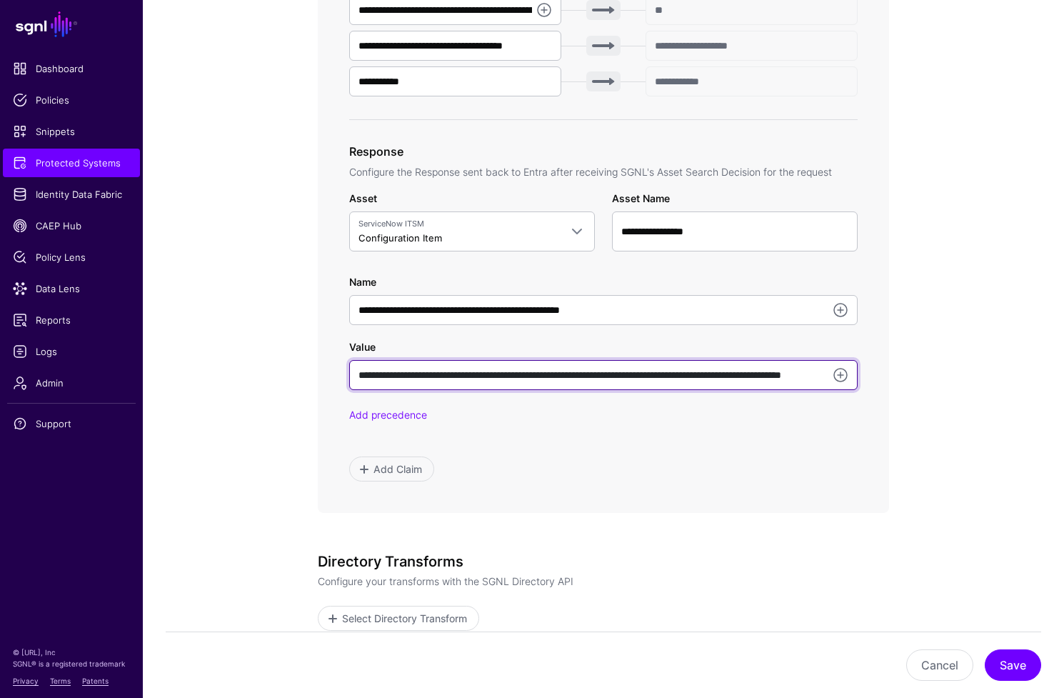
scroll to position [599, 0]
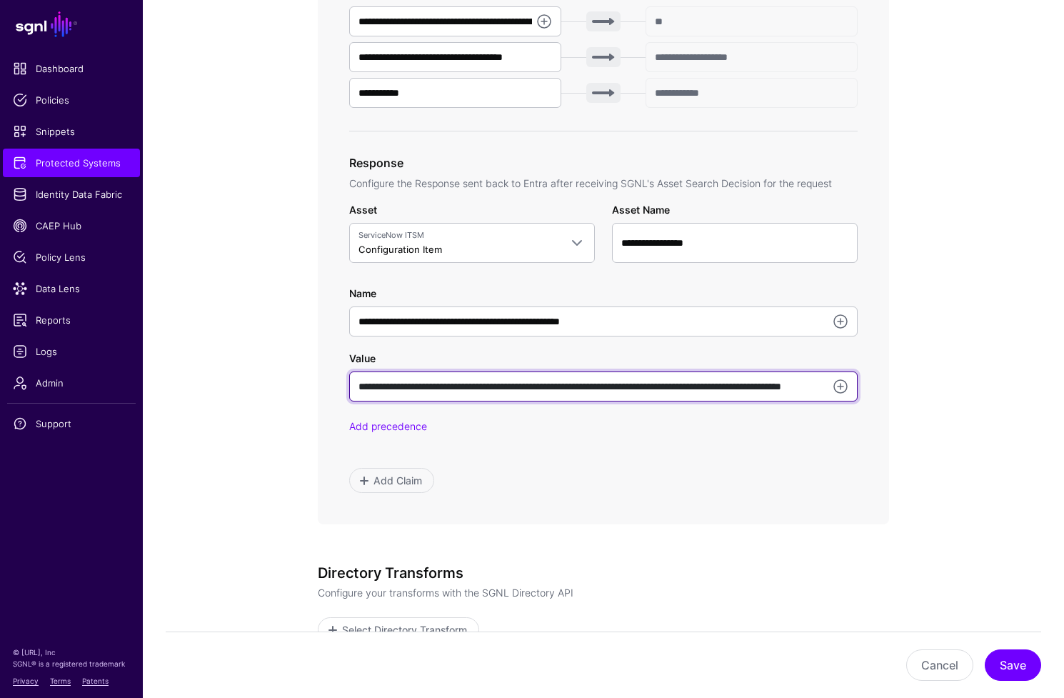
type input "**********"
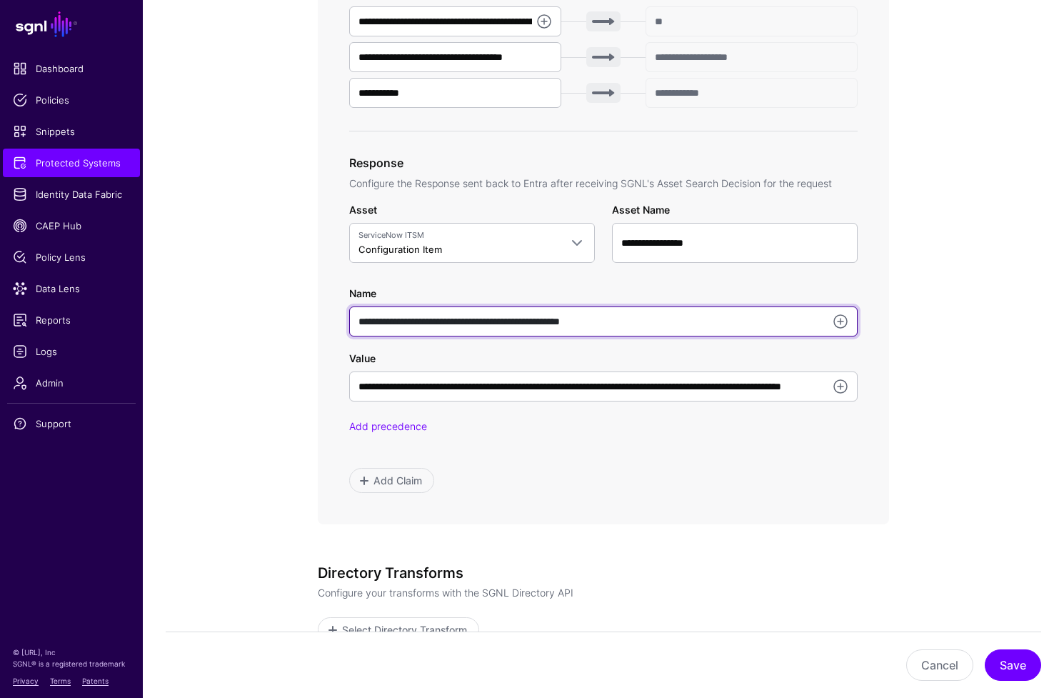
scroll to position [0, 0]
drag, startPoint x: 666, startPoint y: 321, endPoint x: 339, endPoint y: 326, distance: 327.1
click at [339, 326] on div "**********" at bounding box center [603, 84] width 571 height 880
type input "*********"
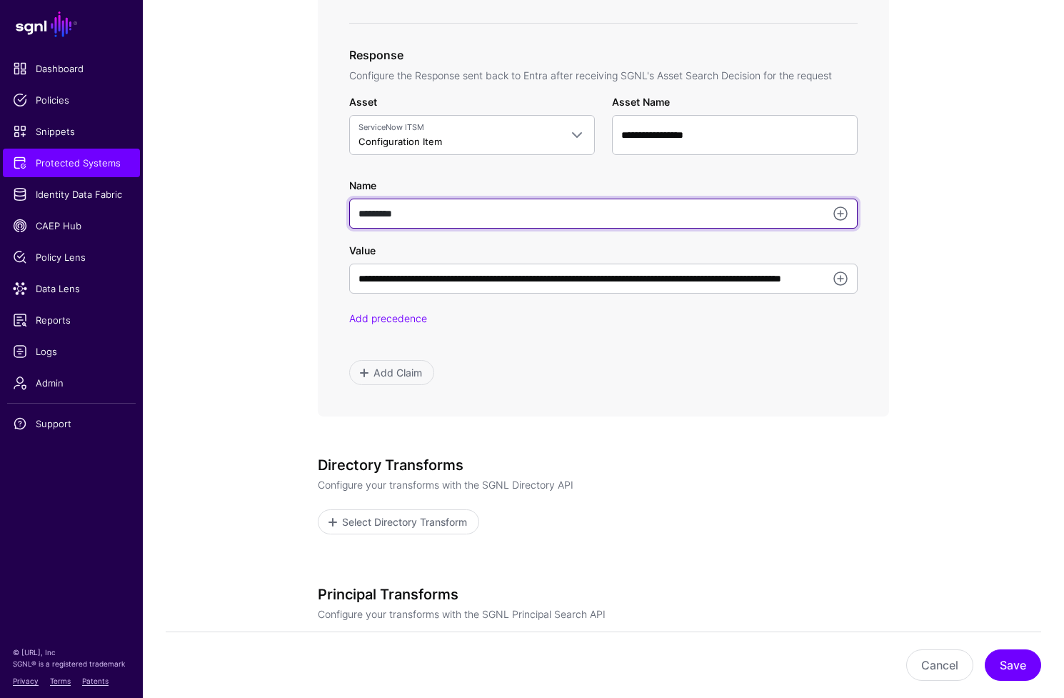
scroll to position [884, 0]
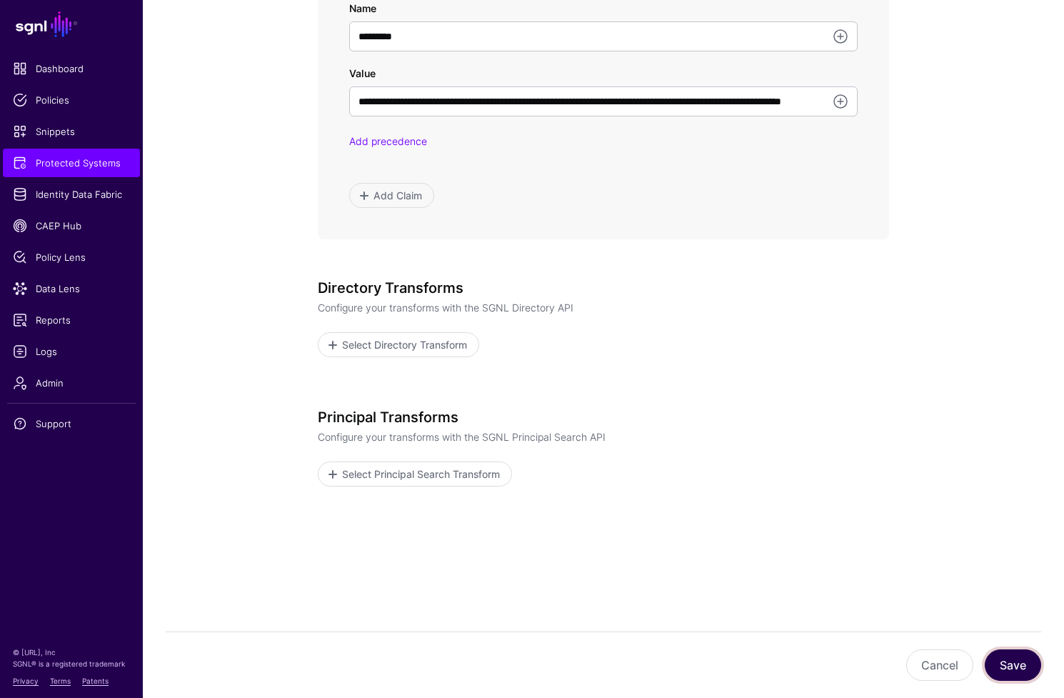
click at [1010, 668] on button "Save" at bounding box center [1013, 664] width 56 height 31
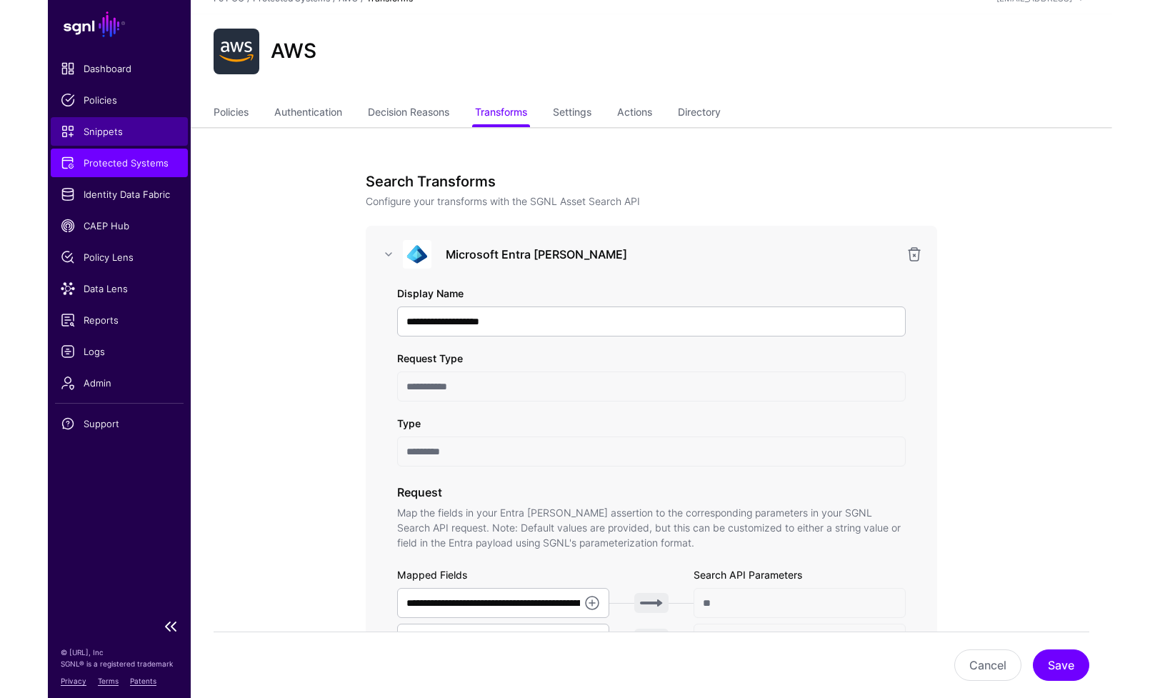
scroll to position [0, 0]
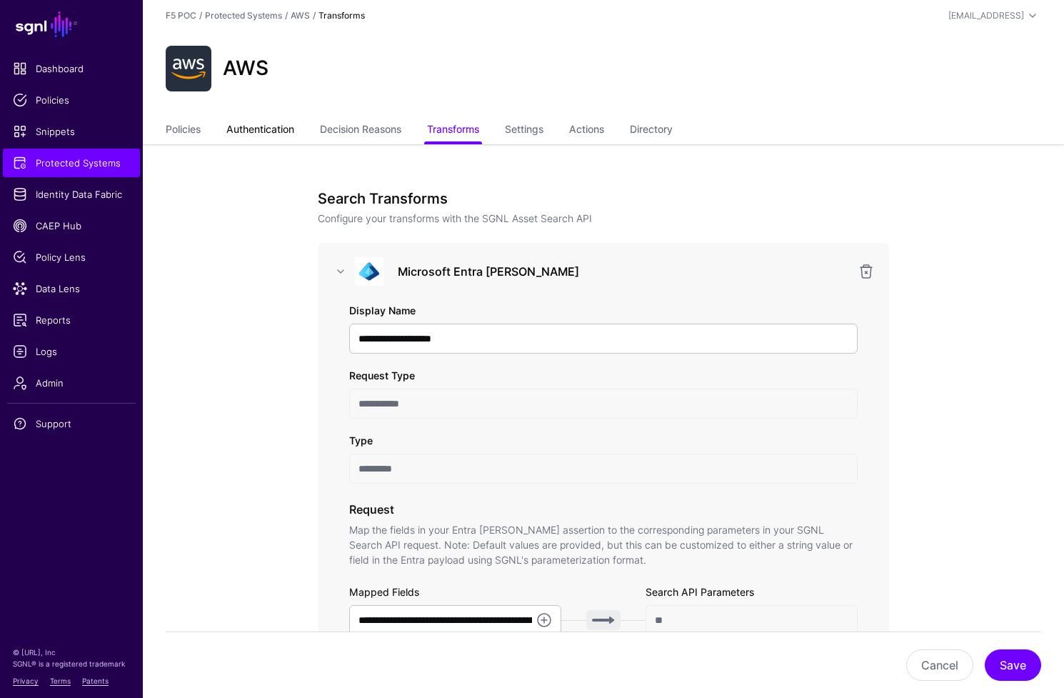
click at [274, 131] on link "Authentication" at bounding box center [260, 130] width 68 height 27
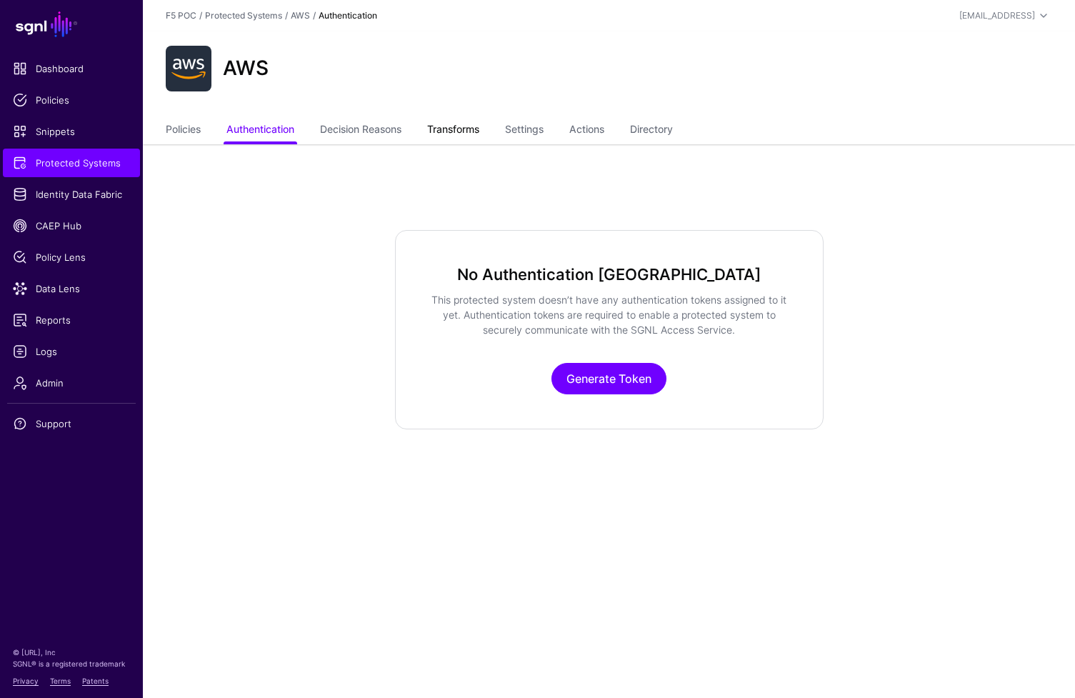
click at [446, 131] on link "Transforms" at bounding box center [453, 130] width 52 height 27
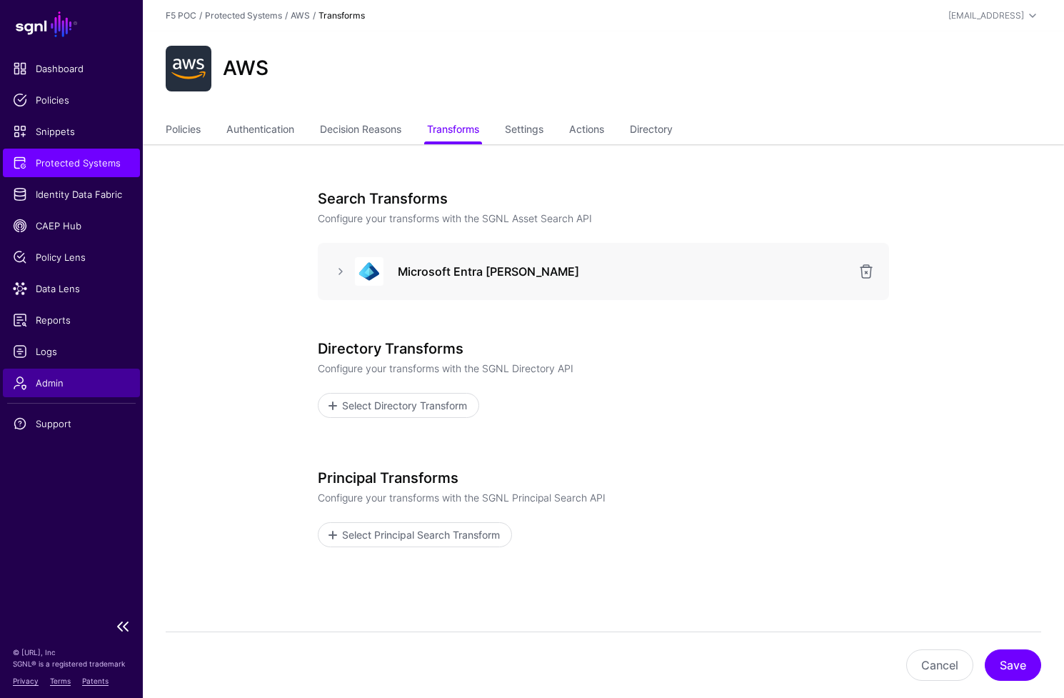
click at [56, 384] on span "Admin" at bounding box center [71, 383] width 117 height 14
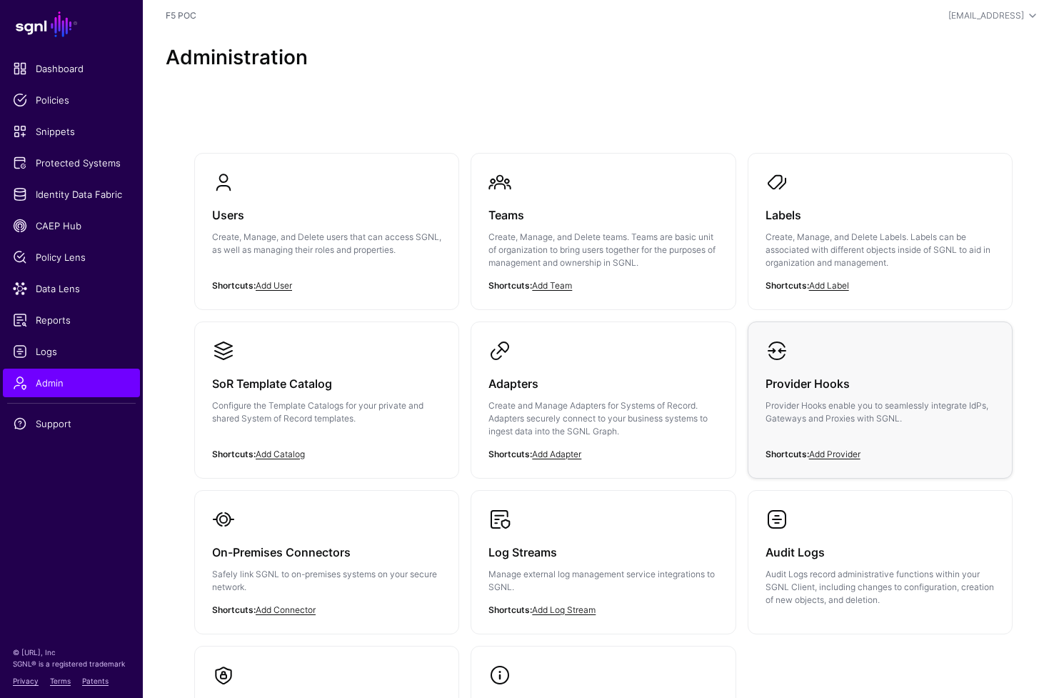
click at [869, 386] on h3 "Provider Hooks" at bounding box center [880, 384] width 229 height 20
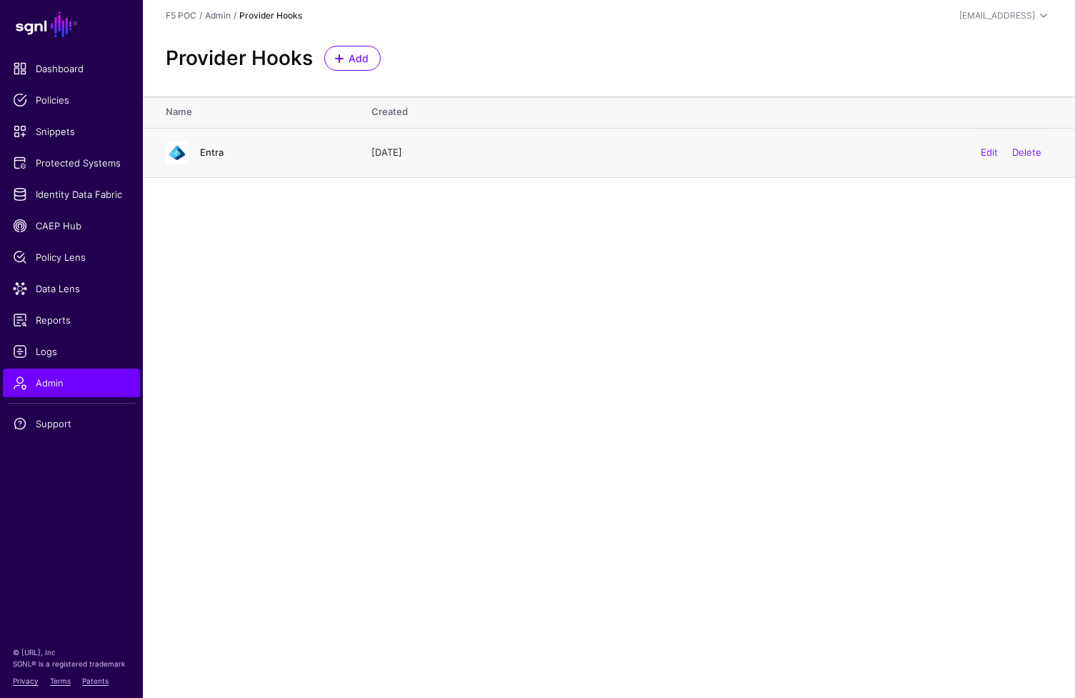
click at [205, 148] on link "Entra" at bounding box center [212, 151] width 24 height 11
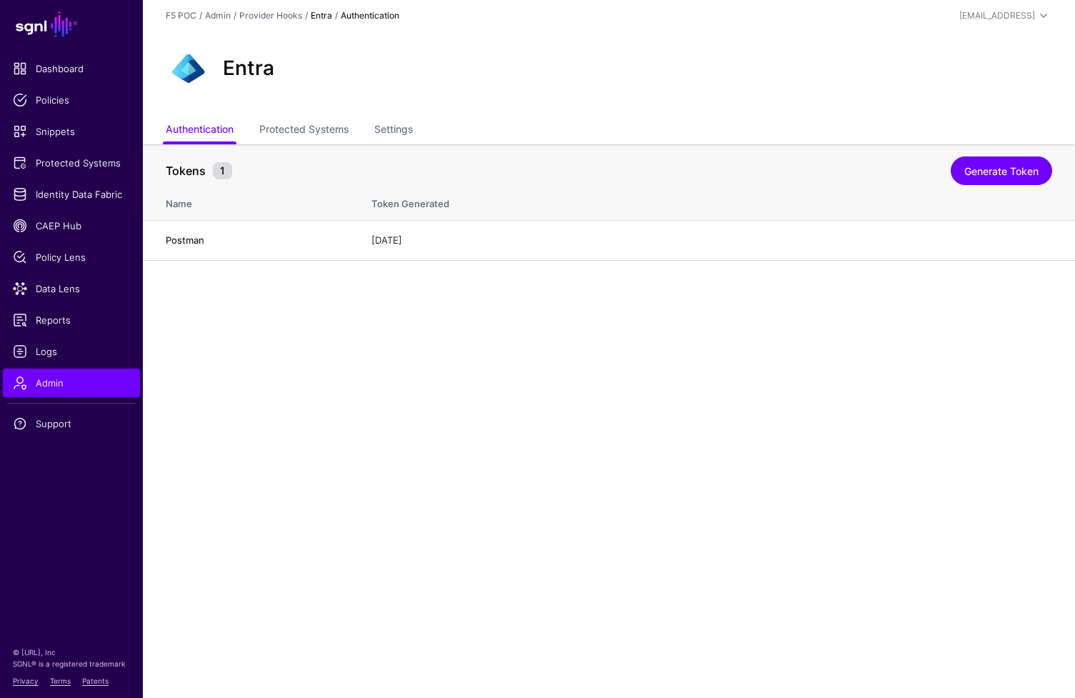
click at [488, 328] on main "SGNL Dashboard Policies Snippets Protected Systems Identity Data Fabric CAEP Hu…" at bounding box center [537, 349] width 1075 height 698
click at [334, 136] on link "Protected Systems" at bounding box center [303, 130] width 89 height 27
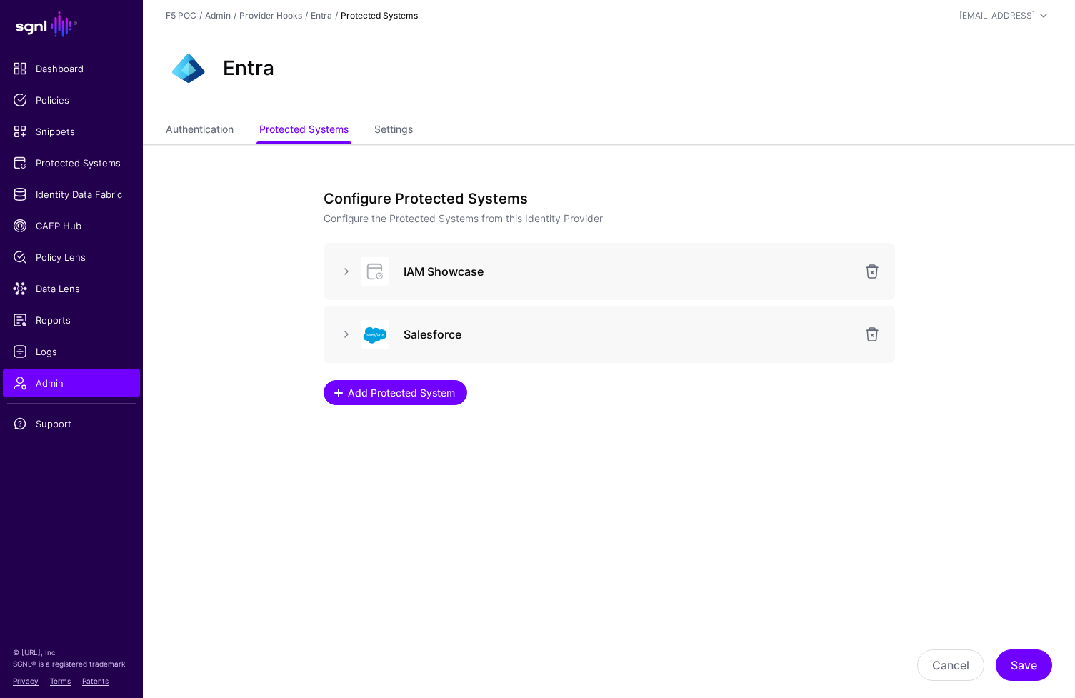
click at [418, 388] on span "Add Protected System" at bounding box center [401, 392] width 111 height 15
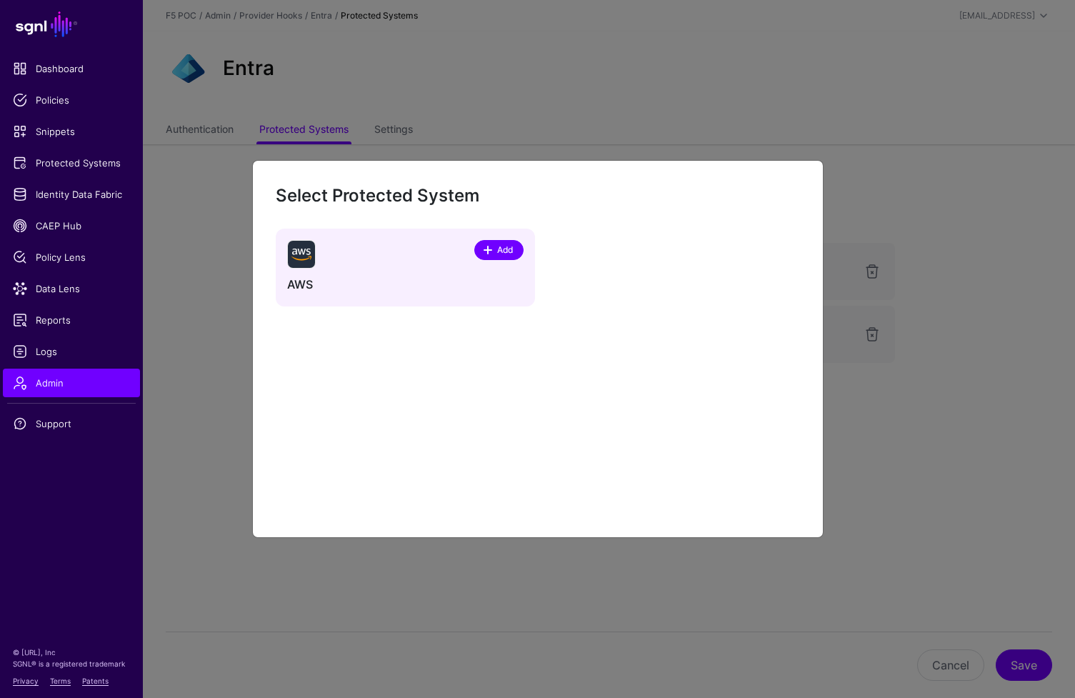
click at [504, 251] on span "Add" at bounding box center [504, 250] width 19 height 13
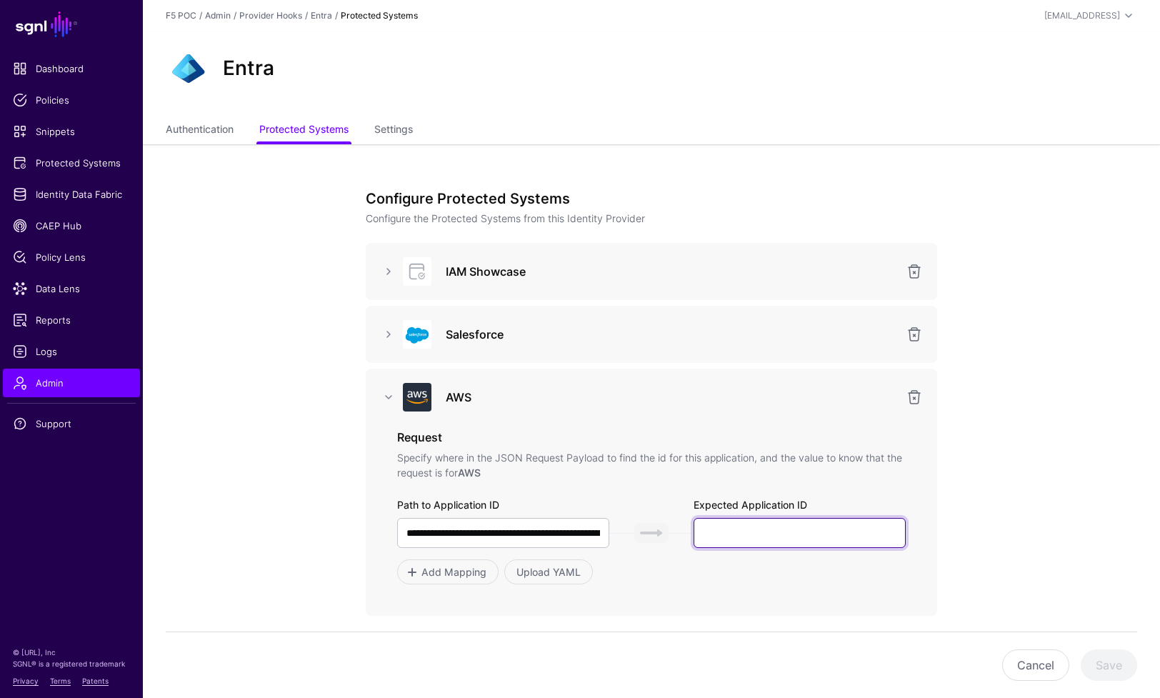
click at [756, 531] on input "text" at bounding box center [800, 533] width 212 height 30
paste input "**********"
type input "**********"
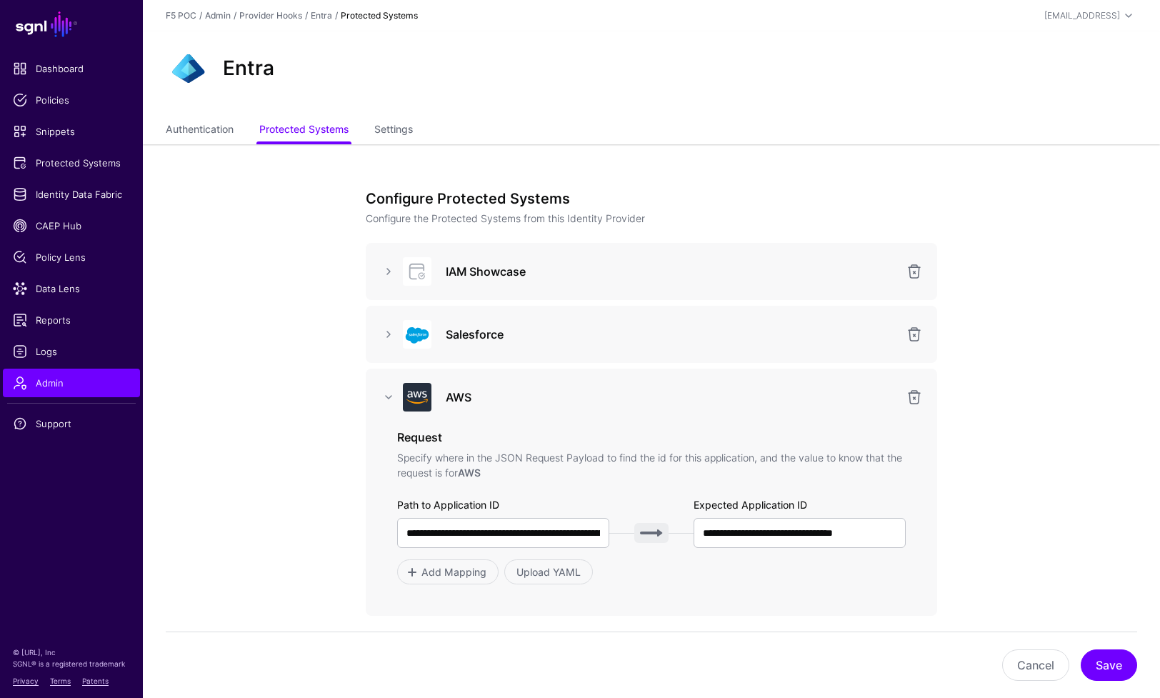
click at [856, 481] on div "**********" at bounding box center [651, 507] width 509 height 156
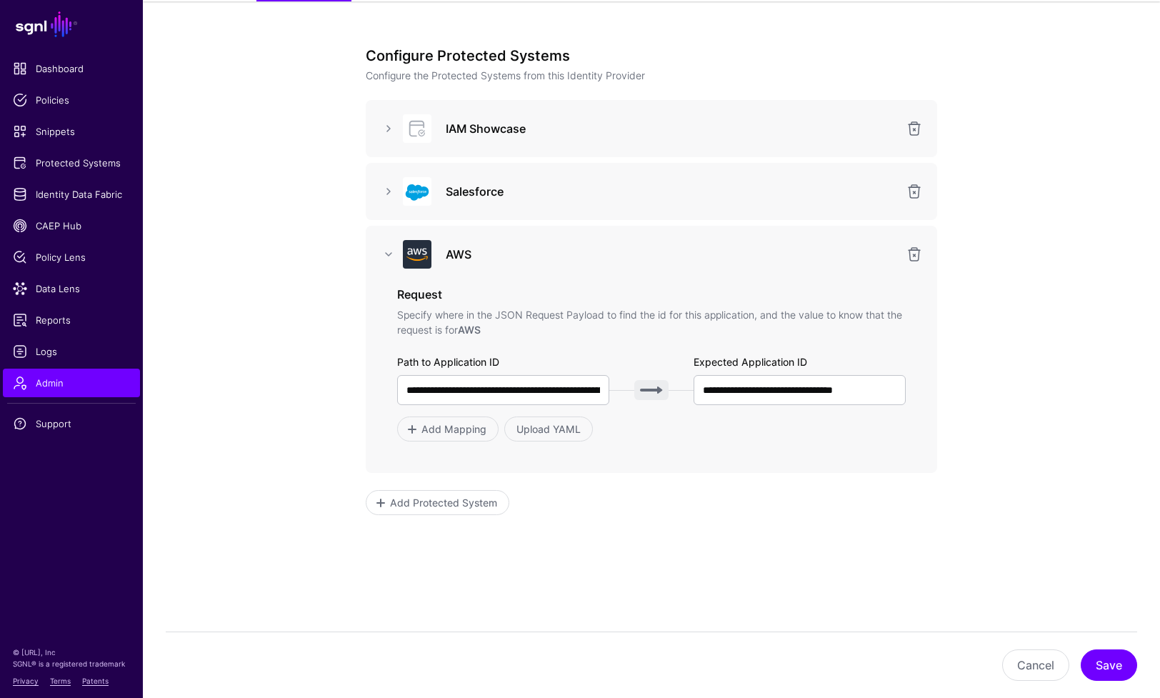
scroll to position [154, 0]
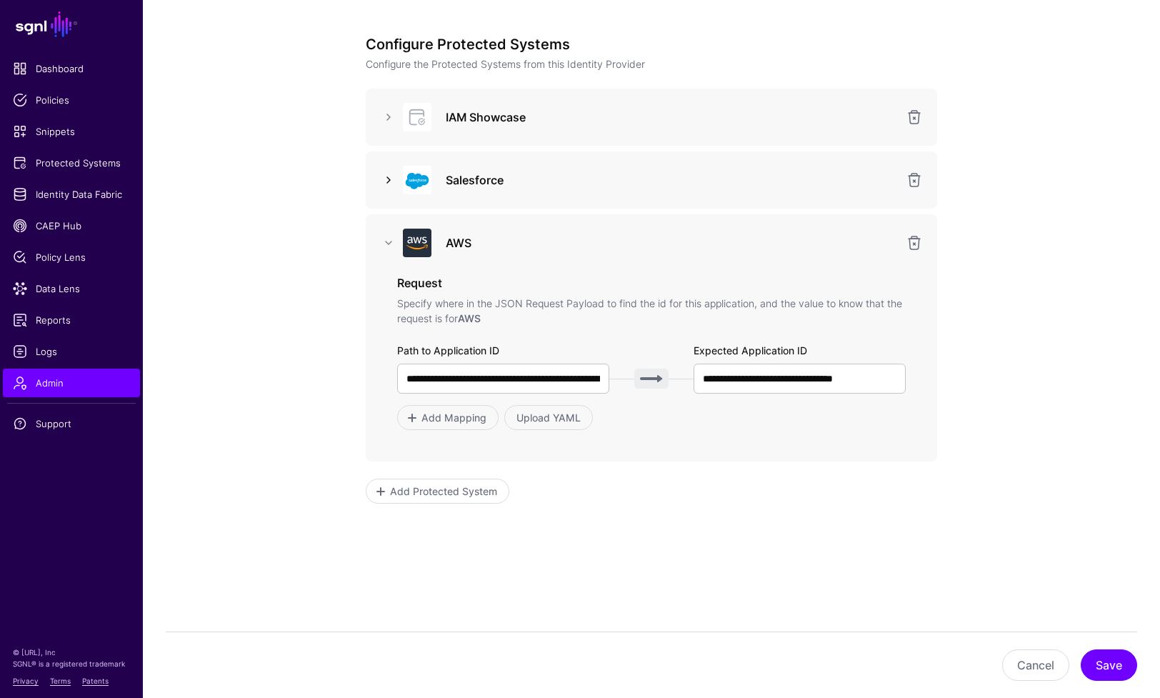
click at [383, 182] on link at bounding box center [388, 179] width 17 height 17
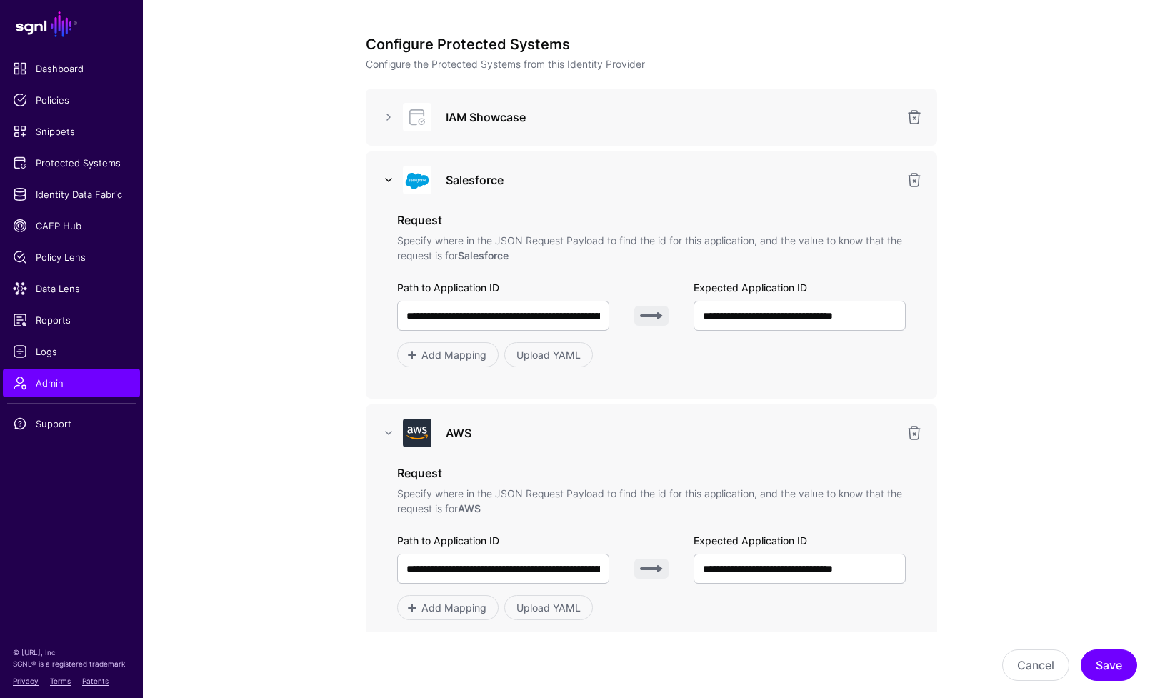
click at [383, 182] on link at bounding box center [388, 179] width 17 height 17
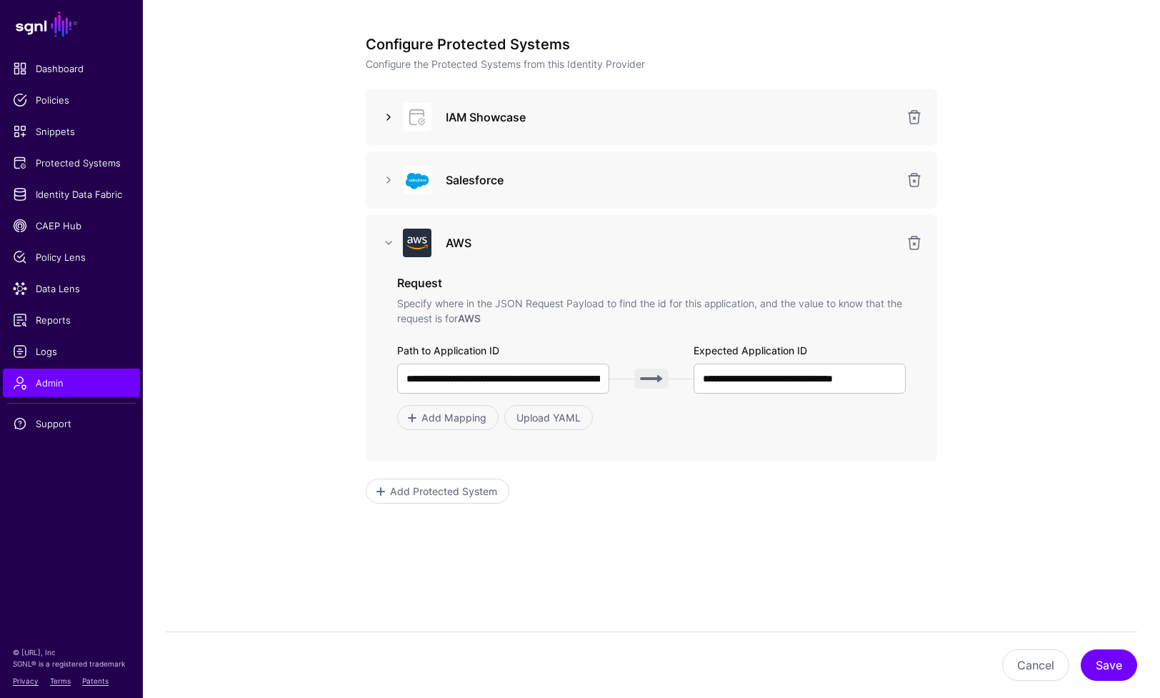
click at [391, 124] on link at bounding box center [388, 117] width 17 height 17
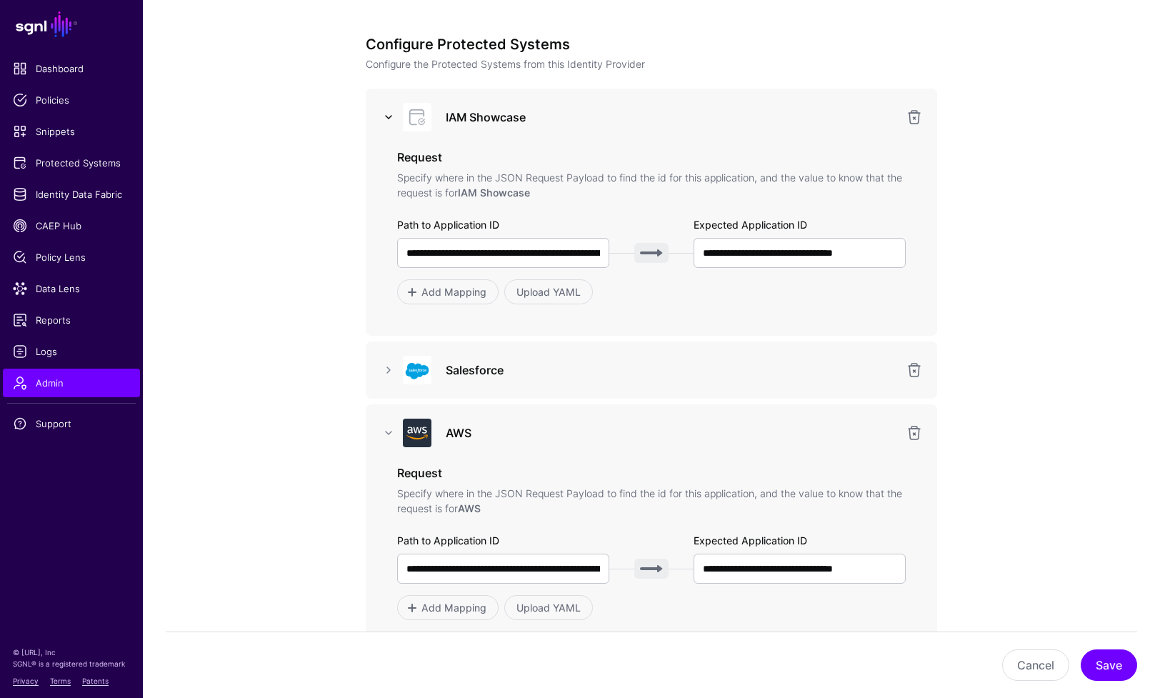
click at [391, 124] on link at bounding box center [388, 117] width 17 height 17
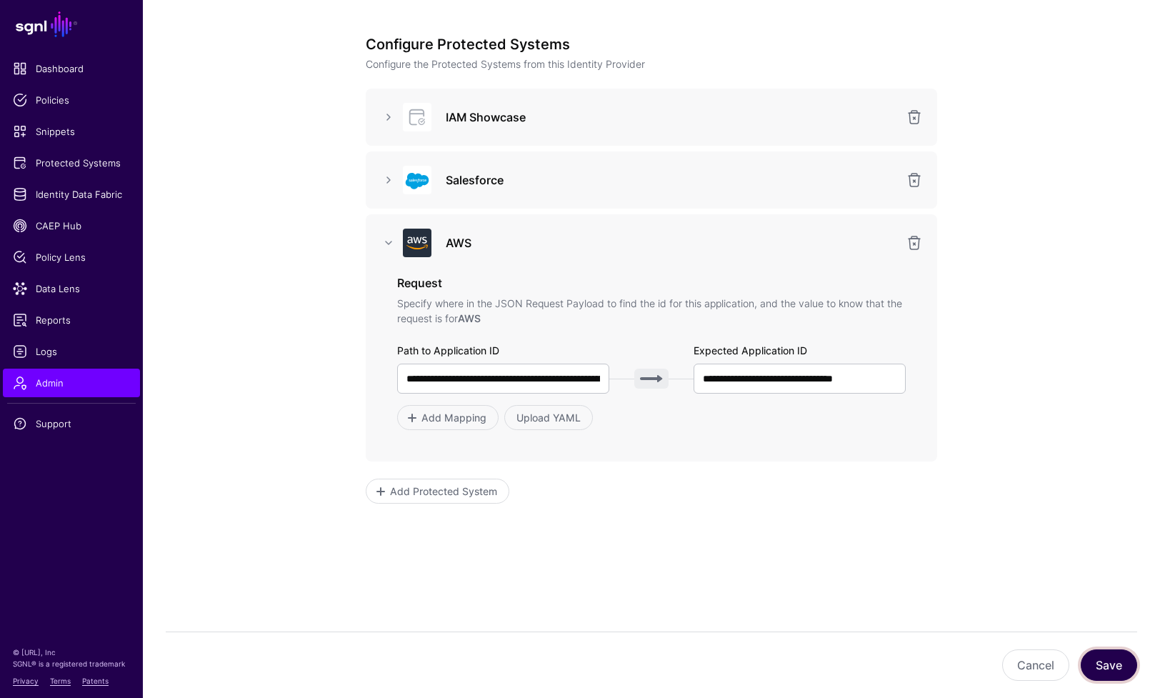
click at [1063, 671] on button "Save" at bounding box center [1109, 664] width 56 height 31
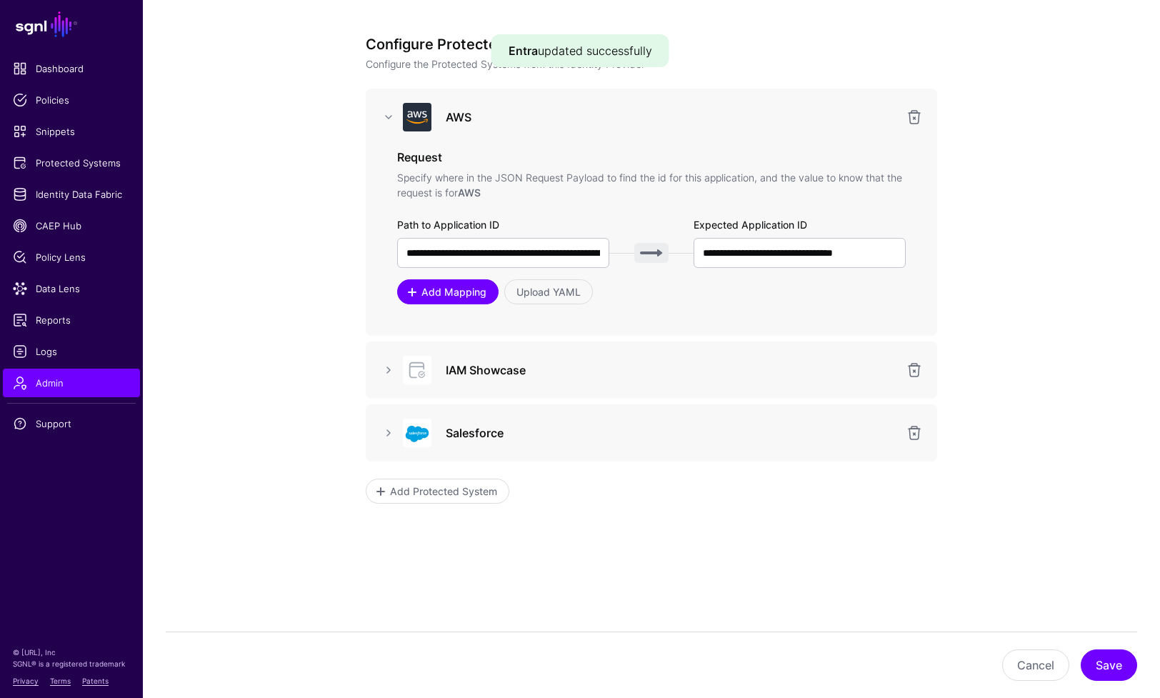
click at [450, 291] on span "Add Mapping" at bounding box center [454, 291] width 69 height 15
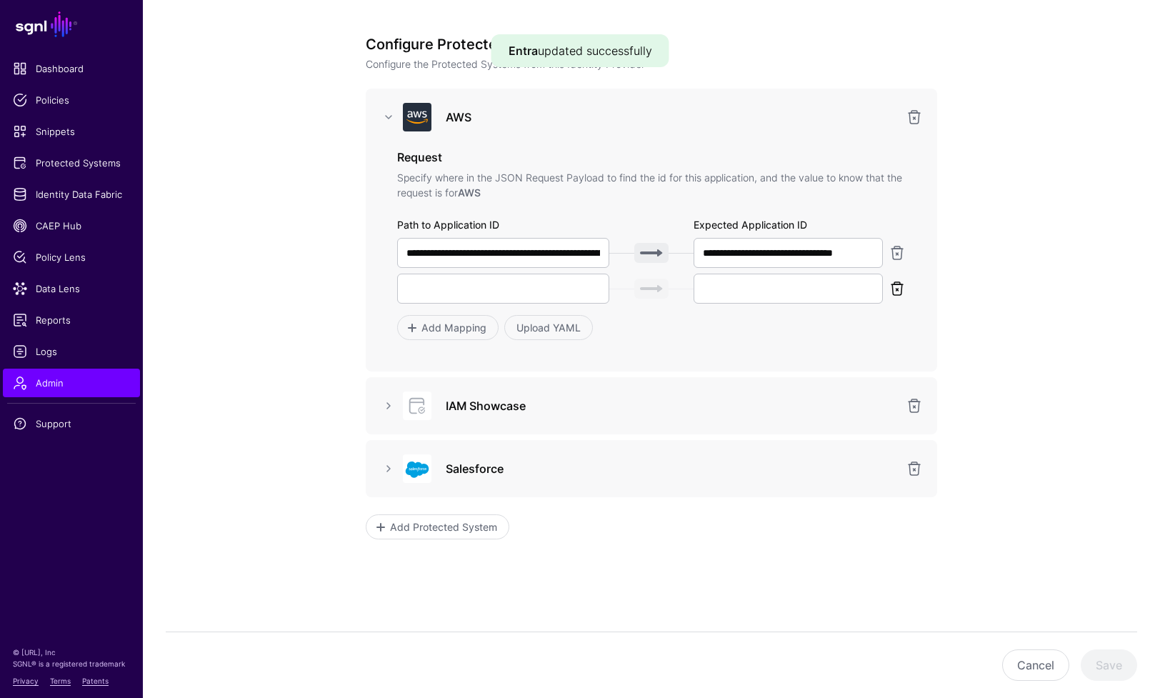
click at [900, 289] on link at bounding box center [897, 288] width 17 height 17
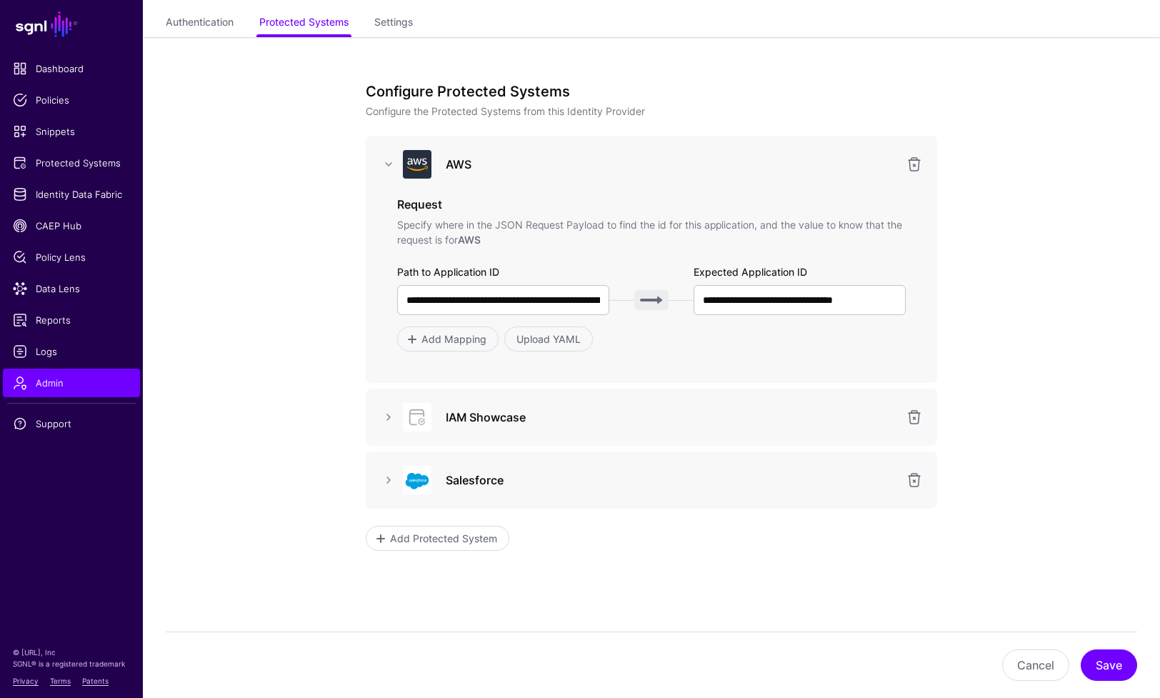
scroll to position [135, 0]
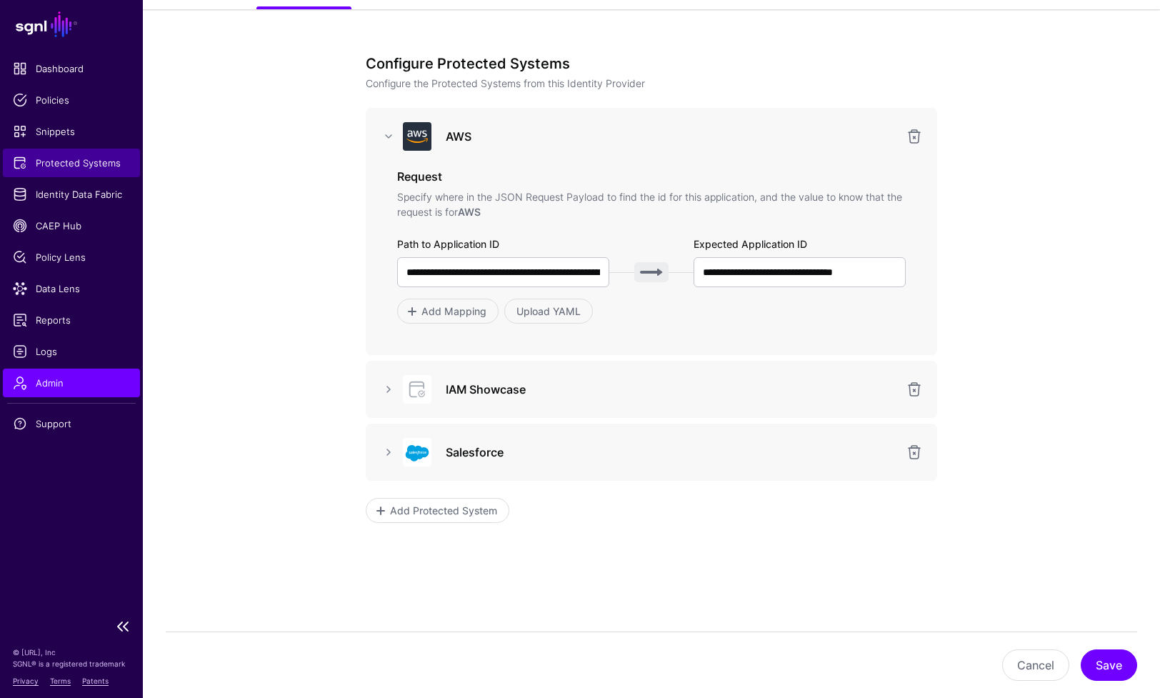
click at [77, 156] on span "Protected Systems" at bounding box center [71, 163] width 117 height 14
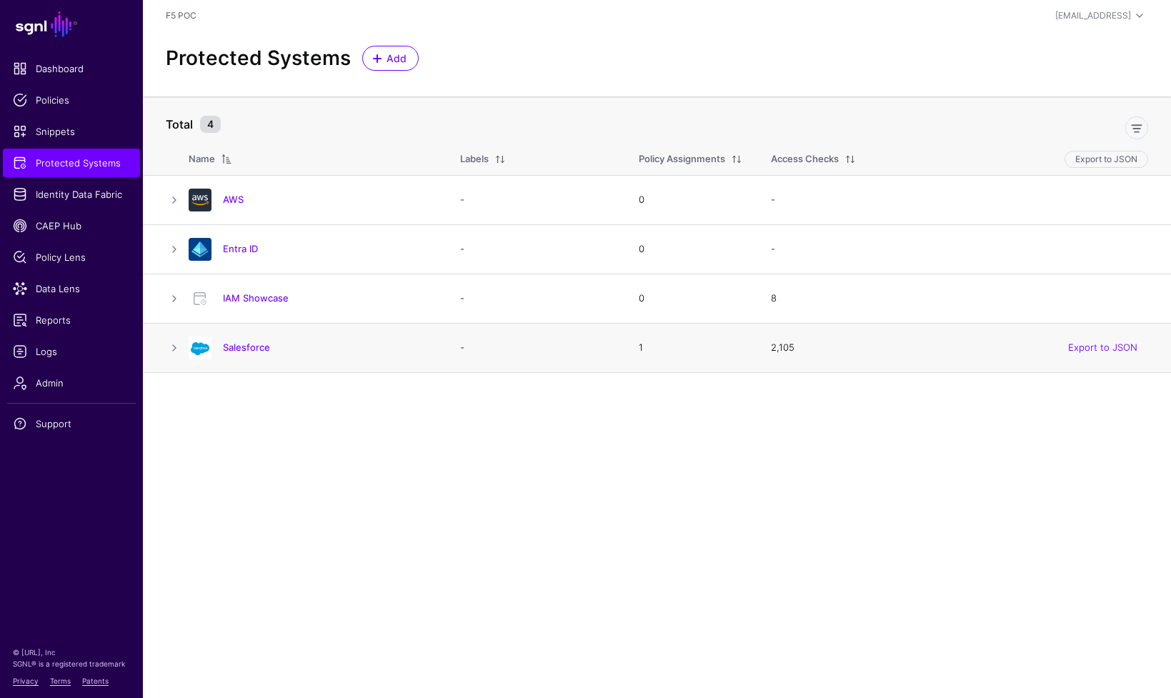
click at [250, 354] on div "Salesforce" at bounding box center [310, 347] width 254 height 23
click at [251, 349] on link "Salesforce" at bounding box center [246, 346] width 47 height 11
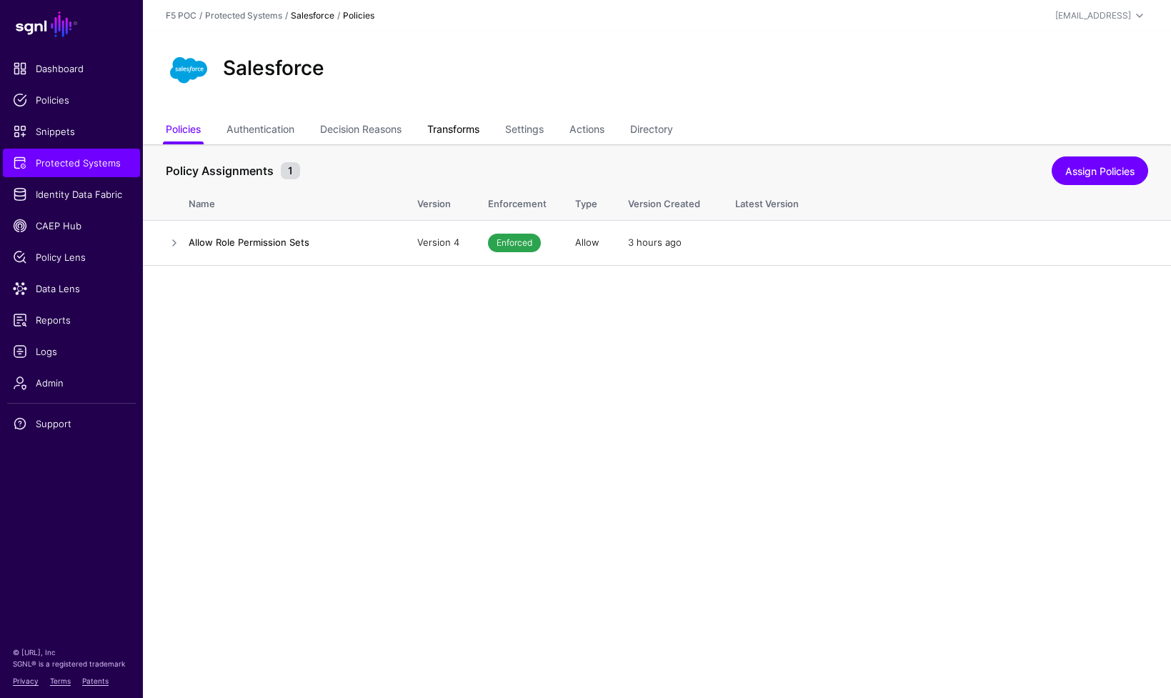
drag, startPoint x: 440, startPoint y: 129, endPoint x: 447, endPoint y: 133, distance: 8.0
click at [440, 129] on link "Transforms" at bounding box center [453, 130] width 52 height 27
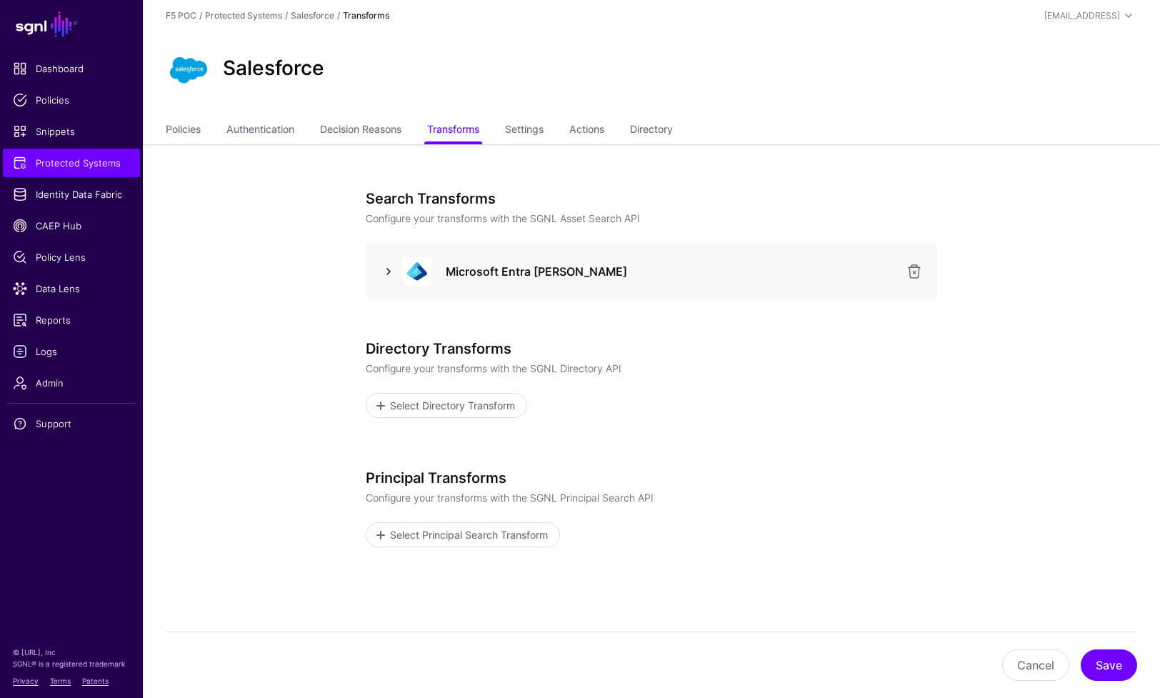
click at [383, 273] on link at bounding box center [388, 271] width 17 height 17
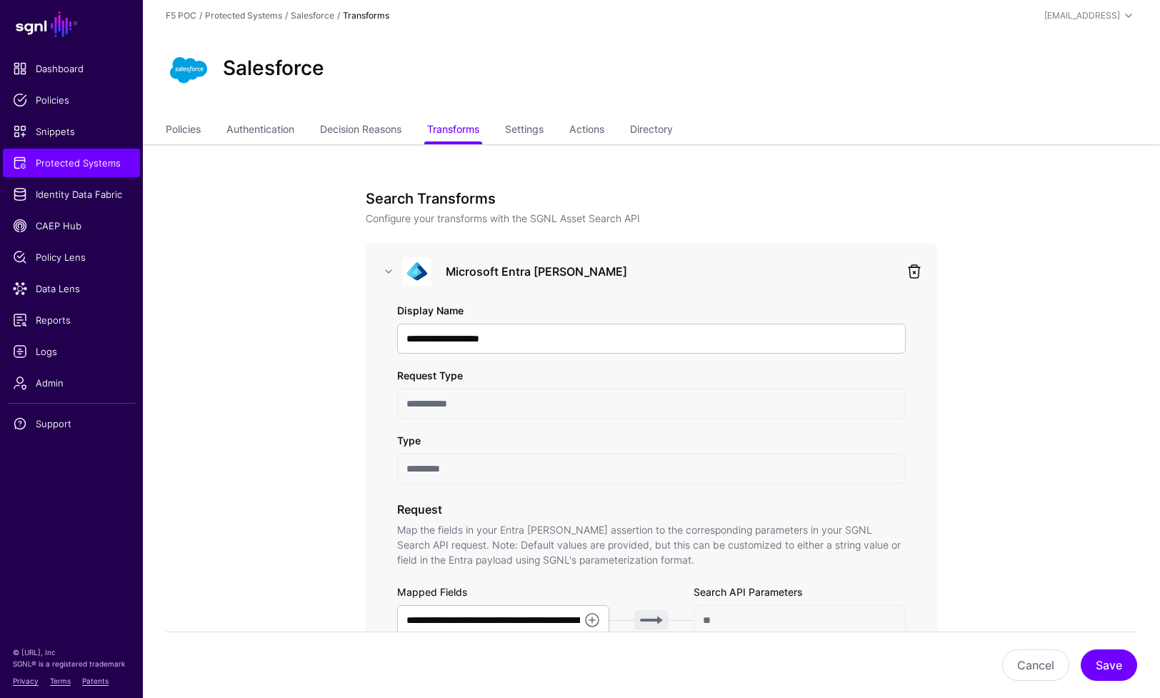
click at [915, 273] on link at bounding box center [914, 271] width 17 height 17
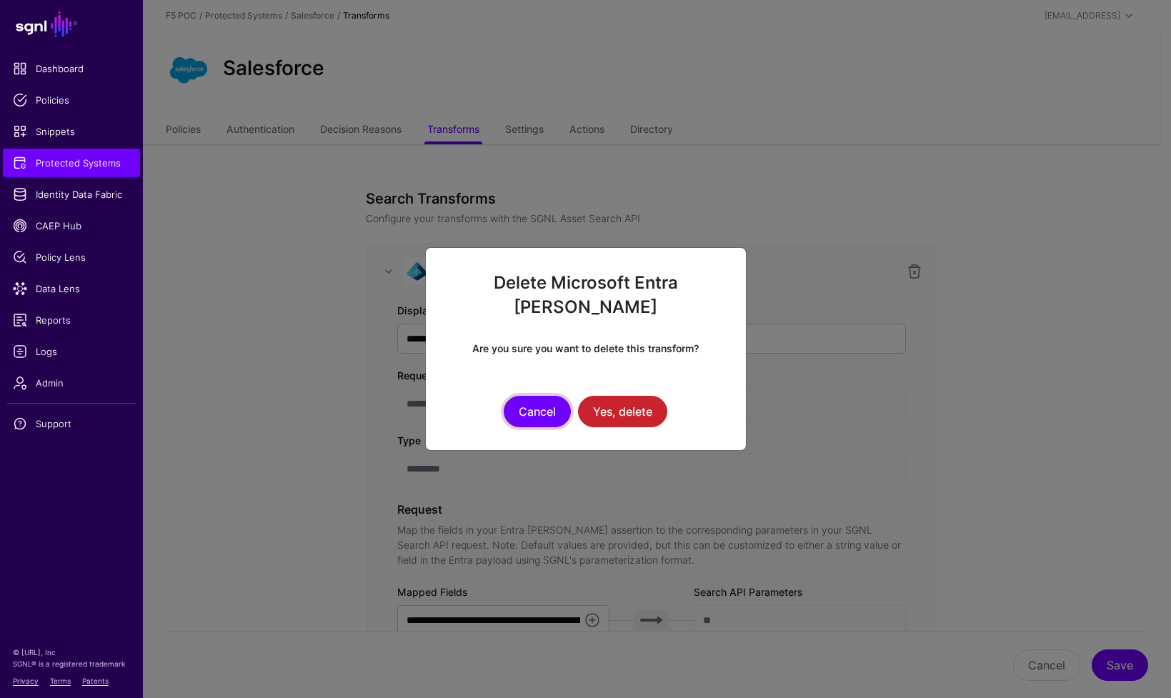
click at [541, 396] on button "Cancel" at bounding box center [537, 411] width 67 height 31
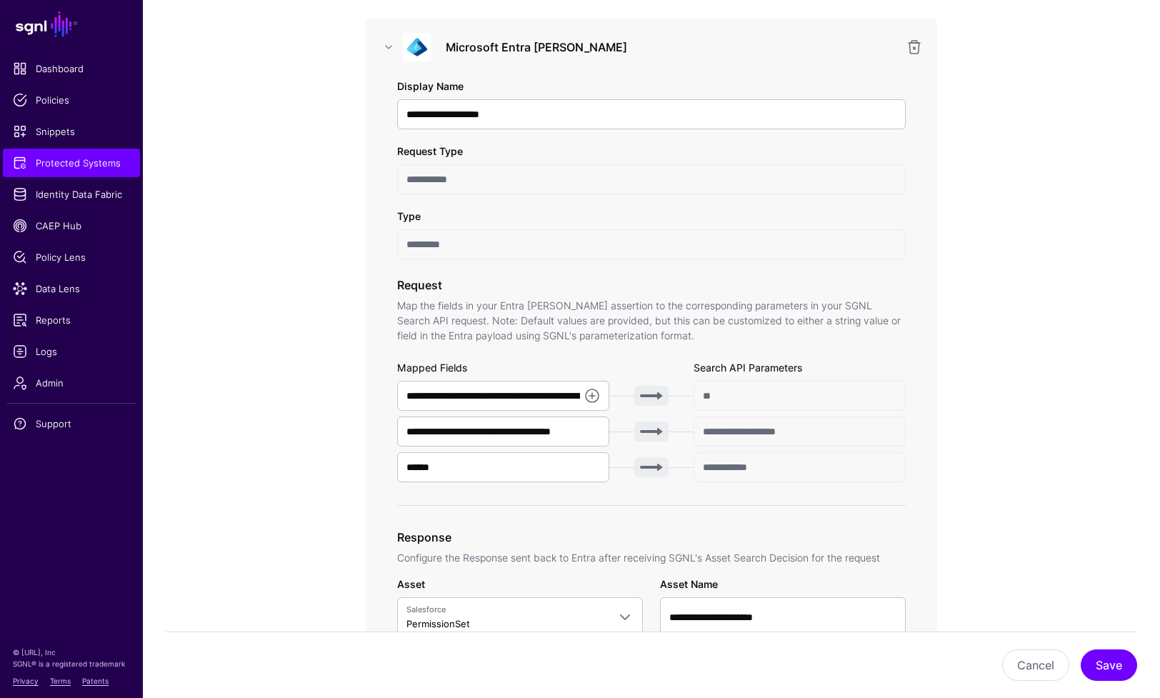
scroll to position [214, 0]
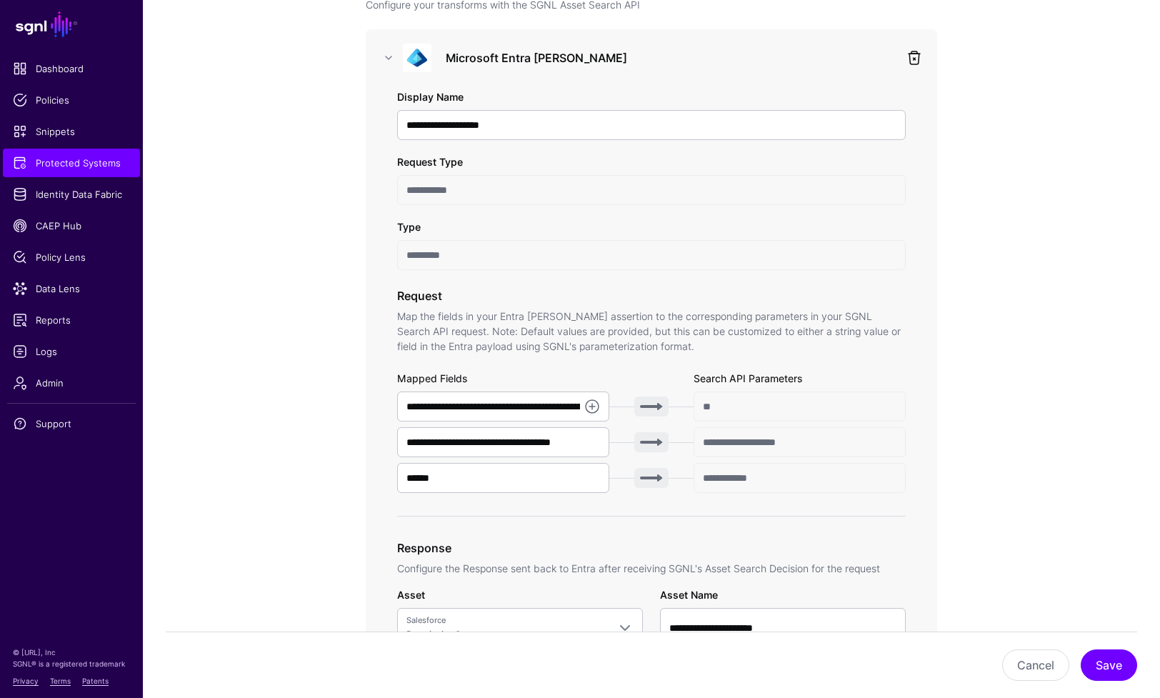
click at [916, 61] on link at bounding box center [914, 57] width 17 height 17
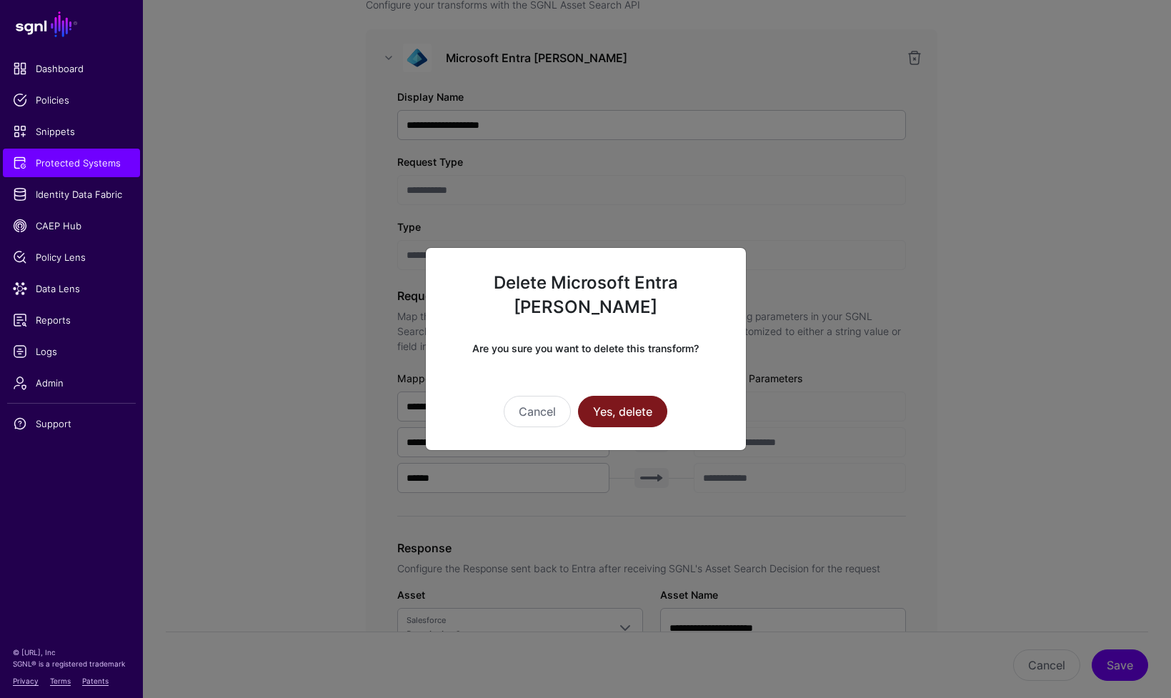
click at [651, 409] on button "Yes, delete" at bounding box center [622, 411] width 89 height 31
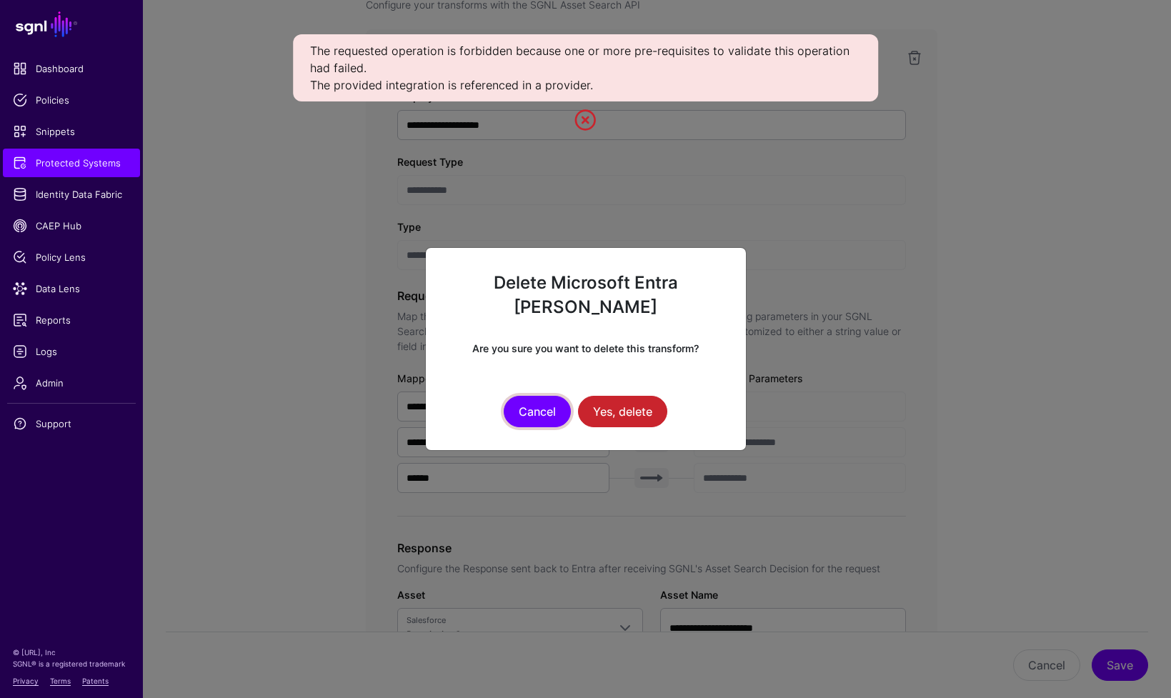
click at [550, 401] on button "Cancel" at bounding box center [537, 411] width 67 height 31
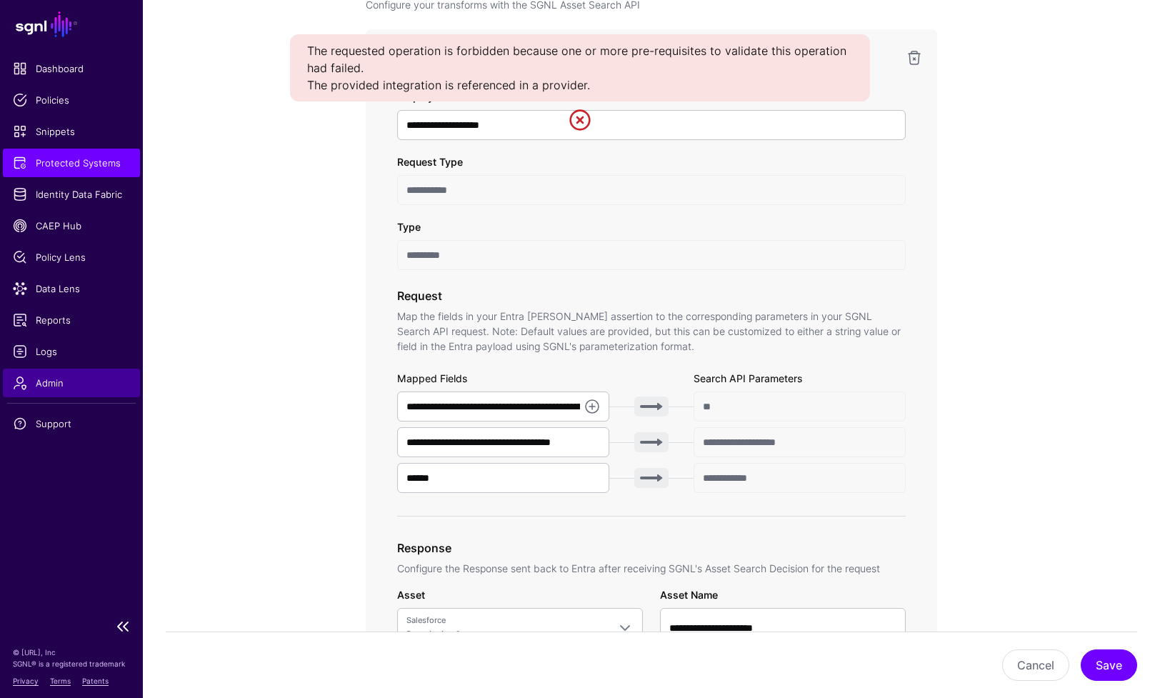
click at [56, 380] on span "Admin" at bounding box center [71, 383] width 117 height 14
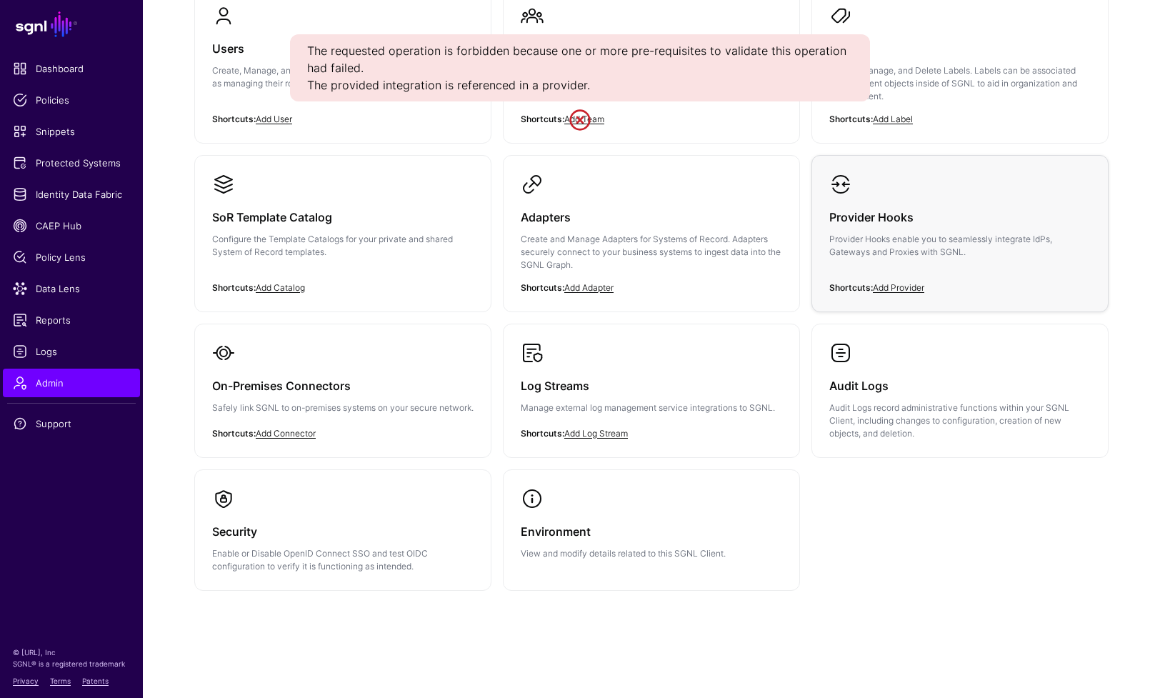
click at [947, 233] on p "Provider Hooks enable you to seamlessly integrate IdPs, Gateways and Proxies wi…" at bounding box center [959, 246] width 261 height 26
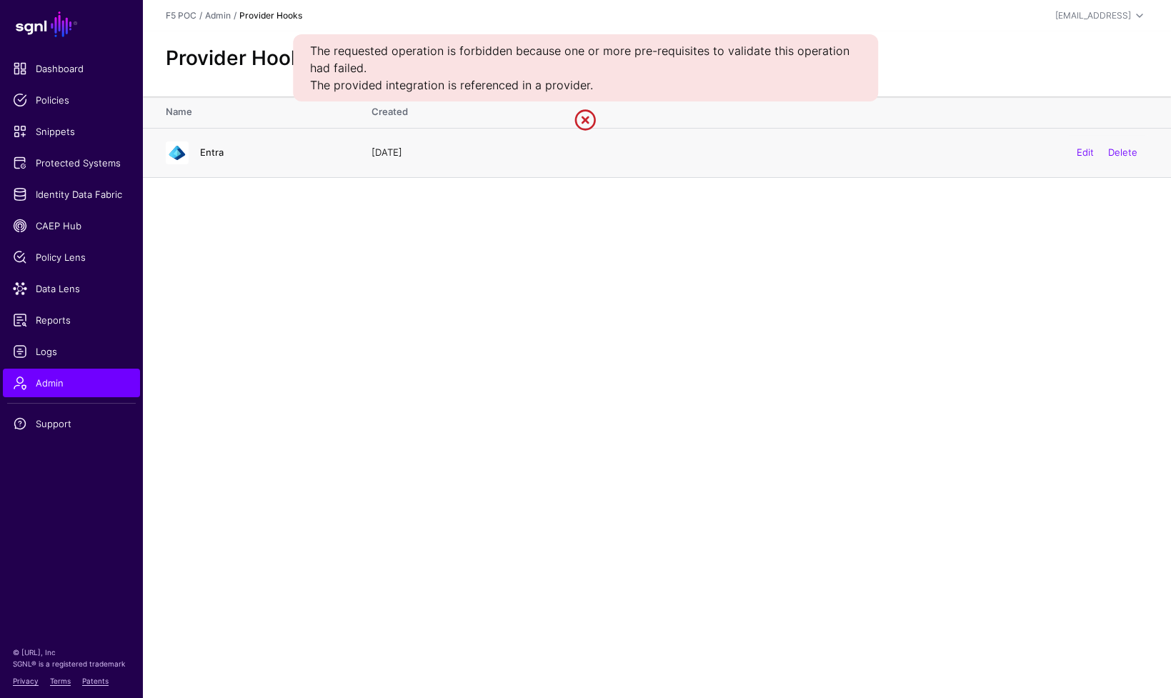
click at [214, 155] on link "Entra" at bounding box center [212, 151] width 24 height 11
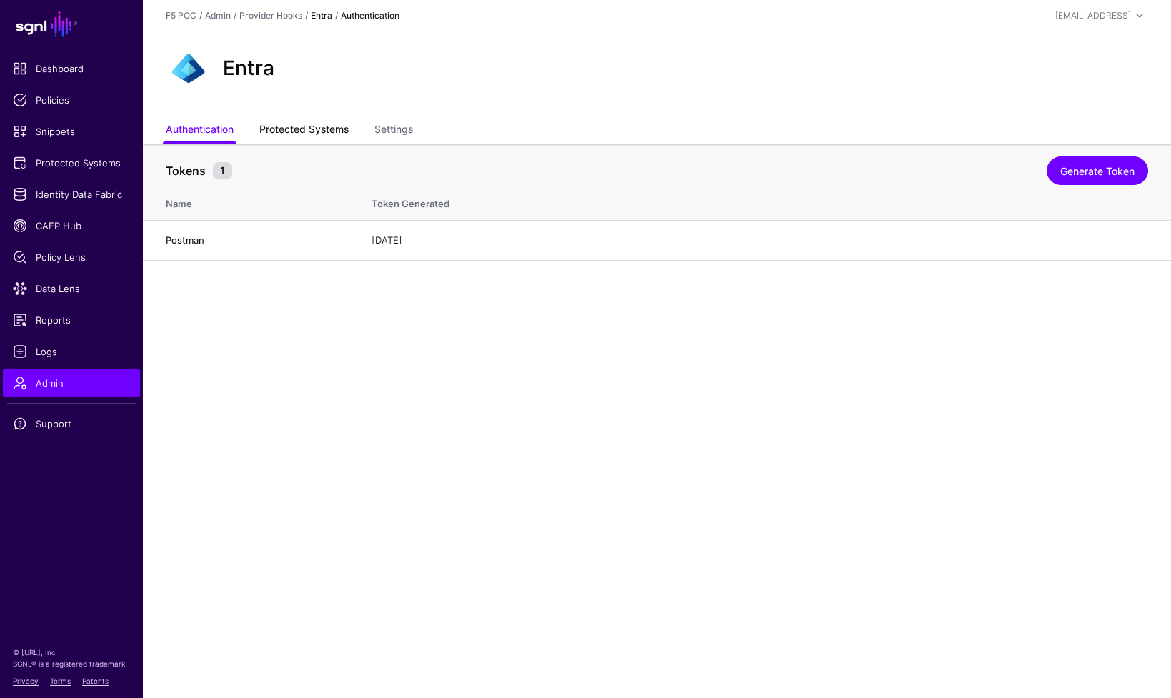
click at [304, 121] on link "Protected Systems" at bounding box center [303, 130] width 89 height 27
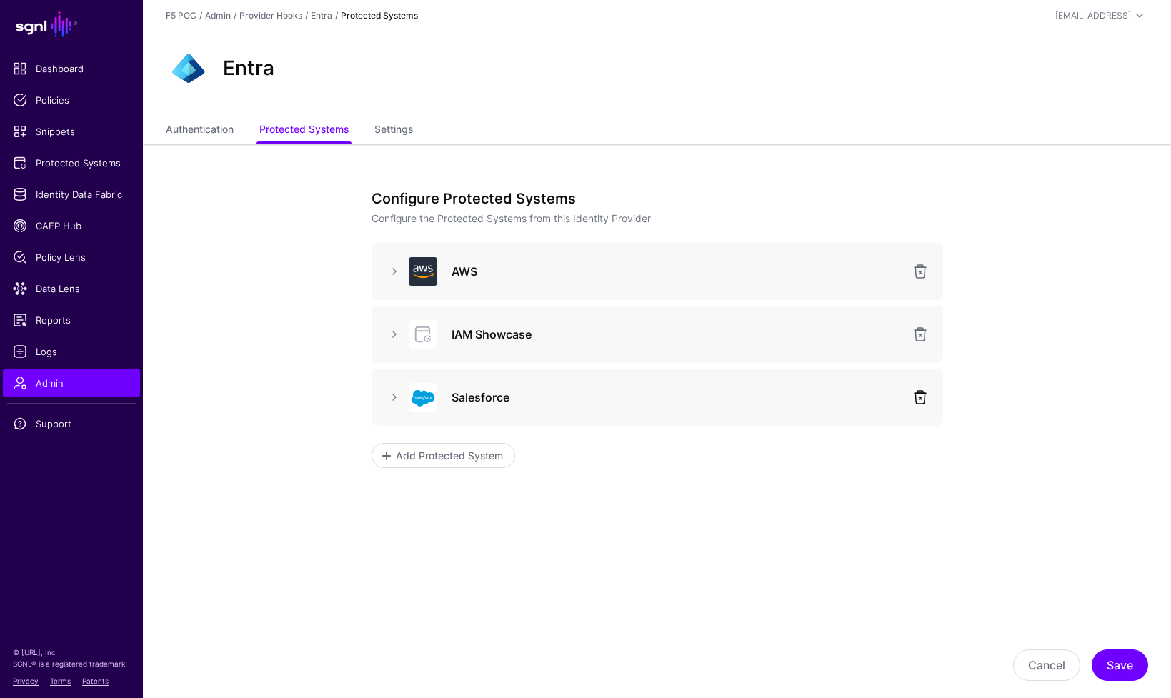
click at [924, 399] on link at bounding box center [919, 397] width 17 height 17
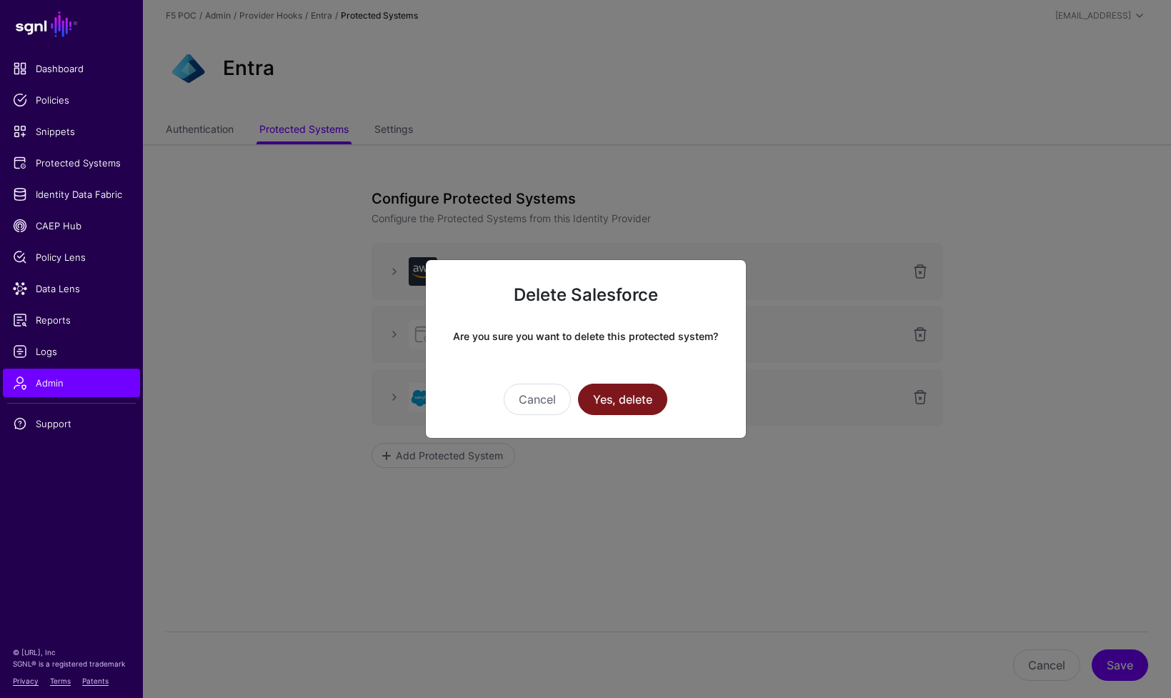
click at [640, 410] on button "Yes, delete" at bounding box center [622, 399] width 89 height 31
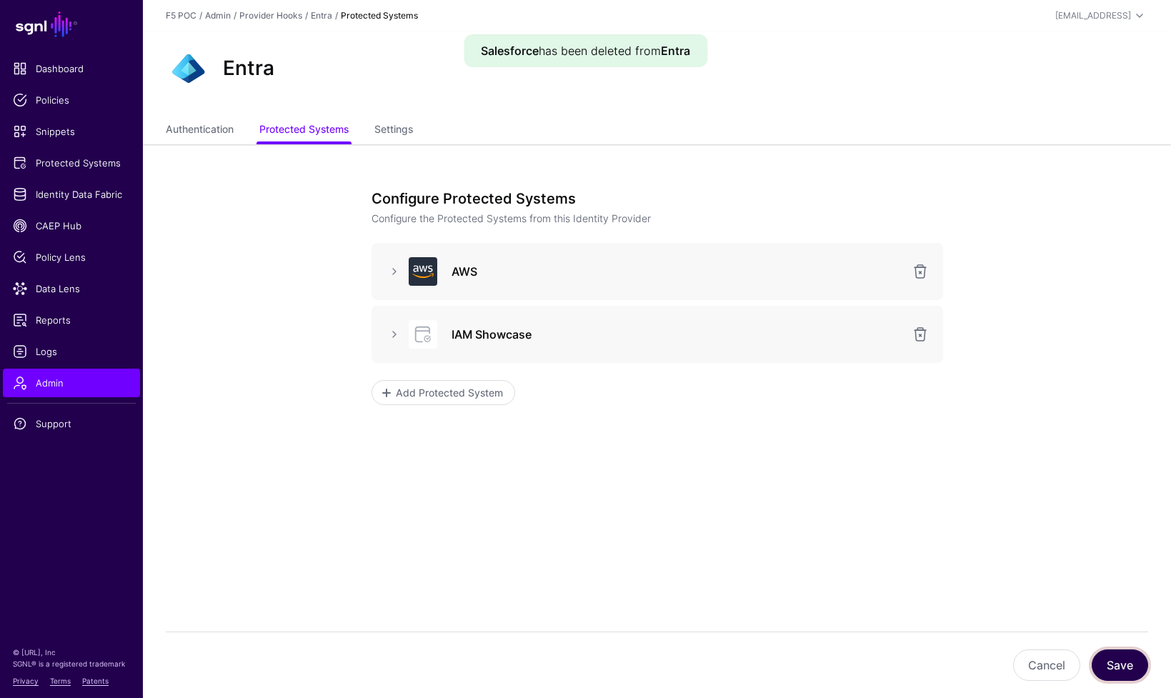
click at [1063, 661] on button "Save" at bounding box center [1119, 664] width 56 height 31
click at [82, 193] on span "Identity Data Fabric" at bounding box center [71, 194] width 117 height 14
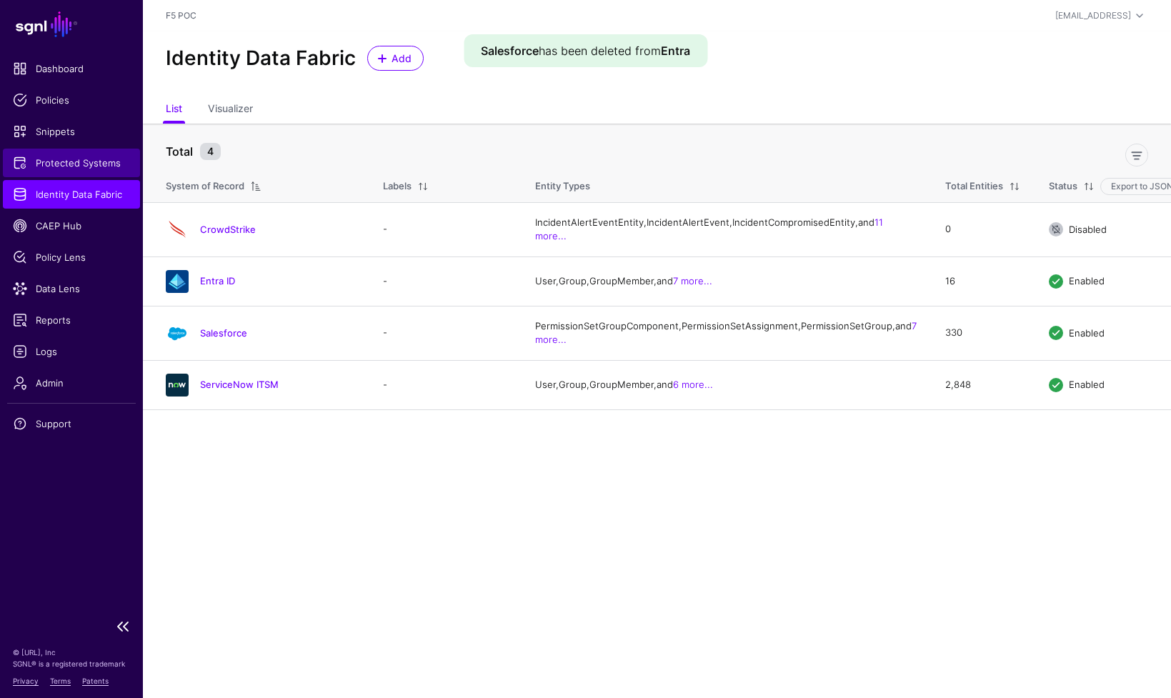
click at [96, 164] on span "Protected Systems" at bounding box center [71, 163] width 117 height 14
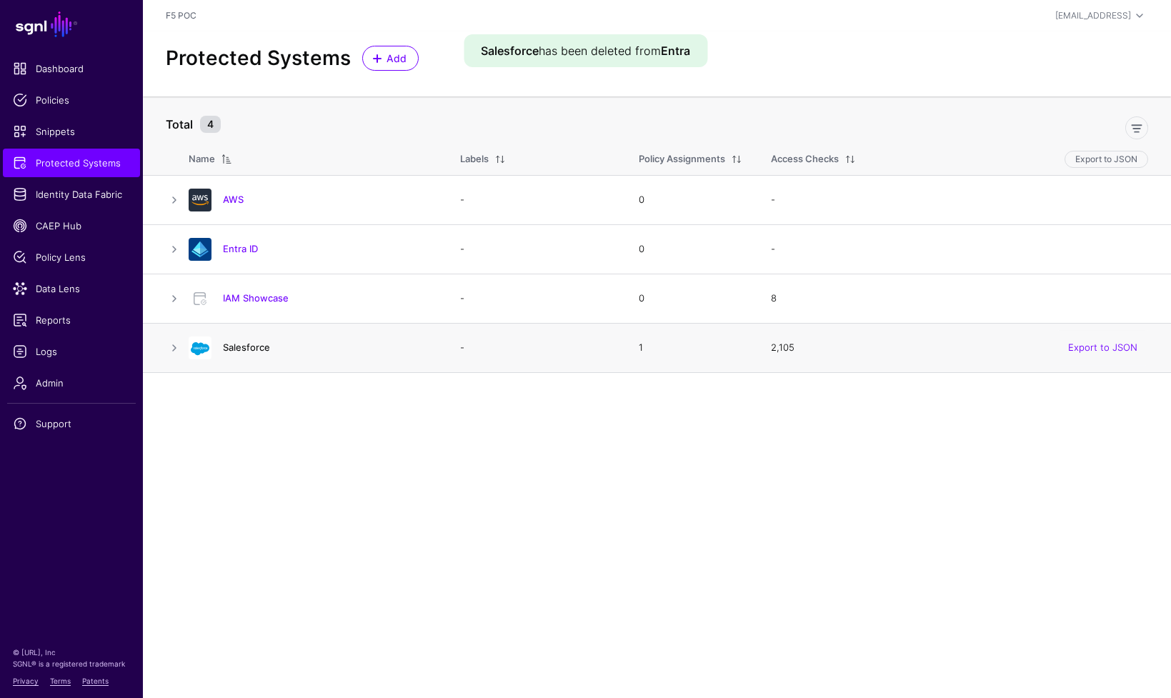
click at [261, 342] on link "Salesforce" at bounding box center [246, 346] width 47 height 11
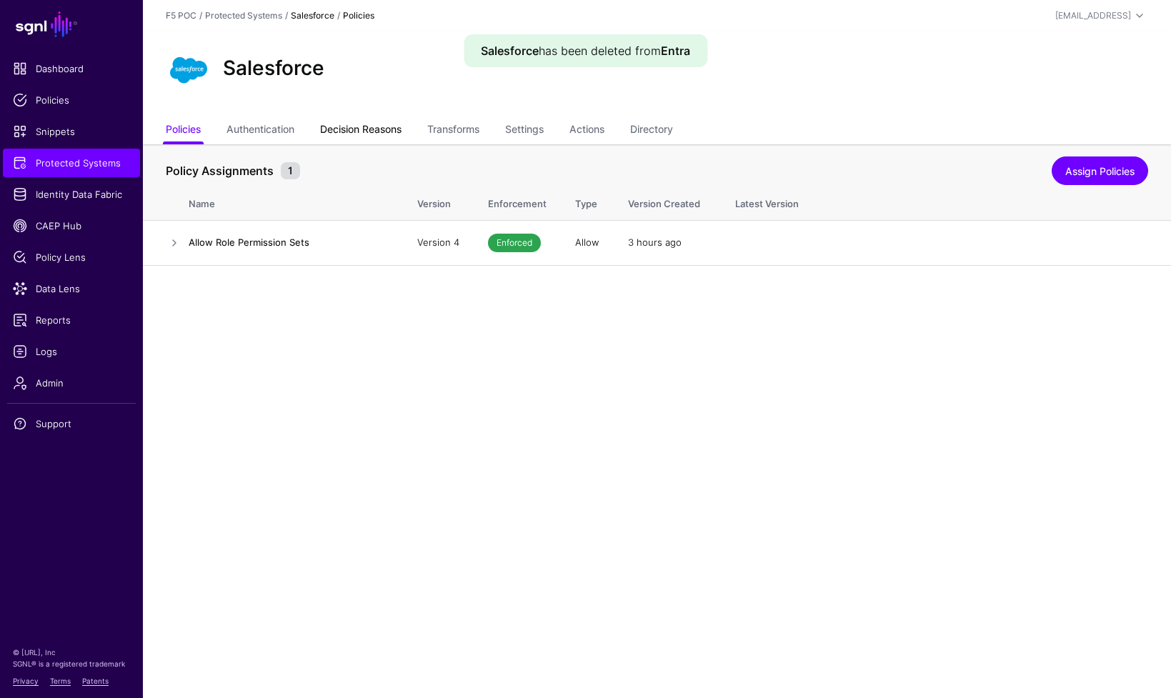
click at [345, 125] on link "Decision Reasons" at bounding box center [360, 130] width 81 height 27
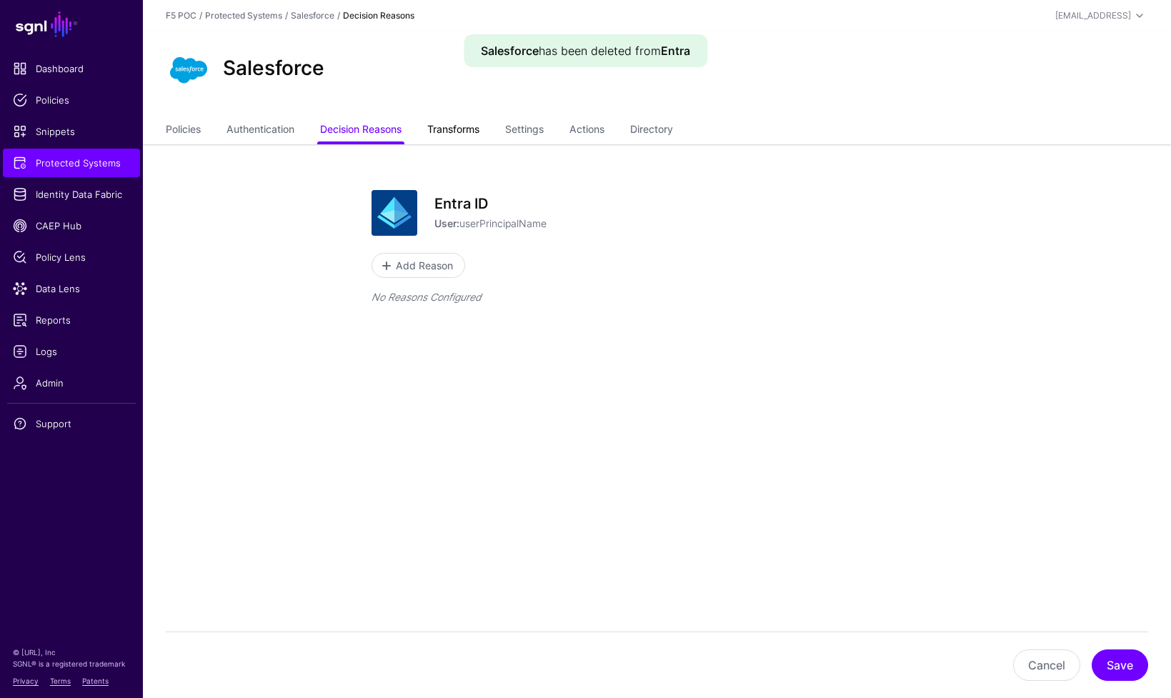
click at [475, 133] on link "Transforms" at bounding box center [453, 130] width 52 height 27
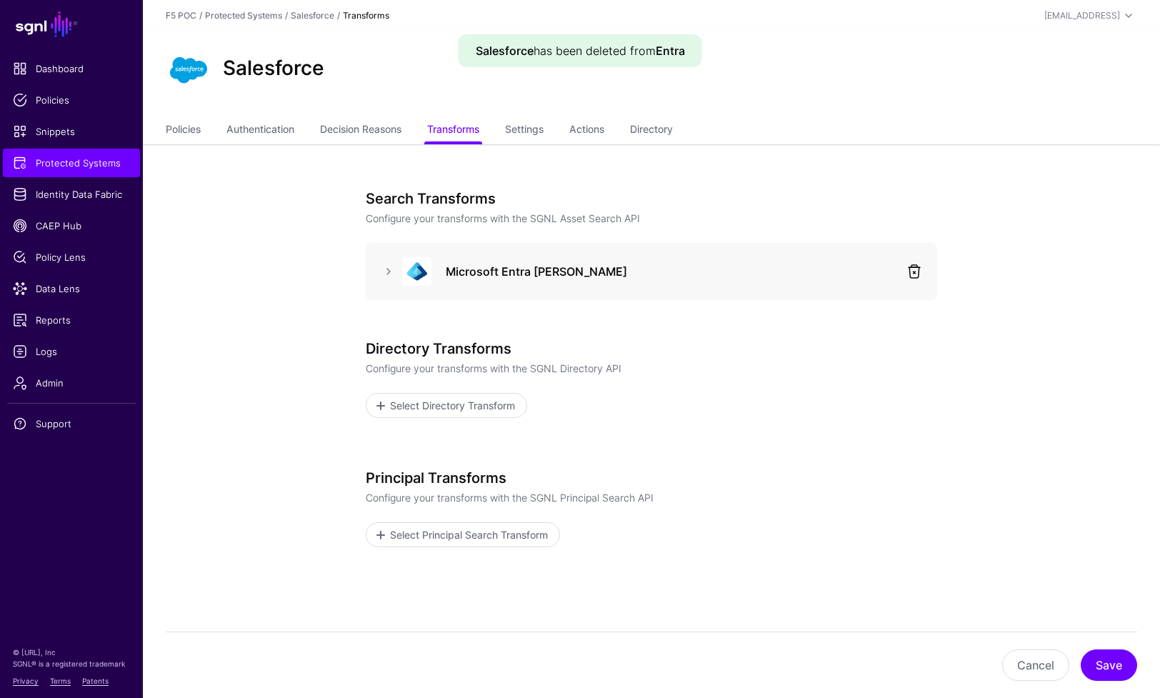
click at [914, 275] on link at bounding box center [914, 271] width 17 height 17
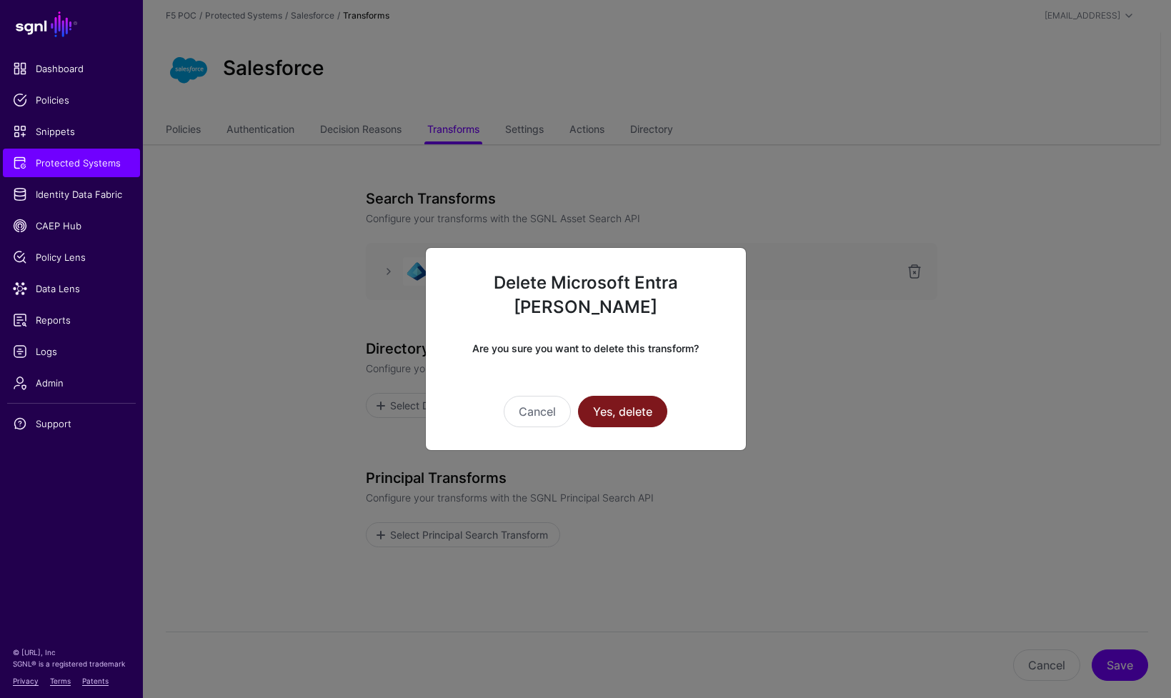
click at [629, 399] on button "Yes, delete" at bounding box center [622, 411] width 89 height 31
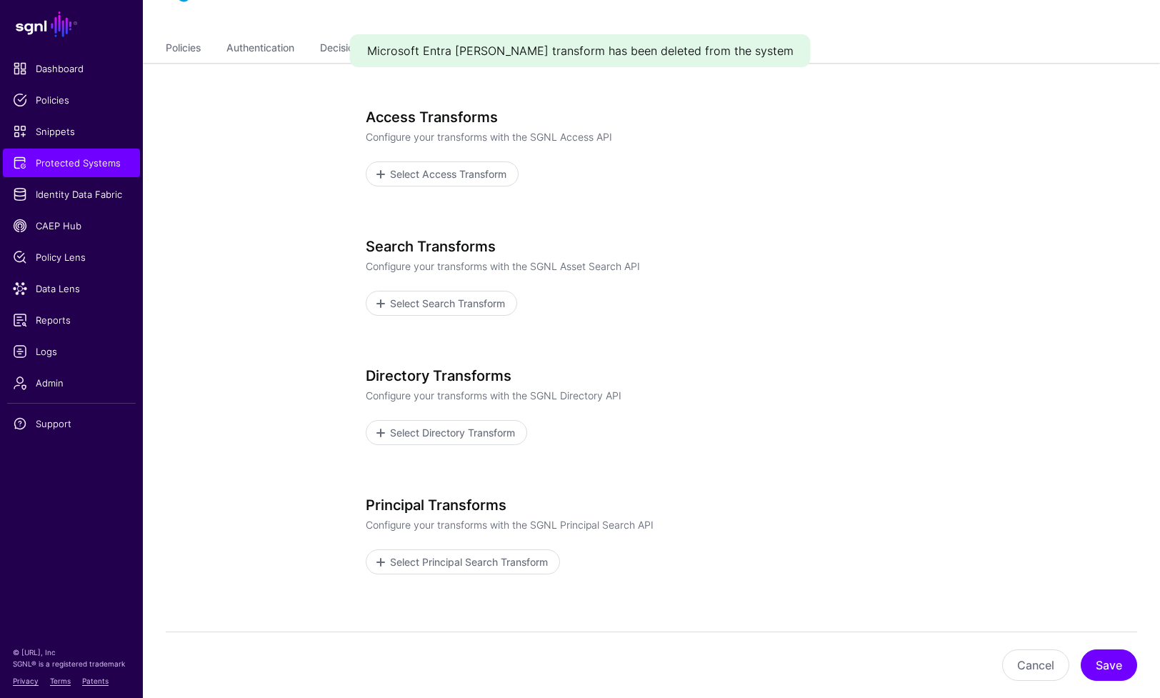
scroll to position [78, 0]
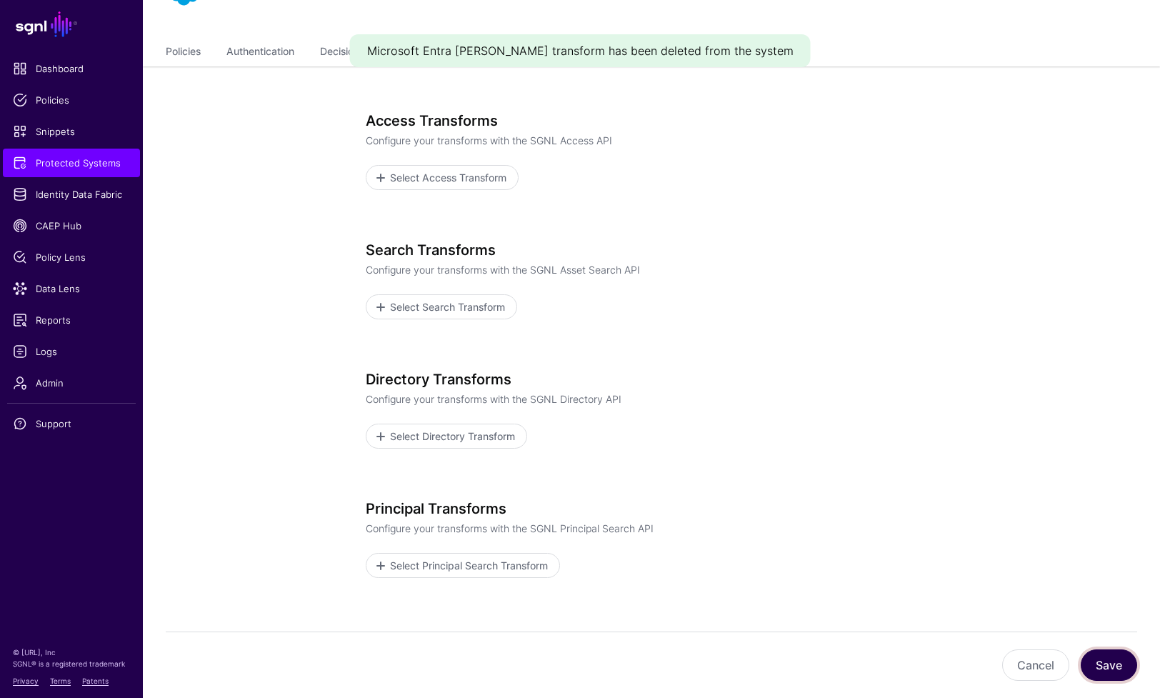
click at [1063, 675] on button "Save" at bounding box center [1109, 664] width 56 height 31
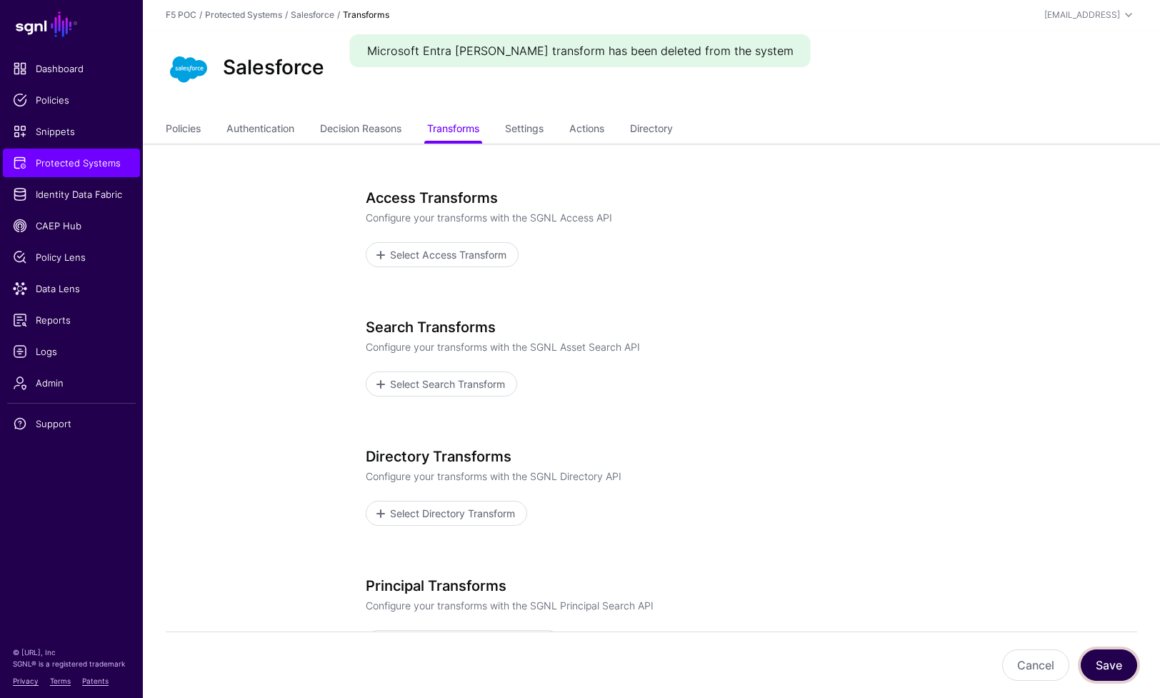
scroll to position [0, 0]
click at [54, 350] on span "Logs" at bounding box center [71, 351] width 117 height 14
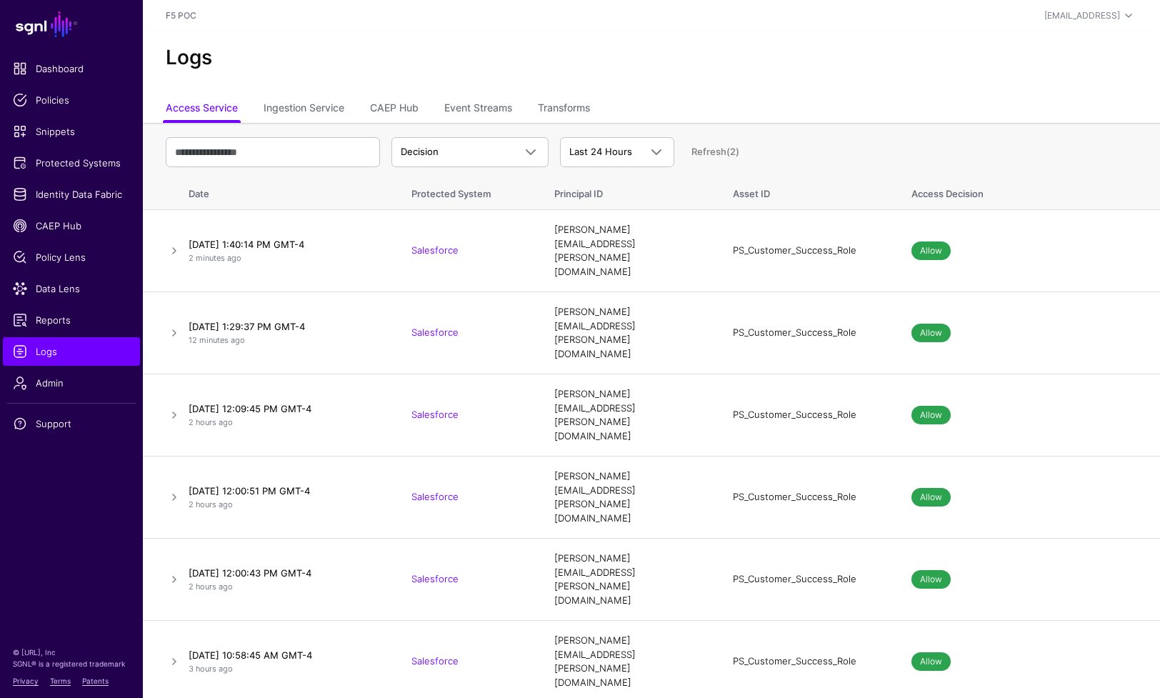
click at [707, 146] on link "Refresh (2)" at bounding box center [715, 151] width 48 height 11
click at [706, 151] on link "Refresh (1)" at bounding box center [714, 151] width 46 height 11
click at [73, 171] on link "Protected Systems" at bounding box center [71, 163] width 137 height 29
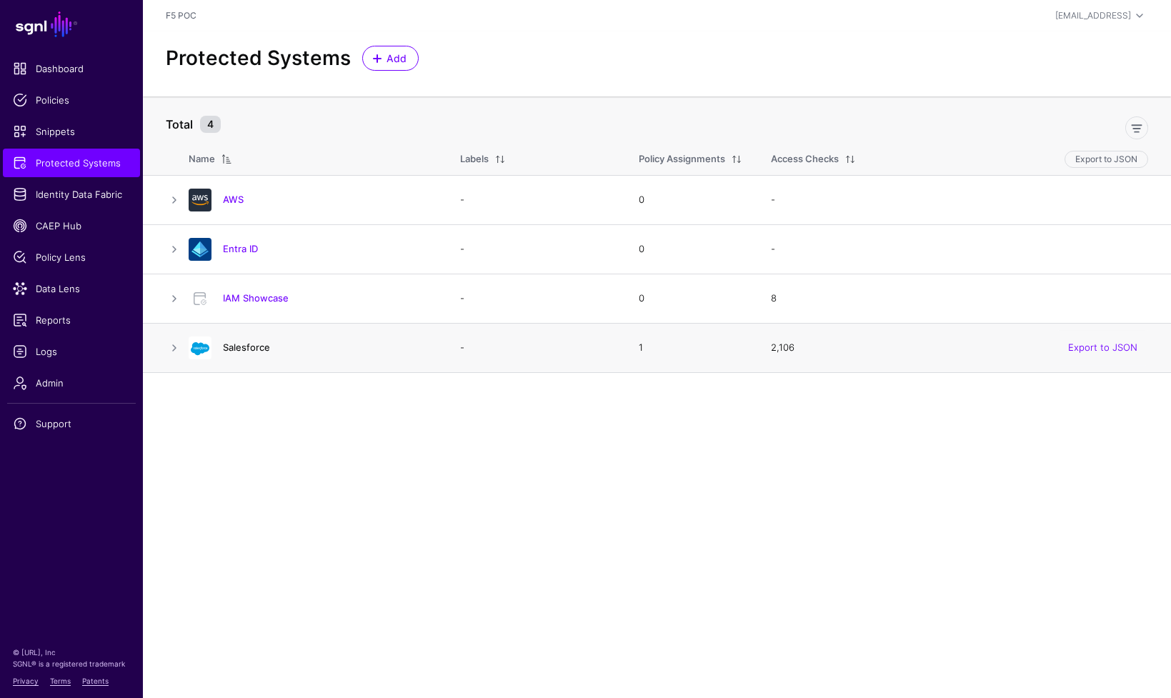
click at [243, 349] on link "Salesforce" at bounding box center [246, 346] width 47 height 11
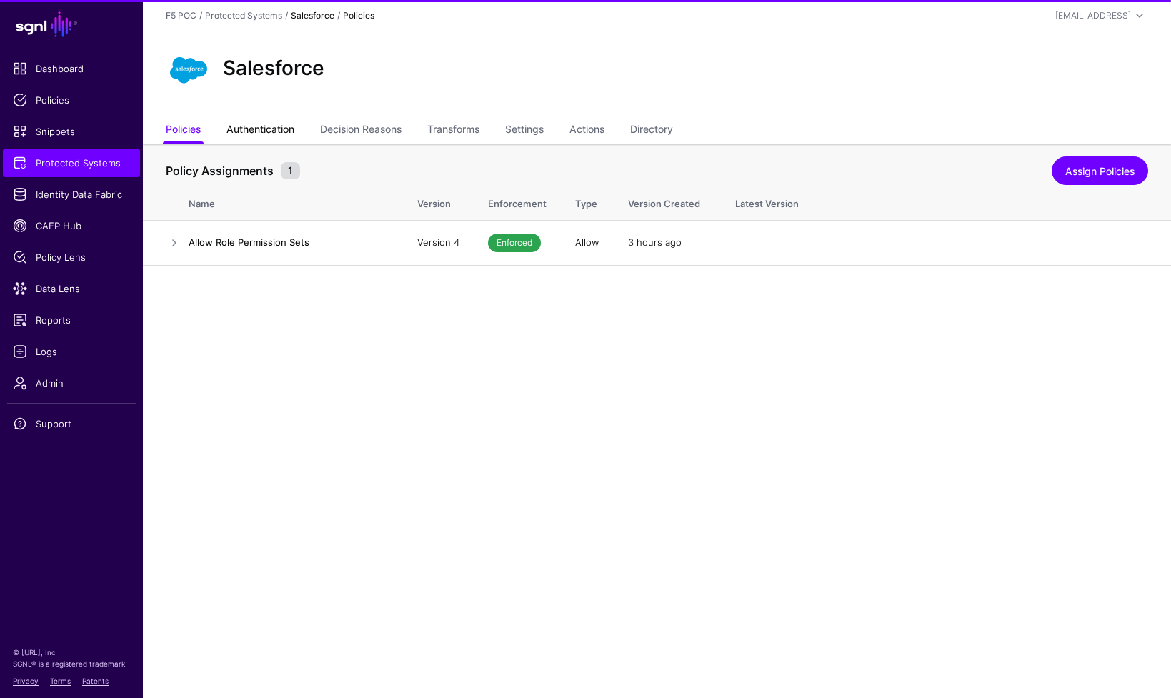
click at [282, 136] on link "Authentication" at bounding box center [260, 130] width 68 height 27
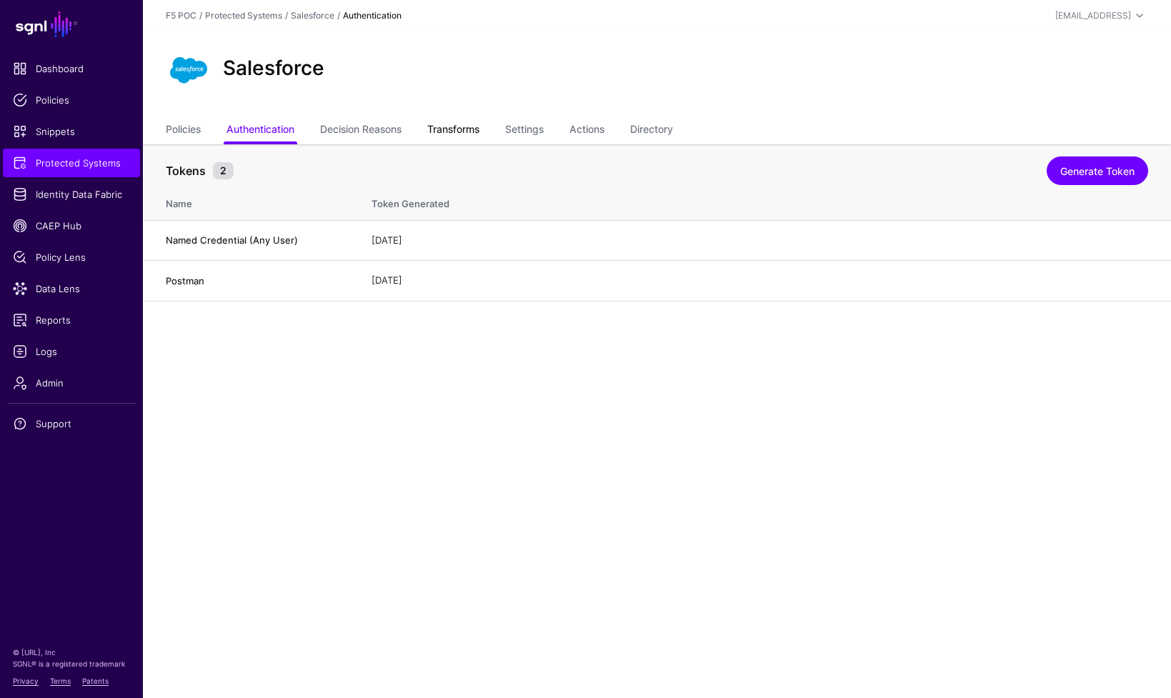
click at [470, 133] on link "Transforms" at bounding box center [453, 130] width 52 height 27
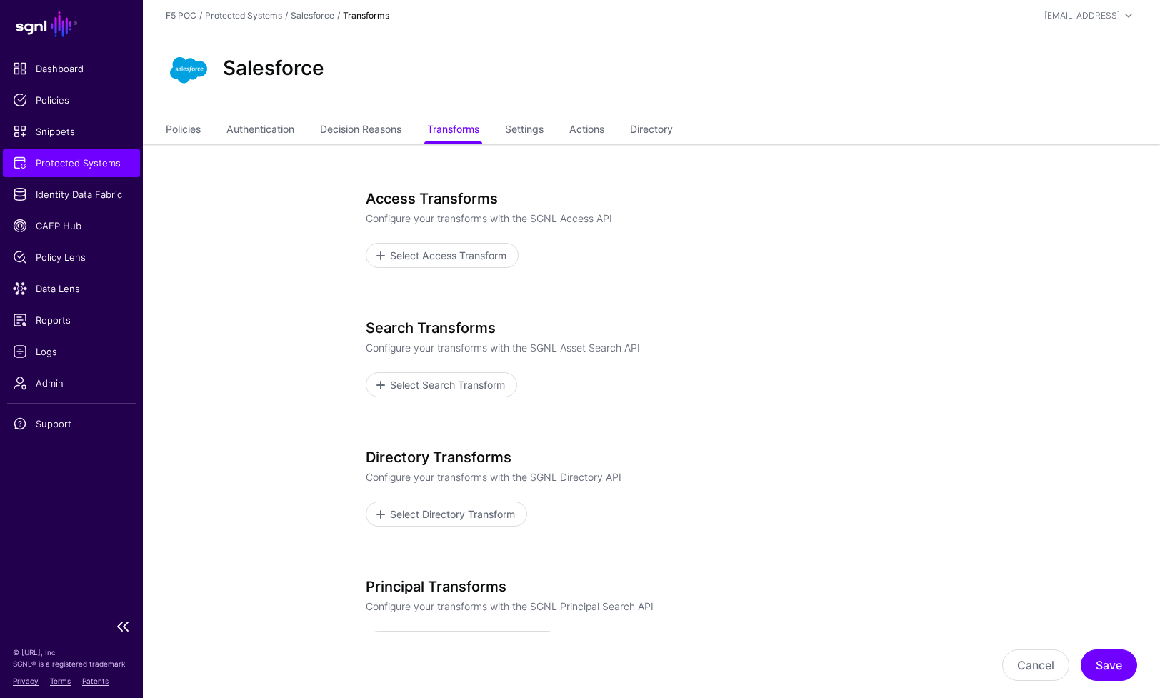
click at [57, 171] on link "Protected Systems" at bounding box center [71, 163] width 137 height 29
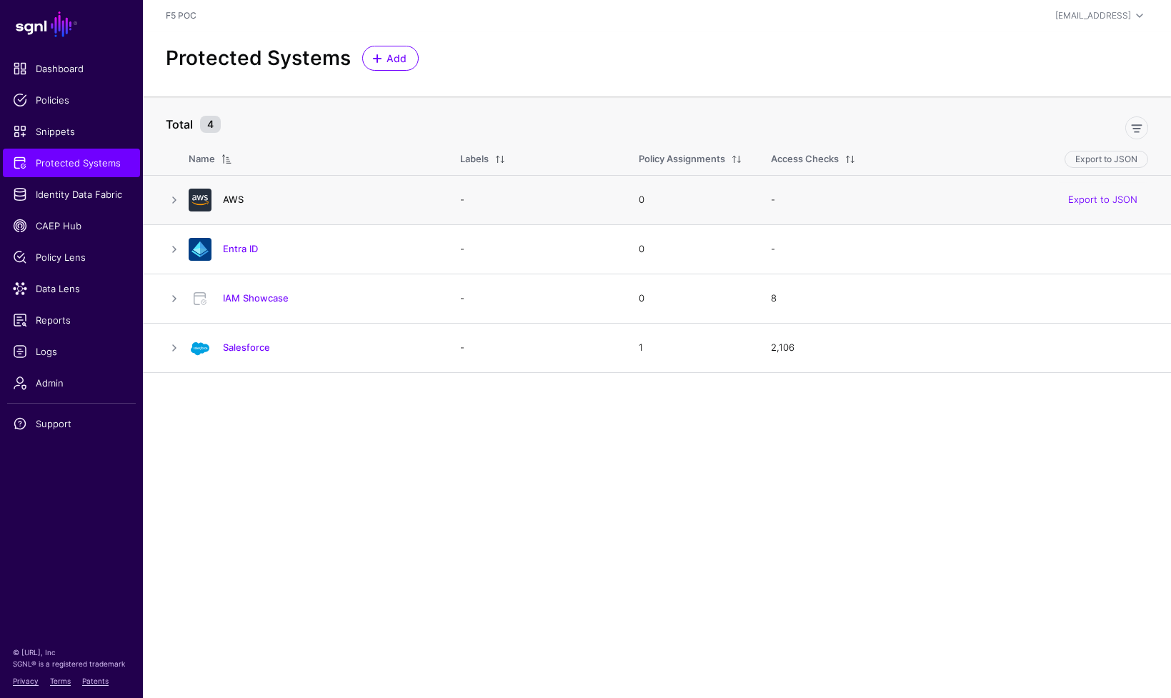
click at [235, 199] on link "AWS" at bounding box center [233, 199] width 21 height 11
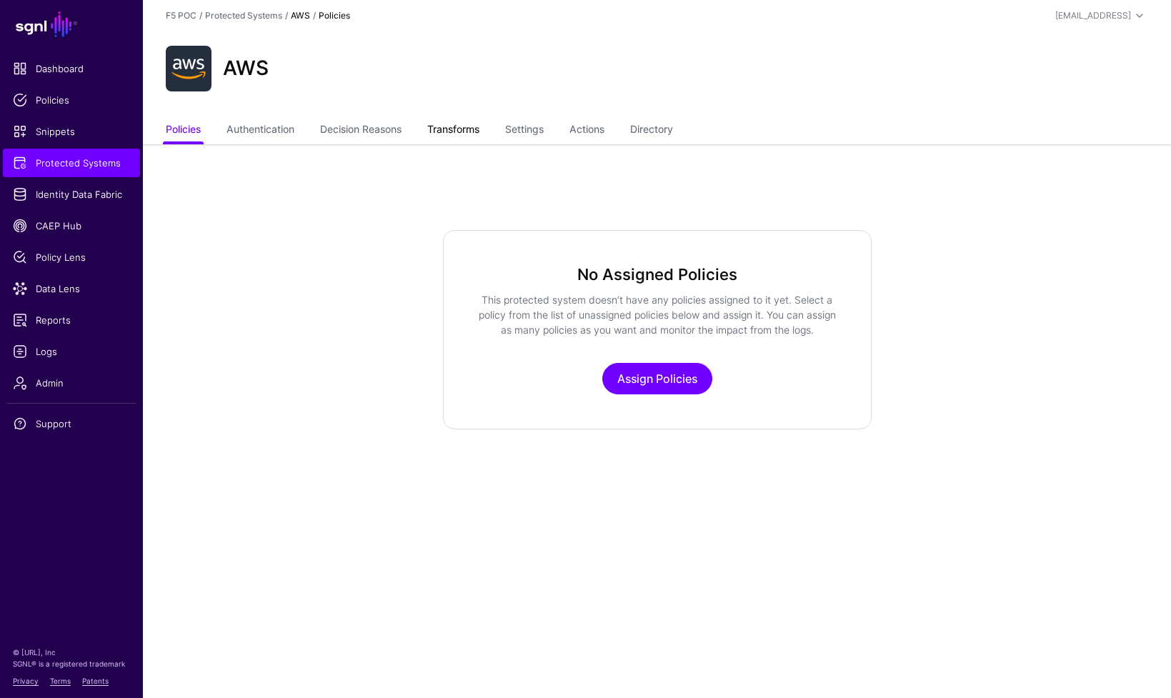
click at [466, 131] on link "Transforms" at bounding box center [453, 130] width 52 height 27
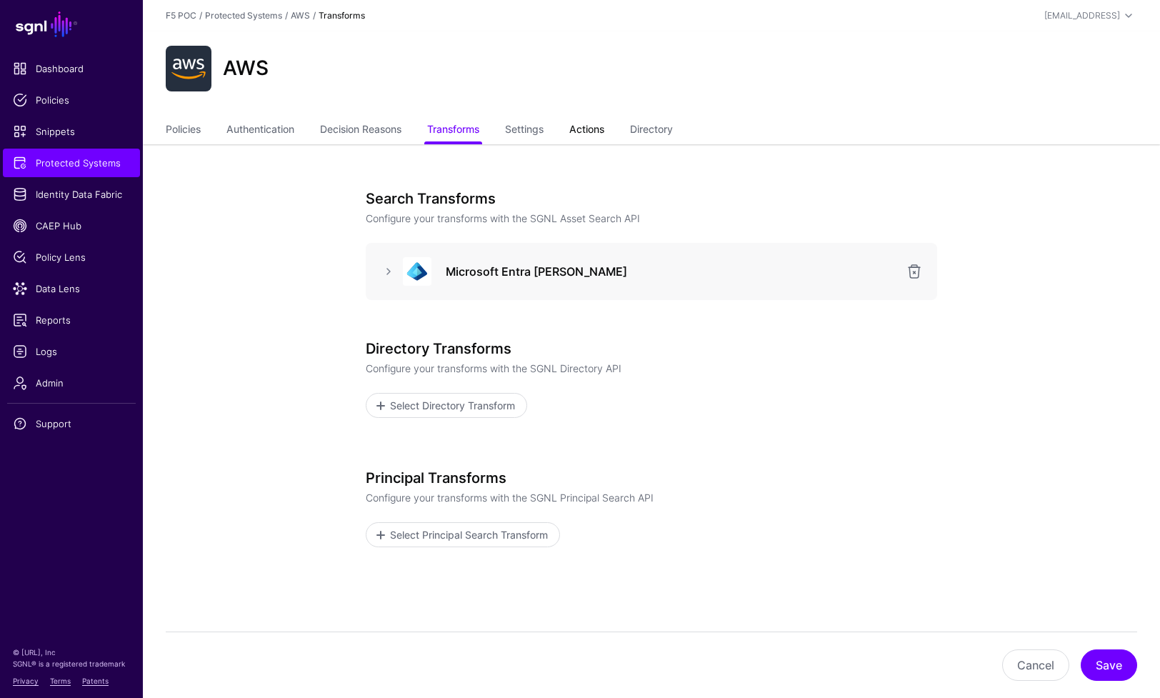
click at [601, 131] on link "Actions" at bounding box center [586, 130] width 35 height 27
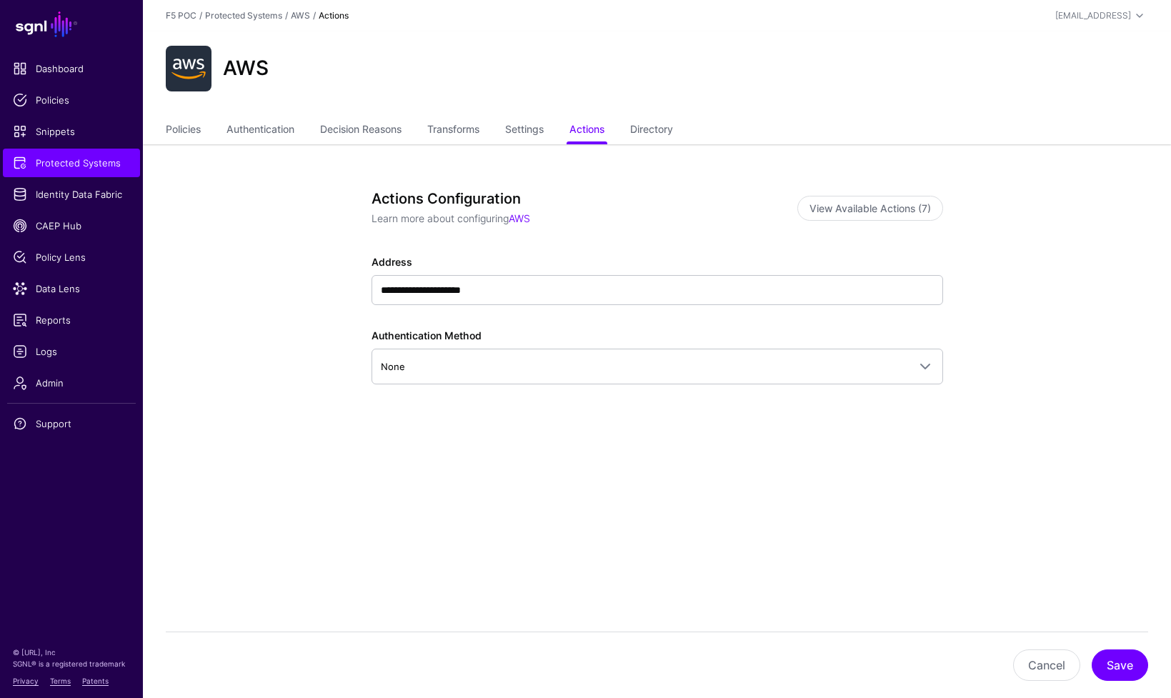
click at [555, 131] on ul "Policies Authentication Decision Reasons Transforms Settings Actions Directory" at bounding box center [657, 130] width 982 height 27
click at [544, 134] on link "Settings" at bounding box center [524, 130] width 39 height 27
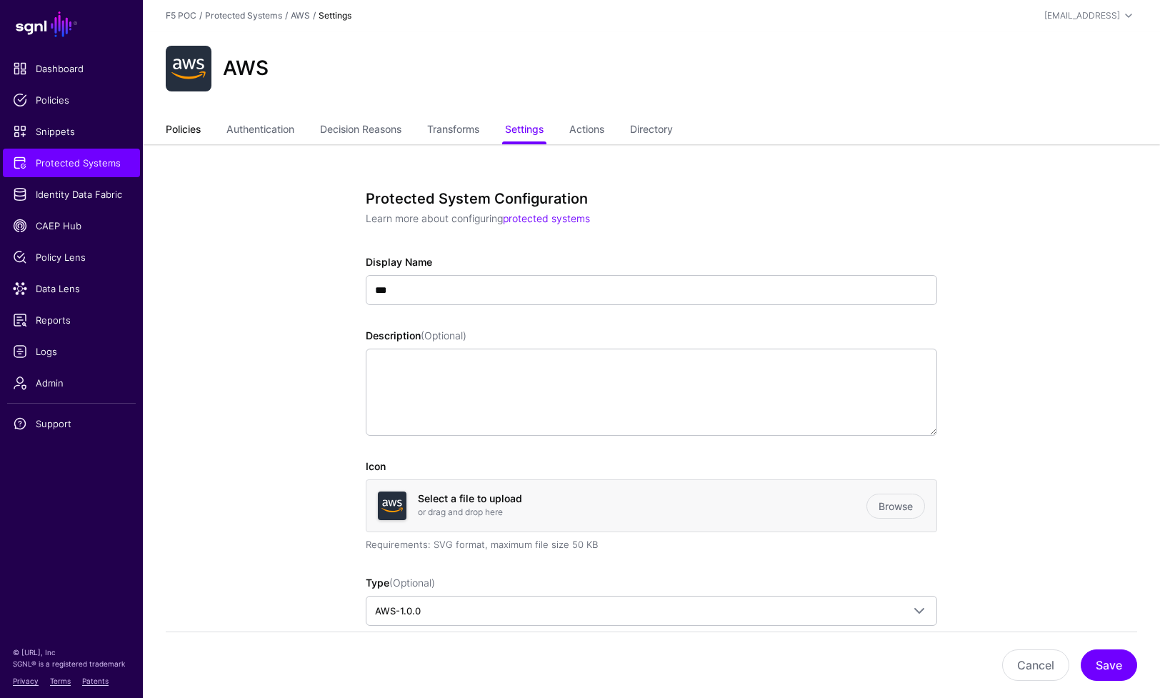
click at [199, 131] on link "Policies" at bounding box center [183, 130] width 35 height 27
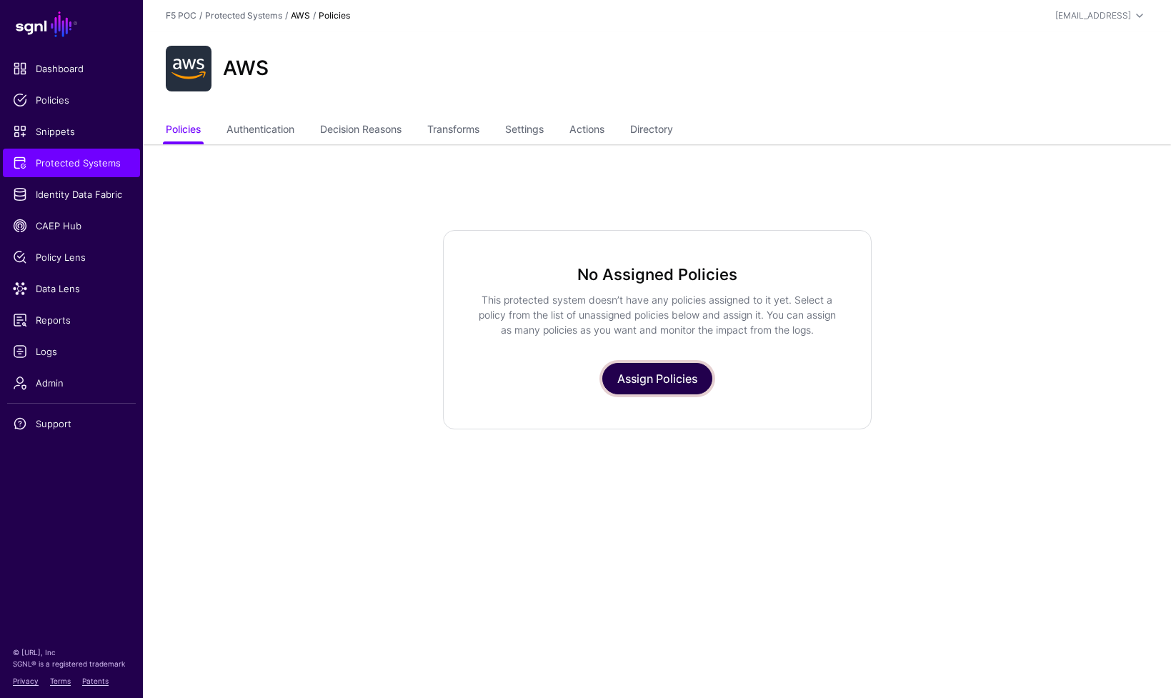
click at [689, 379] on link "Assign Policies" at bounding box center [657, 378] width 110 height 31
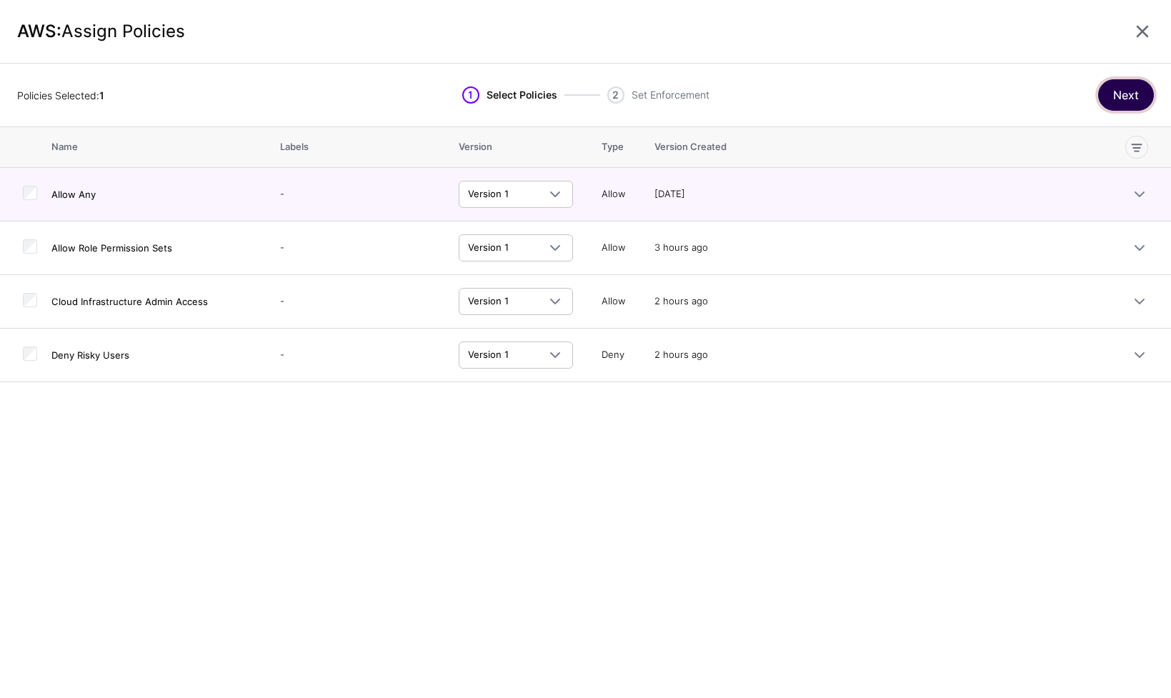
click at [1063, 94] on button "Next" at bounding box center [1126, 94] width 56 height 31
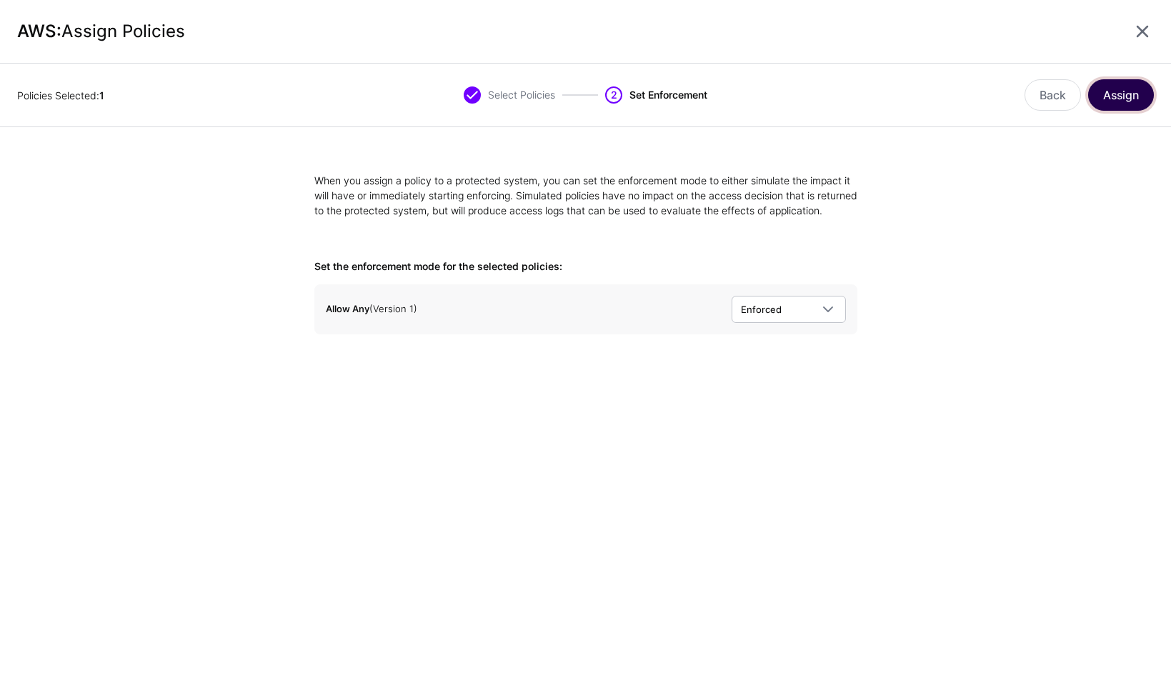
click at [1063, 101] on button "Assign" at bounding box center [1121, 94] width 66 height 31
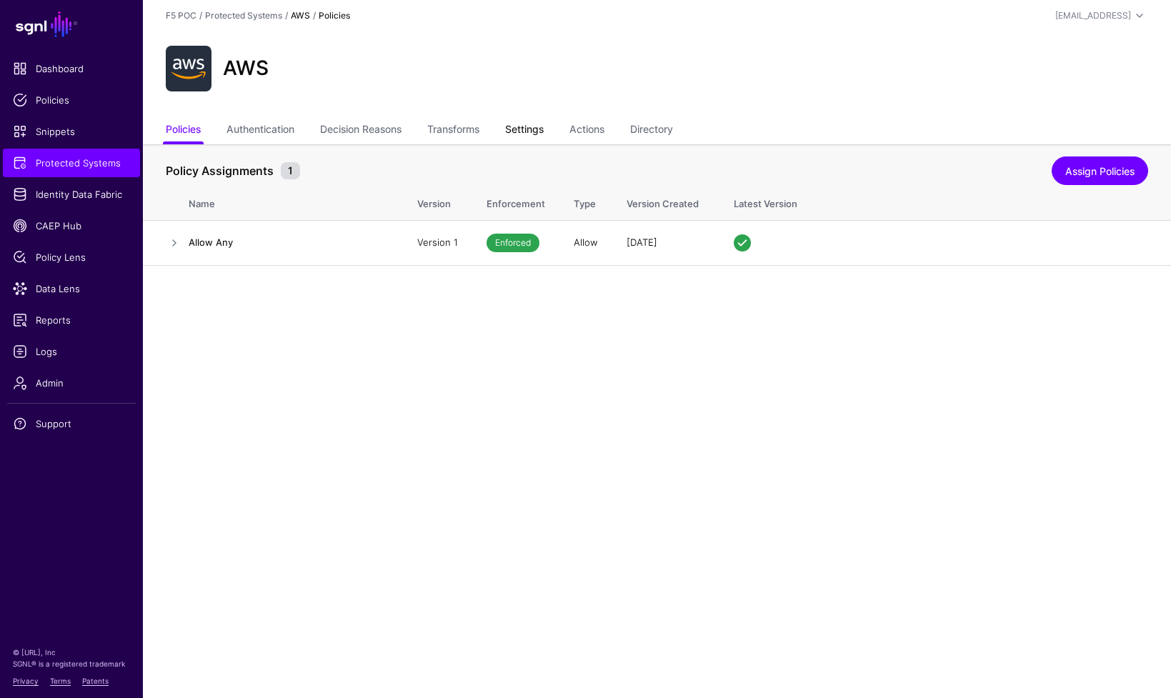
click at [544, 126] on link "Settings" at bounding box center [524, 130] width 39 height 27
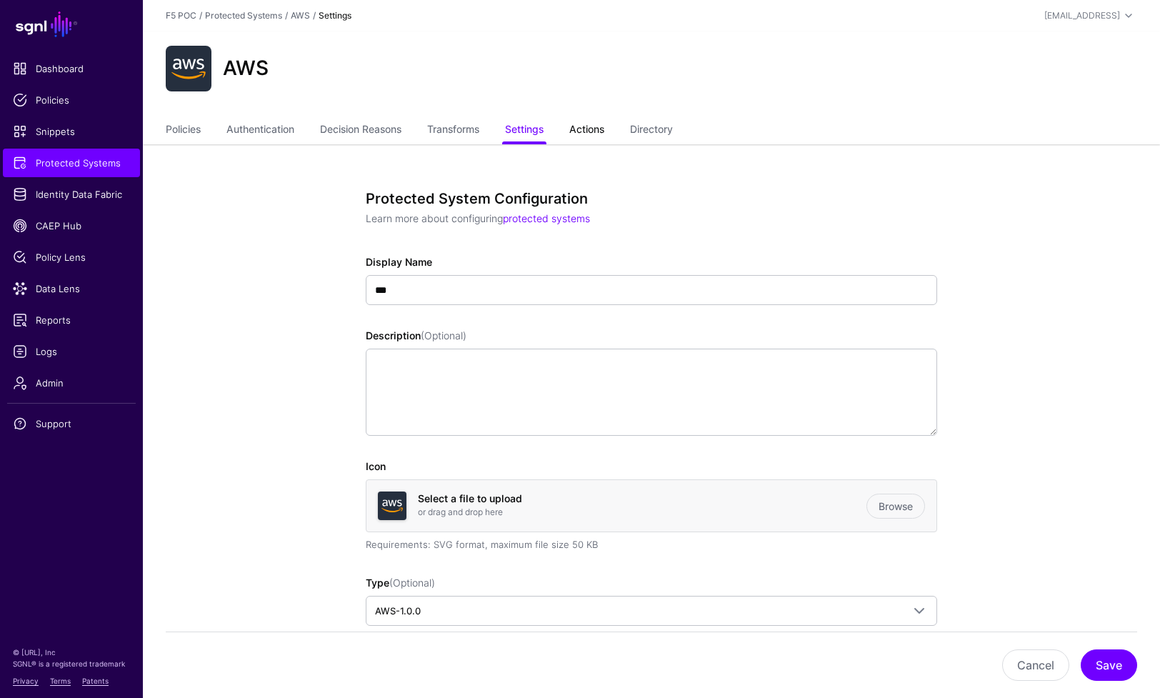
click at [601, 130] on link "Actions" at bounding box center [586, 130] width 35 height 27
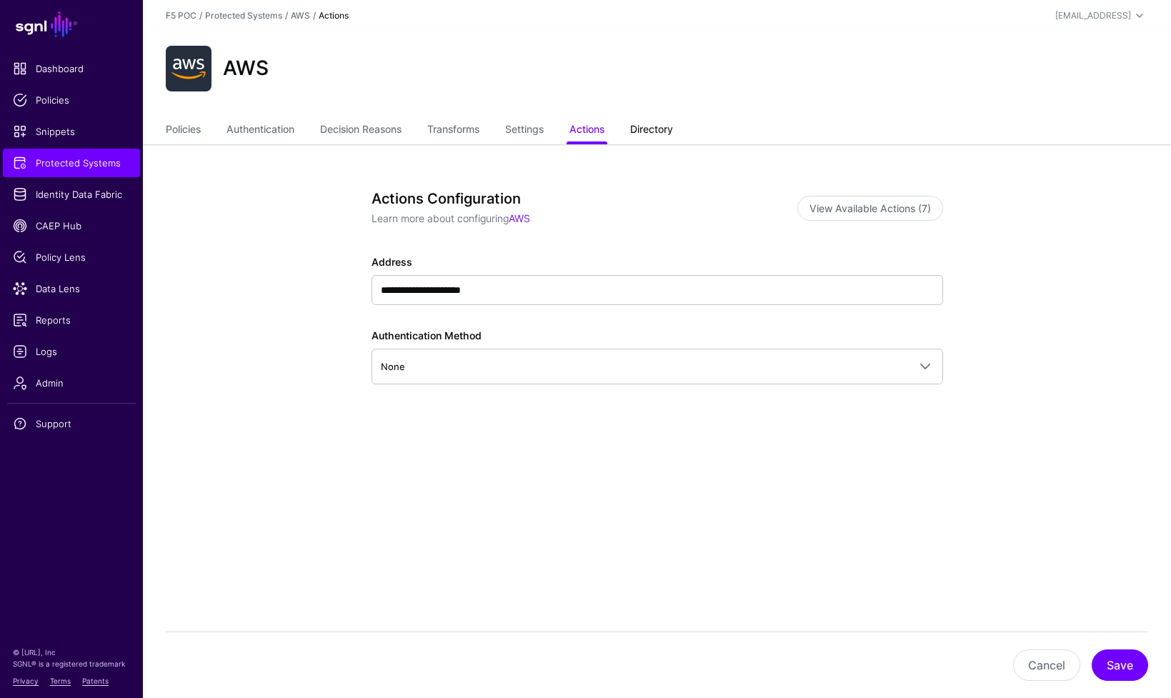
click at [667, 140] on link "Directory" at bounding box center [651, 130] width 43 height 27
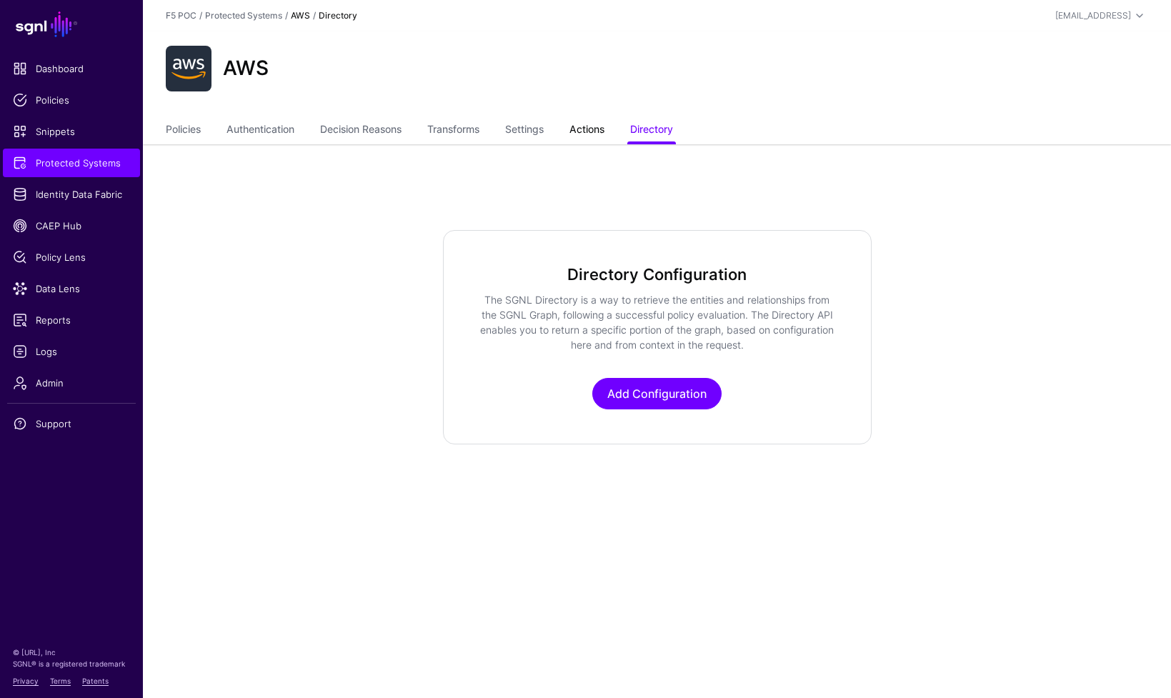
click at [599, 131] on link "Actions" at bounding box center [586, 130] width 35 height 27
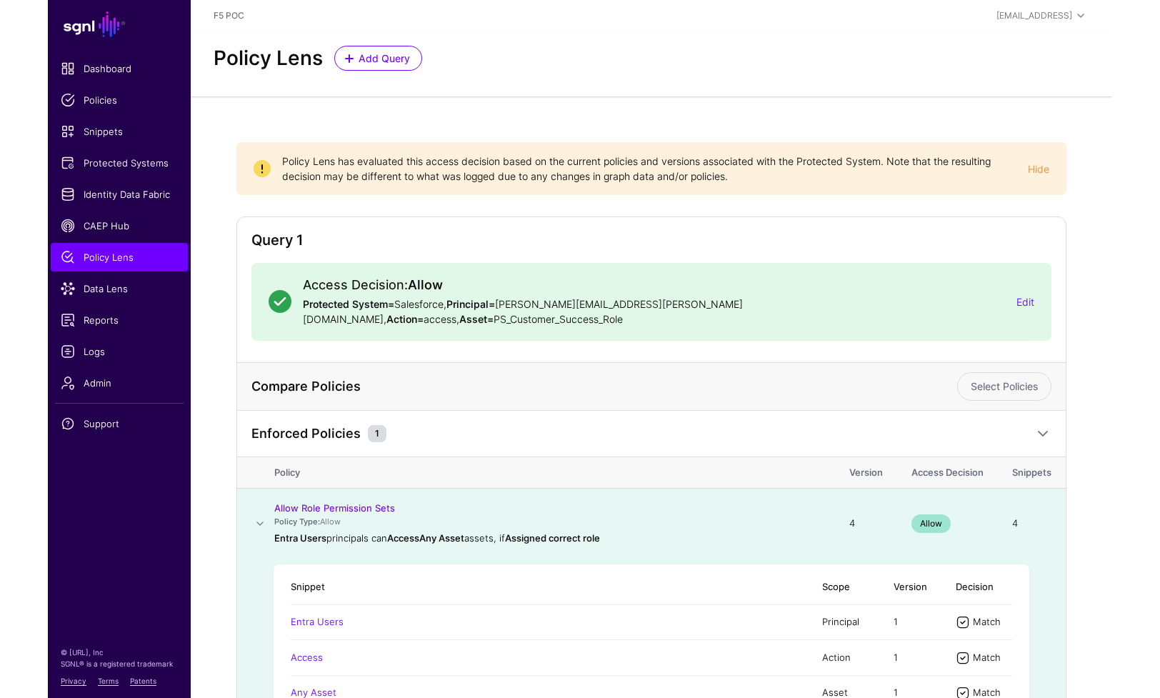
scroll to position [141, 0]
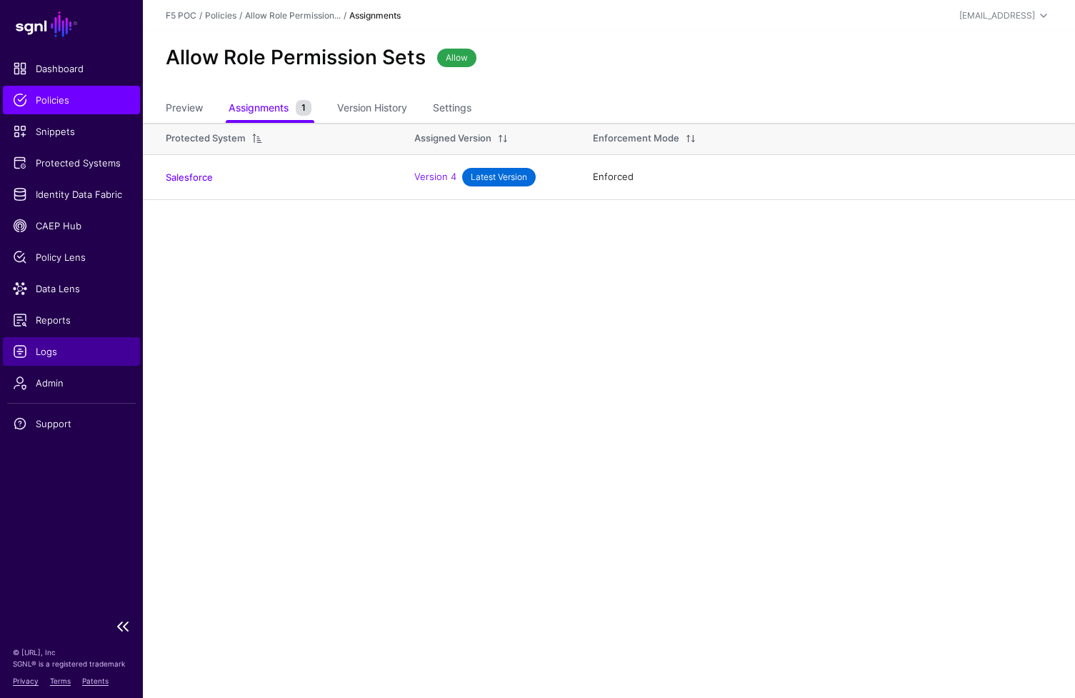
click at [57, 348] on span "Logs" at bounding box center [71, 351] width 117 height 14
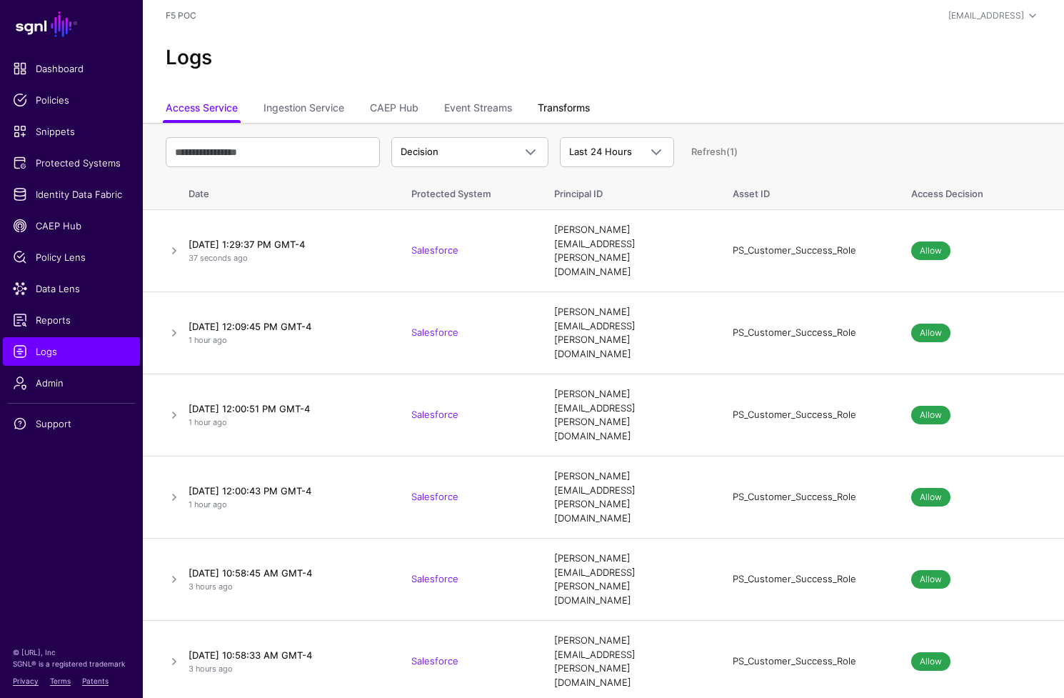
click at [589, 104] on link "Transforms" at bounding box center [564, 109] width 52 height 27
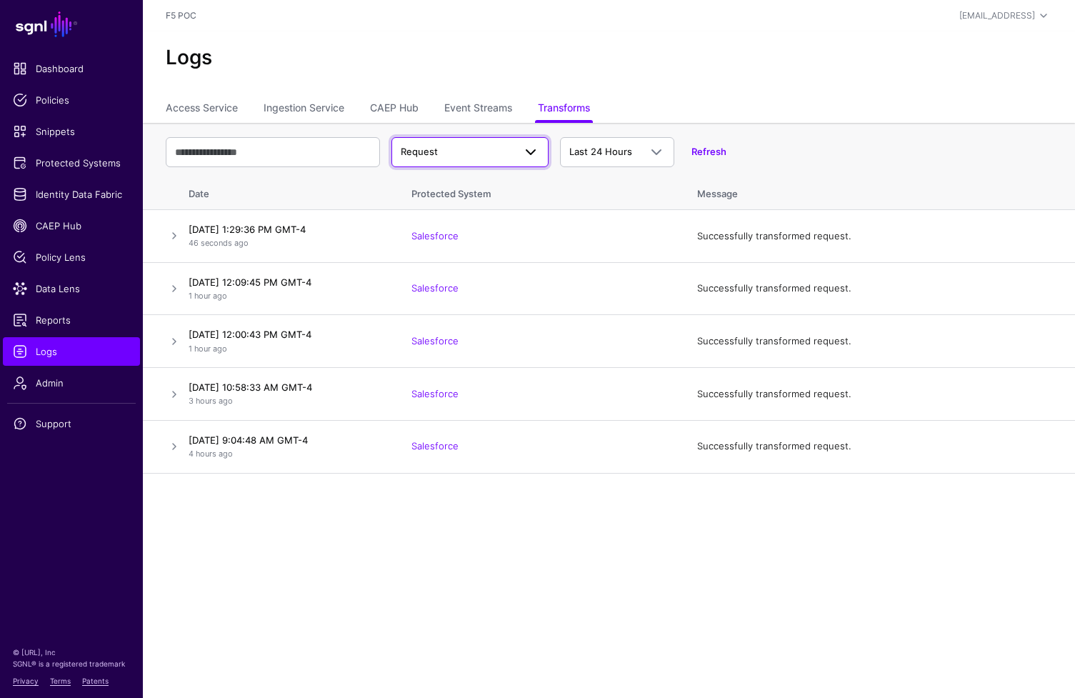
click at [444, 144] on span "Request" at bounding box center [470, 152] width 139 height 17
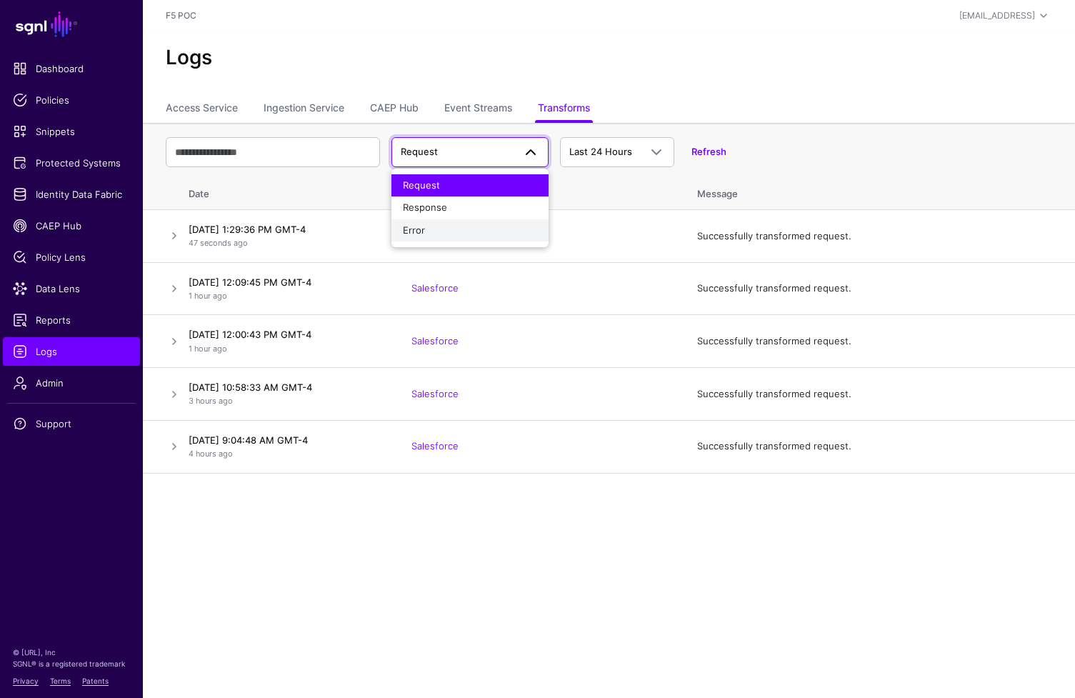
click at [451, 226] on div "Error" at bounding box center [470, 231] width 134 height 14
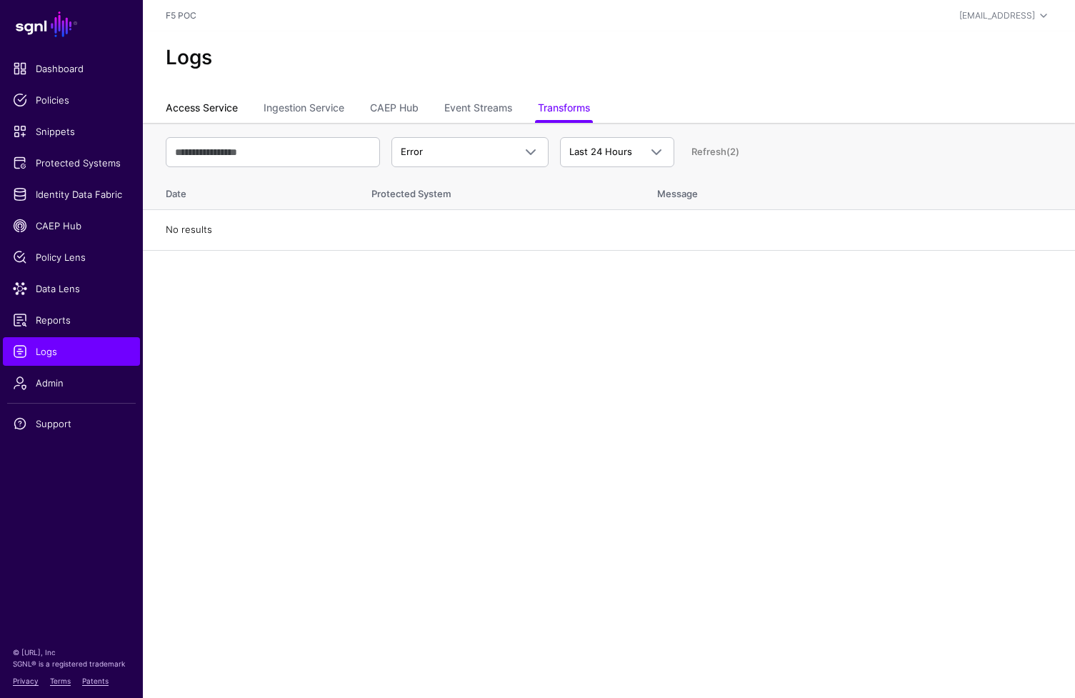
click at [201, 105] on link "Access Service" at bounding box center [202, 109] width 72 height 27
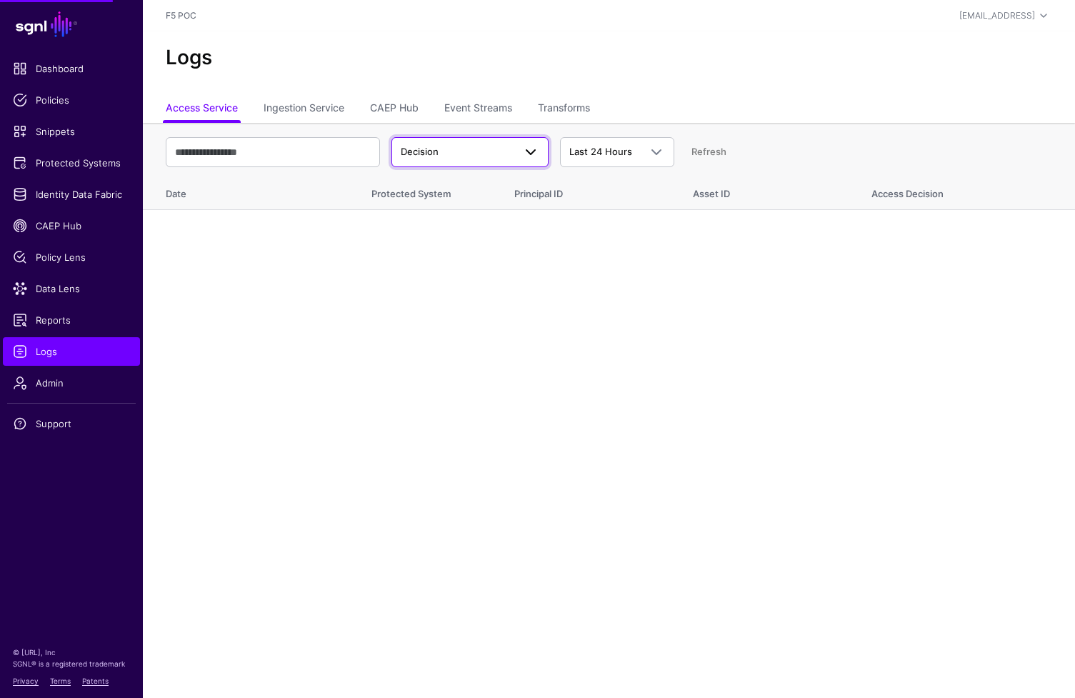
click at [470, 160] on link "Decision" at bounding box center [469, 152] width 157 height 30
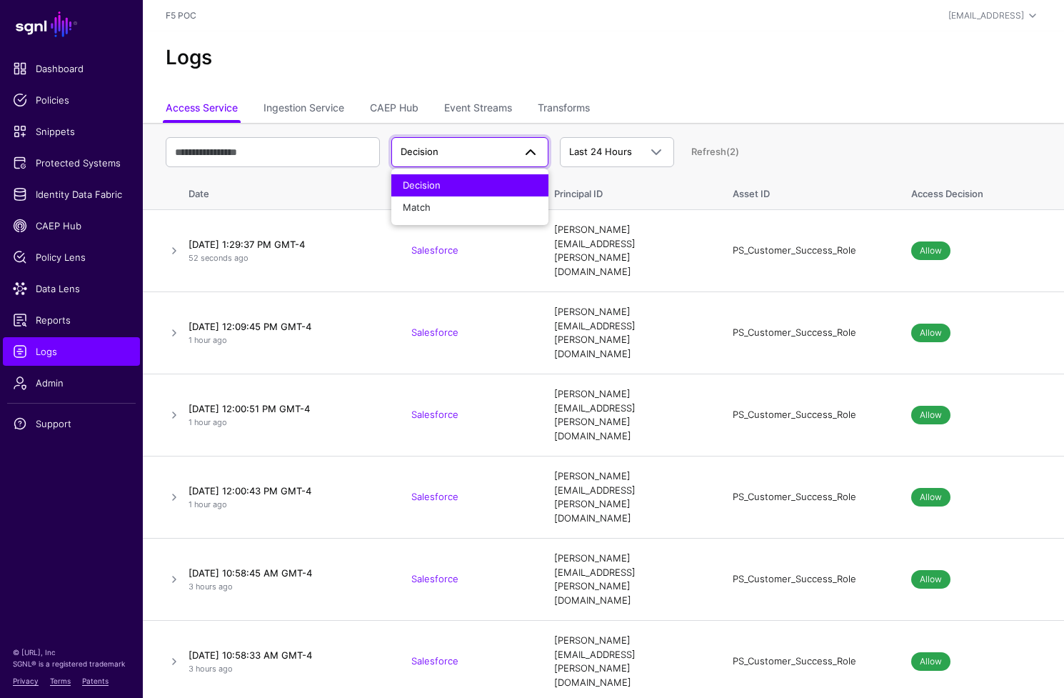
click at [532, 68] on h2 "Logs" at bounding box center [604, 58] width 876 height 24
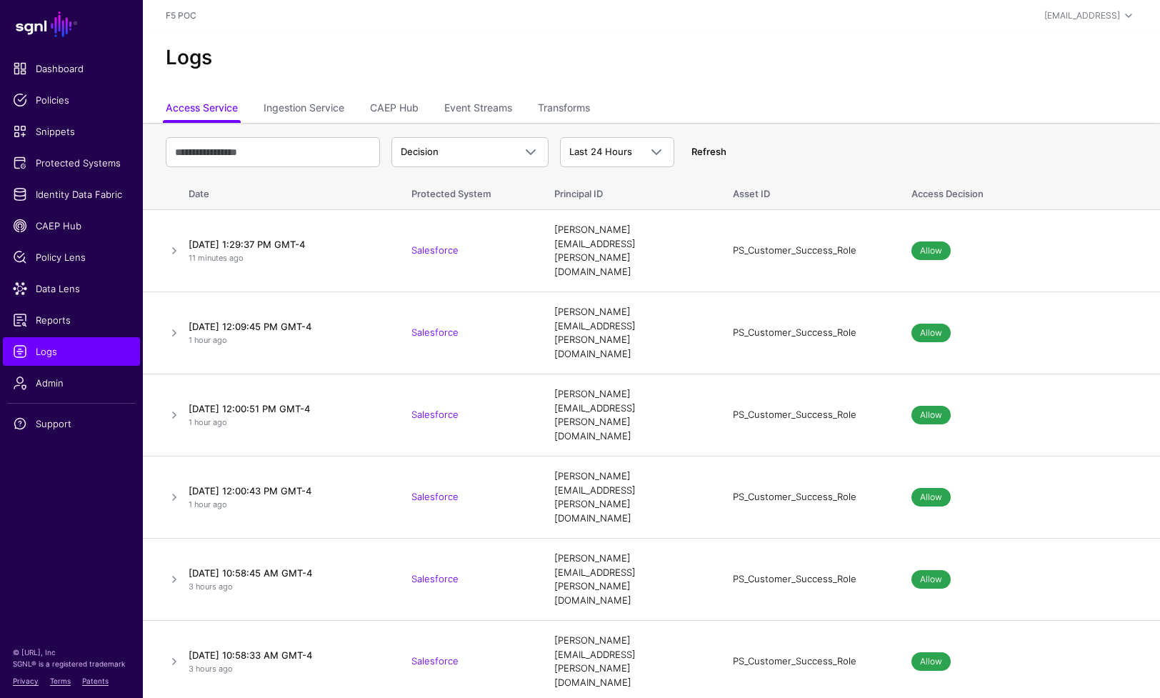
click at [717, 155] on link "Refresh" at bounding box center [708, 151] width 35 height 11
